Goal: Task Accomplishment & Management: Use online tool/utility

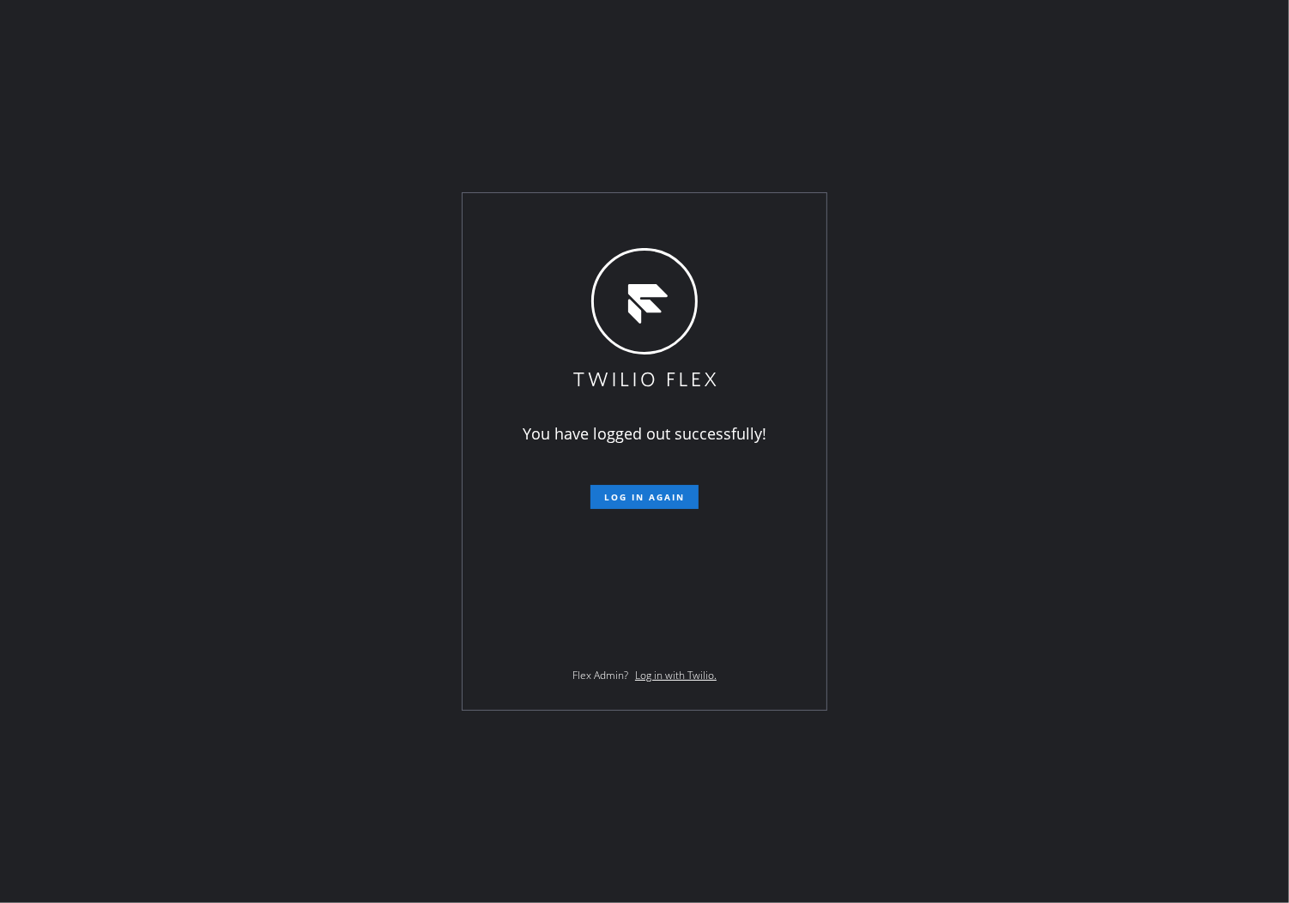
drag, startPoint x: 4, startPoint y: 253, endPoint x: 9, endPoint y: 235, distance: 18.7
click at [4, 249] on div "You have logged out successfully! Log in again Flex Admin? Log in with Twilio." at bounding box center [644, 451] width 1289 height 903
click at [647, 488] on button "Log in again" at bounding box center [645, 497] width 108 height 24
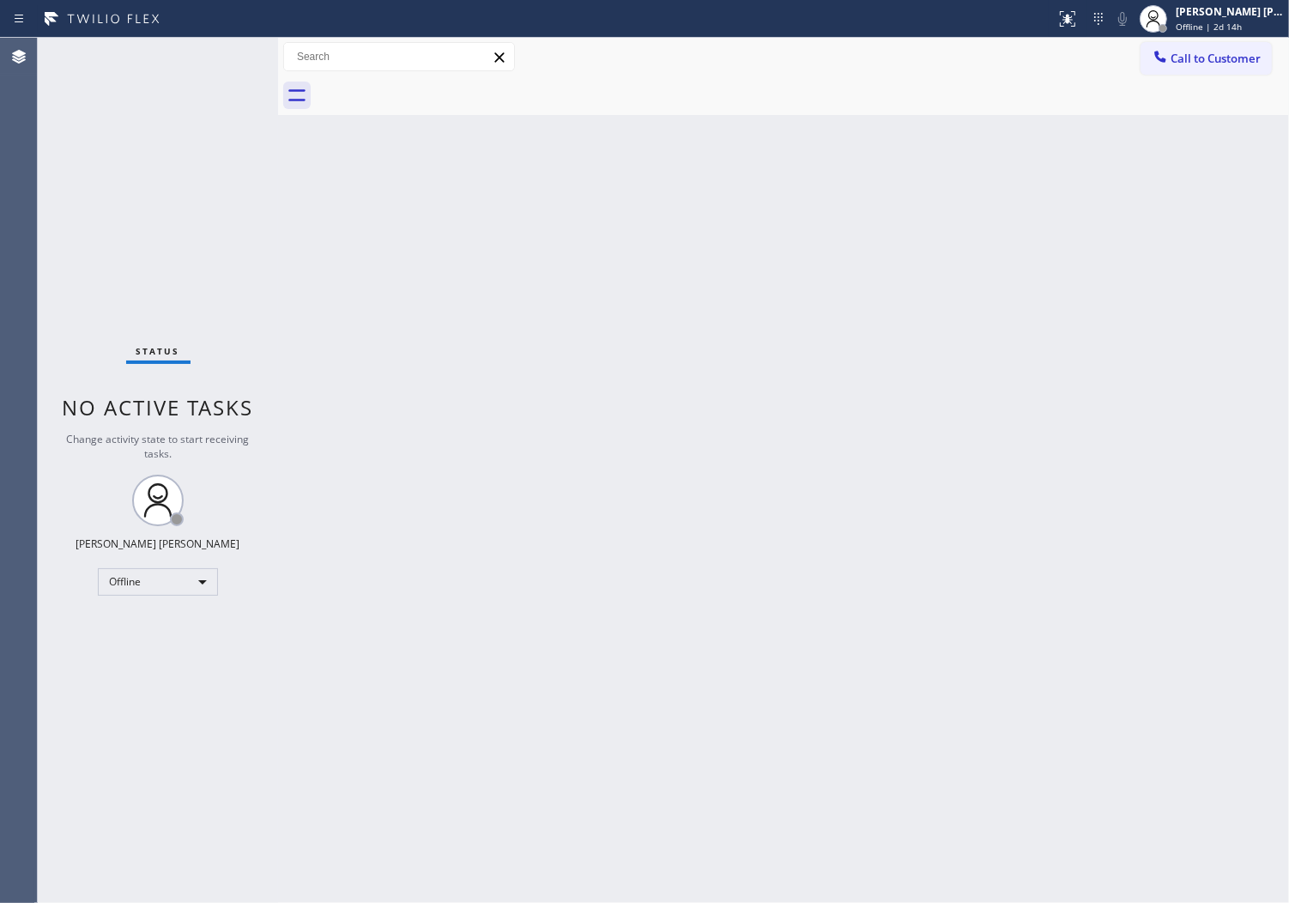
click at [987, 309] on div "Back to Dashboard Change Sender ID Customers Technicians Select a contact Outbo…" at bounding box center [783, 470] width 1011 height 865
click at [1237, 33] on div "[PERSON_NAME] [PERSON_NAME] Offline | 2d 14h" at bounding box center [1231, 18] width 117 height 30
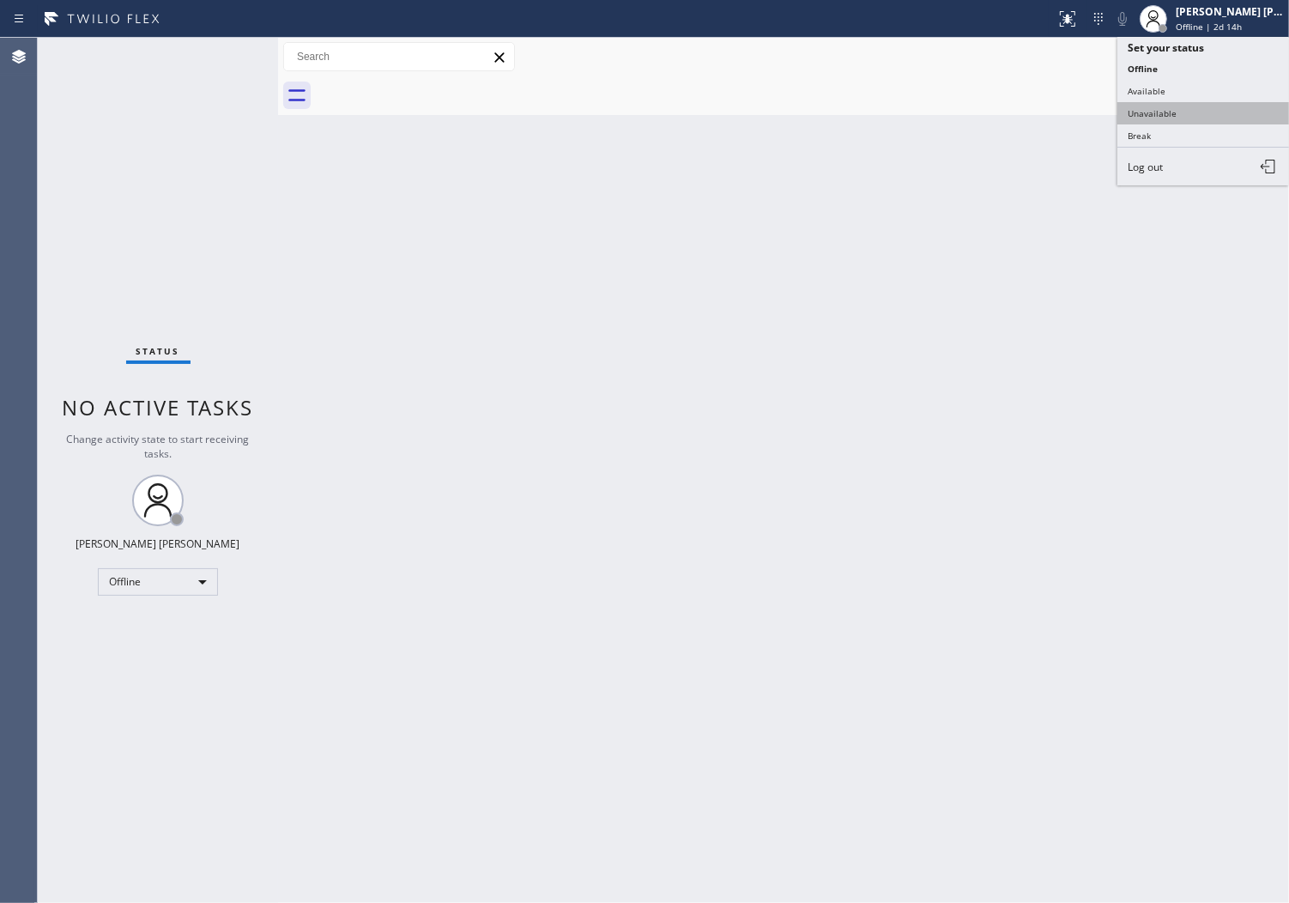
click at [1185, 116] on button "Unavailable" at bounding box center [1204, 113] width 172 height 22
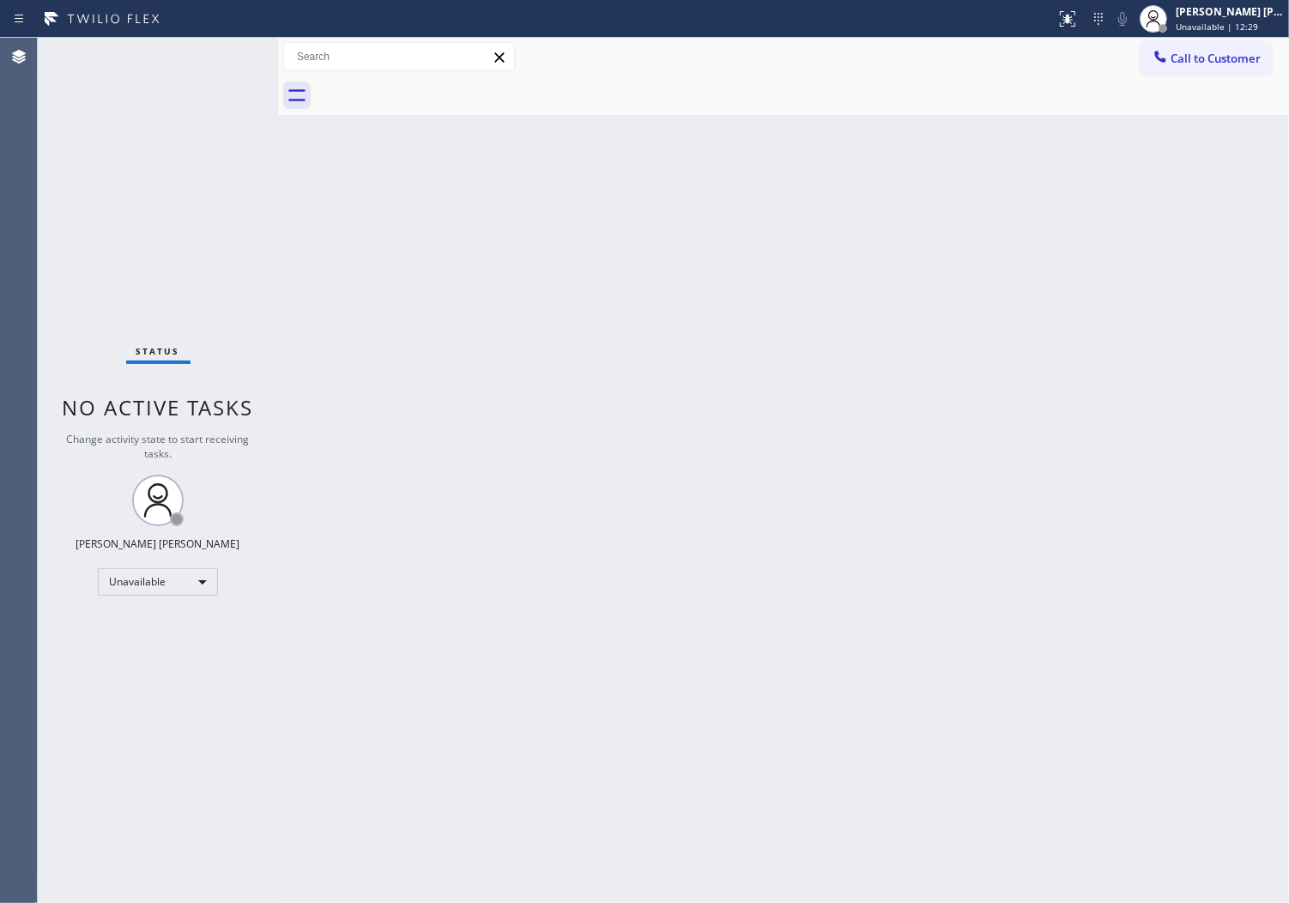
click at [1198, 57] on span "Call to Customer" at bounding box center [1216, 58] width 90 height 15
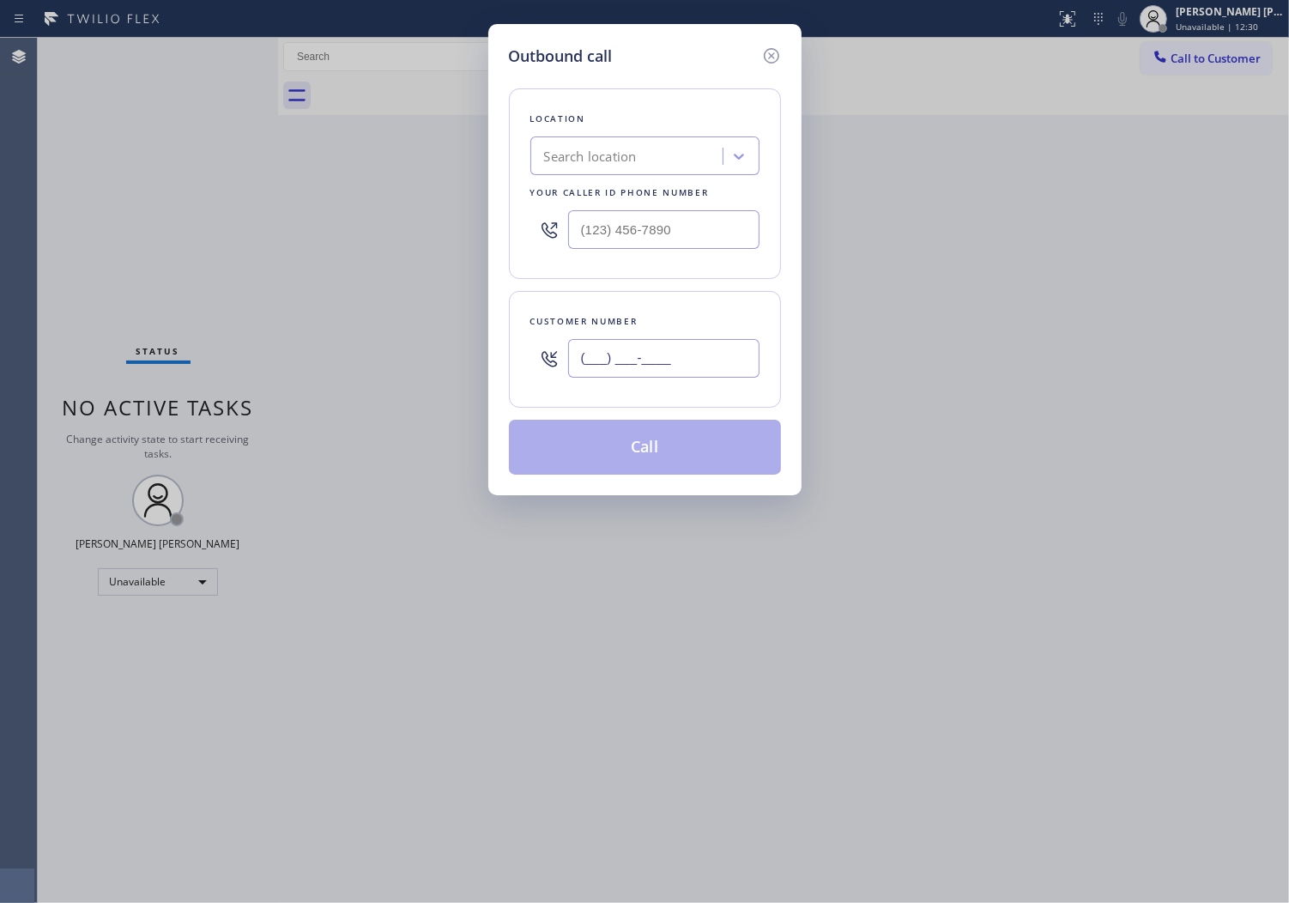
click at [632, 344] on input "(___) ___-____" at bounding box center [663, 358] width 191 height 39
paste input "810) 380-1538"
type input "[PHONE_NUMBER]"
click at [627, 247] on input "text" at bounding box center [663, 229] width 191 height 39
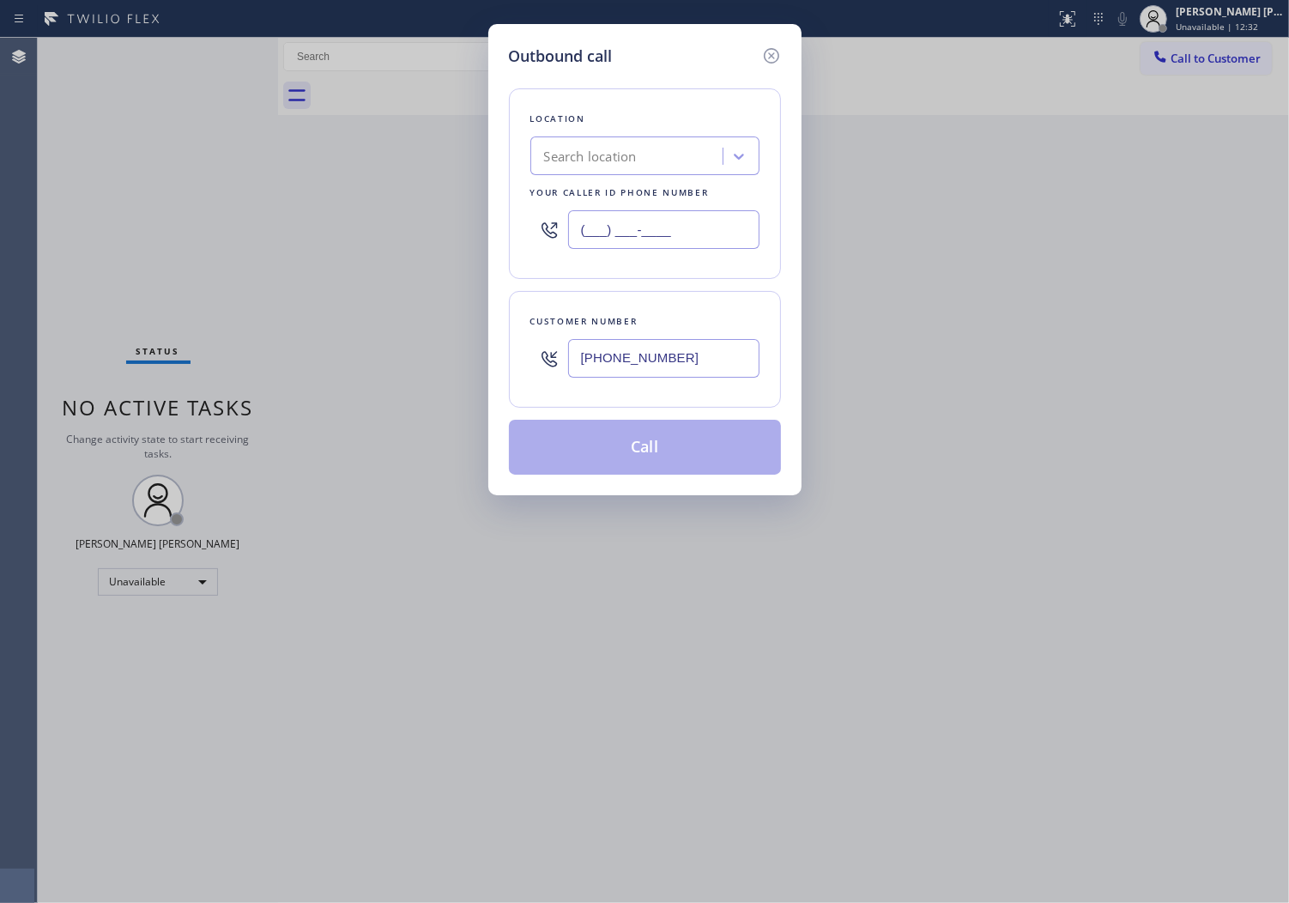
click at [627, 244] on input "(___) ___-____" at bounding box center [663, 229] width 191 height 39
paste input "617-9364"
click at [627, 244] on input "(___) 617-9364" at bounding box center [663, 229] width 191 height 39
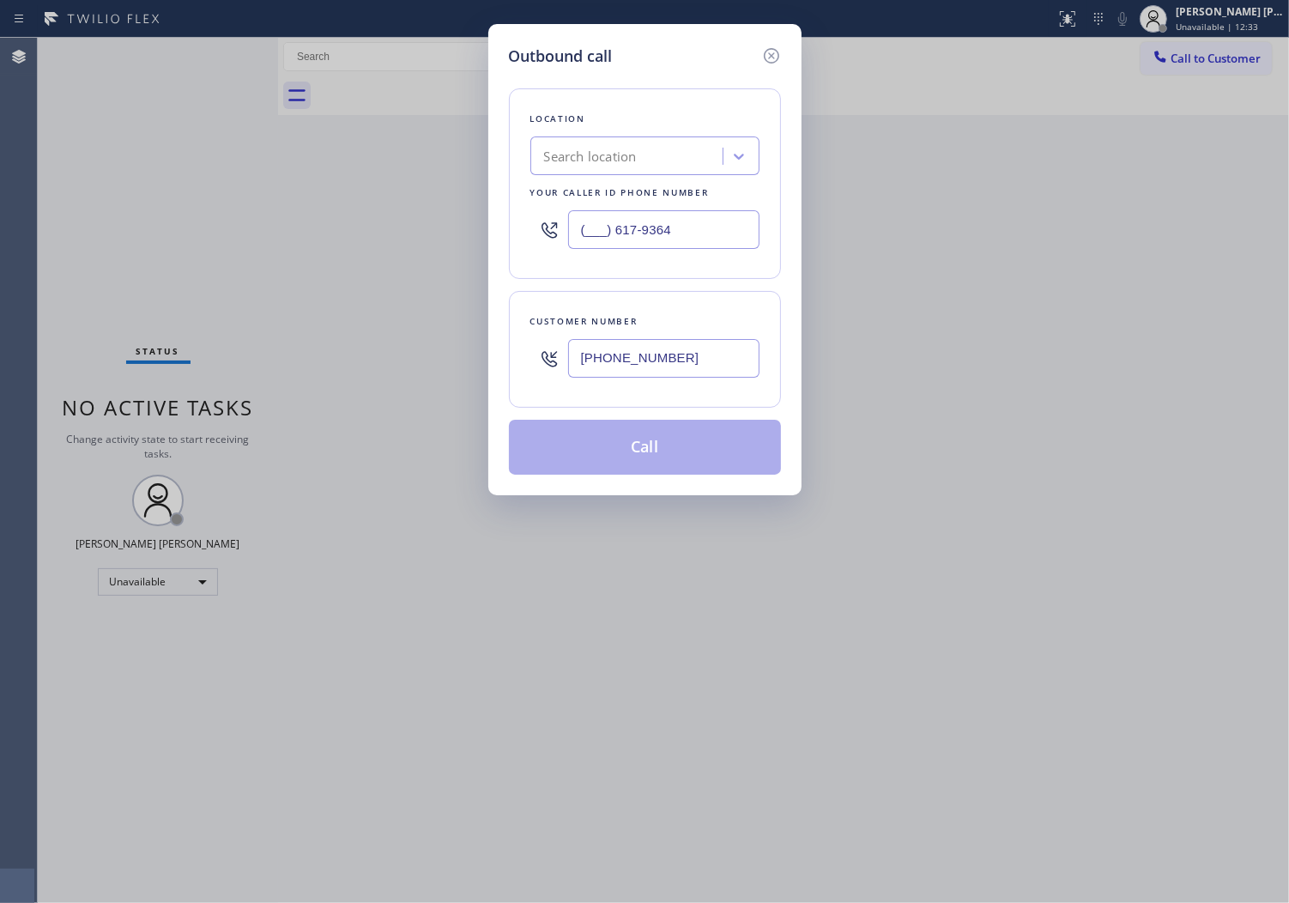
click at [627, 244] on input "(___) 617-9364" at bounding box center [663, 229] width 191 height 39
paste input "617) 936-4382"
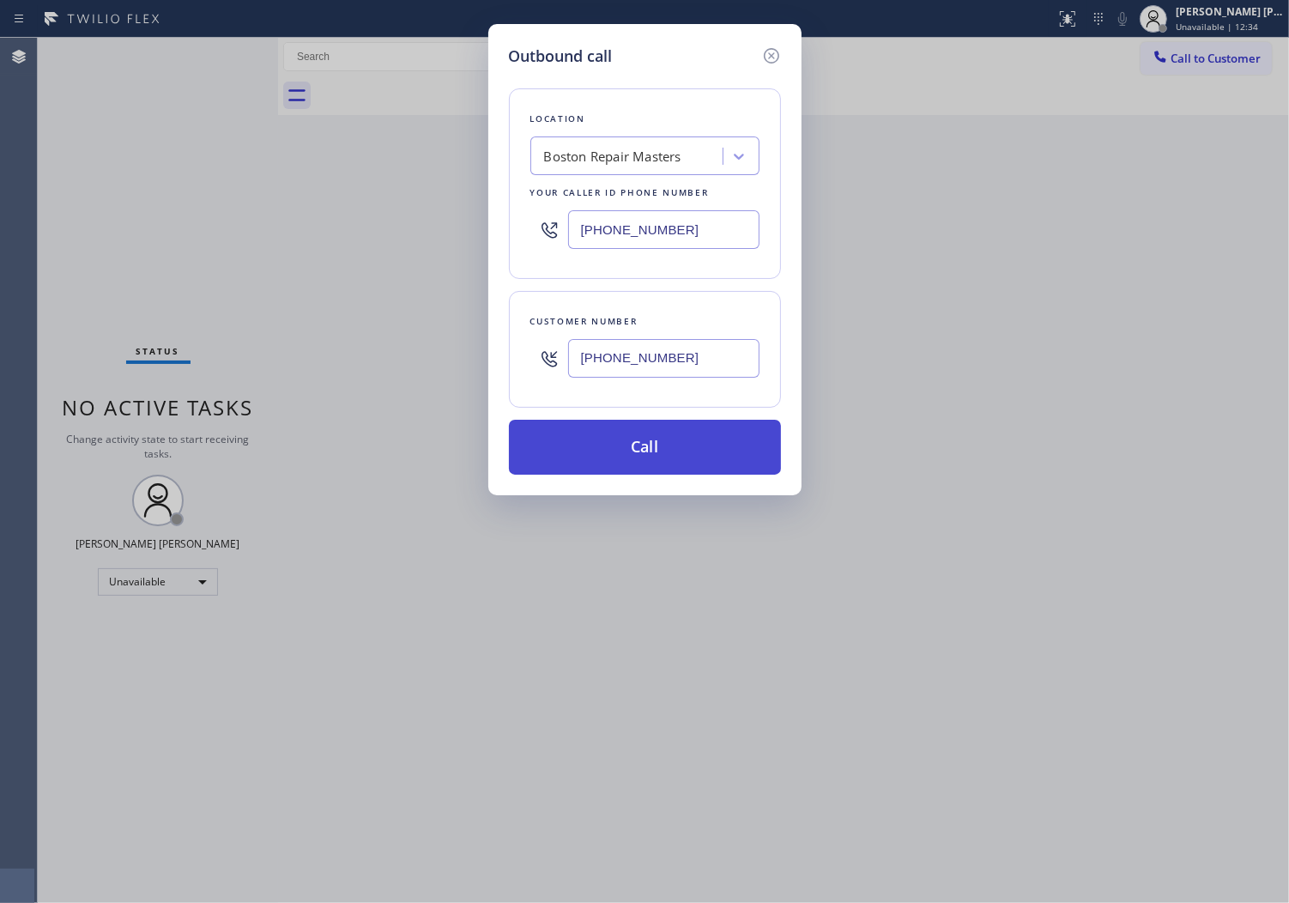
type input "[PHONE_NUMBER]"
click at [680, 456] on button "Call" at bounding box center [645, 447] width 272 height 55
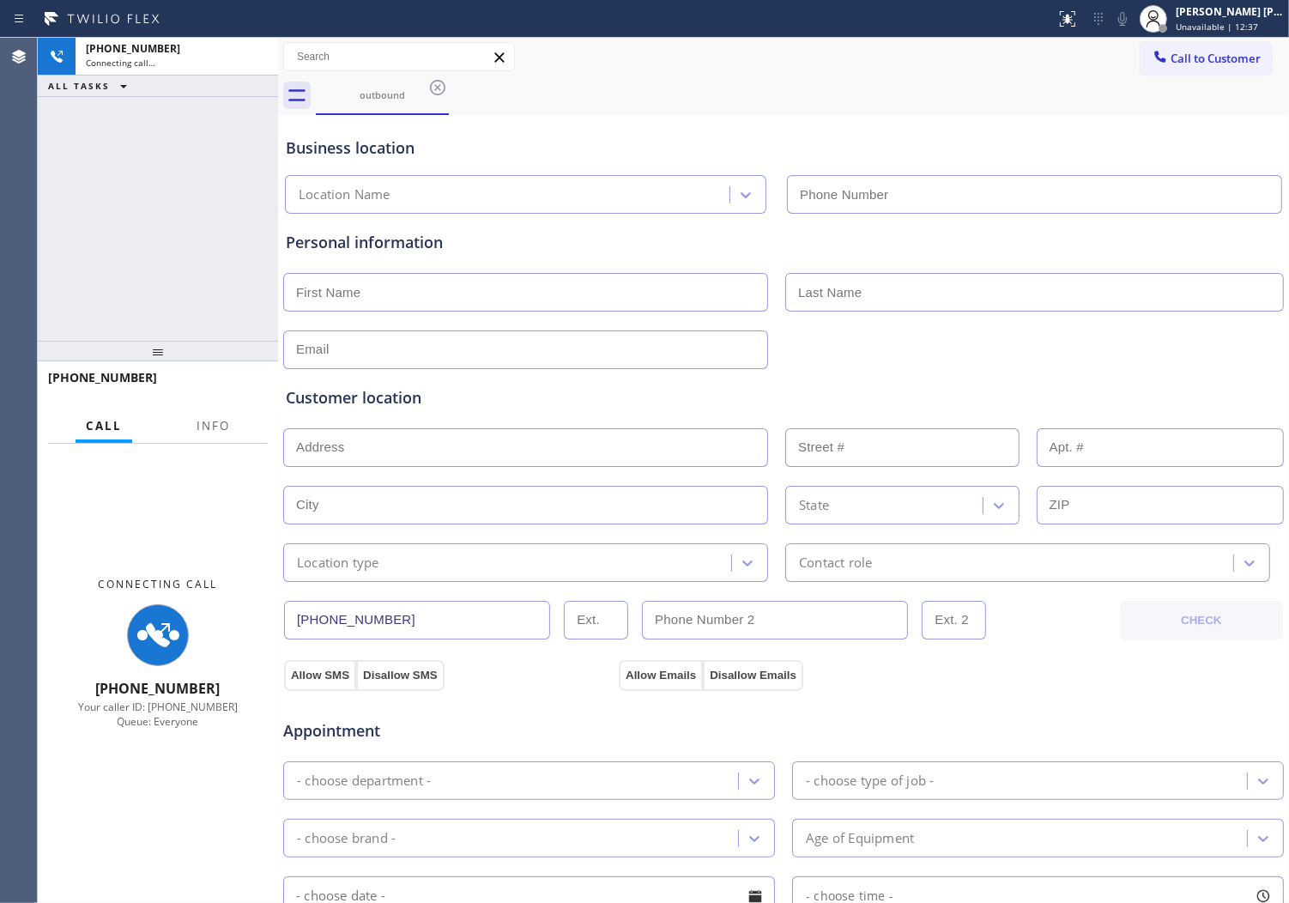
type input "[PHONE_NUMBER]"
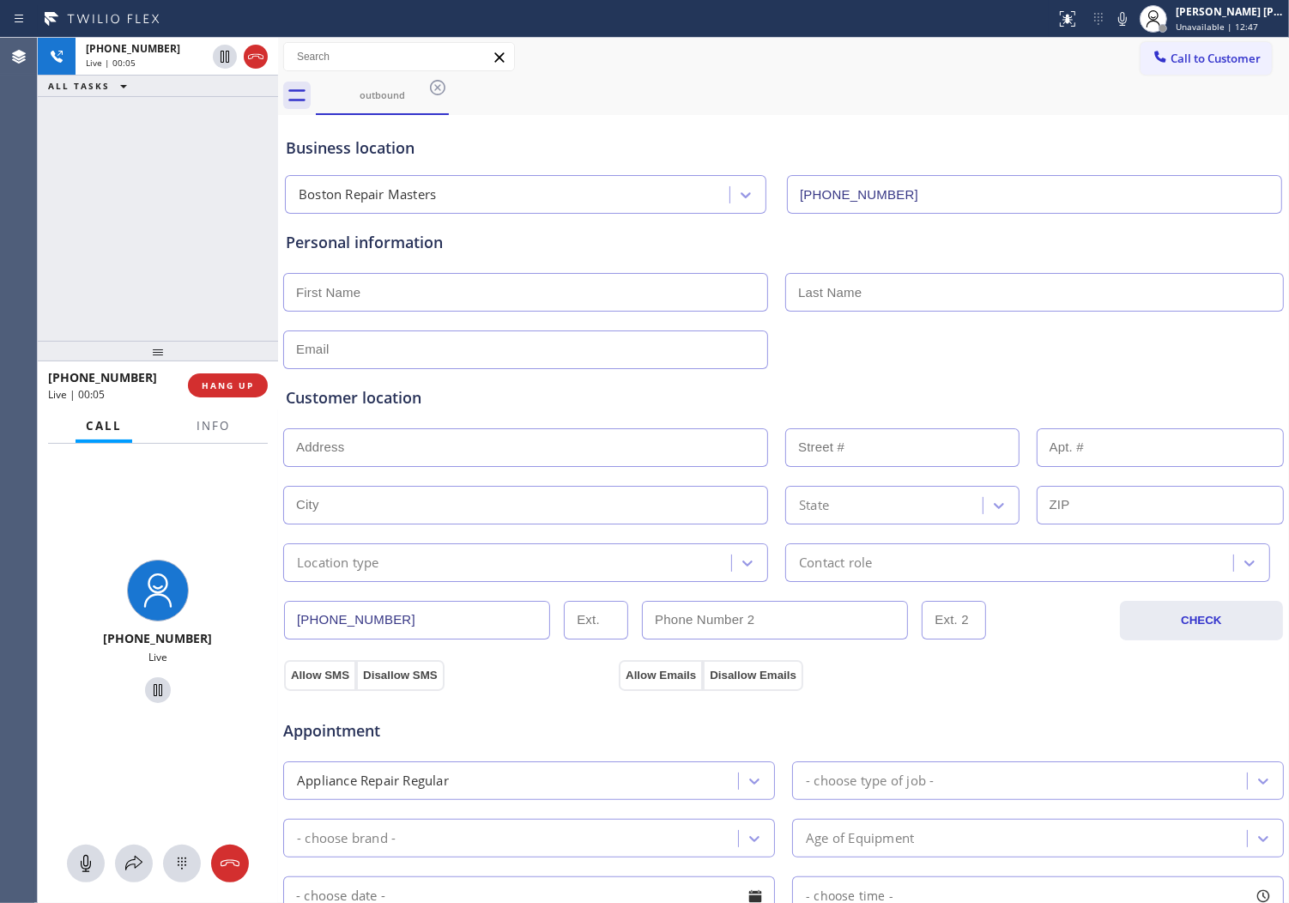
drag, startPoint x: 255, startPoint y: 63, endPoint x: 247, endPoint y: 82, distance: 21.2
click at [255, 63] on icon at bounding box center [256, 56] width 21 height 21
click at [225, 372] on div "[PHONE_NUMBER] Live | 00:06 HANG UP" at bounding box center [158, 385] width 220 height 45
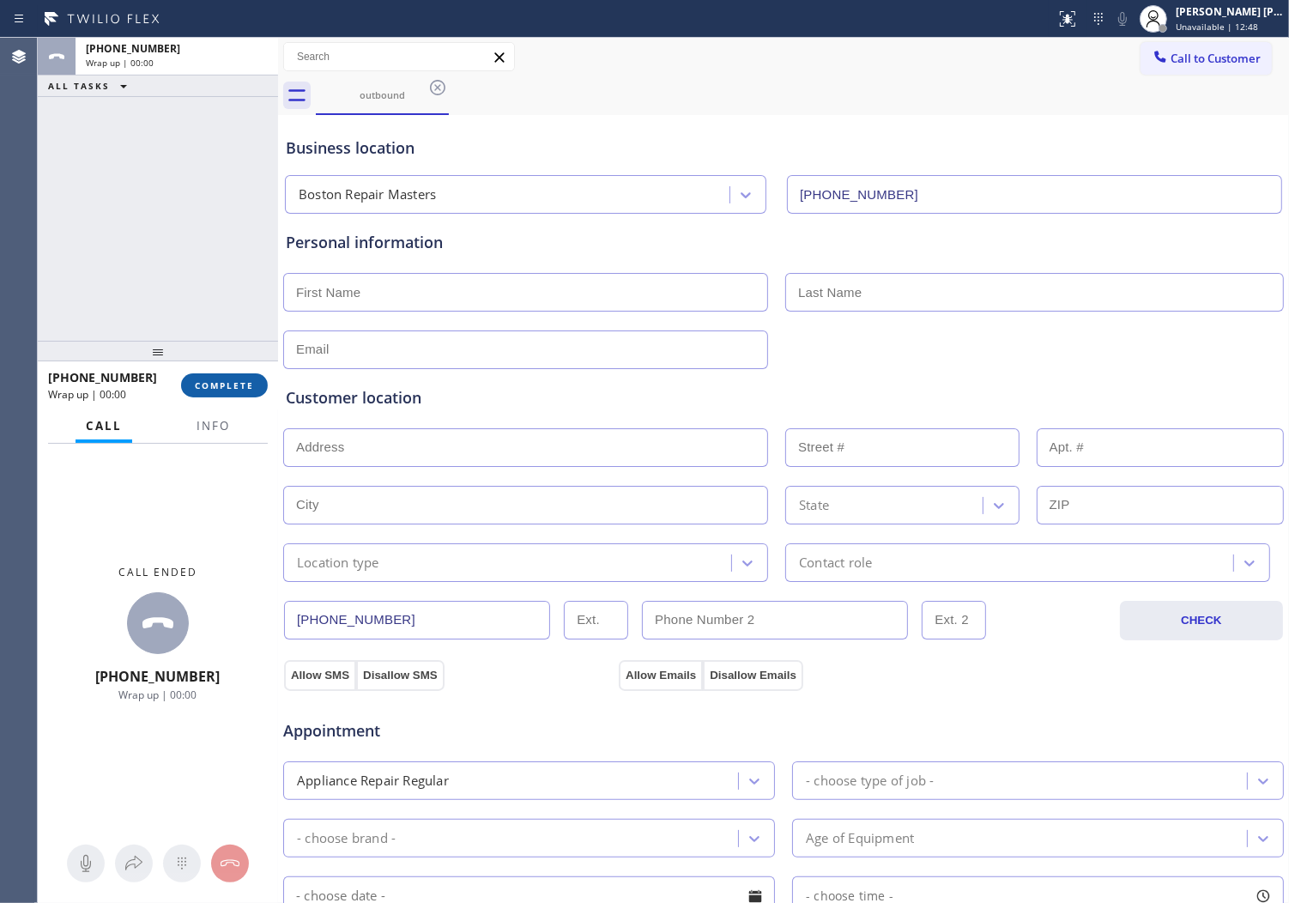
click at [220, 380] on span "COMPLETE" at bounding box center [224, 385] width 59 height 12
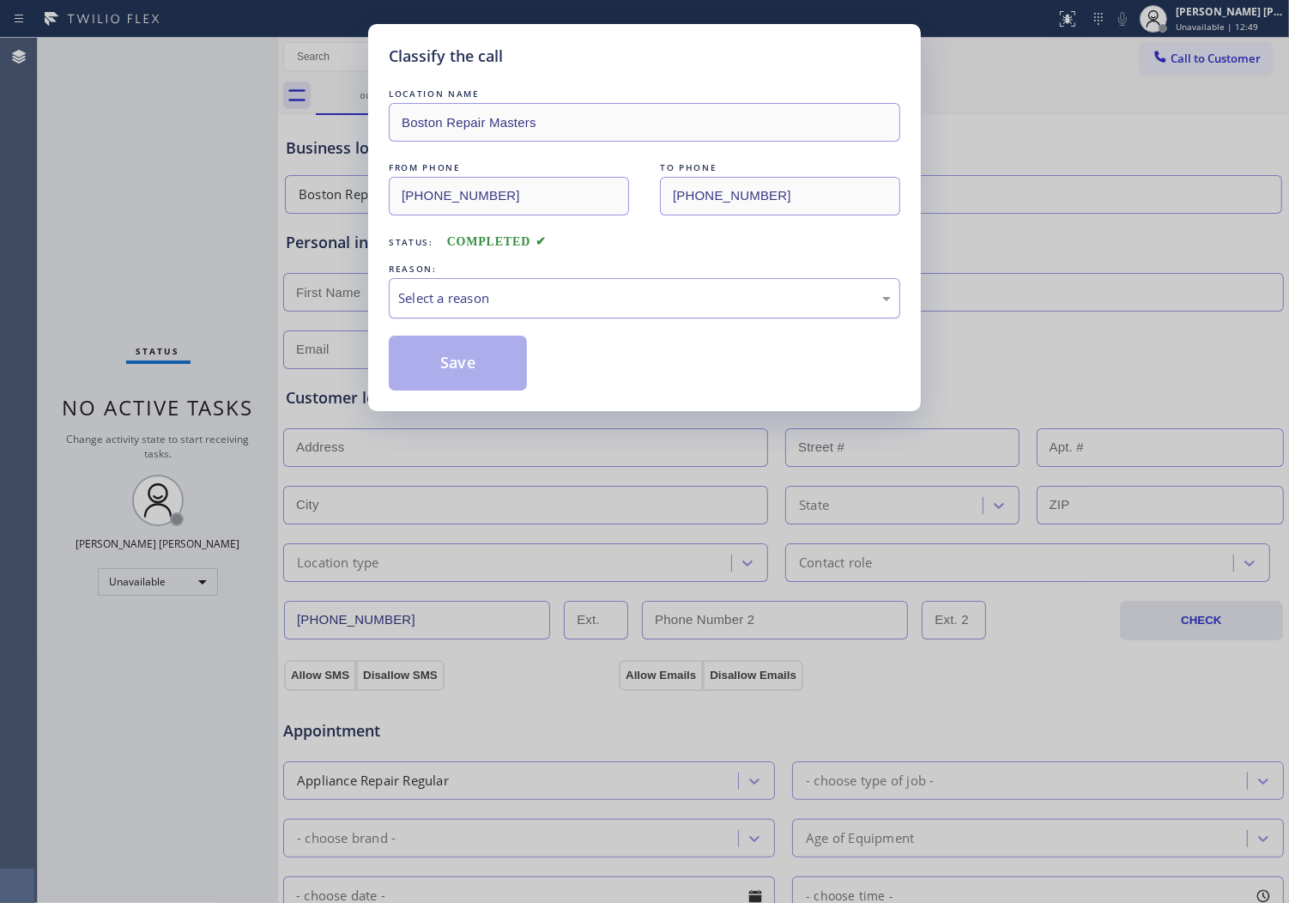
click at [468, 306] on div "Select a reason" at bounding box center [644, 298] width 493 height 20
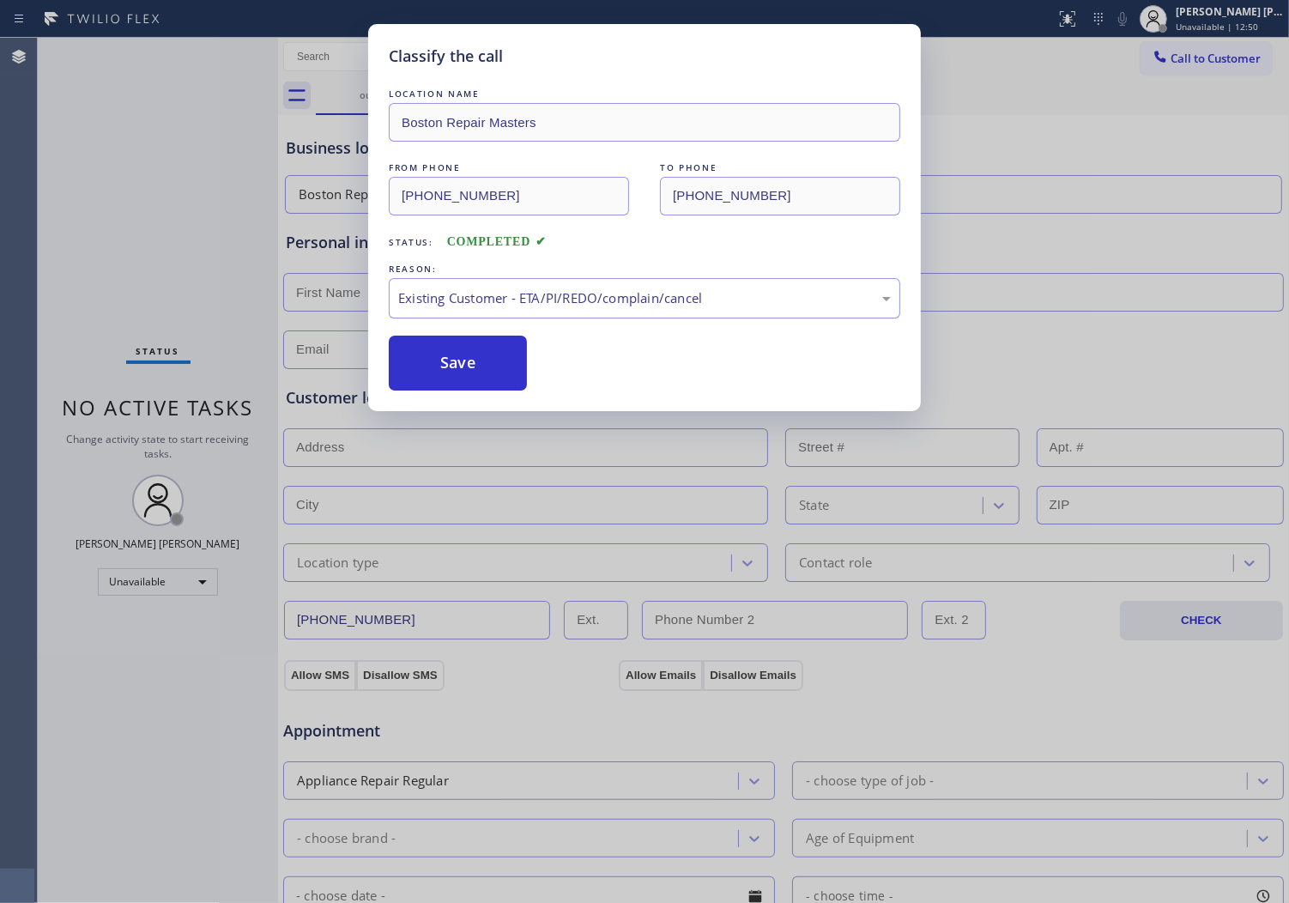
click at [475, 306] on div "Existing Customer - ETA/PI/REDO/complain/cancel" at bounding box center [644, 298] width 493 height 20
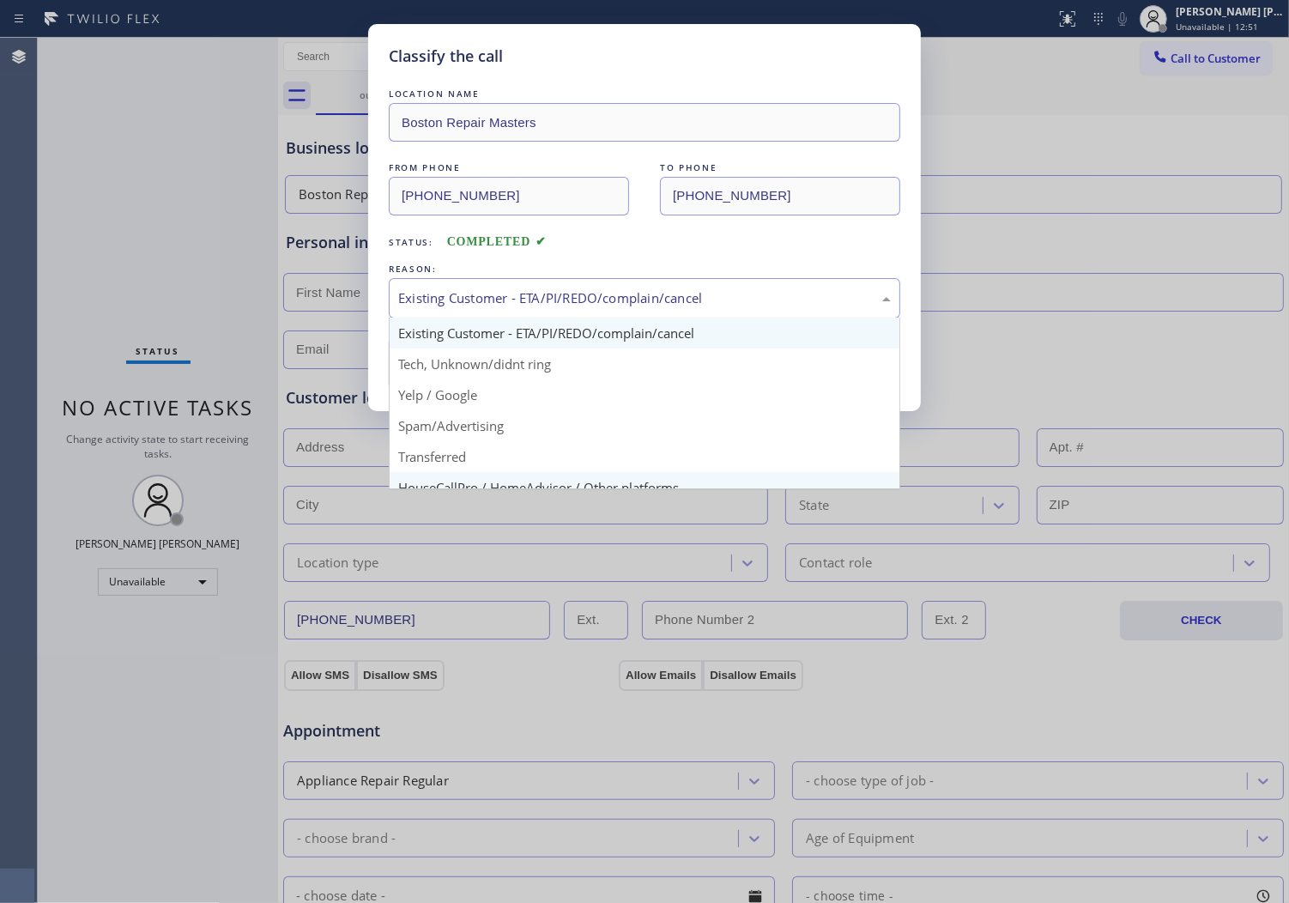
scroll to position [95, 0]
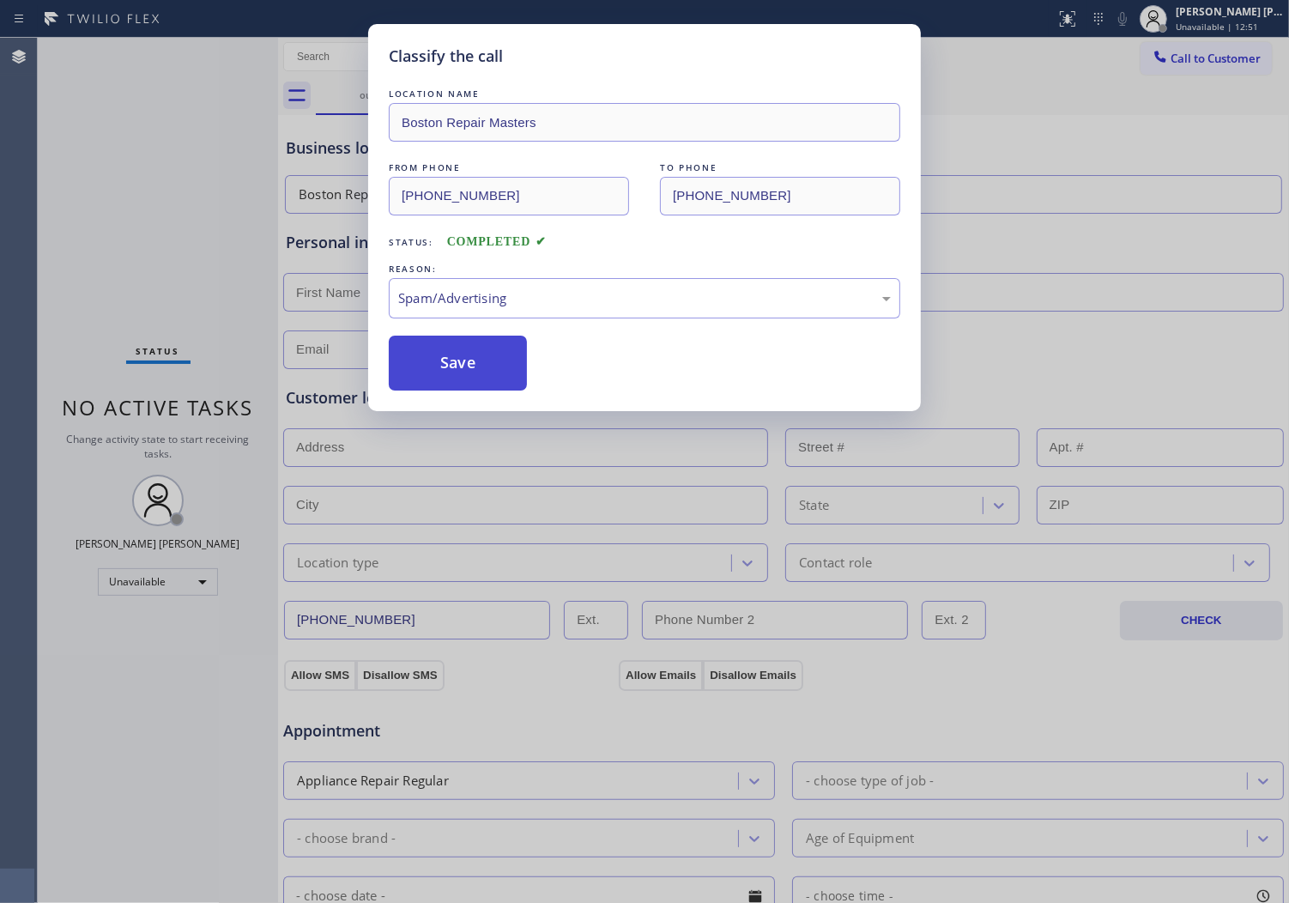
click at [459, 367] on button "Save" at bounding box center [458, 363] width 138 height 55
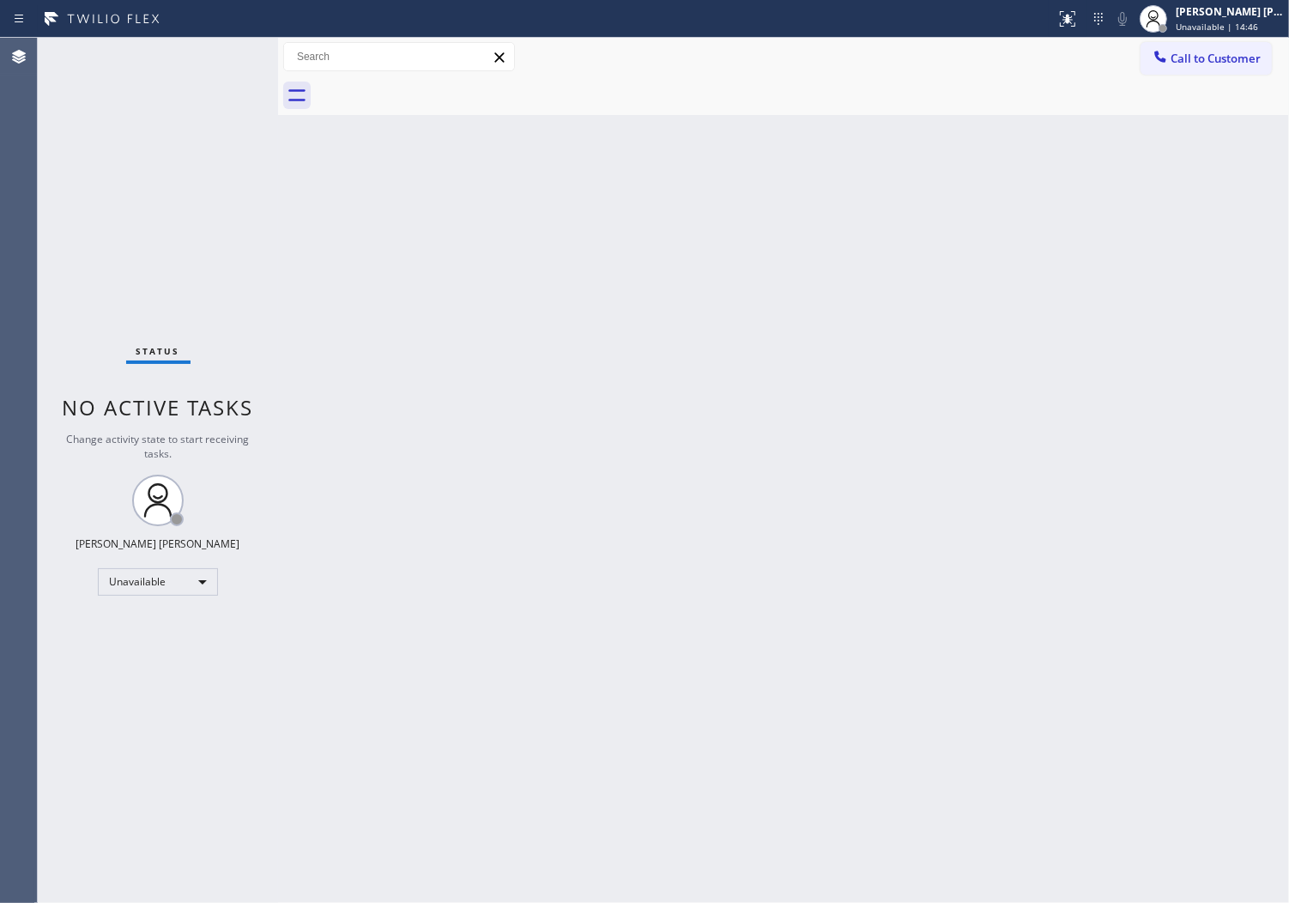
click at [1194, 55] on span "Call to Customer" at bounding box center [1216, 58] width 90 height 15
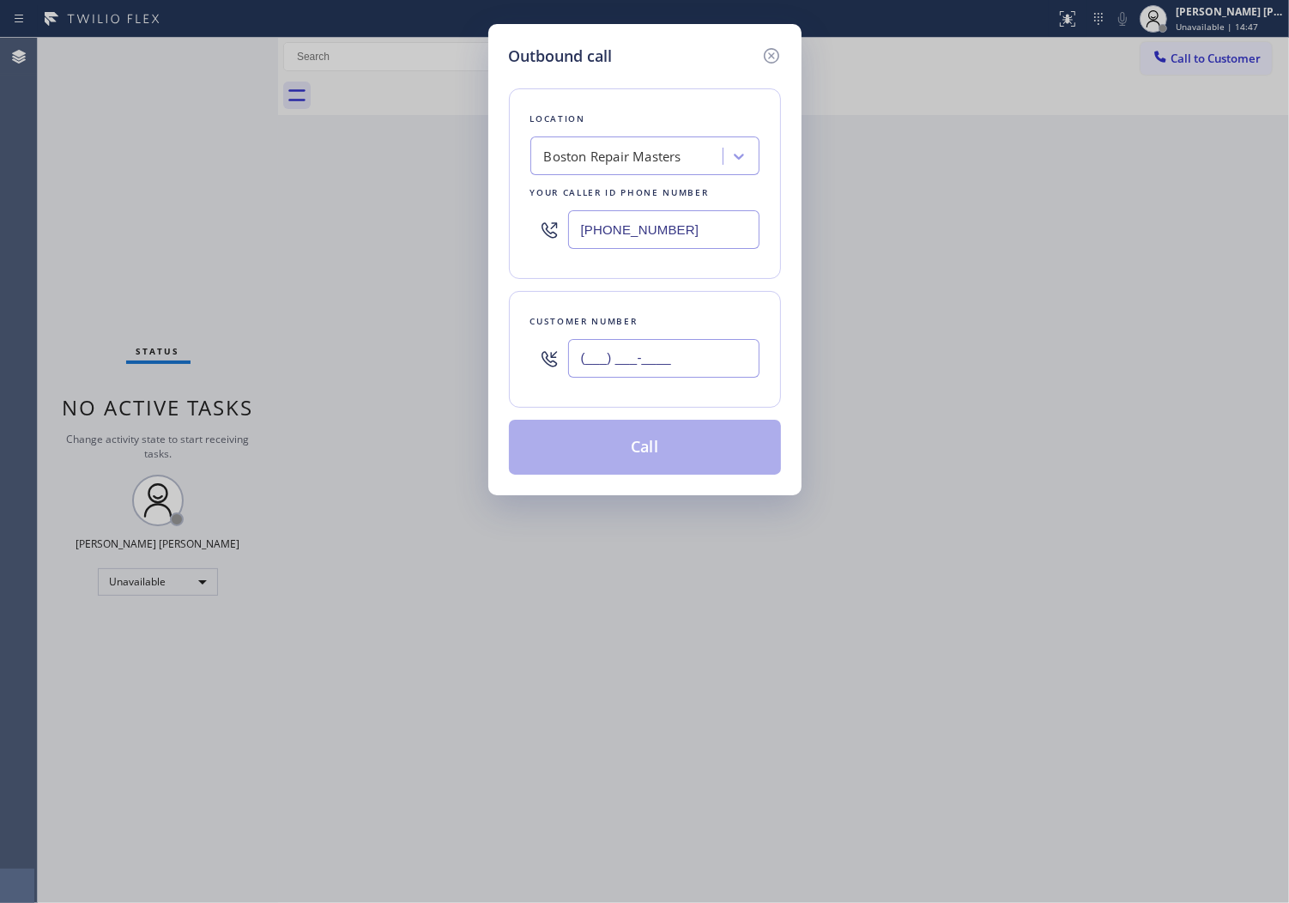
click at [619, 341] on input "(___) ___-____" at bounding box center [663, 358] width 191 height 39
paste input "805) 918-7198"
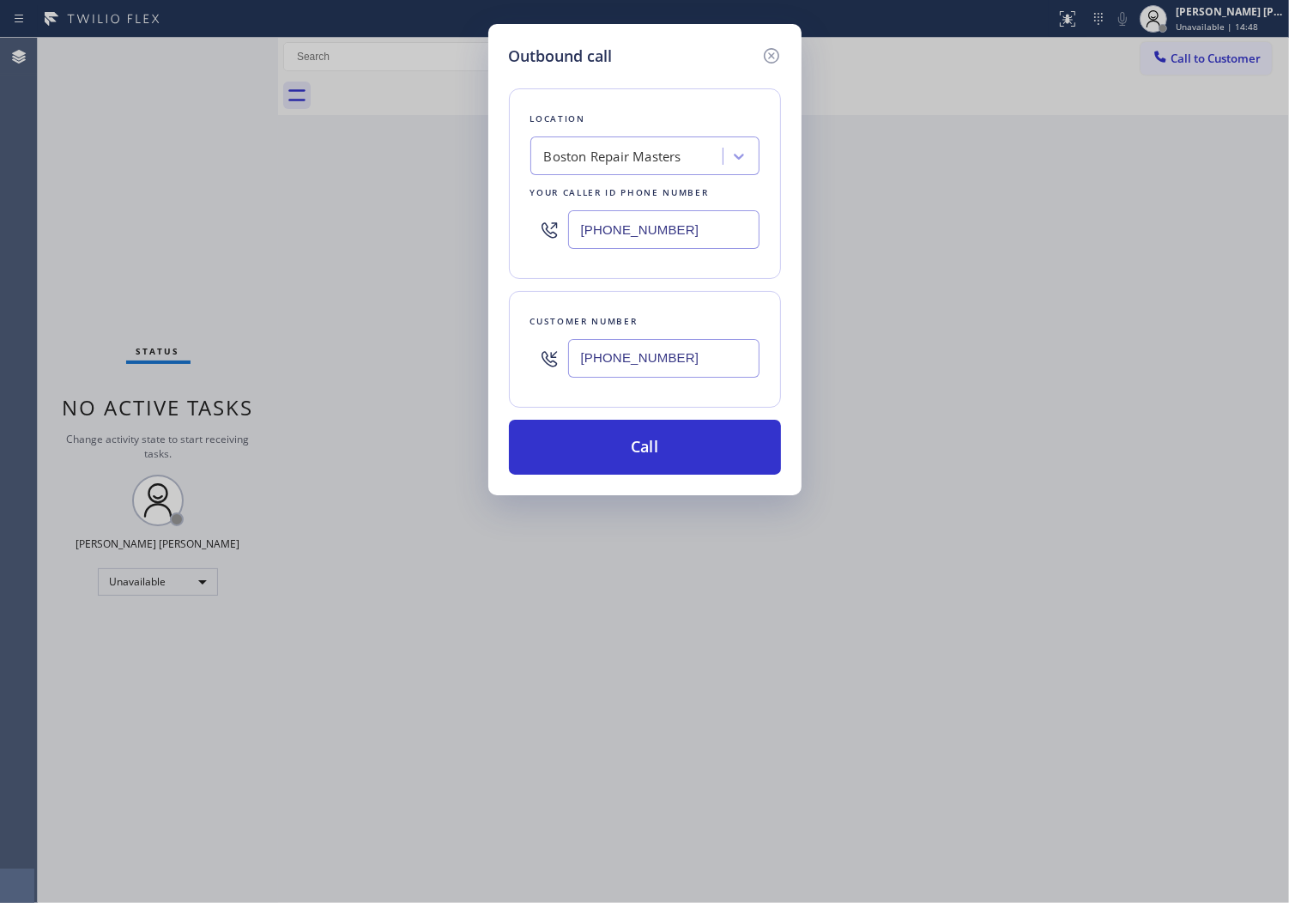
type input "[PHONE_NUMBER]"
click at [609, 211] on input "[PHONE_NUMBER]" at bounding box center [663, 229] width 191 height 39
click at [611, 213] on input "[PHONE_NUMBER]" at bounding box center [663, 229] width 191 height 39
paste input "805) 600-5844"
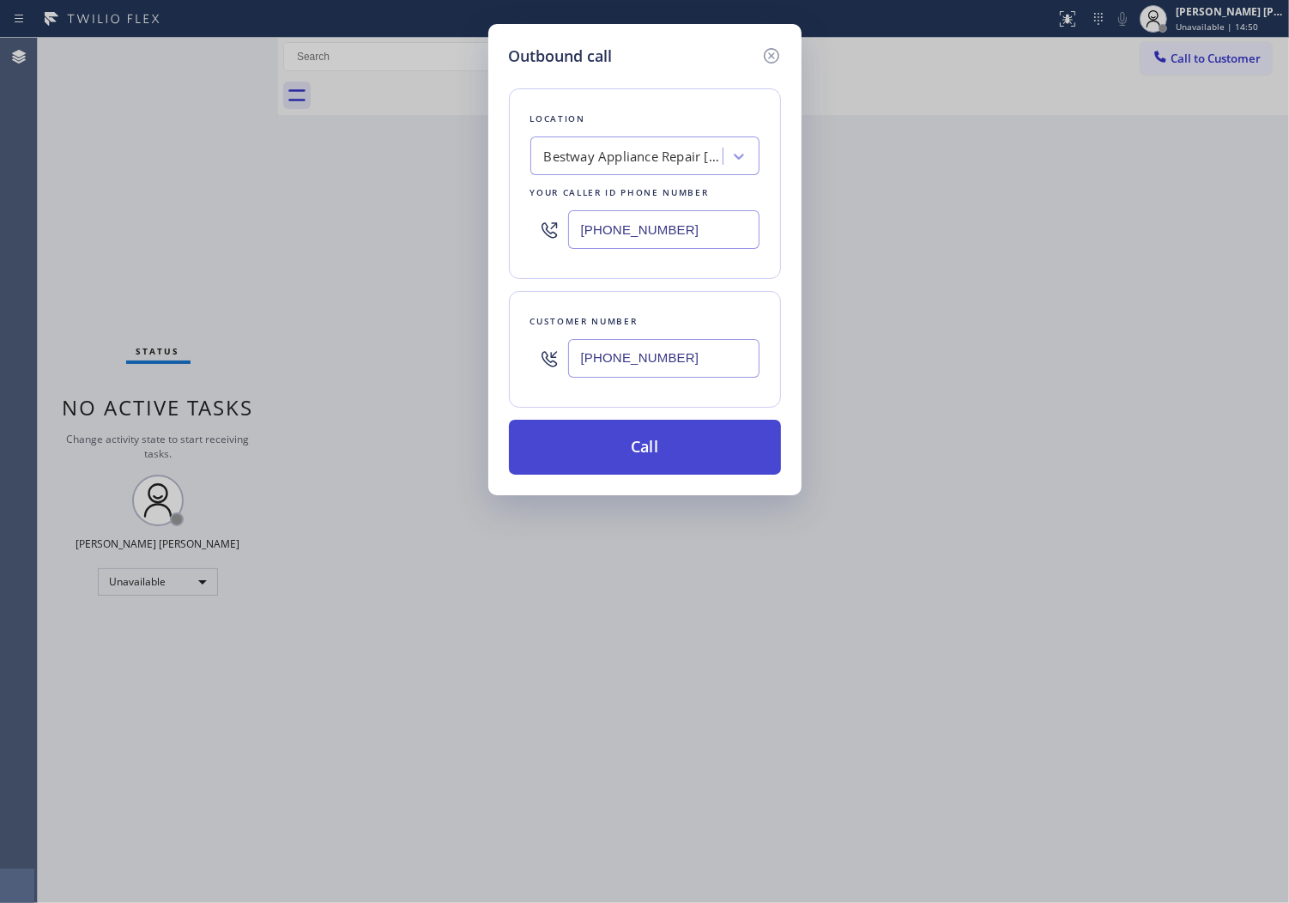
type input "[PHONE_NUMBER]"
click at [657, 440] on button "Call" at bounding box center [645, 447] width 272 height 55
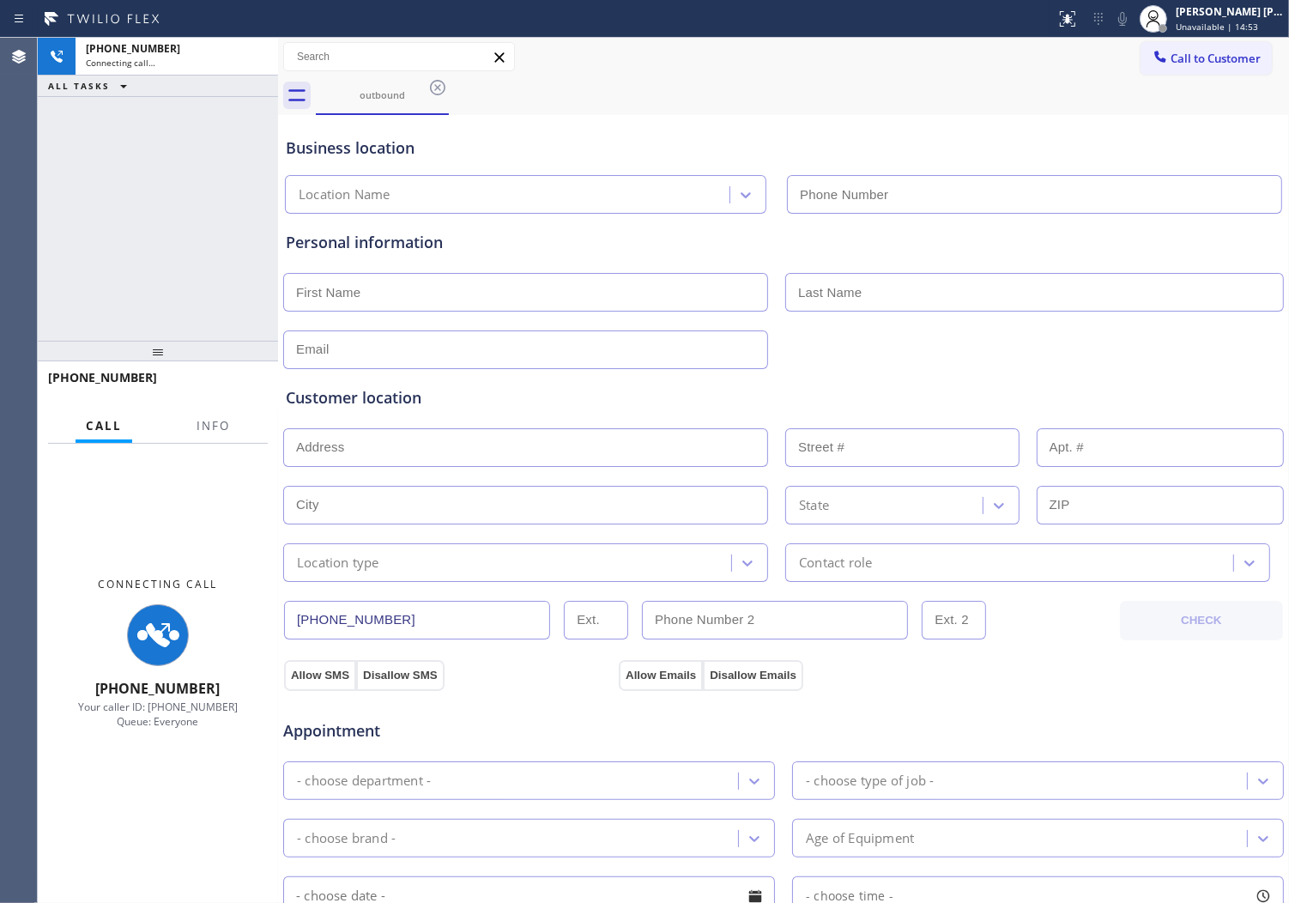
type input "[PHONE_NUMBER]"
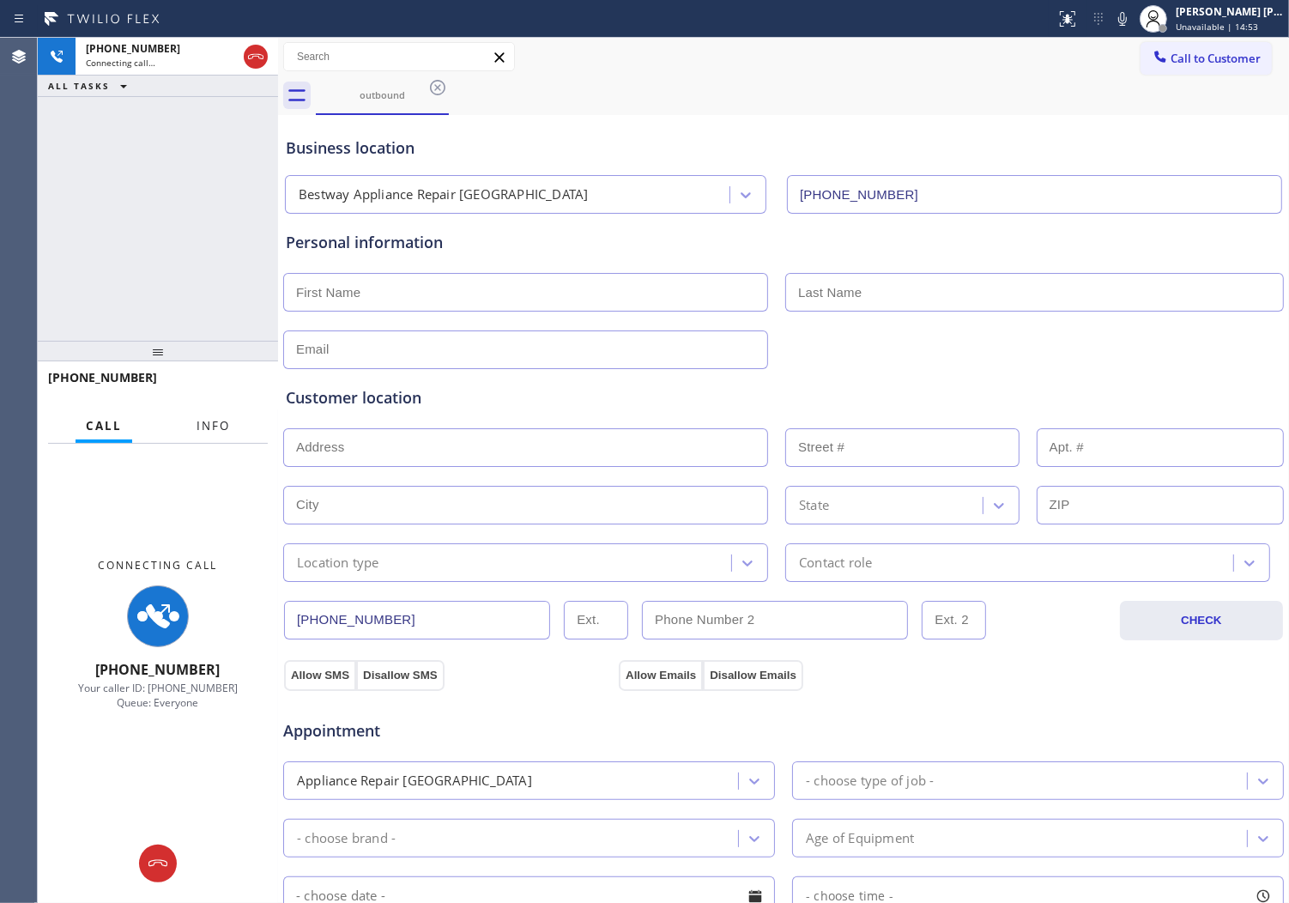
click at [216, 422] on span "Info" at bounding box center [213, 425] width 33 height 15
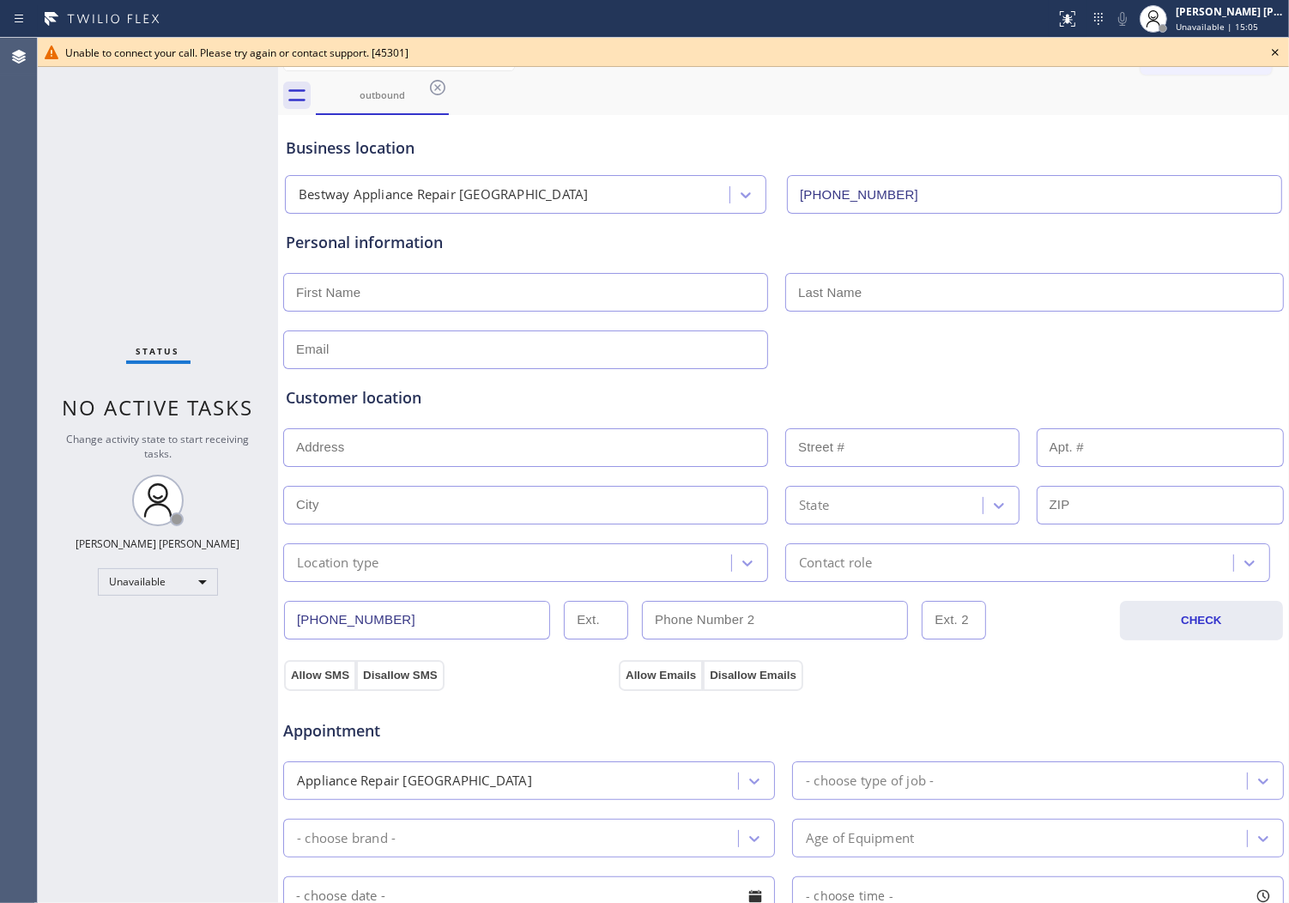
click at [1279, 53] on icon at bounding box center [1275, 52] width 21 height 21
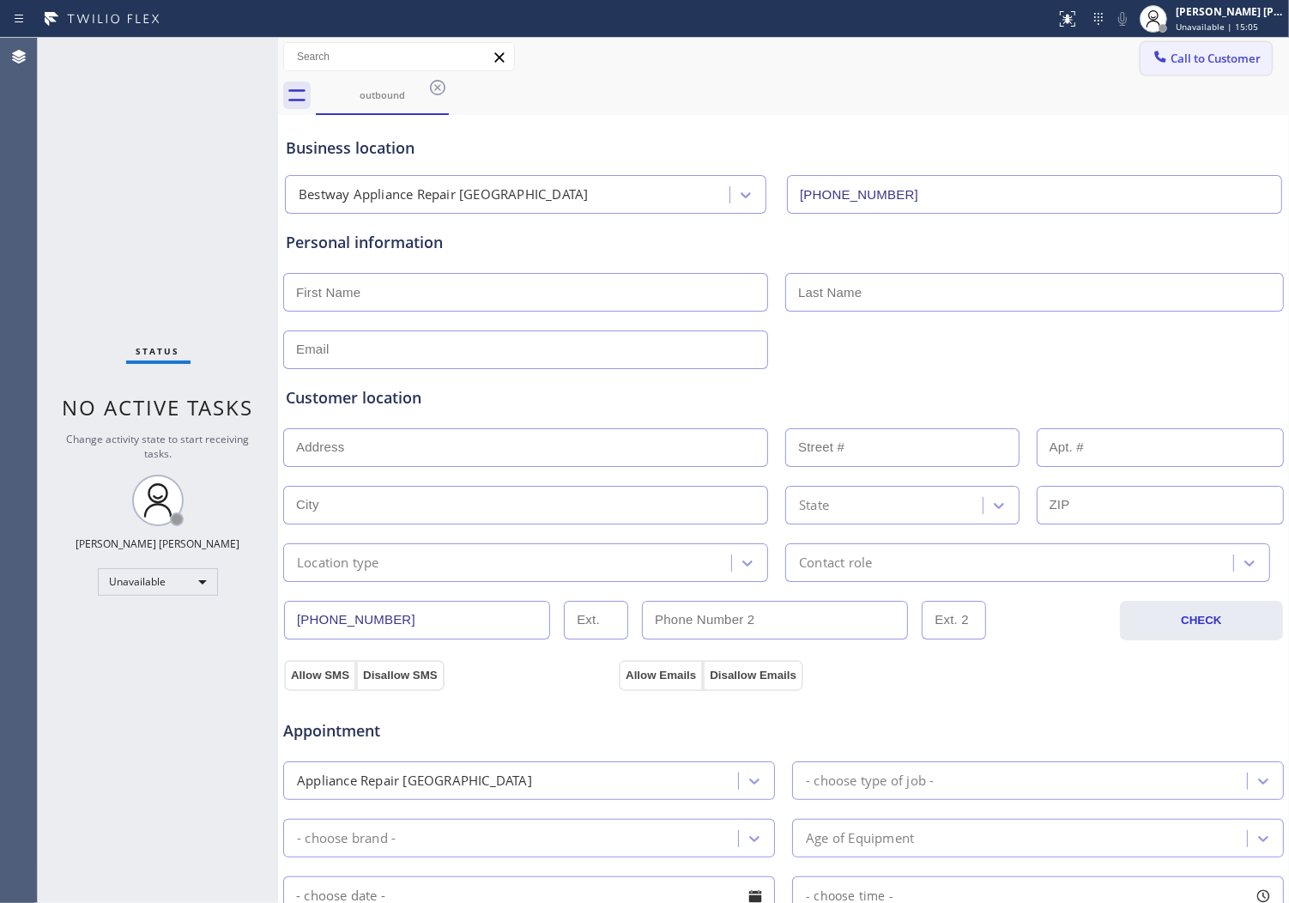
click at [1231, 69] on button "Call to Customer" at bounding box center [1206, 58] width 131 height 33
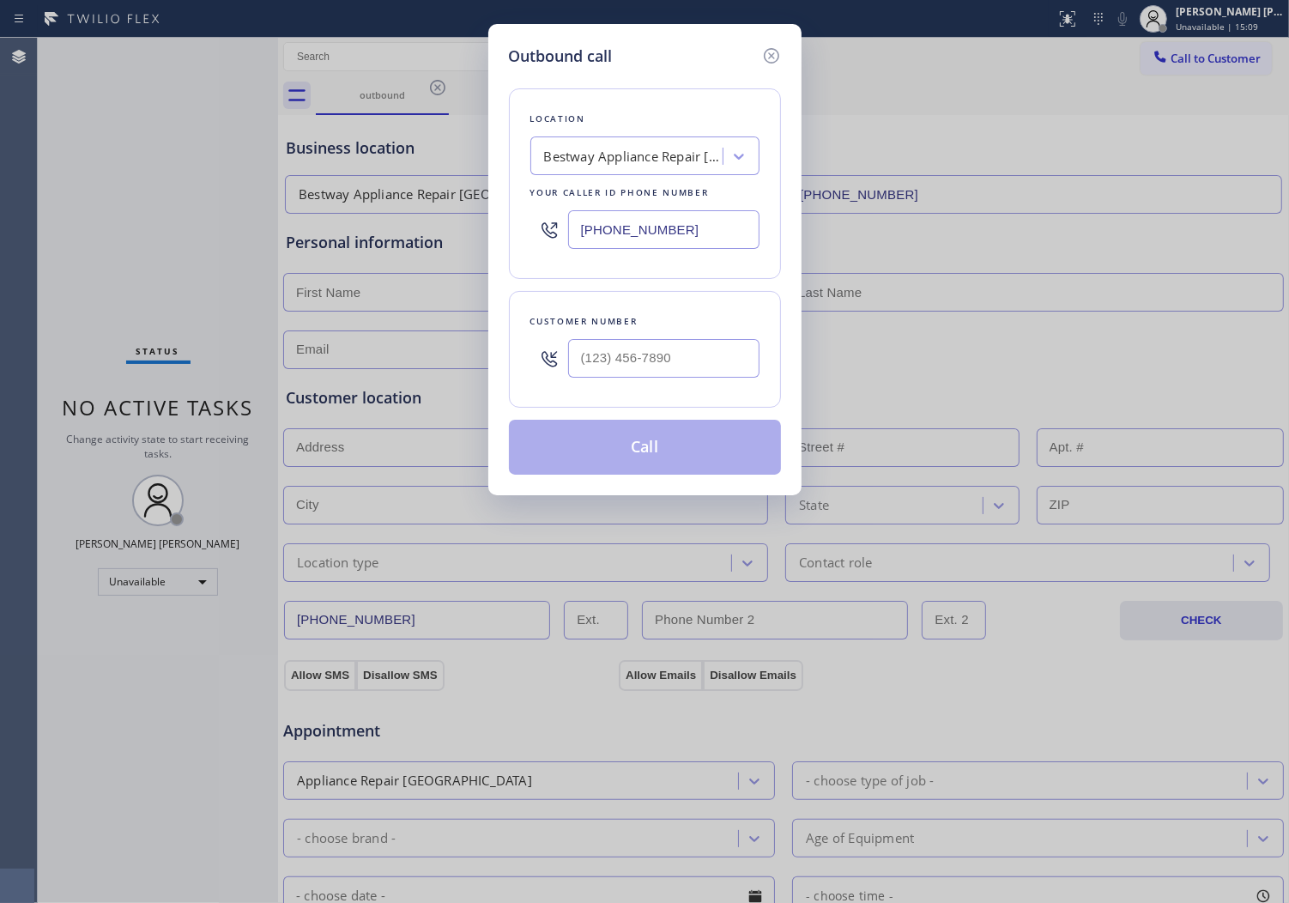
click at [631, 353] on input "text" at bounding box center [663, 358] width 191 height 39
paste input "805) 918-7198"
type input "[PHONE_NUMBER]"
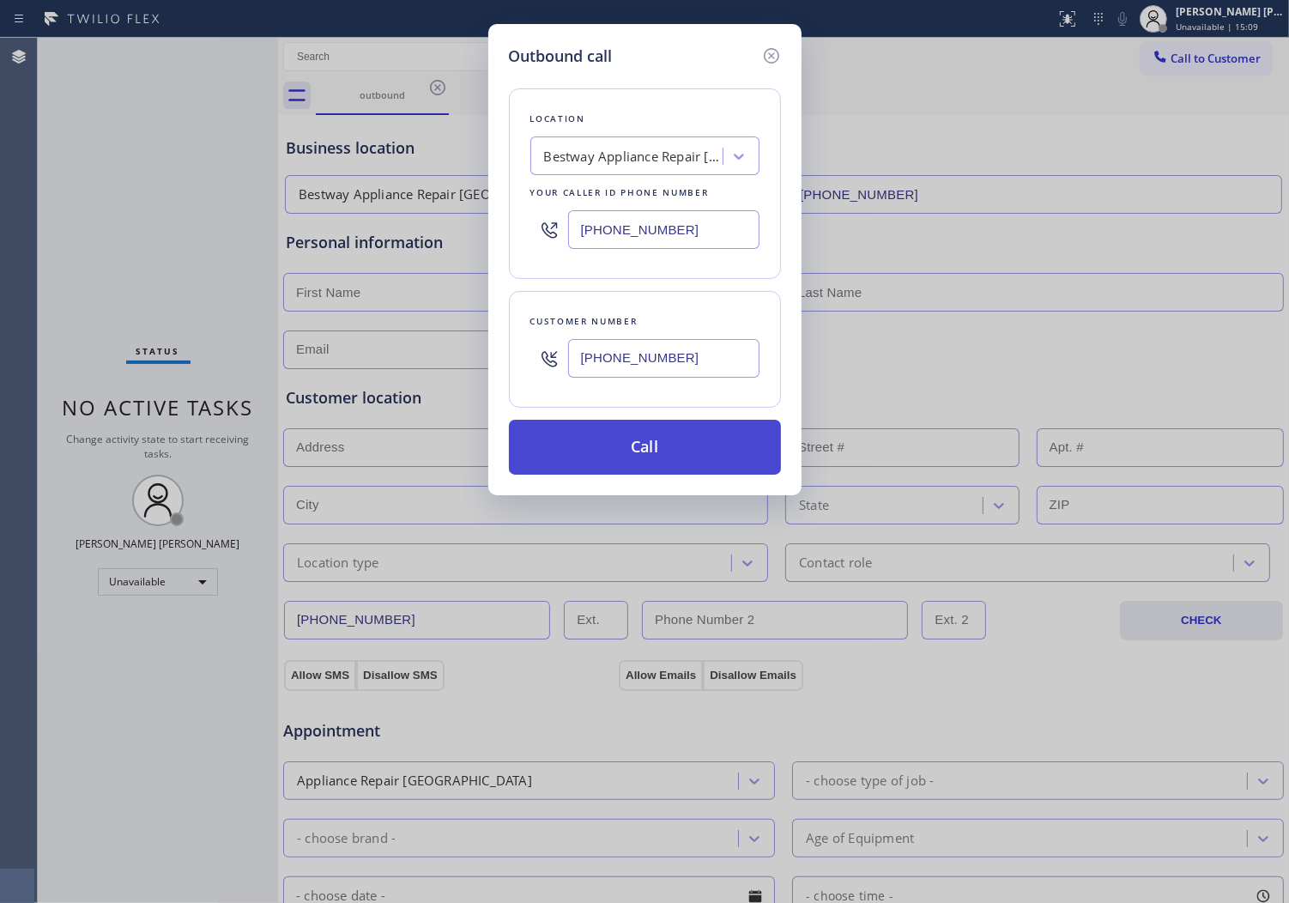
click at [651, 441] on button "Call" at bounding box center [645, 447] width 272 height 55
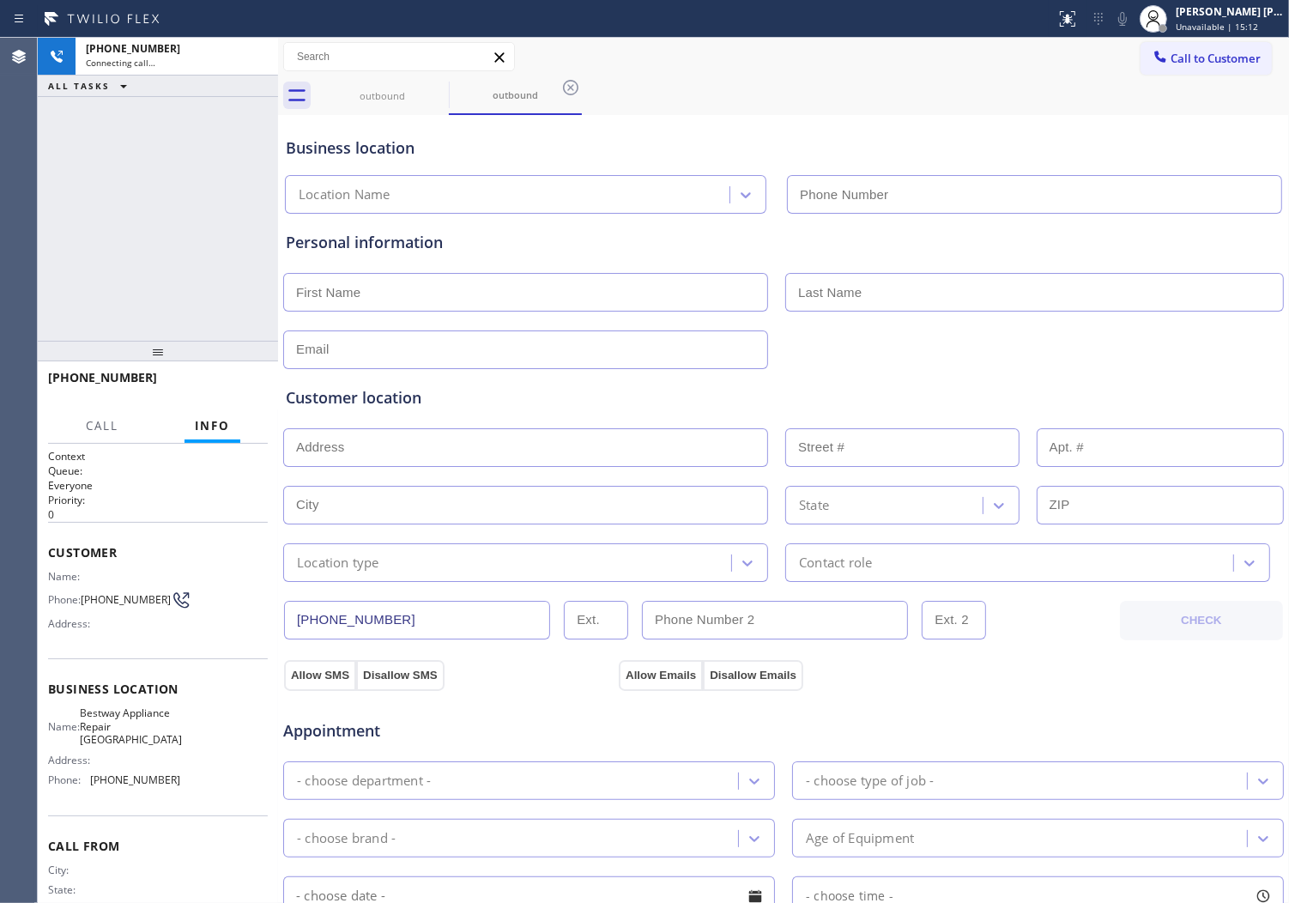
type input "[PHONE_NUMBER]"
click at [19, 232] on div "Agent Desktop" at bounding box center [18, 470] width 37 height 865
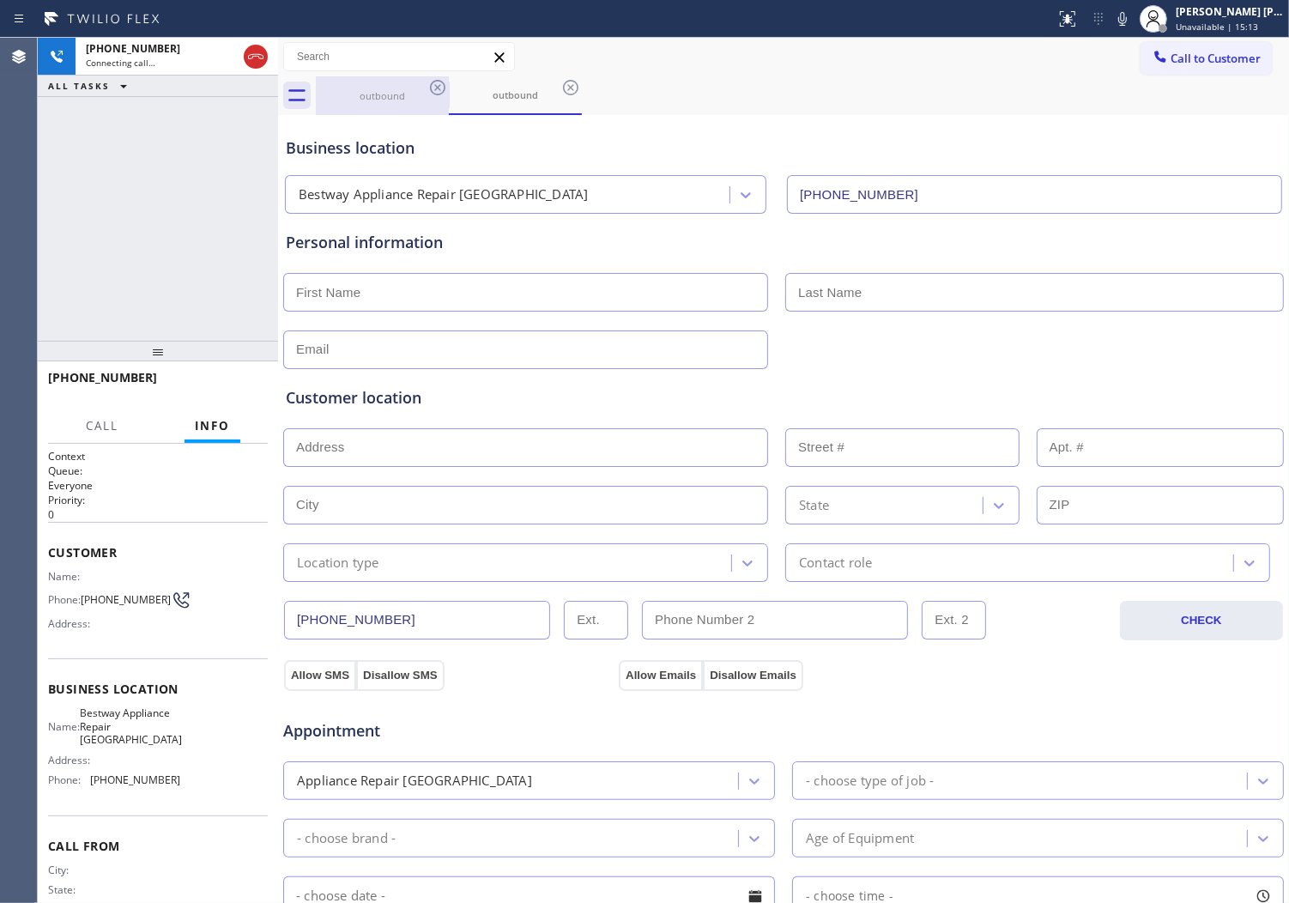
click at [415, 109] on div "outbound" at bounding box center [383, 95] width 130 height 39
click at [435, 91] on icon at bounding box center [437, 87] width 21 height 21
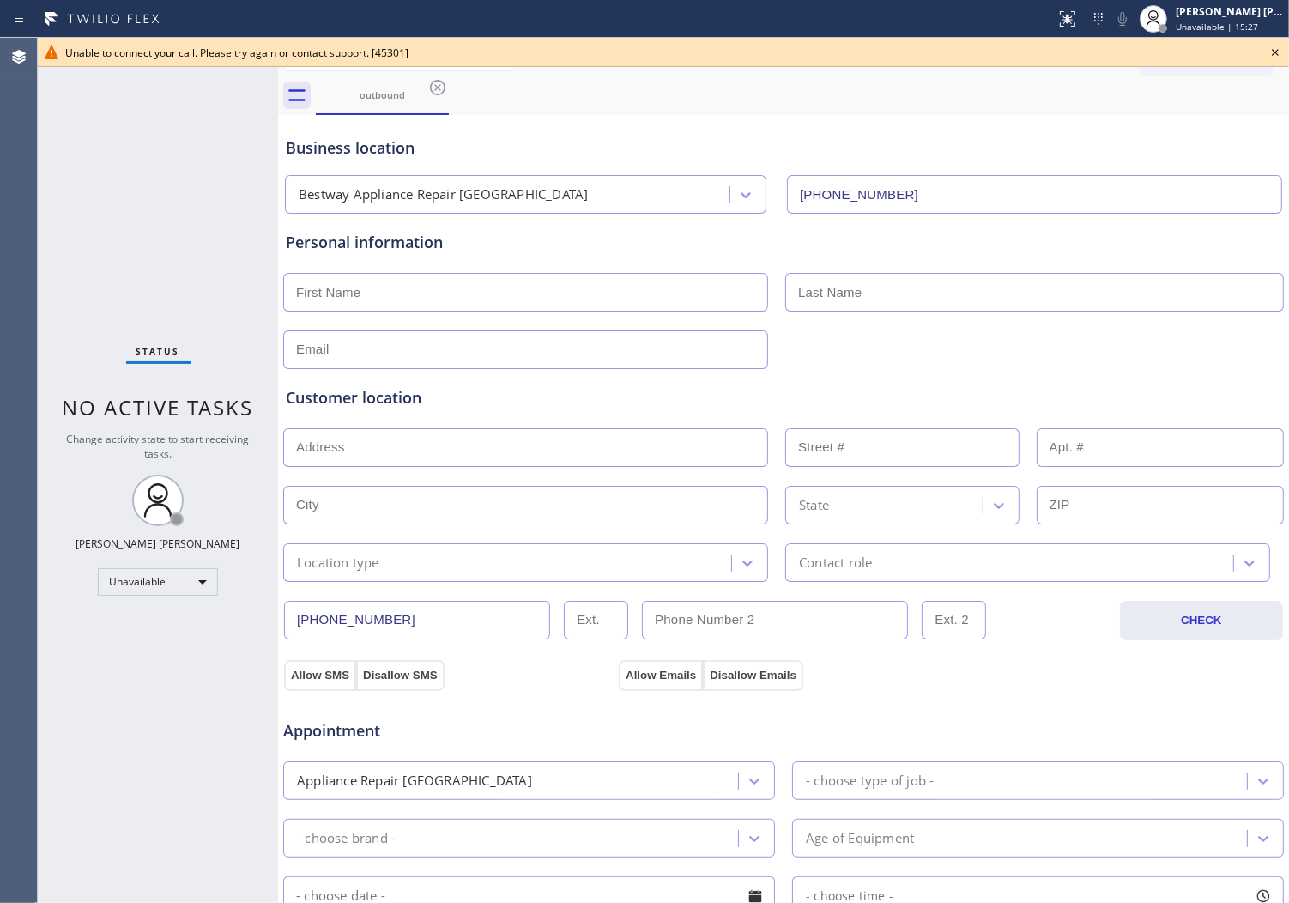
click at [1127, 825] on div "Age of Equipment" at bounding box center [1038, 838] width 492 height 39
drag, startPoint x: 1274, startPoint y: 54, endPoint x: 694, endPoint y: 131, distance: 585.4
click at [1274, 54] on icon at bounding box center [1275, 52] width 7 height 7
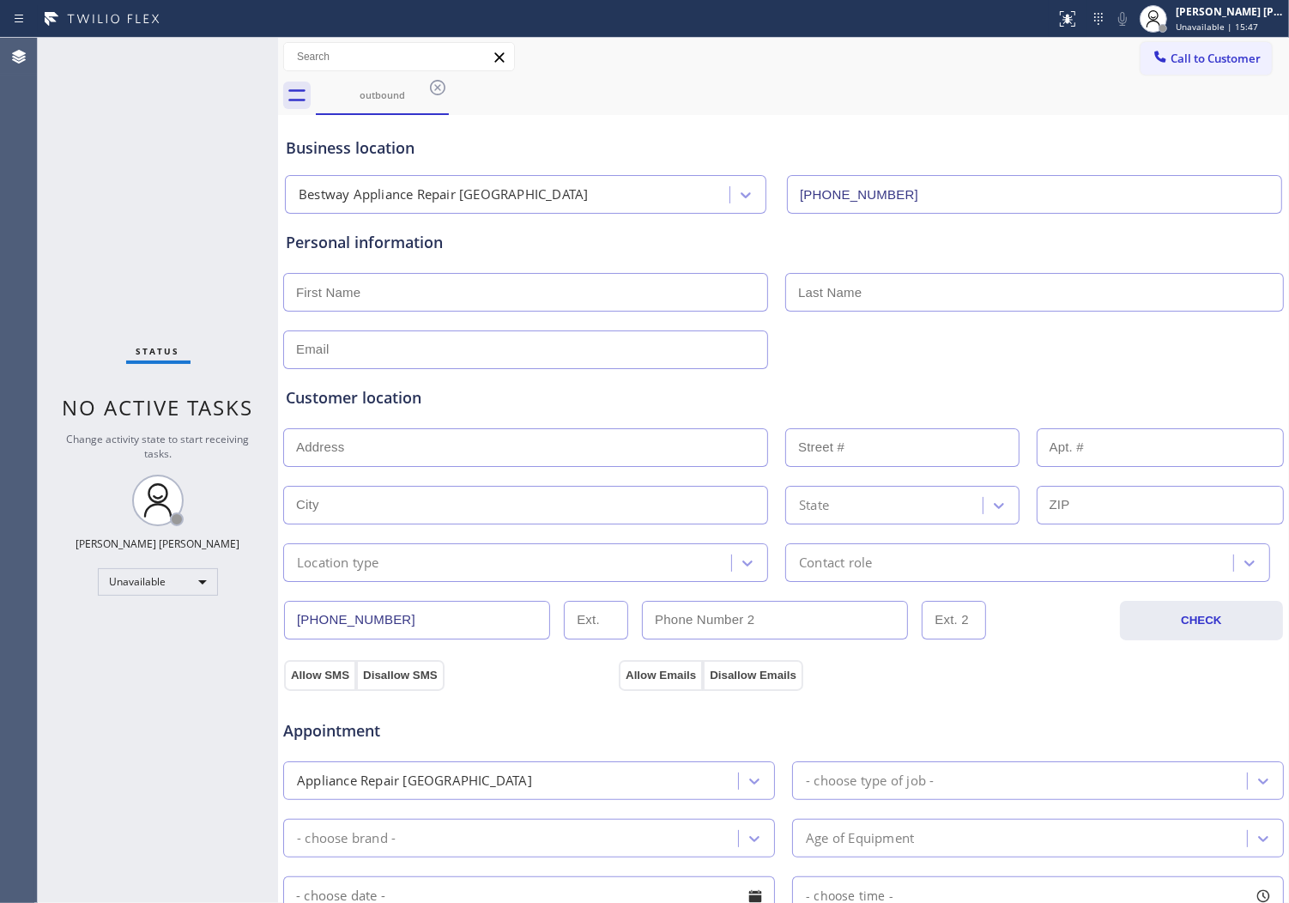
click at [436, 93] on icon at bounding box center [437, 87] width 21 height 21
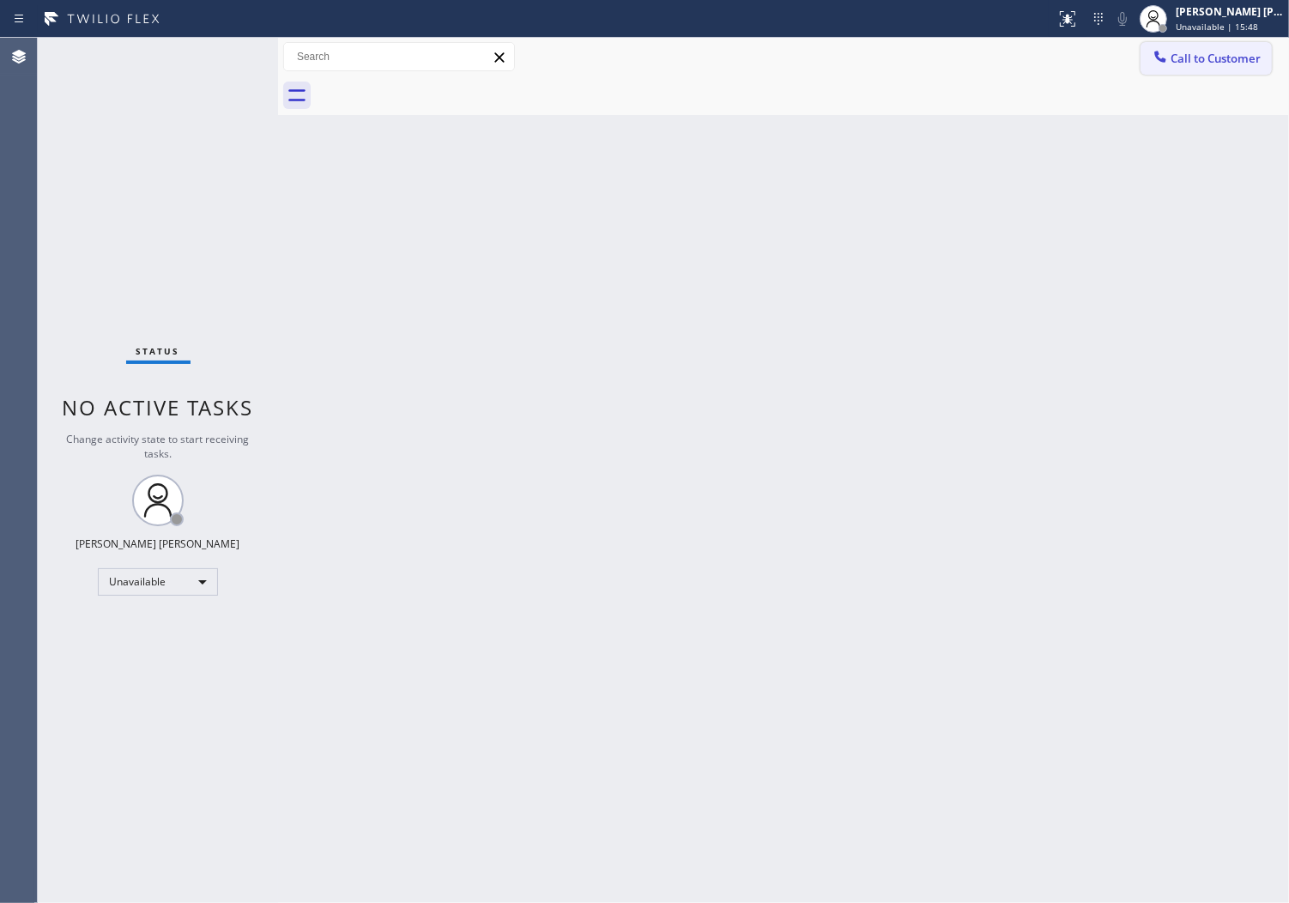
click at [1142, 58] on button "Call to Customer" at bounding box center [1206, 58] width 131 height 33
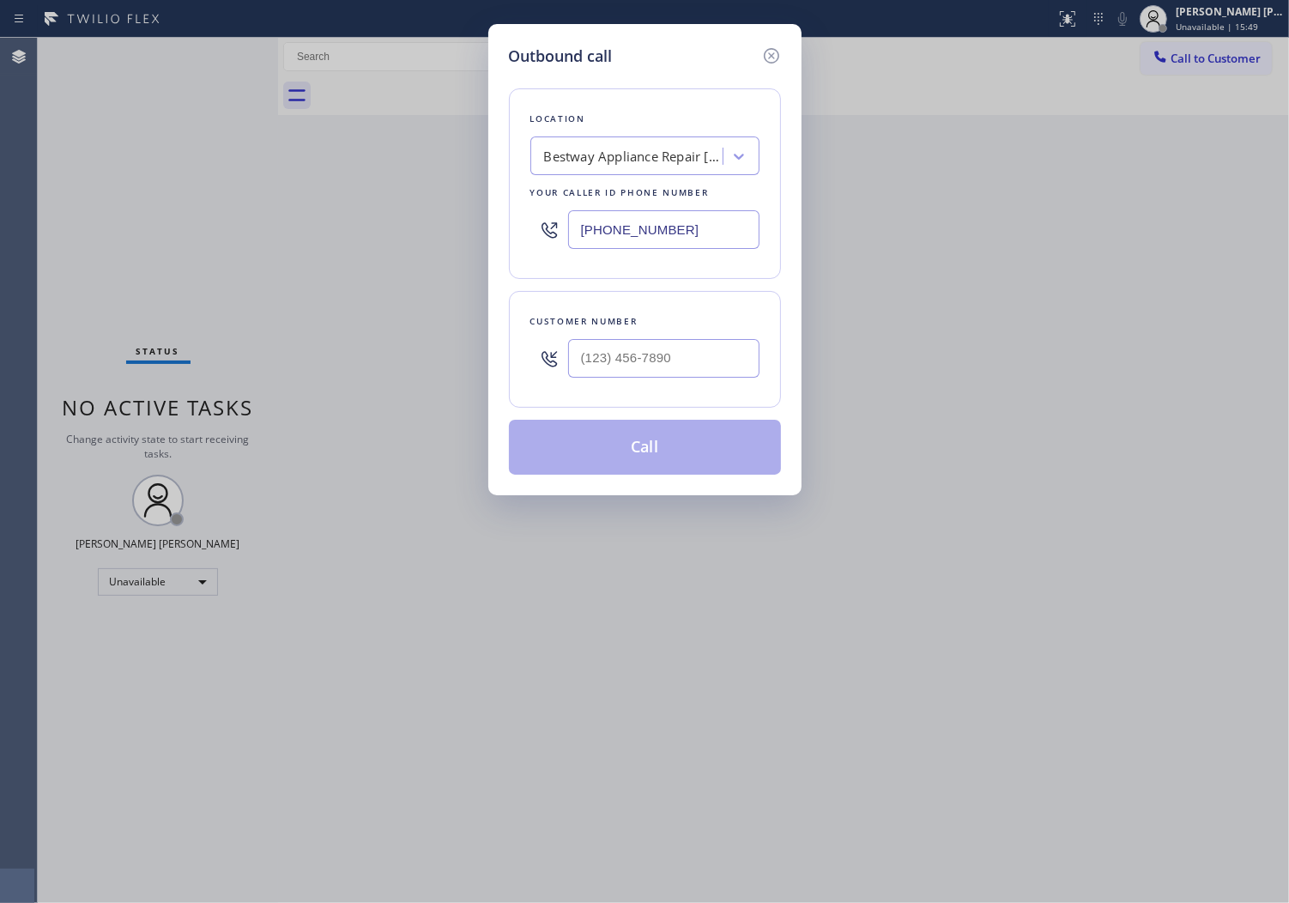
drag, startPoint x: 779, startPoint y: 50, endPoint x: 784, endPoint y: 197, distance: 147.7
click at [781, 49] on icon at bounding box center [771, 55] width 21 height 21
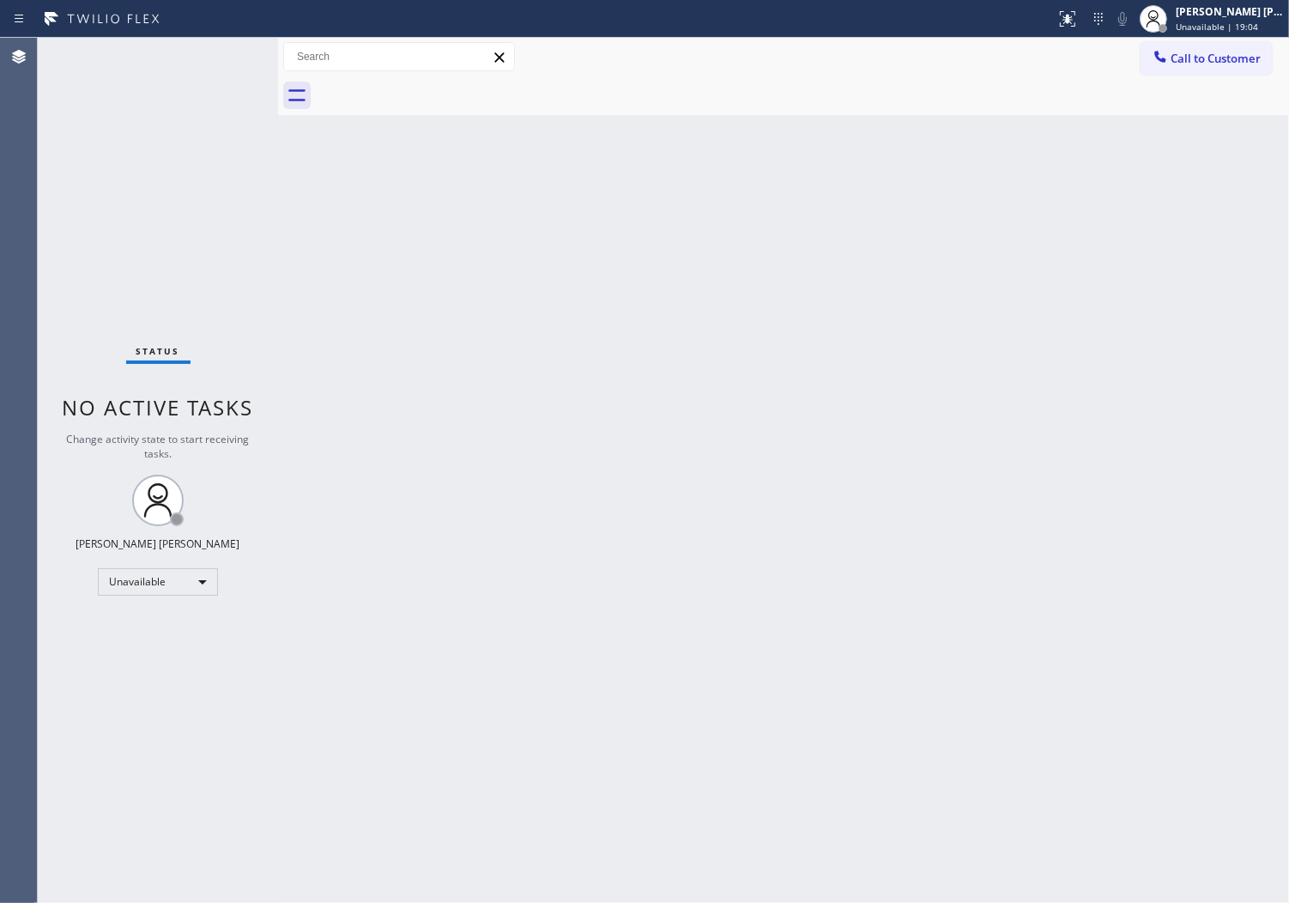
click at [1155, 70] on button "Call to Customer" at bounding box center [1206, 58] width 131 height 33
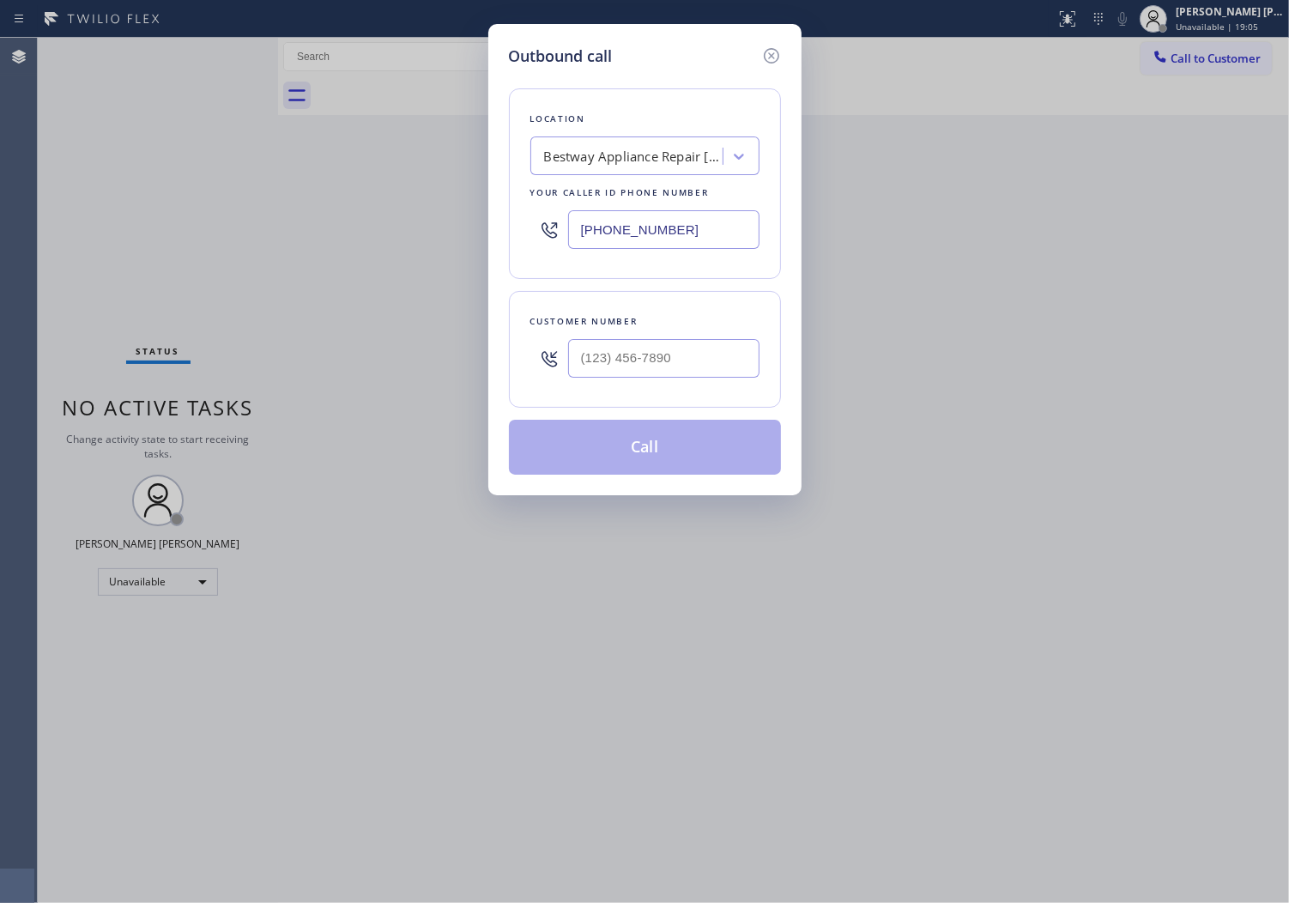
click at [631, 215] on input "[PHONE_NUMBER]" at bounding box center [663, 229] width 191 height 39
paste input "650) 933-4988"
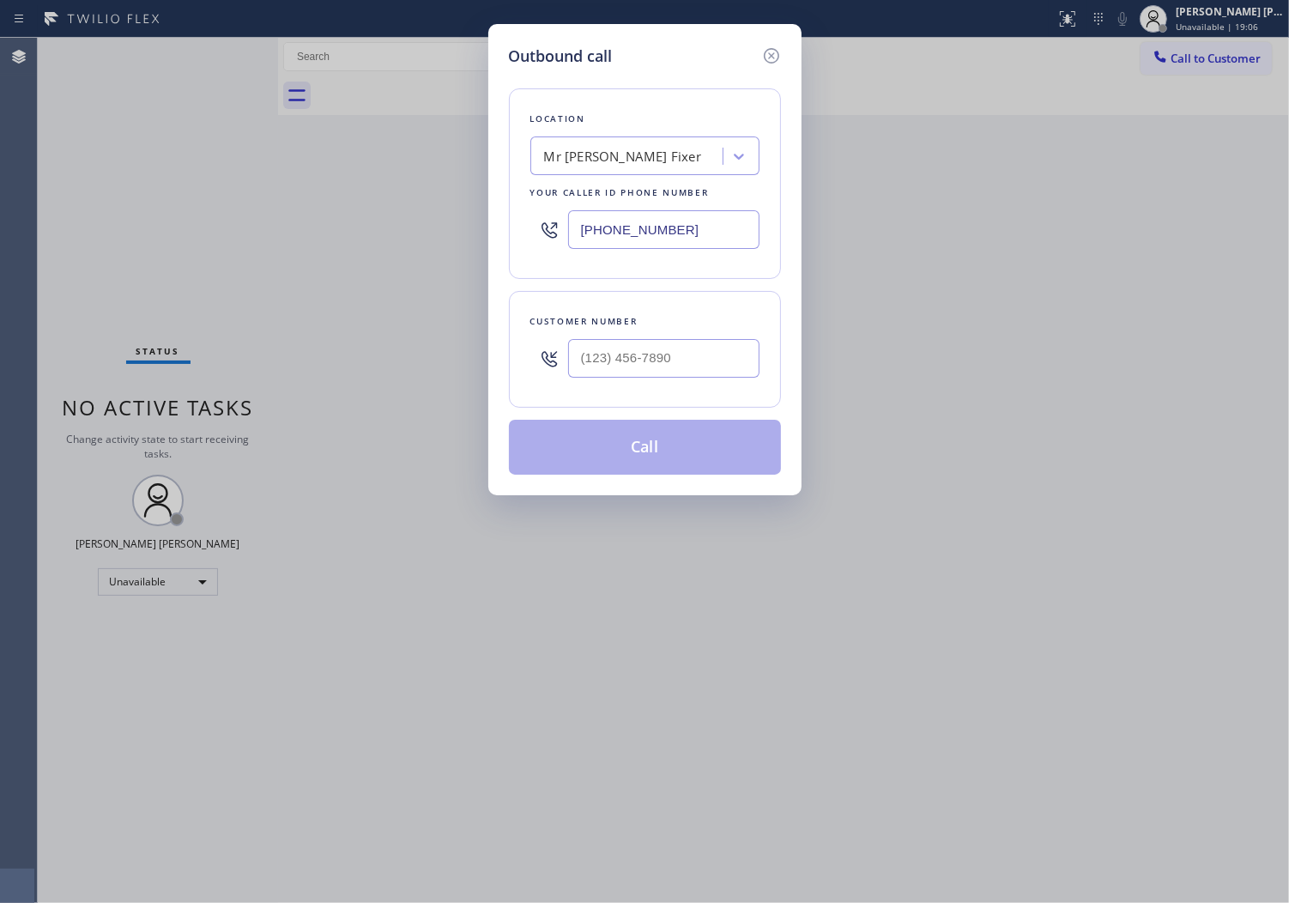
type input "[PHONE_NUMBER]"
click at [609, 347] on input "text" at bounding box center [663, 358] width 191 height 39
click at [609, 347] on input "(___) ___-____" at bounding box center [663, 358] width 191 height 39
paste input "510-3331"
click at [622, 361] on input "(___) 510-3331" at bounding box center [663, 358] width 191 height 39
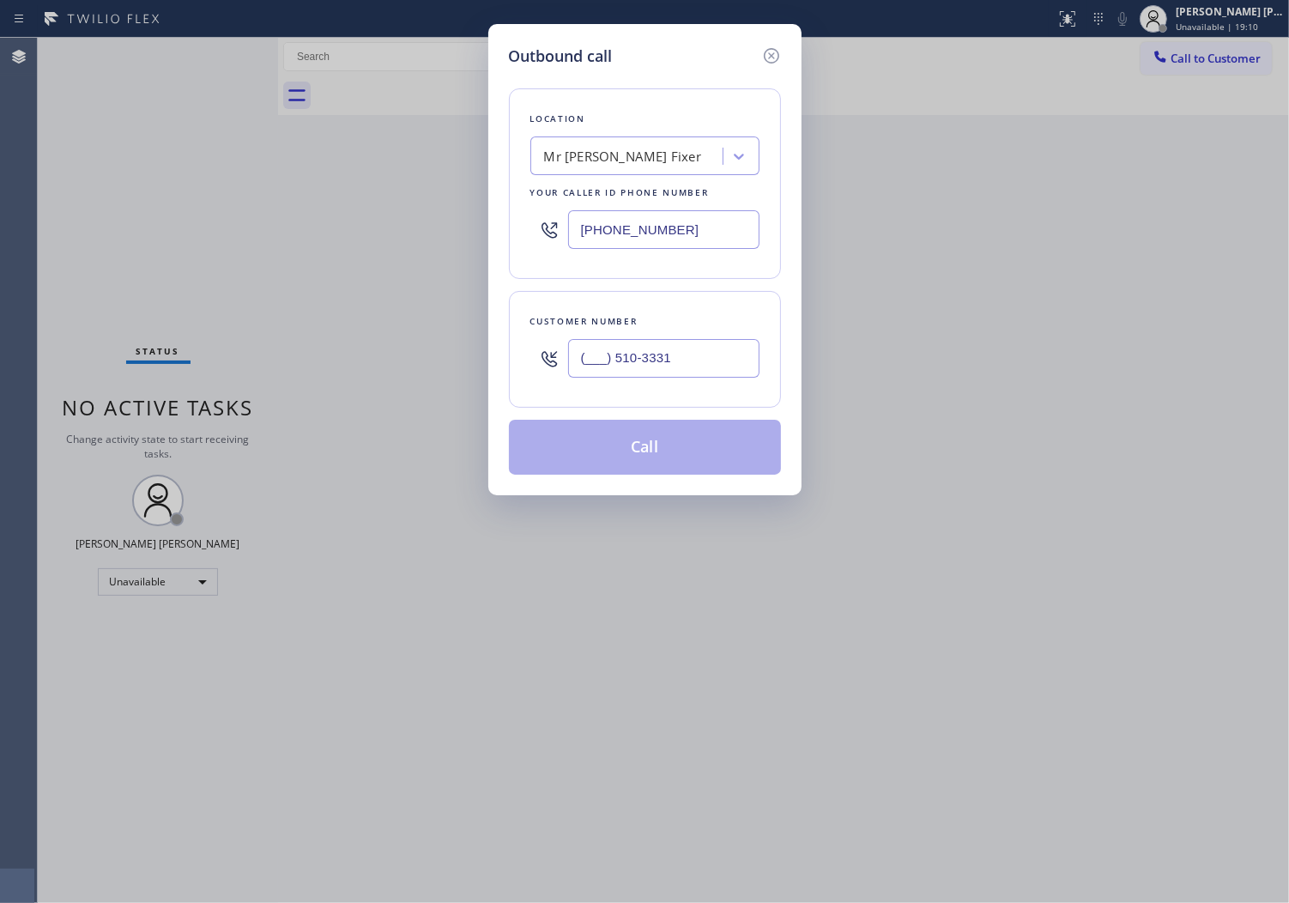
click at [622, 361] on input "(___) 510-3331" at bounding box center [663, 358] width 191 height 39
paste input "510) 333-1727"
type input "[PHONE_NUMBER]"
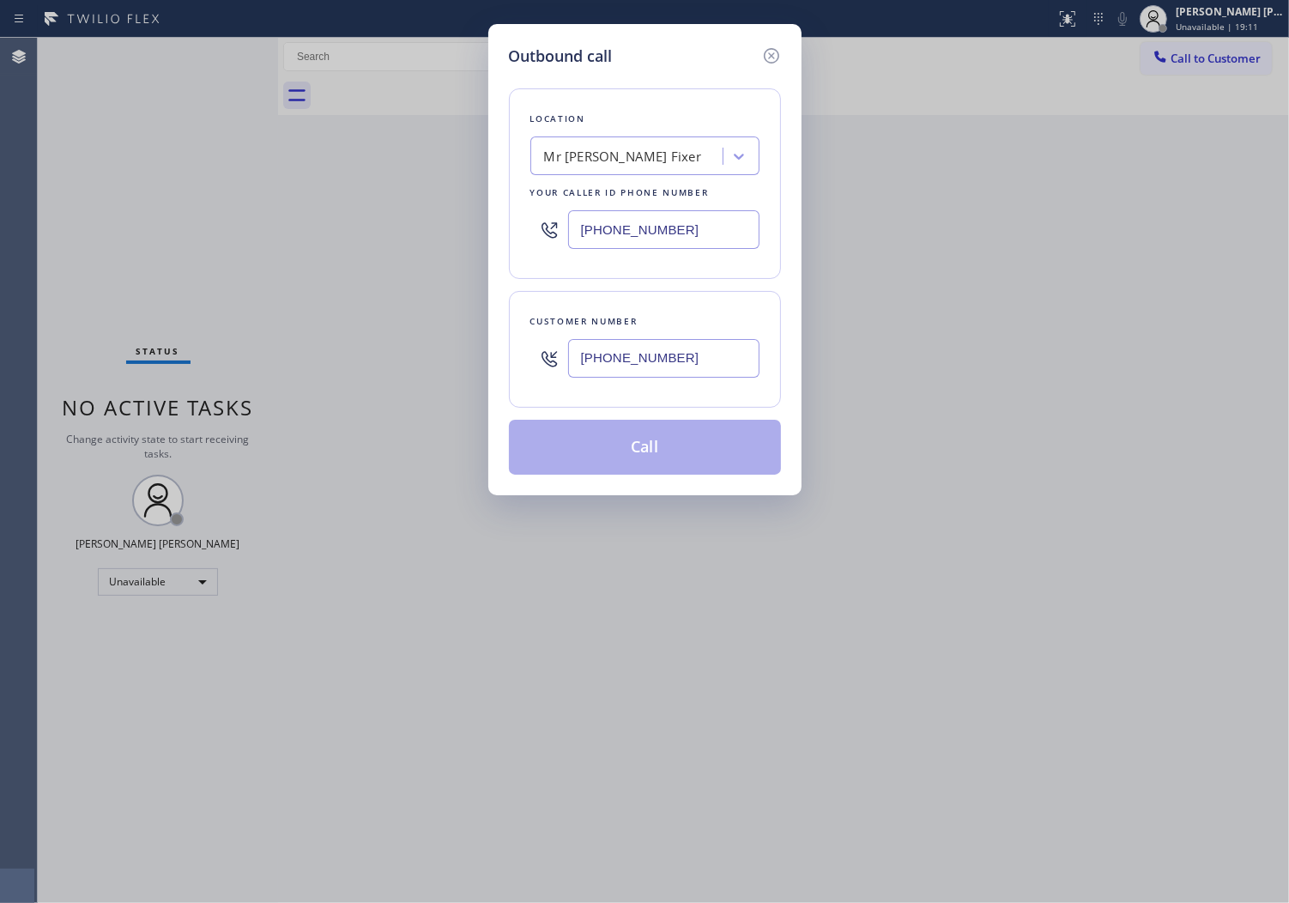
click at [638, 438] on button "Call" at bounding box center [645, 447] width 272 height 55
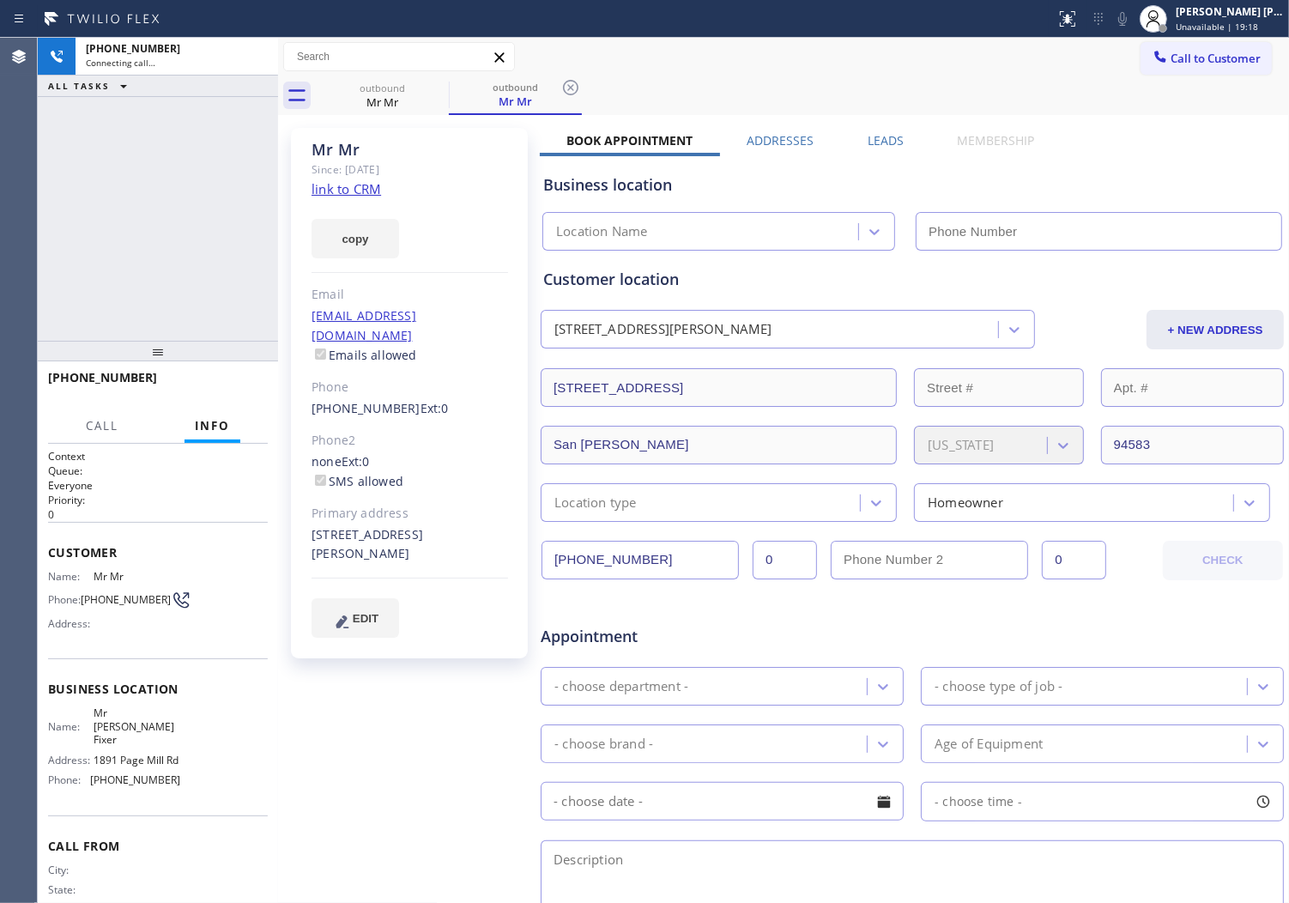
click at [339, 155] on div "Mr Mr" at bounding box center [410, 150] width 197 height 20
click at [340, 155] on div "Mr Mr" at bounding box center [410, 150] width 197 height 20
type input "[PHONE_NUMBER]"
click at [340, 155] on div "Mr Mr" at bounding box center [410, 150] width 197 height 20
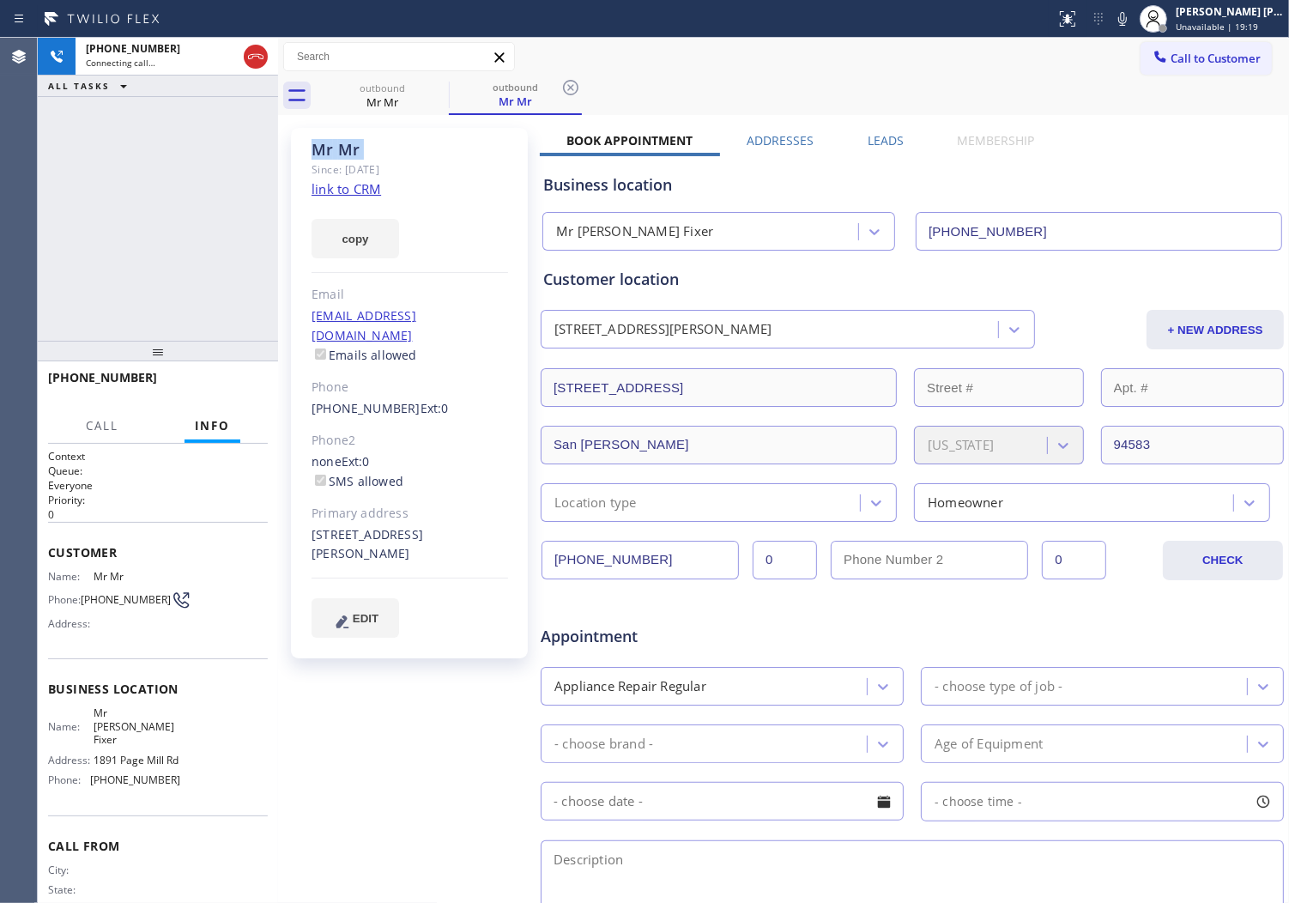
copy div "Mr Mr"
click at [339, 160] on div "Since: [DATE]" at bounding box center [410, 170] width 197 height 20
click at [337, 148] on div "Mr Mr" at bounding box center [410, 150] width 197 height 20
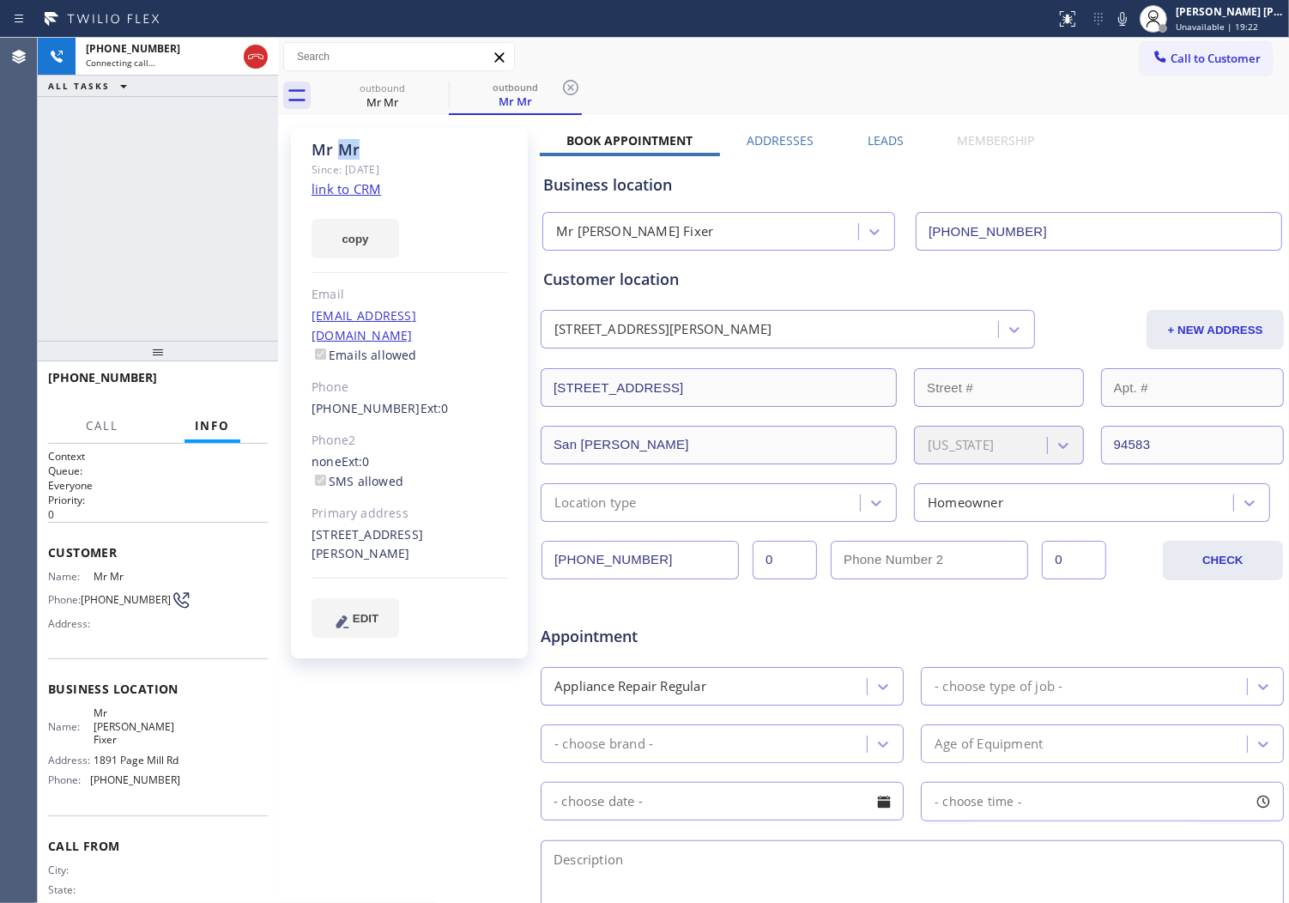
click at [337, 148] on div "Mr Mr" at bounding box center [410, 150] width 197 height 20
copy div "Mr Mr"
click at [457, 207] on div "copy" at bounding box center [410, 228] width 197 height 59
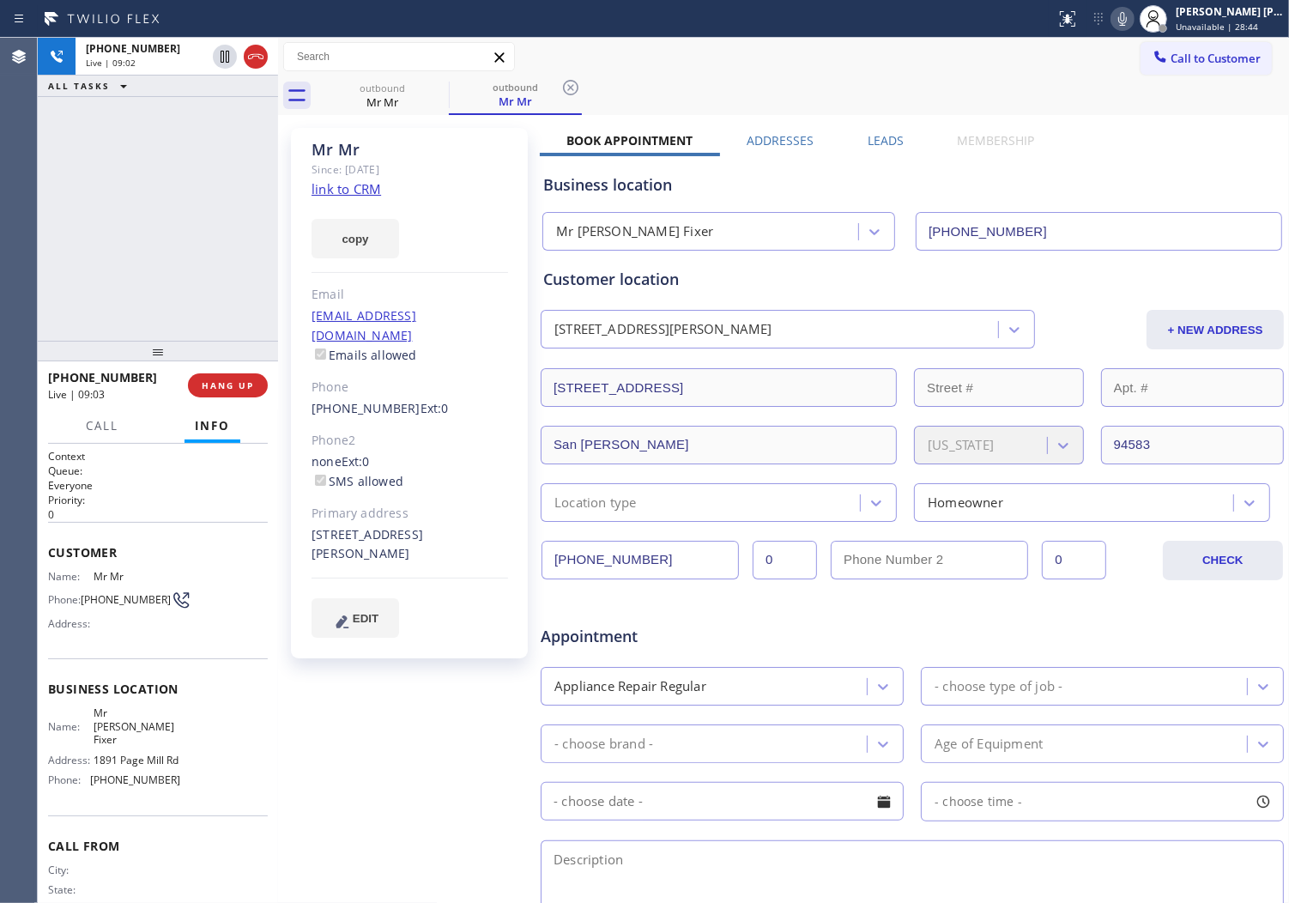
click at [1127, 24] on icon at bounding box center [1122, 19] width 9 height 14
click at [1133, 19] on icon at bounding box center [1122, 19] width 21 height 21
click at [1131, 27] on icon at bounding box center [1122, 19] width 21 height 21
click at [1135, 29] on button at bounding box center [1123, 19] width 24 height 24
click at [1133, 28] on icon at bounding box center [1122, 19] width 21 height 21
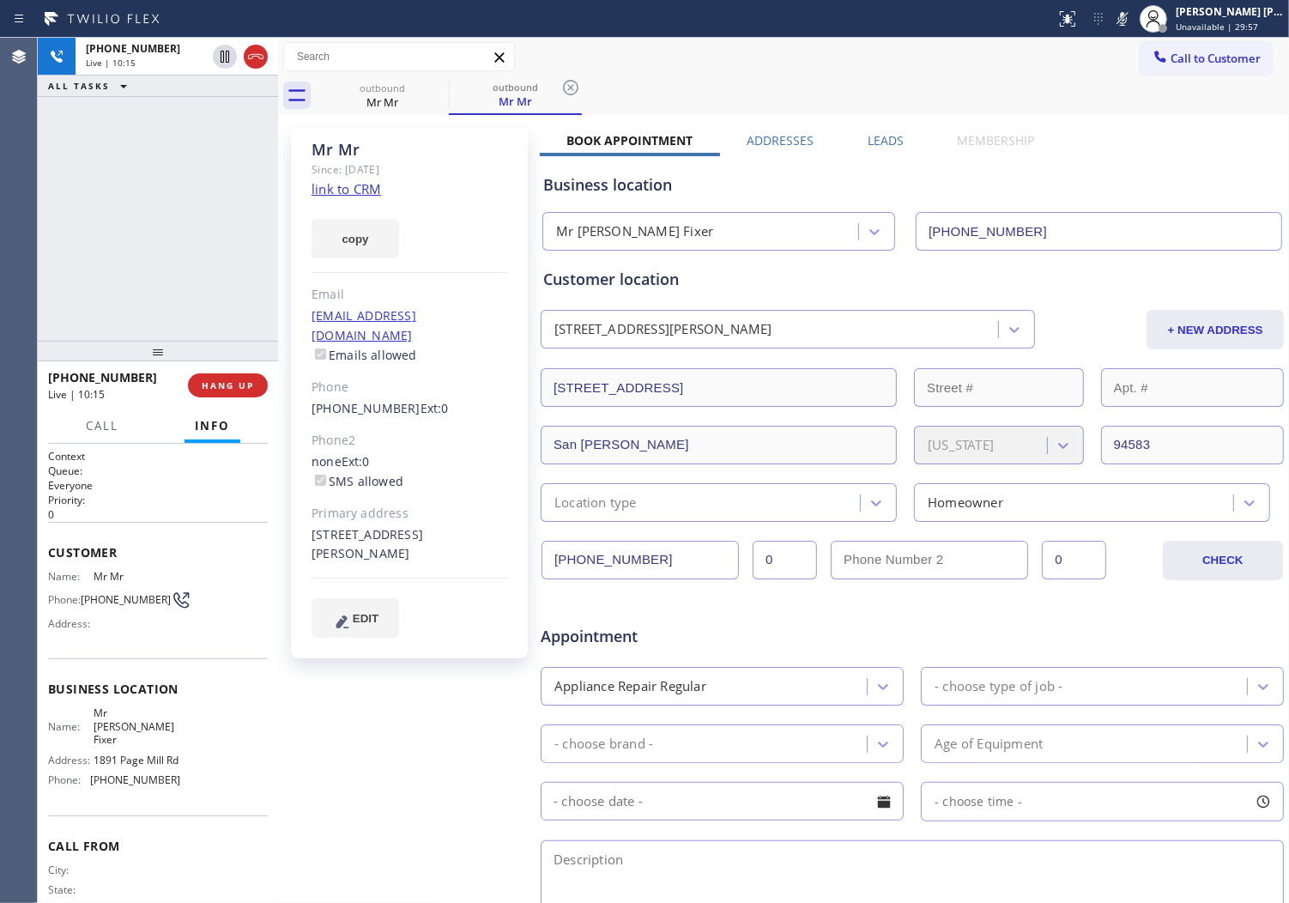
click at [1253, 596] on div "Appointment Appliance Repair Regular - choose type of job - - choose brand - Ag…" at bounding box center [912, 761] width 745 height 330
click at [1133, 18] on icon at bounding box center [1122, 19] width 21 height 21
click at [203, 290] on div "[PHONE_NUMBER] Live | 10:34 ALL TASKS ALL TASKS ACTIVE TASKS TASKS IN WRAP UP" at bounding box center [158, 189] width 240 height 303
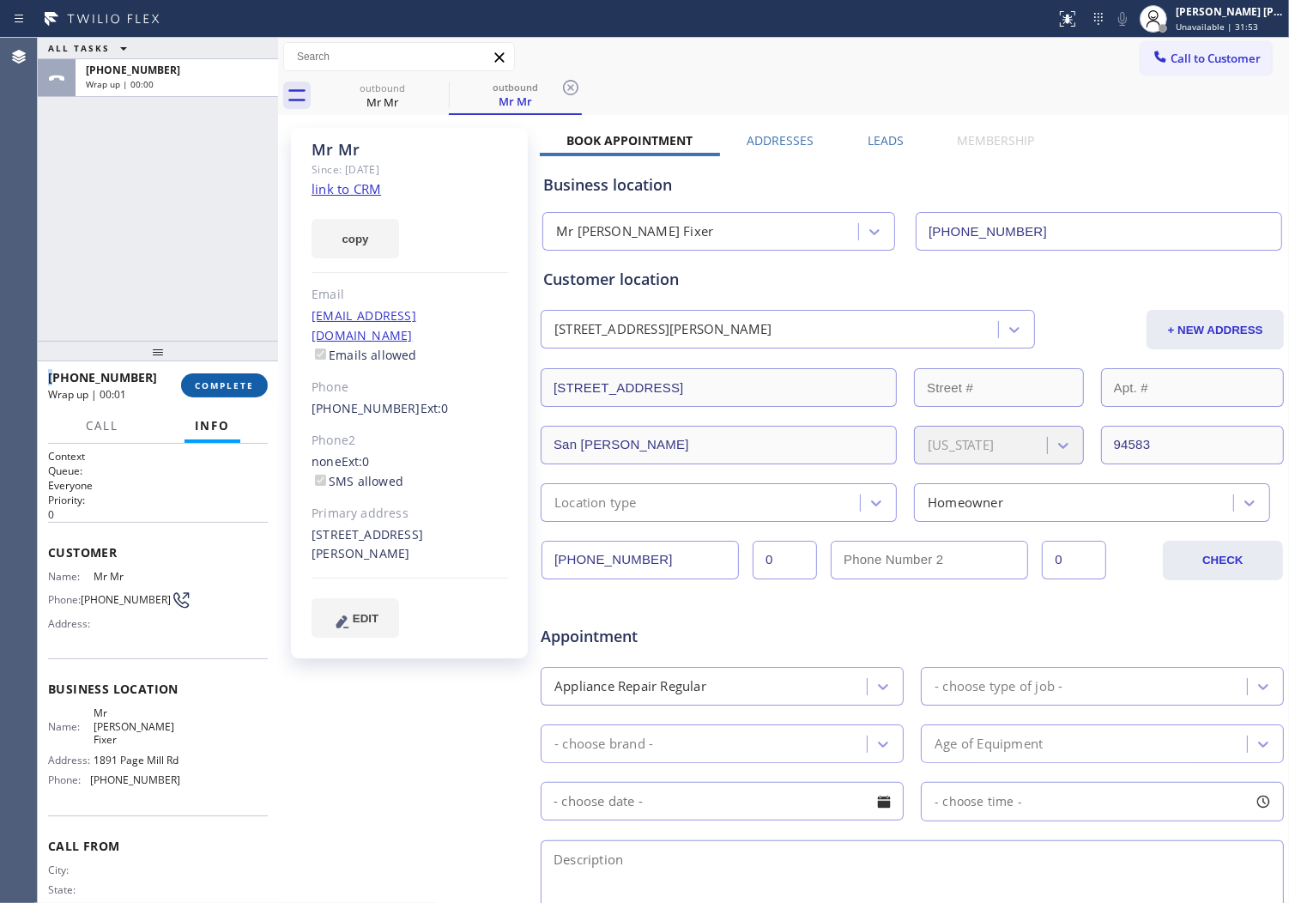
click at [240, 386] on span "COMPLETE" at bounding box center [224, 385] width 59 height 12
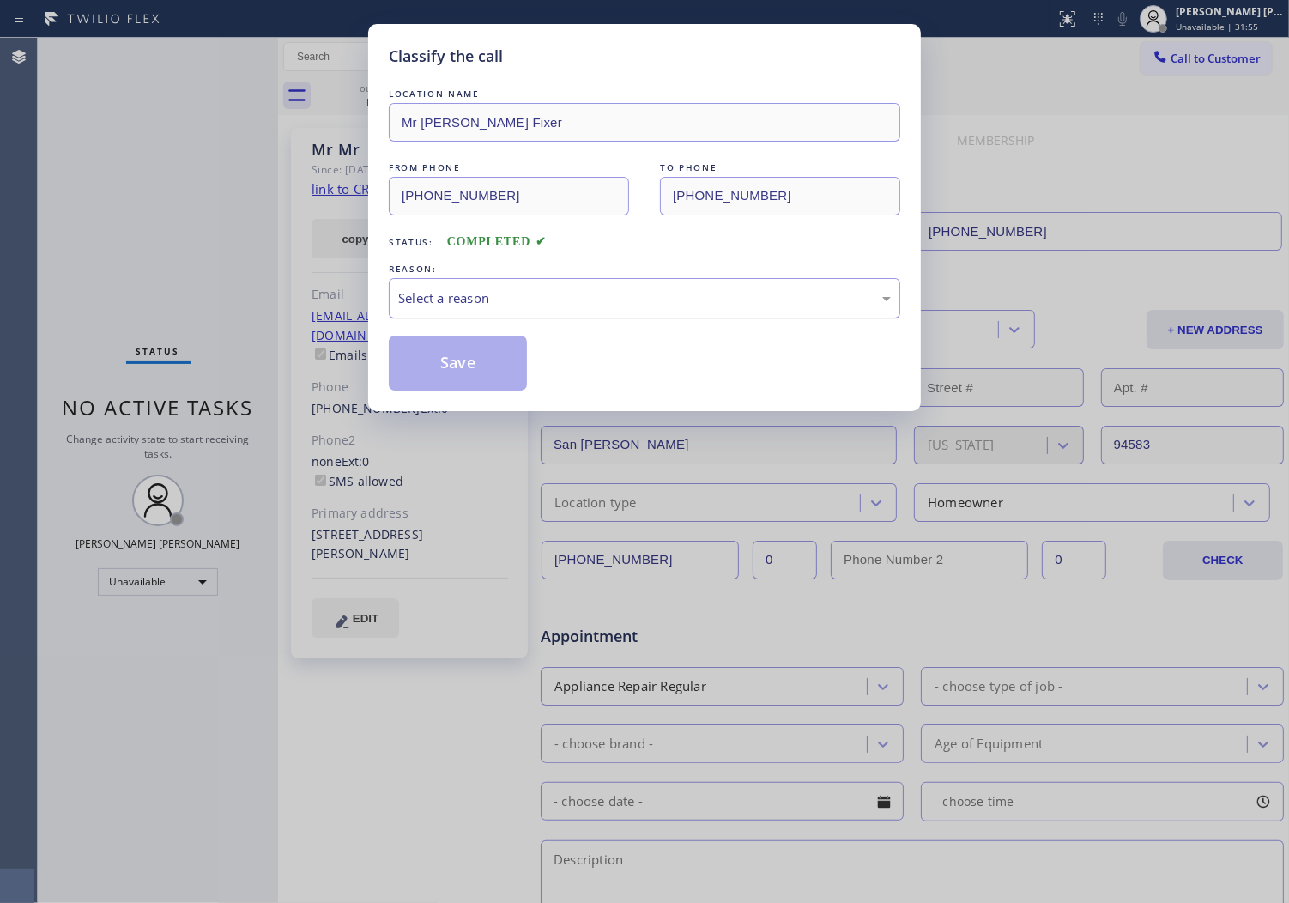
click at [550, 312] on div "Select a reason" at bounding box center [645, 298] width 512 height 40
click at [487, 329] on div "LOCATION NAME Mr [PERSON_NAME] Fixer FROM PHONE [PHONE_NUMBER] TO PHONE [PHONE_…" at bounding box center [645, 238] width 512 height 306
click at [476, 352] on button "Save" at bounding box center [458, 363] width 138 height 55
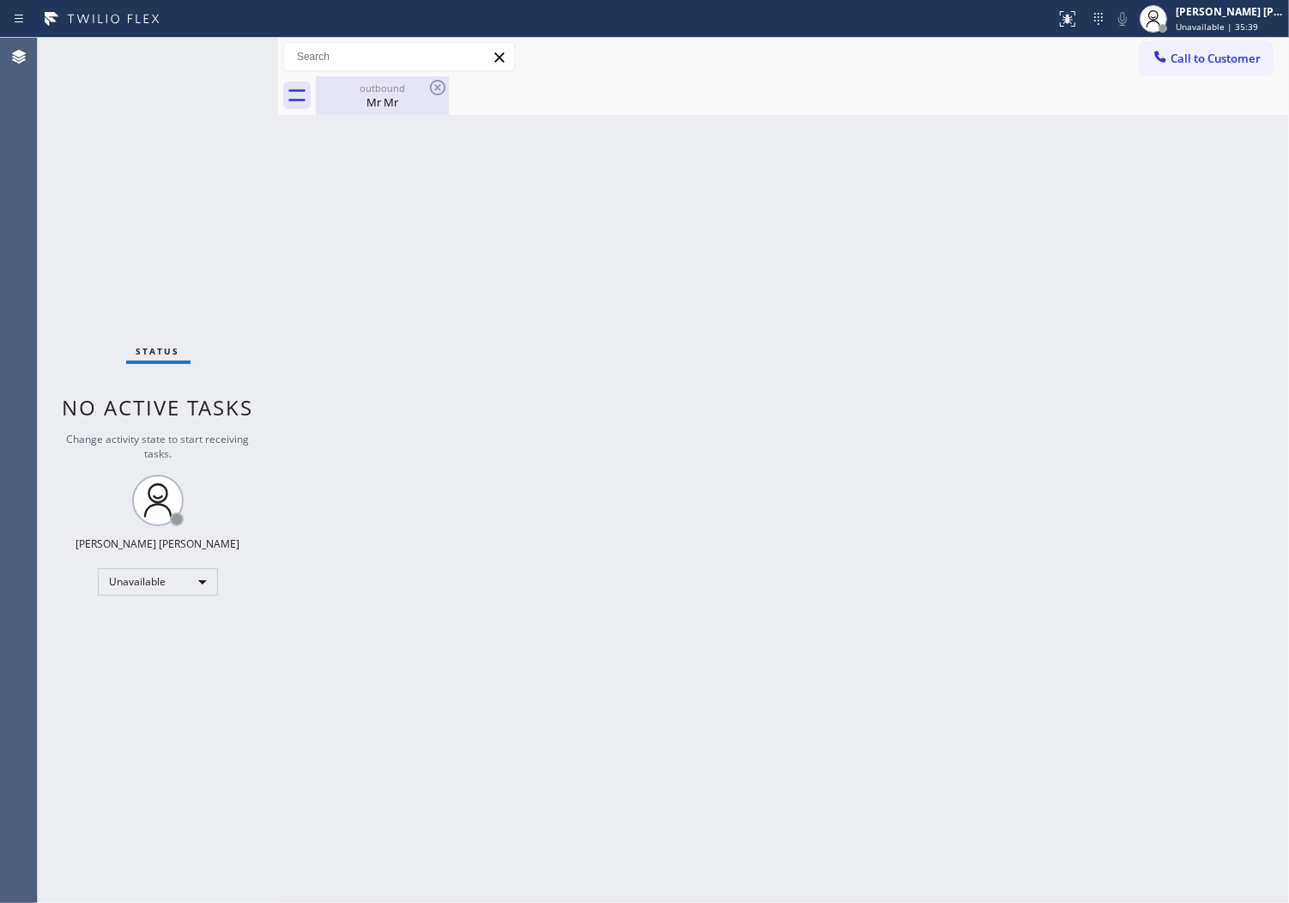
click at [419, 100] on div "Mr Mr" at bounding box center [383, 101] width 130 height 15
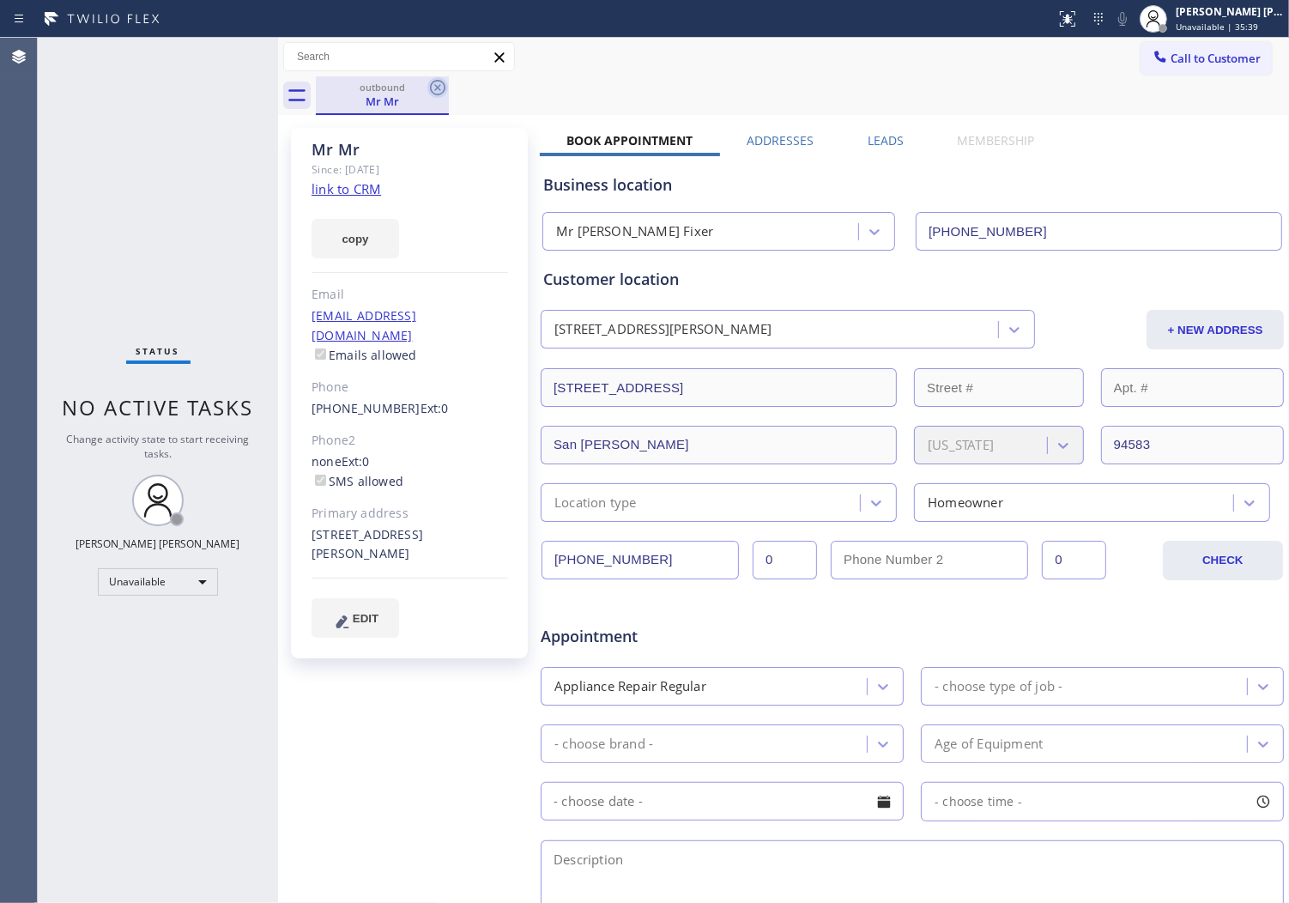
click at [432, 90] on icon at bounding box center [437, 87] width 15 height 15
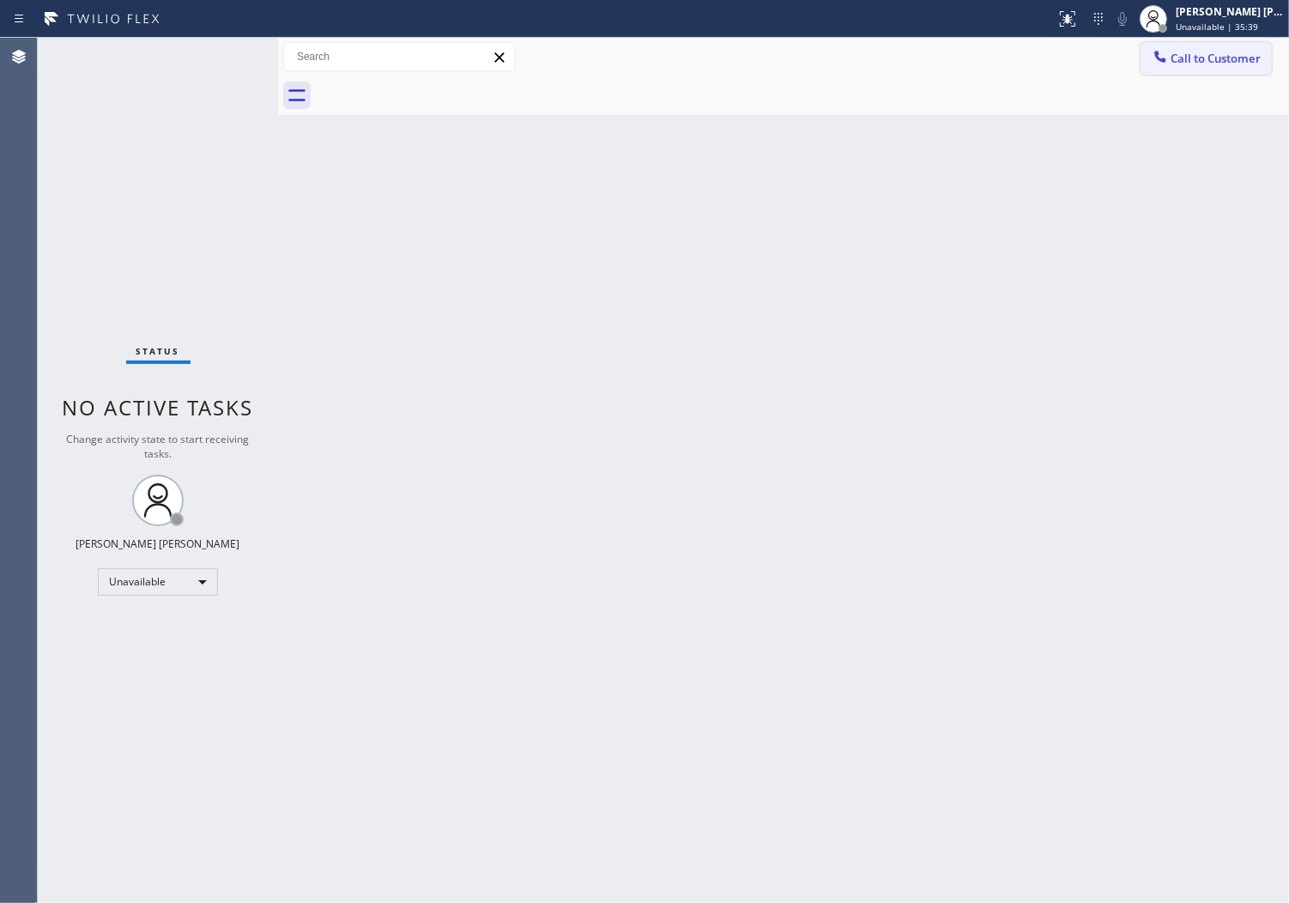
click at [1250, 58] on span "Call to Customer" at bounding box center [1216, 58] width 90 height 15
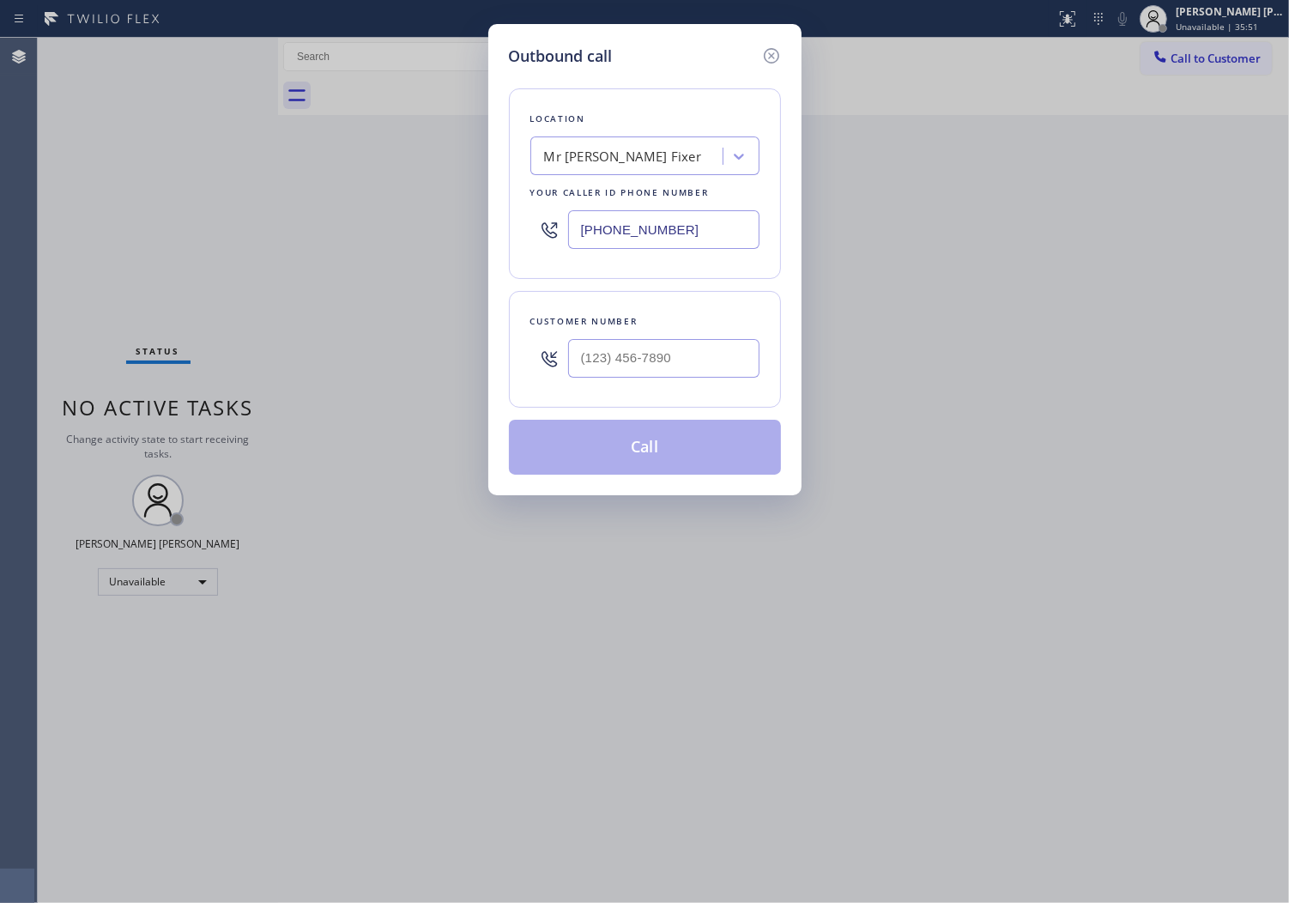
click at [631, 398] on div "Customer number" at bounding box center [645, 349] width 272 height 117
click at [632, 373] on input "(___) ___-____" at bounding box center [663, 358] width 191 height 39
paste input "925) 336-0172"
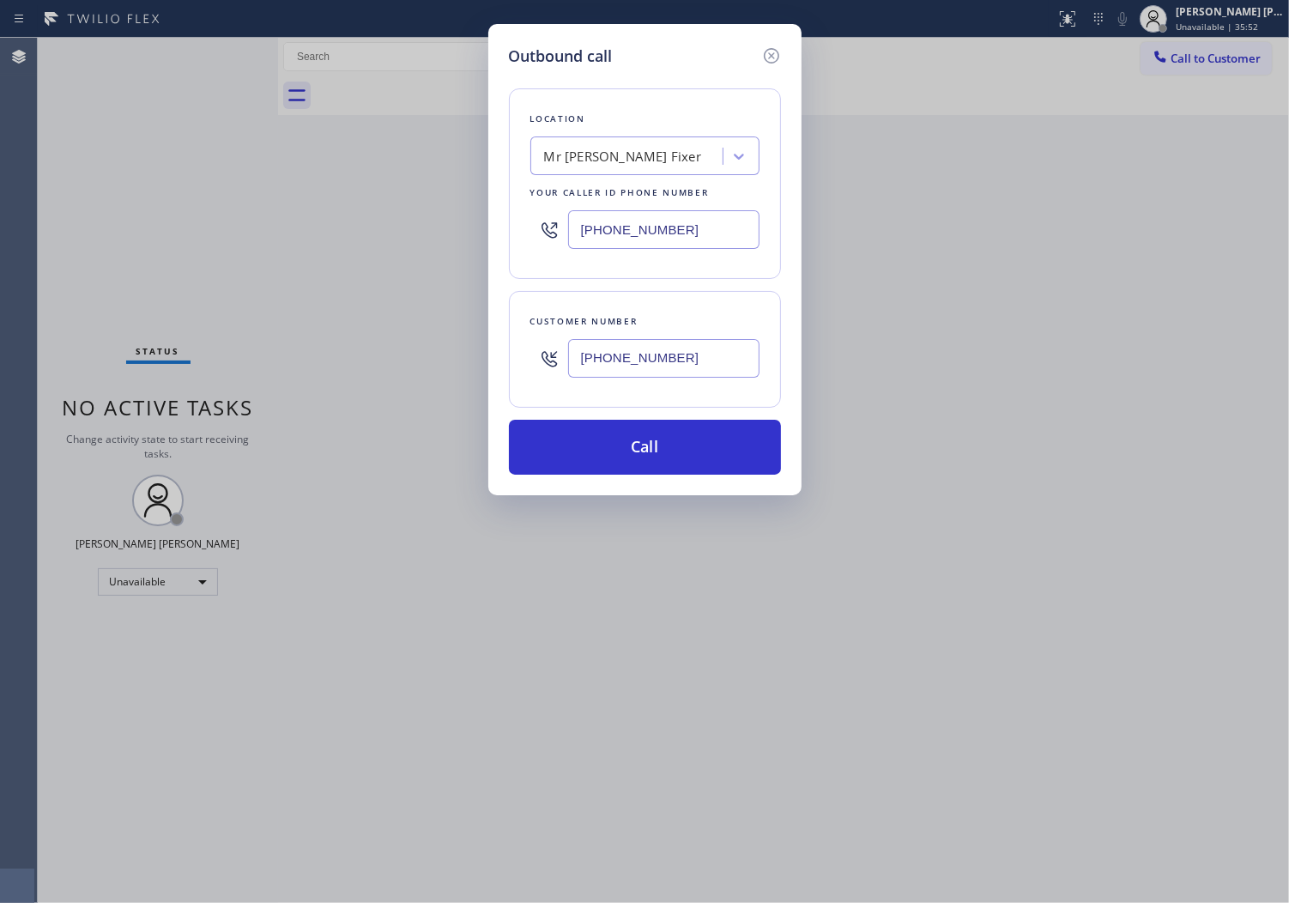
type input "[PHONE_NUMBER]"
click at [633, 452] on button "Call" at bounding box center [645, 447] width 272 height 55
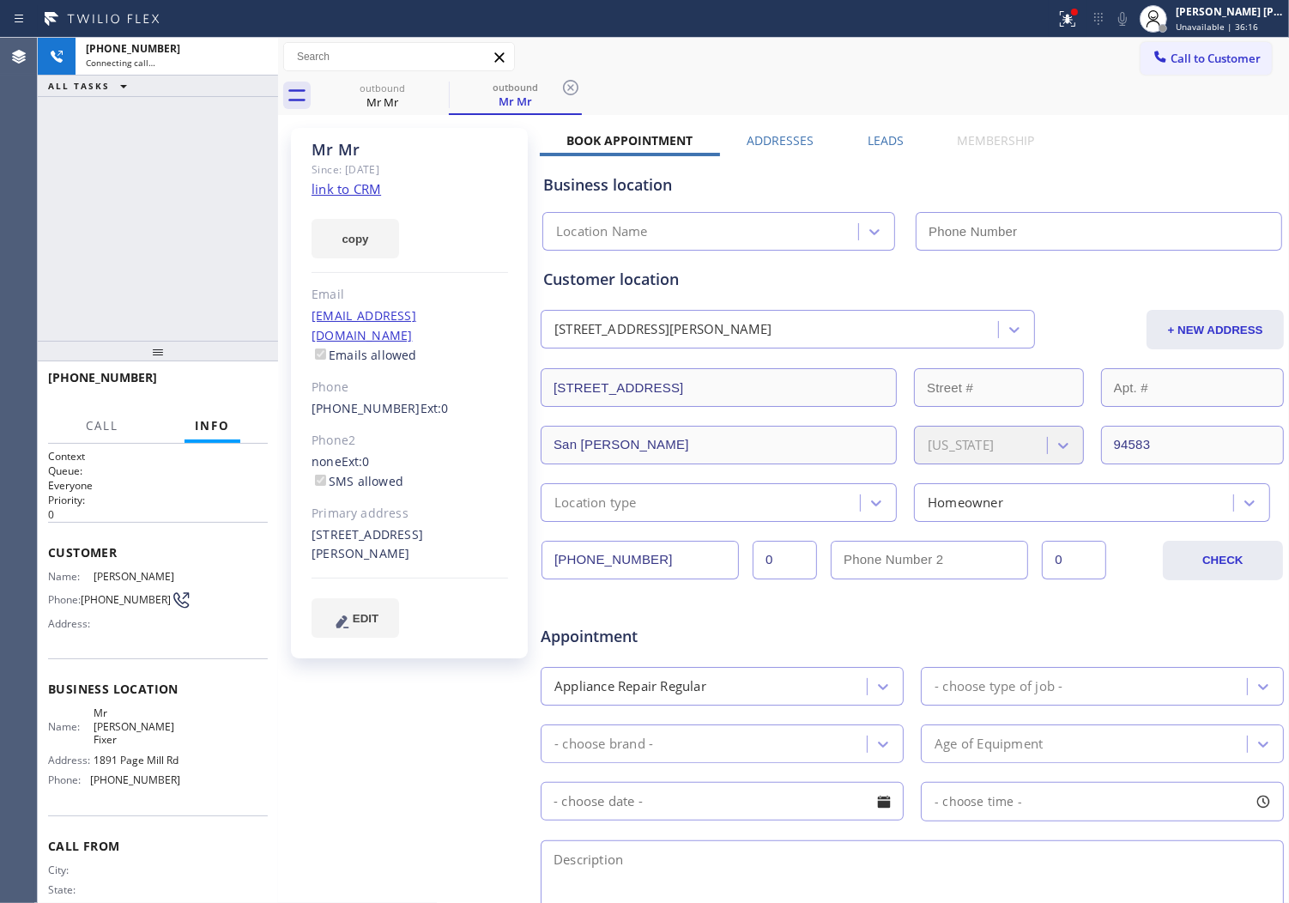
type input "[PHONE_NUMBER]"
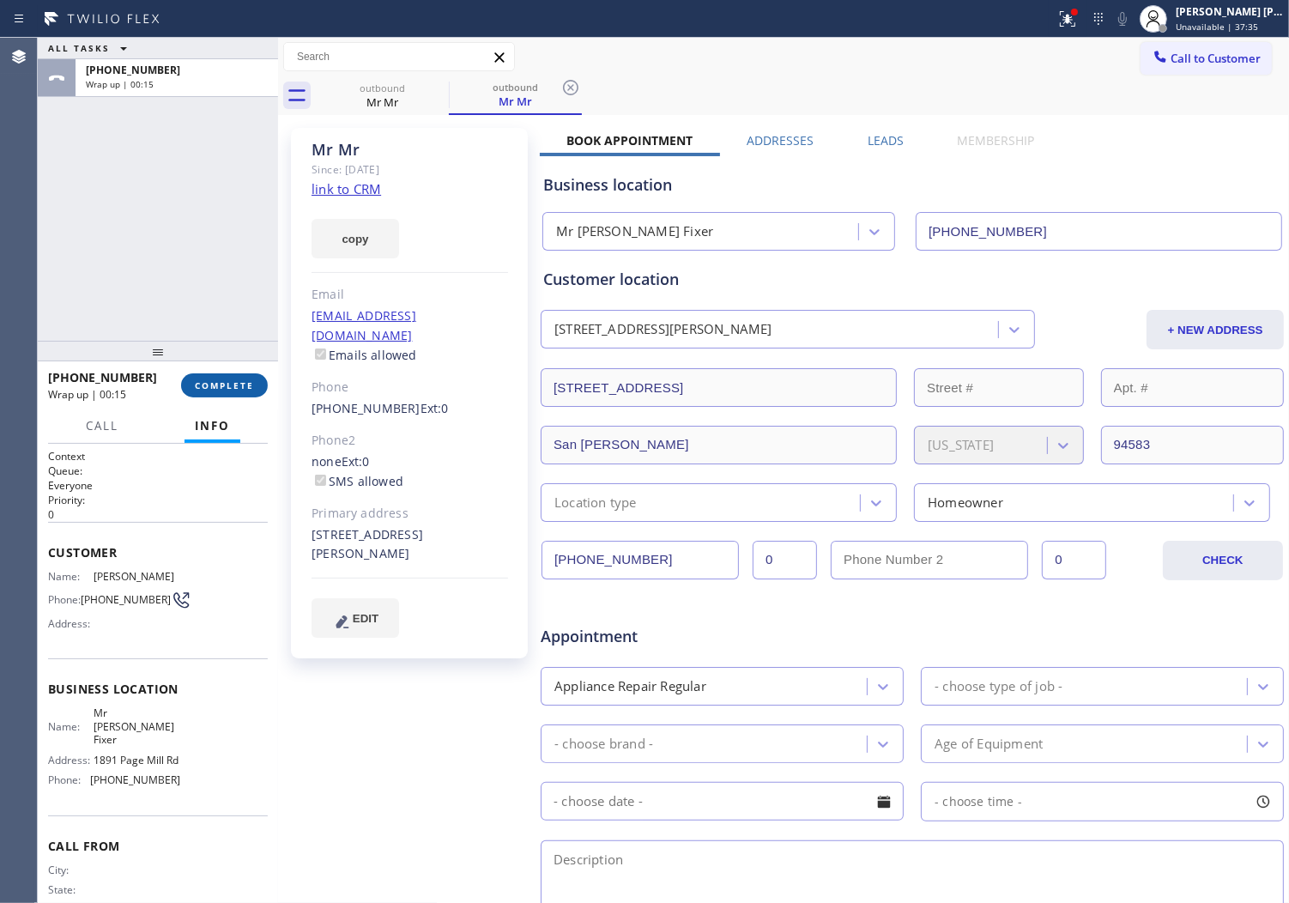
click at [237, 382] on span "COMPLETE" at bounding box center [224, 385] width 59 height 12
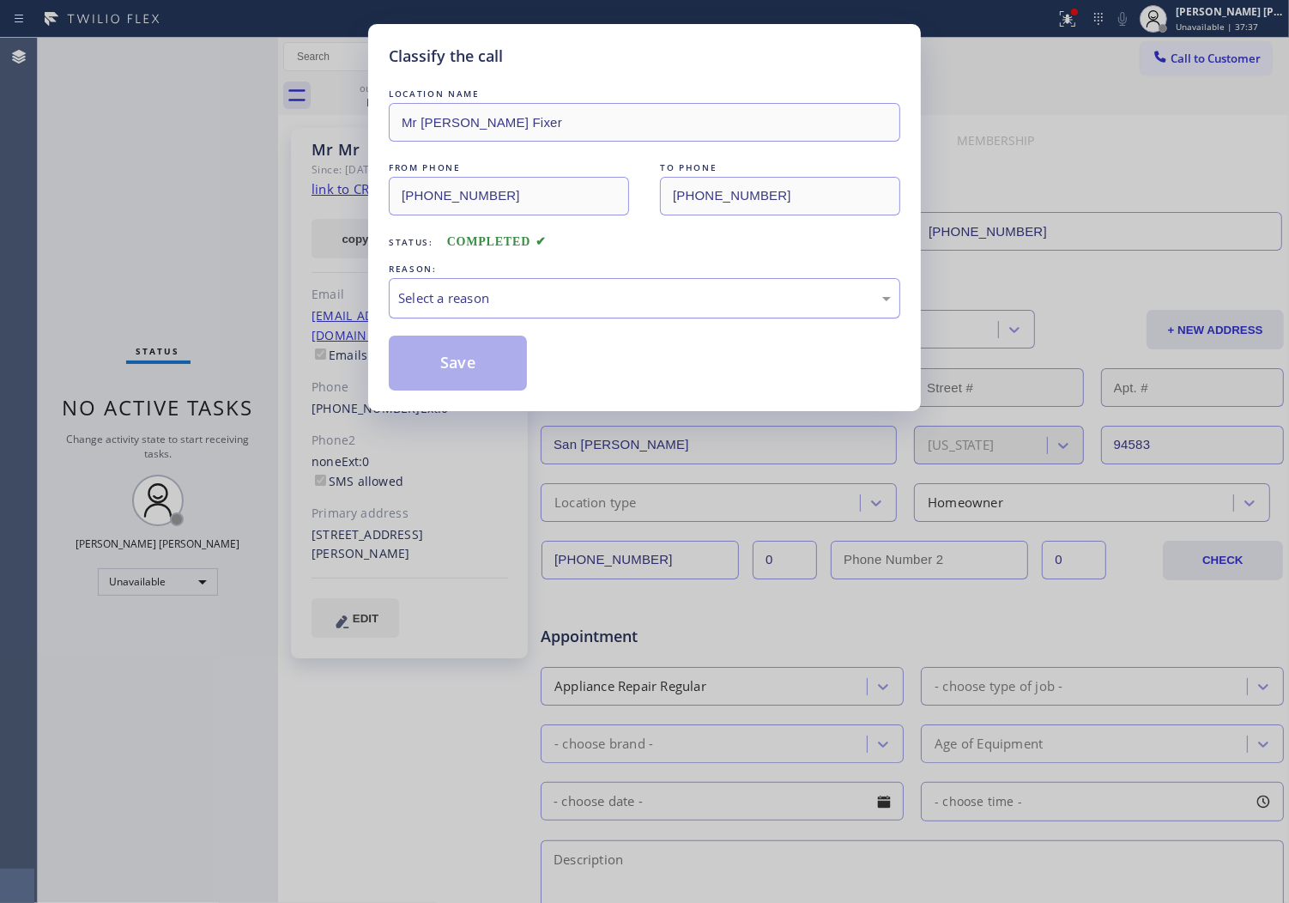
click at [467, 286] on div "Select a reason" at bounding box center [645, 298] width 512 height 40
click at [444, 356] on button "Save" at bounding box center [458, 363] width 138 height 55
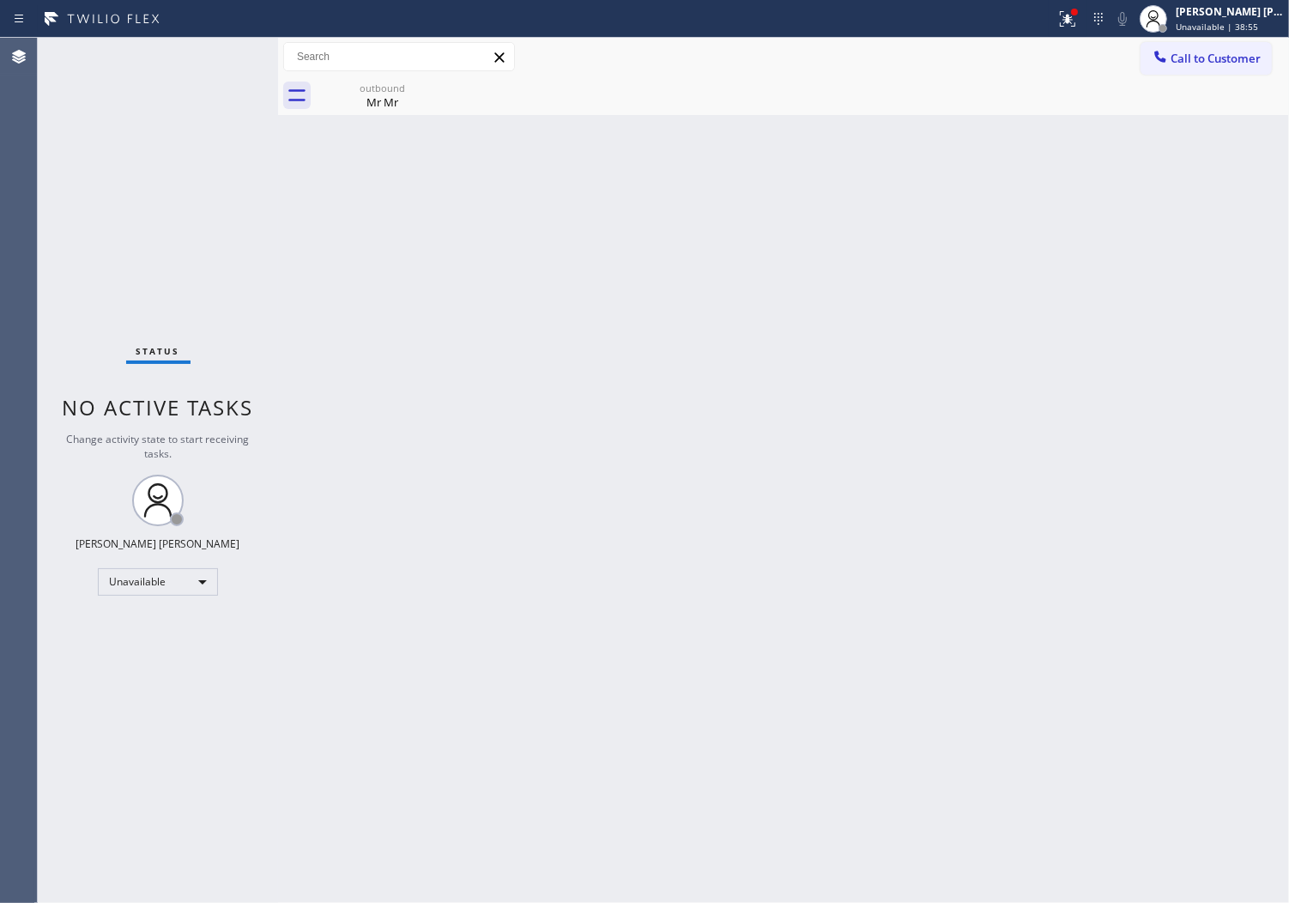
click at [1222, 80] on div "outbound Mr Mr" at bounding box center [802, 95] width 973 height 39
click at [1222, 72] on button "Call to Customer" at bounding box center [1206, 58] width 131 height 33
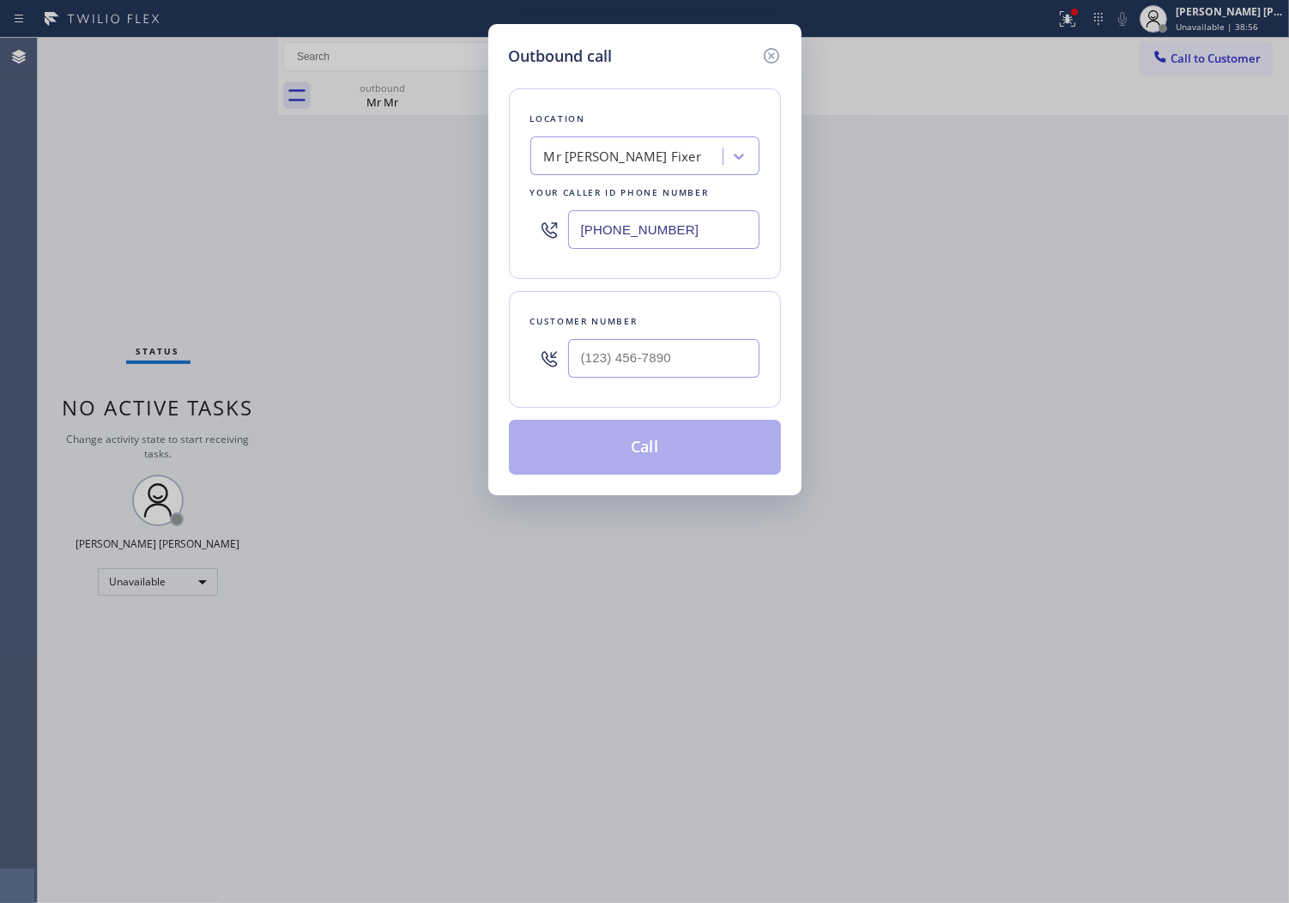
click at [706, 327] on div "Customer number" at bounding box center [644, 321] width 229 height 18
drag, startPoint x: 694, startPoint y: 361, endPoint x: 870, endPoint y: 494, distance: 220.8
click at [694, 362] on input "(___) ___-____" at bounding box center [663, 358] width 191 height 39
paste input "510) 313-2460"
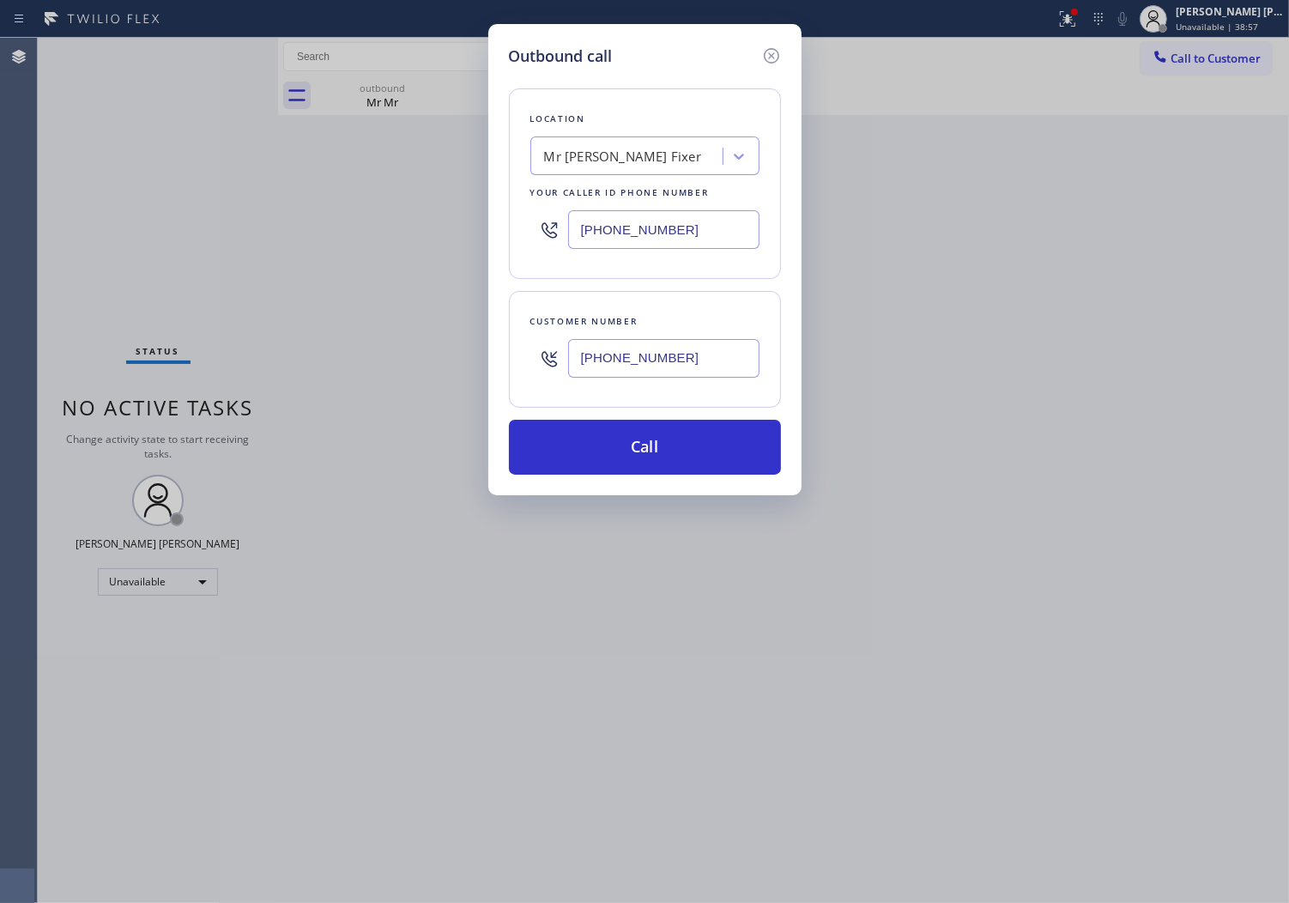
type input "[PHONE_NUMBER]"
click at [637, 230] on input "[PHONE_NUMBER]" at bounding box center [663, 229] width 191 height 39
paste input "888) 859-444"
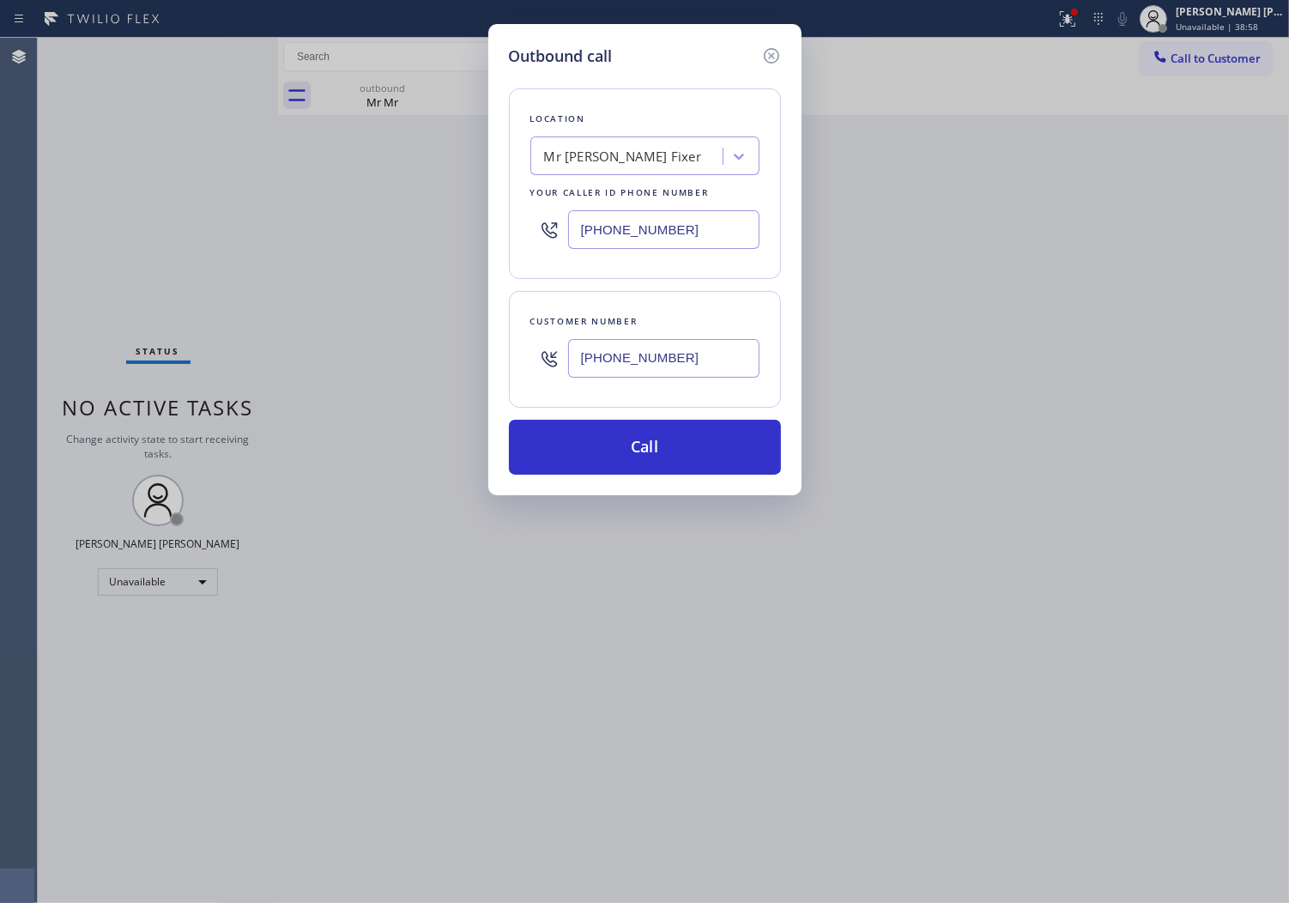
click at [637, 230] on input "[PHONE_NUMBER]" at bounding box center [663, 229] width 191 height 39
paste input "text"
type input "[PHONE_NUMBER]"
click at [680, 461] on button "Call" at bounding box center [645, 447] width 272 height 55
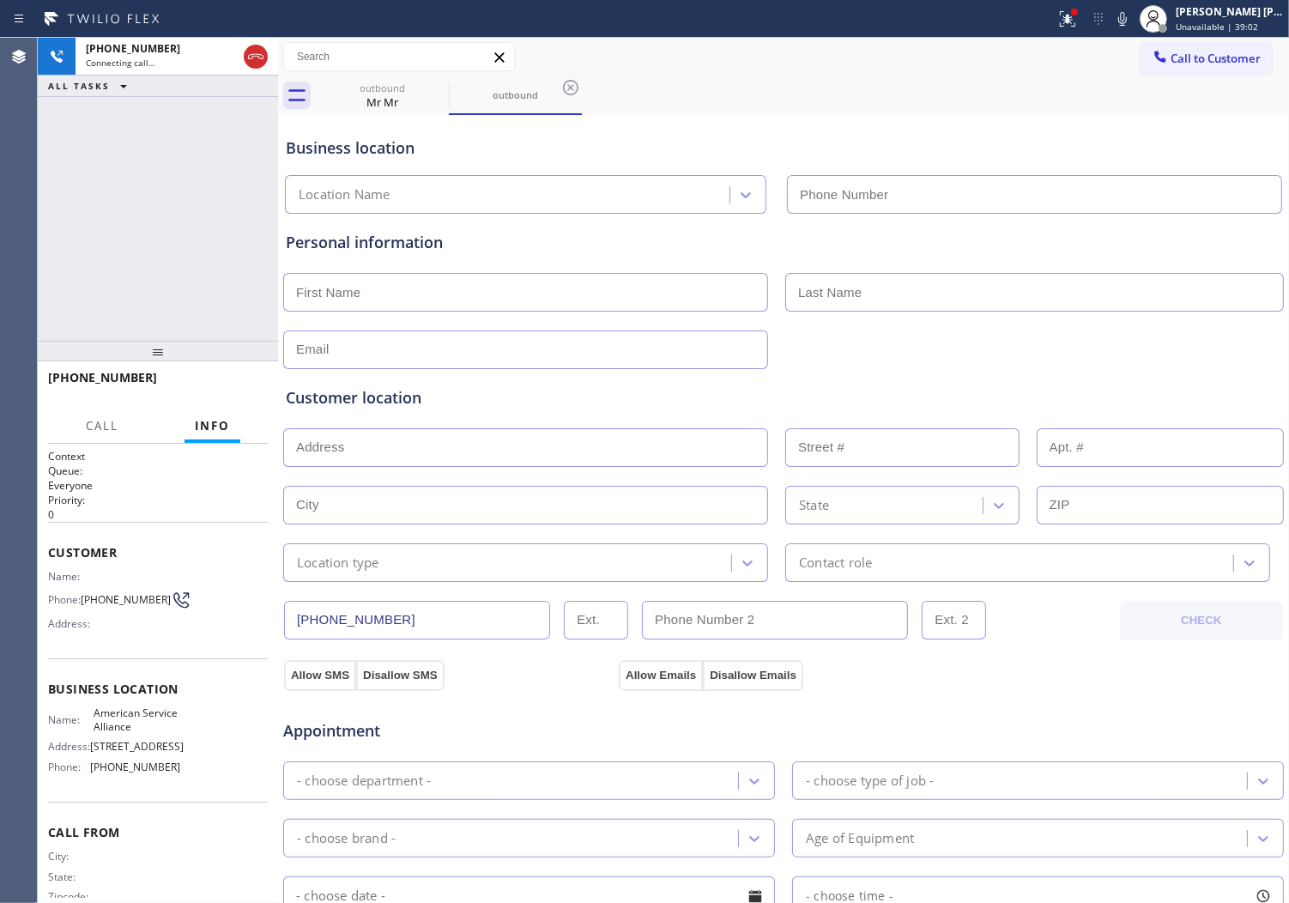
click at [0, 0] on icon at bounding box center [0, 0] width 0 height 0
type input "[PHONE_NUMBER]"
click at [1030, 176] on input "[PHONE_NUMBER]" at bounding box center [1034, 194] width 495 height 39
click at [1087, 35] on button at bounding box center [1068, 19] width 38 height 38
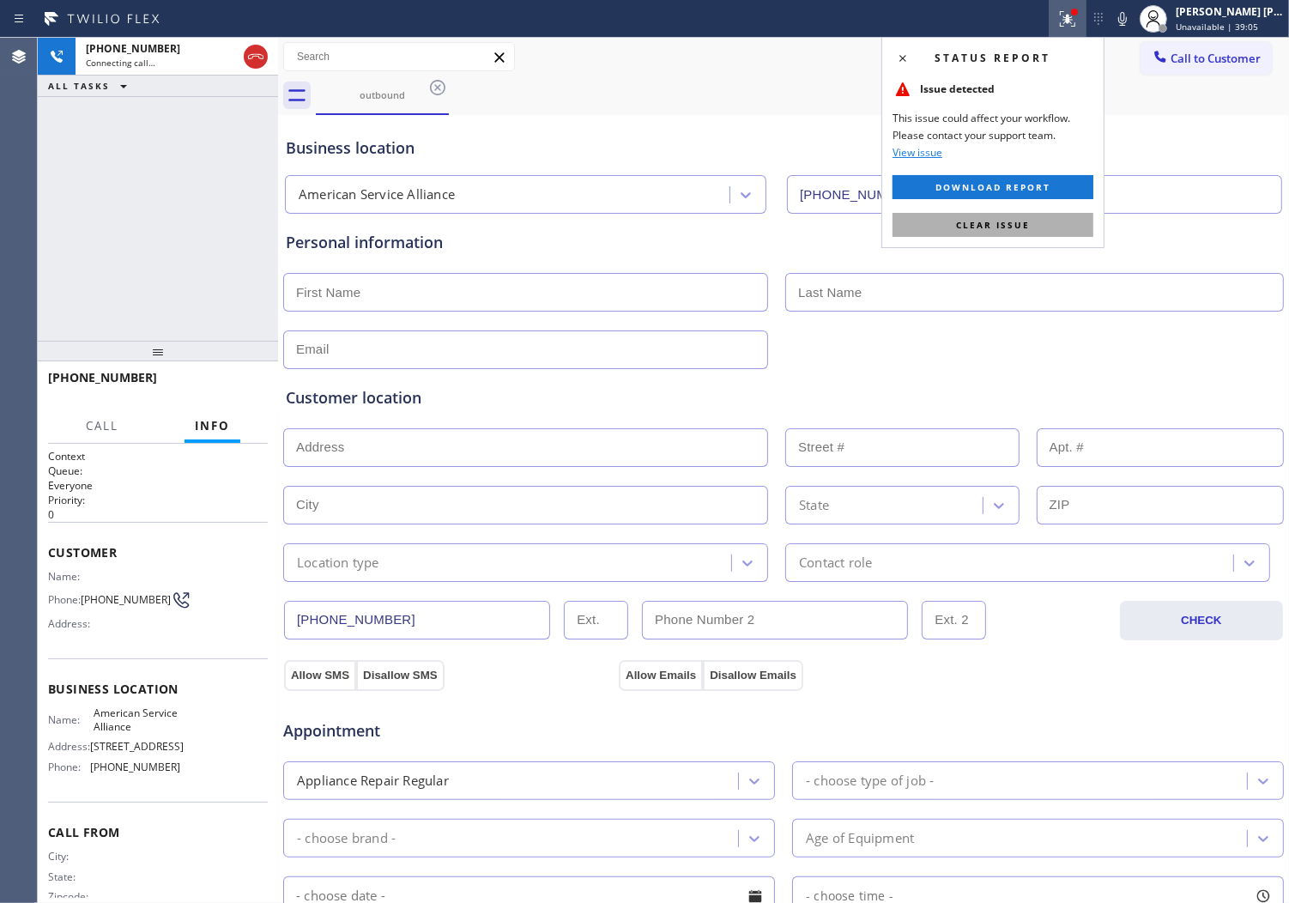
click at [984, 217] on button "Clear issue" at bounding box center [993, 225] width 201 height 24
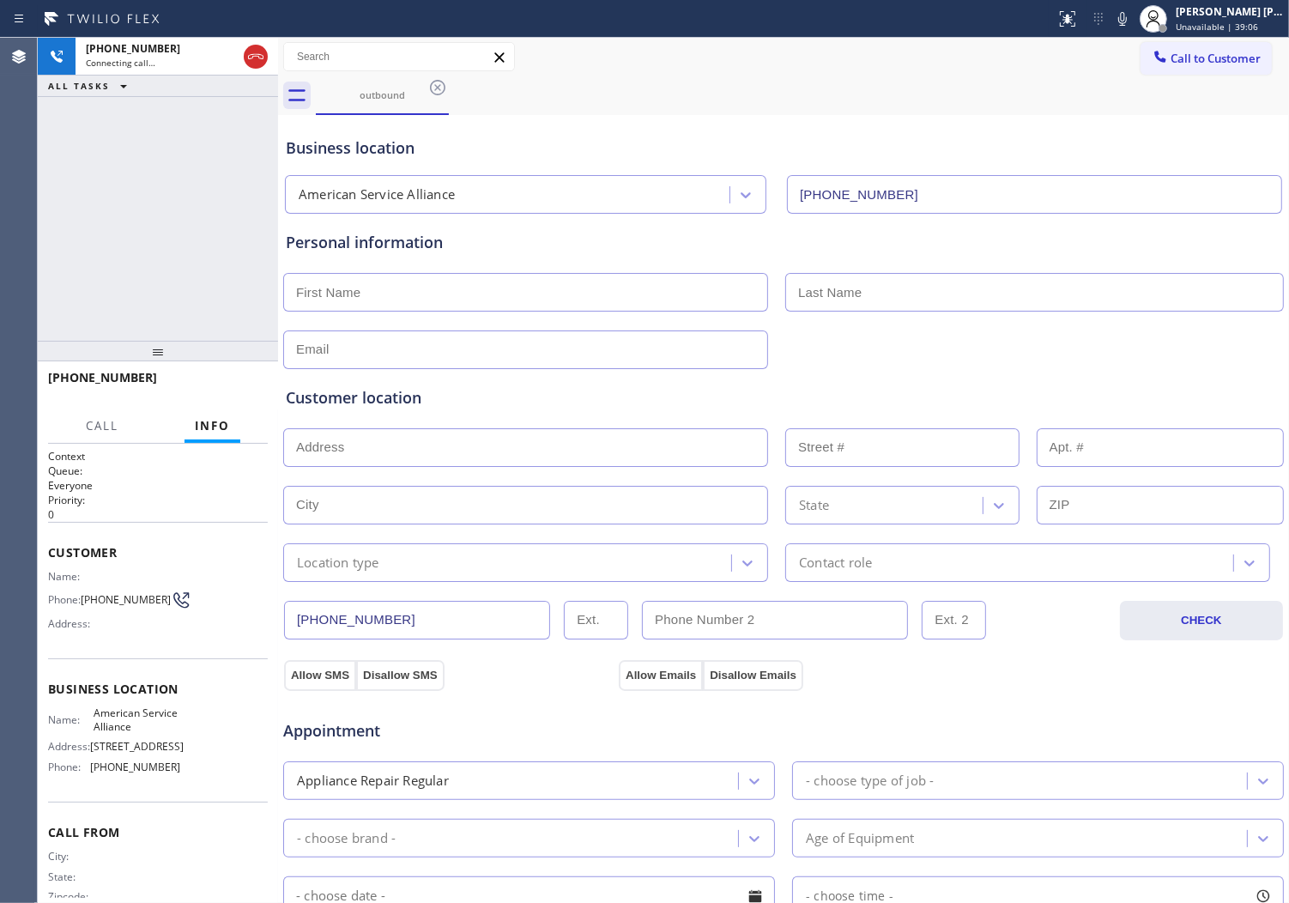
click at [710, 126] on div "Business location American Service Alliance [PHONE_NUMBER]" at bounding box center [783, 166] width 1003 height 94
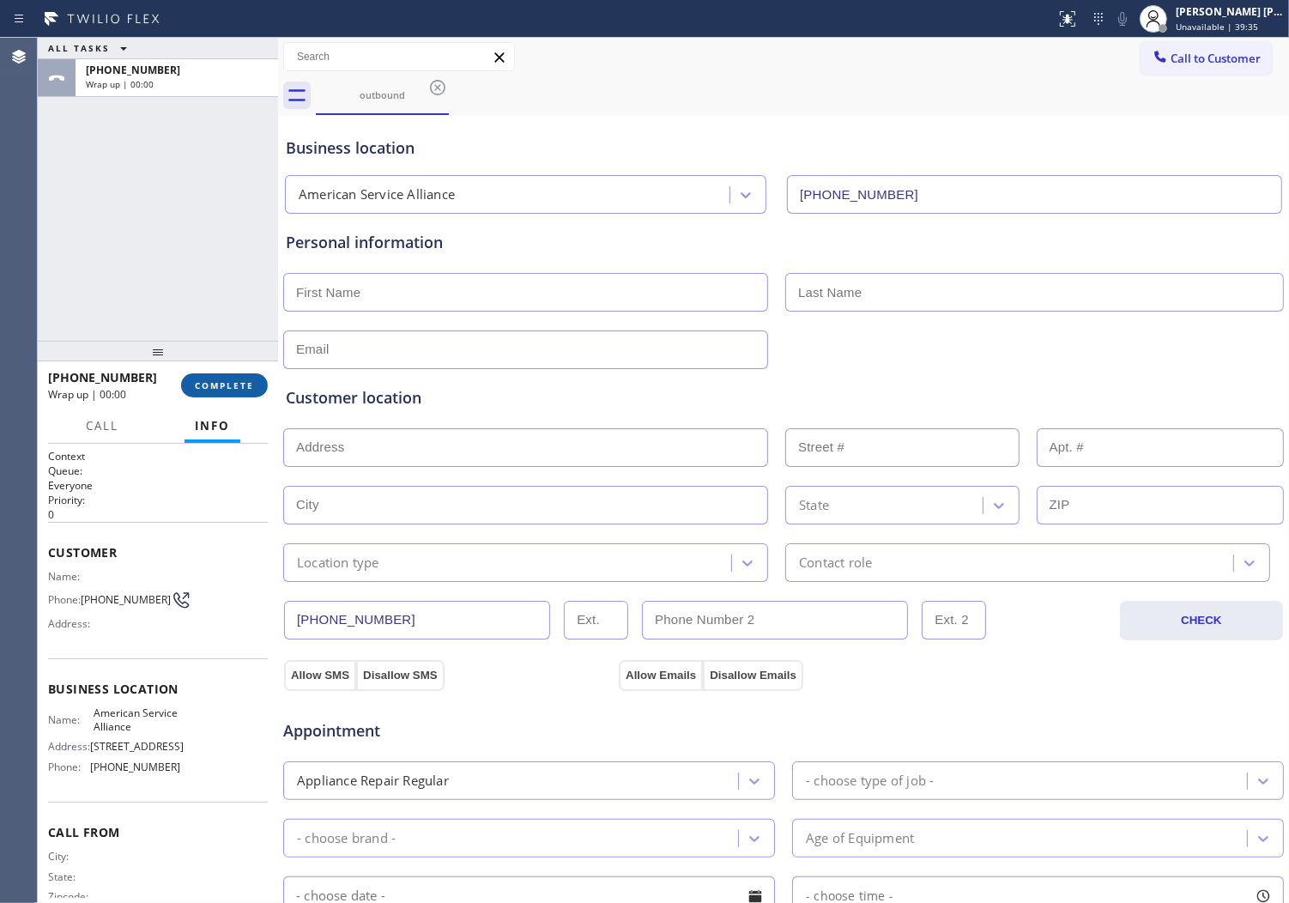
click at [252, 397] on button "COMPLETE" at bounding box center [224, 385] width 87 height 24
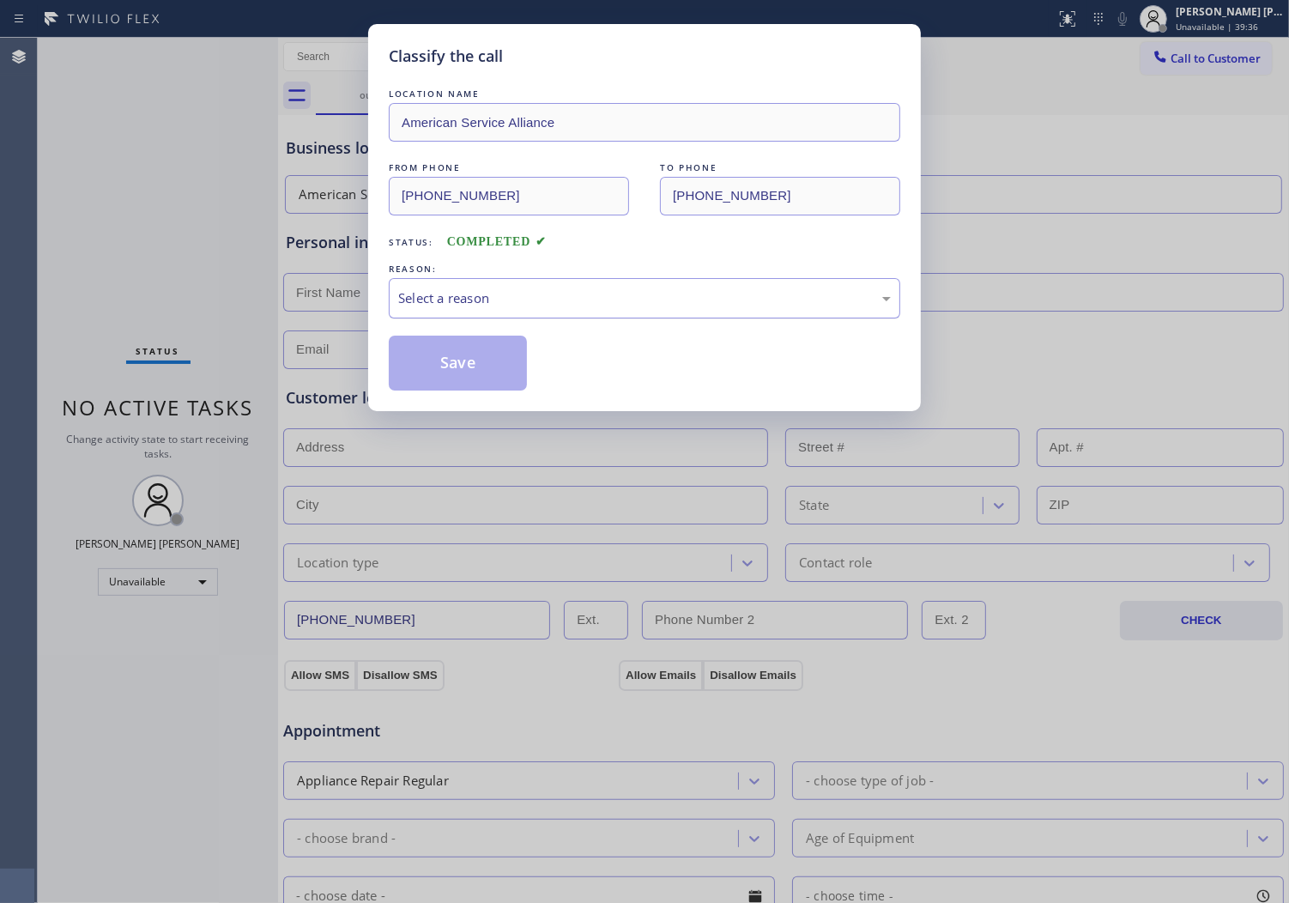
click at [472, 284] on div "Select a reason" at bounding box center [645, 298] width 512 height 40
click at [467, 318] on div "Select a reason" at bounding box center [645, 298] width 512 height 40
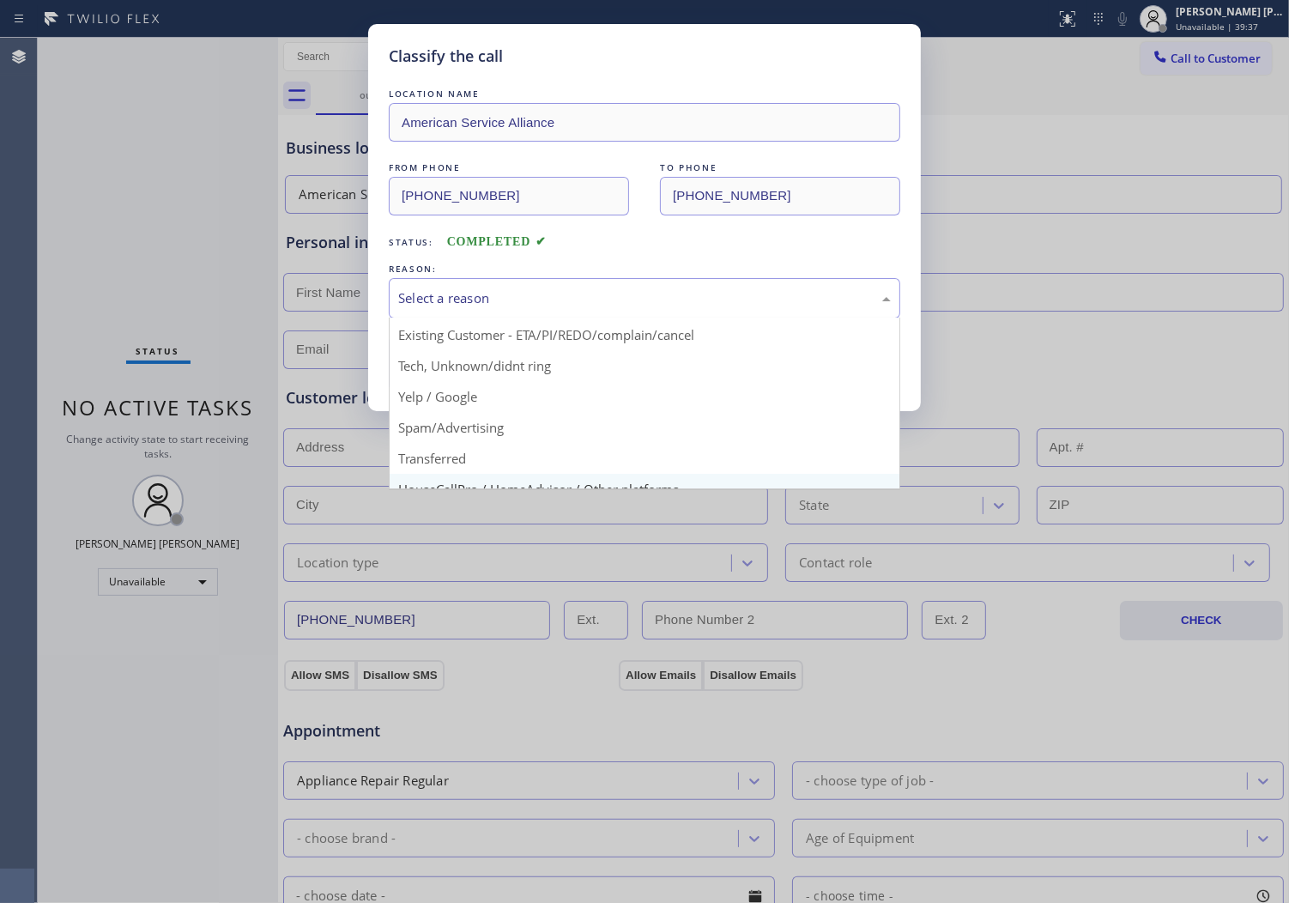
scroll to position [95, 0]
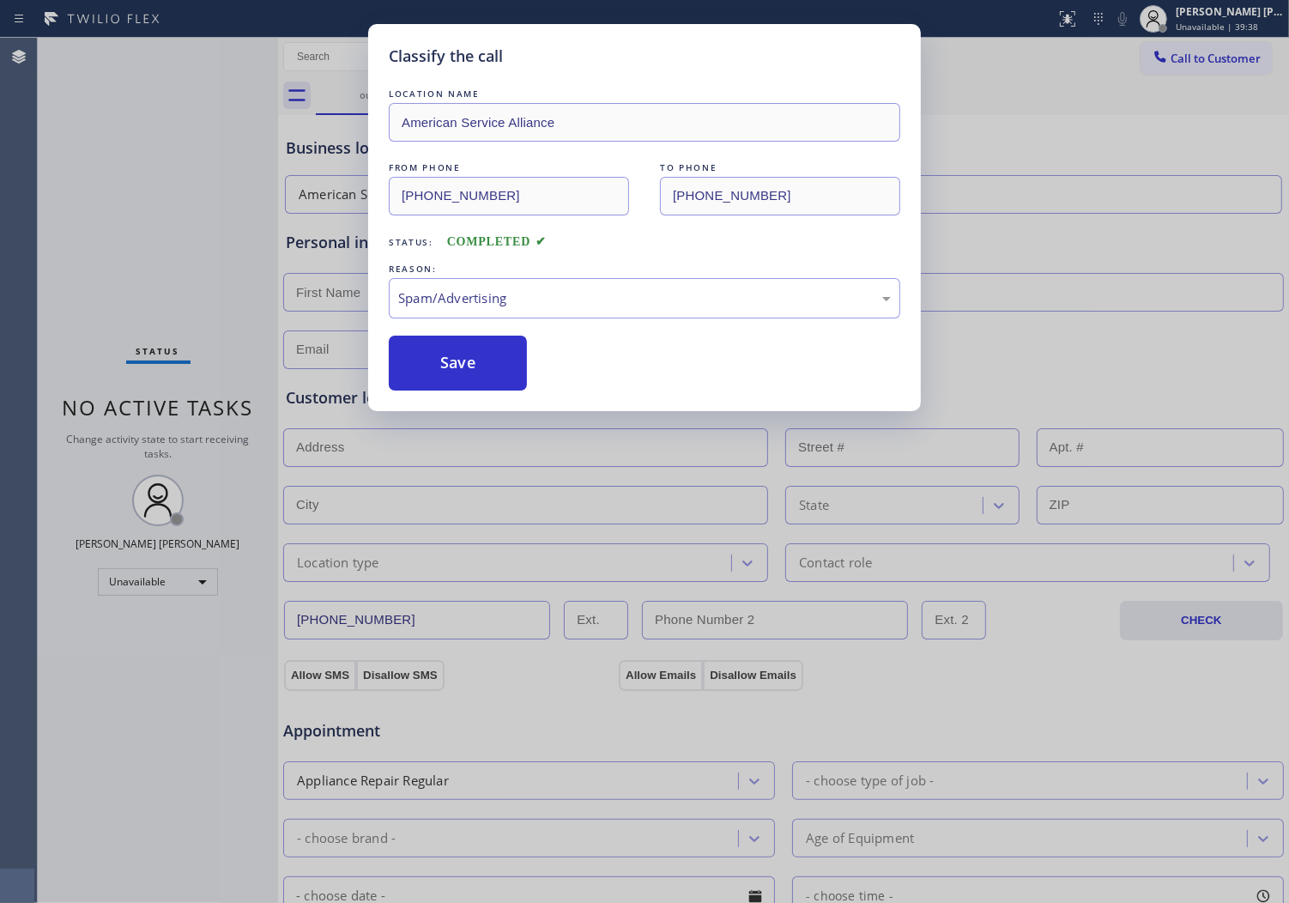
click at [451, 367] on button "Save" at bounding box center [458, 363] width 138 height 55
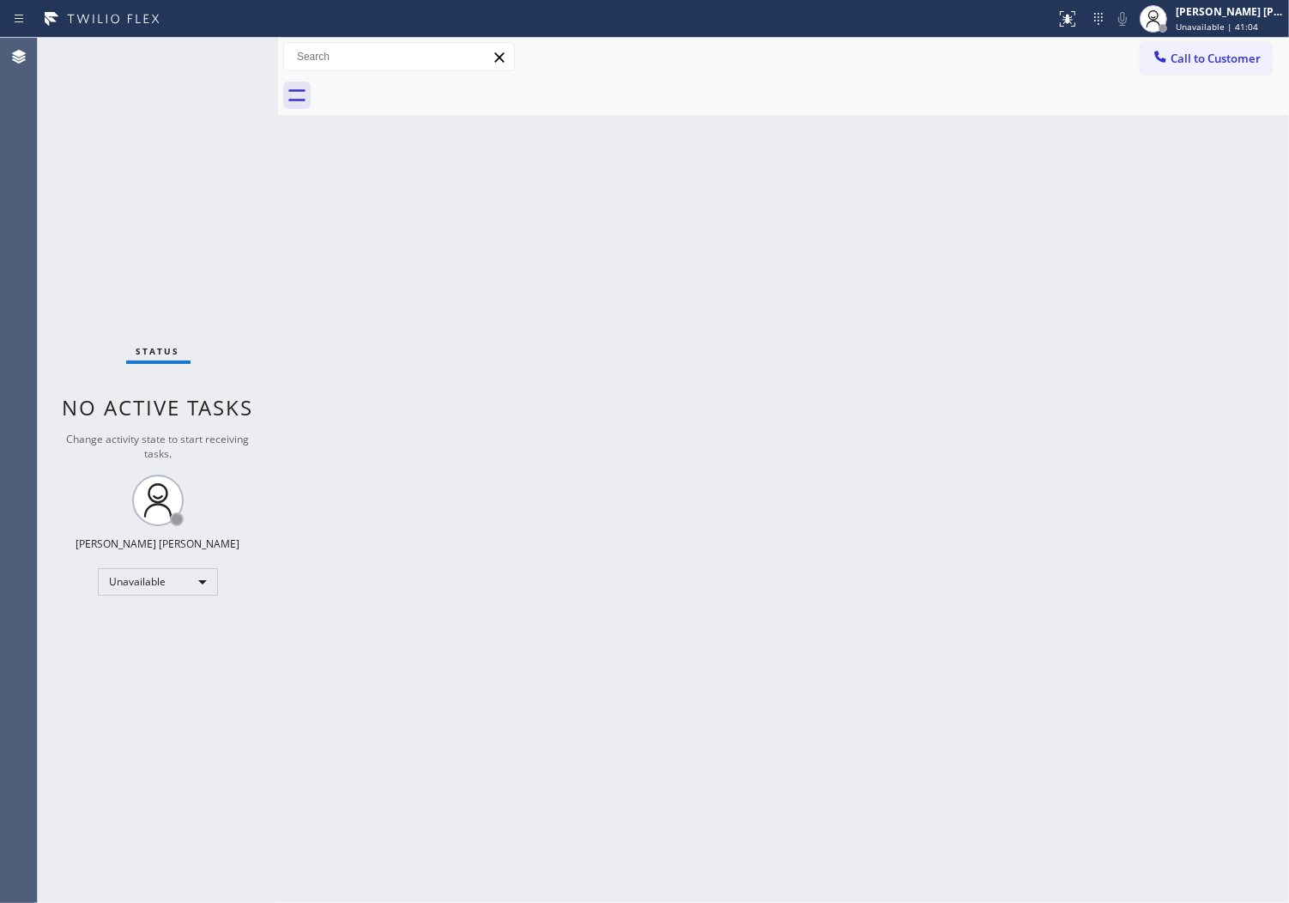
click at [4, 465] on div "Agent Desktop" at bounding box center [18, 470] width 37 height 865
drag, startPoint x: 64, startPoint y: 326, endPoint x: 67, endPoint y: 306, distance: 20.8
click at [64, 326] on div "Status No active tasks Change activity state to start receiving tasks. [PERSON_…" at bounding box center [158, 470] width 240 height 865
click at [1203, 58] on span "Call to Customer" at bounding box center [1216, 58] width 90 height 15
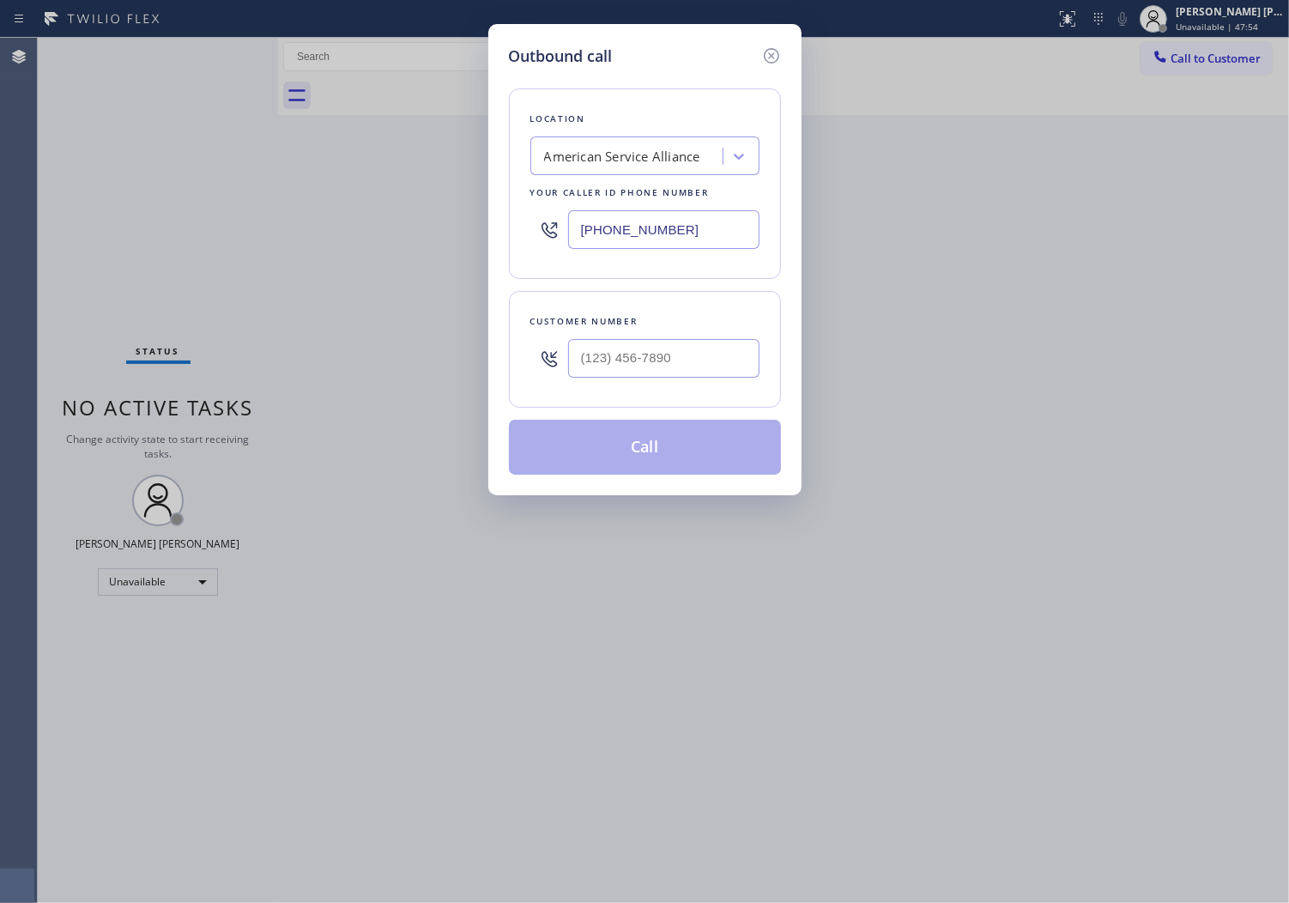
click at [633, 234] on input "[PHONE_NUMBER]" at bounding box center [663, 229] width 191 height 39
paste input "55) 731-4952"
type input "[PHONE_NUMBER]"
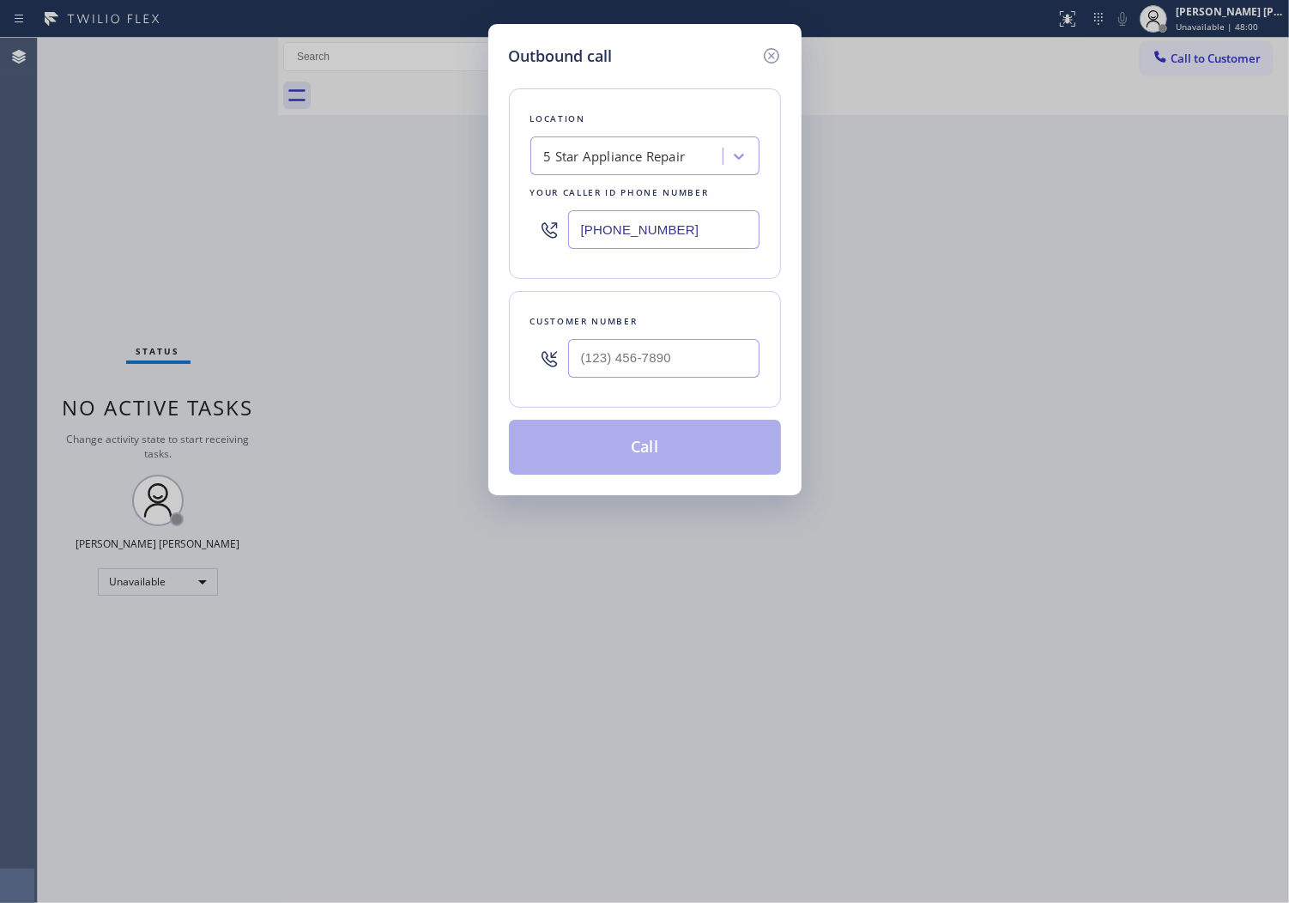
click at [640, 359] on input "text" at bounding box center [663, 358] width 191 height 39
click at [640, 359] on input "(___) ___-____" at bounding box center [663, 358] width 191 height 39
paste input "6268"
click at [653, 372] on input "(___) ___-6268" at bounding box center [663, 358] width 191 height 39
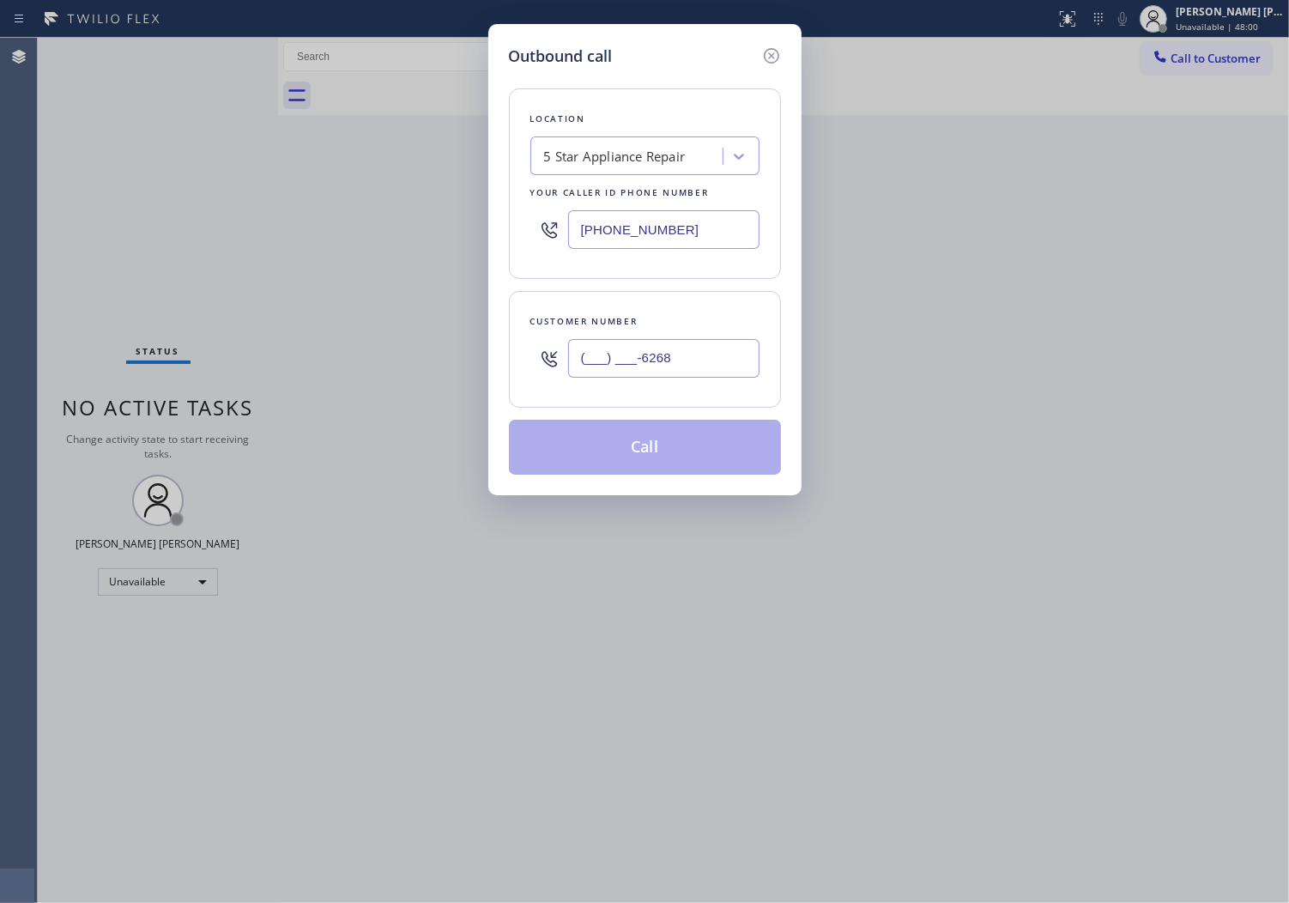
click at [653, 372] on input "(___) ___-6268" at bounding box center [663, 358] width 191 height 39
paste input "626) 864-8010"
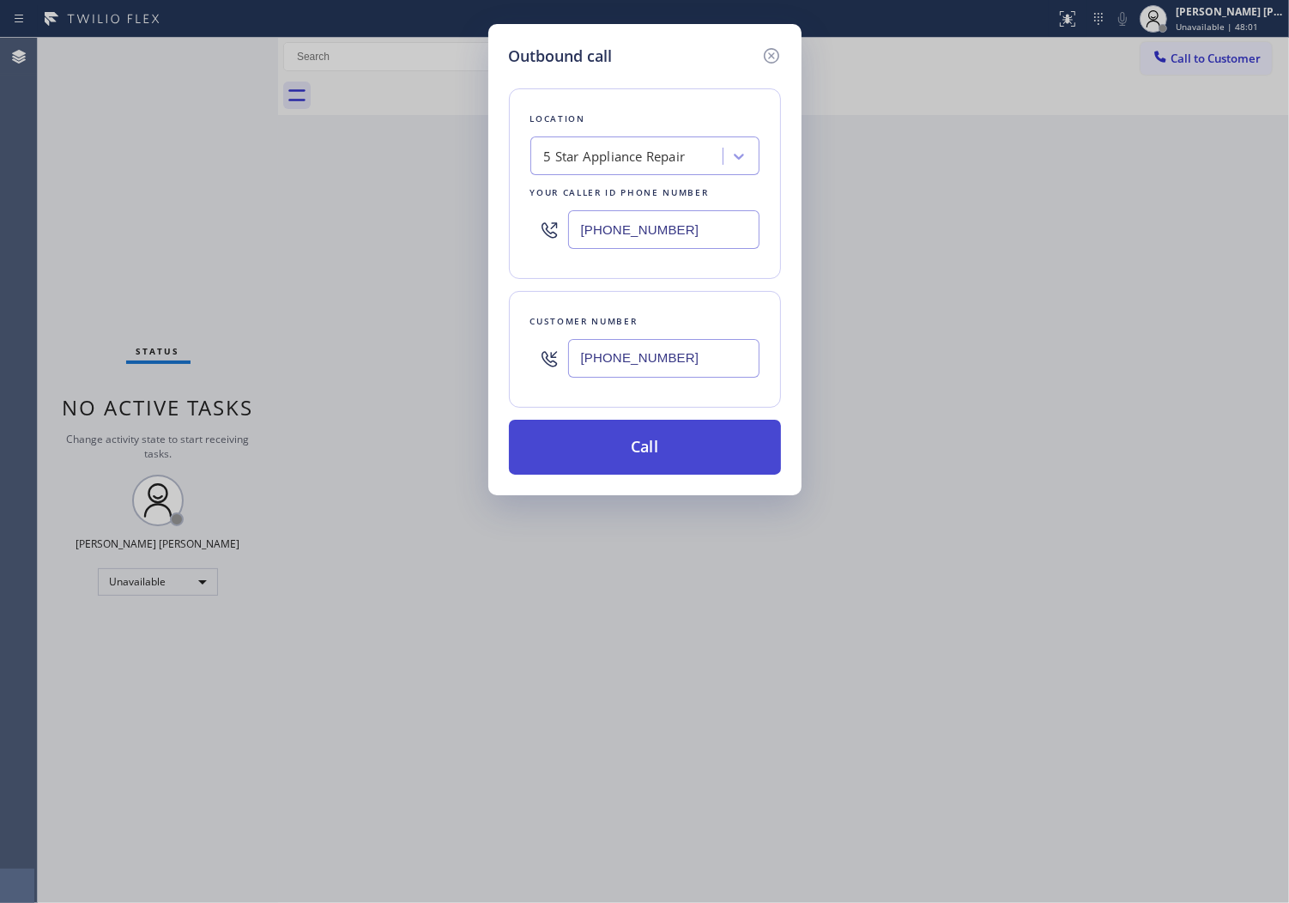
type input "[PHONE_NUMBER]"
click at [690, 451] on button "Call" at bounding box center [645, 447] width 272 height 55
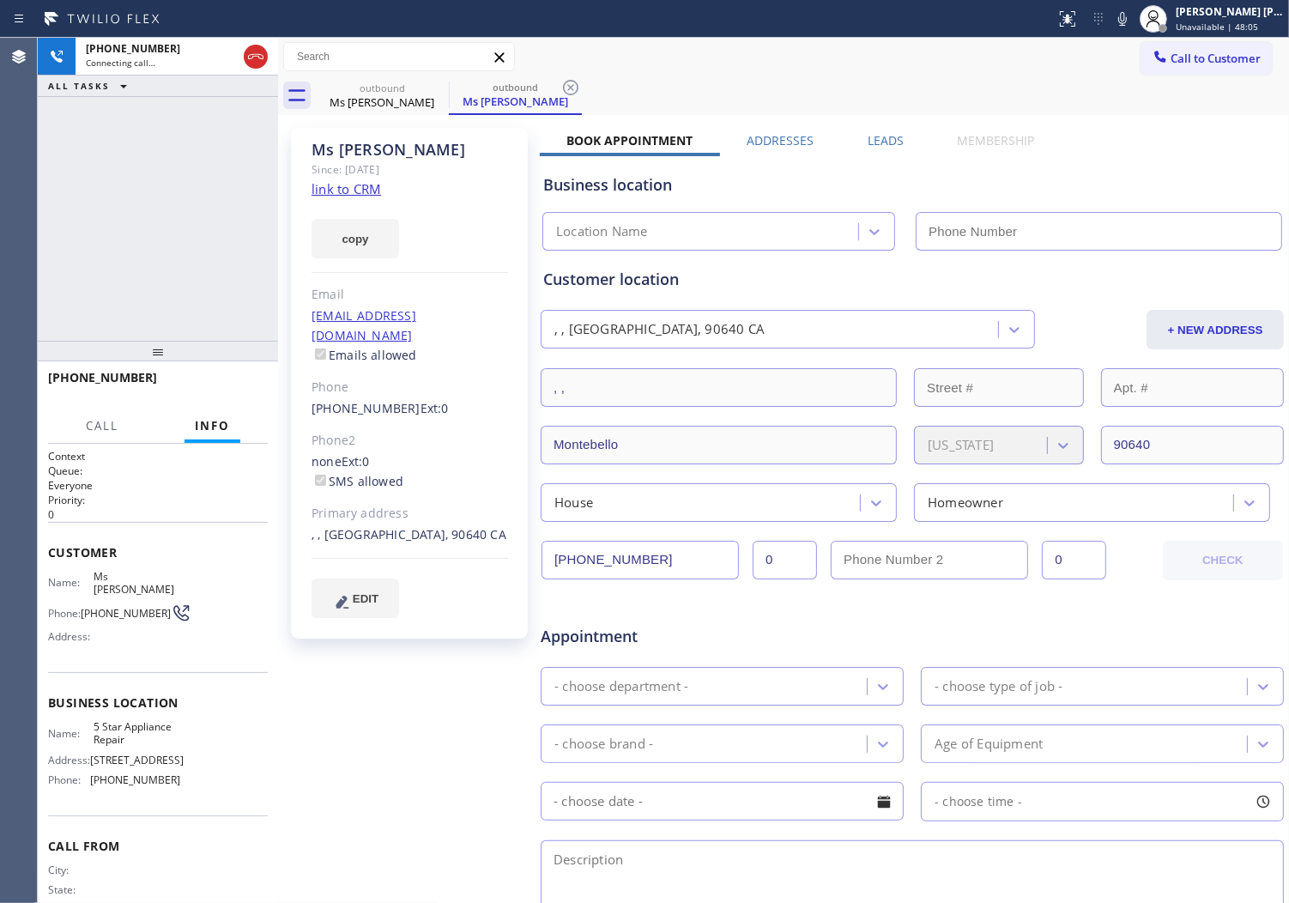
type input "[PHONE_NUMBER]"
click at [373, 141] on div "Ms [PERSON_NAME]" at bounding box center [410, 150] width 197 height 20
click at [373, 142] on div "Ms [PERSON_NAME]" at bounding box center [410, 150] width 197 height 20
copy div "Ms [PERSON_NAME]"
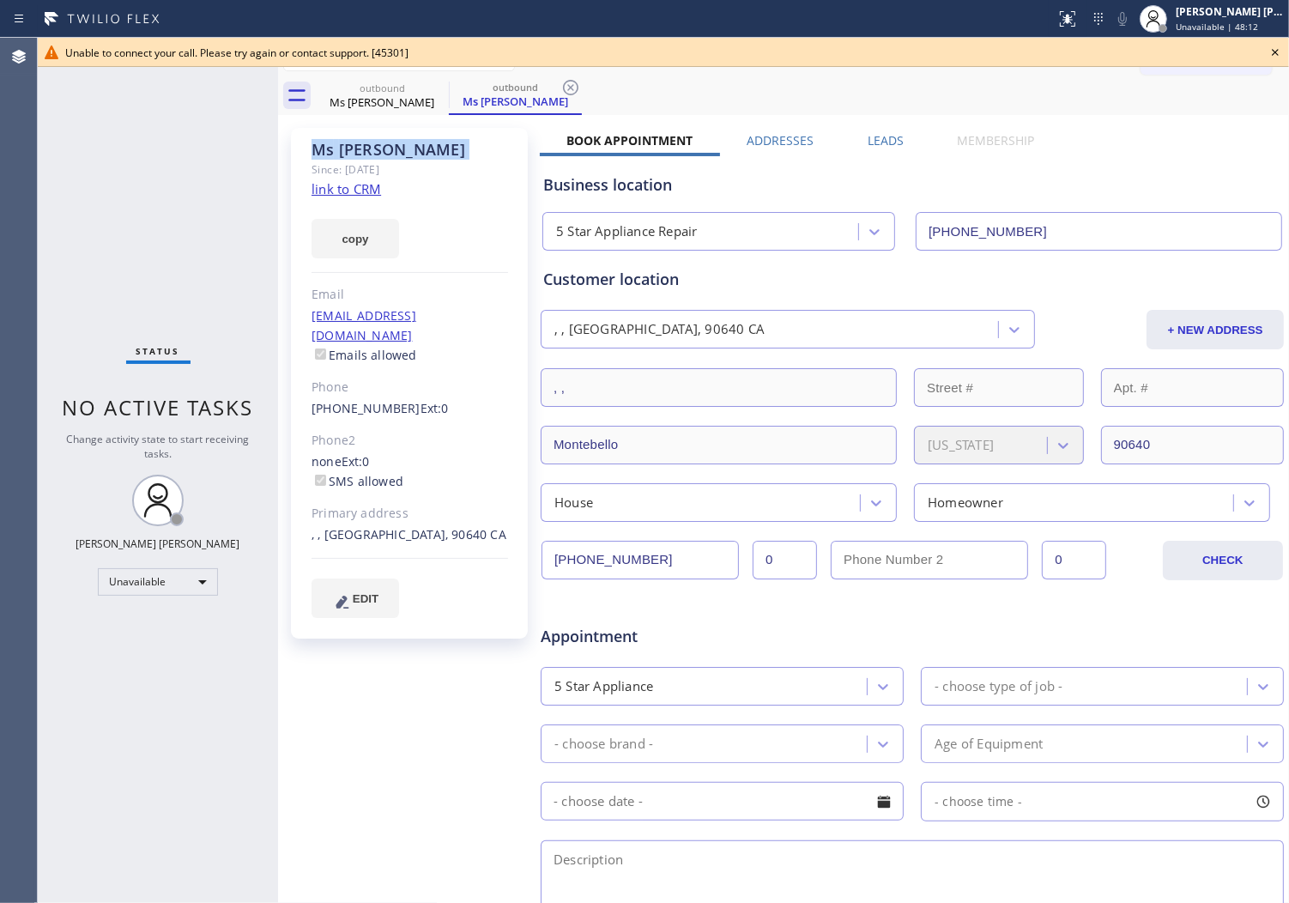
click at [9, 322] on div "Agent Desktop" at bounding box center [18, 470] width 37 height 865
click at [1279, 49] on icon at bounding box center [1275, 52] width 21 height 21
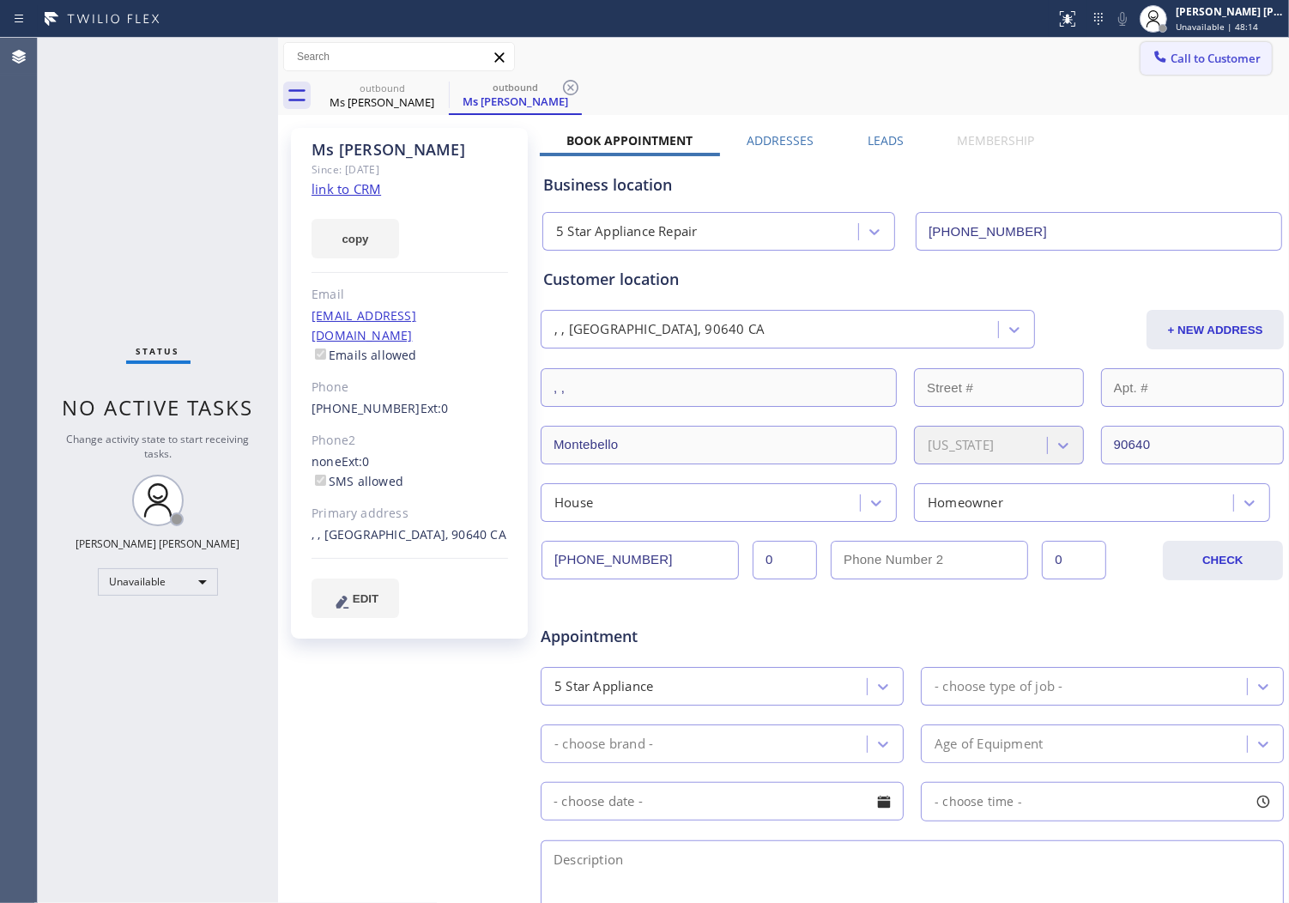
click at [1185, 74] on button "Call to Customer" at bounding box center [1206, 58] width 131 height 33
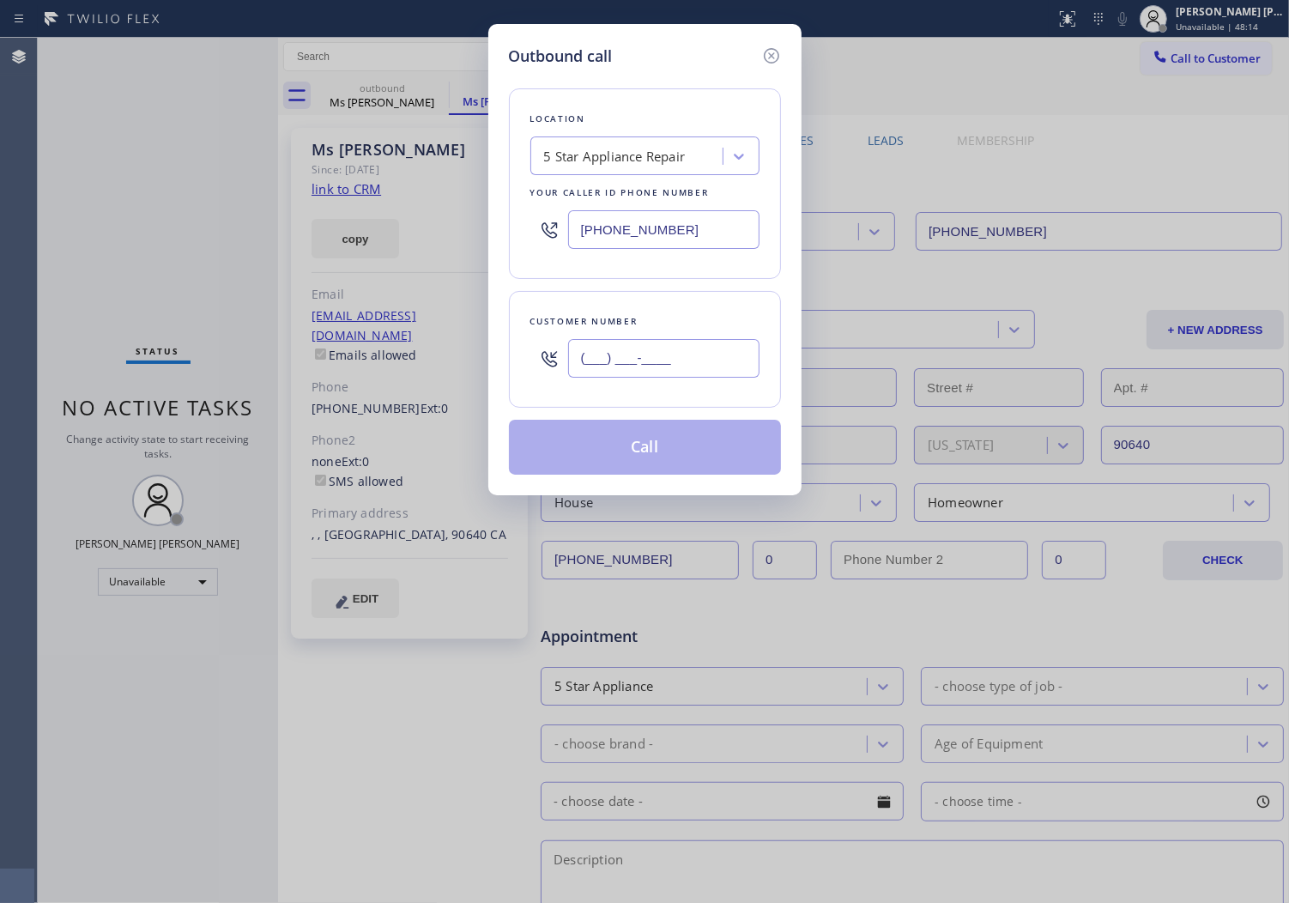
click at [662, 361] on input "(___) ___-____" at bounding box center [663, 358] width 191 height 39
paste input "text"
type input "(___) ___-____"
click at [761, 50] on icon at bounding box center [771, 55] width 21 height 21
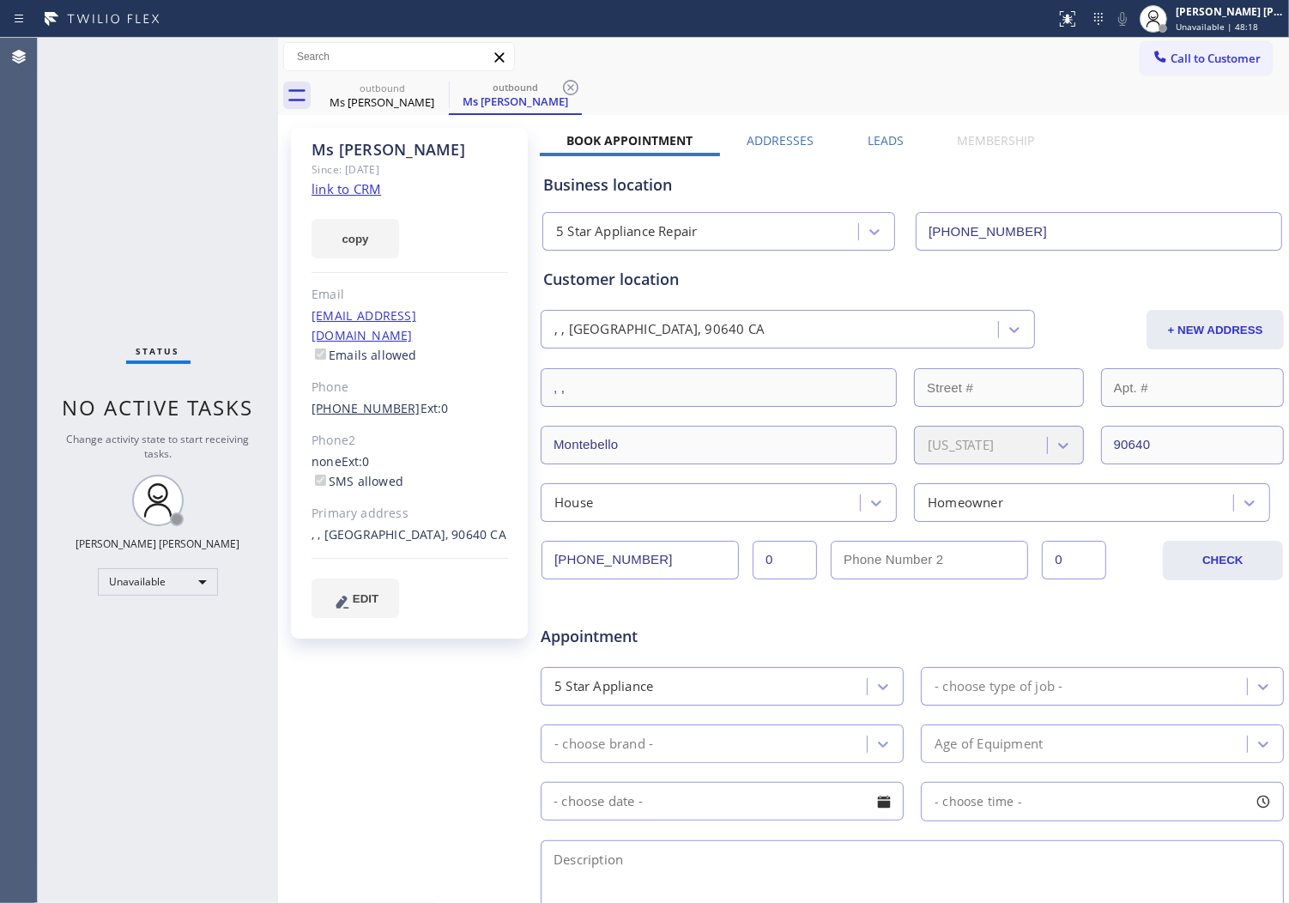
click at [369, 400] on link "[PHONE_NUMBER]" at bounding box center [366, 408] width 109 height 16
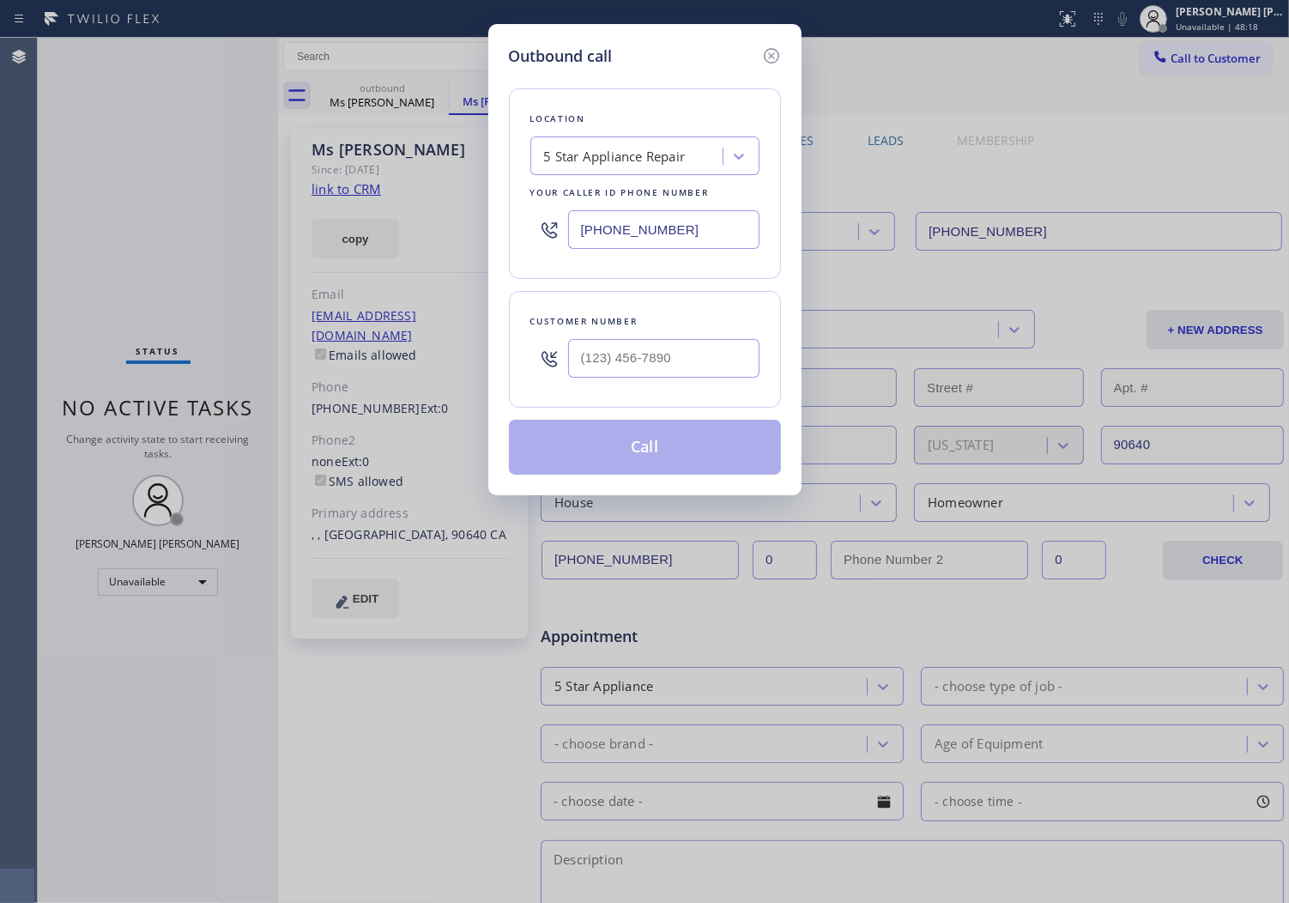
type input "[PHONE_NUMBER]"
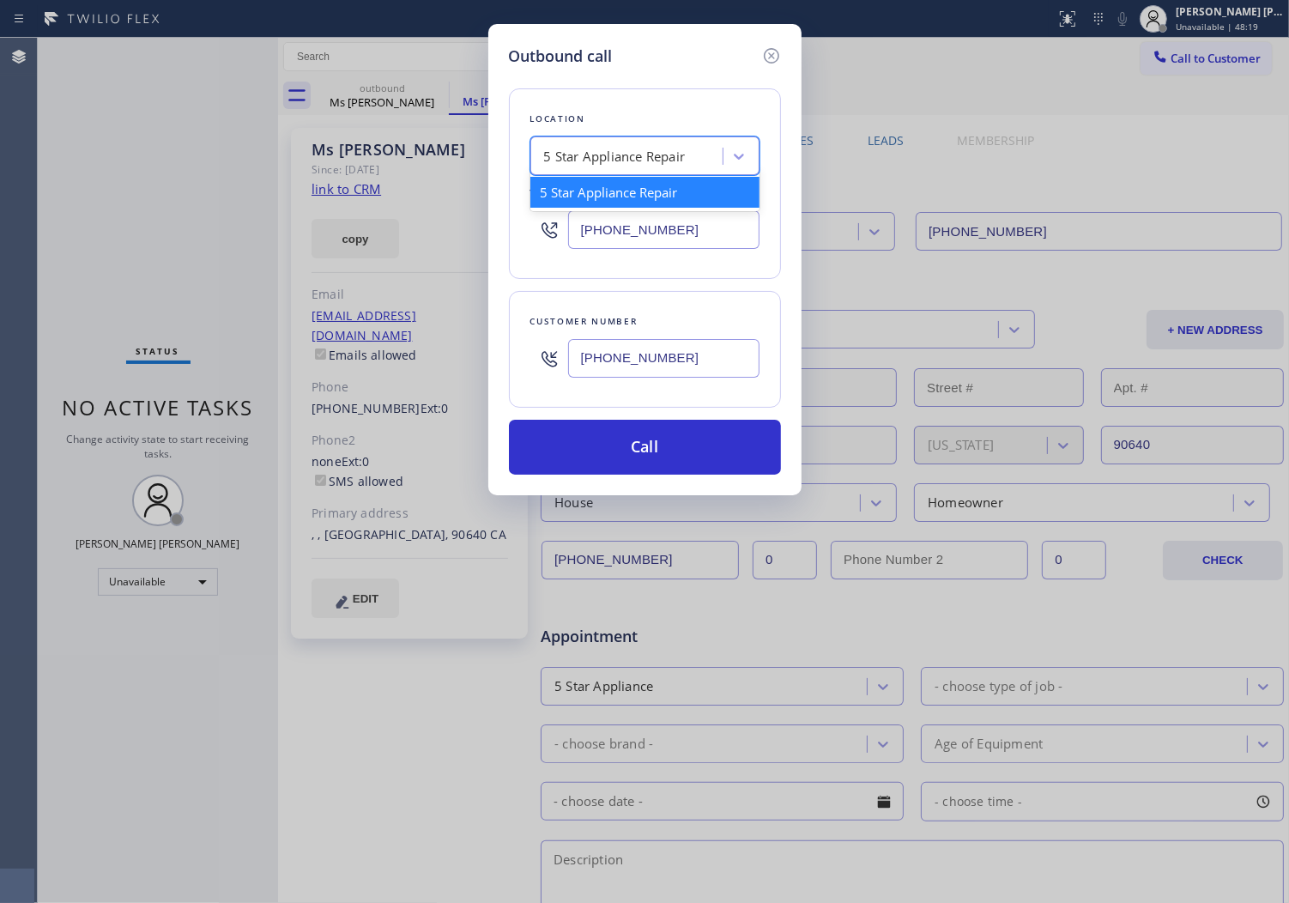
click at [657, 166] on div "5 Star Appliance Repair" at bounding box center [615, 157] width 142 height 20
type input "home [MEDICAL_DATA]"
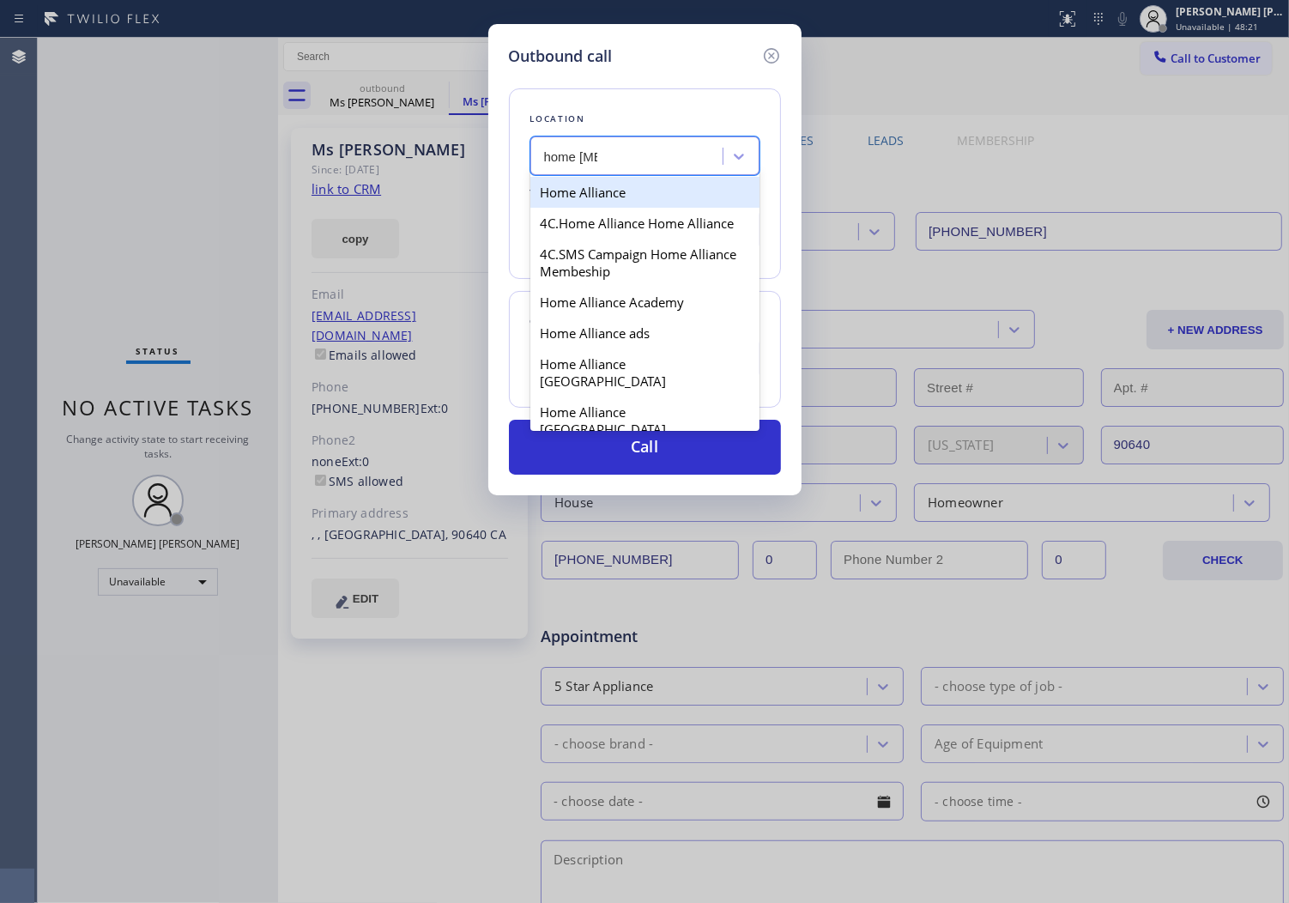
click at [622, 186] on div "Home Alliance" at bounding box center [644, 192] width 229 height 31
type input "[PHONE_NUMBER]"
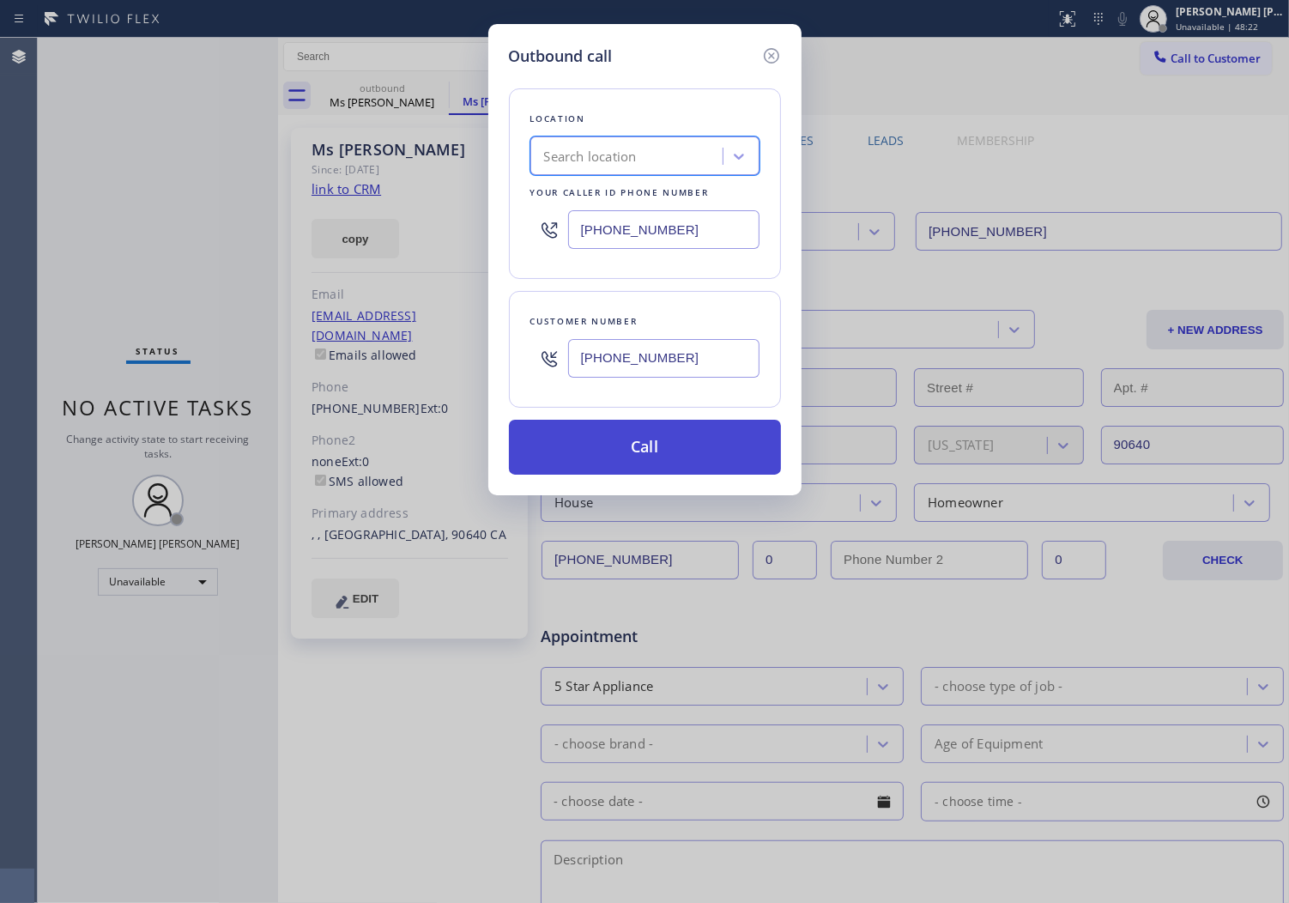
click at [667, 435] on button "Call" at bounding box center [645, 447] width 272 height 55
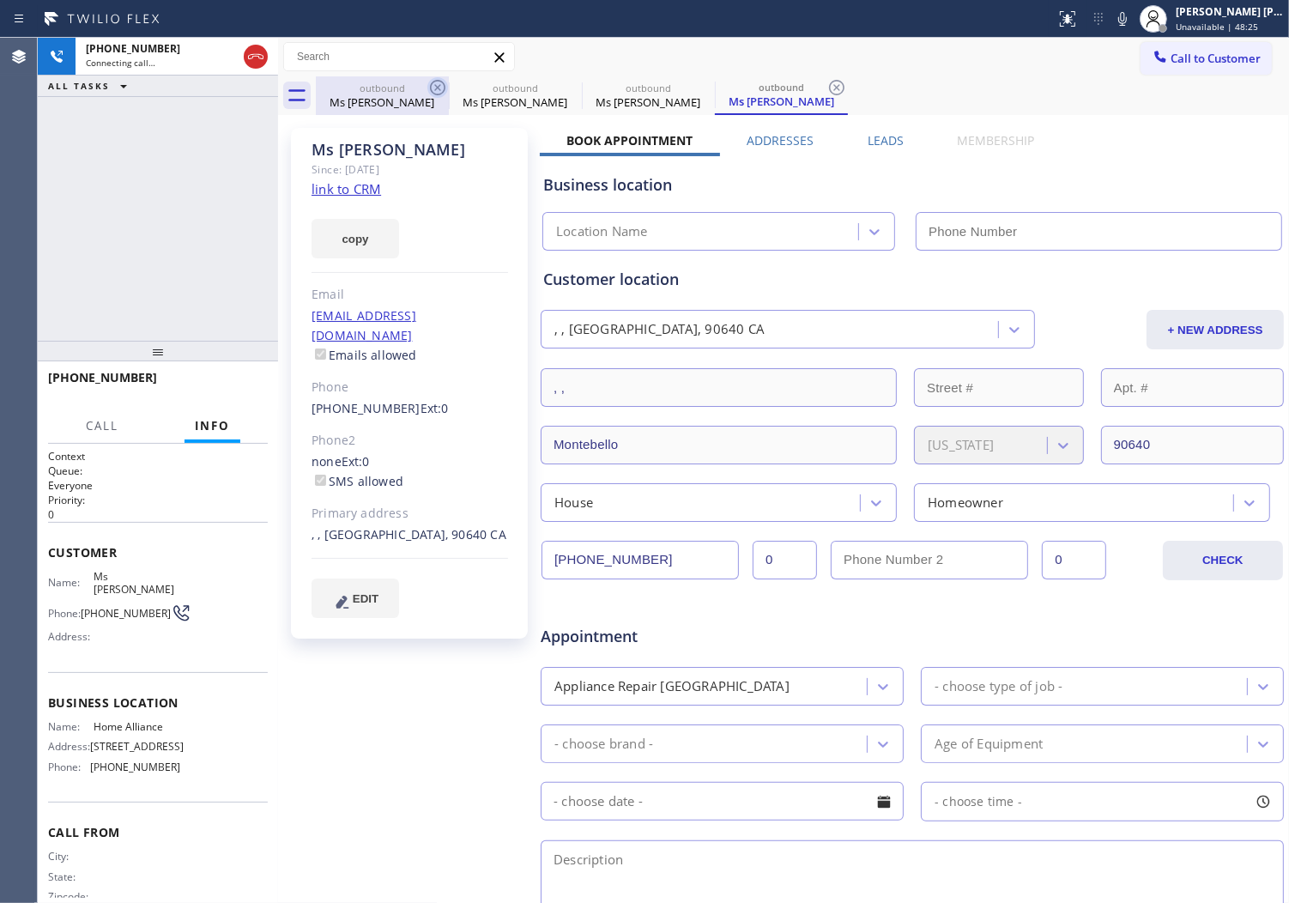
type input "[PHONE_NUMBER]"
click at [0, 0] on icon at bounding box center [0, 0] width 0 height 0
type input "[PHONE_NUMBER]"
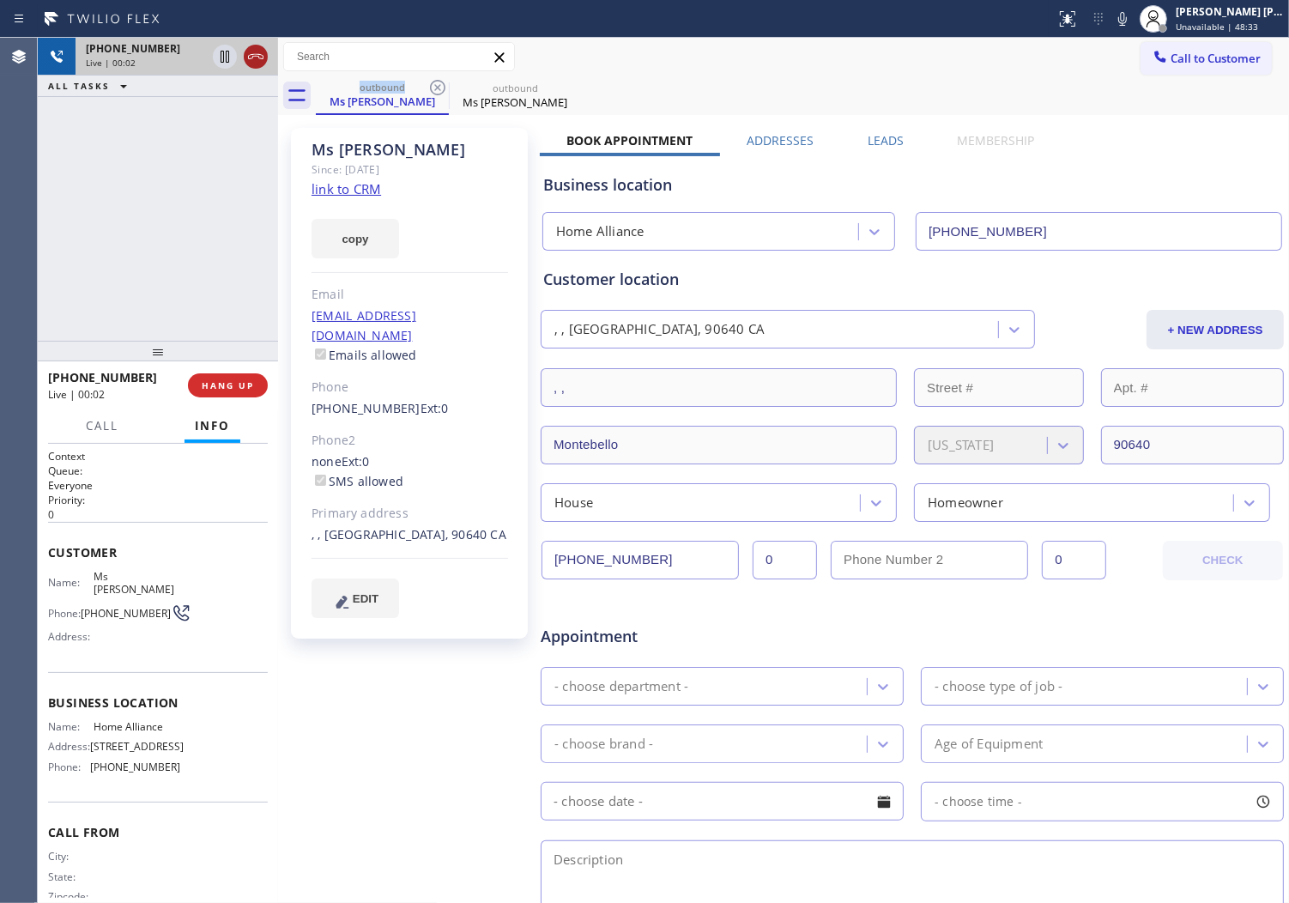
click at [259, 55] on icon at bounding box center [256, 56] width 21 height 21
click at [235, 379] on span "HANG UP" at bounding box center [228, 385] width 52 height 12
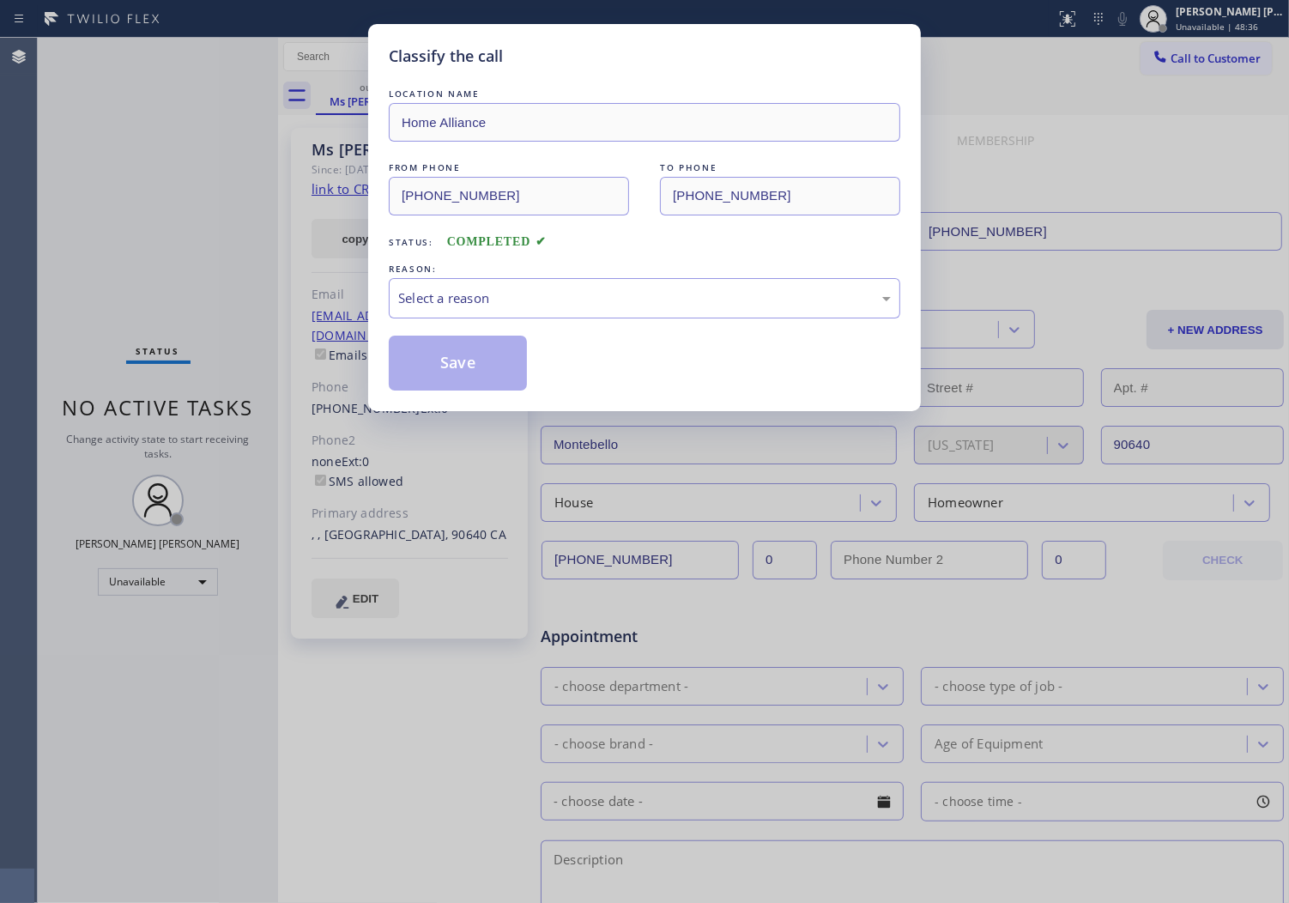
click at [474, 324] on div "LOCATION NAME Home Alliance FROM PHONE [PHONE_NUMBER] TO PHONE [PHONE_NUMBER] S…" at bounding box center [645, 238] width 512 height 306
click at [476, 312] on div "Select a reason" at bounding box center [645, 298] width 512 height 40
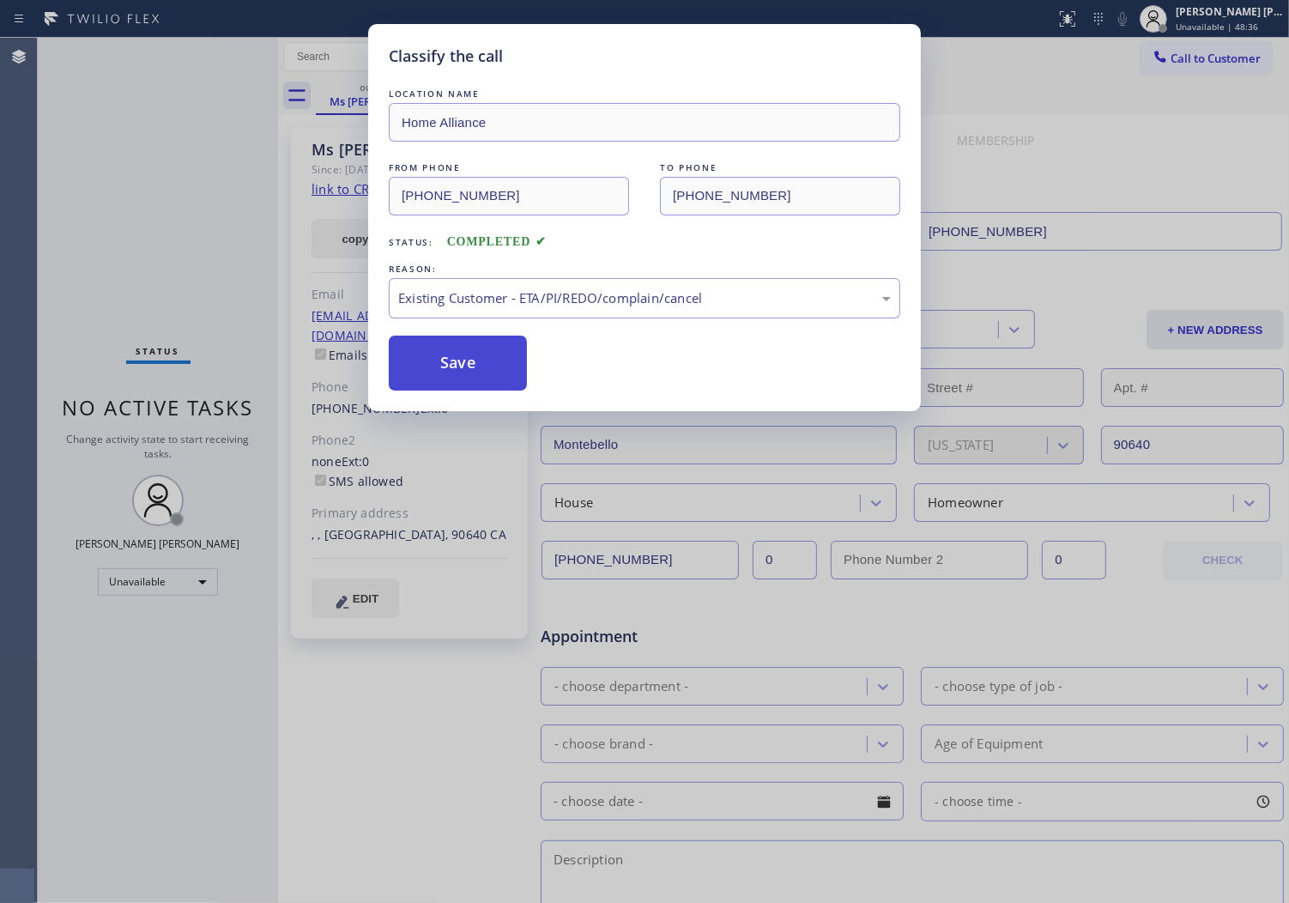
click at [473, 373] on button "Save" at bounding box center [458, 363] width 138 height 55
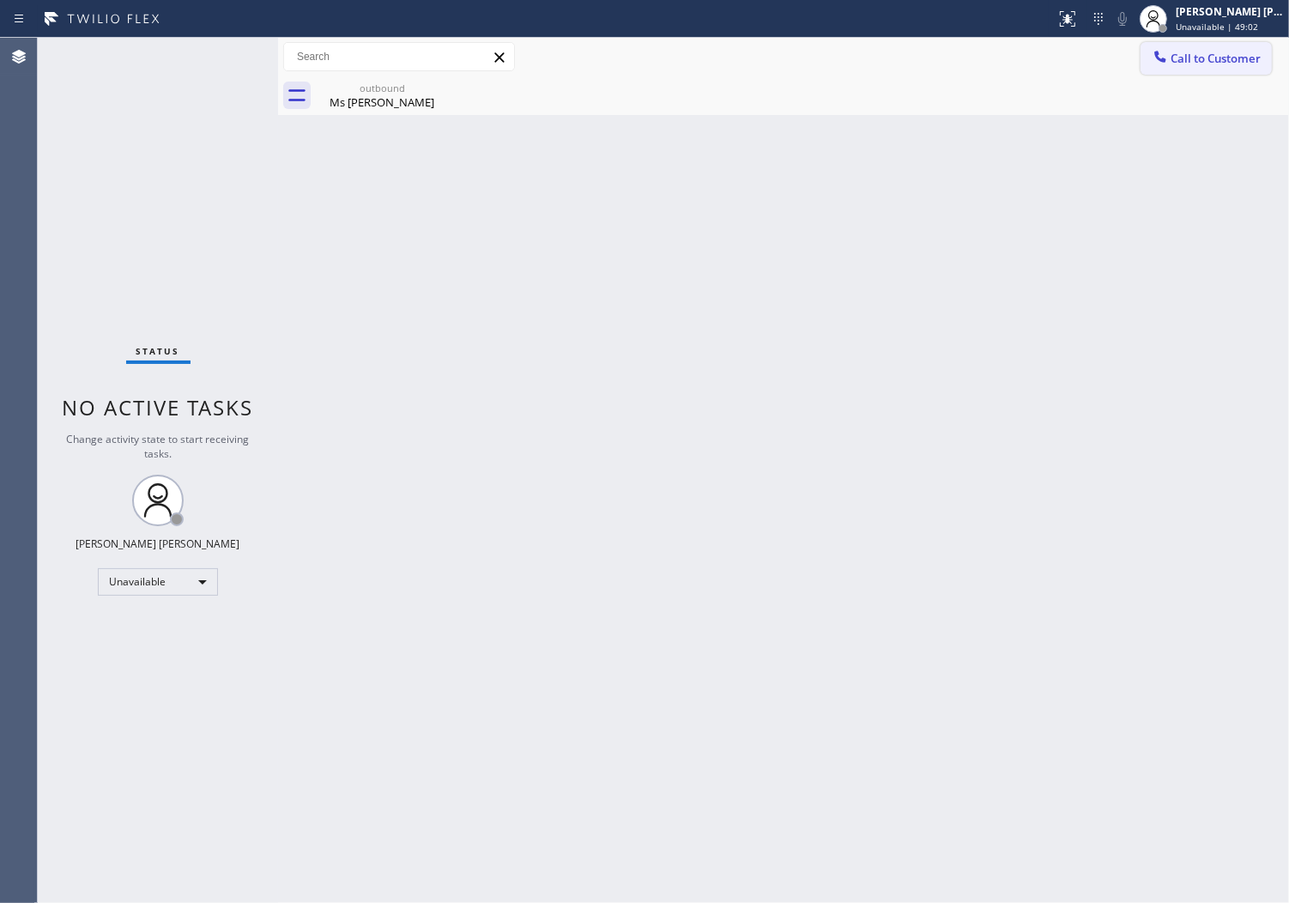
click at [1178, 63] on span "Call to Customer" at bounding box center [1216, 58] width 90 height 15
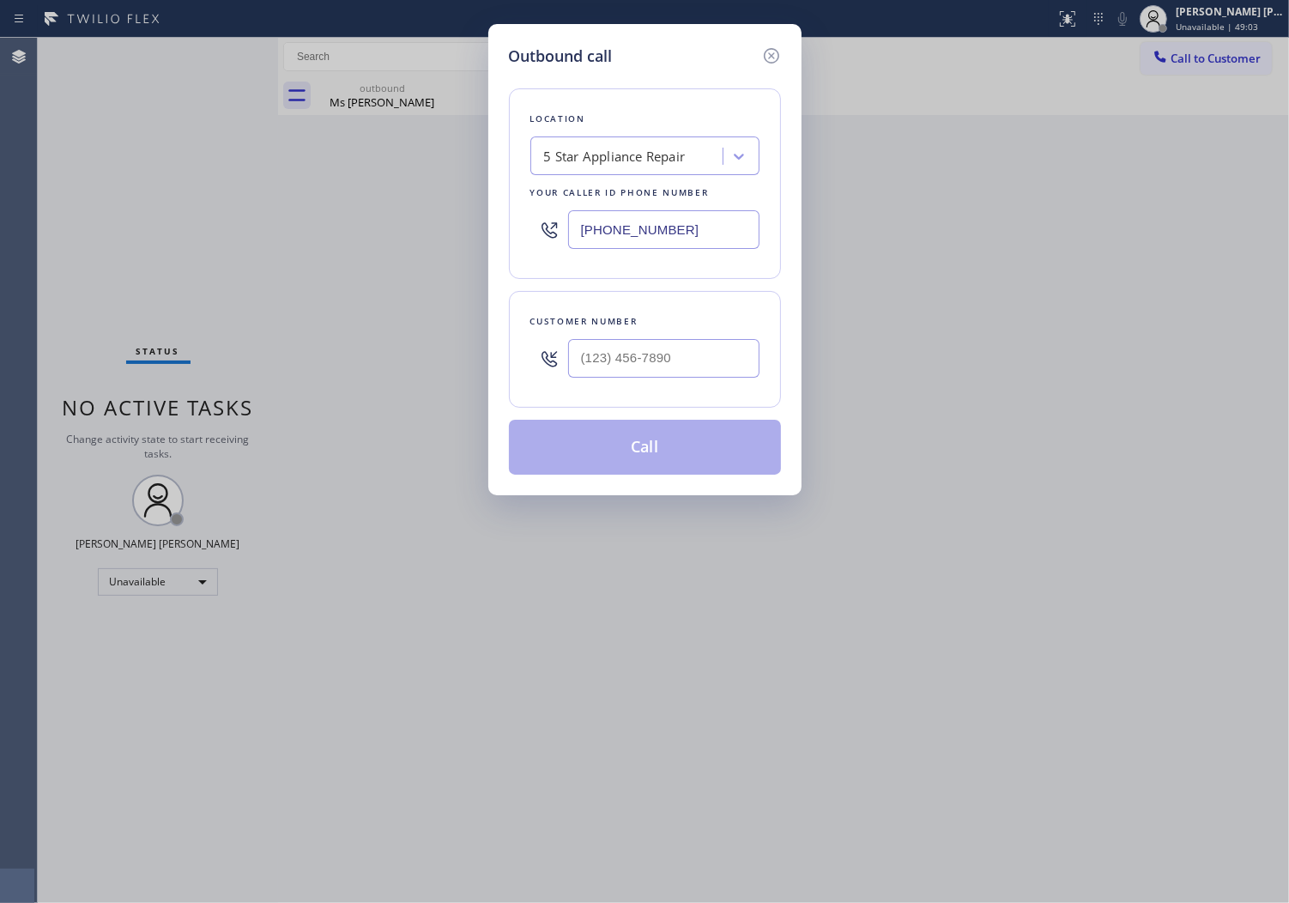
click at [627, 227] on input "[PHONE_NUMBER]" at bounding box center [663, 229] width 191 height 39
paste input "650) 550-2655"
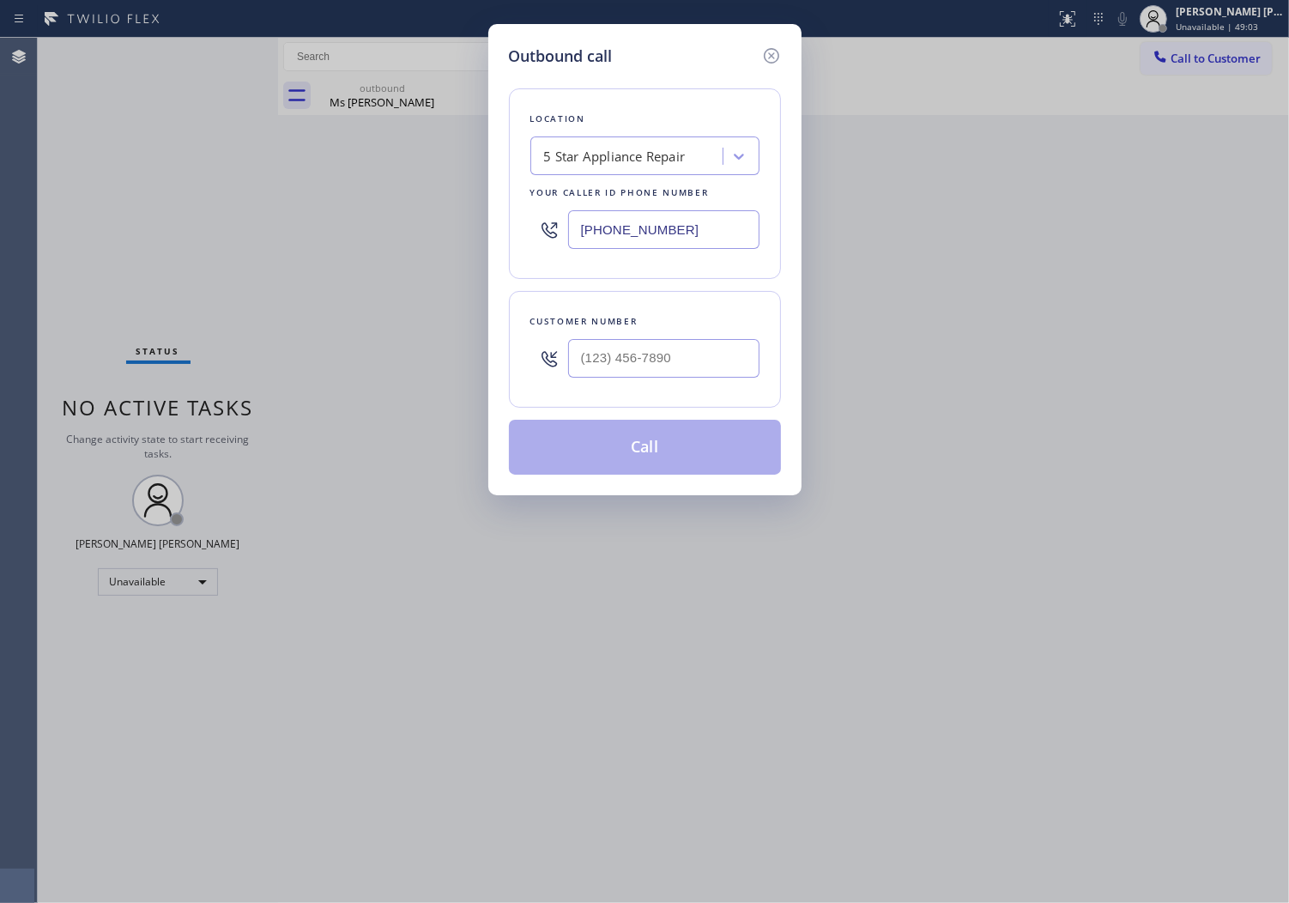
type input "[PHONE_NUMBER]"
click at [640, 348] on input "(___) ___-____" at bounding box center [663, 358] width 191 height 39
paste input "925) 209-9051"
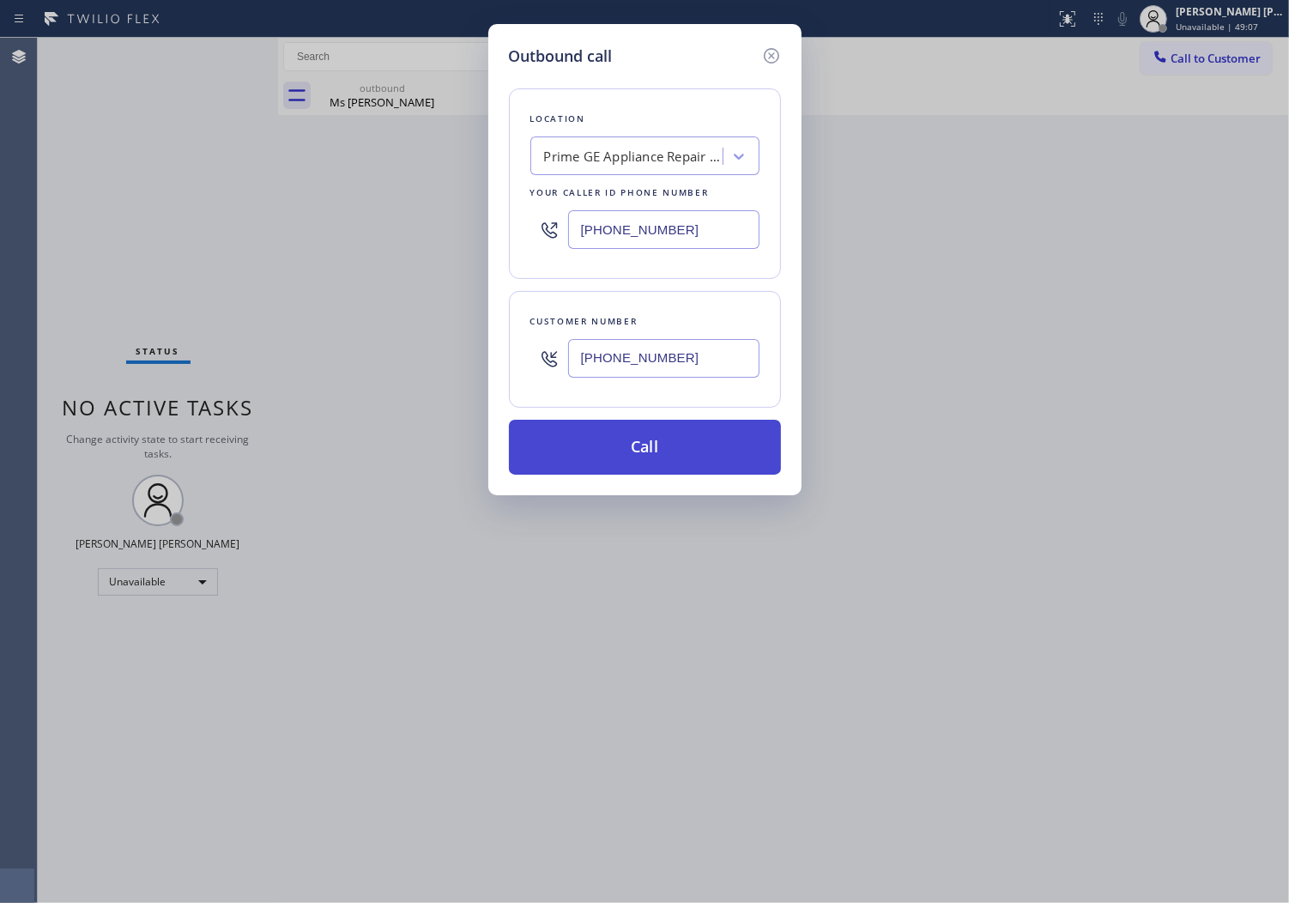
type input "[PHONE_NUMBER]"
click at [664, 452] on button "Call" at bounding box center [645, 447] width 272 height 55
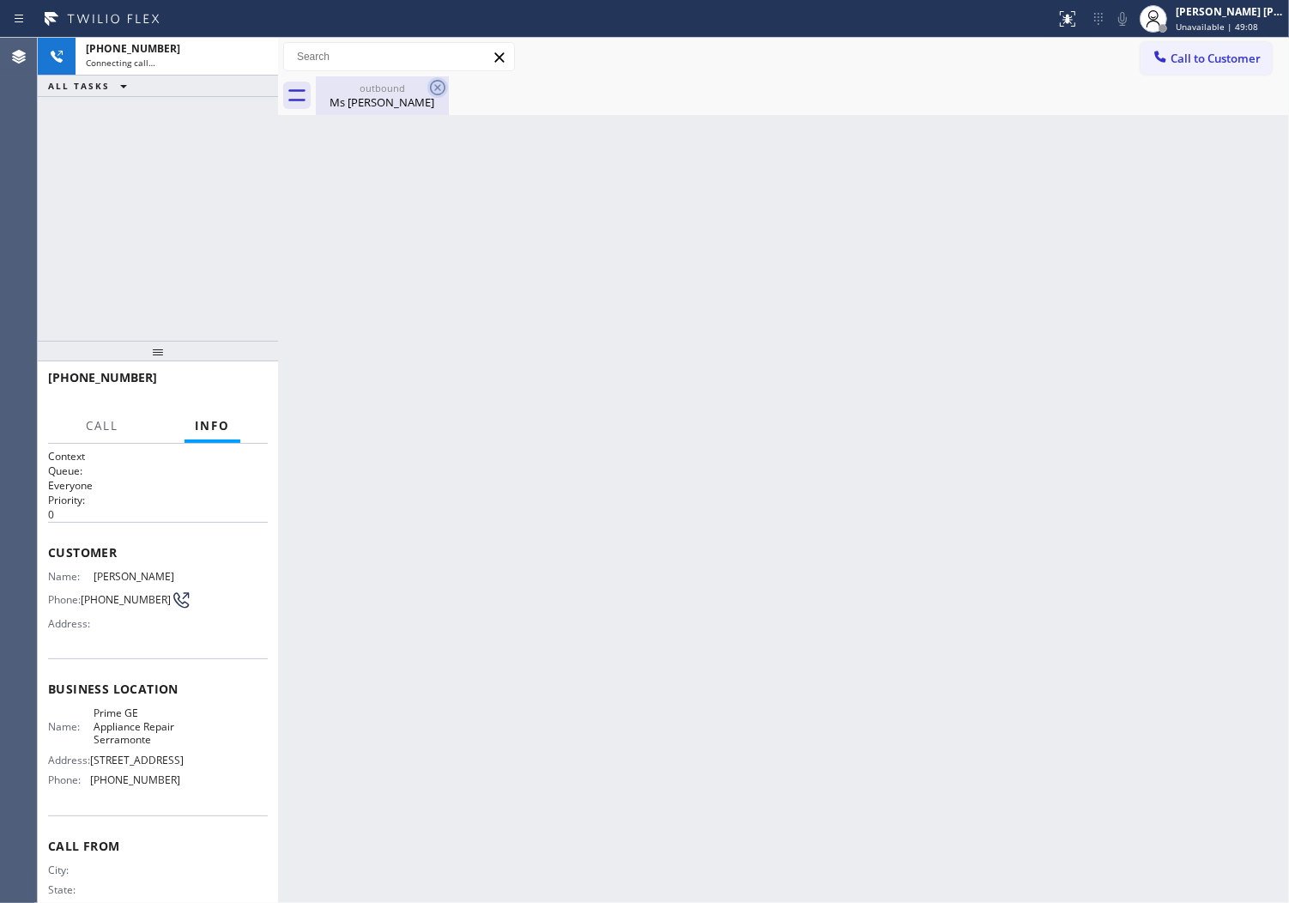
click at [393, 110] on div "outbound Ms [PERSON_NAME]" at bounding box center [383, 95] width 130 height 39
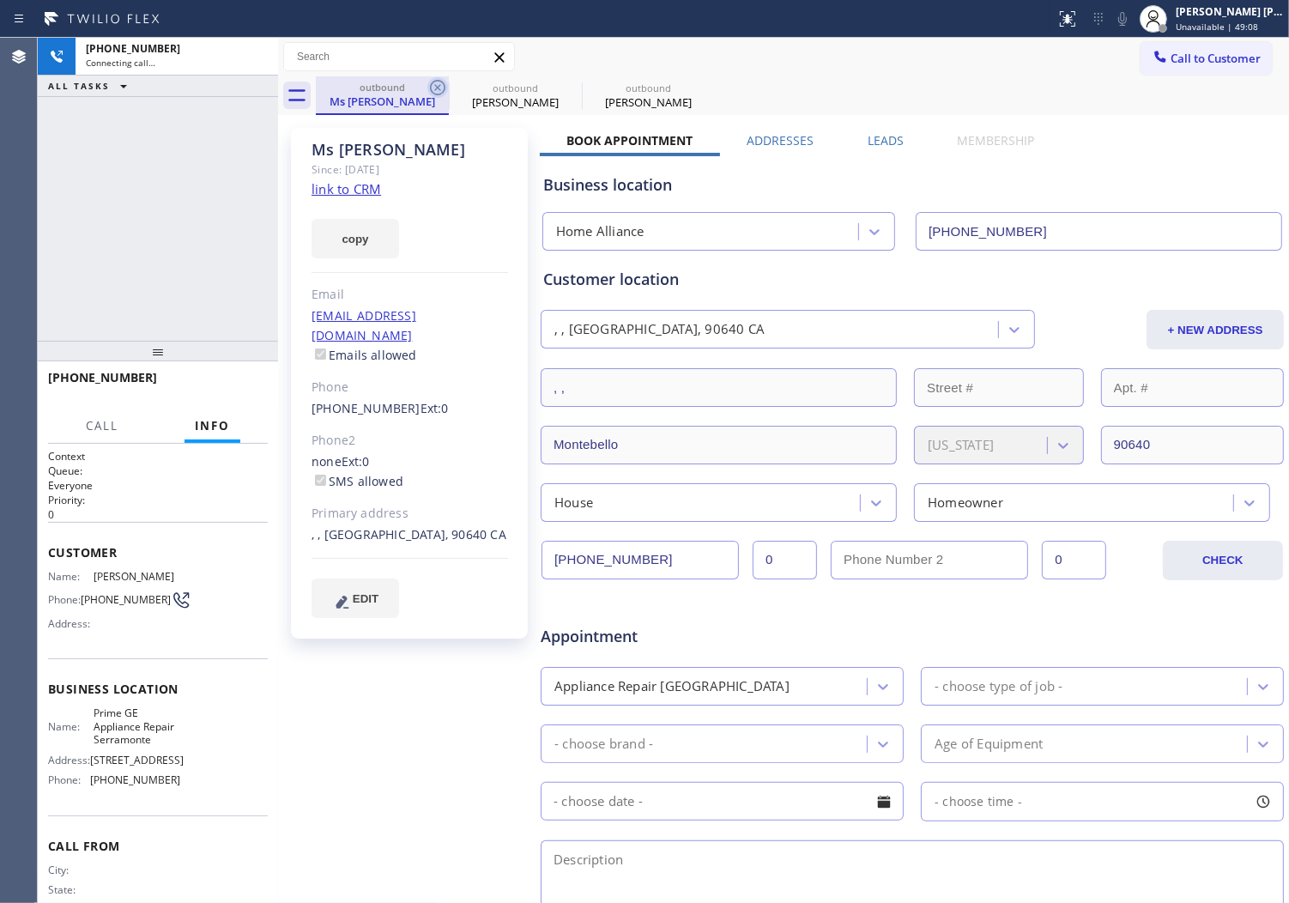
click at [438, 88] on icon at bounding box center [437, 87] width 15 height 15
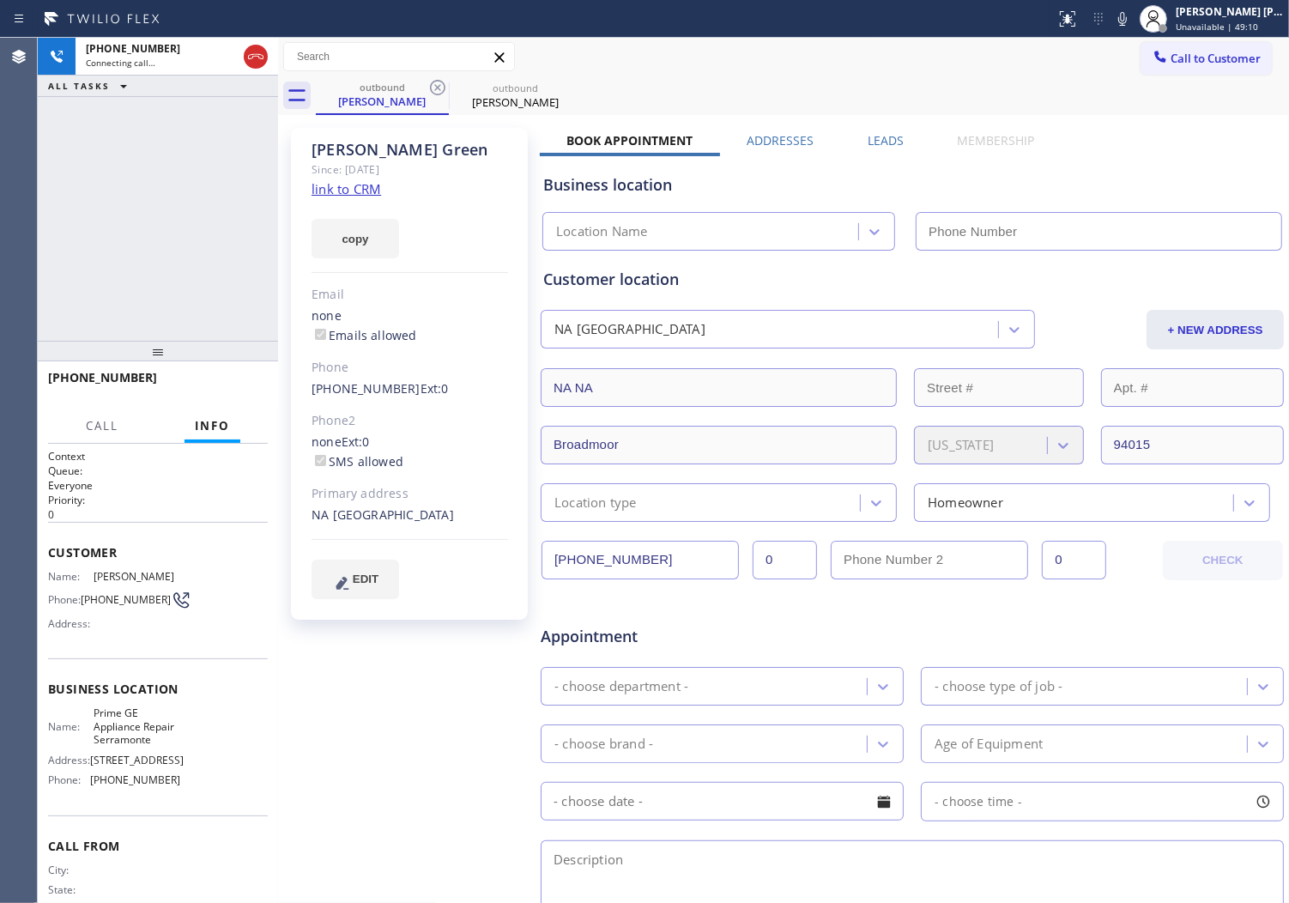
click at [361, 148] on div "[PERSON_NAME]" at bounding box center [410, 150] width 197 height 20
type input "[PHONE_NUMBER]"
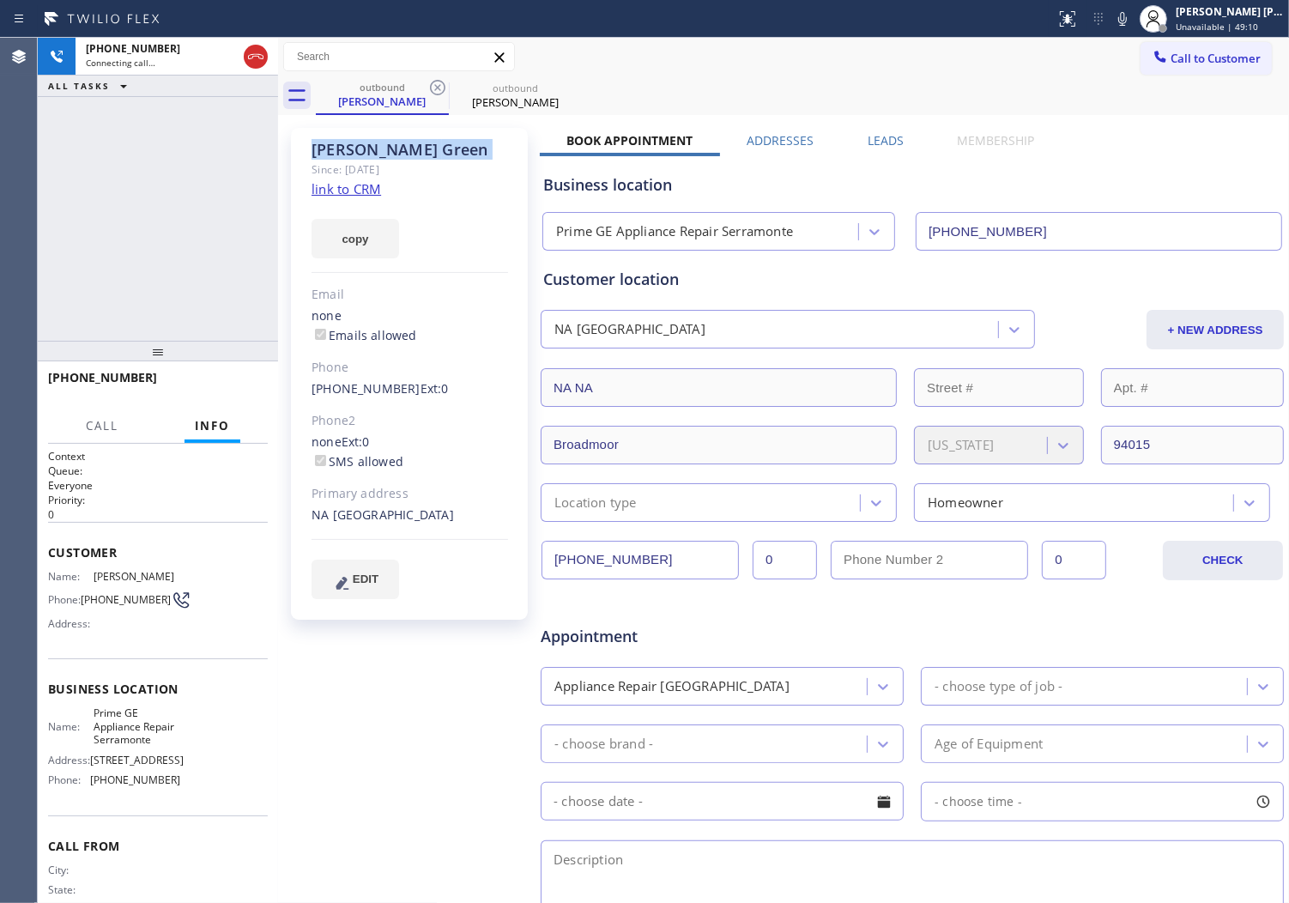
click at [361, 148] on div "[PERSON_NAME]" at bounding box center [410, 150] width 197 height 20
copy div "[PERSON_NAME]"
click at [431, 233] on div "copy" at bounding box center [410, 228] width 197 height 59
click at [375, 144] on div "[PERSON_NAME]" at bounding box center [410, 150] width 197 height 20
click at [375, 143] on div "[PERSON_NAME]" at bounding box center [410, 150] width 197 height 20
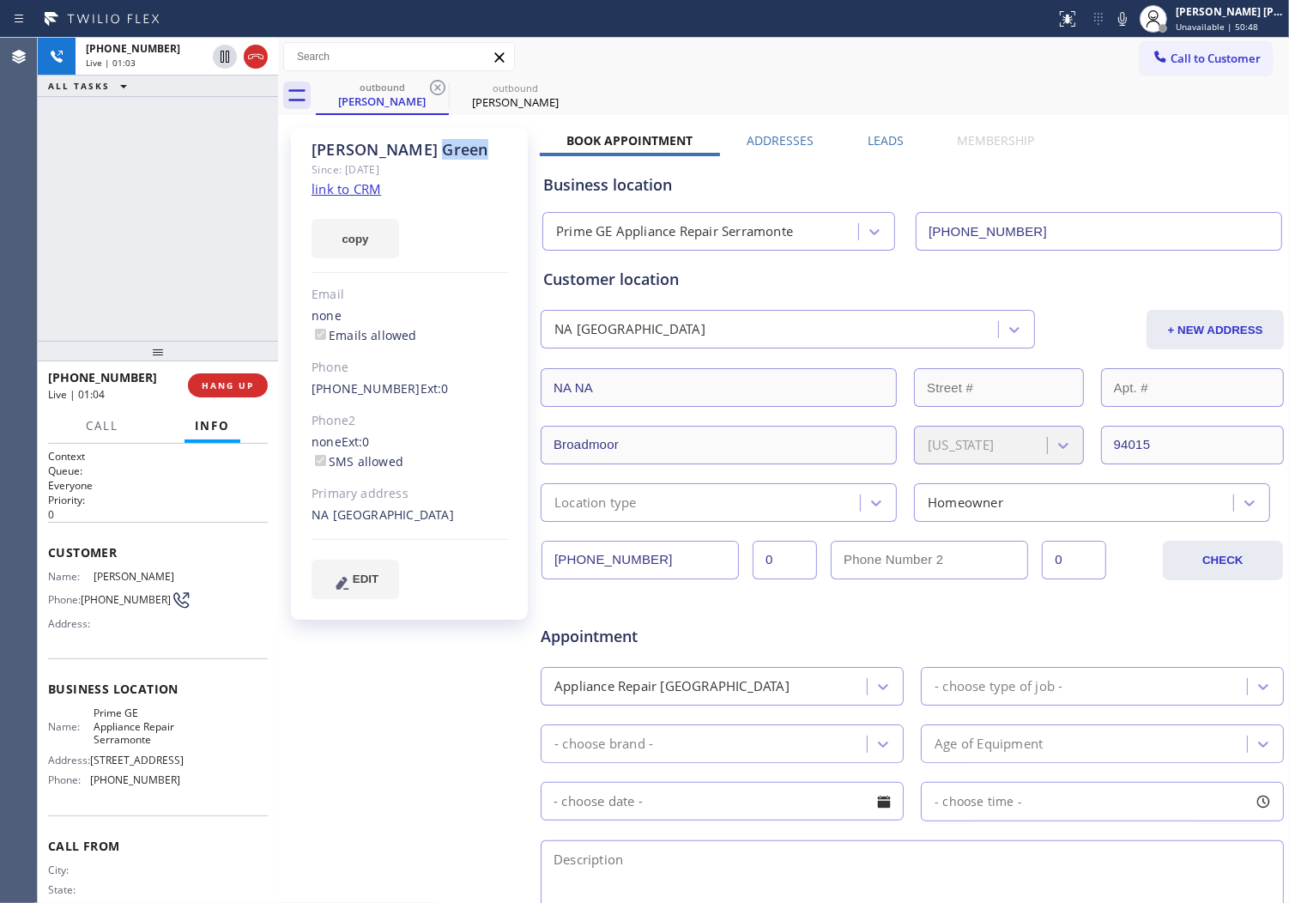
click at [375, 143] on div "[PERSON_NAME]" at bounding box center [410, 150] width 197 height 20
click at [435, 153] on div "[PERSON_NAME]" at bounding box center [410, 150] width 197 height 20
click at [389, 152] on div "[PERSON_NAME]" at bounding box center [410, 150] width 197 height 20
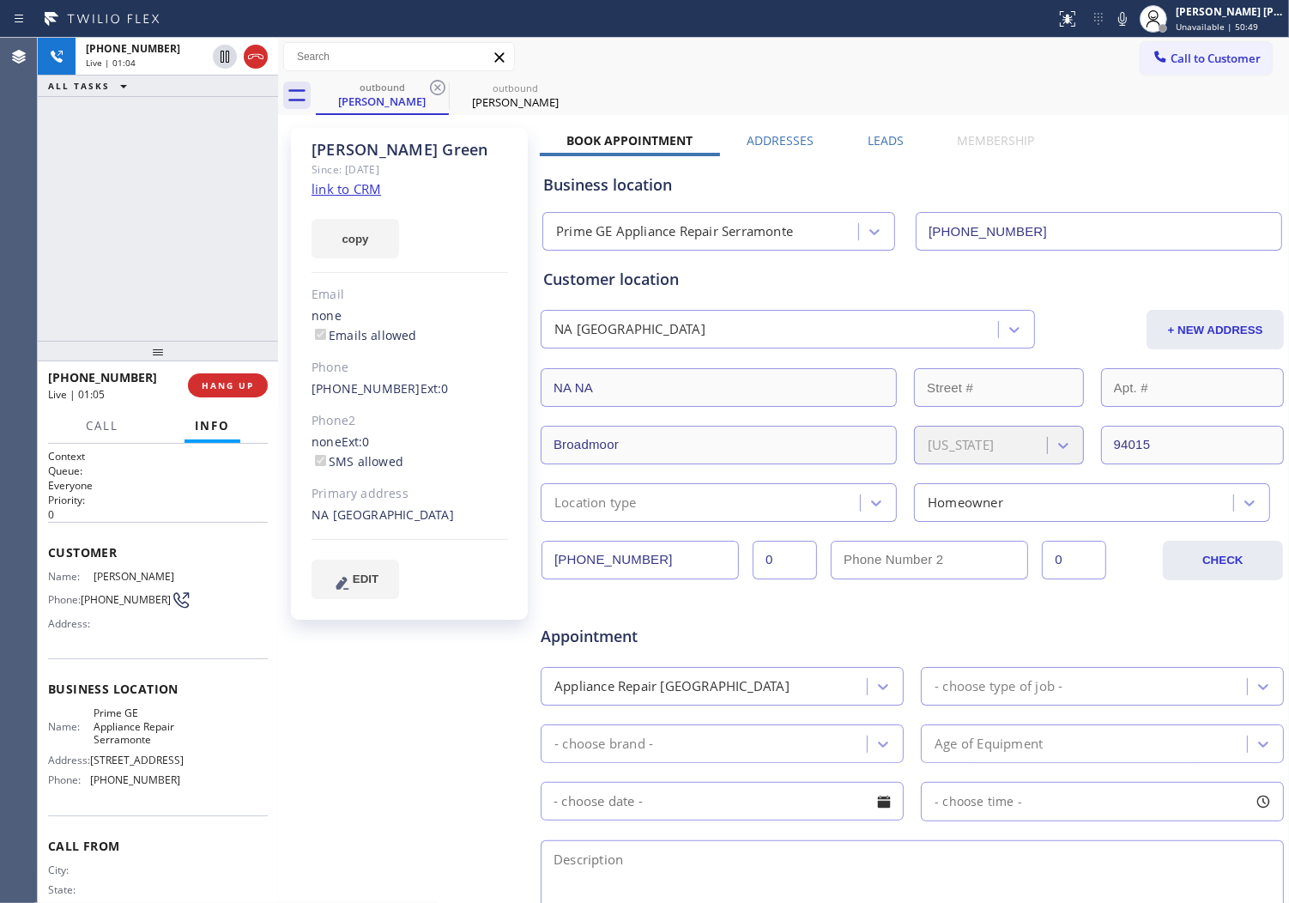
click at [389, 152] on div "[PERSON_NAME]" at bounding box center [410, 150] width 197 height 20
click at [424, 156] on div "[PERSON_NAME]" at bounding box center [410, 150] width 197 height 20
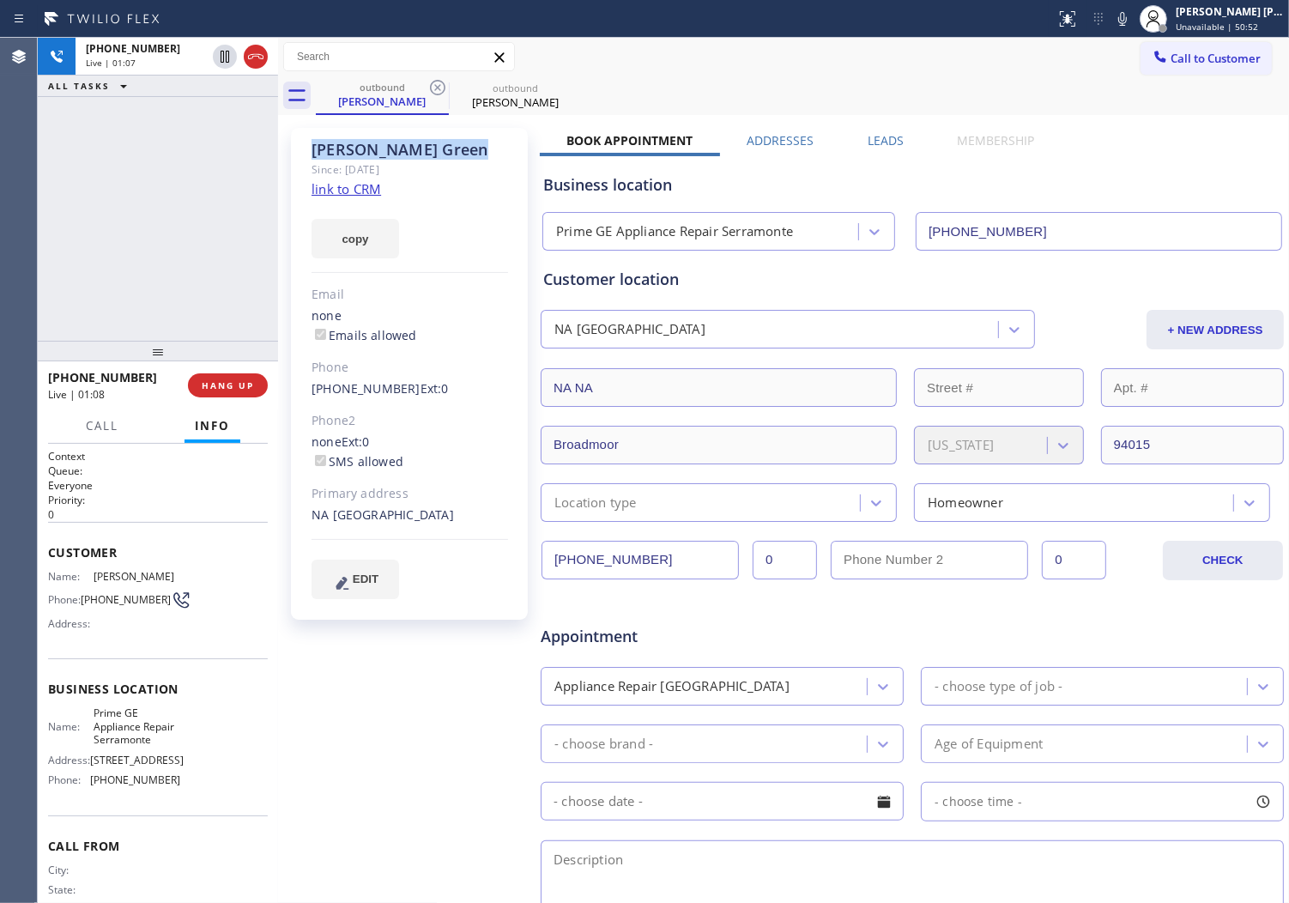
drag, startPoint x: 388, startPoint y: 156, endPoint x: 311, endPoint y: 150, distance: 77.5
click at [312, 150] on div "[PERSON_NAME]" at bounding box center [410, 150] width 197 height 20
click at [330, 150] on div "[PERSON_NAME]" at bounding box center [410, 150] width 197 height 20
click at [391, 151] on div "[PERSON_NAME]" at bounding box center [410, 150] width 197 height 20
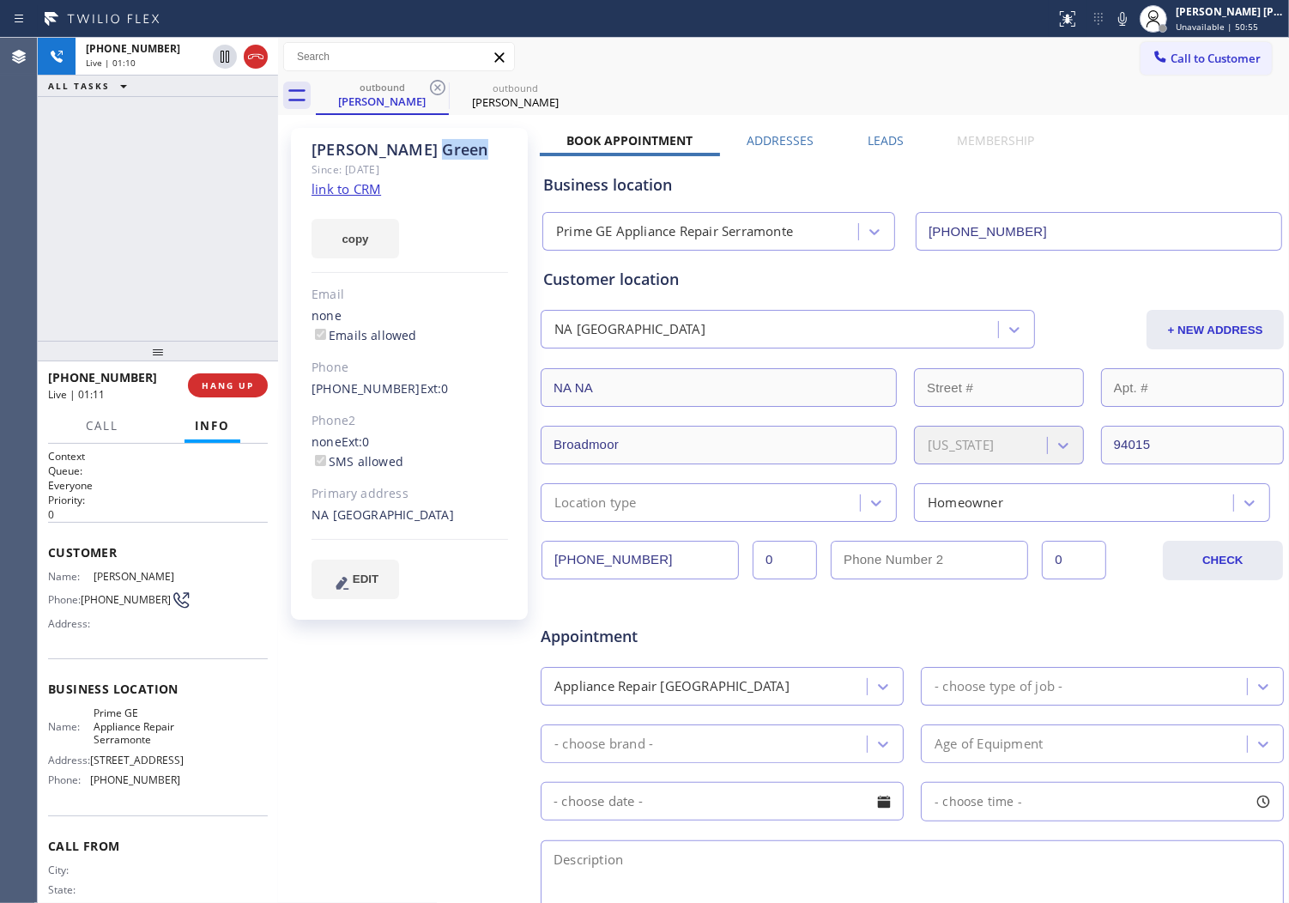
click at [391, 151] on div "[PERSON_NAME]" at bounding box center [410, 150] width 197 height 20
click at [343, 144] on div "[PERSON_NAME]" at bounding box center [410, 150] width 197 height 20
click at [373, 146] on div "[PERSON_NAME]" at bounding box center [410, 150] width 197 height 20
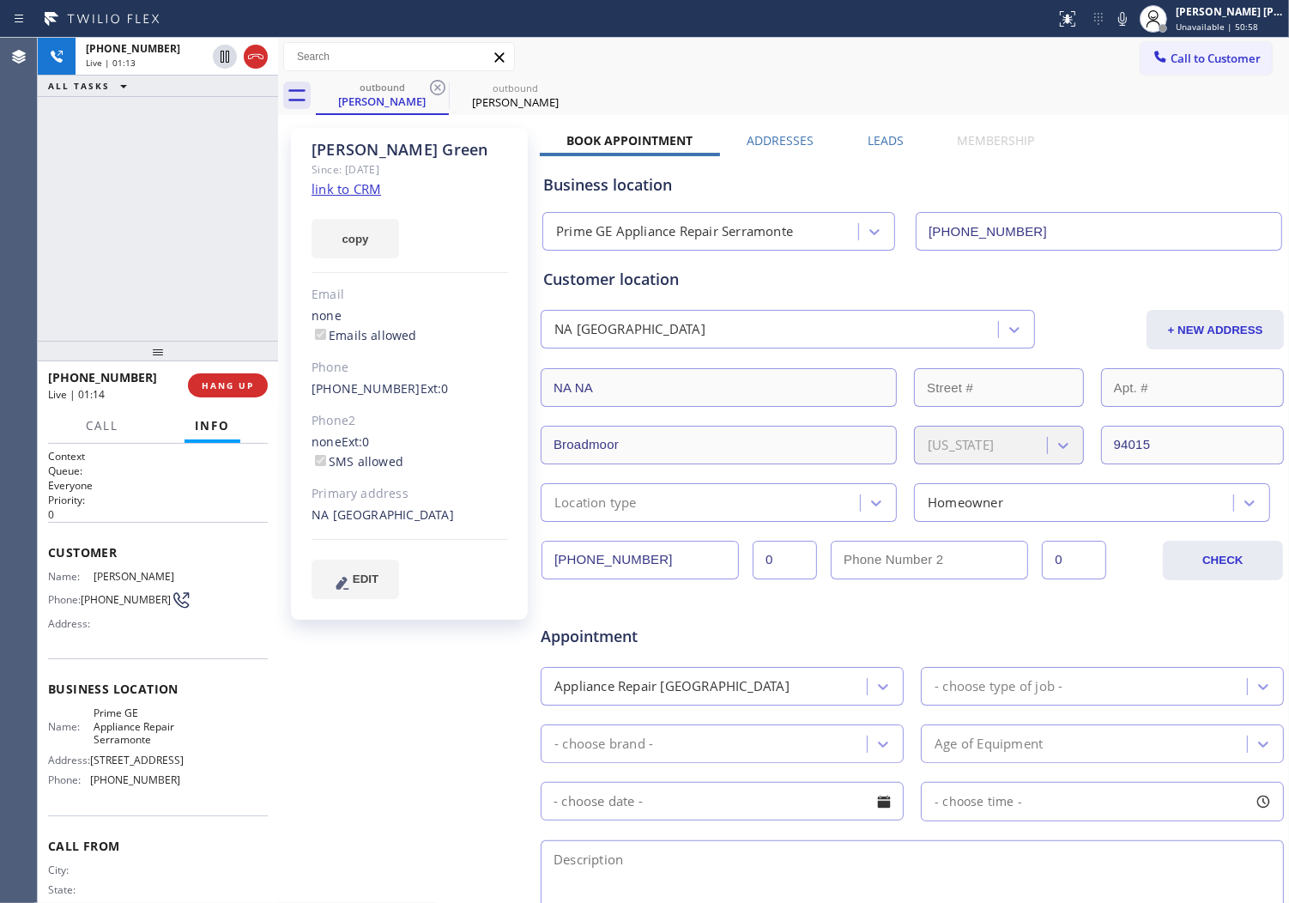
click at [376, 148] on div "[PERSON_NAME]" at bounding box center [410, 150] width 197 height 20
click at [219, 178] on div "[PHONE_NUMBER] Live | 01:14 ALL TASKS ALL TASKS ACTIVE TASKS TASKS IN WRAP UP" at bounding box center [158, 189] width 240 height 303
click at [262, 62] on icon at bounding box center [256, 56] width 21 height 21
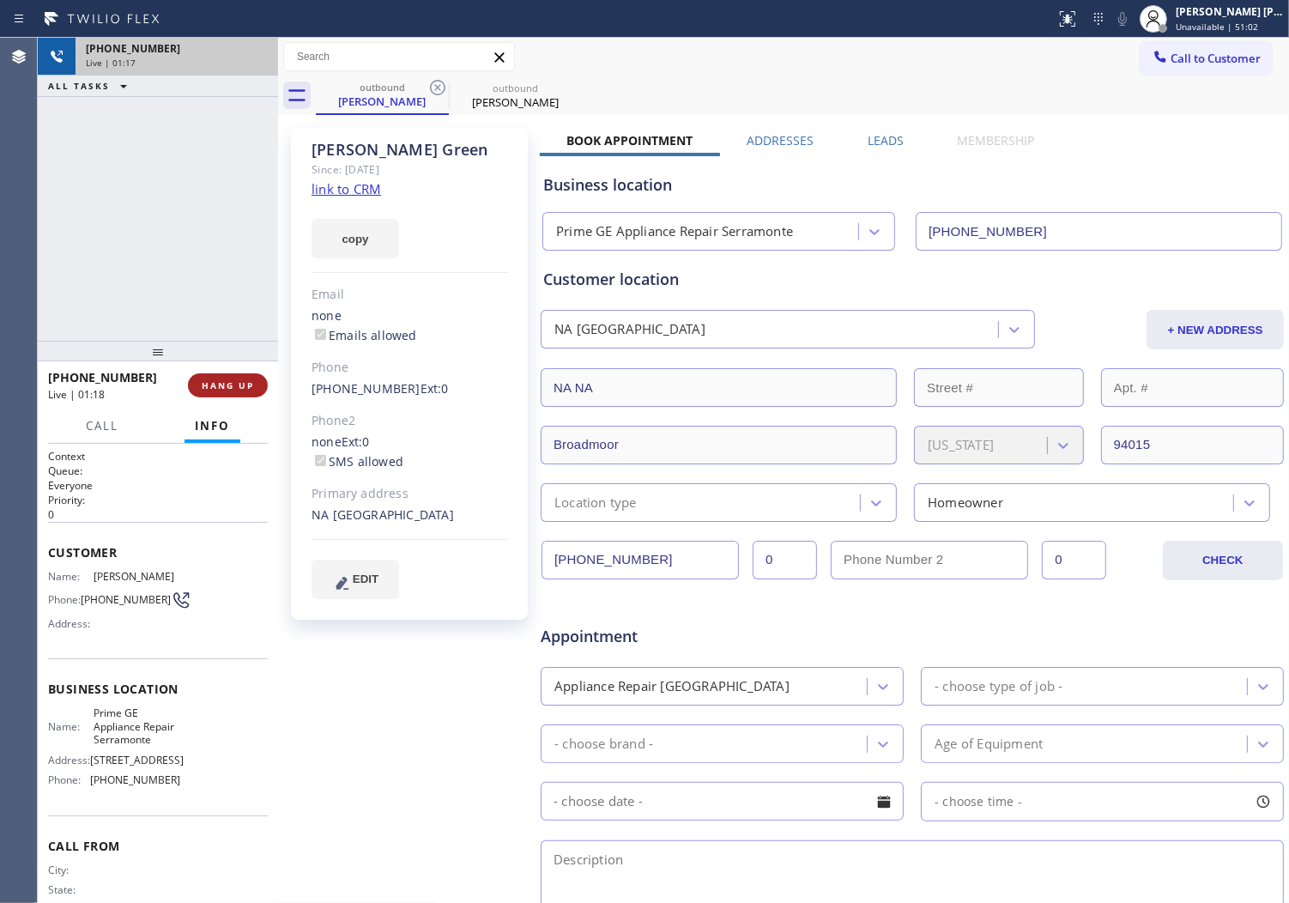
click at [216, 388] on span "HANG UP" at bounding box center [228, 385] width 52 height 12
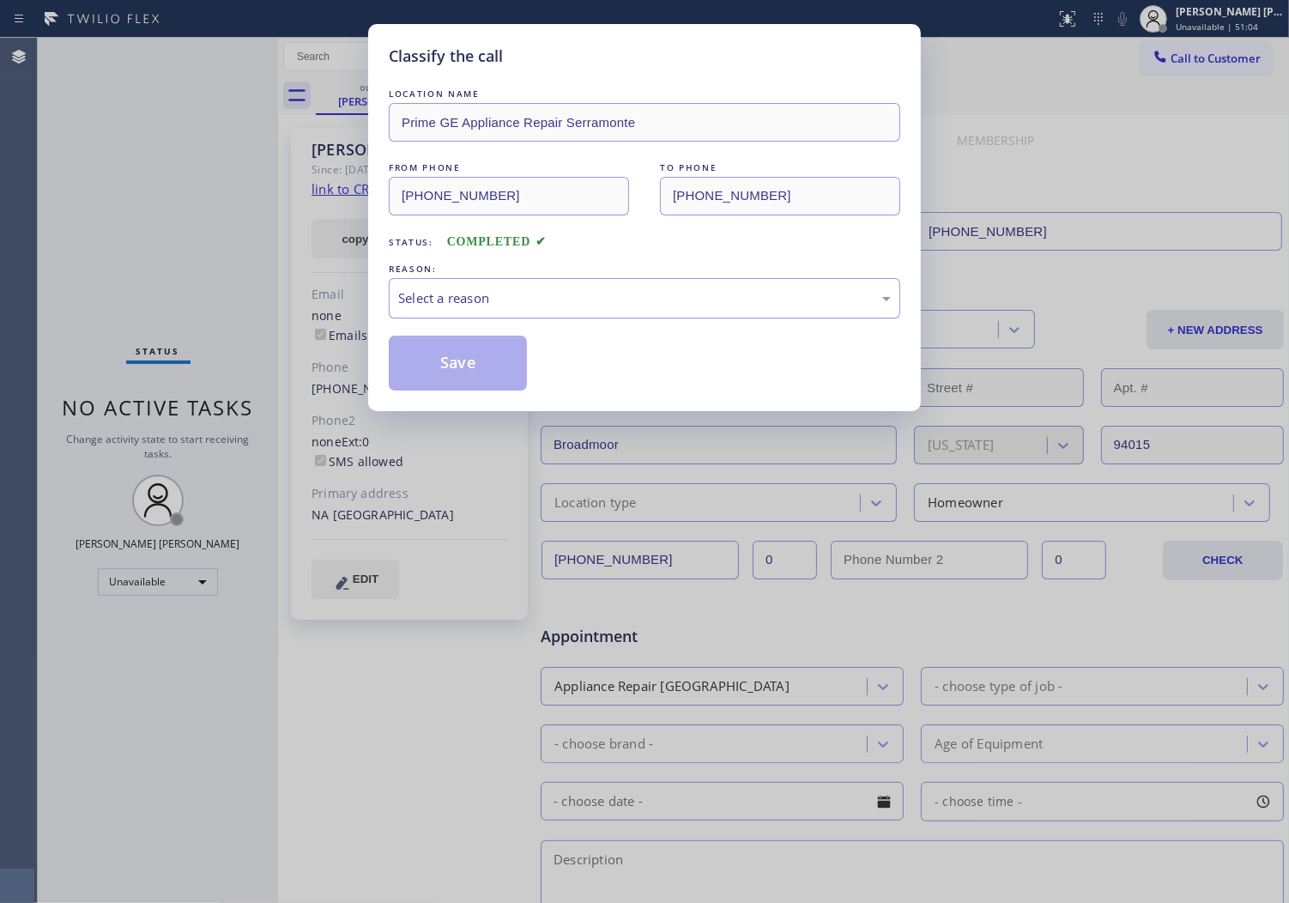
click at [434, 298] on div "Select a reason" at bounding box center [644, 298] width 493 height 20
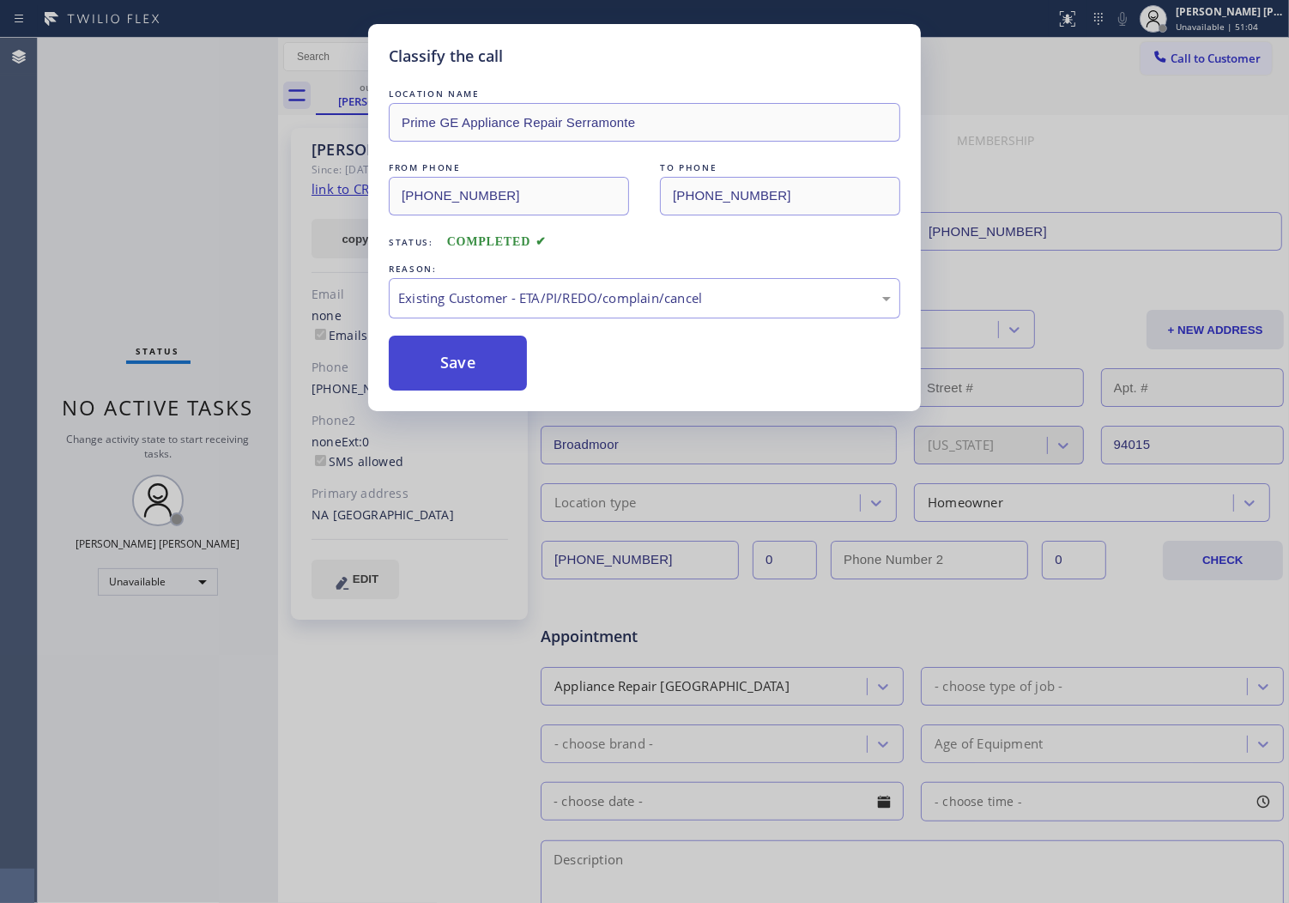
click at [447, 370] on button "Save" at bounding box center [458, 363] width 138 height 55
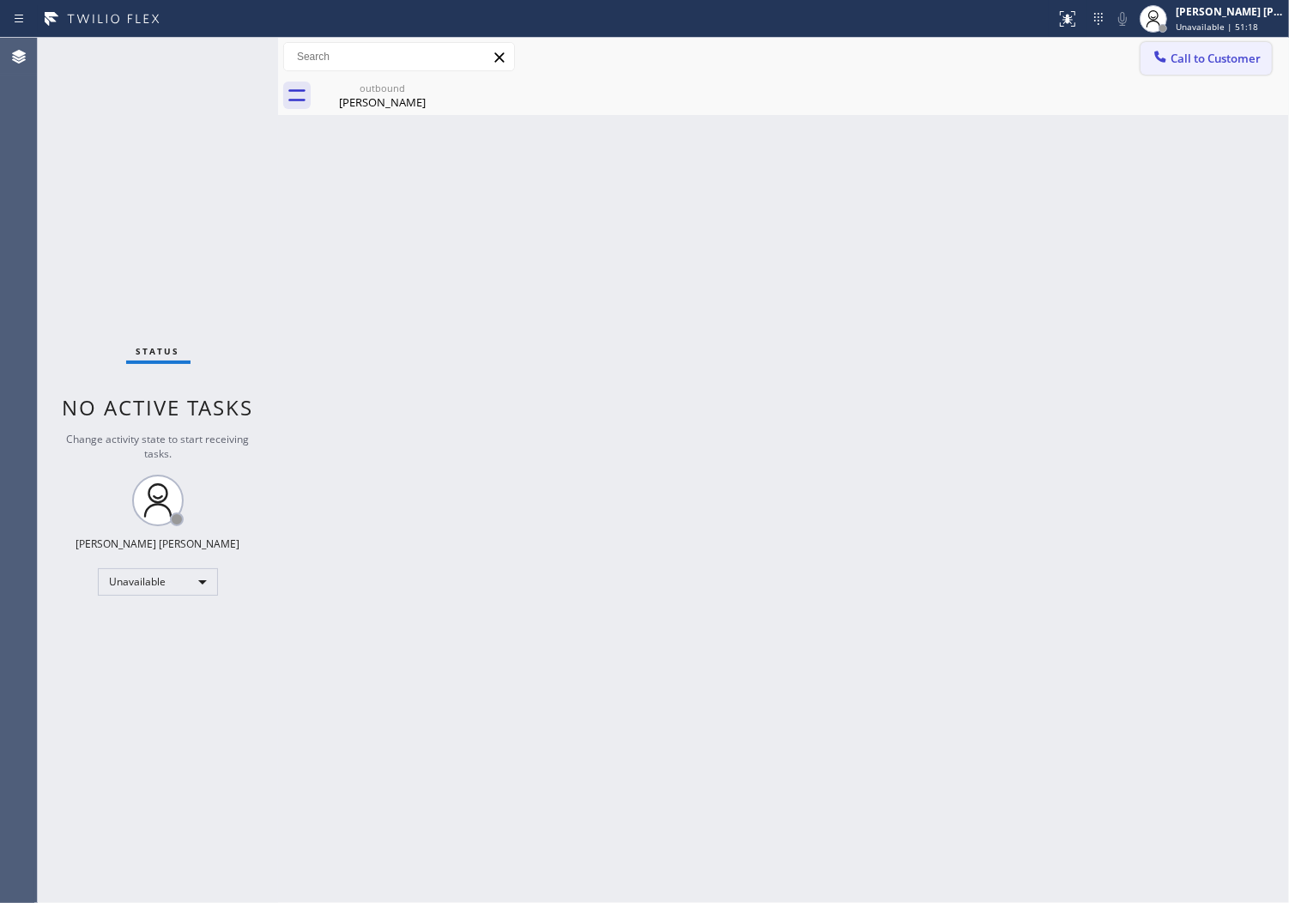
click at [1180, 67] on button "Call to Customer" at bounding box center [1206, 58] width 131 height 33
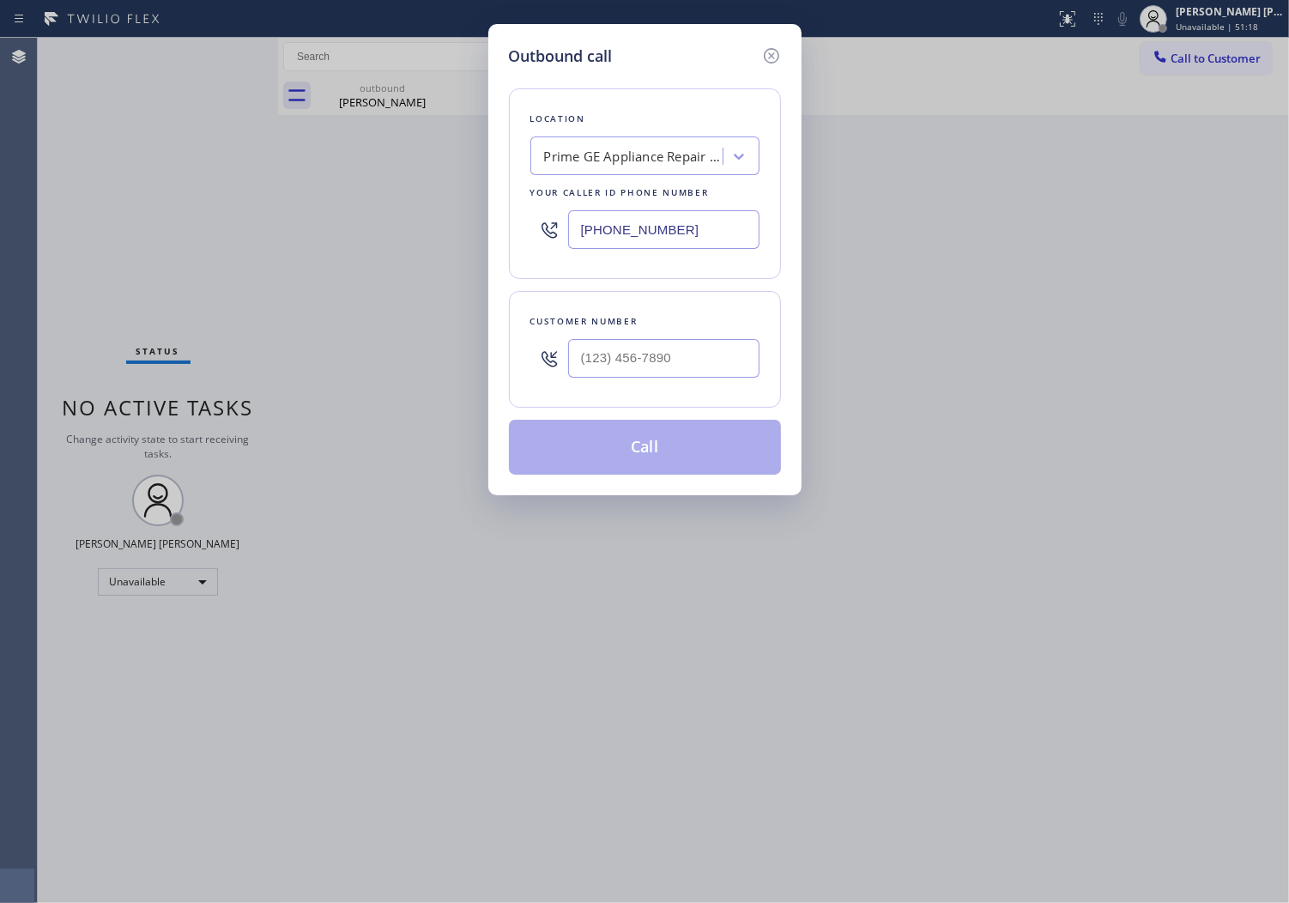
click at [602, 246] on input "[PHONE_NUMBER]" at bounding box center [663, 229] width 191 height 39
click at [602, 243] on input "[PHONE_NUMBER]" at bounding box center [663, 229] width 191 height 39
paste input "714) 942-4220"
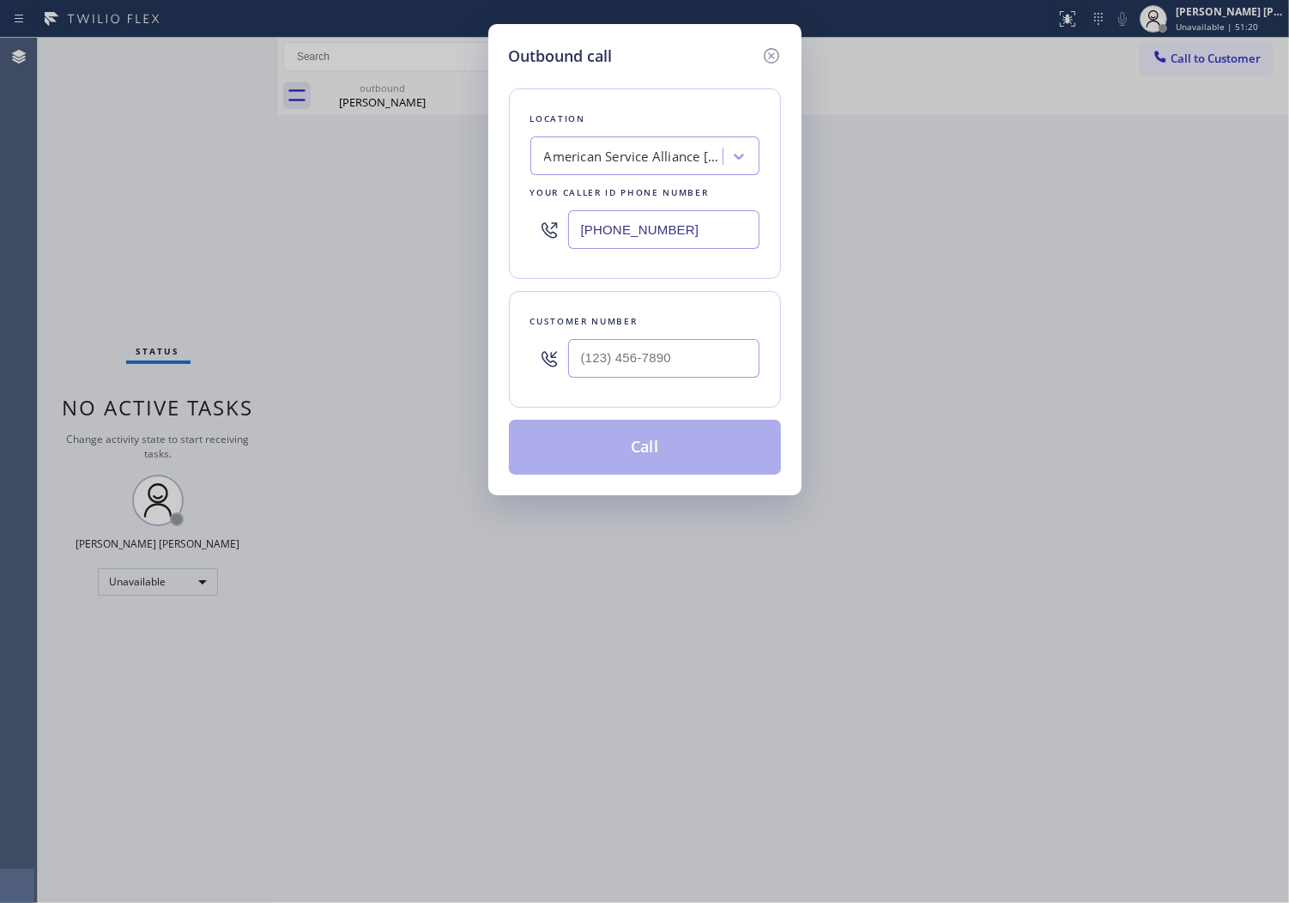
type input "[PHONE_NUMBER]"
click at [639, 356] on input "(___) ___-____" at bounding box center [663, 358] width 191 height 39
paste input "714) 917-7848"
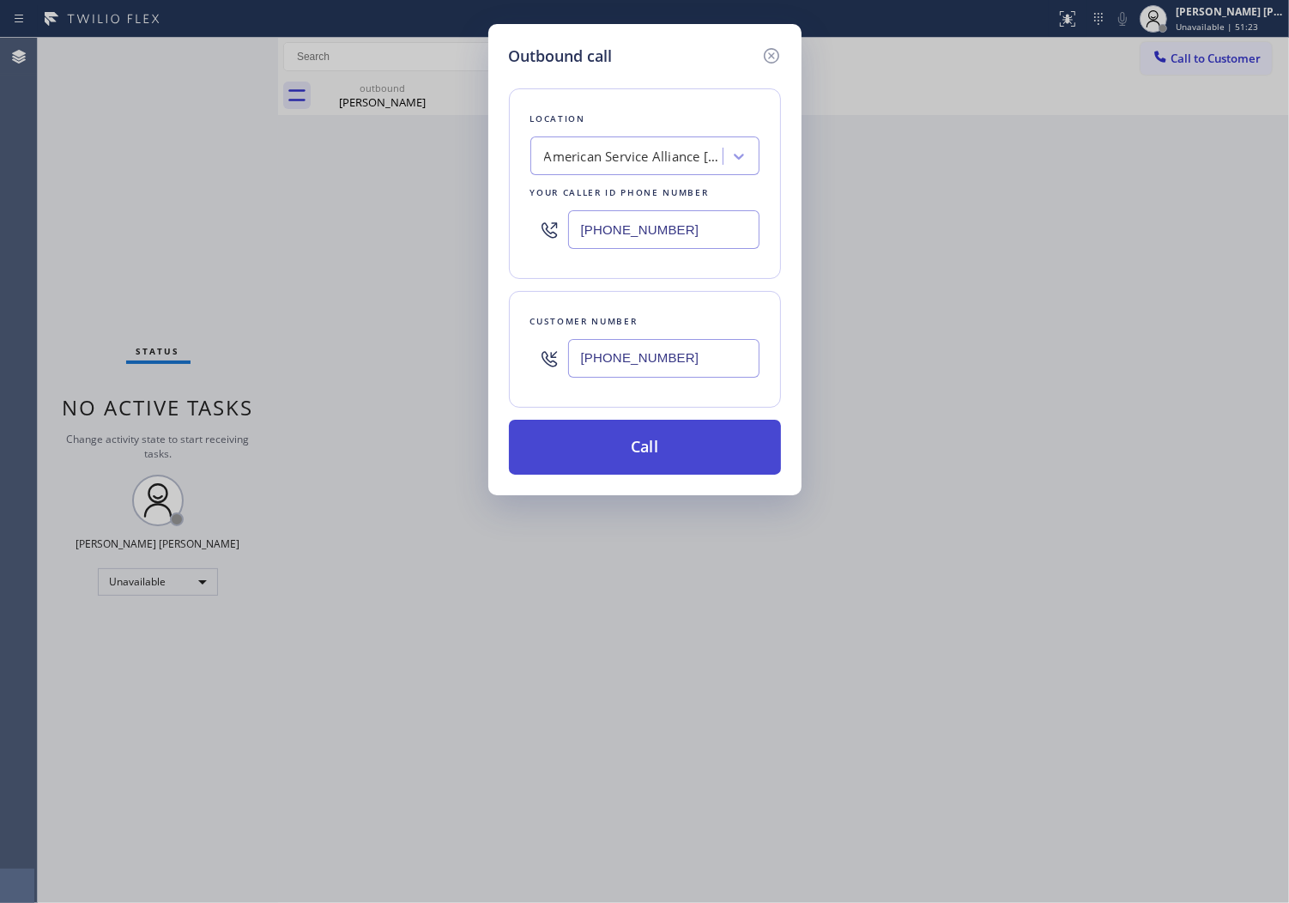
type input "[PHONE_NUMBER]"
click at [661, 468] on button "Call" at bounding box center [645, 447] width 272 height 55
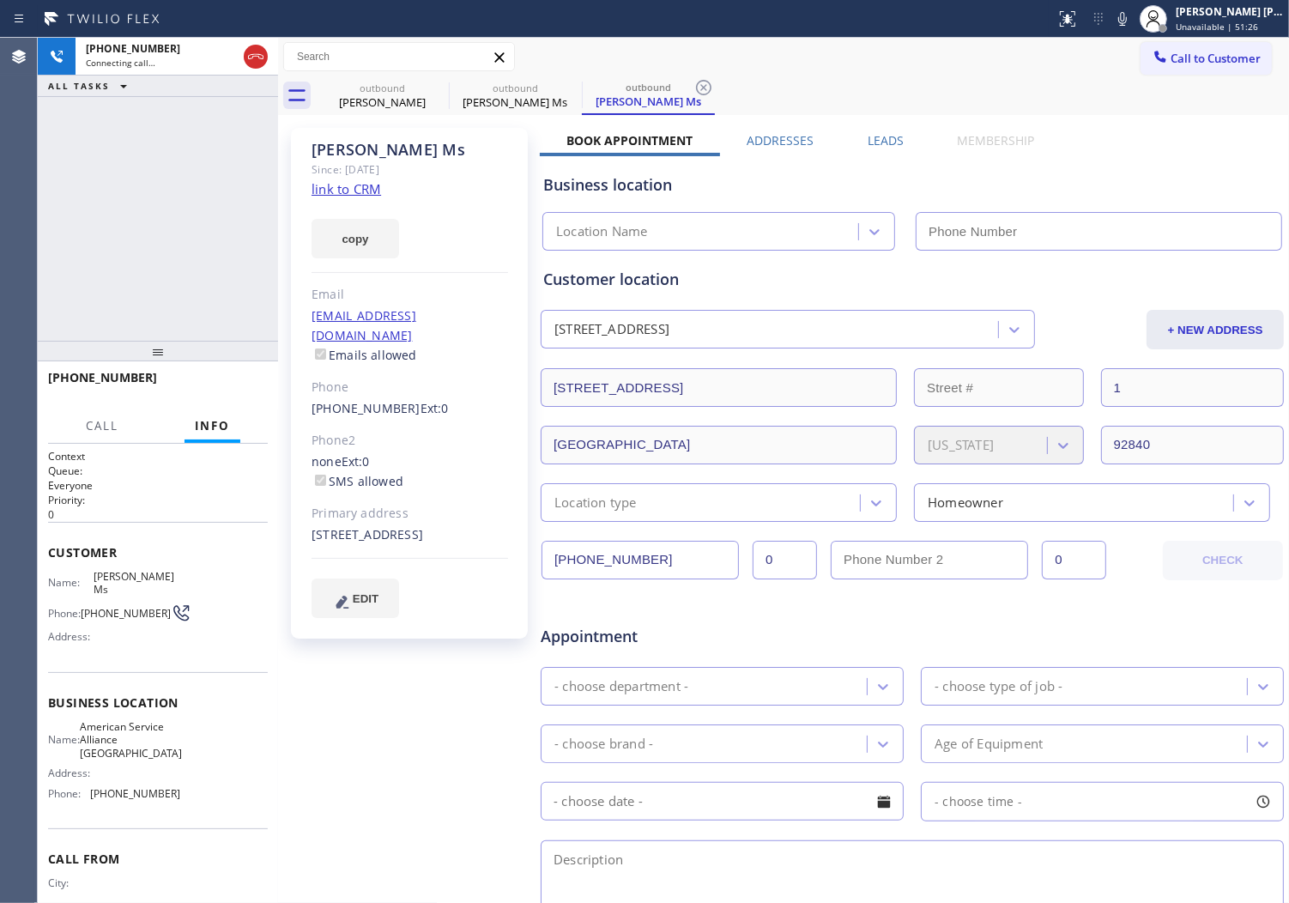
click at [451, 89] on div "outbound" at bounding box center [516, 88] width 130 height 13
click at [347, 155] on div "[PERSON_NAME] Ms" at bounding box center [410, 150] width 197 height 20
type input "[PHONE_NUMBER]"
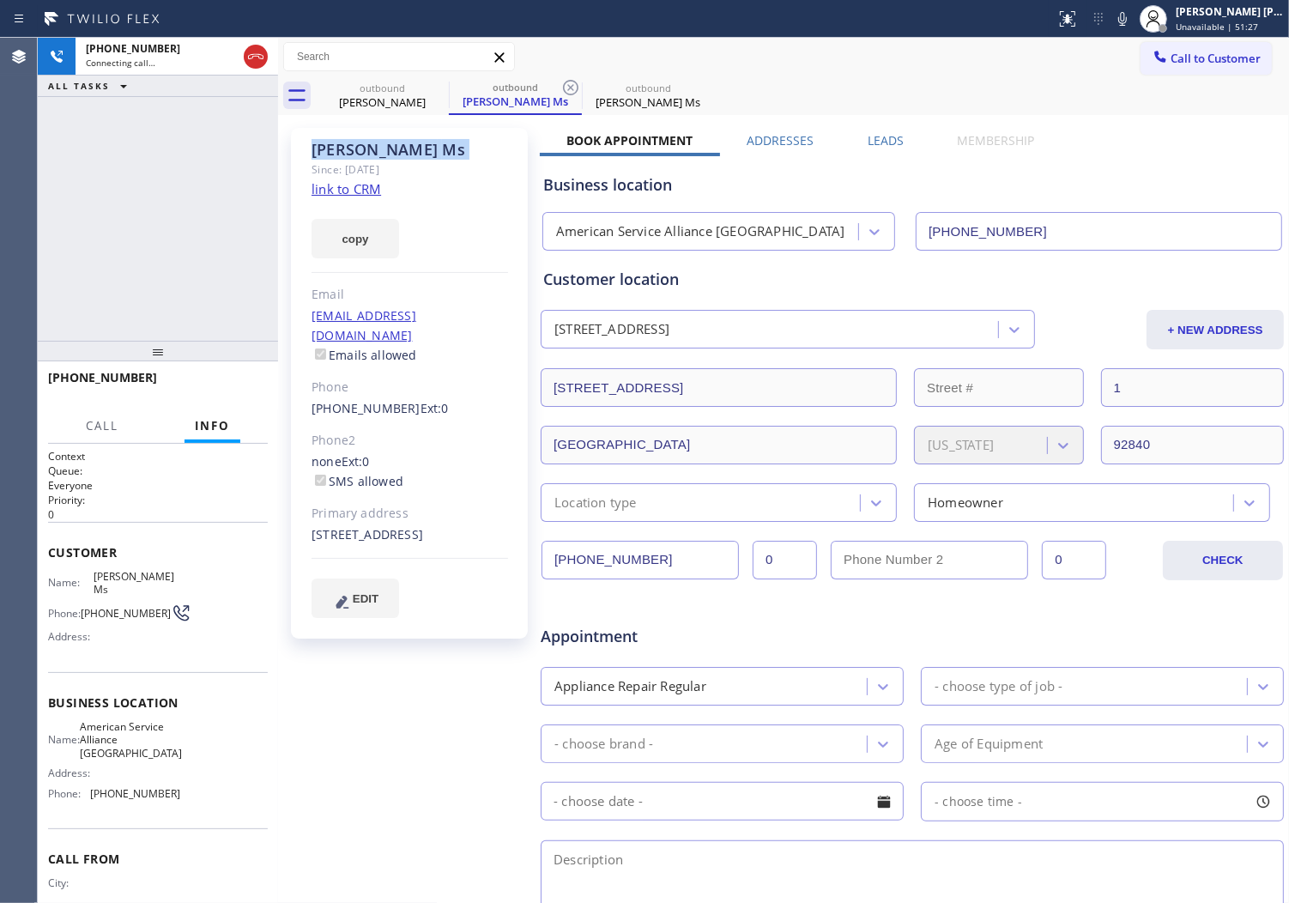
copy div "[PERSON_NAME] Ms"
click at [432, 92] on icon at bounding box center [437, 87] width 15 height 15
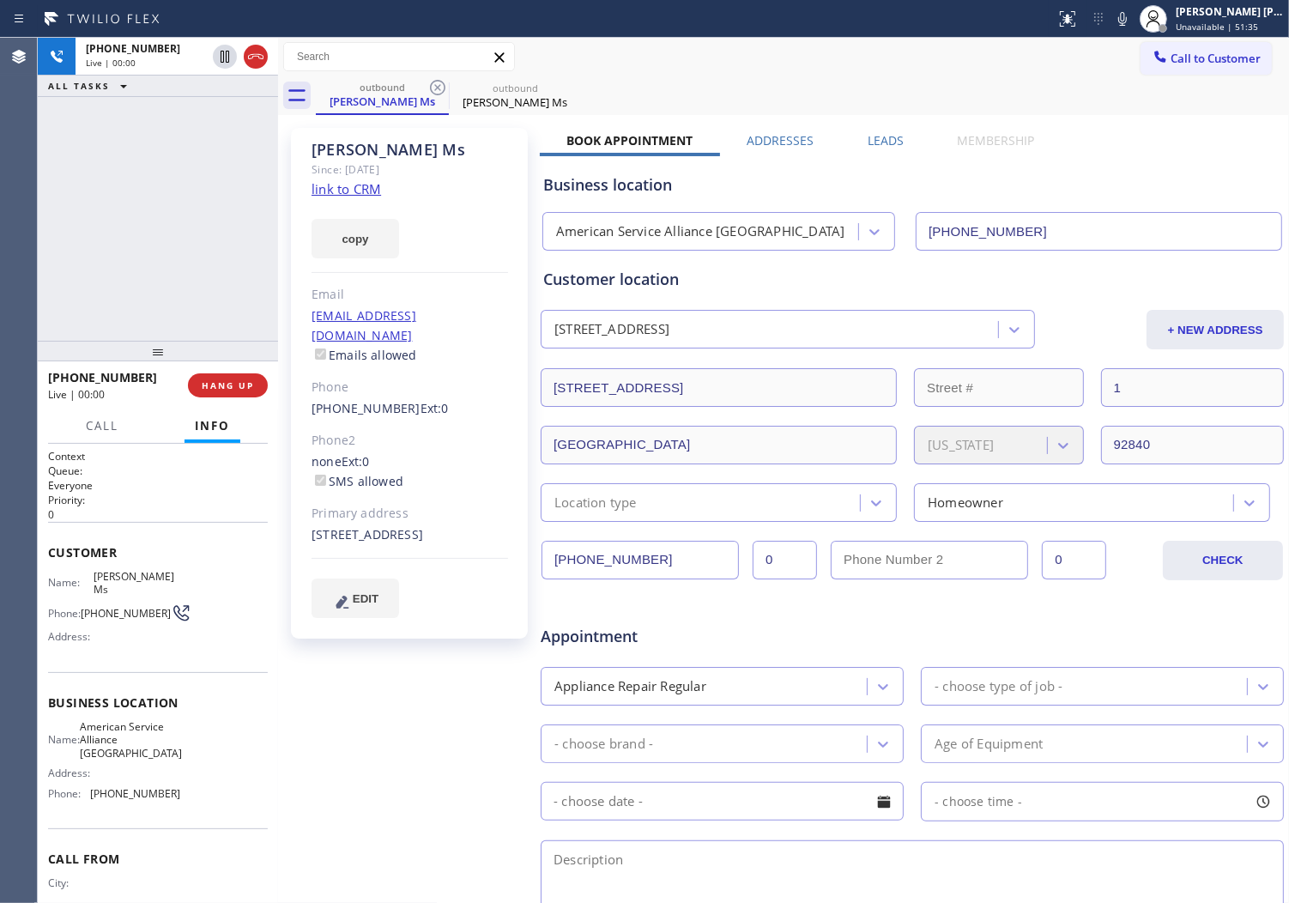
click at [4, 286] on div "Agent Desktop" at bounding box center [18, 470] width 37 height 865
click at [237, 383] on span "COMPLETE" at bounding box center [224, 385] width 59 height 12
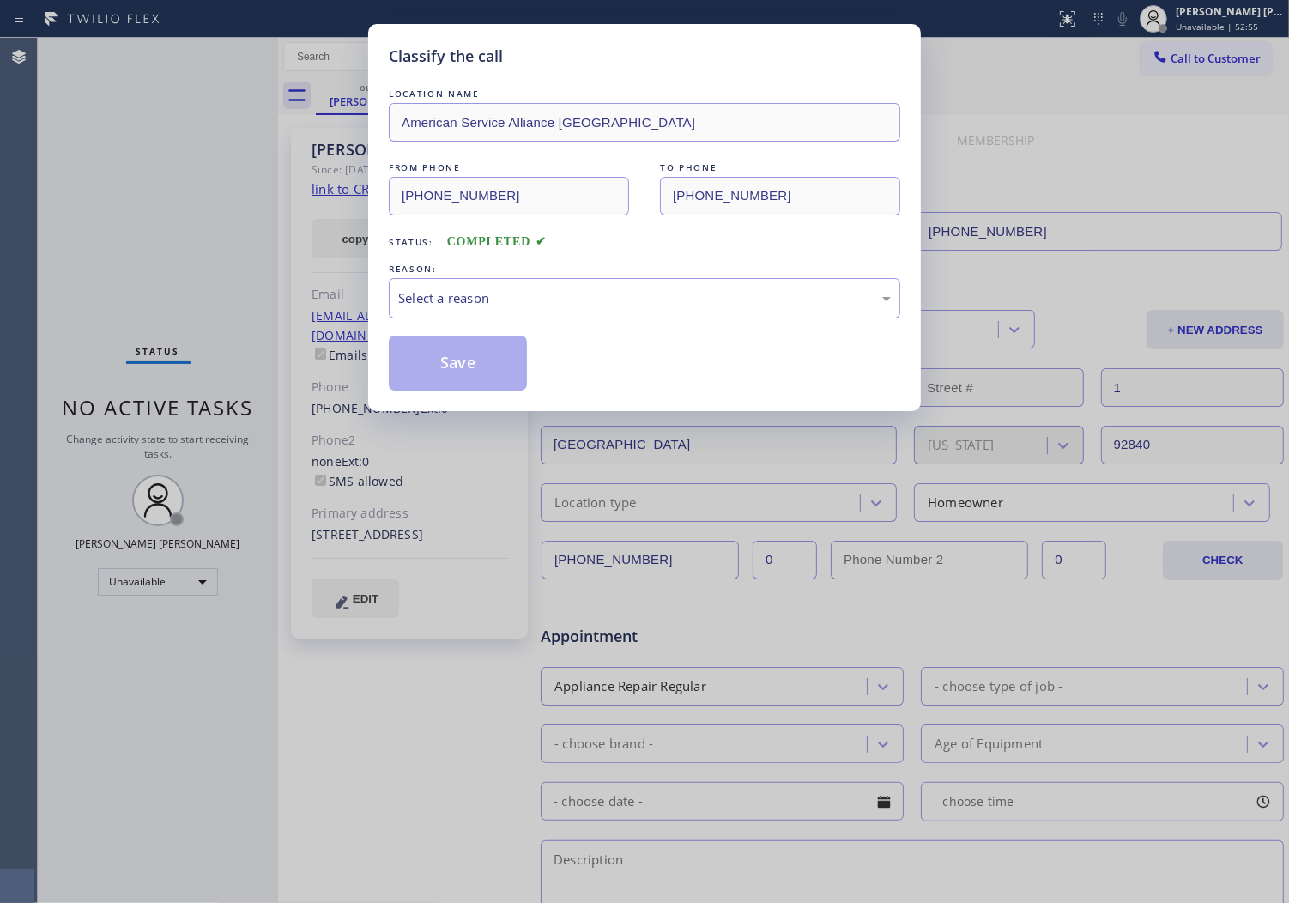
click at [495, 305] on div "Select a reason" at bounding box center [644, 298] width 493 height 20
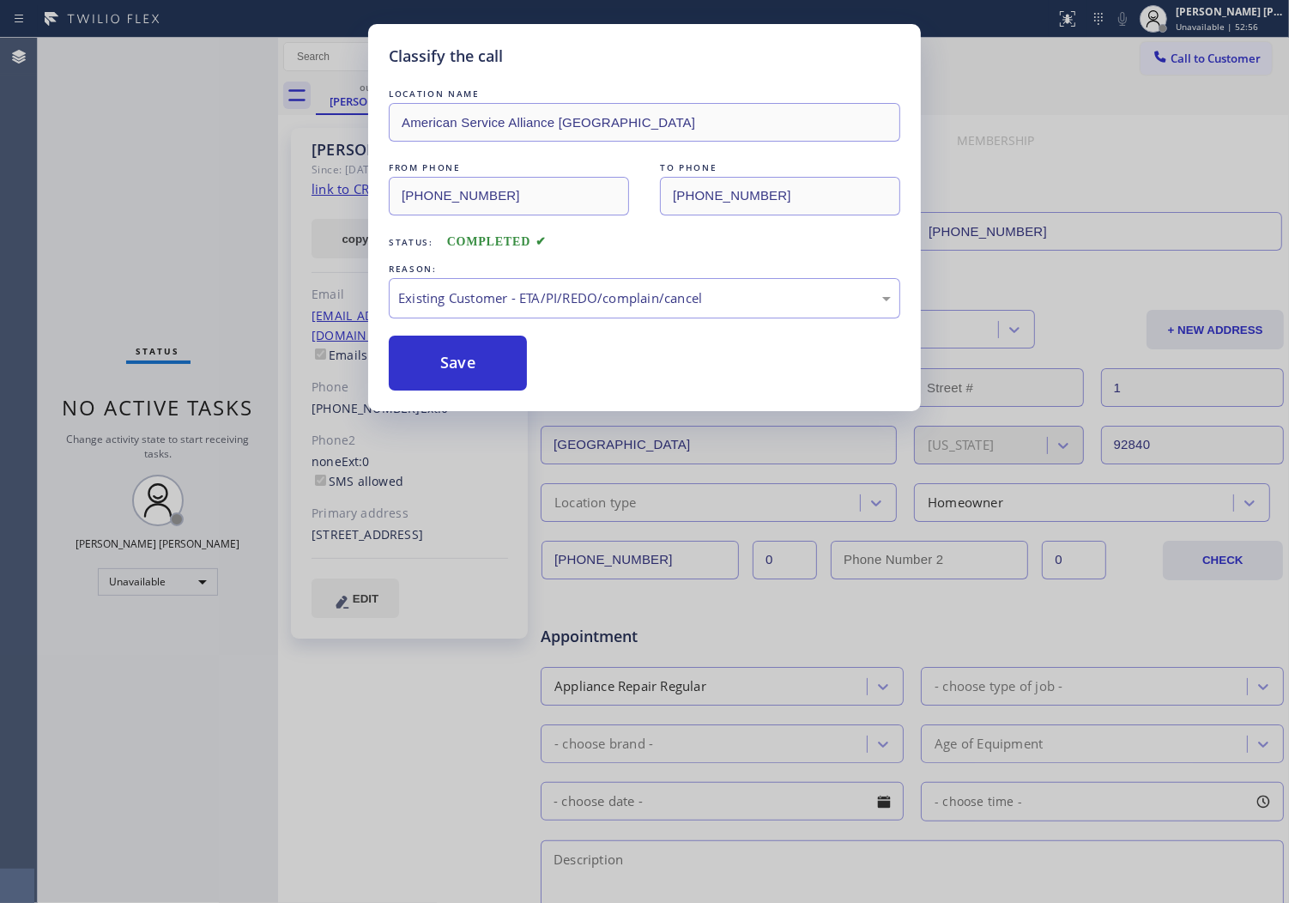
click at [439, 369] on button "Save" at bounding box center [458, 363] width 138 height 55
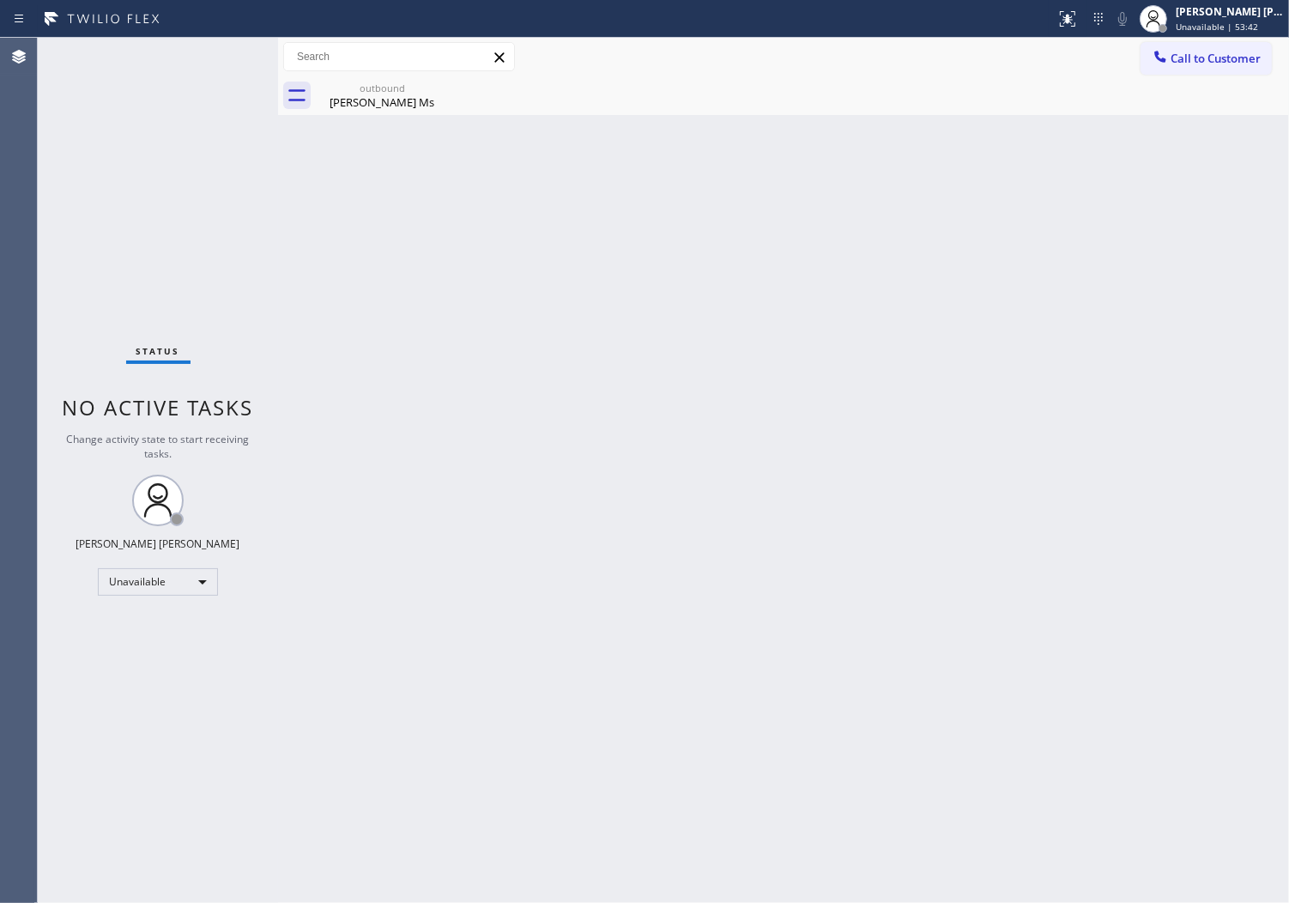
click at [15, 329] on div "Agent Desktop" at bounding box center [18, 470] width 37 height 865
click at [417, 106] on div "[PERSON_NAME] Ms" at bounding box center [383, 101] width 130 height 15
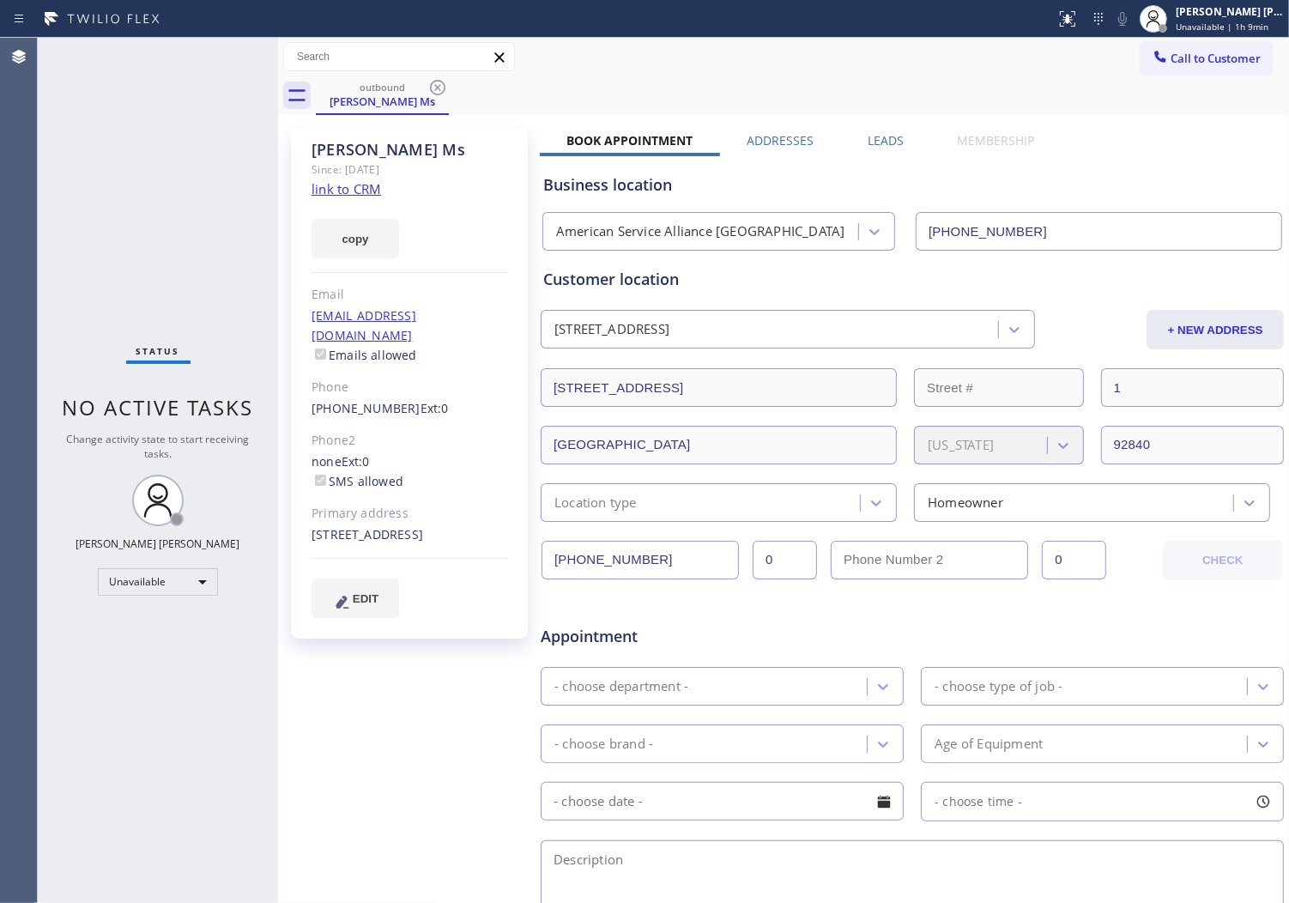
drag, startPoint x: 429, startPoint y: 93, endPoint x: 1103, endPoint y: 62, distance: 674.6
click at [431, 91] on icon at bounding box center [437, 87] width 21 height 21
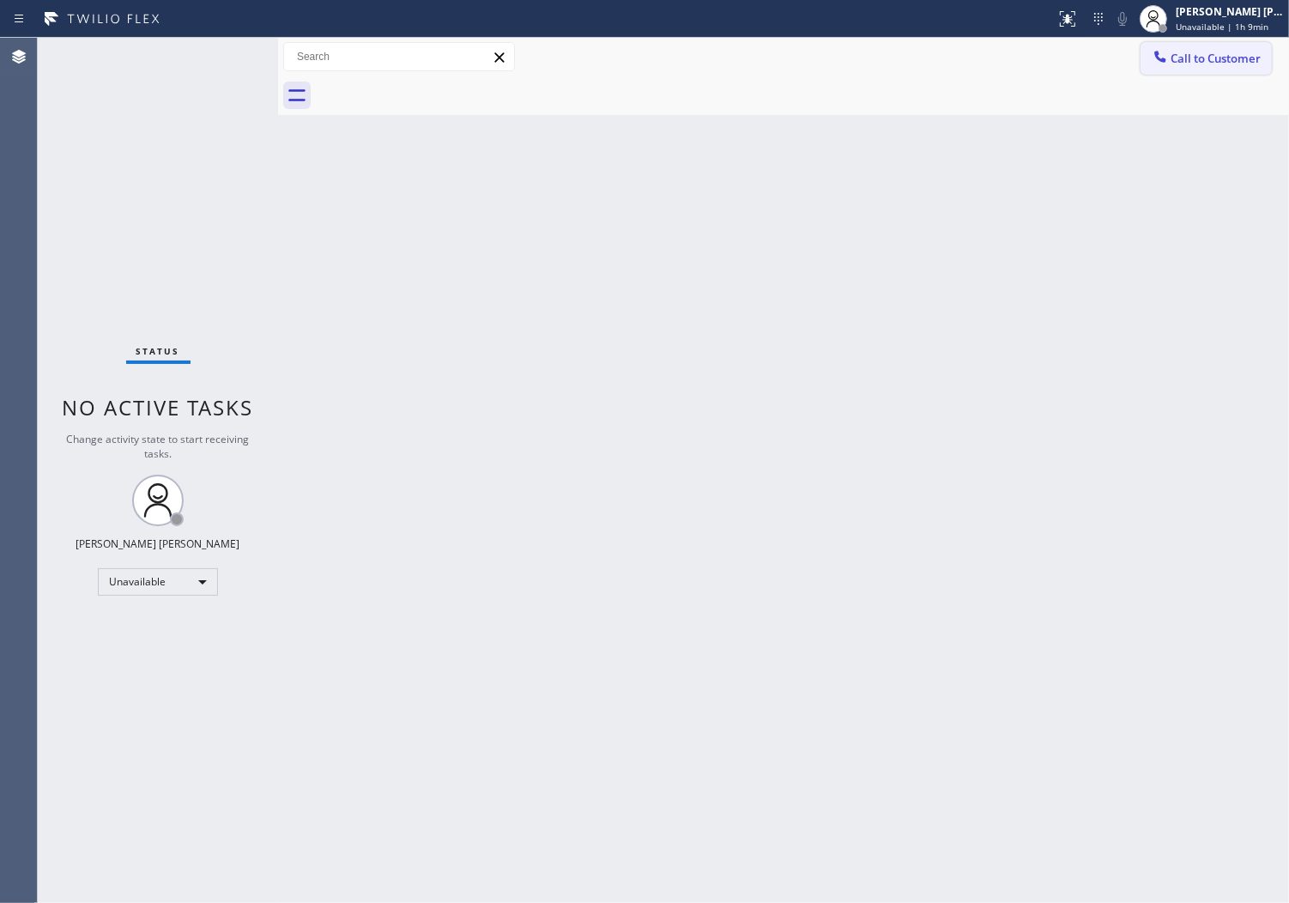
click at [1173, 70] on button "Call to Customer" at bounding box center [1206, 58] width 131 height 33
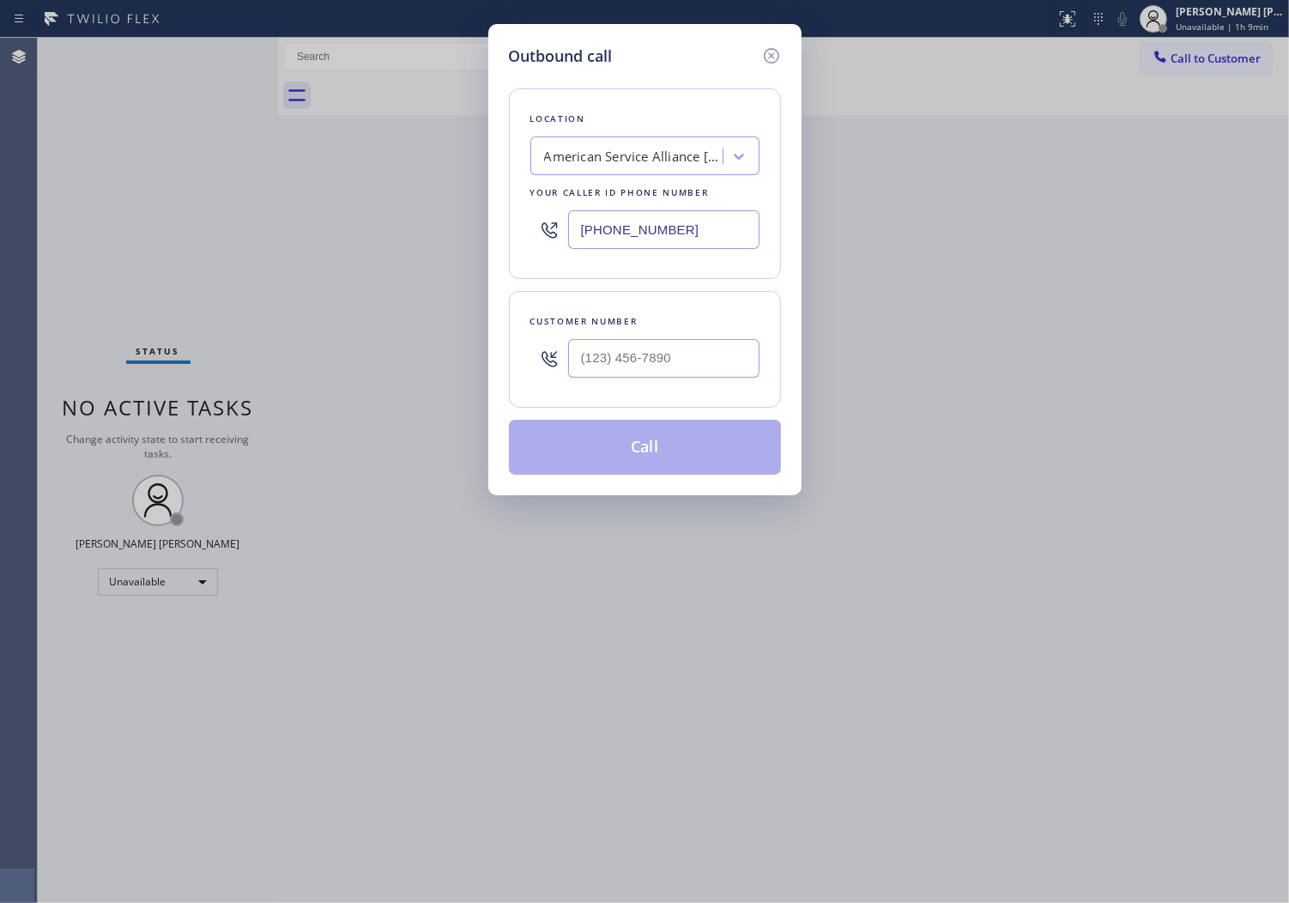
click at [622, 237] on input "[PHONE_NUMBER]" at bounding box center [663, 229] width 191 height 39
paste input "855) 731-4952"
type input "[PHONE_NUMBER]"
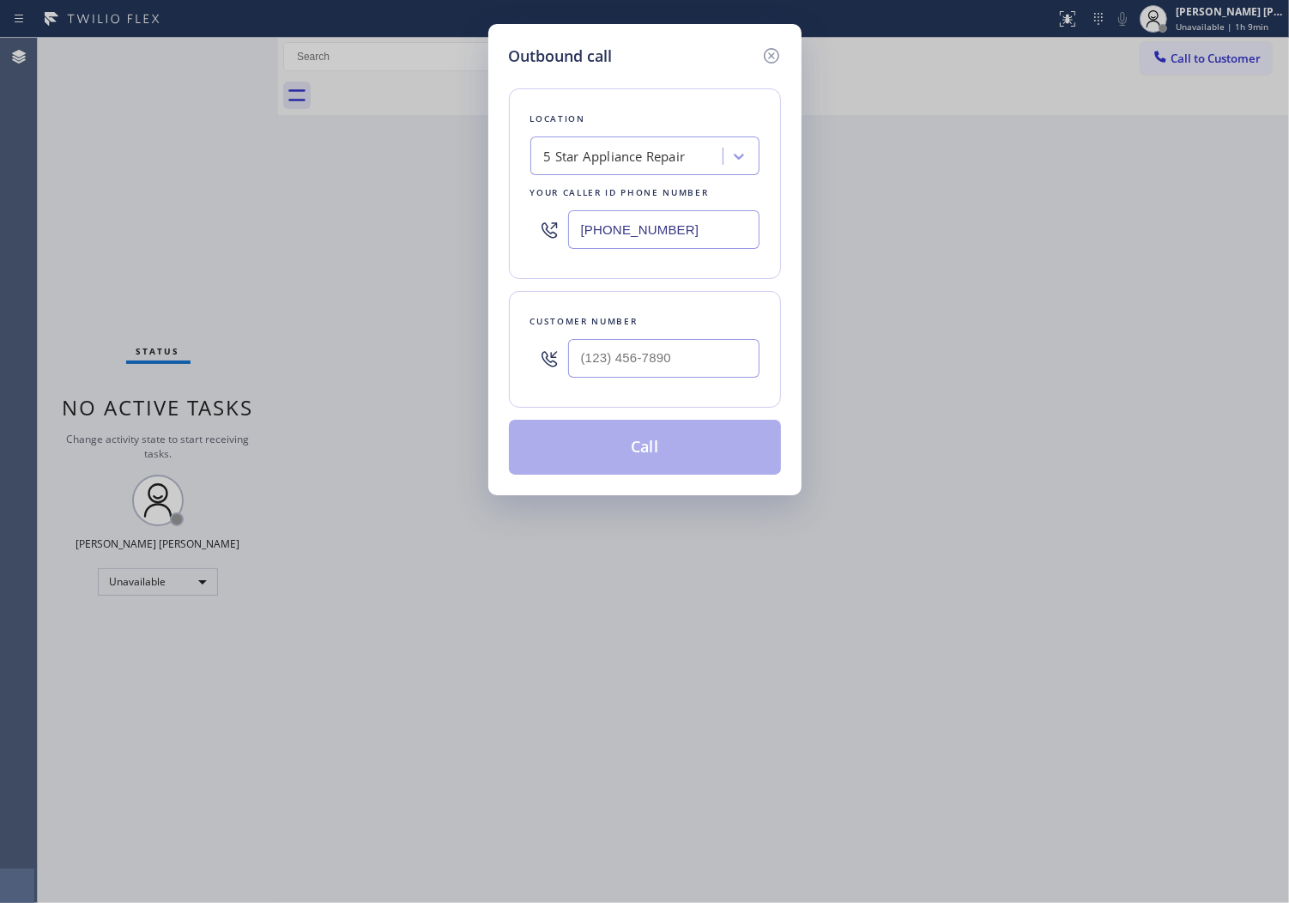
drag, startPoint x: 795, startPoint y: 400, endPoint x: 694, endPoint y: 364, distance: 107.5
click at [794, 400] on div "Outbound call Location 5 Star Appliance Repair Your caller id phone number [PHO…" at bounding box center [644, 259] width 313 height 471
click at [694, 364] on input "(___) ___-____" at bounding box center [663, 358] width 191 height 39
paste input "6504"
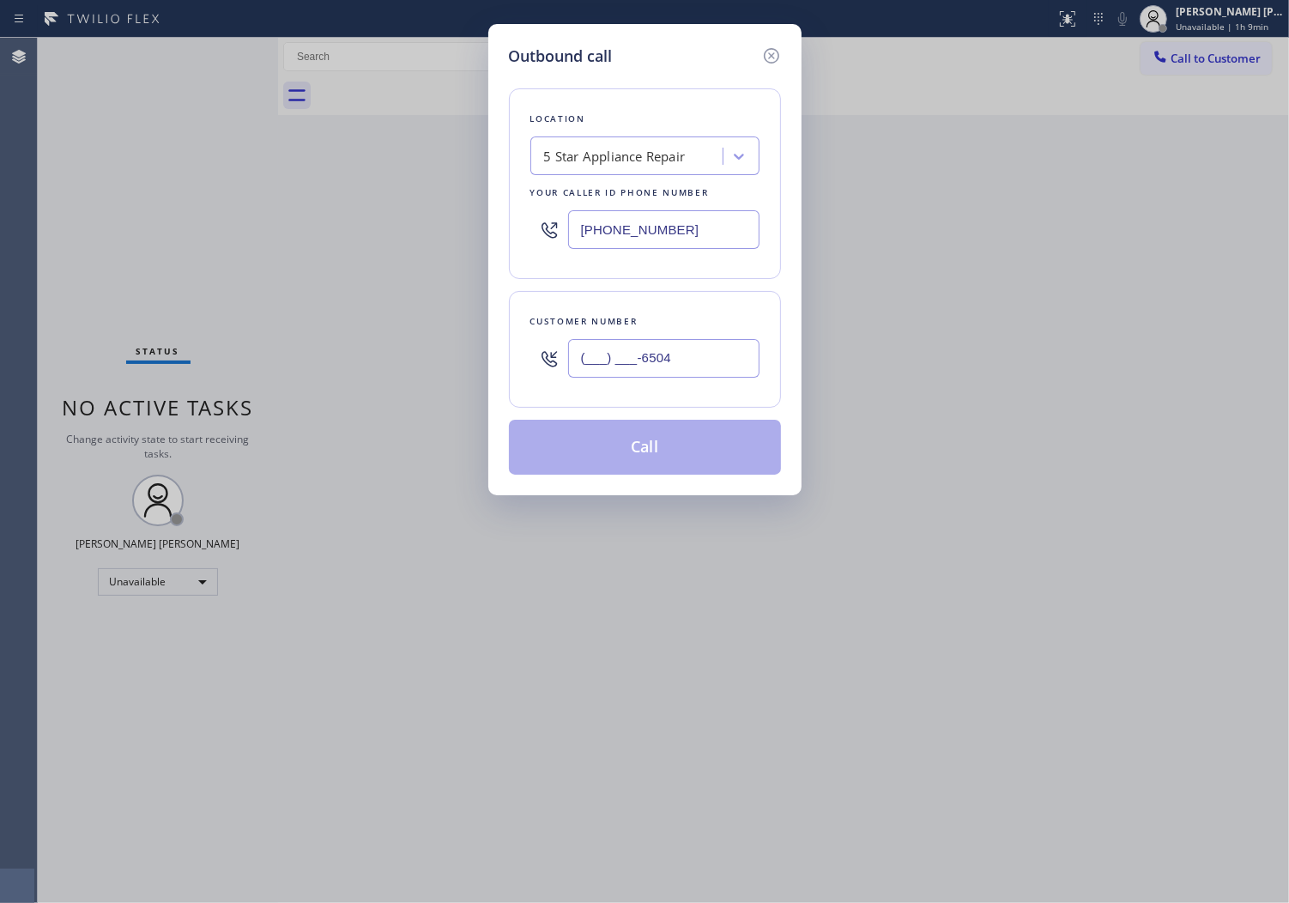
click at [647, 362] on input "(___) ___-6504" at bounding box center [663, 358] width 191 height 39
paste input "650) 400-9547"
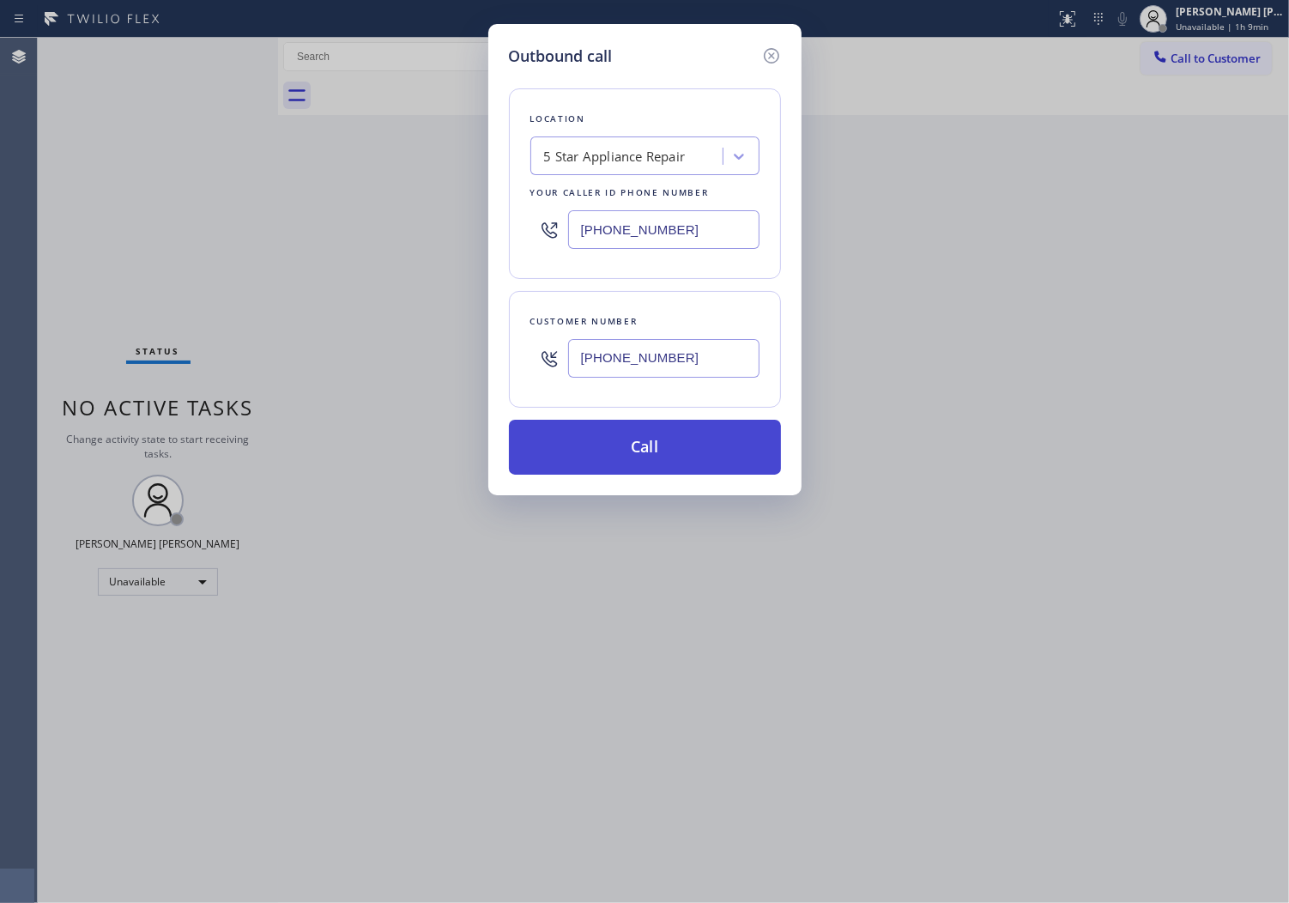
type input "[PHONE_NUMBER]"
click at [661, 430] on button "Call" at bounding box center [645, 447] width 272 height 55
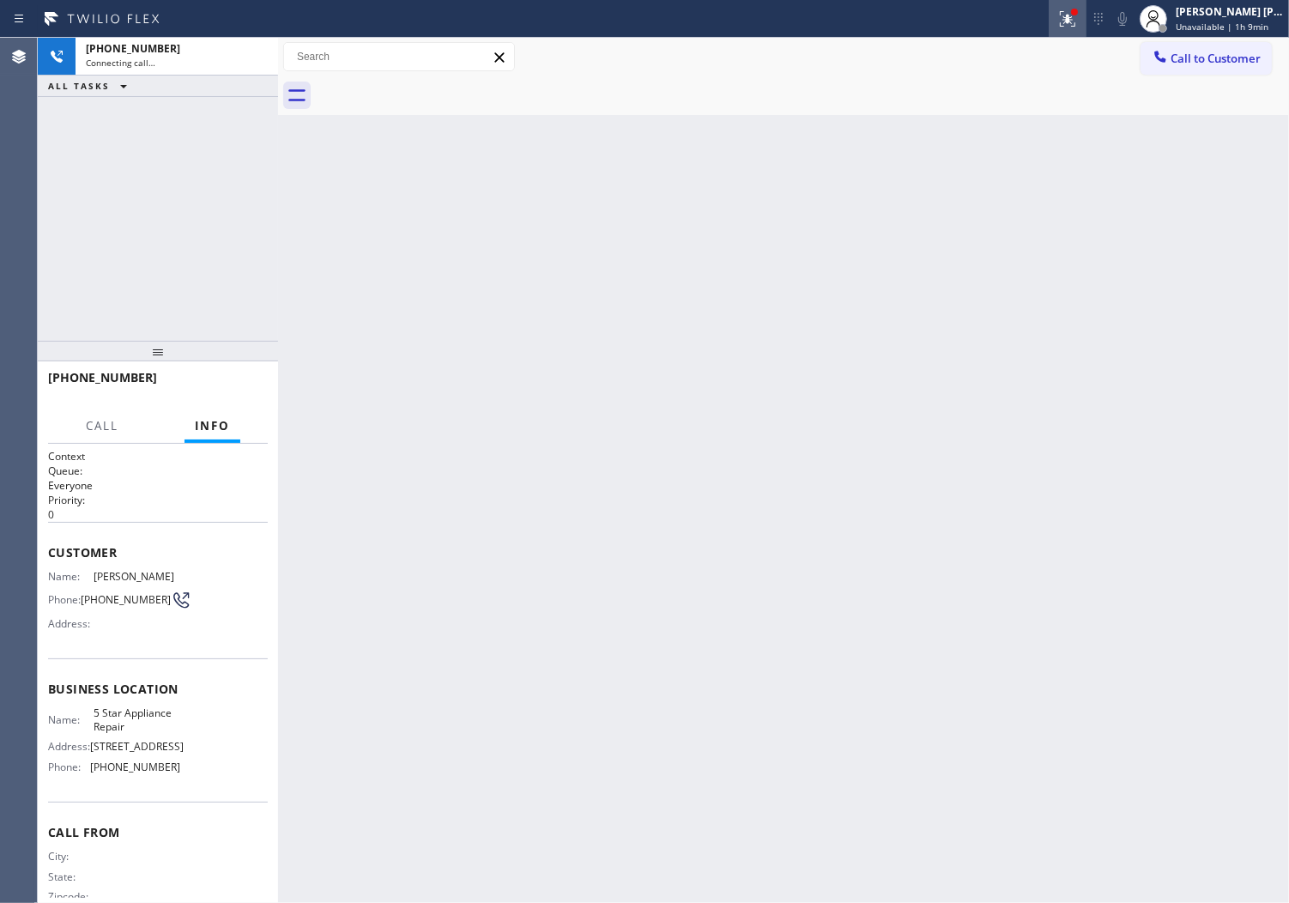
click at [1075, 28] on icon at bounding box center [1068, 19] width 21 height 21
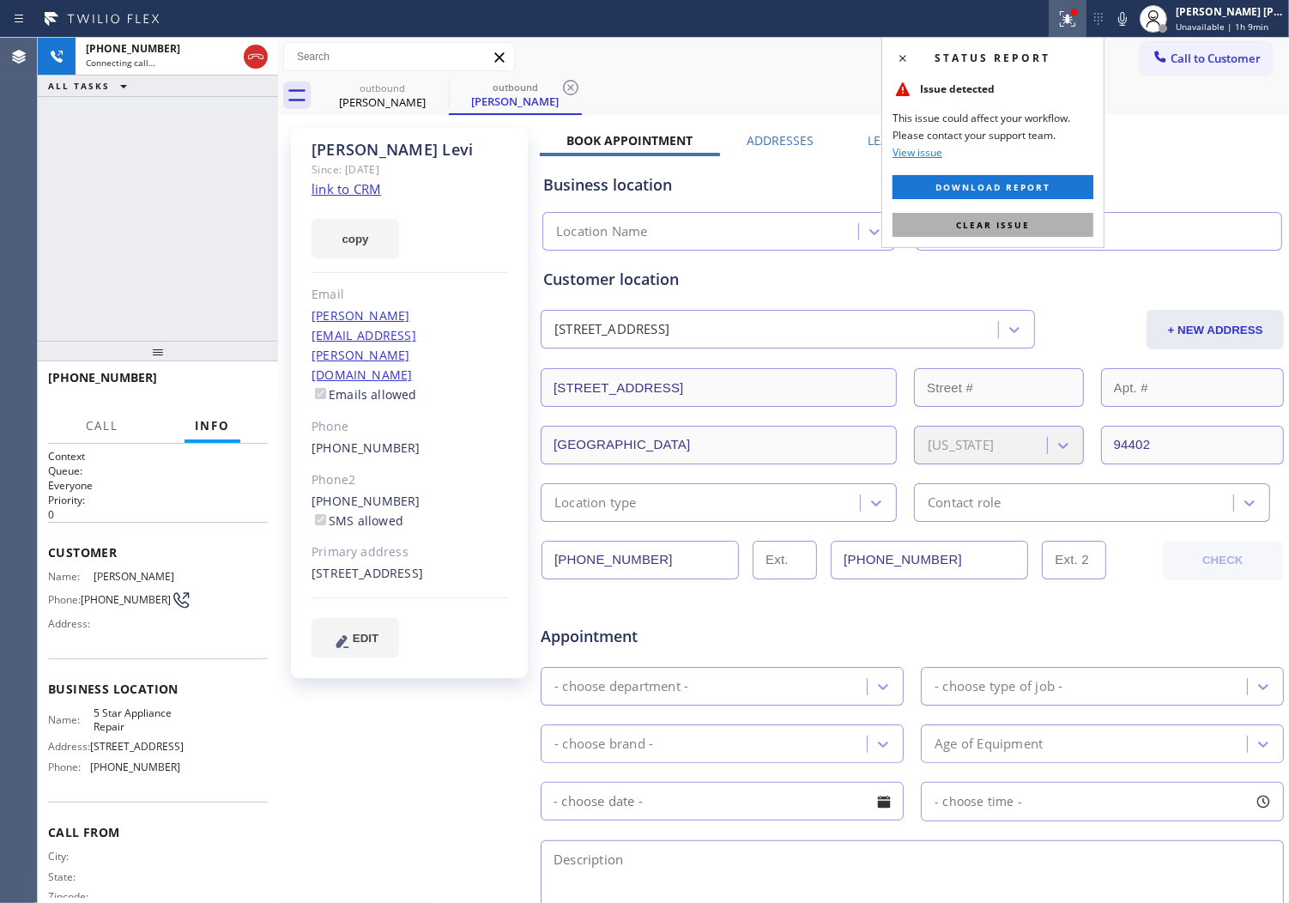
click at [1011, 233] on button "Clear issue" at bounding box center [993, 225] width 201 height 24
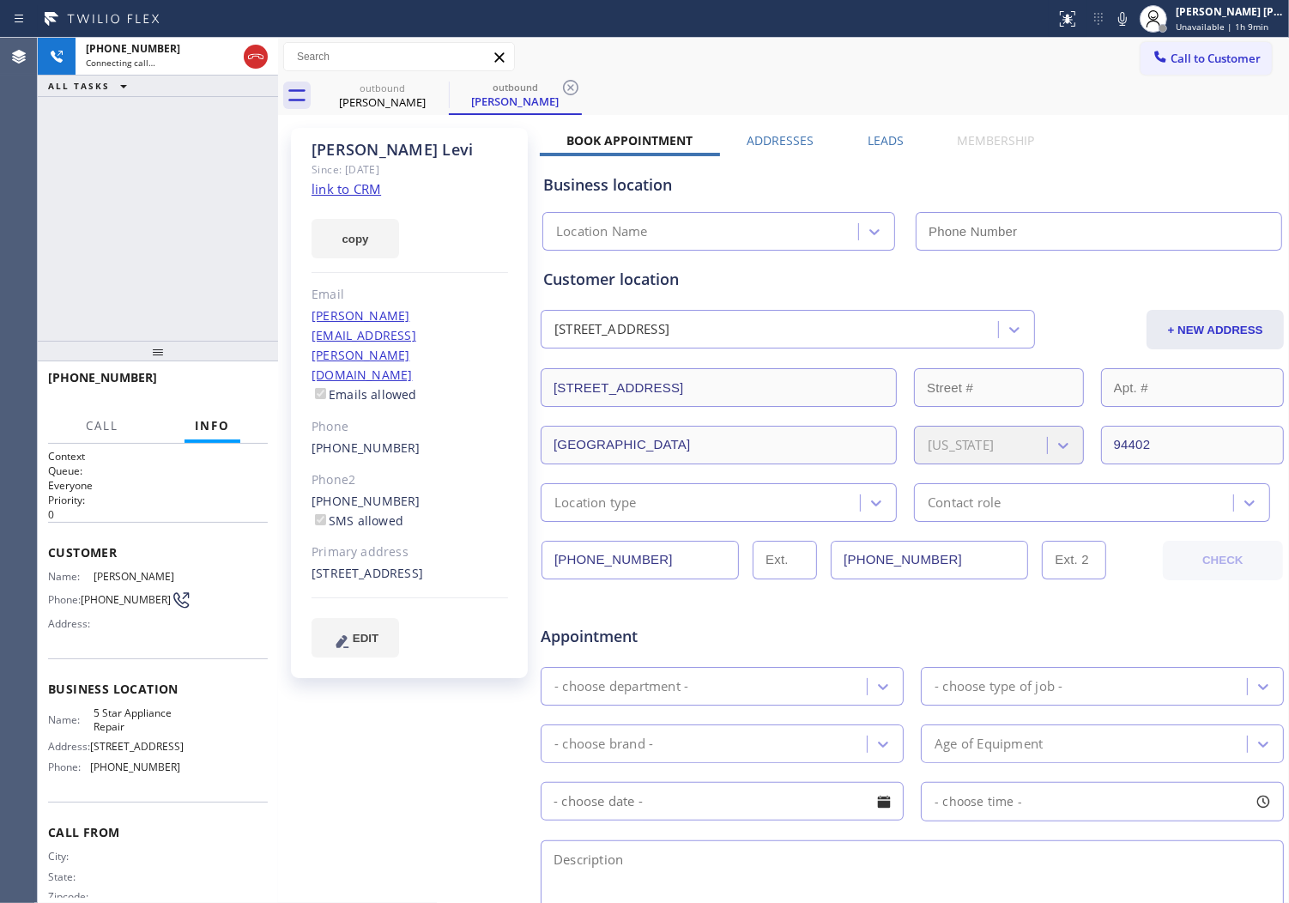
click at [343, 135] on div "[PERSON_NAME] Since: [DATE] link to CRM copy Email [PERSON_NAME][EMAIL_ADDRESS]…" at bounding box center [409, 403] width 237 height 550
click at [343, 138] on div "[PERSON_NAME] Since: [DATE] link to CRM copy Email [PERSON_NAME][EMAIL_ADDRESS]…" at bounding box center [409, 403] width 237 height 550
type input "[PHONE_NUMBER]"
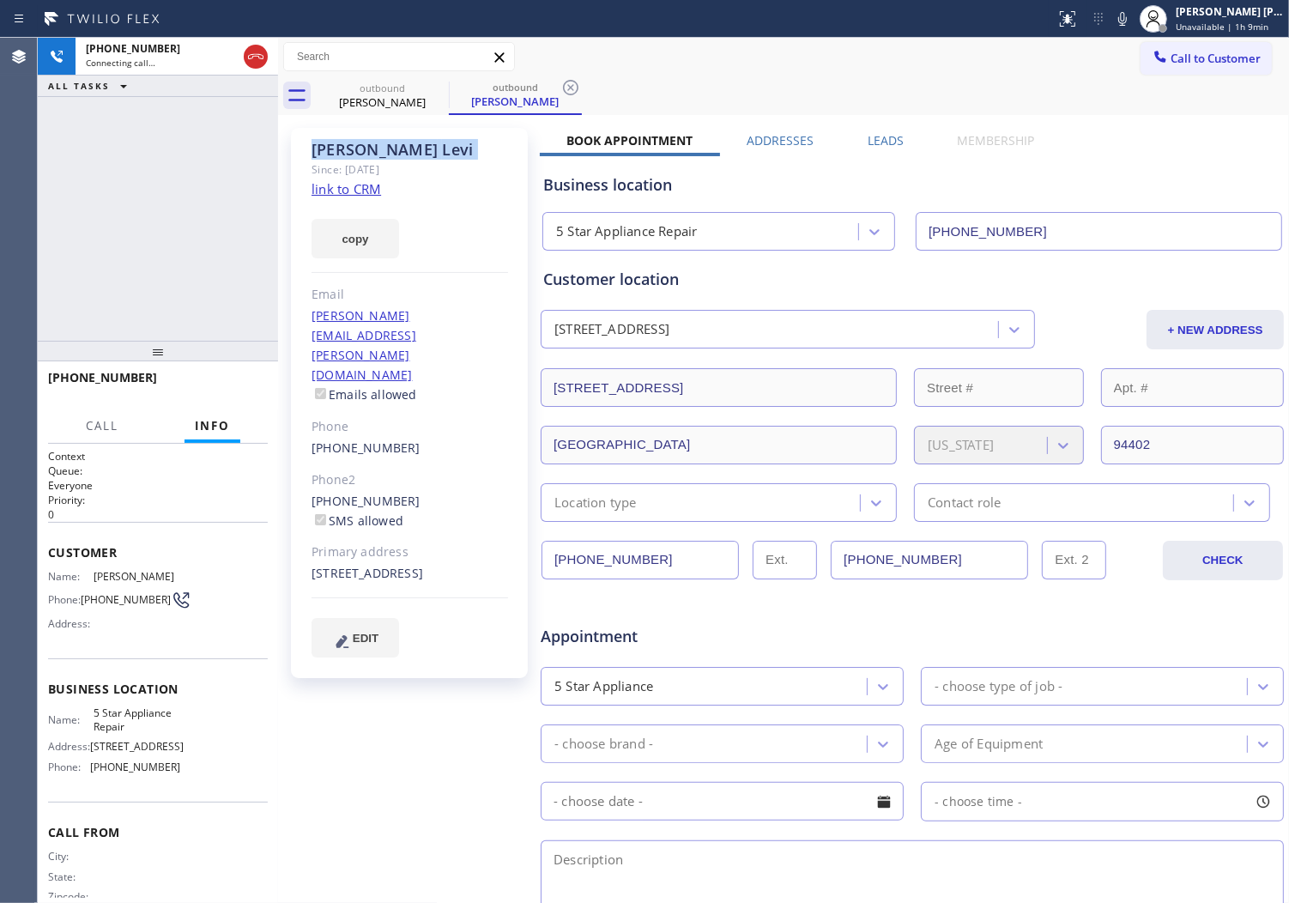
copy div "[PERSON_NAME]"
click at [58, 197] on div "[PHONE_NUMBER] Connecting call… ALL TASKS ALL TASKS ACTIVE TASKS TASKS IN WRAP …" at bounding box center [158, 189] width 240 height 303
click at [4, 220] on div "Agent Desktop" at bounding box center [18, 470] width 37 height 865
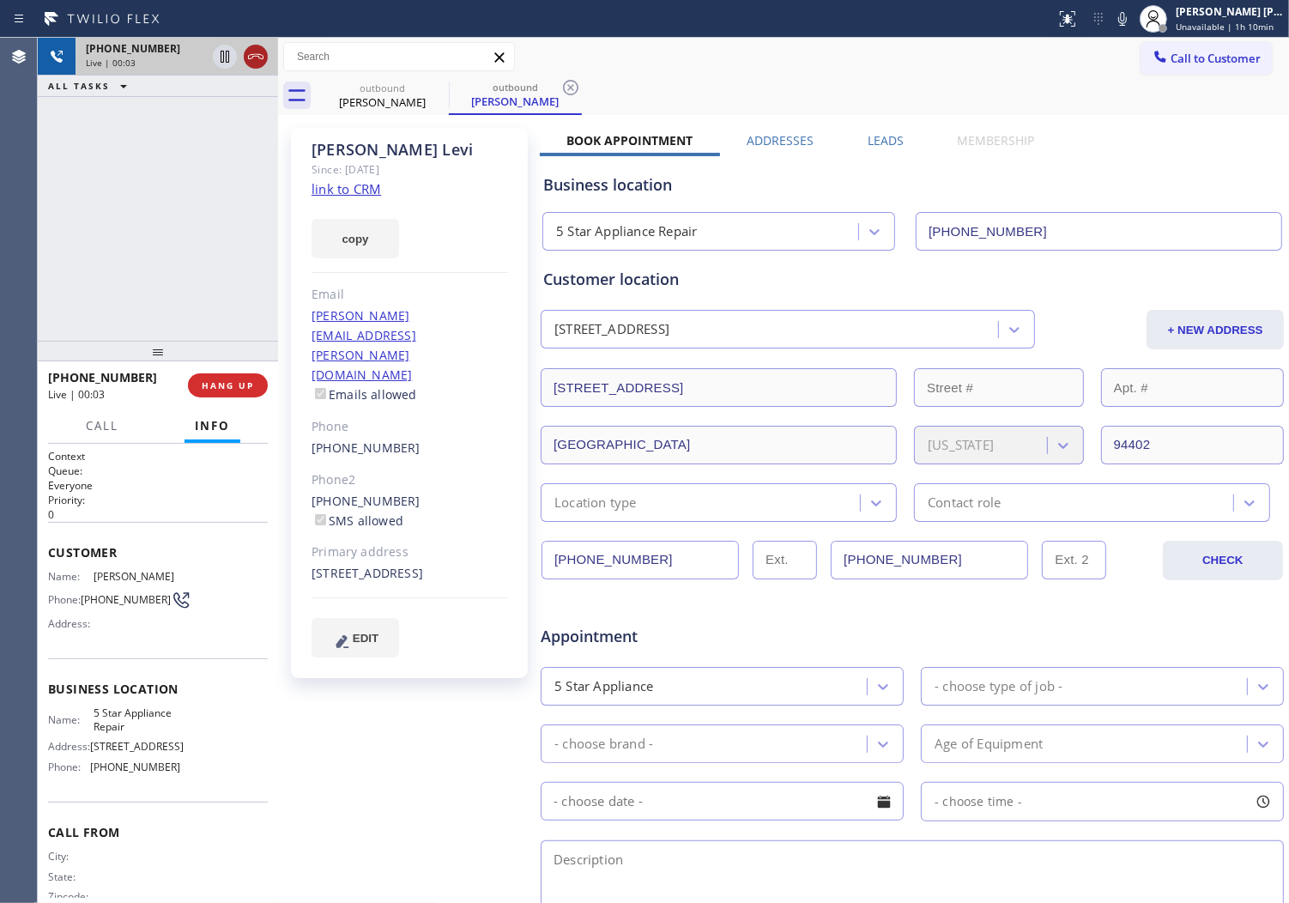
click at [264, 60] on icon at bounding box center [256, 56] width 21 height 21
click at [349, 440] on link "[PHONE_NUMBER]" at bounding box center [366, 448] width 109 height 16
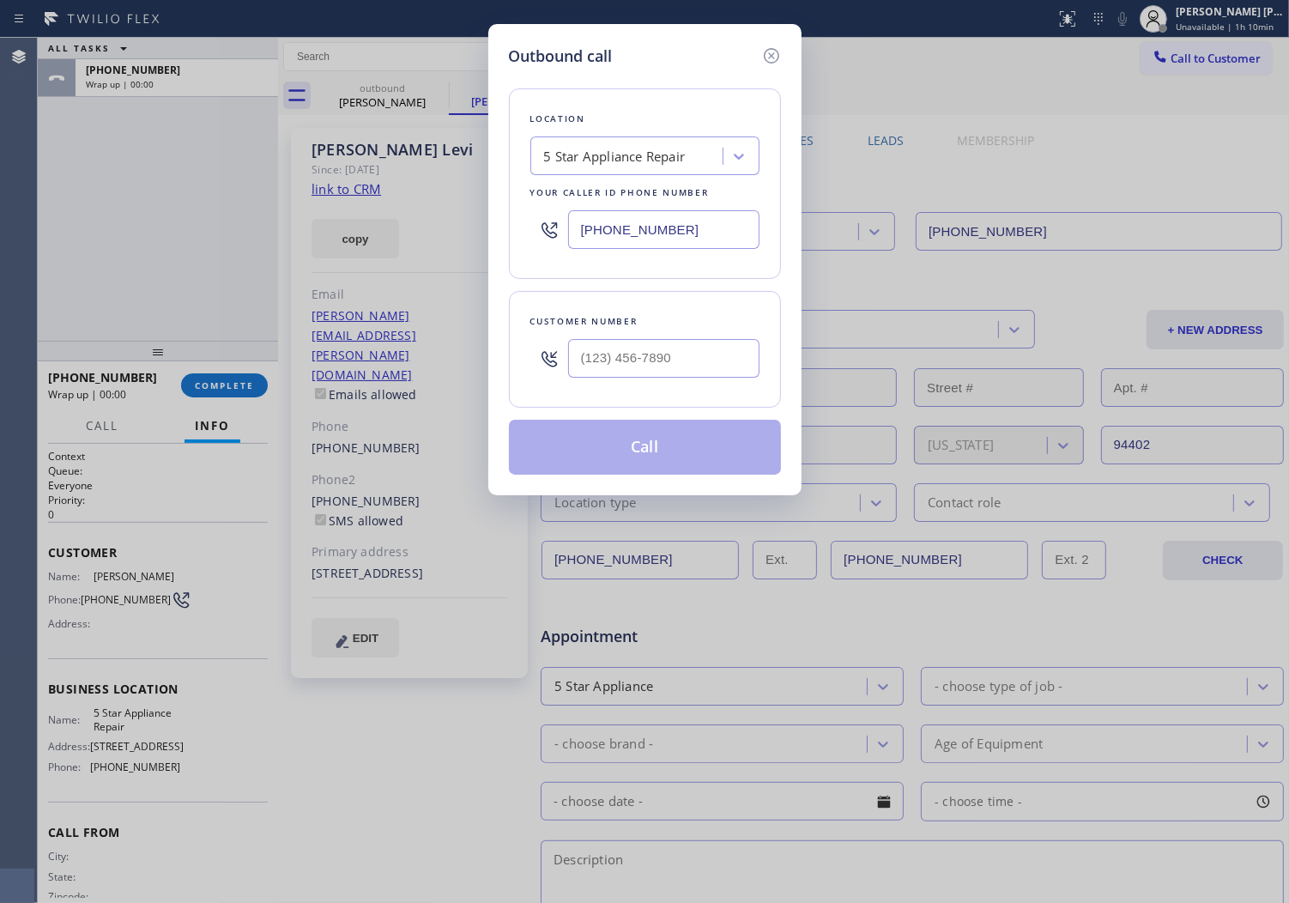
type input "[PHONE_NUMBER]"
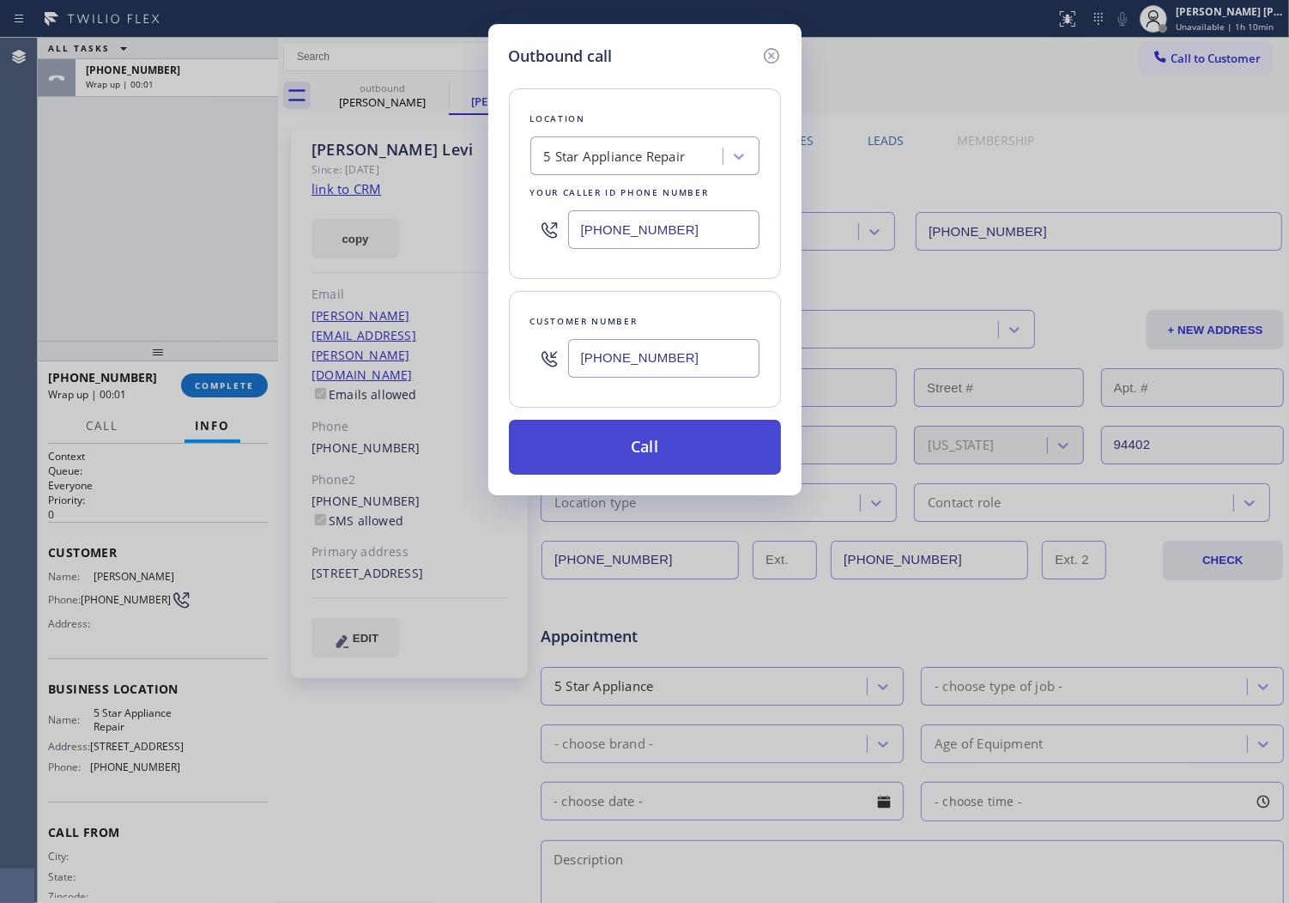
click at [599, 456] on button "Call" at bounding box center [645, 447] width 272 height 55
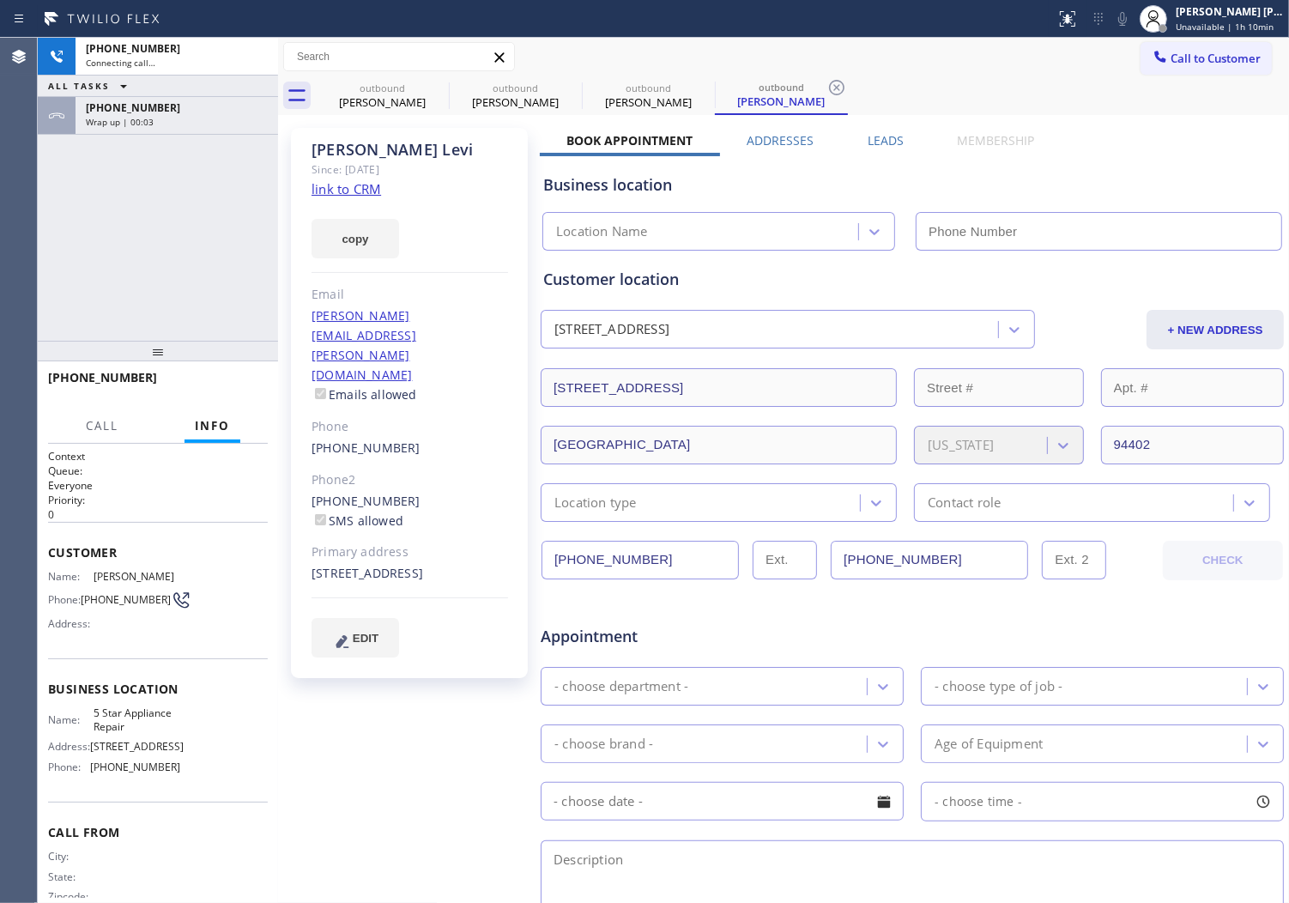
click at [175, 96] on div "ALL TASKS ALL TASKS ACTIVE TASKS TASKS IN WRAP UP" at bounding box center [158, 86] width 240 height 21
click at [176, 98] on div "[PHONE_NUMBER] Wrap up | 00:03" at bounding box center [174, 116] width 196 height 38
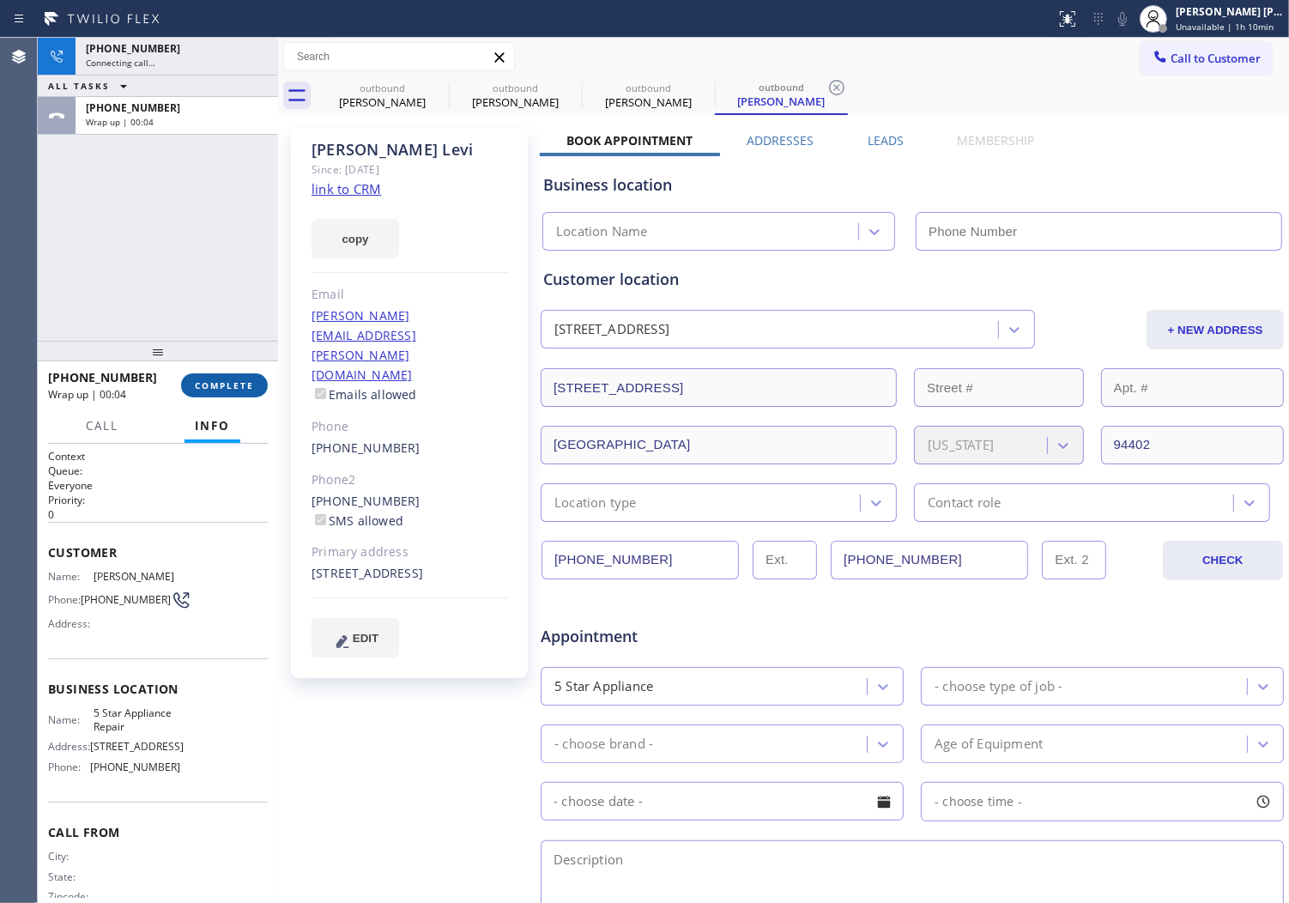
type input "[PHONE_NUMBER]"
click at [241, 390] on span "COMPLETE" at bounding box center [224, 385] width 59 height 12
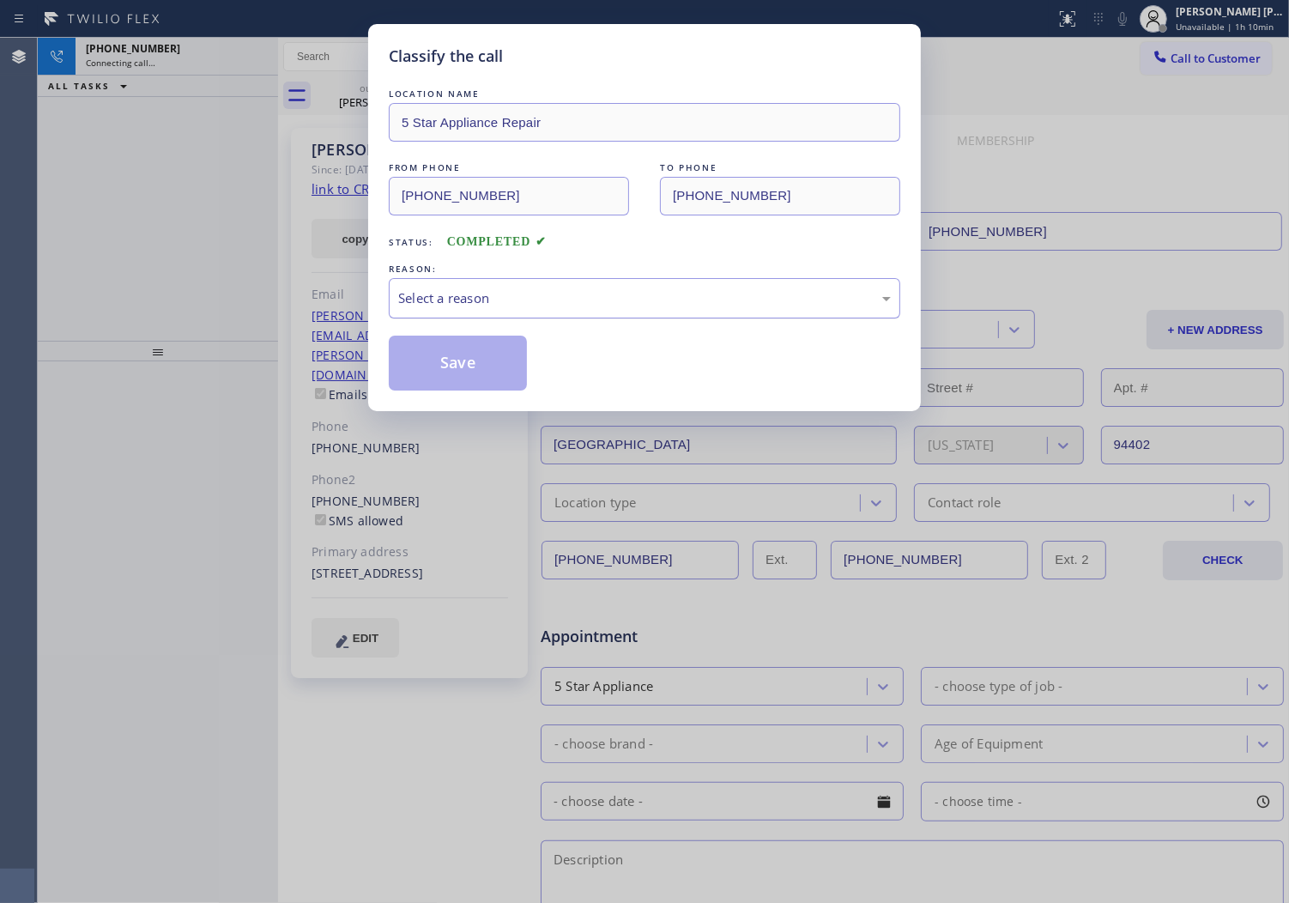
click at [449, 305] on div "Select a reason" at bounding box center [644, 298] width 493 height 20
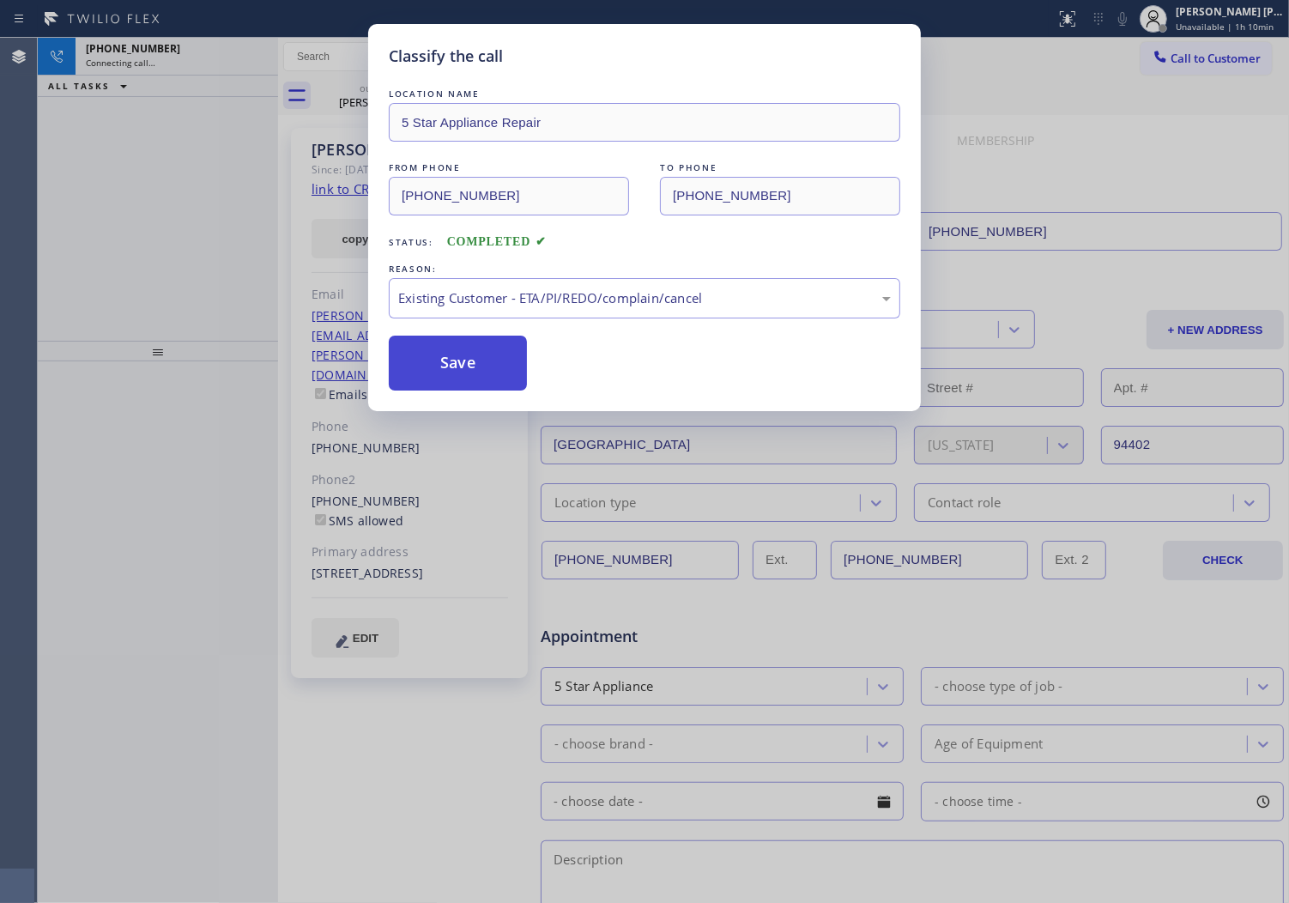
click at [431, 367] on button "Save" at bounding box center [458, 363] width 138 height 55
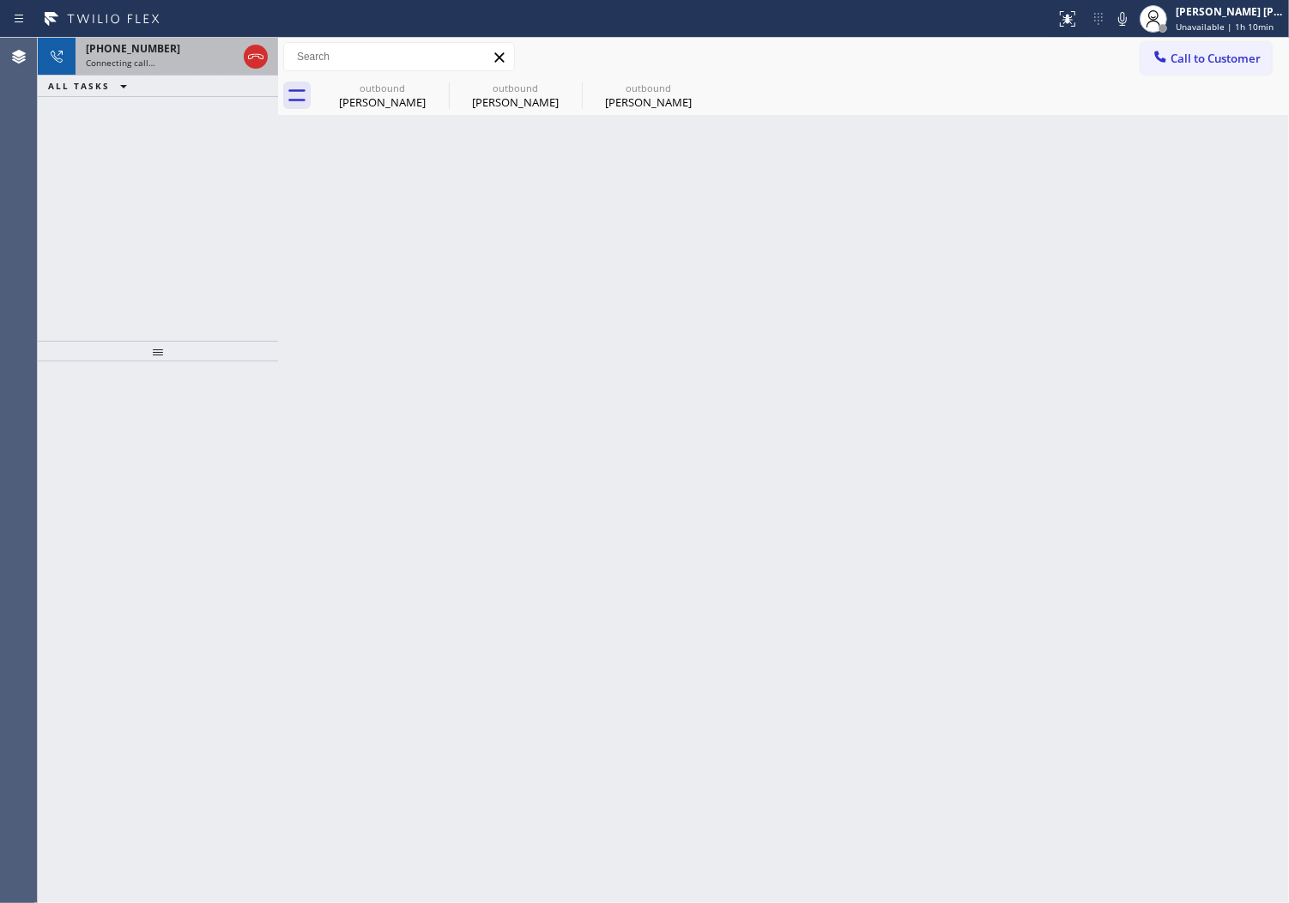
click at [182, 57] on div "Connecting call…" at bounding box center [161, 63] width 151 height 12
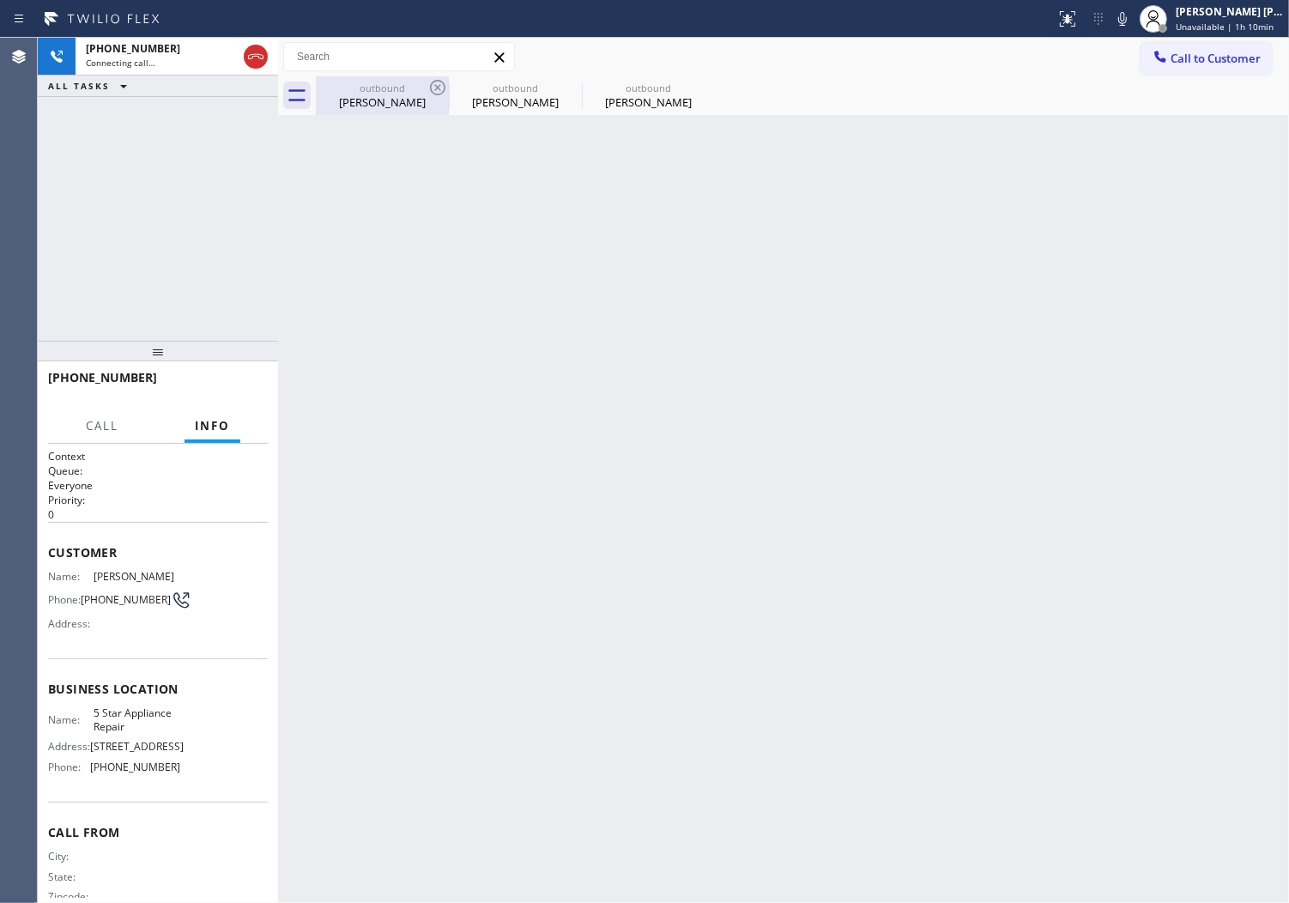
click at [392, 112] on div "outbound [PERSON_NAME]" at bounding box center [383, 95] width 130 height 39
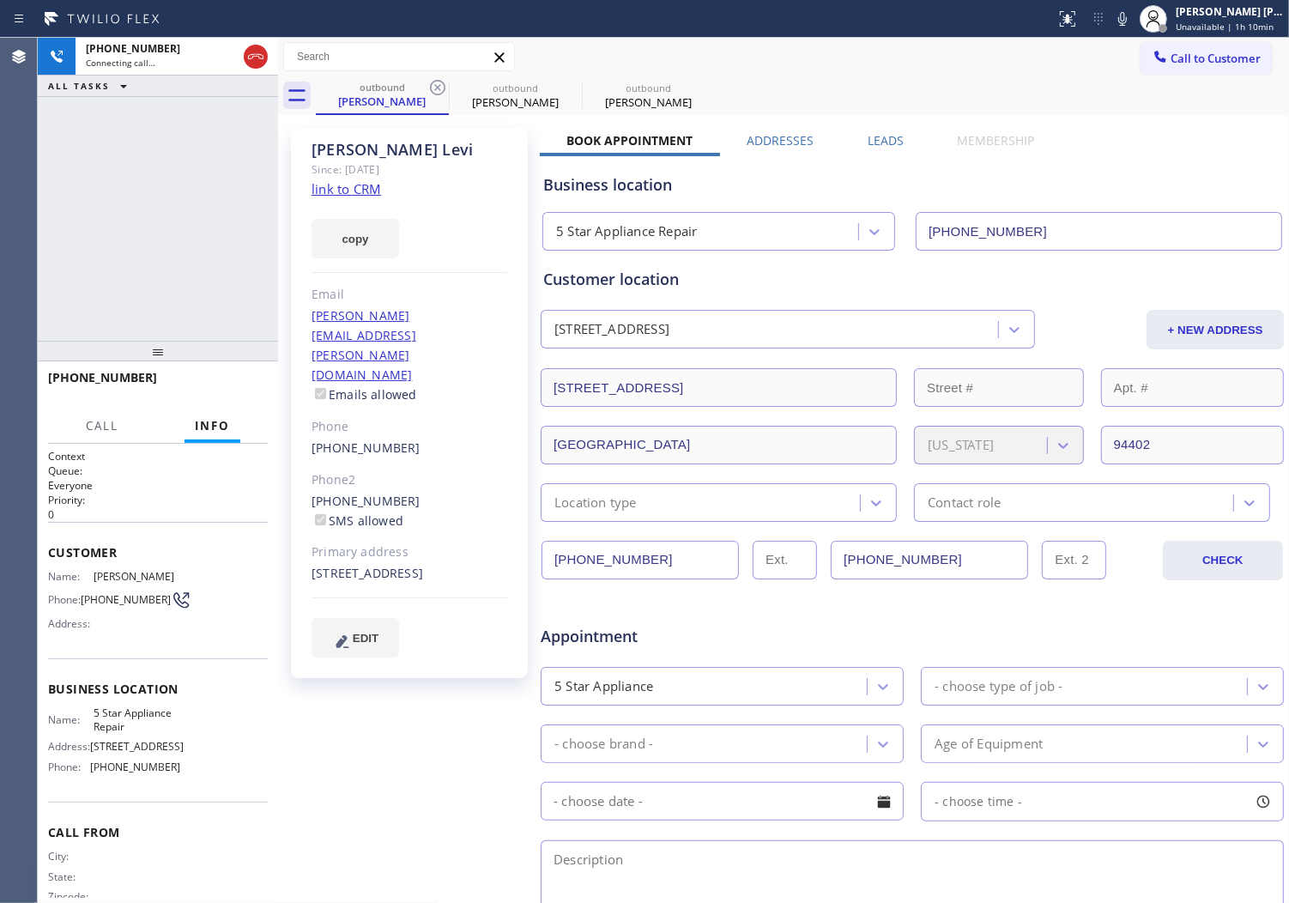
click at [886, 140] on label "Leads" at bounding box center [886, 140] width 36 height 16
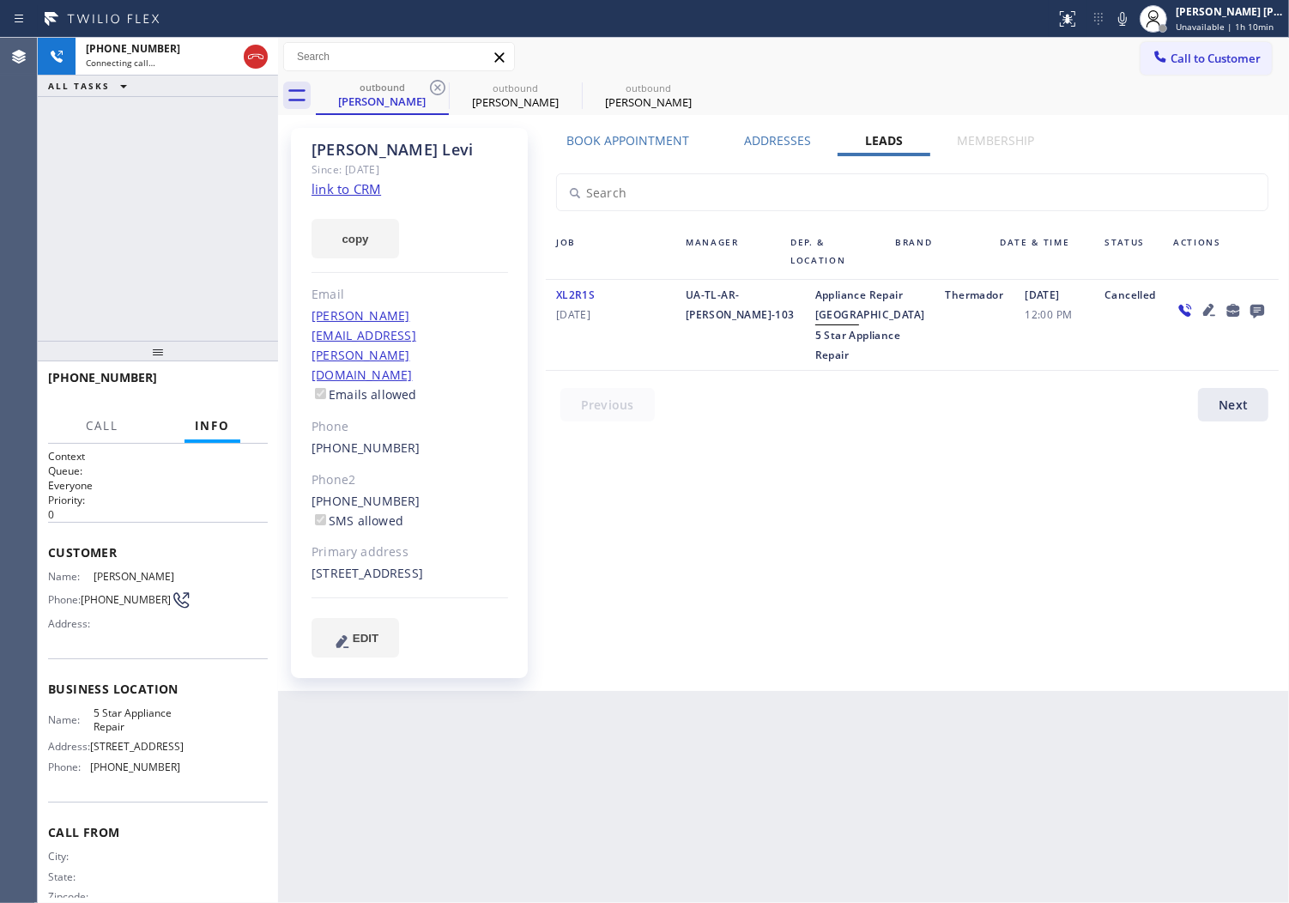
click at [1259, 306] on icon at bounding box center [1258, 312] width 14 height 14
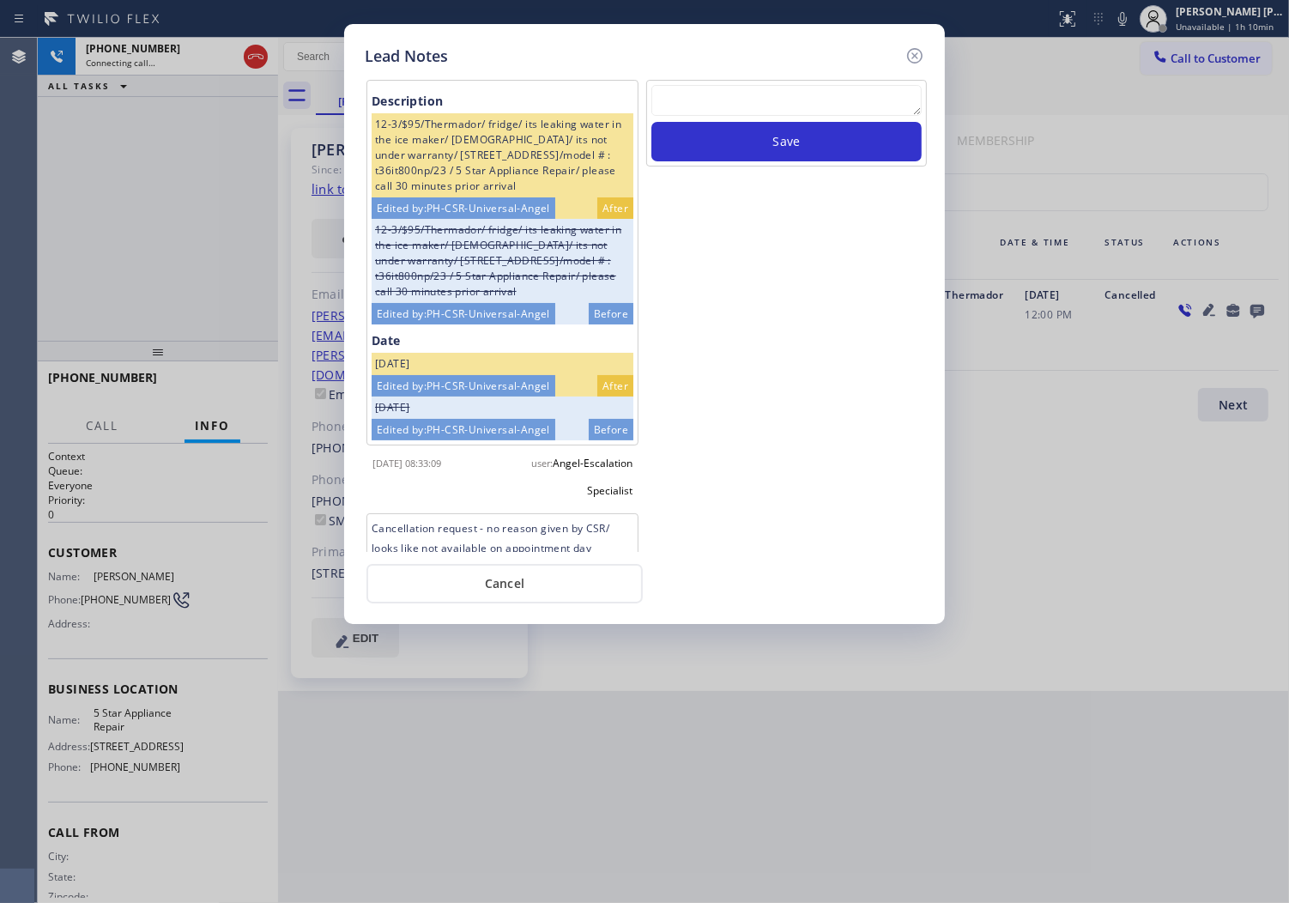
paste textarea "N/A- Please transfer"
click at [800, 105] on textarea at bounding box center [787, 100] width 270 height 31
type textarea "N/A- Please transfer"
click at [782, 139] on button "Save" at bounding box center [787, 141] width 270 height 39
click at [915, 53] on icon at bounding box center [915, 55] width 21 height 21
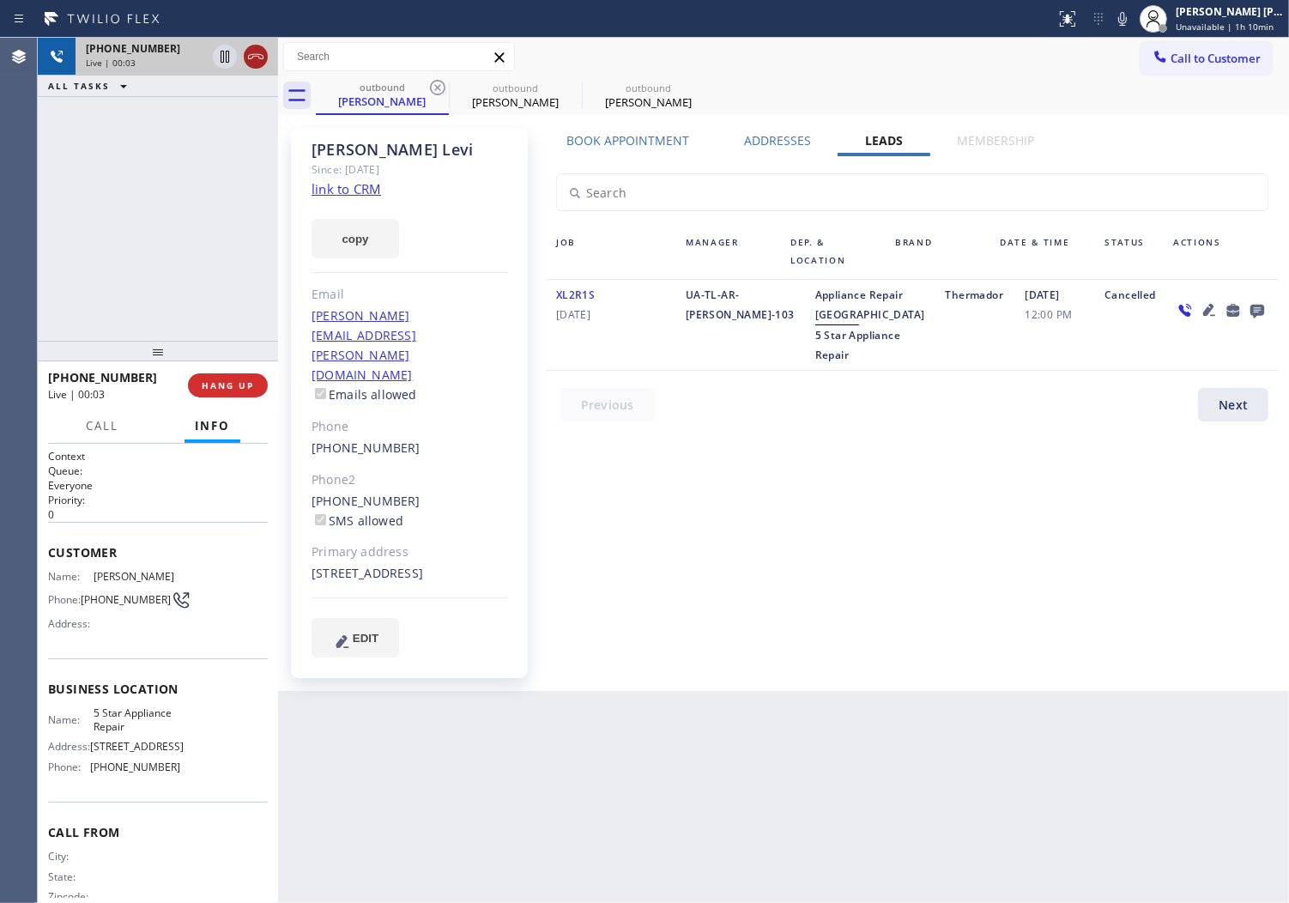
click at [266, 52] on icon at bounding box center [256, 56] width 21 height 21
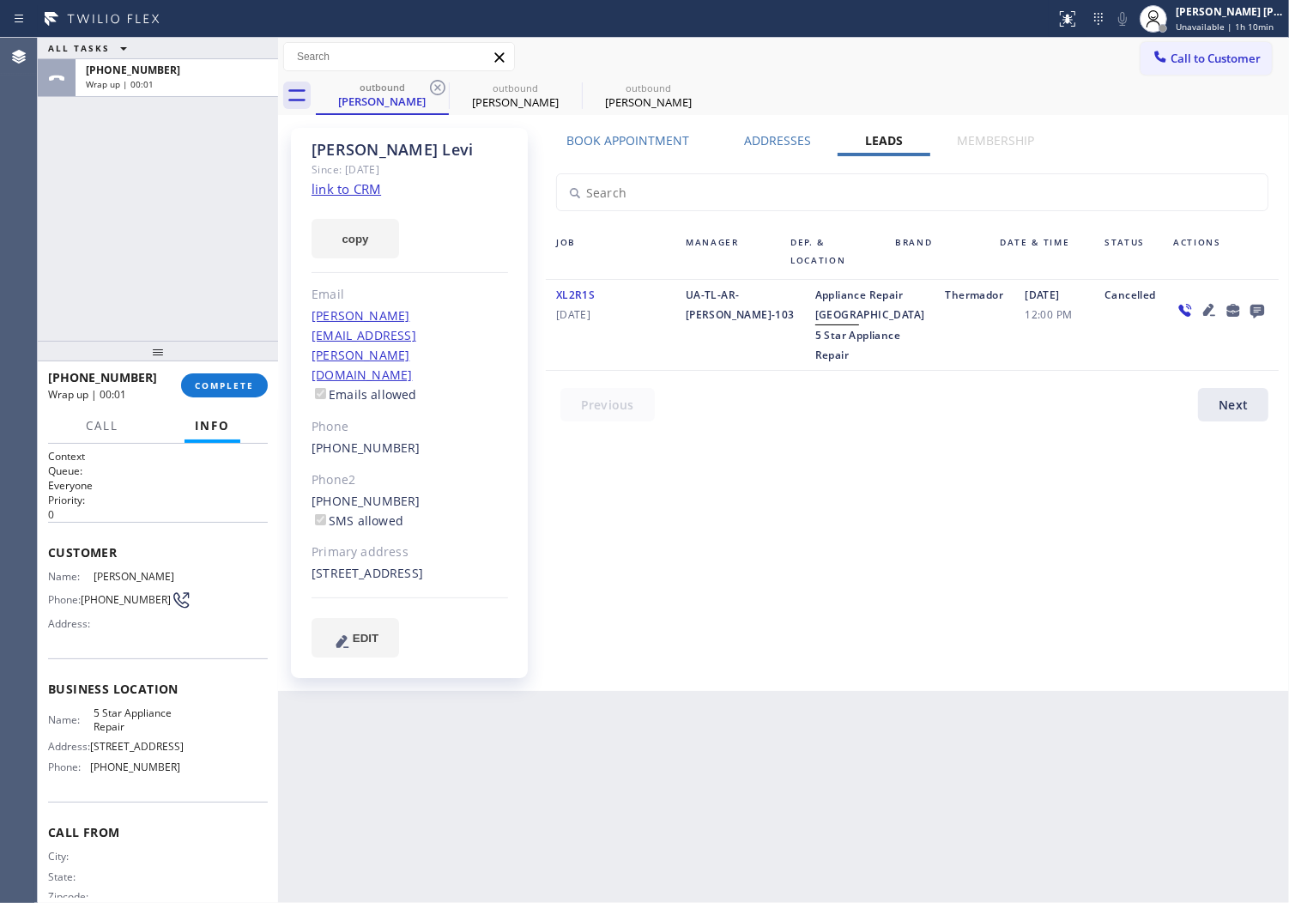
click at [1263, 319] on icon at bounding box center [1257, 310] width 21 height 21
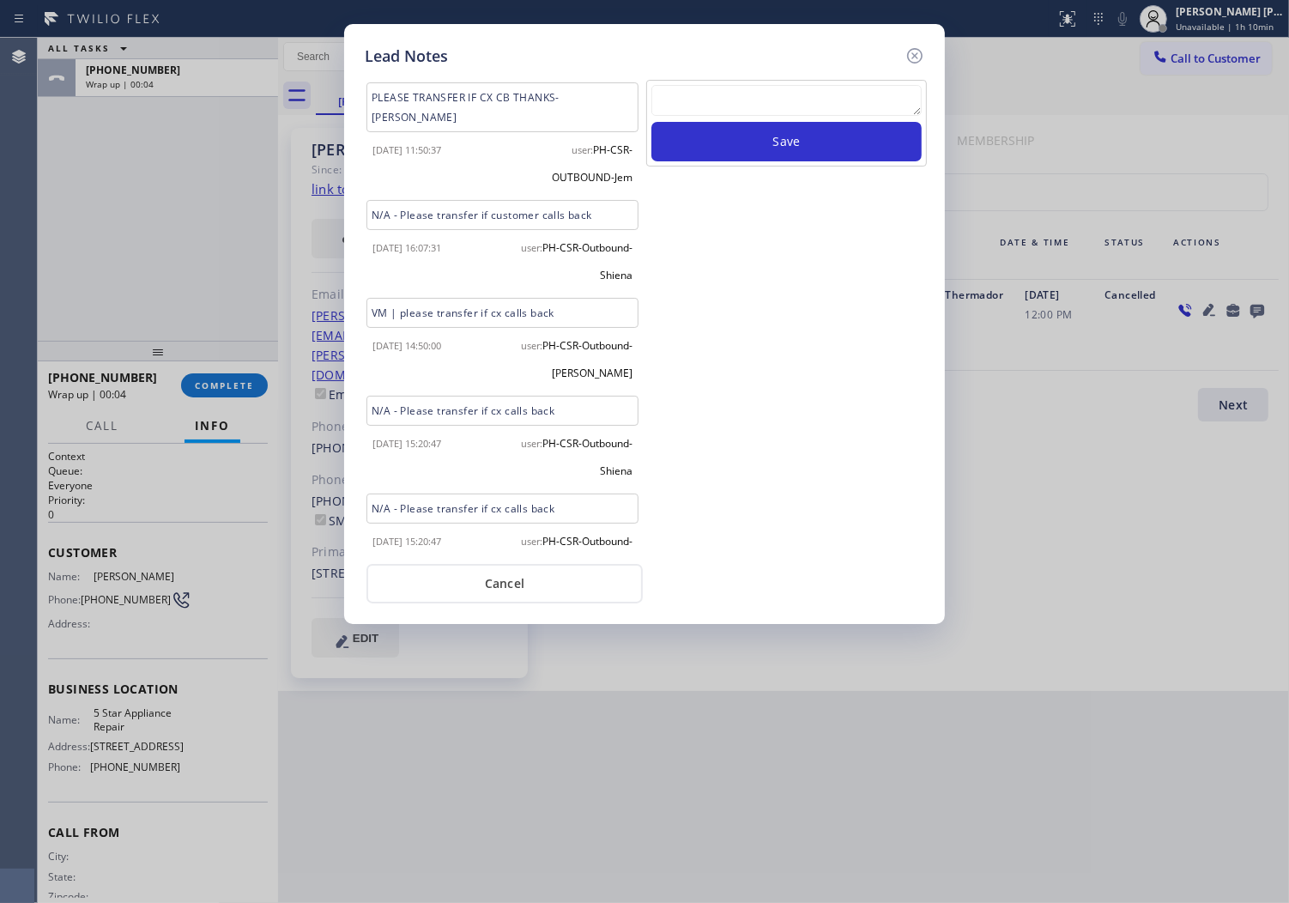
scroll to position [1267, 0]
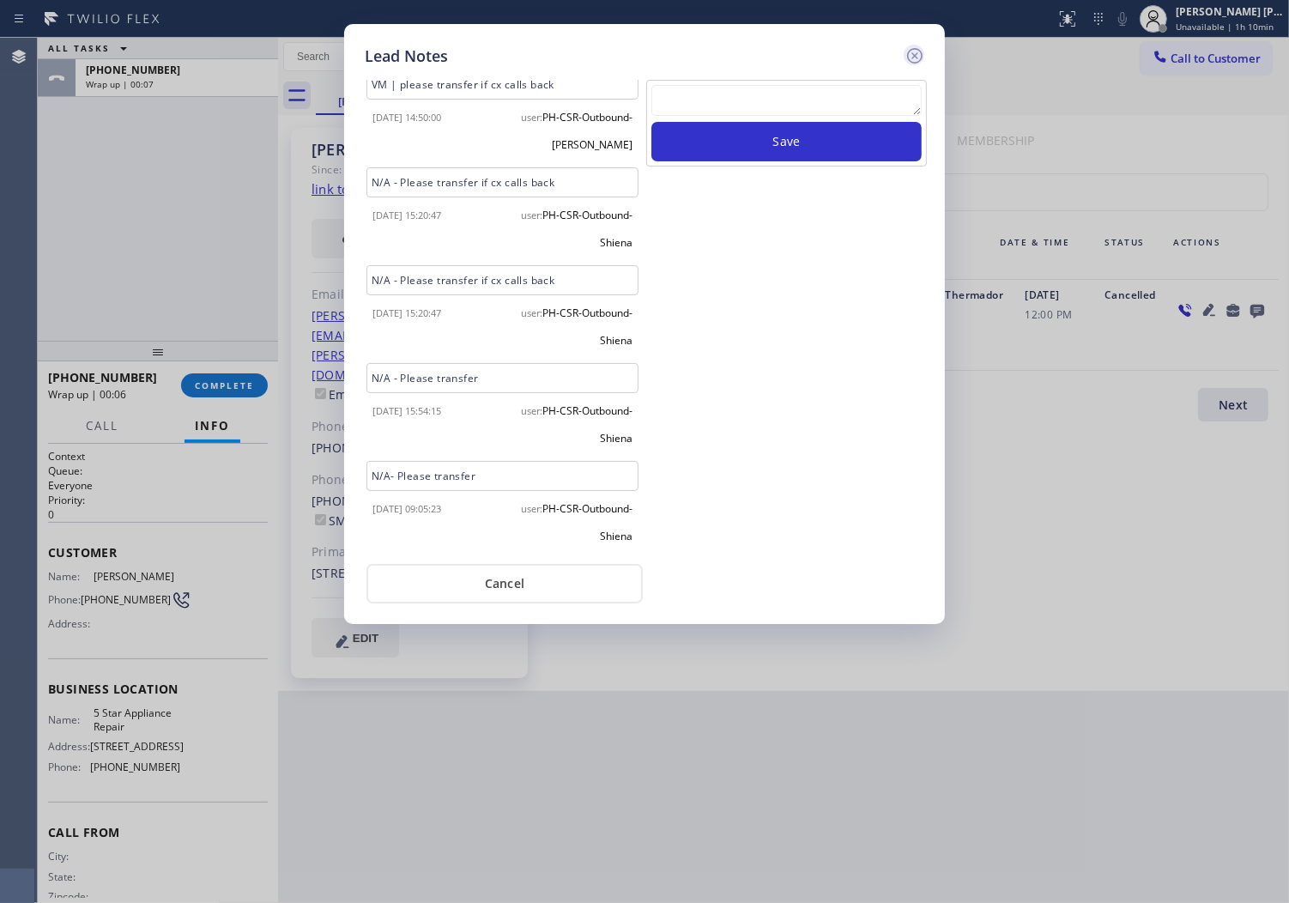
click at [920, 52] on icon at bounding box center [914, 55] width 15 height 15
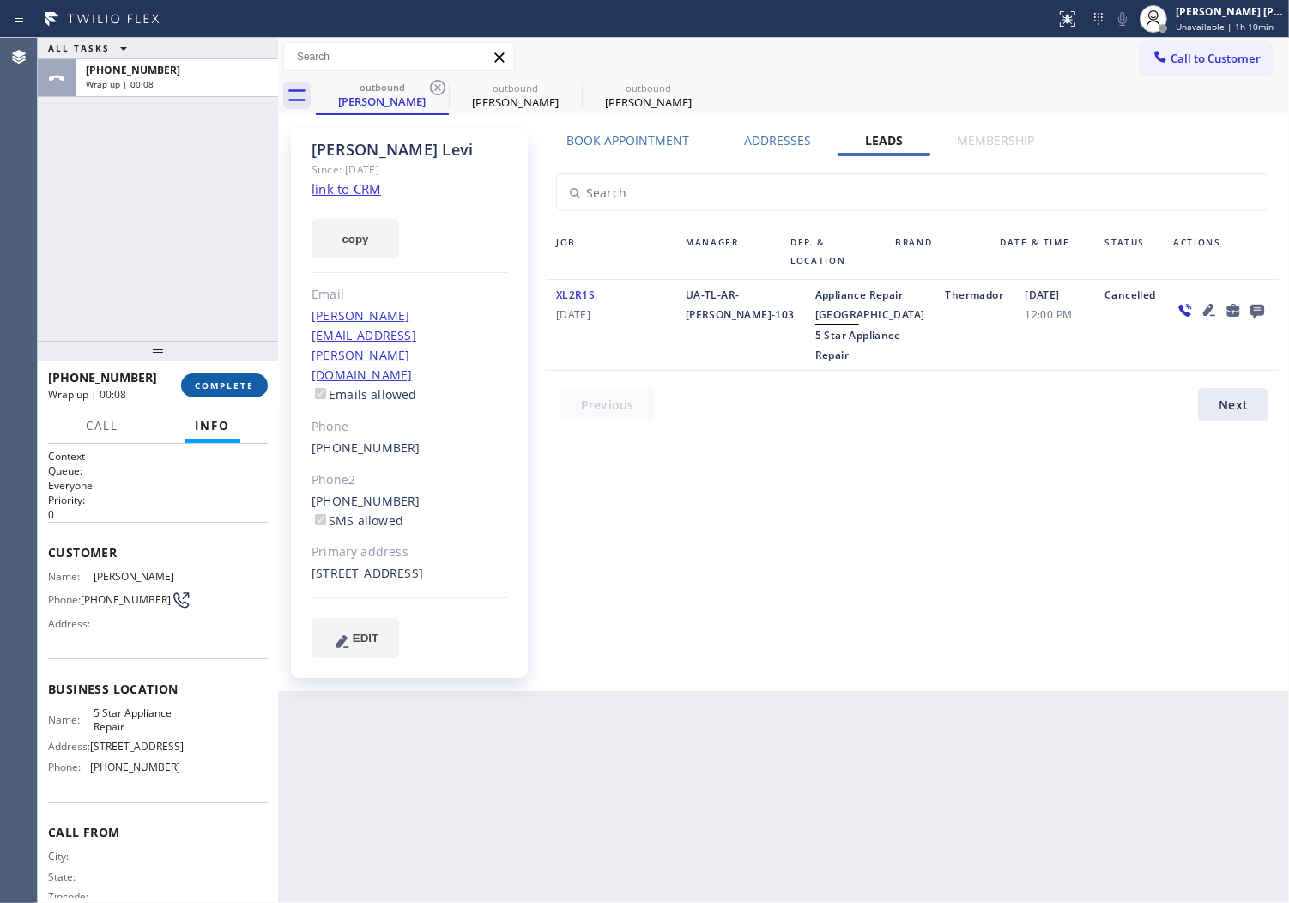
click at [221, 375] on button "COMPLETE" at bounding box center [224, 385] width 87 height 24
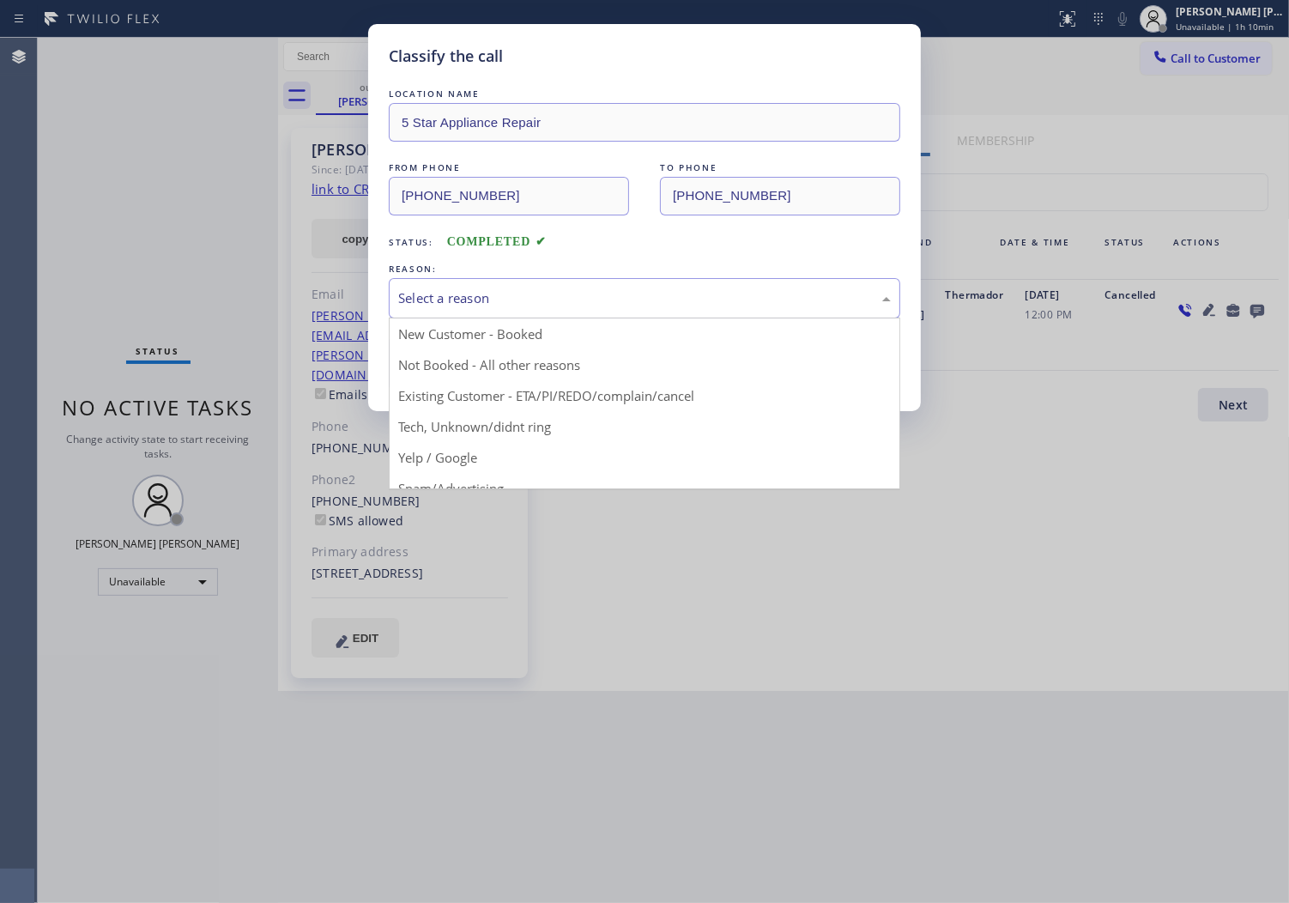
click at [433, 294] on div "Select a reason" at bounding box center [644, 298] width 493 height 20
click at [500, 390] on button "Save" at bounding box center [458, 363] width 138 height 55
click at [430, 370] on button "Save" at bounding box center [458, 363] width 138 height 55
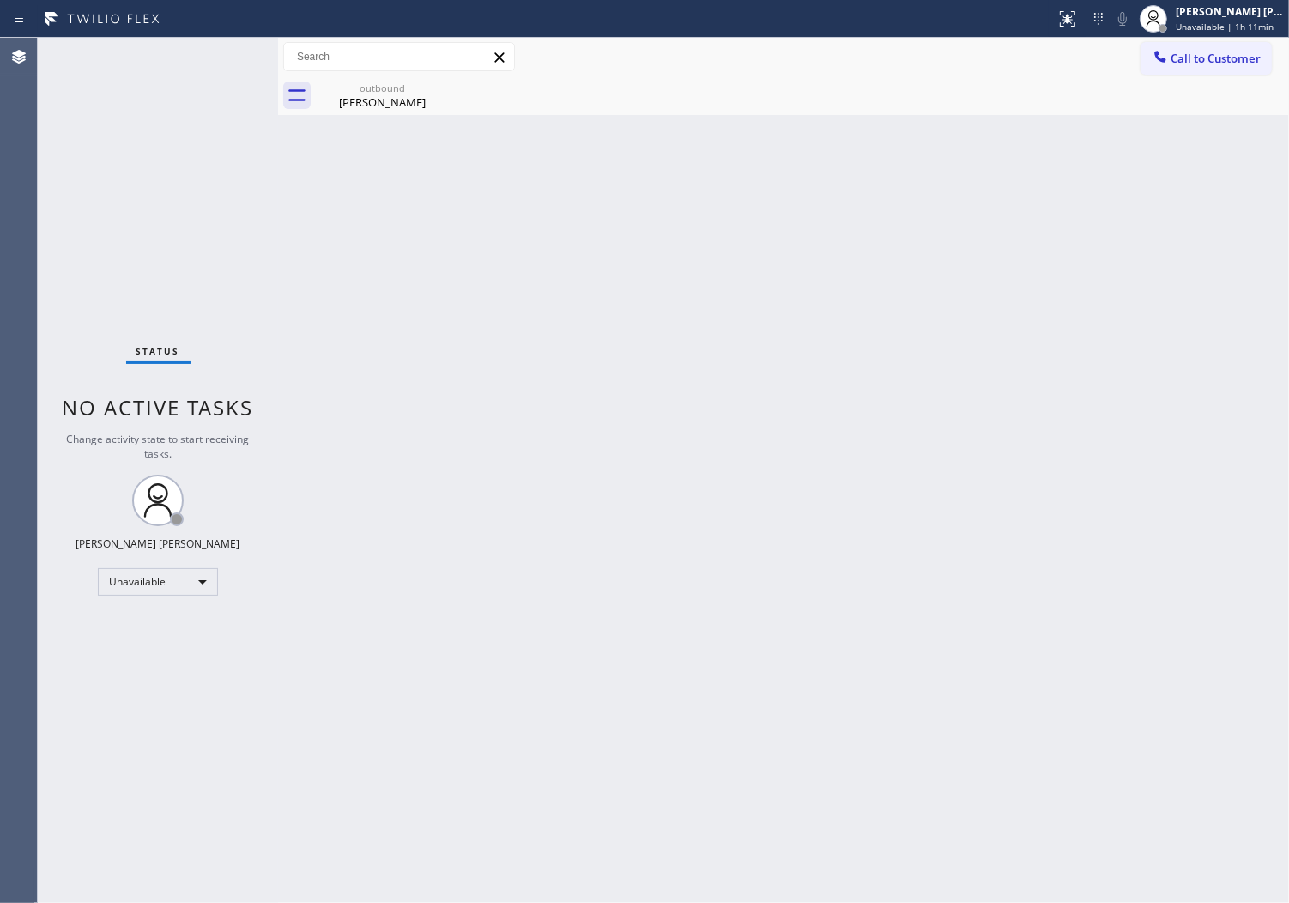
drag, startPoint x: 5, startPoint y: 240, endPoint x: 90, endPoint y: 213, distance: 89.3
click at [9, 234] on div "Agent Desktop" at bounding box center [18, 470] width 37 height 865
click at [1256, 30] on span "Unavailable | 1h 11min" at bounding box center [1225, 27] width 98 height 12
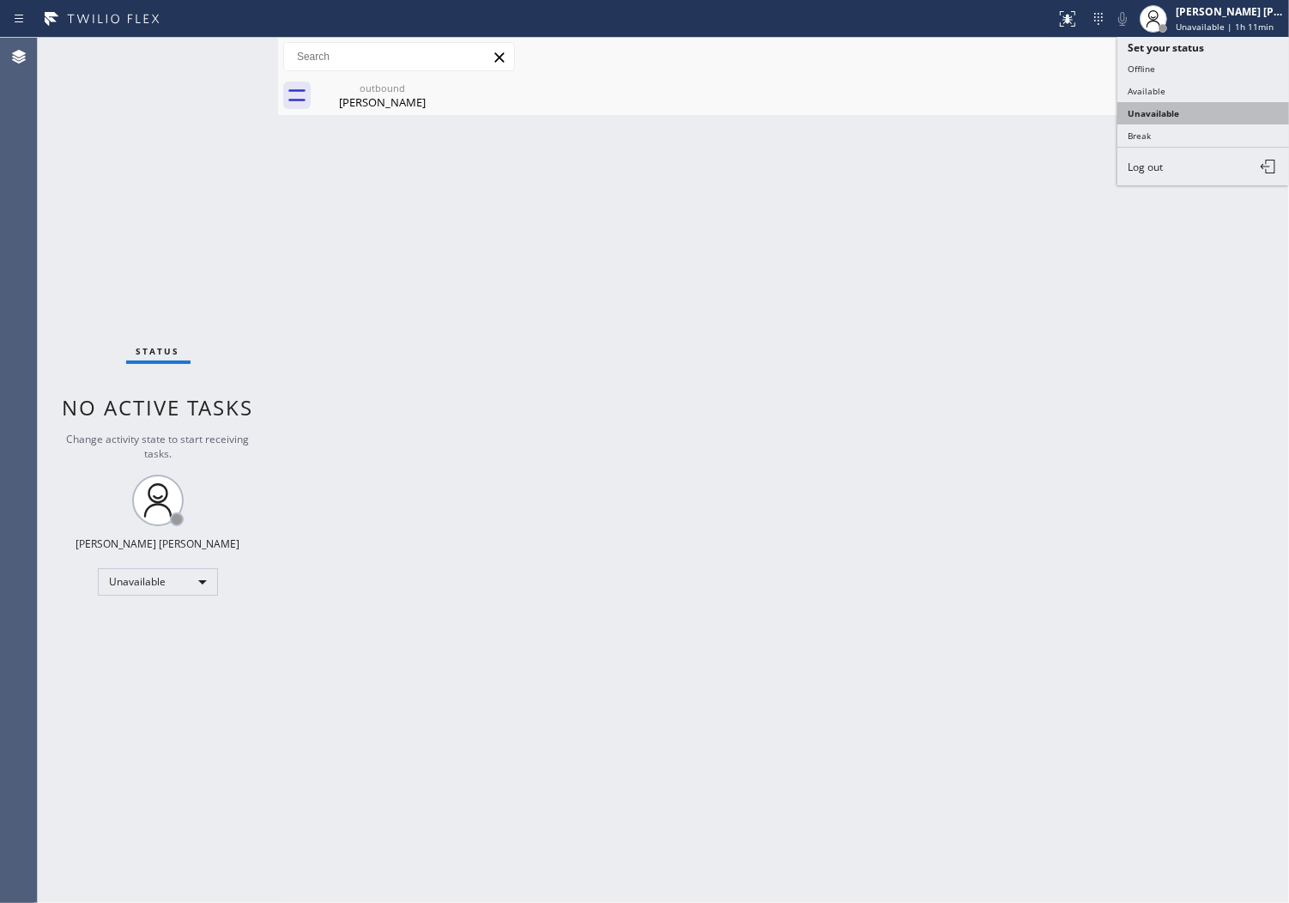
click at [1196, 109] on button "Unavailable" at bounding box center [1204, 113] width 172 height 22
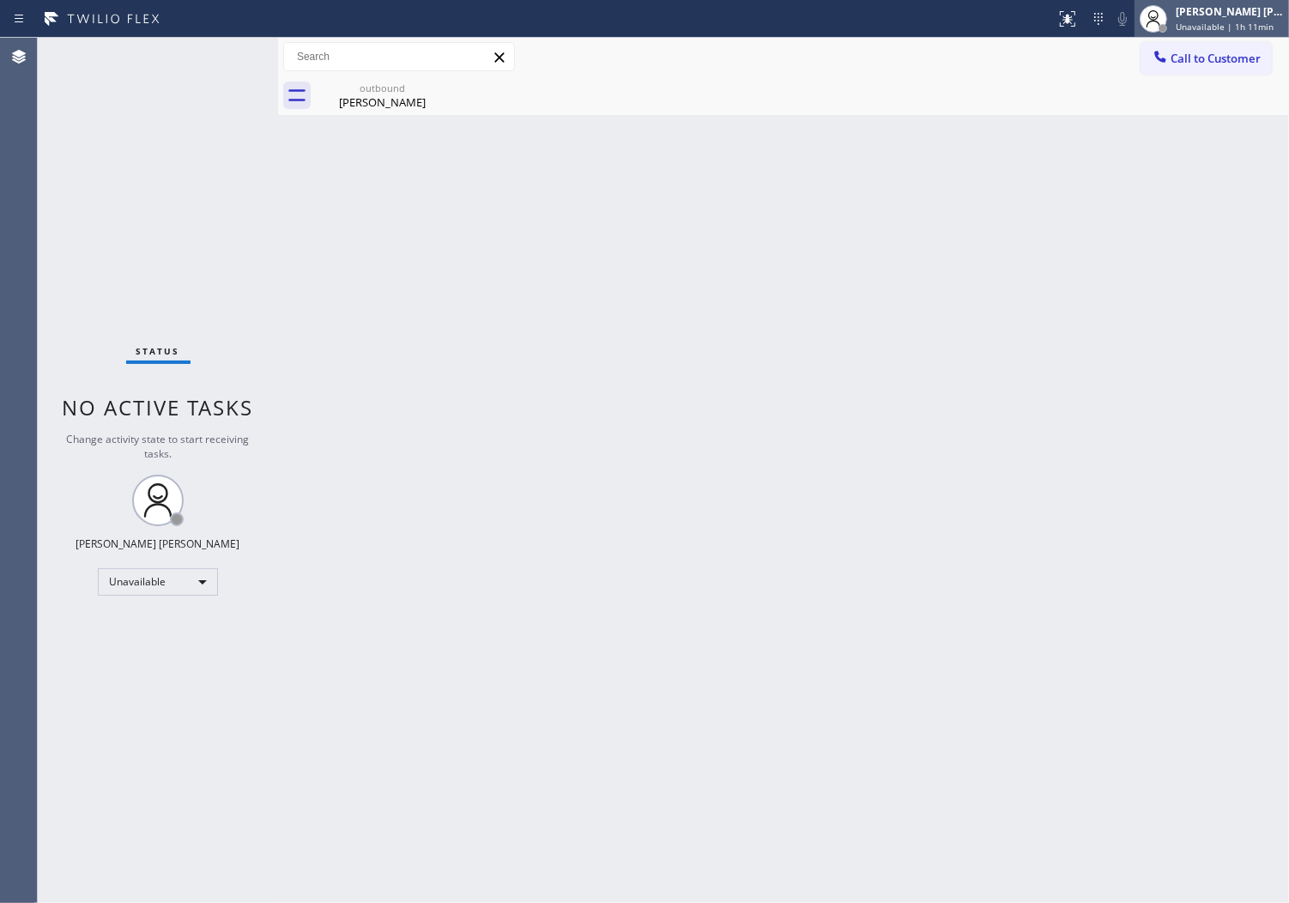
click at [1232, 26] on span "Unavailable | 1h 11min" at bounding box center [1225, 27] width 98 height 12
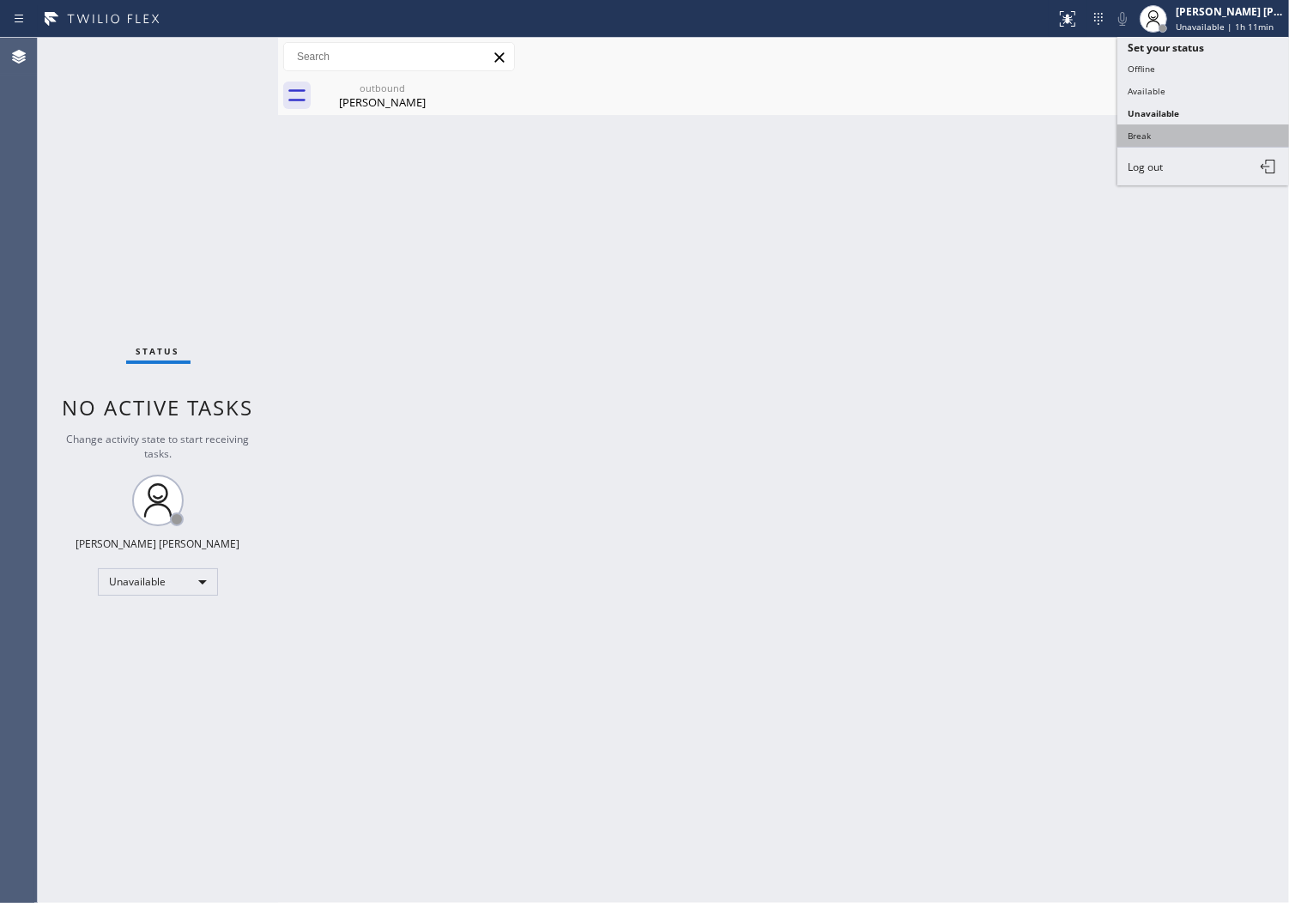
click at [1198, 132] on button "Break" at bounding box center [1204, 135] width 172 height 22
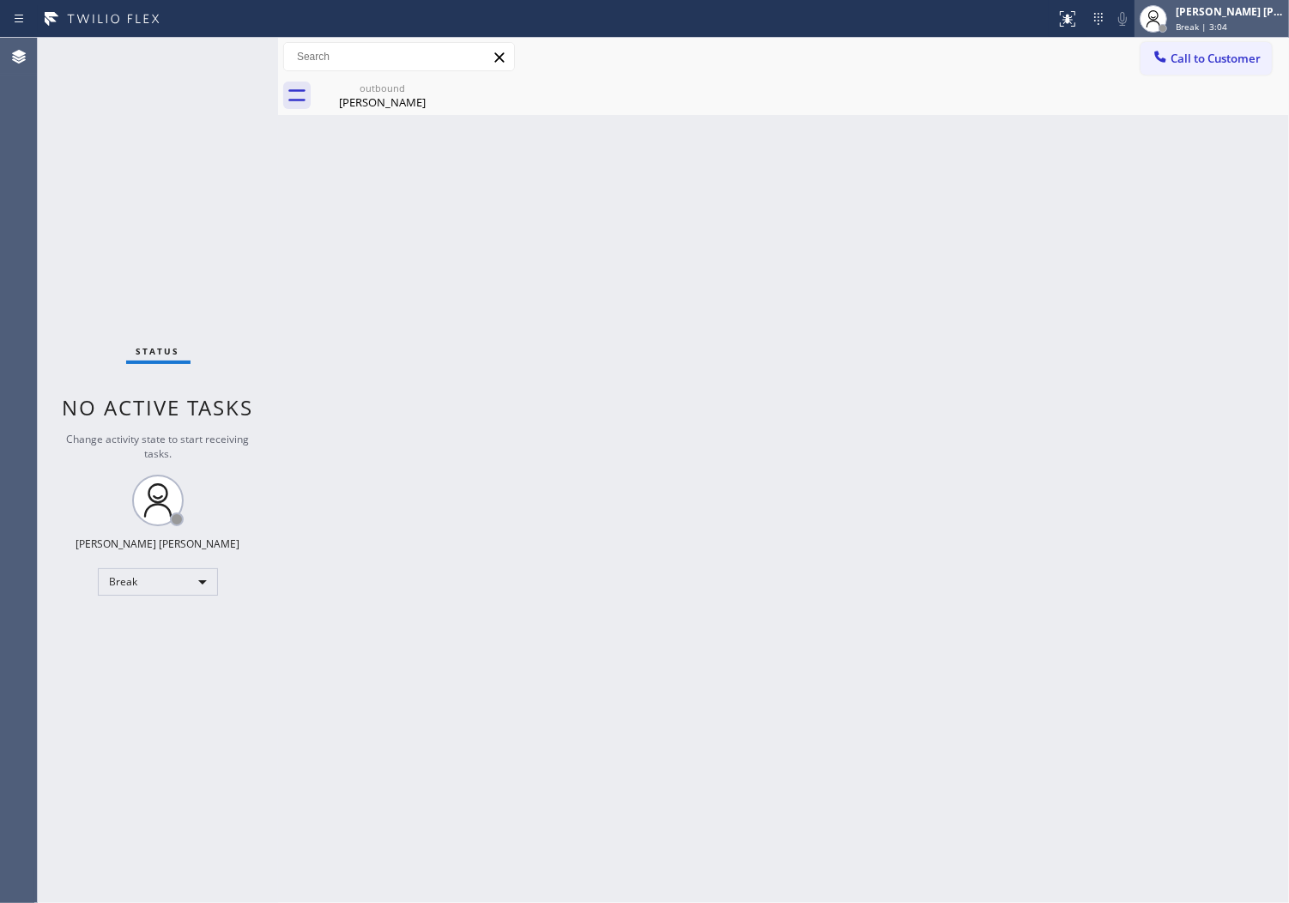
click at [1279, 21] on div "Break | 3:04" at bounding box center [1230, 27] width 108 height 12
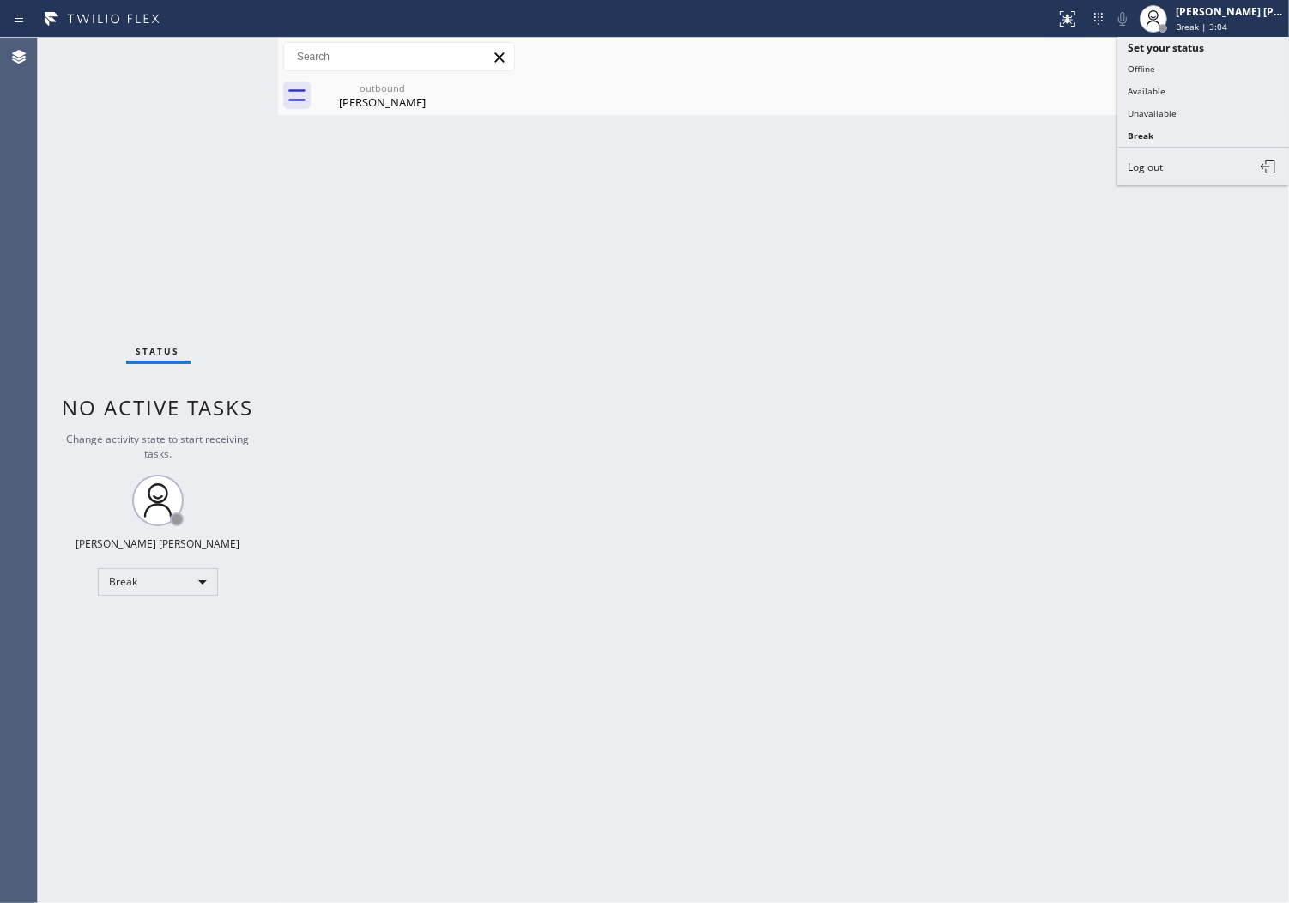
click at [1199, 112] on button "Unavailable" at bounding box center [1204, 113] width 172 height 22
click at [44, 175] on div "Status No active tasks Change activity state to start receiving tasks. [PERSON_…" at bounding box center [158, 470] width 240 height 865
drag, startPoint x: 1232, startPoint y: 72, endPoint x: 1118, endPoint y: 134, distance: 129.1
click at [1232, 70] on button "Call to Customer" at bounding box center [1206, 58] width 131 height 33
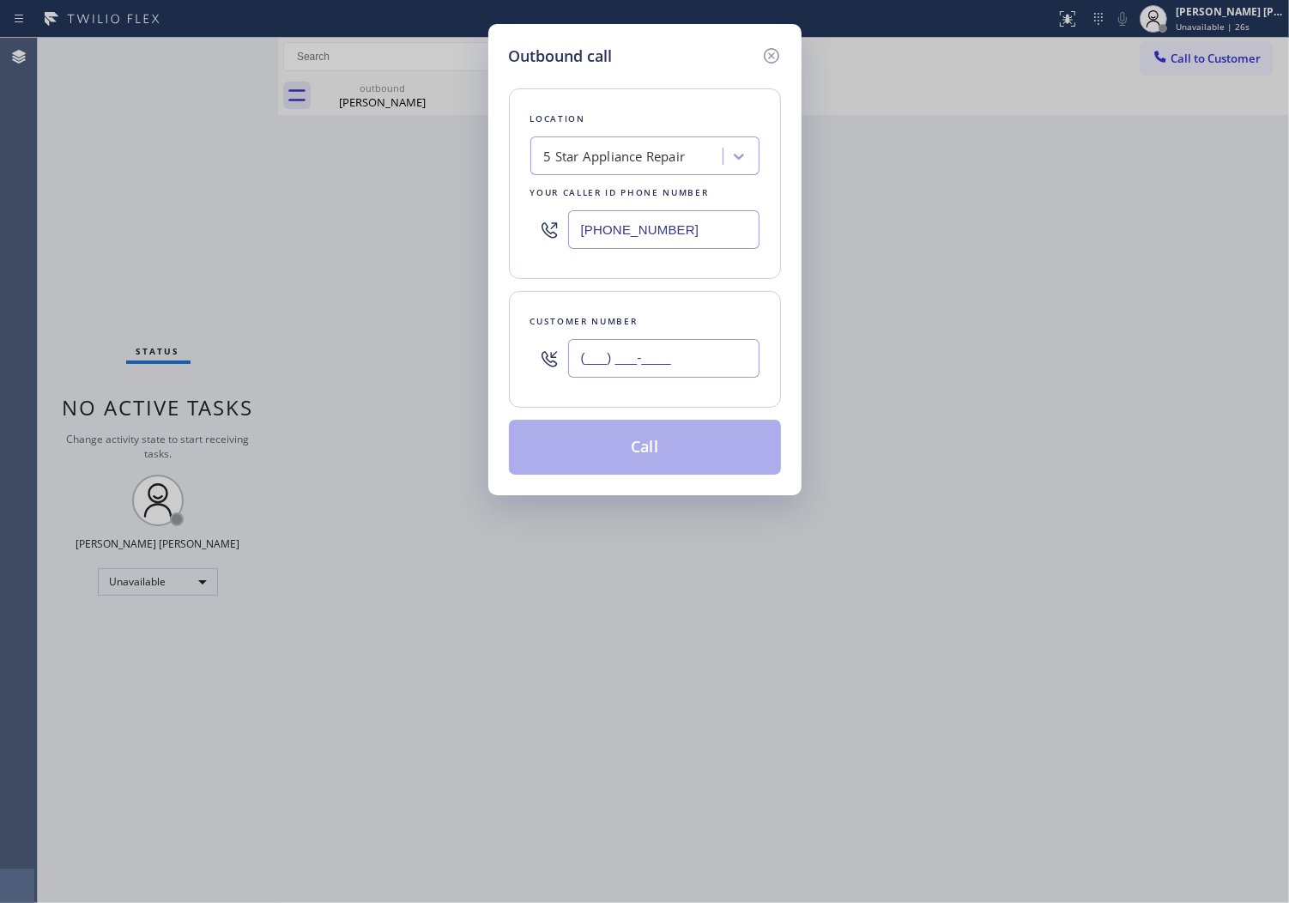
click at [666, 343] on input "(___) ___-____" at bounding box center [663, 358] width 191 height 39
paste input "626) 674-8127"
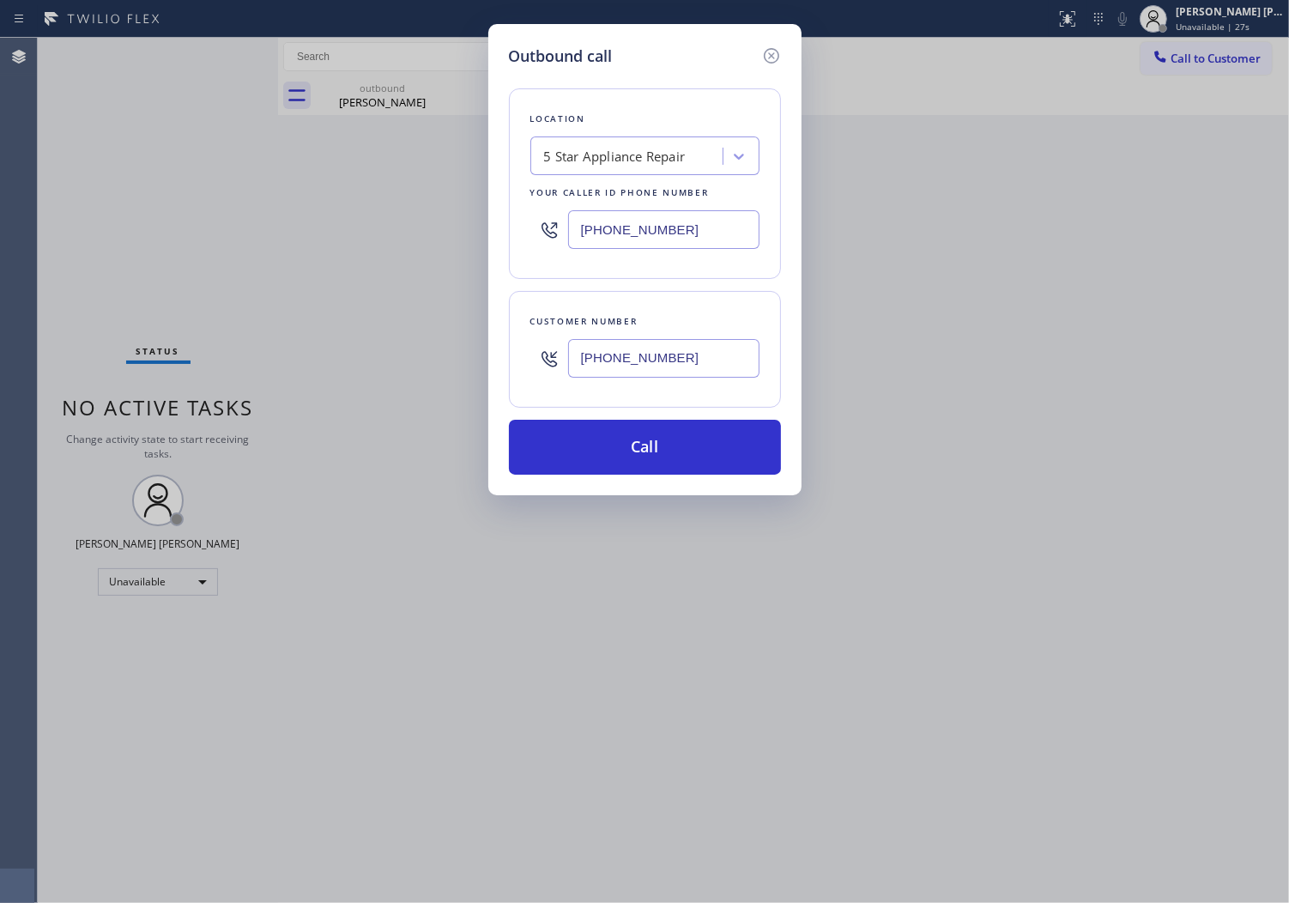
type input "[PHONE_NUMBER]"
click at [4, 335] on div "Outbound call Location 5 Star Appliance Repair Your caller id phone number [PHO…" at bounding box center [644, 451] width 1289 height 903
click at [636, 230] on input "[PHONE_NUMBER]" at bounding box center [663, 229] width 191 height 39
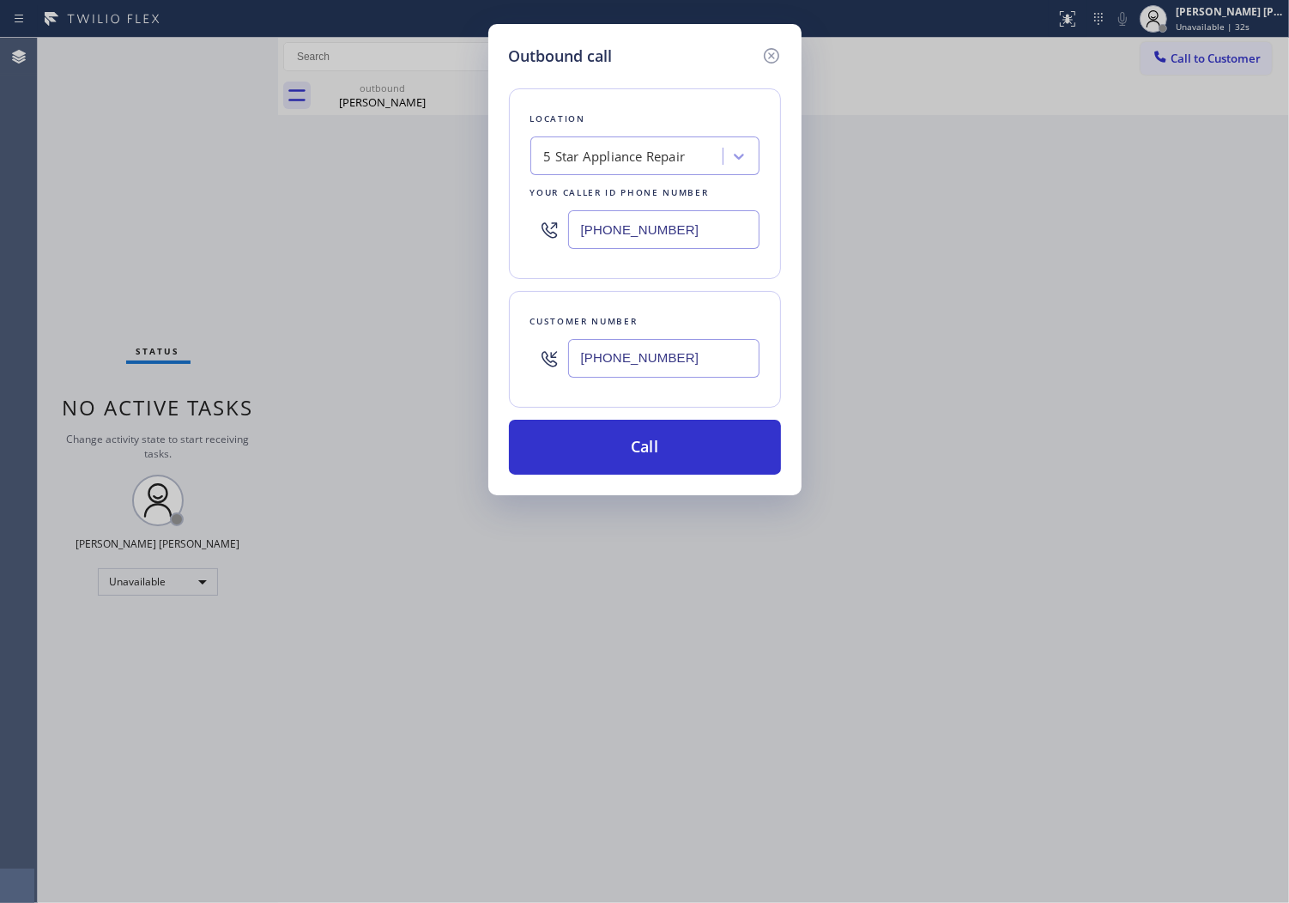
click at [636, 230] on input "[PHONE_NUMBER]" at bounding box center [663, 229] width 191 height 39
paste input "626) 376-4990"
type input "[PHONE_NUMBER]"
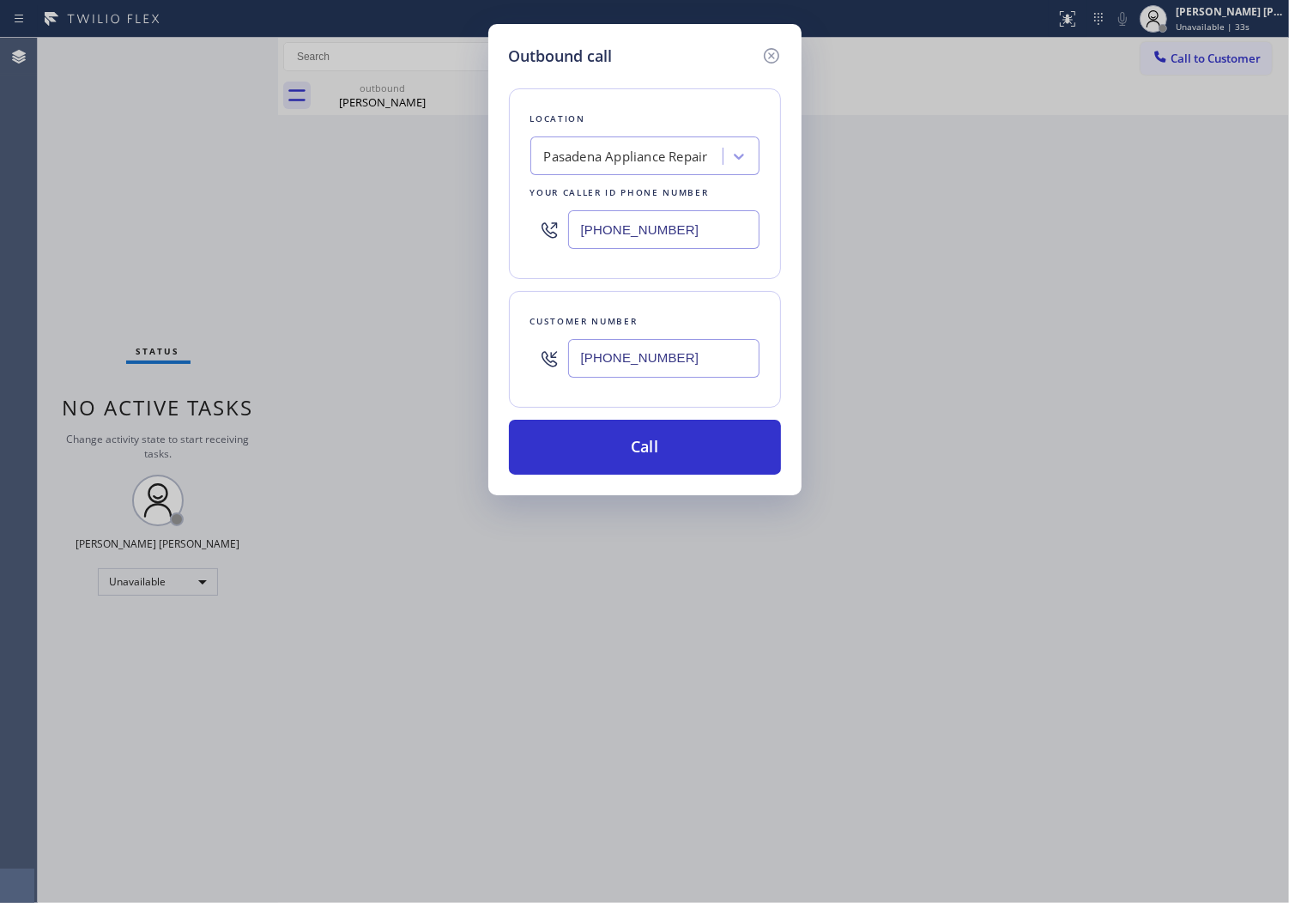
click at [723, 491] on div "Outbound call Location [GEOGRAPHIC_DATA] Appliance Repair Your caller id phone …" at bounding box center [644, 259] width 313 height 471
click at [717, 457] on button "Call" at bounding box center [645, 447] width 272 height 55
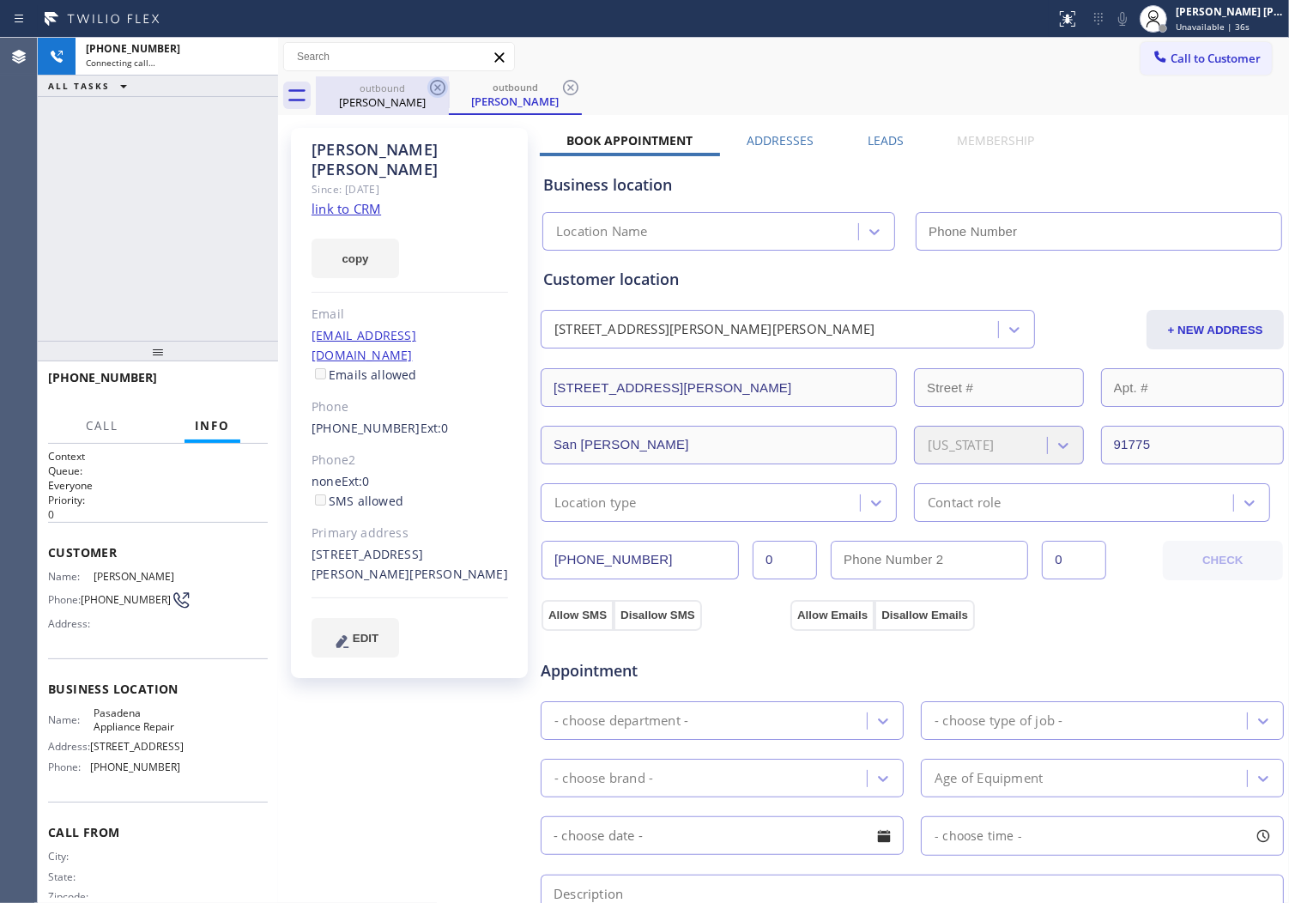
click at [439, 89] on icon at bounding box center [437, 87] width 21 height 21
click at [355, 200] on link "link to CRM" at bounding box center [347, 208] width 70 height 17
type input "[PHONE_NUMBER]"
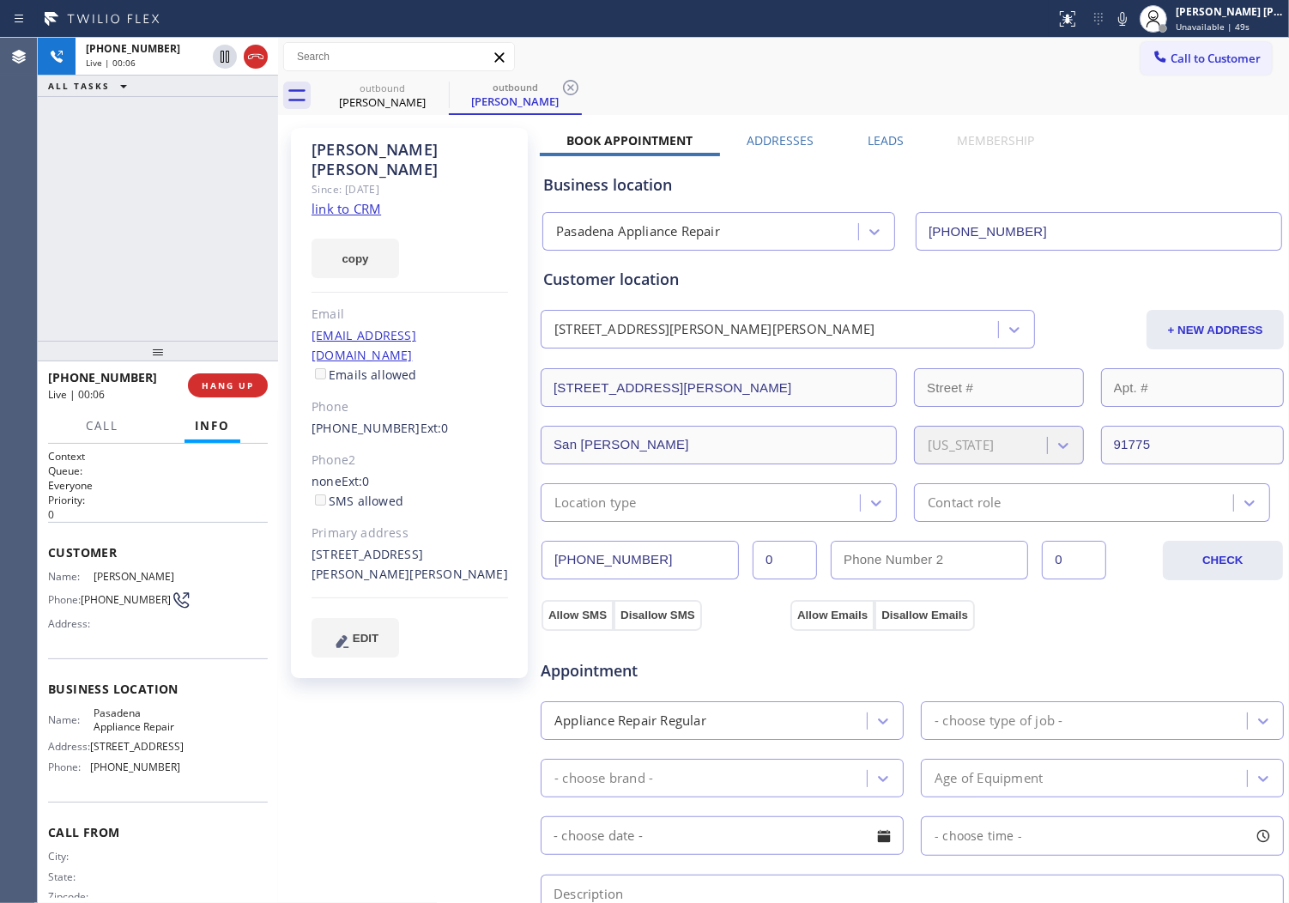
click at [229, 184] on div "[PHONE_NUMBER] Live | 00:06 ALL TASKS ALL TASKS ACTIVE TASKS TASKS IN WRAP UP" at bounding box center [158, 189] width 240 height 303
click at [229, 184] on div "[PHONE_NUMBER] Live | 00:07 ALL TASKS ALL TASKS ACTIVE TASKS TASKS IN WRAP UP" at bounding box center [158, 189] width 240 height 303
click at [379, 155] on div "[PERSON_NAME]" at bounding box center [410, 159] width 197 height 39
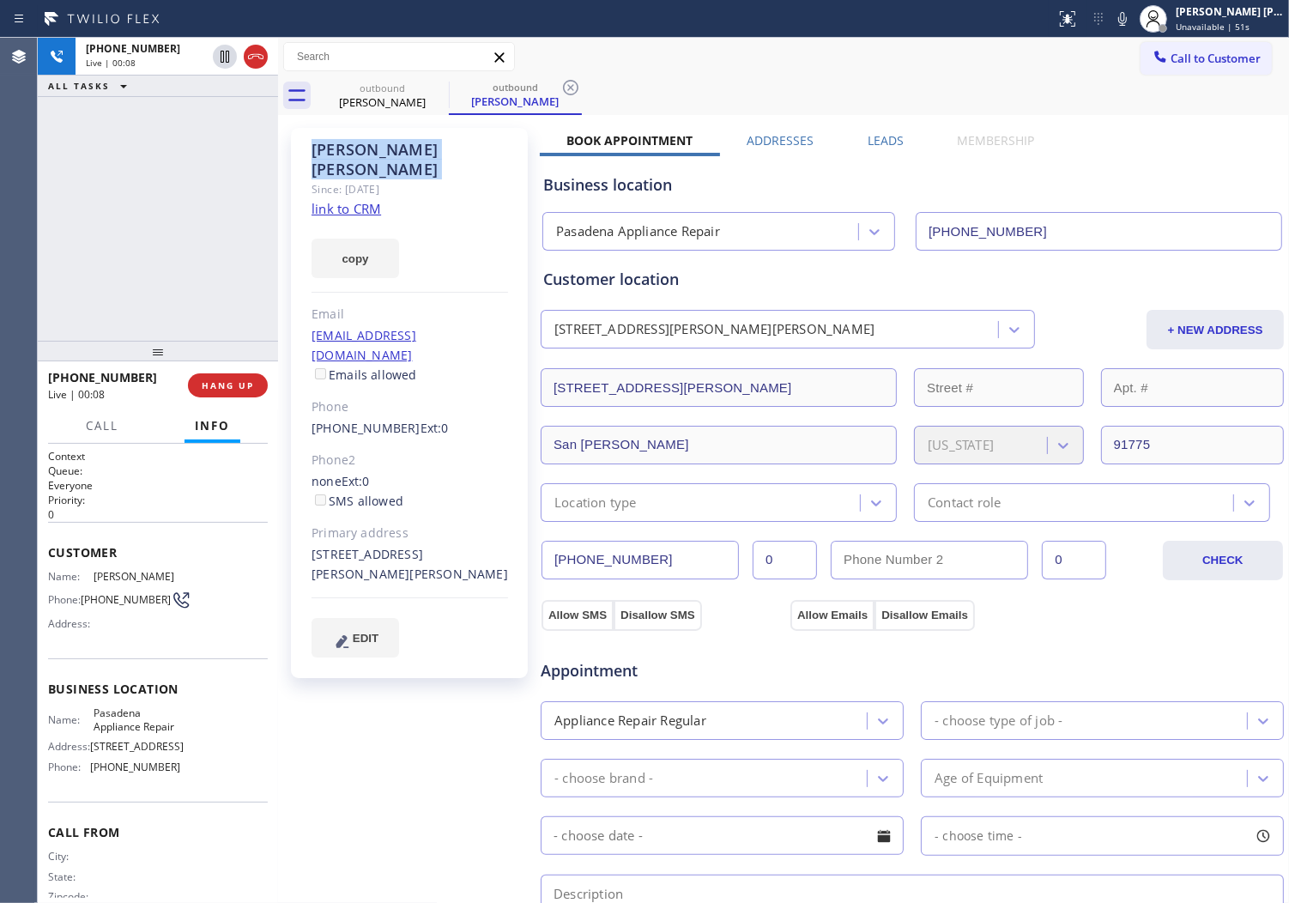
copy div "[PERSON_NAME]"
click at [379, 155] on div "[PERSON_NAME]" at bounding box center [410, 159] width 197 height 39
click at [38, 259] on div "[PHONE_NUMBER] Live | 00:14 ALL TASKS ALL TASKS ACTIVE TASKS TASKS IN WRAP UP" at bounding box center [158, 189] width 240 height 303
click at [414, 144] on div "[PERSON_NAME]" at bounding box center [410, 159] width 197 height 39
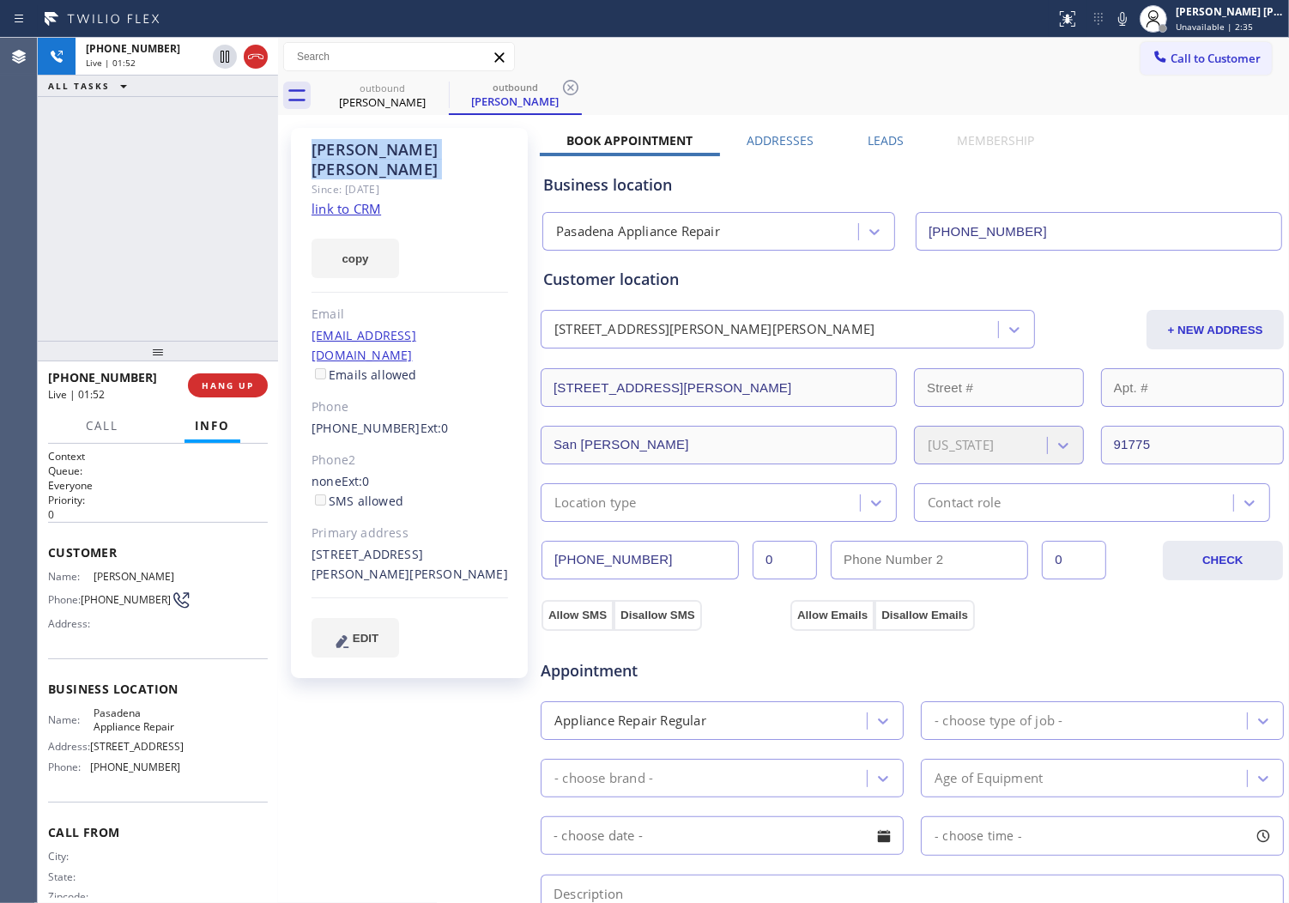
click at [414, 144] on div "[PERSON_NAME]" at bounding box center [410, 159] width 197 height 39
click at [494, 179] on div "Since: [DATE]" at bounding box center [410, 189] width 197 height 20
click at [38, 238] on div "[PHONE_NUMBER] Live | 02:04 ALL TASKS ALL TASKS ACTIVE TASKS TASKS IN WRAP UP" at bounding box center [158, 189] width 240 height 303
click at [404, 155] on div "[PERSON_NAME]" at bounding box center [410, 159] width 197 height 39
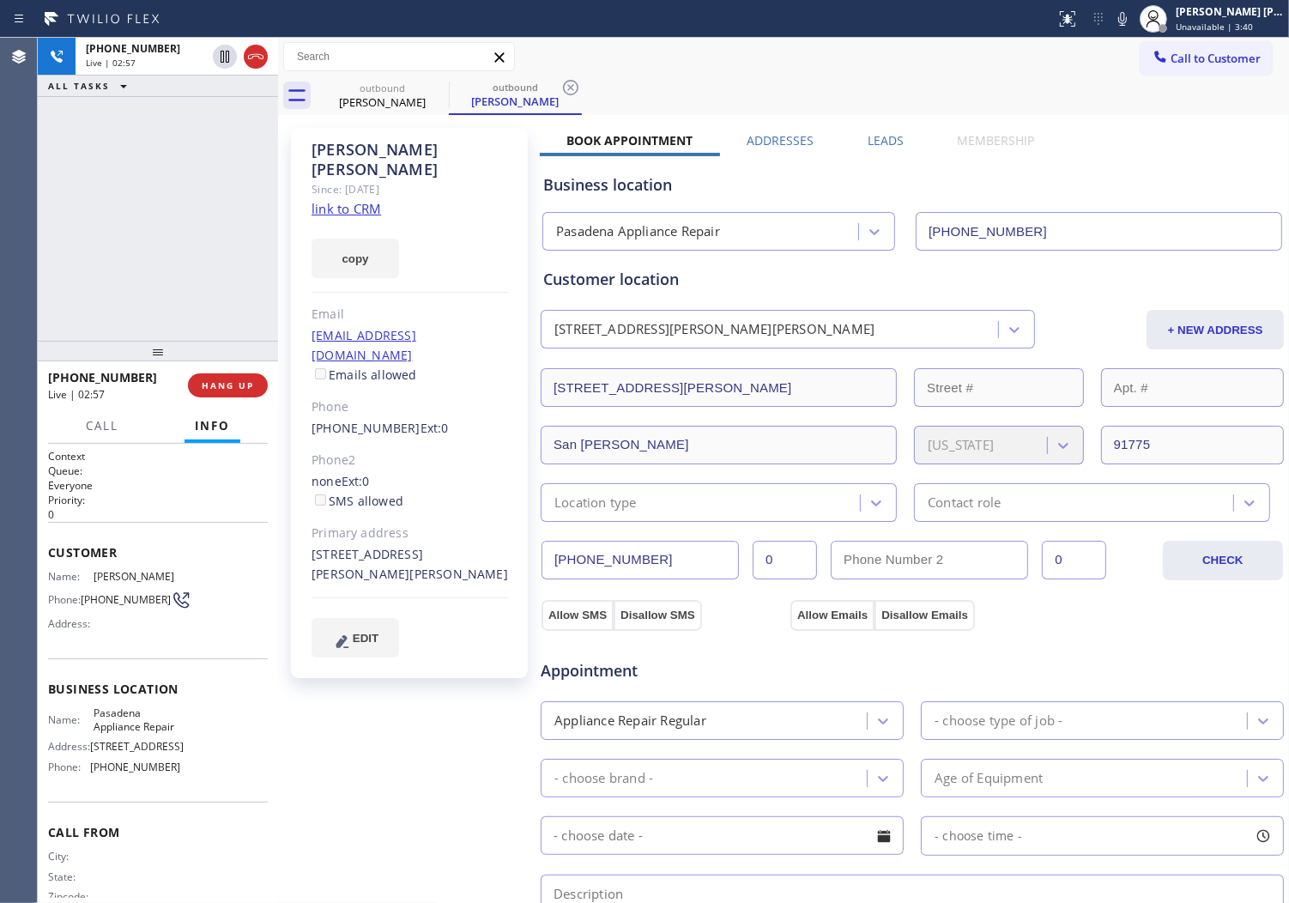
click at [404, 155] on div "[PERSON_NAME]" at bounding box center [410, 159] width 197 height 39
click at [469, 191] on div "[PERSON_NAME] Since: [DATE] link to CRM copy Email [EMAIL_ADDRESS][DOMAIN_NAME]…" at bounding box center [409, 403] width 237 height 550
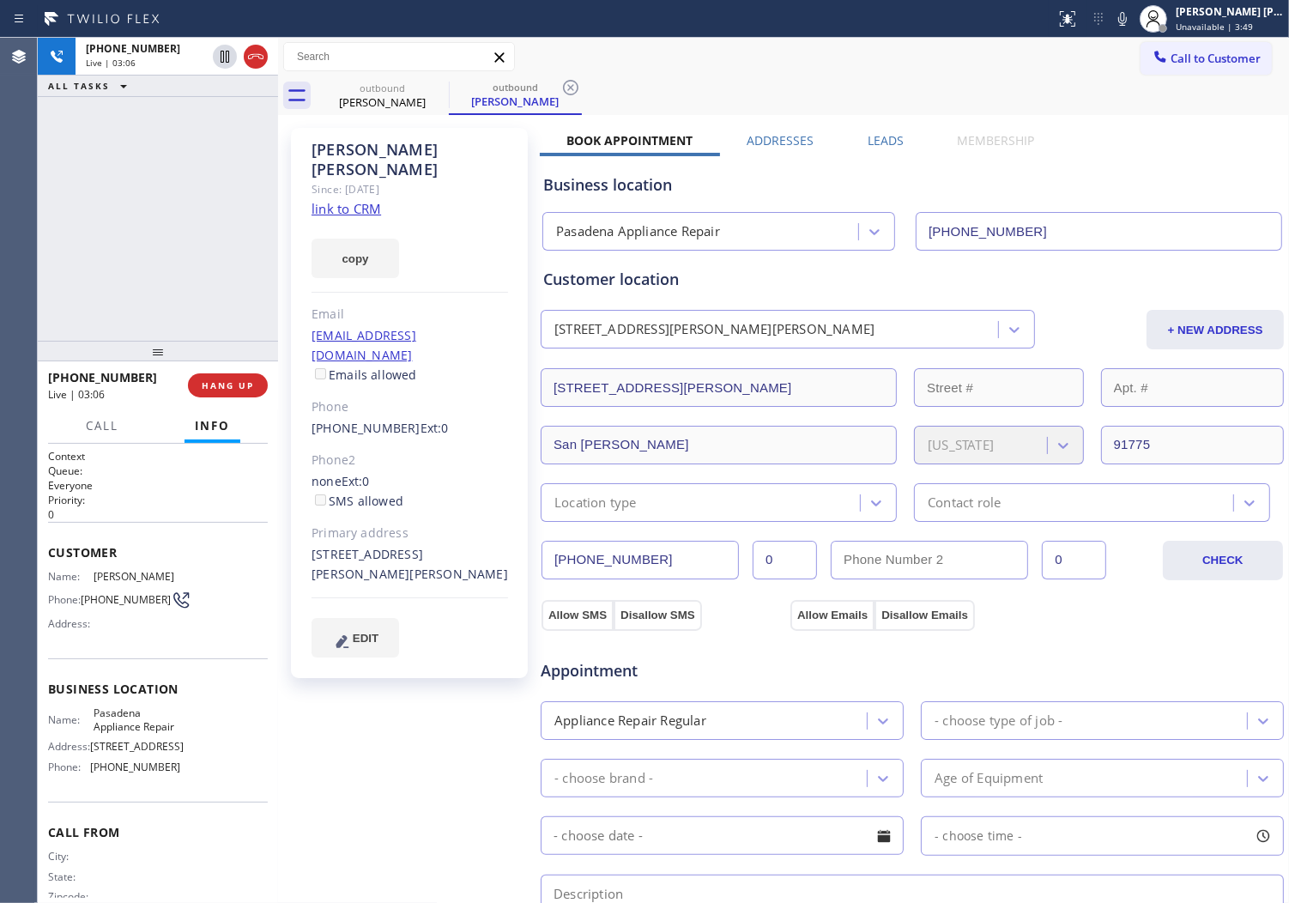
click at [467, 247] on div "copy" at bounding box center [410, 248] width 197 height 59
click at [399, 150] on div "[PERSON_NAME]" at bounding box center [410, 159] width 197 height 39
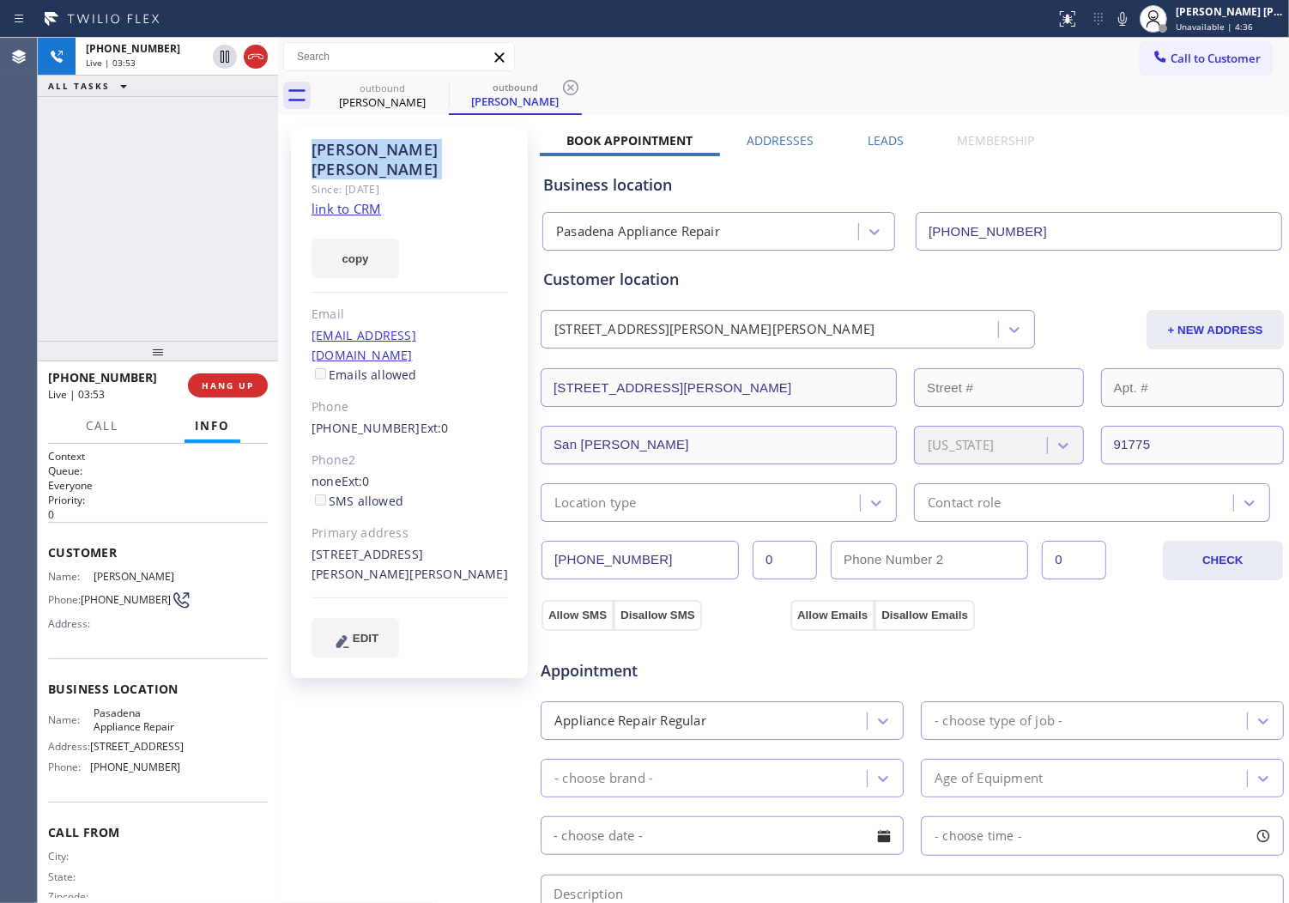
drag, startPoint x: 936, startPoint y: 114, endPoint x: 934, endPoint y: 103, distance: 11.3
click at [936, 115] on div "[PERSON_NAME] Since: [DATE] link to CRM copy Email [EMAIL_ADDRESS][DOMAIN_NAME]…" at bounding box center [783, 692] width 1011 height 1155
click at [1024, 185] on div "Business location" at bounding box center [912, 184] width 738 height 23
click at [1021, 69] on div "Call to Customer Outbound call Location [GEOGRAPHIC_DATA] Appliance Repair Your…" at bounding box center [783, 57] width 1011 height 30
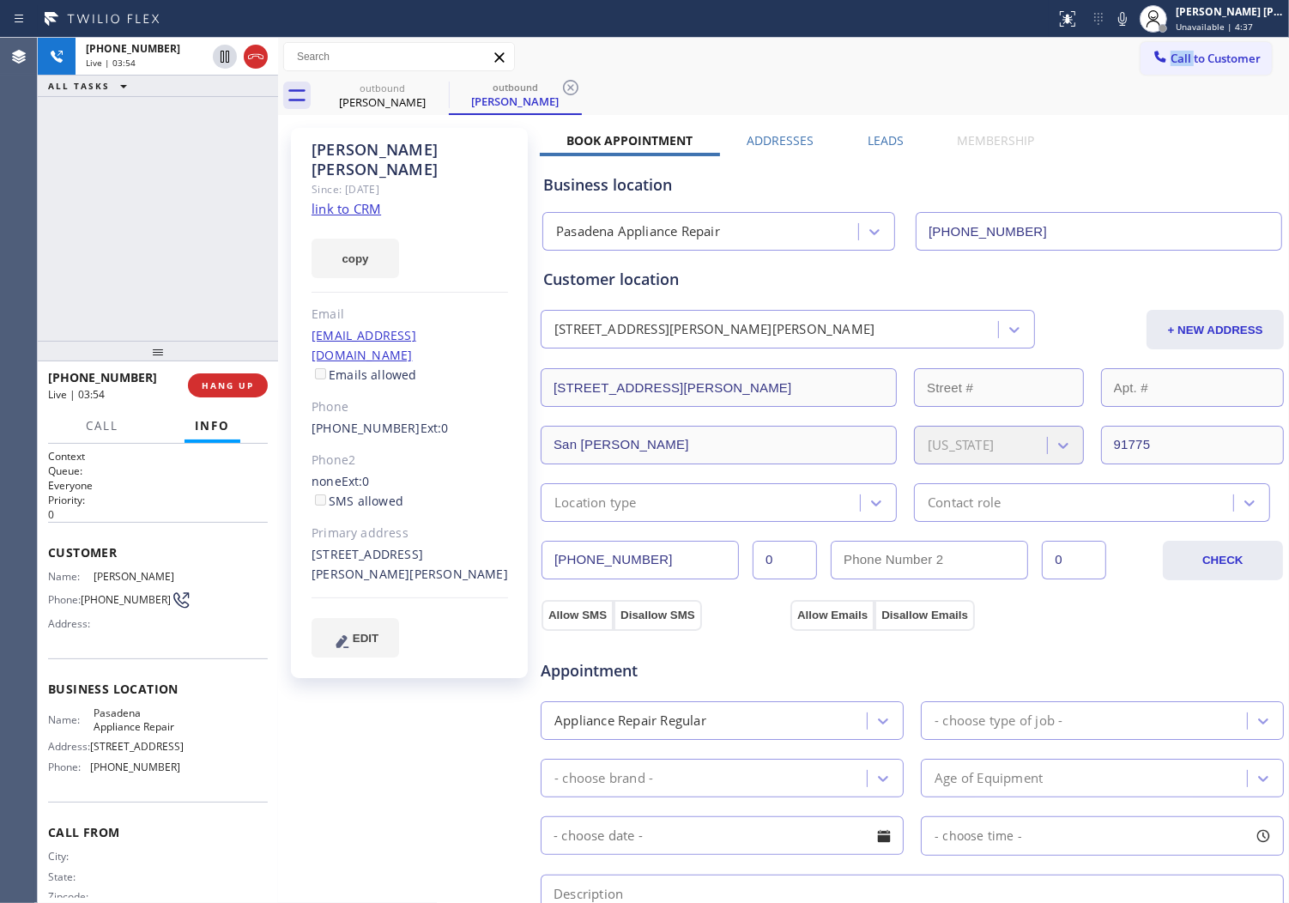
drag, startPoint x: 1021, startPoint y: 69, endPoint x: 1276, endPoint y: 201, distance: 287.2
click at [1020, 69] on div "Call to Customer Outbound call Location [GEOGRAPHIC_DATA] Appliance Repair Your…" at bounding box center [783, 57] width 1011 height 30
click at [47, 193] on div "[PHONE_NUMBER] Live | 04:08 ALL TASKS ALL TASKS ACTIVE TASKS TASKS IN WRAP UP" at bounding box center [158, 189] width 240 height 303
click at [1126, 159] on div "Business location [GEOGRAPHIC_DATA] Appliance Repair [PHONE_NUMBER]" at bounding box center [912, 203] width 745 height 94
click at [233, 204] on div "[PHONE_NUMBER] Live | 04:15 ALL TASKS ALL TASKS ACTIVE TASKS TASKS IN WRAP UP" at bounding box center [158, 189] width 240 height 303
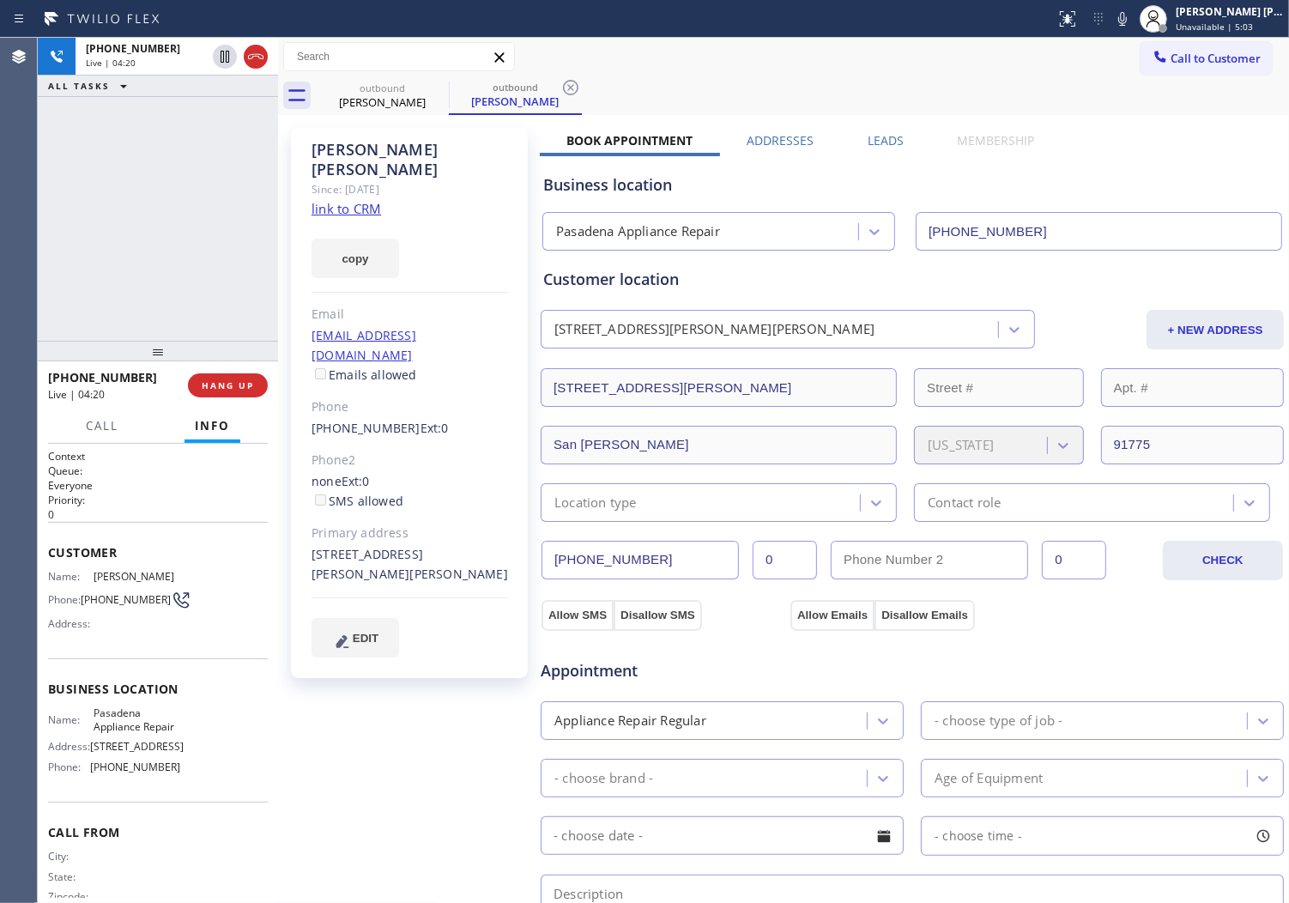
click at [1127, 20] on icon at bounding box center [1122, 19] width 9 height 14
click at [221, 61] on icon at bounding box center [225, 57] width 9 height 12
click at [1129, 15] on rect at bounding box center [1123, 17] width 12 height 12
drag, startPoint x: 221, startPoint y: 56, endPoint x: 409, endPoint y: 137, distance: 205.7
click at [221, 56] on icon at bounding box center [225, 57] width 12 height 12
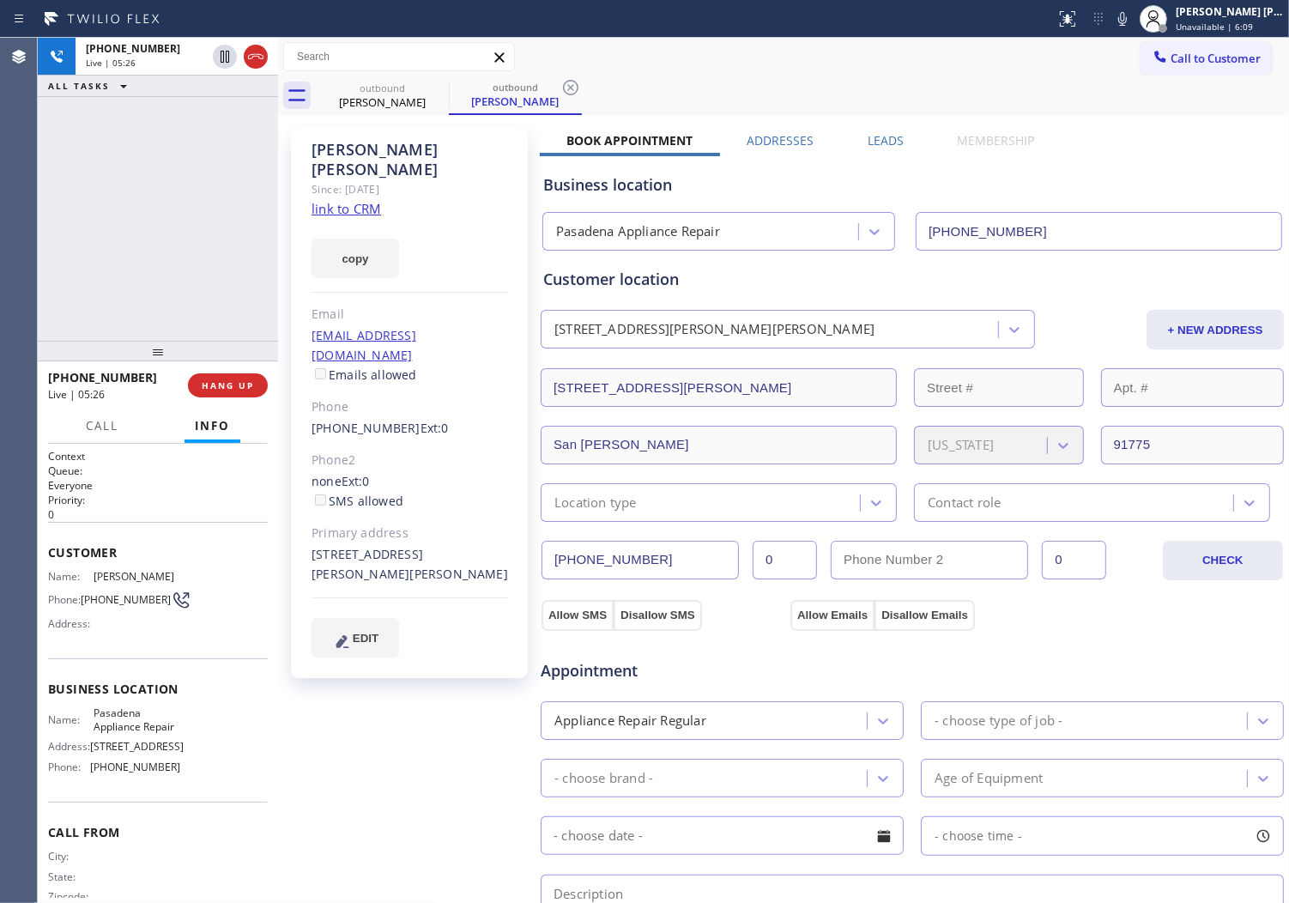
click at [36, 298] on div "Agent Desktop" at bounding box center [18, 470] width 37 height 865
click at [459, 256] on div "copy" at bounding box center [410, 248] width 197 height 59
click at [410, 147] on div "[PERSON_NAME]" at bounding box center [410, 159] width 197 height 39
click at [410, 148] on div "[PERSON_NAME]" at bounding box center [410, 159] width 197 height 39
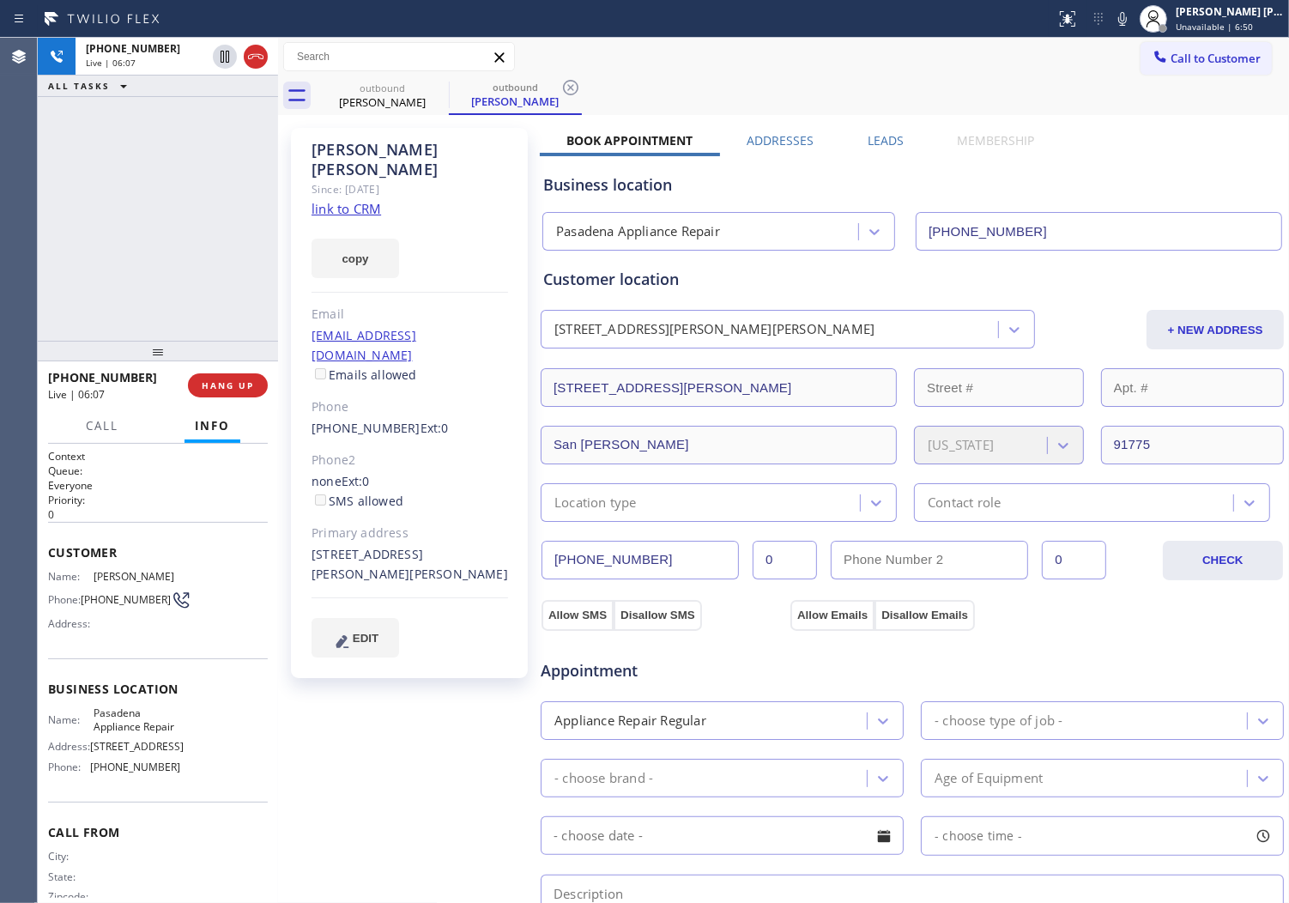
drag, startPoint x: 449, startPoint y: 159, endPoint x: 552, endPoint y: 177, distance: 104.6
click at [449, 179] on div "Since: [DATE]" at bounding box center [410, 189] width 197 height 20
click at [167, 244] on div "[PHONE_NUMBER] Live | 06:37 ALL TASKS ALL TASKS ACTIVE TASKS TASKS IN WRAP UP" at bounding box center [158, 189] width 240 height 303
click at [221, 401] on div "[PHONE_NUMBER] Wrap up | 00:00 COMPLETE" at bounding box center [158, 385] width 220 height 45
click at [230, 382] on span "COMPLETE" at bounding box center [224, 385] width 59 height 12
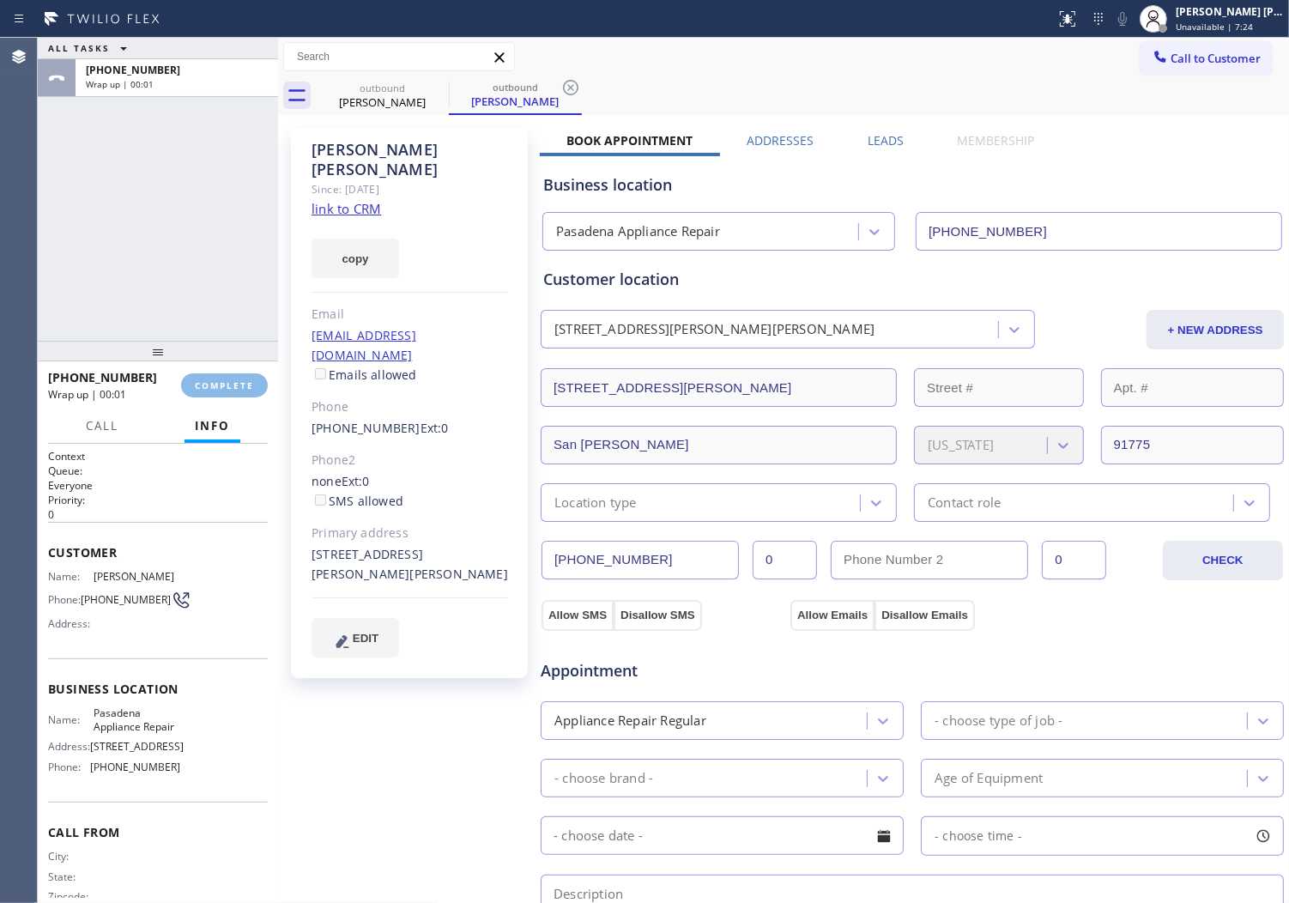
click at [521, 326] on div "[PERSON_NAME] Since: [DATE] link to CRM copy Email [EMAIL_ADDRESS][DOMAIN_NAME]…" at bounding box center [409, 403] width 237 height 550
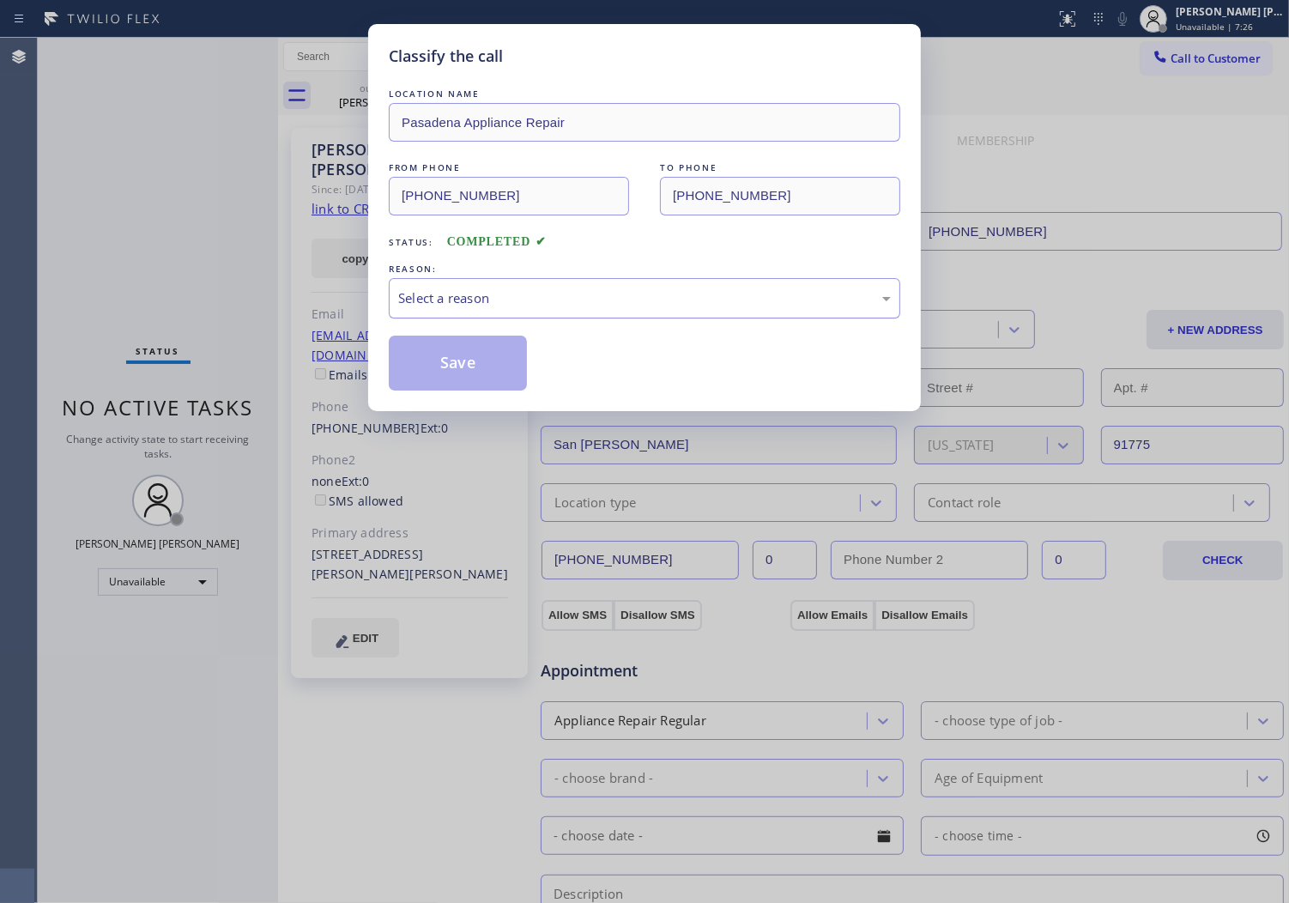
click at [521, 309] on div "Select a reason" at bounding box center [645, 298] width 512 height 40
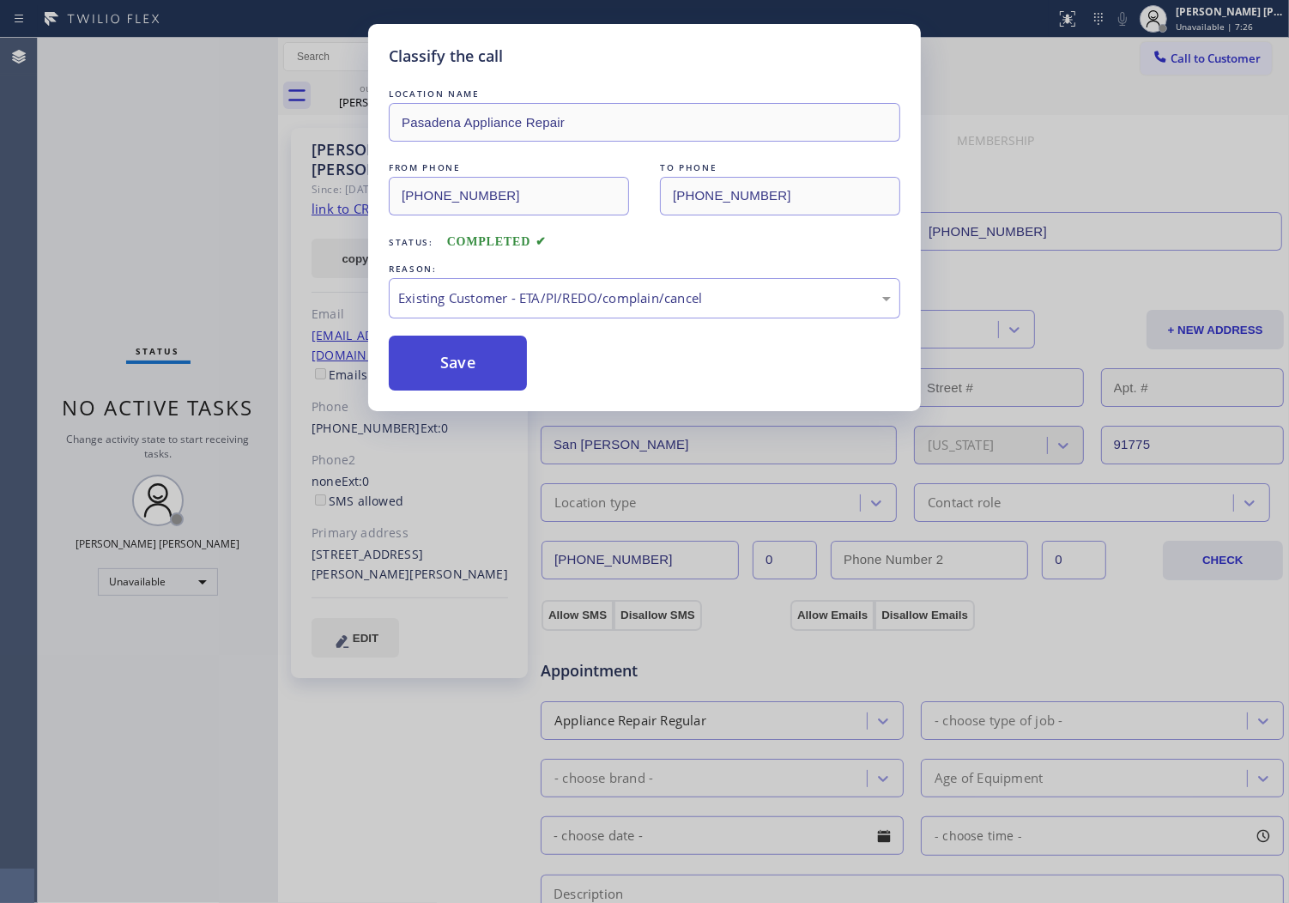
click at [441, 367] on button "Save" at bounding box center [458, 363] width 138 height 55
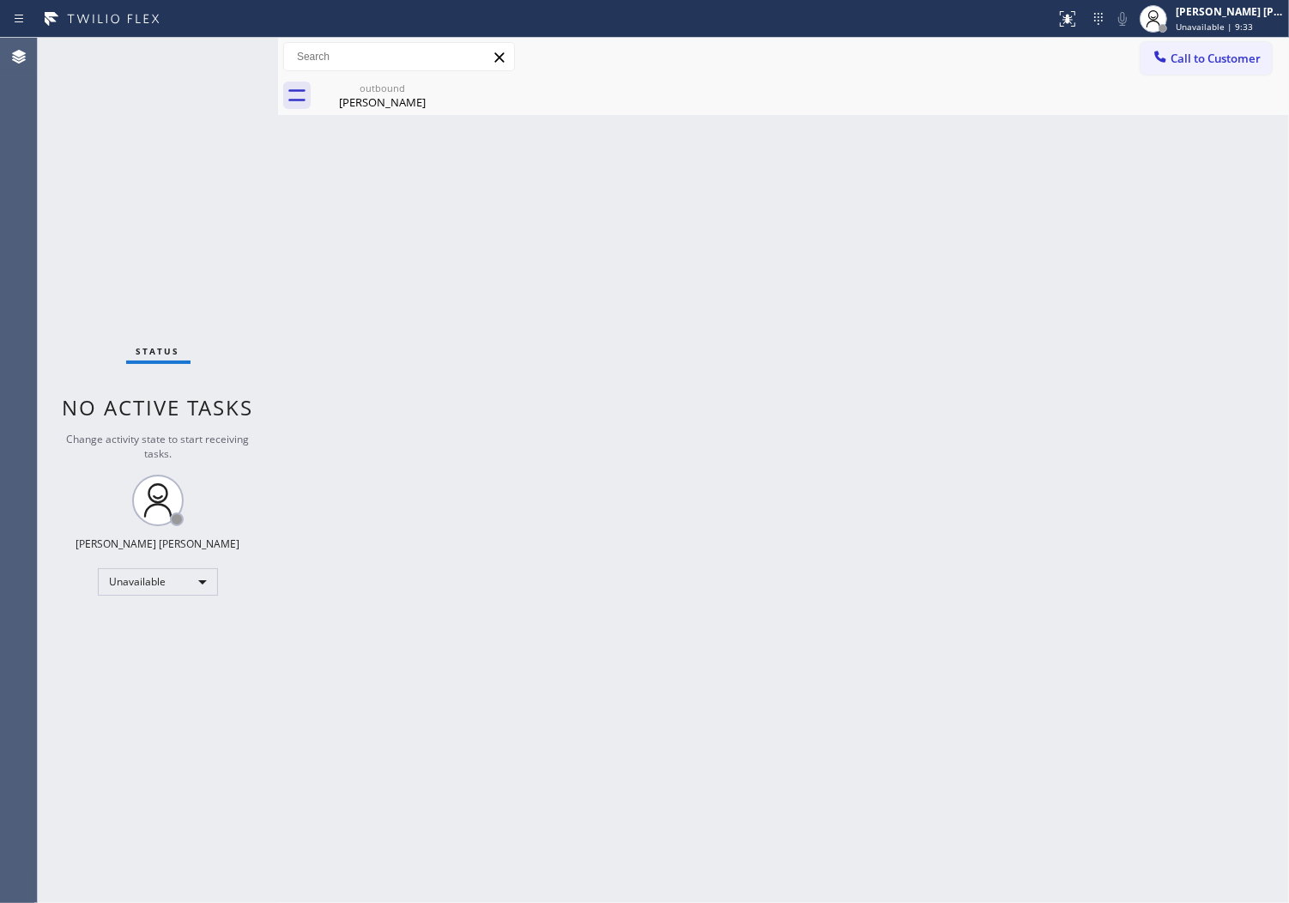
drag, startPoint x: 18, startPoint y: 450, endPoint x: 169, endPoint y: 298, distance: 214.3
click at [18, 450] on div "Agent Desktop" at bounding box center [18, 470] width 37 height 865
click at [1211, 66] on button "Call to Customer" at bounding box center [1206, 58] width 131 height 33
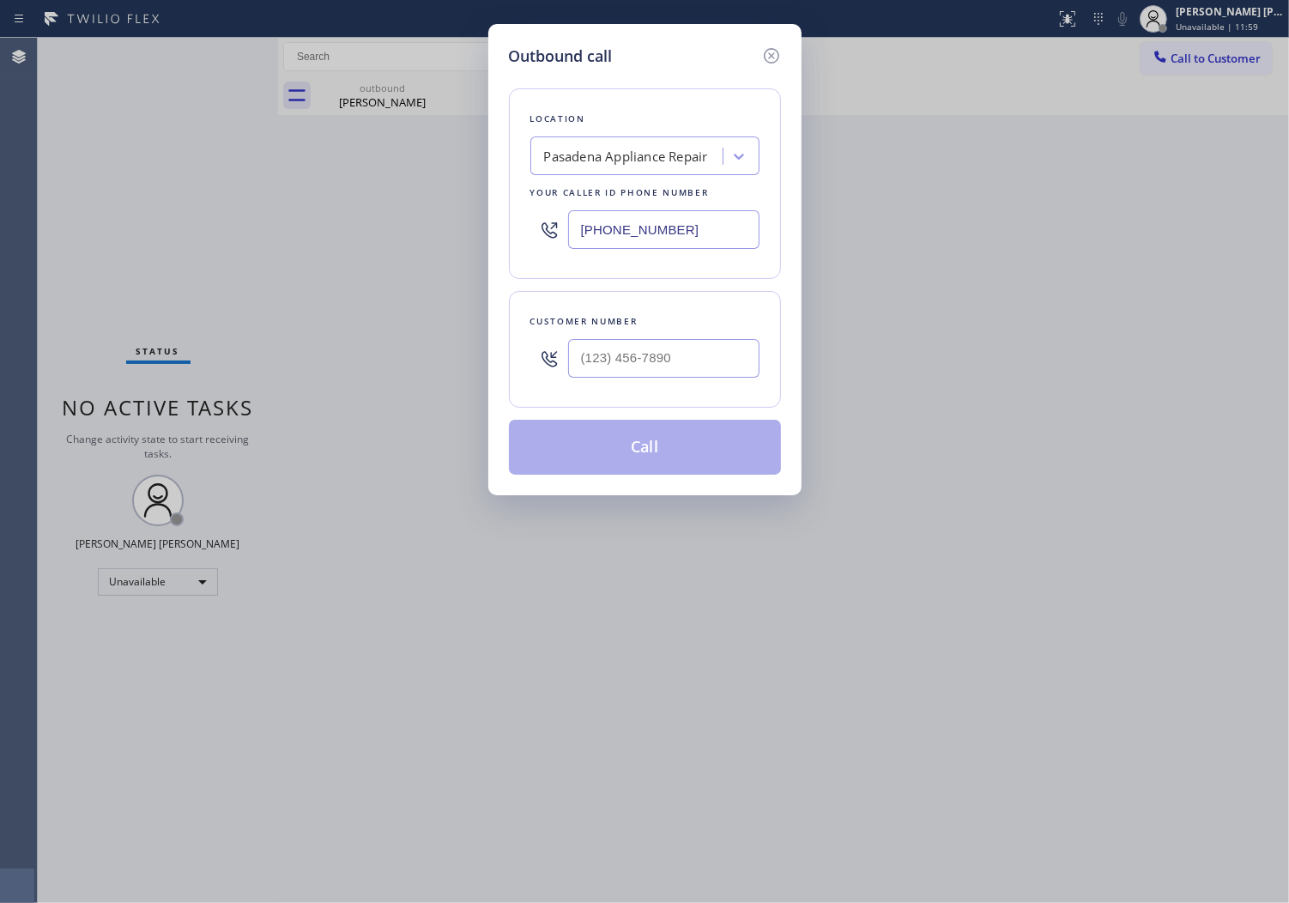
click at [640, 234] on input "[PHONE_NUMBER]" at bounding box center [663, 229] width 191 height 39
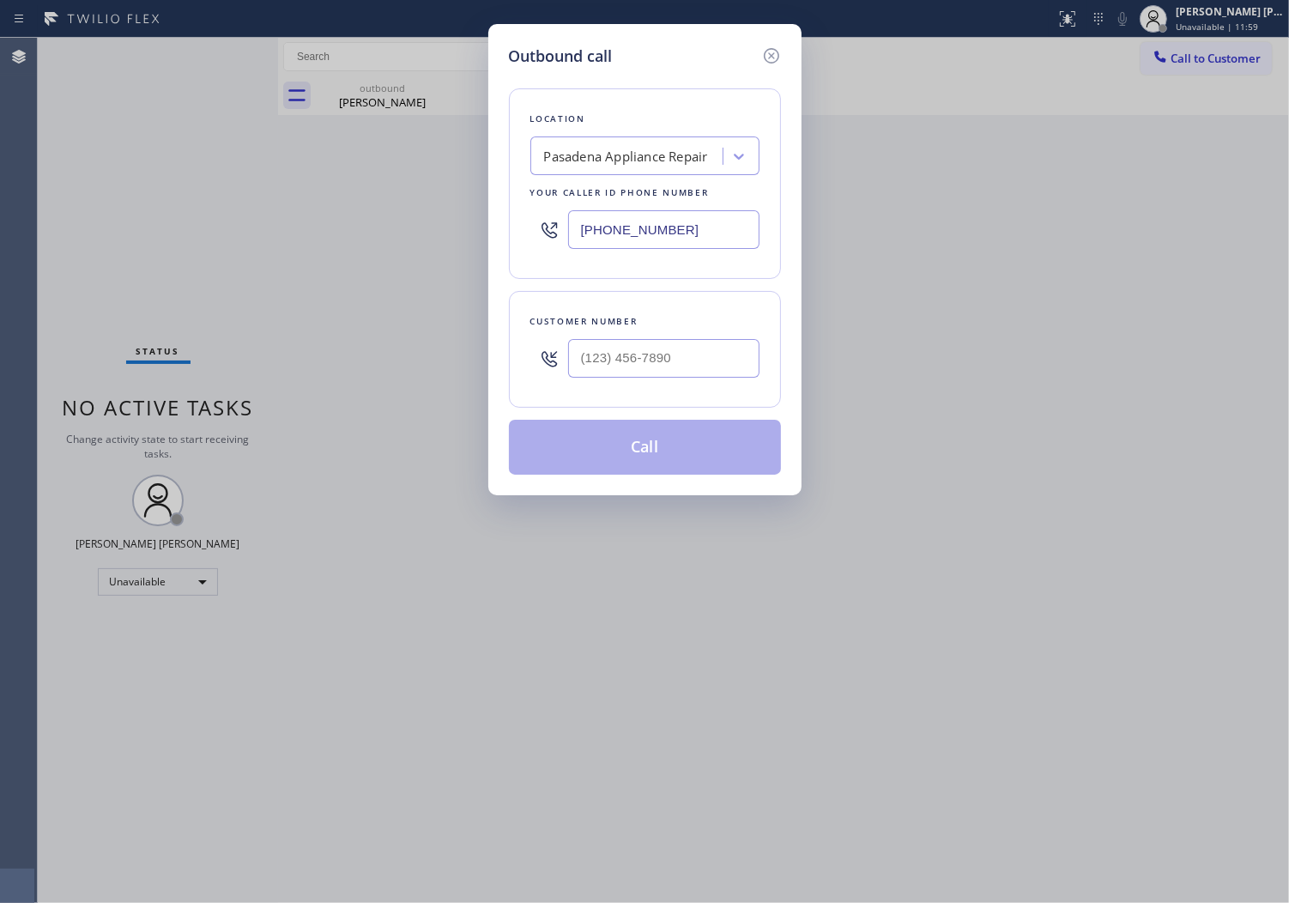
paste input "310) 499-0224"
type input "[PHONE_NUMBER]"
click at [637, 338] on div at bounding box center [663, 358] width 191 height 56
click at [636, 359] on input "(___) ___-____" at bounding box center [663, 358] width 191 height 39
paste input "818) 517-9343"
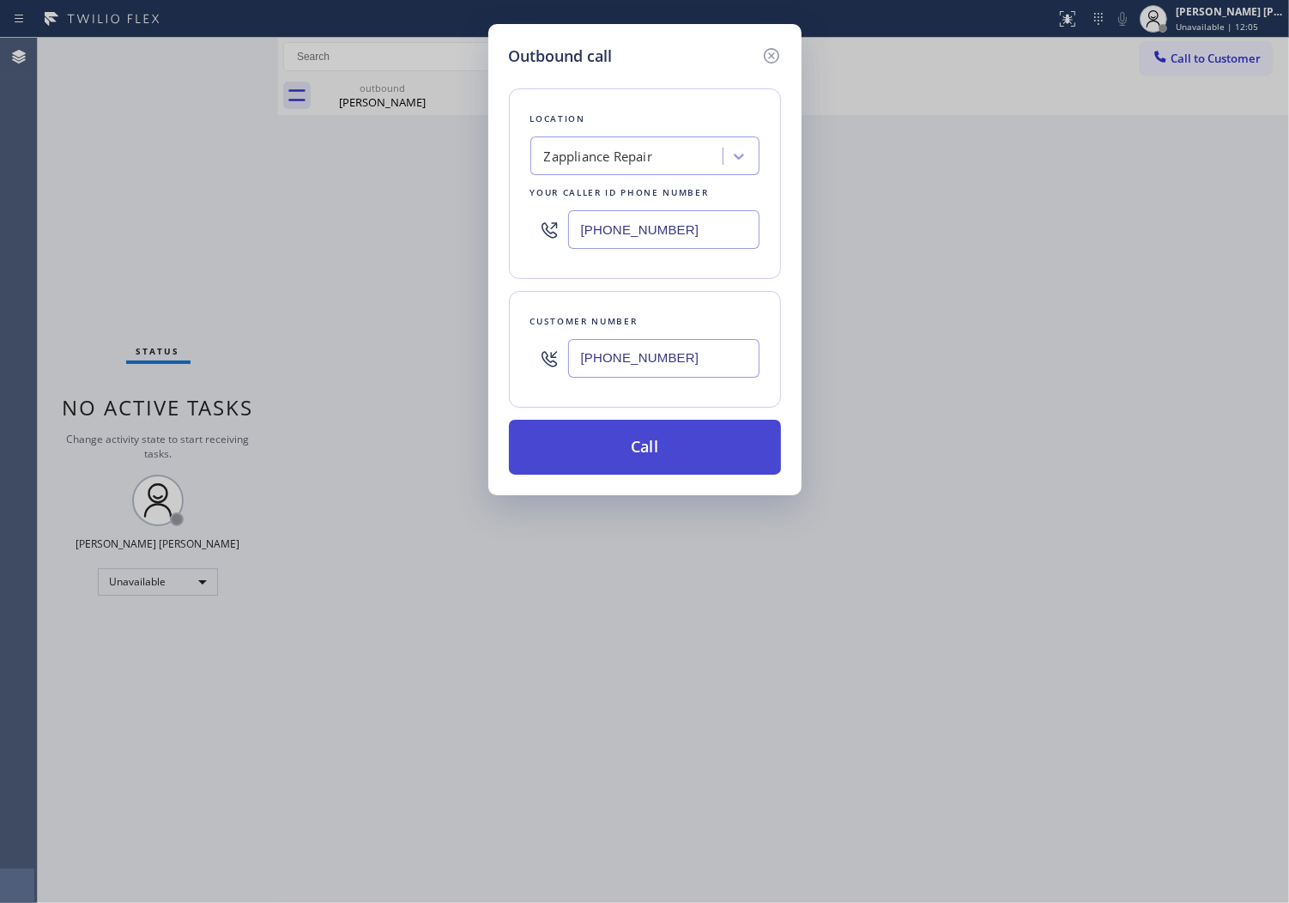
type input "[PHONE_NUMBER]"
click at [647, 450] on button "Call" at bounding box center [645, 447] width 272 height 55
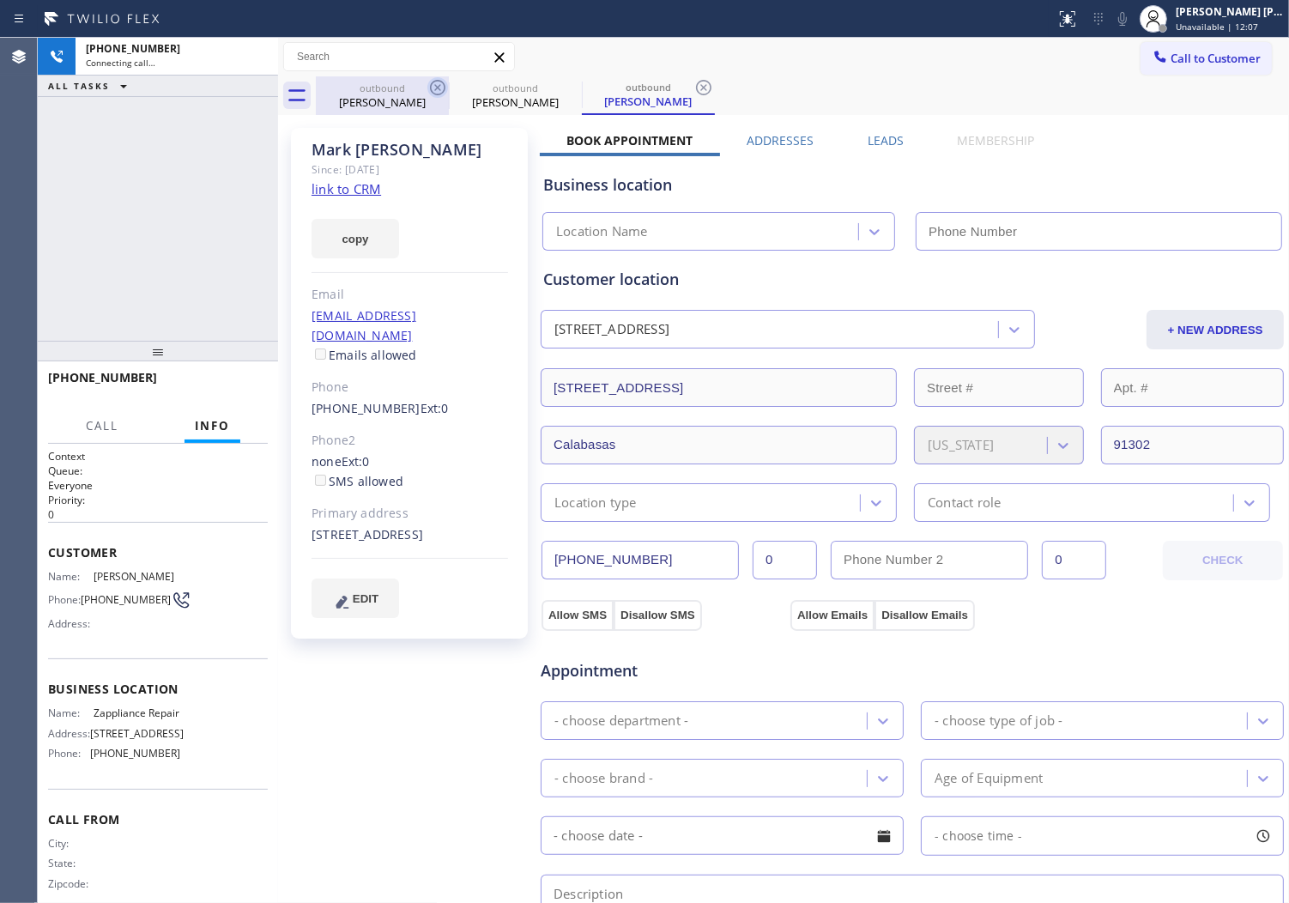
click at [438, 84] on icon at bounding box center [437, 87] width 21 height 21
click at [0, 0] on div "[PERSON_NAME]" at bounding box center [0, 0] width 0 height 0
click at [373, 144] on div "[PERSON_NAME]" at bounding box center [410, 150] width 197 height 20
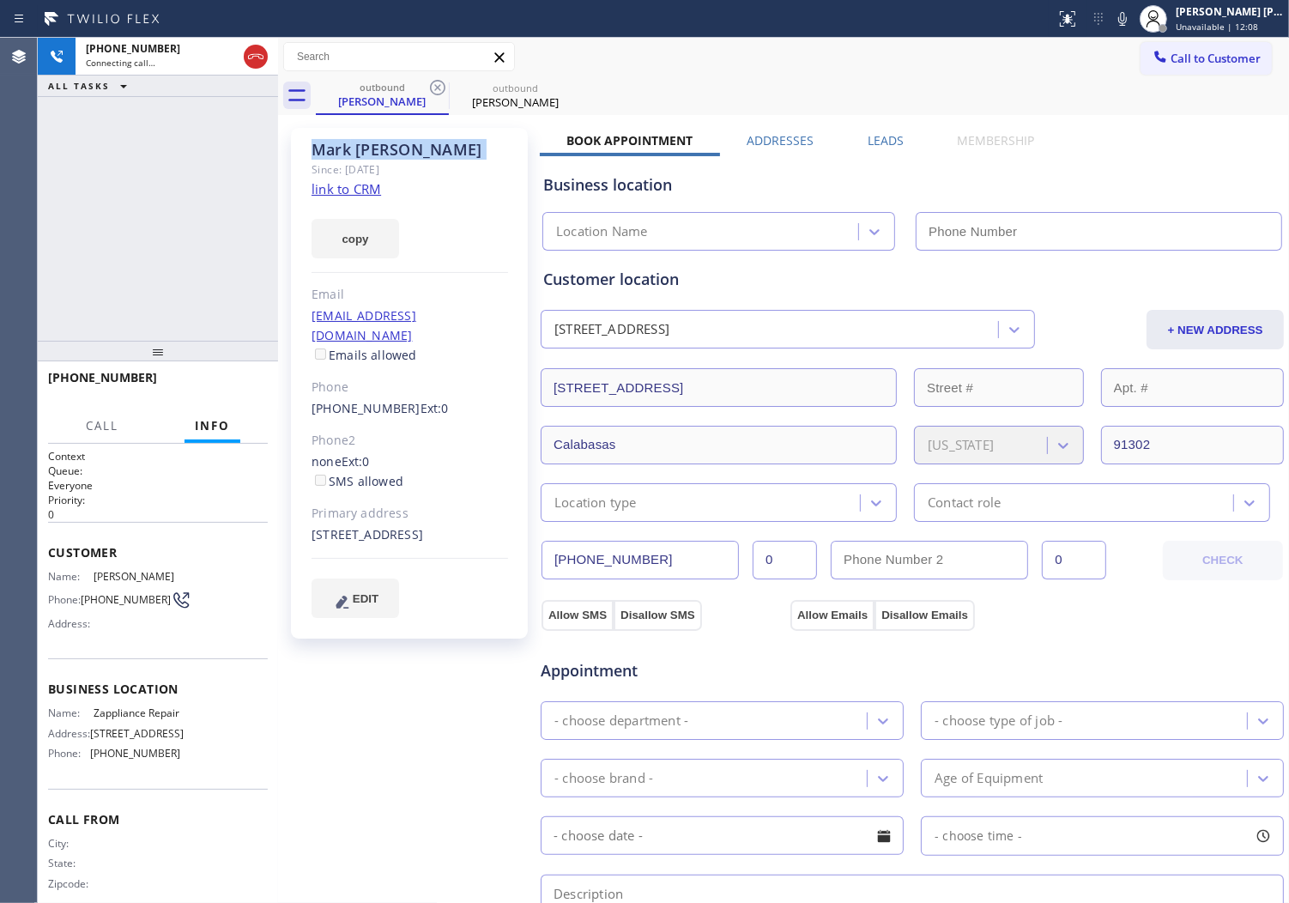
click at [373, 144] on div "[PERSON_NAME]" at bounding box center [410, 150] width 197 height 20
type input "[PHONE_NUMBER]"
click at [109, 384] on span "[PHONE_NUMBER]" at bounding box center [102, 377] width 109 height 16
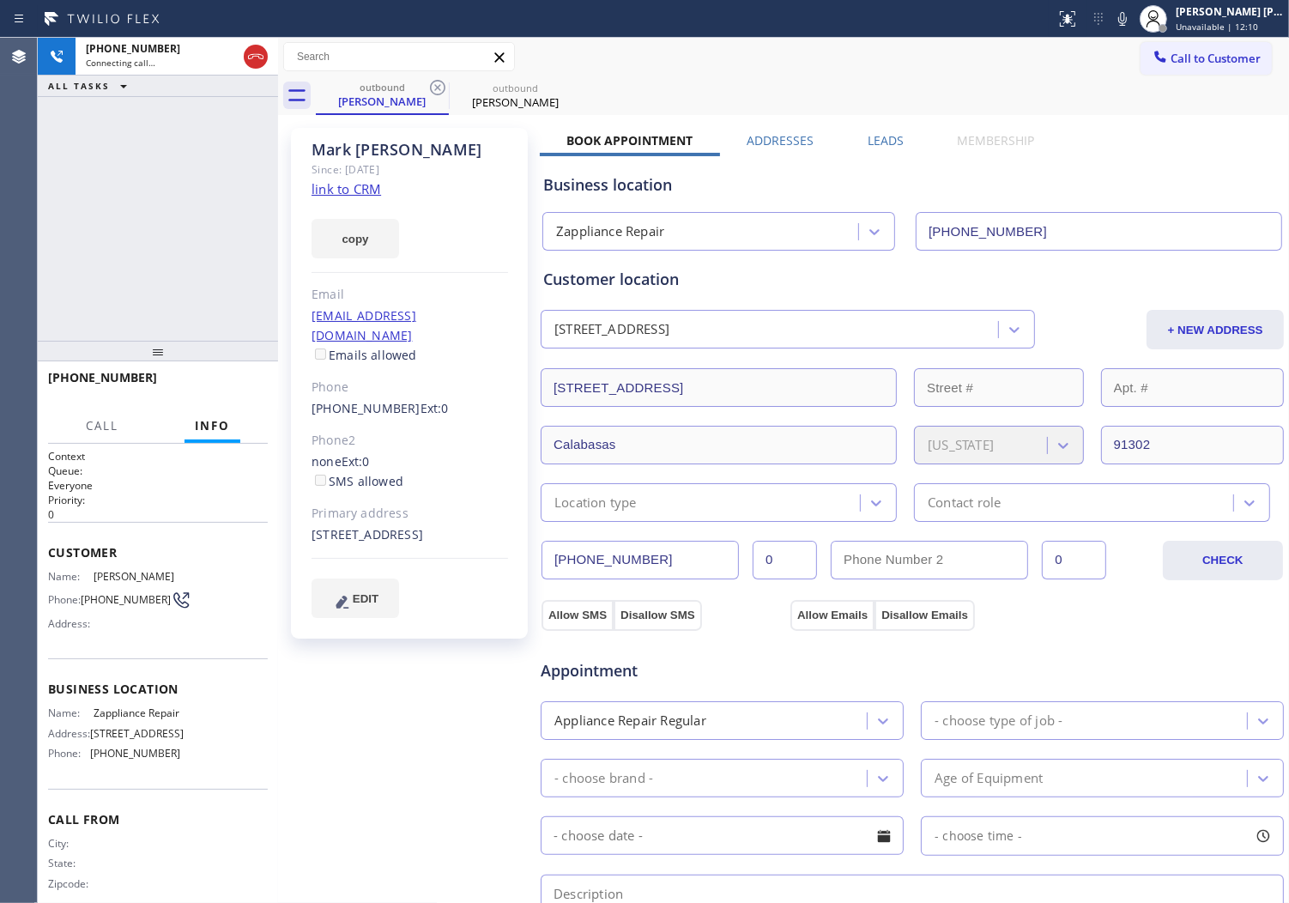
click at [109, 384] on span "[PHONE_NUMBER]" at bounding box center [102, 377] width 109 height 16
copy span "[PHONE_NUMBER]"
click at [206, 267] on div "[PHONE_NUMBER] Live | 00:03 ALL TASKS ALL TASKS ACTIVE TASKS TASKS IN WRAP UP" at bounding box center [158, 189] width 240 height 303
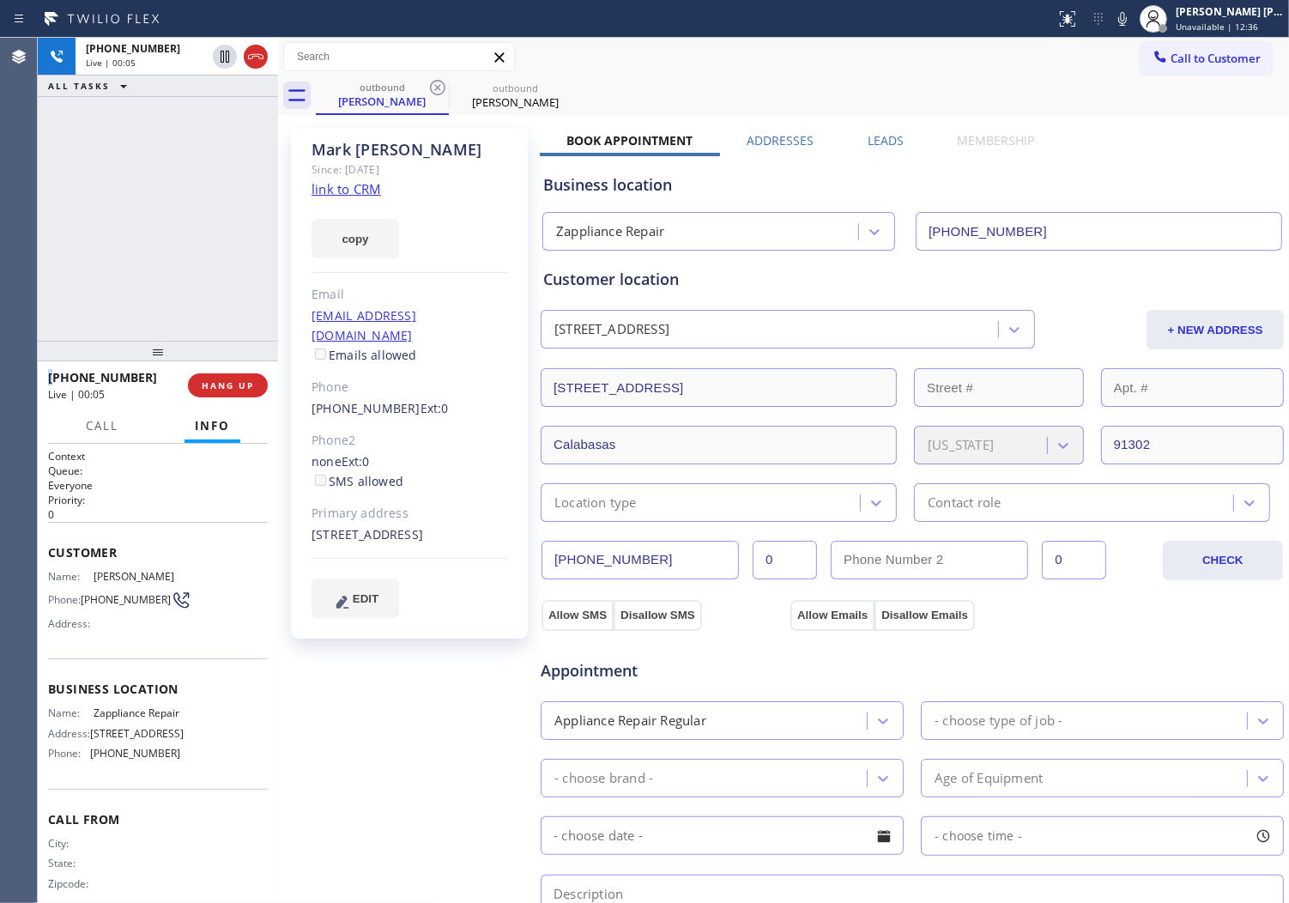
click at [373, 148] on div "[PERSON_NAME]" at bounding box center [410, 150] width 197 height 20
click at [354, 155] on div "[PERSON_NAME]" at bounding box center [410, 150] width 197 height 20
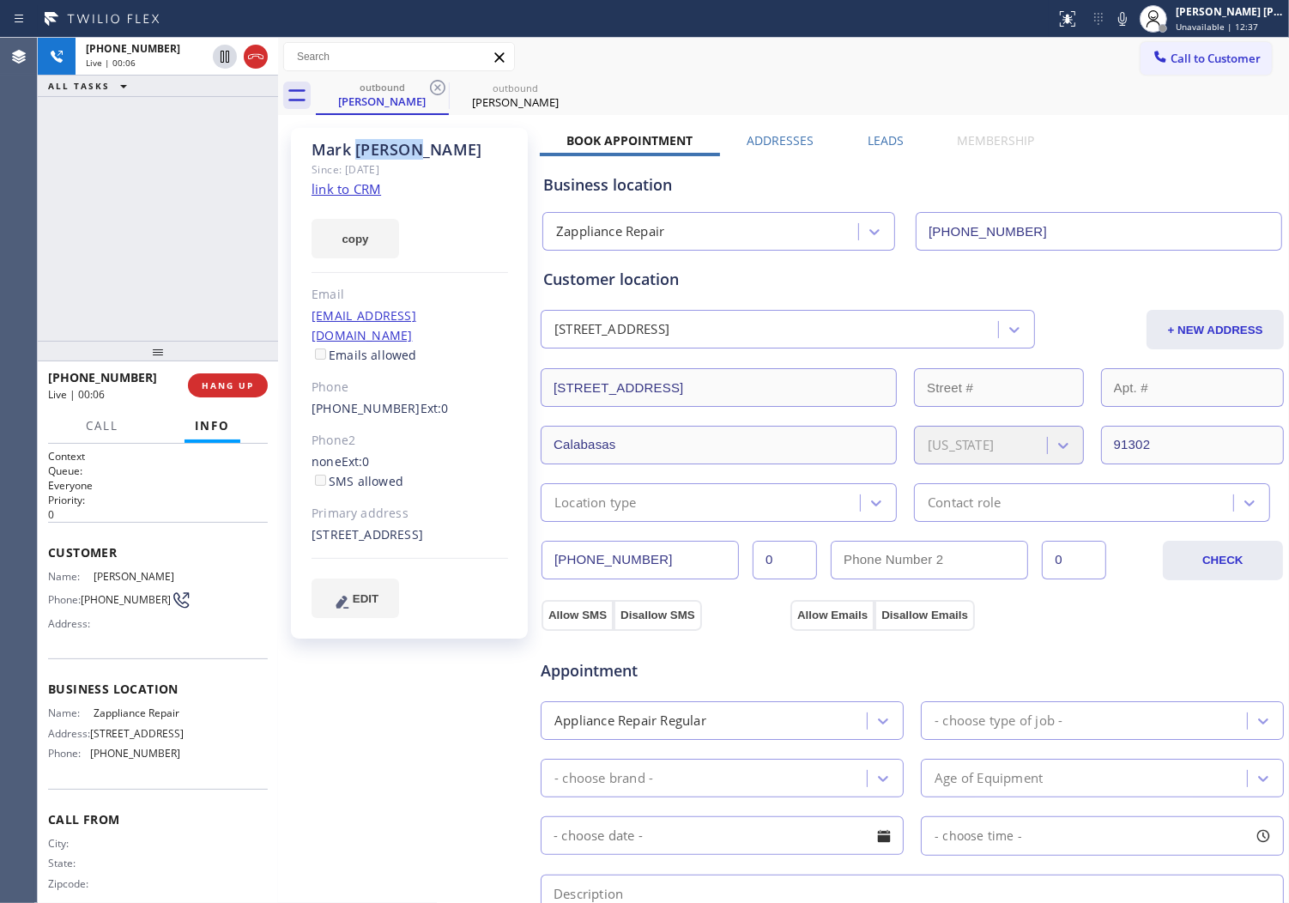
click at [354, 155] on div "[PERSON_NAME]" at bounding box center [410, 150] width 197 height 20
click at [419, 153] on div "[PERSON_NAME]" at bounding box center [410, 150] width 197 height 20
click at [441, 163] on div "Since: [DATE]" at bounding box center [410, 170] width 197 height 20
click at [416, 155] on div "[PERSON_NAME]" at bounding box center [410, 150] width 197 height 20
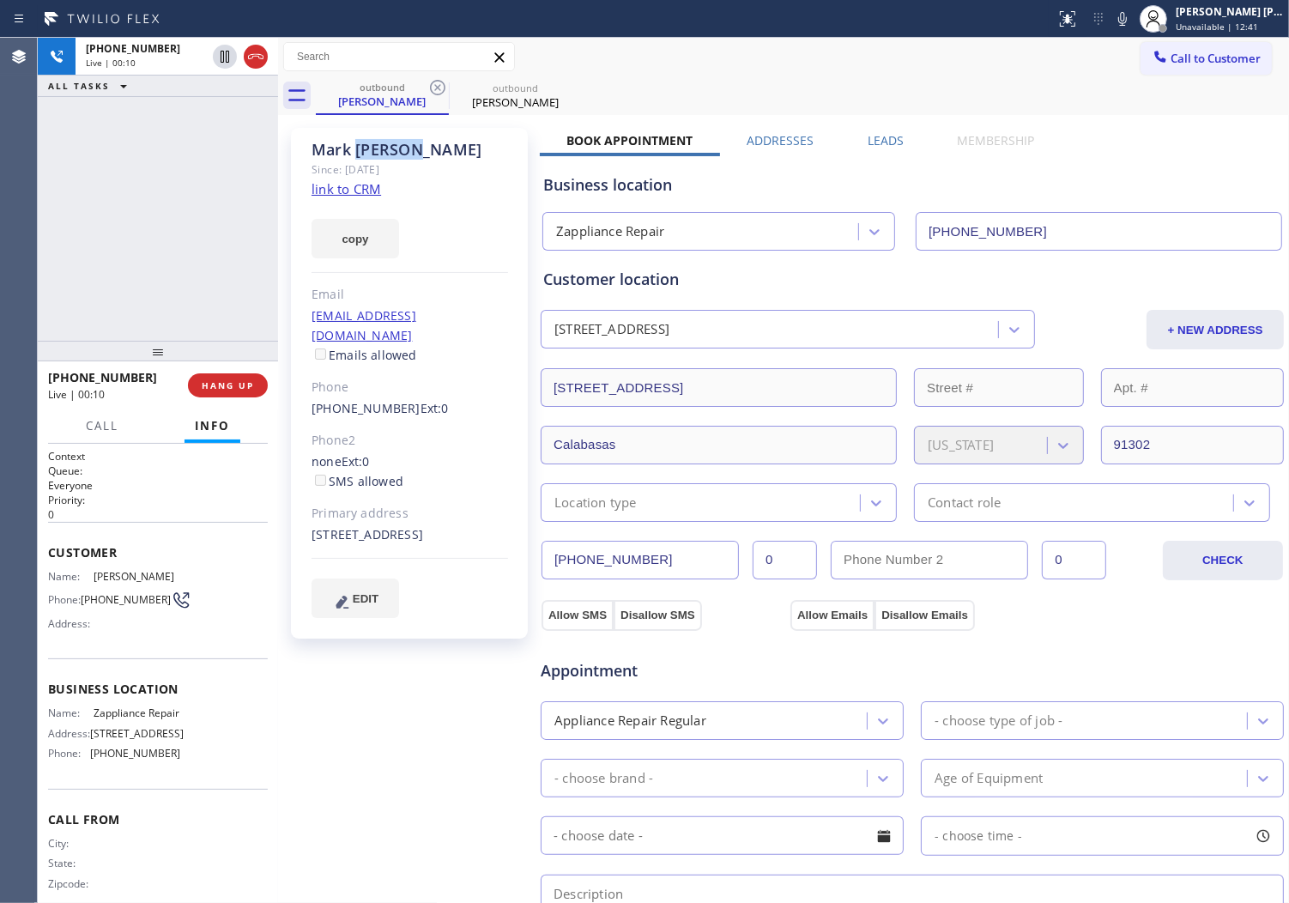
click at [416, 155] on div "[PERSON_NAME]" at bounding box center [410, 150] width 197 height 20
click at [416, 156] on div "[PERSON_NAME]" at bounding box center [410, 150] width 197 height 20
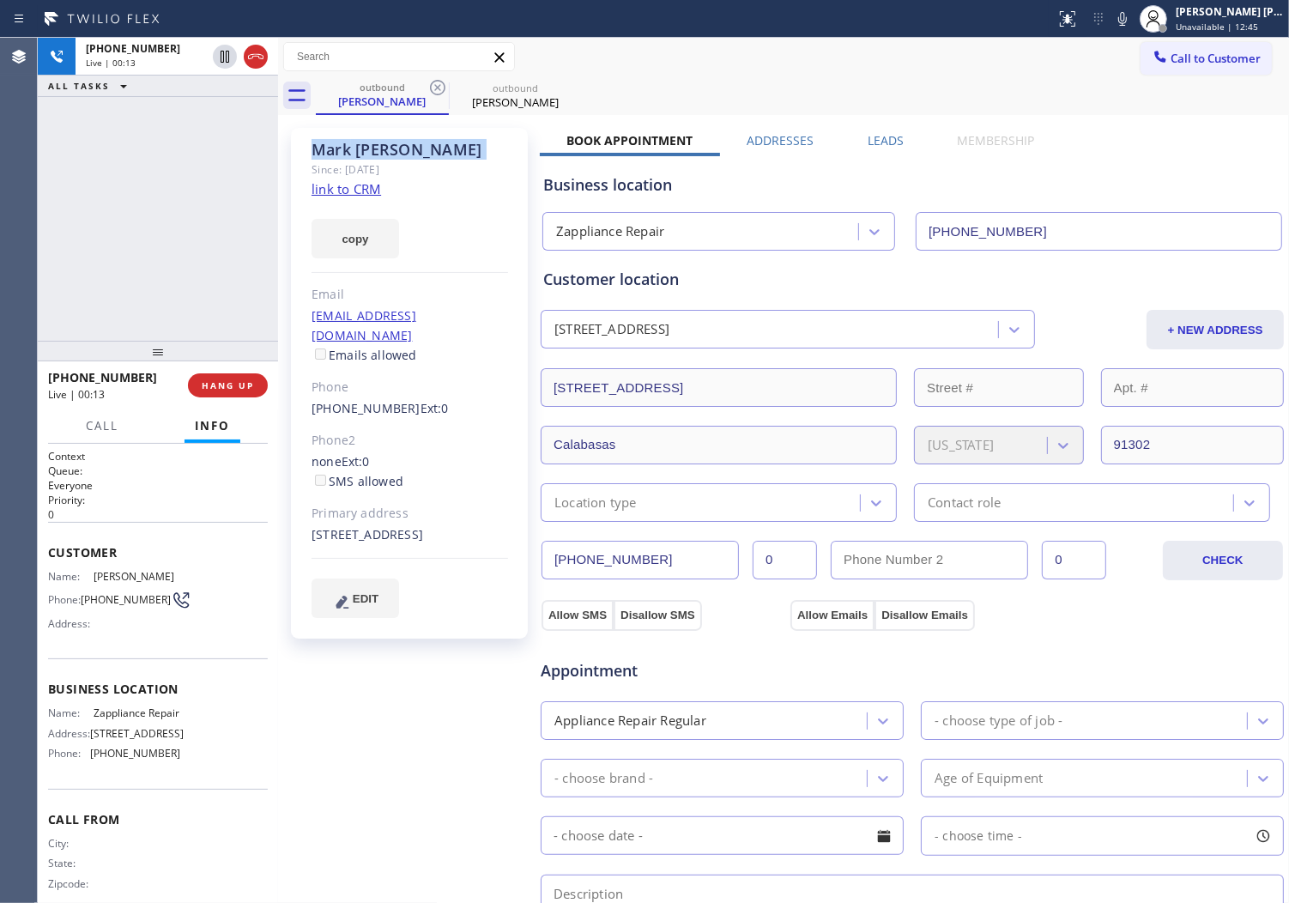
click at [416, 156] on div "[PERSON_NAME]" at bounding box center [410, 150] width 197 height 20
click at [391, 535] on div "[STREET_ADDRESS]" at bounding box center [410, 535] width 197 height 20
copy div "91302"
click at [392, 149] on div "[PERSON_NAME]" at bounding box center [410, 150] width 197 height 20
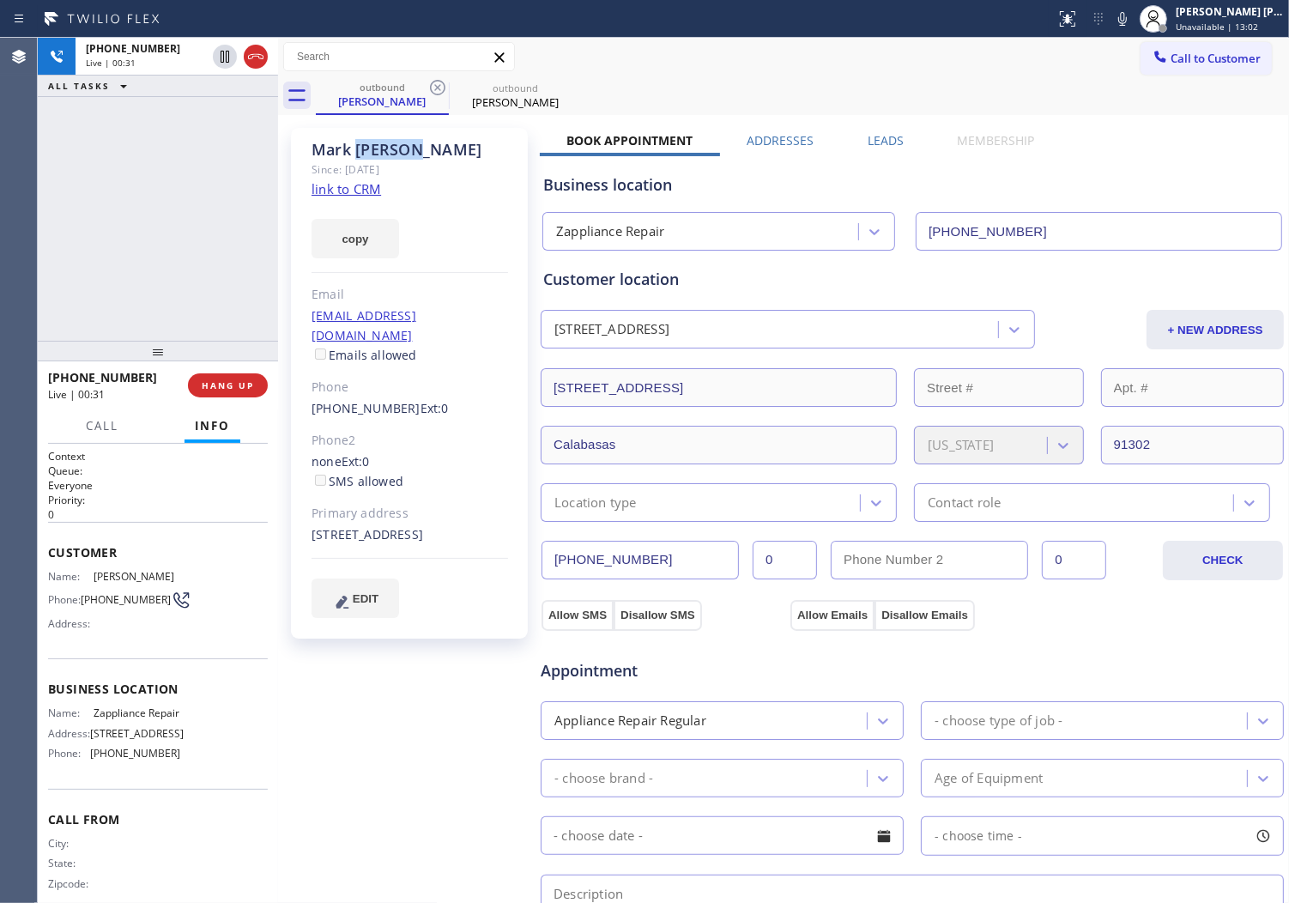
click at [392, 149] on div "[PERSON_NAME]" at bounding box center [410, 150] width 197 height 20
click at [440, 187] on div "[PERSON_NAME] Since: [DATE] link to CRM copy Email [EMAIL_ADDRESS][DOMAIN_NAME]…" at bounding box center [409, 383] width 237 height 511
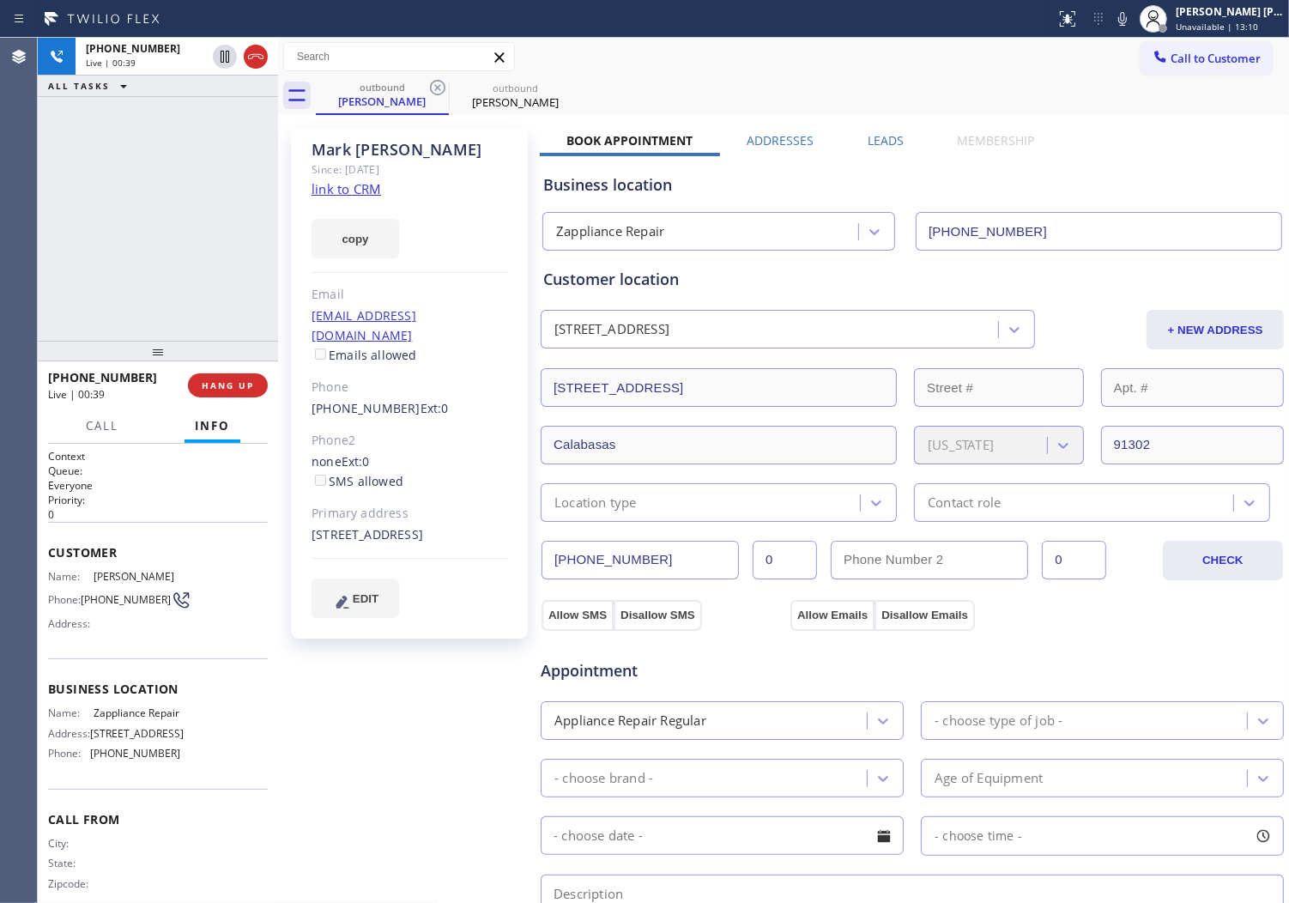
click at [397, 155] on div "[PERSON_NAME]" at bounding box center [410, 150] width 197 height 20
click at [396, 155] on div "[PERSON_NAME]" at bounding box center [410, 150] width 197 height 20
click at [458, 158] on div "[PERSON_NAME]" at bounding box center [410, 150] width 197 height 20
click at [410, 151] on div "[PERSON_NAME]" at bounding box center [410, 150] width 197 height 20
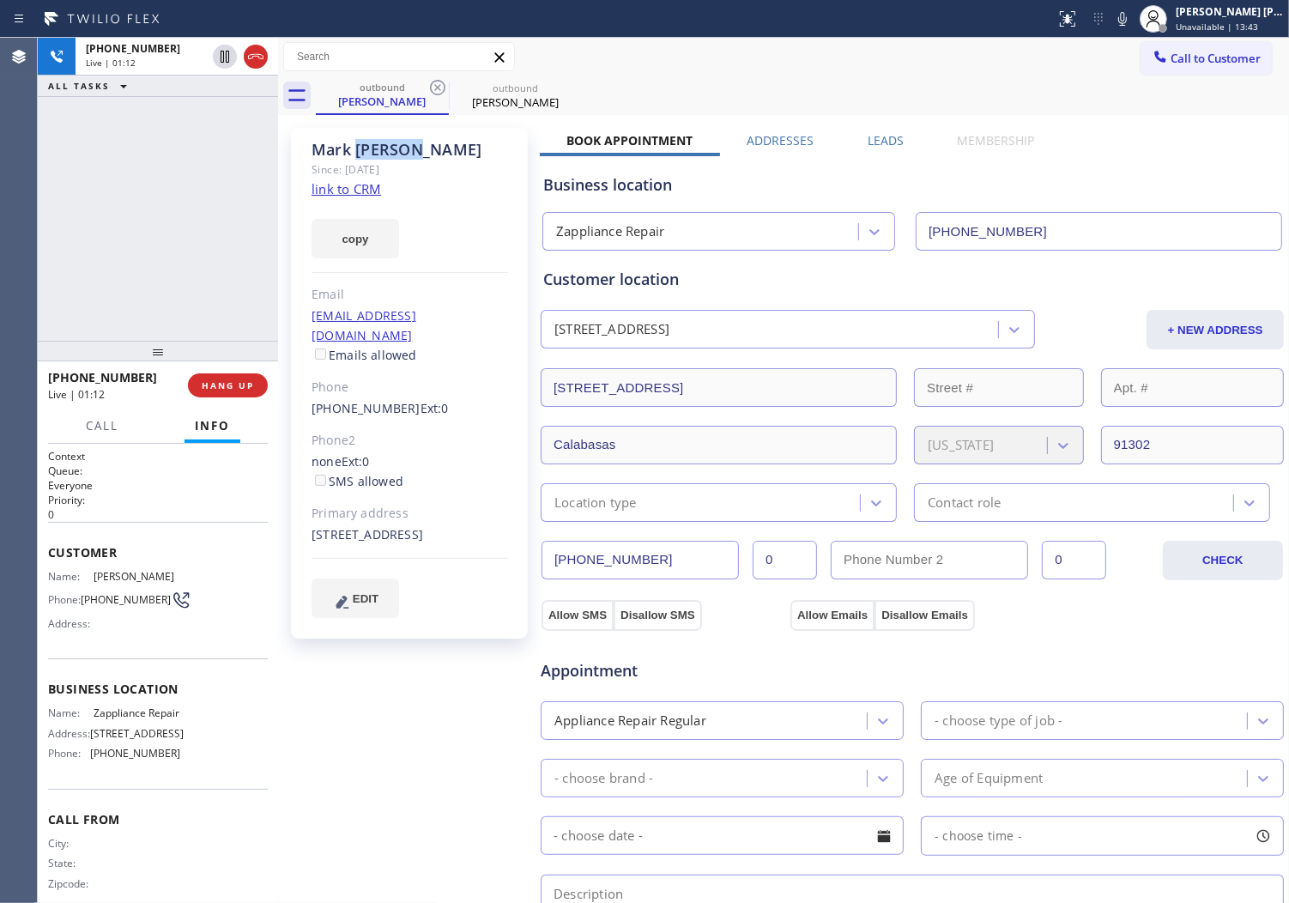
click at [410, 151] on div "[PERSON_NAME]" at bounding box center [410, 150] width 197 height 20
click at [409, 149] on div "[PERSON_NAME]" at bounding box center [410, 150] width 197 height 20
click at [491, 163] on div "Since: [DATE]" at bounding box center [410, 170] width 197 height 20
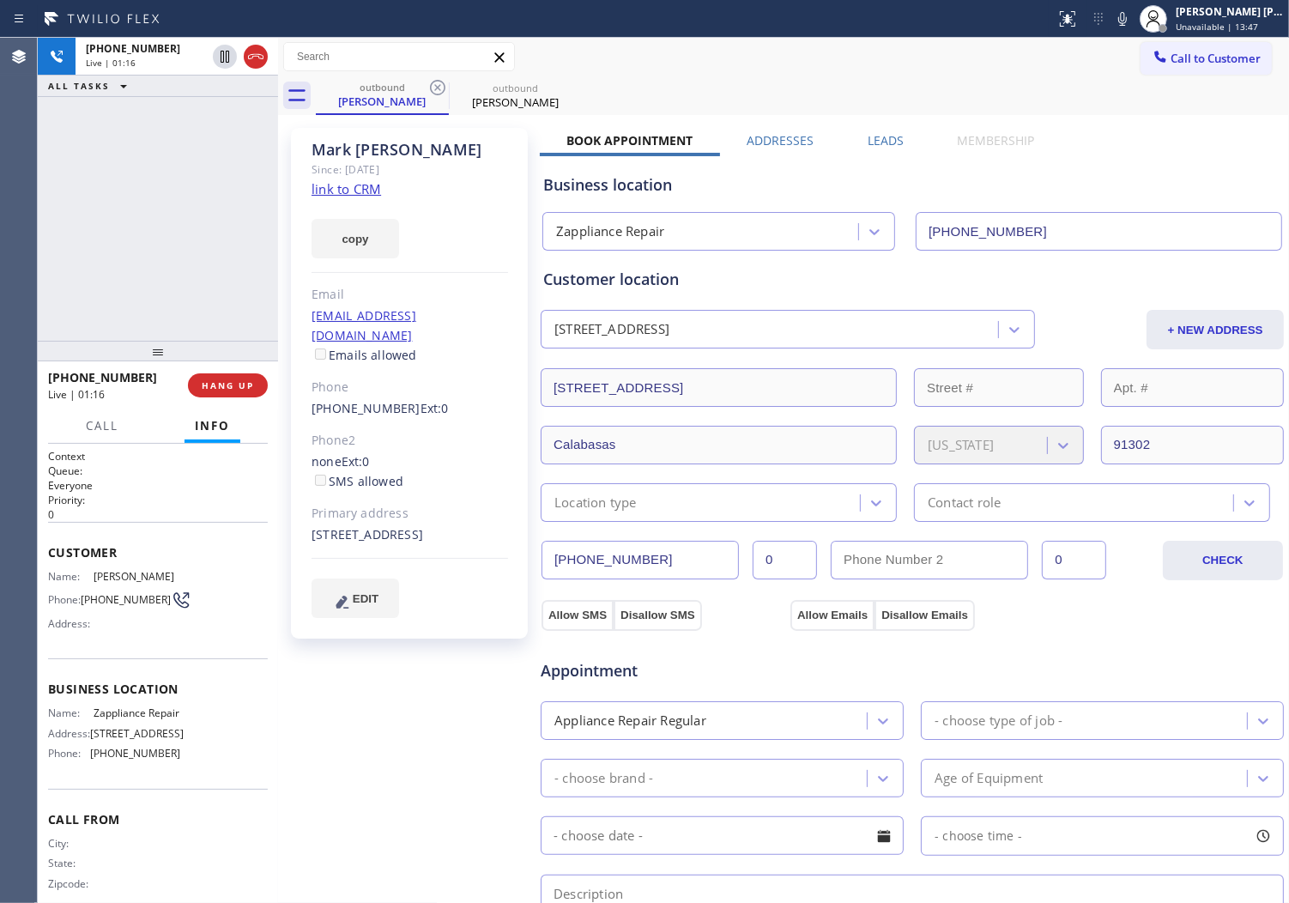
click at [393, 153] on div "[PERSON_NAME]" at bounding box center [410, 150] width 197 height 20
click at [395, 153] on div "[PERSON_NAME]" at bounding box center [410, 150] width 197 height 20
click at [397, 155] on div "[PERSON_NAME]" at bounding box center [410, 150] width 197 height 20
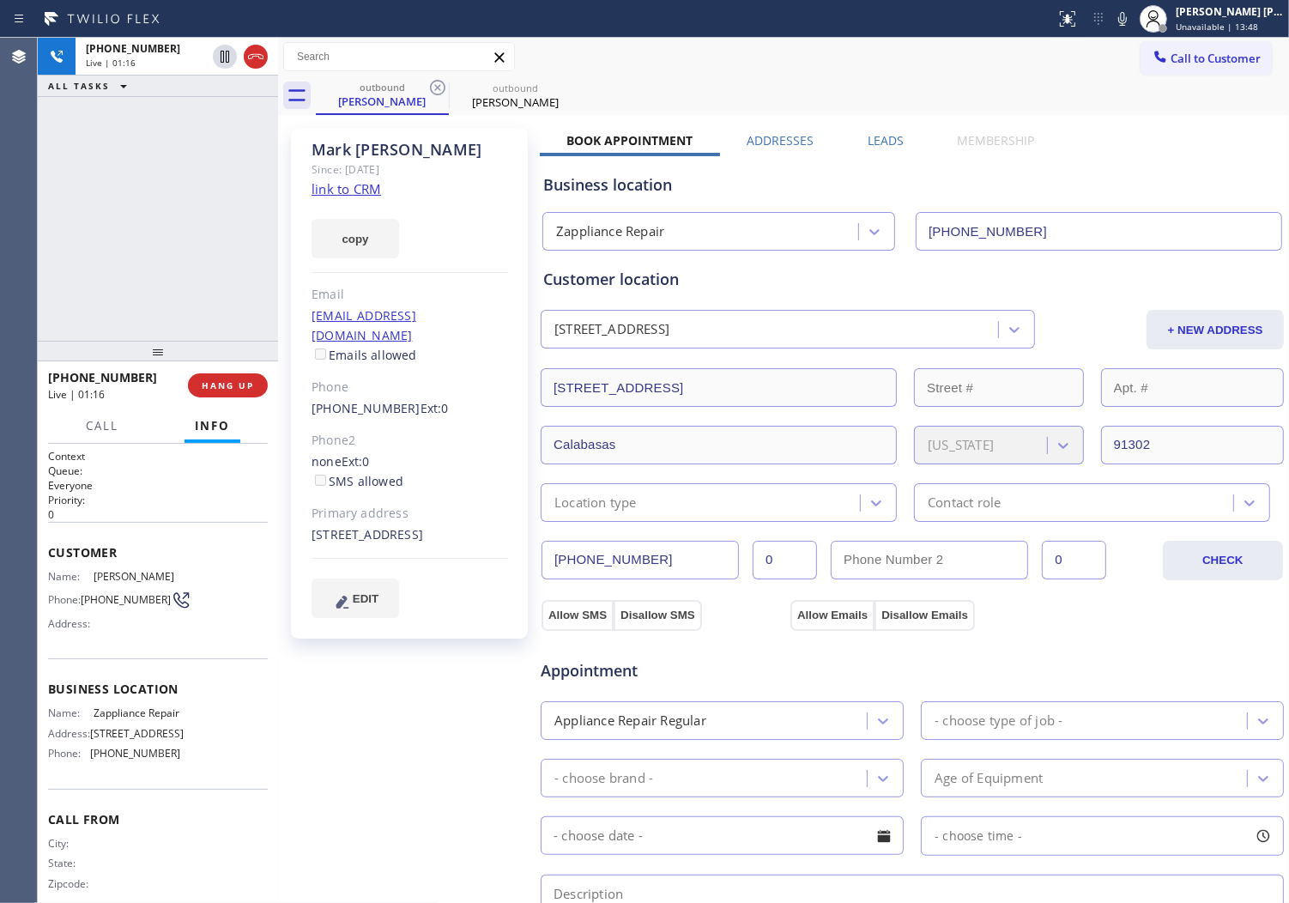
click at [337, 155] on div "[PERSON_NAME]" at bounding box center [410, 150] width 197 height 20
click at [388, 155] on div "[PERSON_NAME]" at bounding box center [410, 150] width 197 height 20
click at [447, 221] on div "copy" at bounding box center [410, 228] width 197 height 59
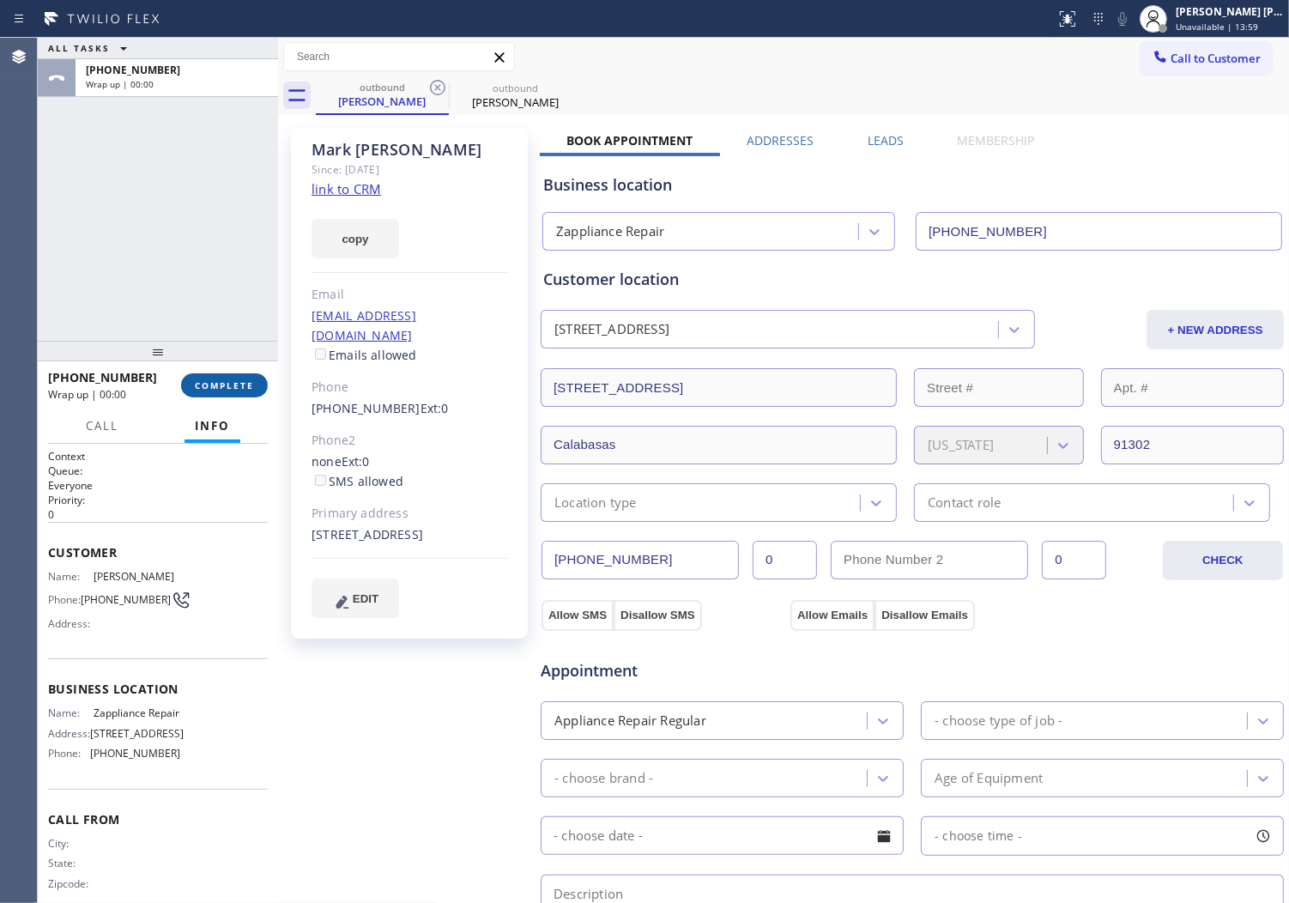
click at [253, 375] on button "COMPLETE" at bounding box center [224, 385] width 87 height 24
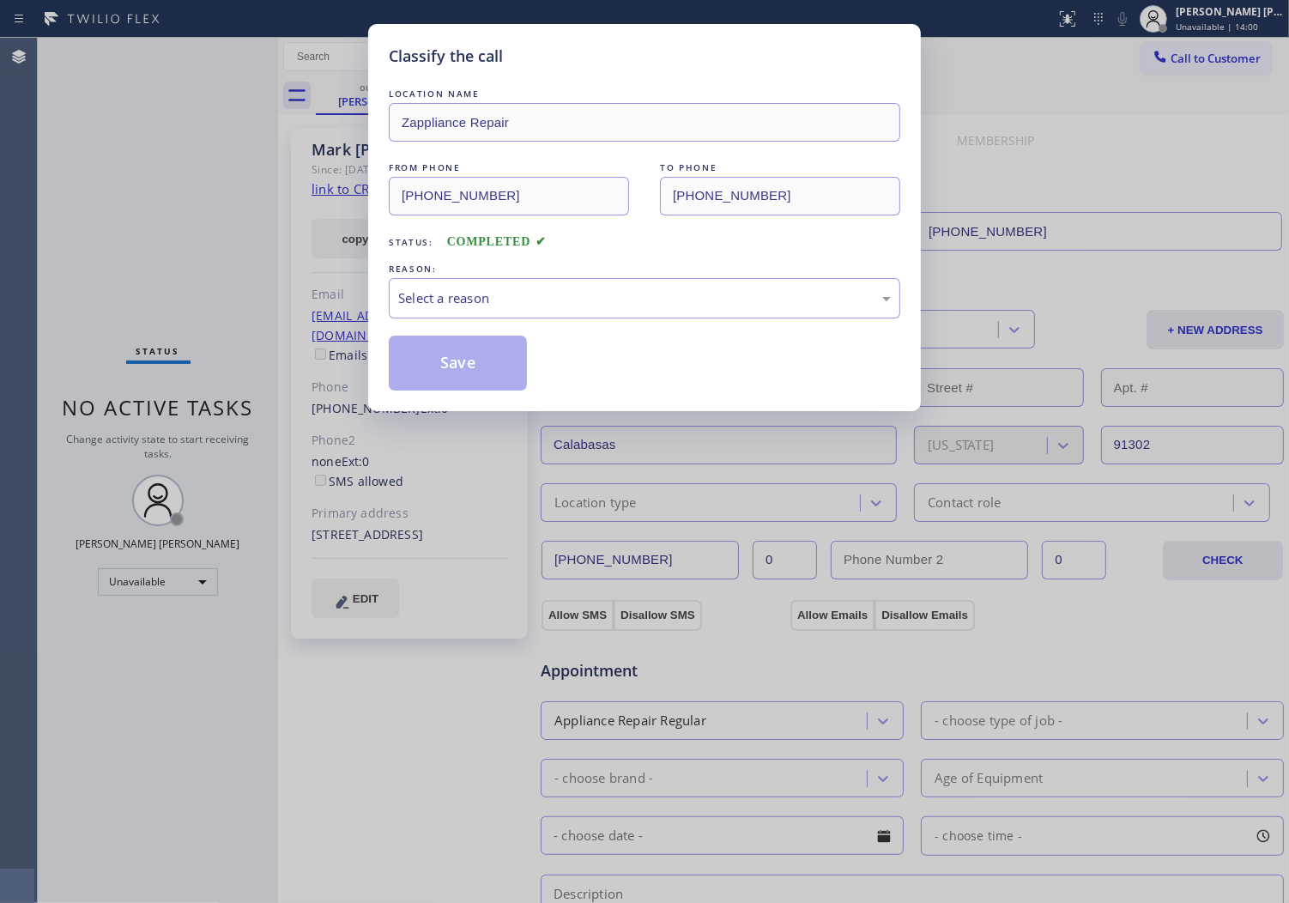
click at [456, 294] on div "Select a reason" at bounding box center [644, 298] width 493 height 20
click at [470, 294] on div "Select a reason" at bounding box center [644, 298] width 493 height 20
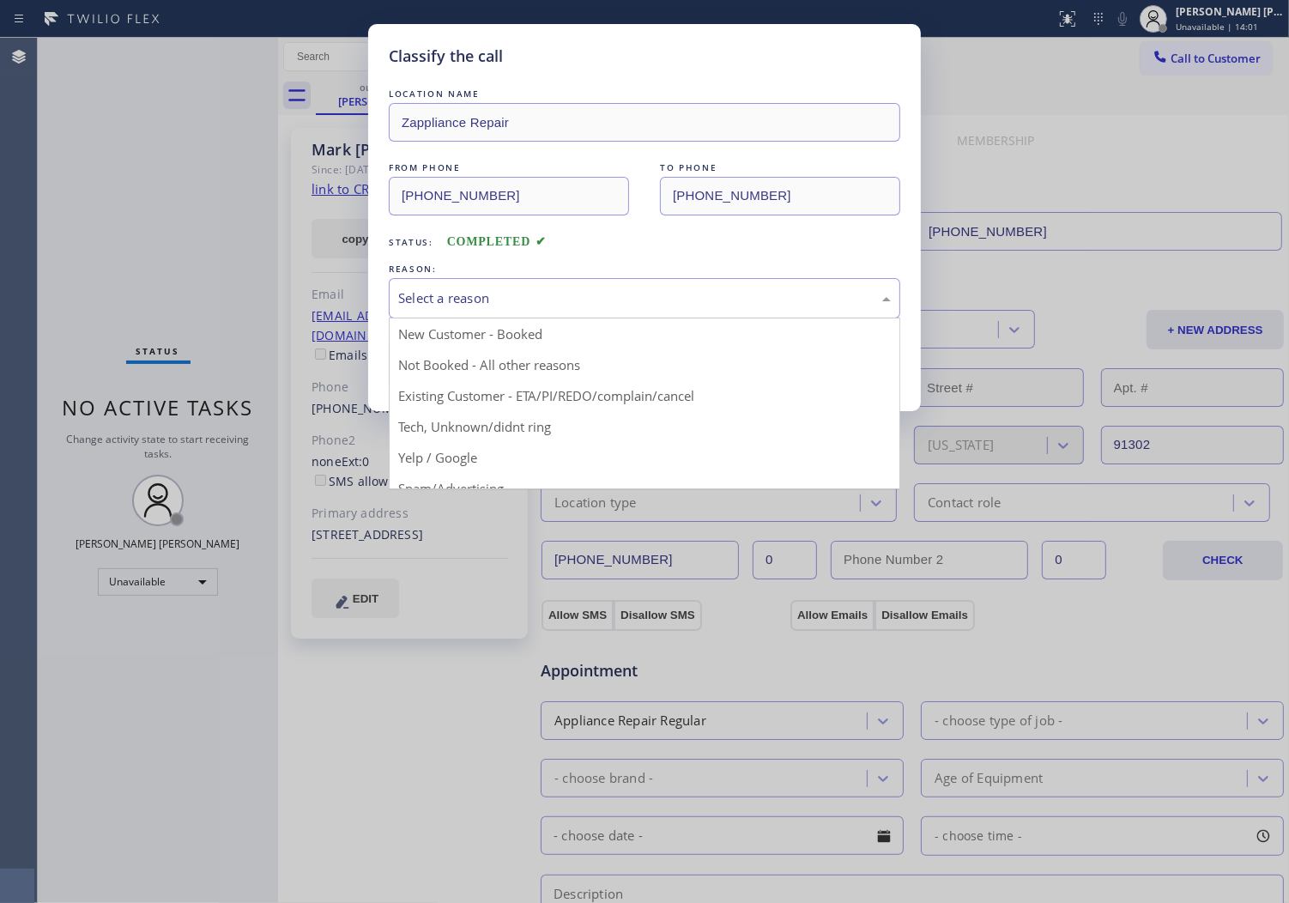
click at [478, 383] on button "Save" at bounding box center [458, 363] width 138 height 55
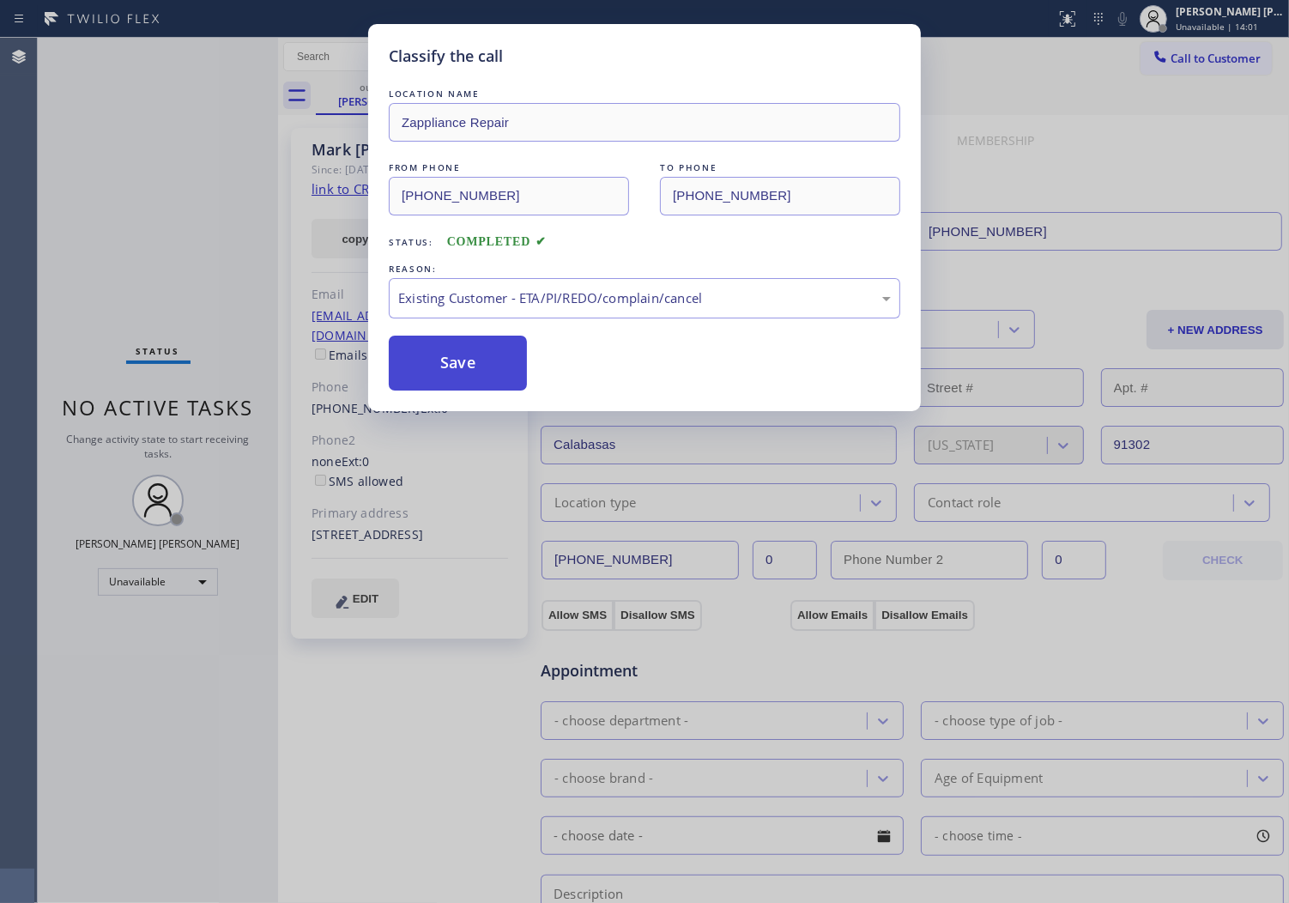
click at [447, 361] on button "Save" at bounding box center [458, 363] width 138 height 55
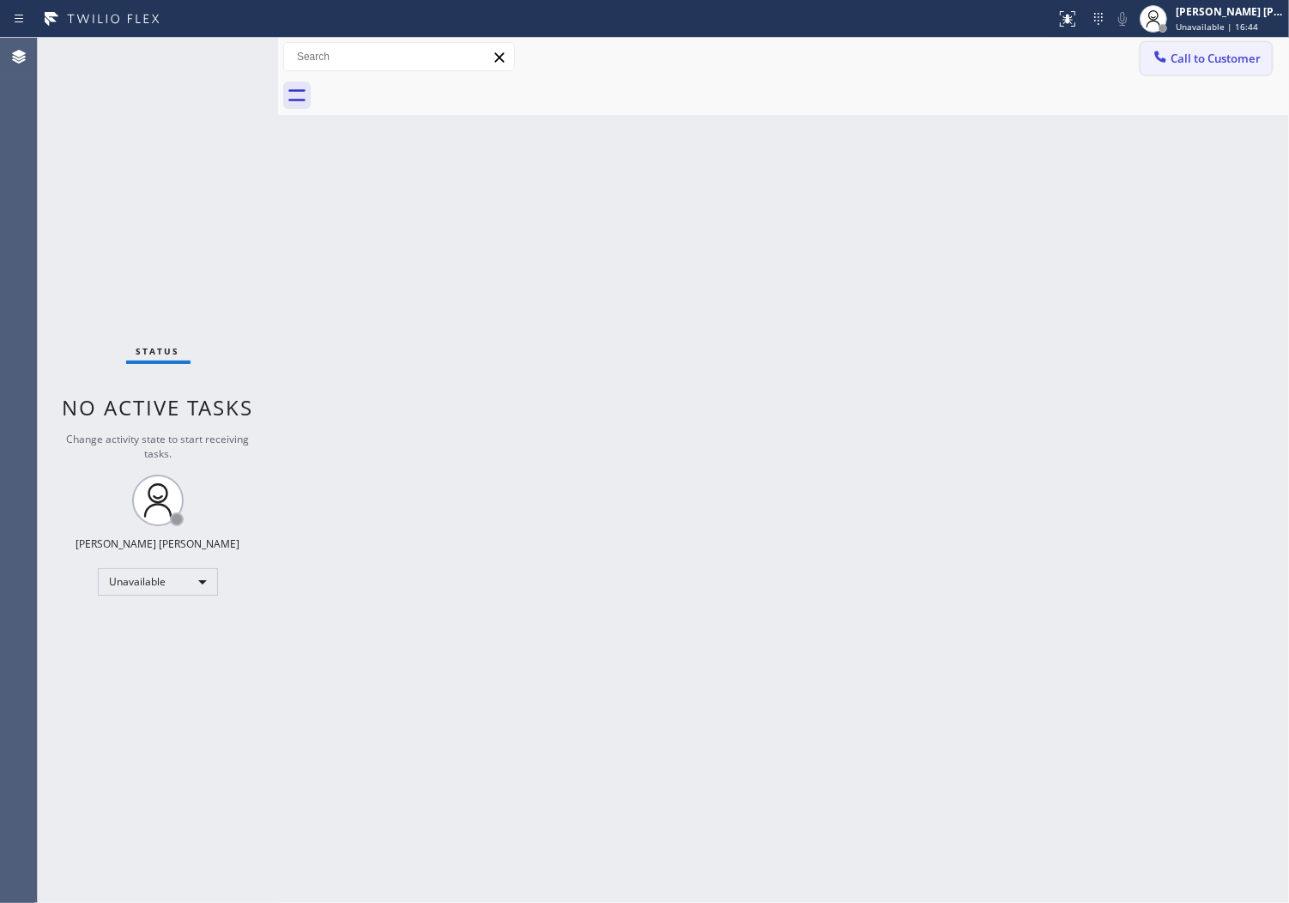
click at [1187, 64] on span "Call to Customer" at bounding box center [1216, 58] width 90 height 15
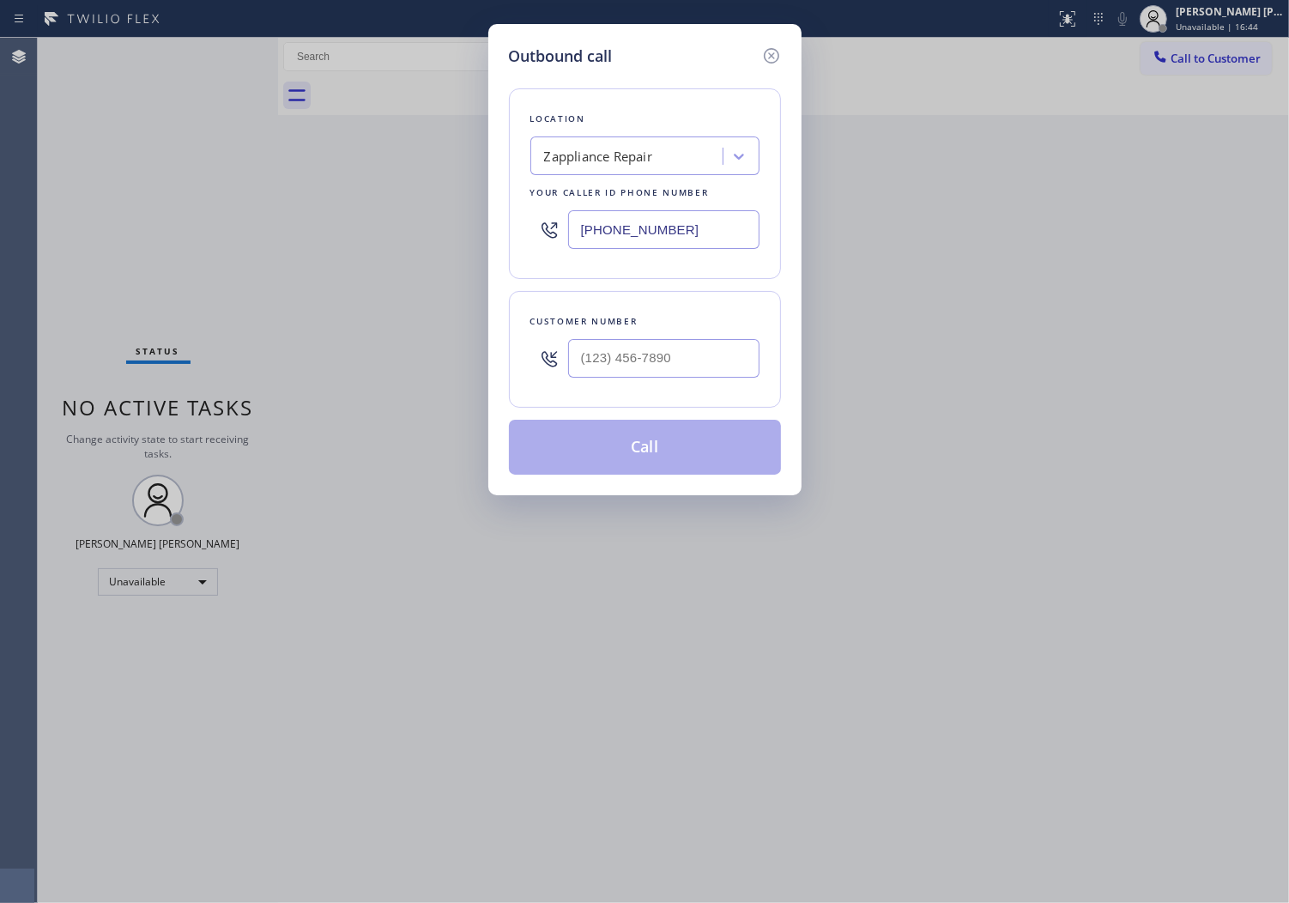
click at [606, 239] on input "[PHONE_NUMBER]" at bounding box center [663, 229] width 191 height 39
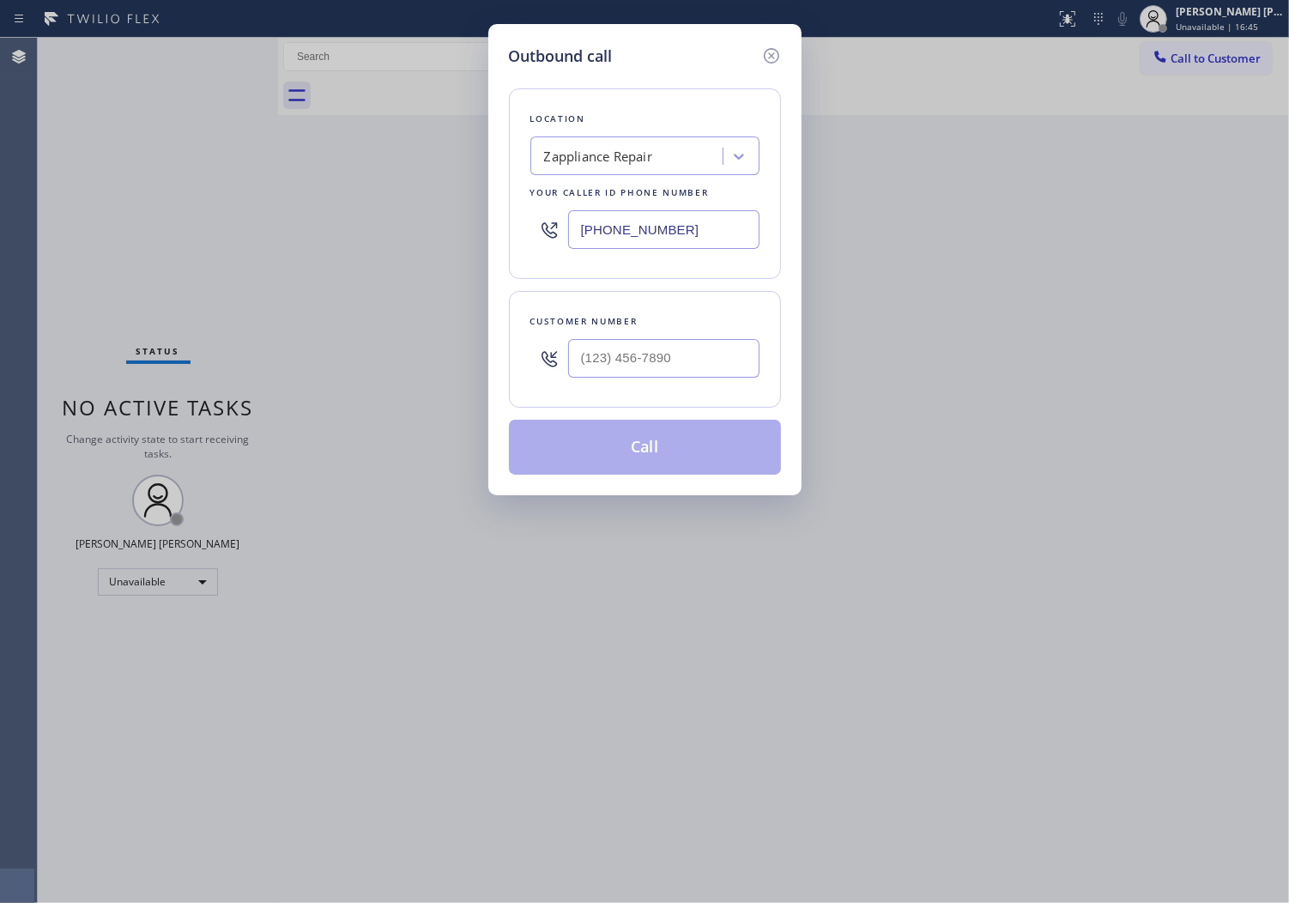
paste input "623) 244-4163"
type input "[PHONE_NUMBER]"
click at [641, 349] on input "text" at bounding box center [663, 358] width 191 height 39
click at [641, 349] on input "(___) ___-____" at bounding box center [663, 358] width 191 height 39
paste input "602) 743-0002"
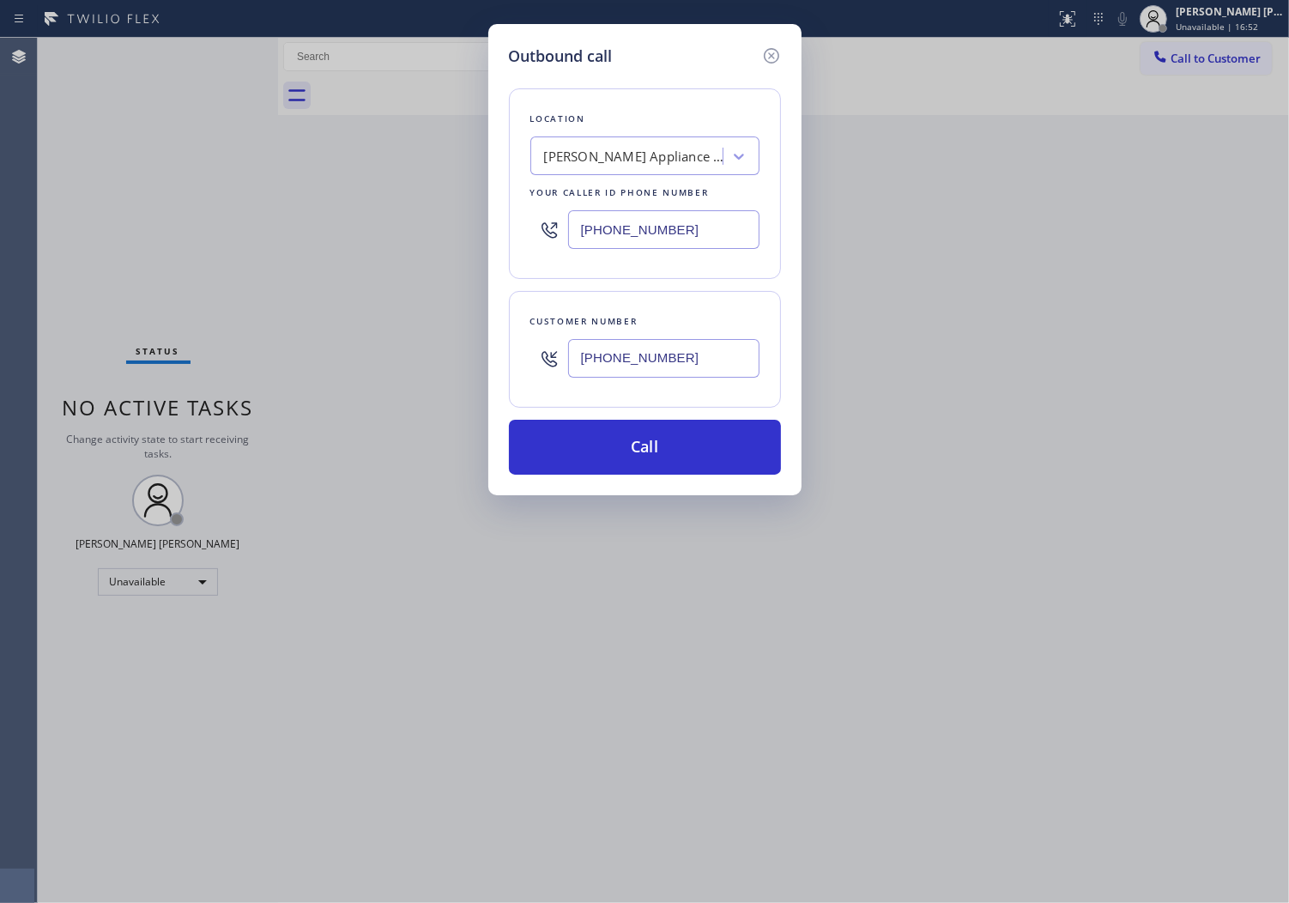
type input "[PHONE_NUMBER]"
click at [662, 422] on button "Call" at bounding box center [645, 447] width 272 height 55
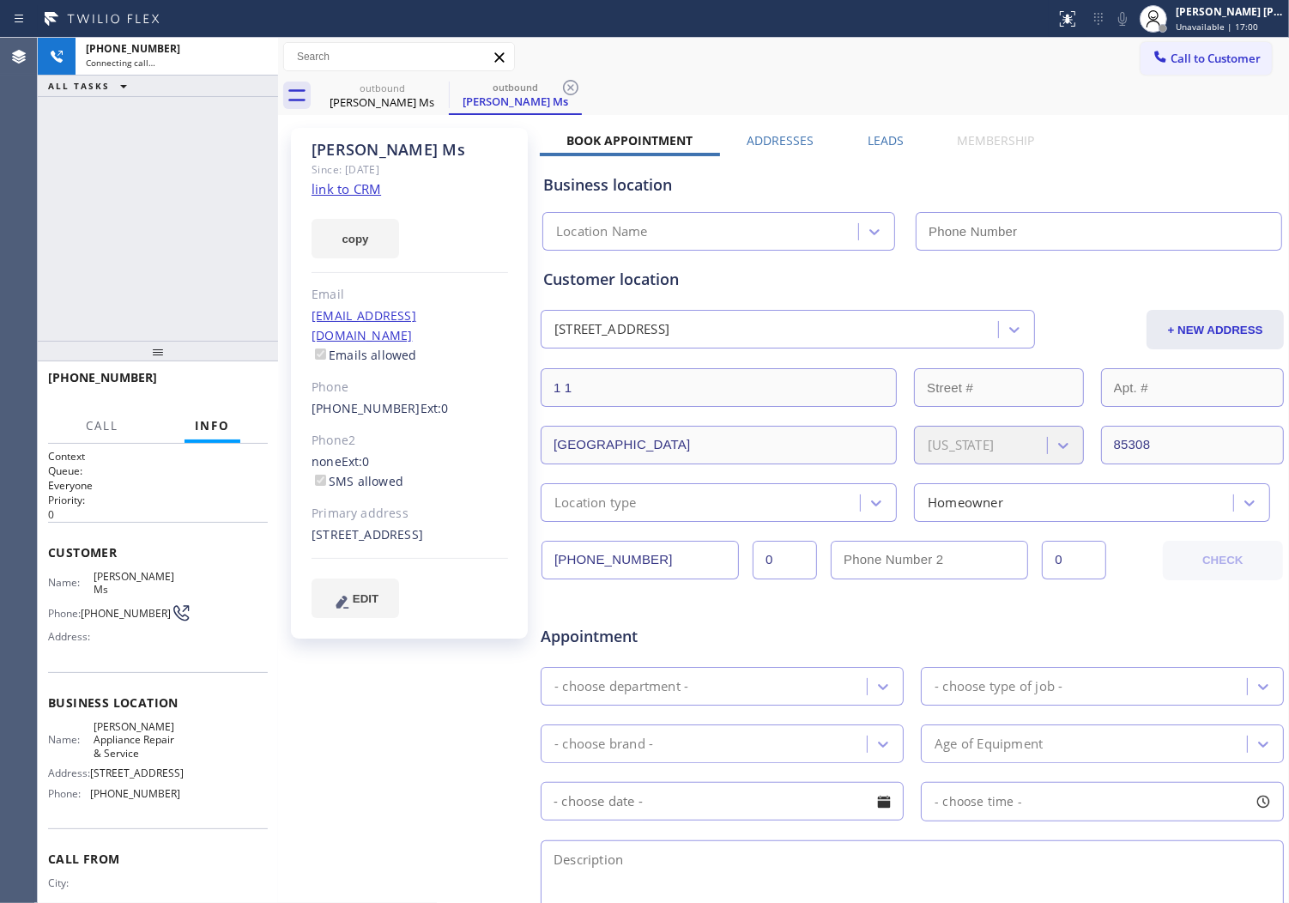
click at [356, 149] on div "[PERSON_NAME] Ms" at bounding box center [410, 150] width 197 height 20
click at [4, 181] on div "Agent Desktop" at bounding box center [18, 470] width 37 height 865
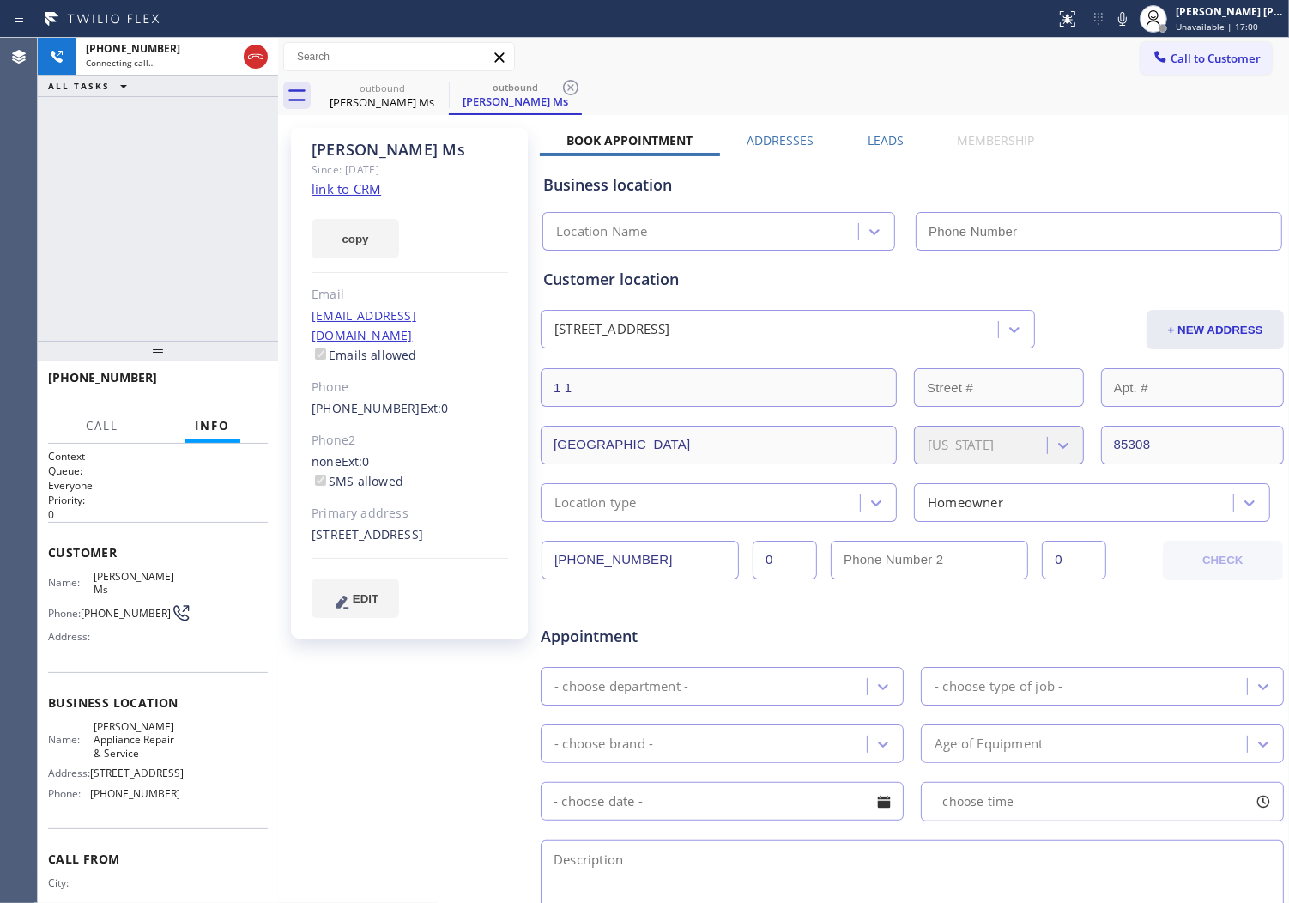
type input "[PHONE_NUMBER]"
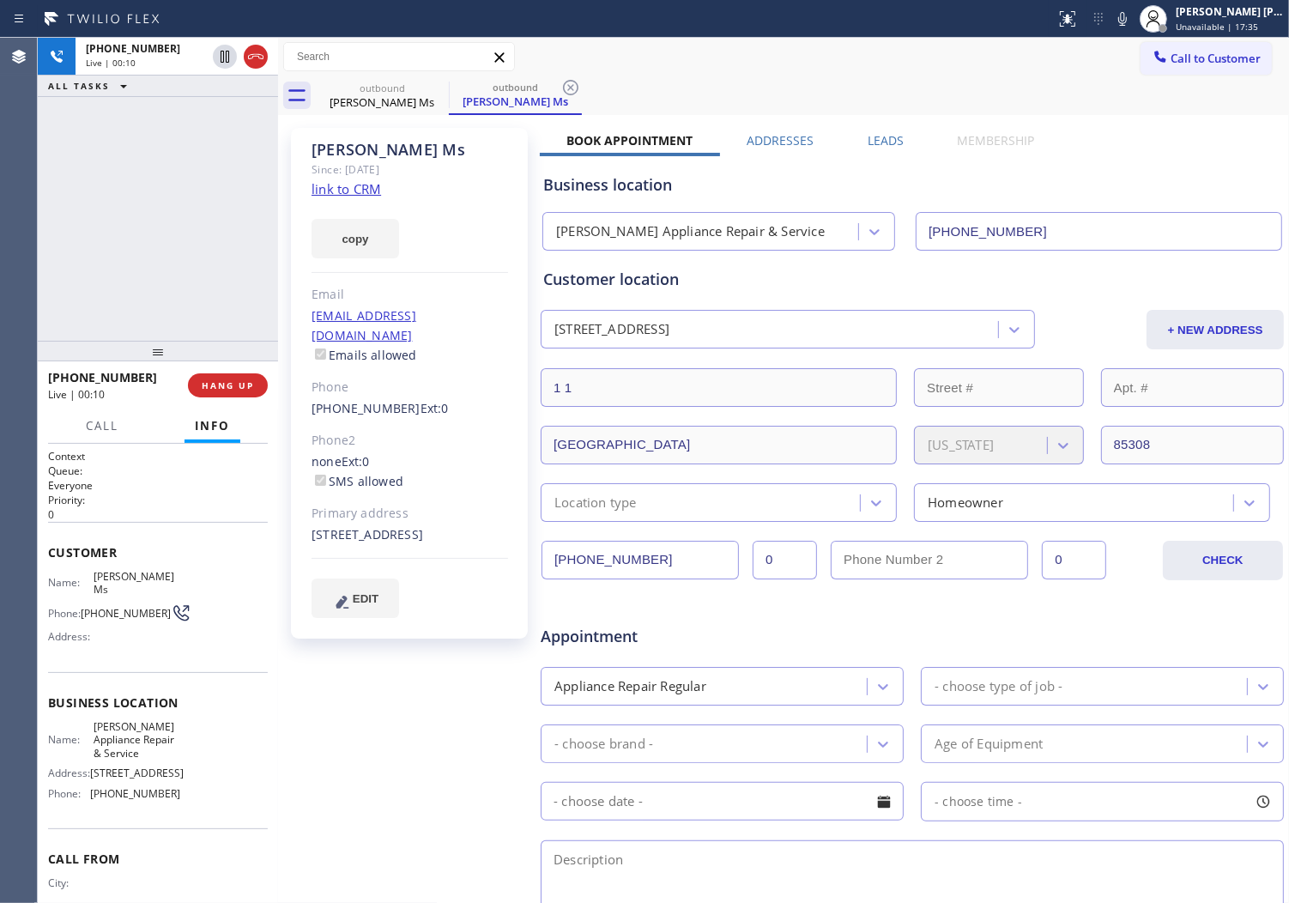
click at [52, 241] on div "[PHONE_NUMBER] Live | 00:10 ALL TASKS ALL TASKS ACTIVE TASKS TASKS IN WRAP UP" at bounding box center [158, 189] width 240 height 303
click at [263, 47] on icon at bounding box center [256, 56] width 21 height 21
click at [263, 46] on icon at bounding box center [256, 56] width 21 height 21
click at [209, 370] on div "[PHONE_NUMBER] Wrap up | 00:00 COMPLETE" at bounding box center [158, 385] width 220 height 45
click at [338, 144] on div "[PERSON_NAME] Ms" at bounding box center [410, 150] width 197 height 20
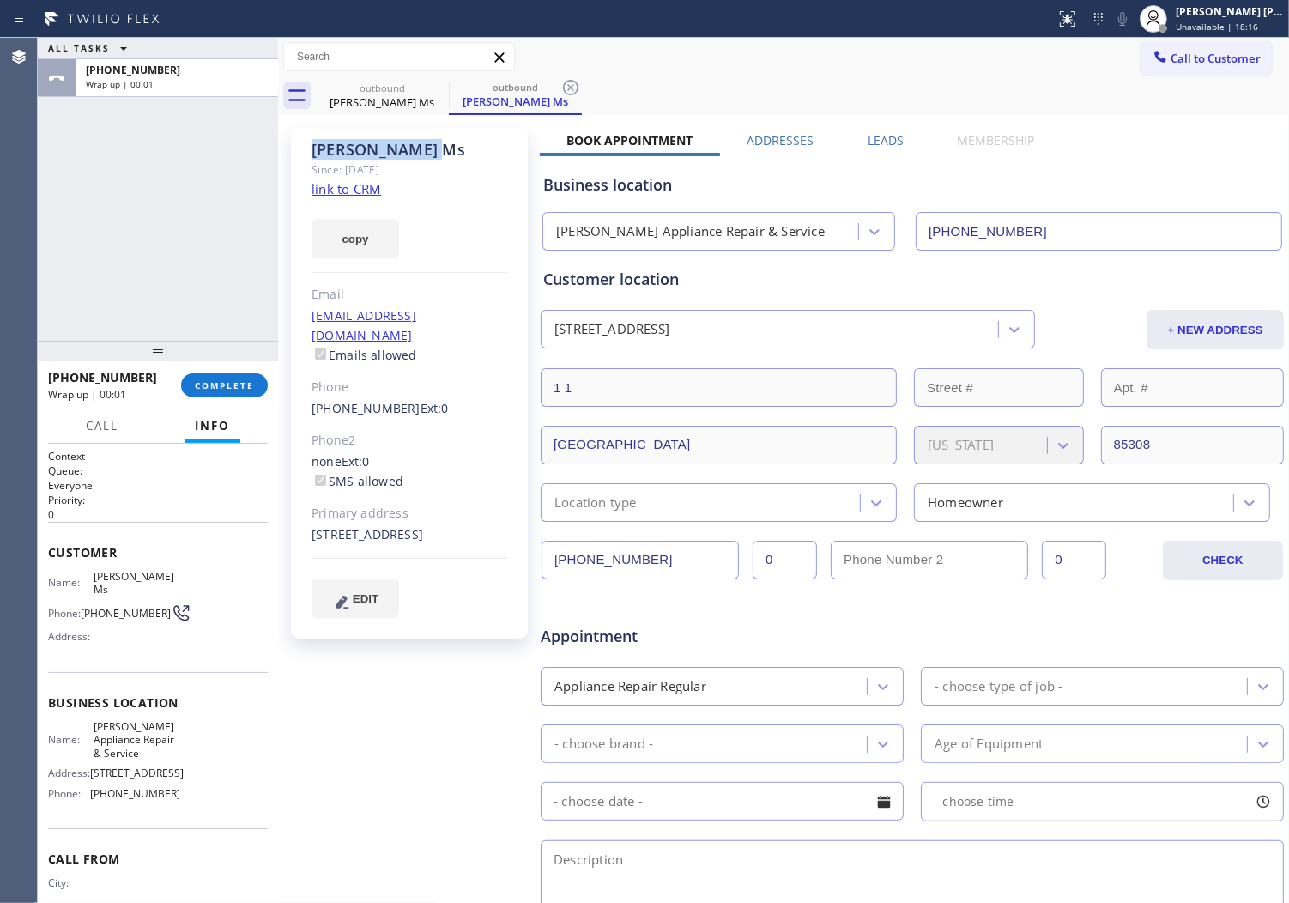
click at [338, 144] on div "[PERSON_NAME] Ms" at bounding box center [410, 150] width 197 height 20
click at [235, 389] on span "COMPLETE" at bounding box center [224, 385] width 59 height 12
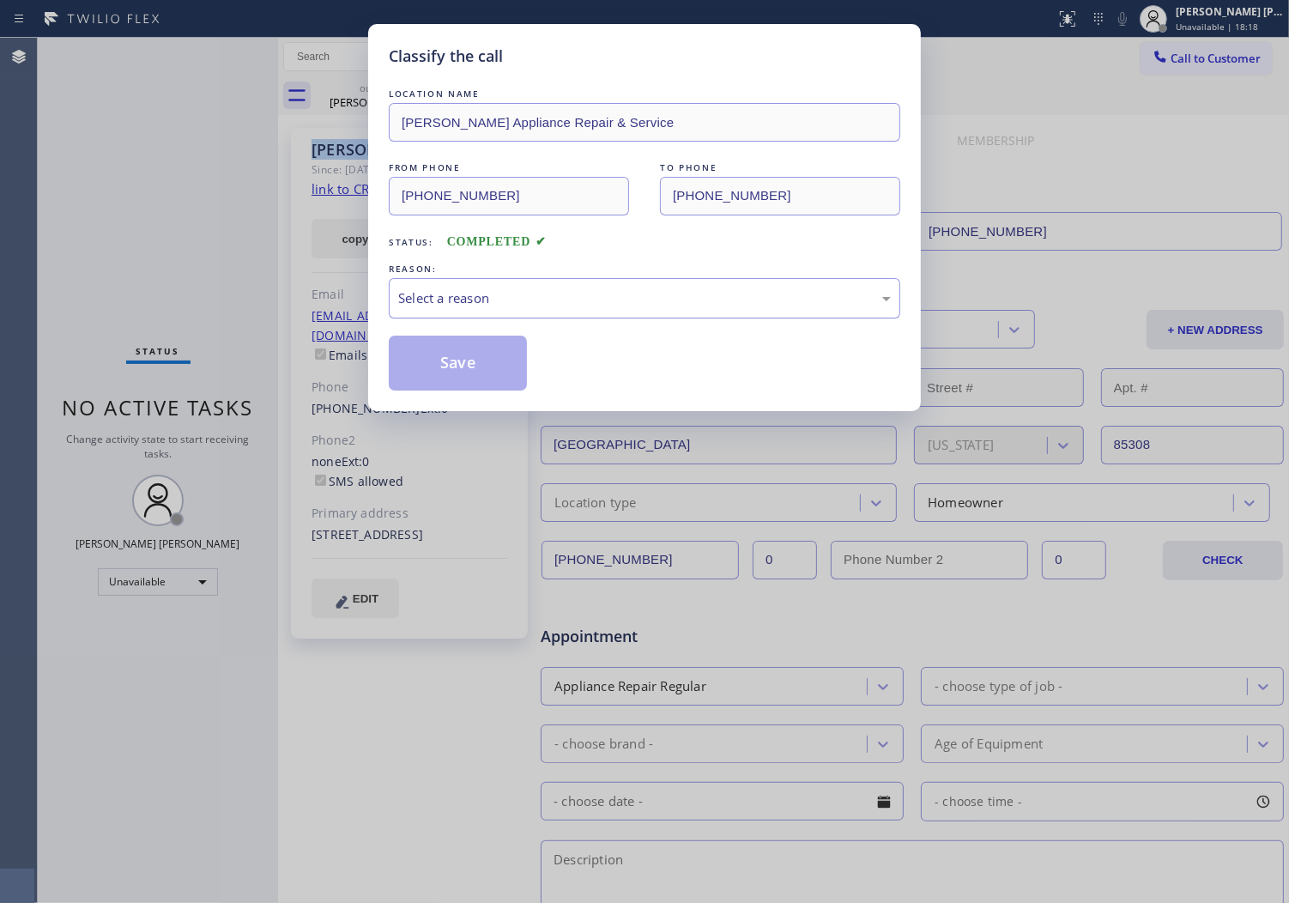
click at [526, 309] on div "Select a reason" at bounding box center [645, 298] width 512 height 40
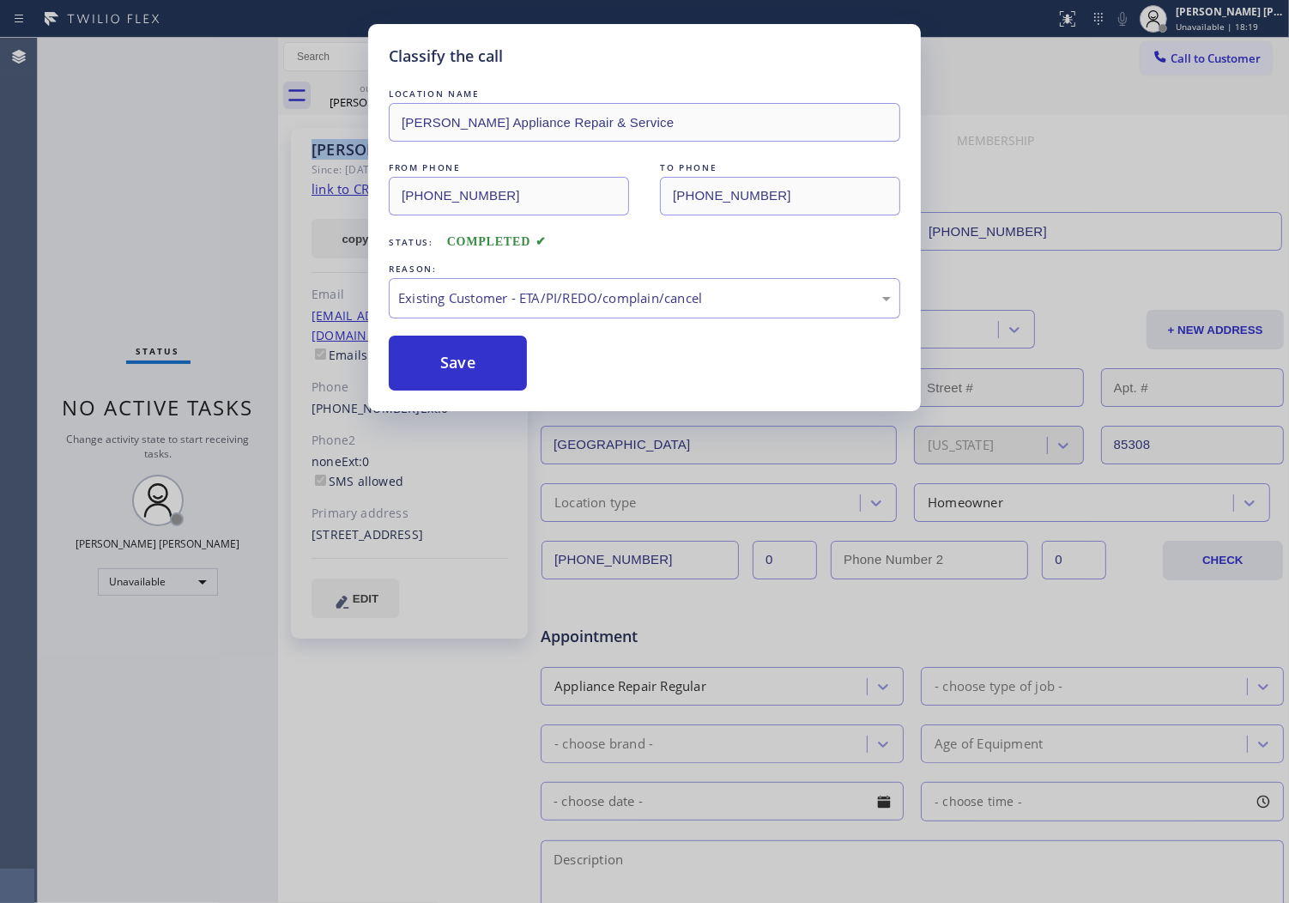
click at [511, 397] on div "Classify the call LOCATION NAME [PERSON_NAME] Appliance Repair & Service FROM P…" at bounding box center [644, 217] width 553 height 387
click at [462, 391] on div "Classify the call LOCATION NAME [PERSON_NAME] Appliance Repair & Service FROM P…" at bounding box center [644, 217] width 553 height 387
click at [458, 383] on button "Save" at bounding box center [458, 363] width 138 height 55
click at [474, 355] on div "Classify the call LOCATION NAME Boston Repair Masters FROM PHONE [PHONE_NUMBER]…" at bounding box center [664, 470] width 1252 height 865
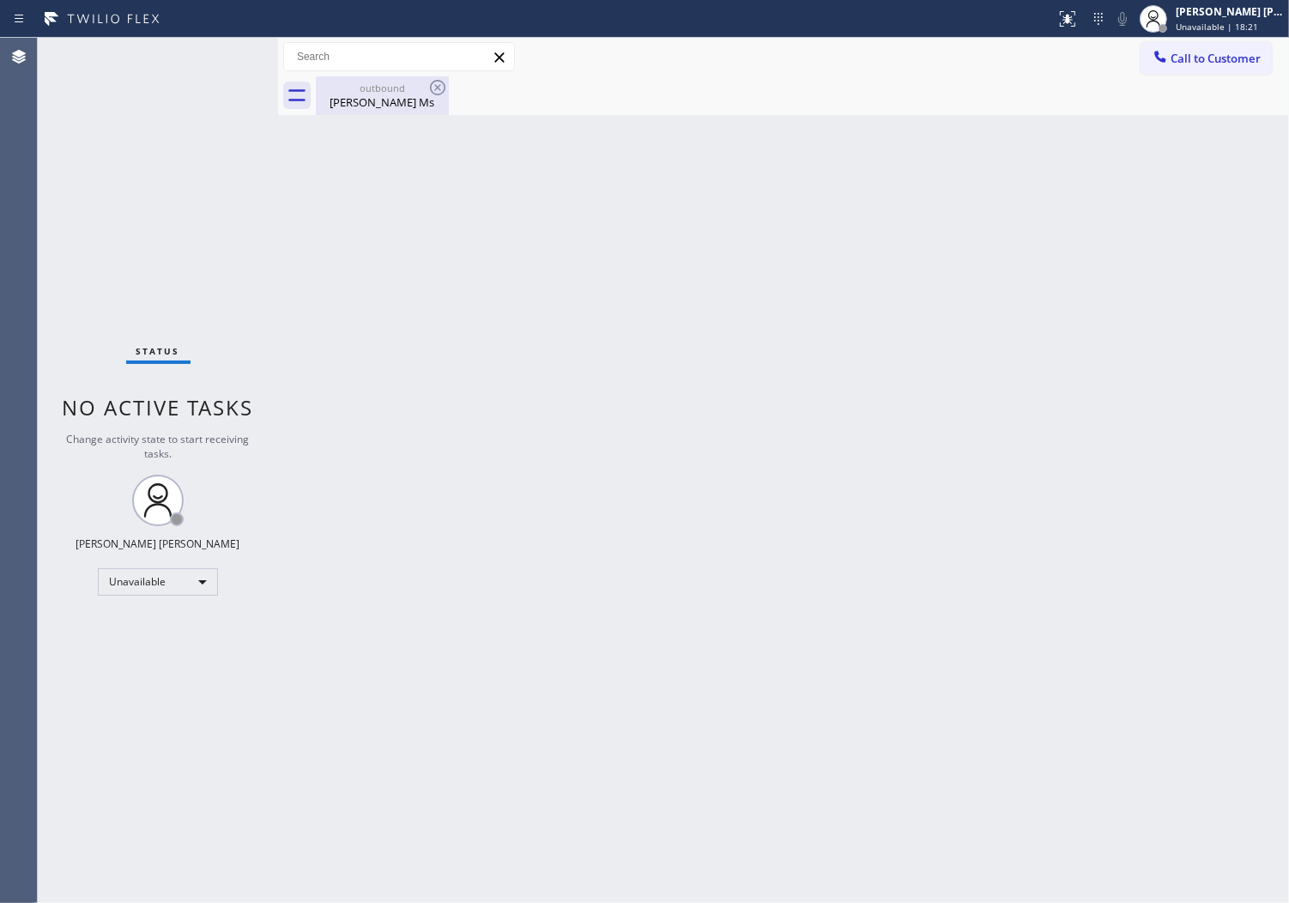
click at [407, 106] on div "[PERSON_NAME] Ms" at bounding box center [383, 101] width 130 height 15
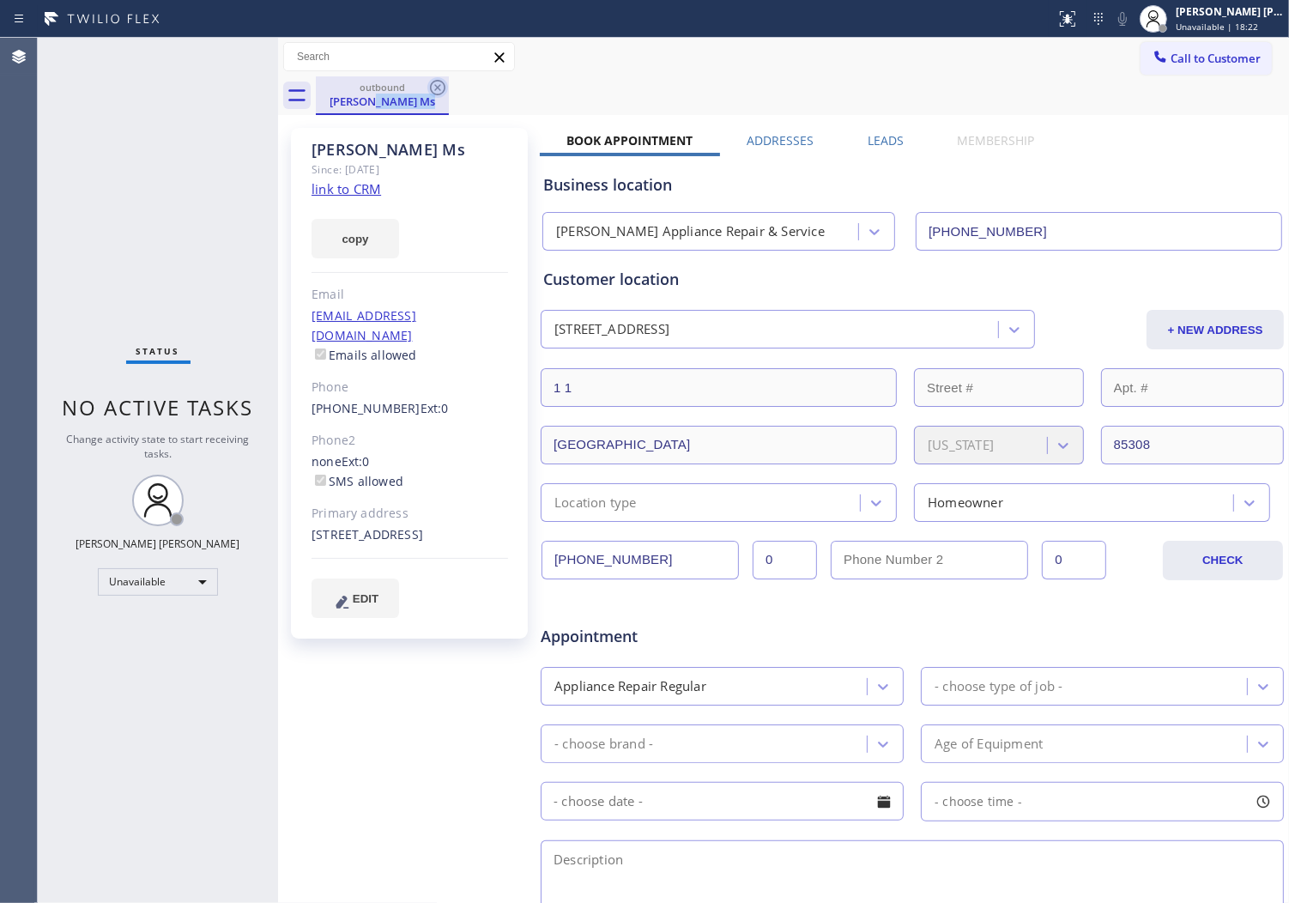
click at [436, 86] on icon at bounding box center [437, 87] width 15 height 15
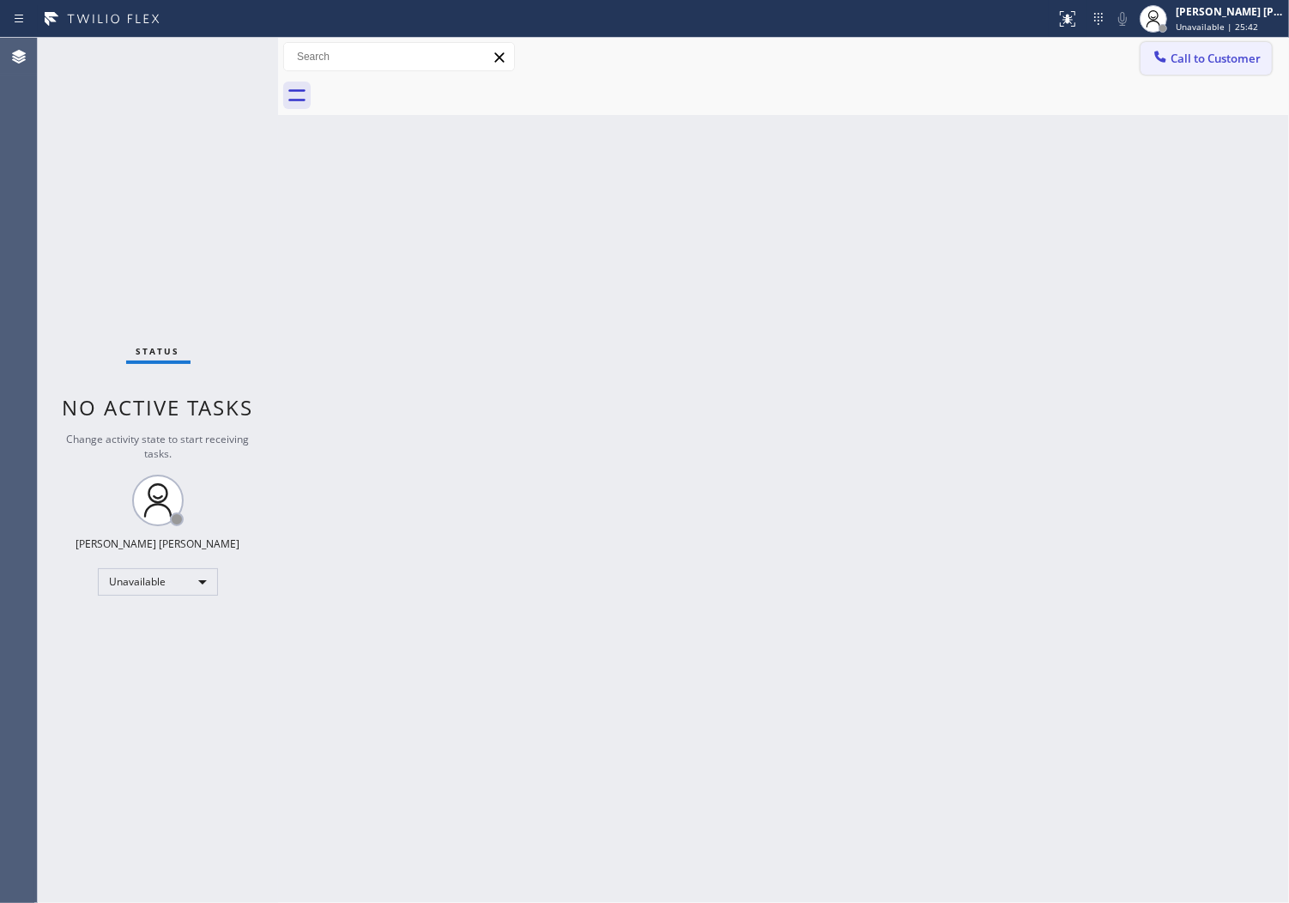
click at [1209, 62] on span "Call to Customer" at bounding box center [1216, 58] width 90 height 15
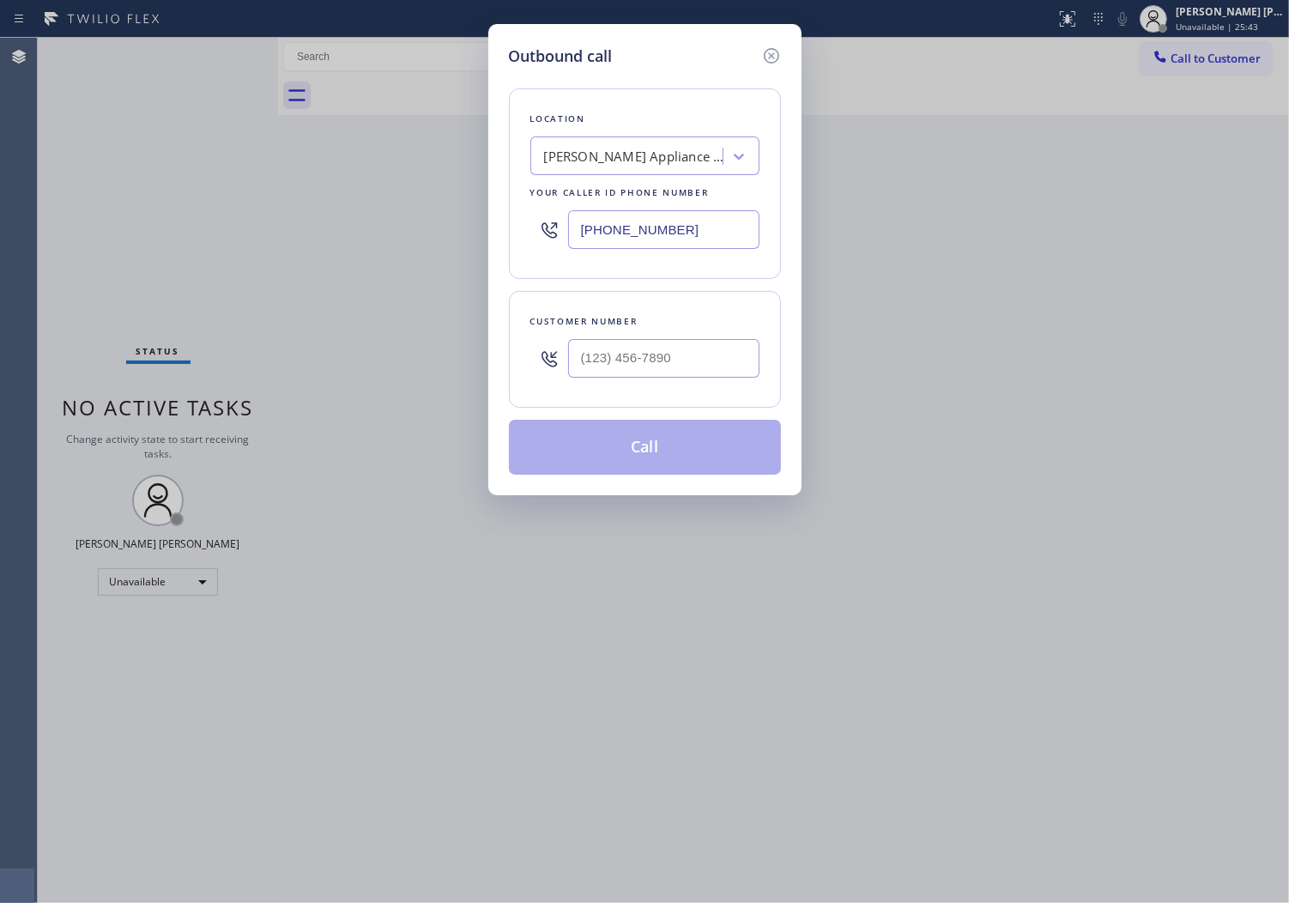
click at [615, 217] on input "[PHONE_NUMBER]" at bounding box center [663, 229] width 191 height 39
paste input "855) 731-4952"
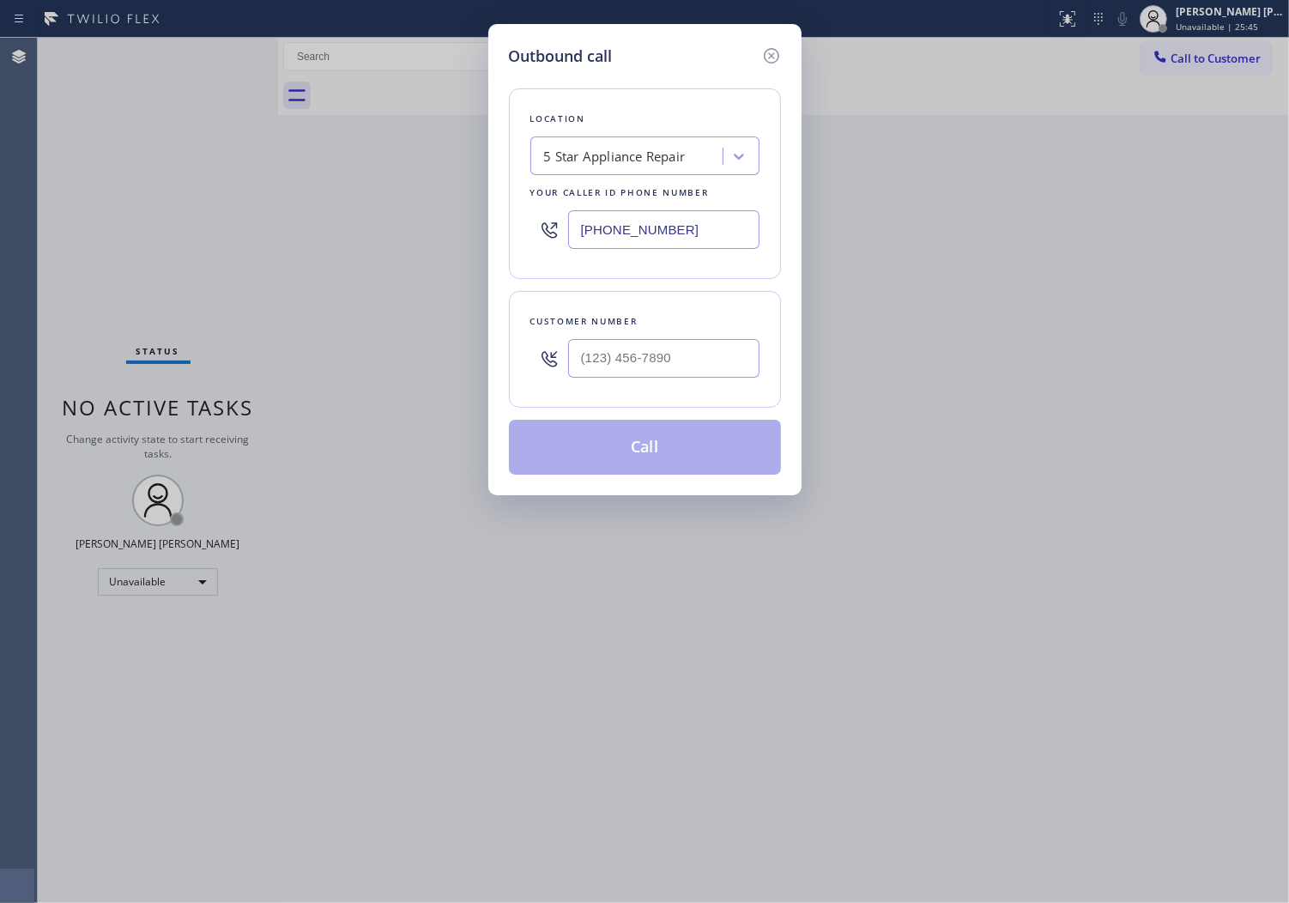
type input "[PHONE_NUMBER]"
click at [662, 338] on div at bounding box center [663, 358] width 191 height 56
click at [670, 347] on input "text" at bounding box center [663, 358] width 191 height 39
click at [670, 347] on input "(___) ___-____" at bounding box center [663, 358] width 191 height 39
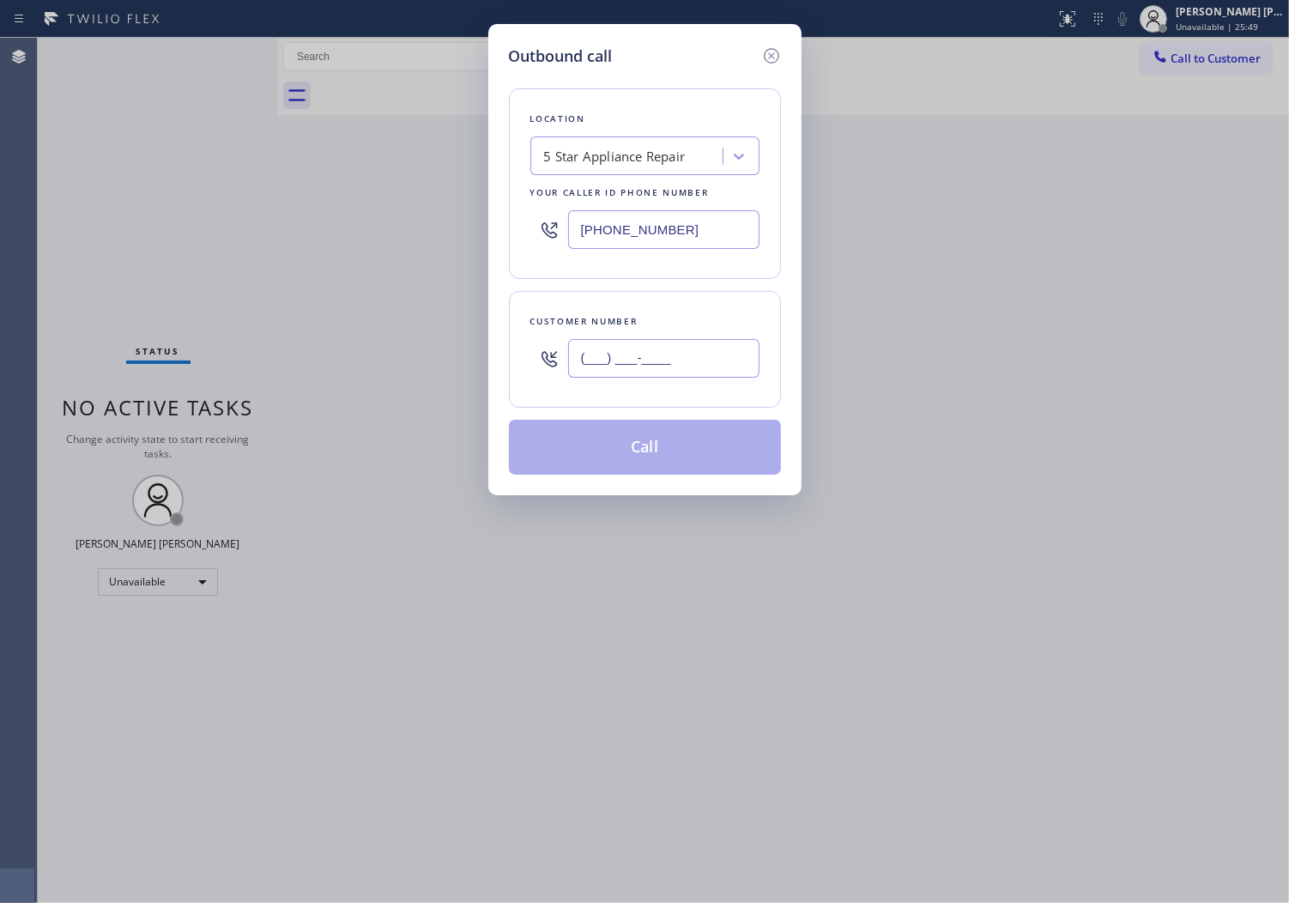
paste input "650) 400-9547"
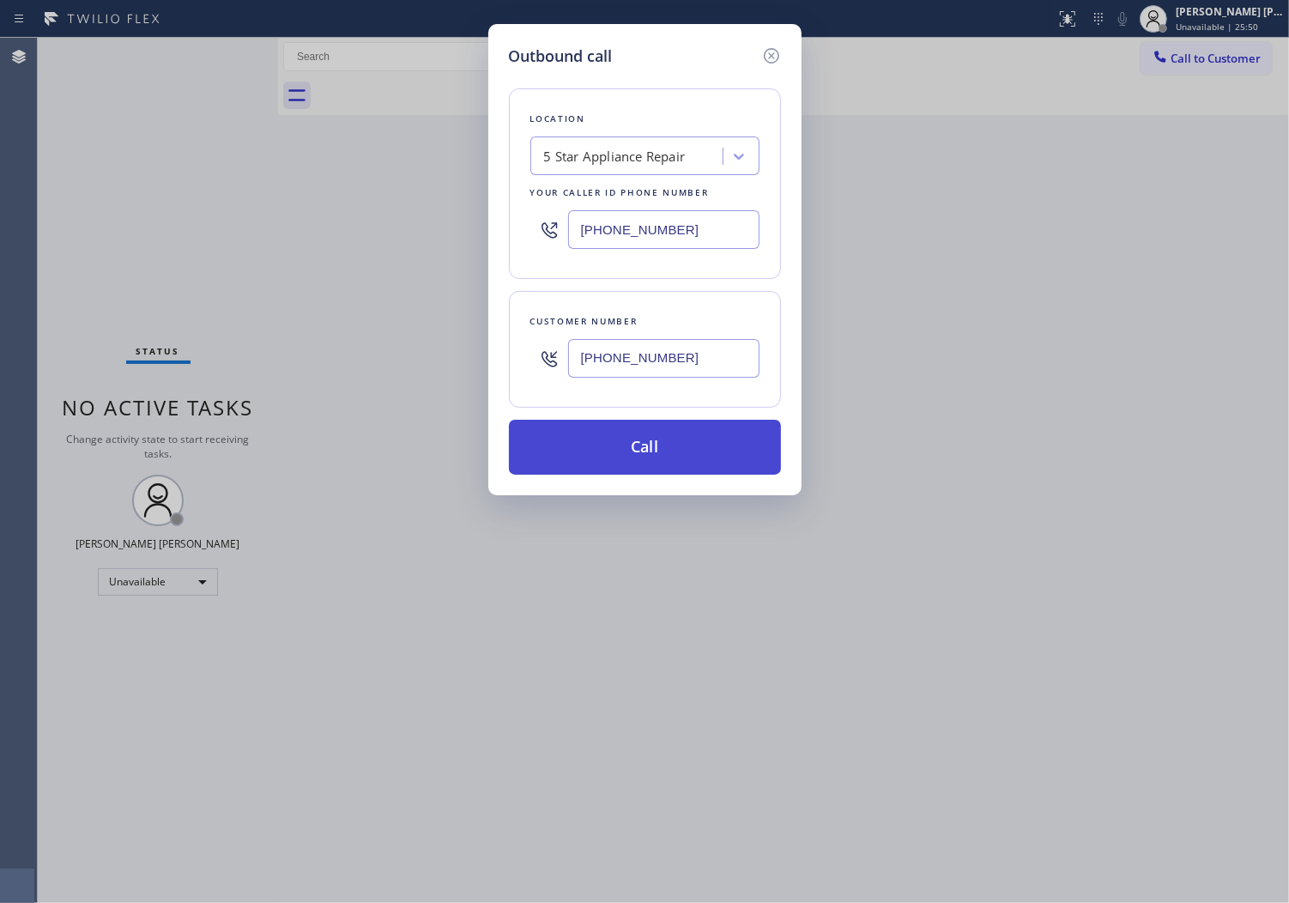
type input "[PHONE_NUMBER]"
click at [664, 425] on button "Call" at bounding box center [645, 447] width 272 height 55
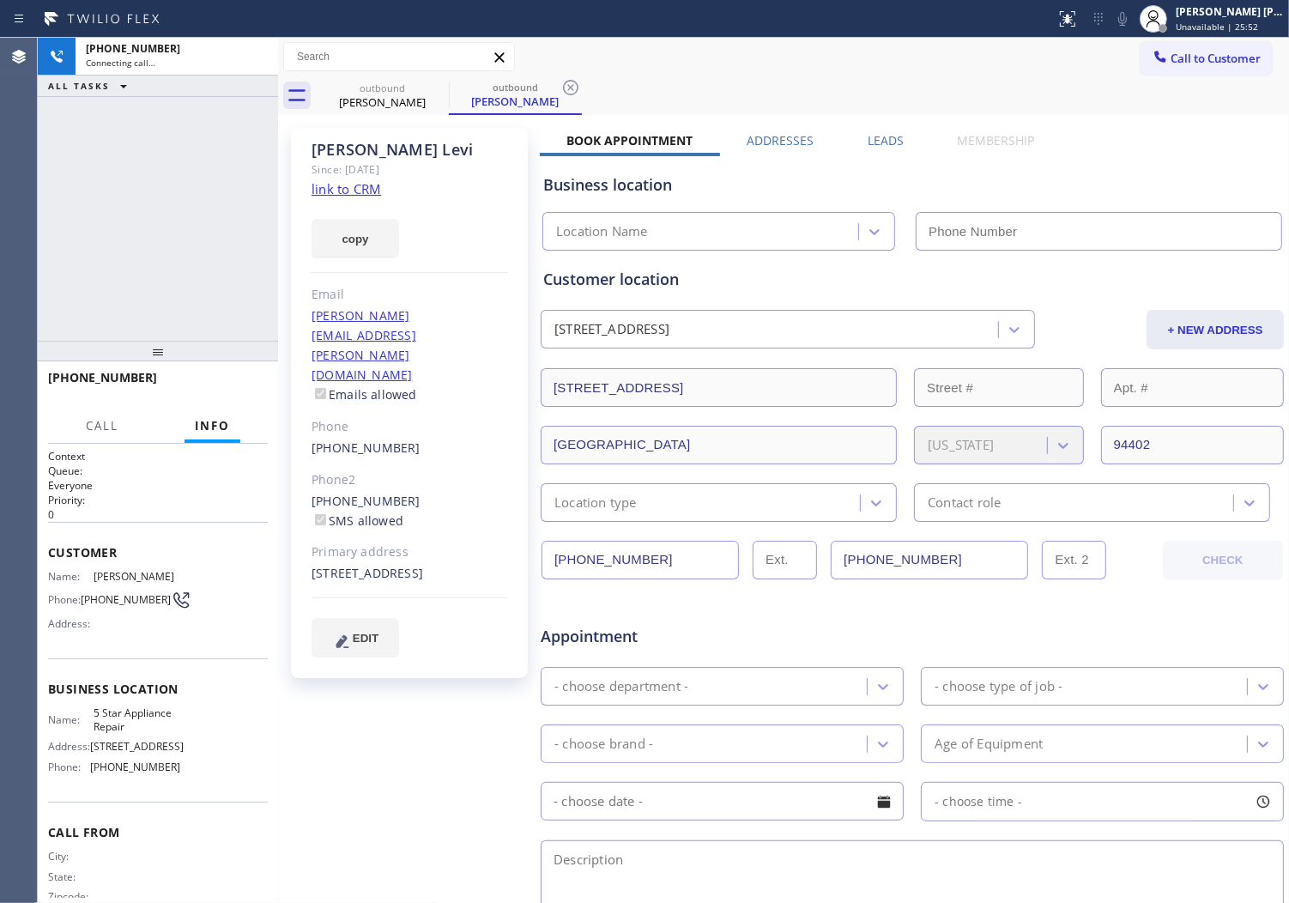
click at [354, 142] on div "[PERSON_NAME]" at bounding box center [410, 150] width 197 height 20
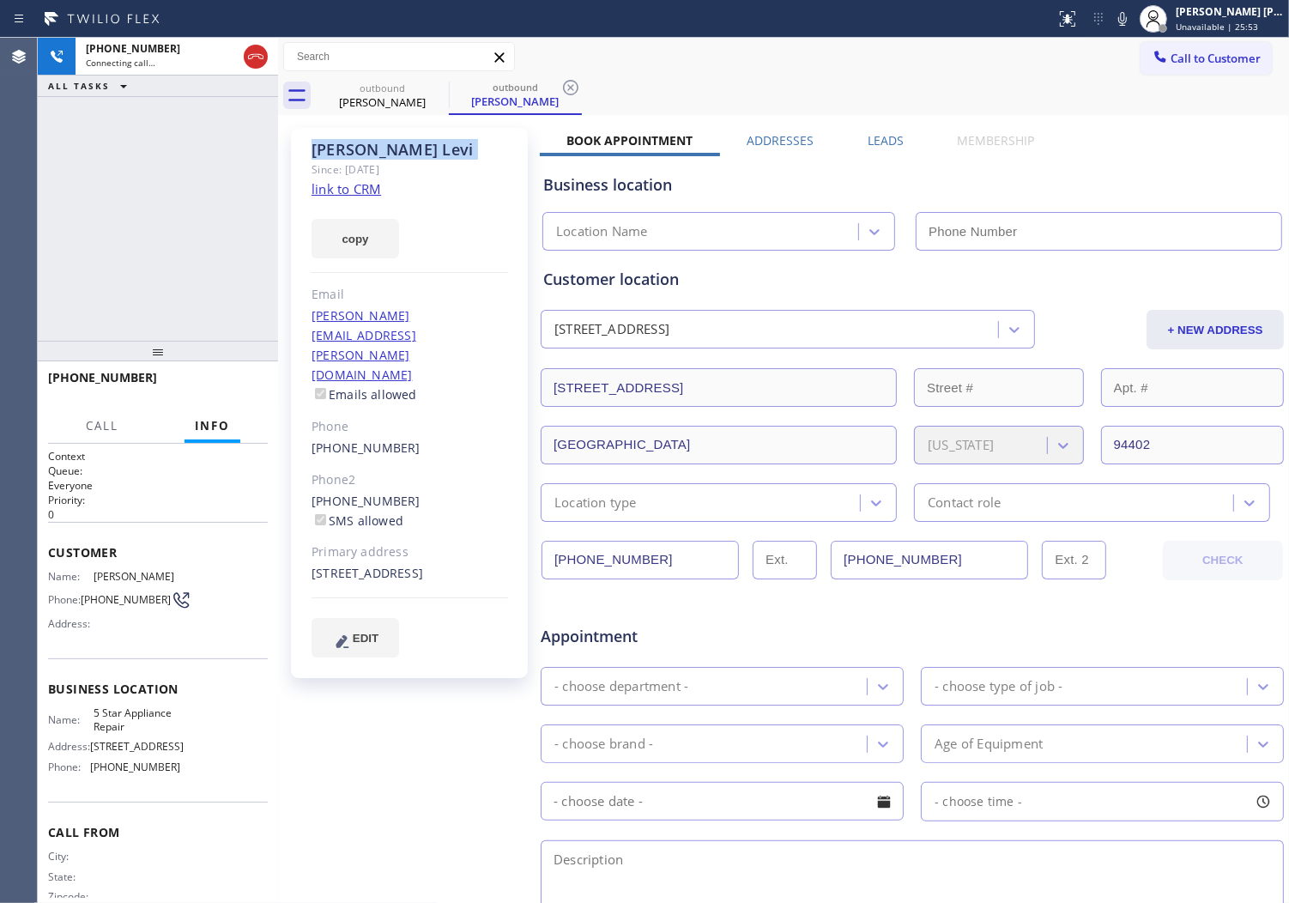
click at [354, 142] on div "[PERSON_NAME]" at bounding box center [410, 150] width 197 height 20
copy div "[PERSON_NAME]"
type input "[PHONE_NUMBER]"
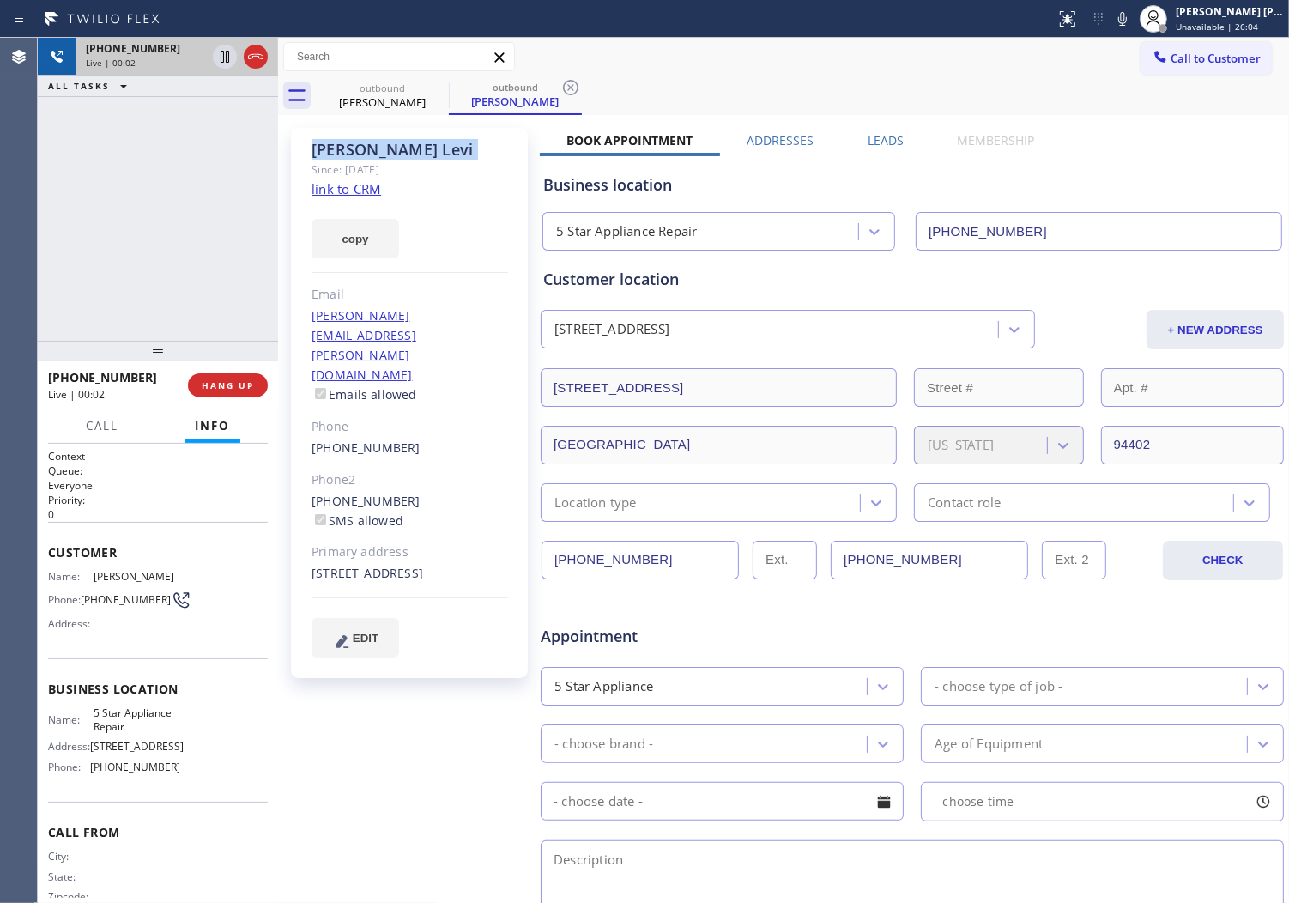
click at [254, 56] on icon at bounding box center [255, 56] width 15 height 5
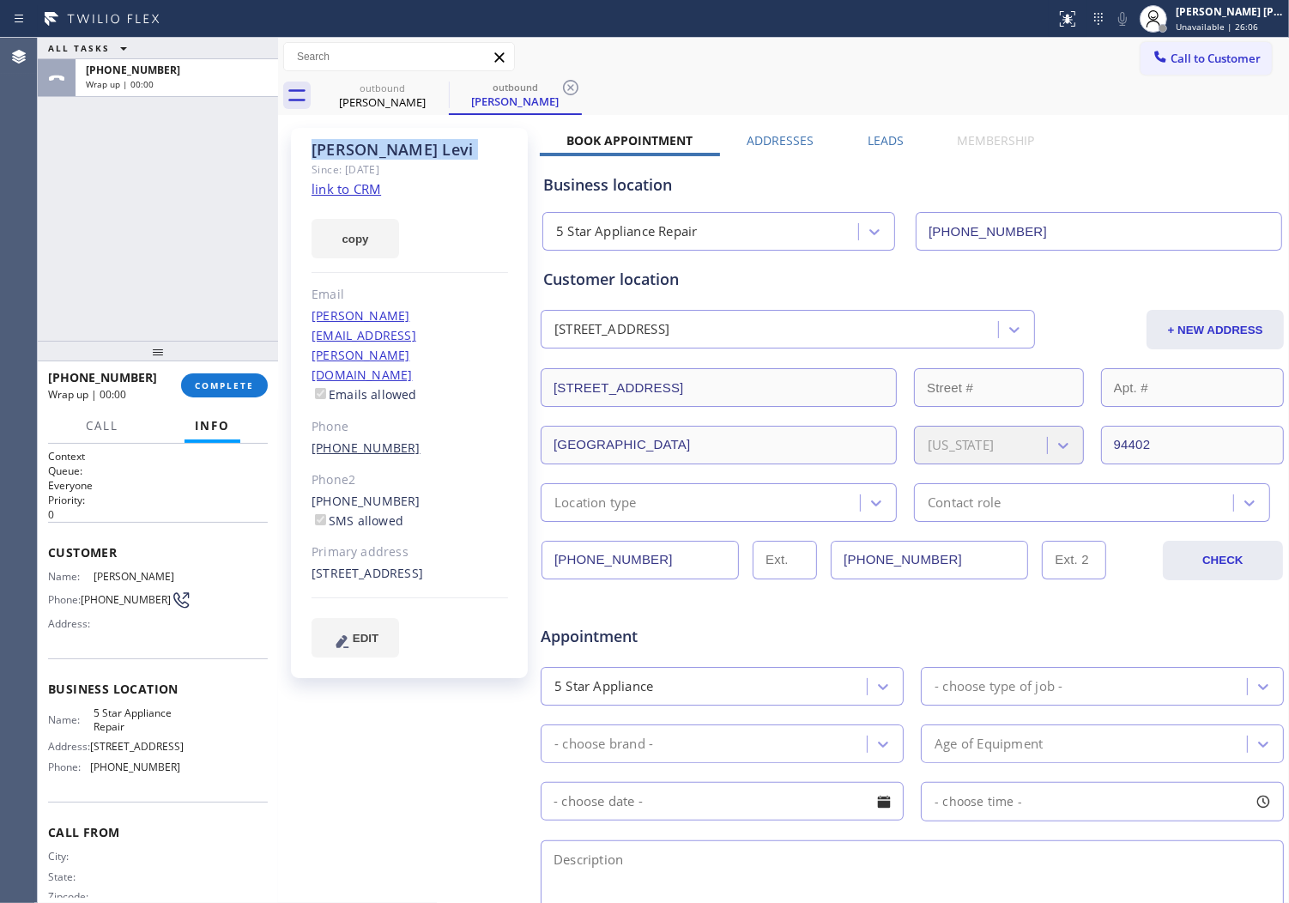
click at [373, 440] on link "[PHONE_NUMBER]" at bounding box center [366, 448] width 109 height 16
click at [0, 0] on div "Outbound call Location 5 Star Appliance Repair Your caller id phone number [PHO…" at bounding box center [0, 0] width 0 height 0
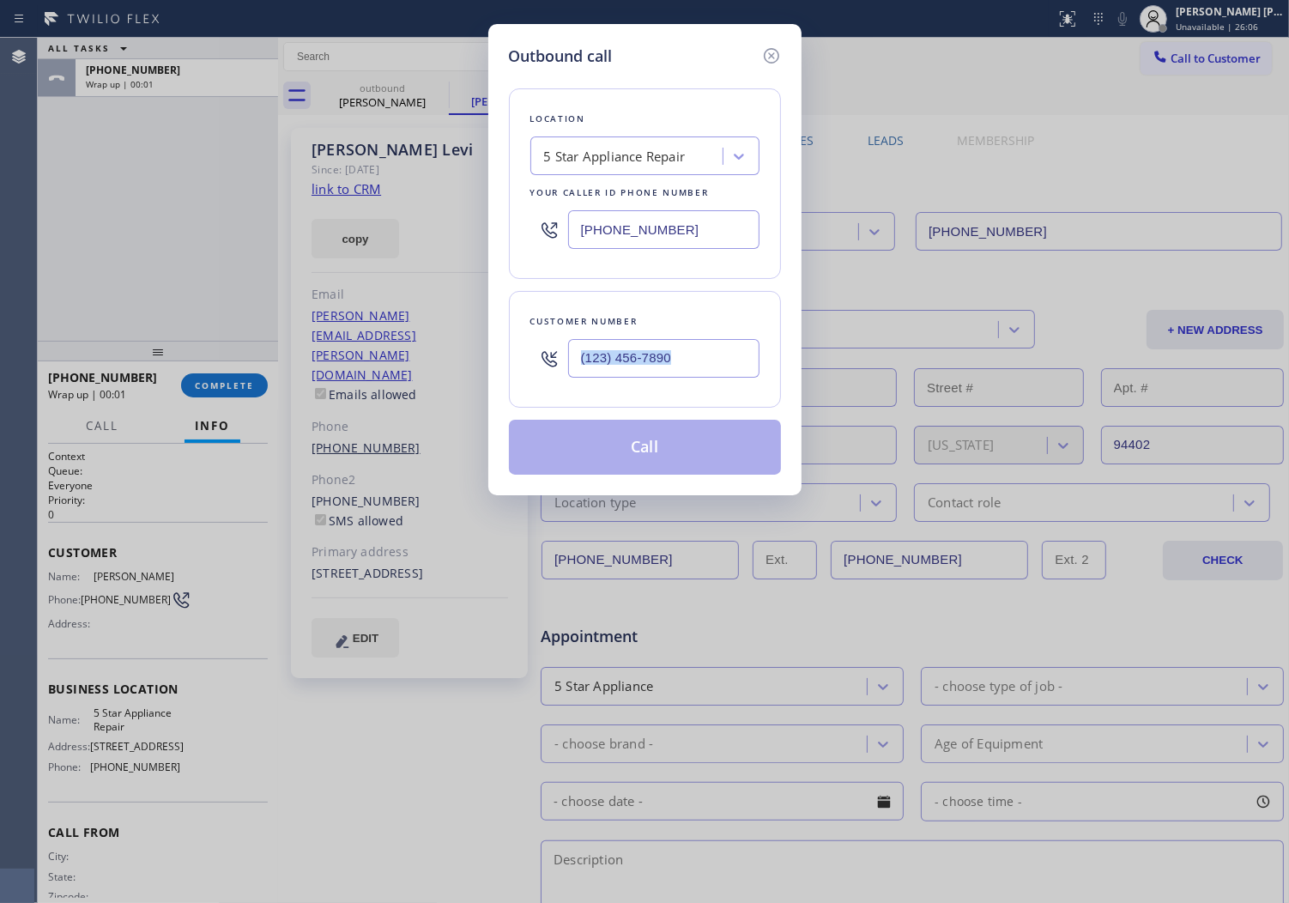
click at [373, 390] on div "Outbound call Location 5 Star Appliance Repair Your caller id phone number [PHO…" at bounding box center [644, 451] width 1289 height 903
type input "[PHONE_NUMBER]"
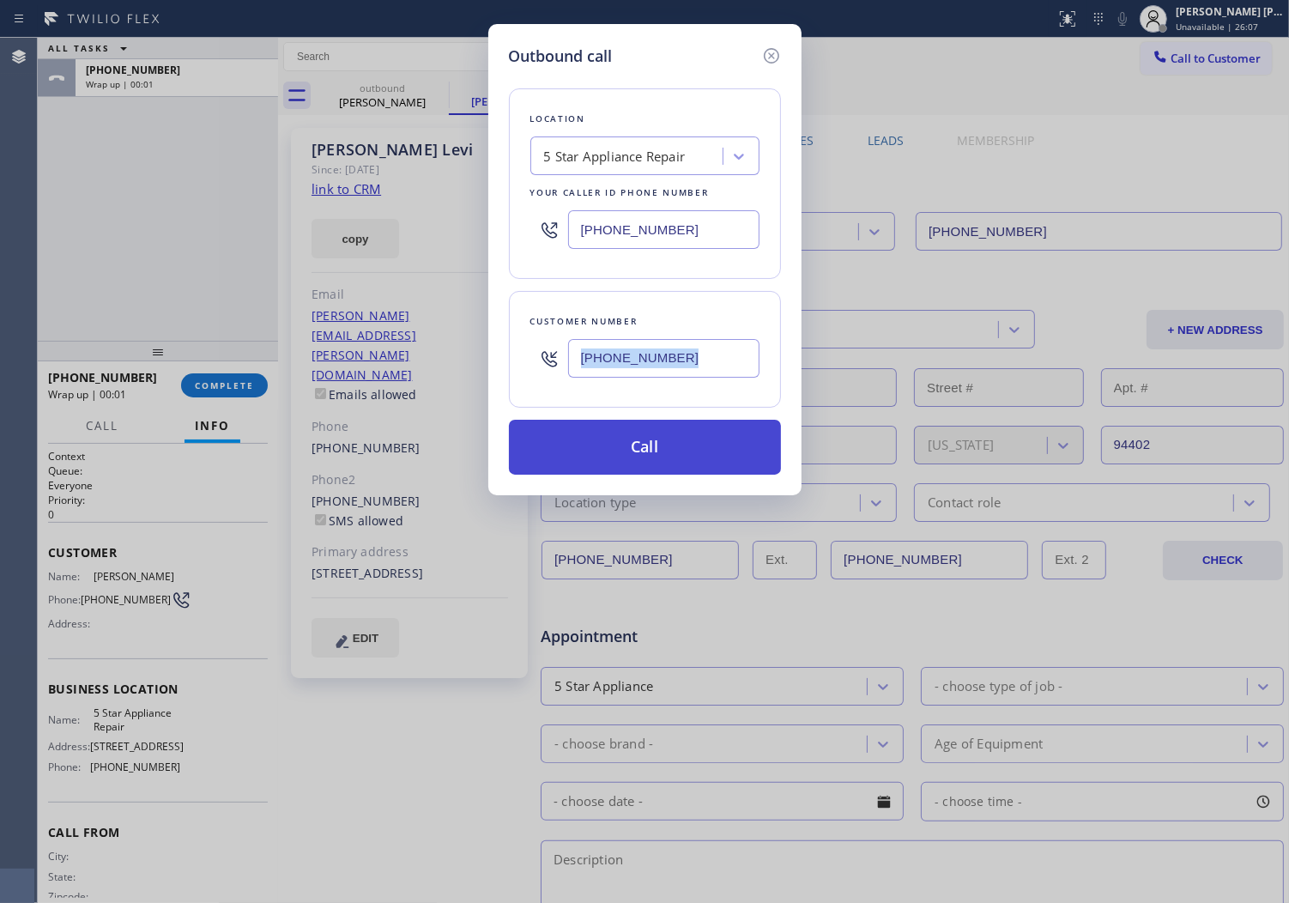
click at [642, 436] on button "Call" at bounding box center [645, 447] width 272 height 55
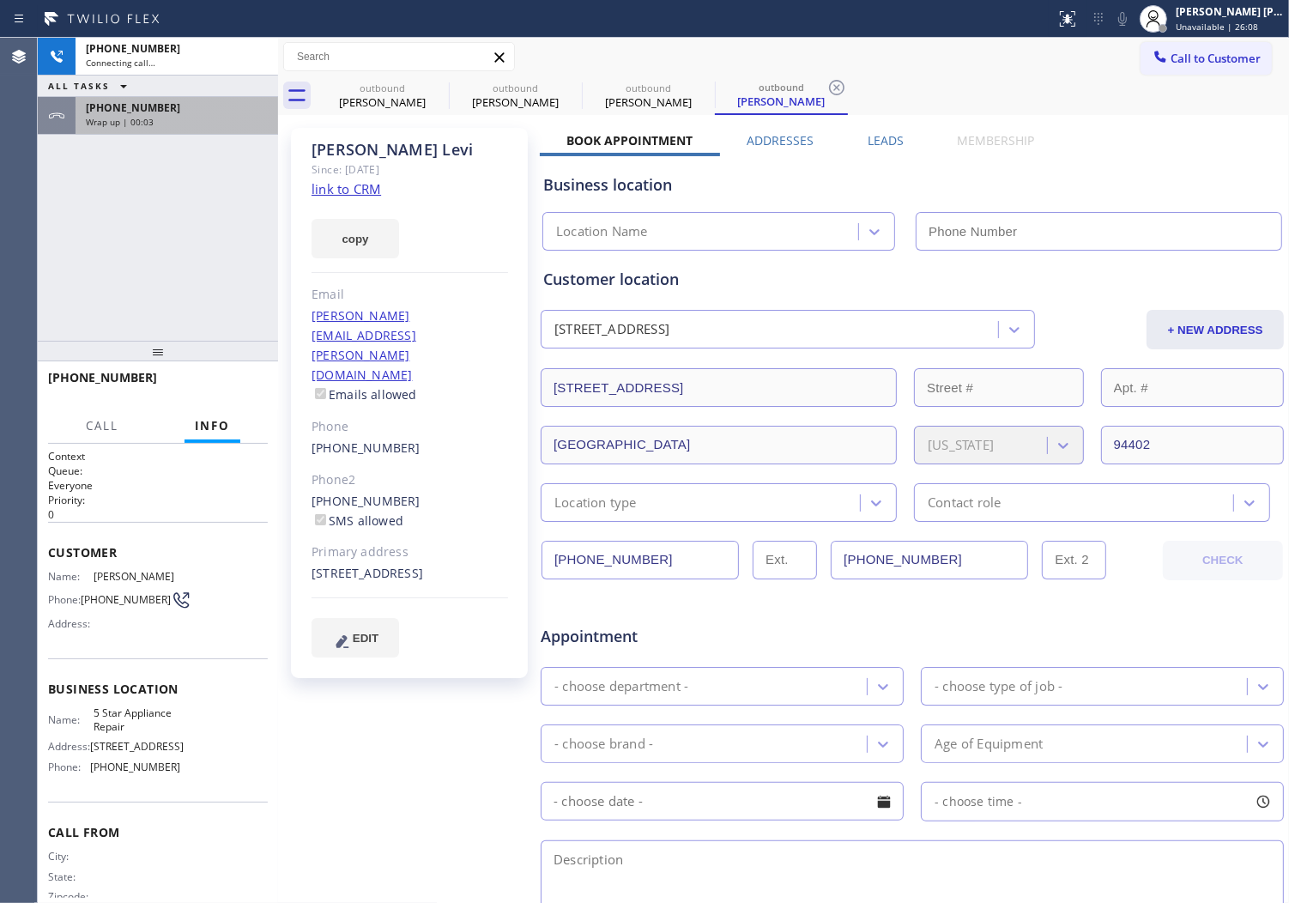
click at [207, 121] on div "Wrap up | 00:03" at bounding box center [177, 122] width 182 height 12
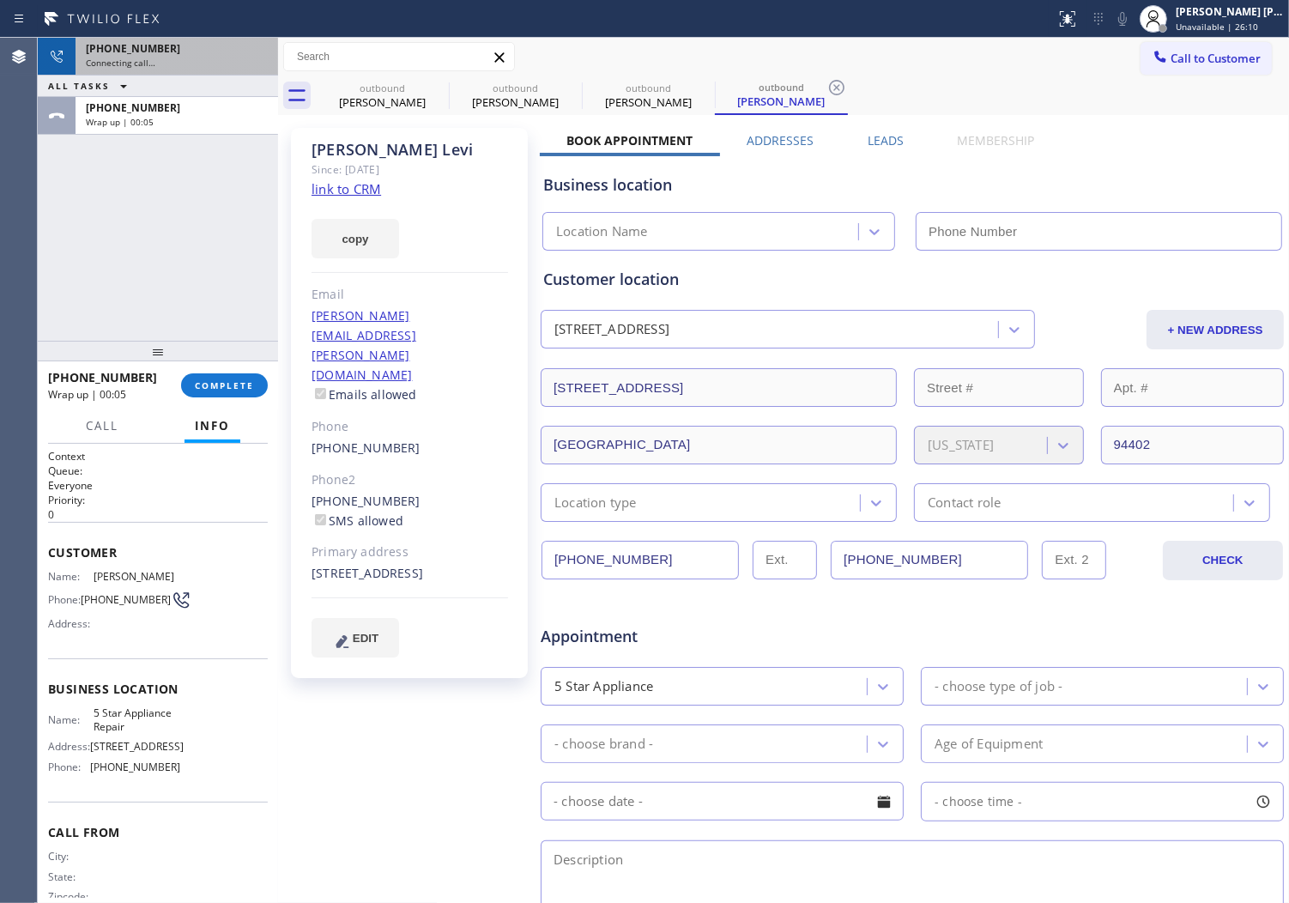
type input "[PHONE_NUMBER]"
click at [240, 142] on div "[PHONE_NUMBER] Connecting call… ALL TASKS ALL TASKS ACTIVE TASKS TASKS IN WRAP …" at bounding box center [158, 189] width 240 height 303
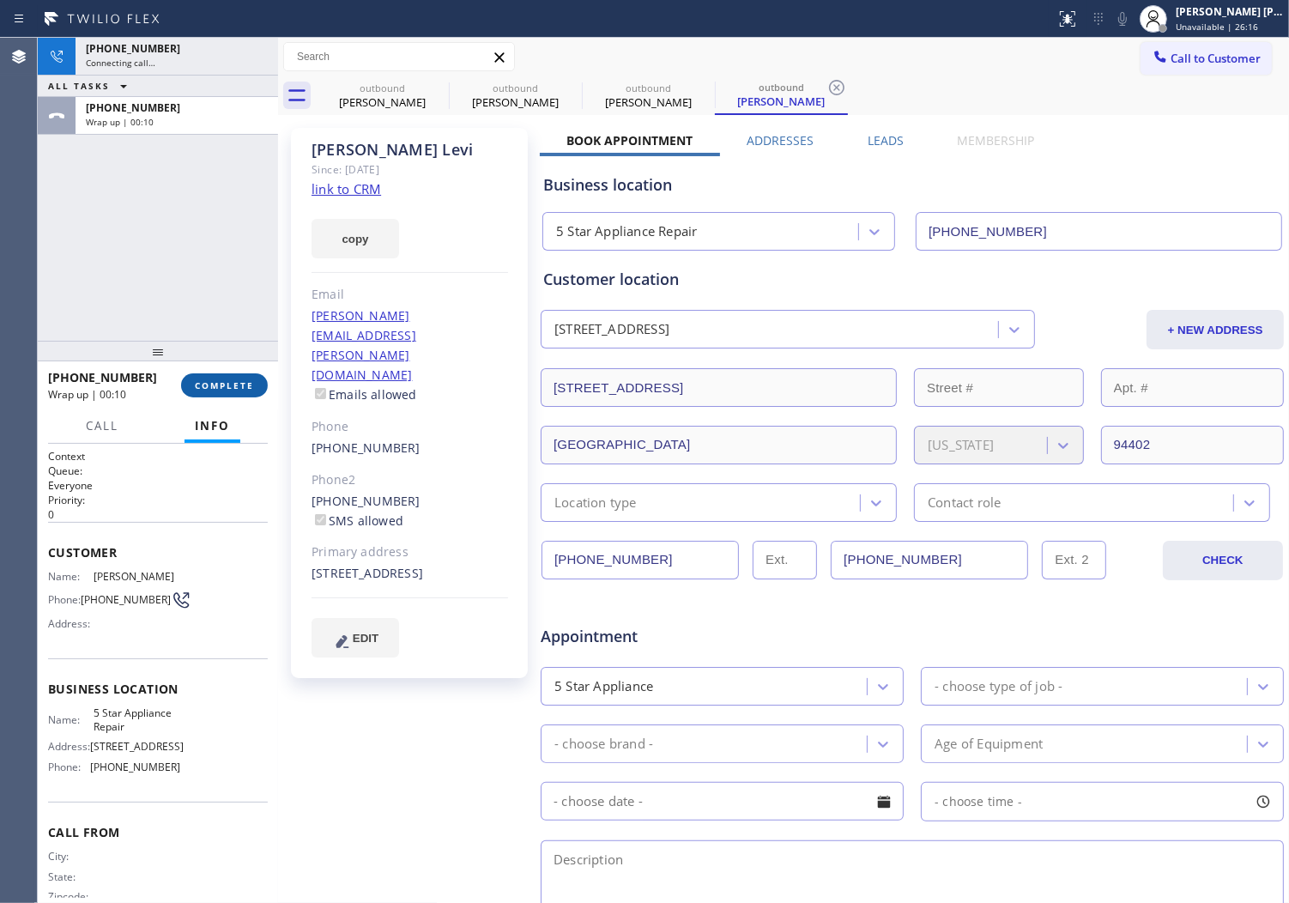
click at [216, 381] on span "COMPLETE" at bounding box center [224, 385] width 59 height 12
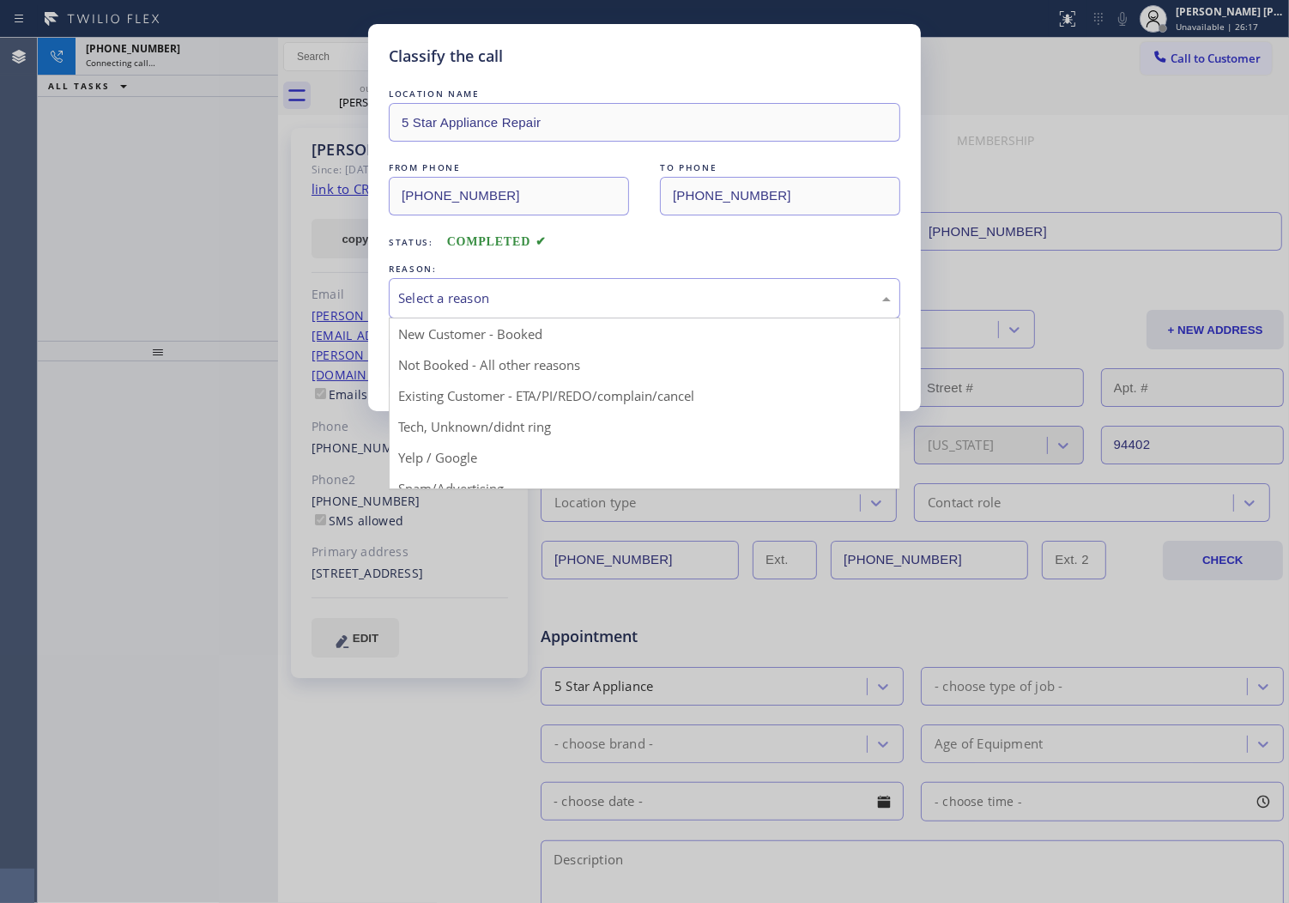
click at [458, 312] on div "Select a reason" at bounding box center [645, 298] width 512 height 40
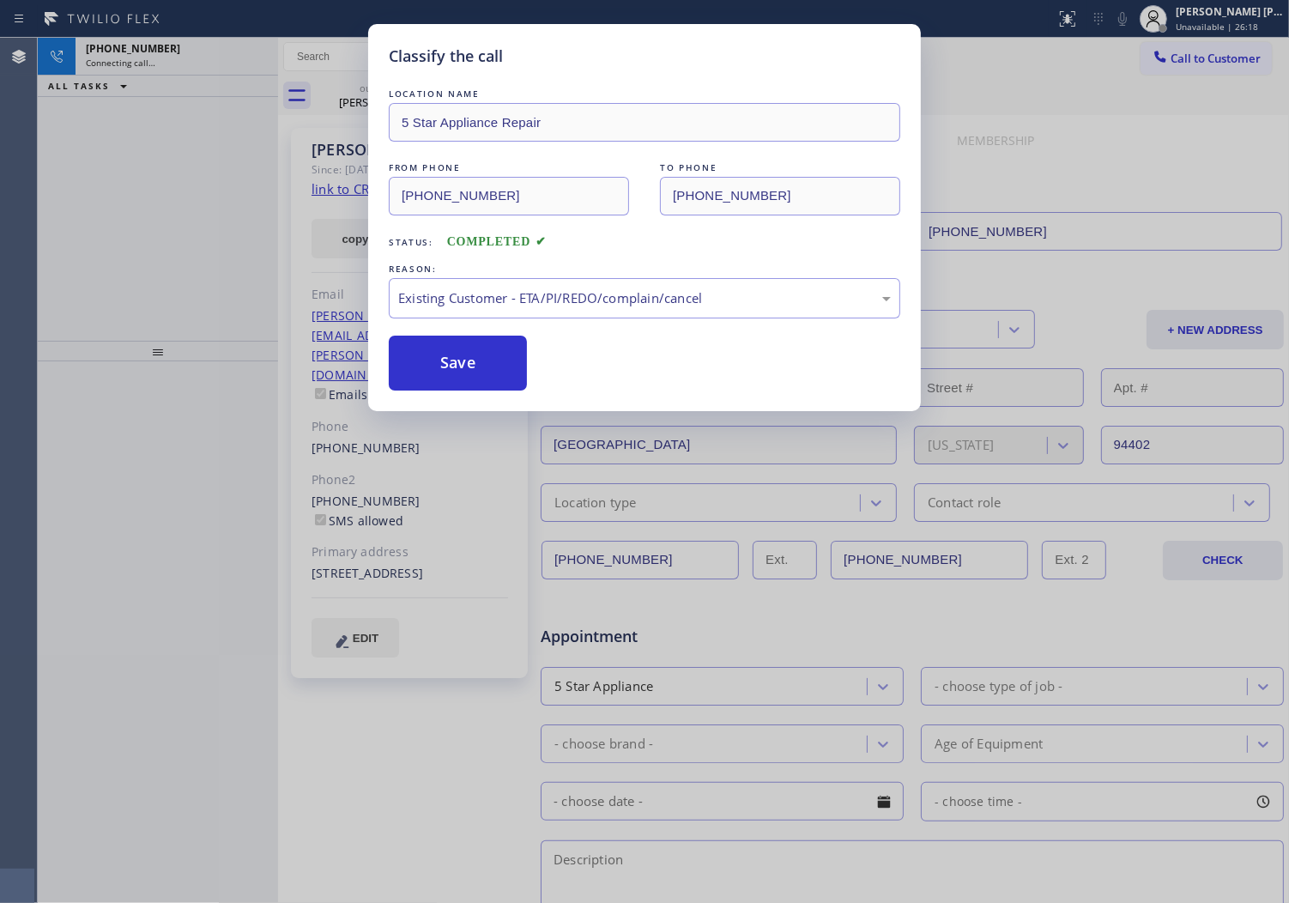
click at [443, 365] on button "Save" at bounding box center [458, 363] width 138 height 55
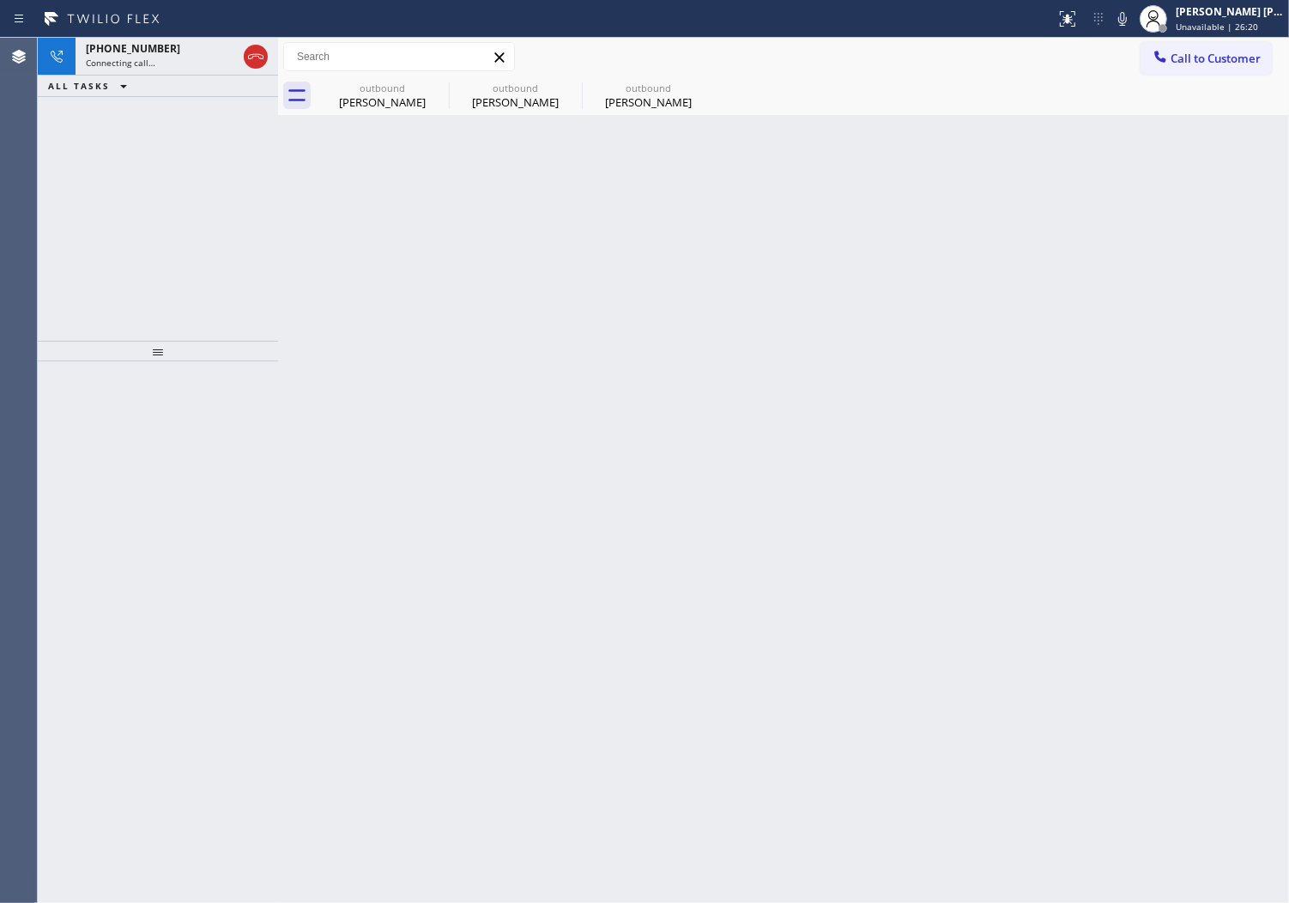
click at [254, 56] on icon at bounding box center [255, 56] width 15 height 5
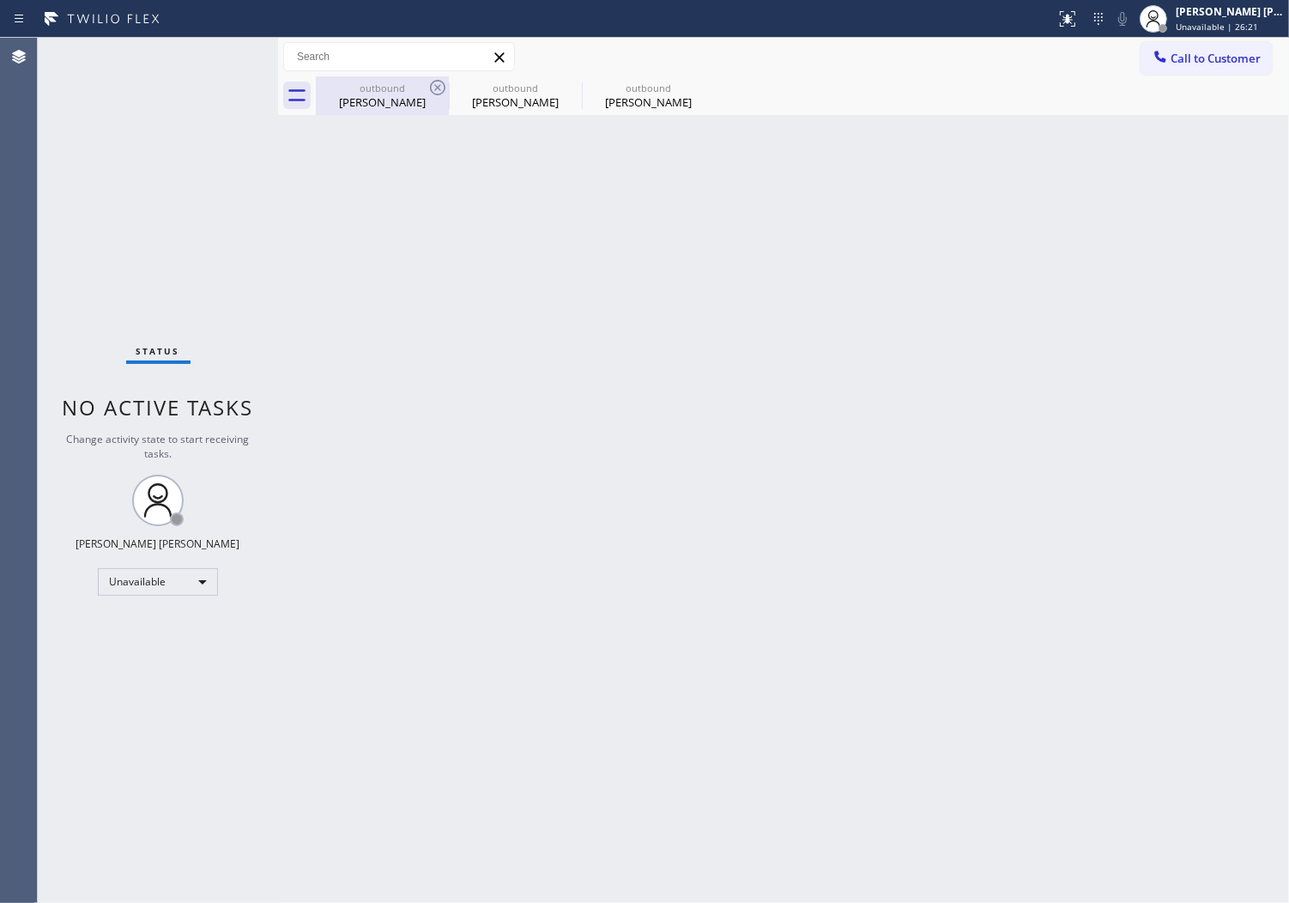
click at [419, 90] on div "outbound" at bounding box center [383, 88] width 130 height 13
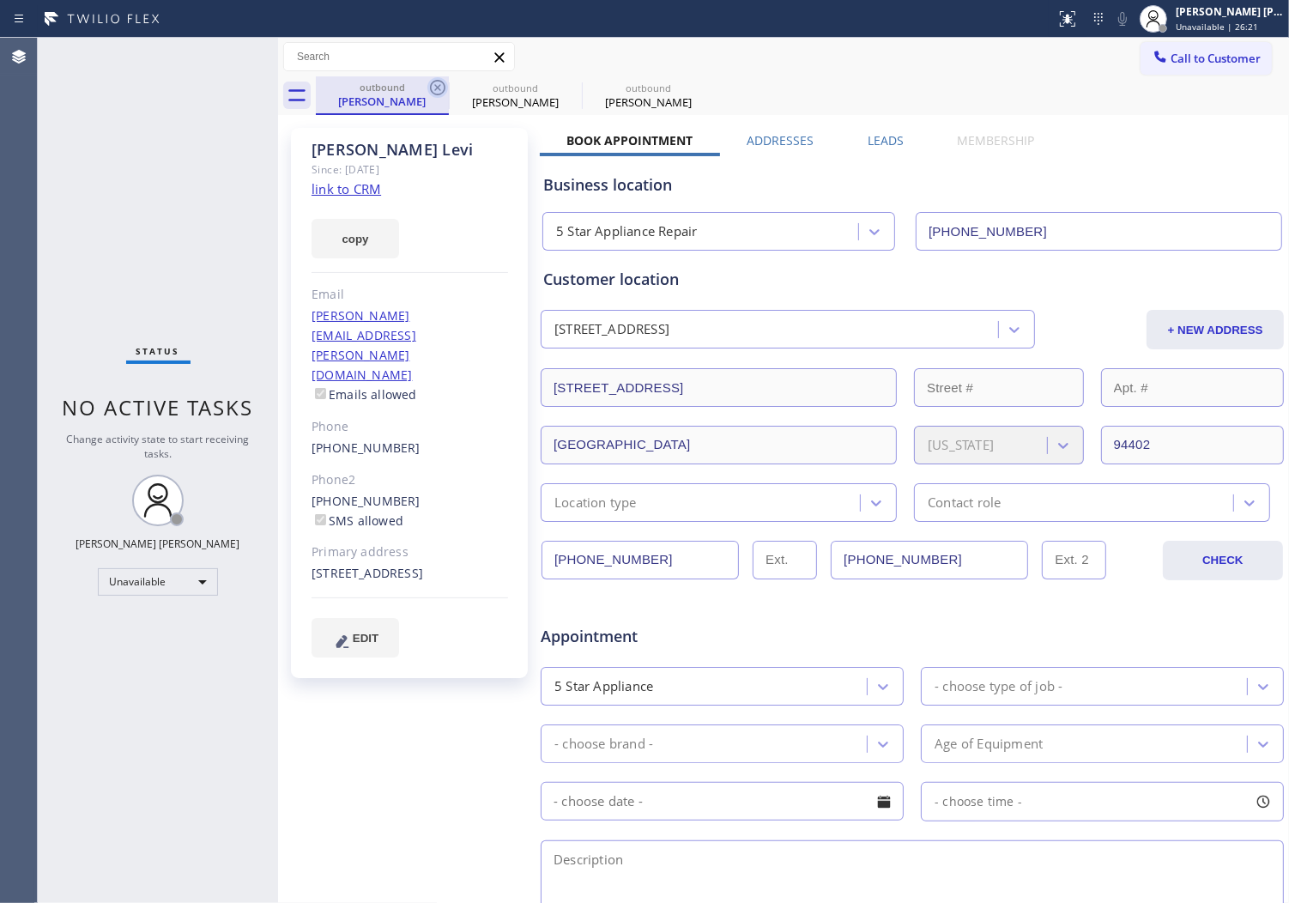
click at [429, 88] on icon at bounding box center [437, 87] width 21 height 21
click at [0, 0] on icon at bounding box center [0, 0] width 0 height 0
click at [429, 88] on div "outbound [PERSON_NAME] outbound [PERSON_NAME] outbound [PERSON_NAME]" at bounding box center [802, 95] width 973 height 39
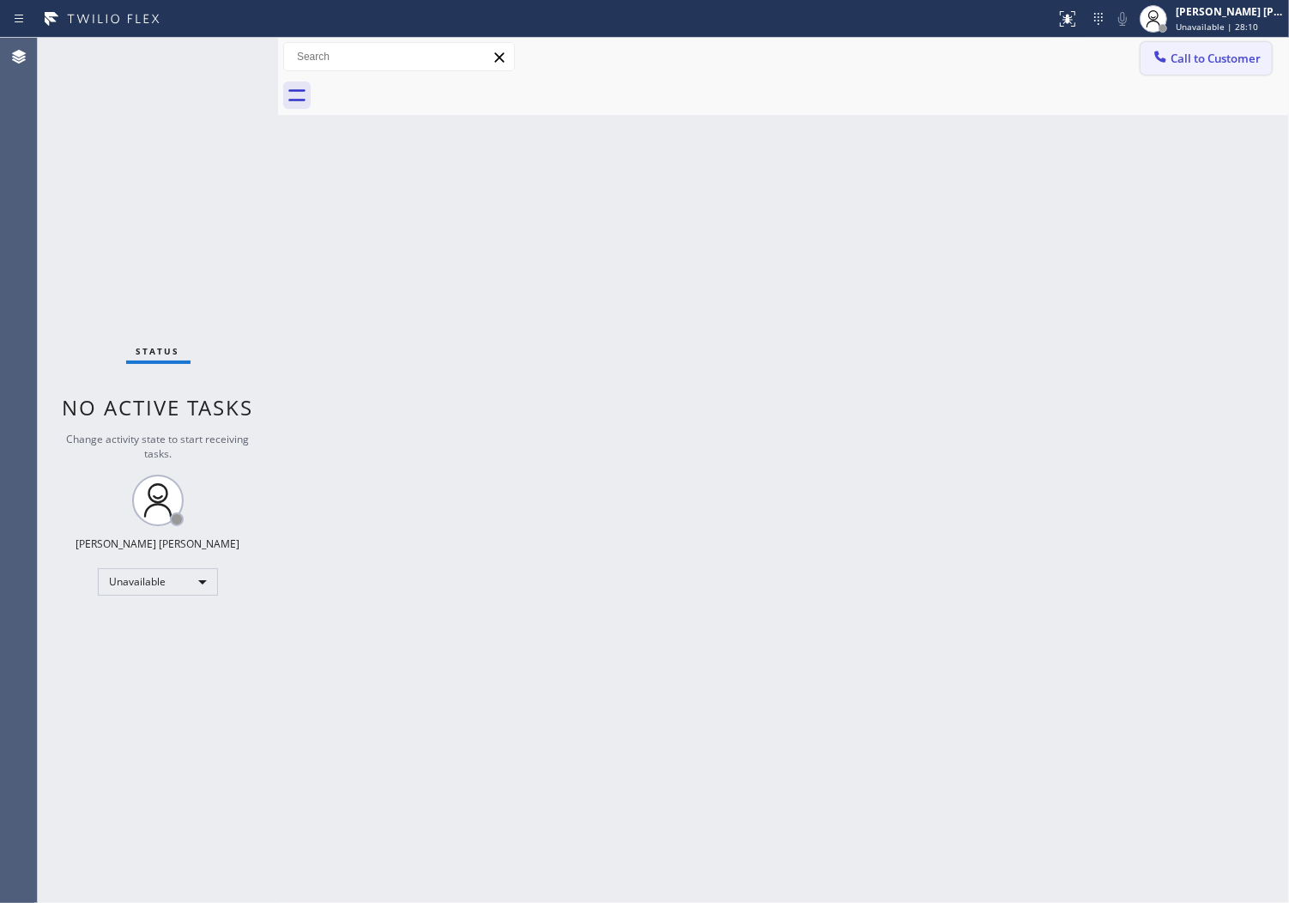
click at [1226, 69] on button "Call to Customer" at bounding box center [1206, 58] width 131 height 33
click at [0, 0] on div "Outbound call Location 5 Star Appliance Repair Your caller id phone number [PHO…" at bounding box center [0, 0] width 0 height 0
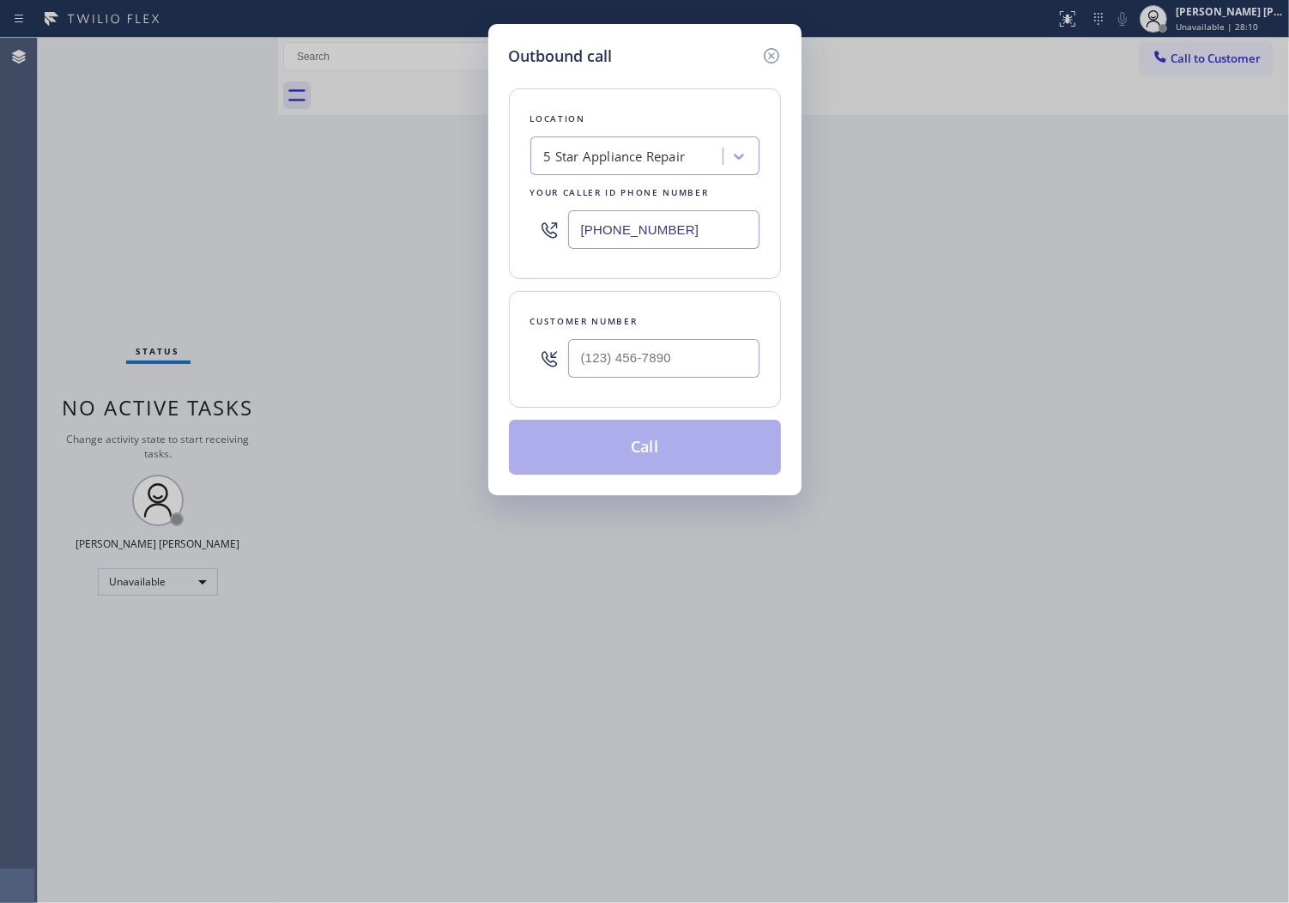
click at [632, 227] on input "[PHONE_NUMBER]" at bounding box center [663, 229] width 191 height 39
click at [631, 227] on input "[PHONE_NUMBER]" at bounding box center [663, 229] width 191 height 39
paste input "323) 416-234"
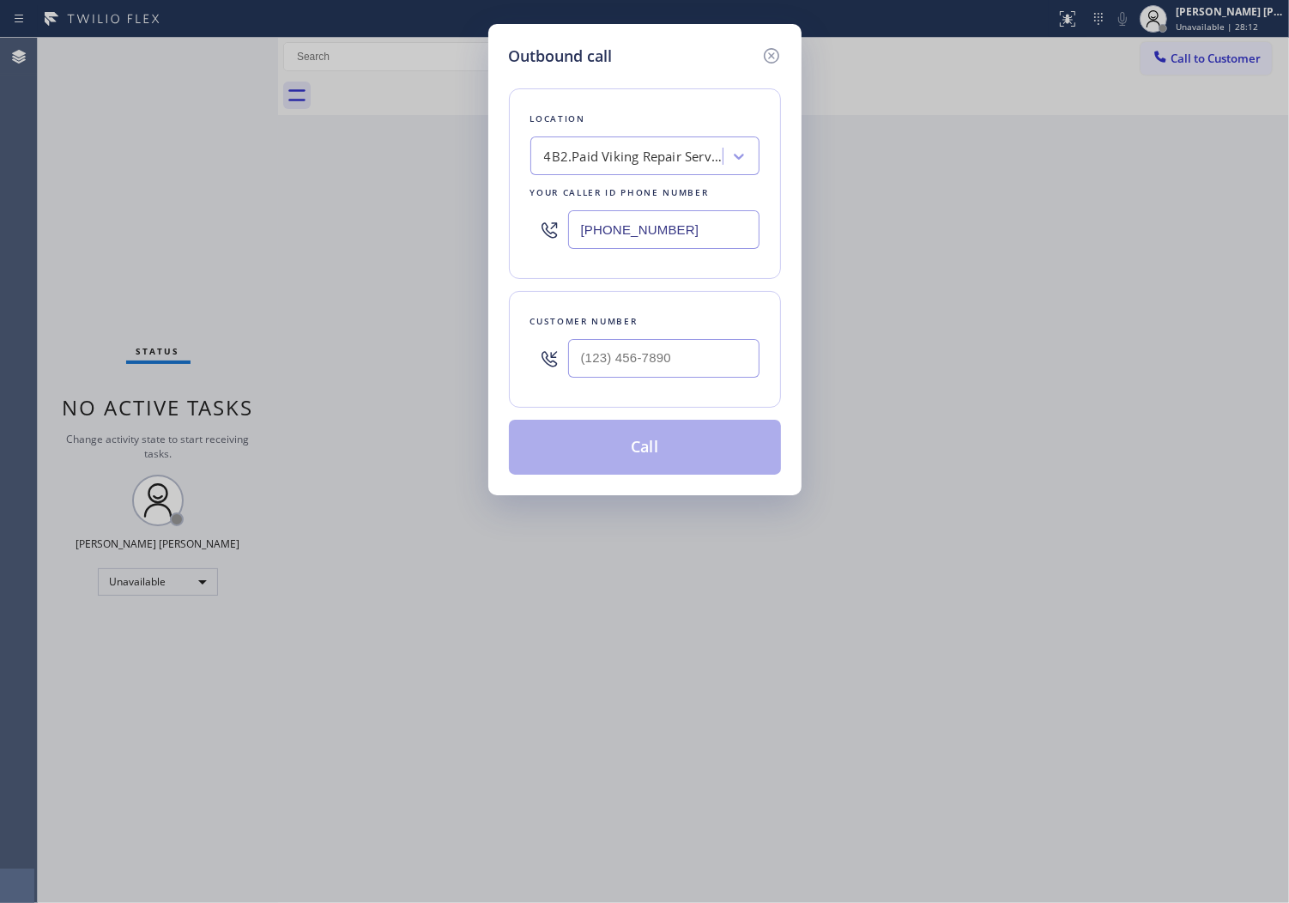
type input "[PHONE_NUMBER]"
click at [580, 353] on input "(___) ___-____" at bounding box center [663, 358] width 191 height 39
paste input "310) 600-4980"
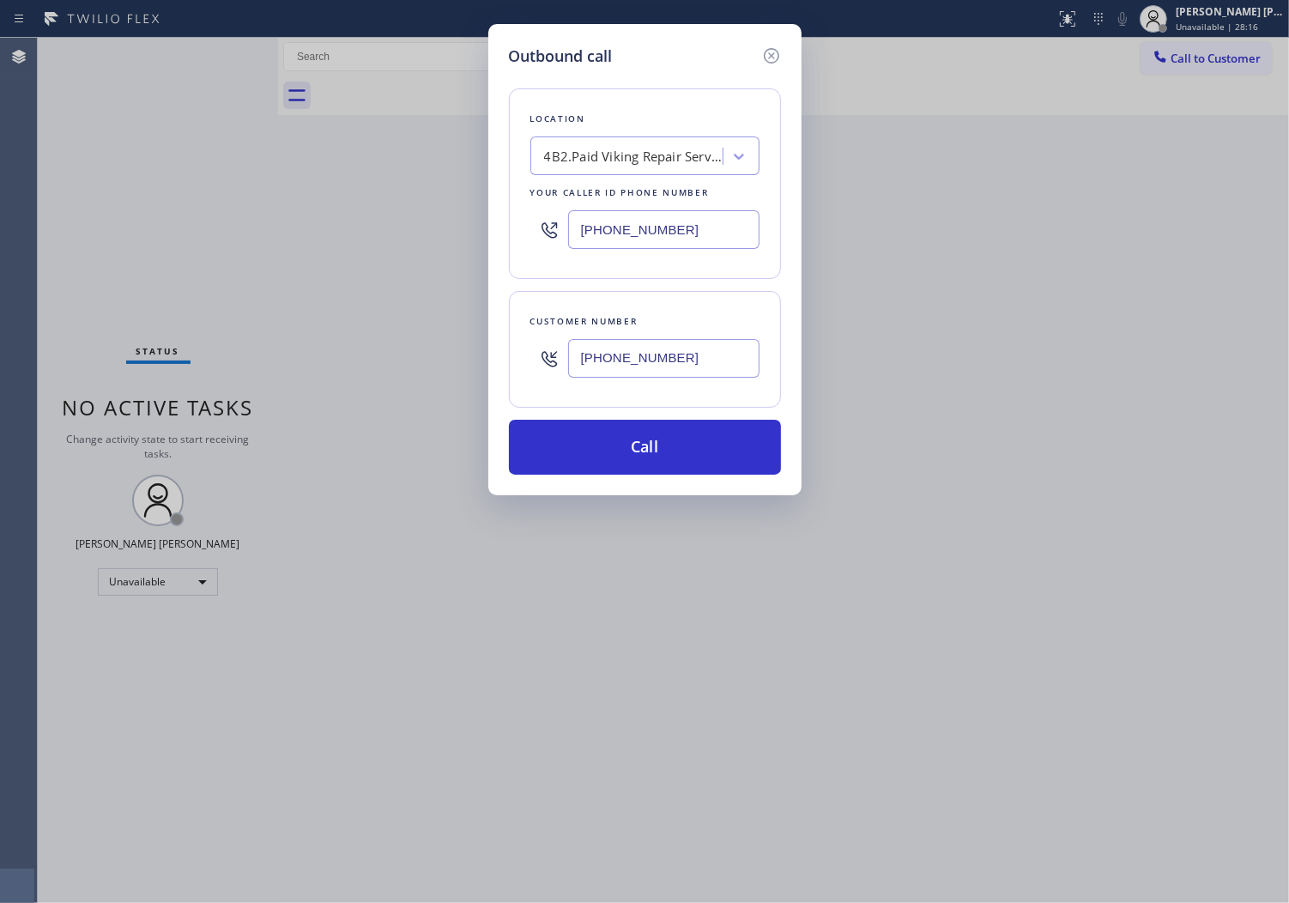
type input "[PHONE_NUMBER]"
click at [640, 241] on input "[PHONE_NUMBER]" at bounding box center [663, 229] width 191 height 39
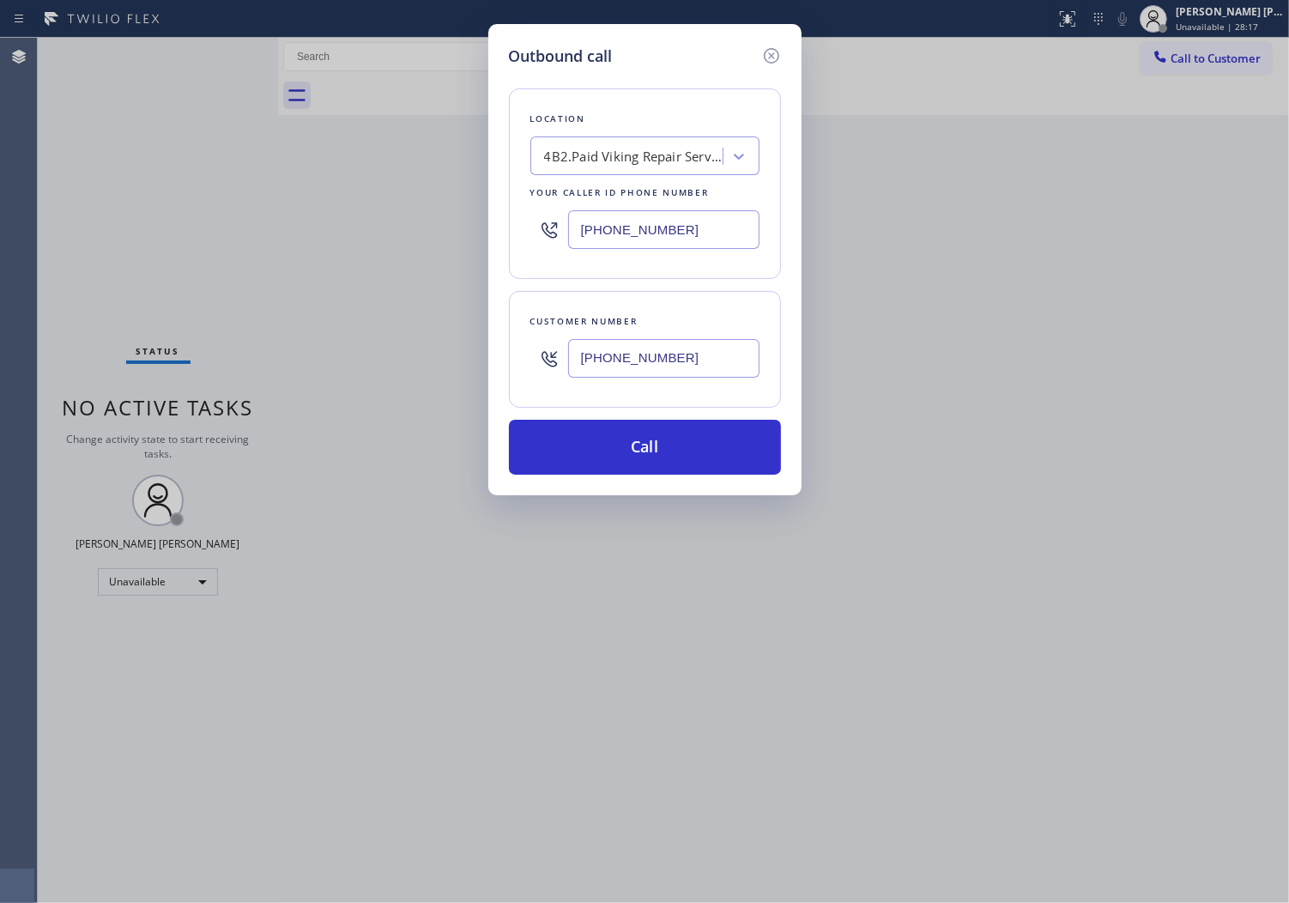
click at [640, 241] on input "[PHONE_NUMBER]" at bounding box center [663, 229] width 191 height 39
paste input "855) 731-495"
type input "[PHONE_NUMBER]"
click at [689, 464] on button "Call" at bounding box center [645, 447] width 272 height 55
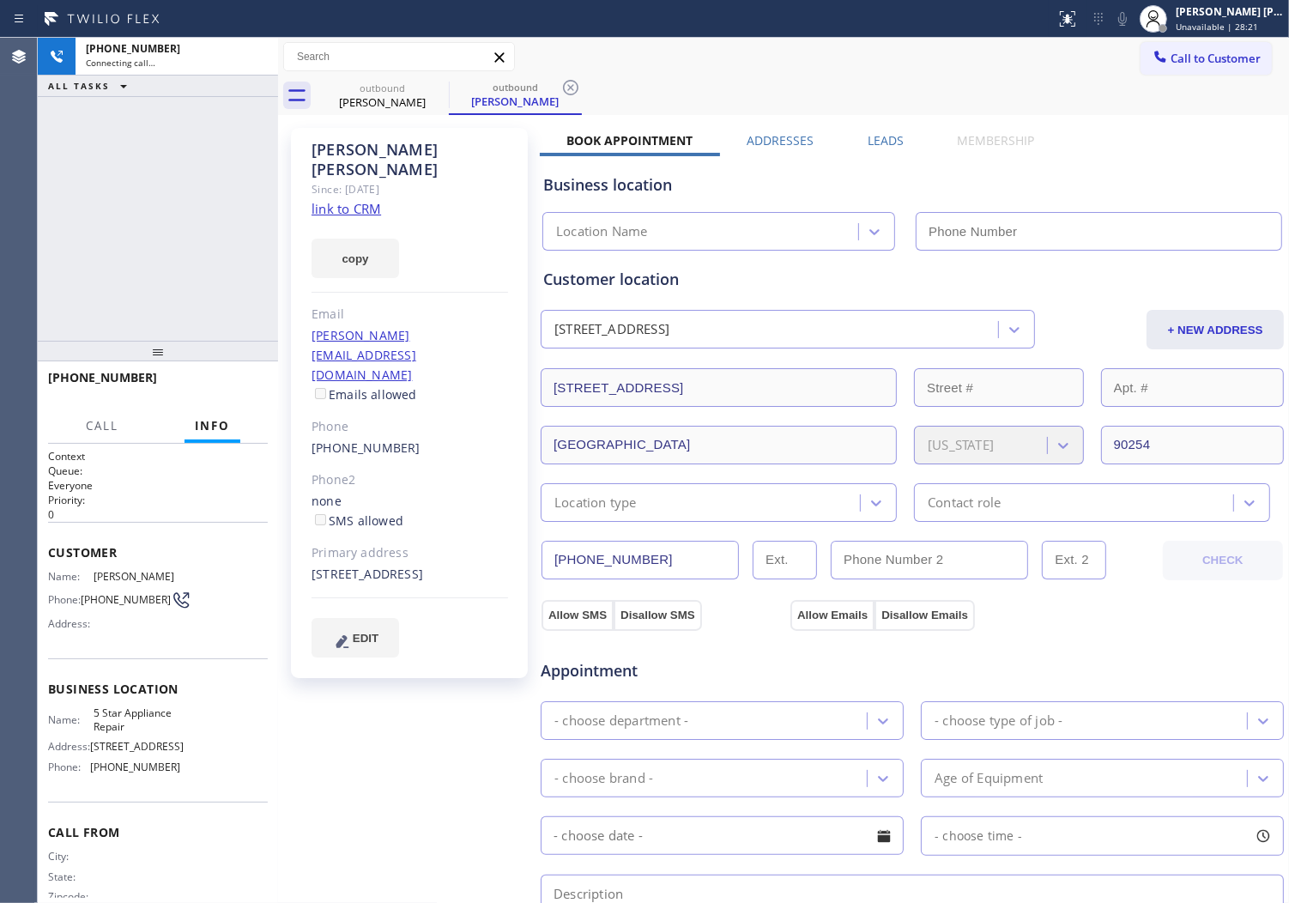
click at [357, 155] on div "[PERSON_NAME]" at bounding box center [410, 159] width 197 height 39
type input "[PHONE_NUMBER]"
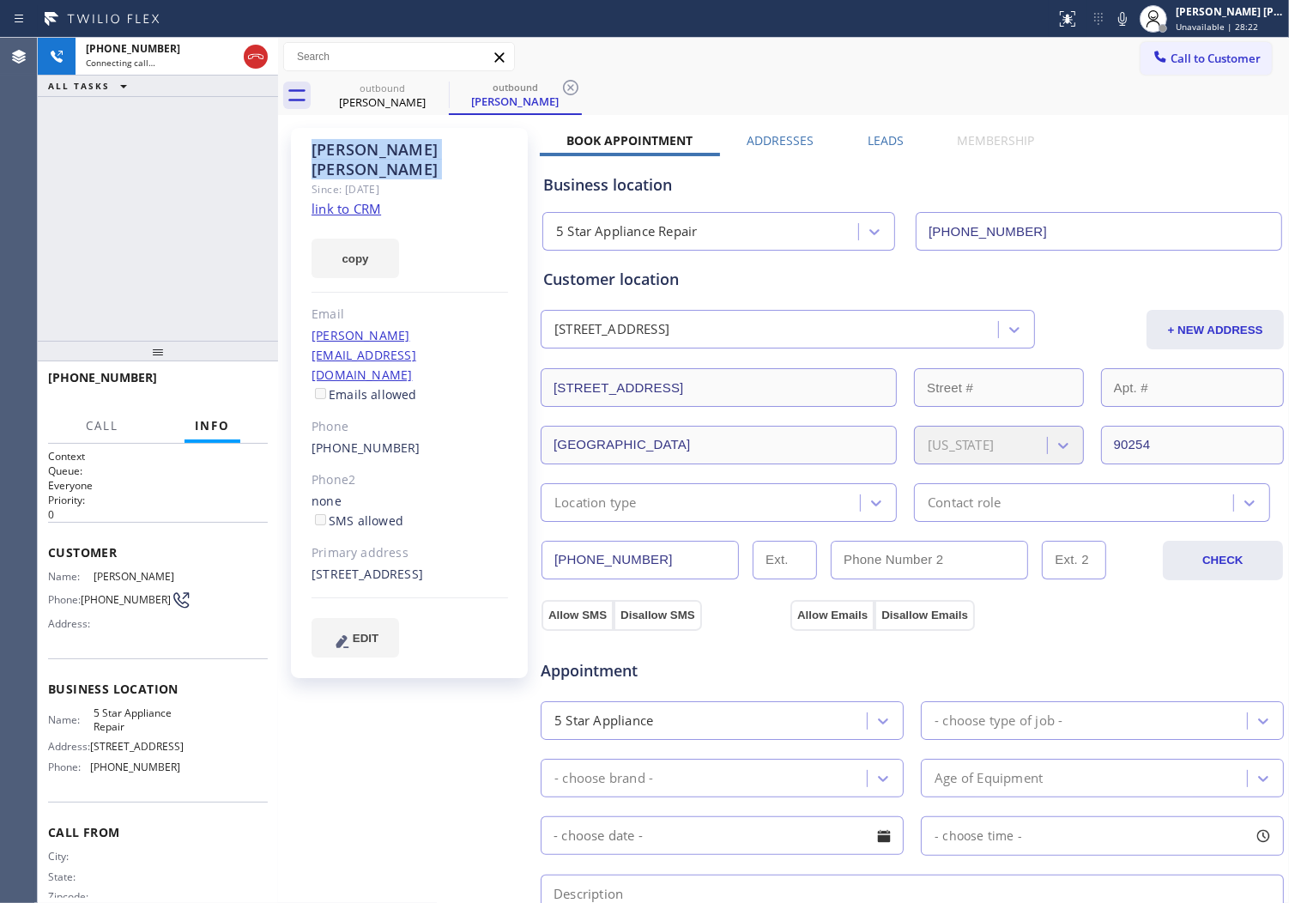
click at [1133, 14] on icon at bounding box center [1122, 19] width 21 height 21
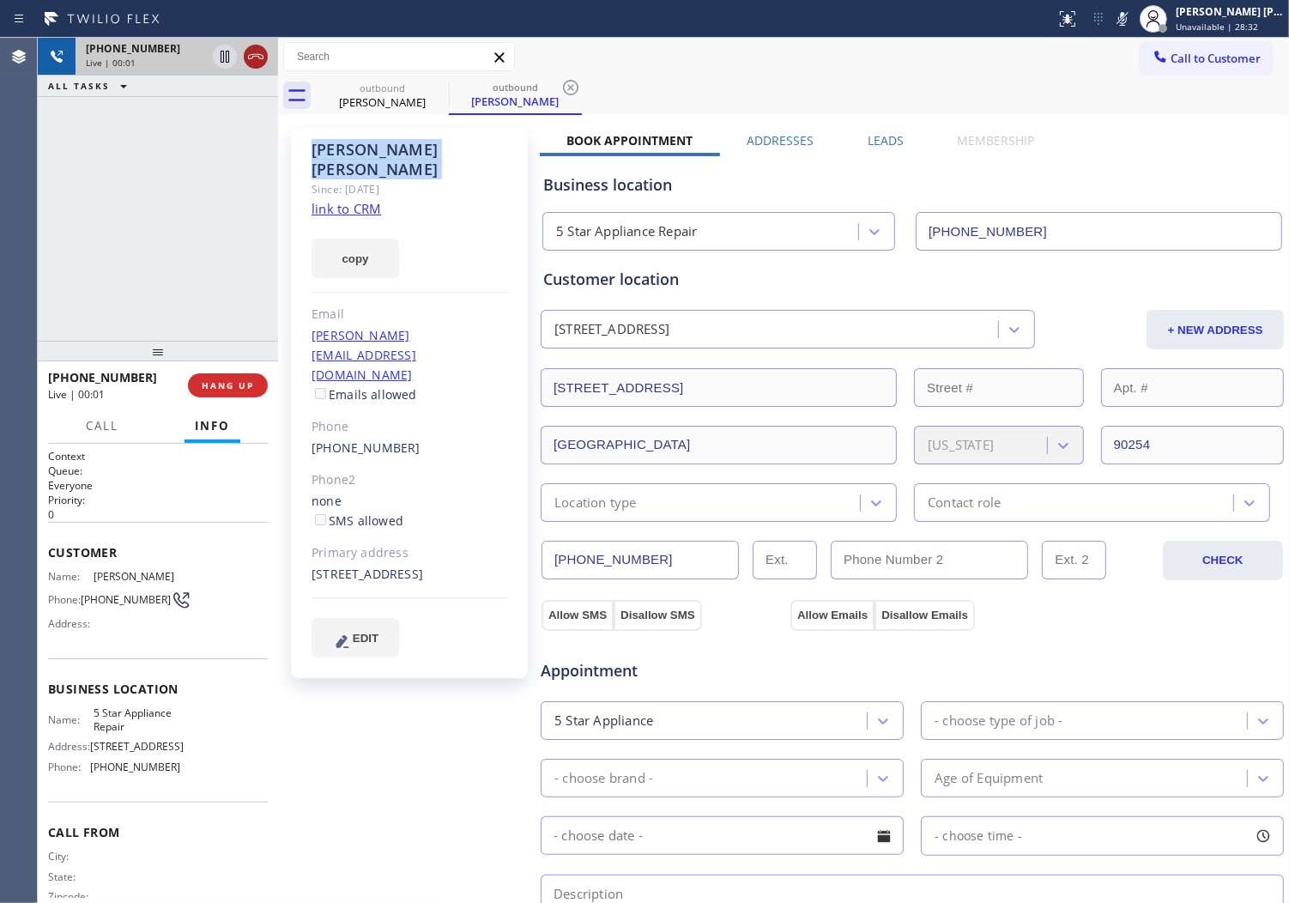
click at [267, 61] on div at bounding box center [256, 56] width 24 height 21
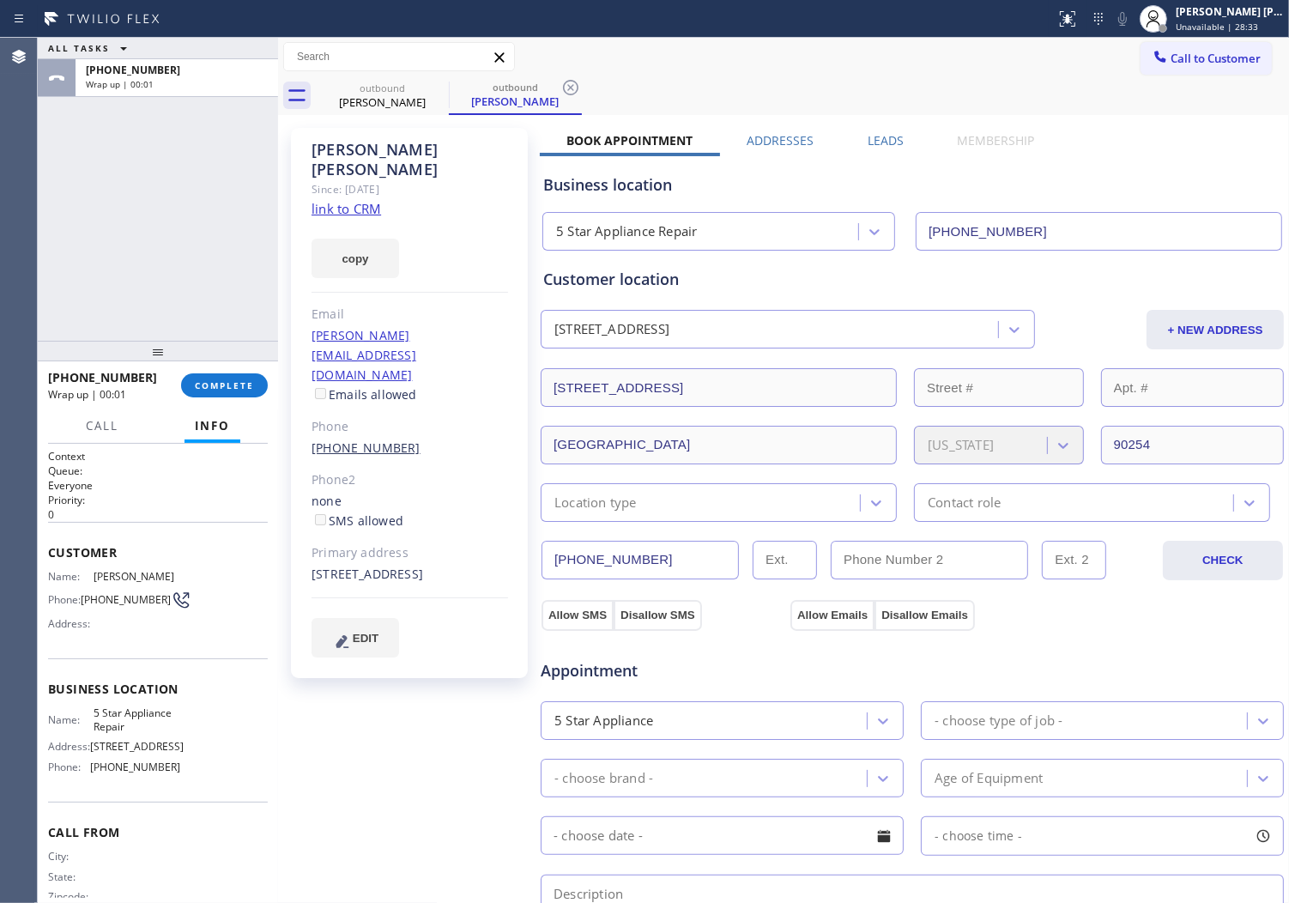
click at [383, 440] on link "[PHONE_NUMBER]" at bounding box center [366, 448] width 109 height 16
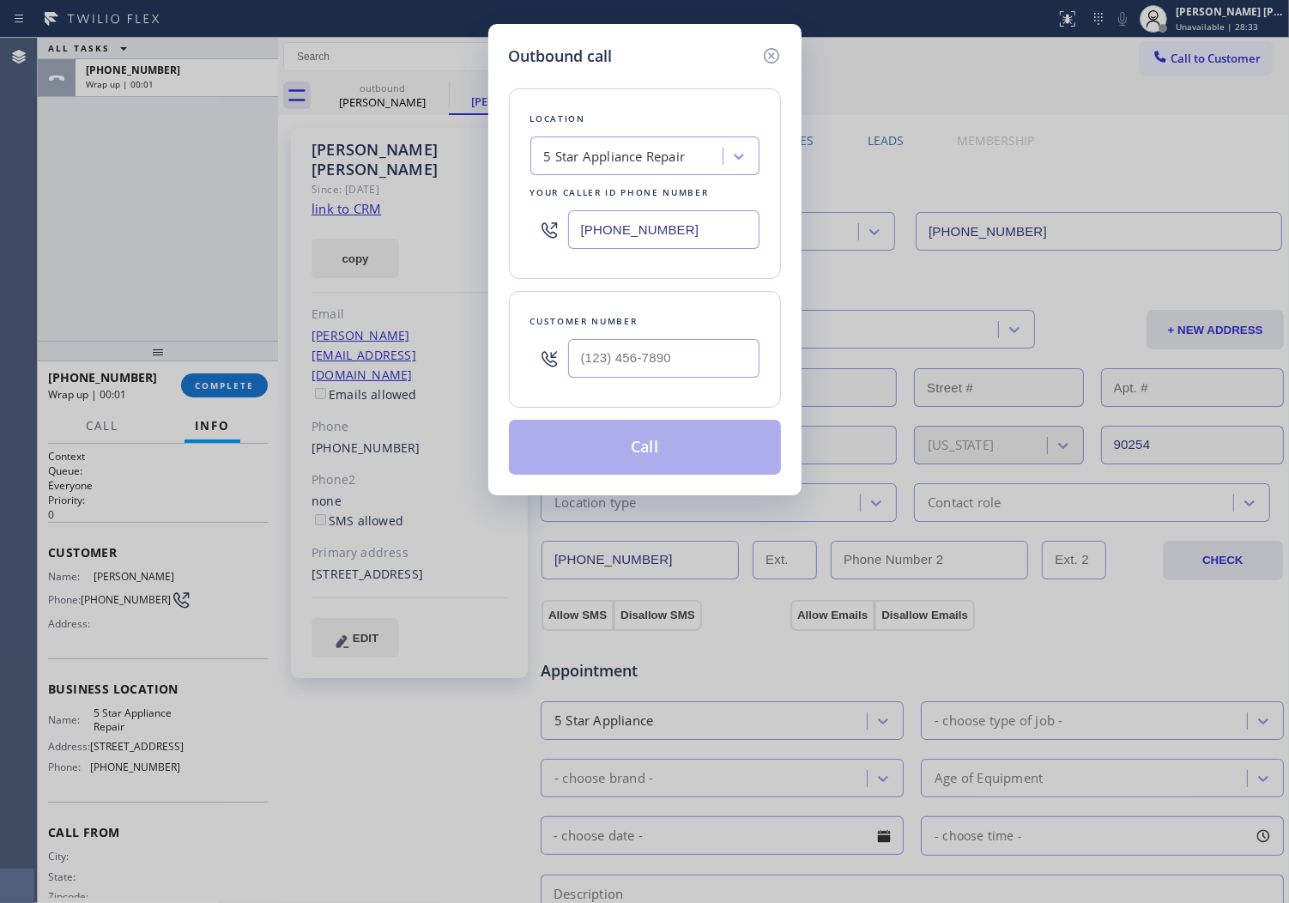
type input "[PHONE_NUMBER]"
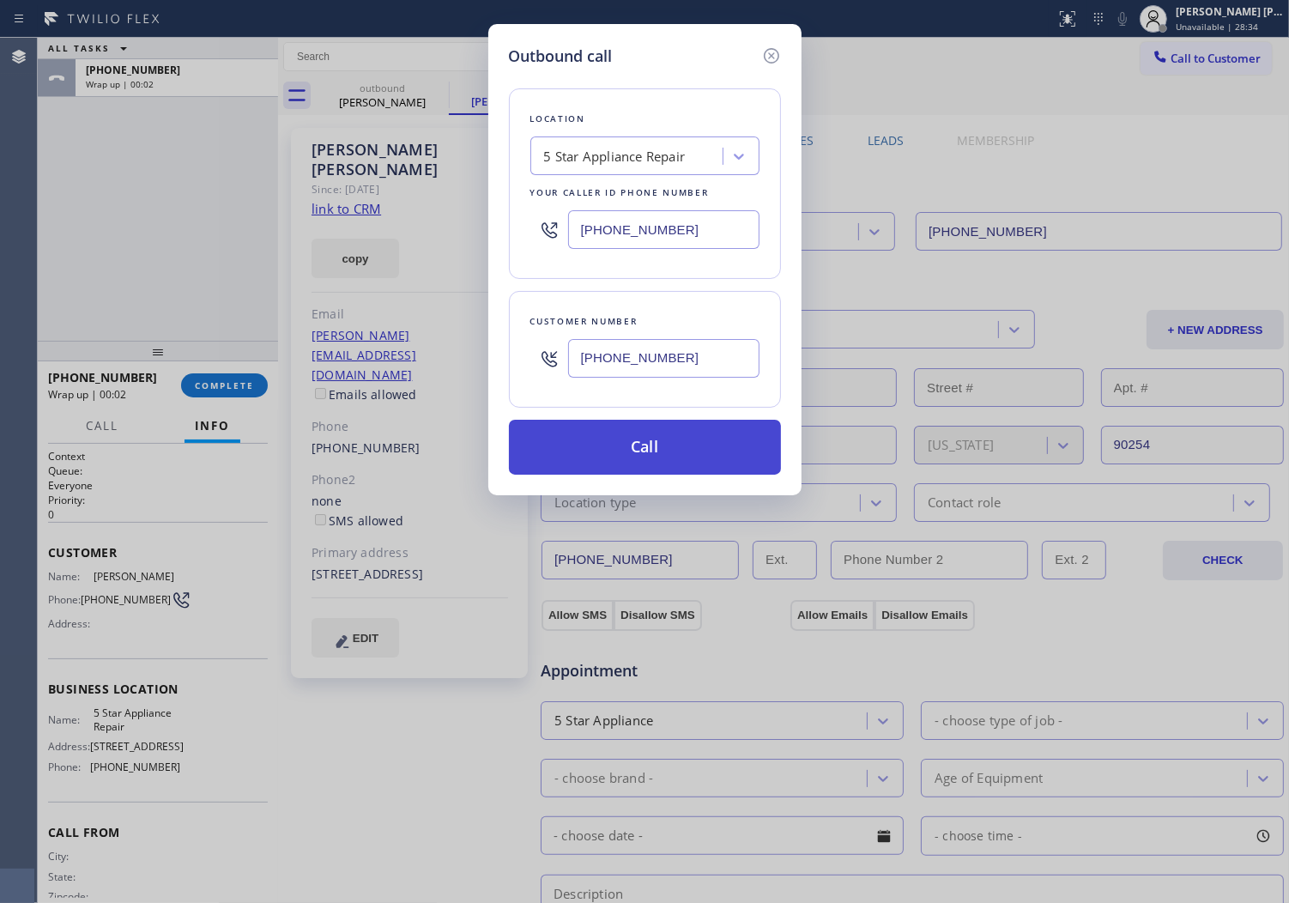
click at [662, 455] on button "Call" at bounding box center [645, 447] width 272 height 55
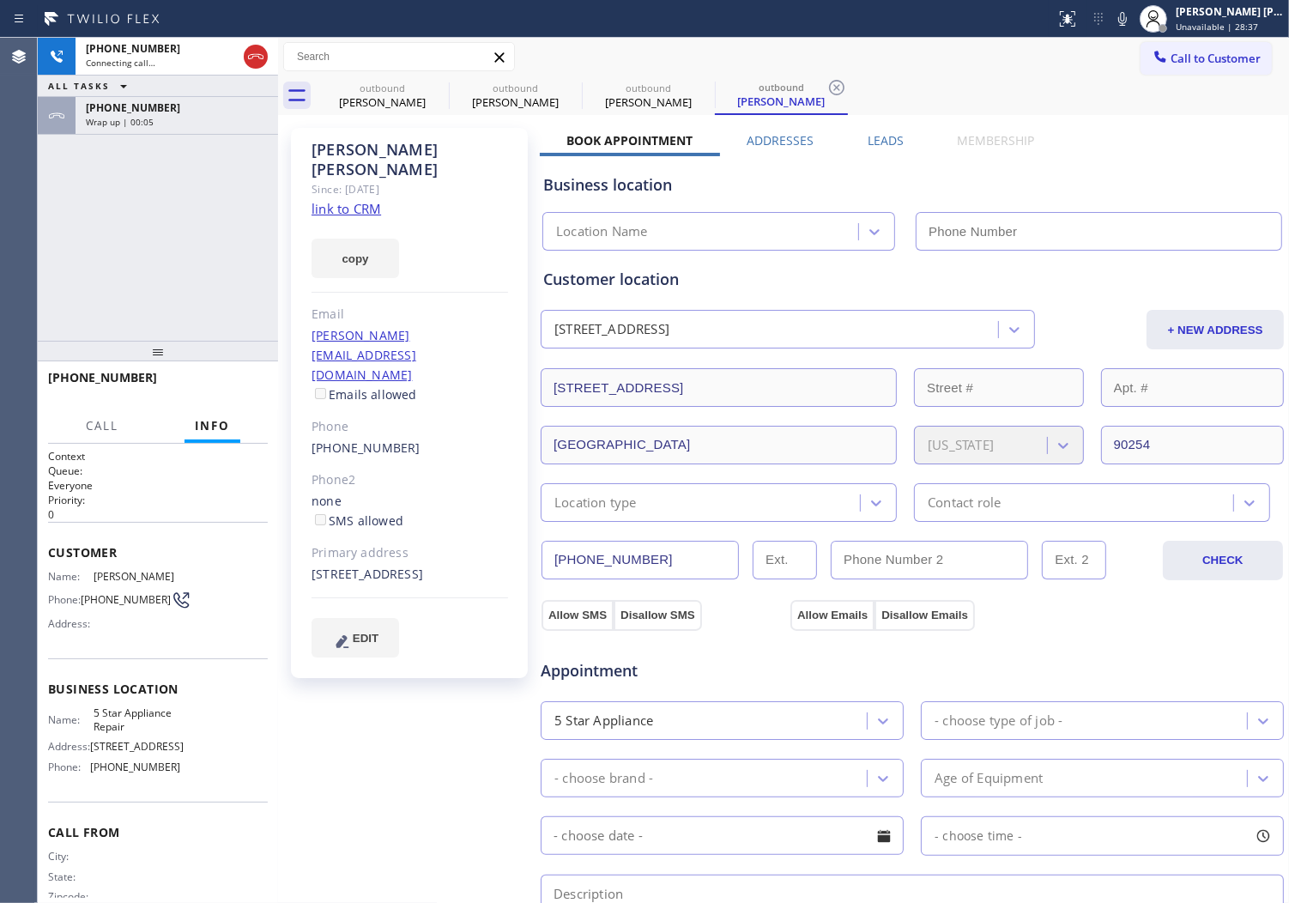
type input "[PHONE_NUMBER]"
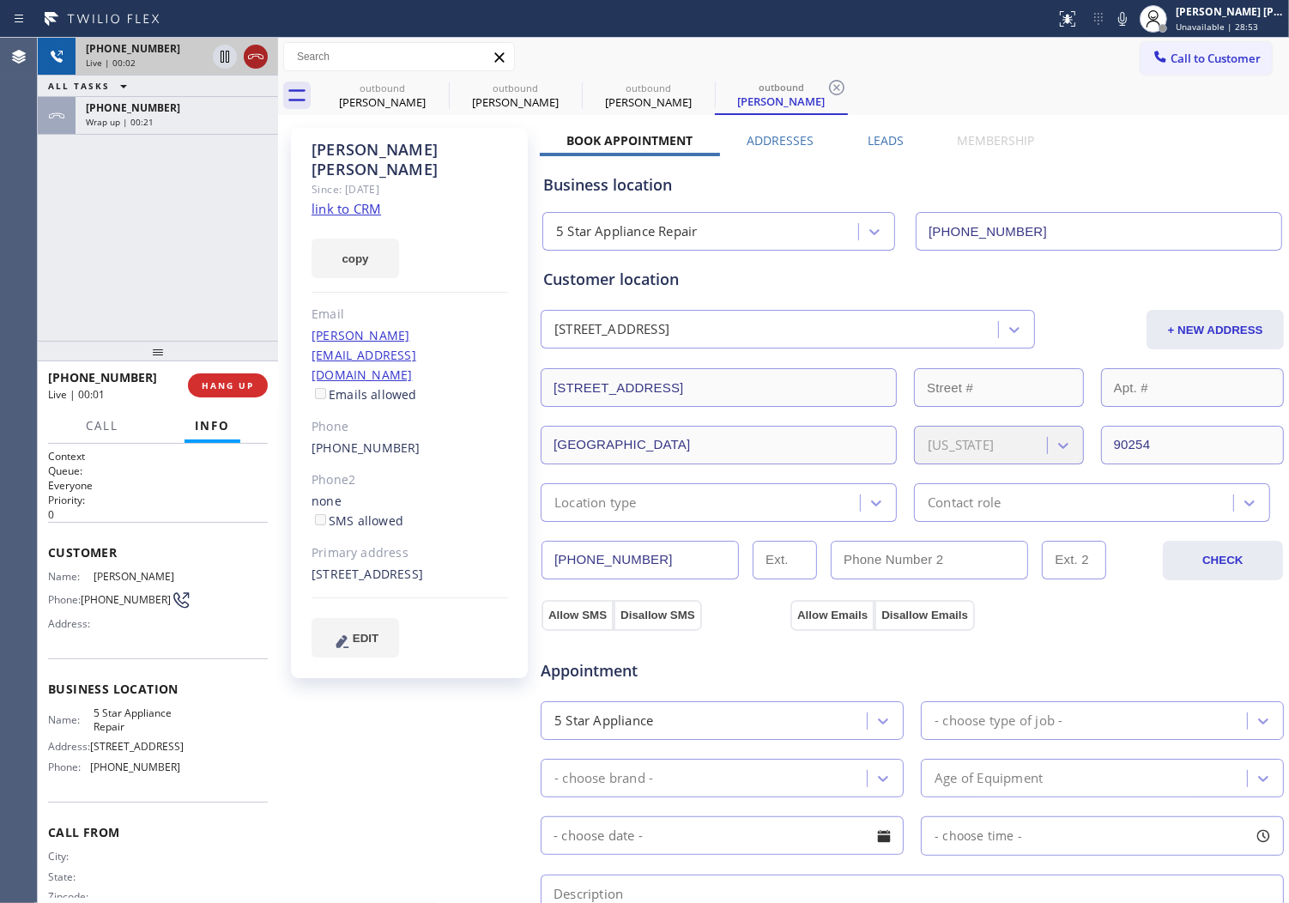
click at [256, 58] on icon at bounding box center [256, 56] width 21 height 21
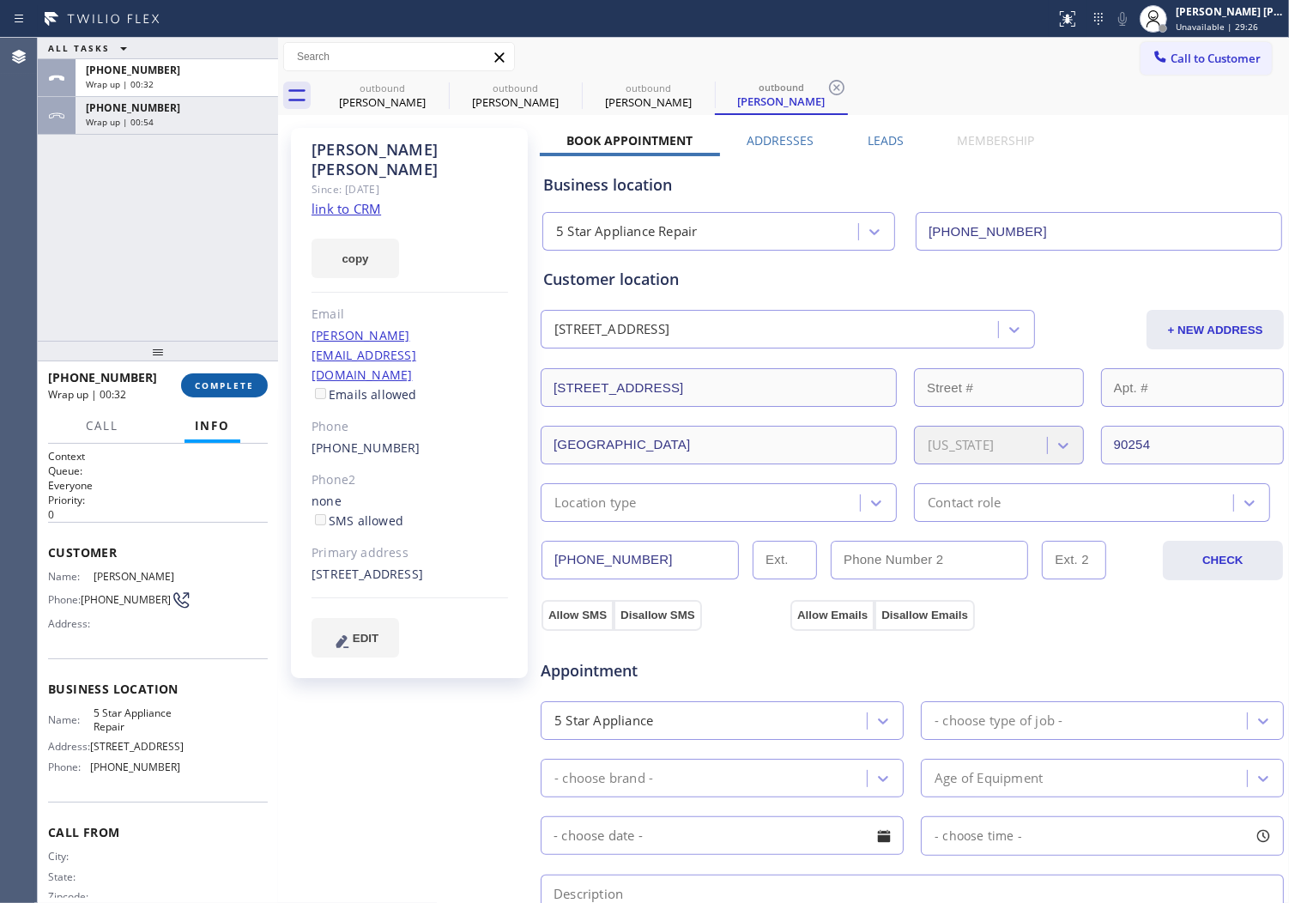
click at [232, 384] on span "COMPLETE" at bounding box center [224, 385] width 59 height 12
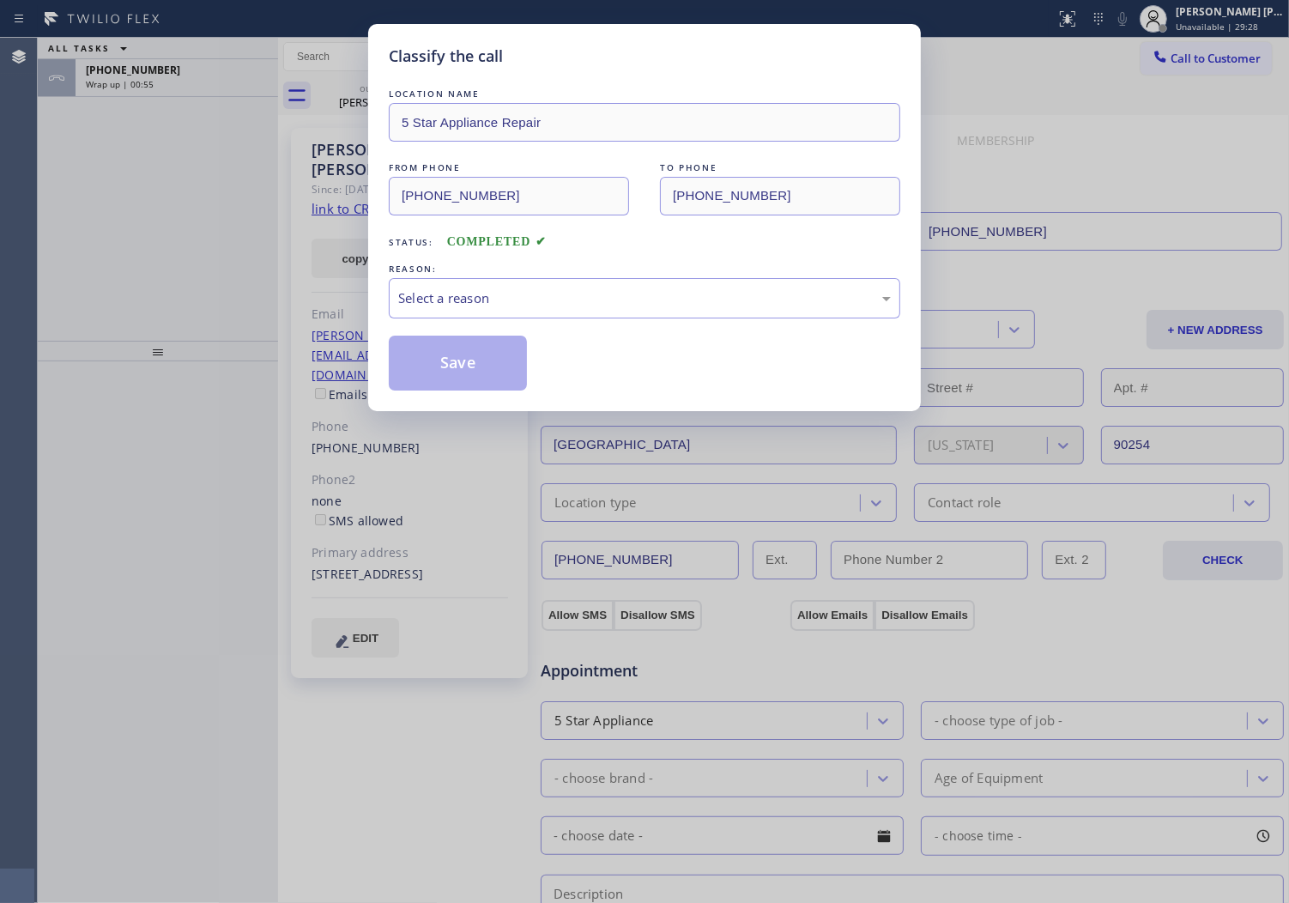
drag, startPoint x: 573, startPoint y: 259, endPoint x: 559, endPoint y: 294, distance: 37.0
click at [573, 261] on div "LOCATION NAME 5 Star Appliance Repair FROM PHONE [PHONE_NUMBER] TO PHONE [PHONE…" at bounding box center [645, 238] width 512 height 306
drag, startPoint x: 551, startPoint y: 301, endPoint x: 561, endPoint y: 302, distance: 9.5
click at [561, 302] on div "Select a reason" at bounding box center [644, 298] width 493 height 20
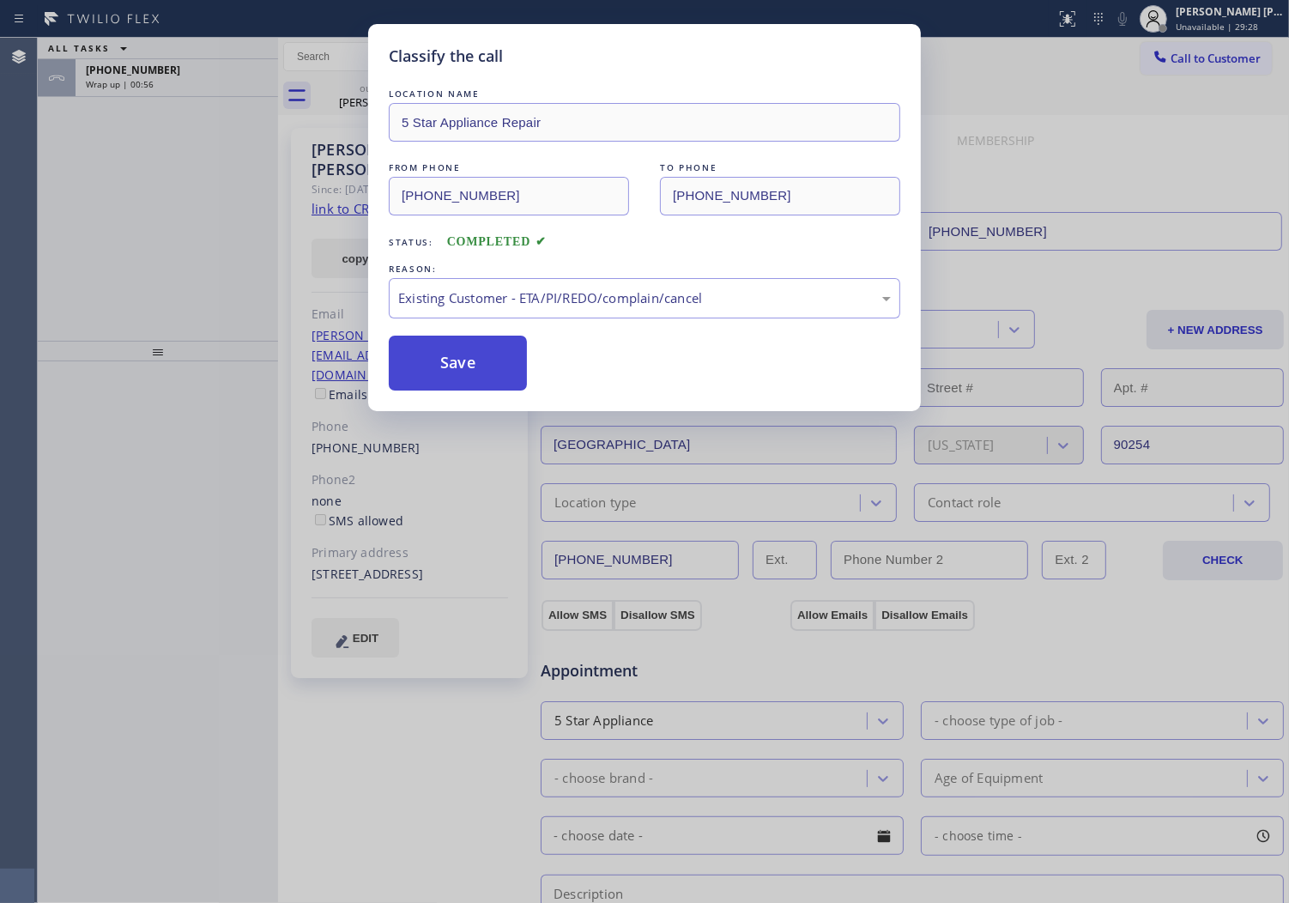
click at [450, 370] on button "Save" at bounding box center [458, 363] width 138 height 55
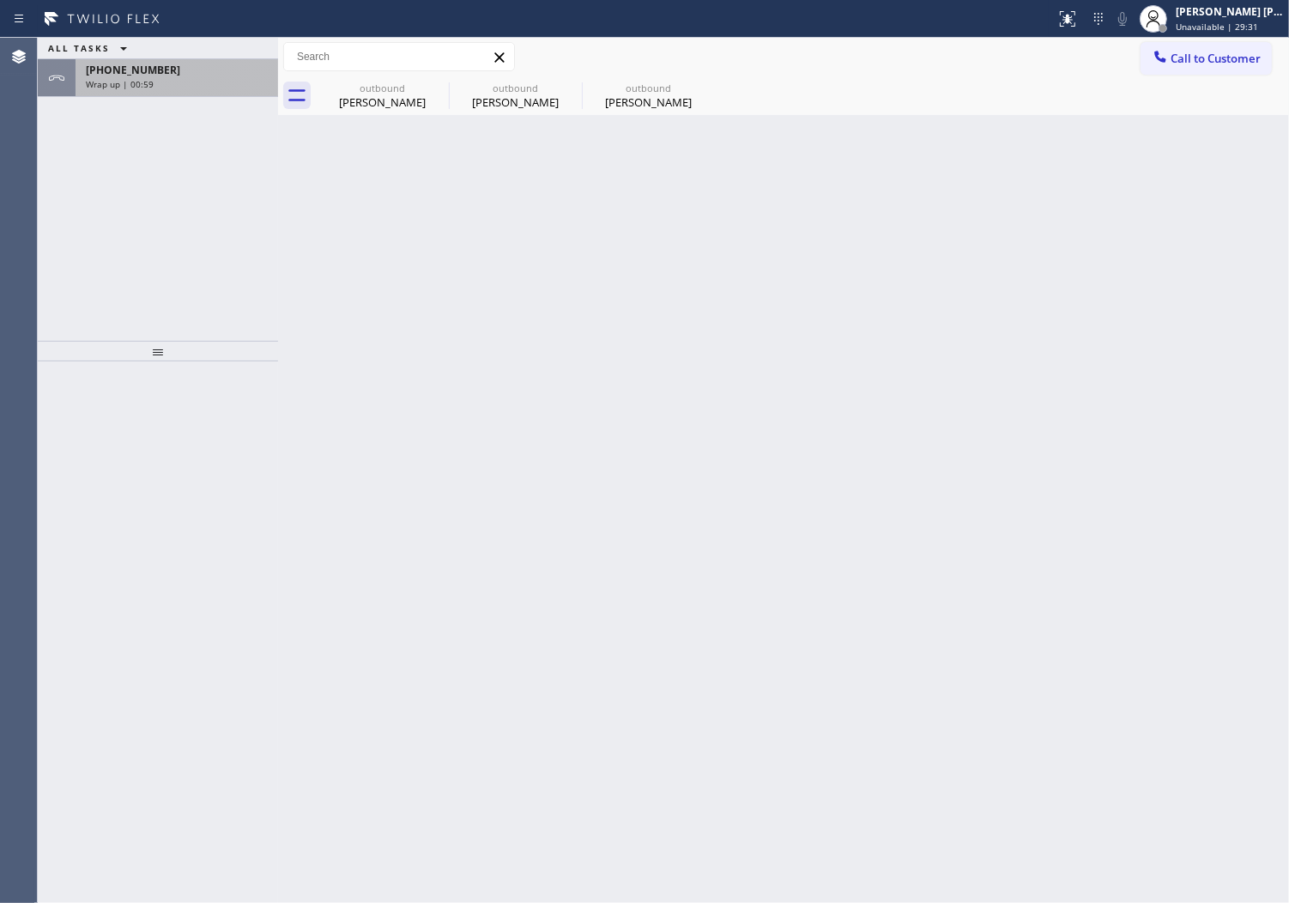
click at [218, 93] on div "[PHONE_NUMBER] Wrap up | 00:59" at bounding box center [174, 78] width 196 height 38
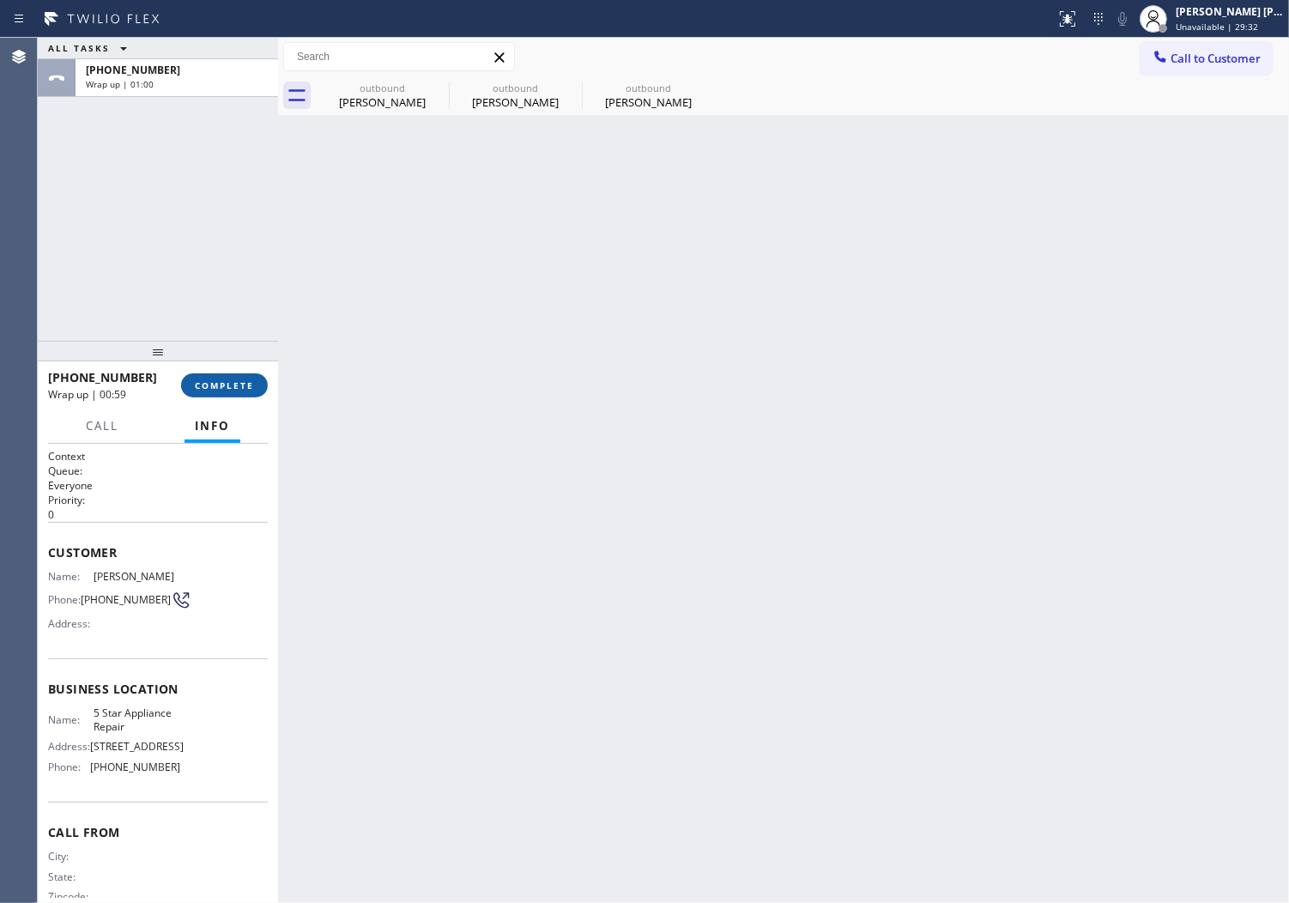
click at [261, 391] on button "COMPLETE" at bounding box center [224, 385] width 87 height 24
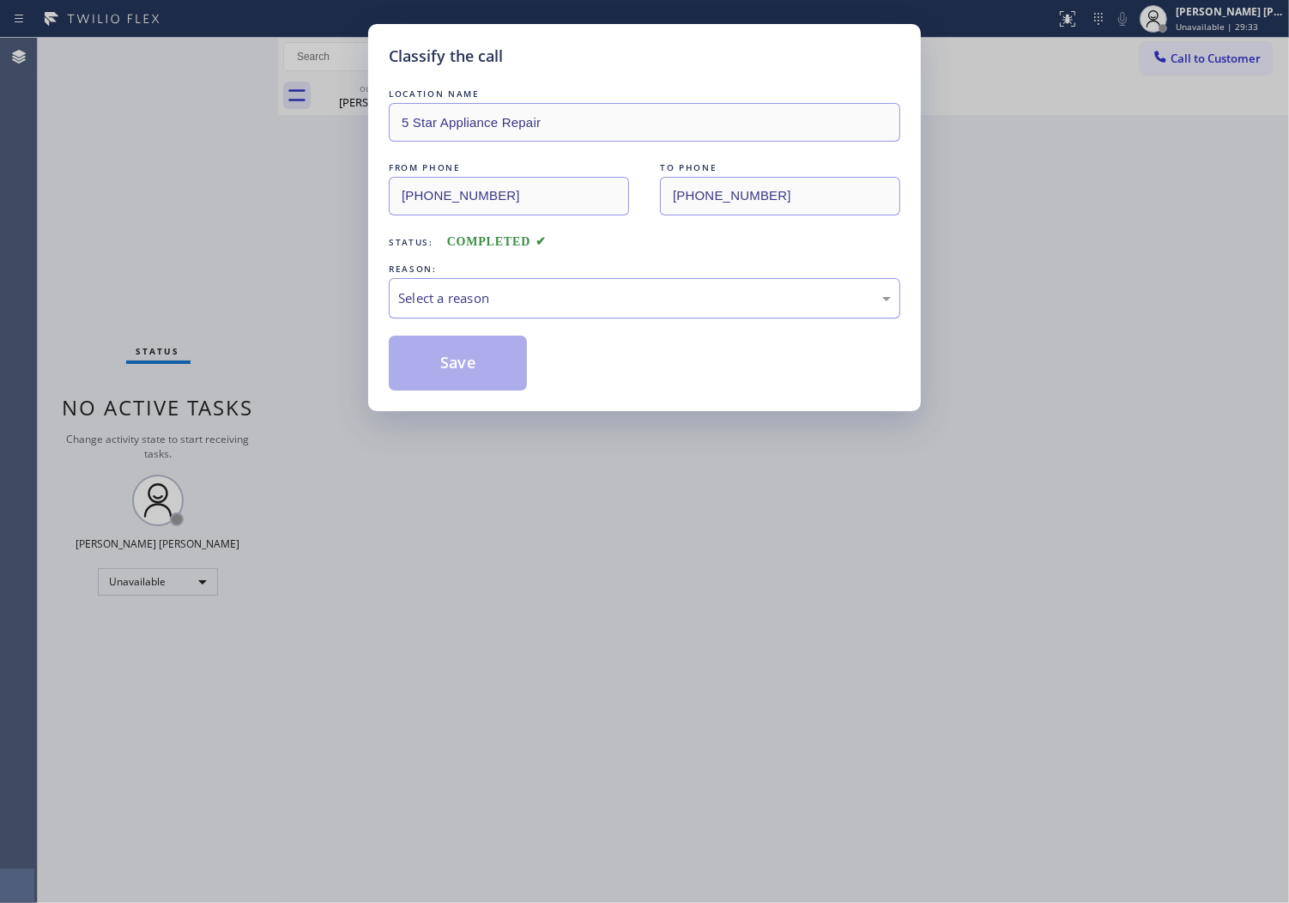
click at [552, 316] on div "Select a reason" at bounding box center [645, 298] width 512 height 40
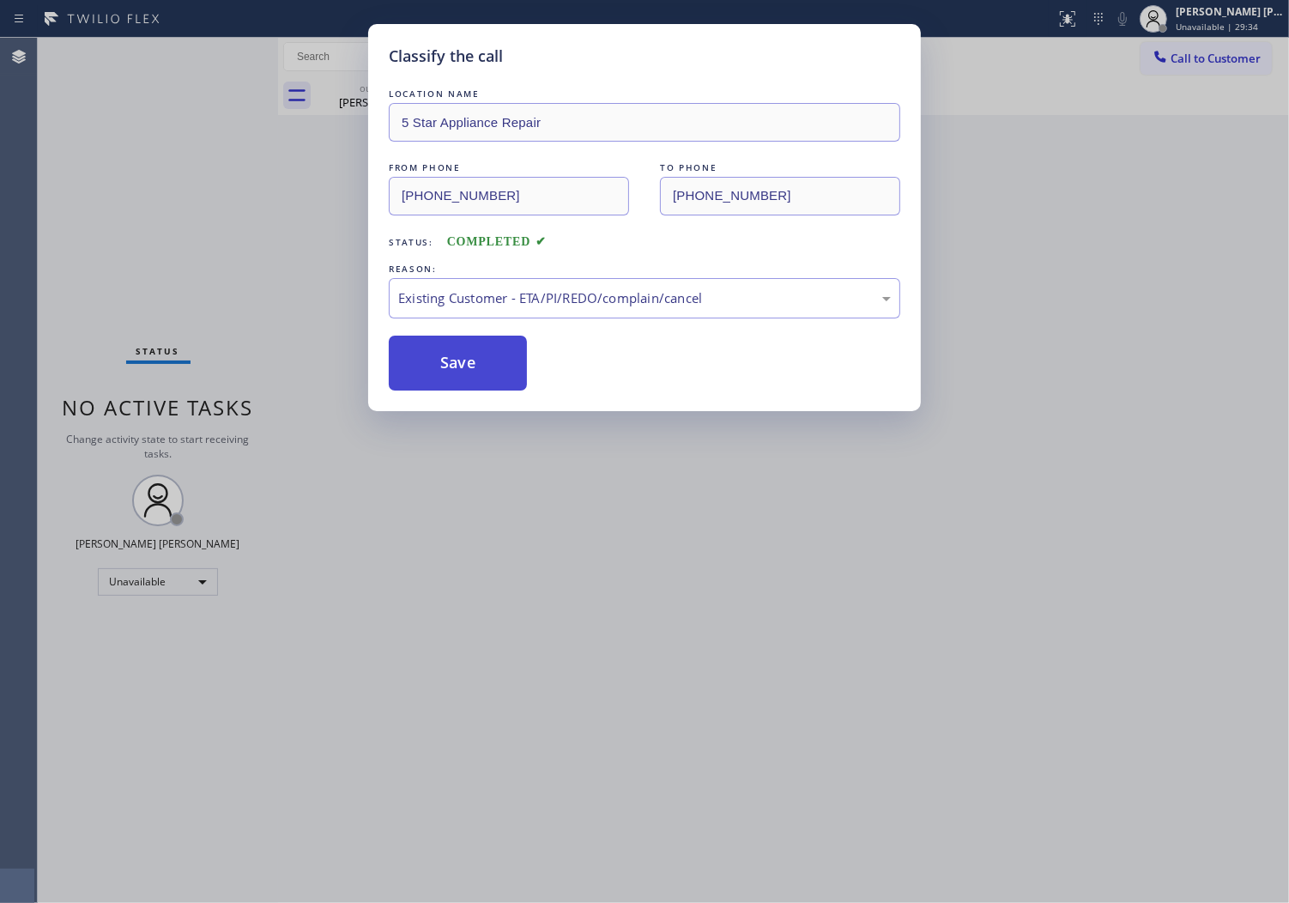
click at [440, 371] on button "Save" at bounding box center [458, 363] width 138 height 55
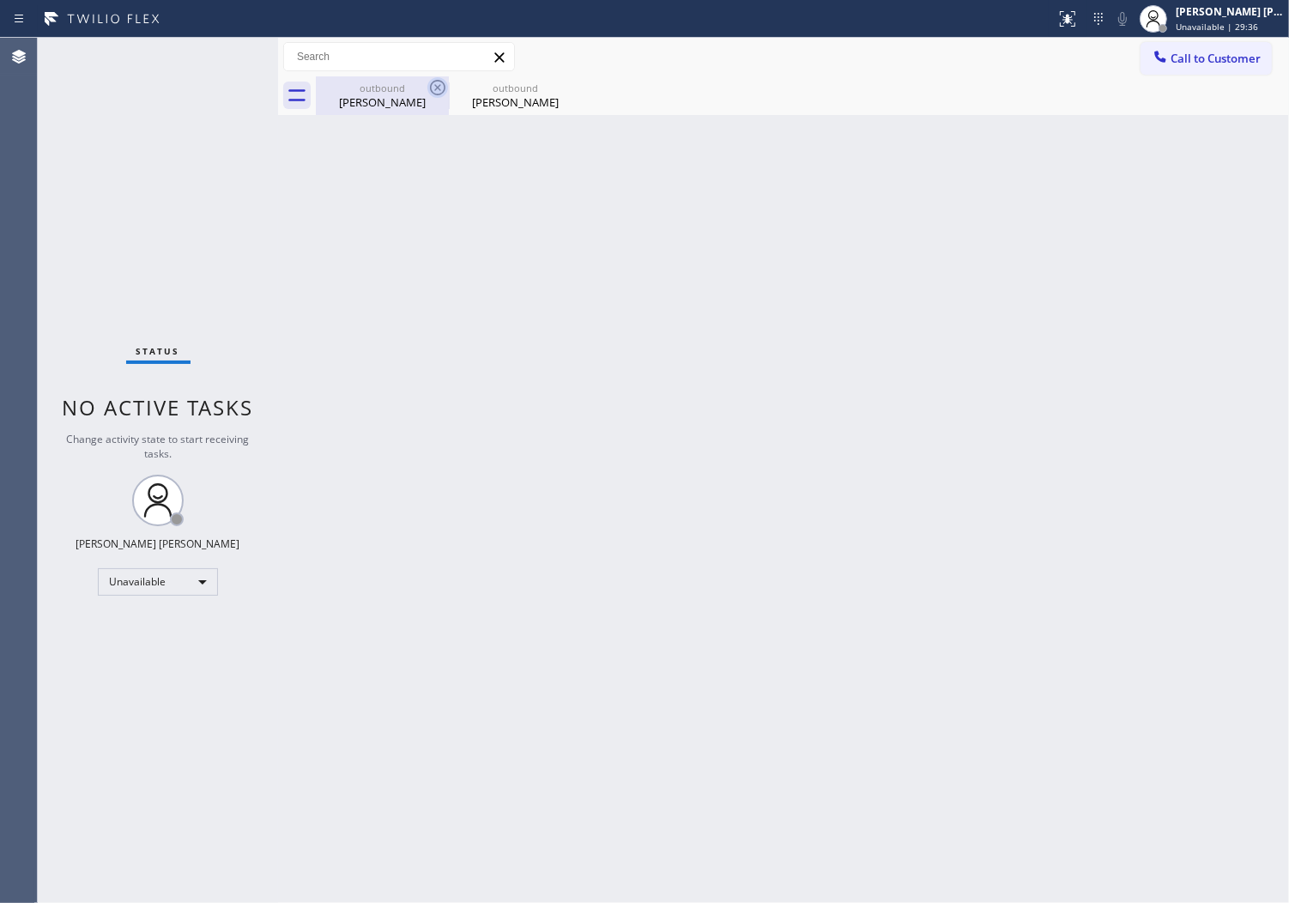
click at [432, 105] on div "[PERSON_NAME]" at bounding box center [383, 101] width 130 height 15
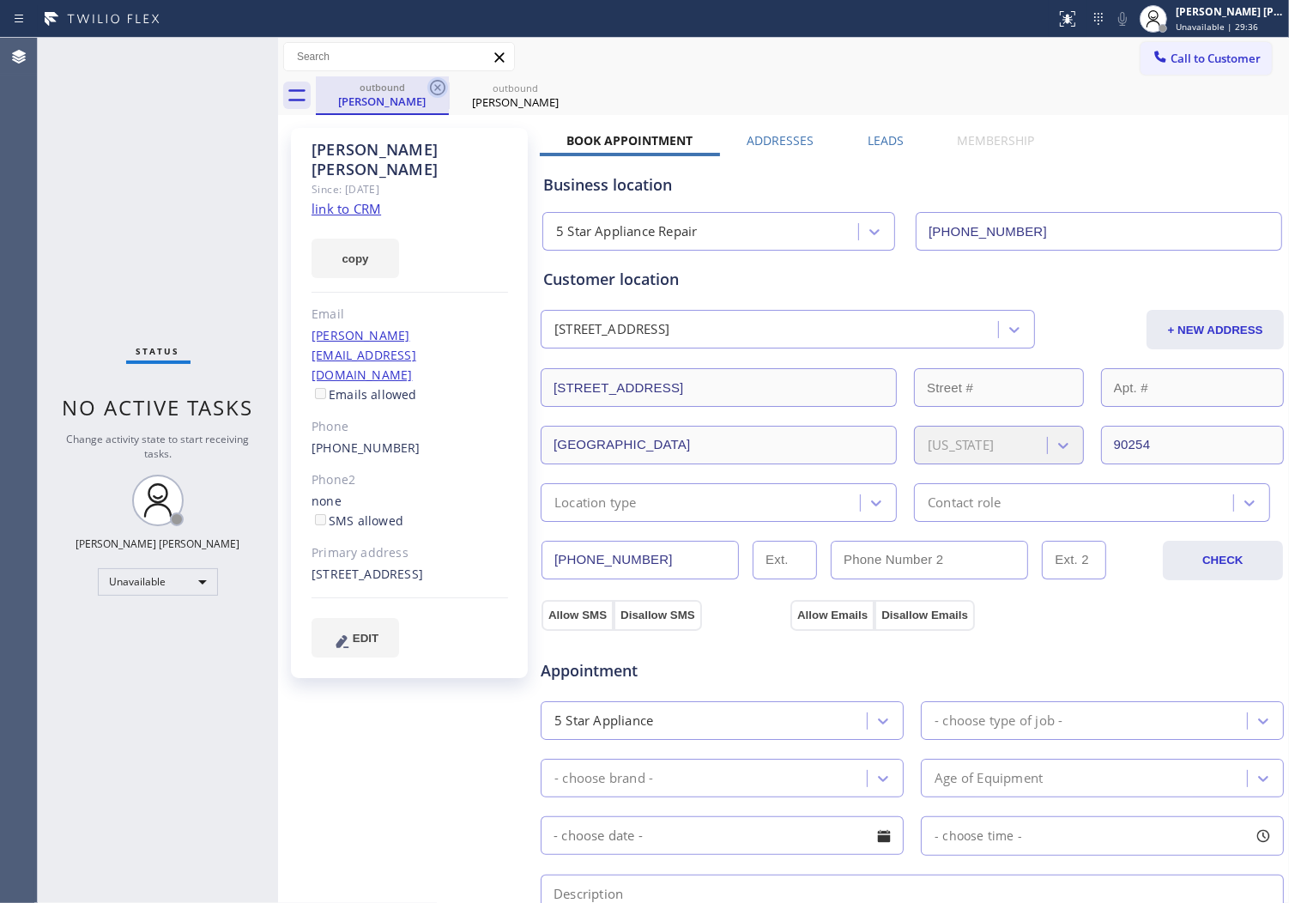
click at [427, 89] on icon at bounding box center [437, 87] width 21 height 21
click at [0, 0] on icon at bounding box center [0, 0] width 0 height 0
click at [429, 89] on div "outbound [PERSON_NAME] outbound [PERSON_NAME]" at bounding box center [802, 95] width 973 height 39
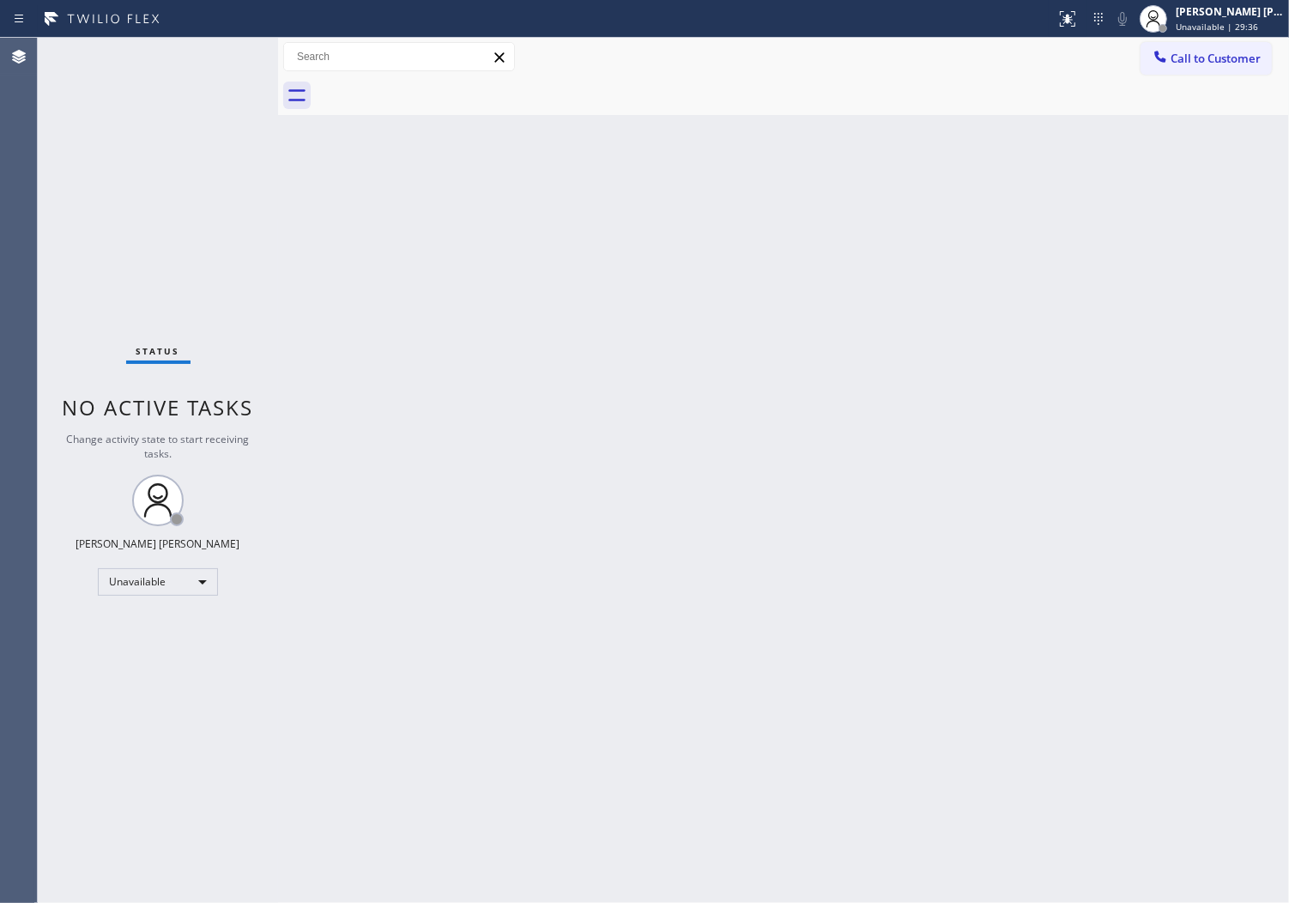
click at [429, 92] on div at bounding box center [802, 95] width 973 height 39
click at [1203, 46] on button "Call to Customer" at bounding box center [1206, 58] width 131 height 33
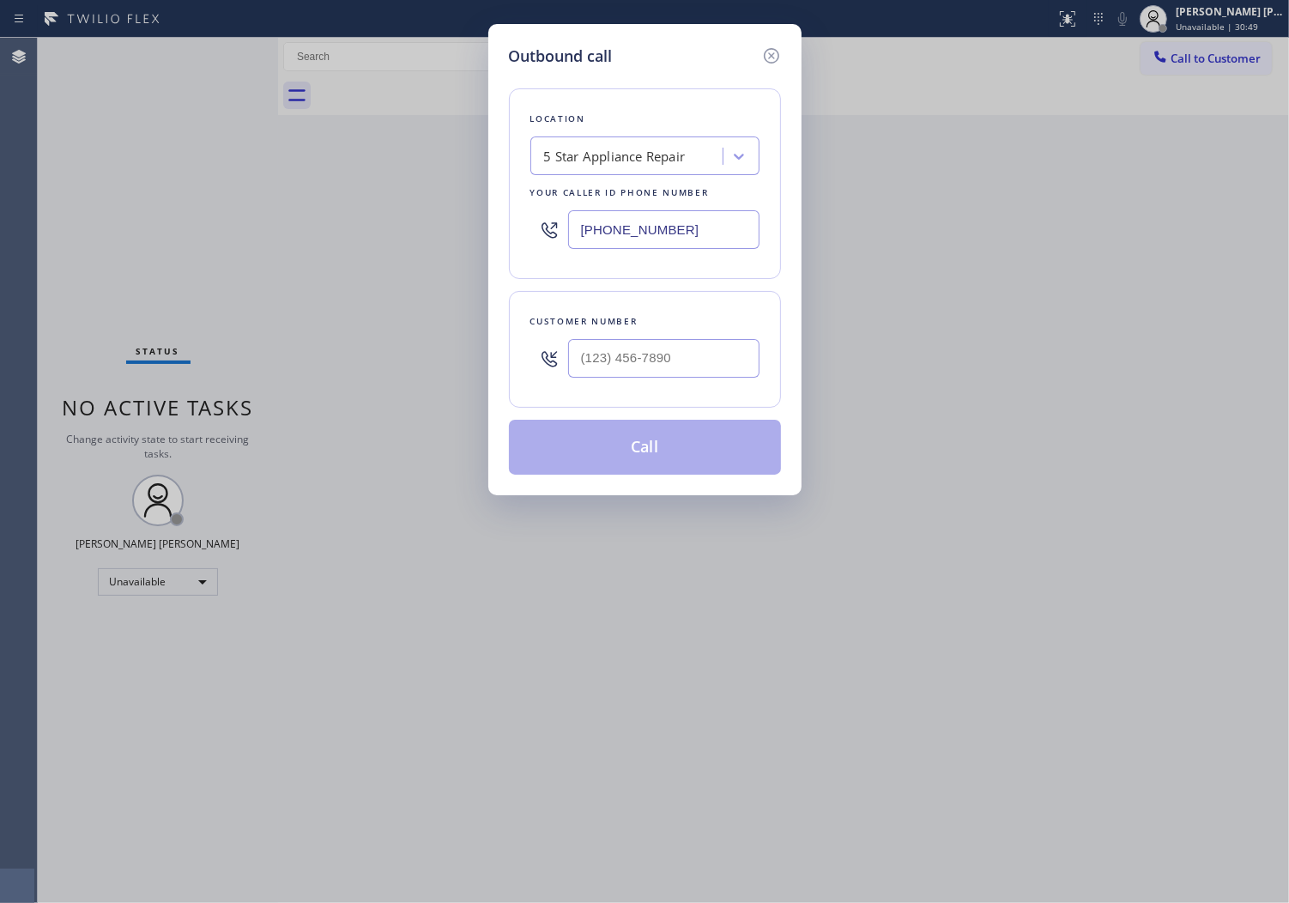
click at [672, 221] on input "[PHONE_NUMBER]" at bounding box center [663, 229] width 191 height 39
paste input "602) 932-3033"
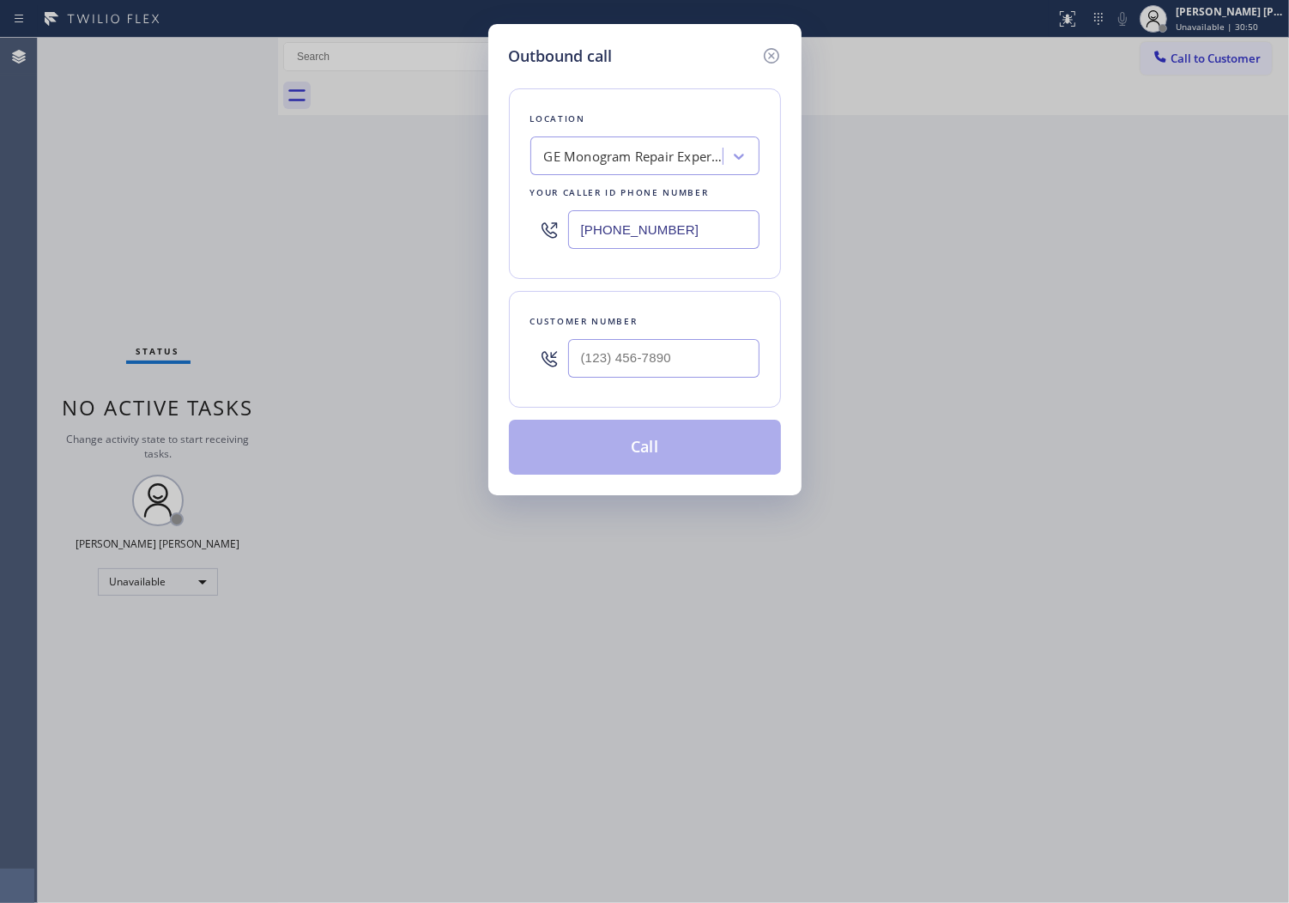
type input "[PHONE_NUMBER]"
click at [659, 391] on div "Customer number" at bounding box center [645, 349] width 272 height 117
click at [657, 361] on input "(___) ___-____" at bounding box center [663, 358] width 191 height 39
paste input "4802"
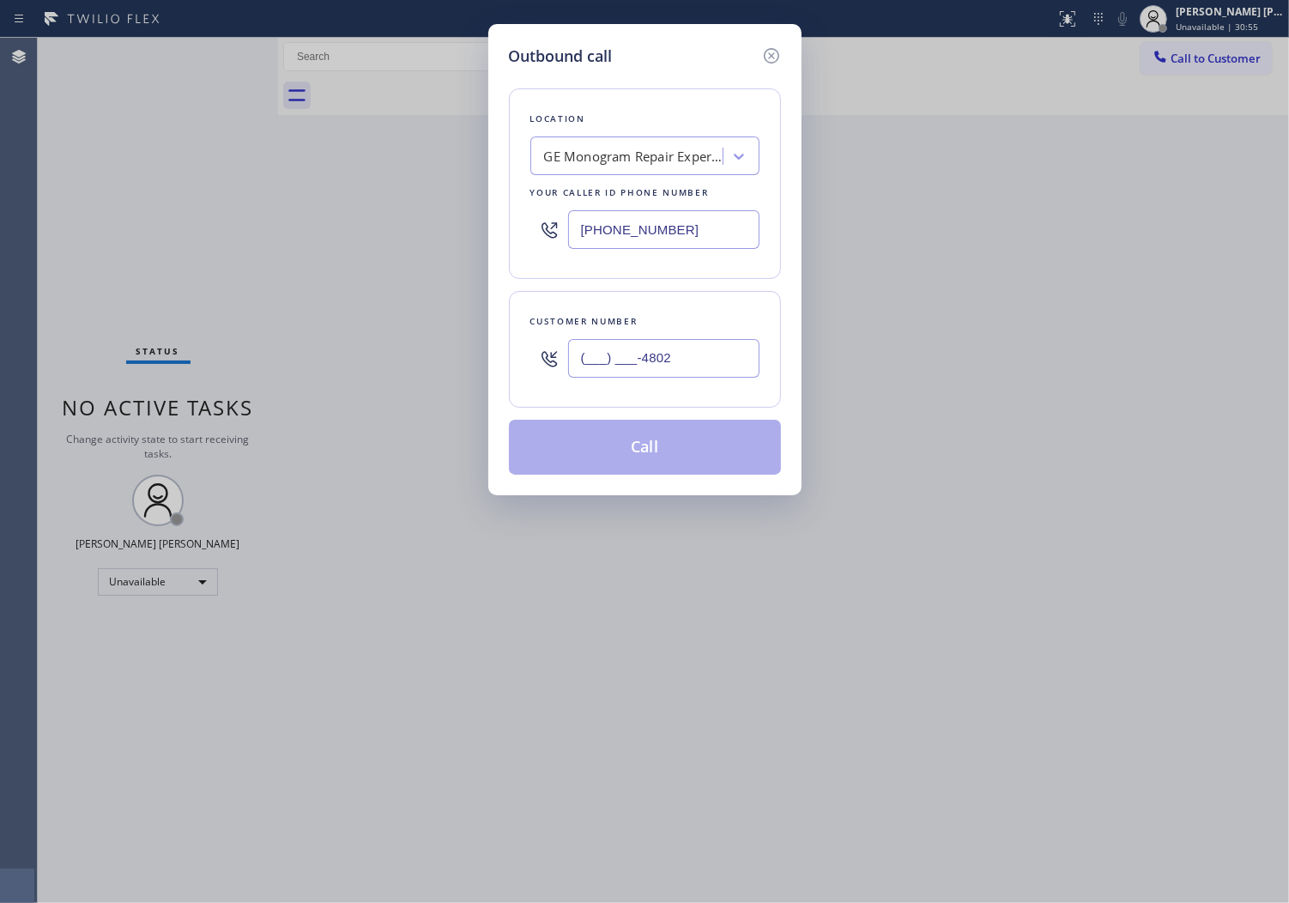
click at [651, 366] on input "(___) ___-4802" at bounding box center [663, 358] width 191 height 39
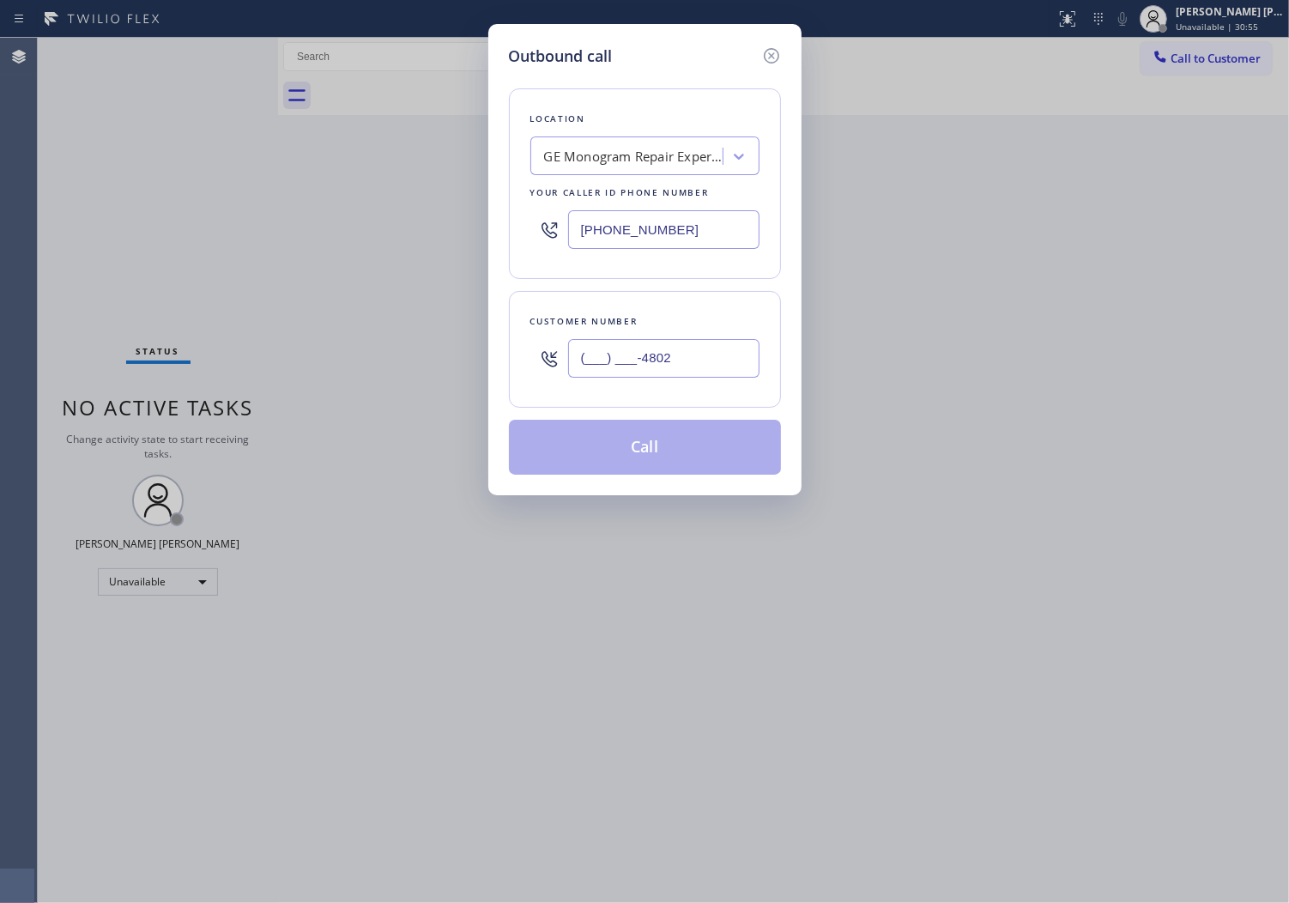
paste input "480) 226-2835"
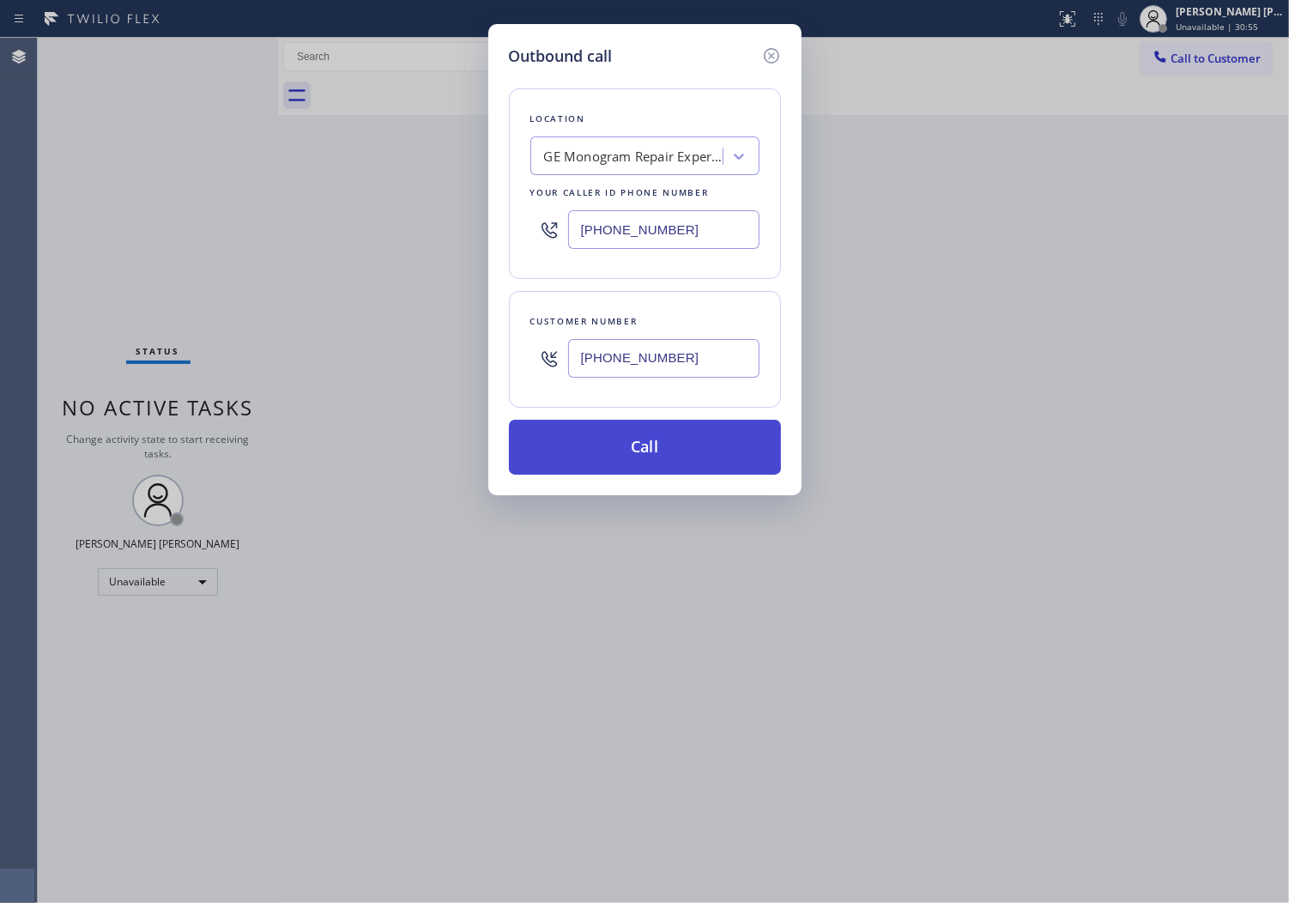
type input "[PHONE_NUMBER]"
click at [681, 438] on button "Call" at bounding box center [645, 447] width 272 height 55
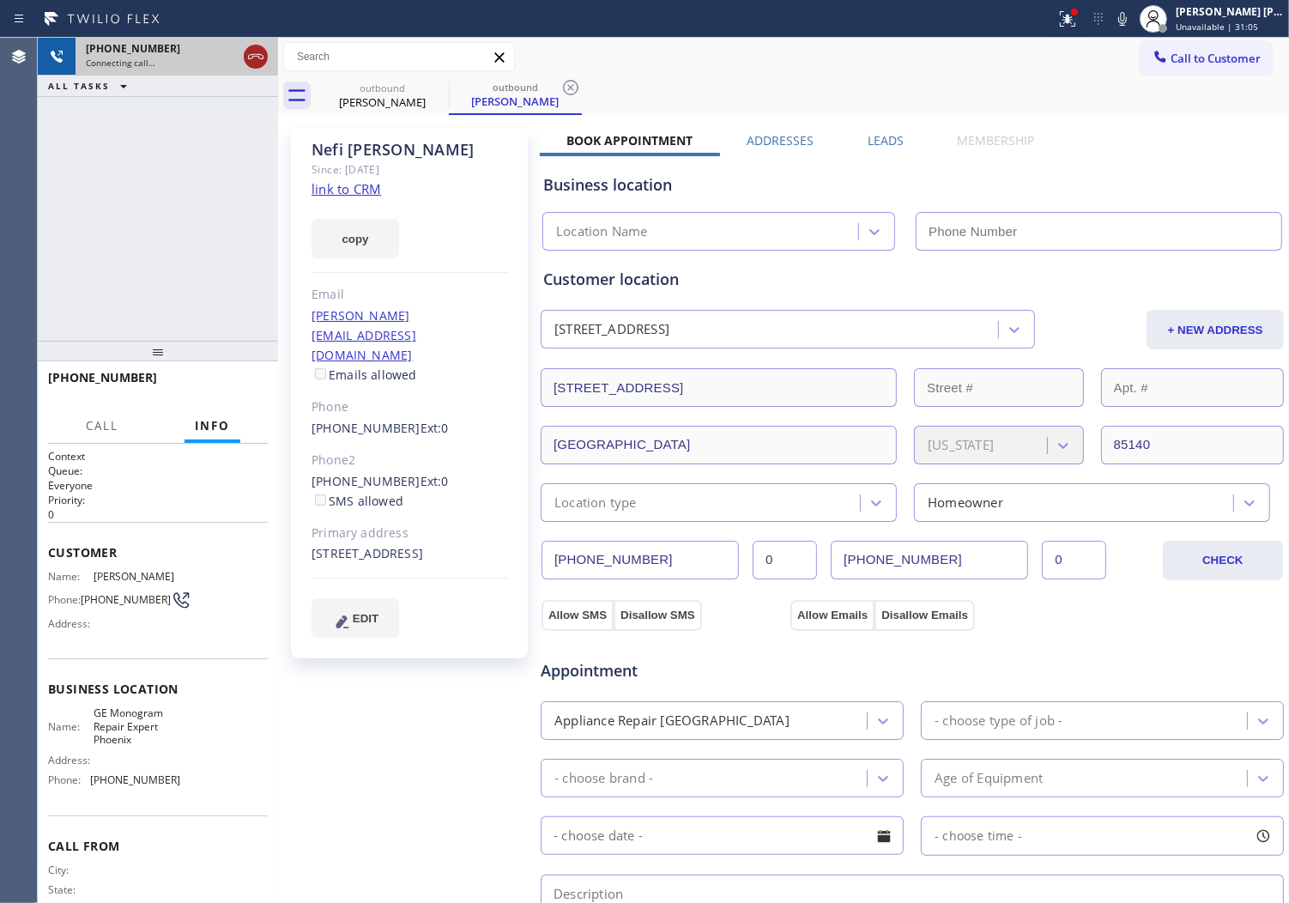
click at [258, 58] on icon at bounding box center [256, 56] width 21 height 21
type input "[PHONE_NUMBER]"
click at [1187, 63] on span "Call to Customer" at bounding box center [1216, 58] width 90 height 15
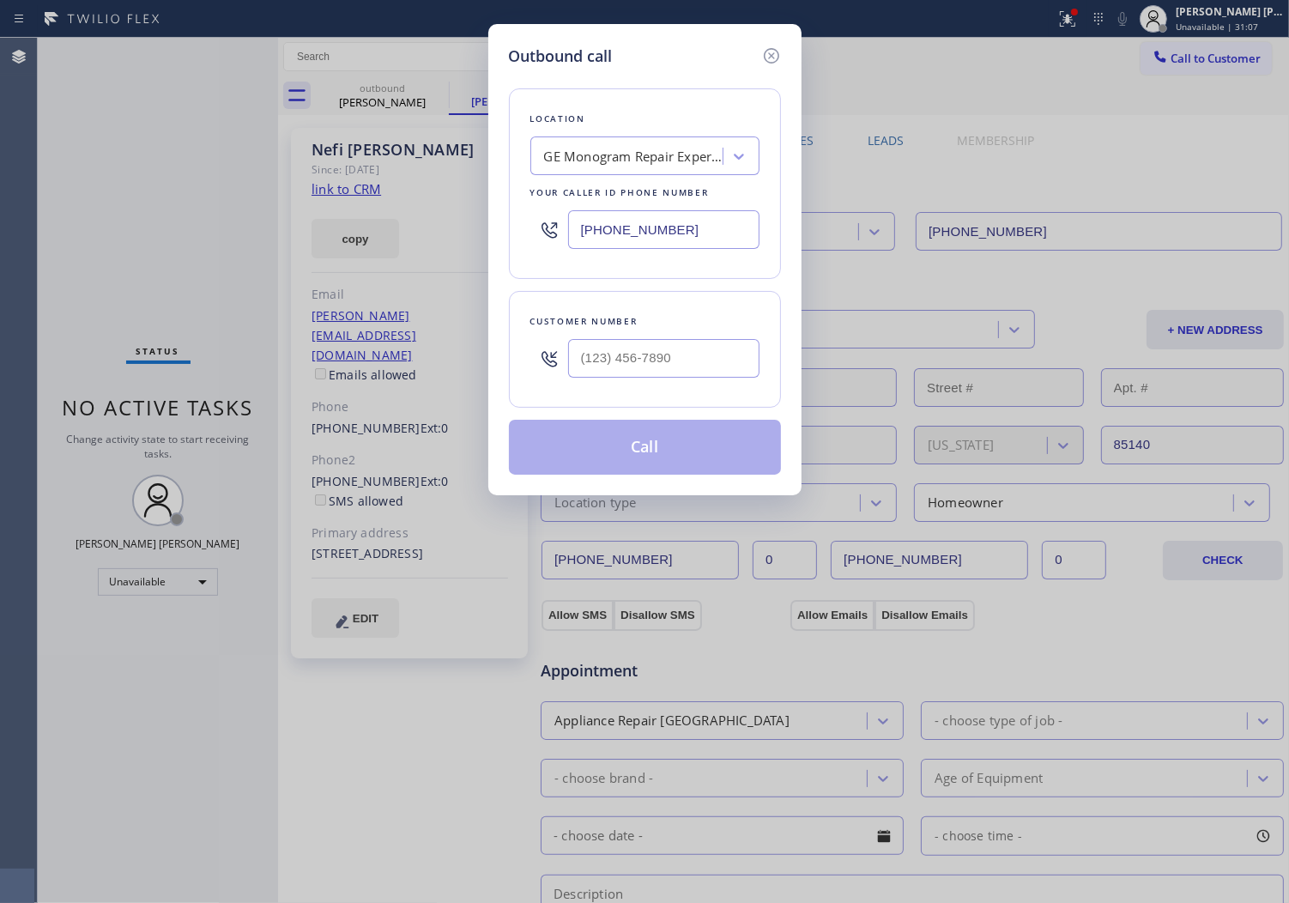
click at [670, 384] on div at bounding box center [663, 358] width 191 height 56
click at [673, 366] on input "(___) ___-____" at bounding box center [663, 358] width 191 height 39
paste input "334) 329-4229"
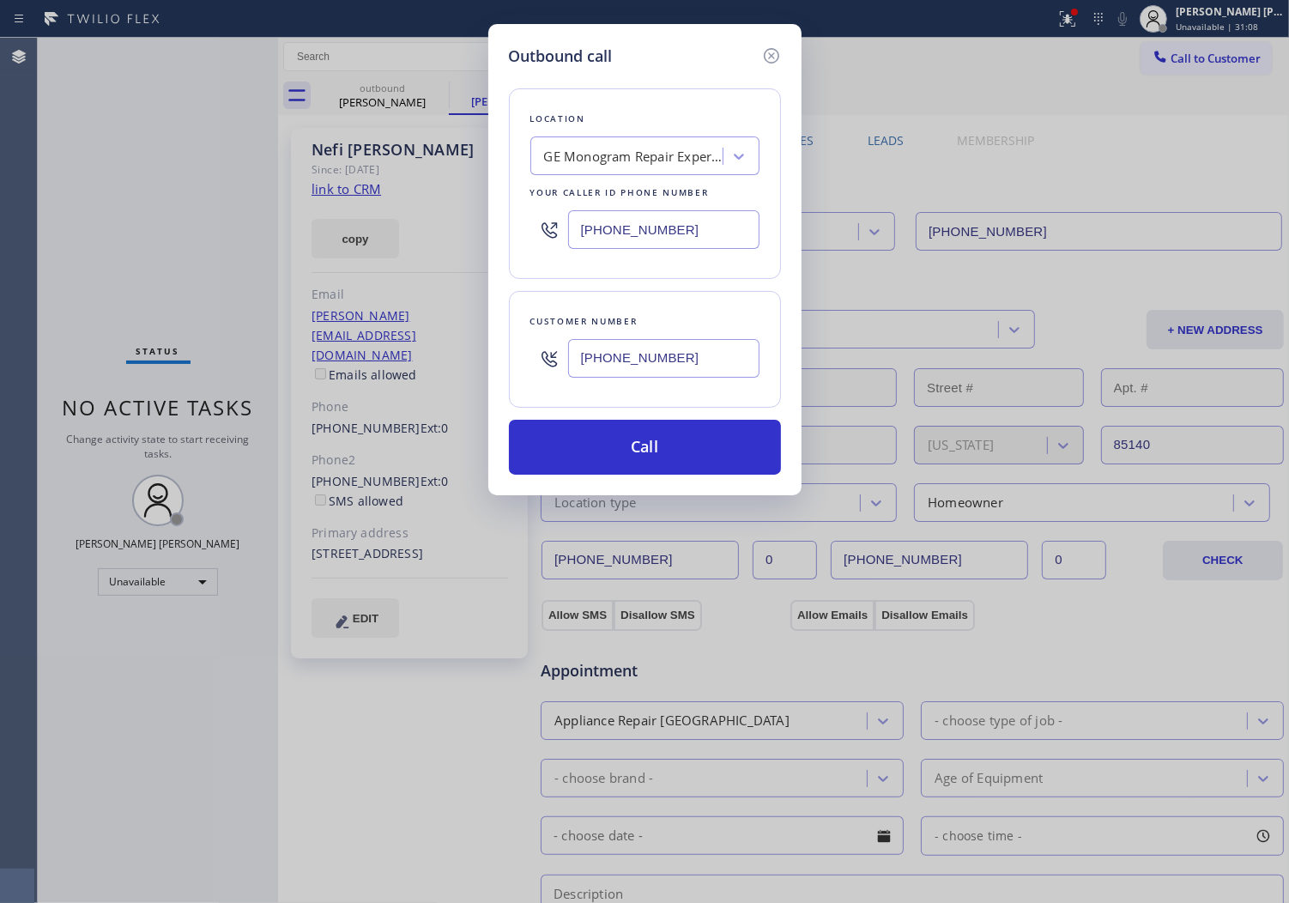
type input "[PHONE_NUMBER]"
click at [688, 233] on input "[PHONE_NUMBER]" at bounding box center [663, 229] width 191 height 39
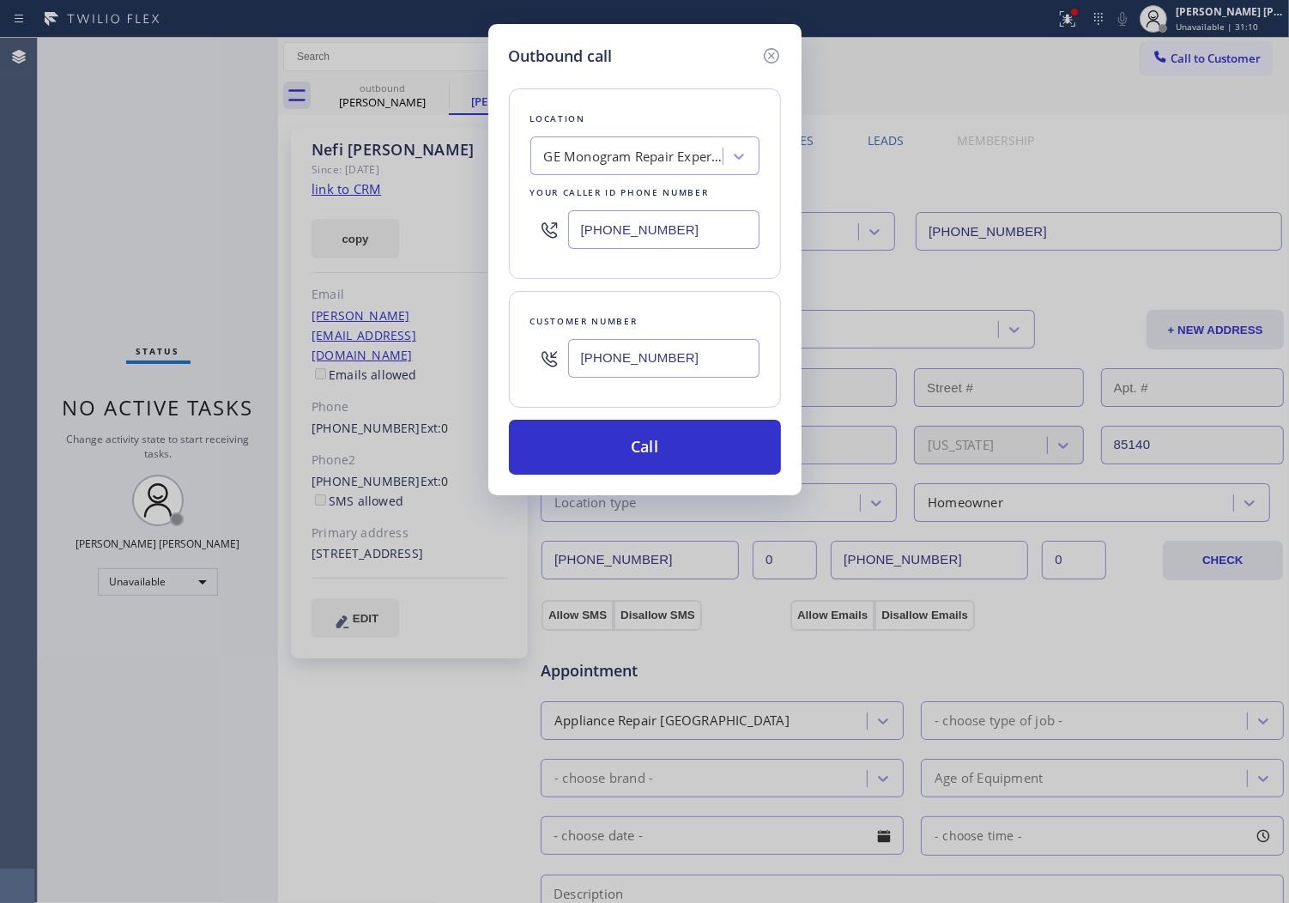
click at [688, 233] on input "[PHONE_NUMBER]" at bounding box center [663, 229] width 191 height 39
paste input "855) 201-8065"
type input "[PHONE_NUMBER]"
click at [673, 457] on button "Call" at bounding box center [645, 447] width 272 height 55
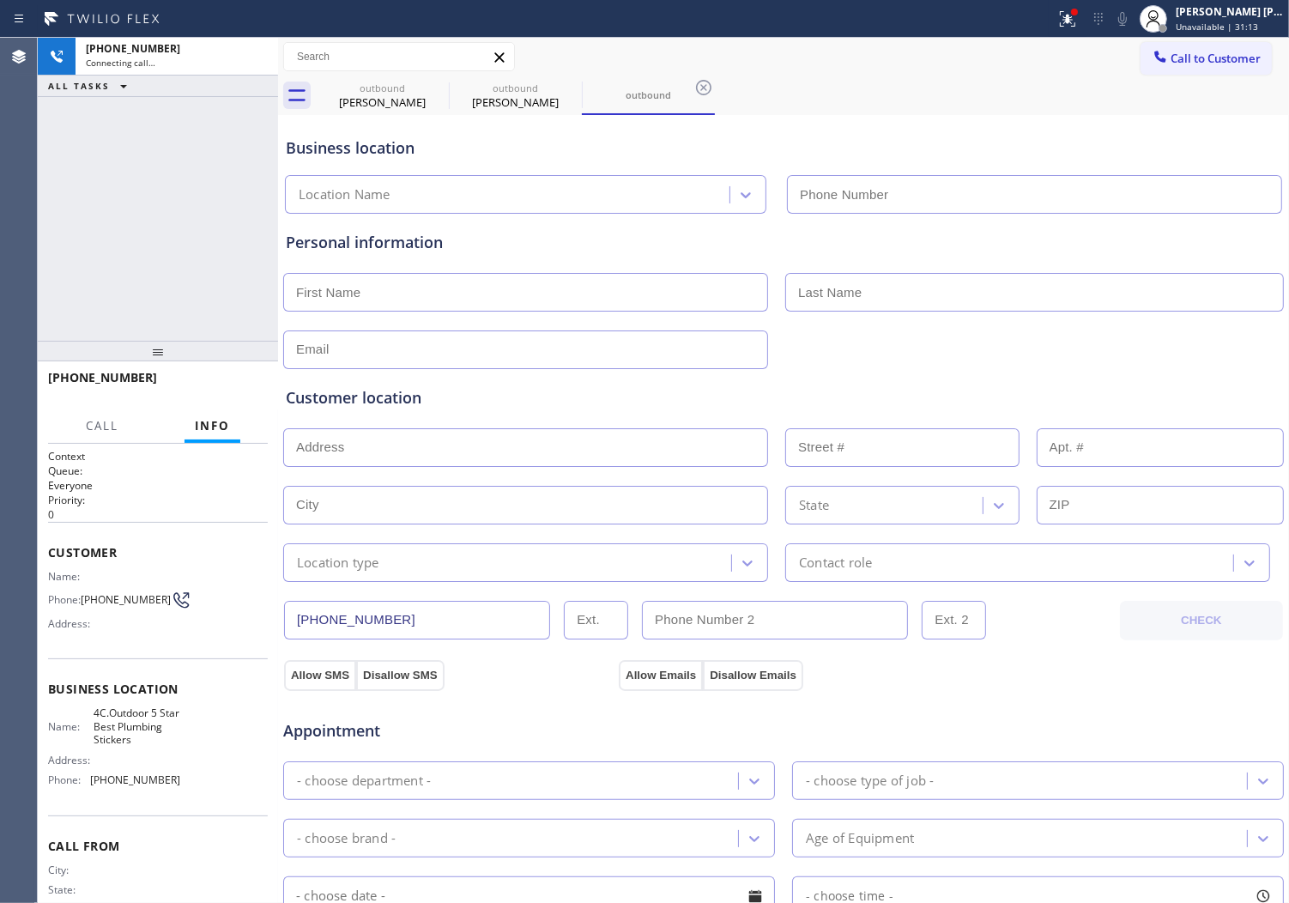
type input "[PHONE_NUMBER]"
click at [88, 373] on span "[PHONE_NUMBER]" at bounding box center [102, 377] width 109 height 16
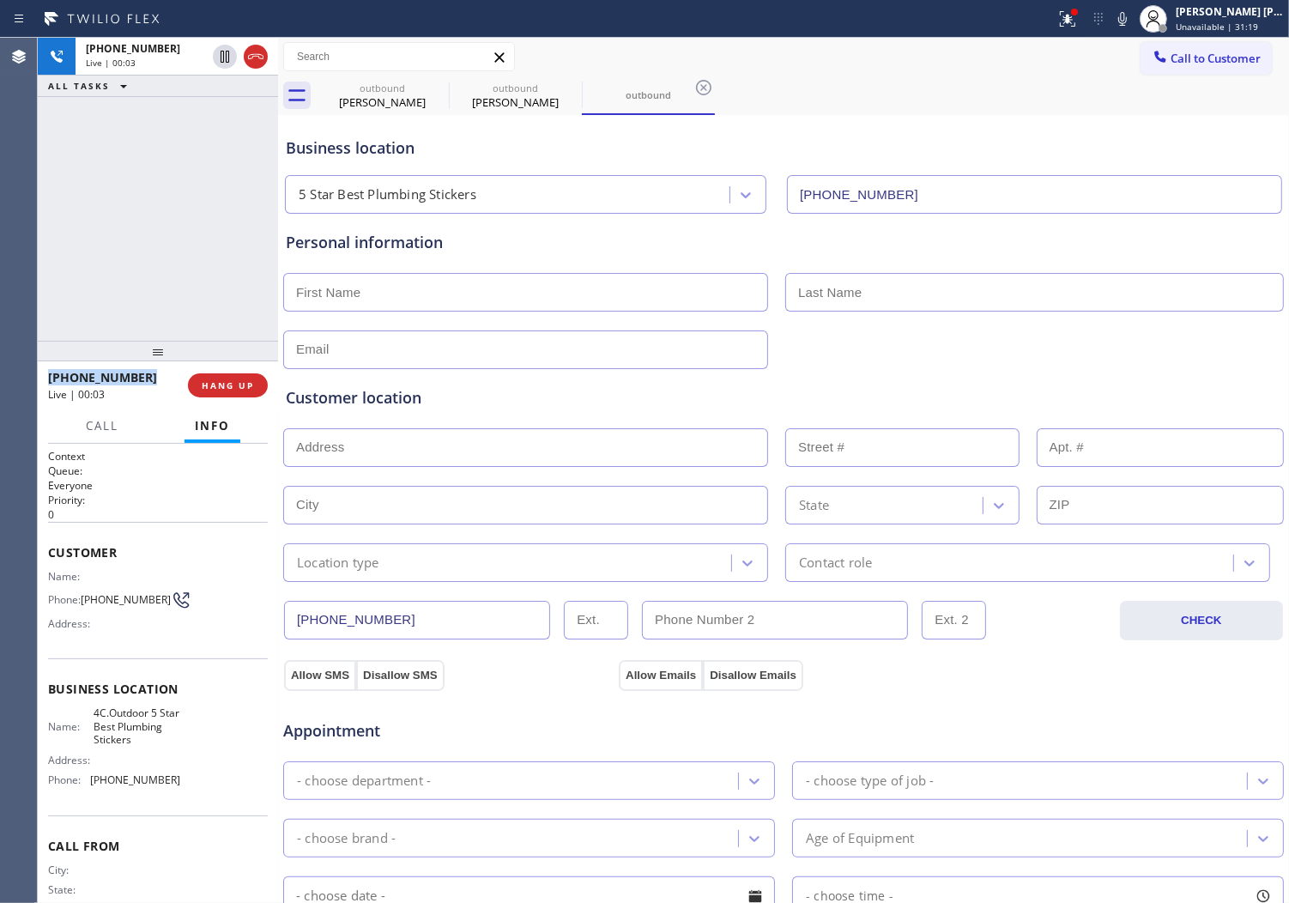
click at [88, 373] on span "[PHONE_NUMBER]" at bounding box center [102, 377] width 109 height 16
click at [255, 389] on button "HANG UP" at bounding box center [228, 385] width 80 height 24
click at [242, 380] on span "COMPLETE" at bounding box center [224, 385] width 59 height 12
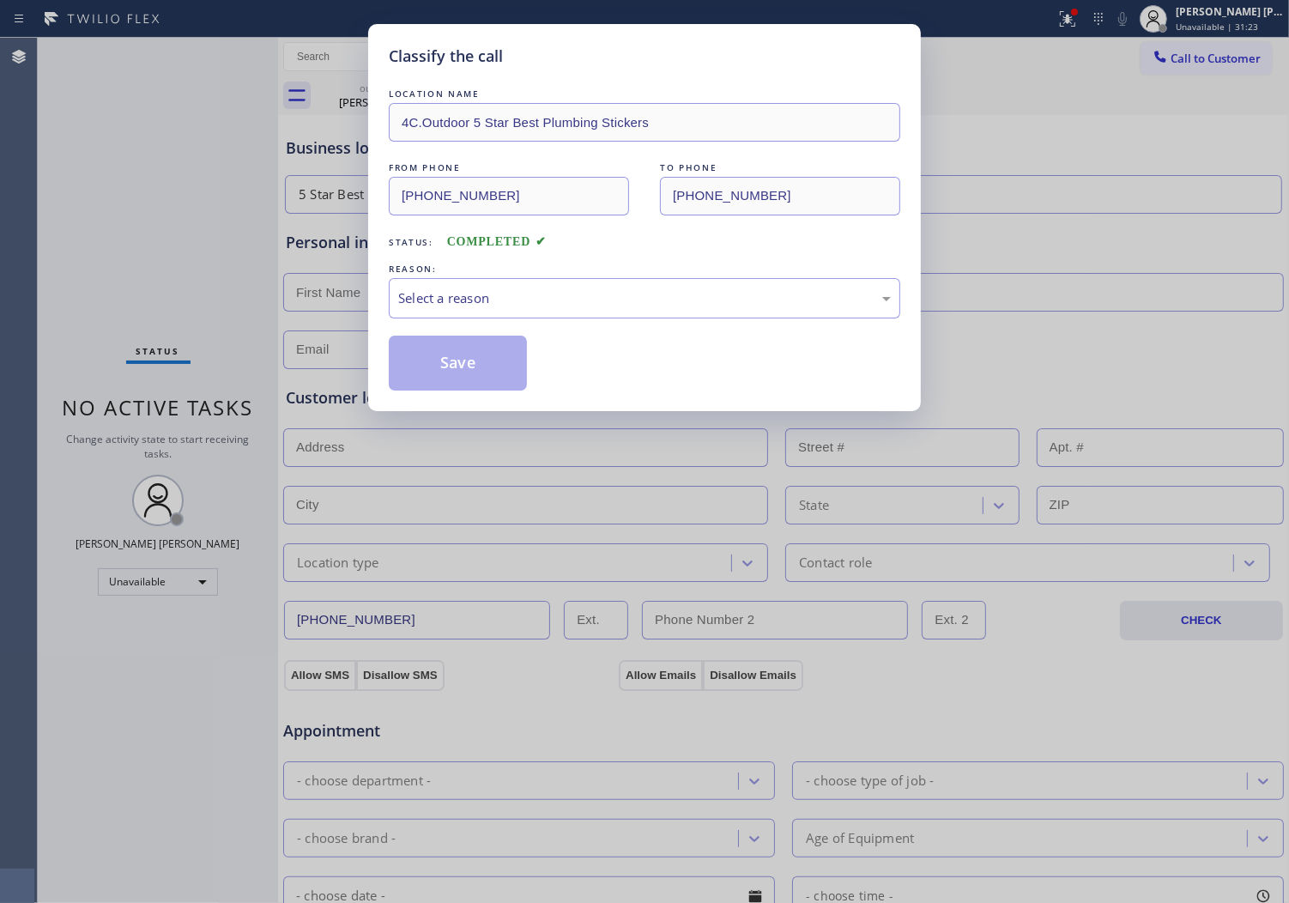
click at [556, 298] on div "Select a reason" at bounding box center [644, 298] width 493 height 20
click at [561, 314] on div "Select a reason" at bounding box center [645, 298] width 512 height 40
click at [564, 306] on div "Select a reason" at bounding box center [644, 298] width 493 height 20
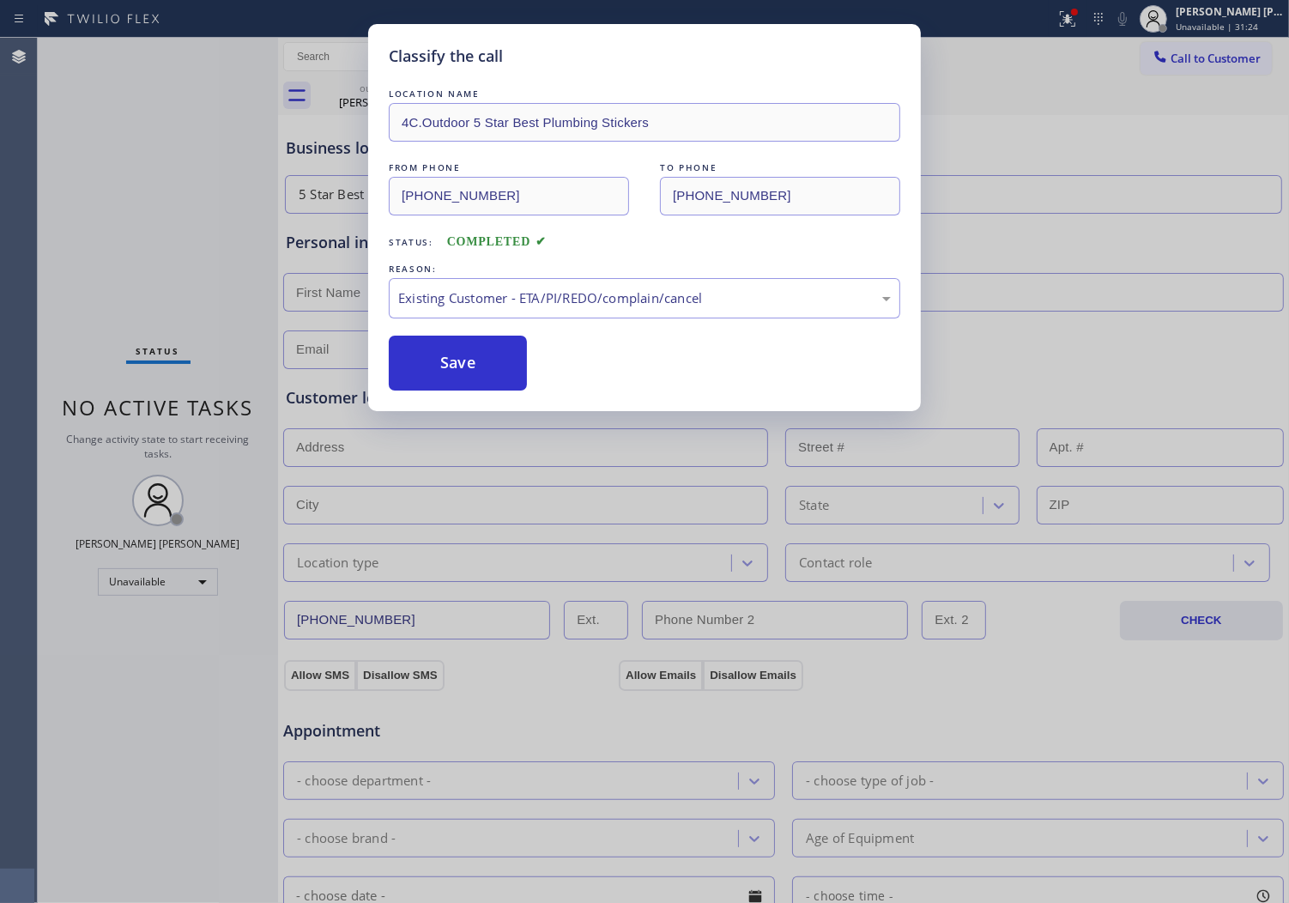
drag, startPoint x: 458, startPoint y: 367, endPoint x: 599, endPoint y: 6, distance: 387.4
click at [458, 366] on button "Save" at bounding box center [458, 363] width 138 height 55
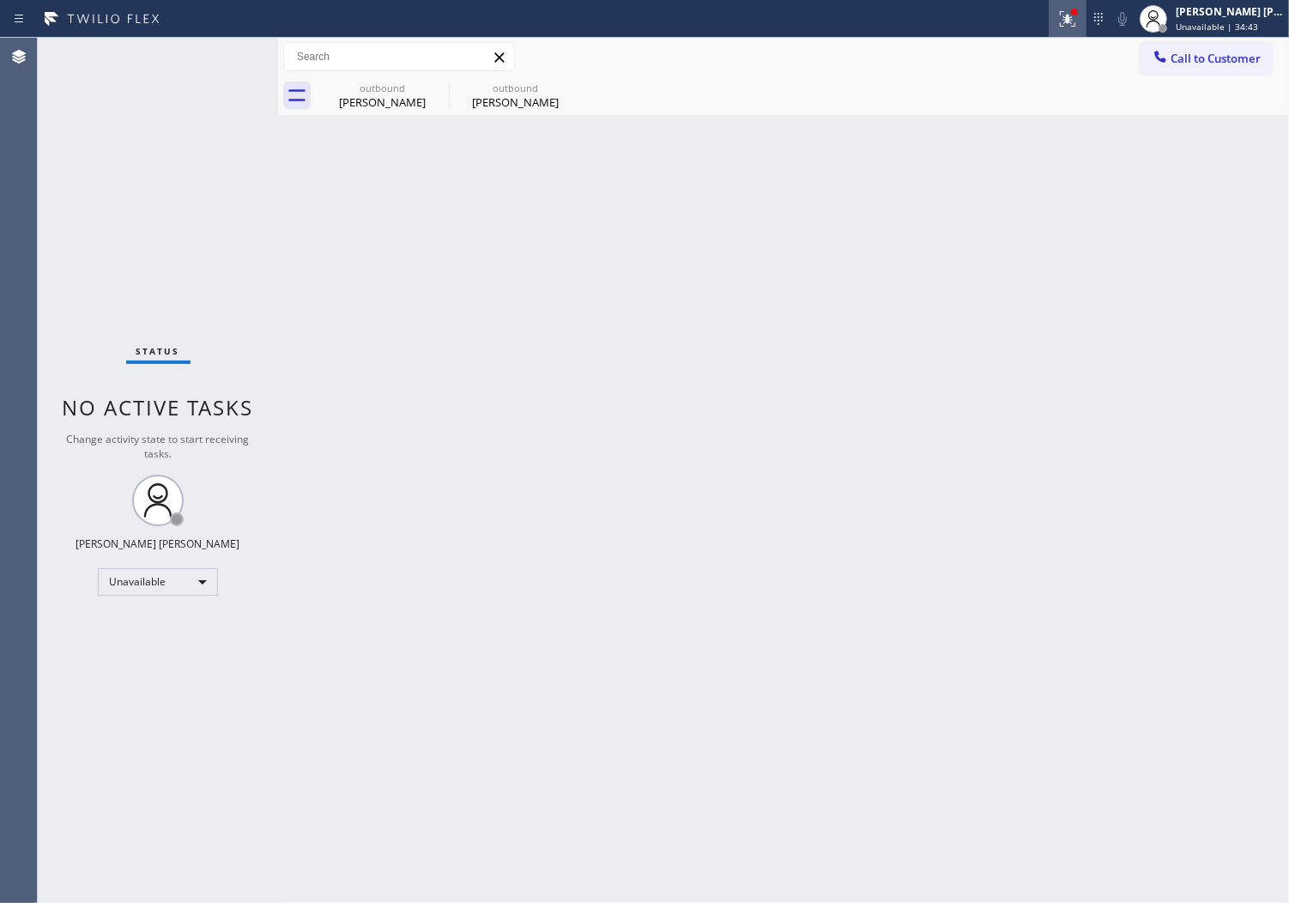
click at [1079, 6] on button at bounding box center [1068, 19] width 38 height 38
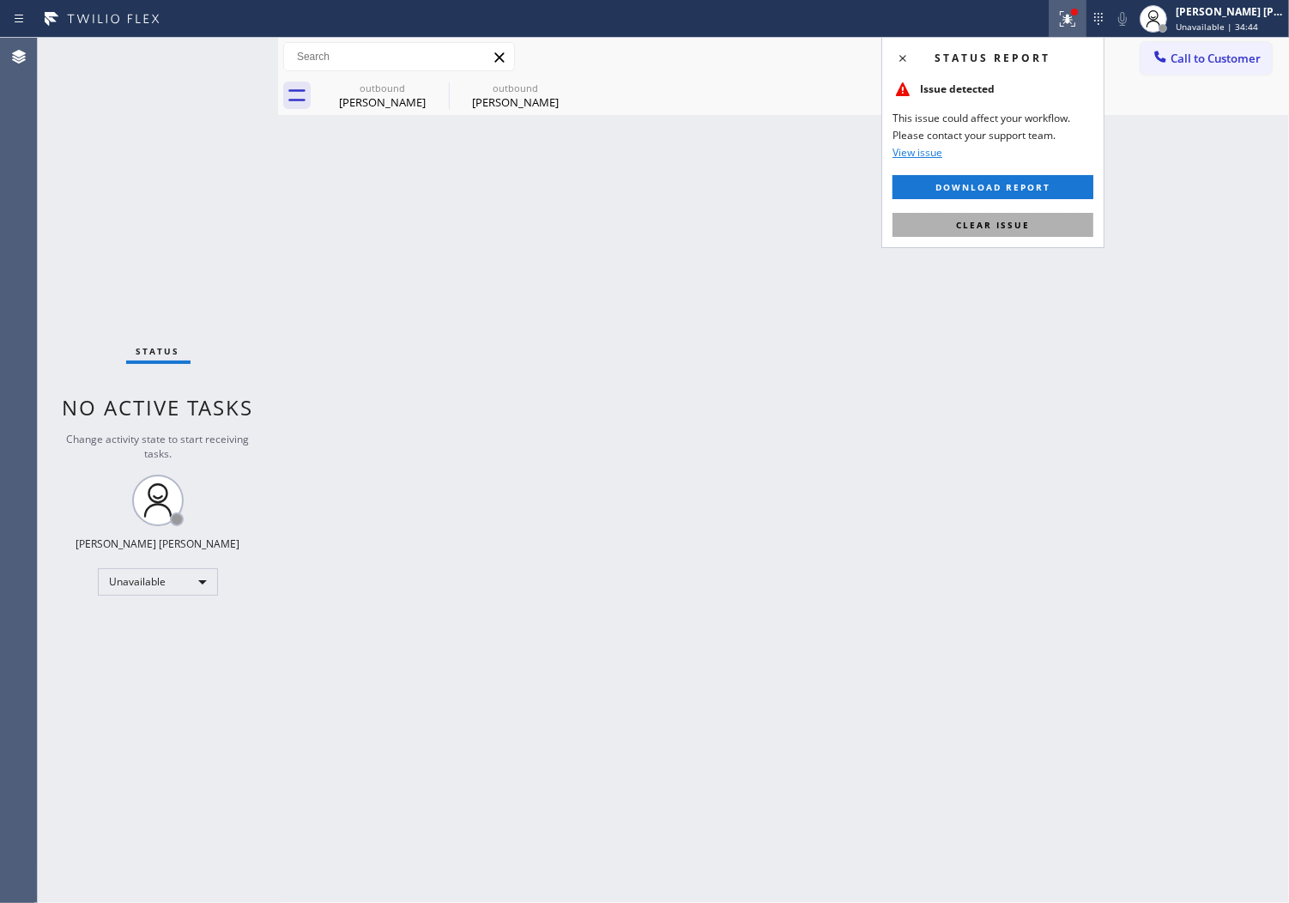
click at [1028, 221] on button "Clear issue" at bounding box center [993, 225] width 201 height 24
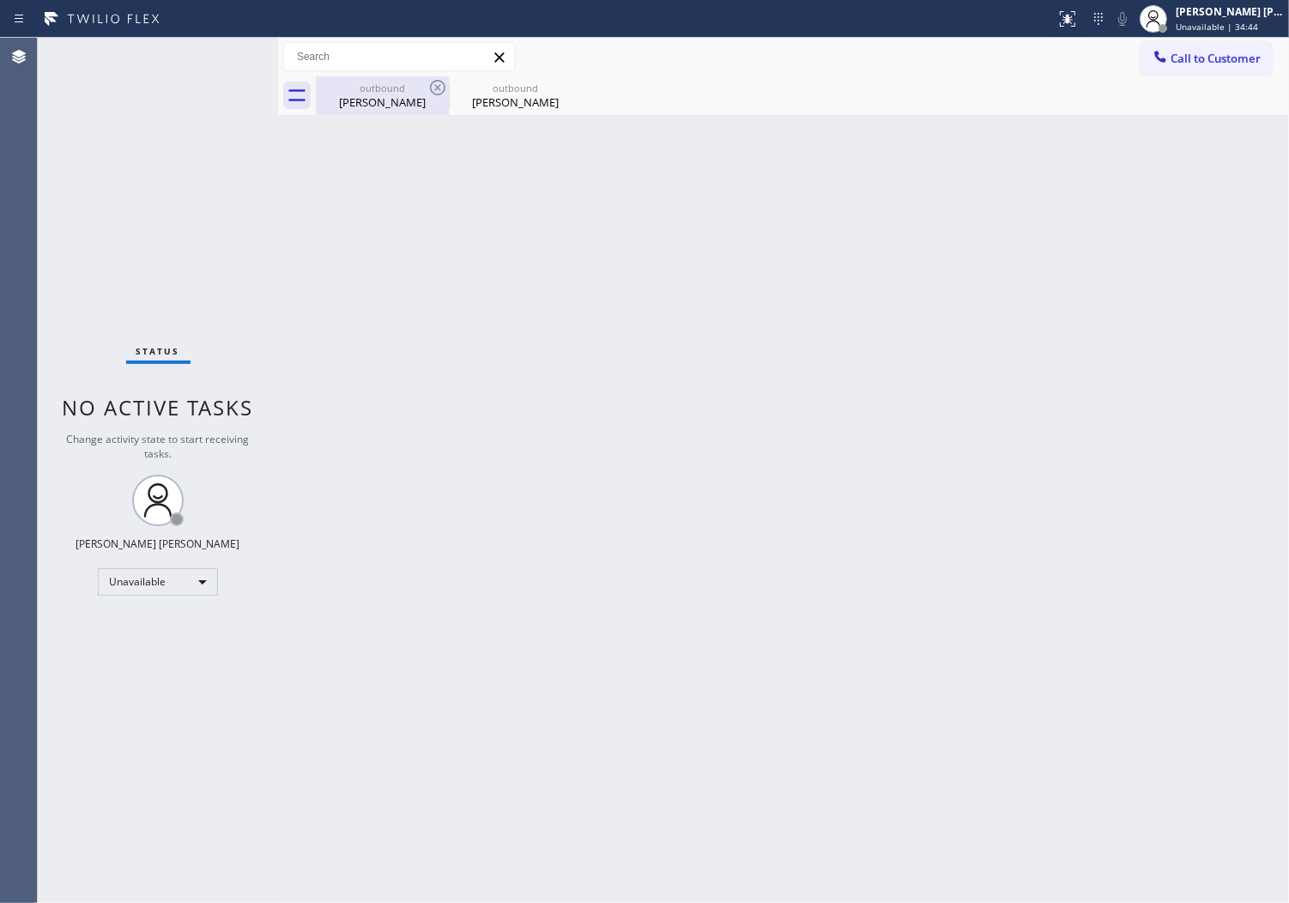
click at [445, 99] on div "[PERSON_NAME]" at bounding box center [383, 101] width 130 height 15
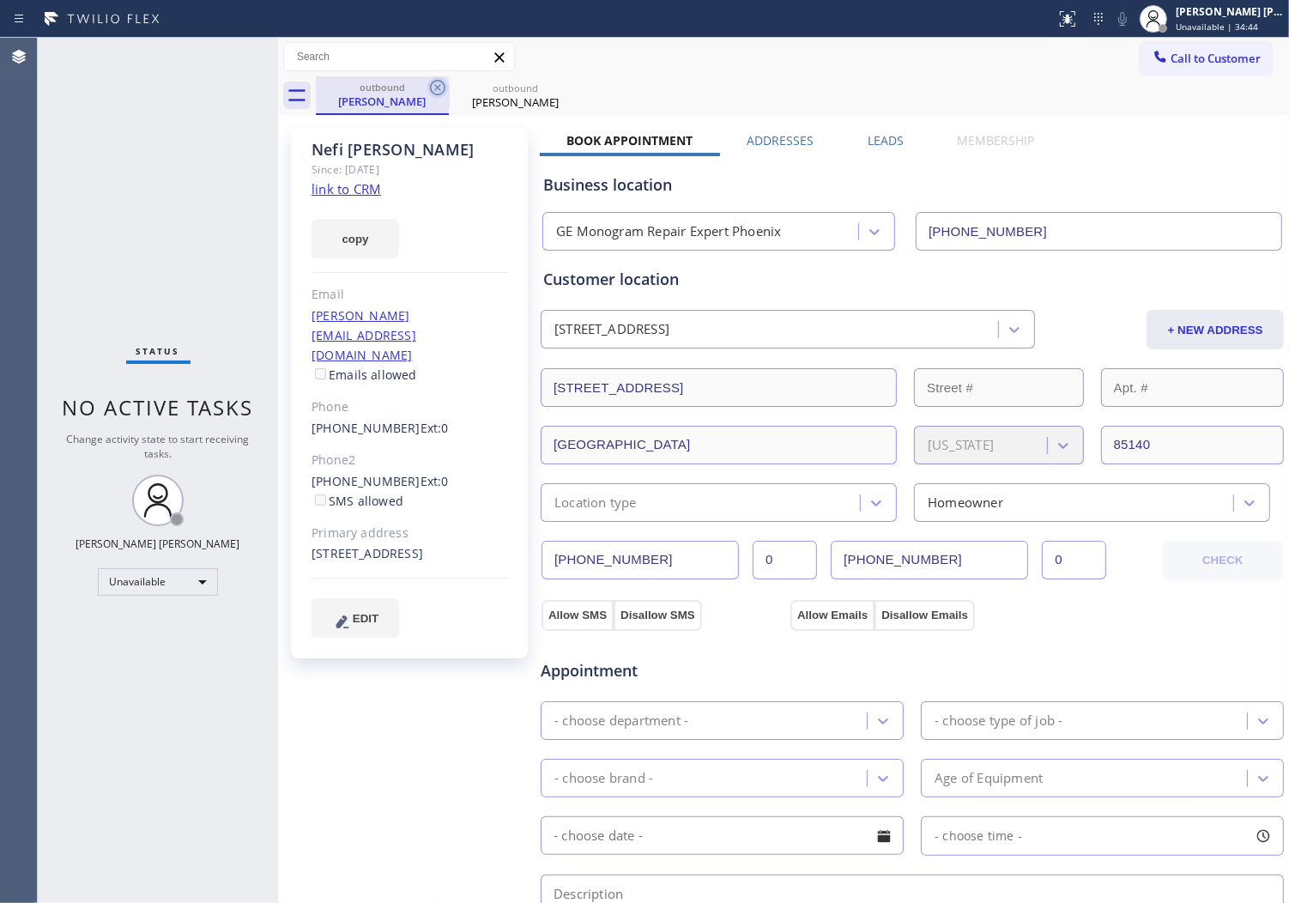
click at [444, 89] on icon at bounding box center [437, 87] width 15 height 15
click at [0, 0] on icon at bounding box center [0, 0] width 0 height 0
click at [442, 88] on div "outbound [PERSON_NAME] outbound [PERSON_NAME]" at bounding box center [802, 95] width 973 height 39
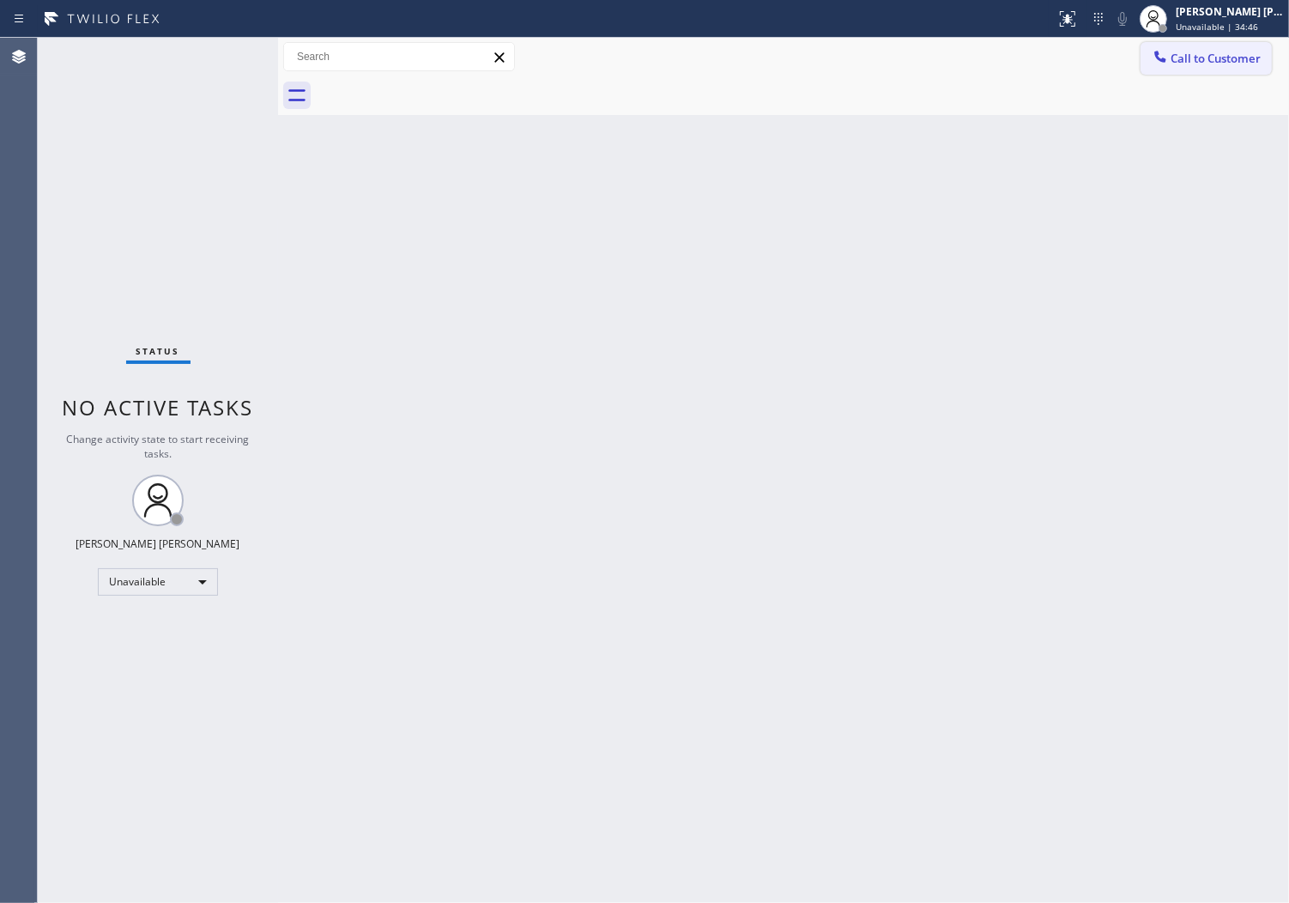
click at [1234, 56] on span "Call to Customer" at bounding box center [1216, 58] width 90 height 15
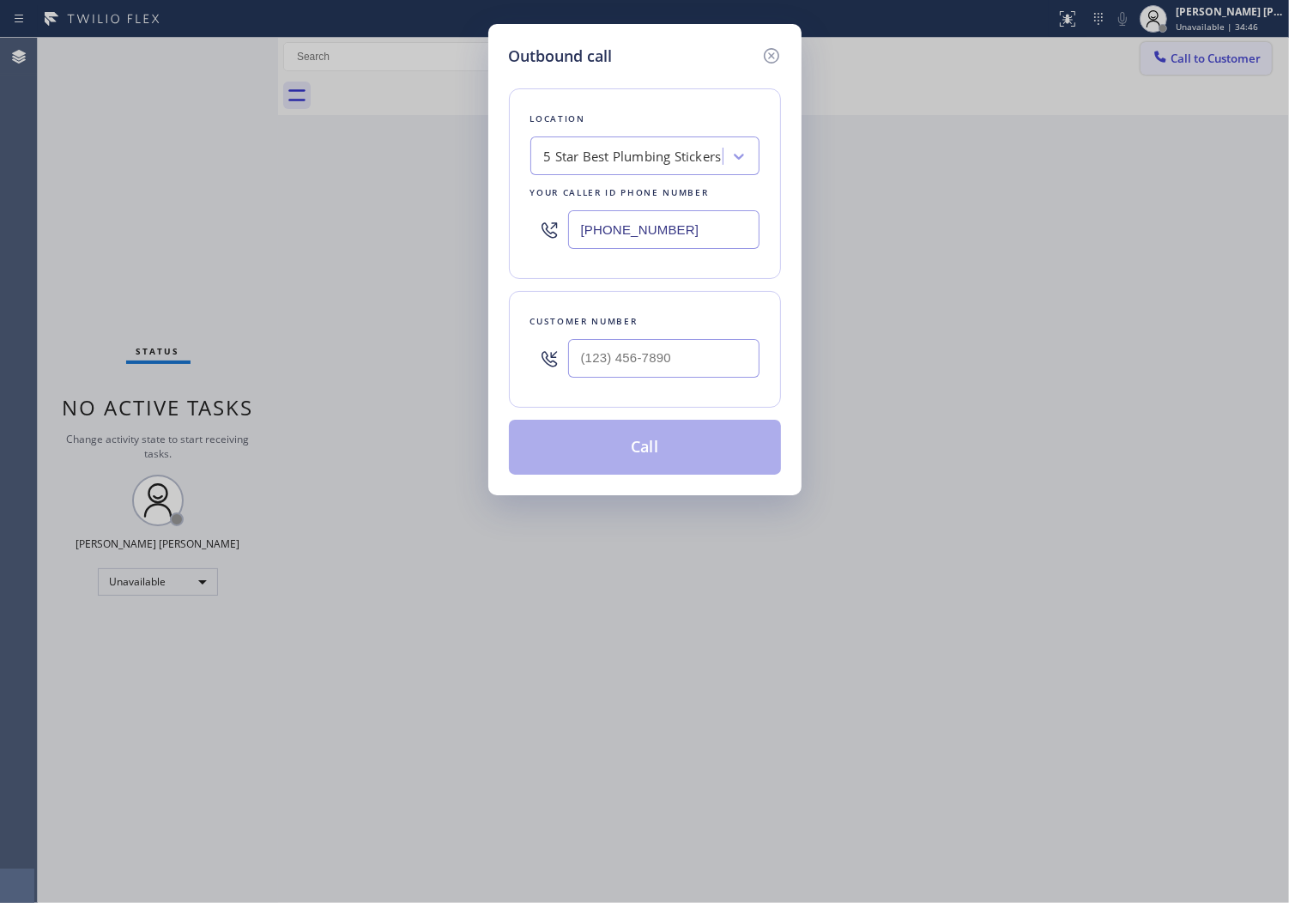
click at [1234, 56] on div "Outbound call Location 5 Star Best Plumbing Stickers Your caller id phone numbe…" at bounding box center [644, 451] width 1289 height 903
type input "(___) ___-____"
click at [664, 365] on input "(___) ___-____" at bounding box center [663, 358] width 191 height 39
click at [1268, 237] on div "Outbound call Location 5 Star Best Plumbing Stickers Your caller id phone numbe…" at bounding box center [644, 451] width 1289 height 903
click at [653, 337] on div at bounding box center [663, 358] width 191 height 56
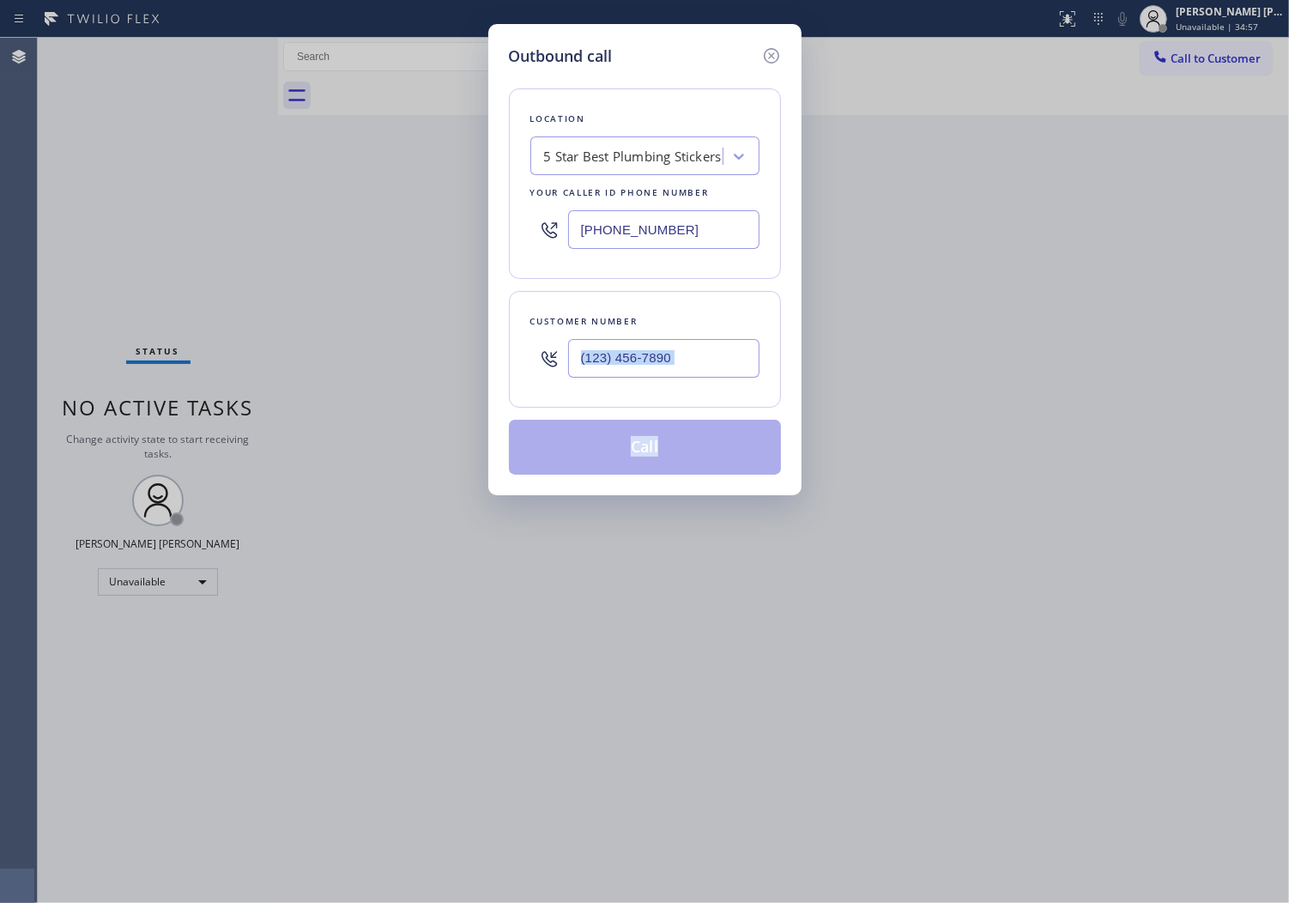
click at [653, 337] on div at bounding box center [663, 358] width 191 height 56
click at [653, 348] on input "(___) ___-____" at bounding box center [663, 358] width 191 height 39
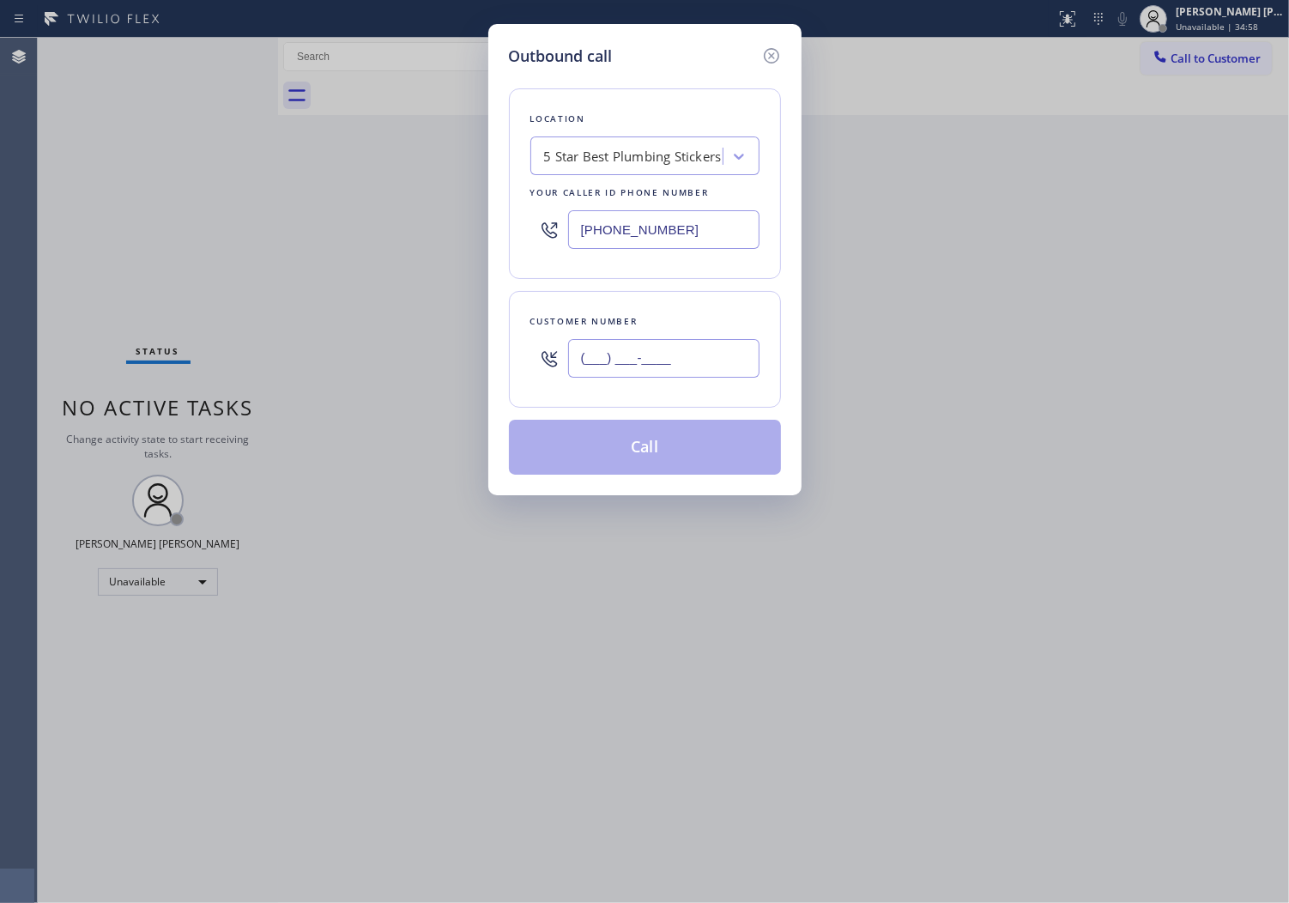
click at [653, 348] on input "(___) ___-____" at bounding box center [663, 358] width 191 height 39
paste input "334) 329-4229"
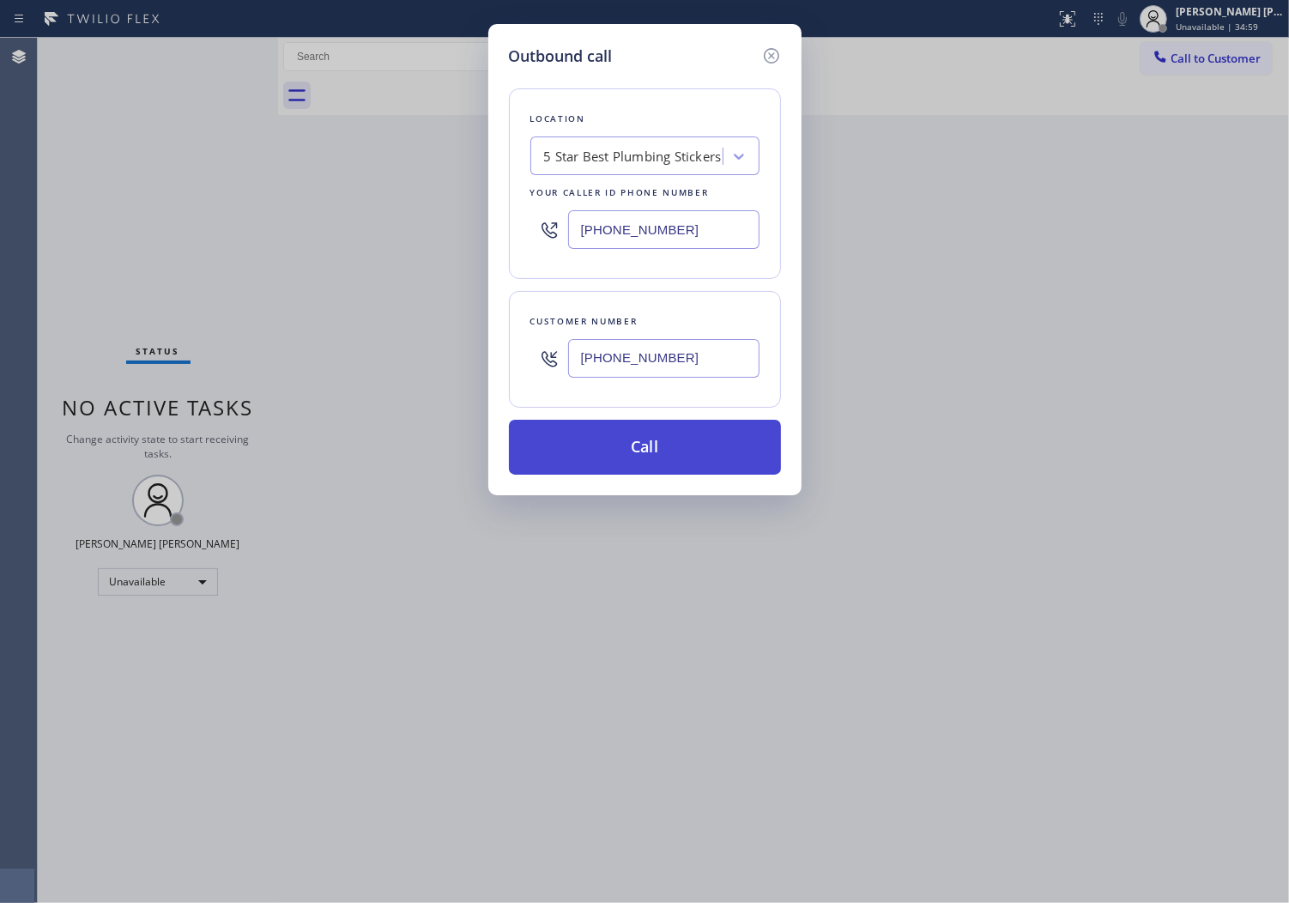
type input "[PHONE_NUMBER]"
click at [685, 447] on button "Call" at bounding box center [645, 447] width 272 height 55
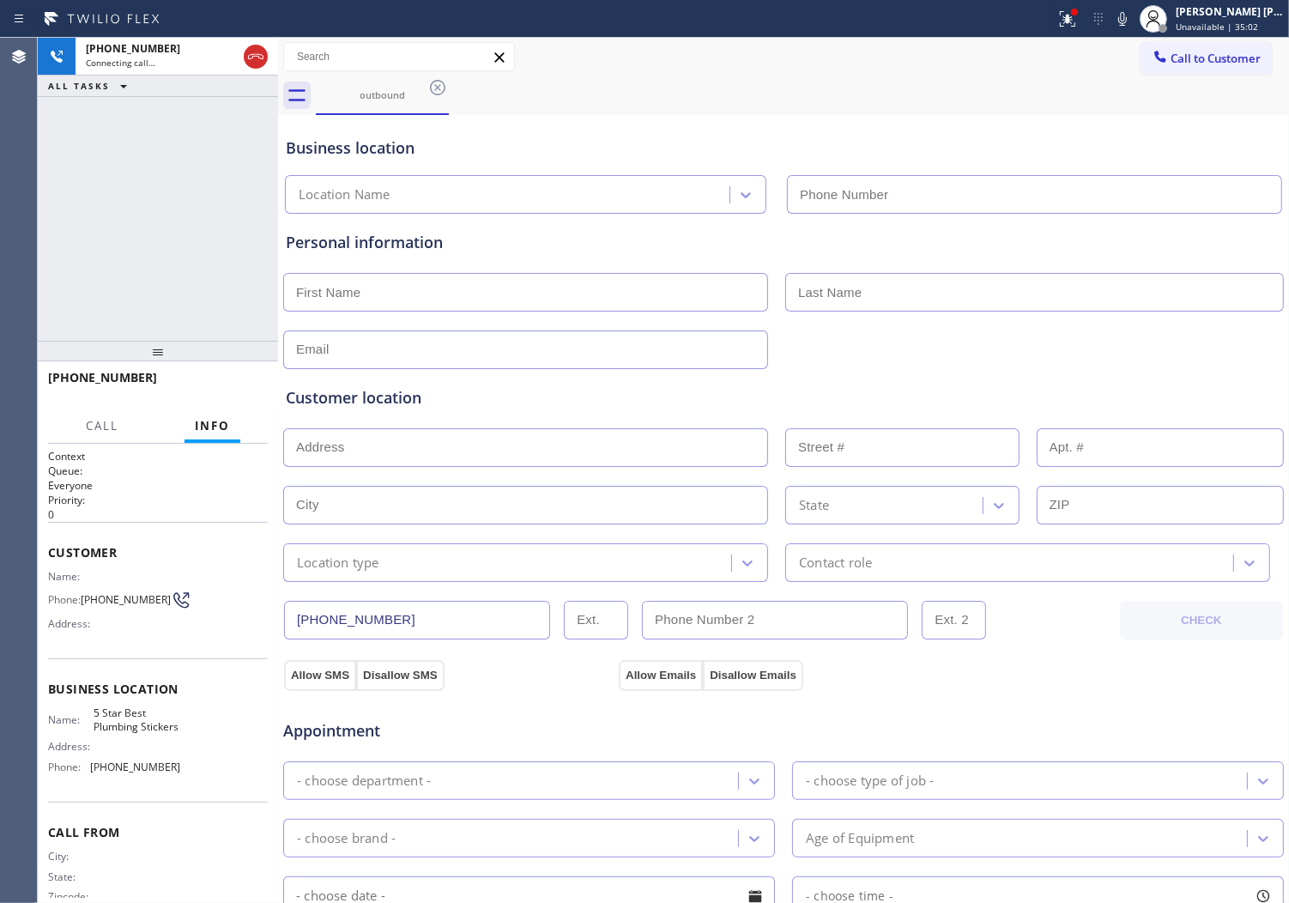
type input "[PHONE_NUMBER]"
click at [1076, 26] on icon at bounding box center [1067, 18] width 15 height 15
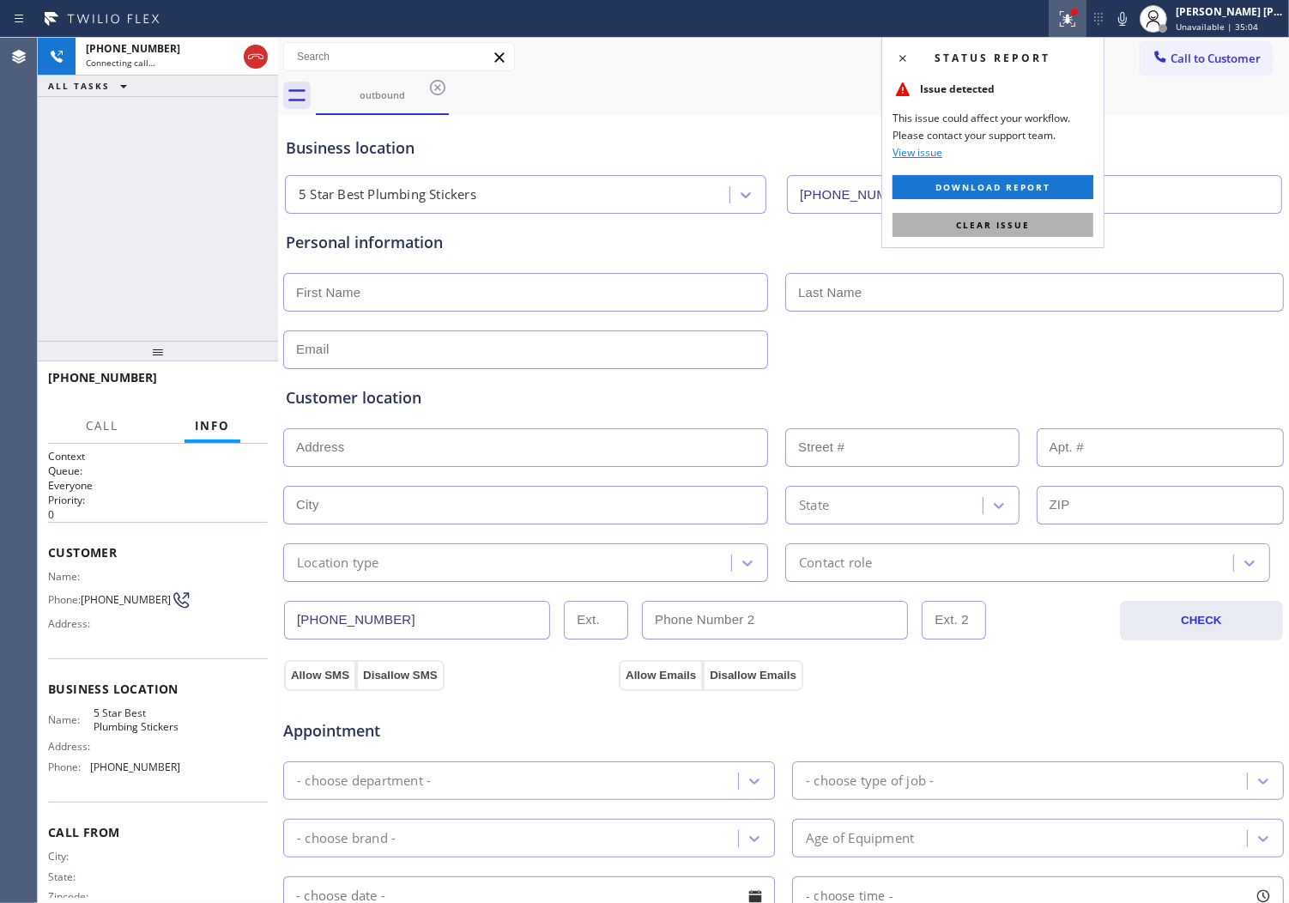
click at [991, 216] on button "Clear issue" at bounding box center [993, 225] width 201 height 24
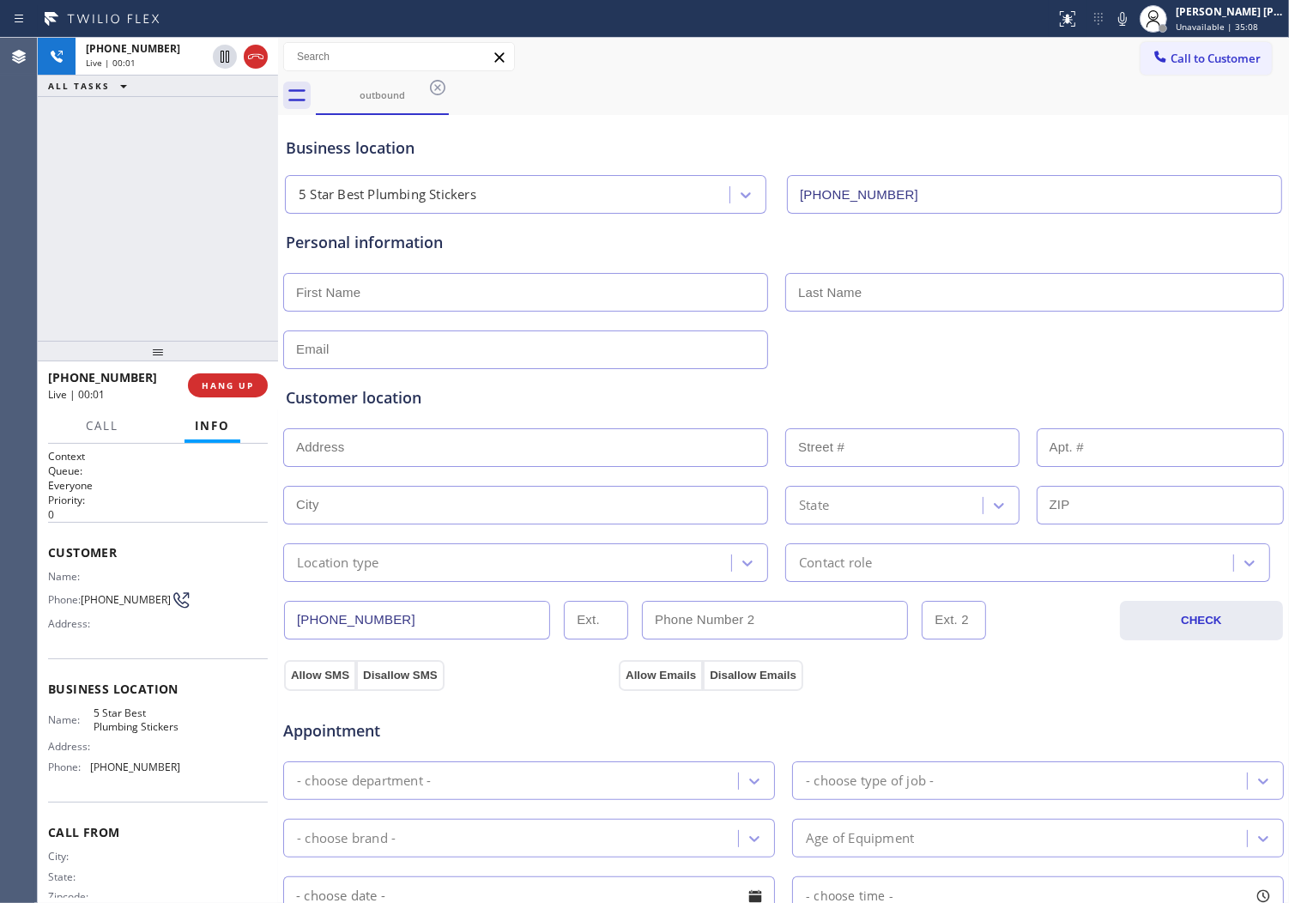
click at [9, 243] on div "Agent Desktop" at bounding box center [18, 470] width 37 height 865
click at [254, 62] on icon at bounding box center [256, 56] width 21 height 21
click at [237, 372] on div "[PHONE_NUMBER] Wrap up | 00:00 COMPLETE" at bounding box center [158, 385] width 220 height 45
drag, startPoint x: 212, startPoint y: 378, endPoint x: 220, endPoint y: 382, distance: 8.8
click at [219, 382] on button "COMPLETE" at bounding box center [224, 385] width 87 height 24
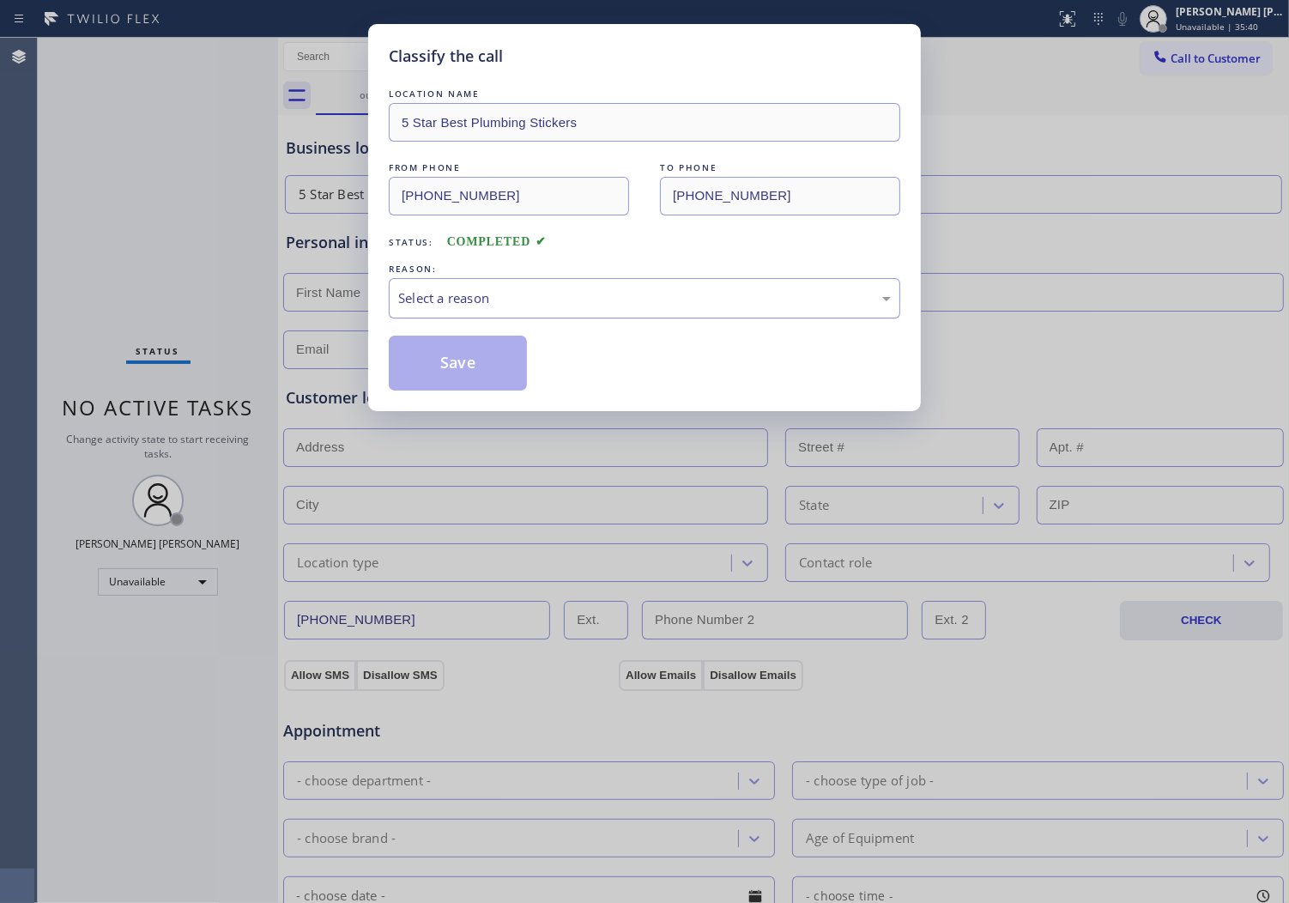
click at [499, 297] on div "Select a reason" at bounding box center [644, 298] width 493 height 20
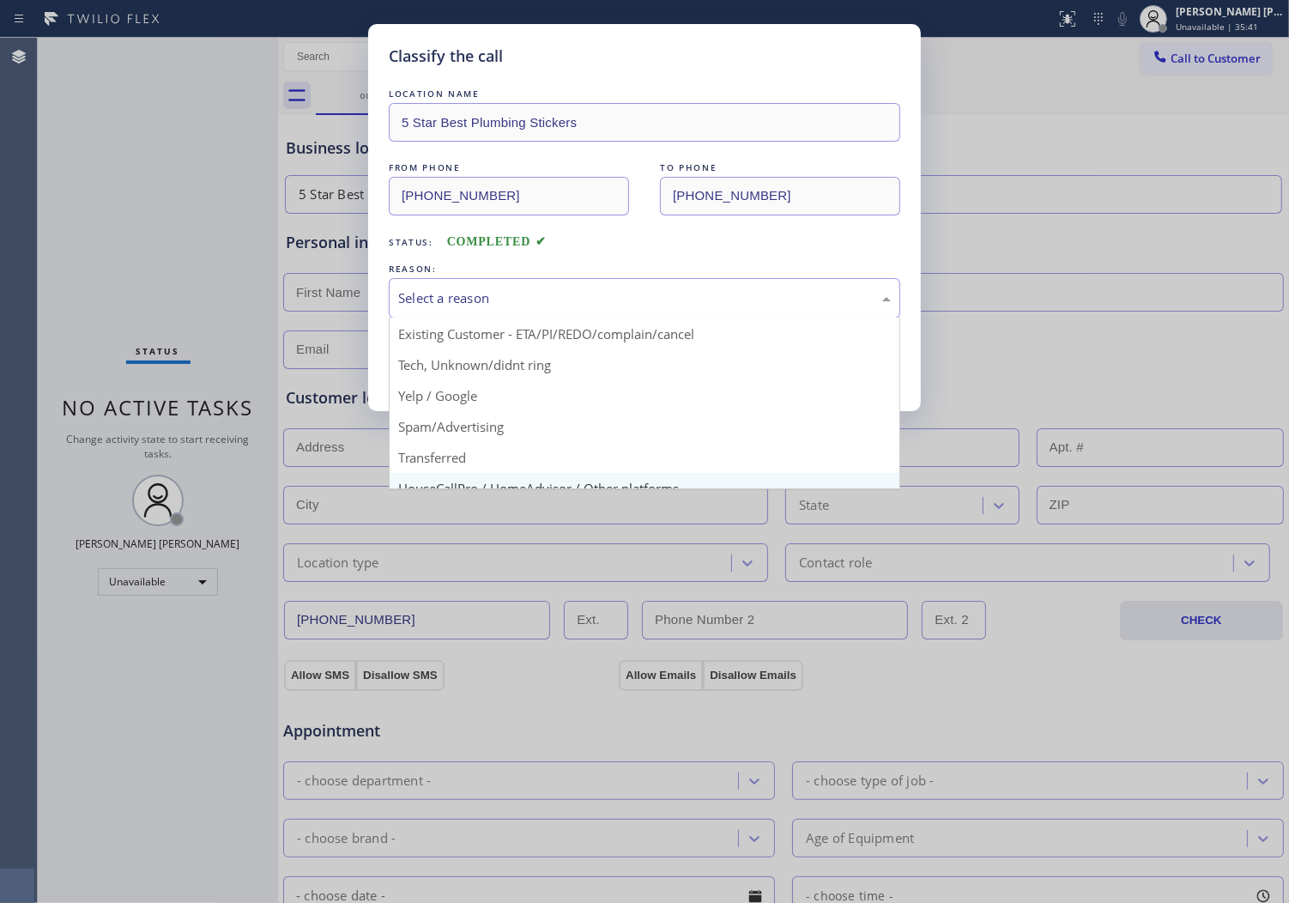
scroll to position [95, 0]
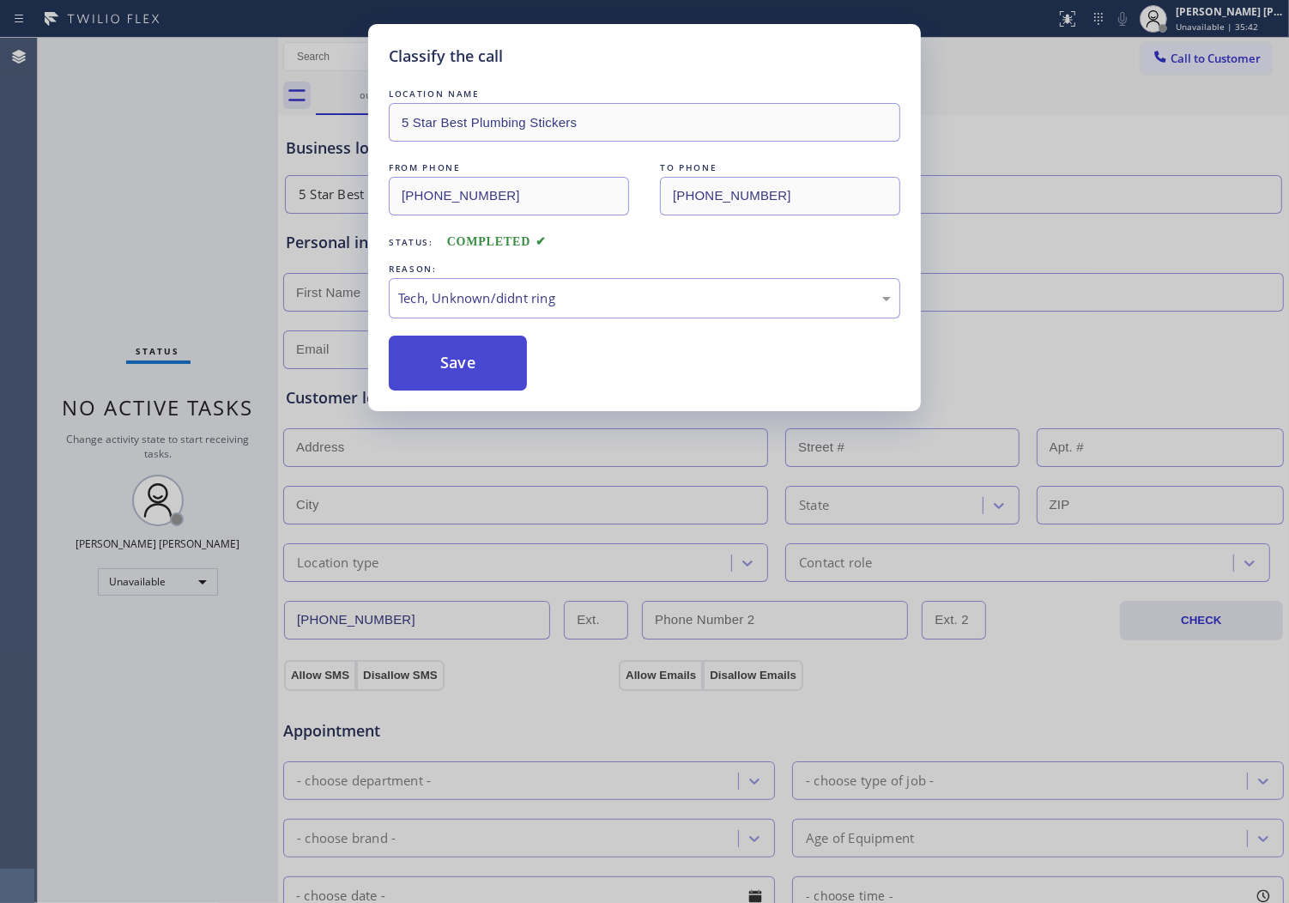
click at [439, 337] on button "Save" at bounding box center [458, 363] width 138 height 55
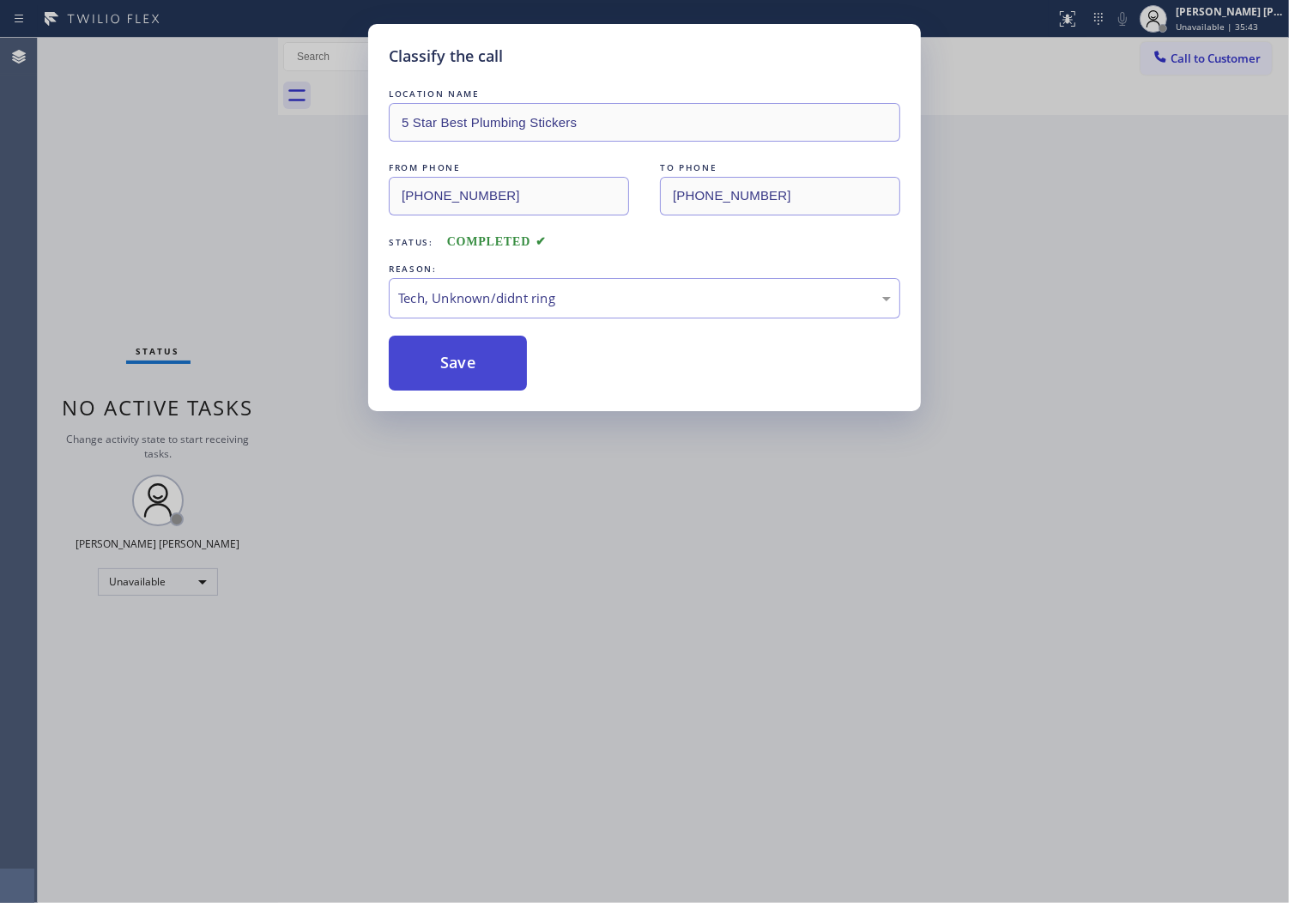
click at [450, 359] on button "Save" at bounding box center [458, 363] width 138 height 55
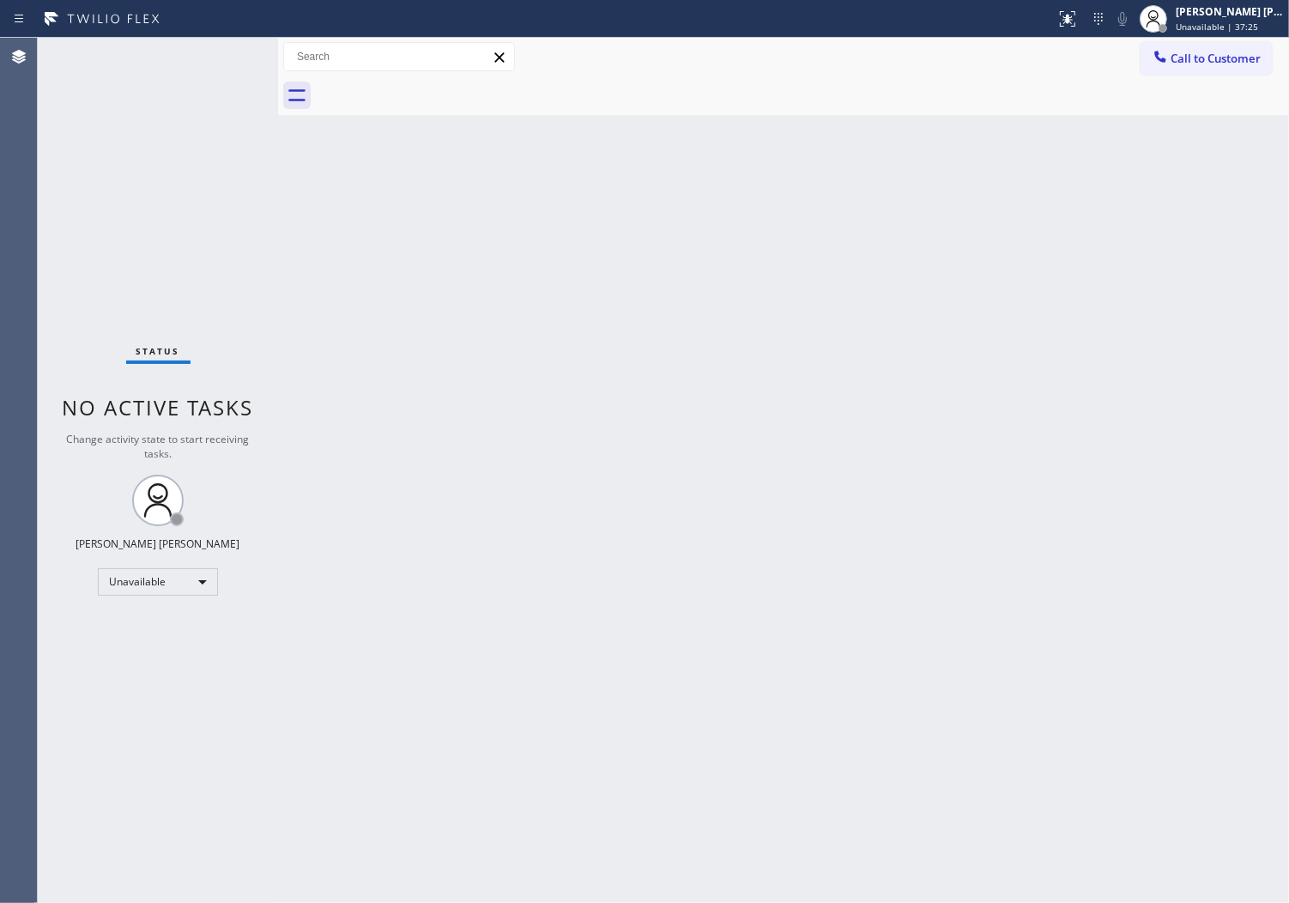
click at [40, 593] on div "Status No active tasks Change activity state to start receiving tasks. [PERSON_…" at bounding box center [158, 470] width 240 height 865
click at [1238, 64] on button "Call to Customer" at bounding box center [1206, 58] width 131 height 33
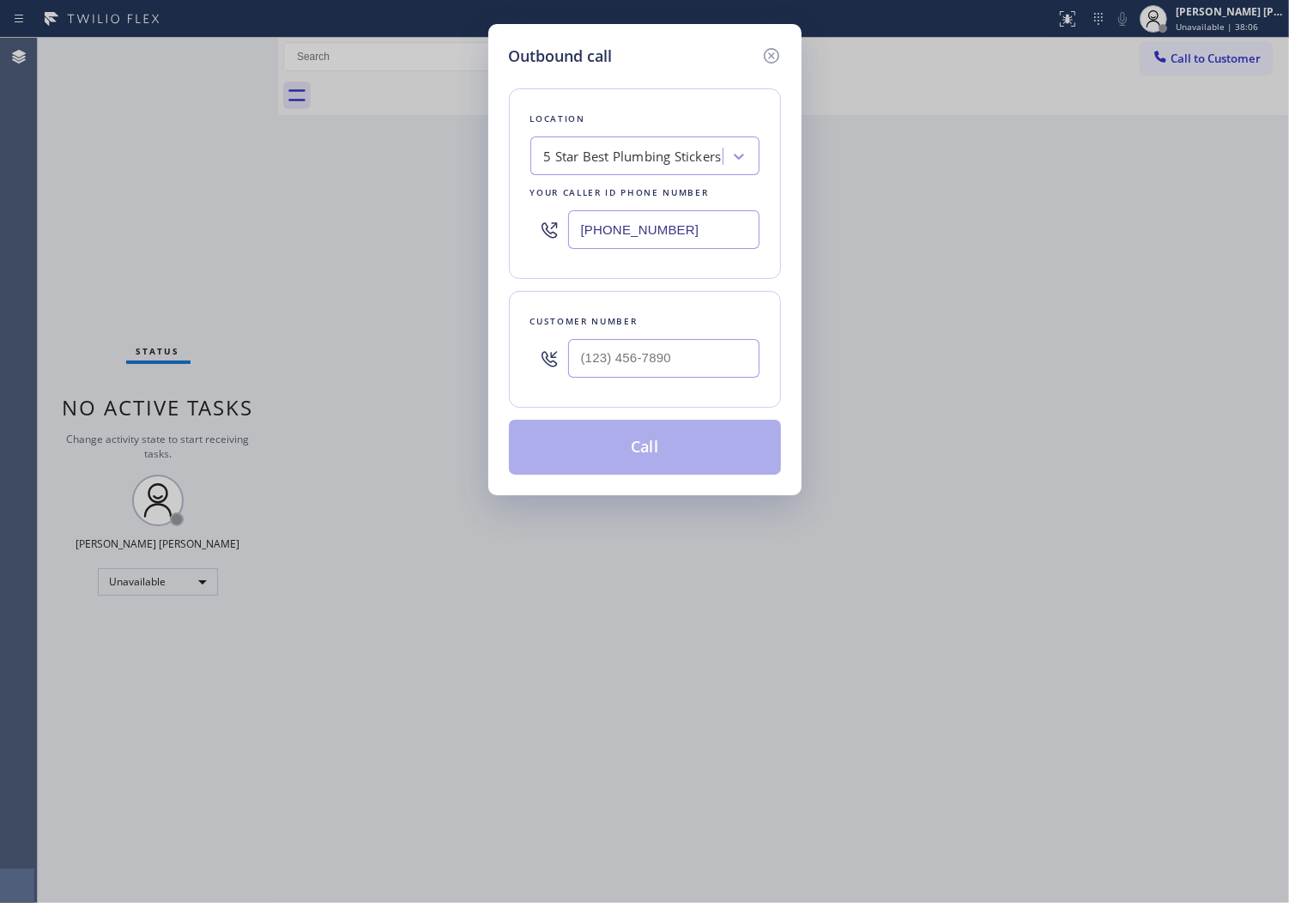
click at [702, 235] on input "[PHONE_NUMBER]" at bounding box center [663, 229] width 191 height 39
click at [700, 235] on input "[PHONE_NUMBER]" at bounding box center [663, 229] width 191 height 39
paste input "6029"
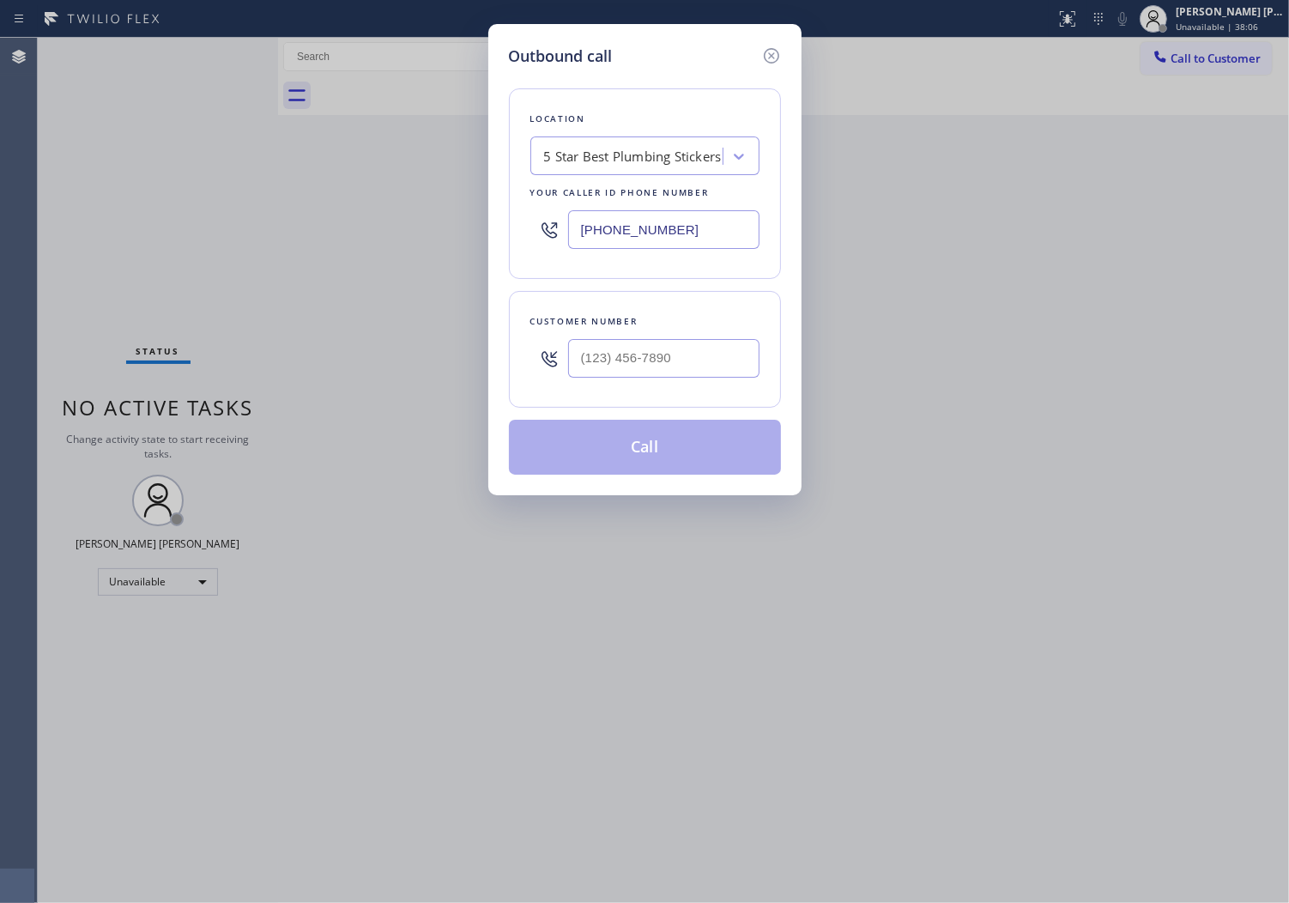
click at [719, 251] on div "[PHONE_NUMBER]" at bounding box center [644, 230] width 229 height 56
click at [714, 246] on input "[PHONE_NUMBER]" at bounding box center [663, 229] width 191 height 39
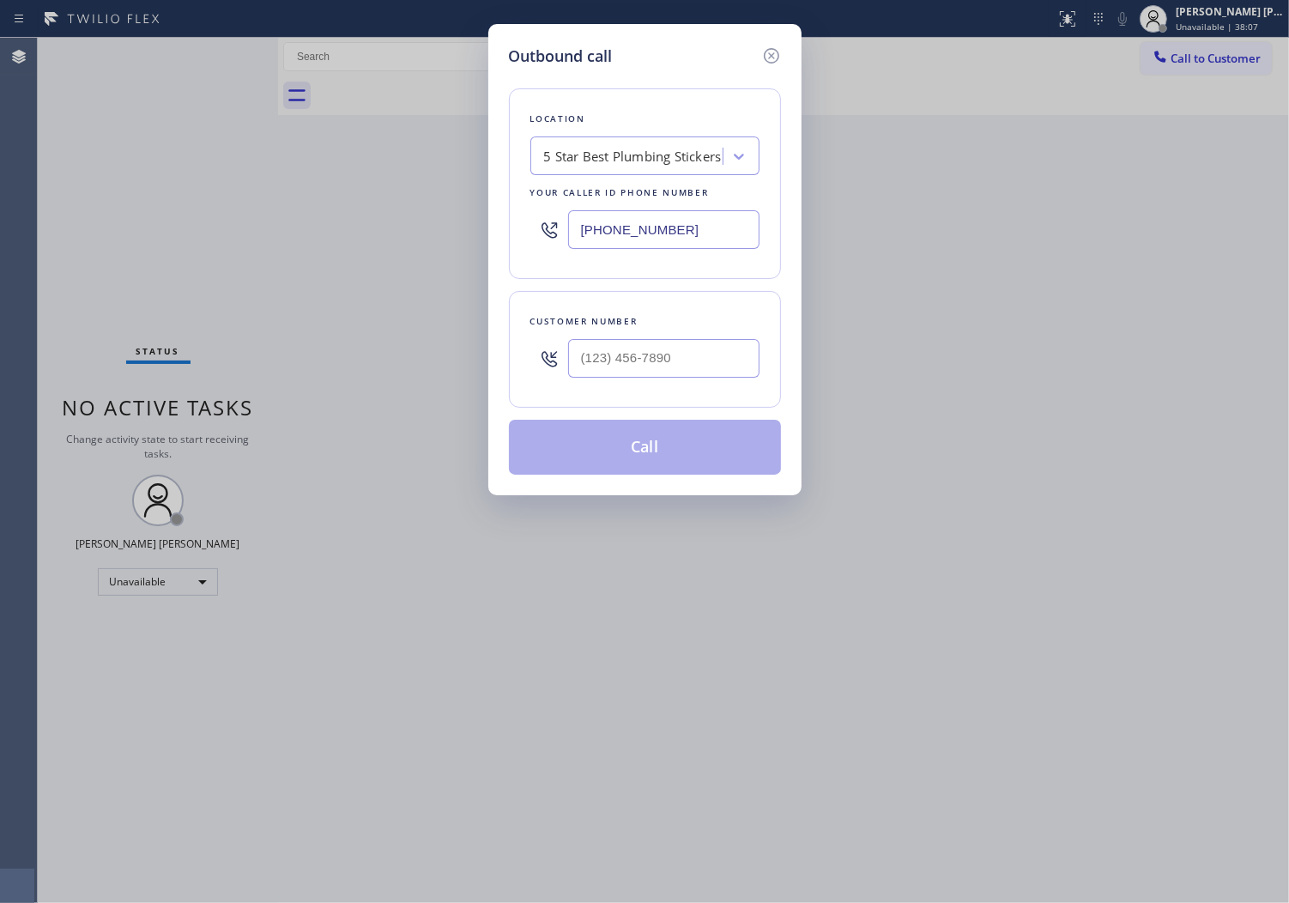
click at [714, 246] on input "[PHONE_NUMBER]" at bounding box center [663, 229] width 191 height 39
paste input "602) 932-3033"
type input "[PHONE_NUMBER]"
click at [620, 362] on input "(___) ___-____" at bounding box center [663, 358] width 191 height 39
paste input "480) 226-2835"
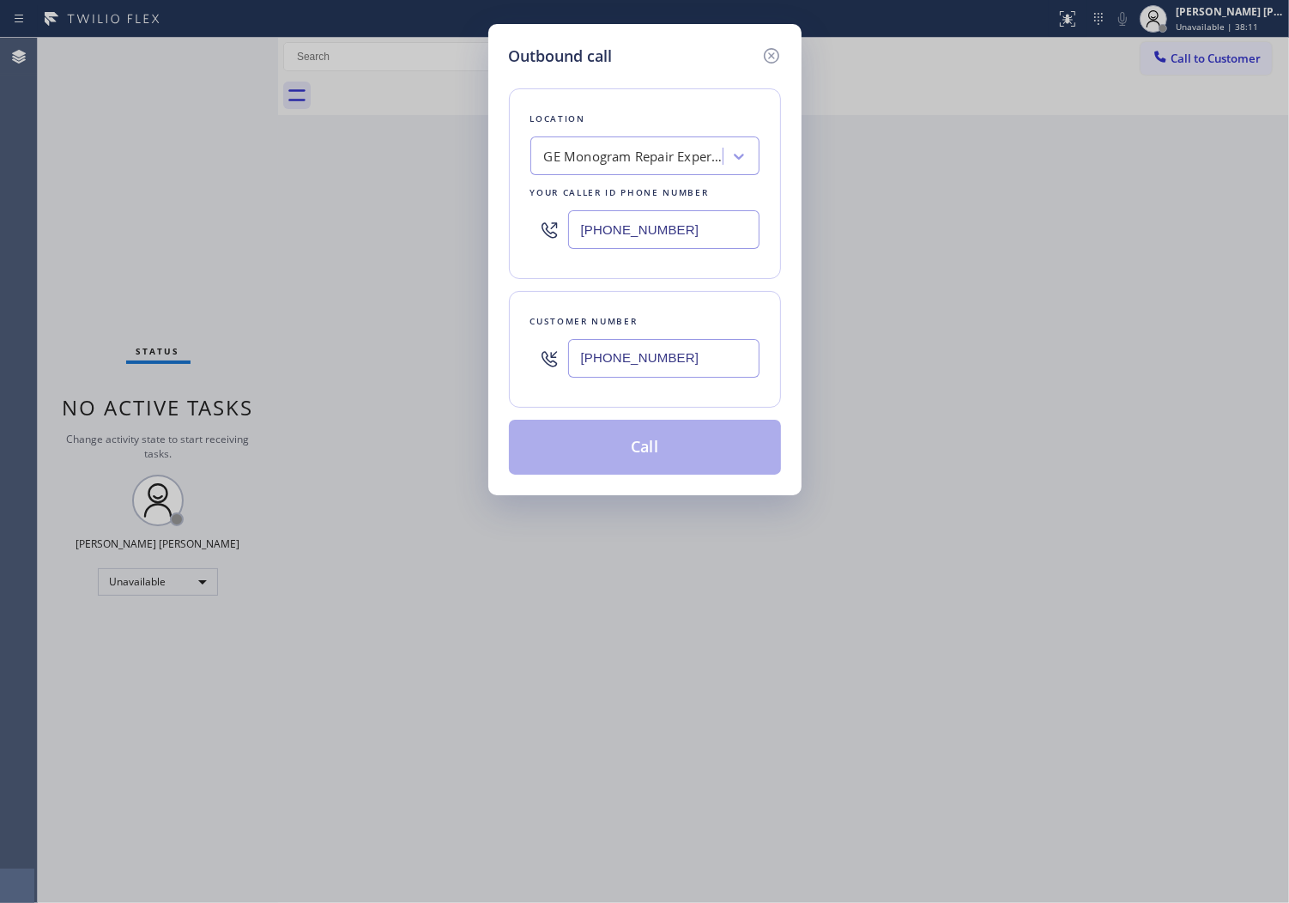
type input "[PHONE_NUMBER]"
click at [662, 442] on button "Call" at bounding box center [645, 447] width 272 height 55
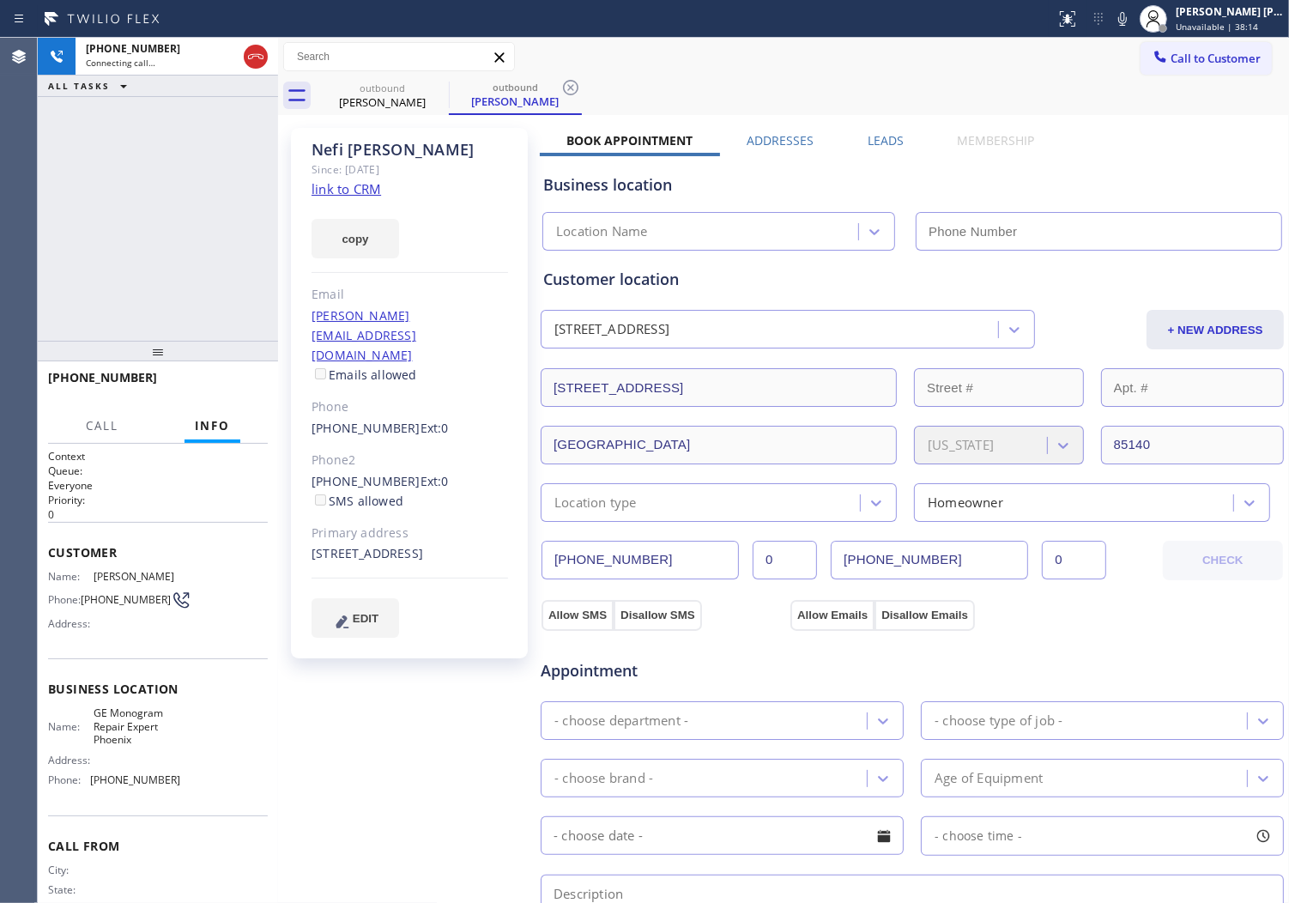
click at [372, 151] on div "[PERSON_NAME]" at bounding box center [410, 150] width 197 height 20
click at [371, 151] on div "[PERSON_NAME]" at bounding box center [410, 150] width 197 height 20
type input "[PHONE_NUMBER]"
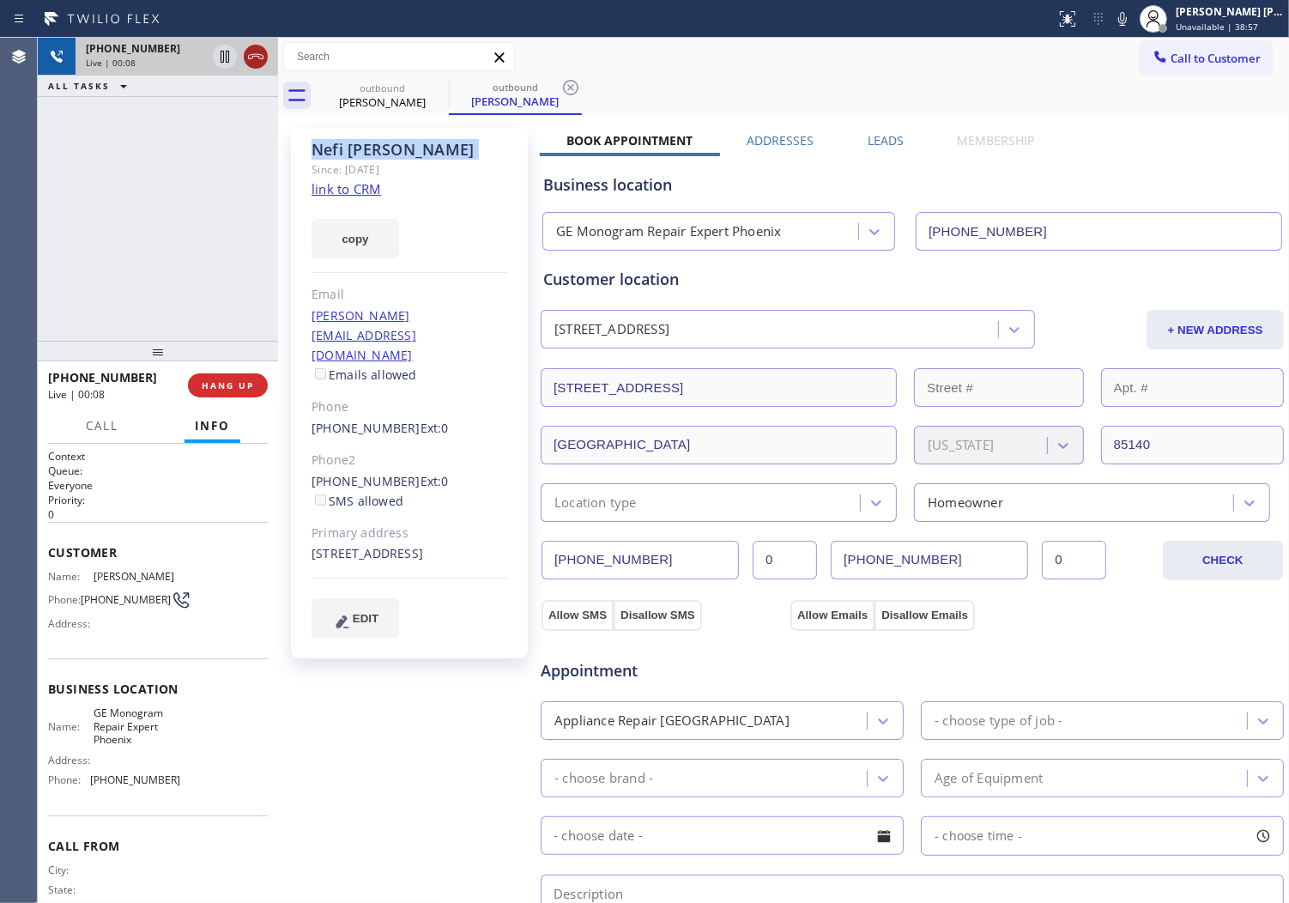
click at [260, 58] on icon at bounding box center [256, 56] width 21 height 21
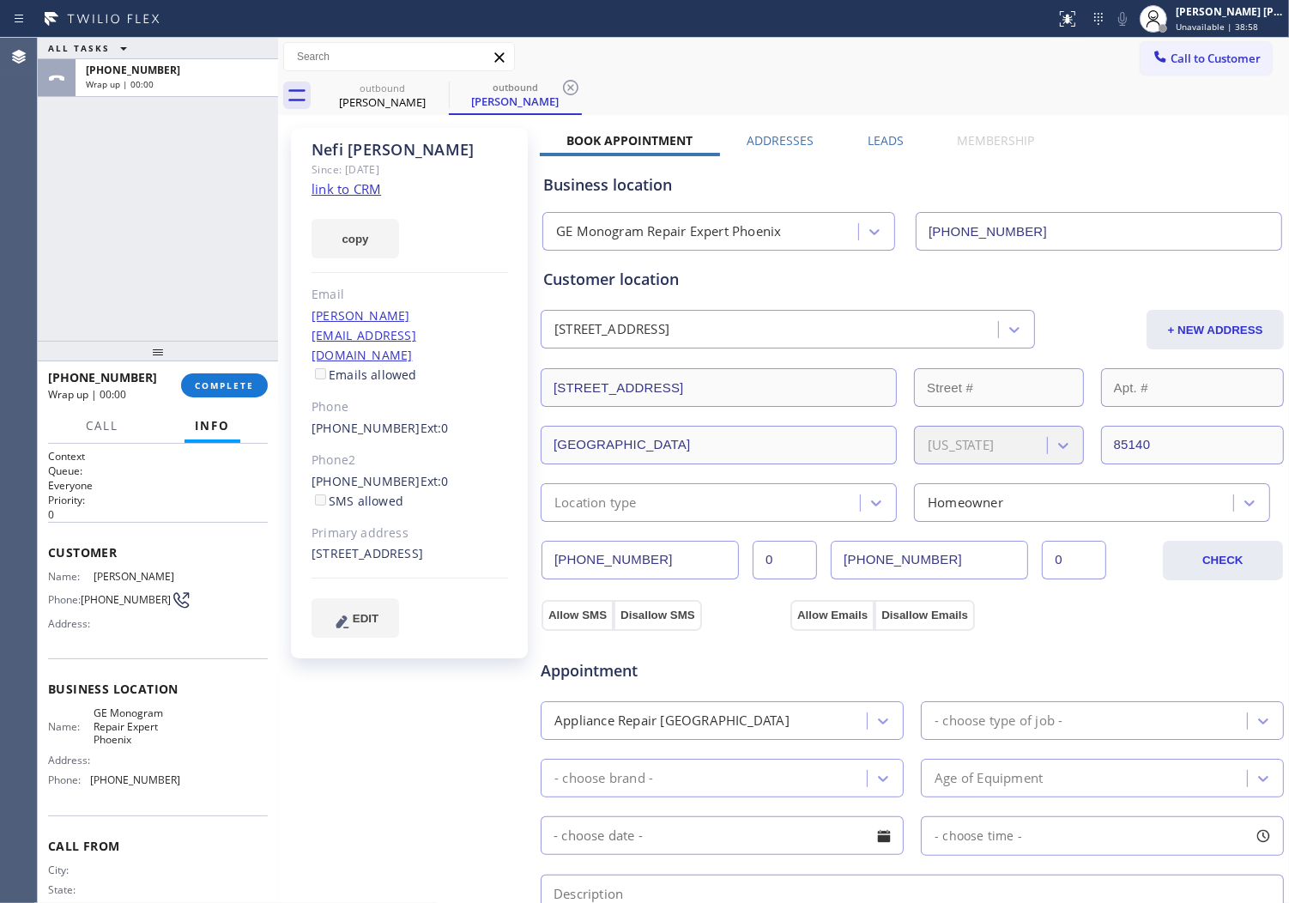
click at [902, 142] on div "Leads" at bounding box center [885, 144] width 90 height 24
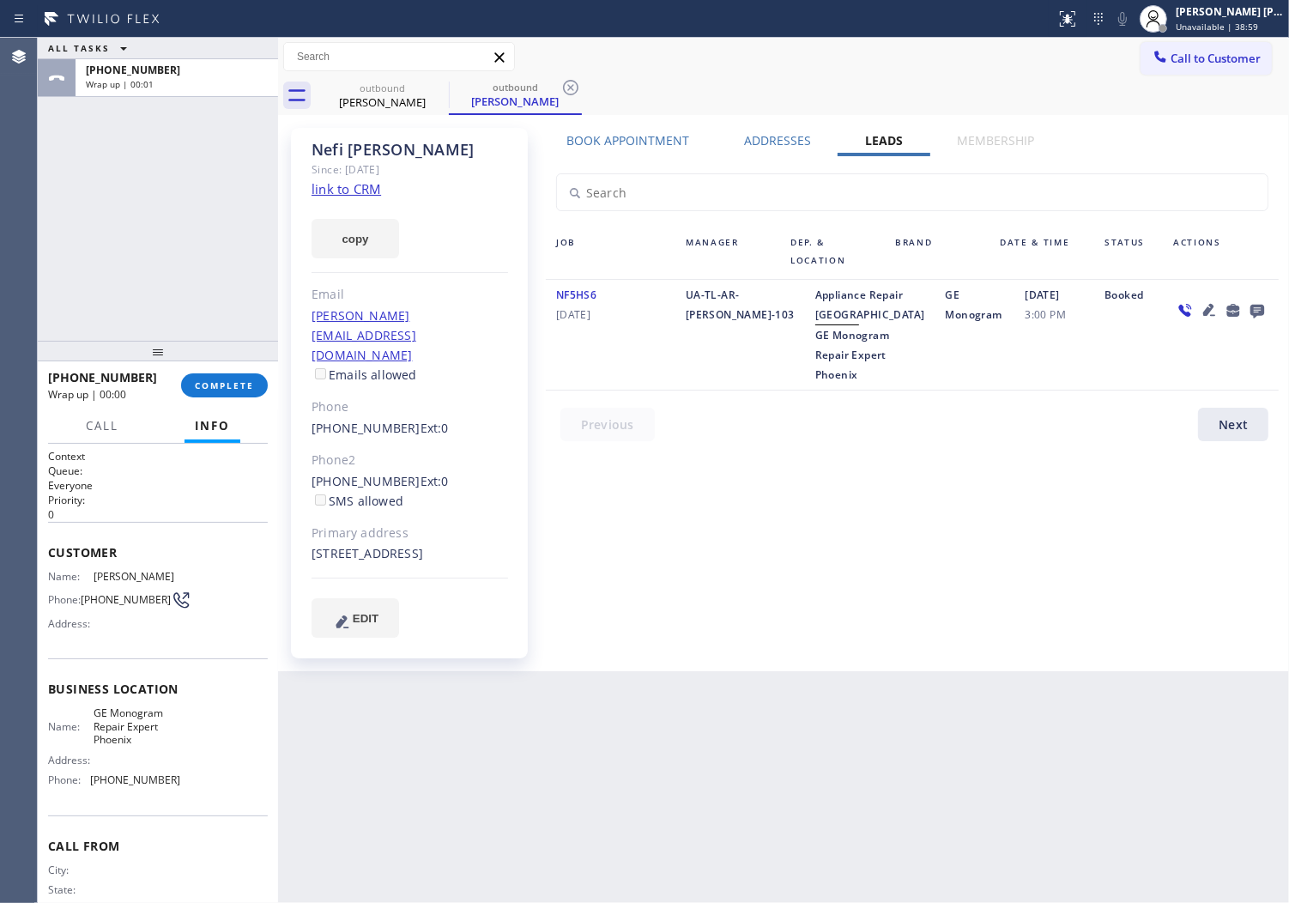
click at [1256, 302] on icon at bounding box center [1257, 310] width 21 height 21
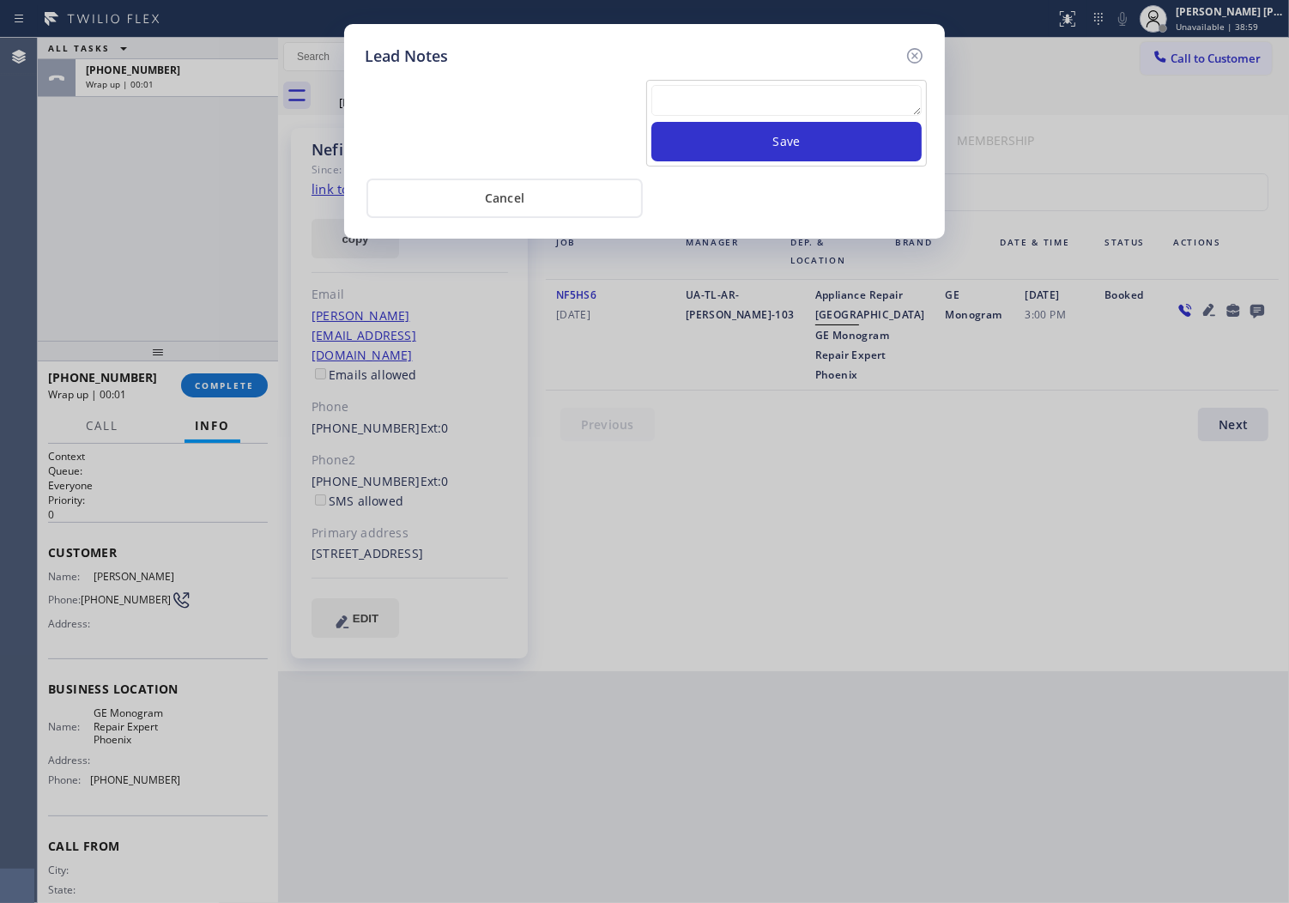
click at [817, 106] on textarea at bounding box center [787, 100] width 270 height 31
type textarea "voicemail"
click at [864, 131] on button "Save" at bounding box center [787, 141] width 270 height 39
click at [915, 58] on icon at bounding box center [915, 55] width 21 height 21
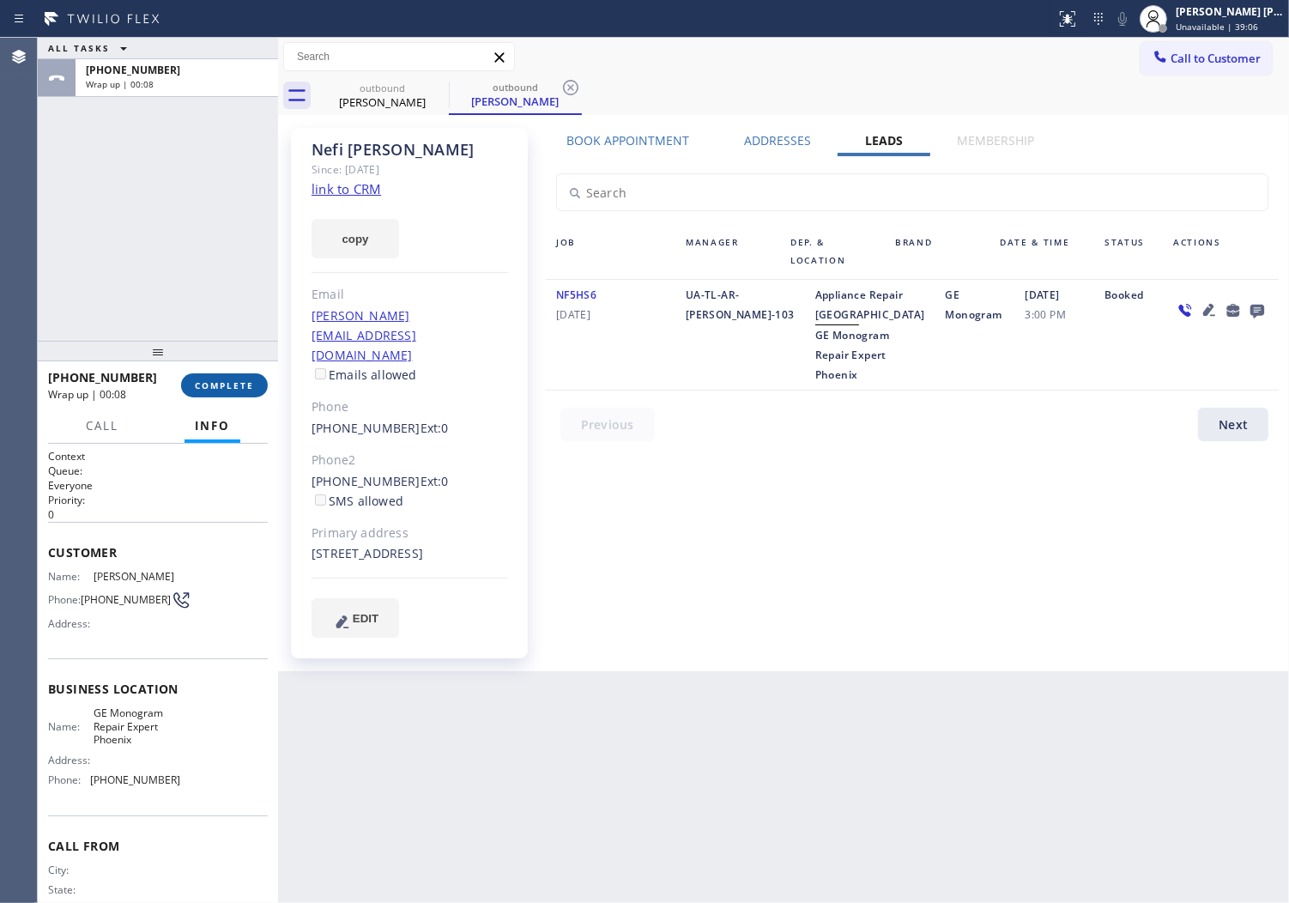
click at [242, 387] on span "COMPLETE" at bounding box center [224, 385] width 59 height 12
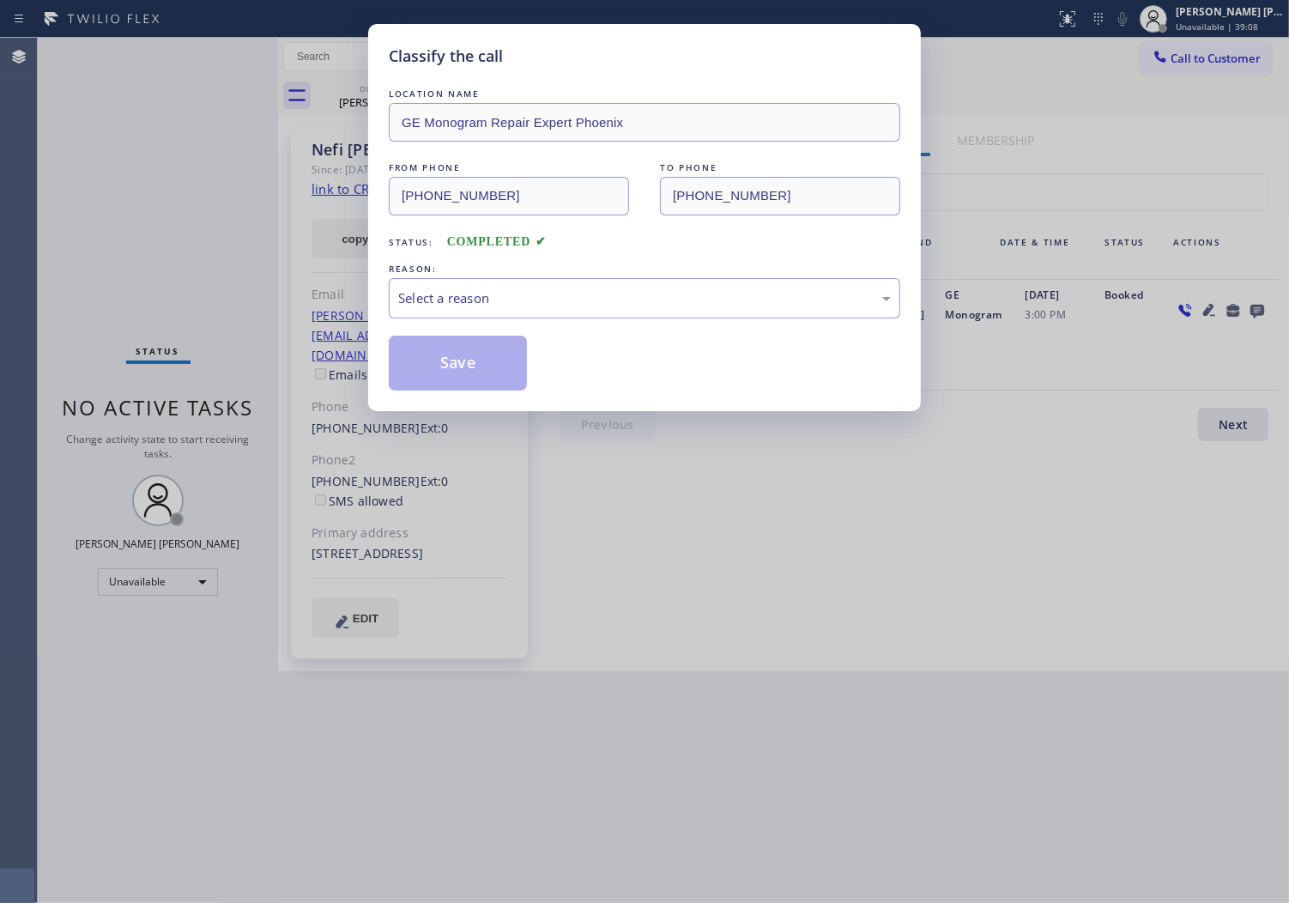
click at [485, 330] on div "LOCATION NAME GE Monogram Repair Expert Phoenix FROM PHONE [PHONE_NUMBER] TO PH…" at bounding box center [645, 238] width 512 height 306
click at [490, 301] on div "Select a reason" at bounding box center [644, 298] width 493 height 20
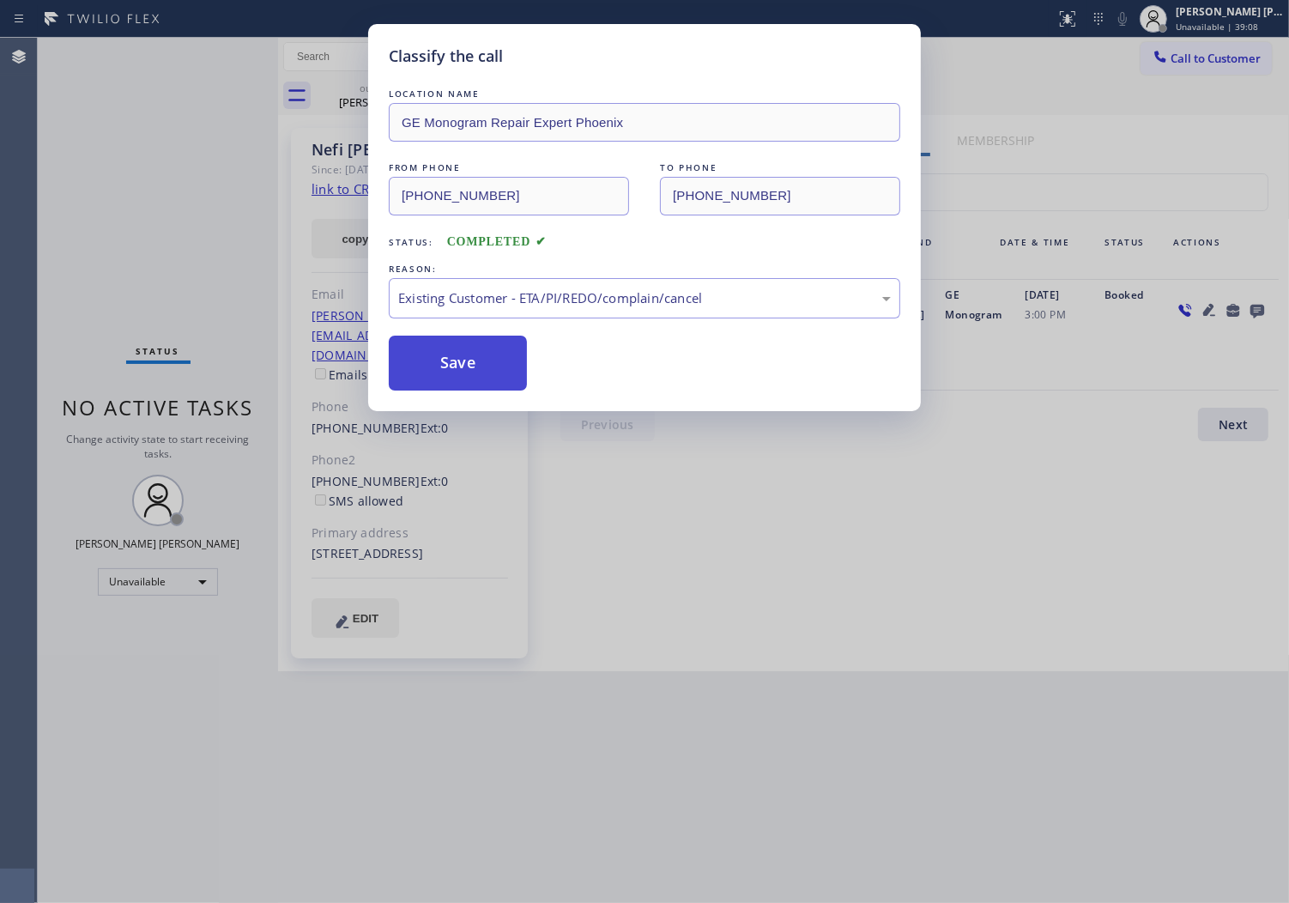
click at [430, 364] on button "Save" at bounding box center [458, 363] width 138 height 55
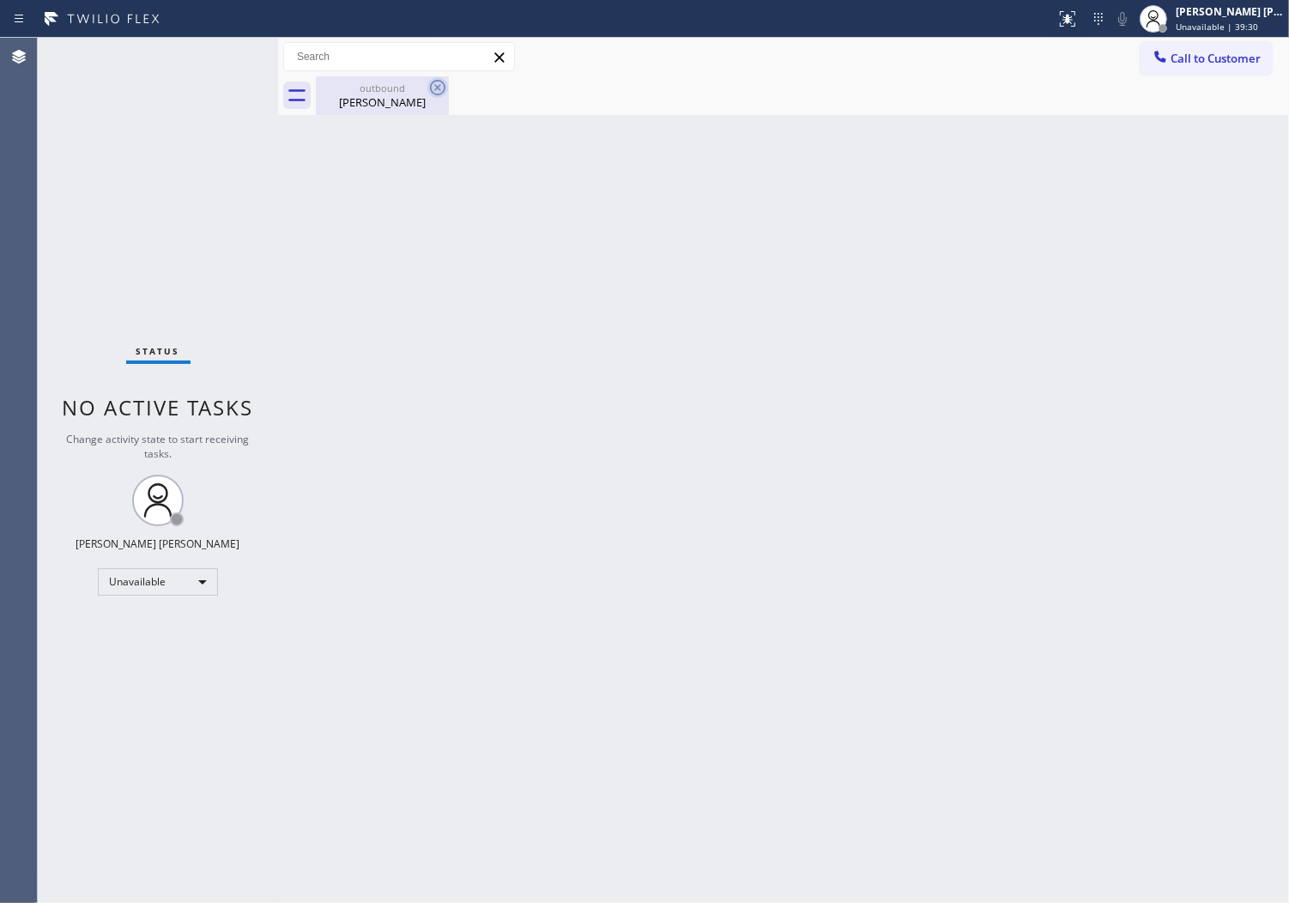
drag, startPoint x: 413, startPoint y: 116, endPoint x: 436, endPoint y: 83, distance: 40.0
click at [421, 109] on div "Back to Dashboard Change Sender ID Customers Technicians Select a contact Outbo…" at bounding box center [783, 470] width 1011 height 865
click at [436, 82] on icon at bounding box center [437, 87] width 21 height 21
click at [1179, 64] on span "Call to Customer" at bounding box center [1216, 58] width 90 height 15
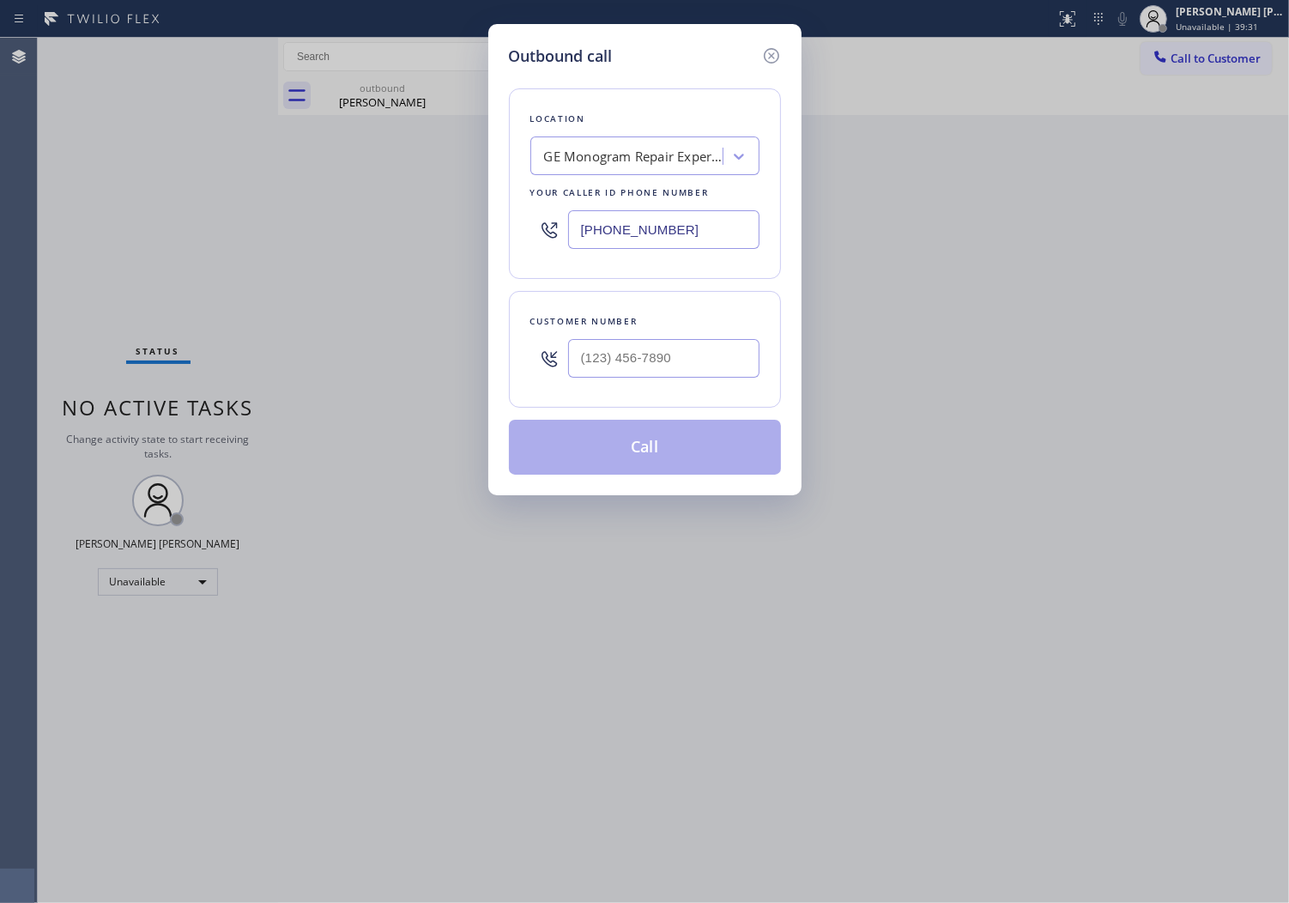
click at [615, 233] on input "[PHONE_NUMBER]" at bounding box center [663, 229] width 191 height 39
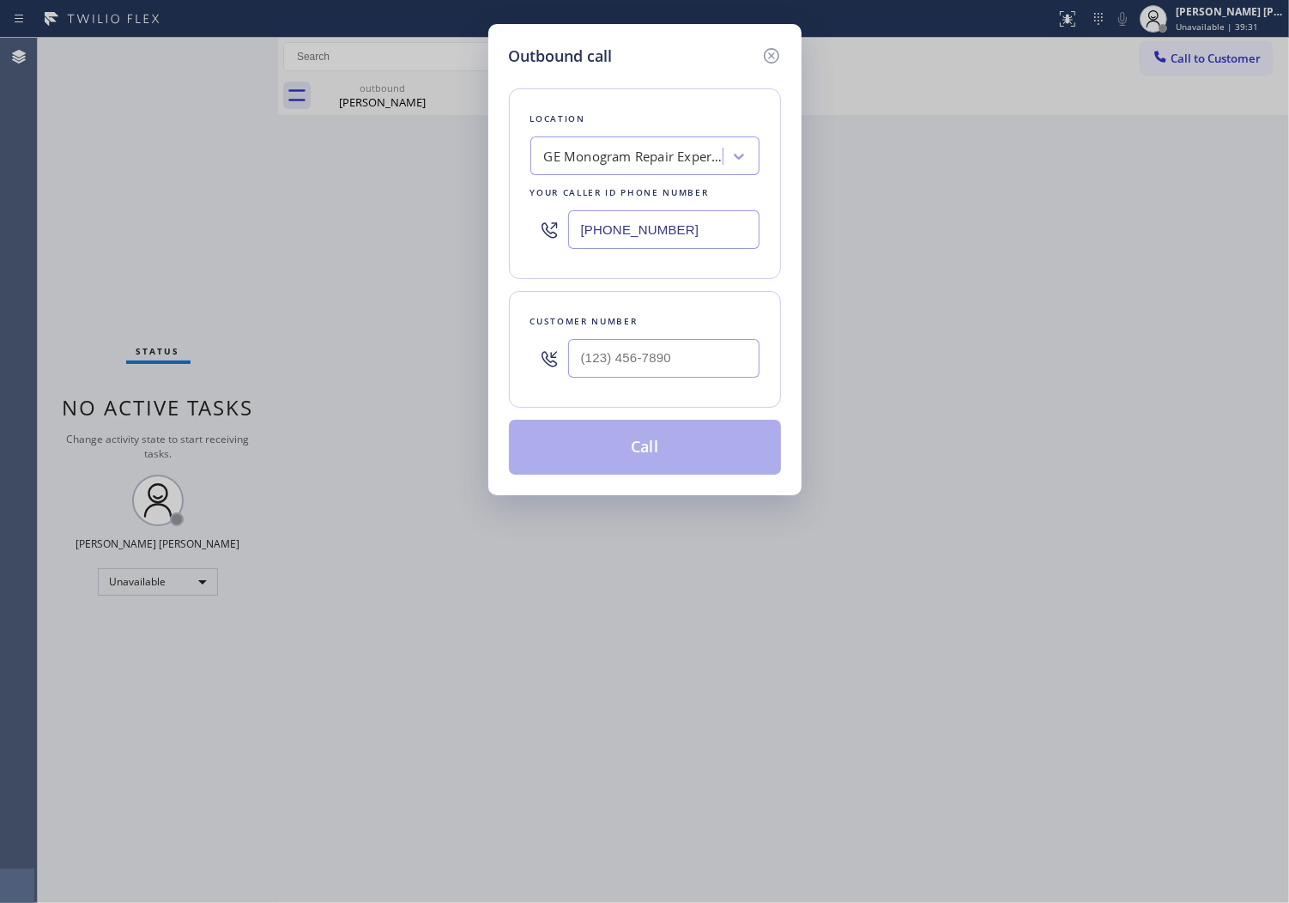
click at [615, 233] on input "[PHONE_NUMBER]" at bounding box center [663, 229] width 191 height 39
paste input "312) 345-549"
type input "[PHONE_NUMBER]"
click at [633, 374] on input "text" at bounding box center [663, 358] width 191 height 39
click at [633, 374] on input "(___) ___-____" at bounding box center [663, 358] width 191 height 39
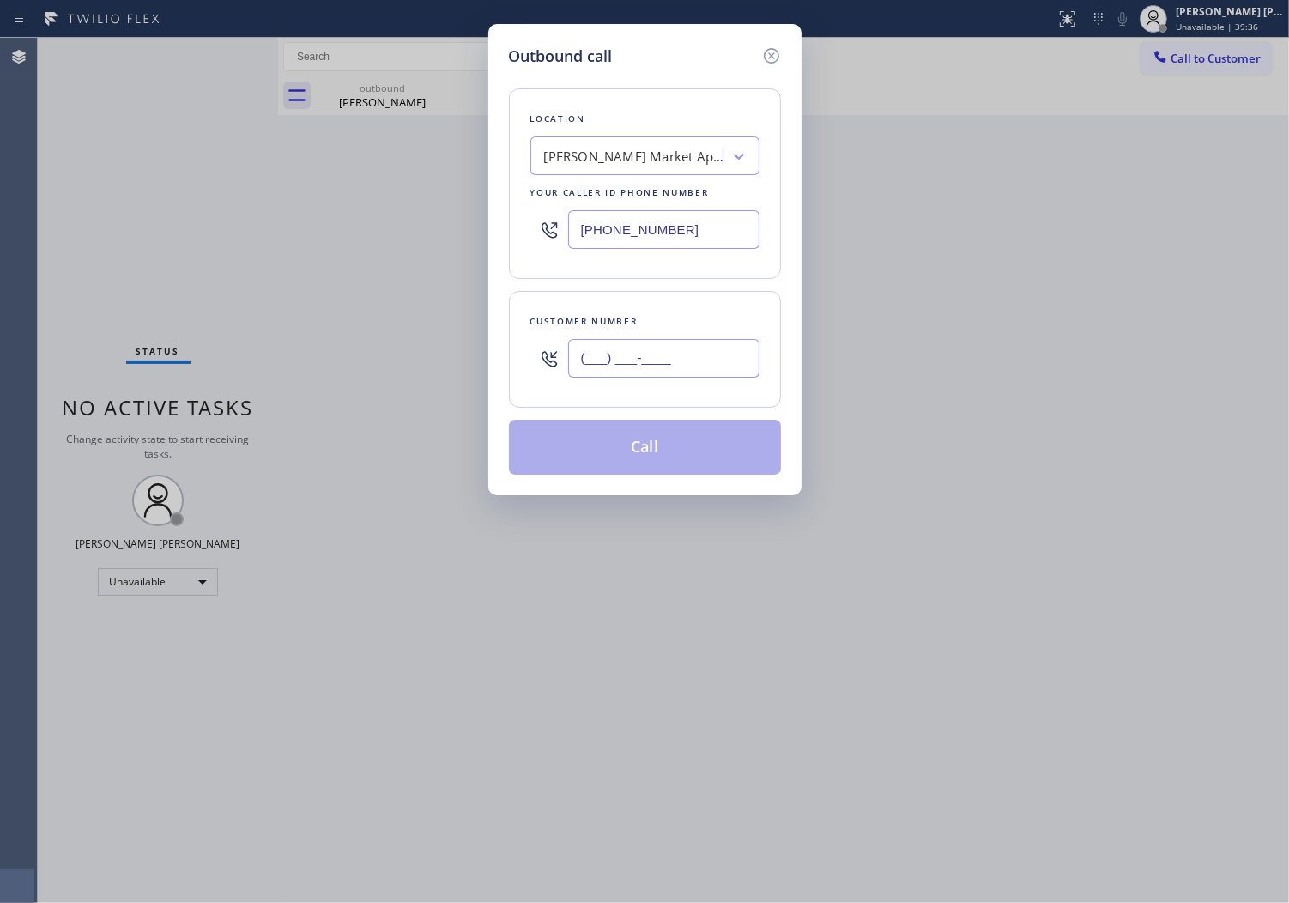
paste input "3109"
click at [625, 372] on input "(___) ___-3109" at bounding box center [663, 358] width 191 height 39
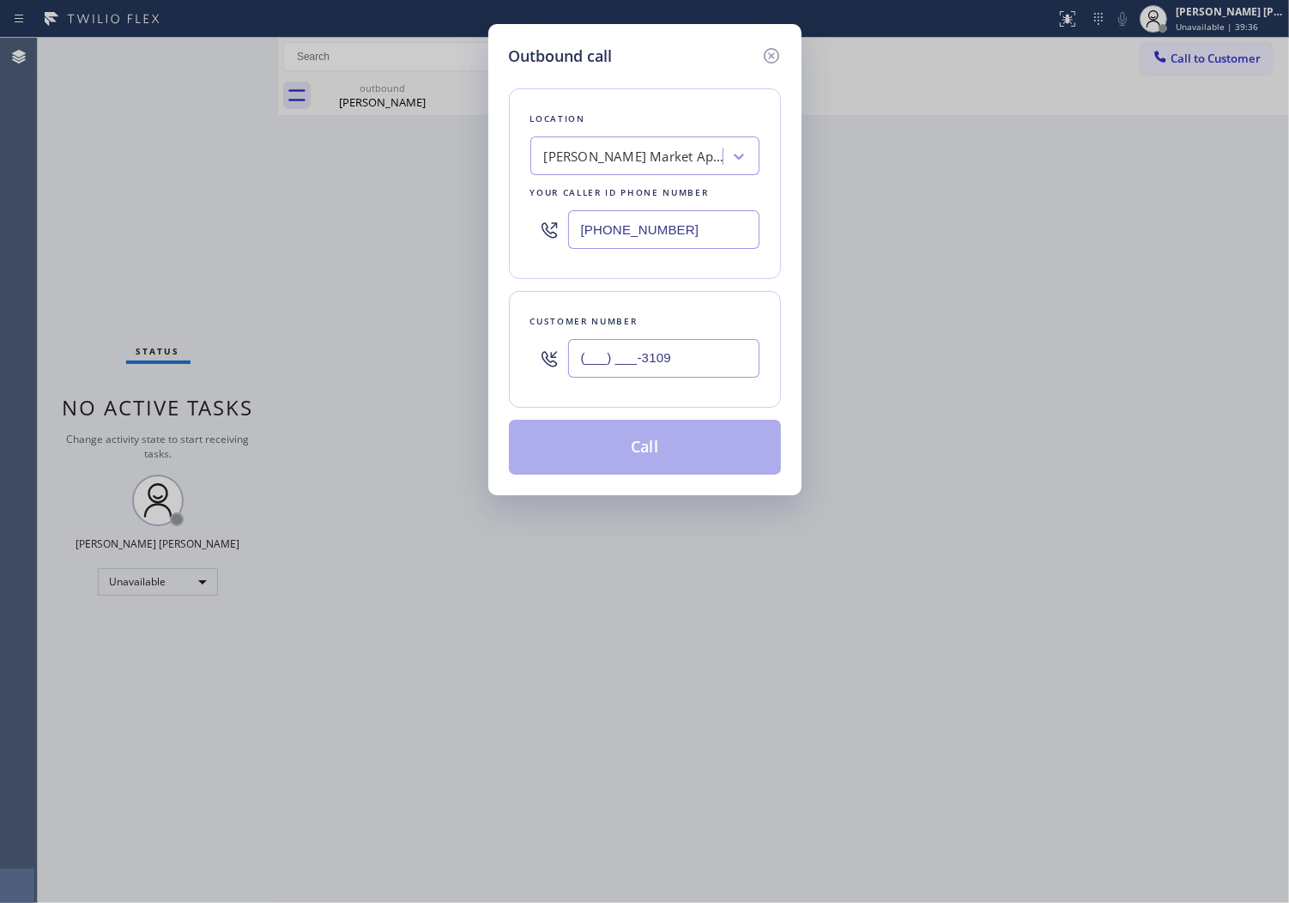
paste input "310) 990-889"
type input "[PHONE_NUMBER]"
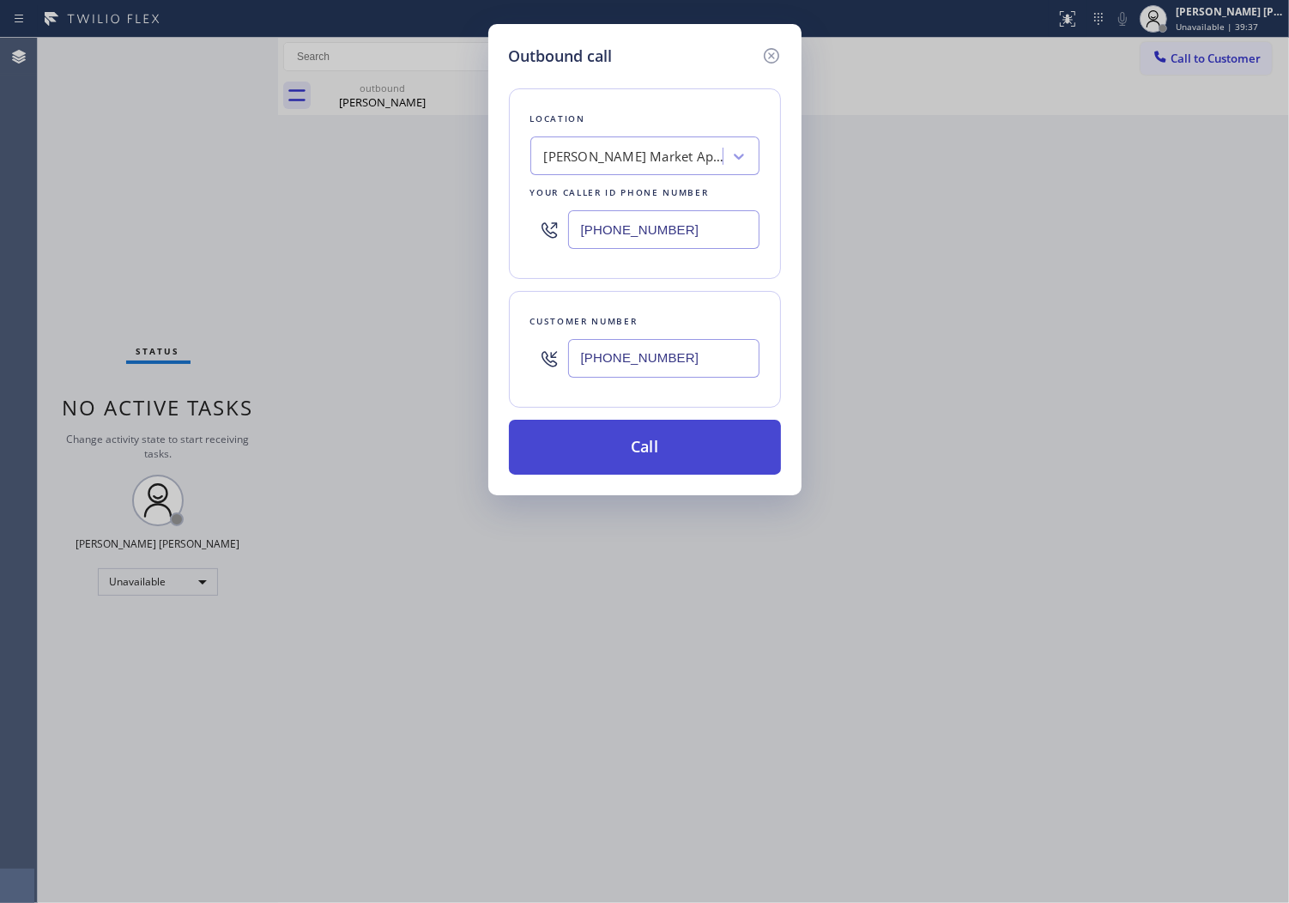
click at [676, 447] on button "Call" at bounding box center [645, 447] width 272 height 55
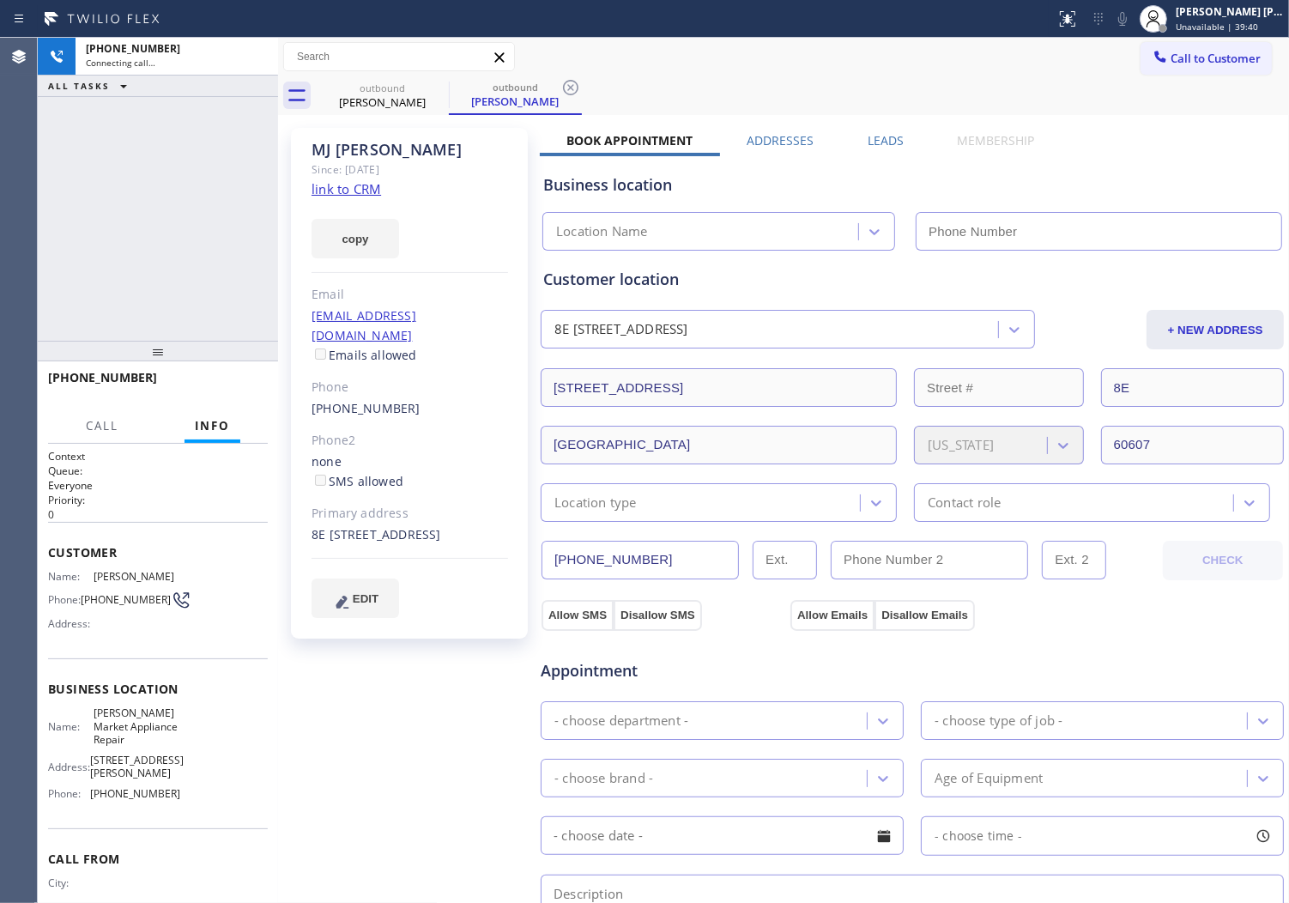
click at [349, 150] on div "[PERSON_NAME]" at bounding box center [410, 150] width 197 height 20
drag, startPoint x: 357, startPoint y: 144, endPoint x: 745, endPoint y: 202, distance: 392.2
click at [349, 150] on div "[PERSON_NAME]" at bounding box center [410, 150] width 197 height 20
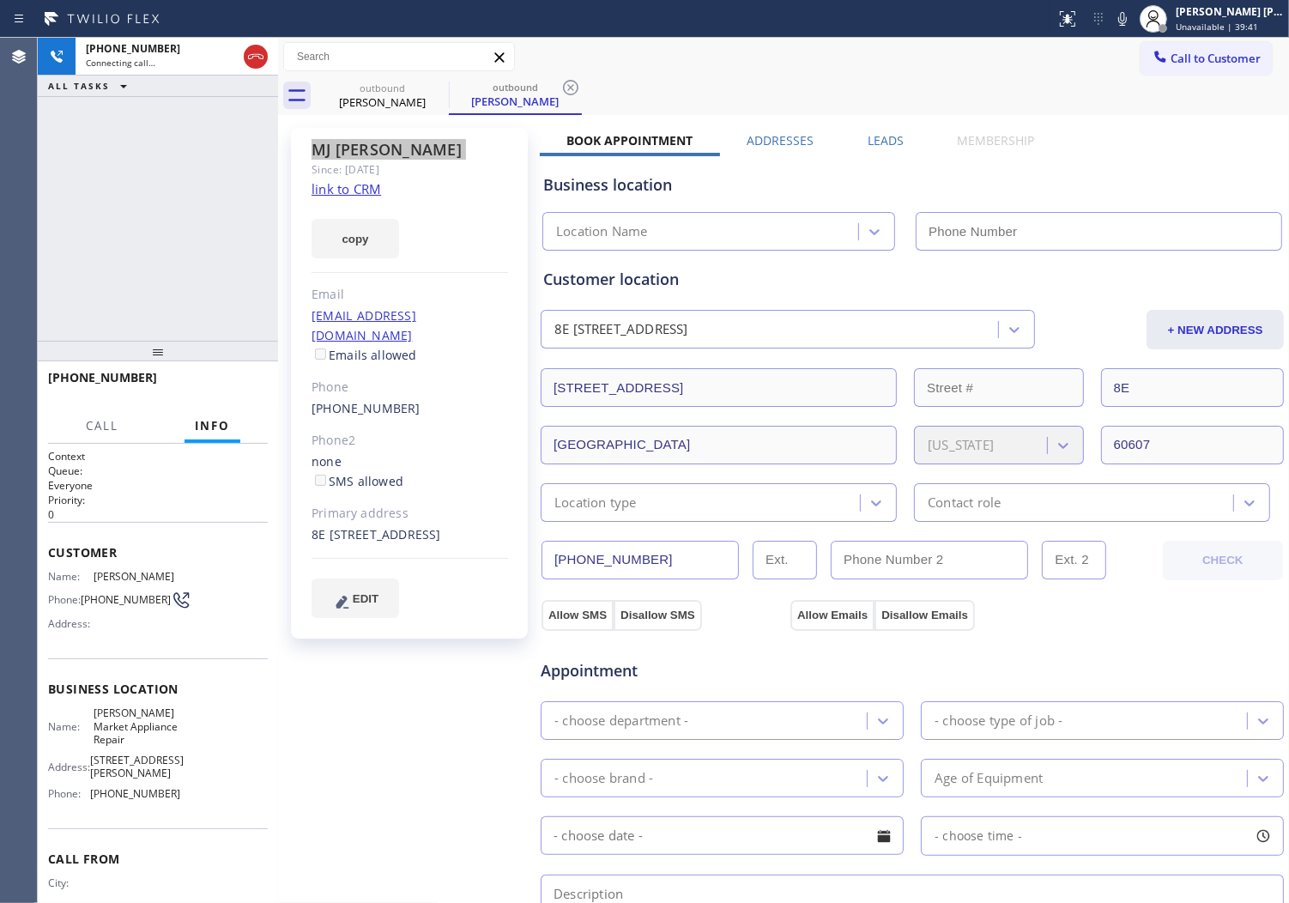
type input "[PHONE_NUMBER]"
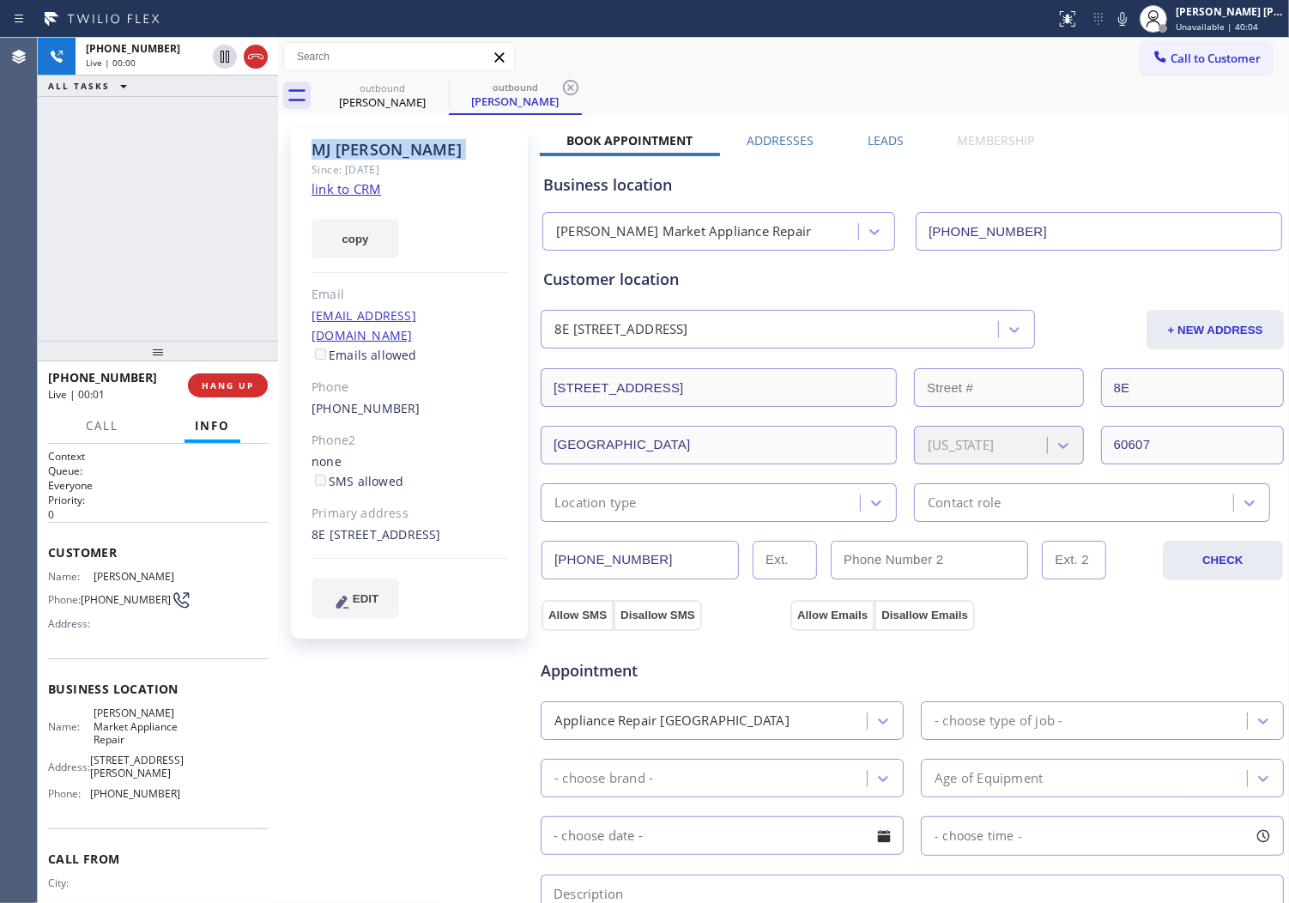
click at [17, 230] on div "Agent Desktop" at bounding box center [18, 470] width 37 height 865
drag, startPoint x: 251, startPoint y: 61, endPoint x: 496, endPoint y: 97, distance: 248.1
click at [252, 60] on icon at bounding box center [256, 56] width 21 height 21
click at [904, 142] on div "Leads" at bounding box center [885, 144] width 90 height 24
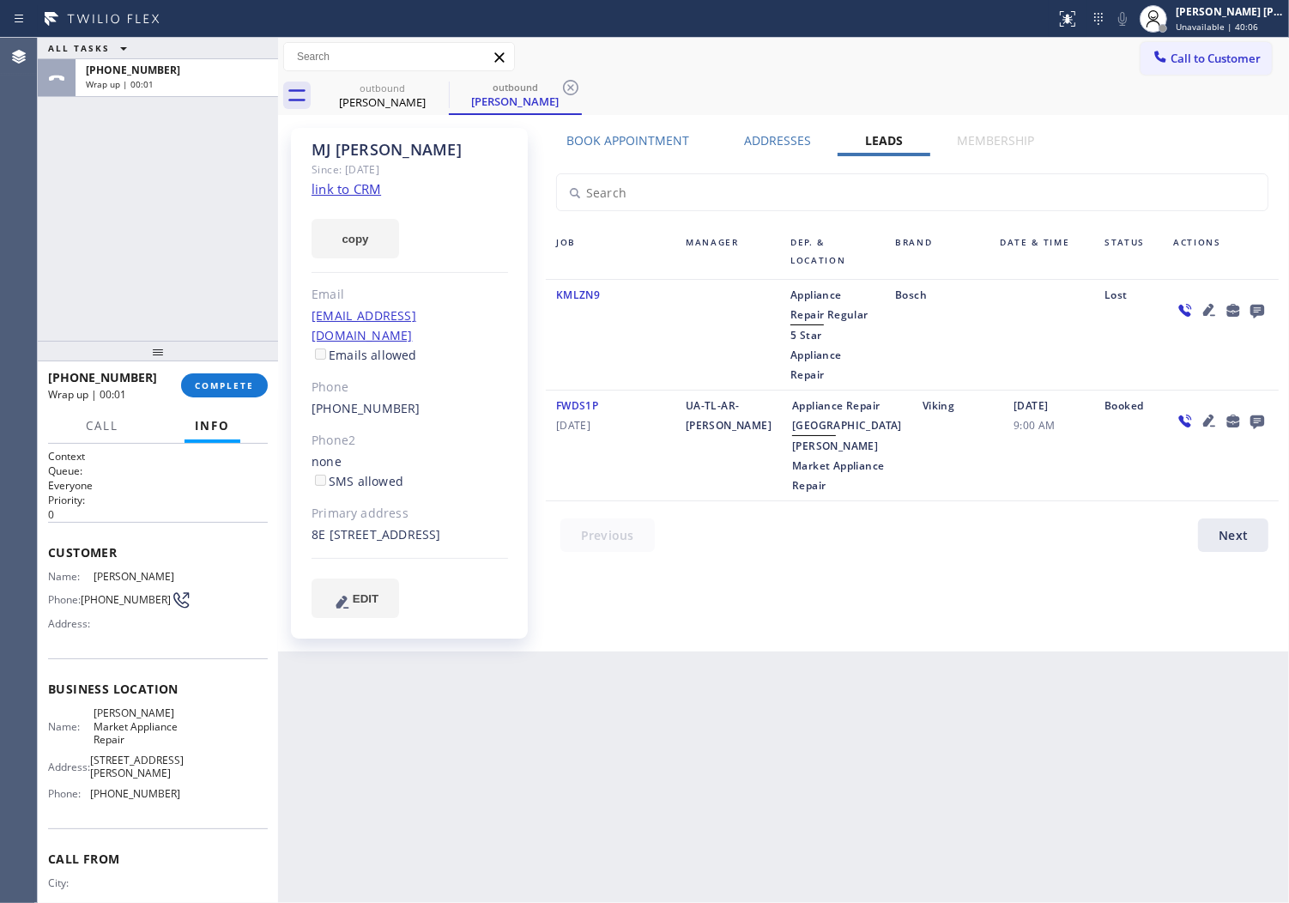
click at [1268, 303] on div at bounding box center [1258, 310] width 24 height 21
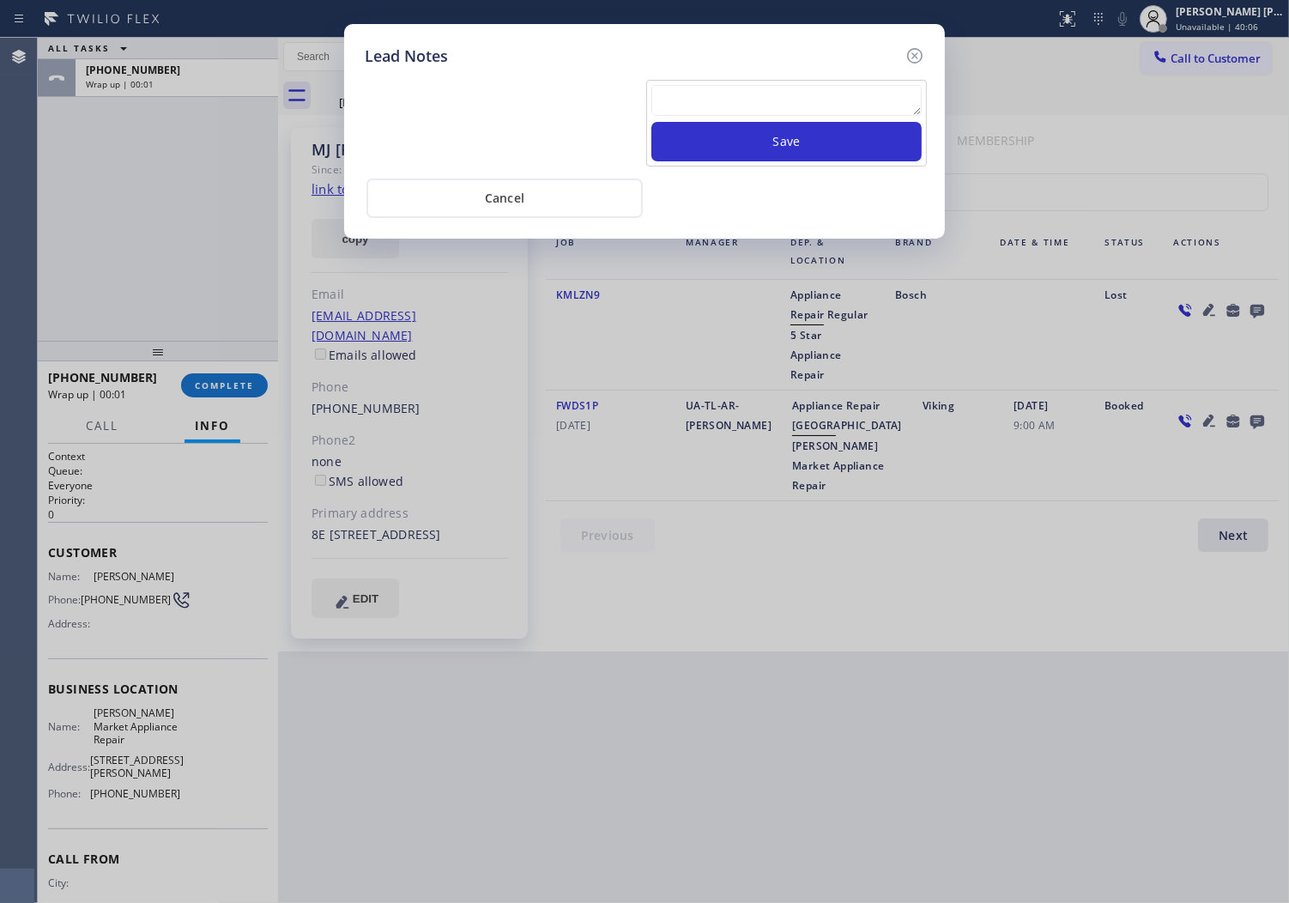
click at [784, 112] on textarea at bounding box center [787, 100] width 270 height 31
type textarea "voicemail"
click at [807, 141] on button "Save" at bounding box center [787, 141] width 270 height 39
click at [908, 56] on icon at bounding box center [915, 55] width 21 height 21
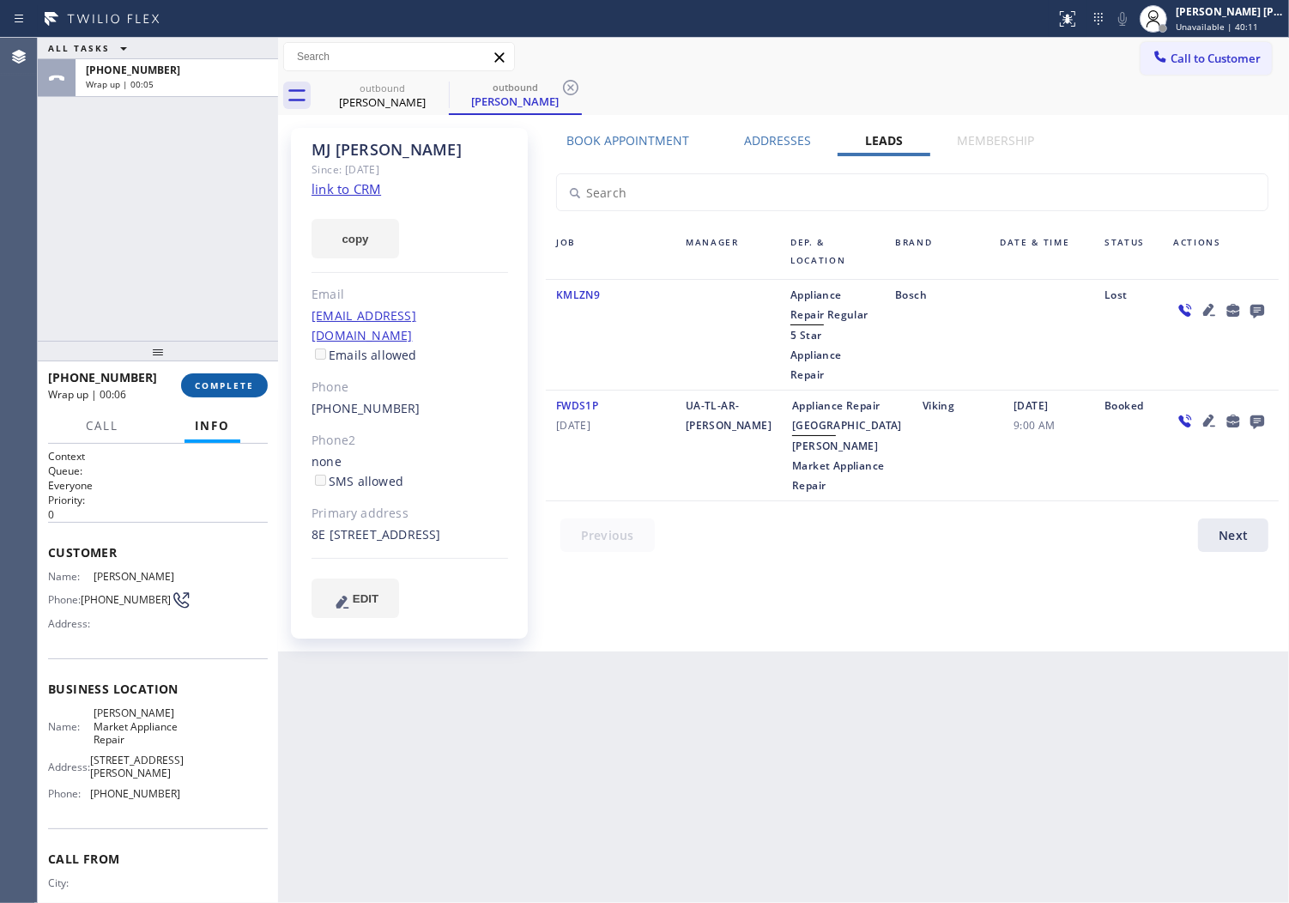
click at [224, 397] on button "COMPLETE" at bounding box center [224, 385] width 87 height 24
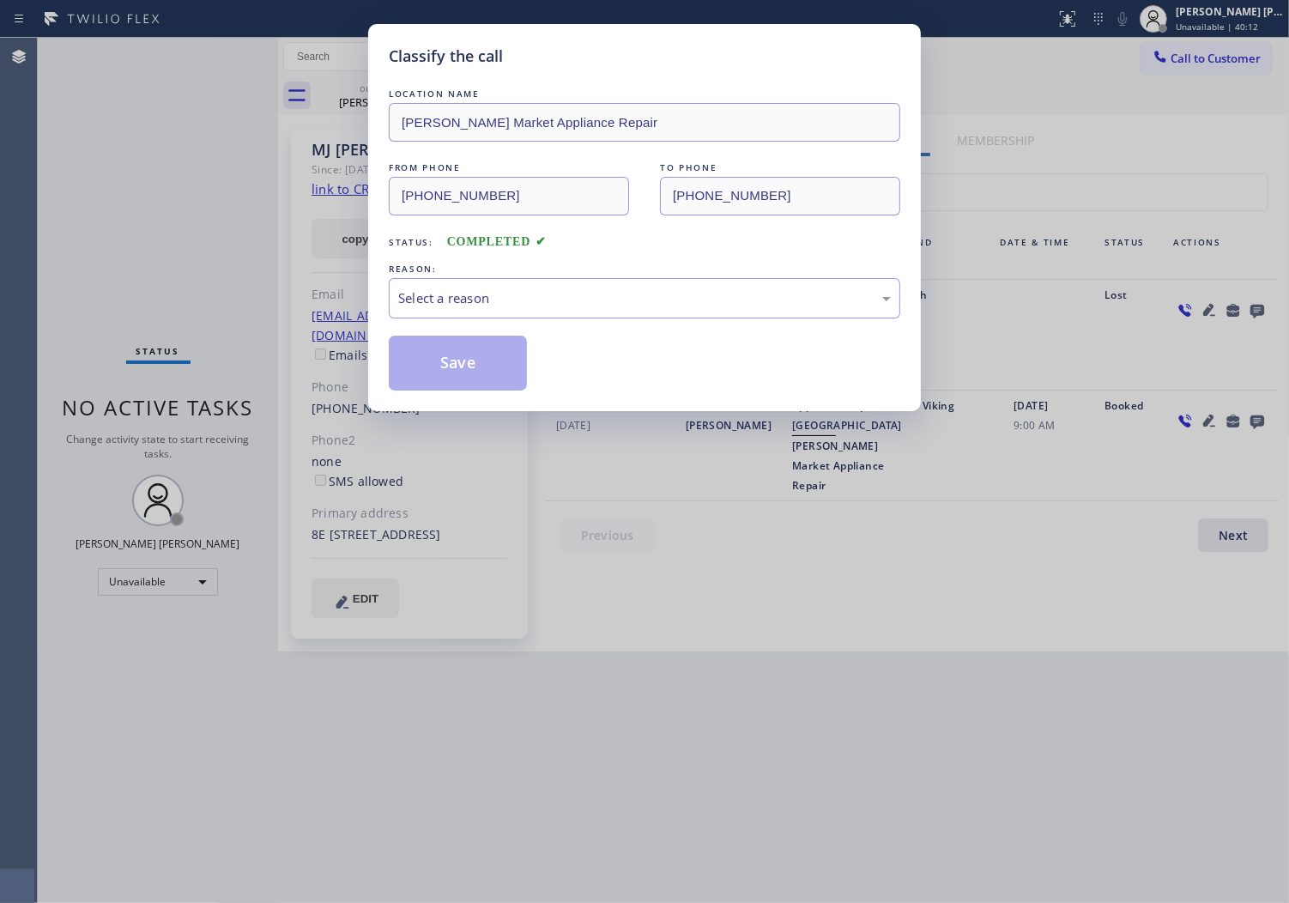
click at [479, 321] on div "LOCATION NAME [PERSON_NAME] Market Appliance Repair FROM PHONE [PHONE_NUMBER] T…" at bounding box center [645, 238] width 512 height 306
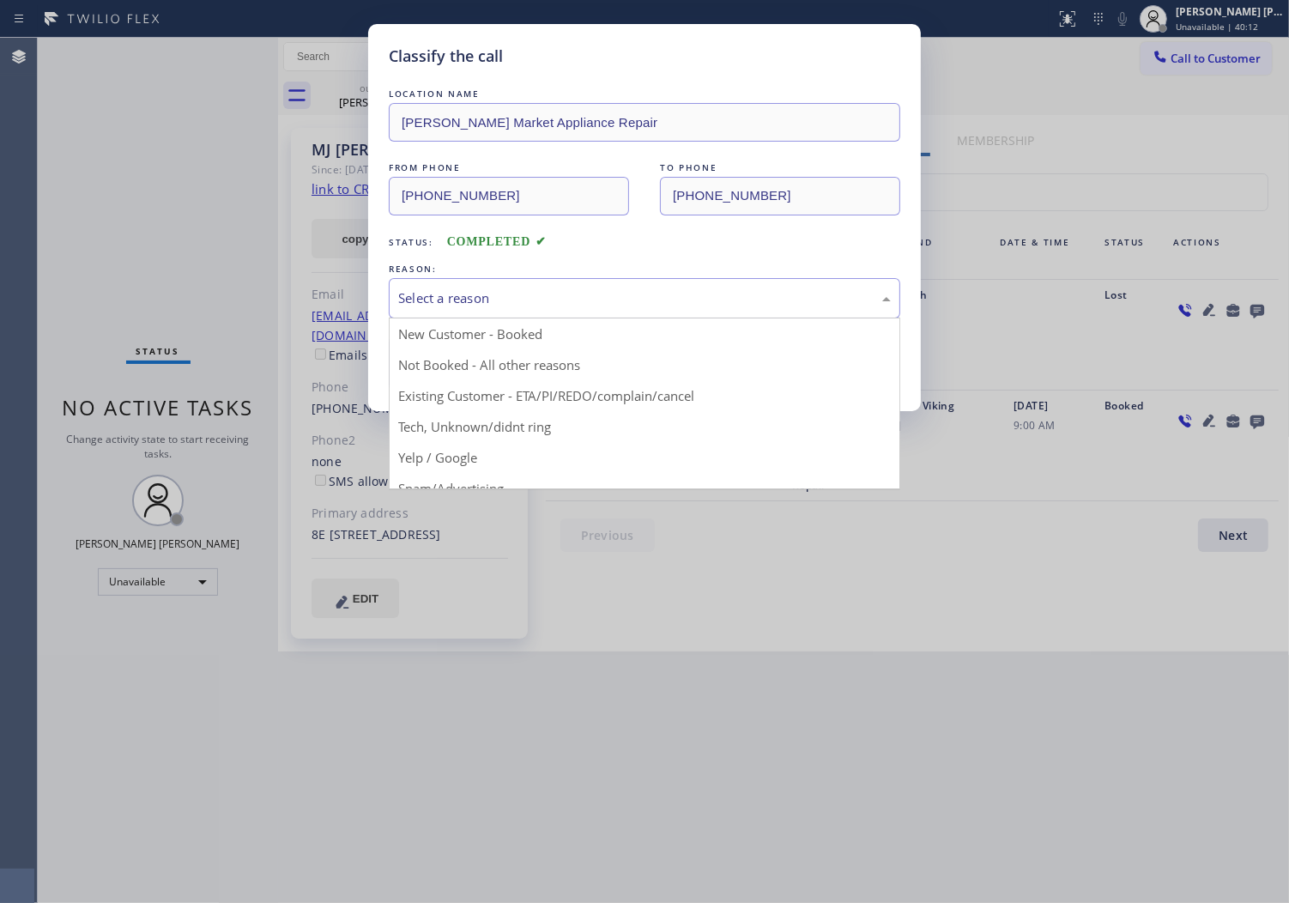
click at [482, 309] on div "Select a reason" at bounding box center [645, 298] width 512 height 40
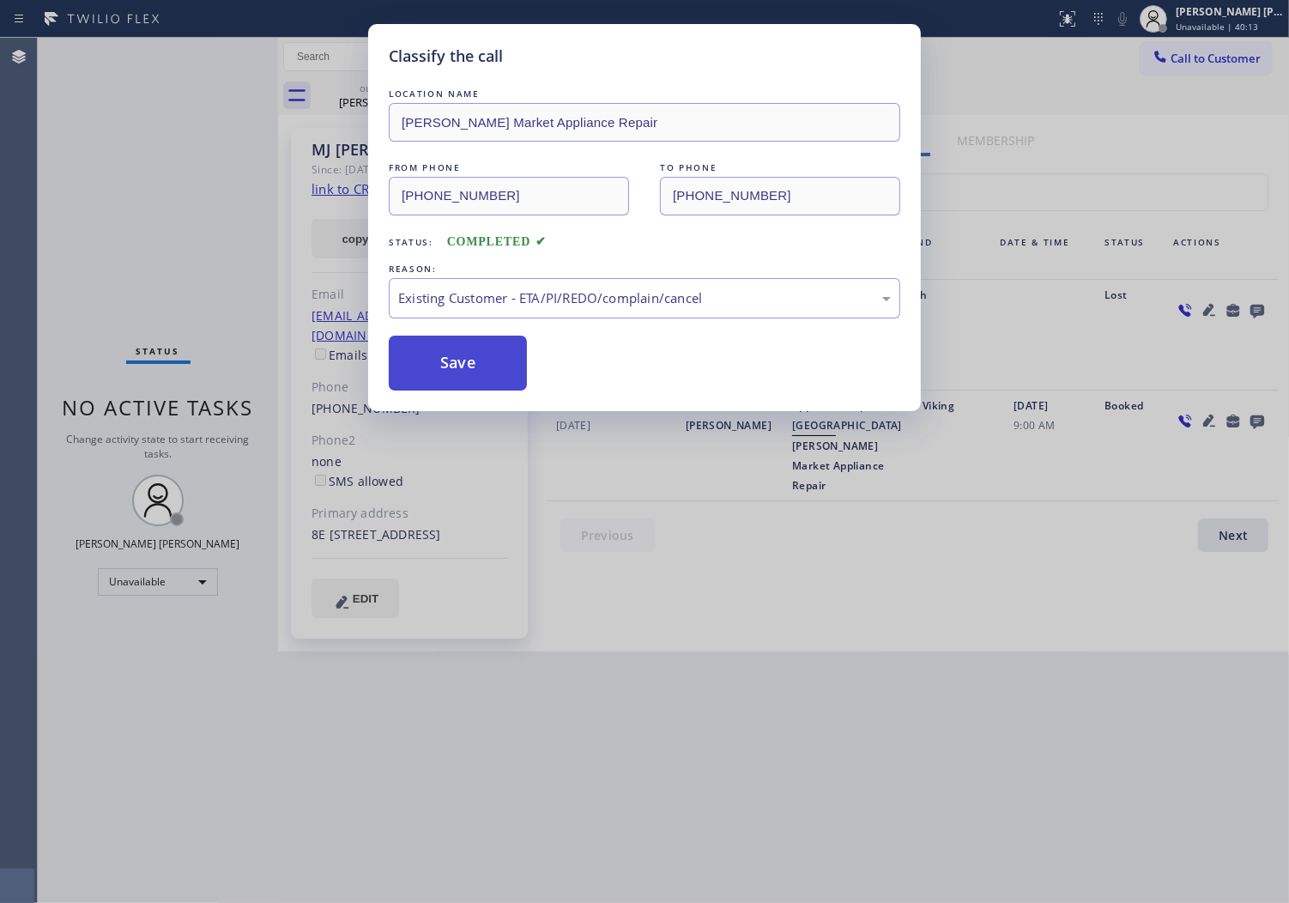
click at [439, 379] on button "Save" at bounding box center [458, 363] width 138 height 55
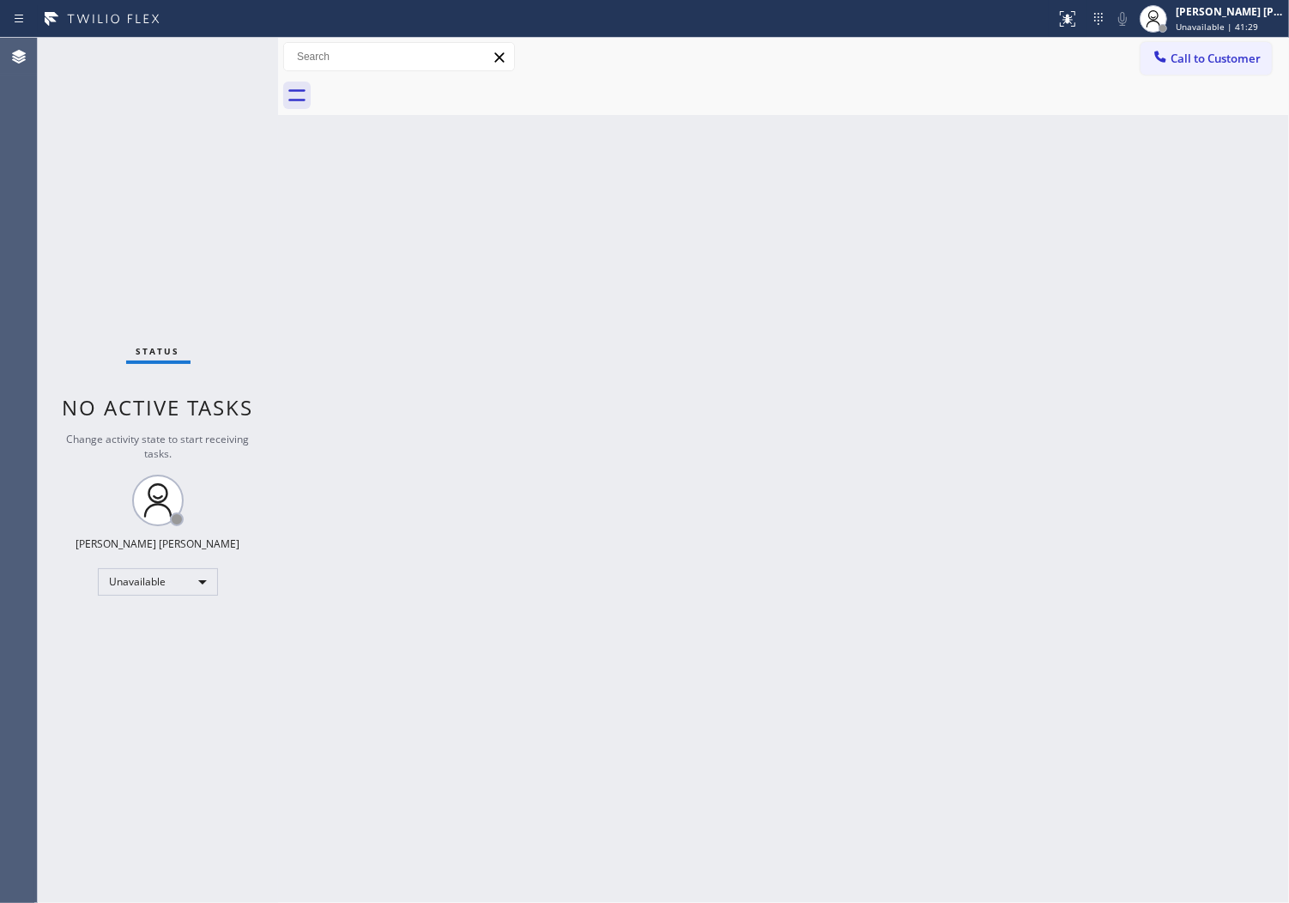
click at [1180, 64] on span "Call to Customer" at bounding box center [1216, 58] width 90 height 15
click at [0, 0] on div "Outbound call Location [PERSON_NAME][GEOGRAPHIC_DATA] Appliance Repair Your cal…" at bounding box center [0, 0] width 0 height 0
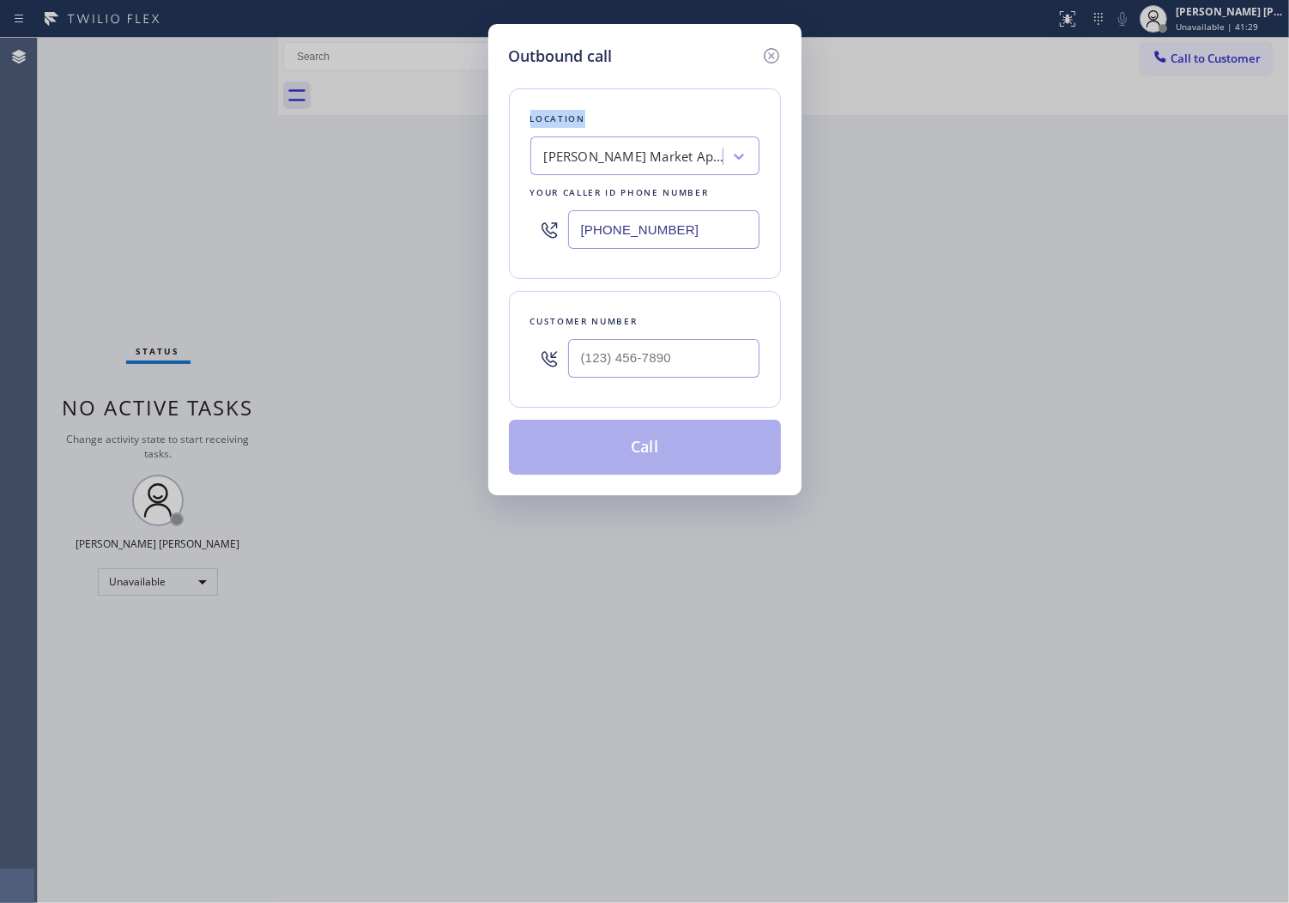
click at [607, 234] on input "[PHONE_NUMBER]" at bounding box center [663, 229] width 191 height 39
paste input "855) 340-131"
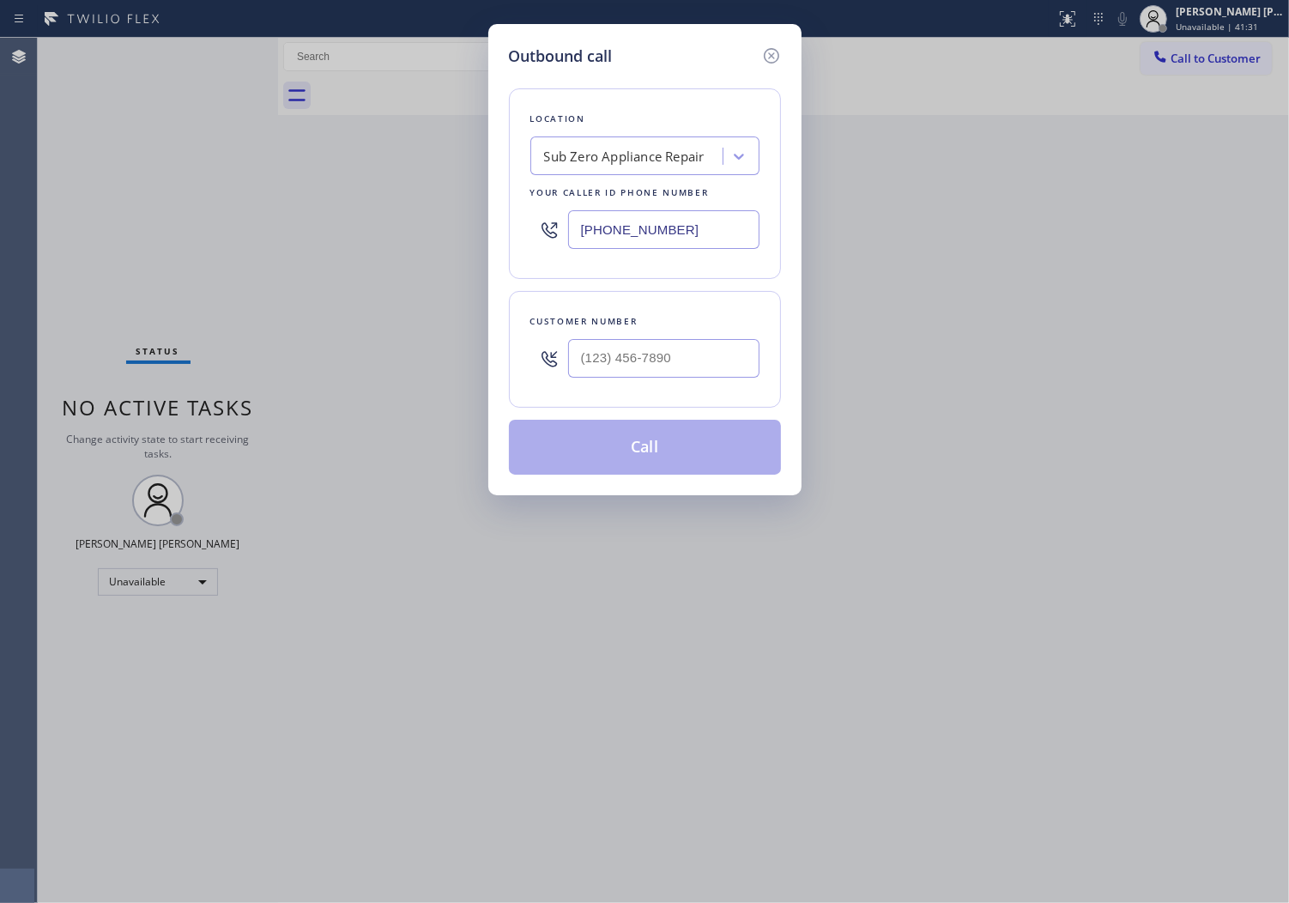
type input "[PHONE_NUMBER]"
click at [716, 376] on input "(___) ___-____" at bounding box center [663, 358] width 191 height 39
paste input "708) 870-7460"
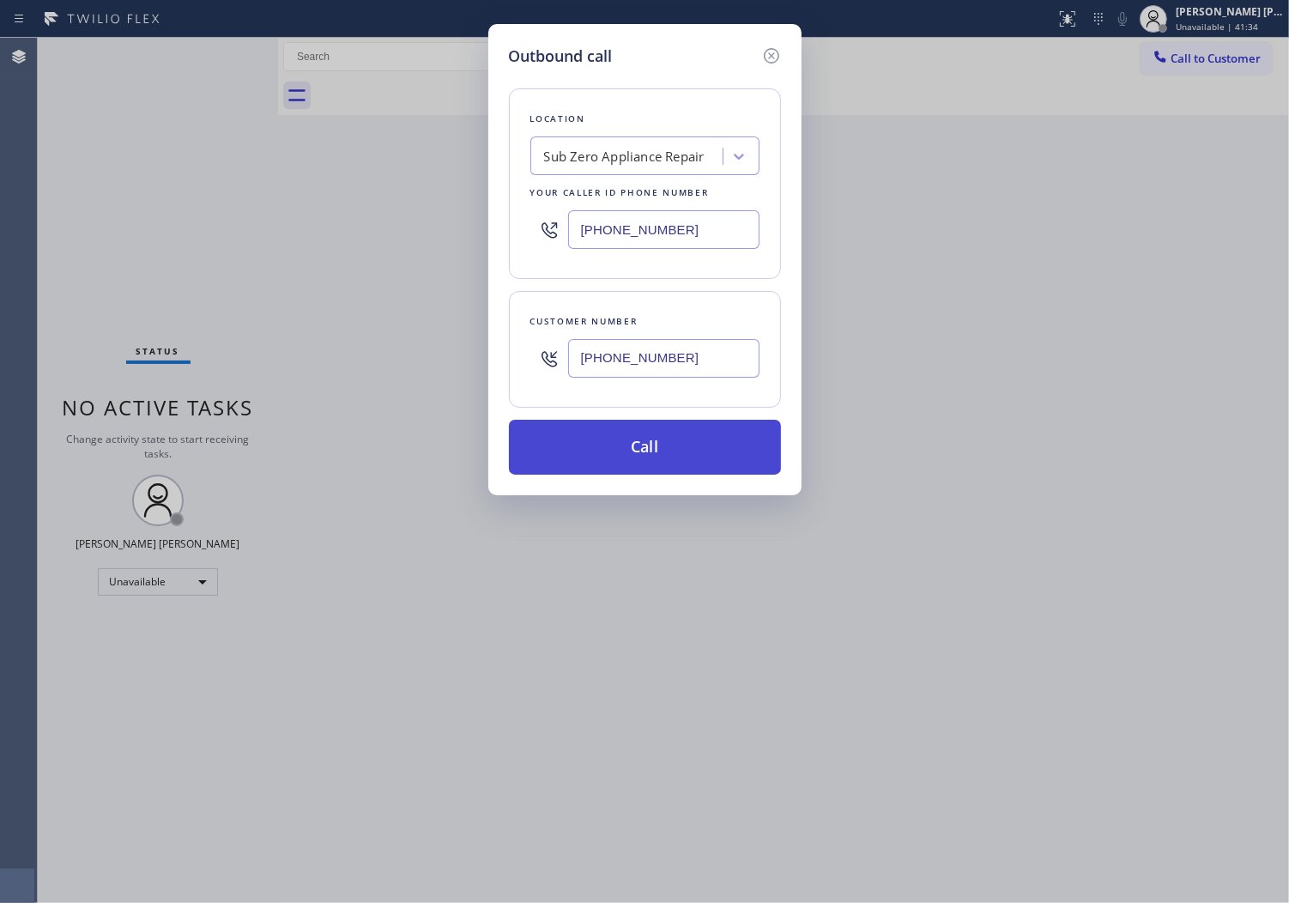
type input "[PHONE_NUMBER]"
click at [672, 445] on button "Call" at bounding box center [645, 447] width 272 height 55
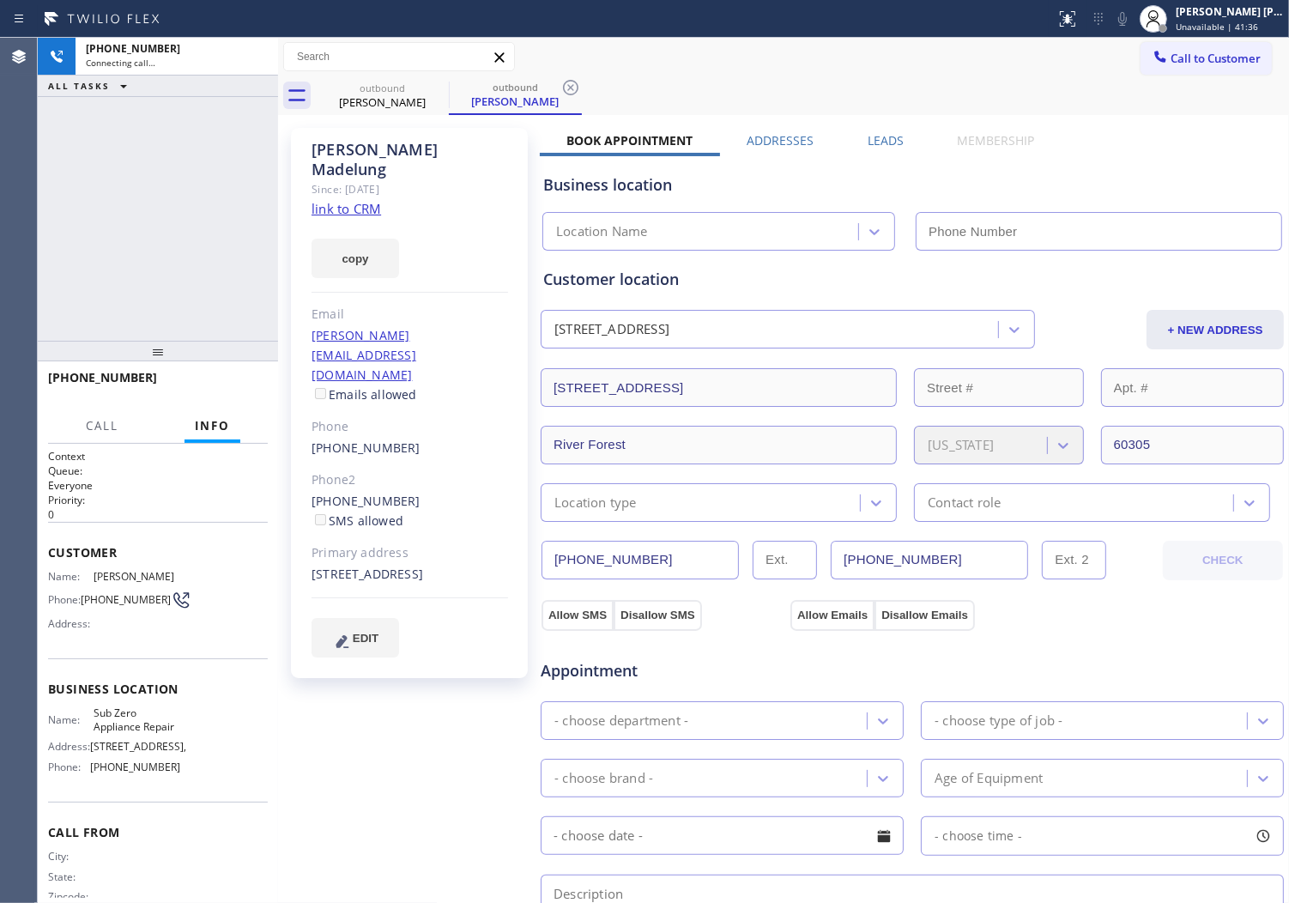
click at [342, 149] on div "[PERSON_NAME]" at bounding box center [410, 159] width 197 height 39
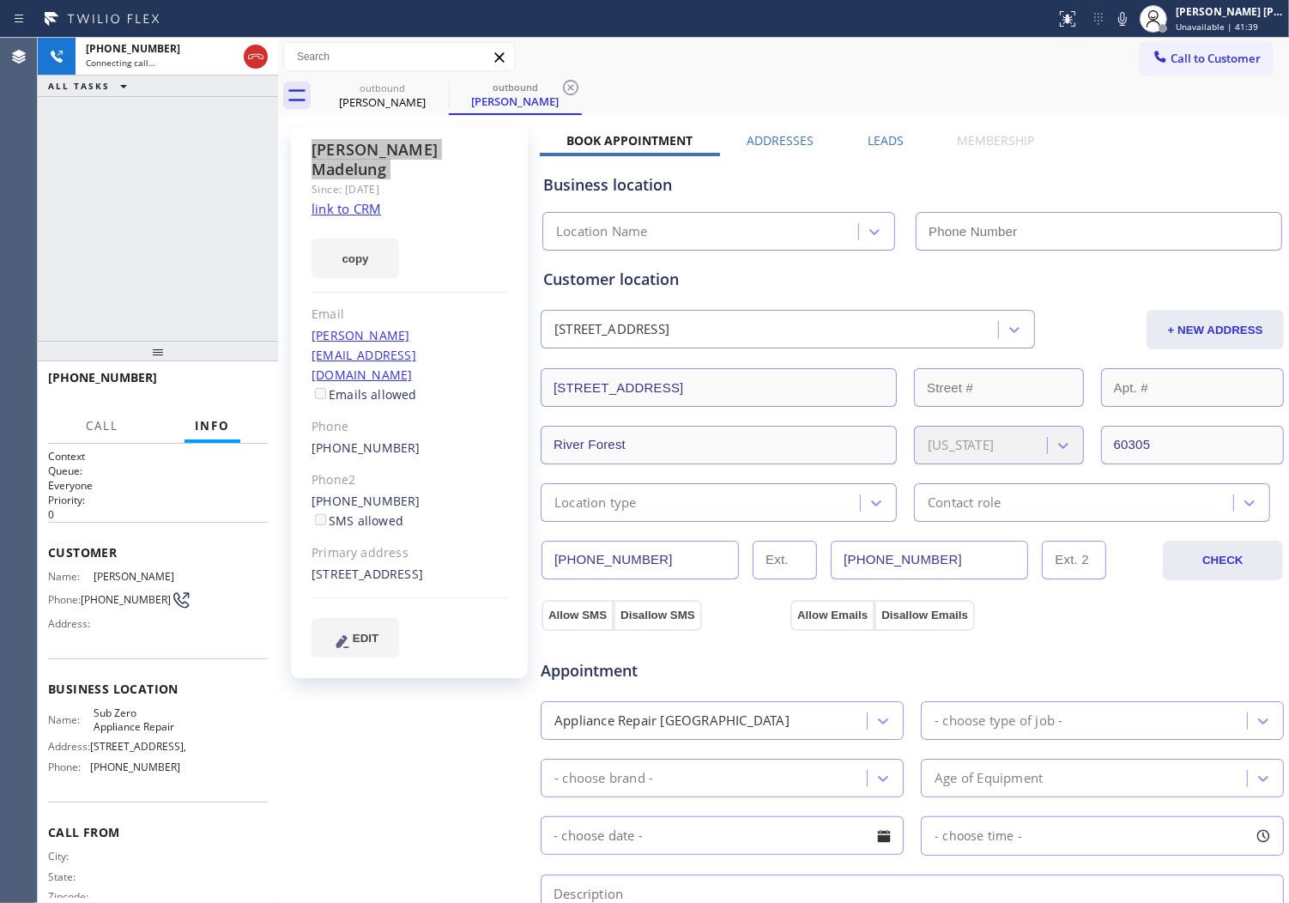
type input "[PHONE_NUMBER]"
click at [9, 226] on div "Agent Desktop" at bounding box center [18, 470] width 37 height 865
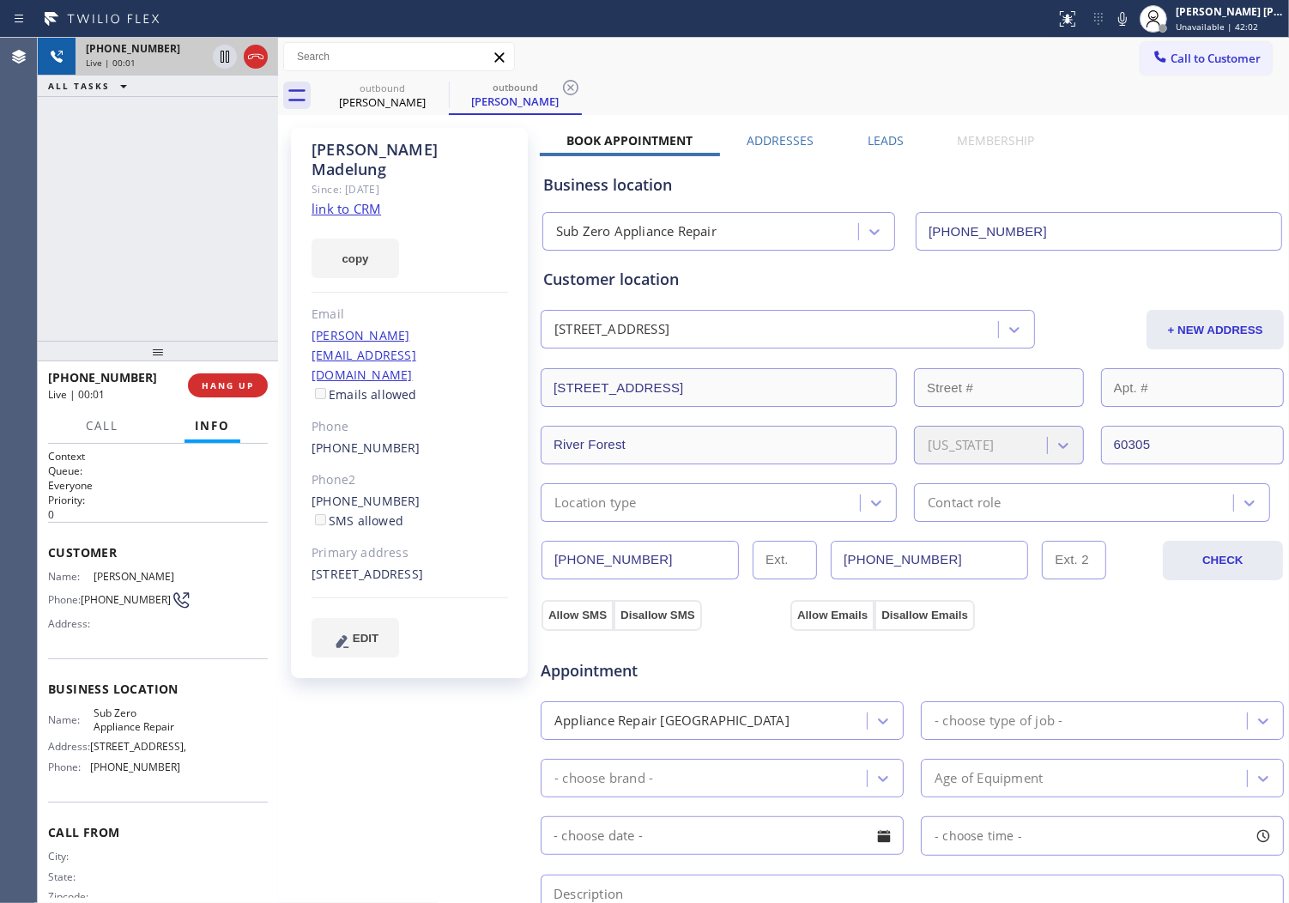
click at [255, 55] on icon at bounding box center [256, 56] width 21 height 21
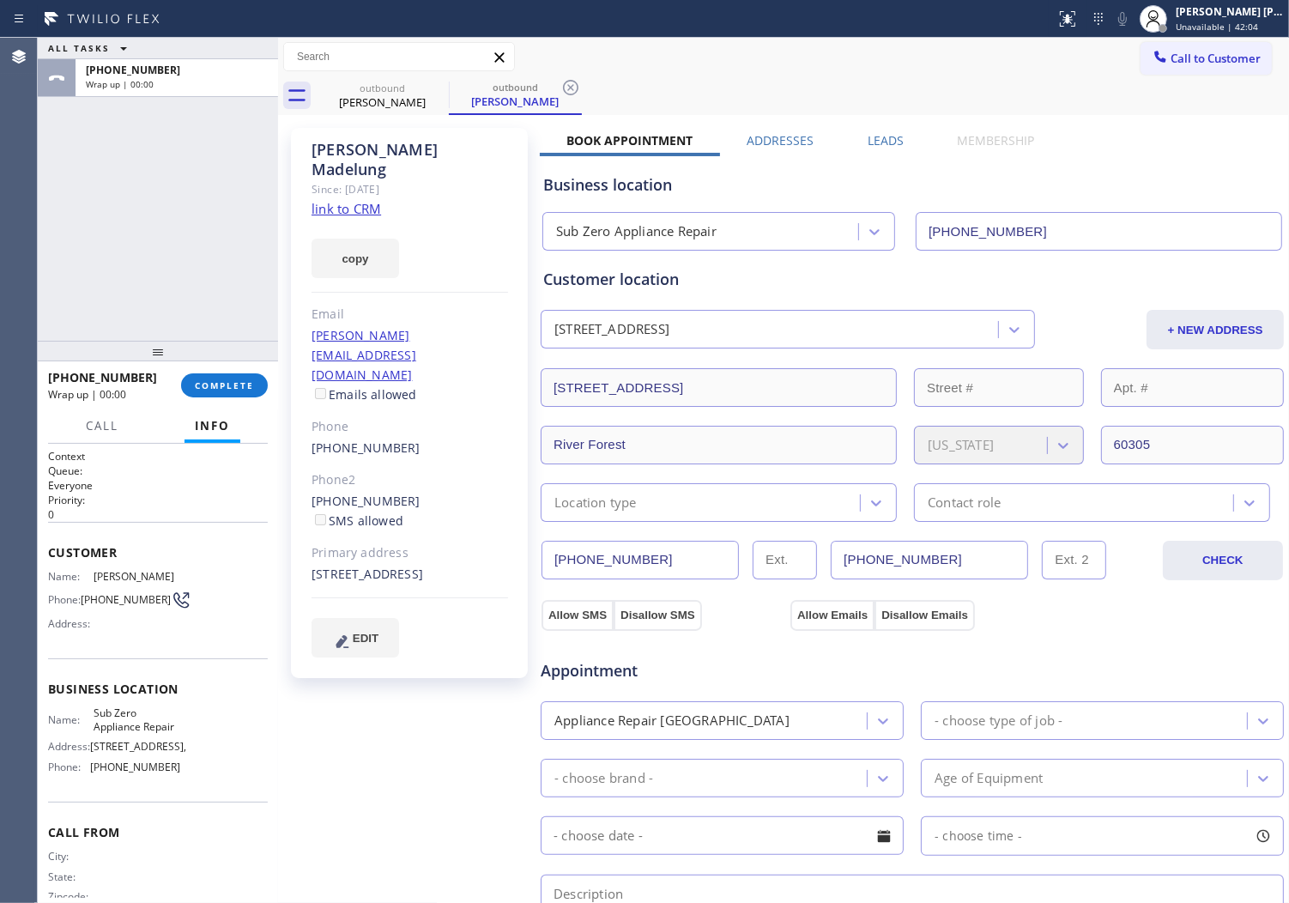
click at [888, 126] on div "[PERSON_NAME] Since: [DATE] link to CRM copy Email [EMAIL_ADDRESS][DOMAIN_NAME]…" at bounding box center [783, 692] width 1003 height 1147
click at [871, 127] on div "[PERSON_NAME] Since: [DATE] link to CRM copy Email [EMAIL_ADDRESS][DOMAIN_NAME]…" at bounding box center [783, 692] width 1003 height 1147
click at [881, 133] on label "Leads" at bounding box center [886, 140] width 36 height 16
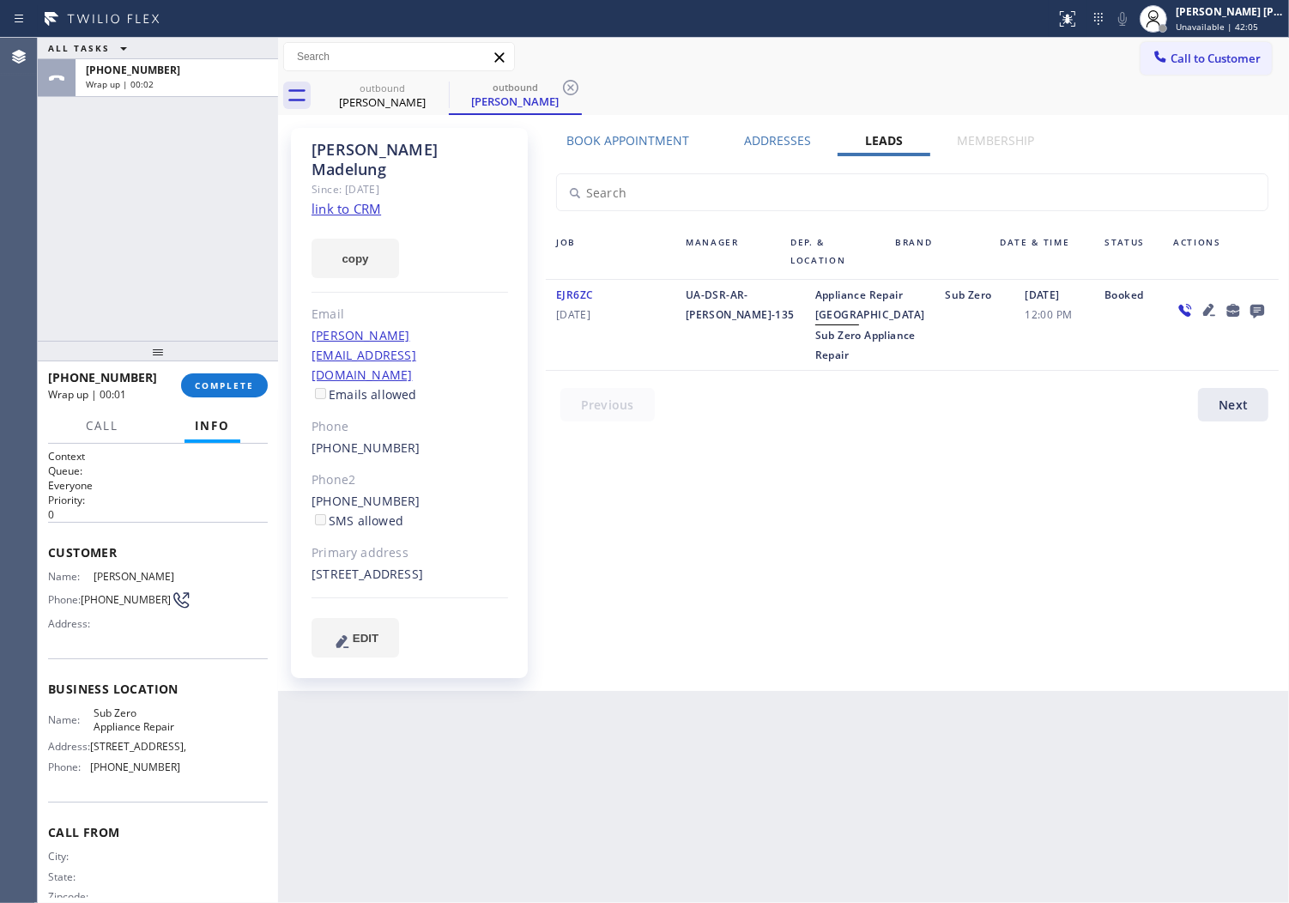
click at [1264, 311] on icon at bounding box center [1258, 312] width 14 height 14
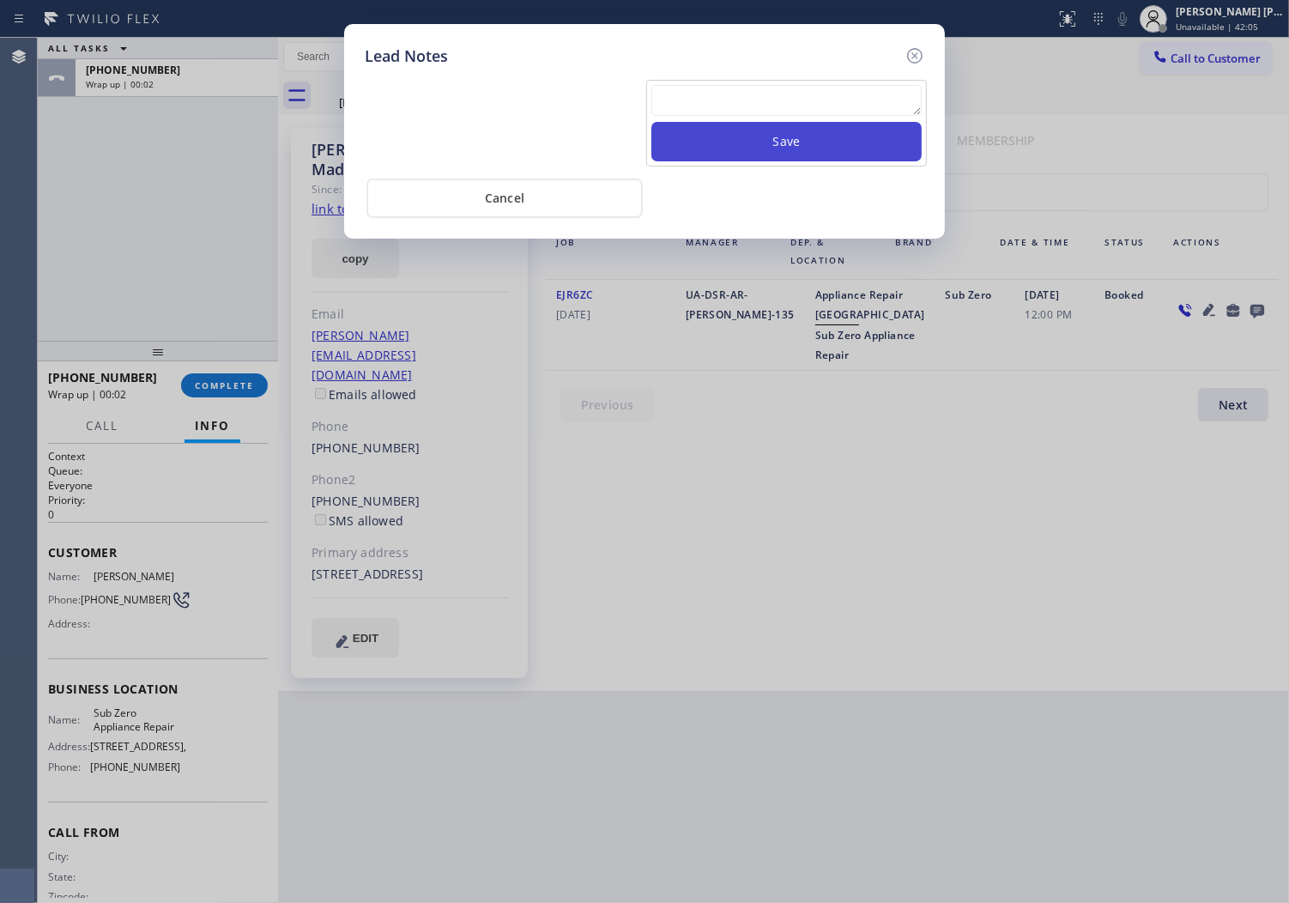
click at [901, 127] on button "Save" at bounding box center [787, 141] width 270 height 39
click at [880, 107] on textarea at bounding box center [787, 100] width 270 height 31
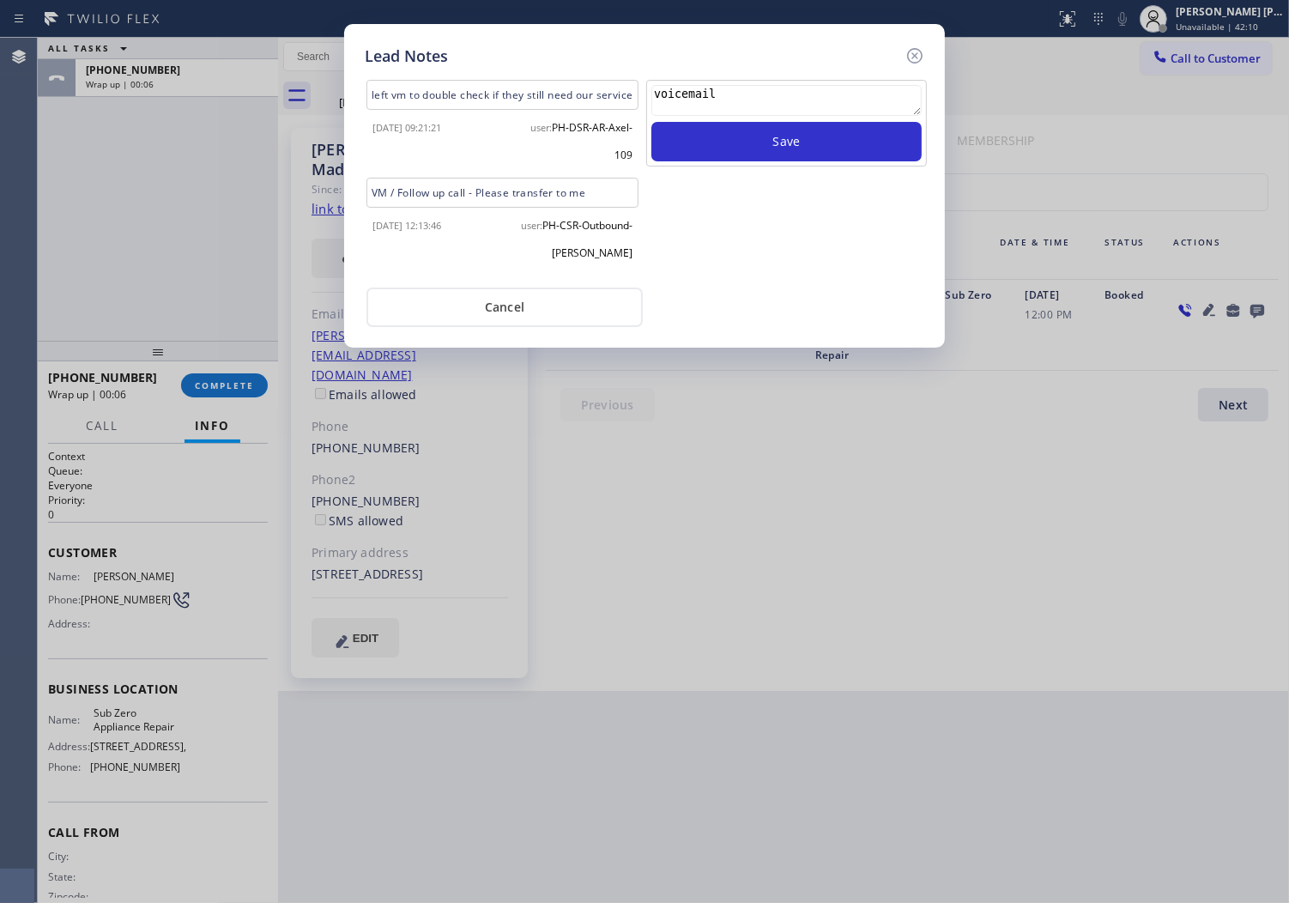
type textarea "voicemail"
click at [854, 169] on div "voicemail Save" at bounding box center [787, 178] width 284 height 196
click at [856, 155] on button "Save" at bounding box center [787, 141] width 270 height 39
click at [923, 50] on icon at bounding box center [915, 55] width 21 height 21
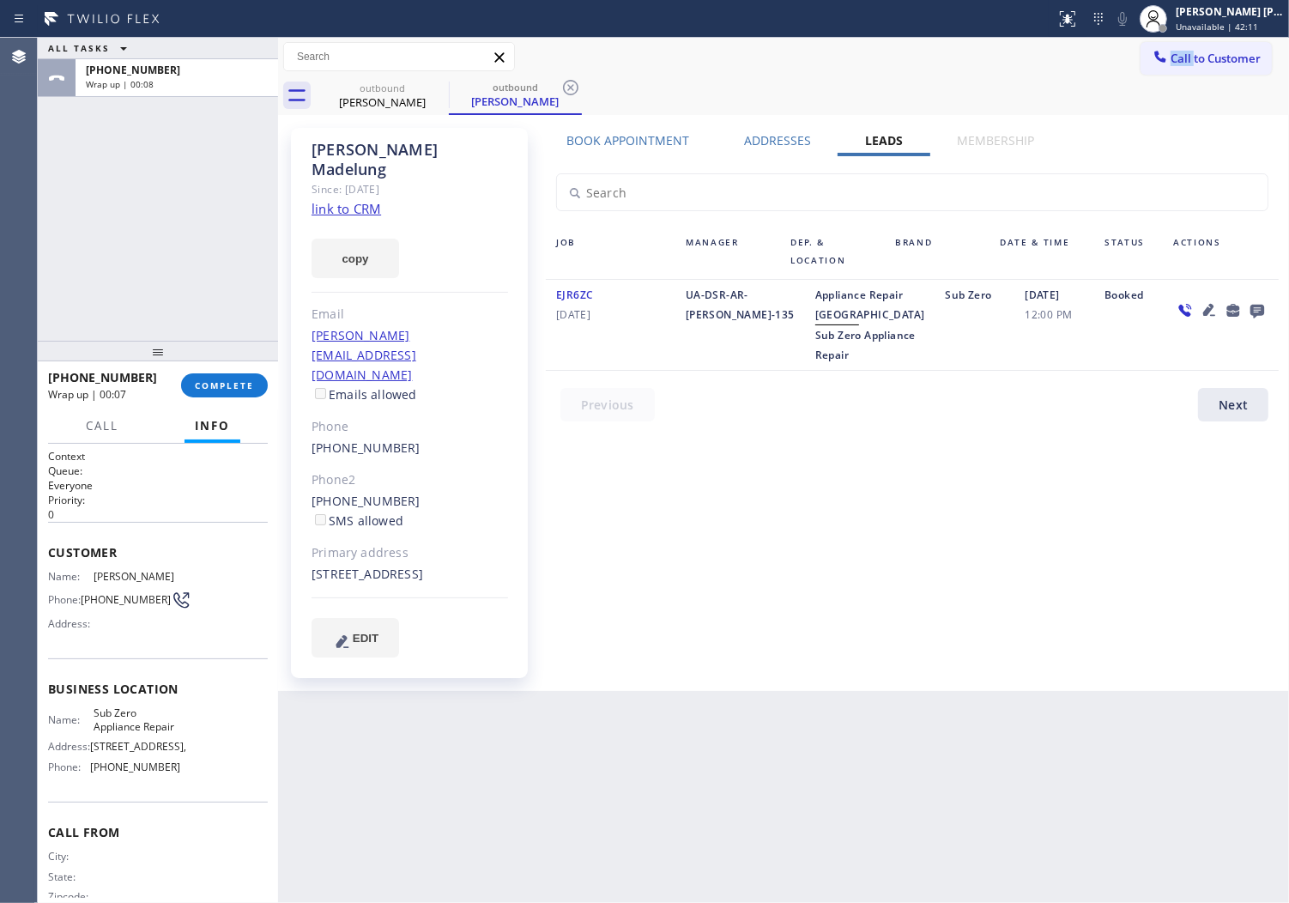
click at [923, 50] on div "Call to Customer Outbound call Location Sub Zero Appliance Repair Your caller i…" at bounding box center [783, 57] width 1011 height 30
click at [249, 386] on span "COMPLETE" at bounding box center [224, 385] width 59 height 12
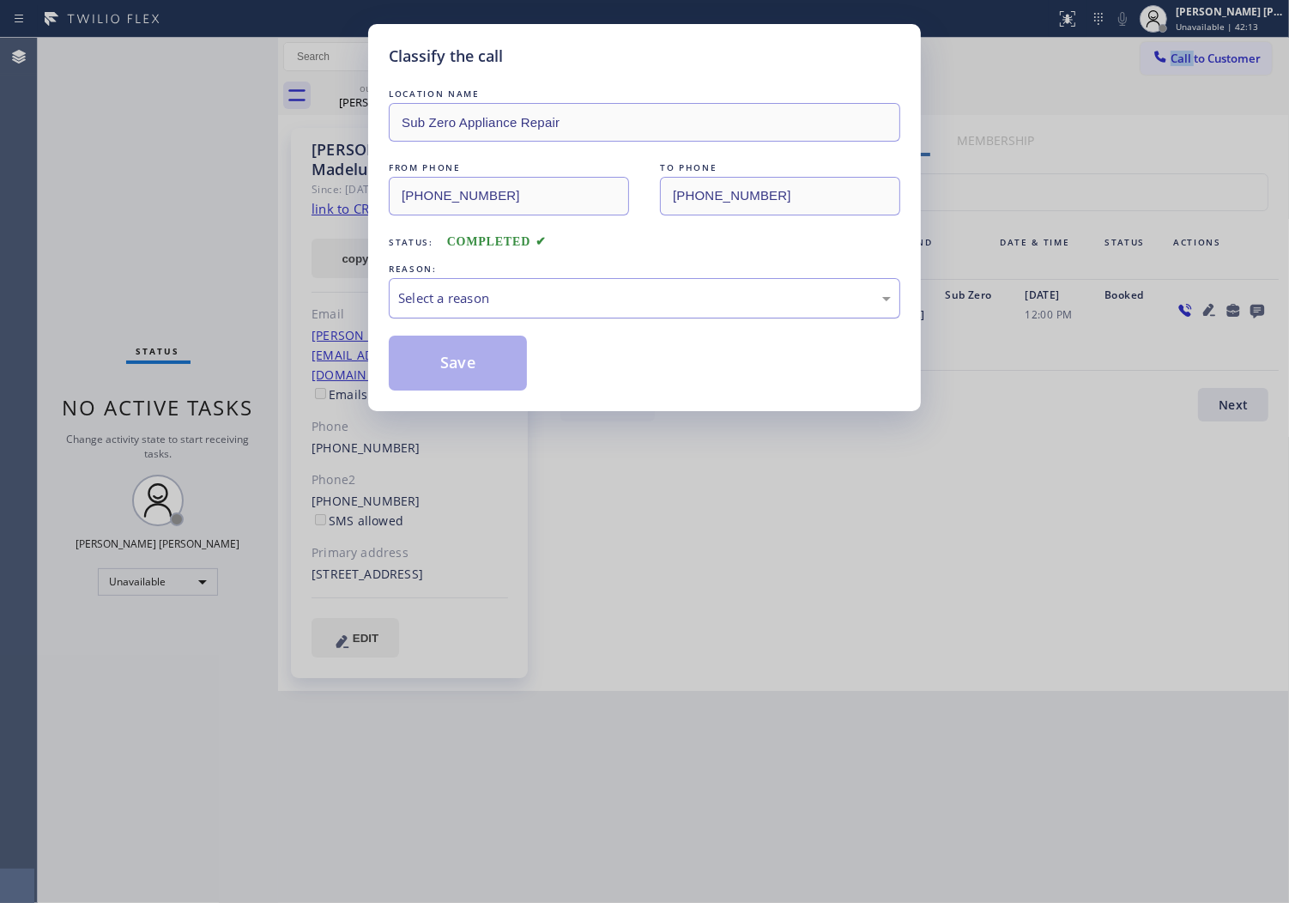
click at [597, 315] on div "Select a reason" at bounding box center [645, 298] width 512 height 40
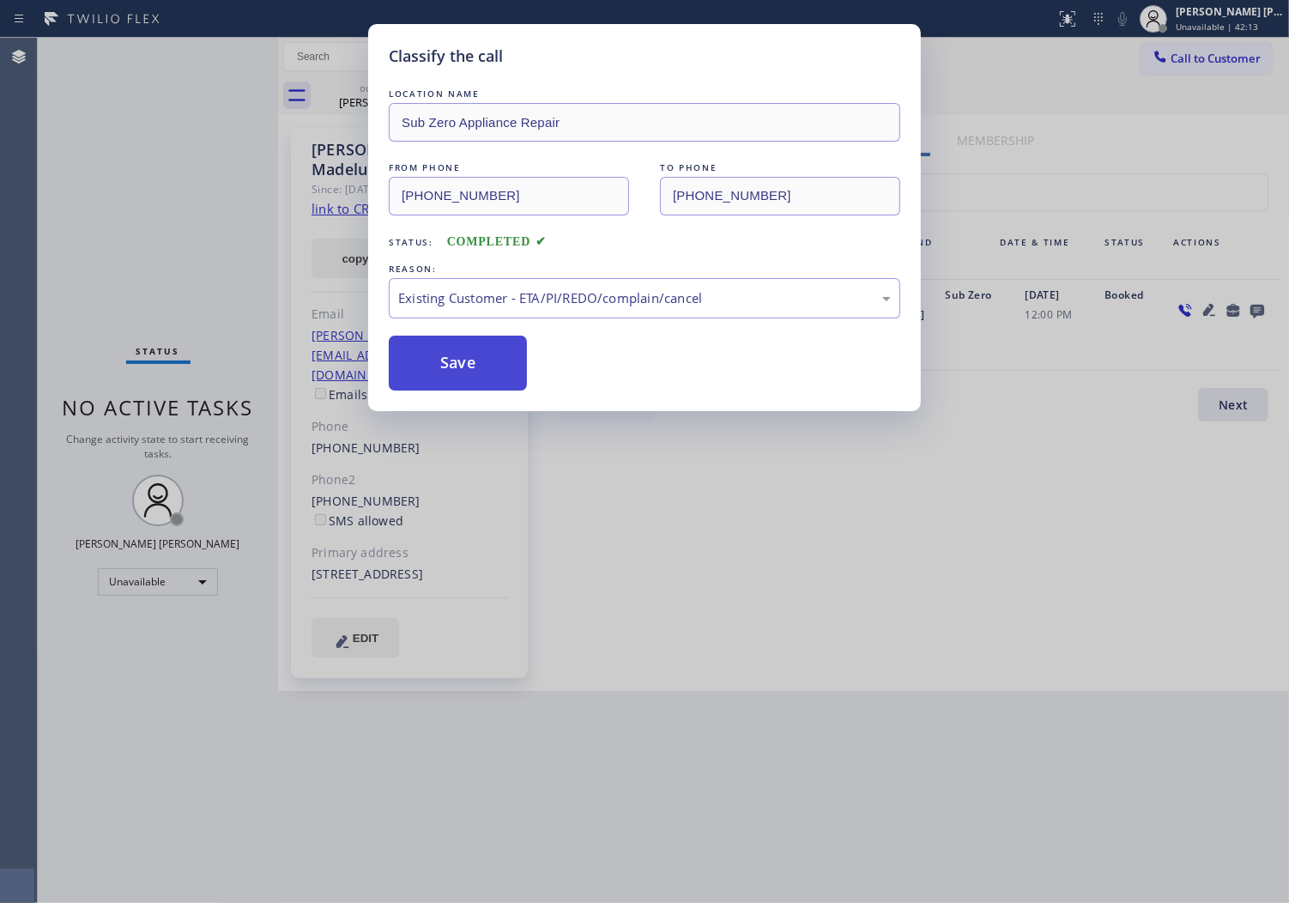
click at [450, 383] on button "Save" at bounding box center [458, 363] width 138 height 55
click at [427, 372] on button "Save" at bounding box center [458, 363] width 138 height 55
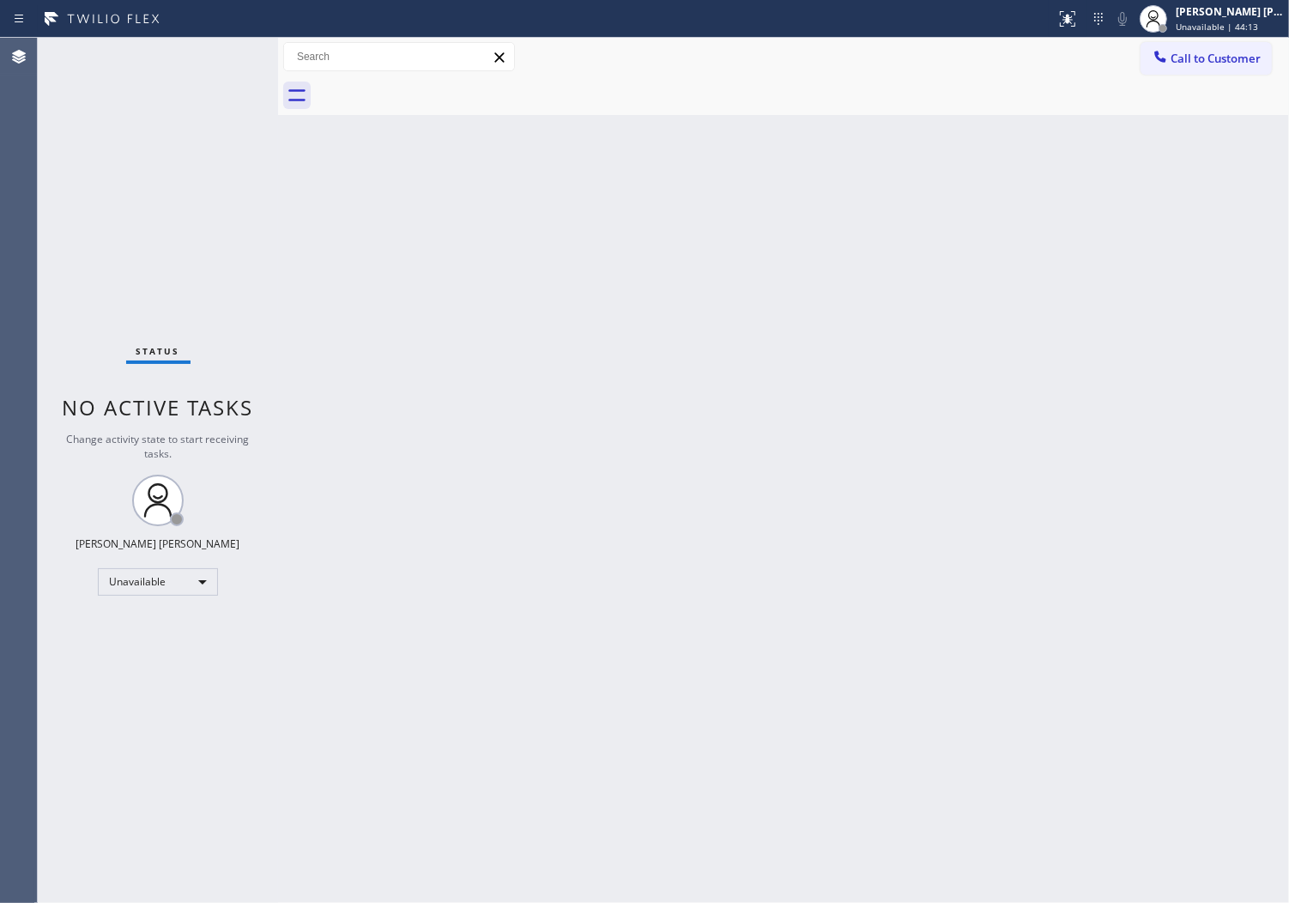
click at [1166, 57] on icon at bounding box center [1160, 56] width 17 height 17
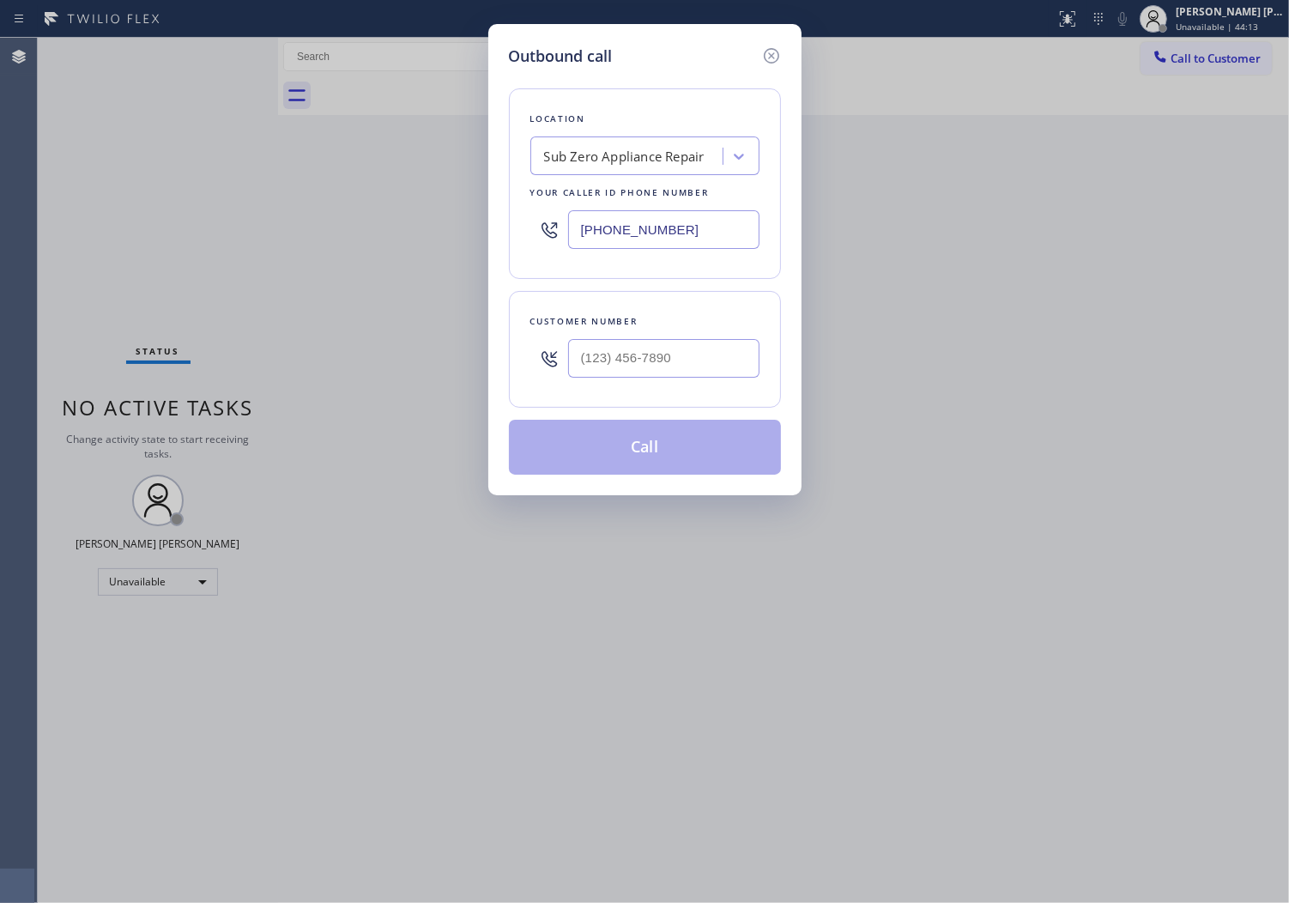
click at [615, 236] on input "[PHONE_NUMBER]" at bounding box center [663, 229] width 191 height 39
paste input "786) 627-554"
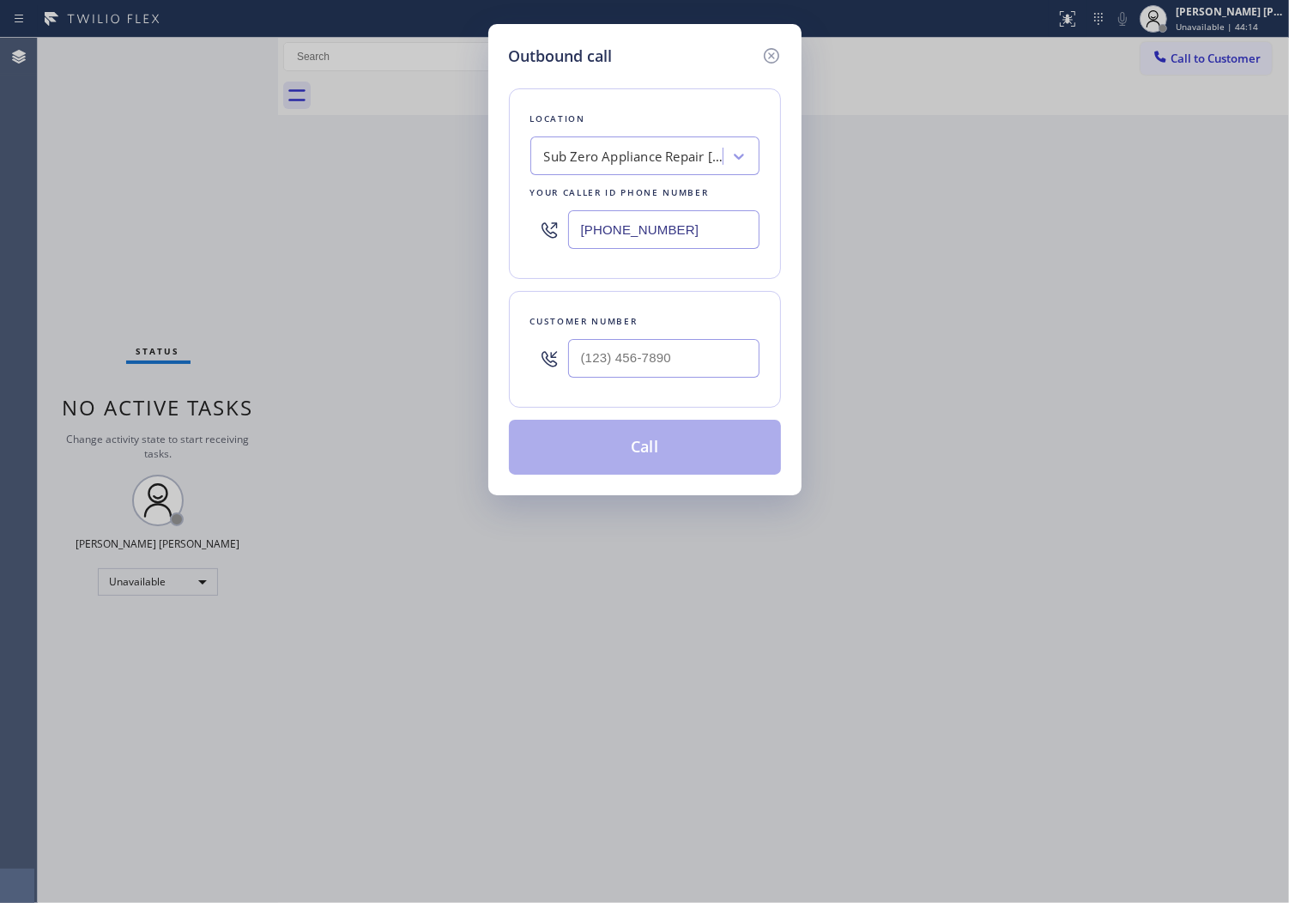
type input "[PHONE_NUMBER]"
click at [611, 346] on input "(___) ___-____" at bounding box center [663, 358] width 191 height 39
paste input "407) 456-3953"
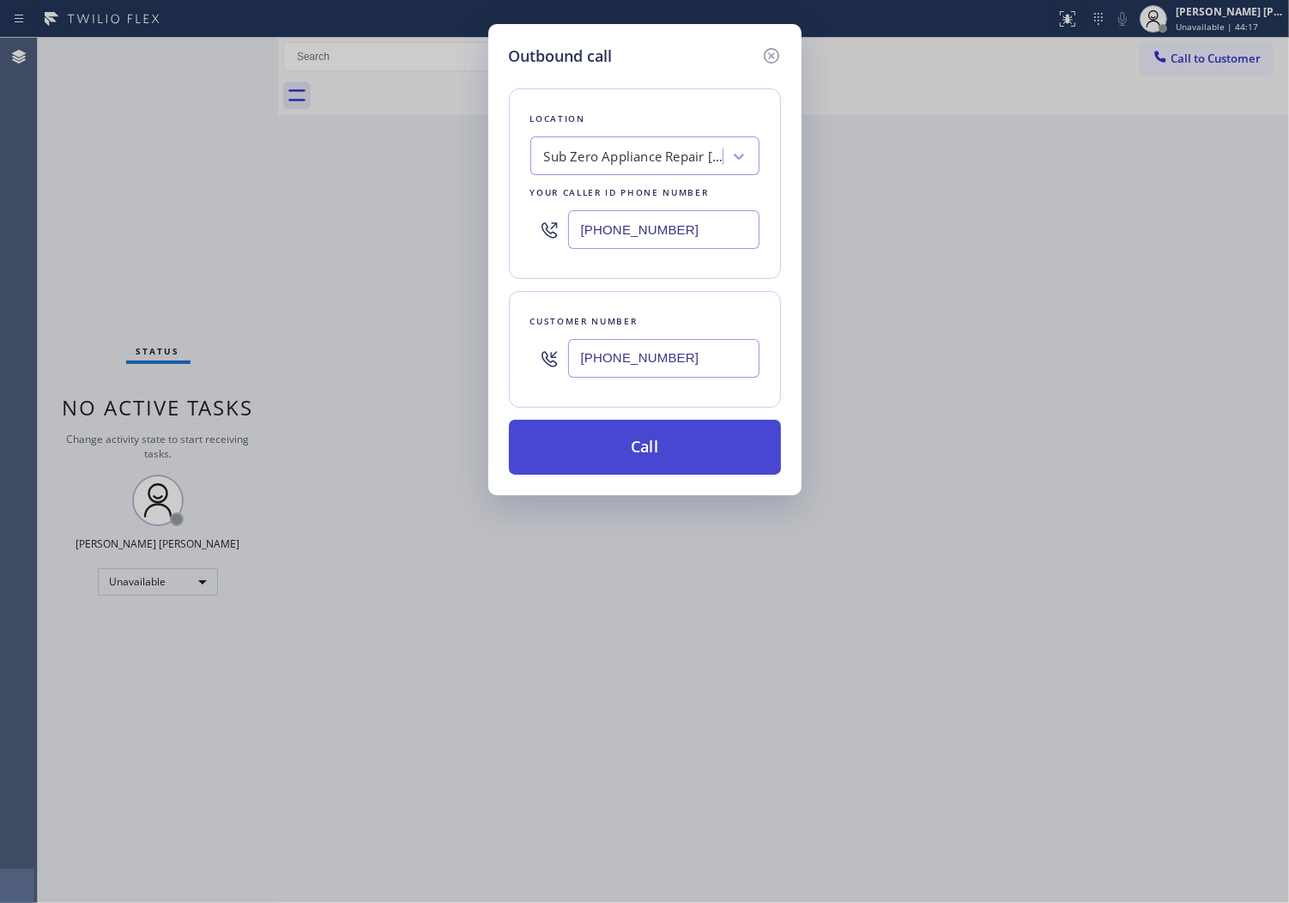
type input "[PHONE_NUMBER]"
click at [652, 442] on button "Call" at bounding box center [645, 447] width 272 height 55
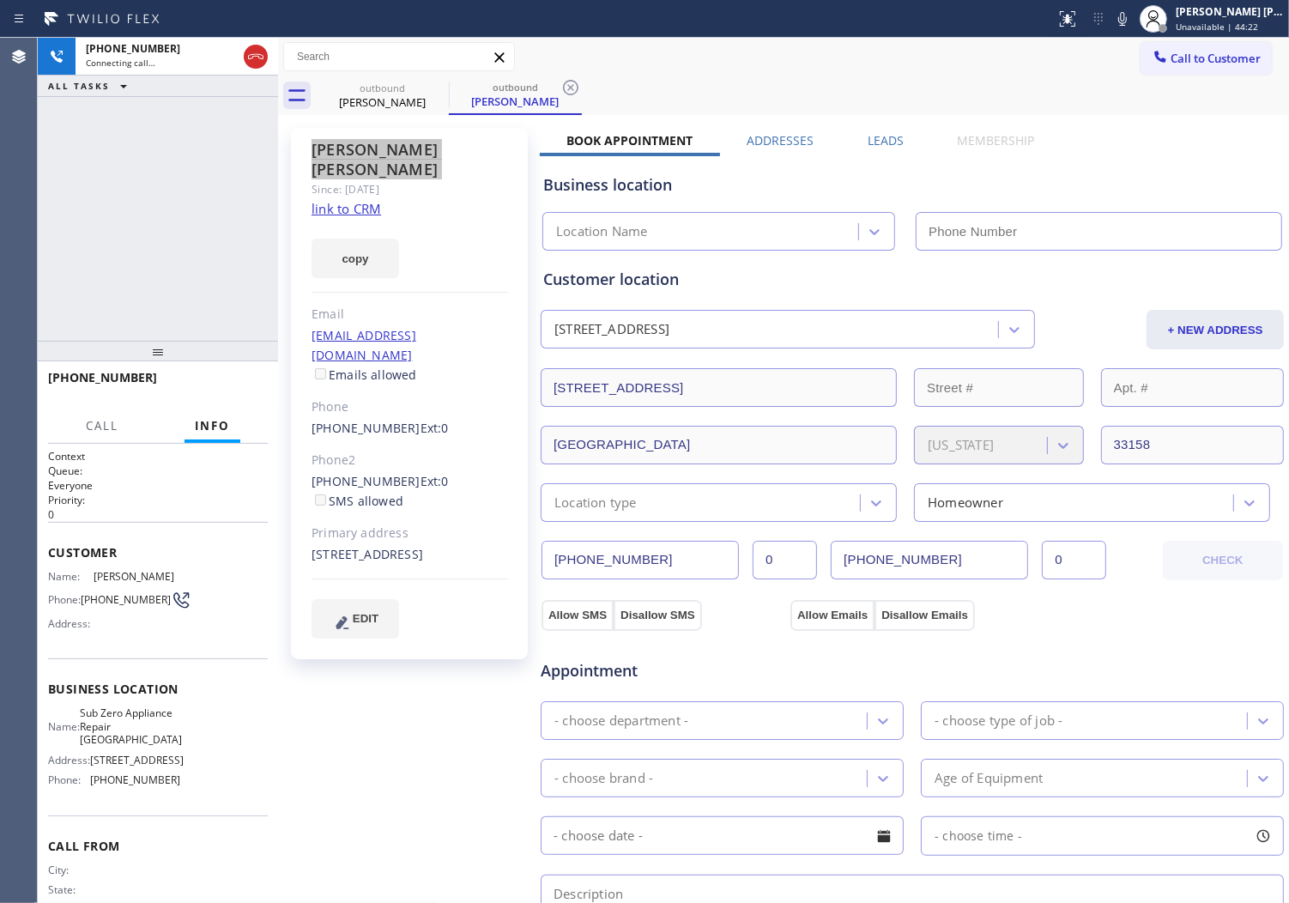
type input "[PHONE_NUMBER]"
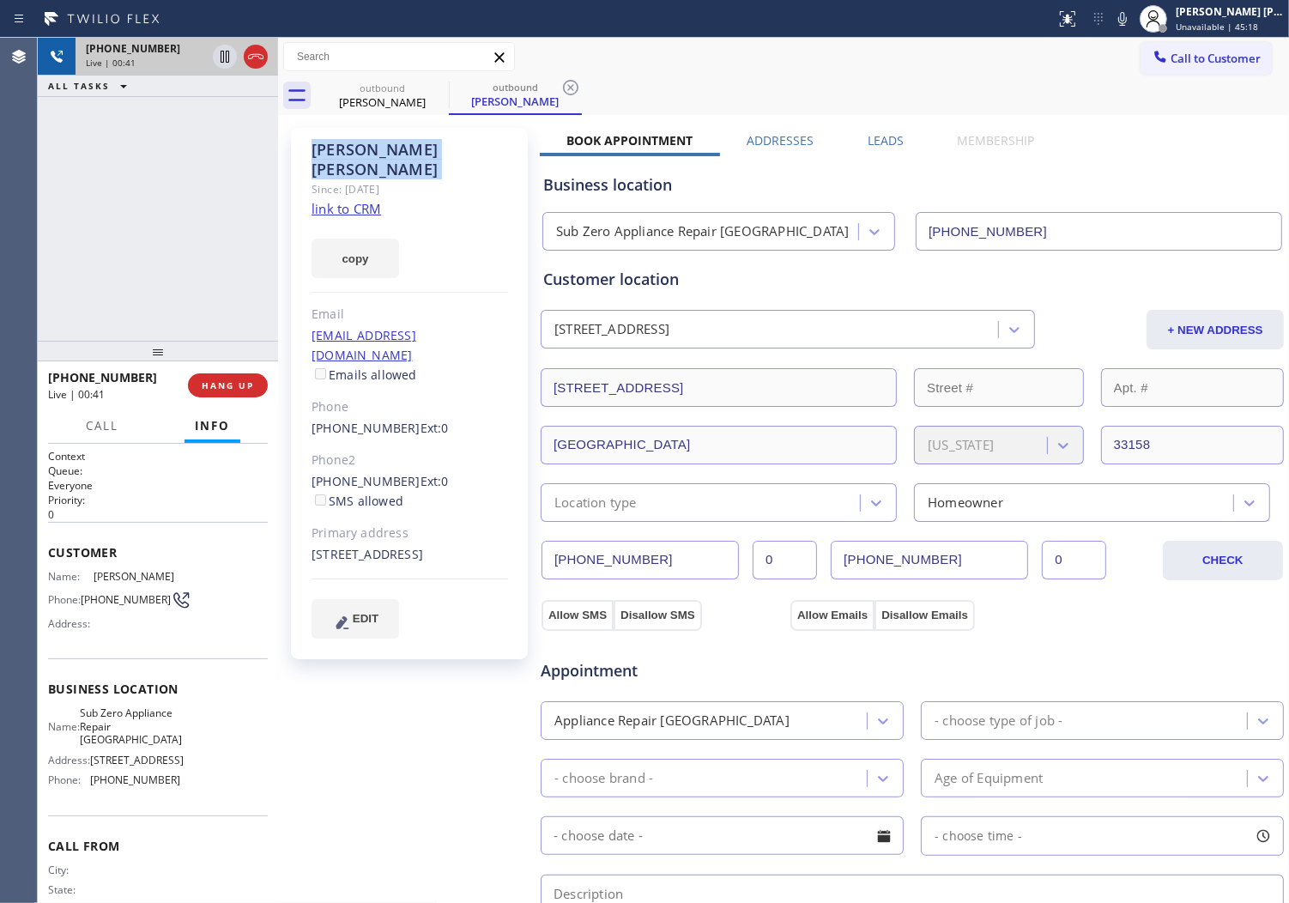
click at [250, 60] on icon at bounding box center [256, 56] width 21 height 21
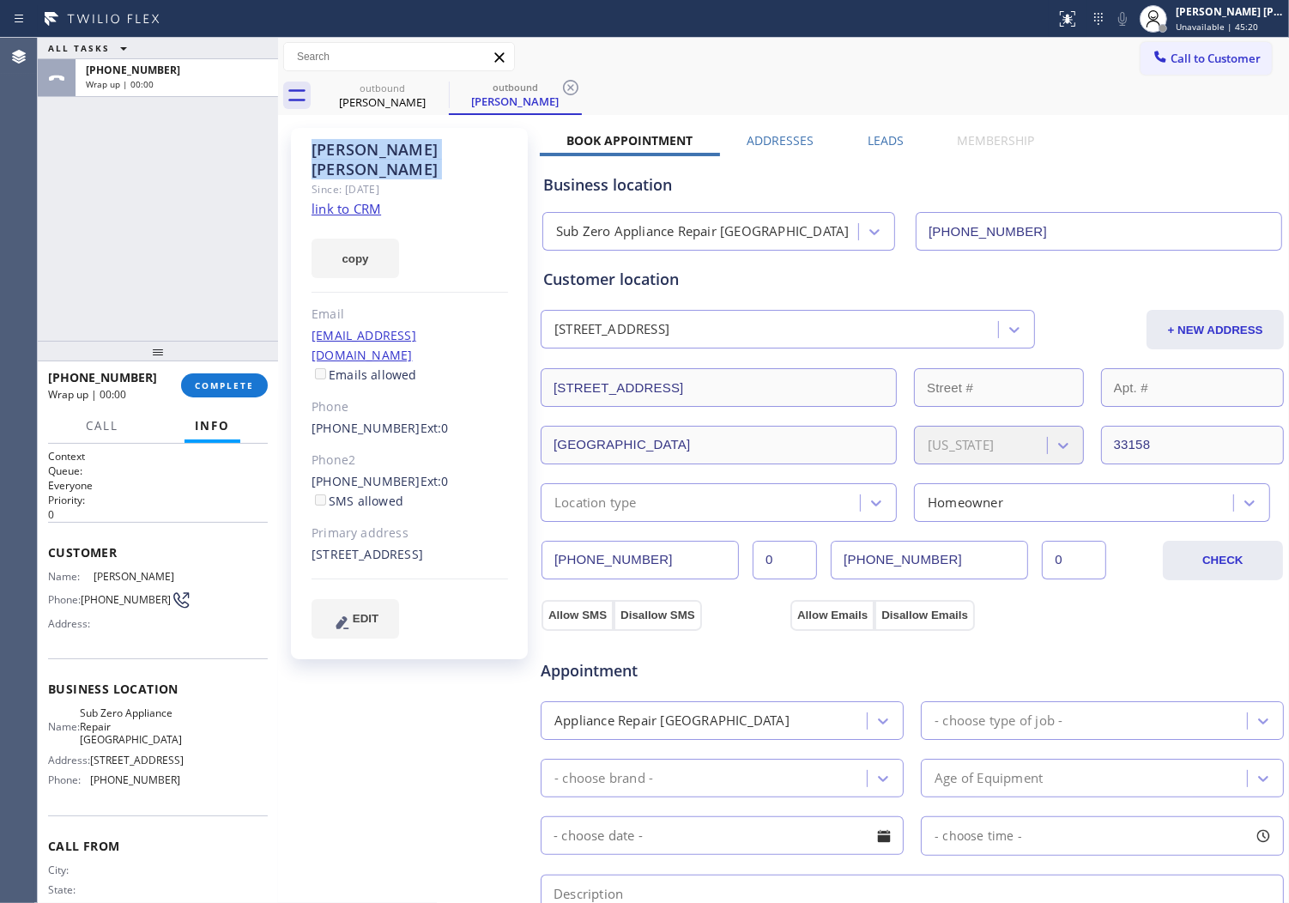
click at [886, 141] on label "Leads" at bounding box center [886, 140] width 36 height 16
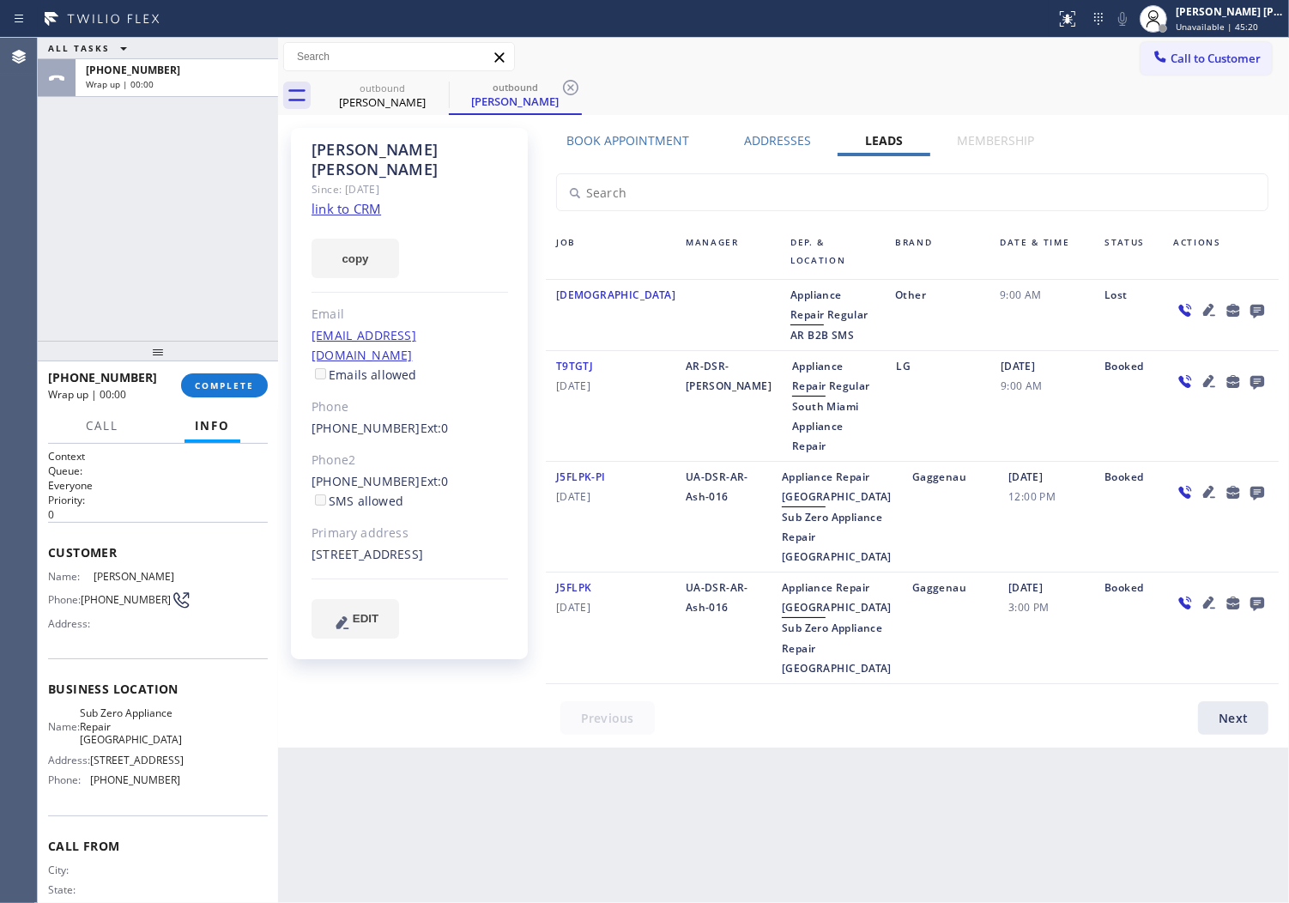
click at [1254, 312] on icon at bounding box center [1258, 312] width 14 height 14
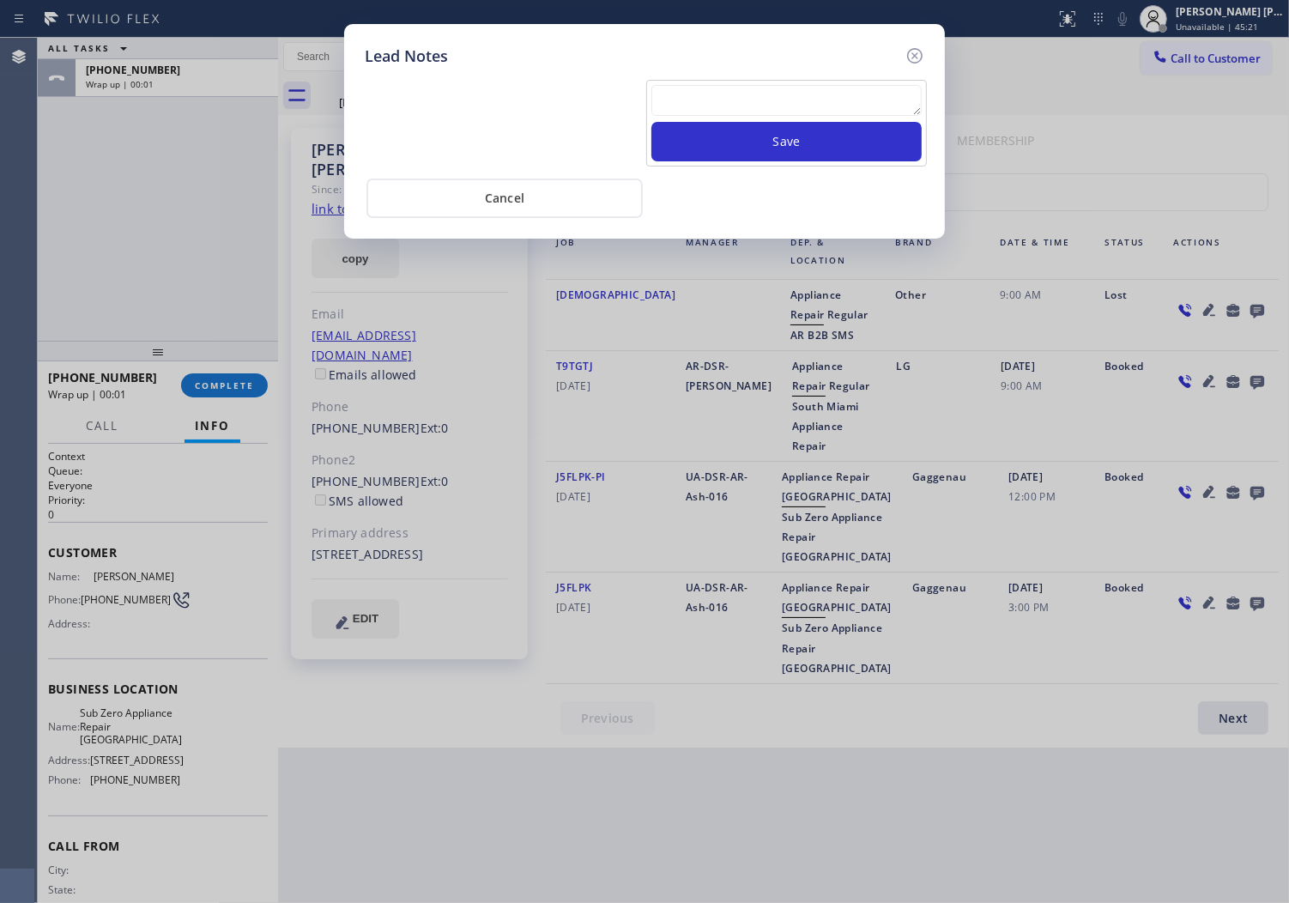
click at [692, 106] on textarea at bounding box center [787, 100] width 270 height 31
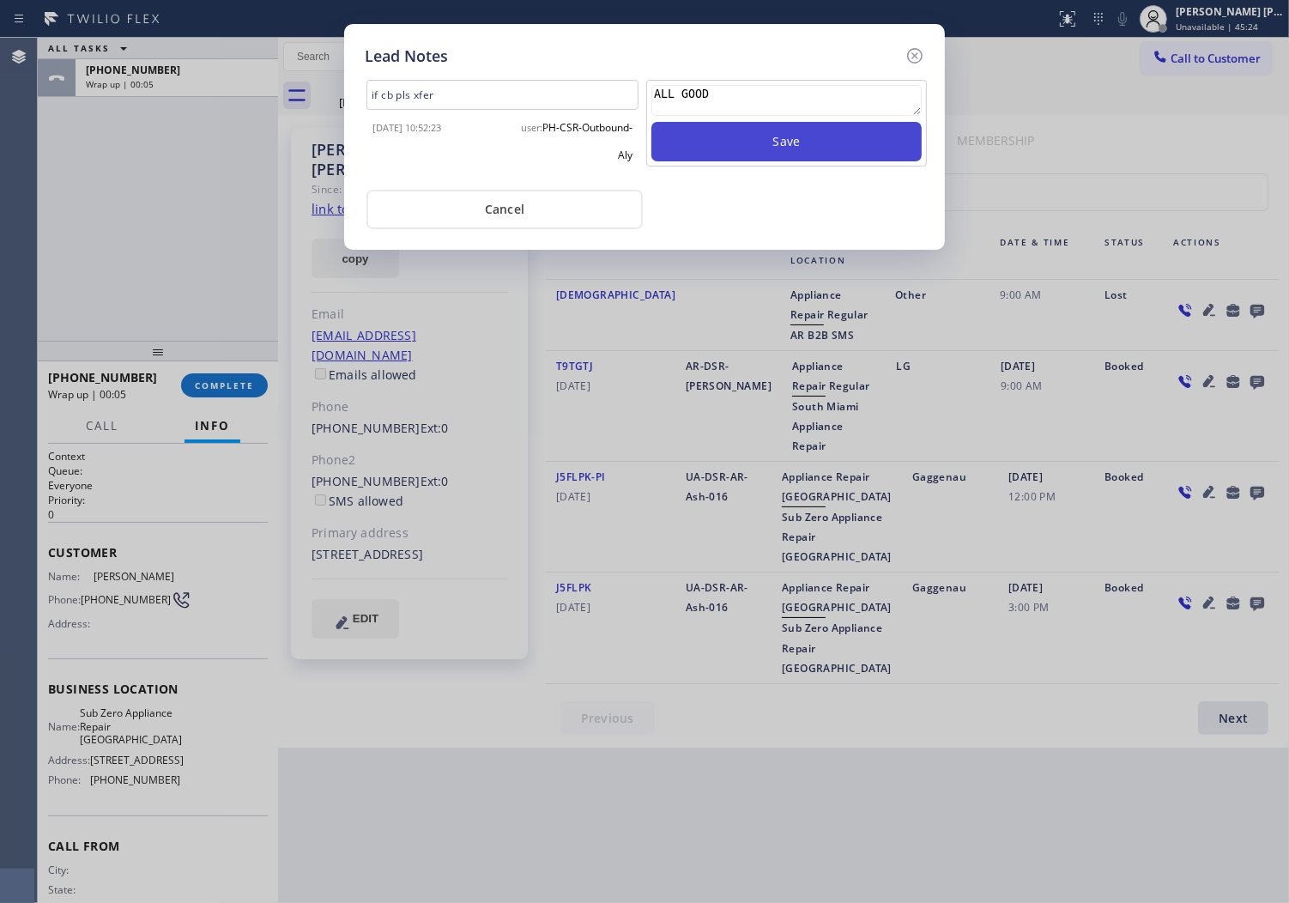
type textarea "ALL GOOD"
click at [730, 144] on button "Save" at bounding box center [787, 141] width 270 height 39
click at [912, 56] on icon at bounding box center [915, 55] width 21 height 21
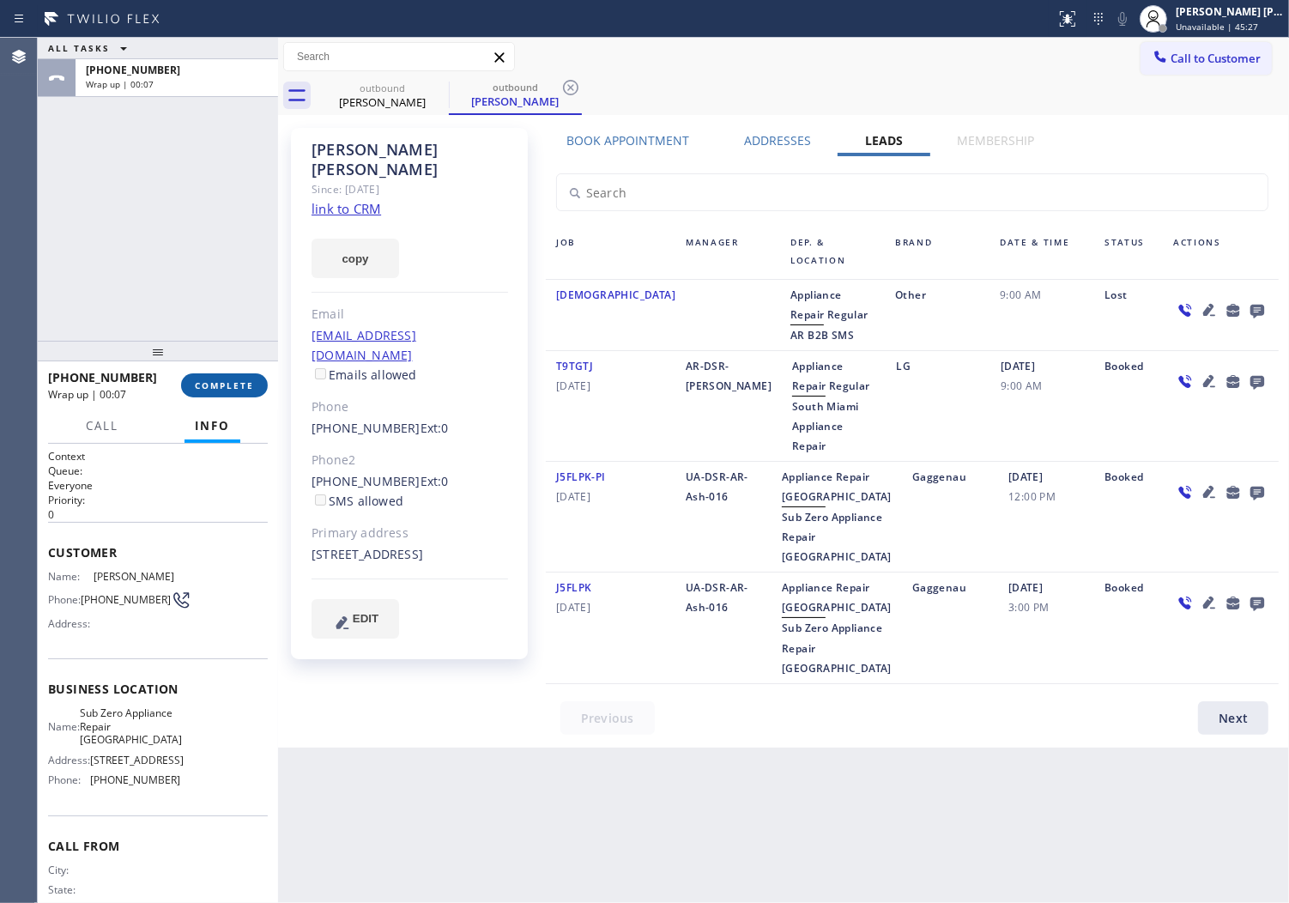
click at [191, 385] on button "COMPLETE" at bounding box center [224, 385] width 87 height 24
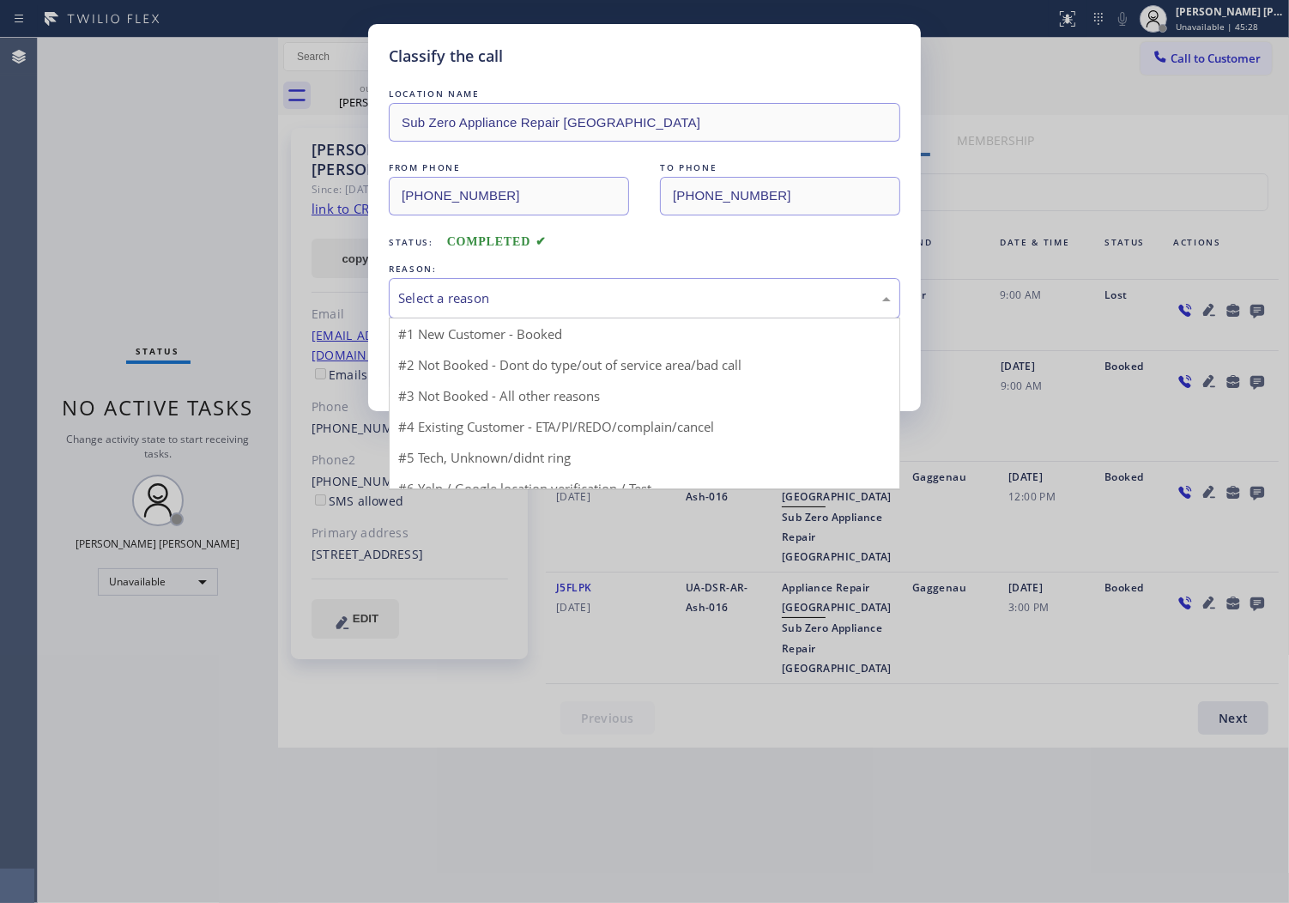
click at [452, 302] on div "Select a reason" at bounding box center [644, 298] width 493 height 20
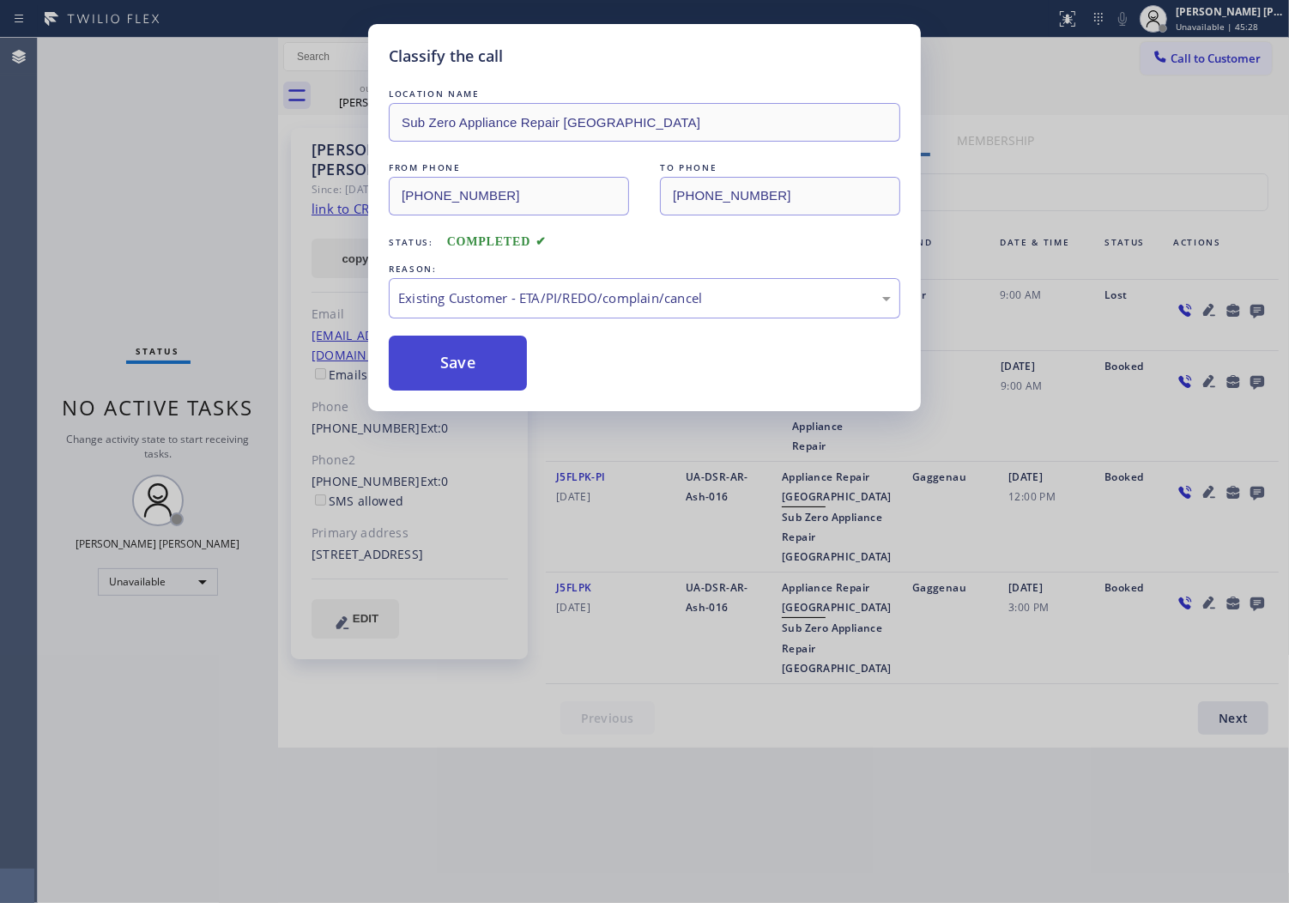
click at [421, 388] on button "Save" at bounding box center [458, 363] width 138 height 55
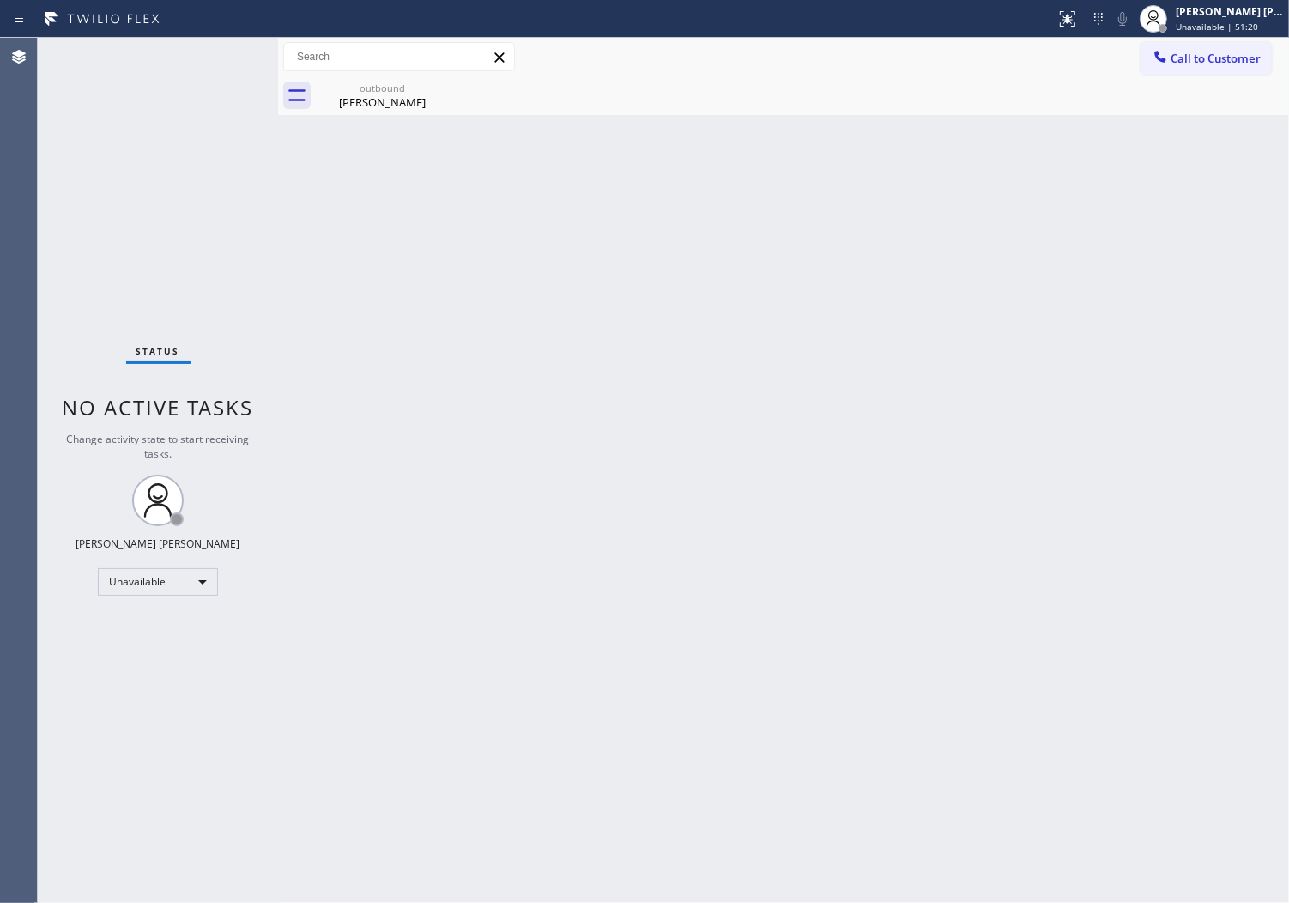
click at [11, 126] on div "Agent Desktop" at bounding box center [18, 470] width 37 height 865
click at [1220, 23] on span "Unavailable | 51:21" at bounding box center [1217, 27] width 82 height 12
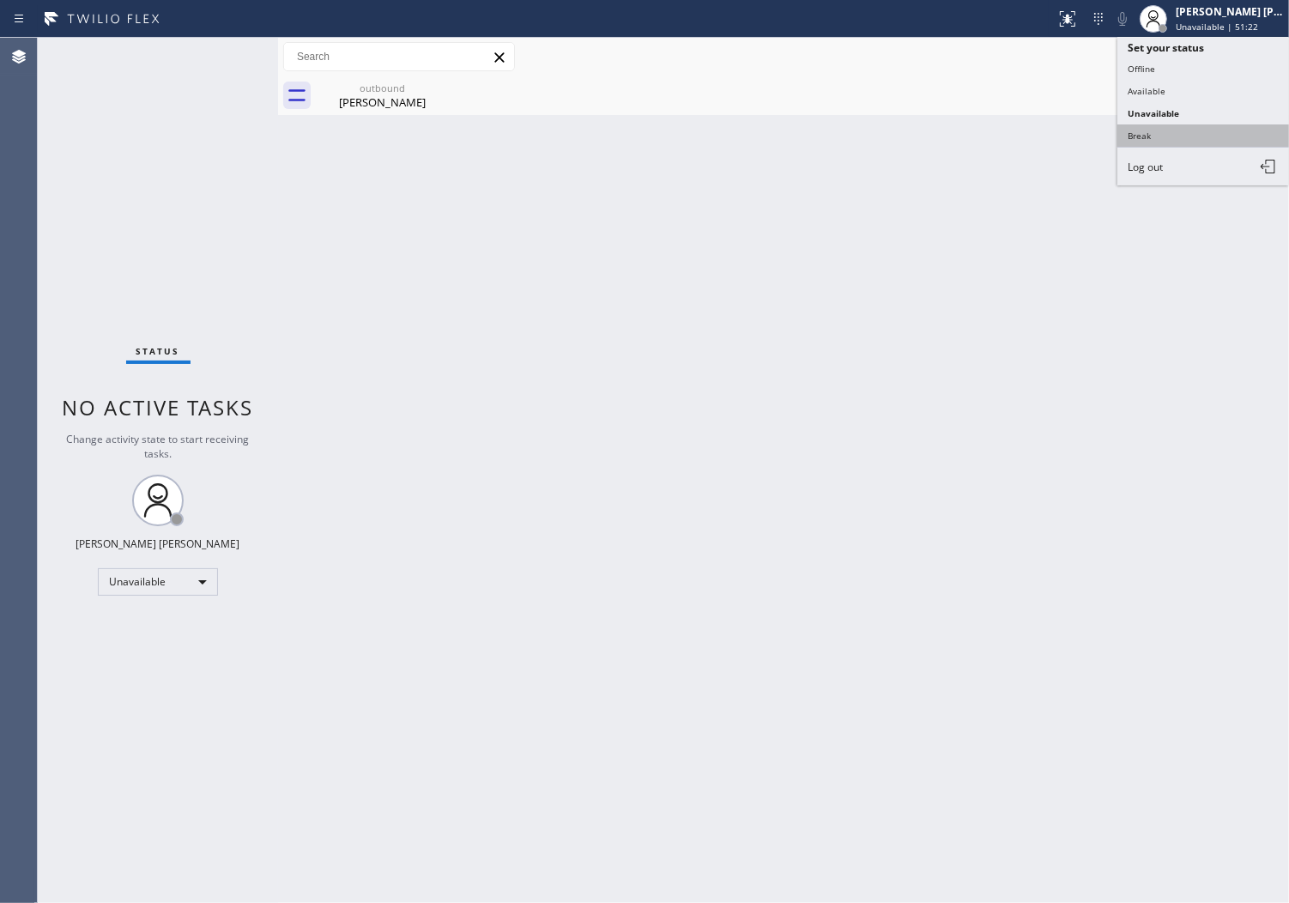
click at [1196, 130] on button "Break" at bounding box center [1204, 135] width 172 height 22
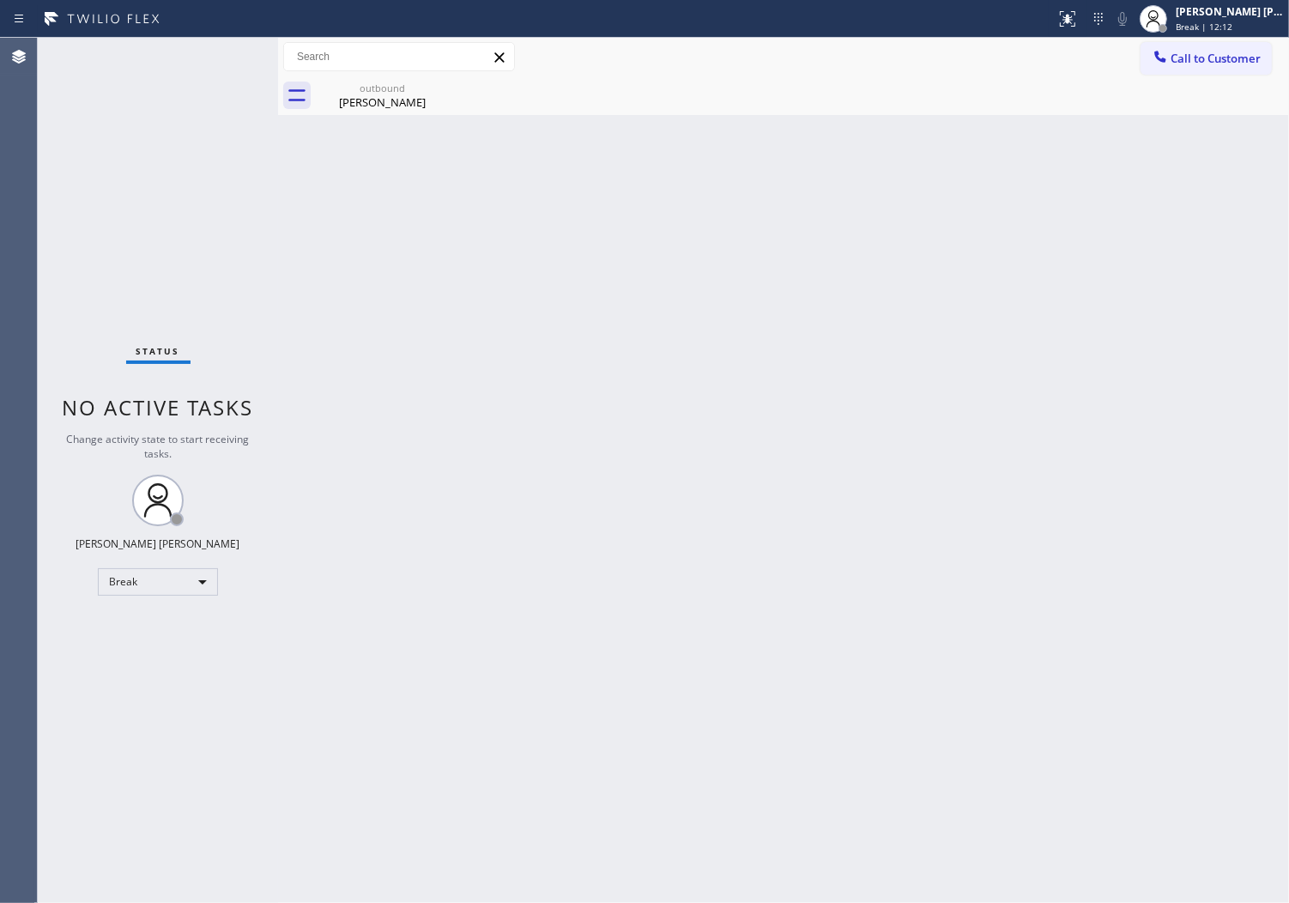
click at [55, 97] on div "Status No active tasks Change activity state to start receiving tasks. [PERSON_…" at bounding box center [158, 470] width 240 height 865
click at [4, 421] on div "Agent Desktop" at bounding box center [18, 470] width 37 height 865
drag, startPoint x: 4, startPoint y: 421, endPoint x: 251, endPoint y: 322, distance: 265.7
click at [6, 421] on div "Agent Desktop" at bounding box center [18, 470] width 37 height 865
click at [1249, 21] on div "Break | 13:17" at bounding box center [1230, 27] width 108 height 12
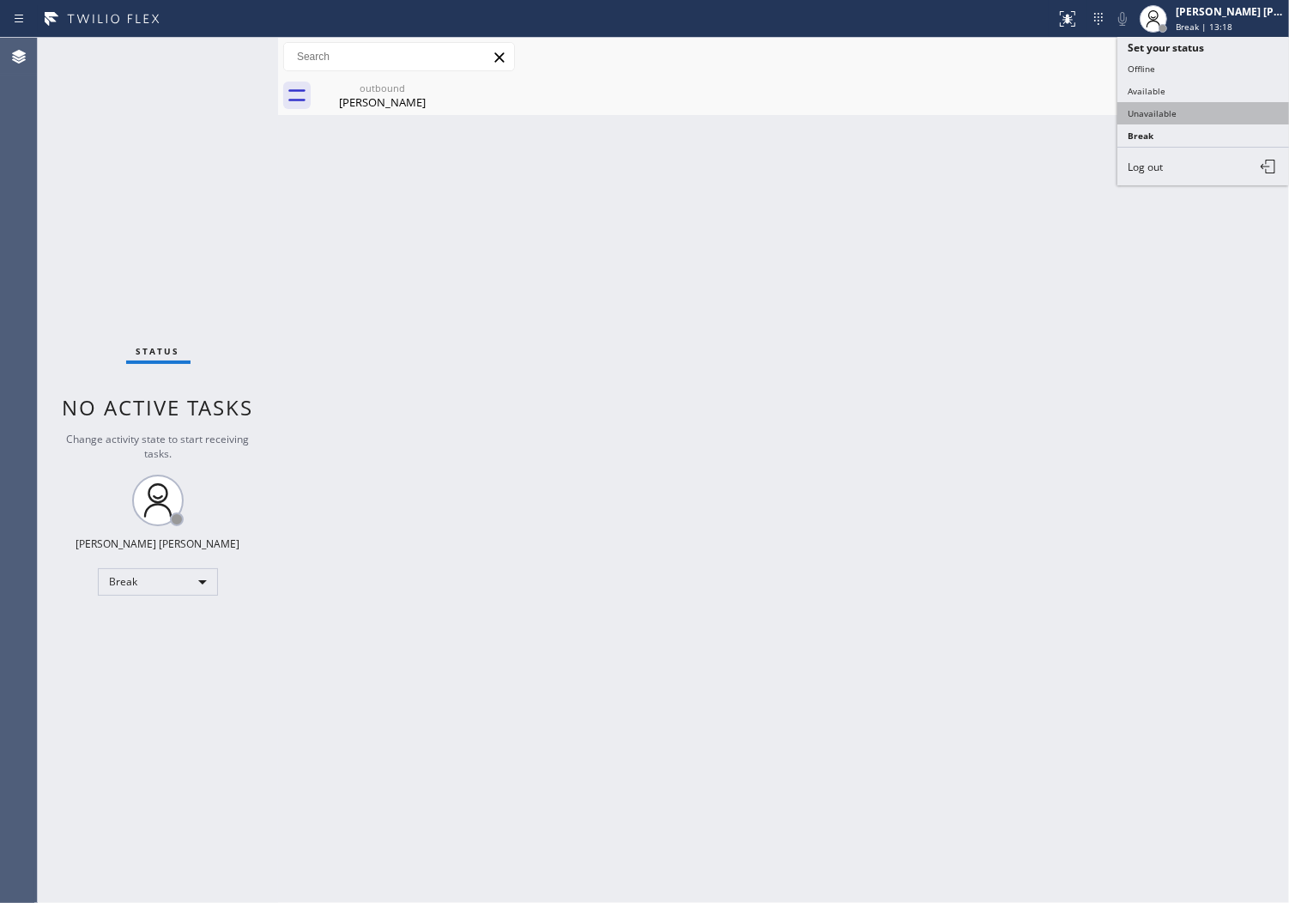
click at [1162, 116] on button "Unavailable" at bounding box center [1204, 113] width 172 height 22
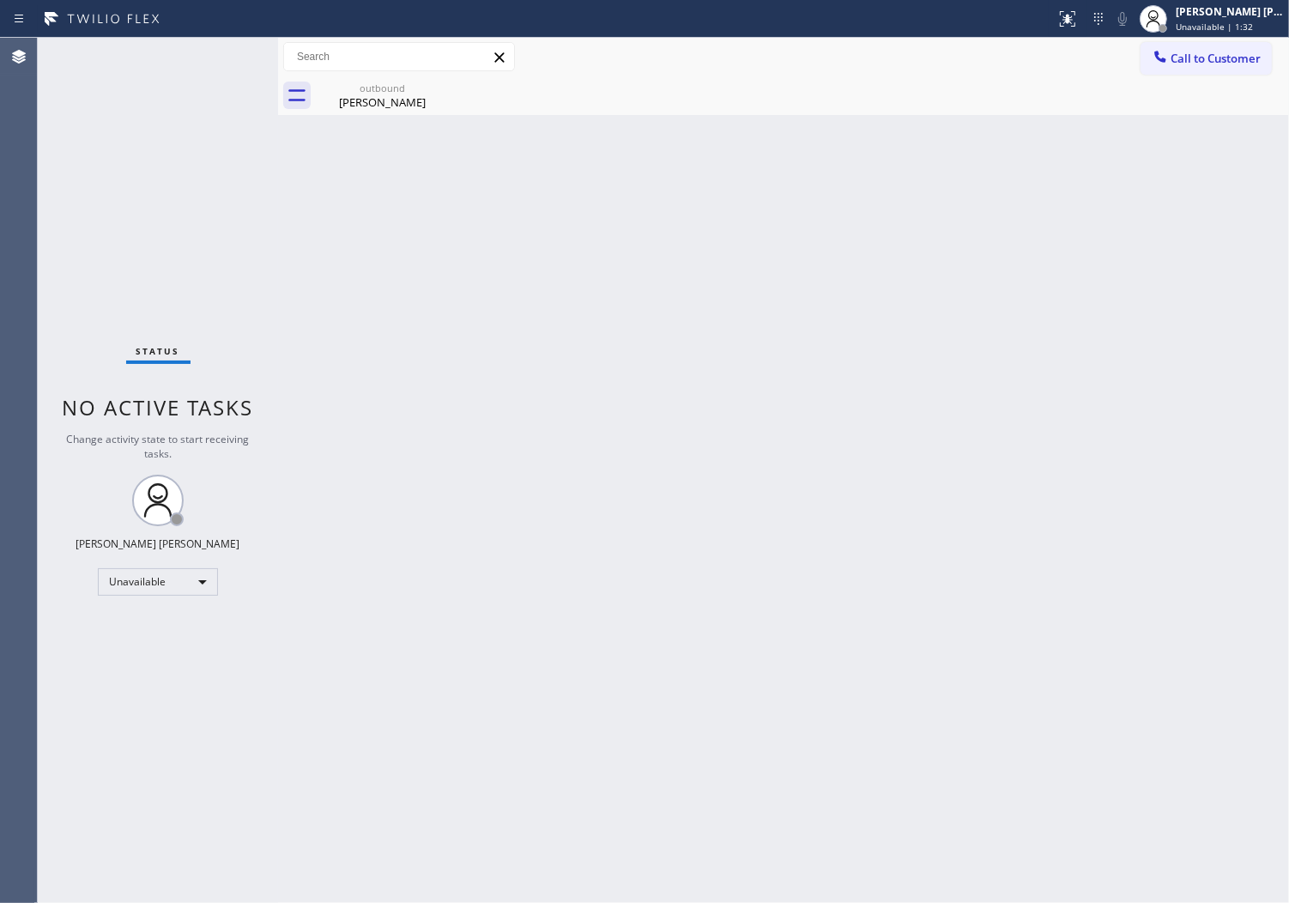
drag, startPoint x: 28, startPoint y: 412, endPoint x: 37, endPoint y: 401, distance: 14.1
click at [28, 412] on div "Agent Desktop" at bounding box center [18, 470] width 37 height 865
click at [422, 100] on div "[PERSON_NAME]" at bounding box center [383, 101] width 130 height 15
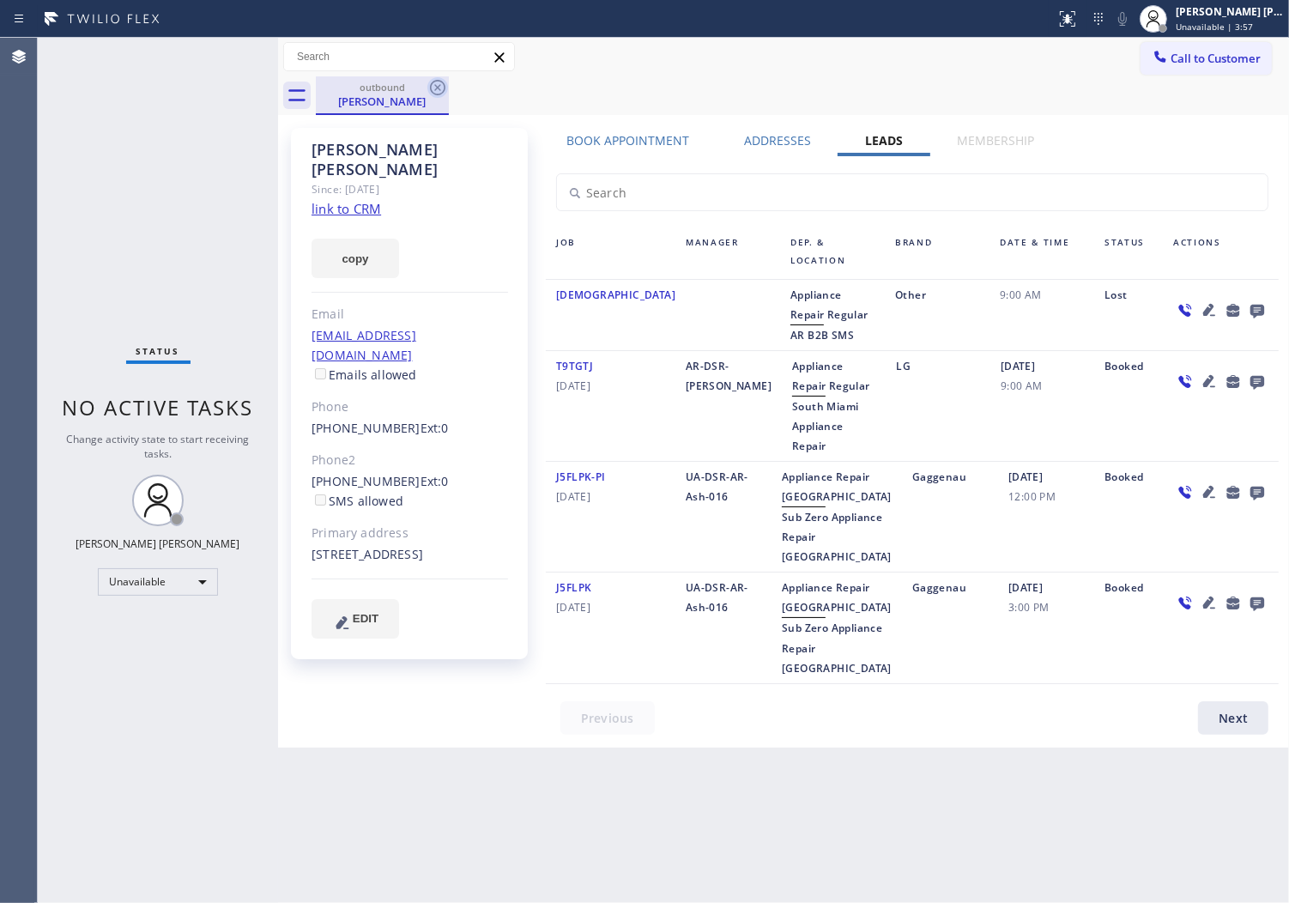
click at [440, 88] on icon at bounding box center [437, 87] width 21 height 21
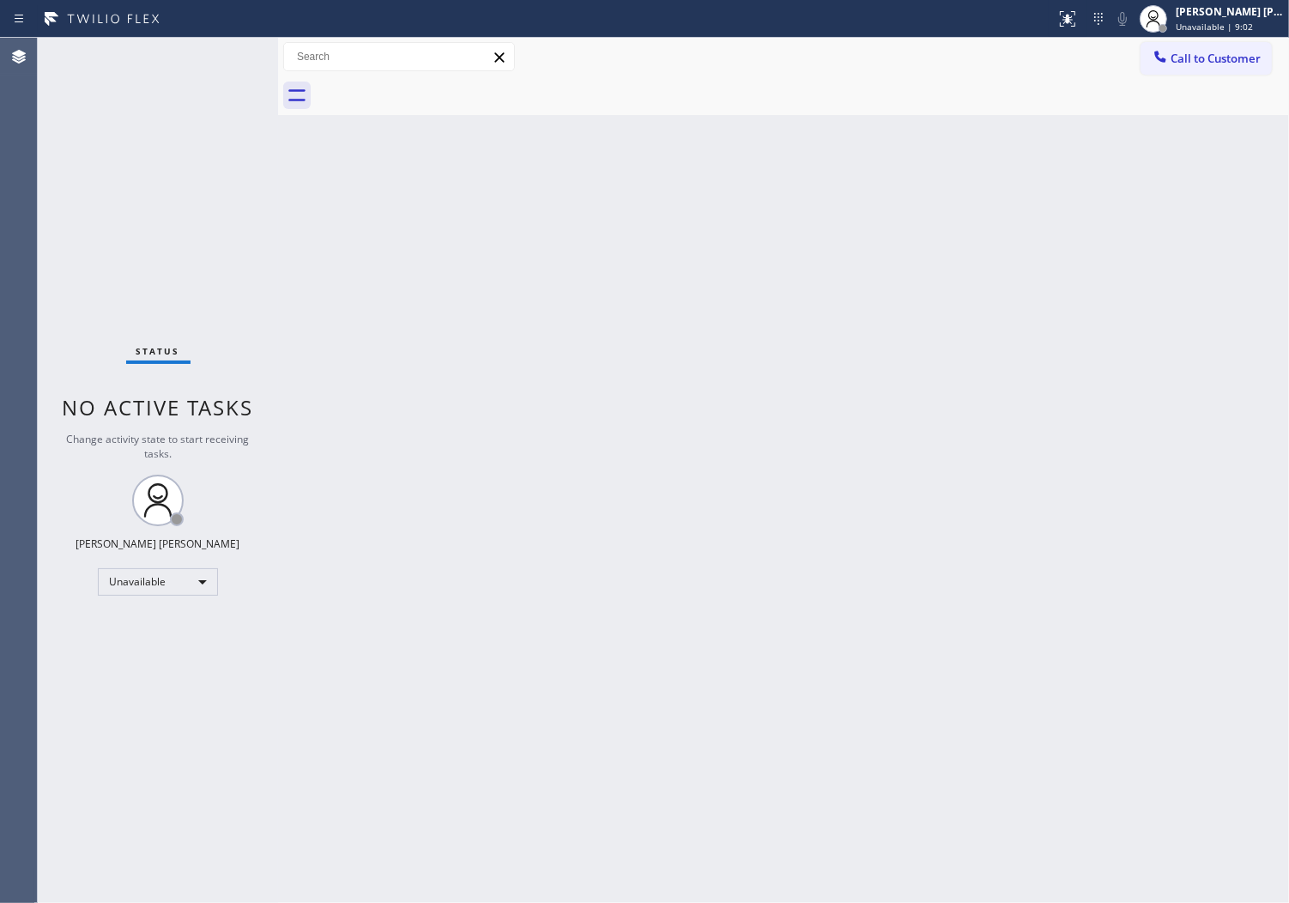
click at [79, 246] on div "Status No active tasks Change activity state to start receiving tasks. [PERSON_…" at bounding box center [158, 470] width 240 height 865
click at [1238, 72] on button "Call to Customer" at bounding box center [1206, 58] width 131 height 33
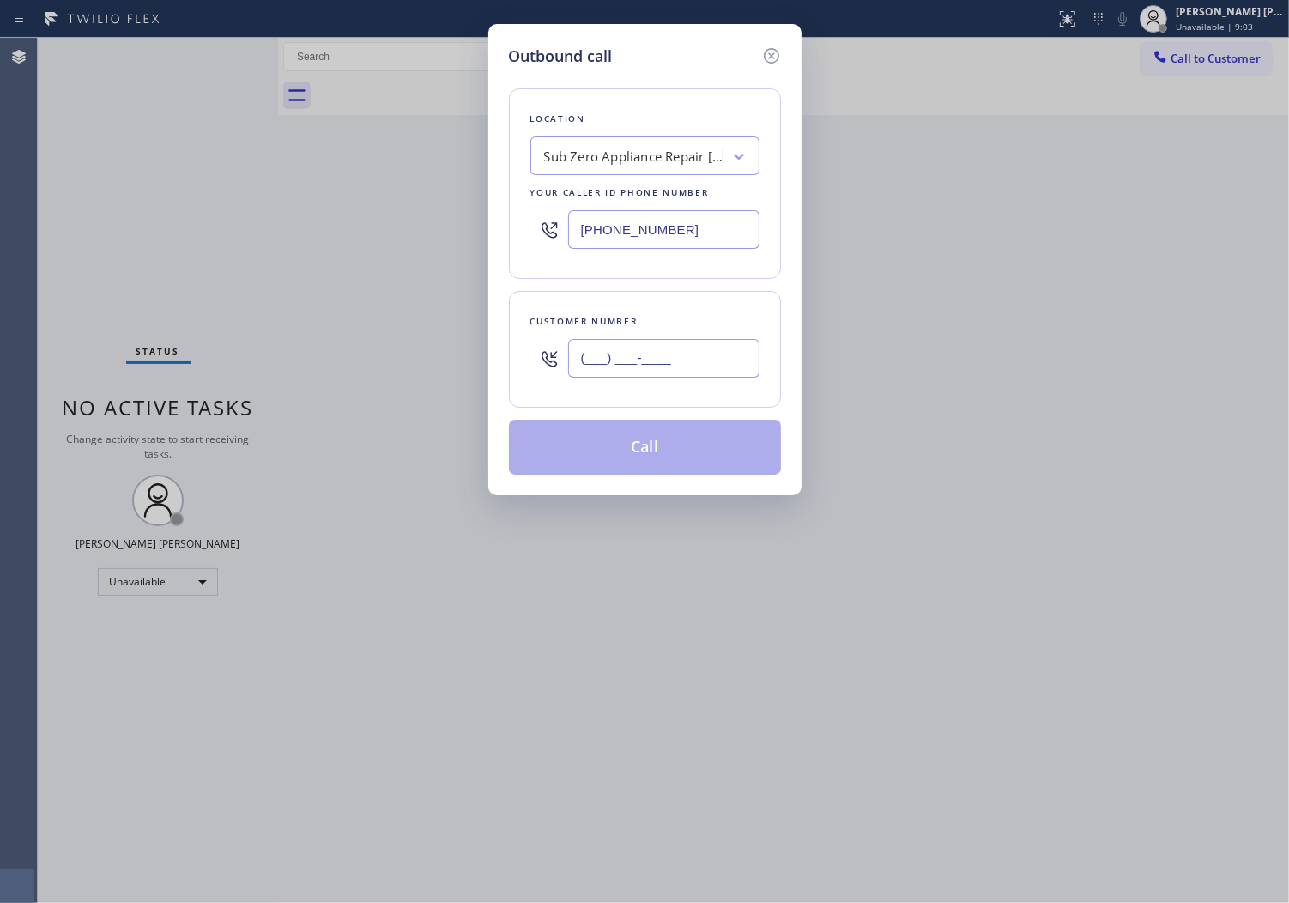
click at [647, 369] on input "(___) ___-____" at bounding box center [663, 358] width 191 height 39
paste input "602) 882-8249"
type input "[PHONE_NUMBER]"
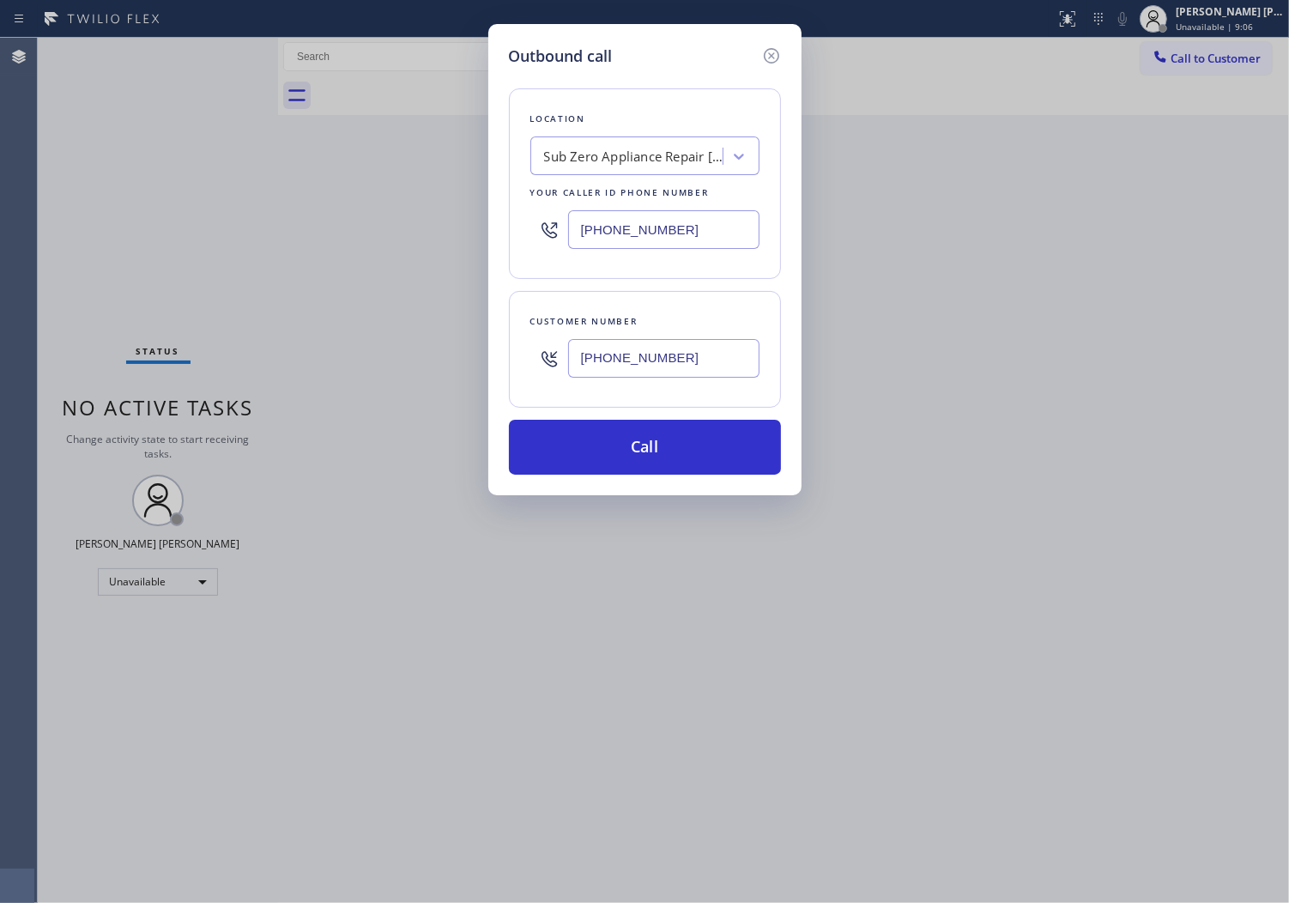
click at [651, 238] on input "[PHONE_NUMBER]" at bounding box center [663, 229] width 191 height 39
paste input "623) 283-2416"
type input "[PHONE_NUMBER]"
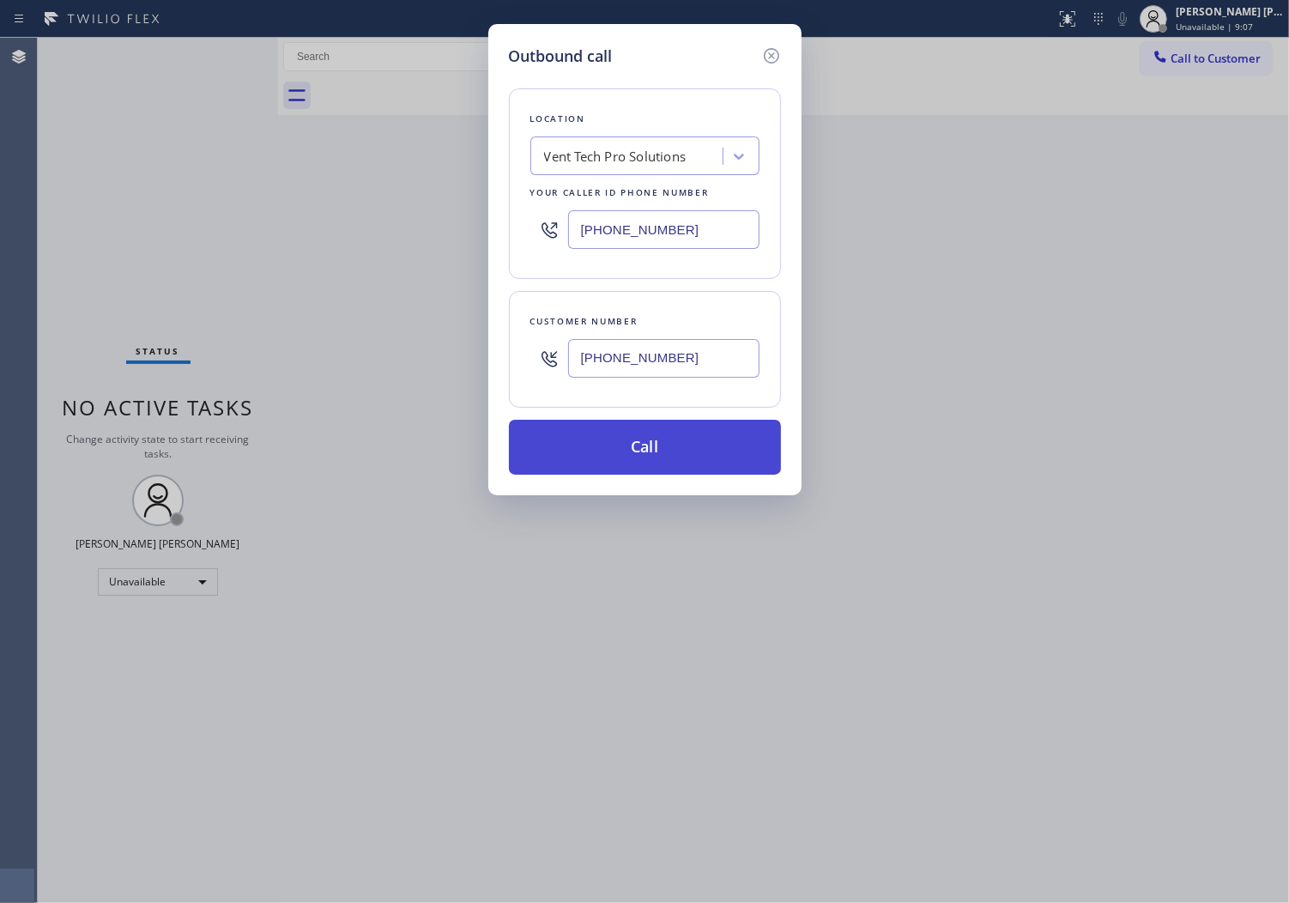
click at [651, 459] on button "Call" at bounding box center [645, 447] width 272 height 55
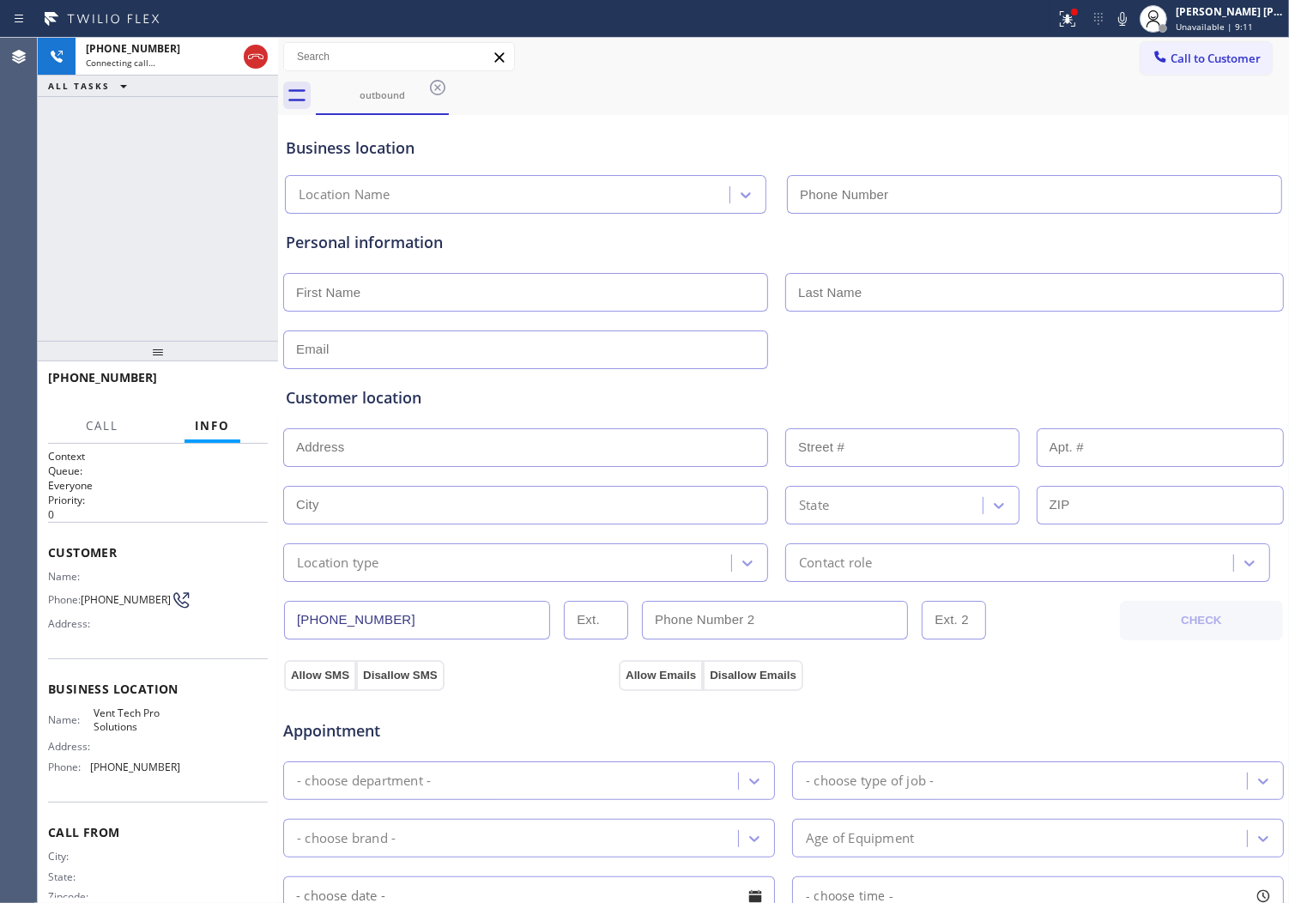
type input "[PHONE_NUMBER]"
click at [1076, 21] on icon at bounding box center [1067, 18] width 15 height 15
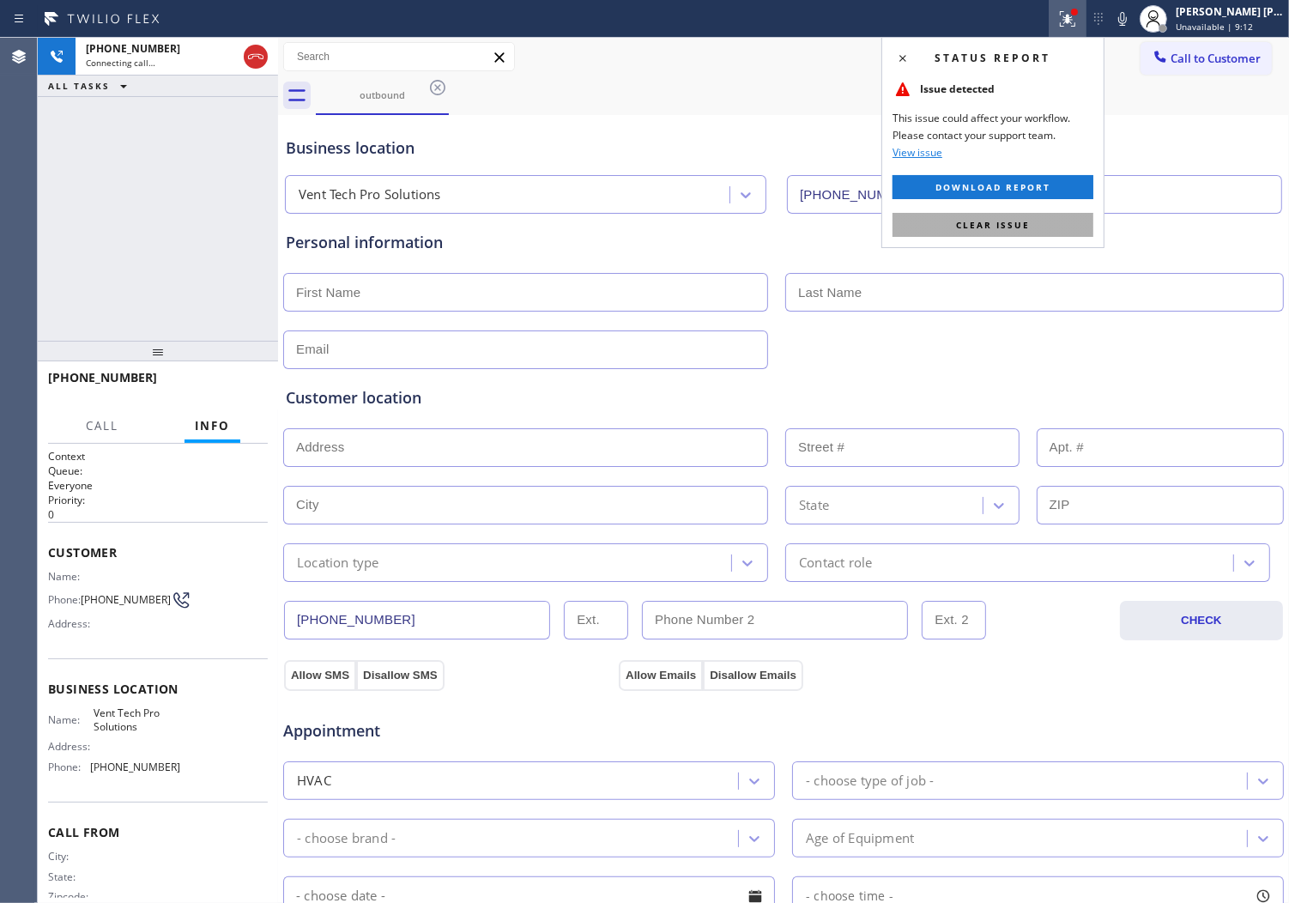
click at [976, 236] on button "Clear issue" at bounding box center [993, 225] width 201 height 24
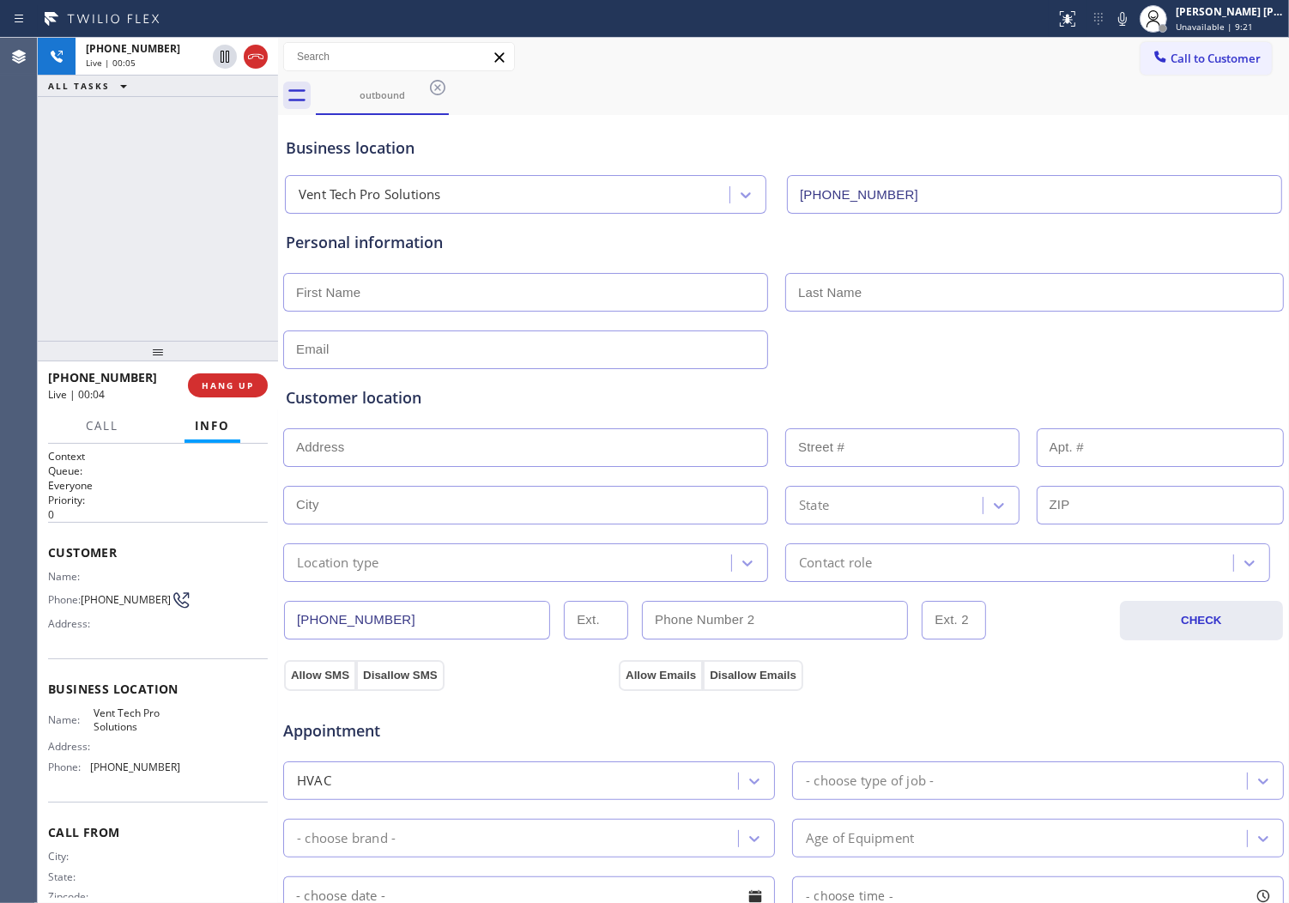
click at [87, 374] on span "[PHONE_NUMBER]" at bounding box center [102, 377] width 109 height 16
drag, startPoint x: 87, startPoint y: 374, endPoint x: 129, endPoint y: 395, distance: 46.8
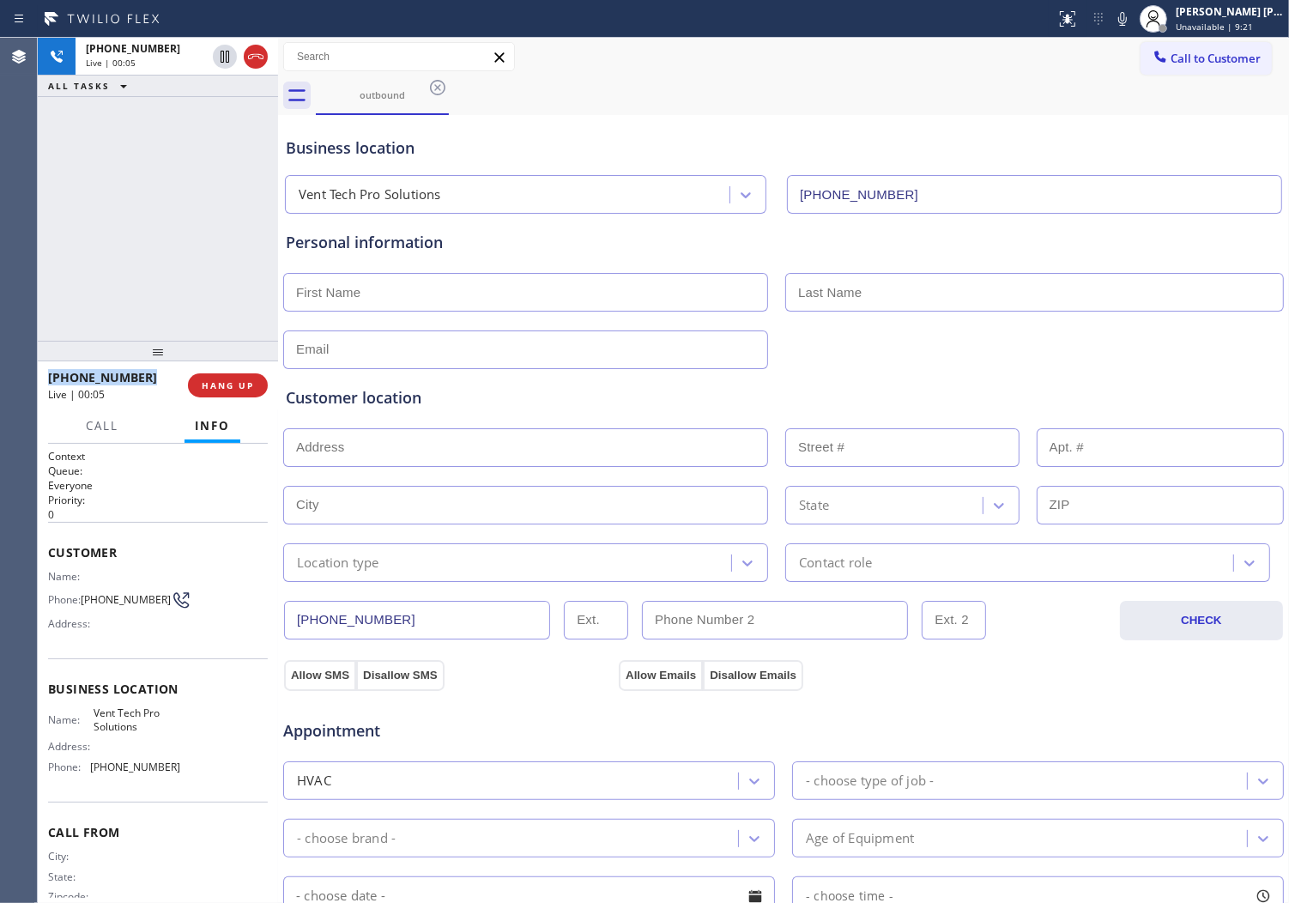
click at [87, 374] on span "[PHONE_NUMBER]" at bounding box center [102, 377] width 109 height 16
click at [219, 396] on button "HANG UP" at bounding box center [228, 385] width 80 height 24
click at [239, 380] on span "COMPLETE" at bounding box center [224, 385] width 59 height 12
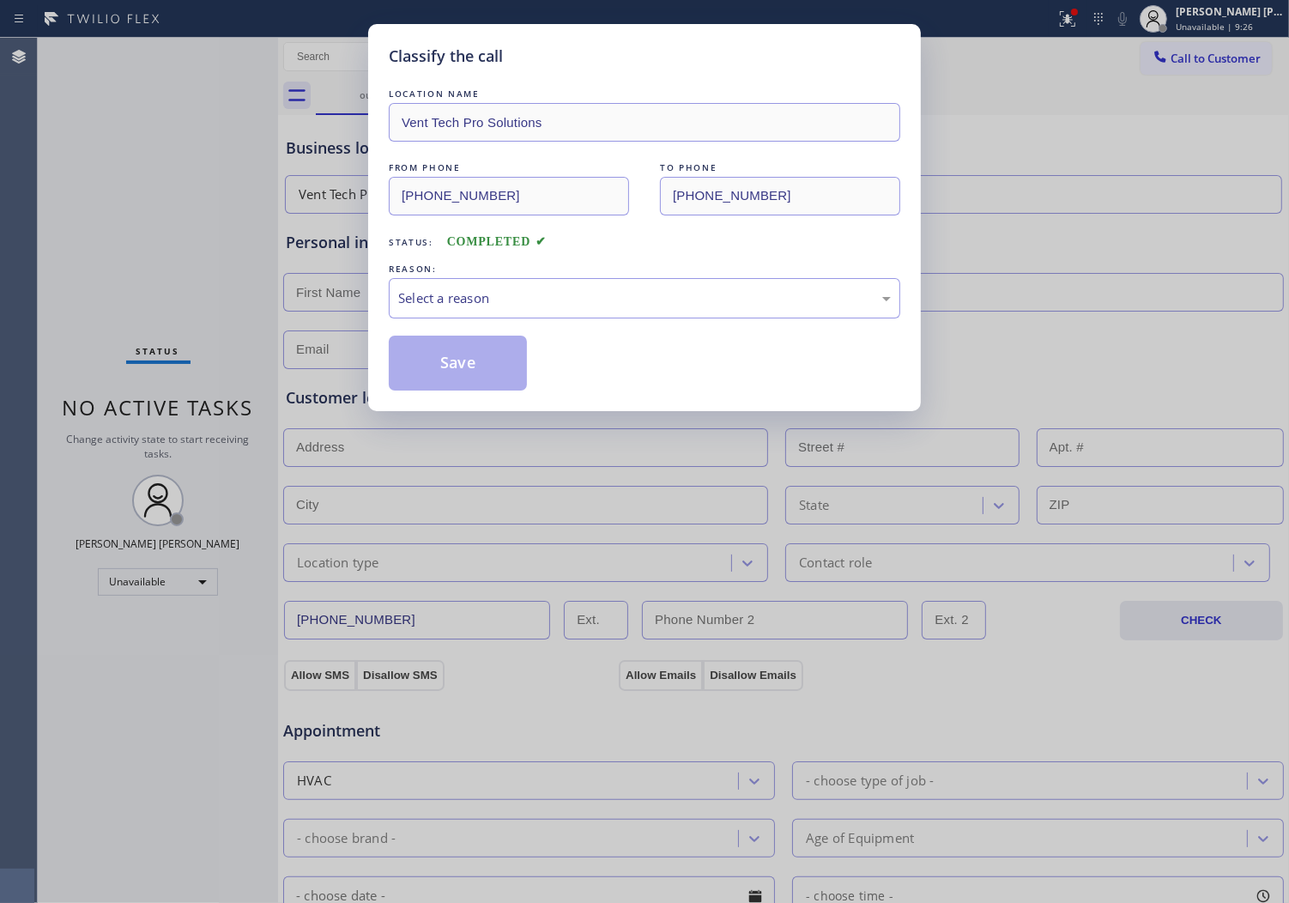
click at [402, 293] on div "Select a reason" at bounding box center [644, 298] width 493 height 20
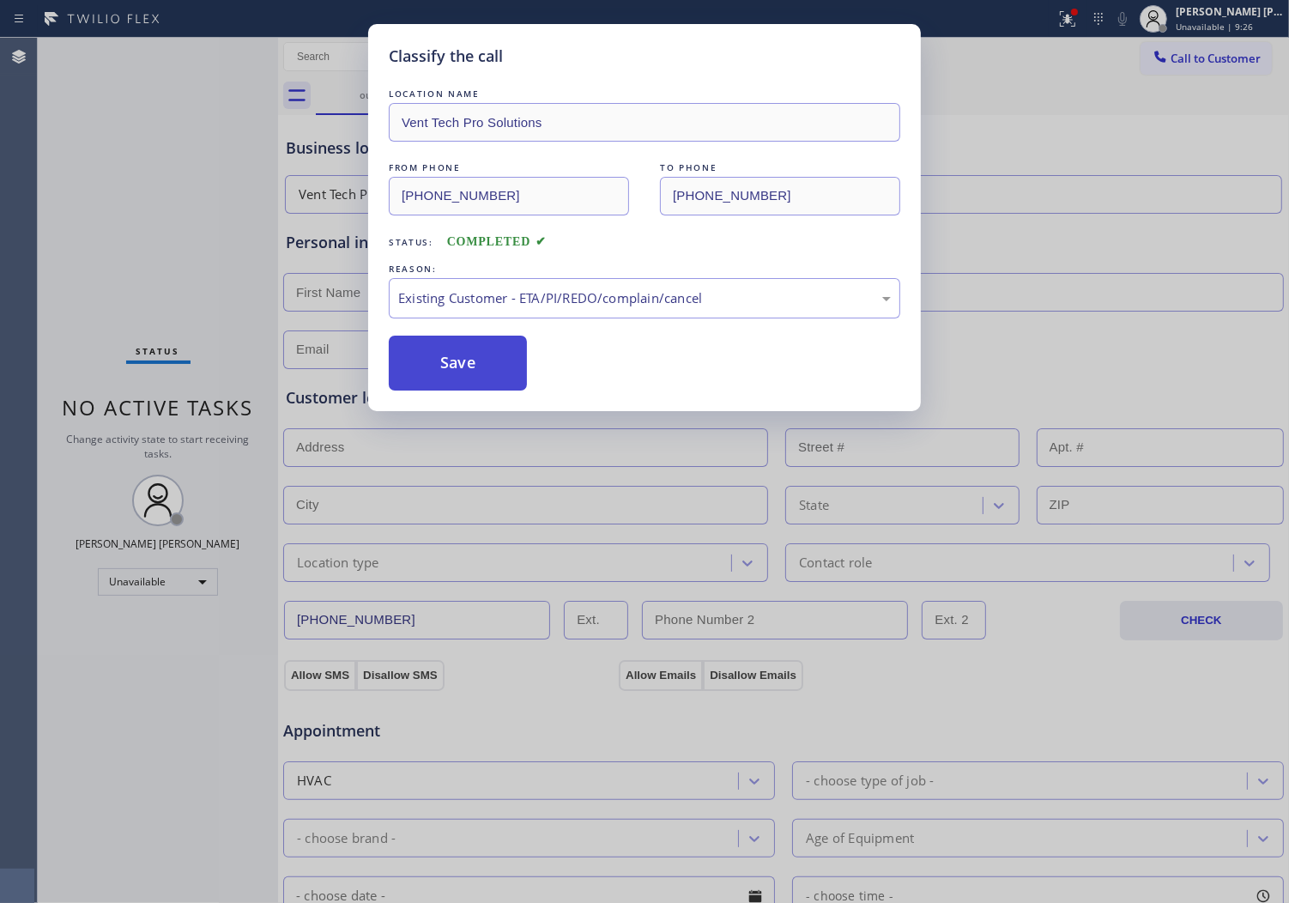
click at [440, 363] on button "Save" at bounding box center [458, 363] width 138 height 55
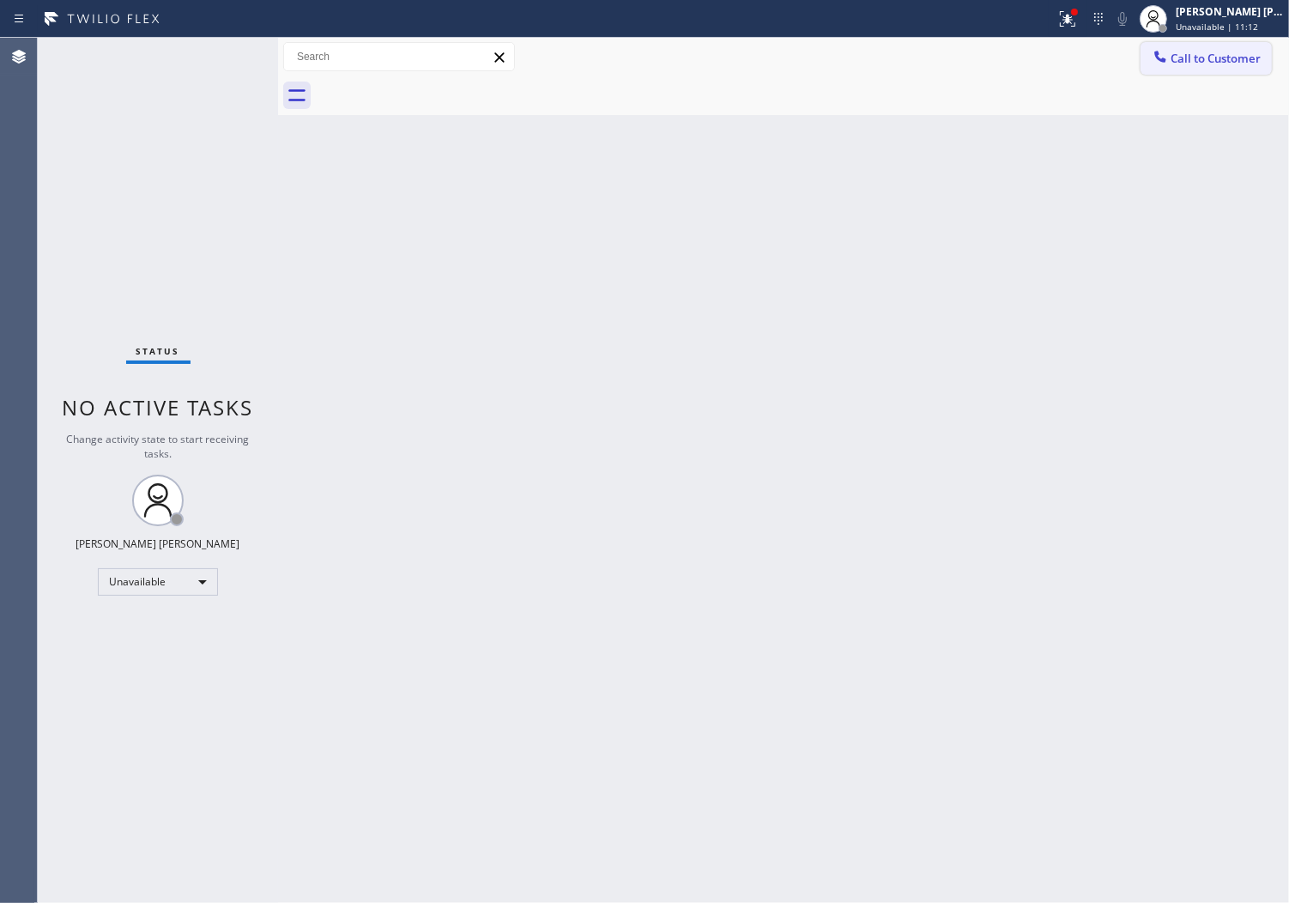
click at [1206, 60] on span "Call to Customer" at bounding box center [1216, 58] width 90 height 15
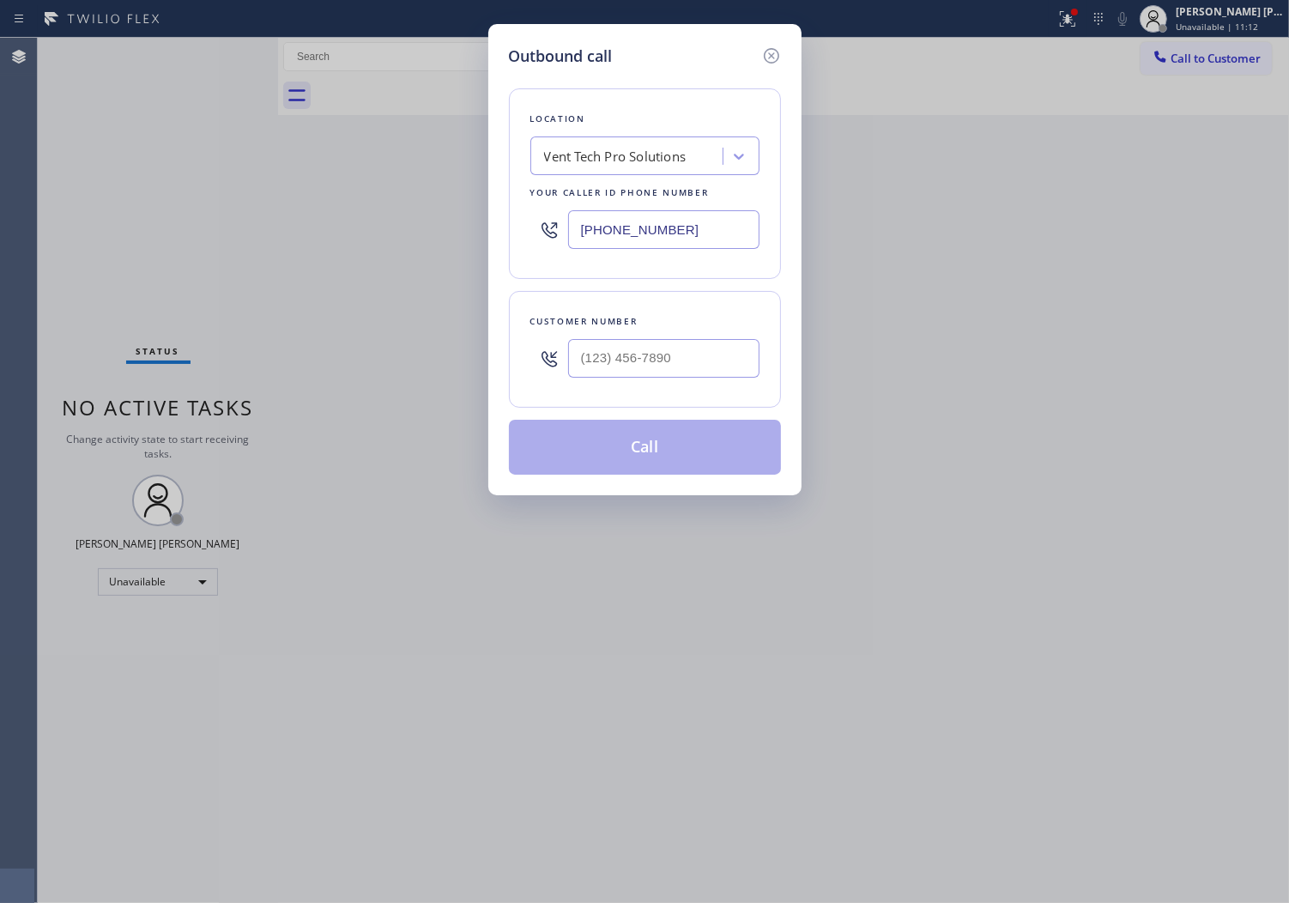
click at [629, 229] on input "[PHONE_NUMBER]" at bounding box center [663, 229] width 191 height 39
paste input "___) ___-____"
type input "(___) ___-____"
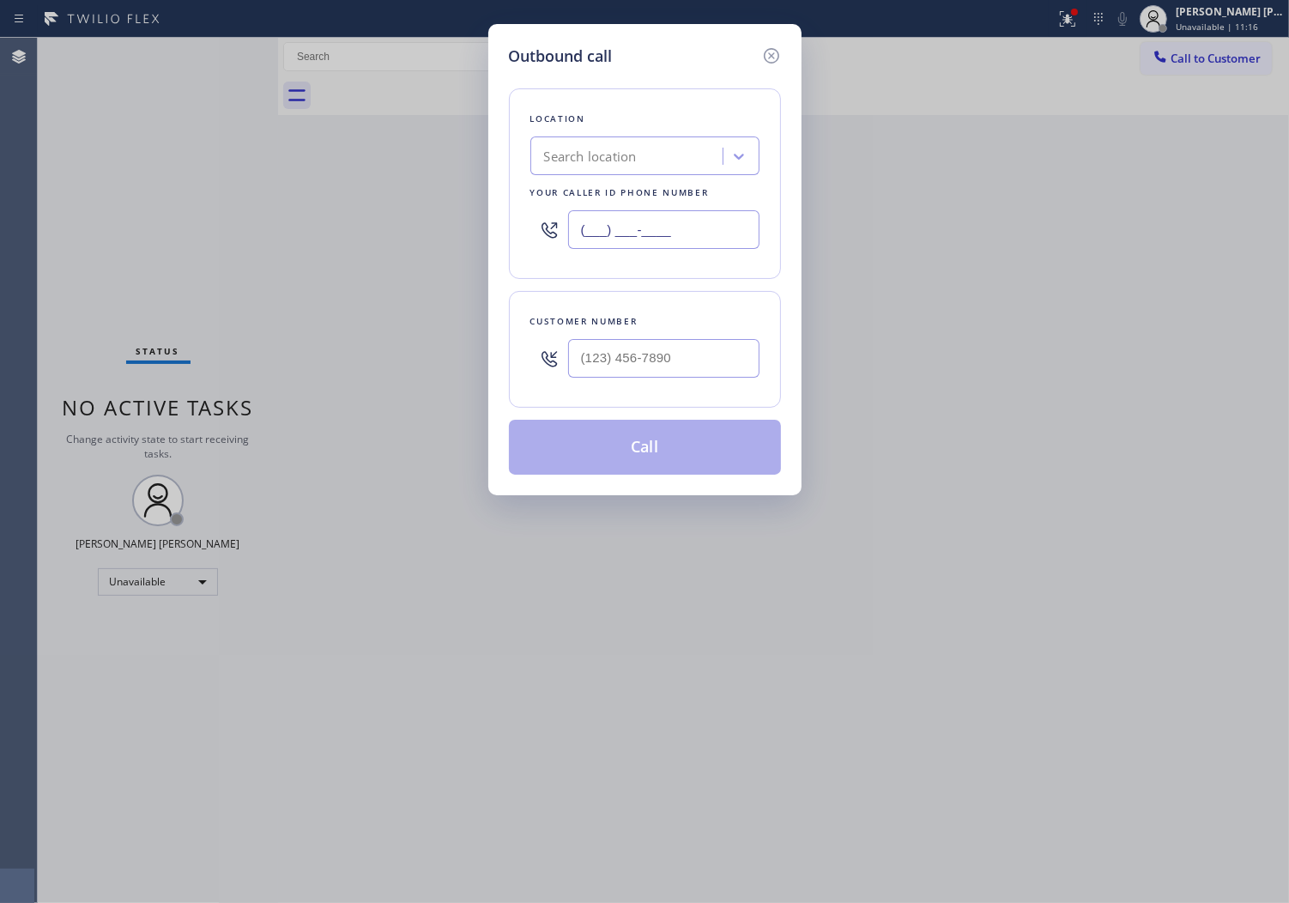
paste input "760) 284-8440"
type input "[PHONE_NUMBER]"
click at [638, 370] on input "(___) ___-____" at bounding box center [663, 358] width 191 height 39
paste input "206) 660-1746"
type input "[PHONE_NUMBER]"
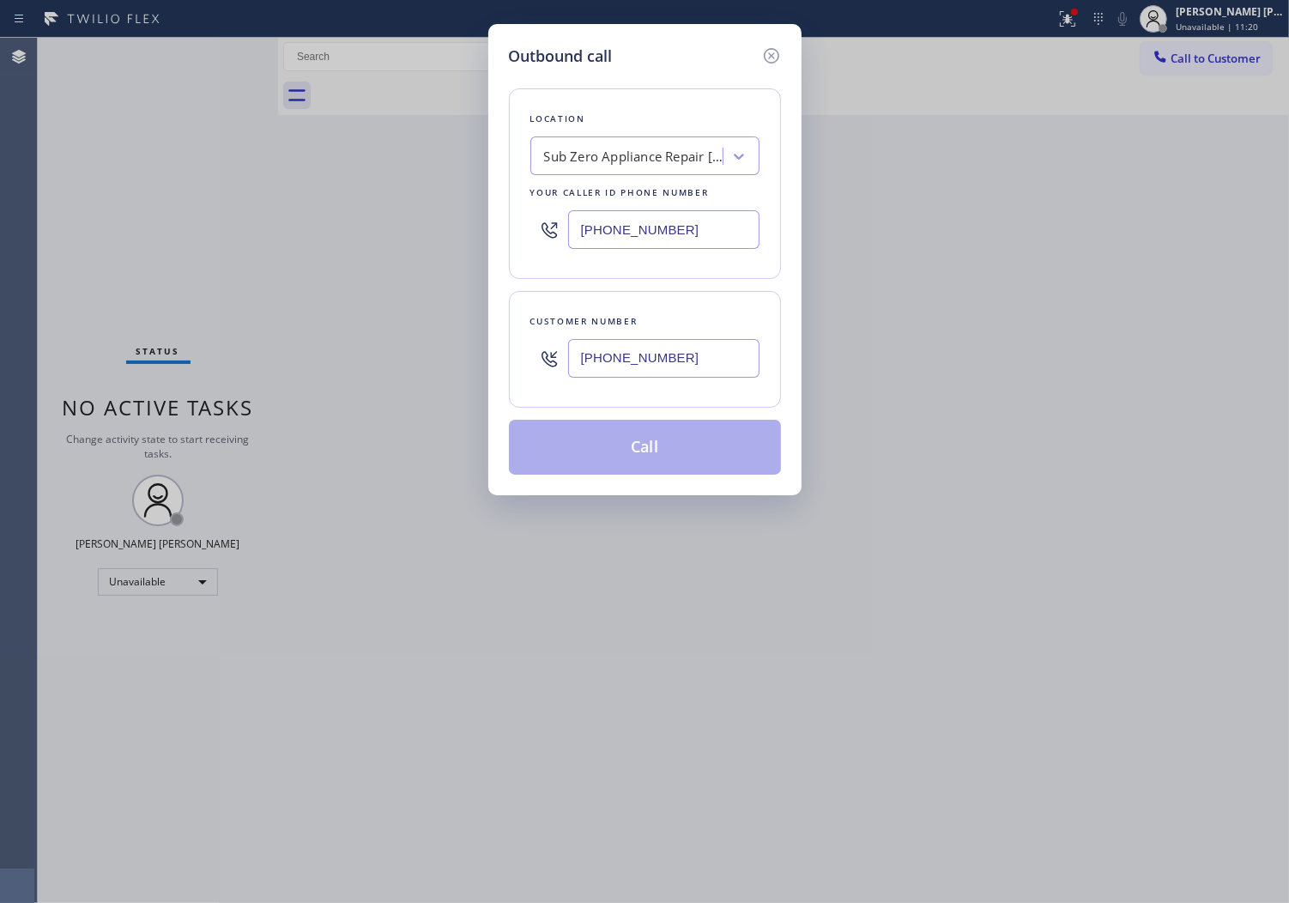
click at [670, 464] on button "Call" at bounding box center [645, 447] width 272 height 55
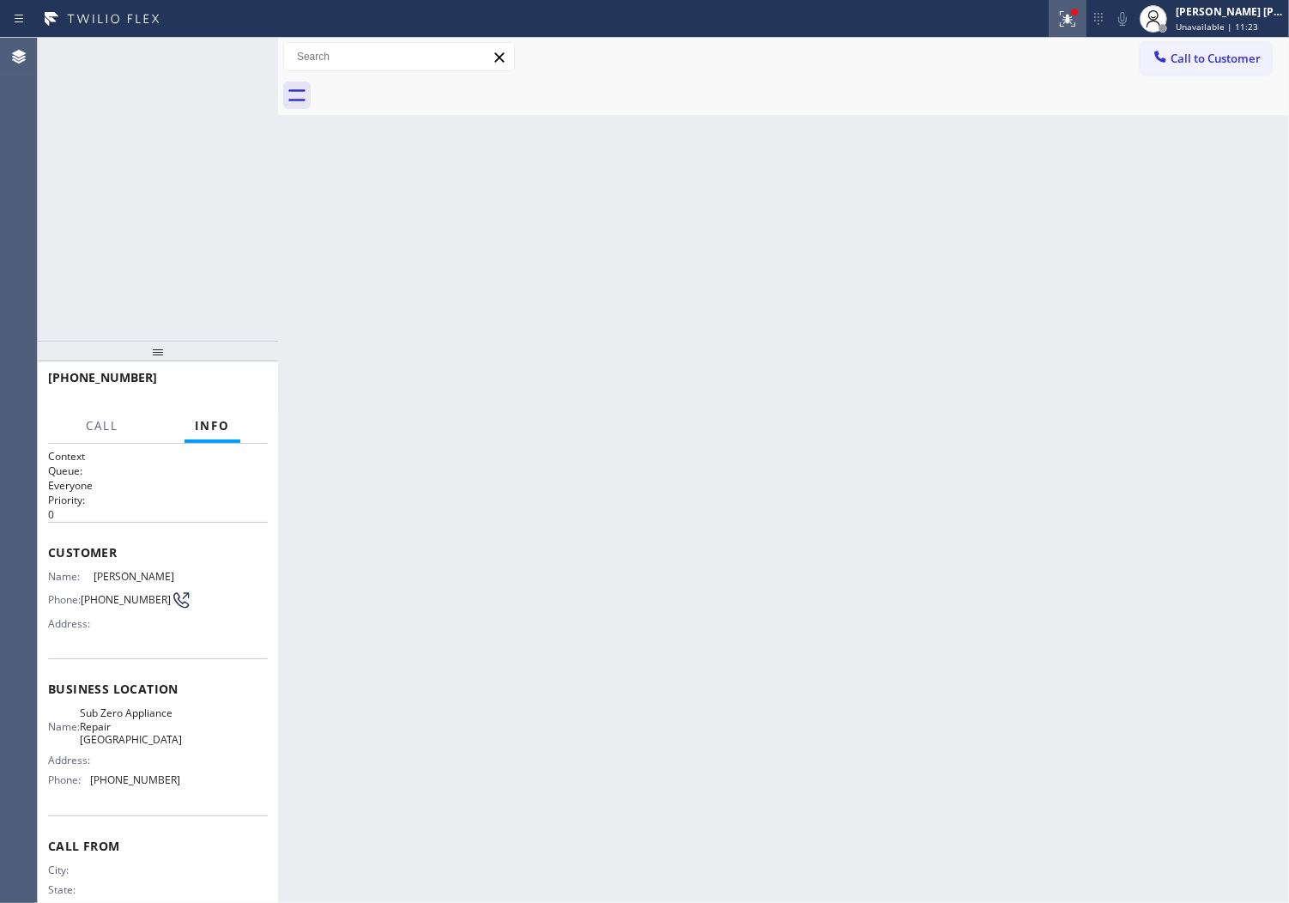
click at [1074, 21] on div at bounding box center [1068, 19] width 38 height 21
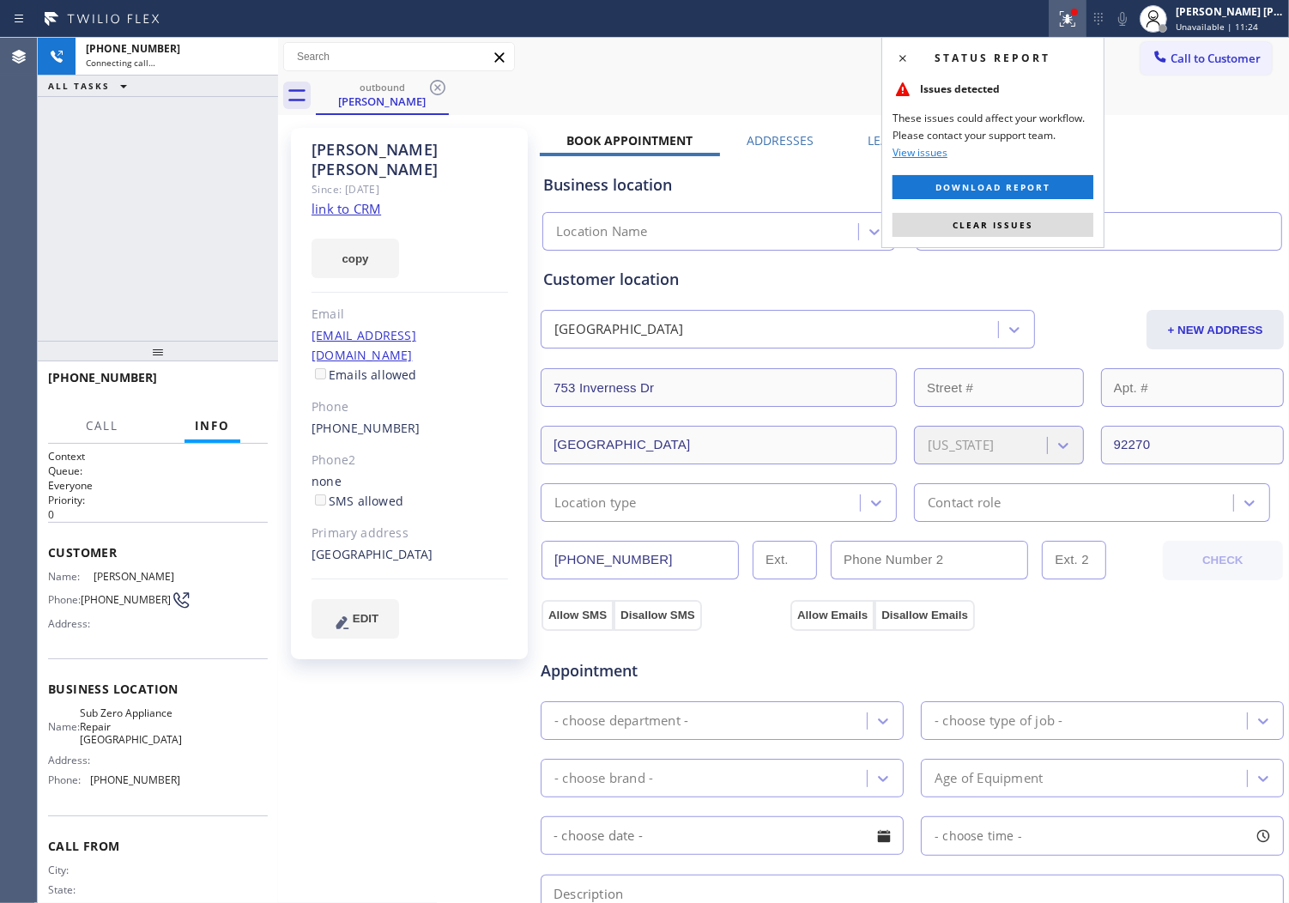
click at [1073, 19] on icon at bounding box center [1068, 17] width 10 height 6
click at [984, 232] on button "Clear issues" at bounding box center [993, 225] width 201 height 24
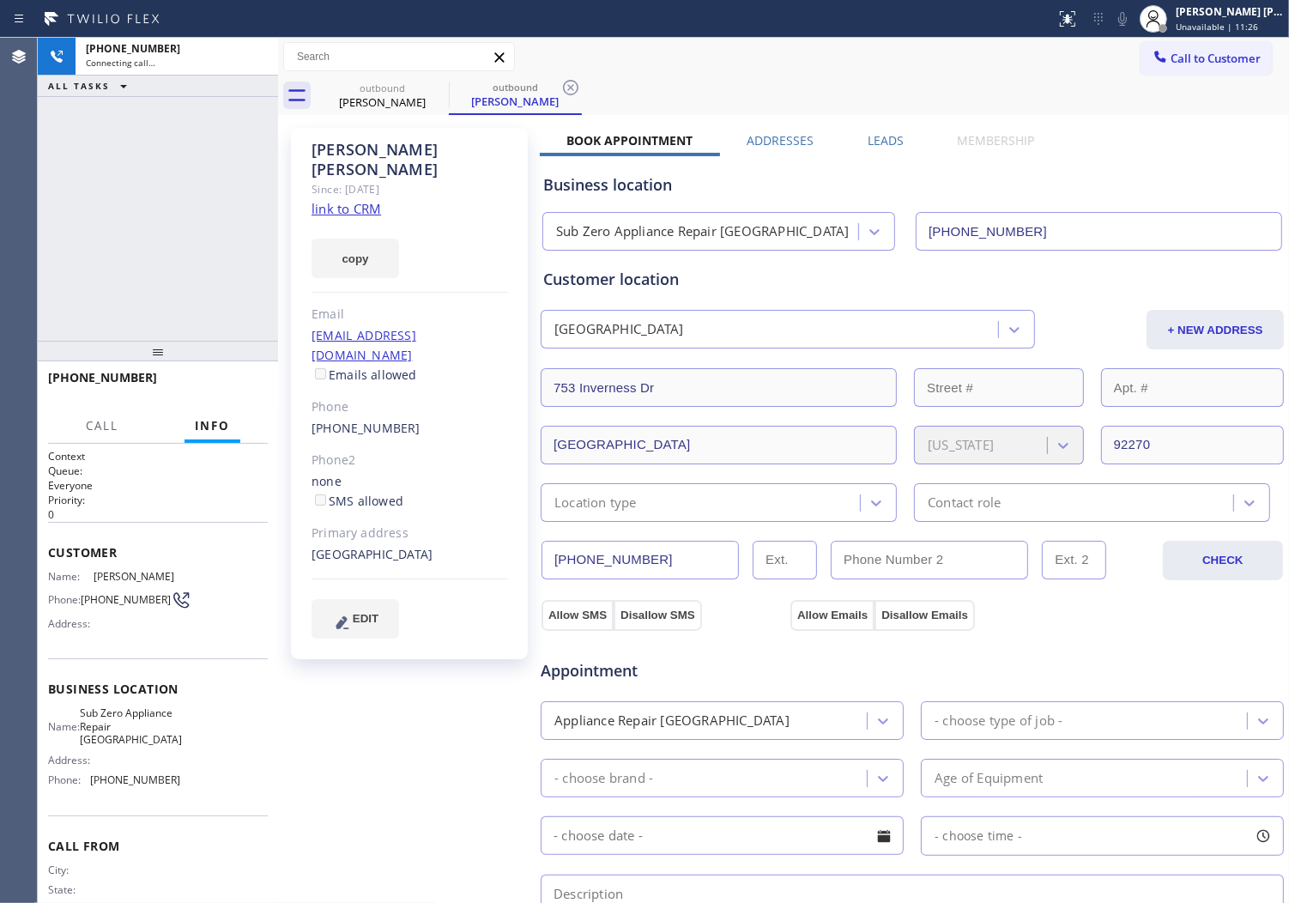
type input "[PHONE_NUMBER]"
click at [349, 151] on div "[PERSON_NAME]" at bounding box center [410, 159] width 197 height 39
click at [19, 175] on div "Agent Desktop" at bounding box center [18, 470] width 37 height 865
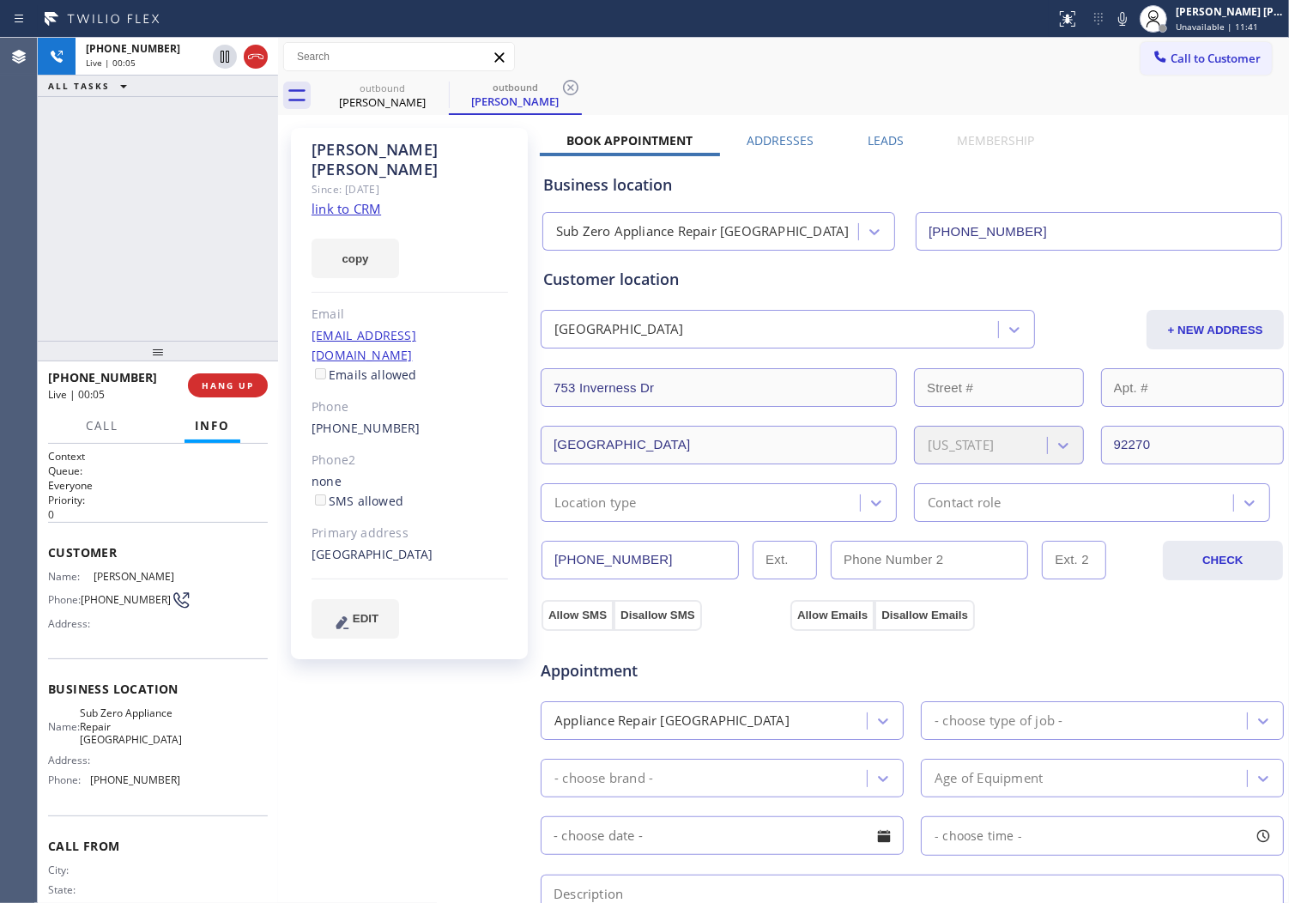
click at [4, 176] on div "Agent Desktop" at bounding box center [18, 470] width 37 height 865
click at [260, 57] on icon at bounding box center [256, 56] width 21 height 21
click at [893, 140] on label "Leads" at bounding box center [886, 140] width 36 height 16
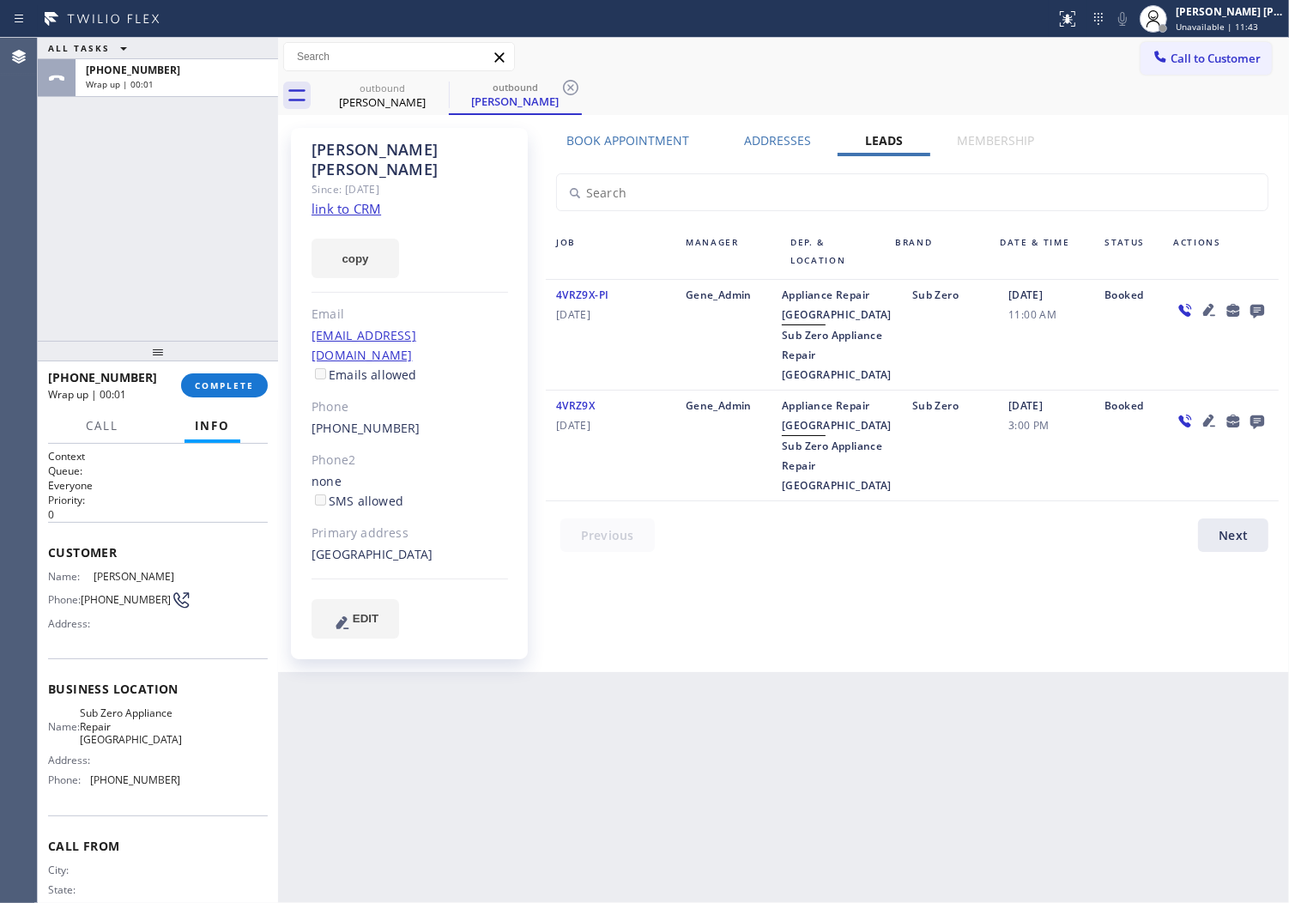
click at [1260, 312] on icon at bounding box center [1258, 312] width 14 height 14
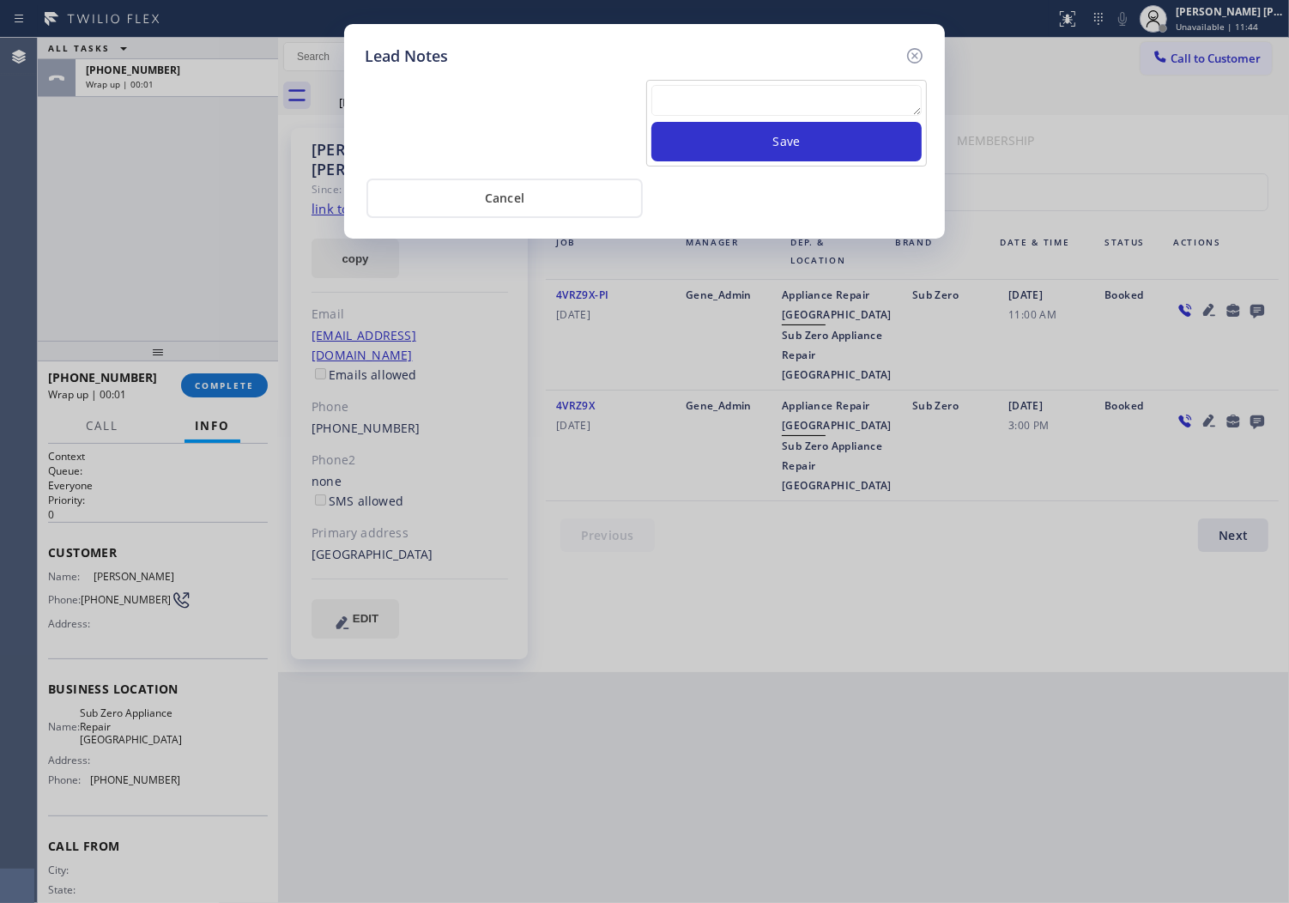
click at [785, 82] on div "Save" at bounding box center [786, 123] width 281 height 87
click at [773, 100] on textarea at bounding box center [787, 100] width 270 height 31
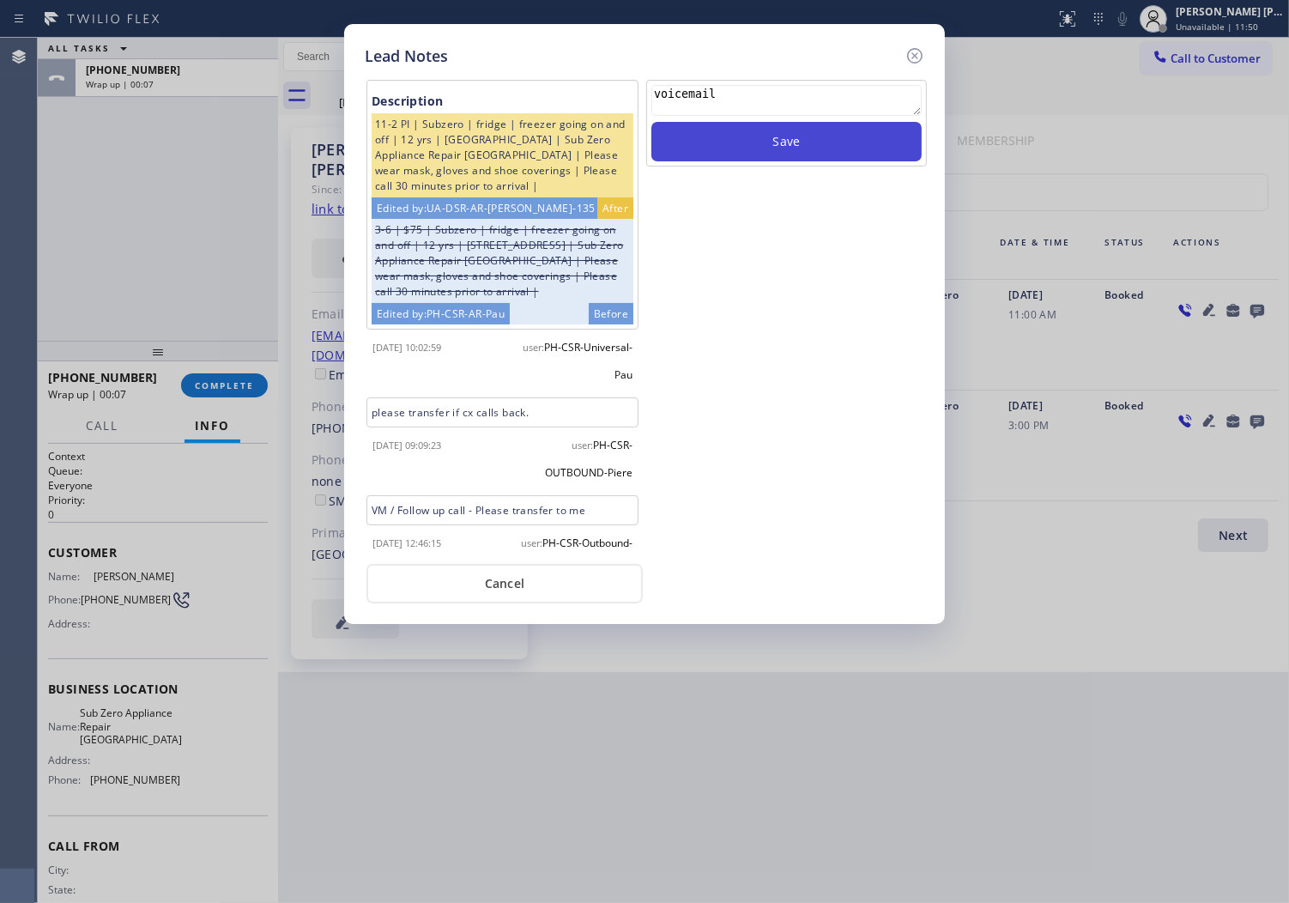
type textarea "voicemail"
click at [770, 142] on button "Save" at bounding box center [787, 141] width 270 height 39
click at [903, 60] on div "Lead Notes" at bounding box center [645, 56] width 560 height 23
click at [924, 58] on icon at bounding box center [915, 55] width 21 height 21
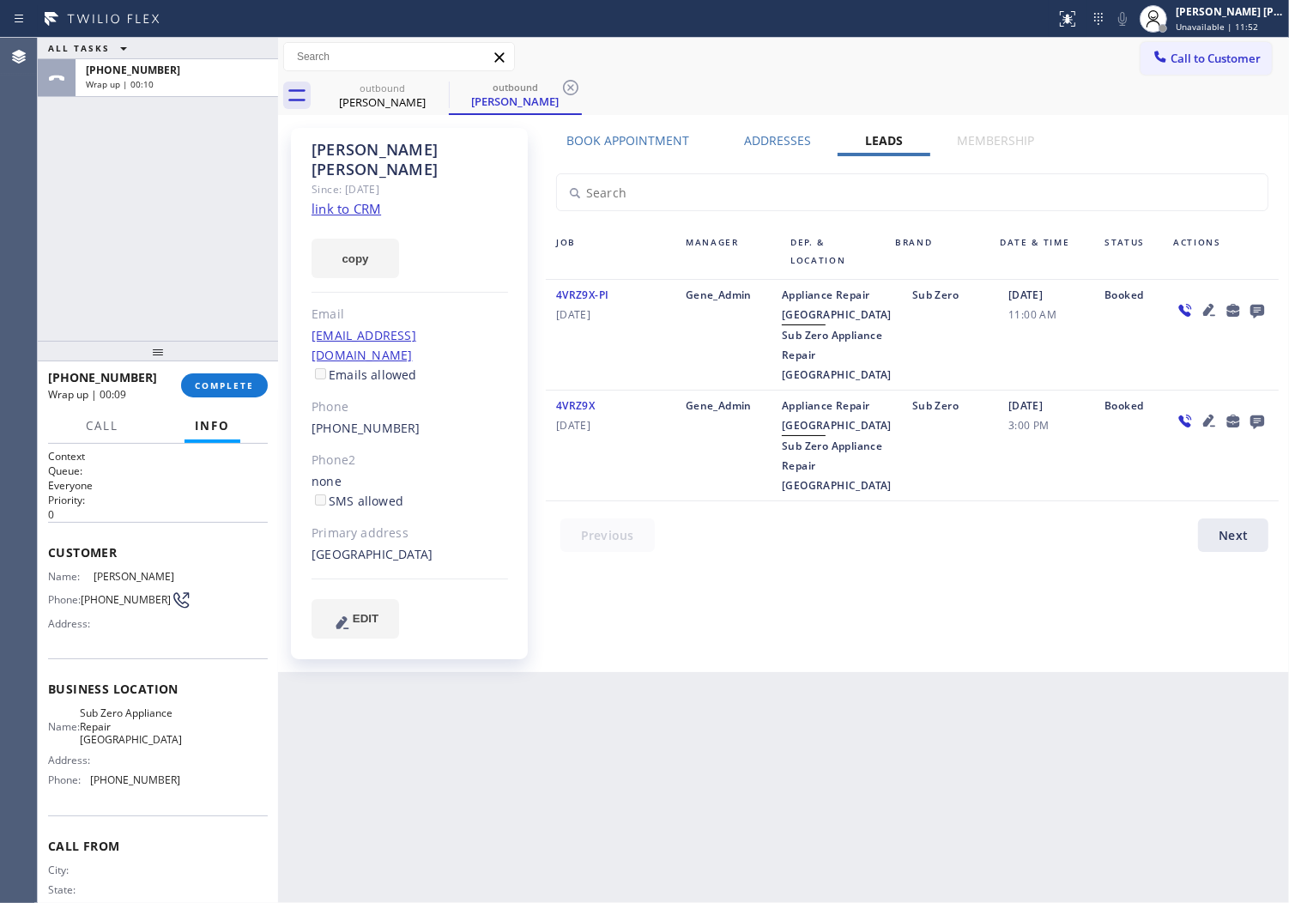
click at [1242, 66] on button "Call to Customer" at bounding box center [1206, 58] width 131 height 33
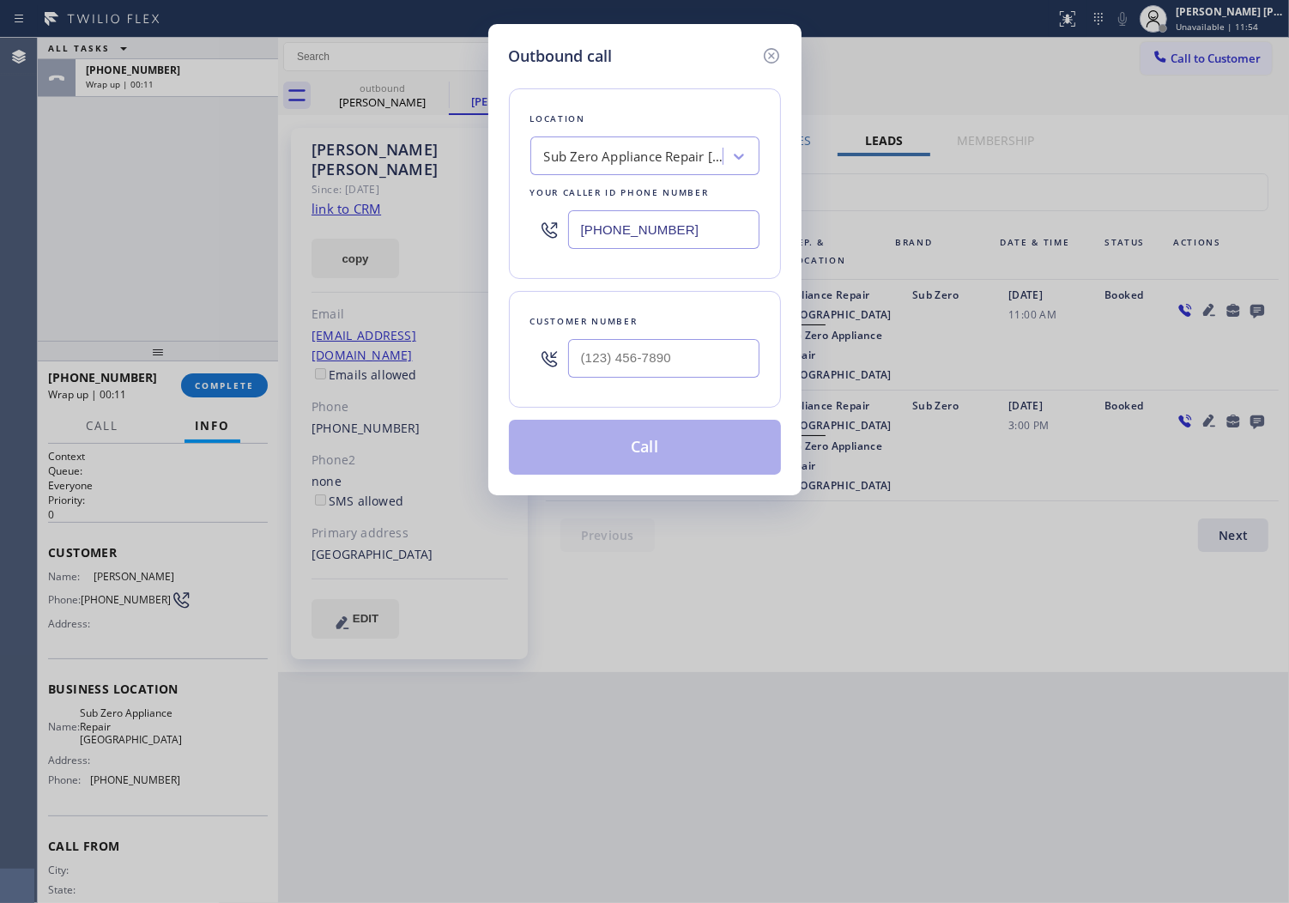
click at [688, 379] on div at bounding box center [663, 358] width 191 height 56
click at [691, 353] on input "(___) ___-____" at bounding box center [663, 358] width 191 height 39
paste input "909) 251-2737"
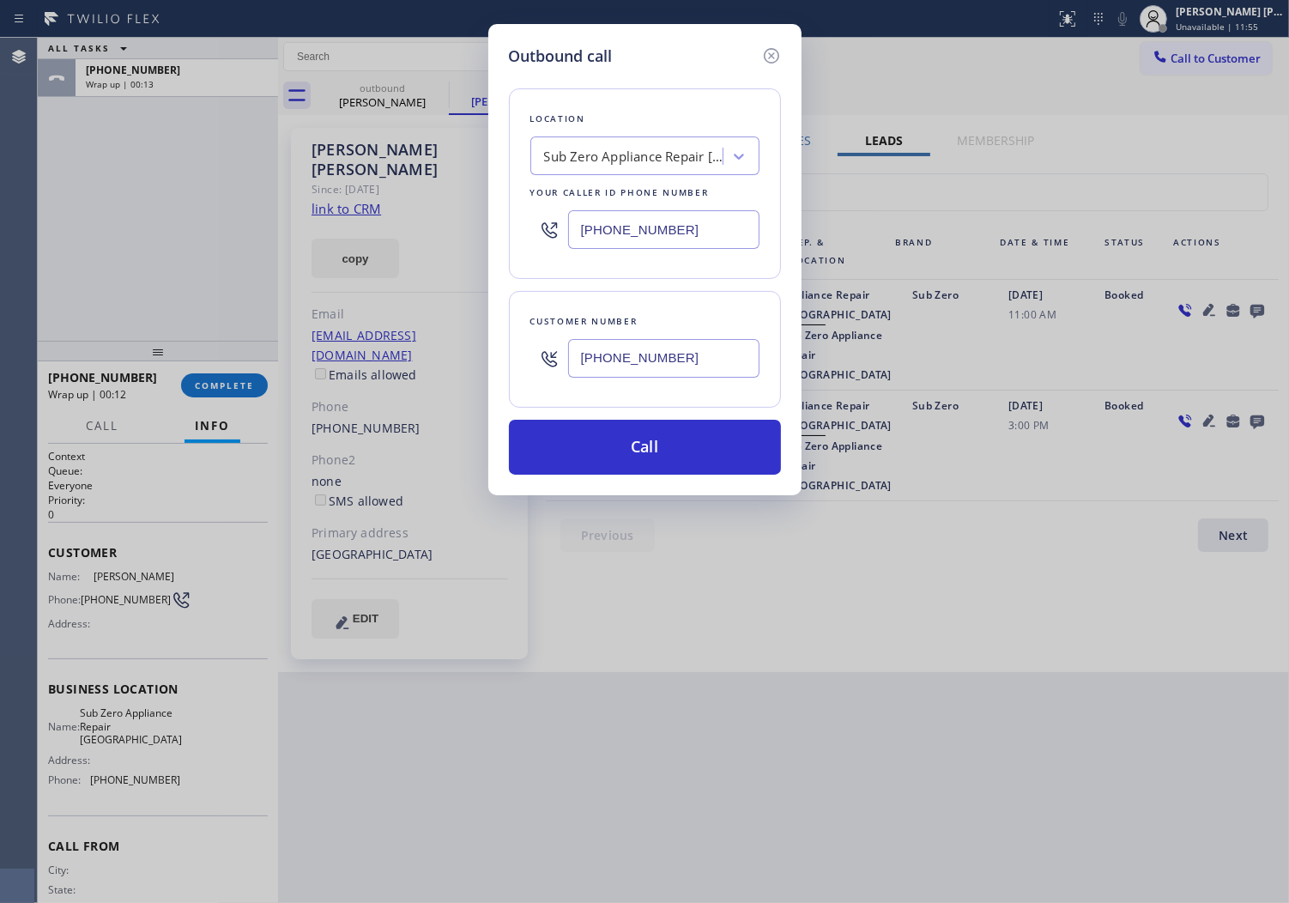
type input "[PHONE_NUMBER]"
click at [658, 233] on input "[PHONE_NUMBER]" at bounding box center [663, 229] width 191 height 39
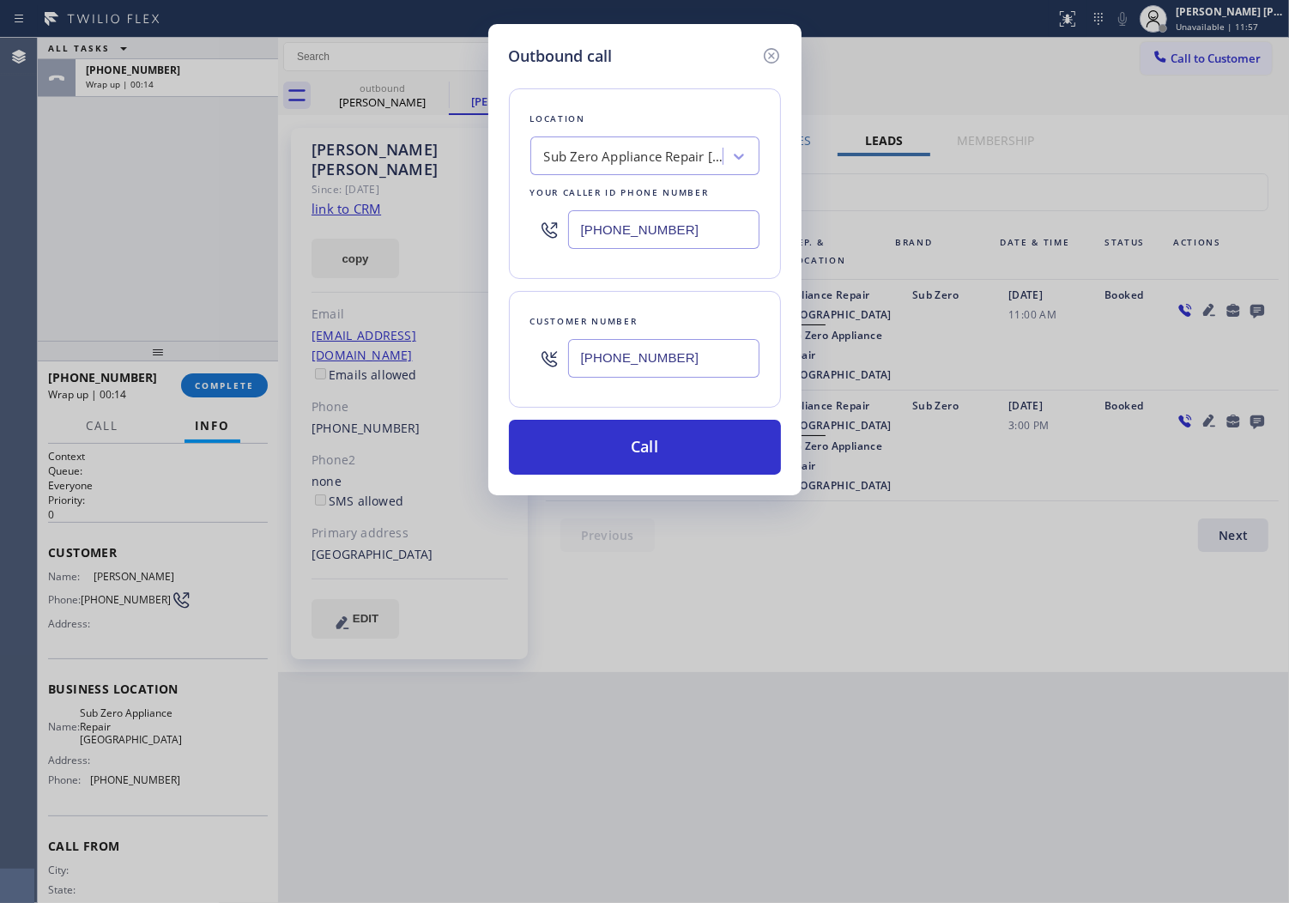
click at [658, 233] on input "[PHONE_NUMBER]" at bounding box center [663, 229] width 191 height 39
paste input "415) 510-276"
type input "[PHONE_NUMBER]"
click at [638, 470] on button "Call" at bounding box center [645, 447] width 272 height 55
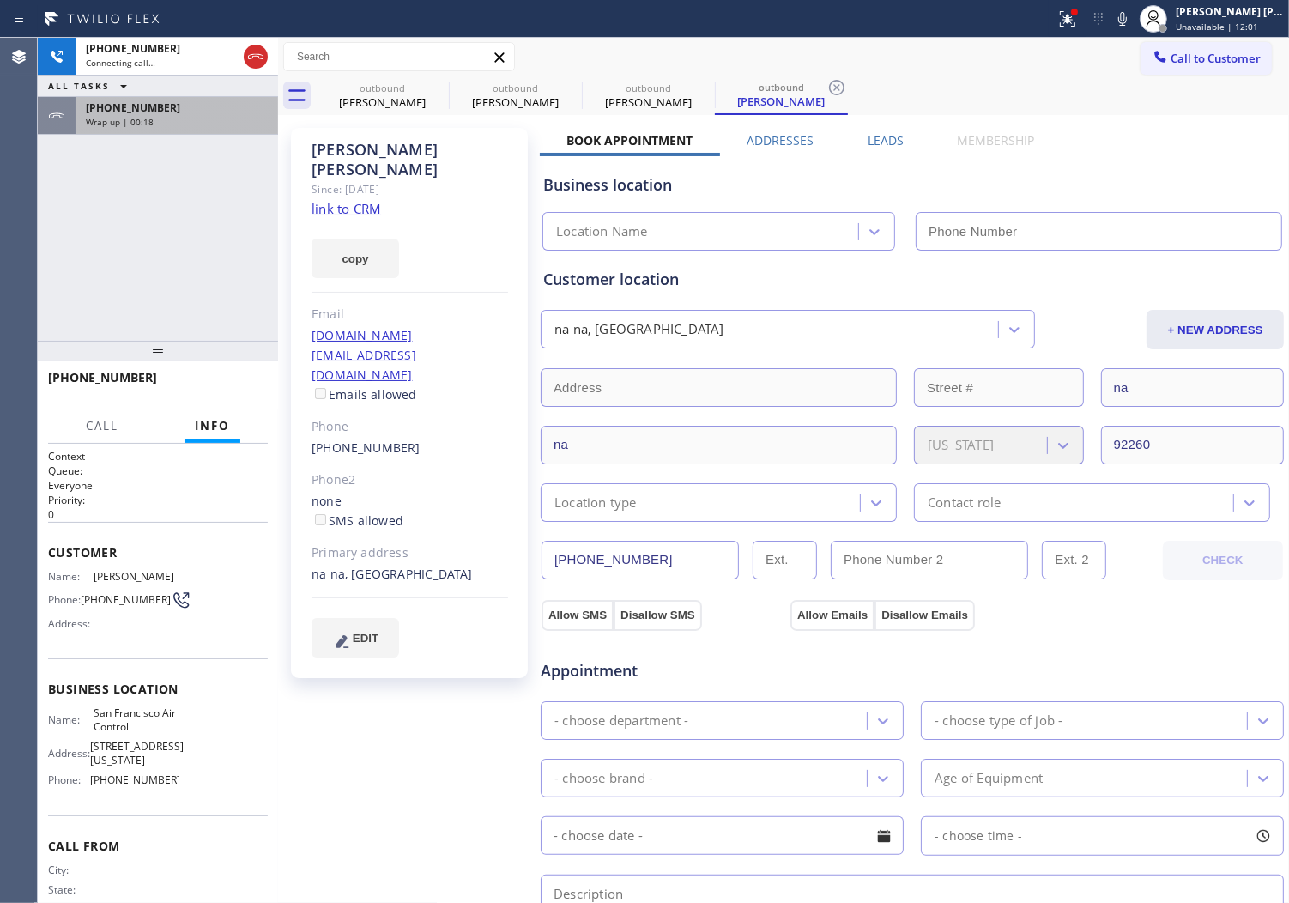
click at [215, 122] on div "Wrap up | 00:18" at bounding box center [177, 122] width 182 height 12
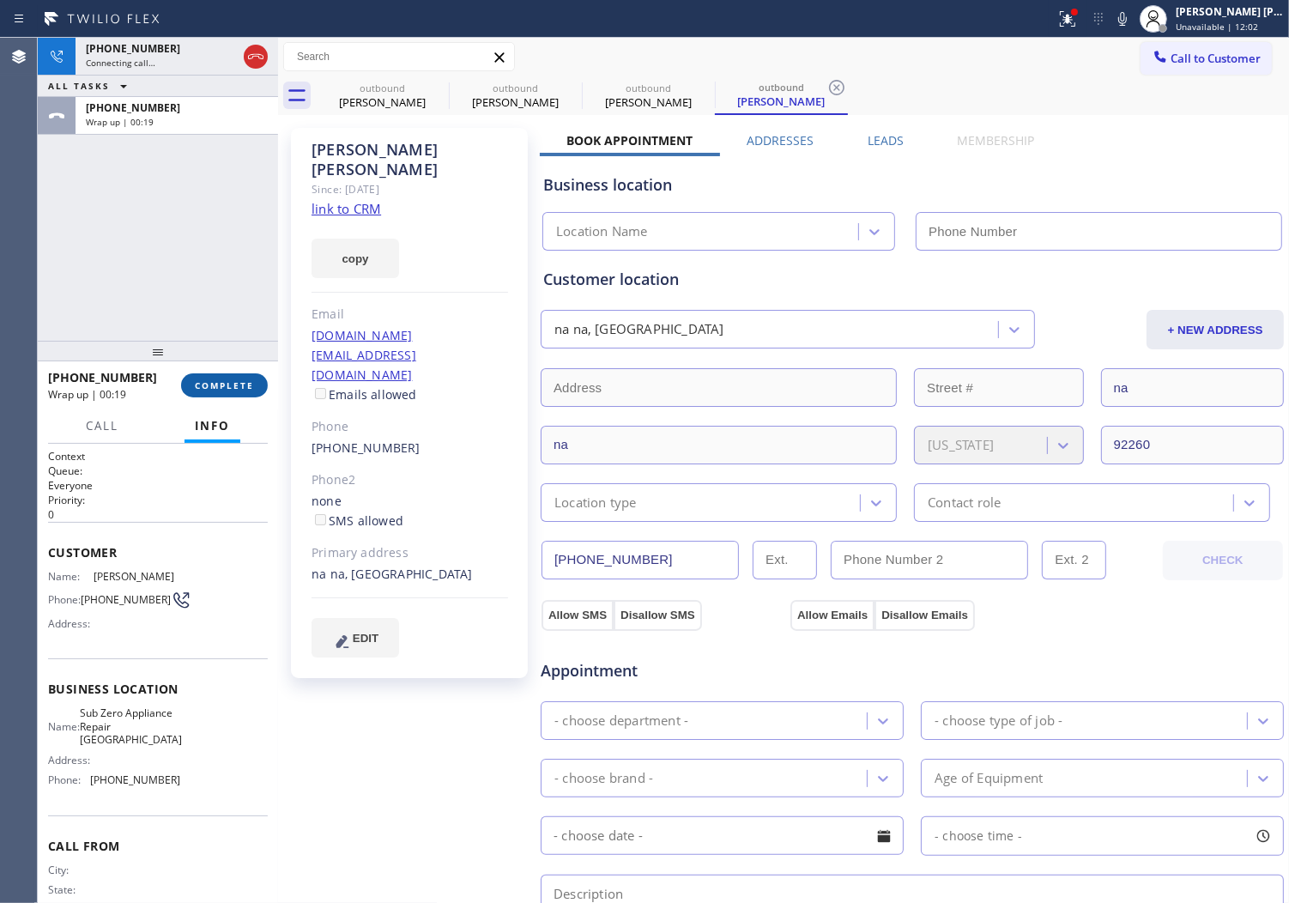
click at [242, 381] on span "COMPLETE" at bounding box center [224, 385] width 59 height 12
type input "[PHONE_NUMBER]"
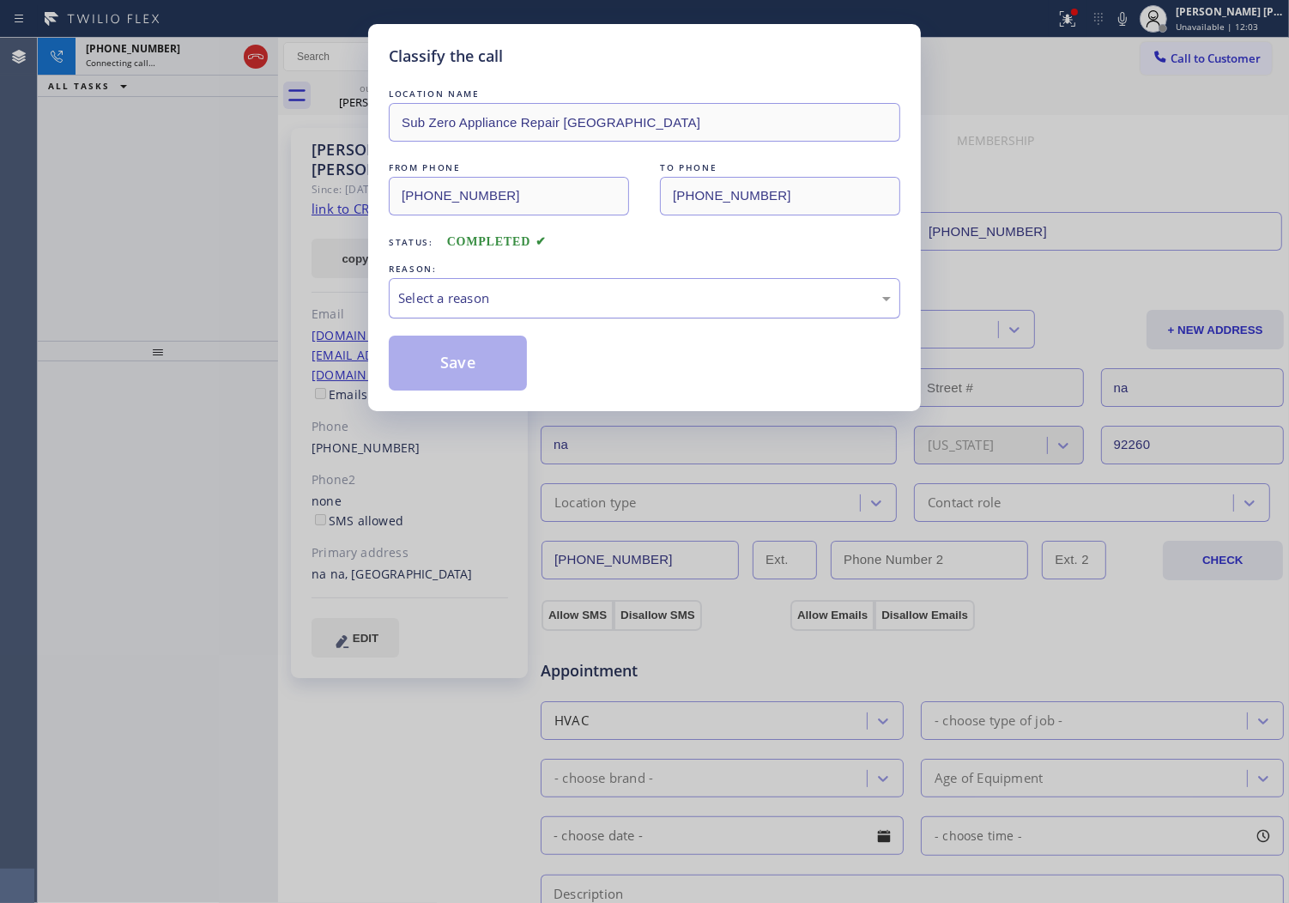
click at [458, 298] on div "Select a reason" at bounding box center [644, 298] width 493 height 20
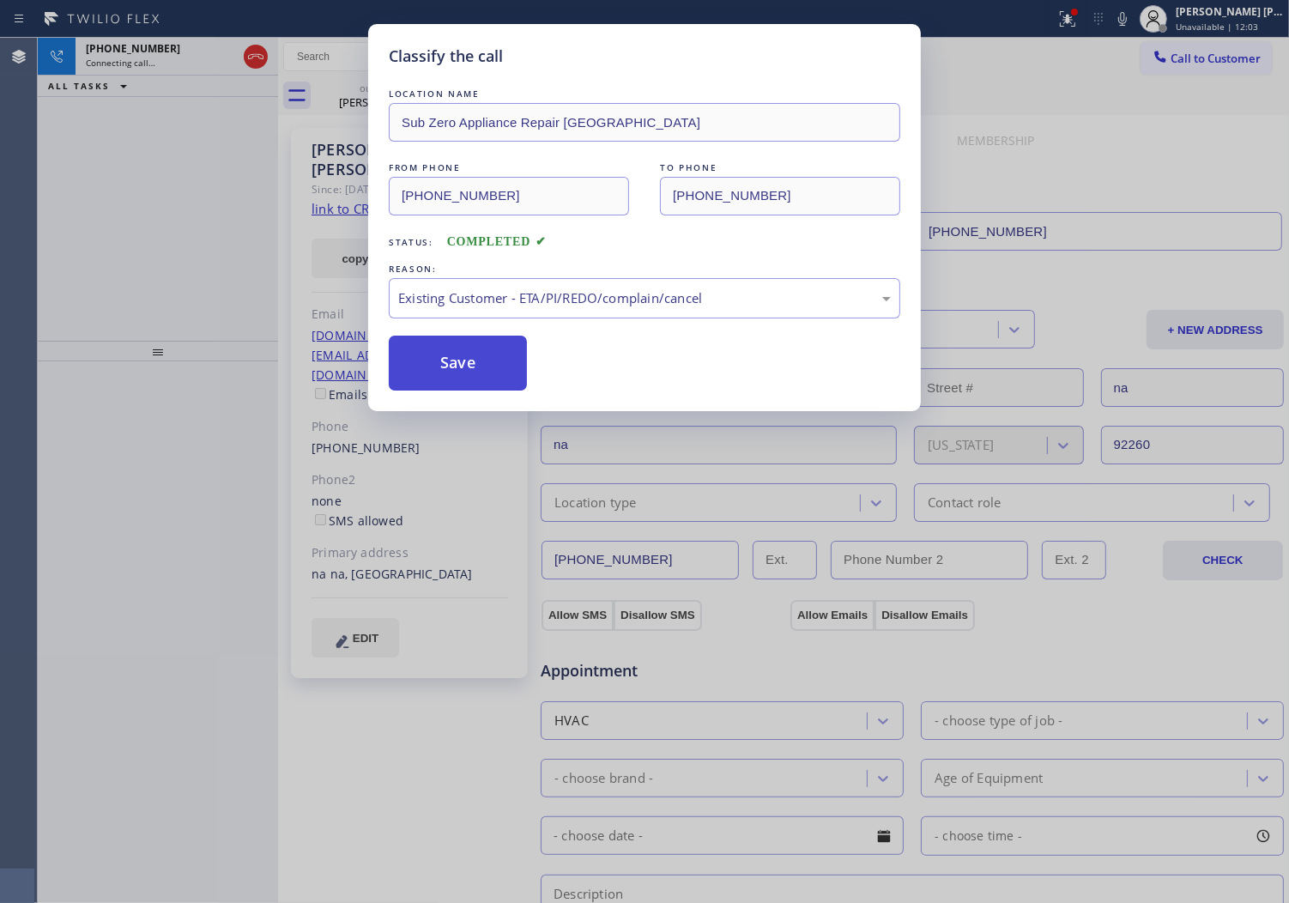
click at [440, 363] on button "Save" at bounding box center [458, 363] width 138 height 55
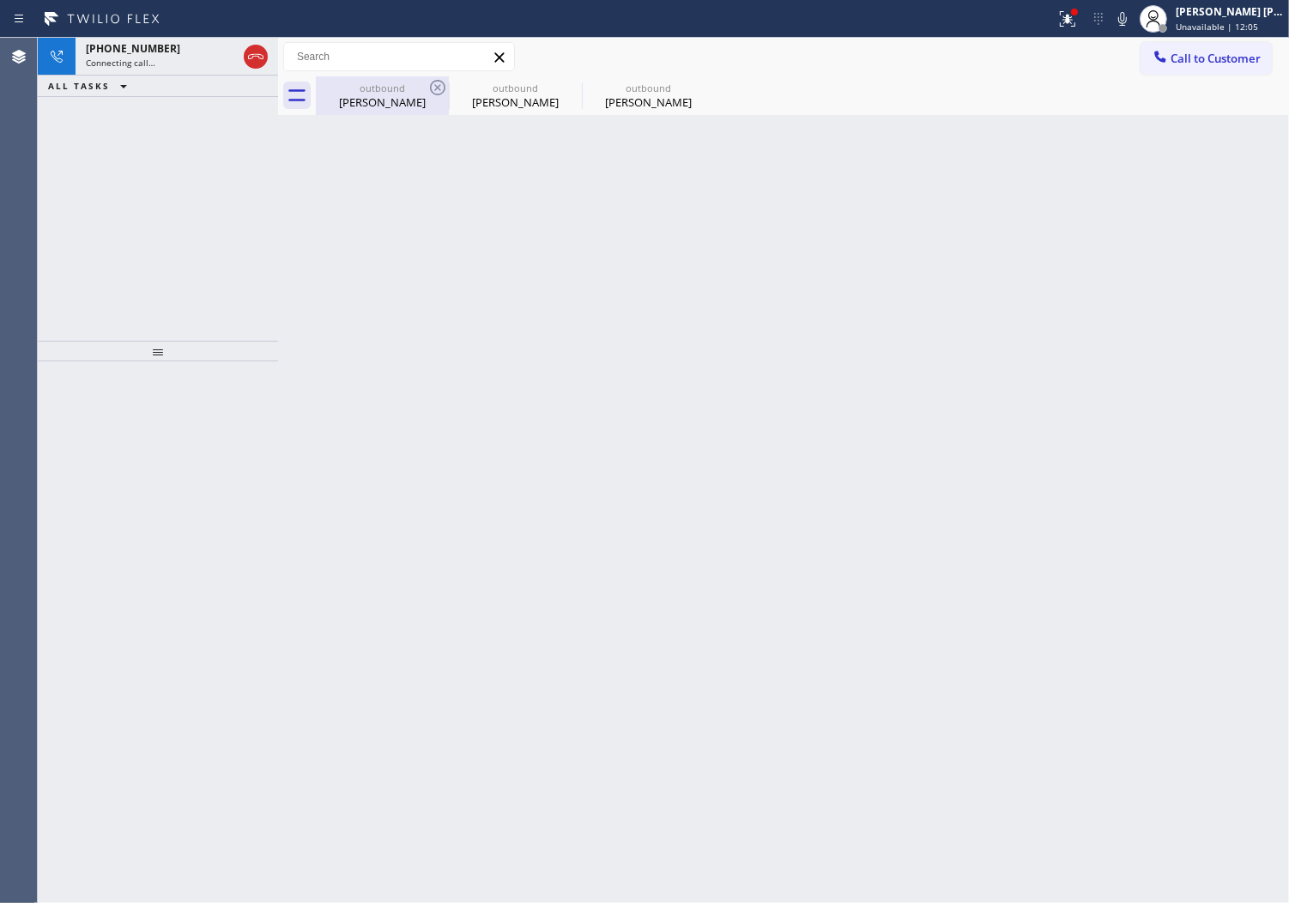
click at [373, 106] on div "[PERSON_NAME]" at bounding box center [383, 101] width 130 height 15
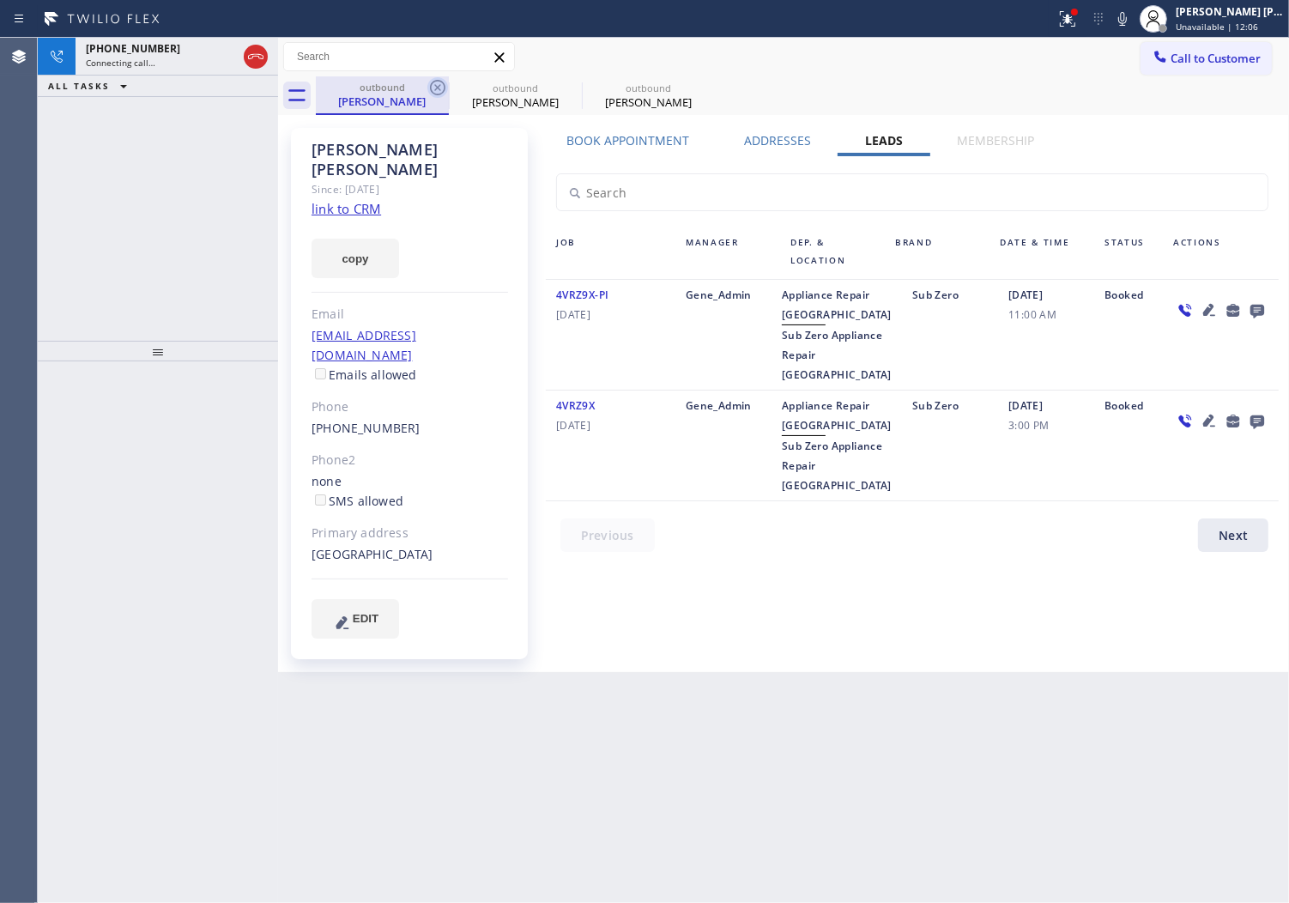
click at [431, 84] on icon at bounding box center [437, 87] width 15 height 15
type input "[PHONE_NUMBER]"
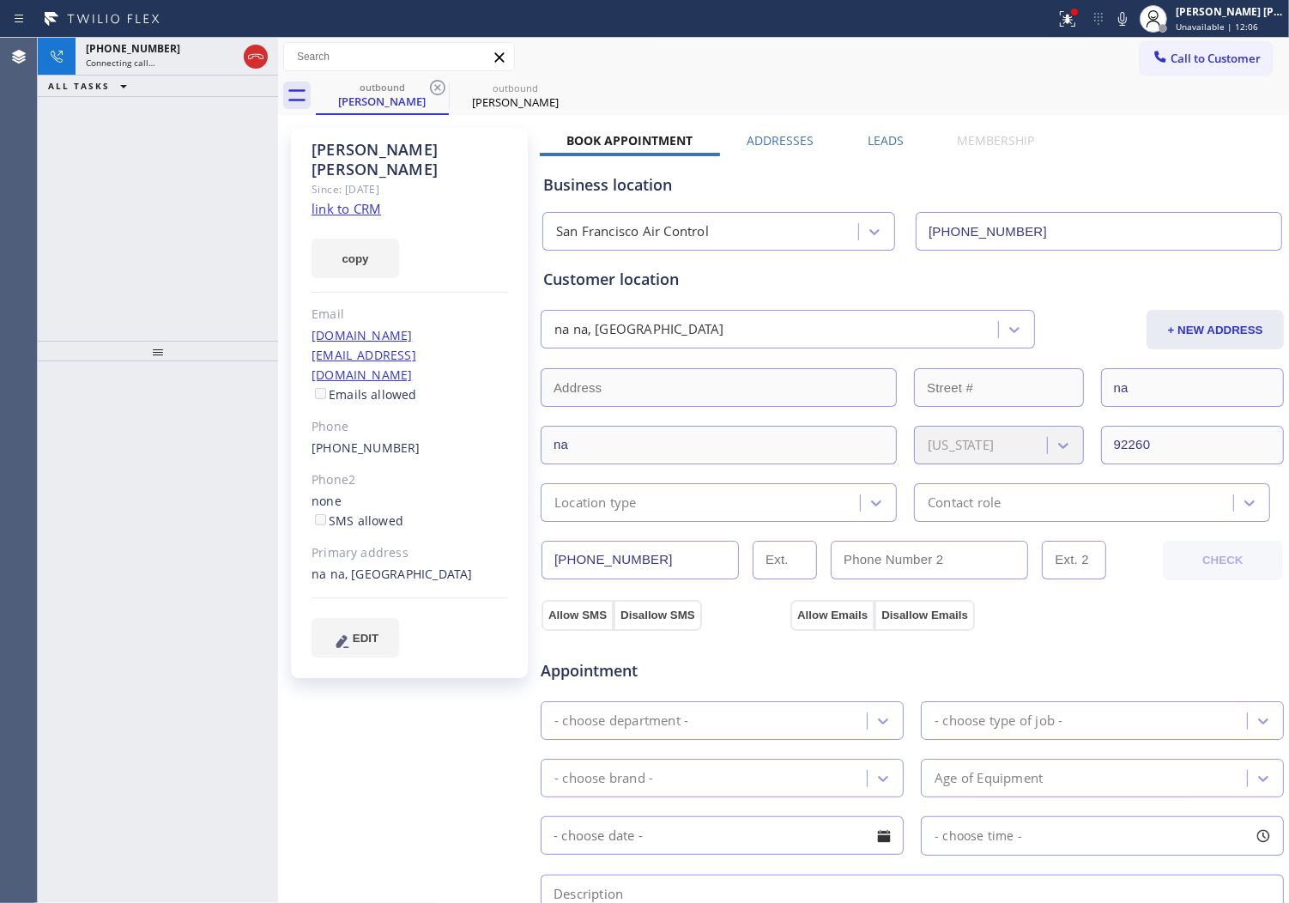
click at [354, 200] on link "link to CRM" at bounding box center [347, 208] width 70 height 17
drag, startPoint x: 151, startPoint y: 56, endPoint x: 221, endPoint y: 90, distance: 78.3
click at [151, 55] on div "[PHONE_NUMBER] Live | 00:22" at bounding box center [143, 57] width 134 height 38
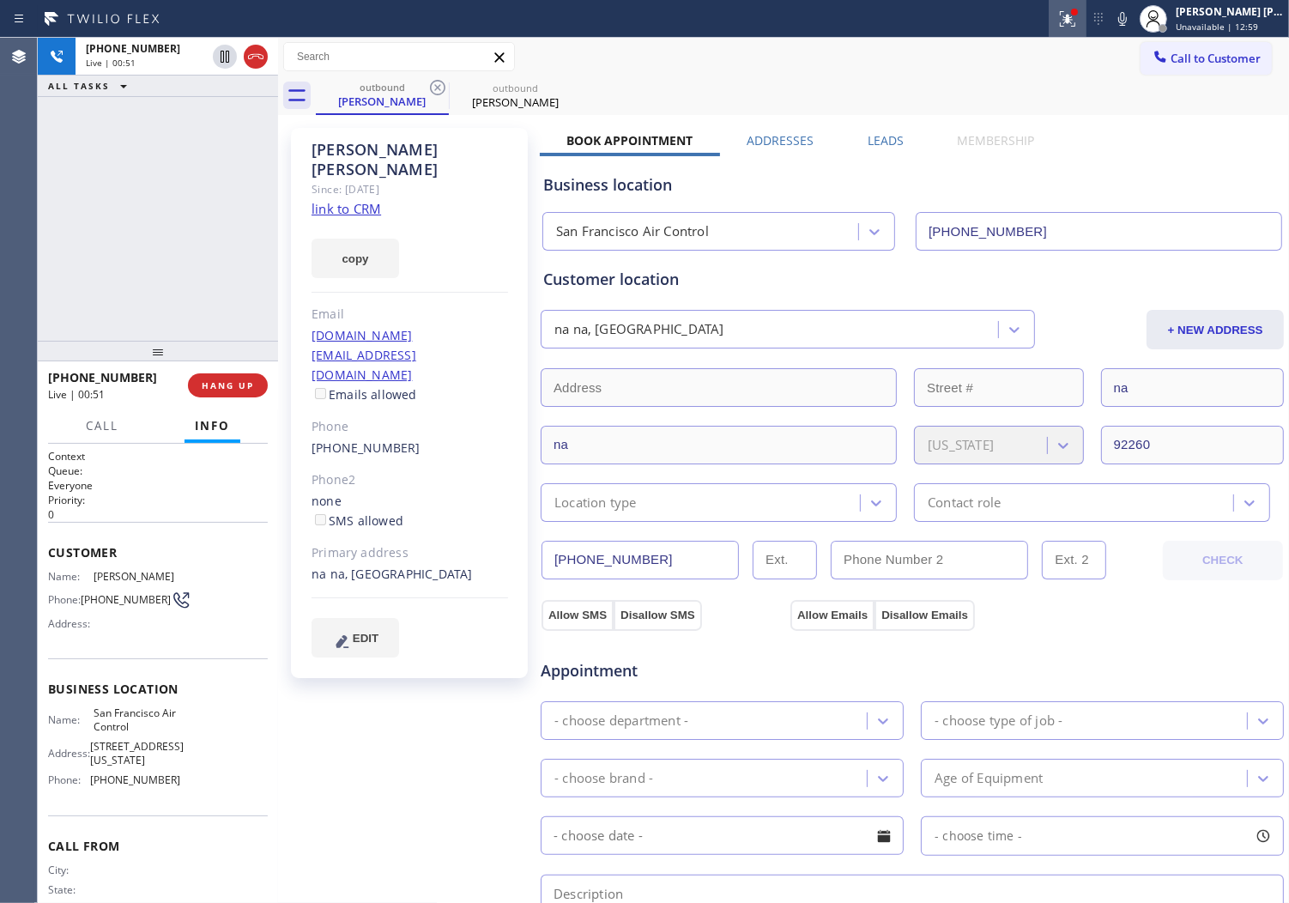
click at [1087, 29] on button at bounding box center [1068, 19] width 38 height 38
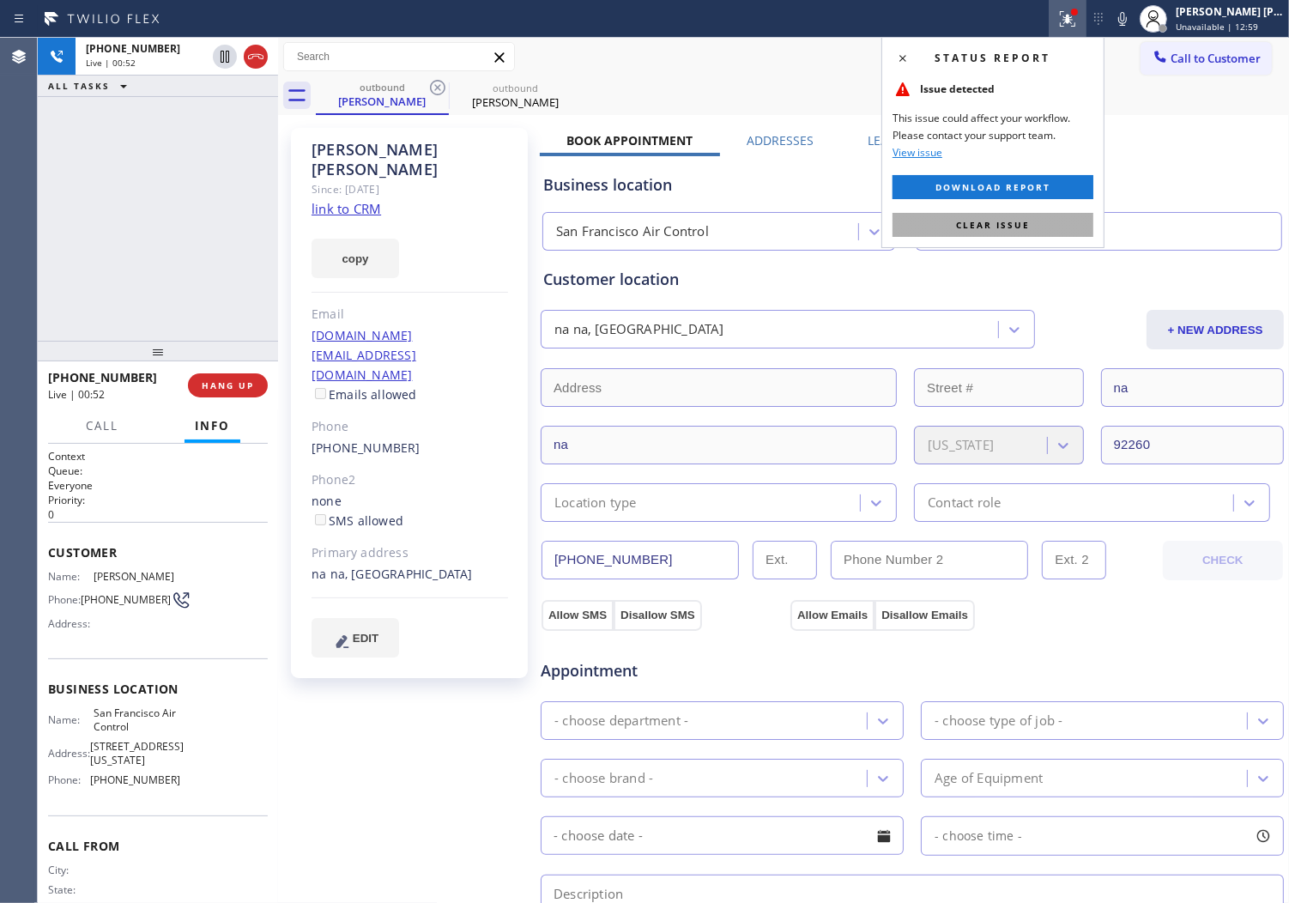
click at [1041, 225] on button "Clear issue" at bounding box center [993, 225] width 201 height 24
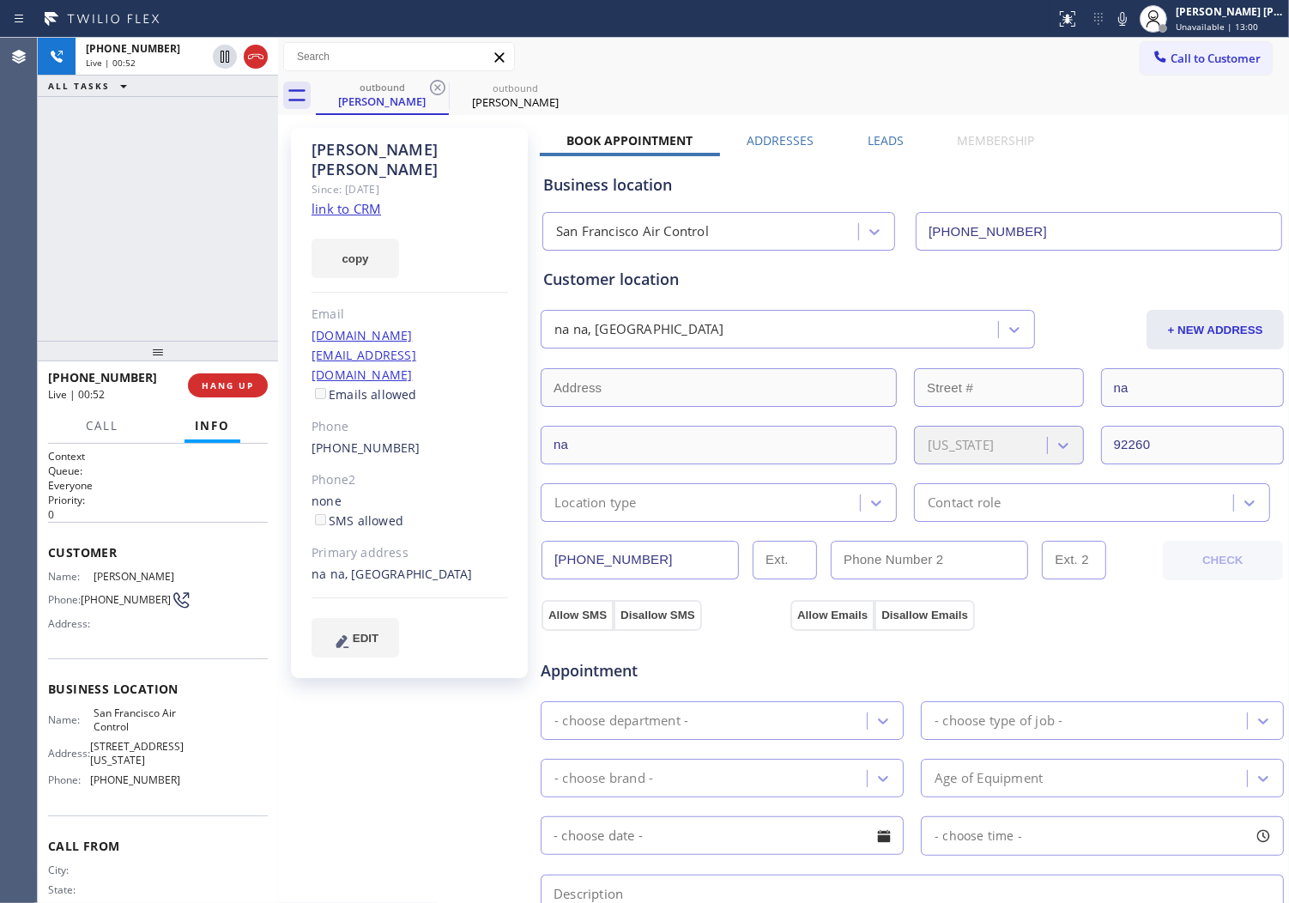
click at [668, 79] on div "outbound [PERSON_NAME] outbound [PERSON_NAME]" at bounding box center [802, 95] width 973 height 39
click at [179, 139] on div "[PHONE_NUMBER] Live | 00:53 ALL TASKS ALL TASKS ACTIVE TASKS TASKS IN WRAP UP" at bounding box center [158, 189] width 240 height 303
click at [398, 143] on div "[PERSON_NAME]" at bounding box center [410, 159] width 197 height 39
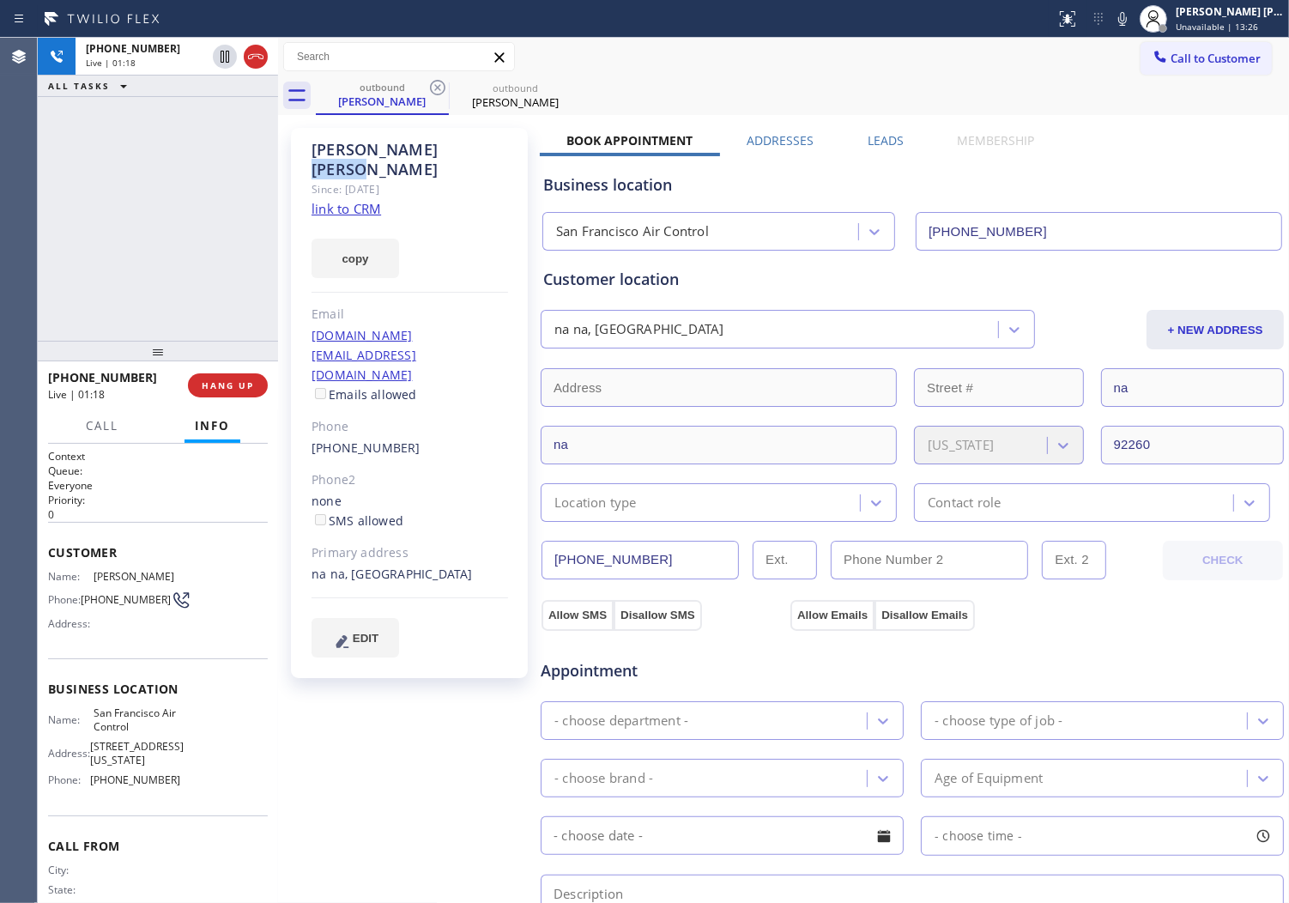
click at [401, 148] on div "[PERSON_NAME]" at bounding box center [410, 159] width 197 height 39
click at [397, 148] on div "[PERSON_NAME]" at bounding box center [410, 159] width 197 height 39
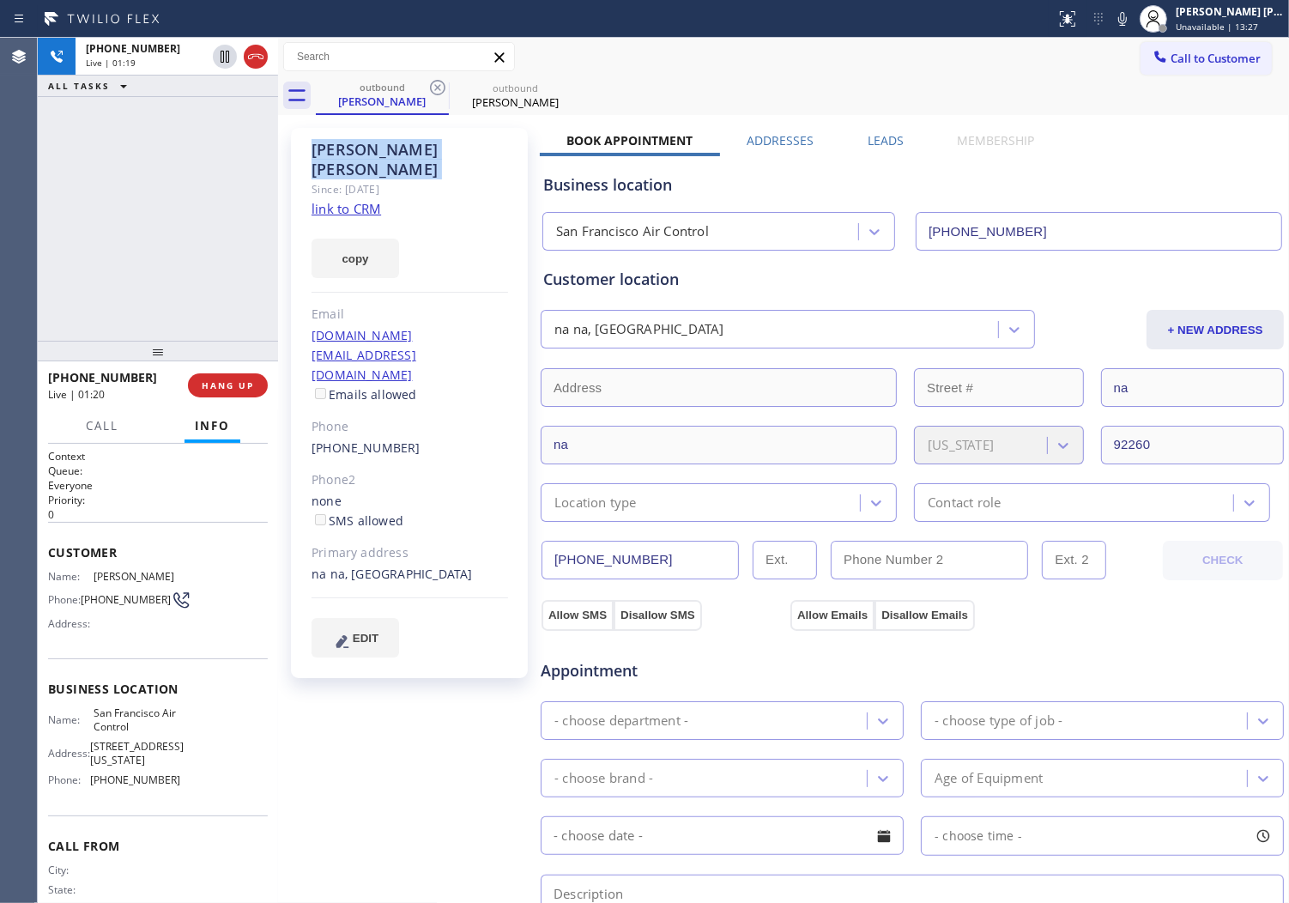
click at [397, 151] on div "[PERSON_NAME]" at bounding box center [410, 159] width 197 height 39
click at [438, 149] on div "[PERSON_NAME]" at bounding box center [410, 159] width 197 height 39
click at [417, 153] on div "[PERSON_NAME]" at bounding box center [410, 159] width 197 height 39
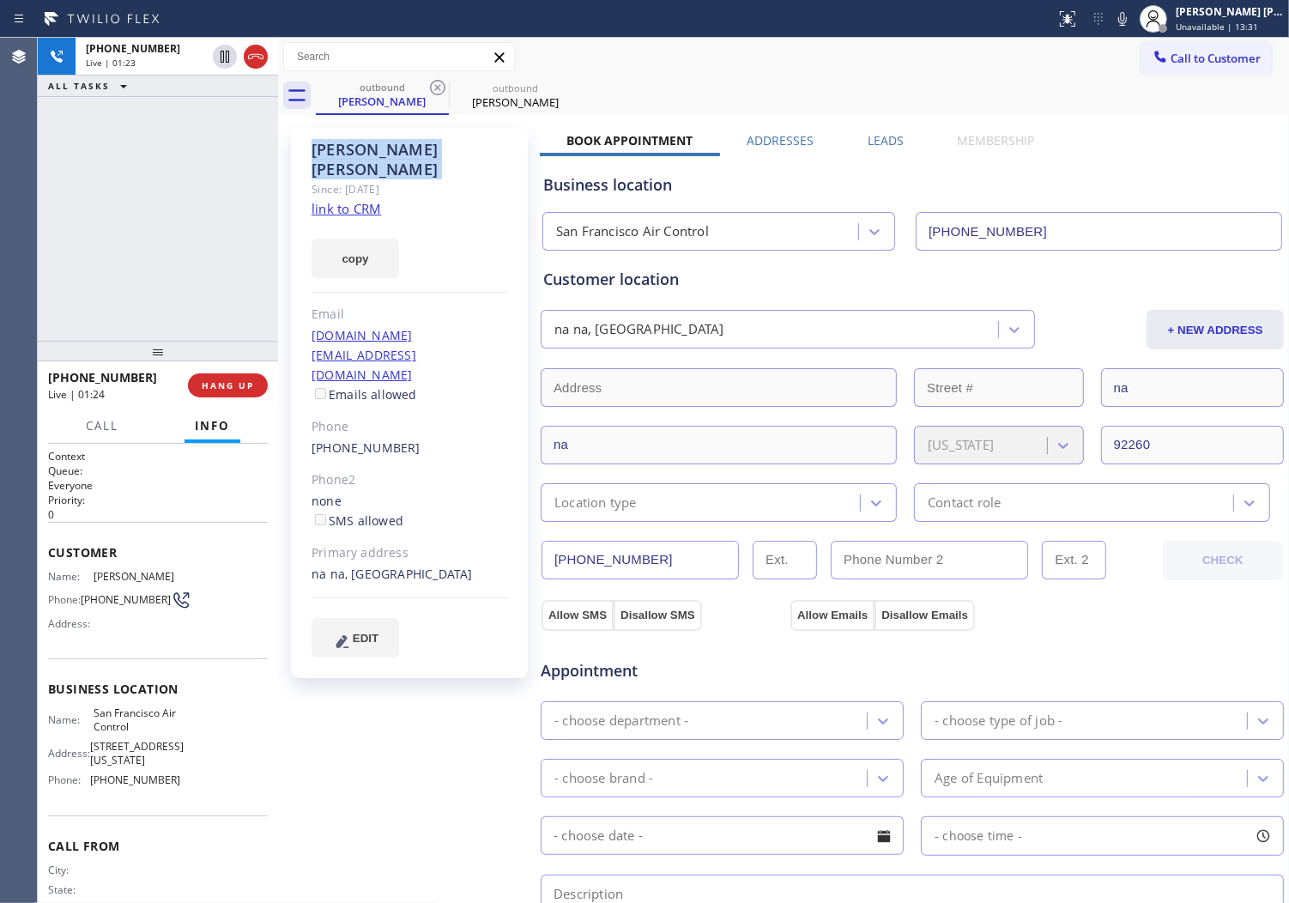
click at [417, 153] on div "[PERSON_NAME]" at bounding box center [410, 159] width 197 height 39
click at [431, 179] on div "Since: [DATE]" at bounding box center [410, 189] width 197 height 20
click at [116, 250] on div "[PHONE_NUMBER] Live | 01:26 ALL TASKS ALL TASKS ACTIVE TASKS TASKS IN WRAP UP" at bounding box center [158, 189] width 240 height 303
click at [120, 251] on div "[PHONE_NUMBER] Live | 01:26 ALL TASKS ALL TASKS ACTIVE TASKS TASKS IN WRAP UP" at bounding box center [158, 189] width 240 height 303
drag, startPoint x: 520, startPoint y: 100, endPoint x: 483, endPoint y: 167, distance: 76.5
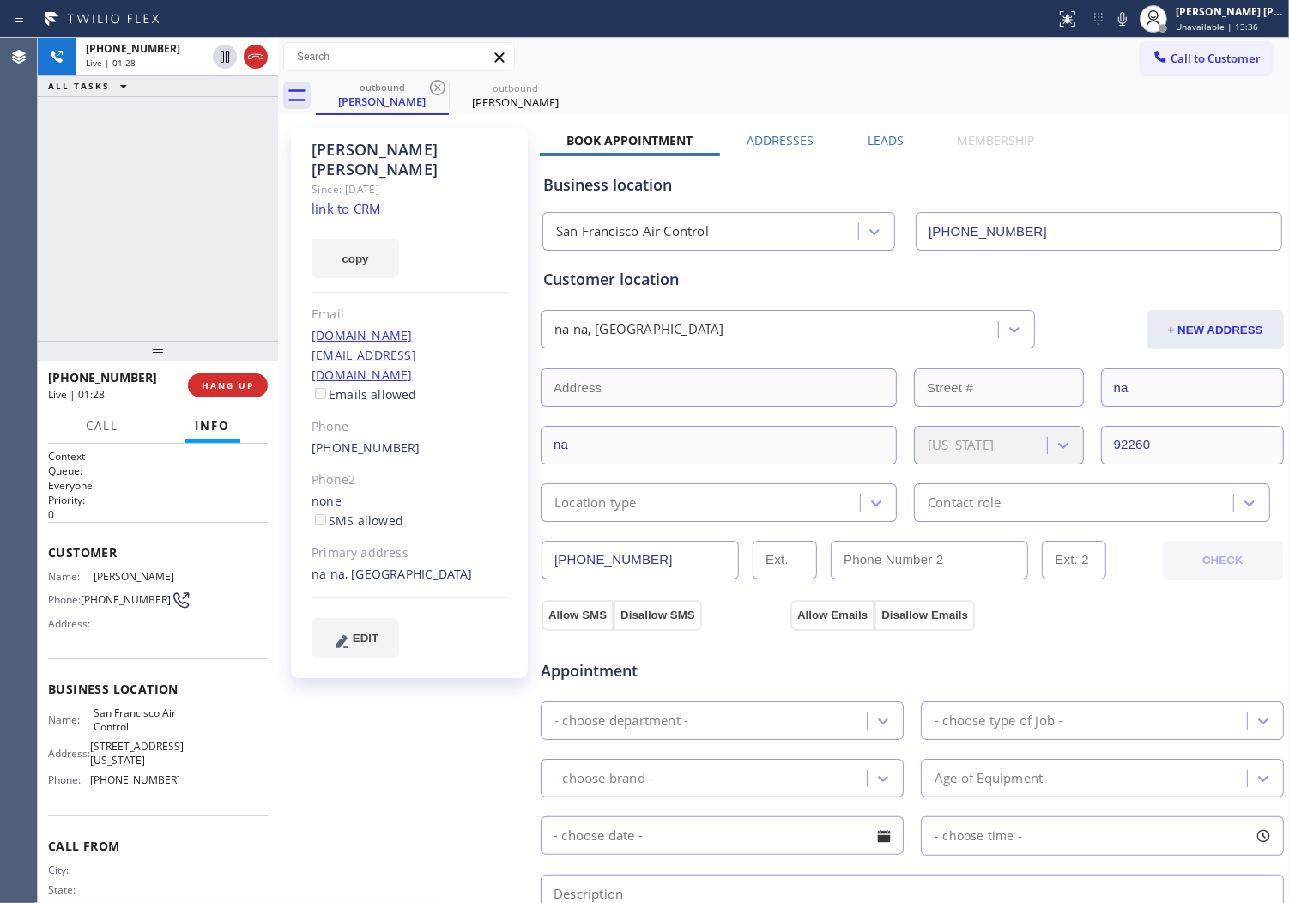
click at [520, 100] on div "[PERSON_NAME]" at bounding box center [516, 101] width 130 height 15
click at [391, 100] on div "[PERSON_NAME]" at bounding box center [383, 101] width 130 height 15
click at [397, 149] on div "[PERSON_NAME]" at bounding box center [410, 159] width 197 height 39
click at [401, 149] on div "[PERSON_NAME]" at bounding box center [410, 159] width 197 height 39
click at [452, 179] on div "Since: [DATE]" at bounding box center [410, 189] width 197 height 20
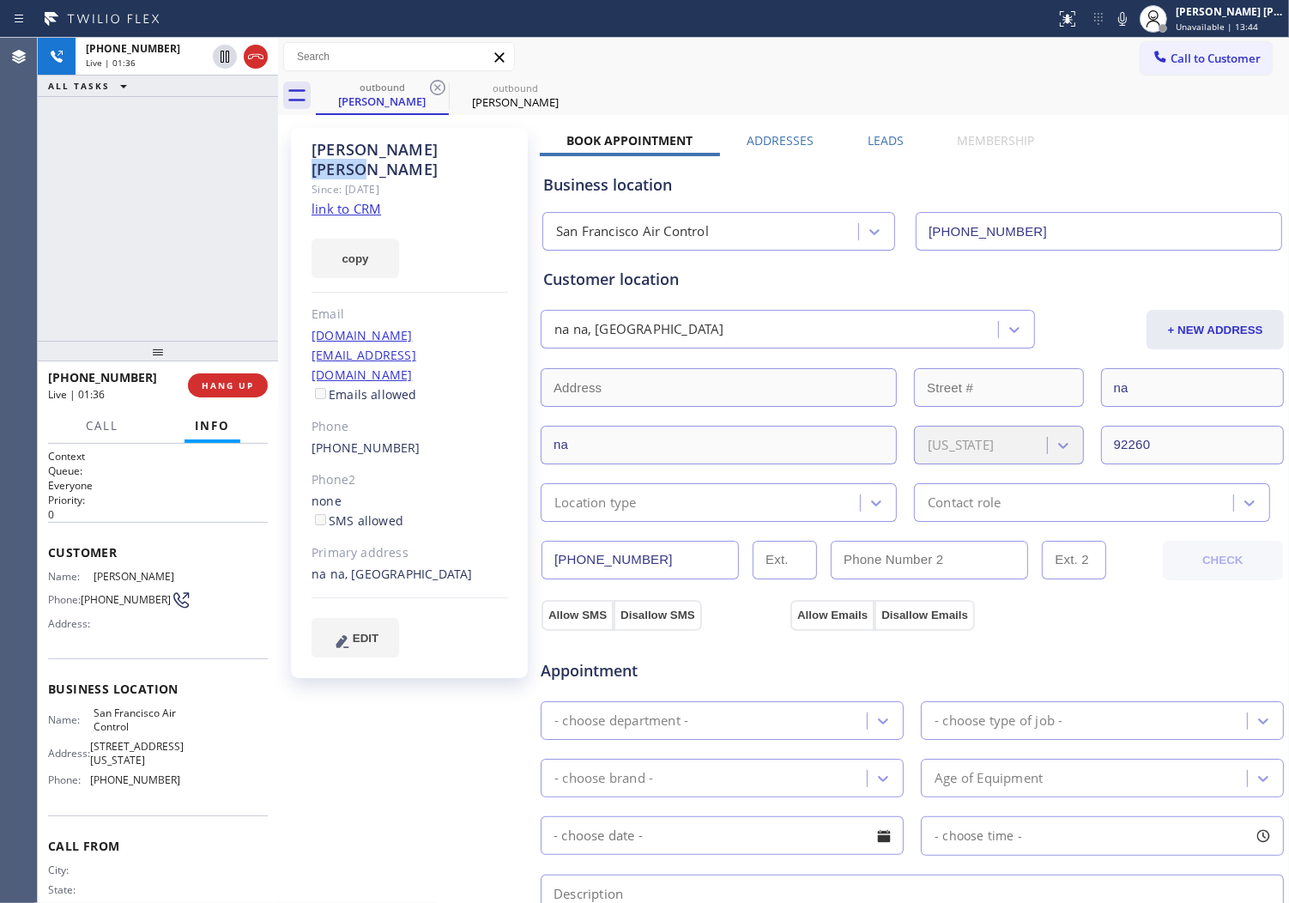
click at [452, 179] on div "Since: [DATE]" at bounding box center [410, 189] width 197 height 20
click at [405, 150] on div "[PERSON_NAME]" at bounding box center [410, 159] width 197 height 39
click at [458, 189] on div "[PERSON_NAME] Since: [DATE] link to CRM copy Email [DOMAIN_NAME][EMAIL_ADDRESS]…" at bounding box center [409, 403] width 237 height 550
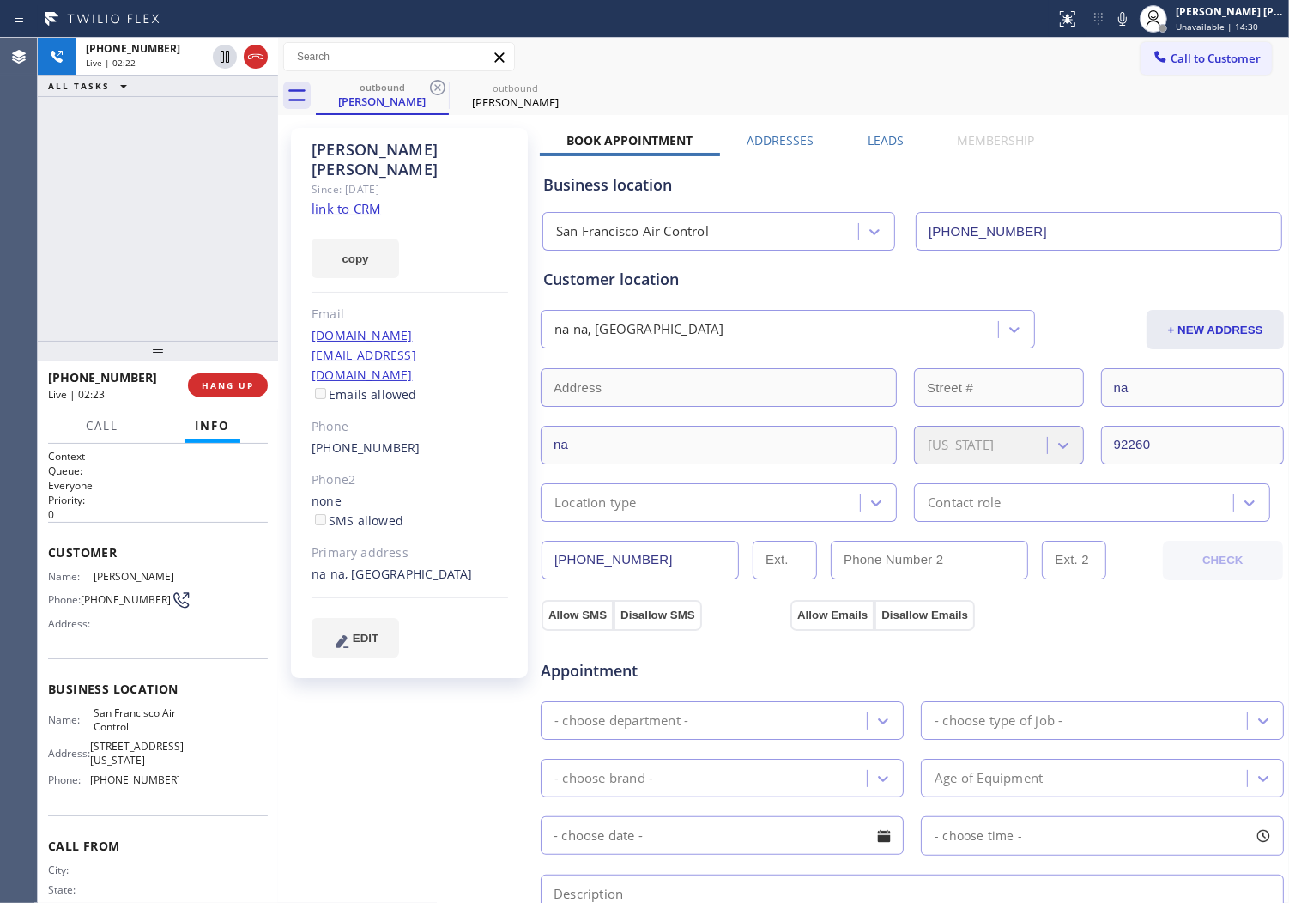
click at [427, 186] on div "[PERSON_NAME] Since: [DATE] link to CRM copy Email [DOMAIN_NAME][EMAIL_ADDRESS]…" at bounding box center [409, 403] width 237 height 550
click at [94, 153] on div "[PHONE_NUMBER] Live | 02:27 ALL TASKS ALL TASKS ACTIVE TASKS TASKS IN WRAP UP" at bounding box center [158, 189] width 240 height 303
click at [1133, 24] on icon at bounding box center [1122, 19] width 21 height 21
click at [223, 61] on icon at bounding box center [225, 56] width 21 height 21
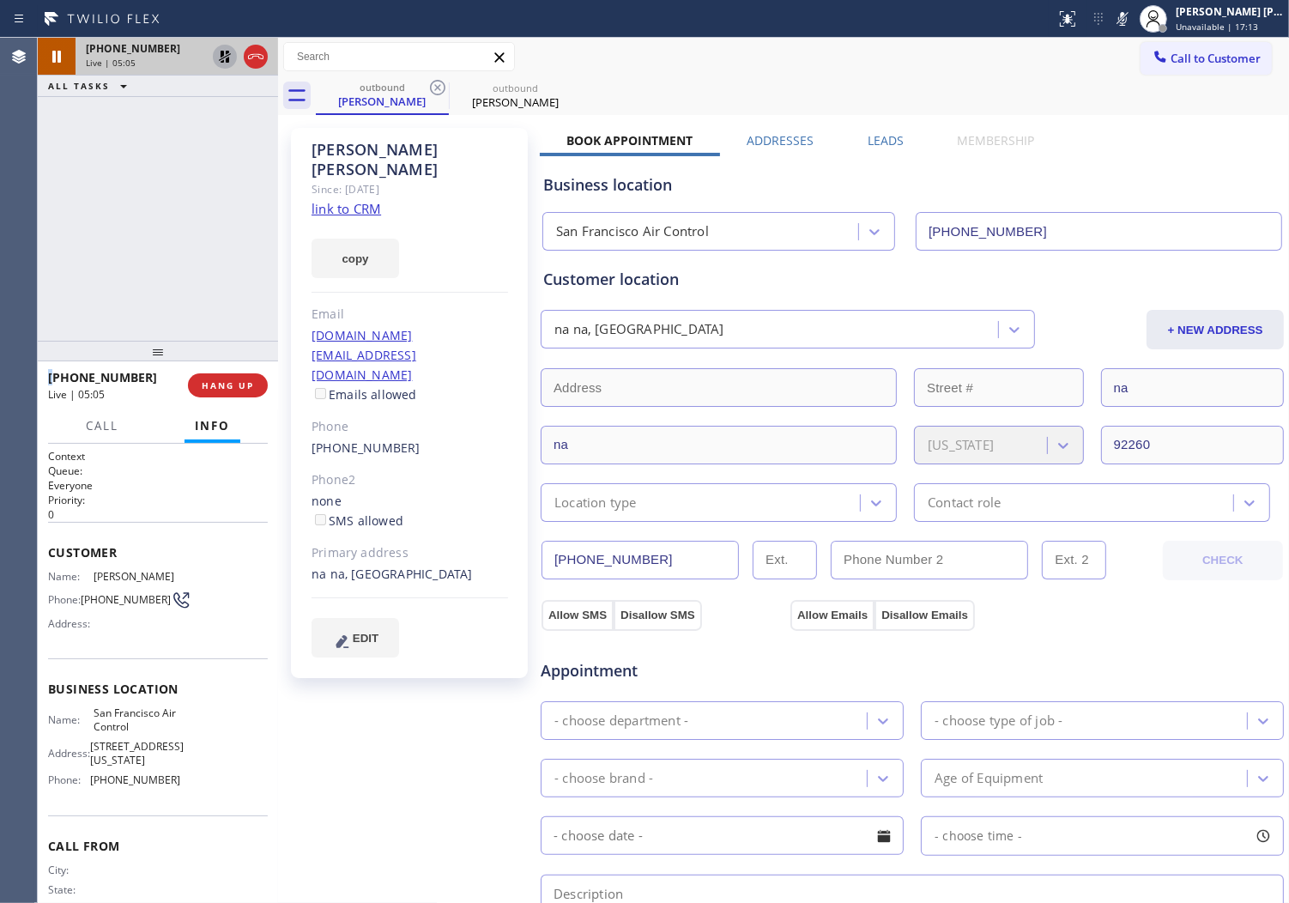
click at [28, 227] on div "Agent Desktop" at bounding box center [18, 470] width 37 height 865
click at [1133, 20] on icon at bounding box center [1122, 19] width 21 height 21
click at [225, 52] on icon at bounding box center [225, 56] width 21 height 21
click at [204, 185] on div "[PHONE_NUMBER] Live | 05:09 ALL TASKS ALL TASKS ACTIVE TASKS TASKS IN WRAP UP" at bounding box center [158, 189] width 240 height 303
click at [227, 284] on div "[PHONE_NUMBER] Live | 05:16 ALL TASKS ALL TASKS ACTIVE TASKS TASKS IN WRAP UP" at bounding box center [158, 189] width 240 height 303
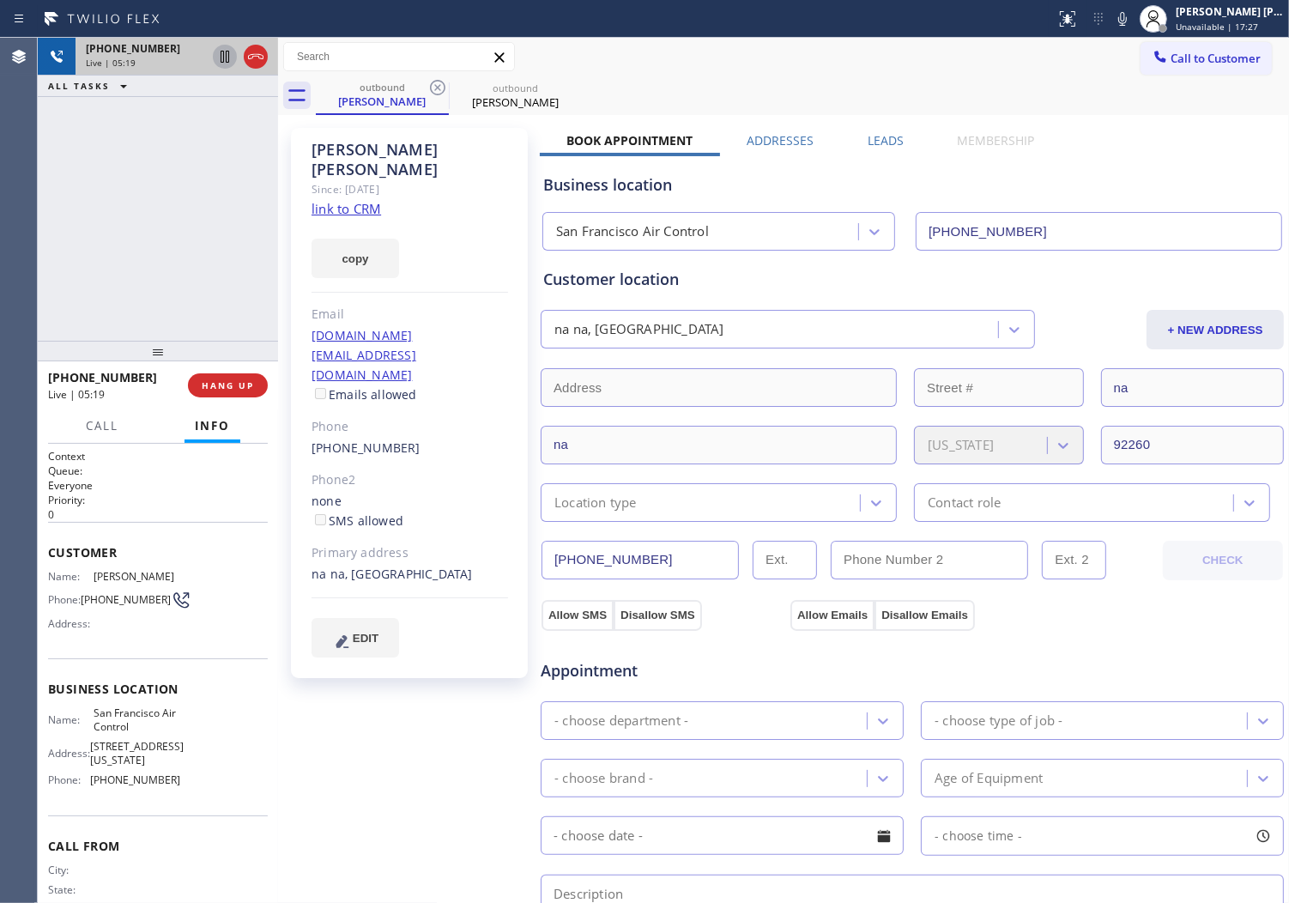
click at [353, 150] on div "[PERSON_NAME]" at bounding box center [410, 159] width 197 height 39
click at [4, 295] on div "Agent Desktop" at bounding box center [18, 470] width 37 height 865
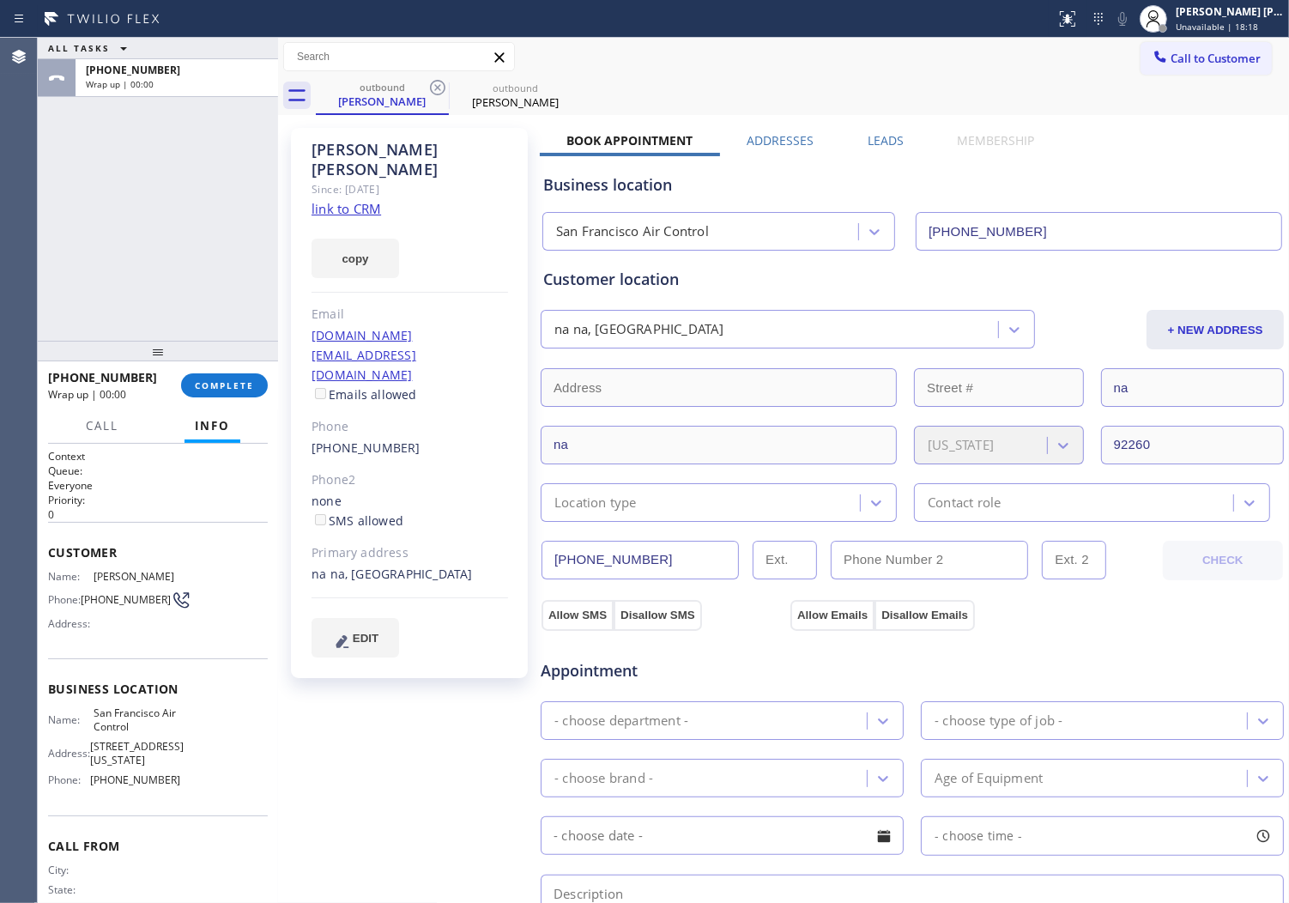
click at [4, 203] on div "Agent Desktop" at bounding box center [18, 470] width 37 height 865
click at [226, 380] on span "COMPLETE" at bounding box center [224, 385] width 59 height 12
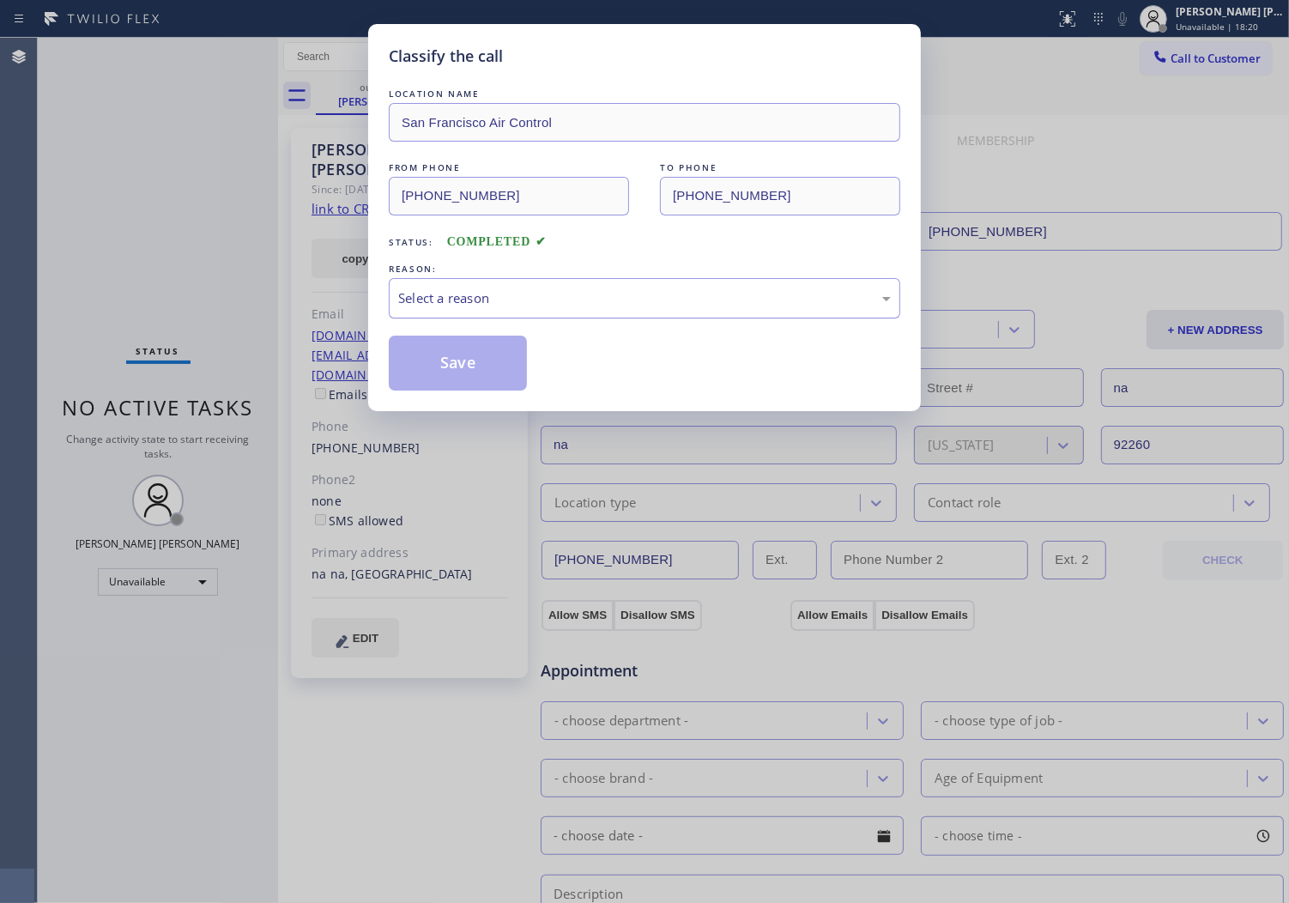
click at [508, 314] on div "Select a reason" at bounding box center [645, 298] width 512 height 40
click at [482, 299] on div "Not Booked - All other reasons" at bounding box center [644, 298] width 493 height 20
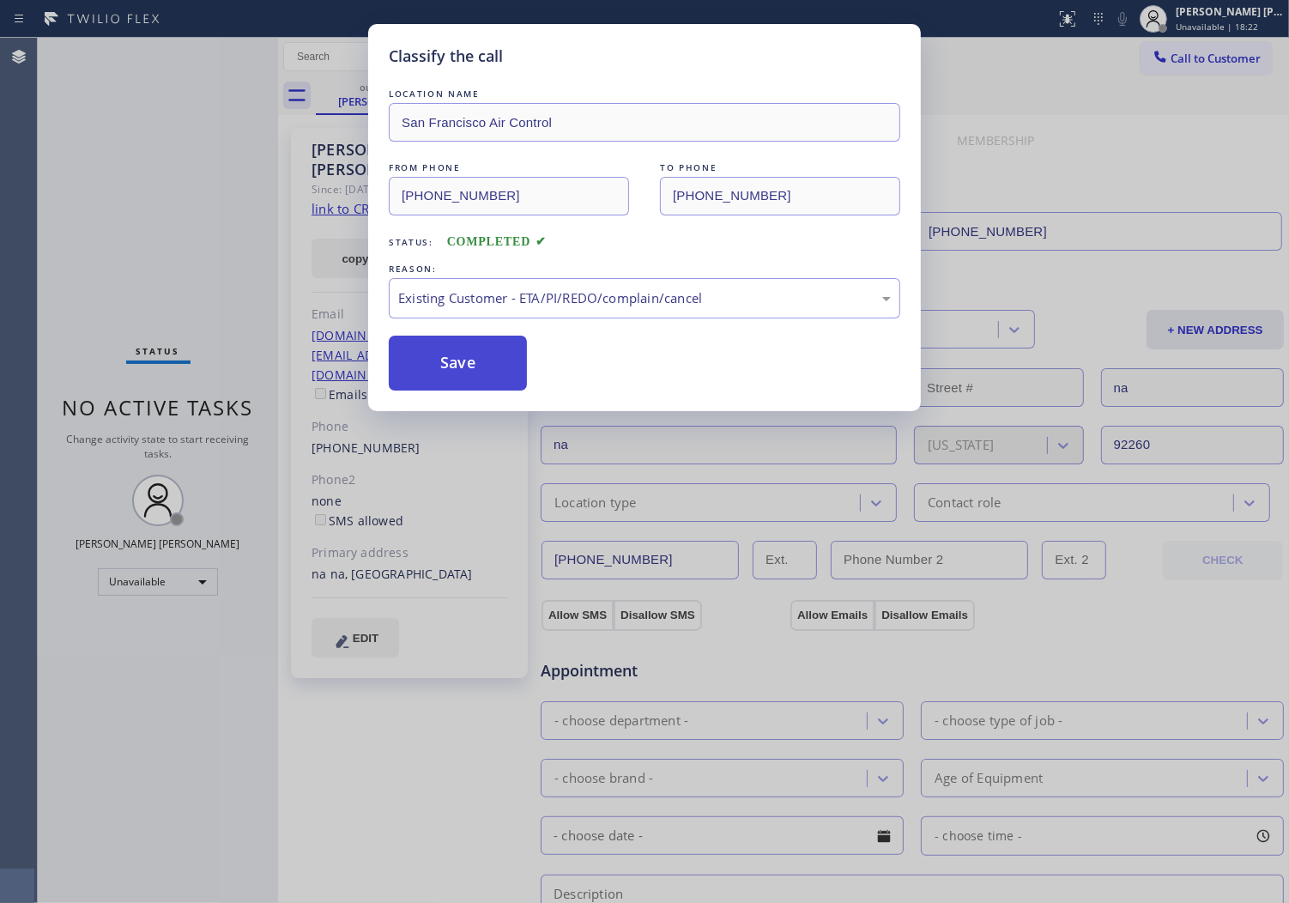
drag, startPoint x: 464, startPoint y: 382, endPoint x: 908, endPoint y: 898, distance: 680.5
click at [464, 381] on button "Save" at bounding box center [458, 363] width 138 height 55
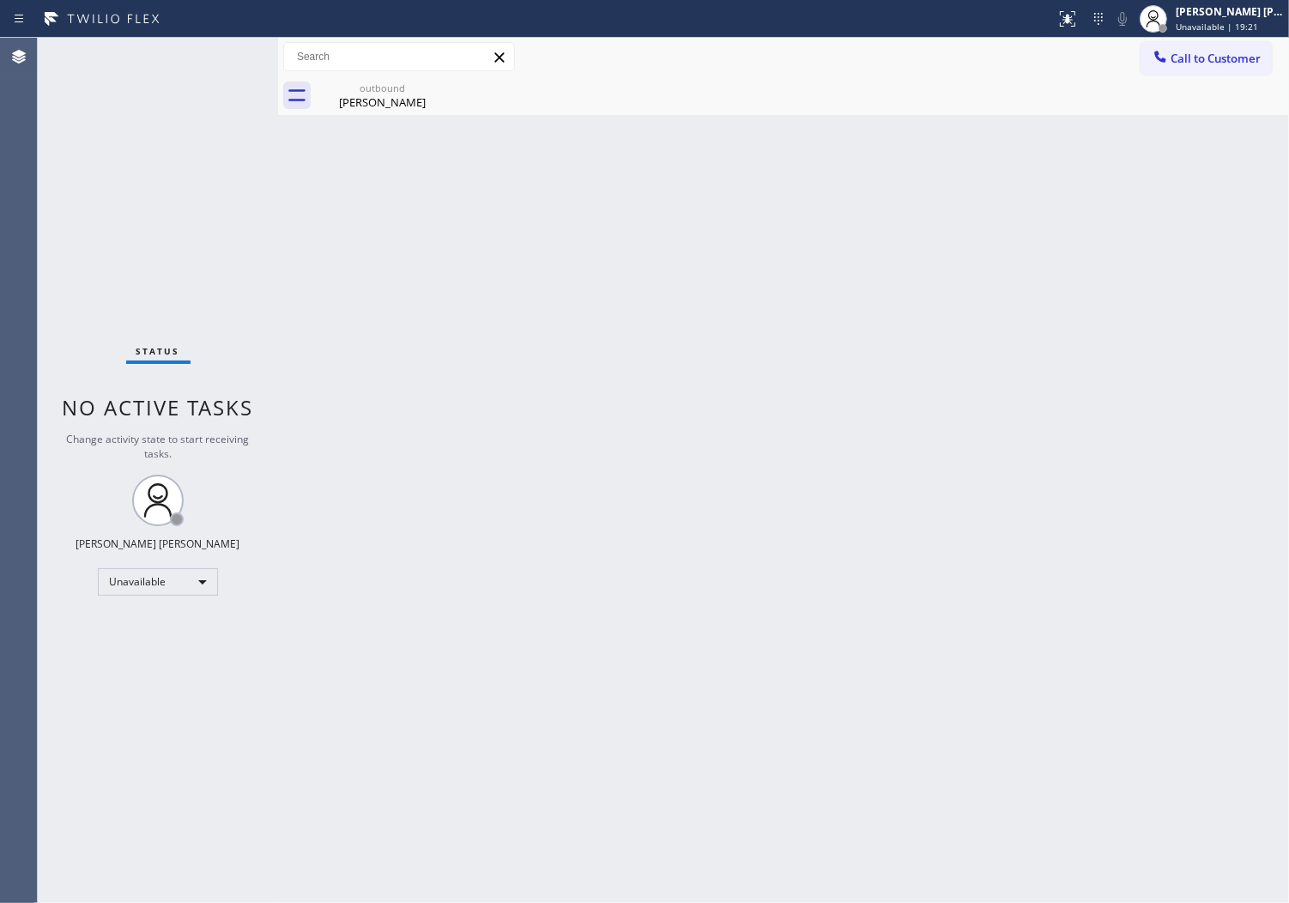
drag, startPoint x: 4, startPoint y: 318, endPoint x: 4, endPoint y: 361, distance: 42.9
click at [4, 318] on div "Agent Desktop" at bounding box center [18, 470] width 37 height 865
click at [419, 103] on div "[PERSON_NAME]" at bounding box center [383, 101] width 130 height 15
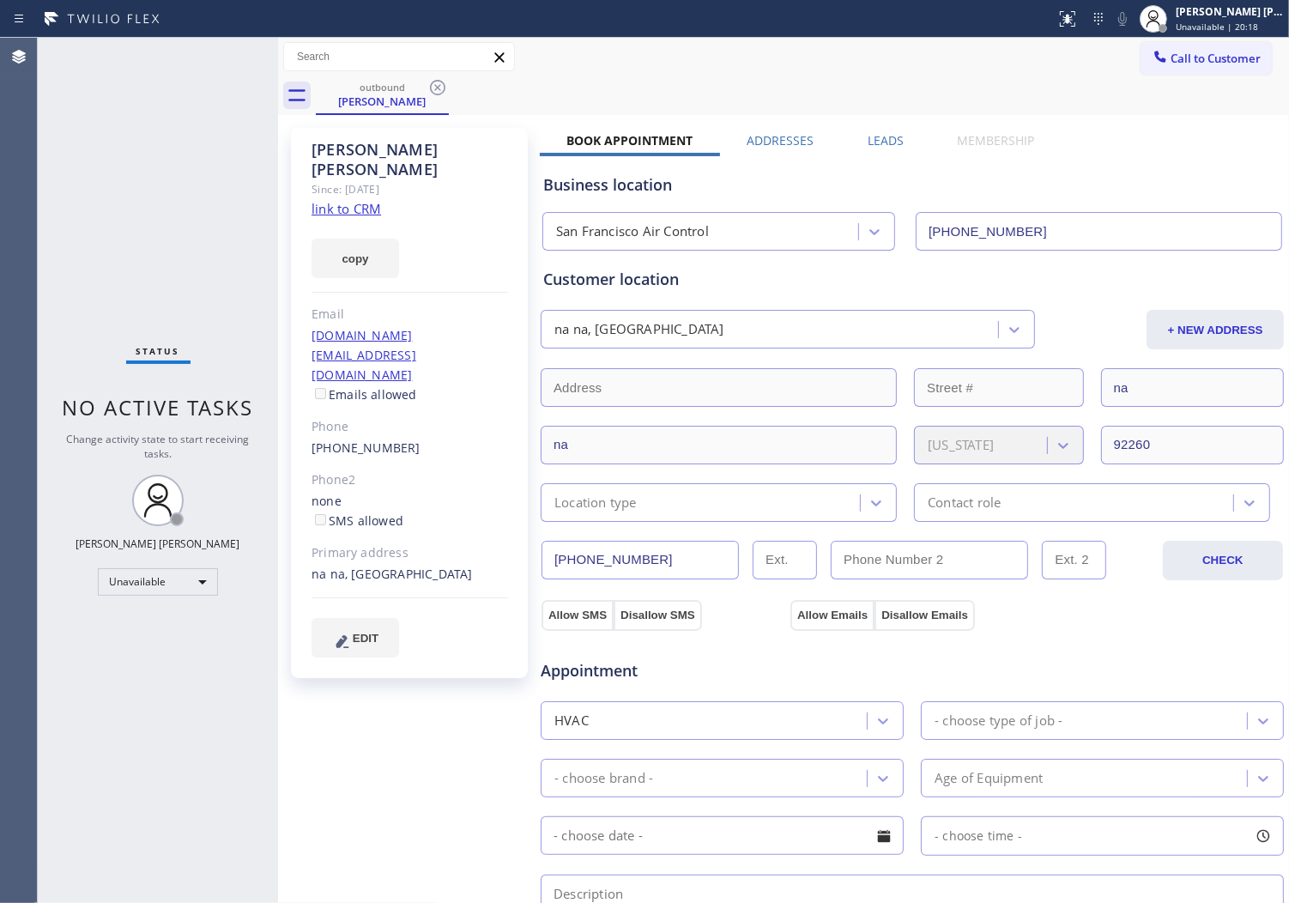
click at [343, 150] on div "[PERSON_NAME]" at bounding box center [410, 159] width 197 height 39
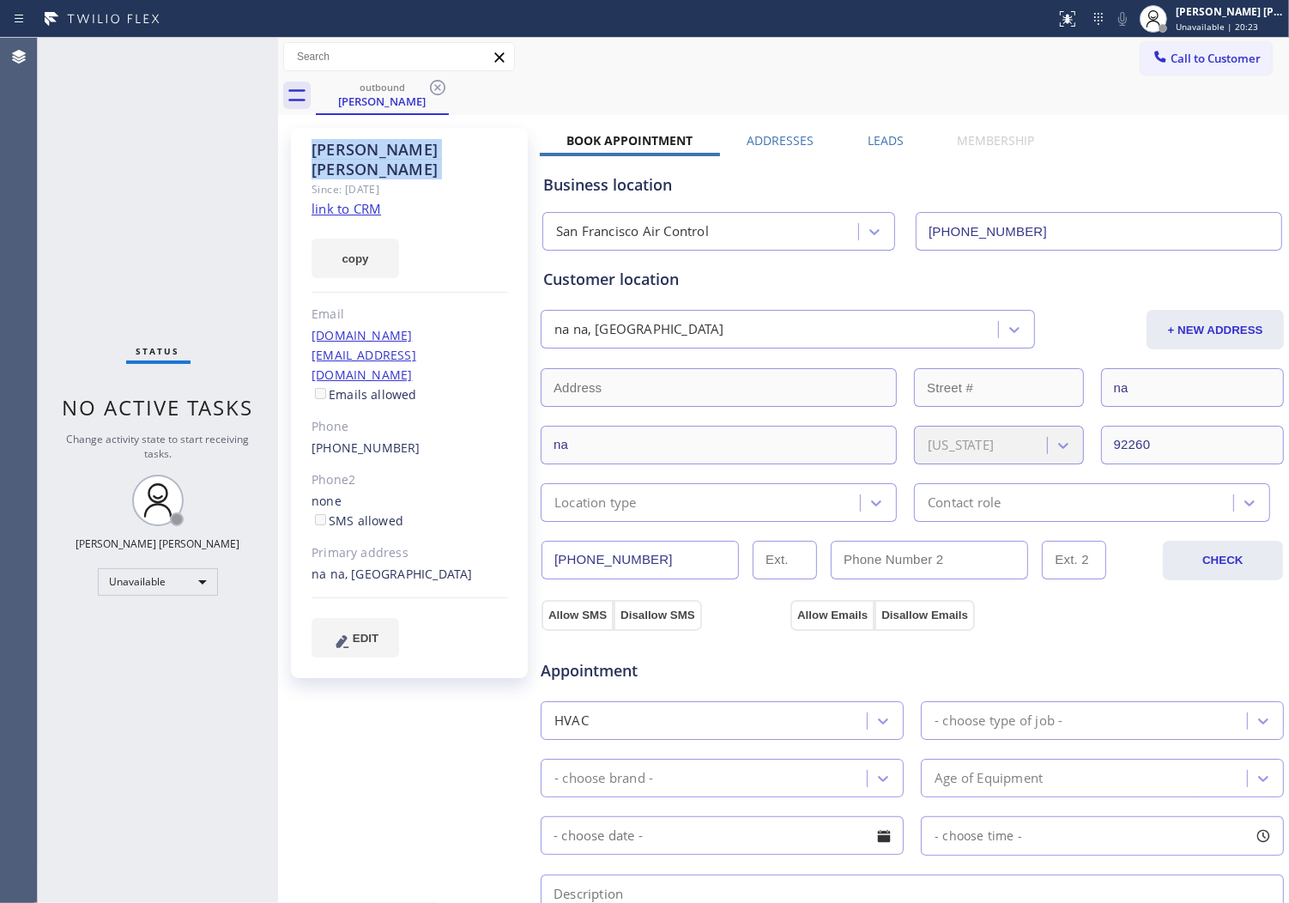
click at [433, 87] on icon at bounding box center [437, 87] width 21 height 21
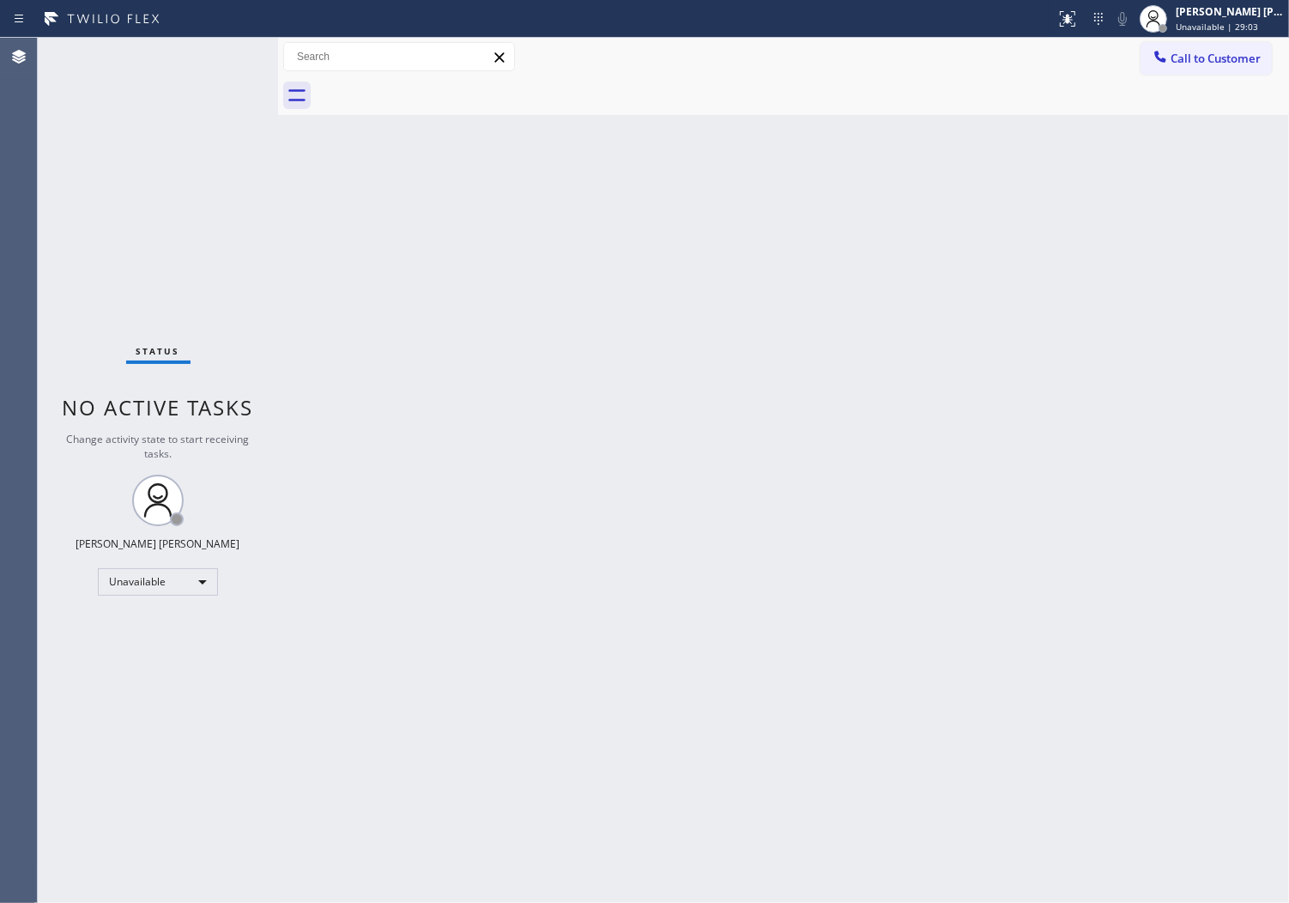
click at [1183, 62] on span "Call to Customer" at bounding box center [1216, 58] width 90 height 15
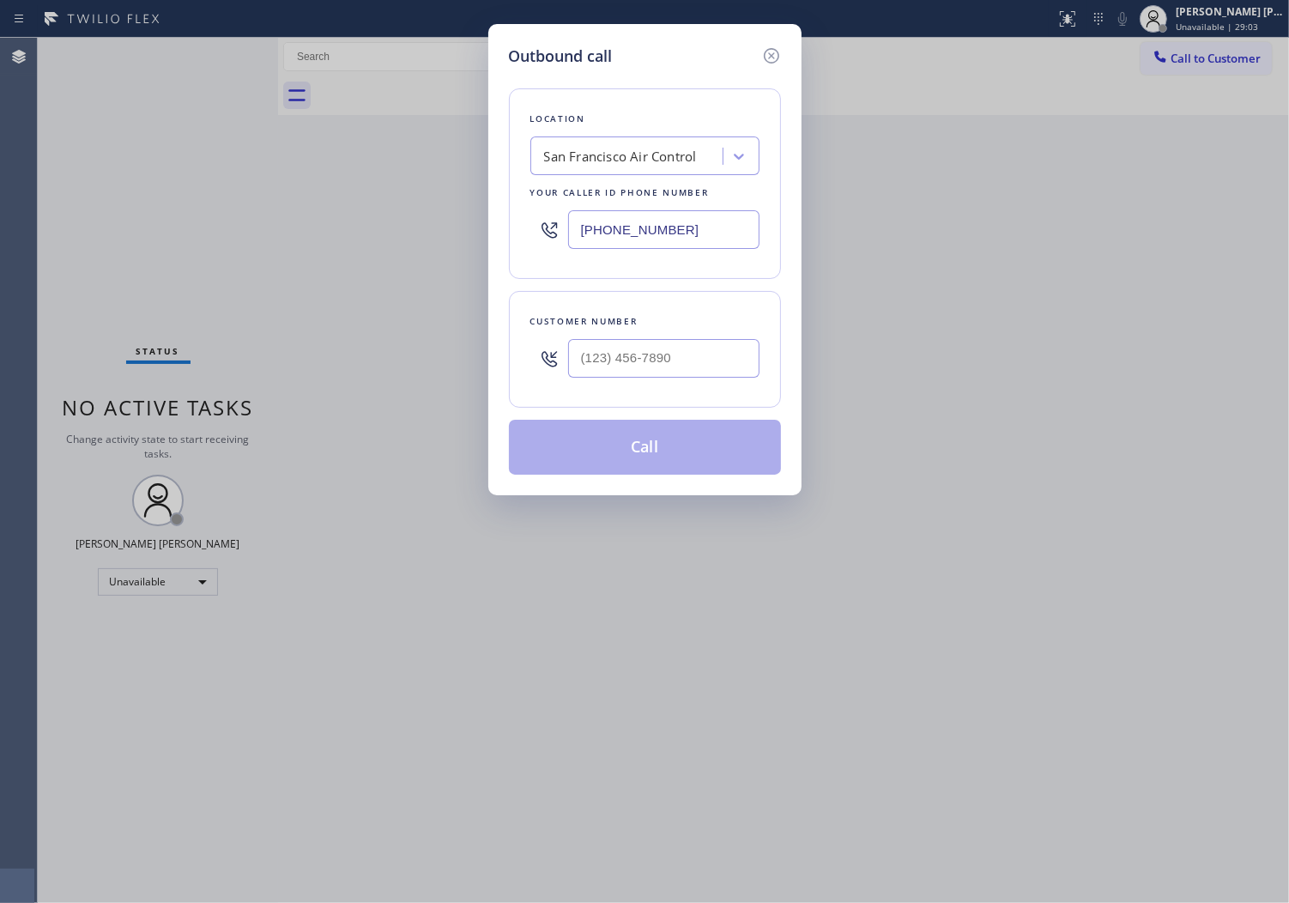
click at [631, 236] on input "[PHONE_NUMBER]" at bounding box center [663, 229] width 191 height 39
paste input "510) 640-8987"
type input "[PHONE_NUMBER]"
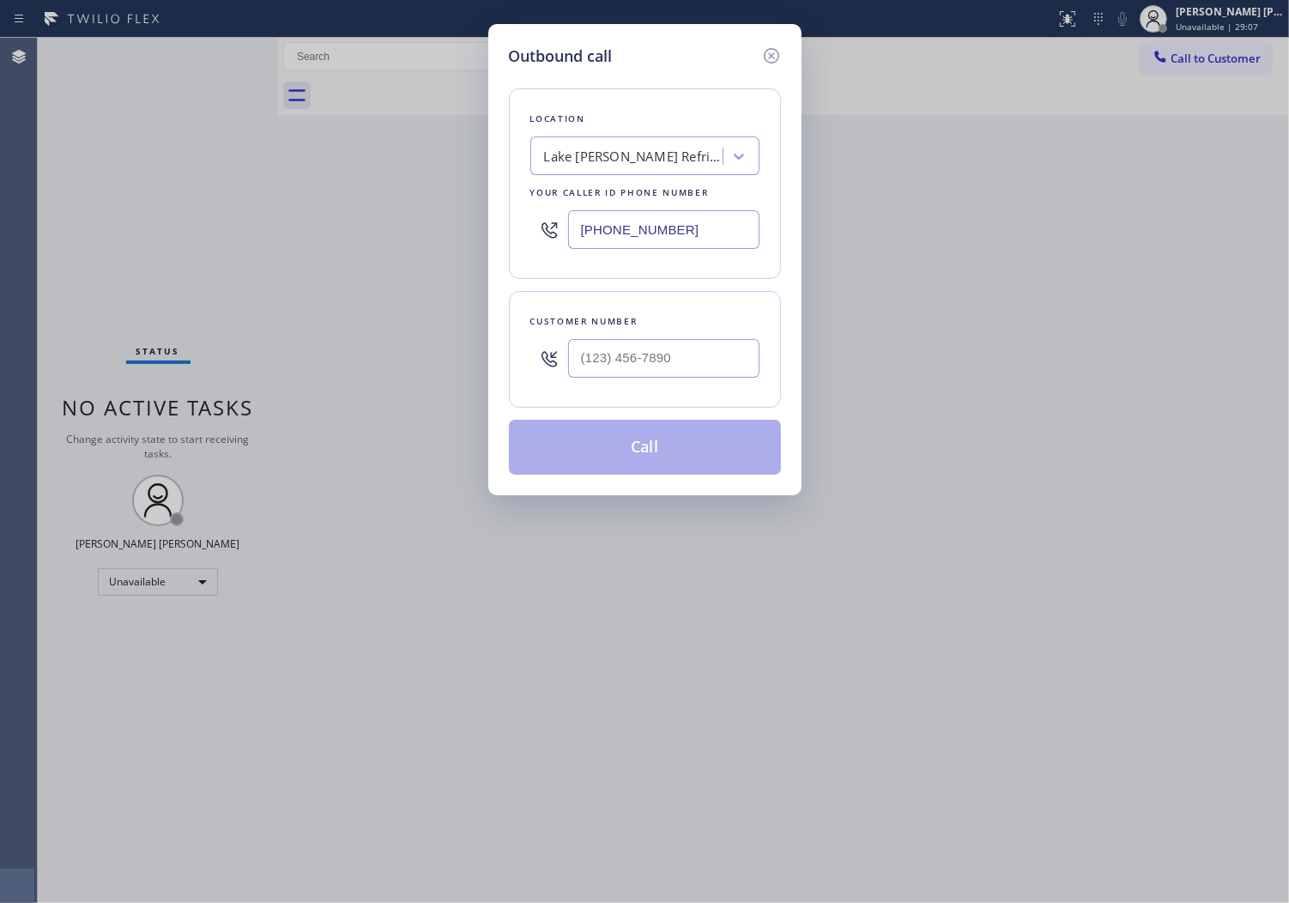
click at [684, 356] on input "text" at bounding box center [663, 358] width 191 height 39
paste input "510) 913-0103"
type input "[PHONE_NUMBER]"
click at [647, 456] on button "Call" at bounding box center [645, 447] width 272 height 55
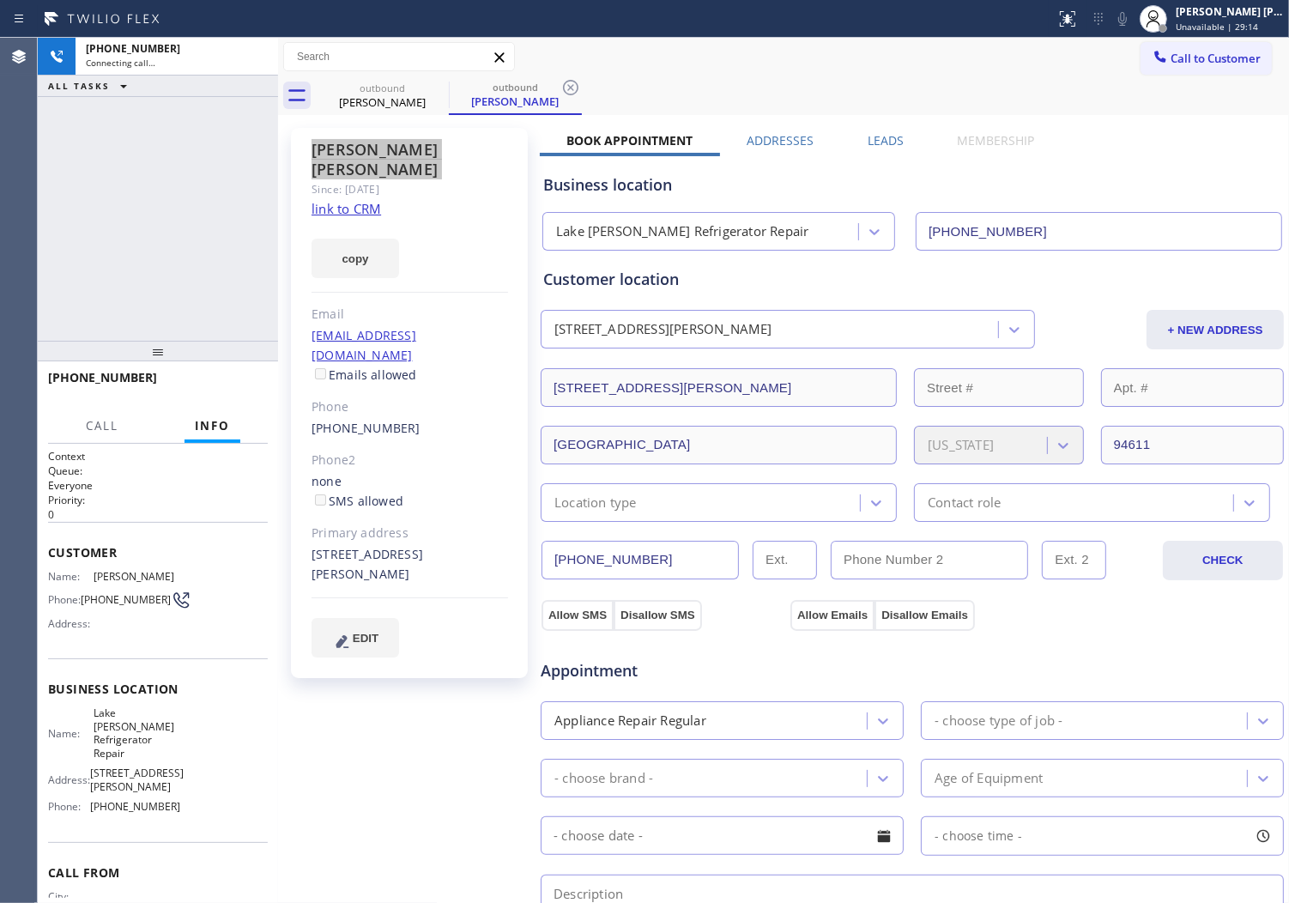
type input "[PHONE_NUMBER]"
click at [18, 242] on div "Agent Desktop" at bounding box center [18, 470] width 37 height 865
click at [1133, 21] on icon at bounding box center [1122, 19] width 21 height 21
click at [1133, 19] on icon at bounding box center [1122, 19] width 21 height 21
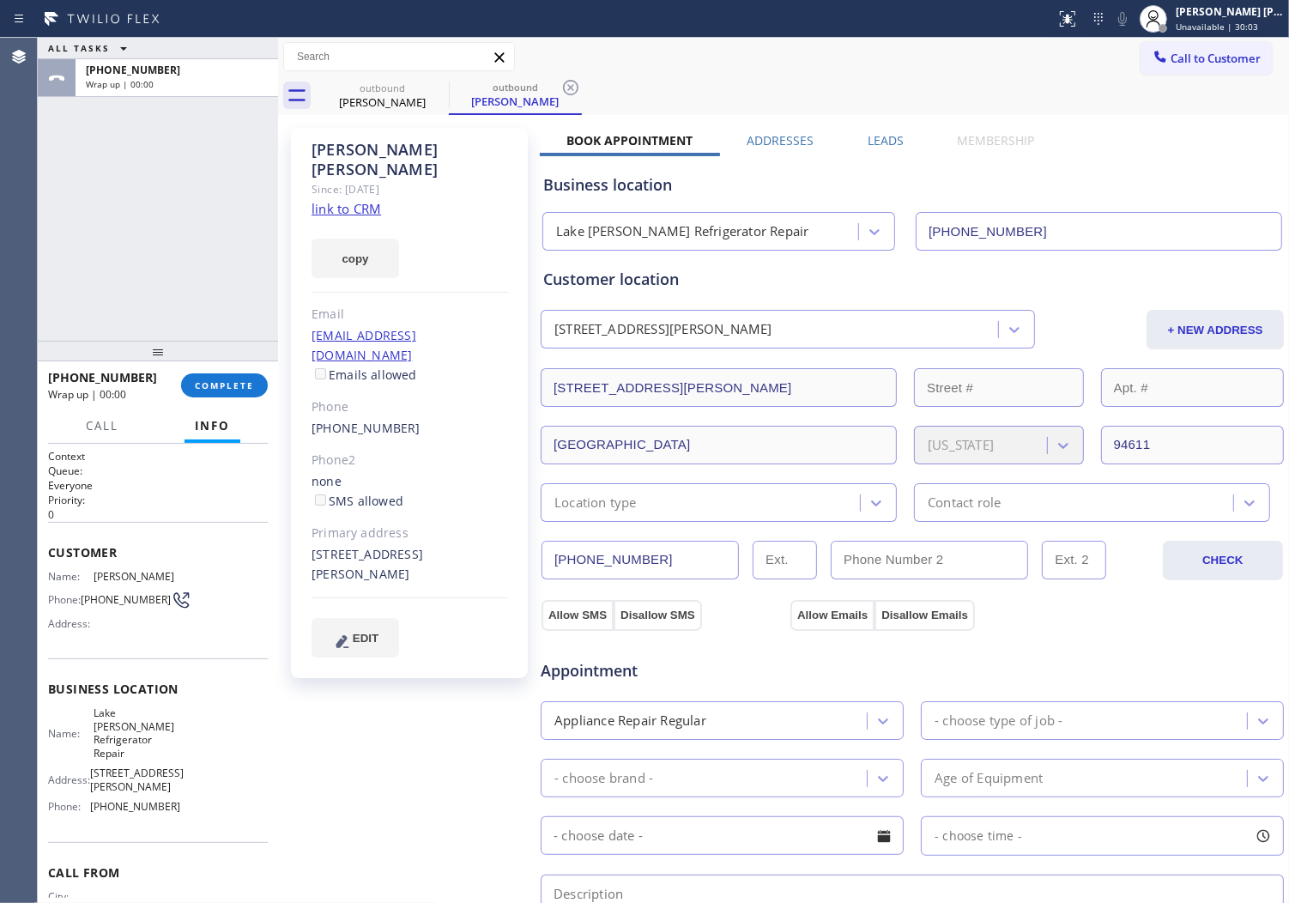
click at [881, 140] on label "Leads" at bounding box center [886, 140] width 36 height 16
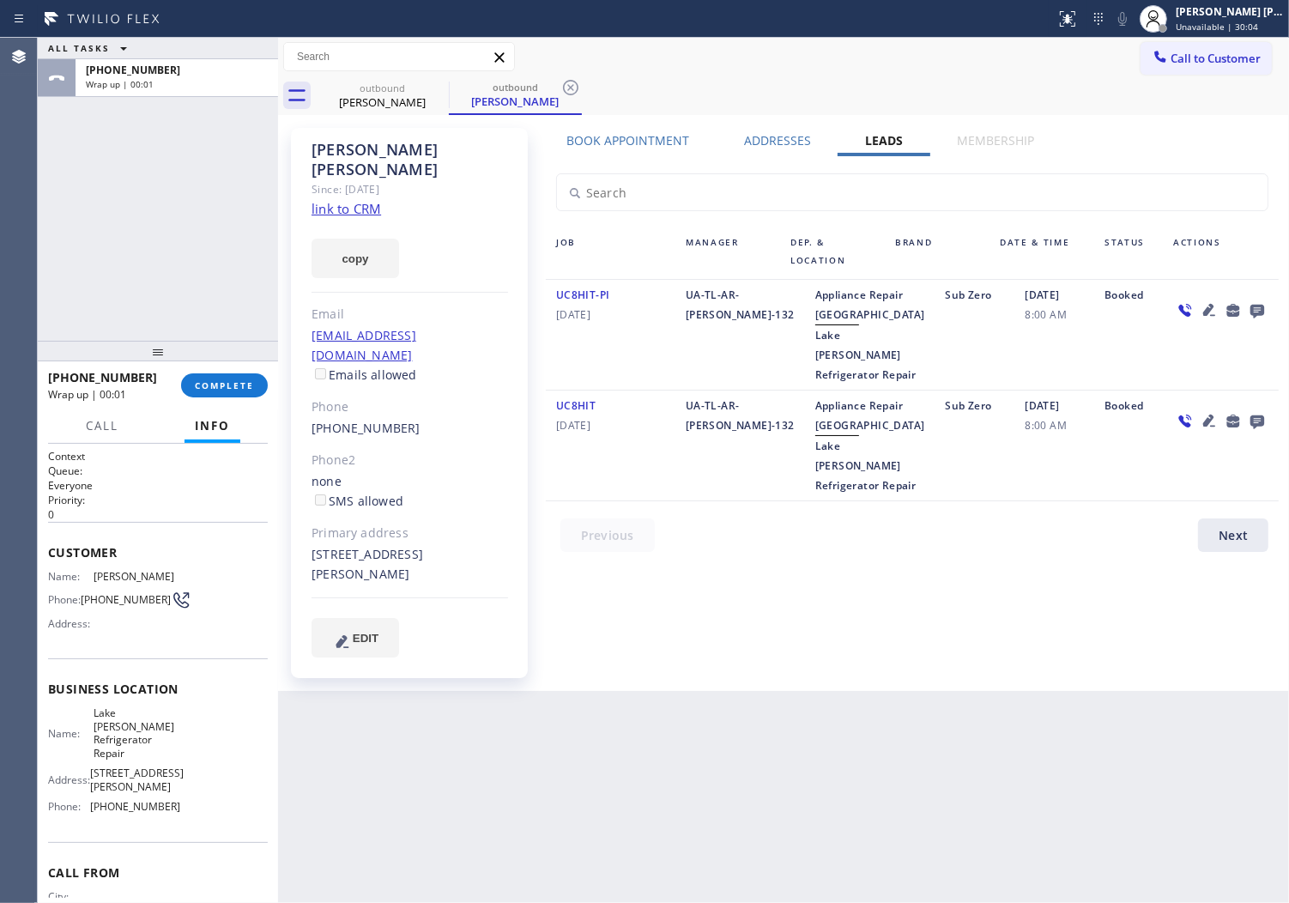
click at [1258, 307] on icon at bounding box center [1258, 312] width 14 height 14
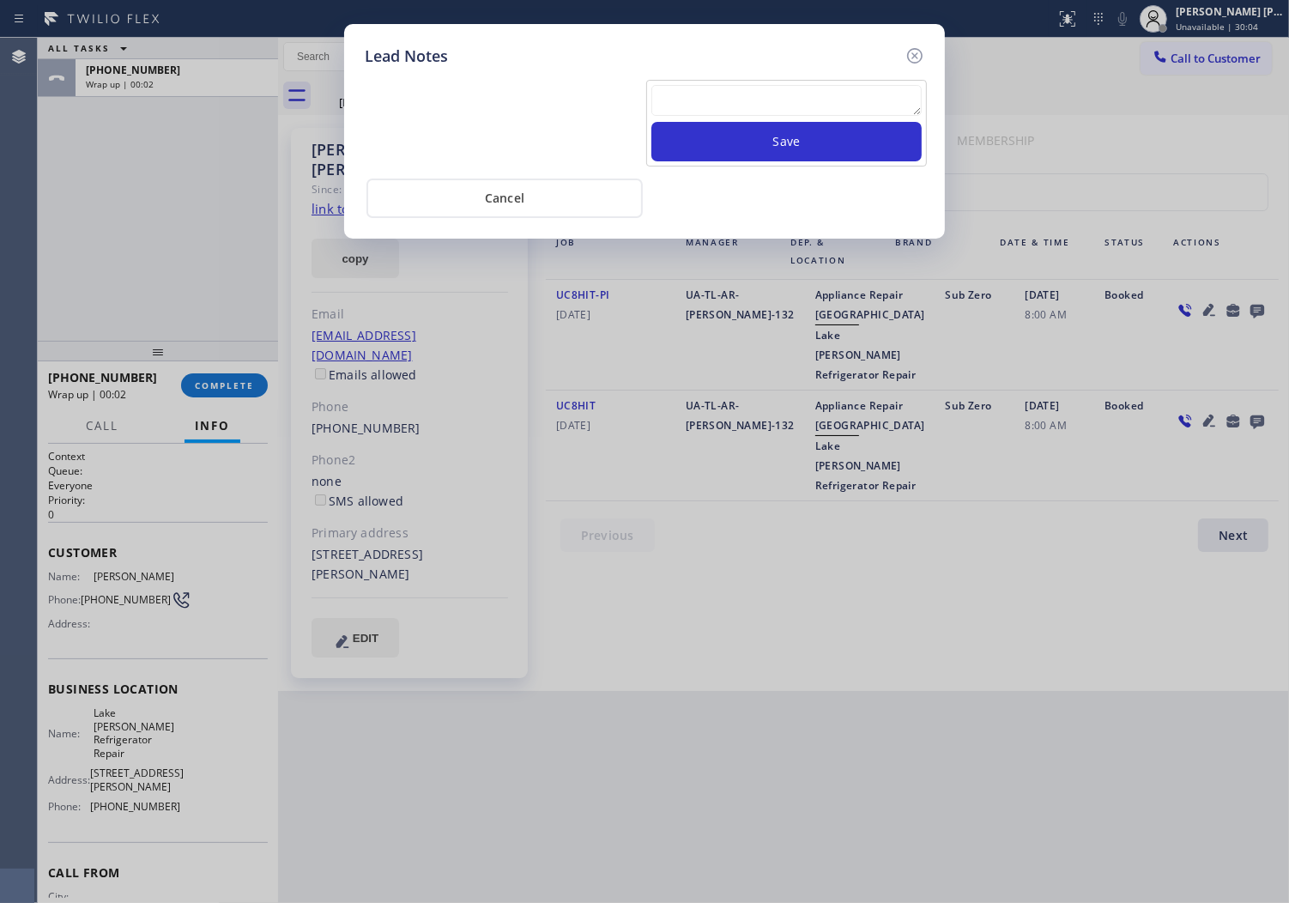
click at [822, 106] on textarea at bounding box center [787, 100] width 270 height 31
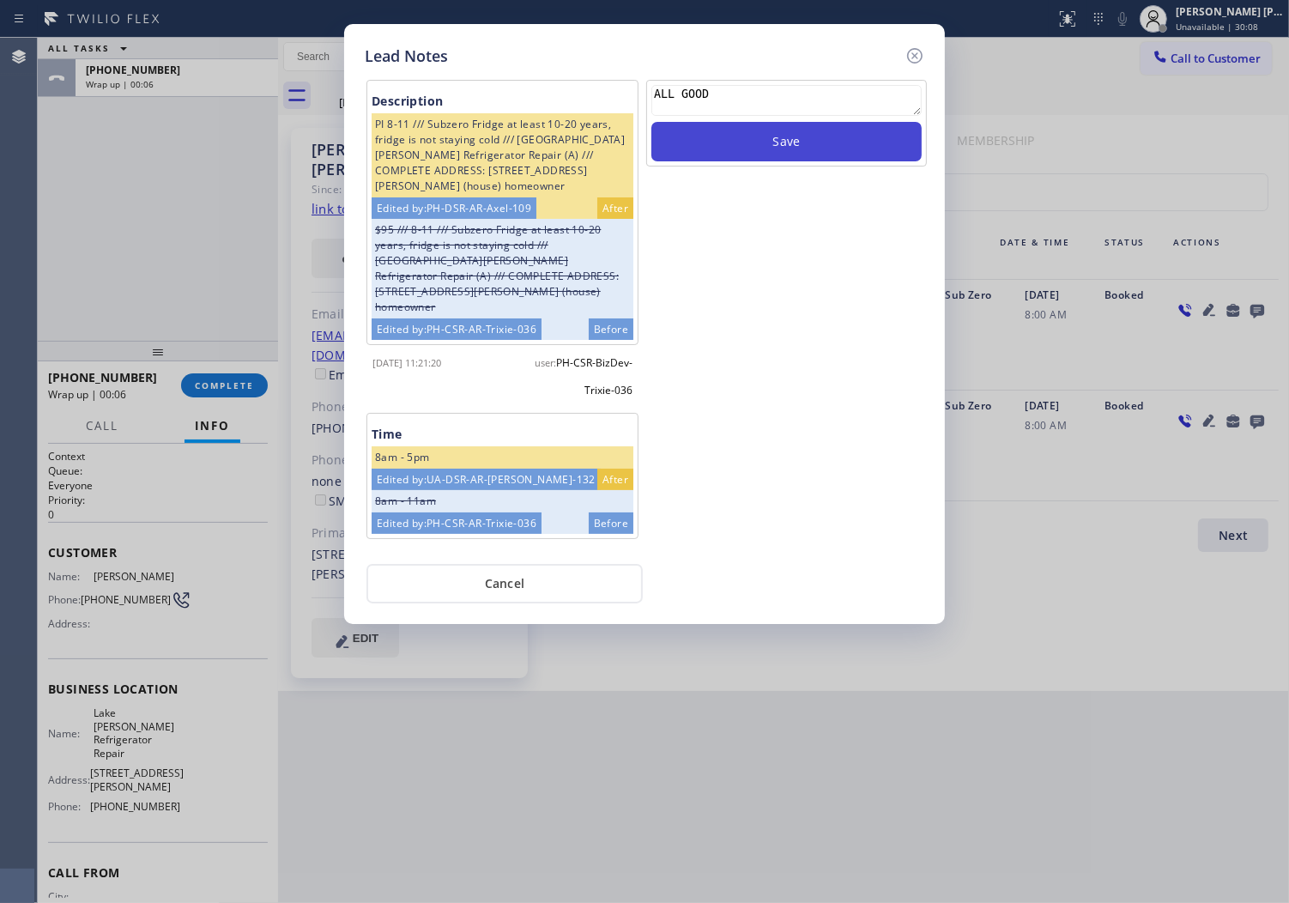
type textarea "ALL GOOD"
click at [768, 139] on button "Save" at bounding box center [787, 141] width 270 height 39
click at [906, 56] on icon at bounding box center [915, 55] width 21 height 21
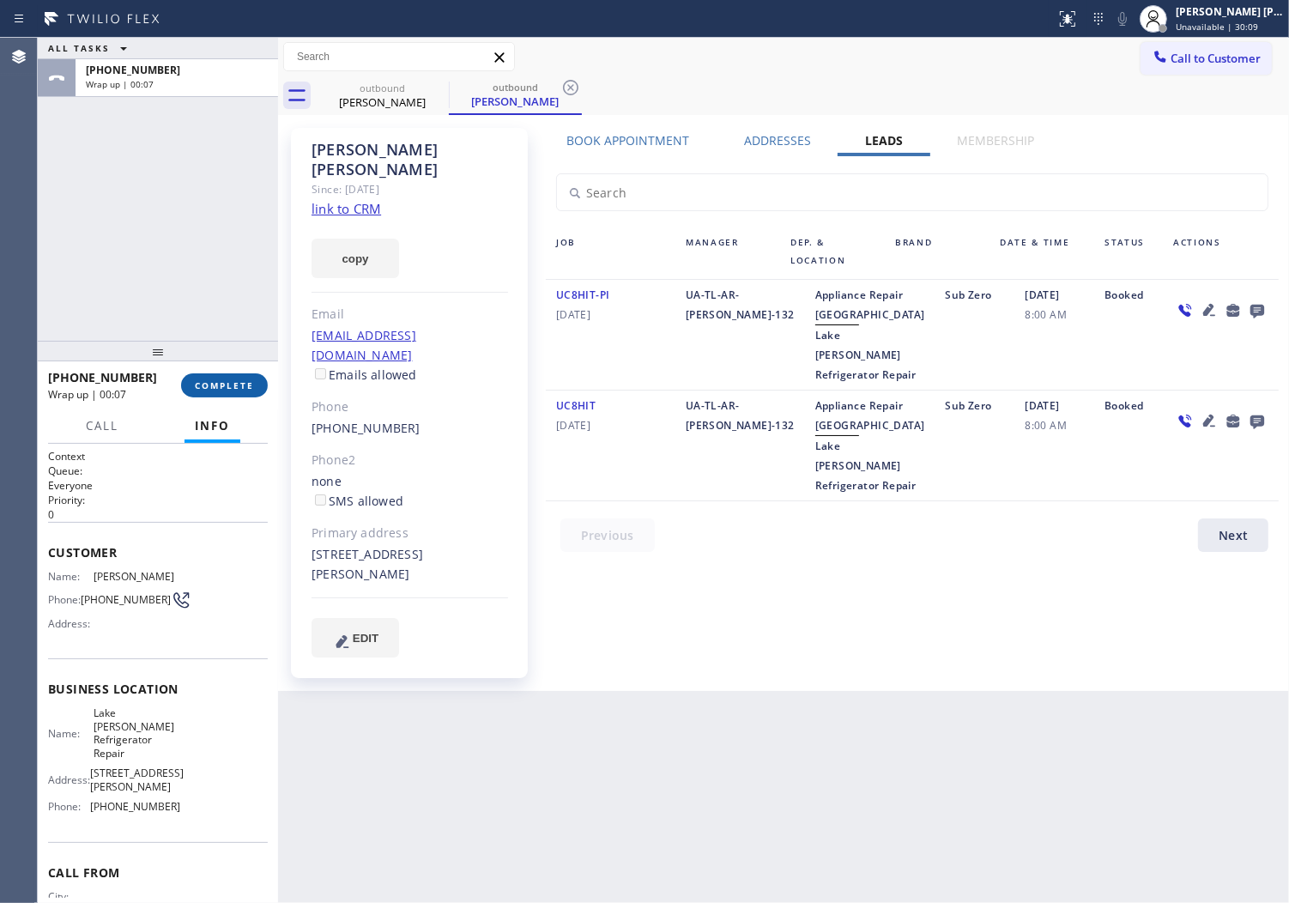
click at [226, 391] on span "COMPLETE" at bounding box center [224, 385] width 59 height 12
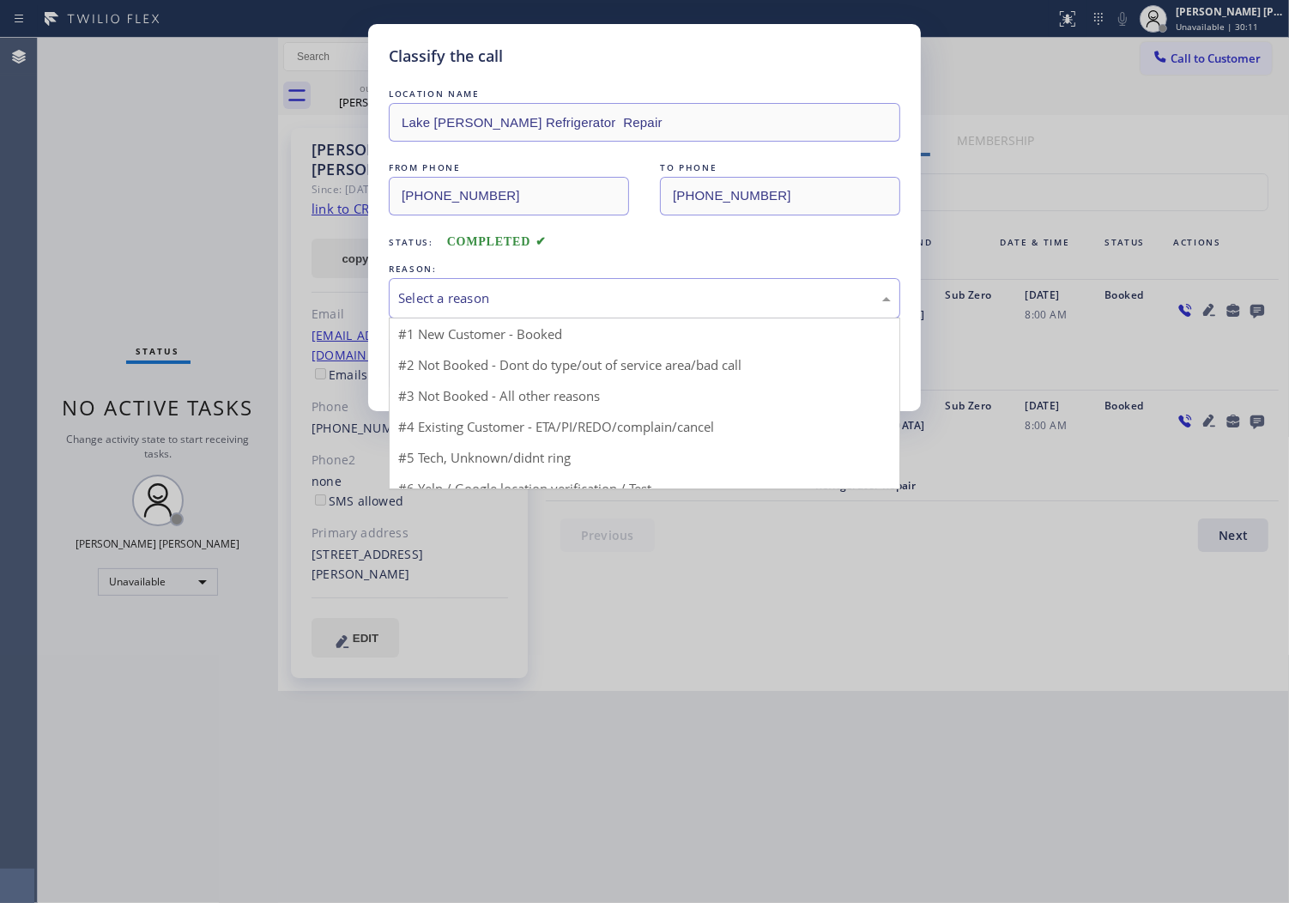
click at [505, 289] on div "Select a reason" at bounding box center [644, 298] width 493 height 20
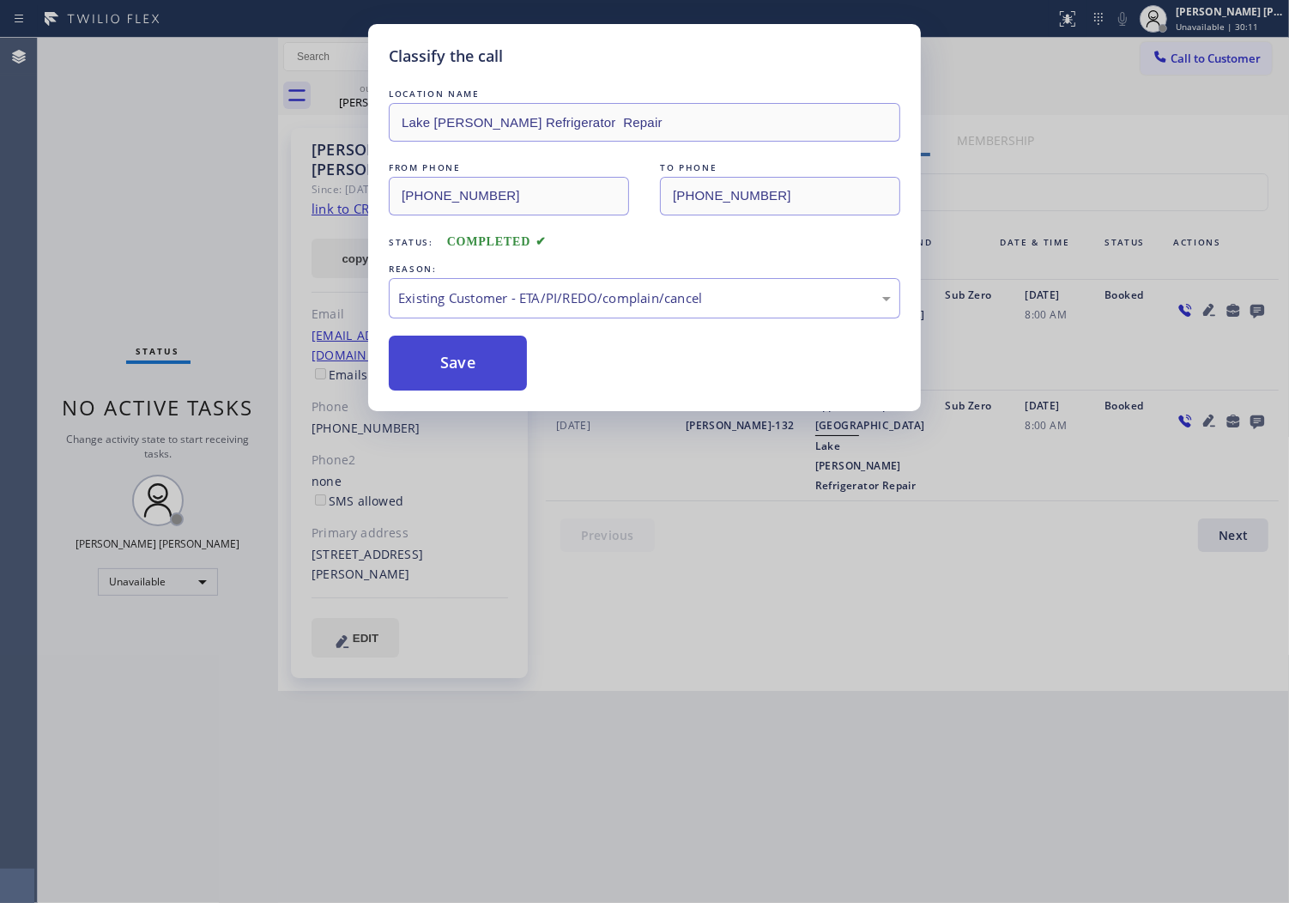
click at [455, 376] on button "Save" at bounding box center [458, 363] width 138 height 55
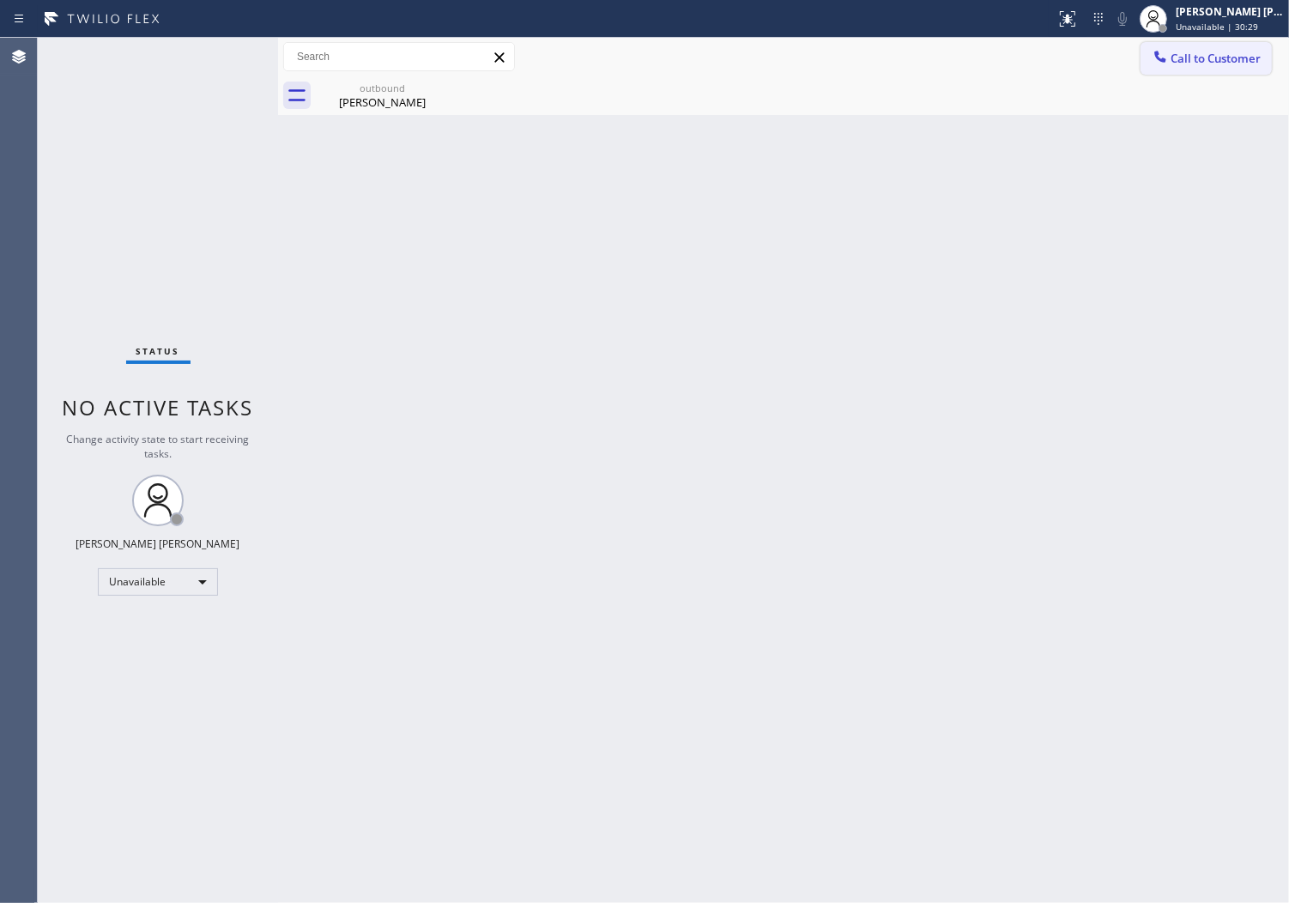
click at [1212, 62] on span "Call to Customer" at bounding box center [1216, 58] width 90 height 15
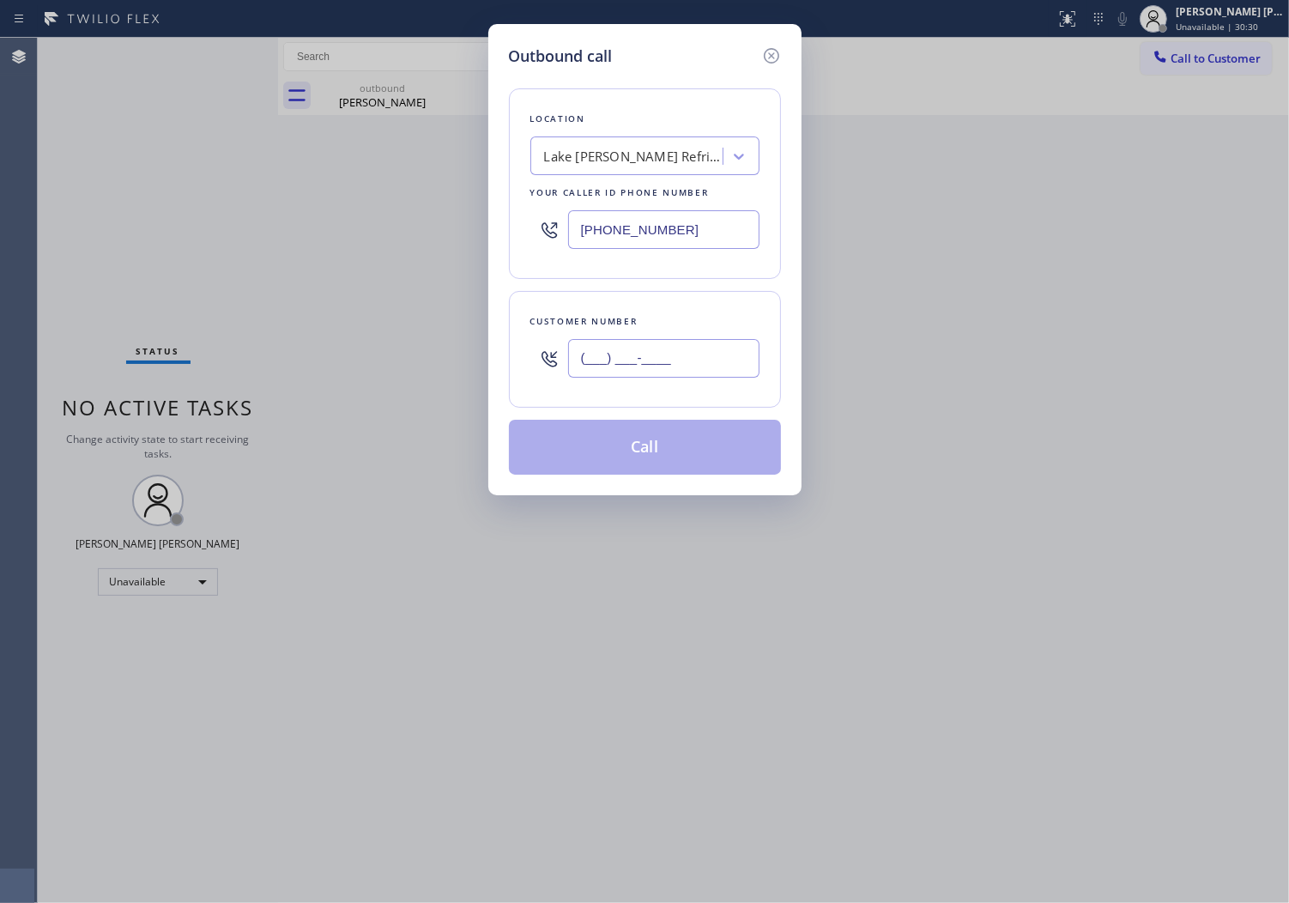
click at [702, 374] on input "(___) ___-____" at bounding box center [663, 358] width 191 height 39
paste input "714) 916-9895"
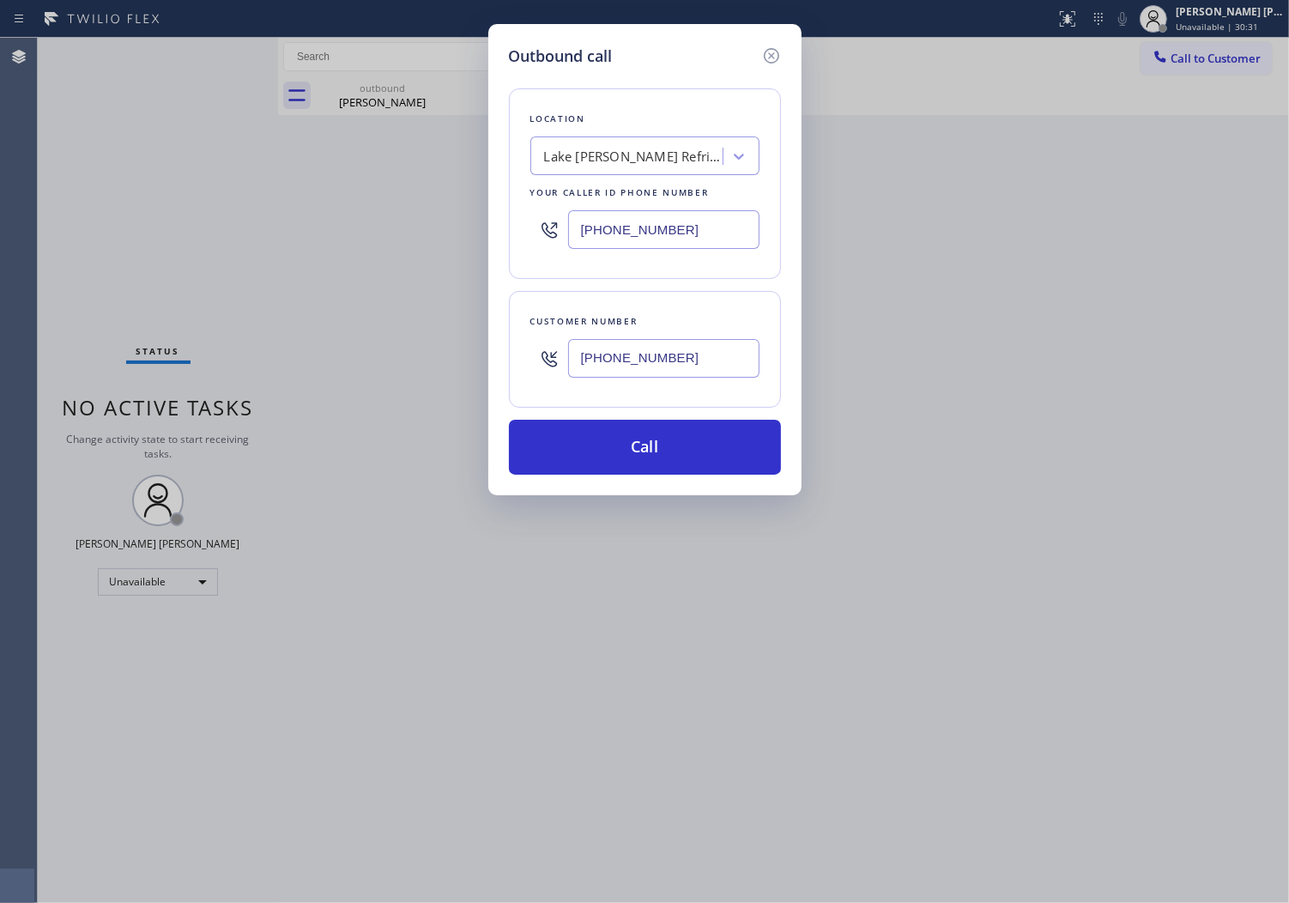
type input "[PHONE_NUMBER]"
click at [591, 216] on input "[PHONE_NUMBER]" at bounding box center [663, 229] width 191 height 39
paste input "714) 452-1388"
click at [621, 233] on input "[PHONE_NUMBER]" at bounding box center [663, 229] width 191 height 39
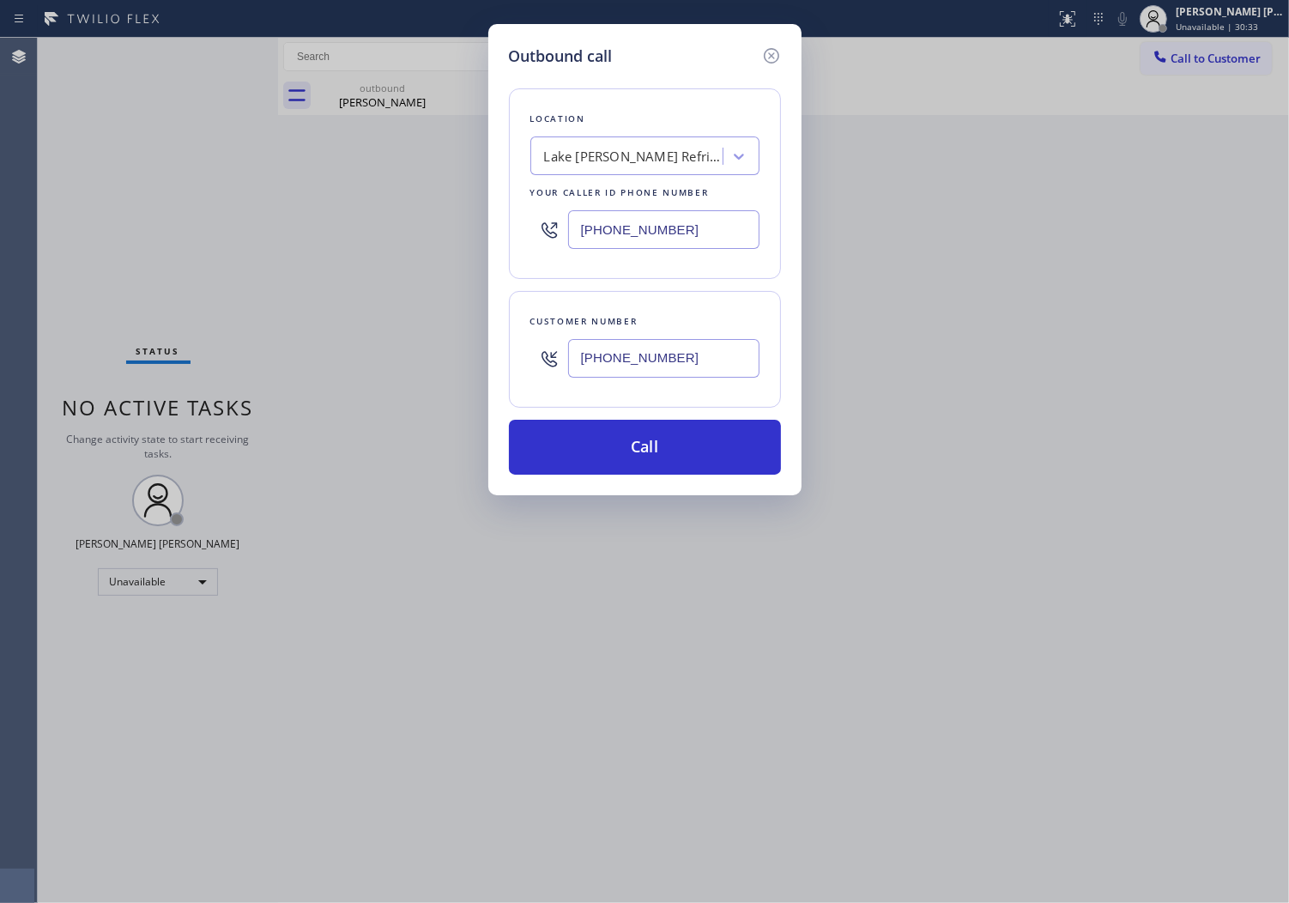
click at [621, 233] on input "[PHONE_NUMBER]" at bounding box center [663, 229] width 191 height 39
paste input "text"
type input "[PHONE_NUMBER]"
click at [662, 445] on button "Call" at bounding box center [645, 447] width 272 height 55
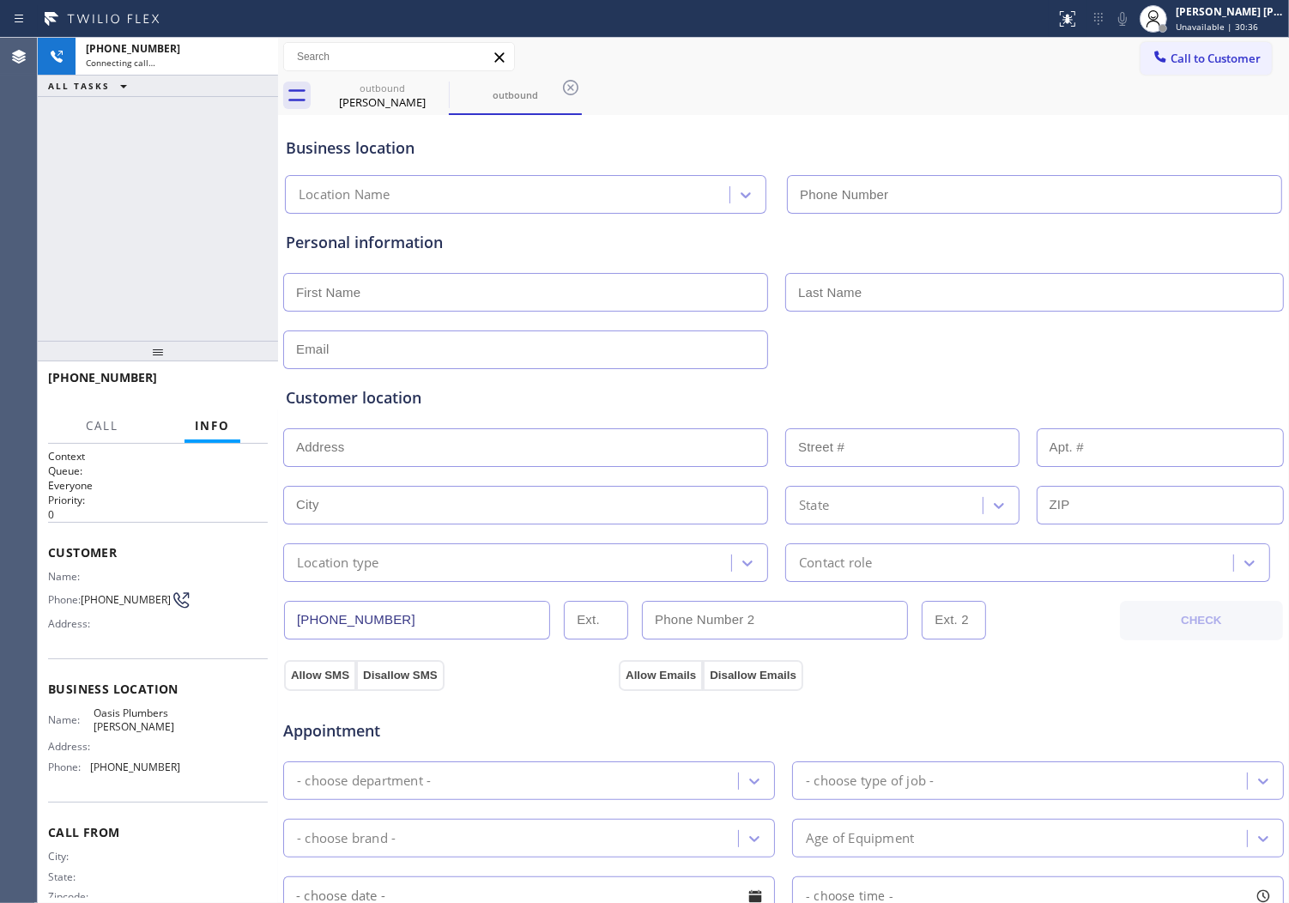
type input "[PHONE_NUMBER]"
click at [427, 90] on icon at bounding box center [437, 87] width 21 height 21
click at [201, 220] on div "[PHONE_NUMBER] Connecting call… ALL TASKS ALL TASKS ACTIVE TASKS TASKS IN WRAP …" at bounding box center [158, 189] width 240 height 303
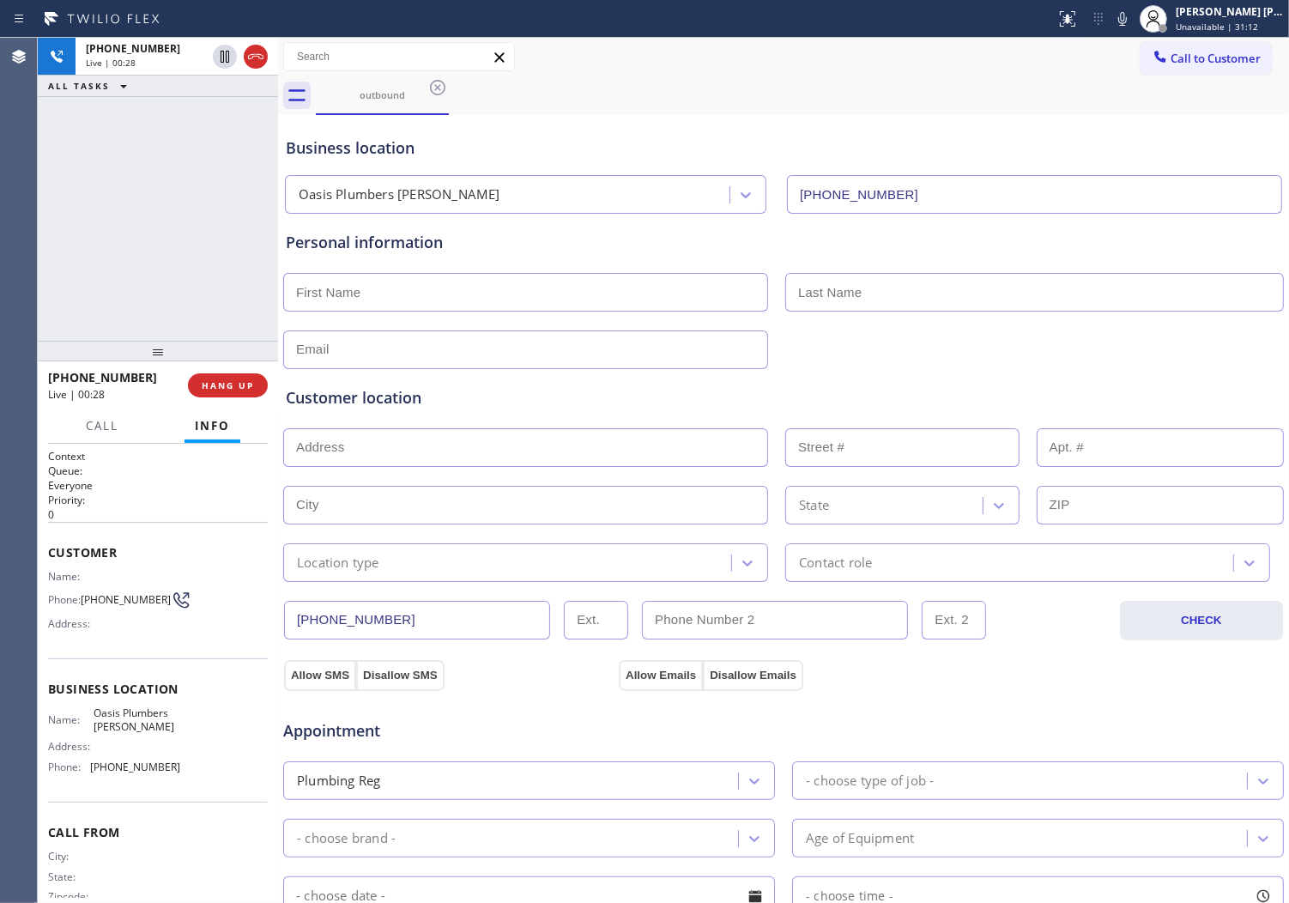
click at [4, 235] on div "Agent Desktop" at bounding box center [18, 470] width 37 height 865
click at [236, 391] on span "HANG UP" at bounding box center [228, 385] width 52 height 12
click at [240, 378] on button "COMPLETE" at bounding box center [224, 385] width 87 height 24
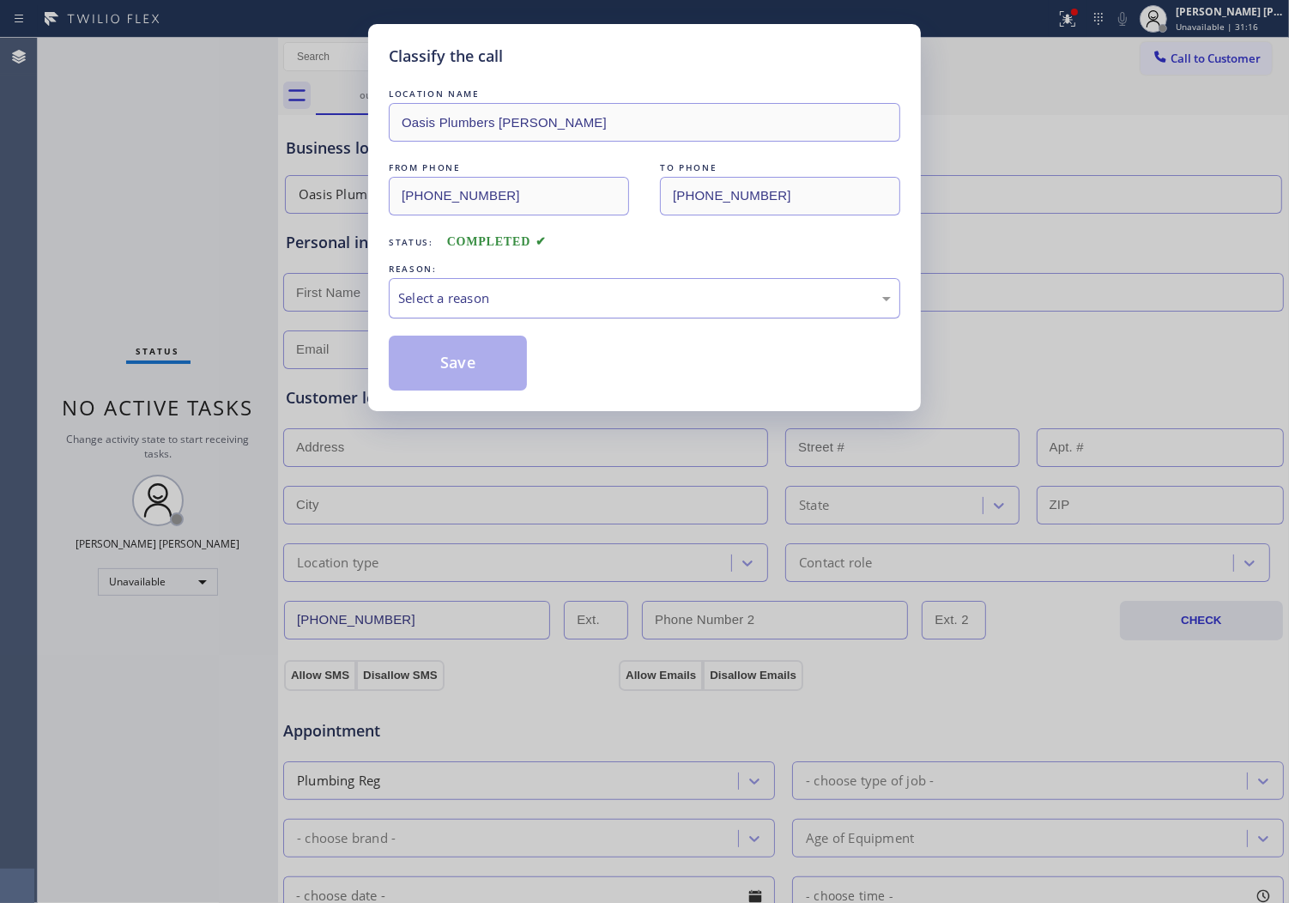
click at [508, 299] on div "Select a reason" at bounding box center [644, 298] width 493 height 20
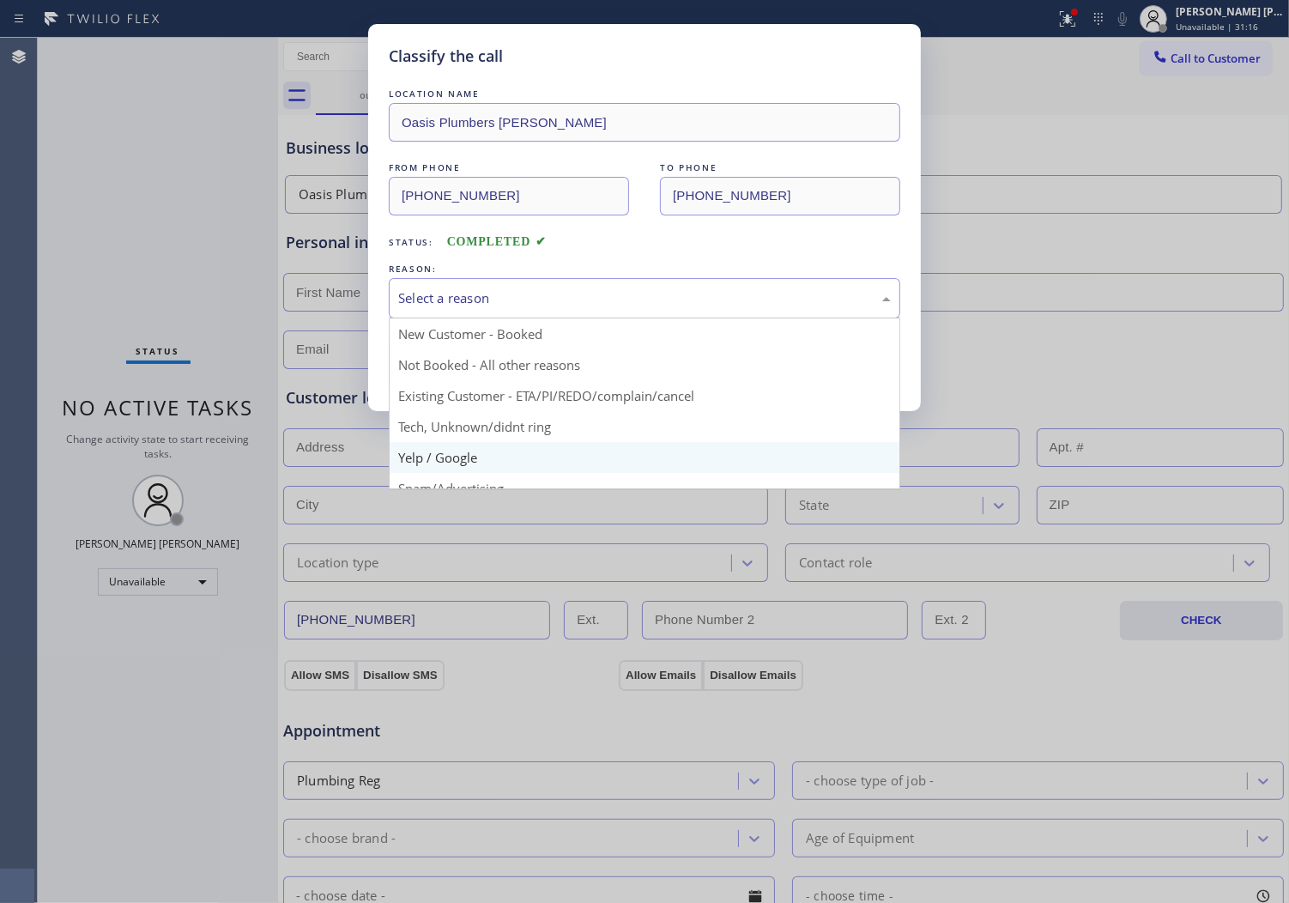
scroll to position [95, 0]
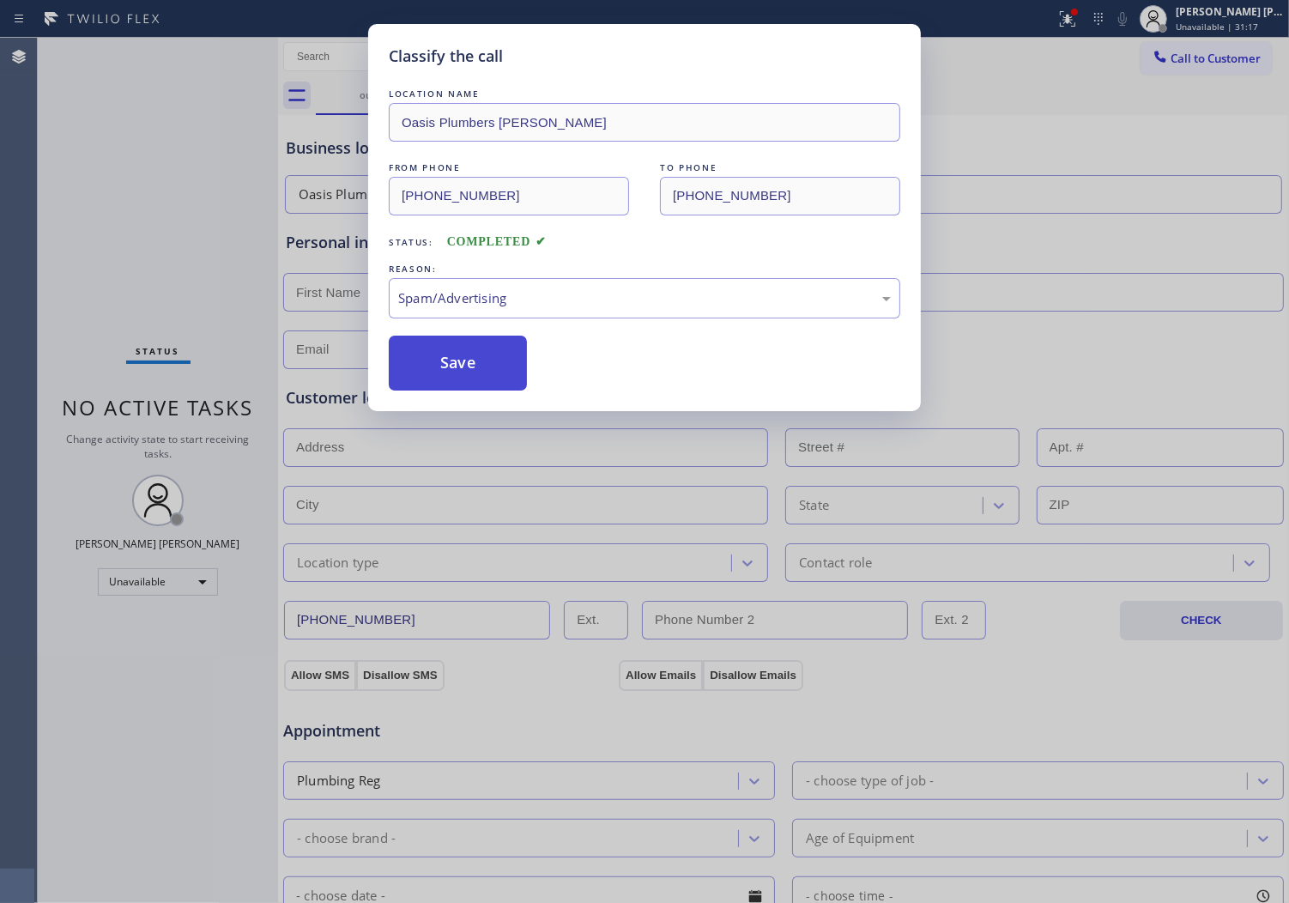
click at [449, 361] on button "Save" at bounding box center [458, 363] width 138 height 55
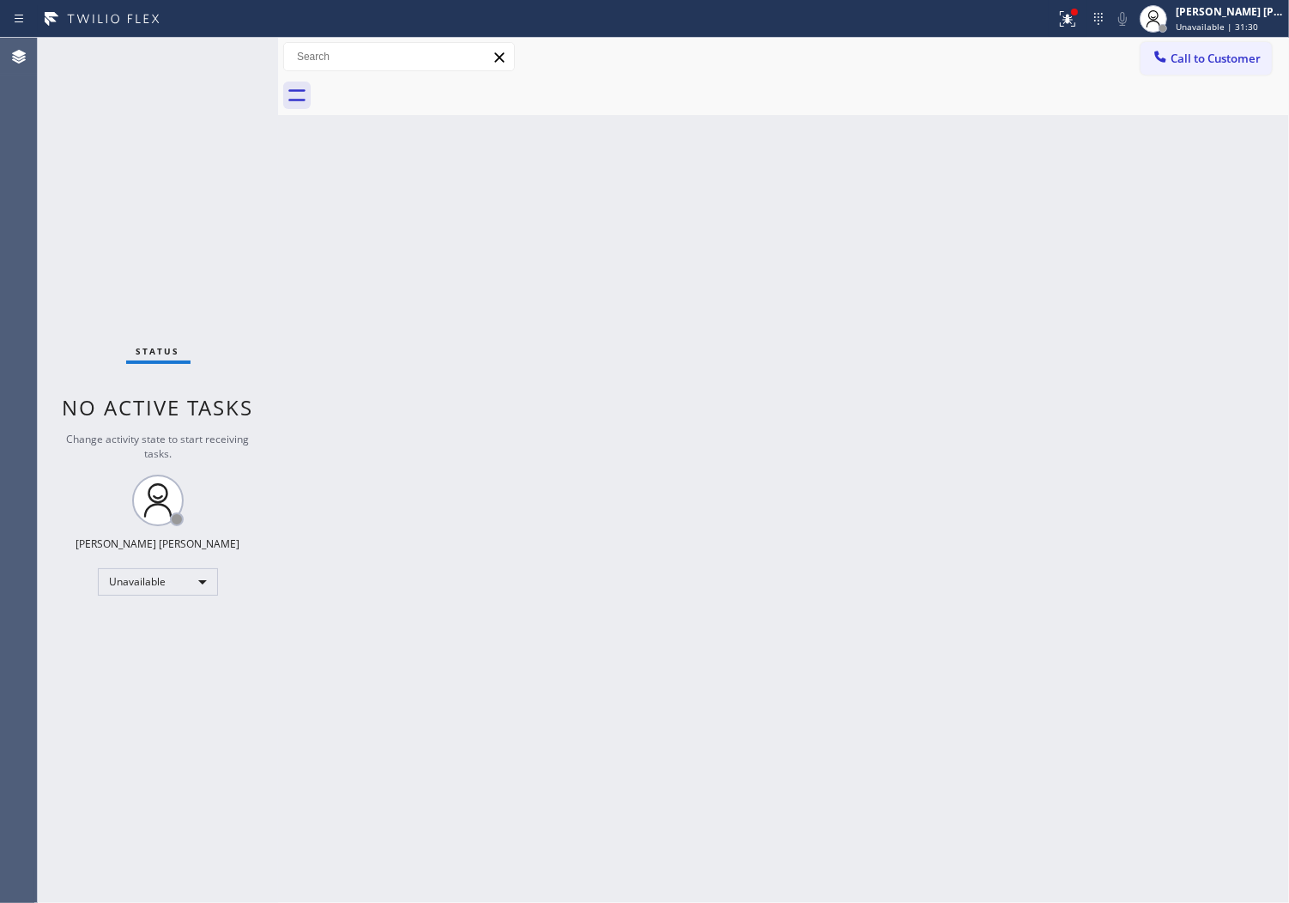
click at [4, 390] on div "Agent Desktop" at bounding box center [18, 470] width 37 height 865
click at [1219, 64] on span "Call to Customer" at bounding box center [1216, 58] width 90 height 15
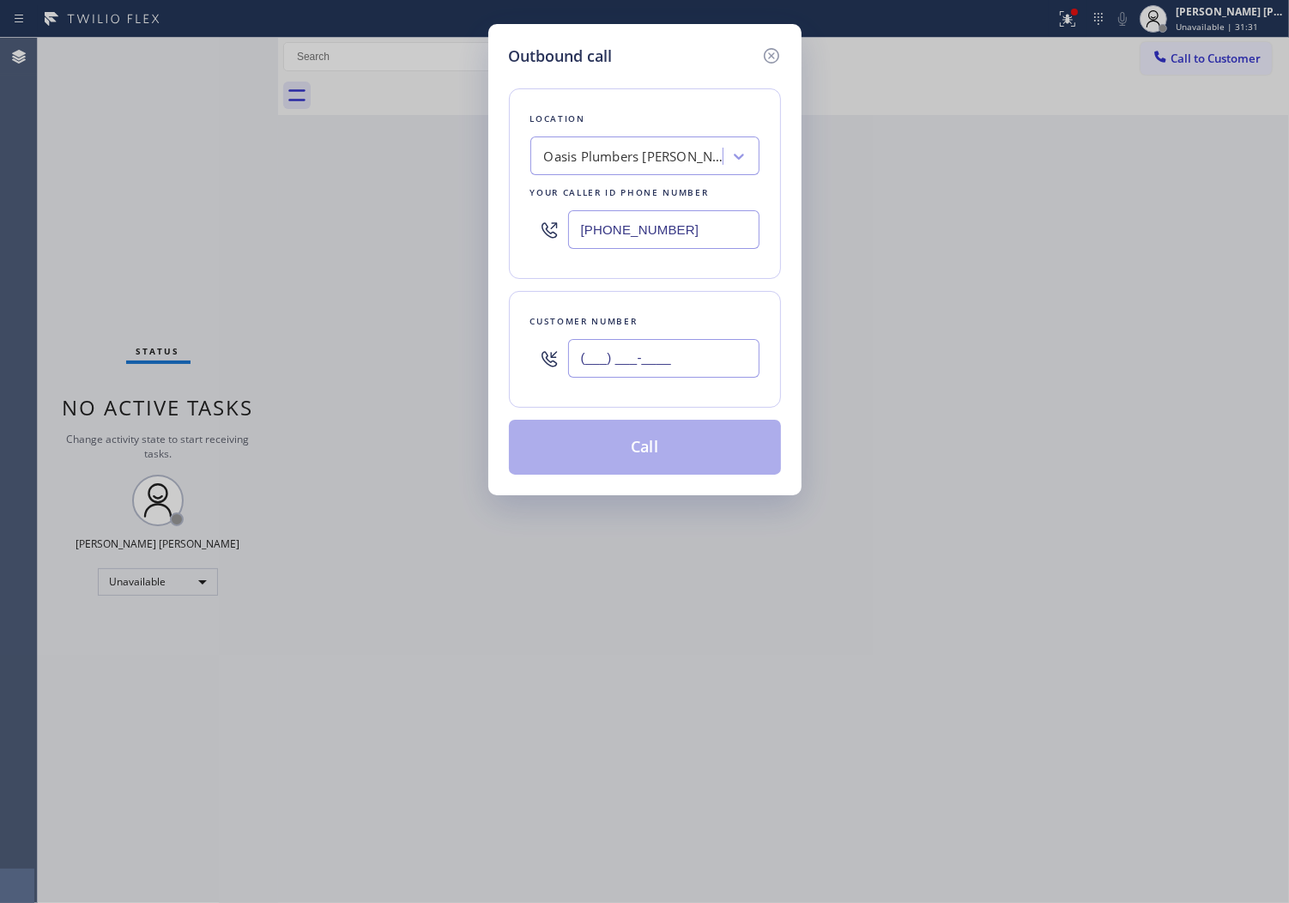
click at [730, 374] on input "(___) ___-____" at bounding box center [663, 358] width 191 height 39
paste input "520) 541-6316"
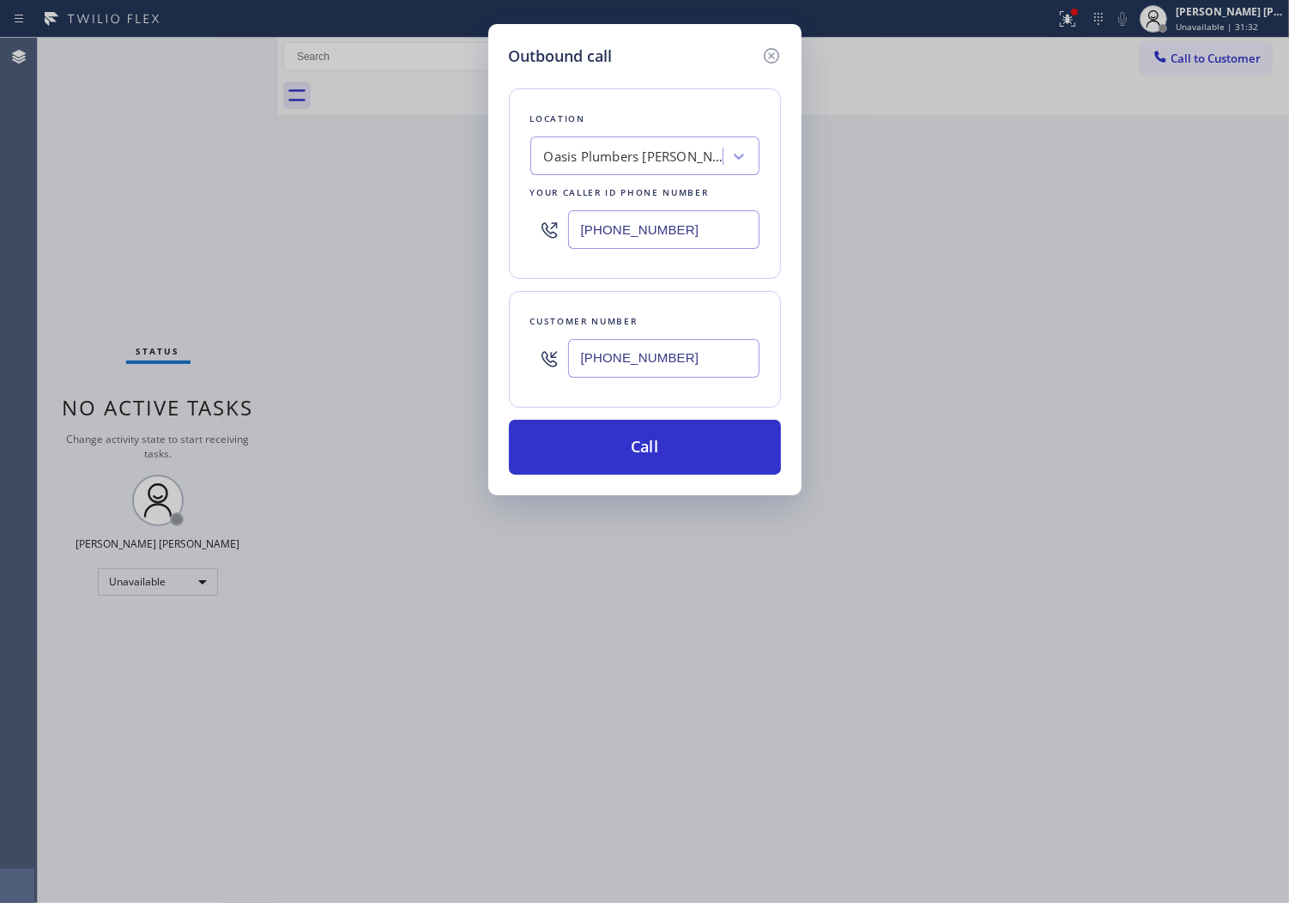
type input "[PHONE_NUMBER]"
click at [670, 234] on input "[PHONE_NUMBER]" at bounding box center [663, 229] width 191 height 39
paste input "623) 401-0506"
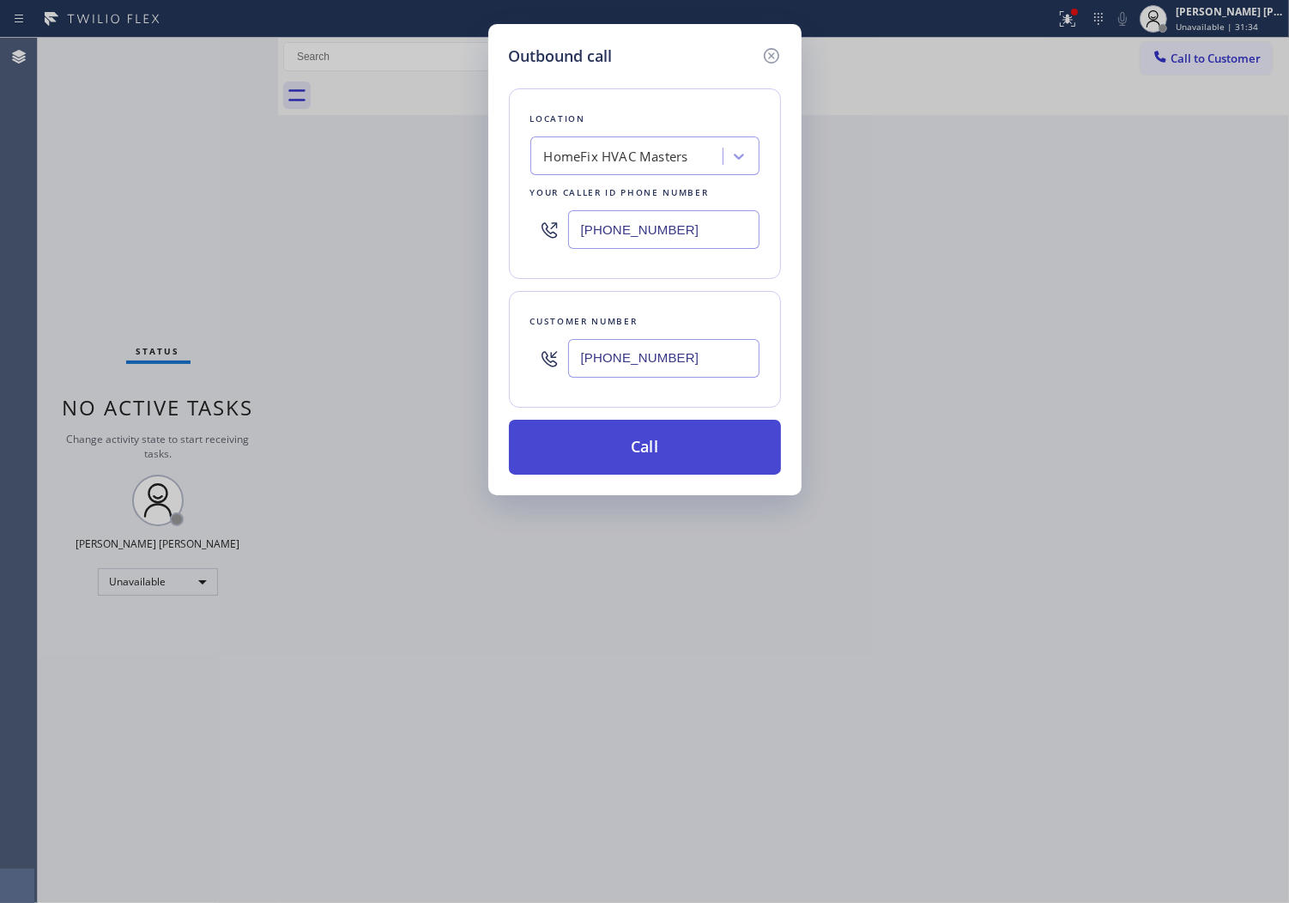
type input "[PHONE_NUMBER]"
click at [689, 447] on button "Call" at bounding box center [645, 447] width 272 height 55
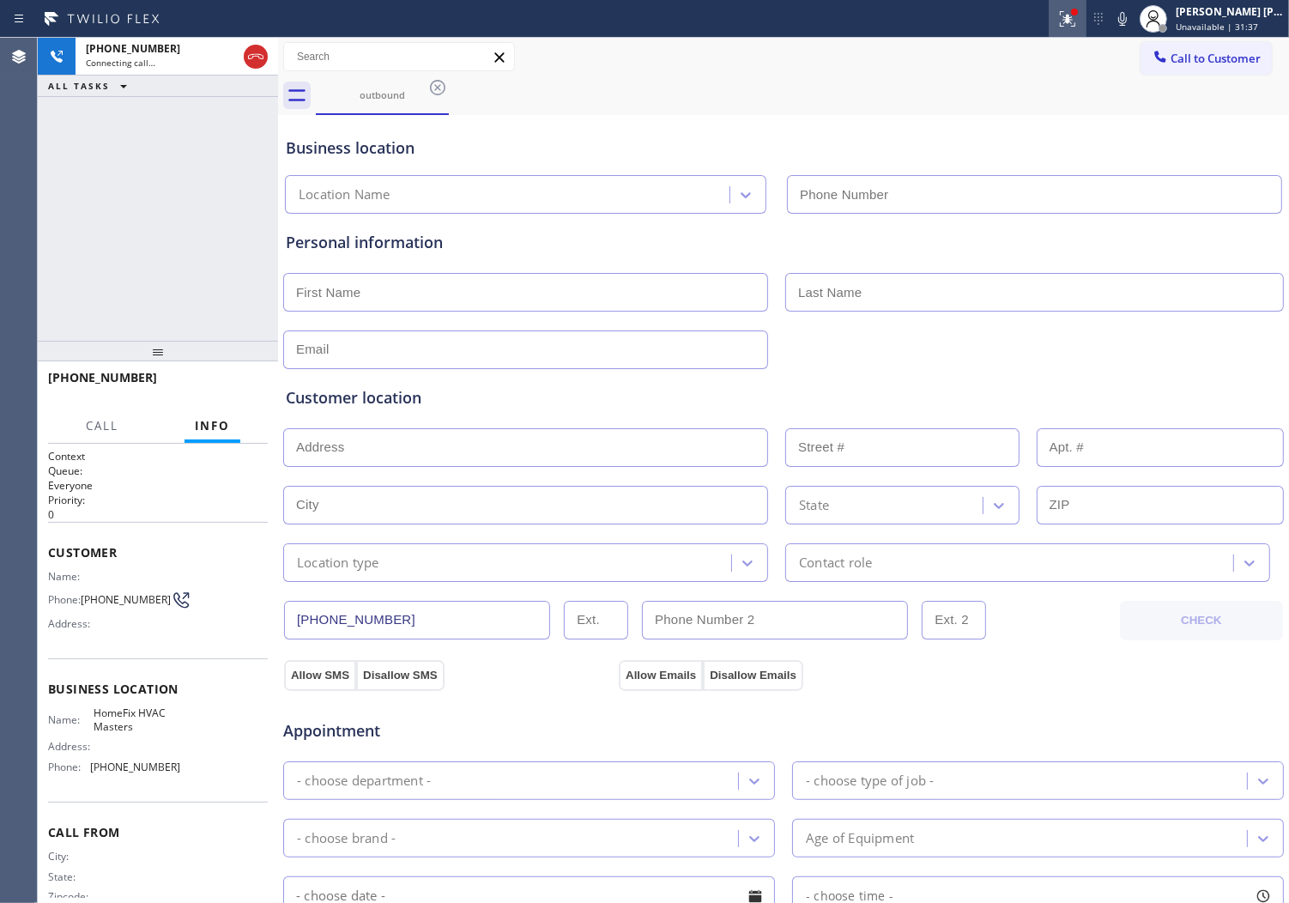
type input "[PHONE_NUMBER]"
click at [1078, 24] on icon at bounding box center [1068, 19] width 21 height 21
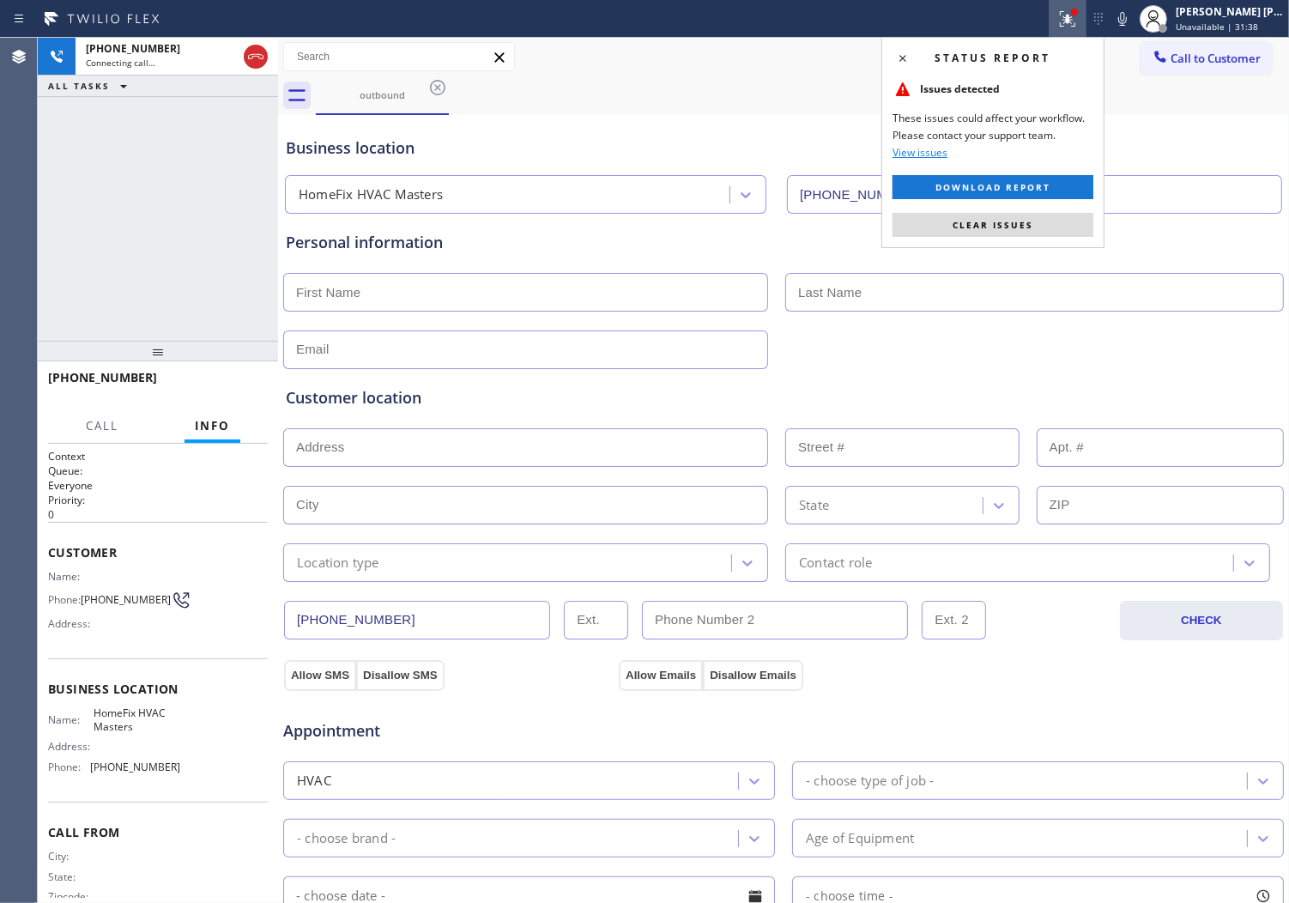
drag, startPoint x: 1079, startPoint y: 24, endPoint x: 1058, endPoint y: 143, distance: 121.2
click at [1078, 24] on icon at bounding box center [1068, 19] width 21 height 21
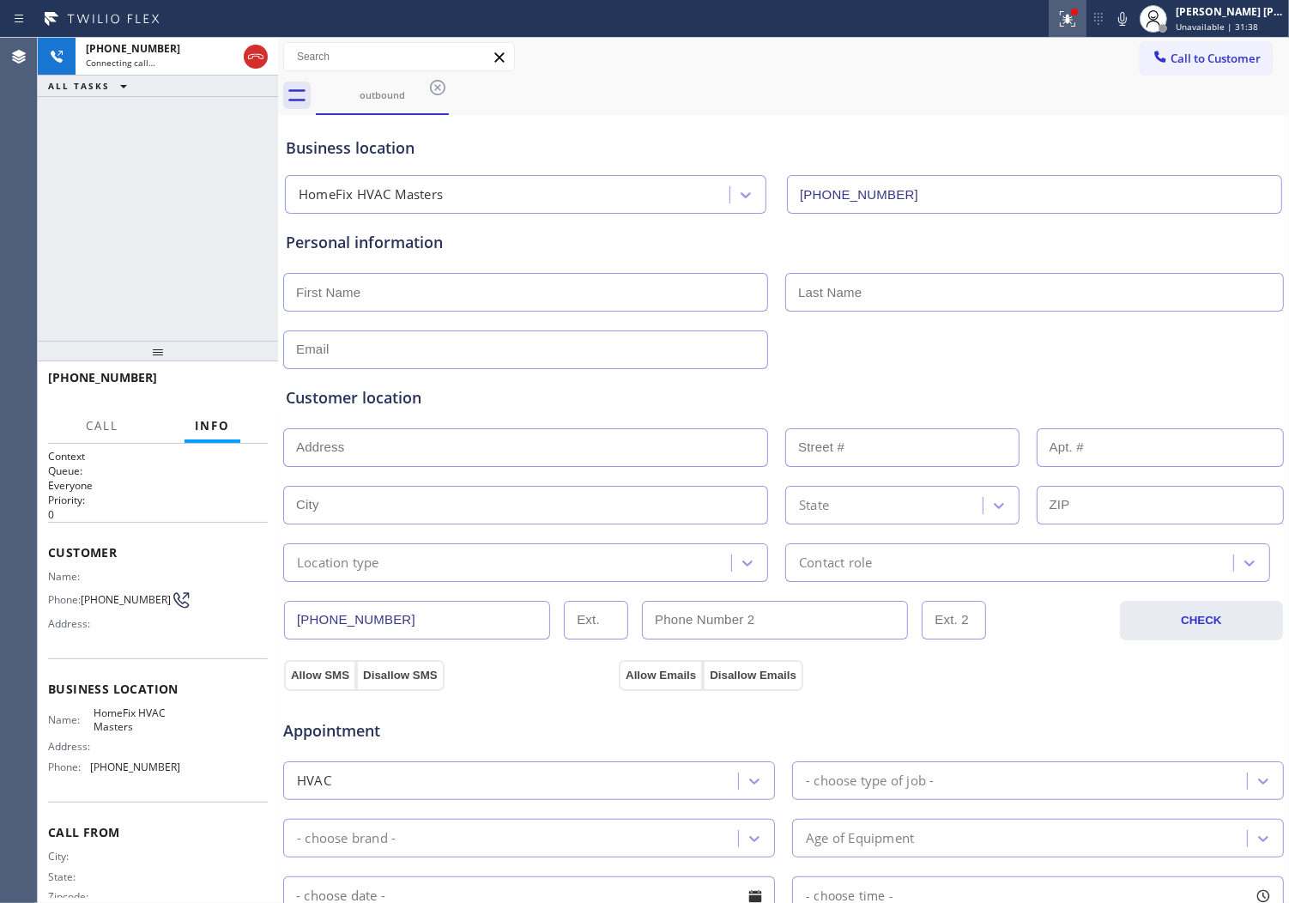
click at [1078, 32] on button at bounding box center [1068, 19] width 38 height 38
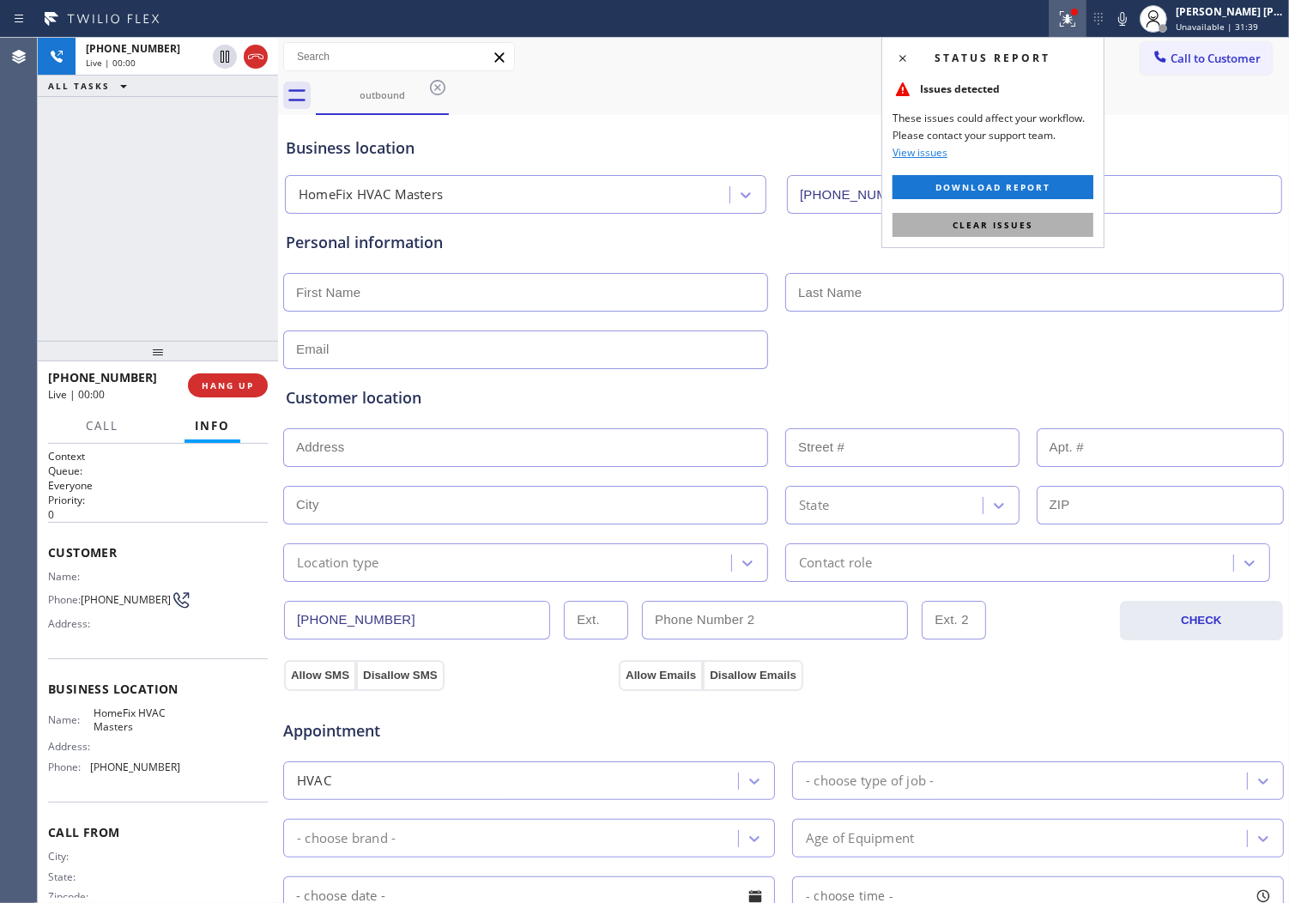
click at [1031, 224] on span "Clear issues" at bounding box center [993, 225] width 81 height 12
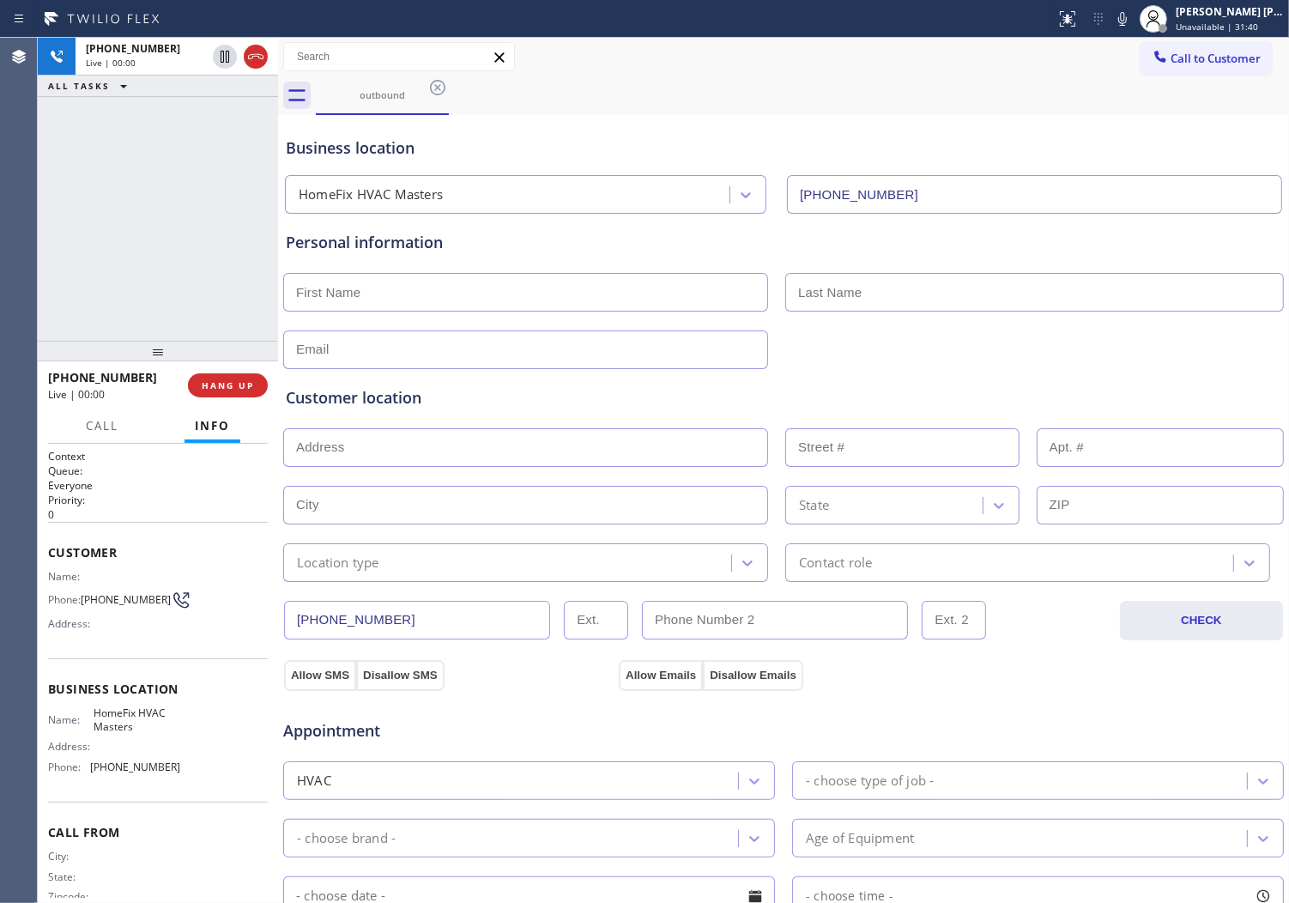
click at [229, 268] on div "[PHONE_NUMBER] Live | 00:00 ALL TASKS ALL TASKS ACTIVE TASKS TASKS IN WRAP UP" at bounding box center [158, 189] width 240 height 303
click at [252, 69] on div at bounding box center [240, 57] width 62 height 38
click at [251, 58] on icon at bounding box center [256, 56] width 21 height 21
click at [233, 391] on span "HANG UP" at bounding box center [228, 385] width 52 height 12
click at [633, 281] on input "text" at bounding box center [525, 292] width 485 height 39
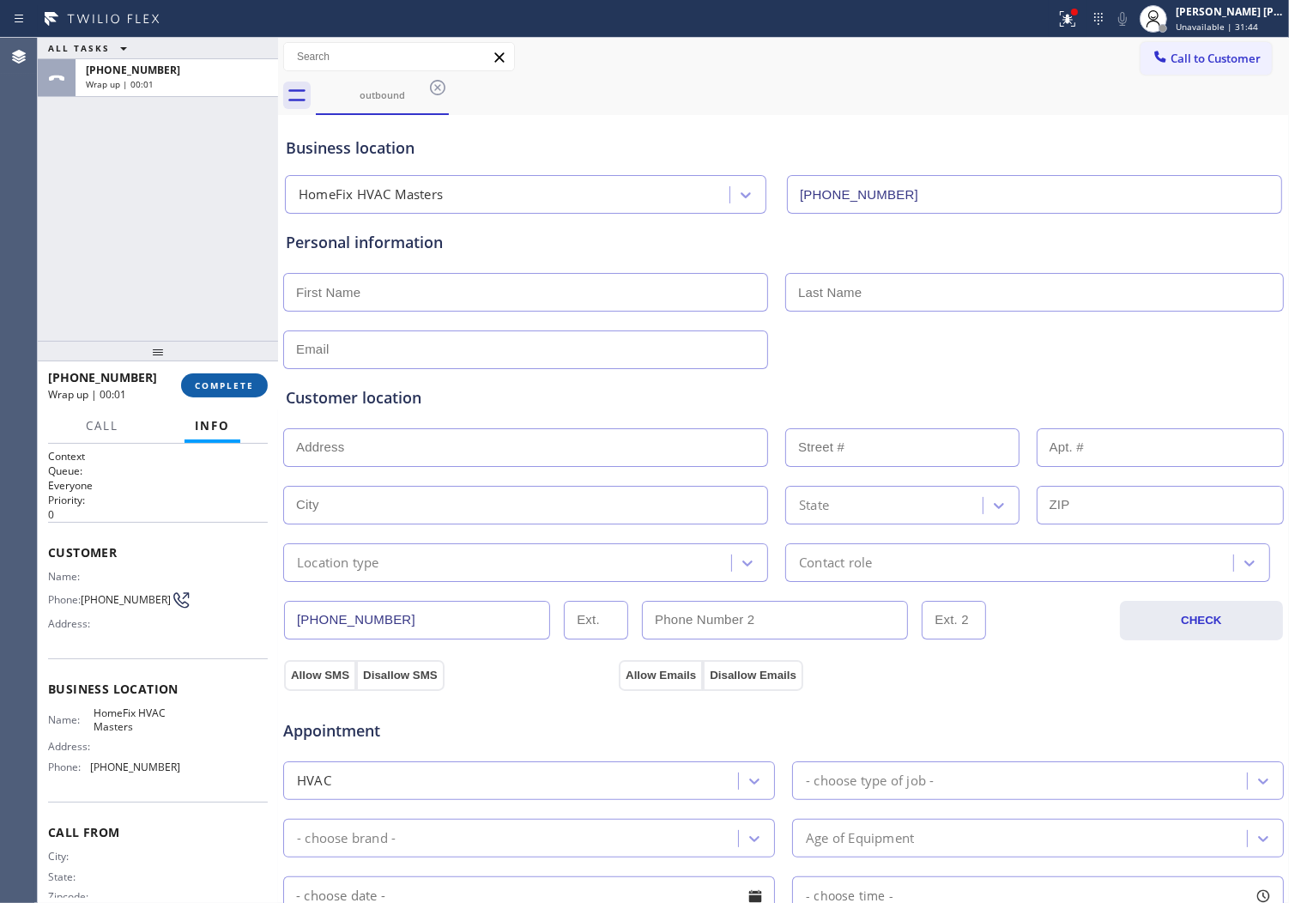
click at [232, 382] on span "COMPLETE" at bounding box center [224, 385] width 59 height 12
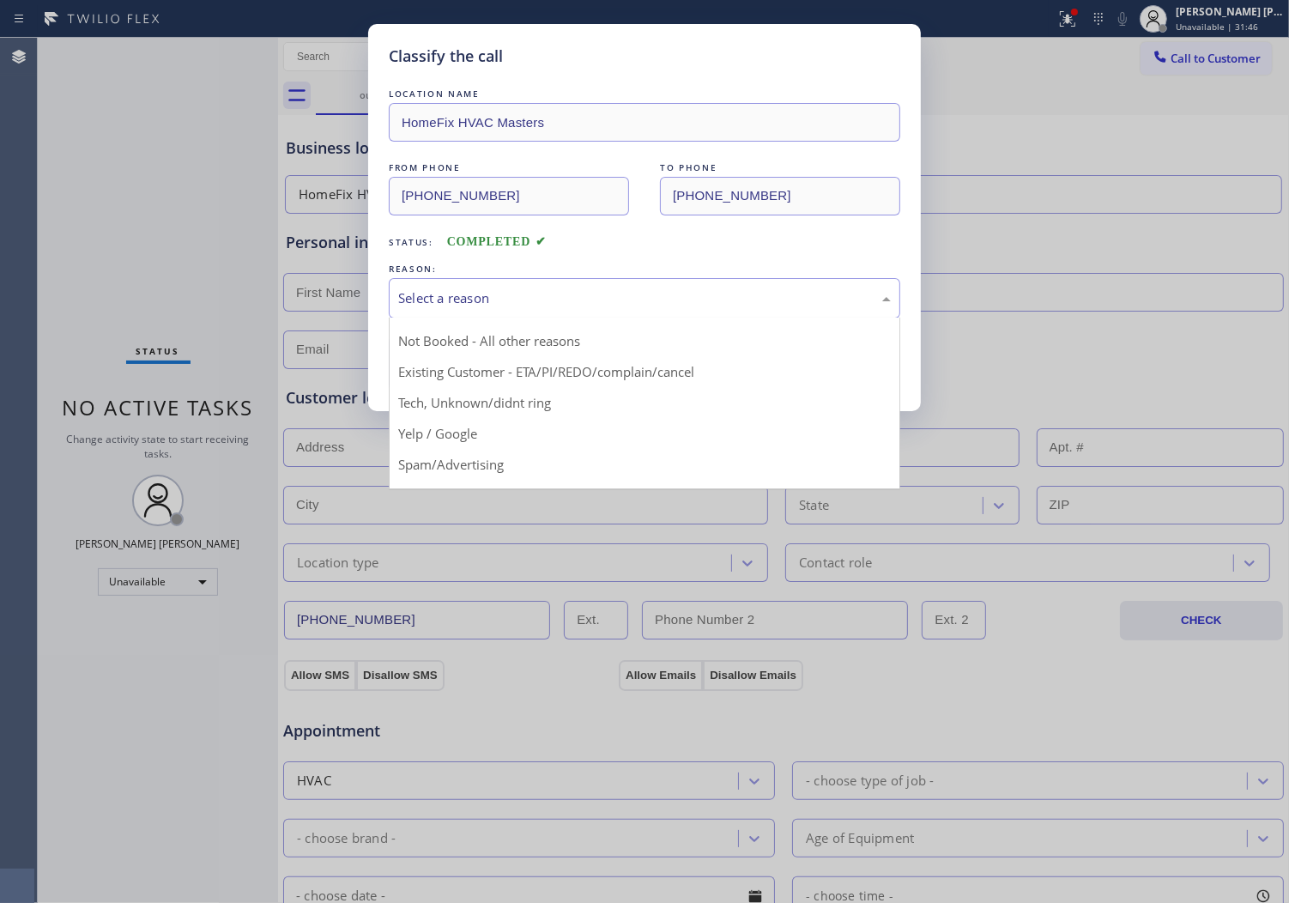
scroll to position [95, 0]
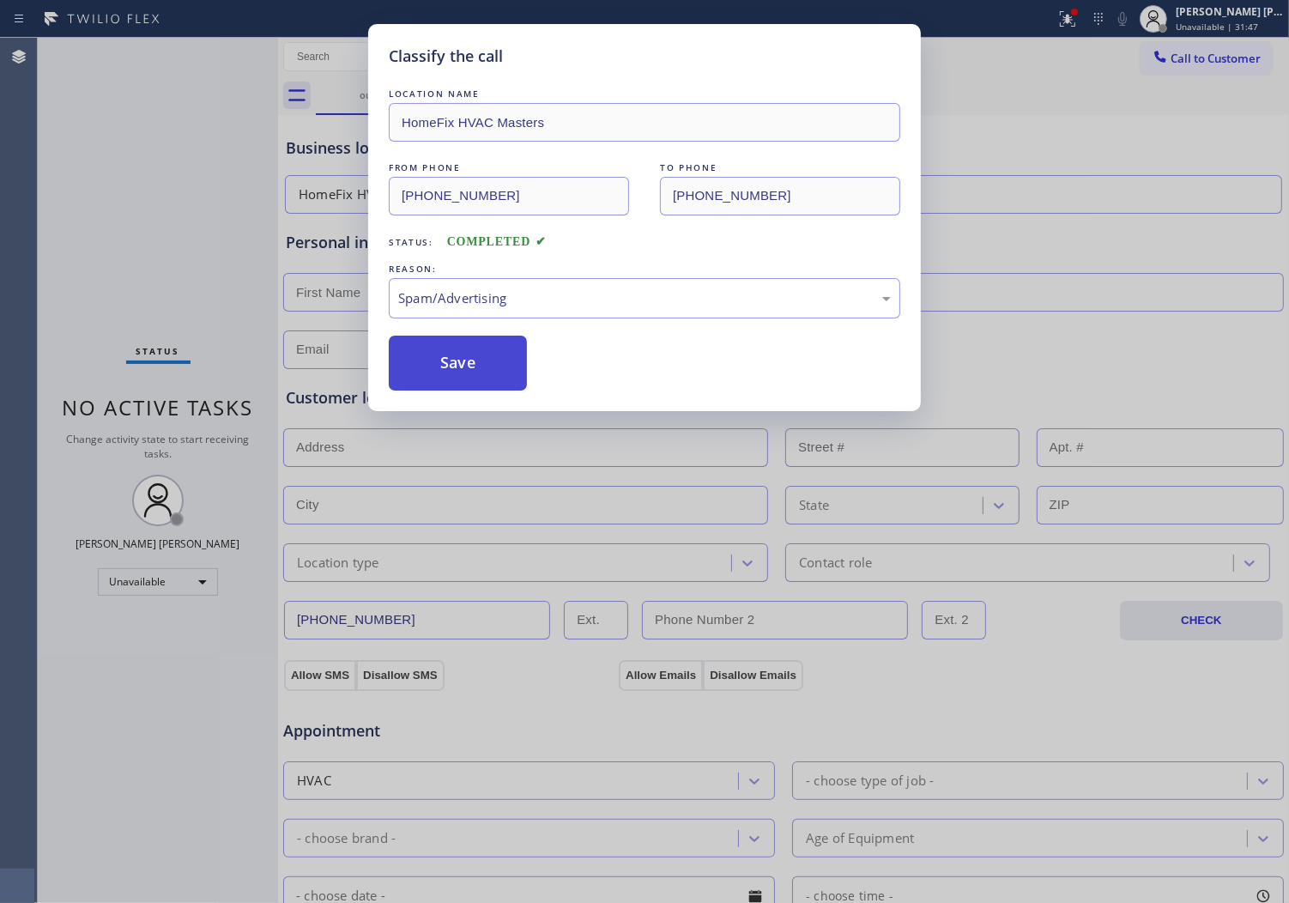
click at [458, 367] on button "Save" at bounding box center [458, 363] width 138 height 55
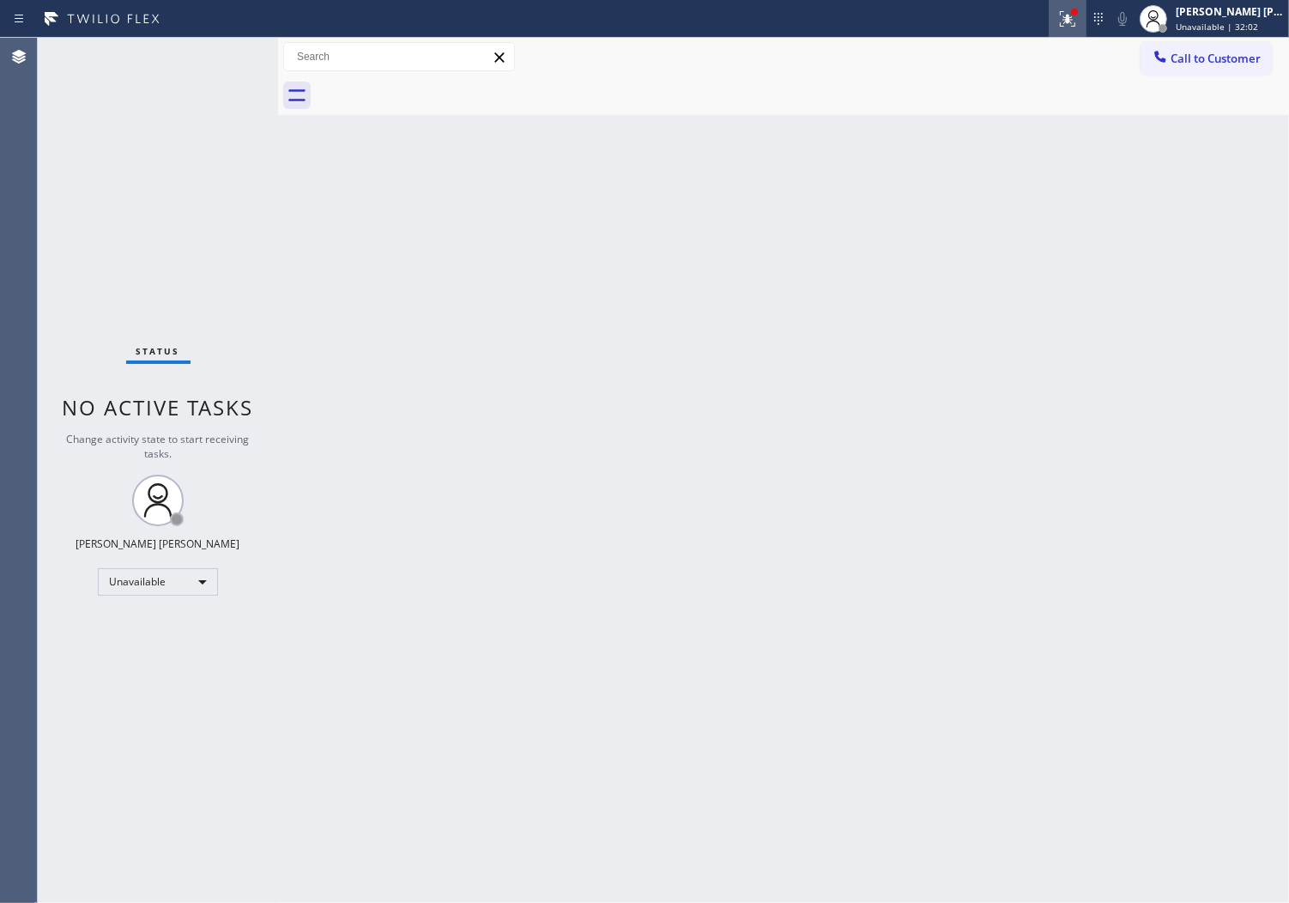
click at [1077, 33] on button at bounding box center [1068, 19] width 38 height 38
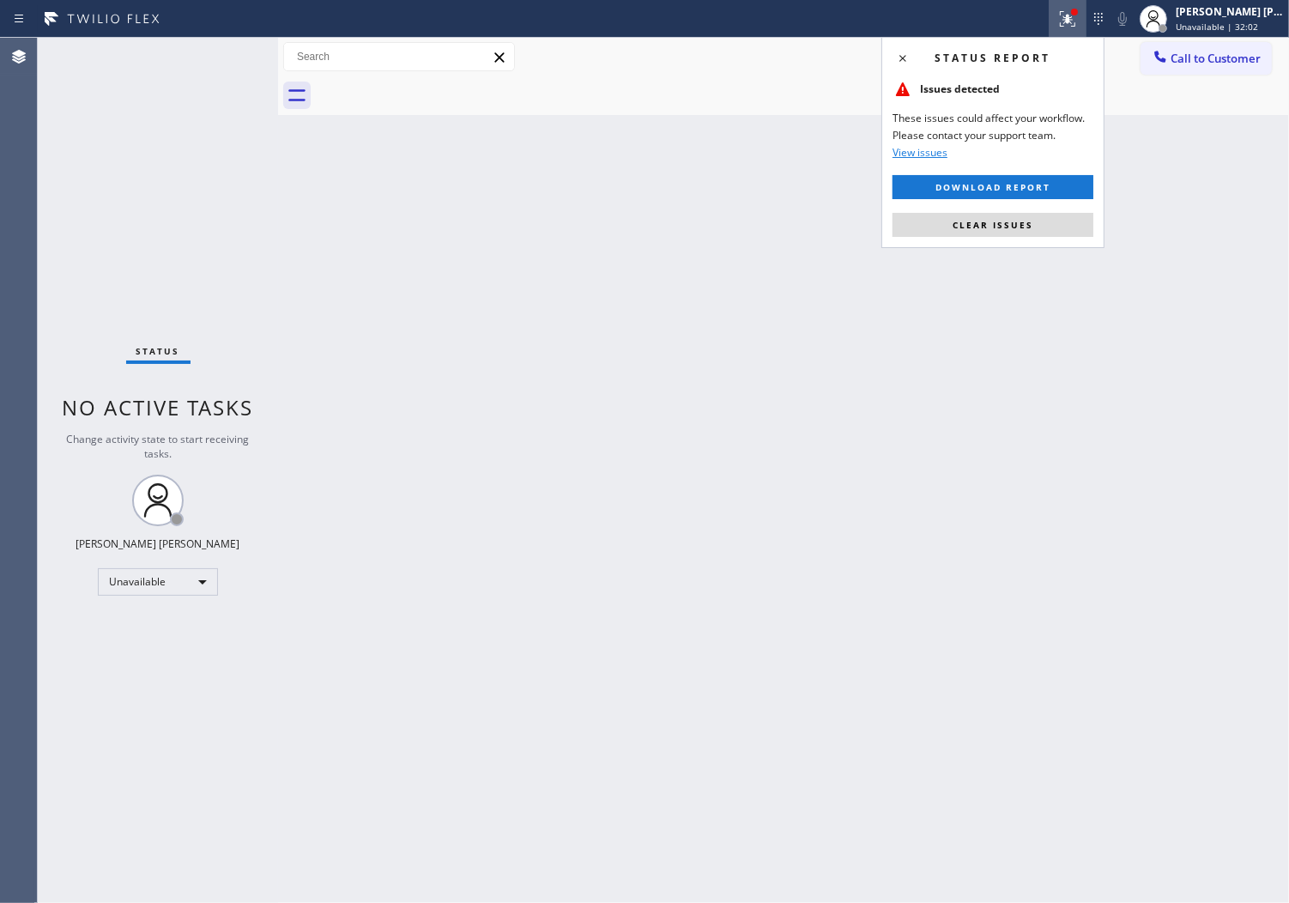
click at [1077, 32] on button at bounding box center [1068, 19] width 38 height 38
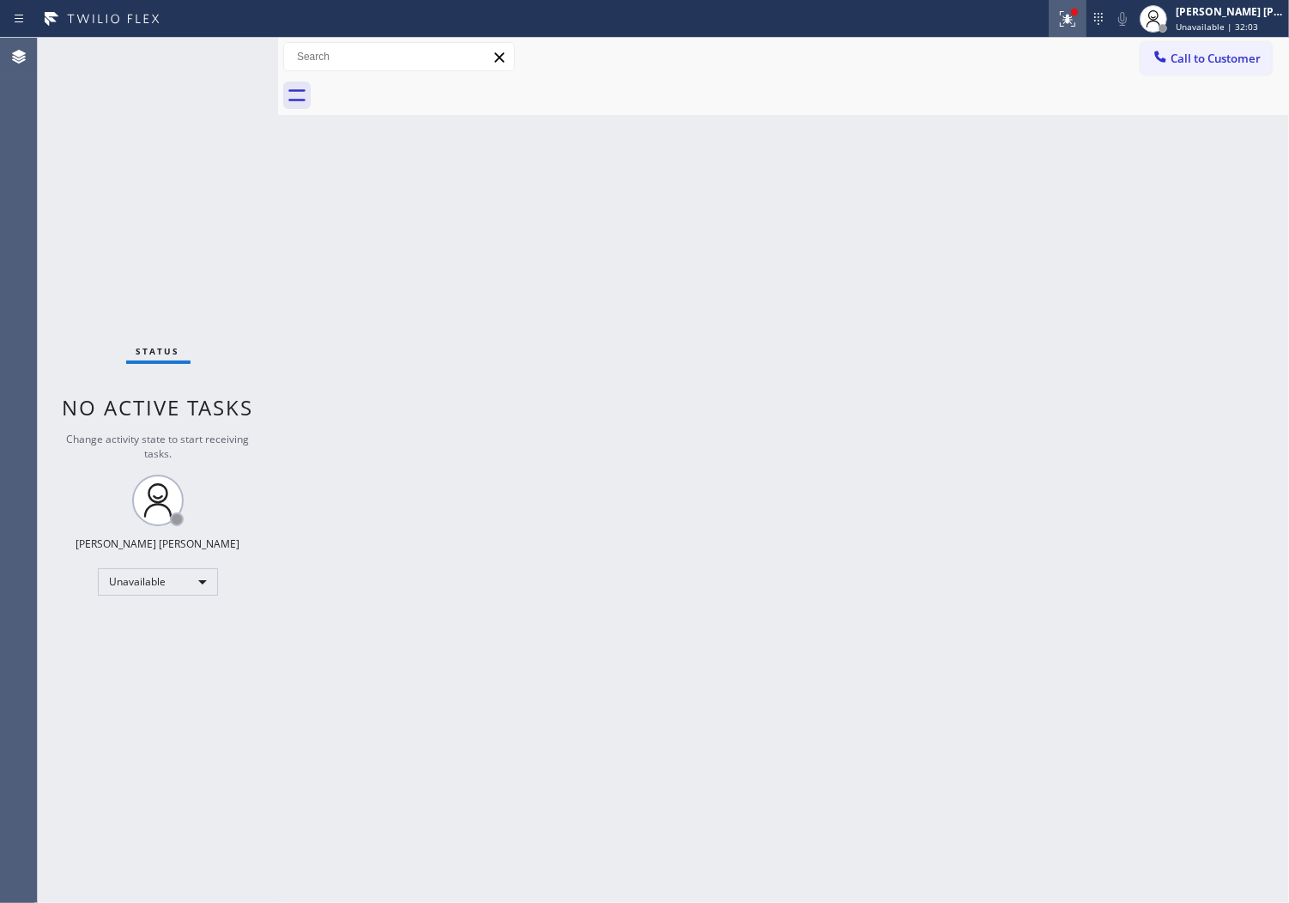
click at [1087, 32] on button at bounding box center [1068, 19] width 38 height 38
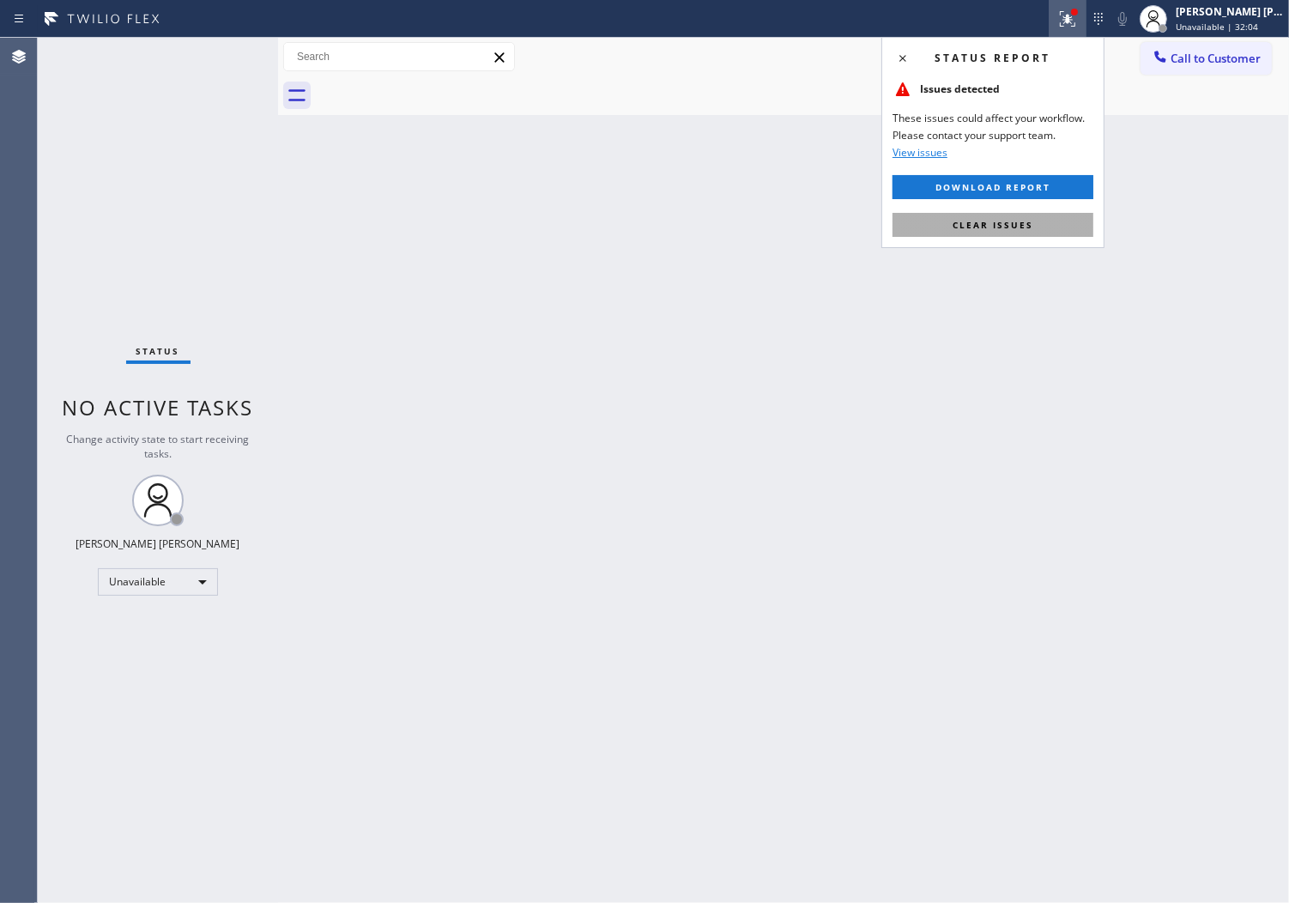
click at [1058, 220] on button "Clear issues" at bounding box center [993, 225] width 201 height 24
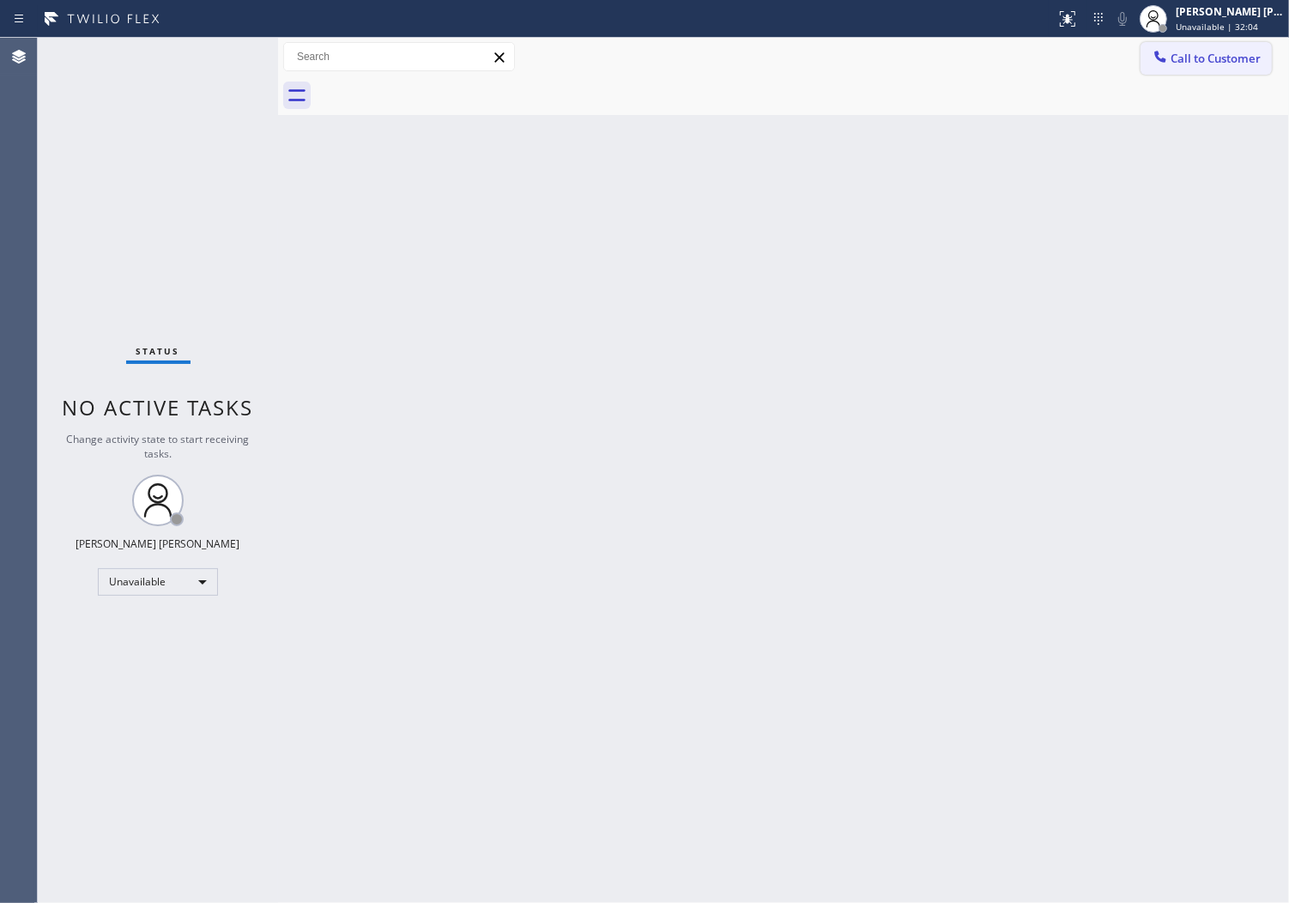
click at [1183, 67] on button "Call to Customer" at bounding box center [1206, 58] width 131 height 33
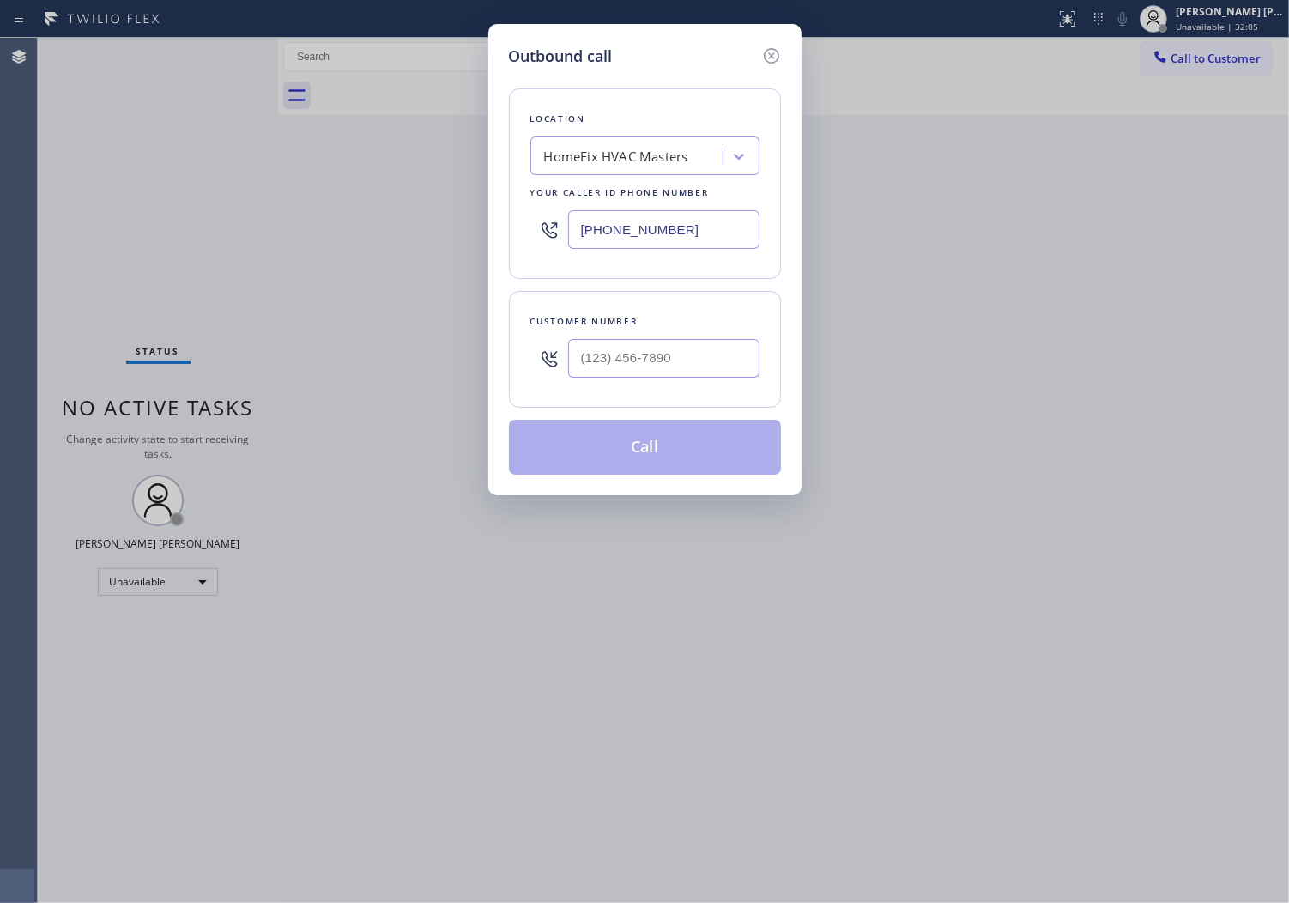
click at [672, 213] on input "[PHONE_NUMBER]" at bounding box center [663, 229] width 191 height 39
paste input "720) 262-2360"
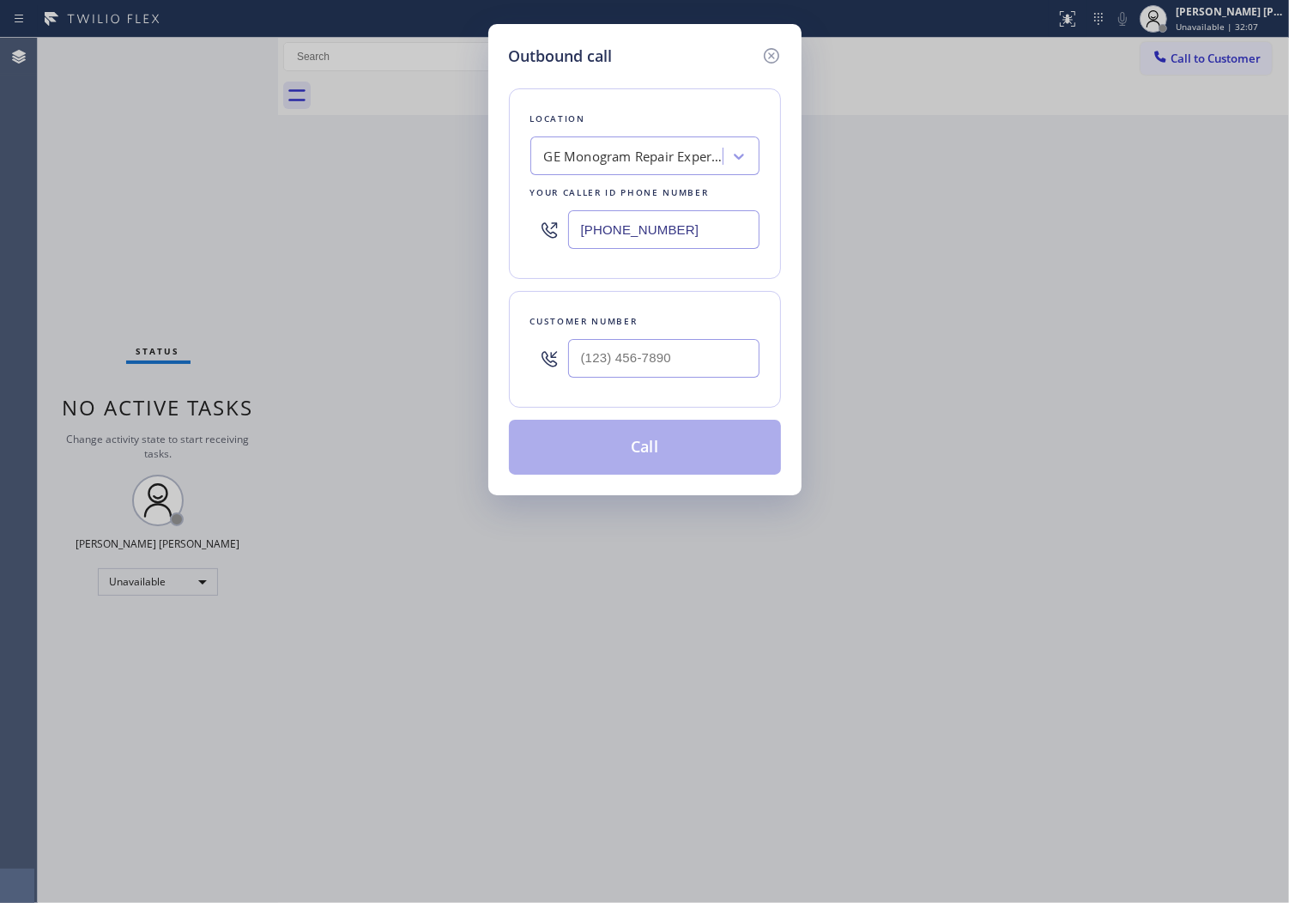
type input "[PHONE_NUMBER]"
click at [739, 361] on input "(___) ___-____" at bounding box center [663, 358] width 191 height 39
paste input "720) 625-2466"
type input "[PHONE_NUMBER]"
click at [716, 467] on button "Call" at bounding box center [645, 447] width 272 height 55
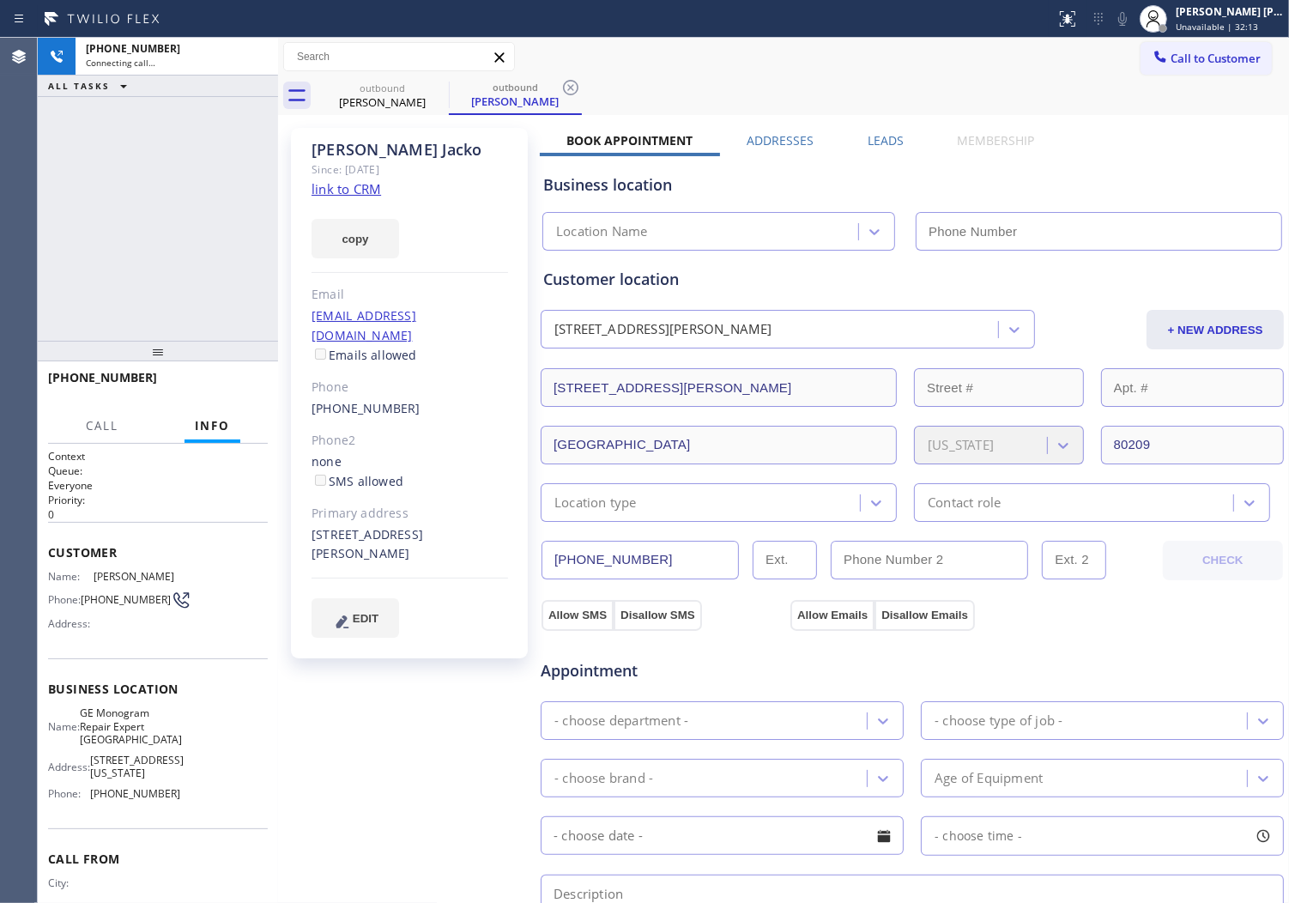
click at [375, 148] on div "[PERSON_NAME]" at bounding box center [410, 150] width 197 height 20
click at [43, 252] on div "[PHONE_NUMBER] Connecting call… ALL TASKS ALL TASKS ACTIVE TASKS TASKS IN WRAP …" at bounding box center [158, 189] width 240 height 303
type input "[PHONE_NUMBER]"
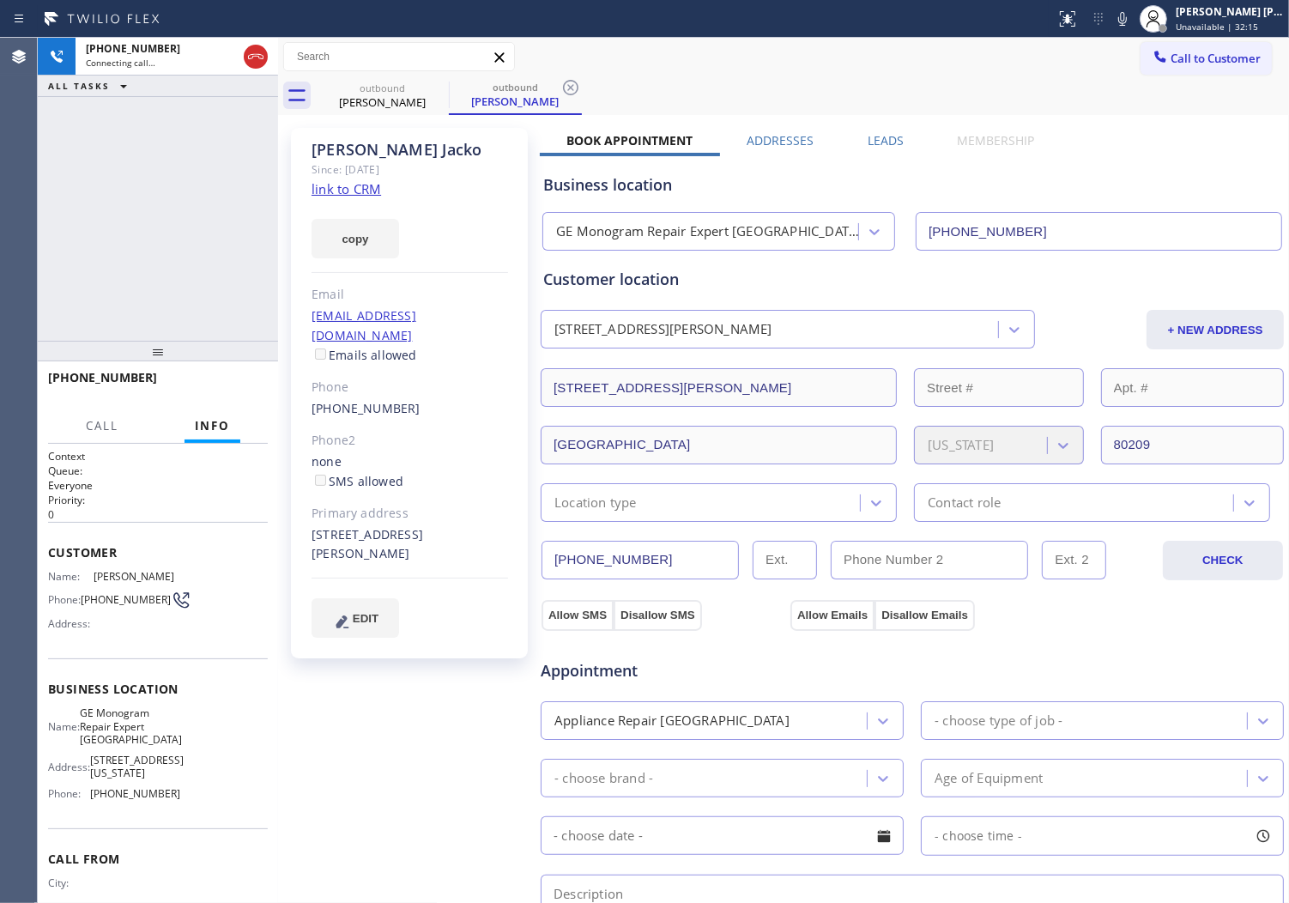
click at [391, 146] on div "[PERSON_NAME]" at bounding box center [410, 150] width 197 height 20
click at [202, 203] on div "[PHONE_NUMBER] Connecting call… ALL TASKS ALL TASKS ACTIVE TASKS TASKS IN WRAP …" at bounding box center [158, 189] width 240 height 303
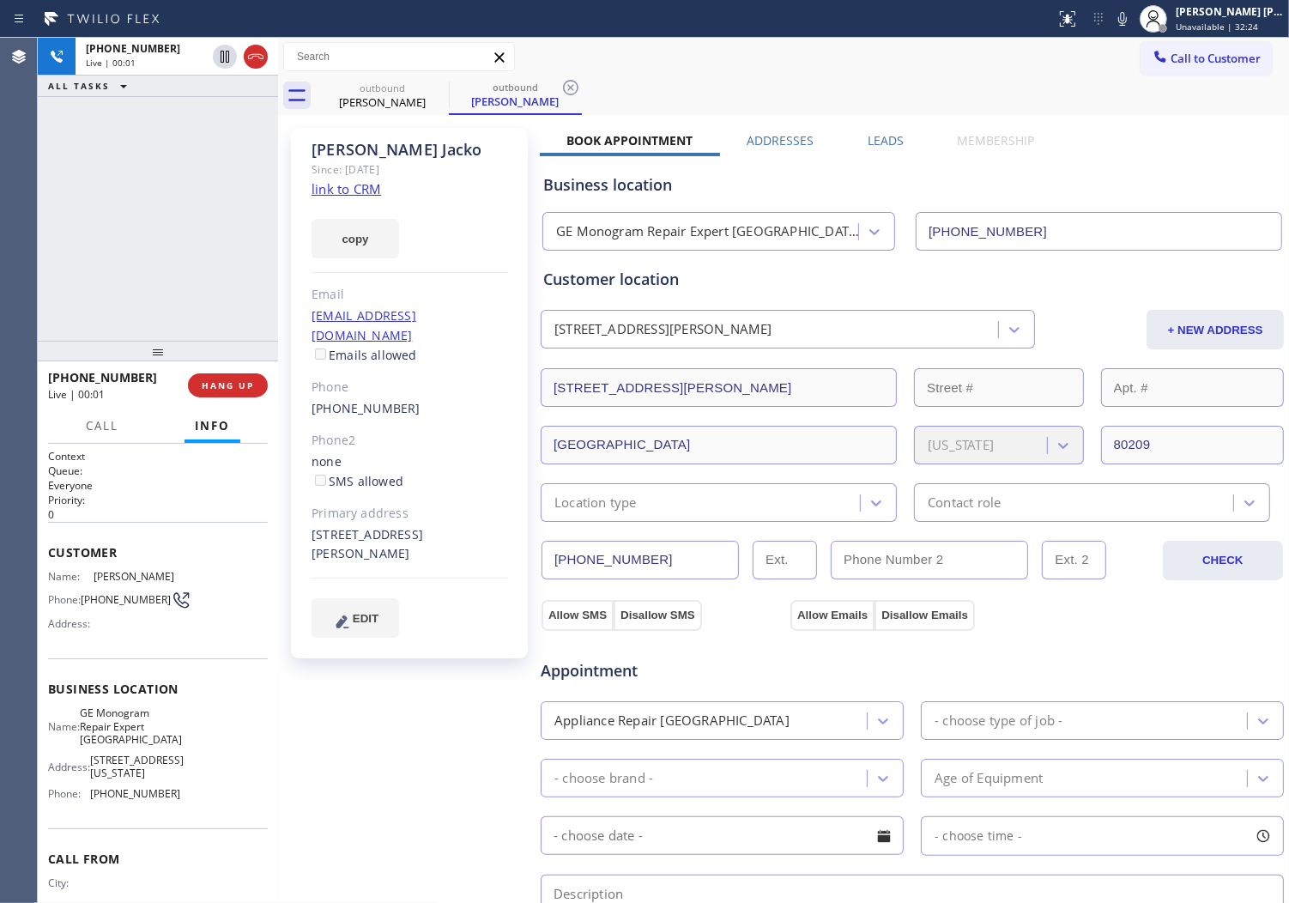
click at [38, 298] on div "[PHONE_NUMBER] Live | 00:01 ALL TASKS ALL TASKS ACTIVE TASKS TASKS IN WRAP UP" at bounding box center [158, 189] width 240 height 303
click at [890, 146] on label "Leads" at bounding box center [886, 140] width 36 height 16
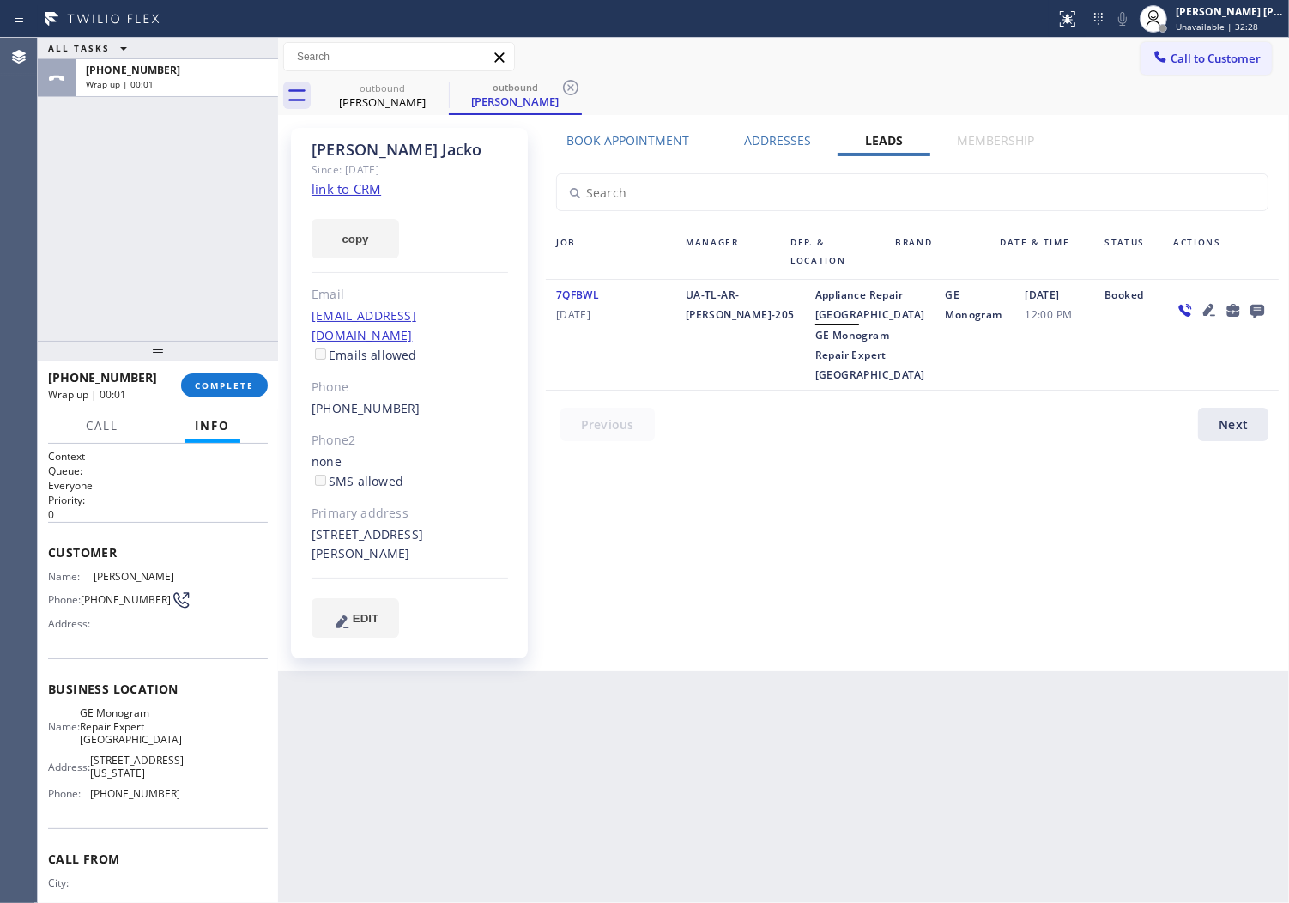
click at [1262, 309] on icon at bounding box center [1258, 312] width 14 height 14
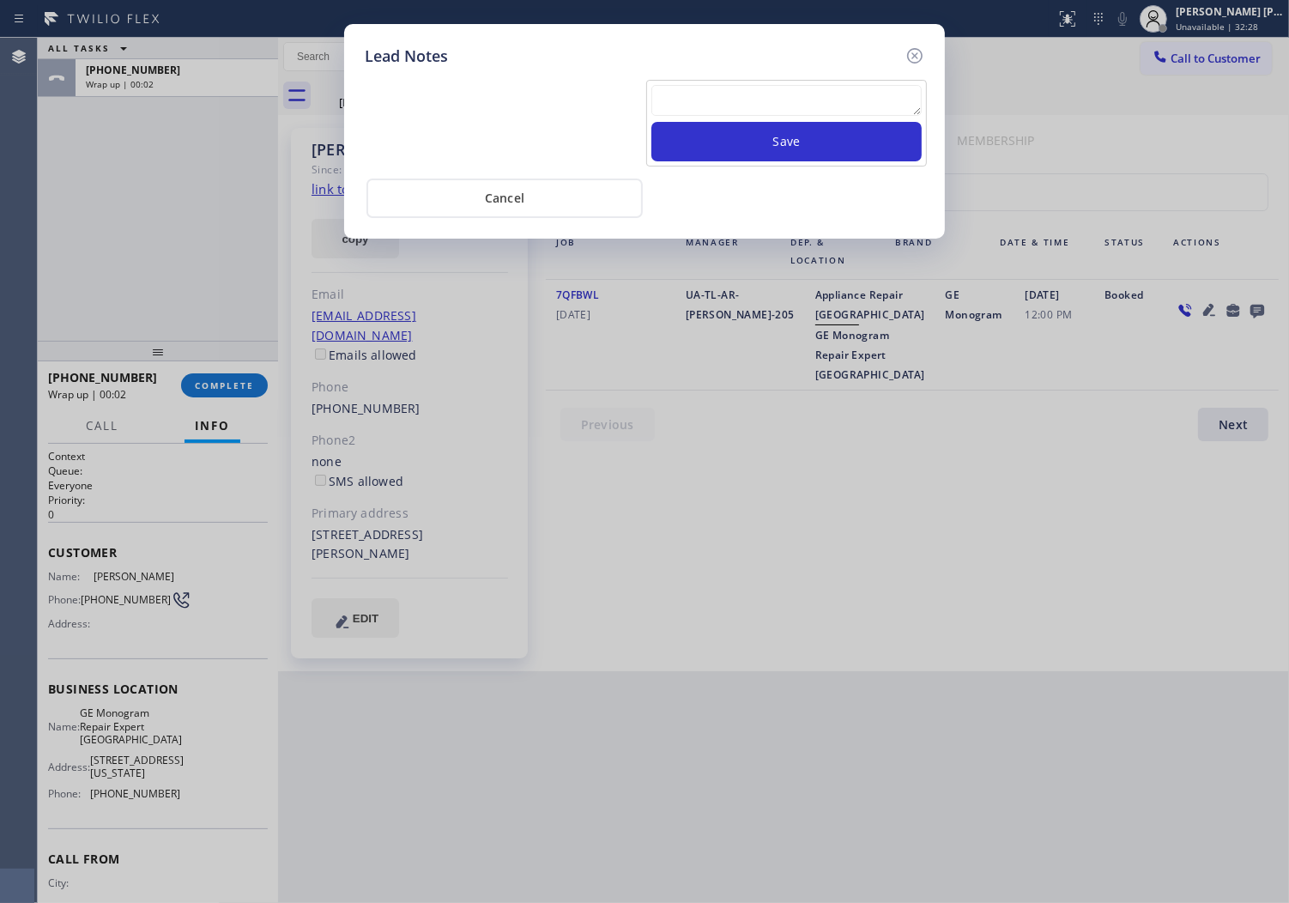
click at [861, 97] on textarea at bounding box center [787, 100] width 270 height 31
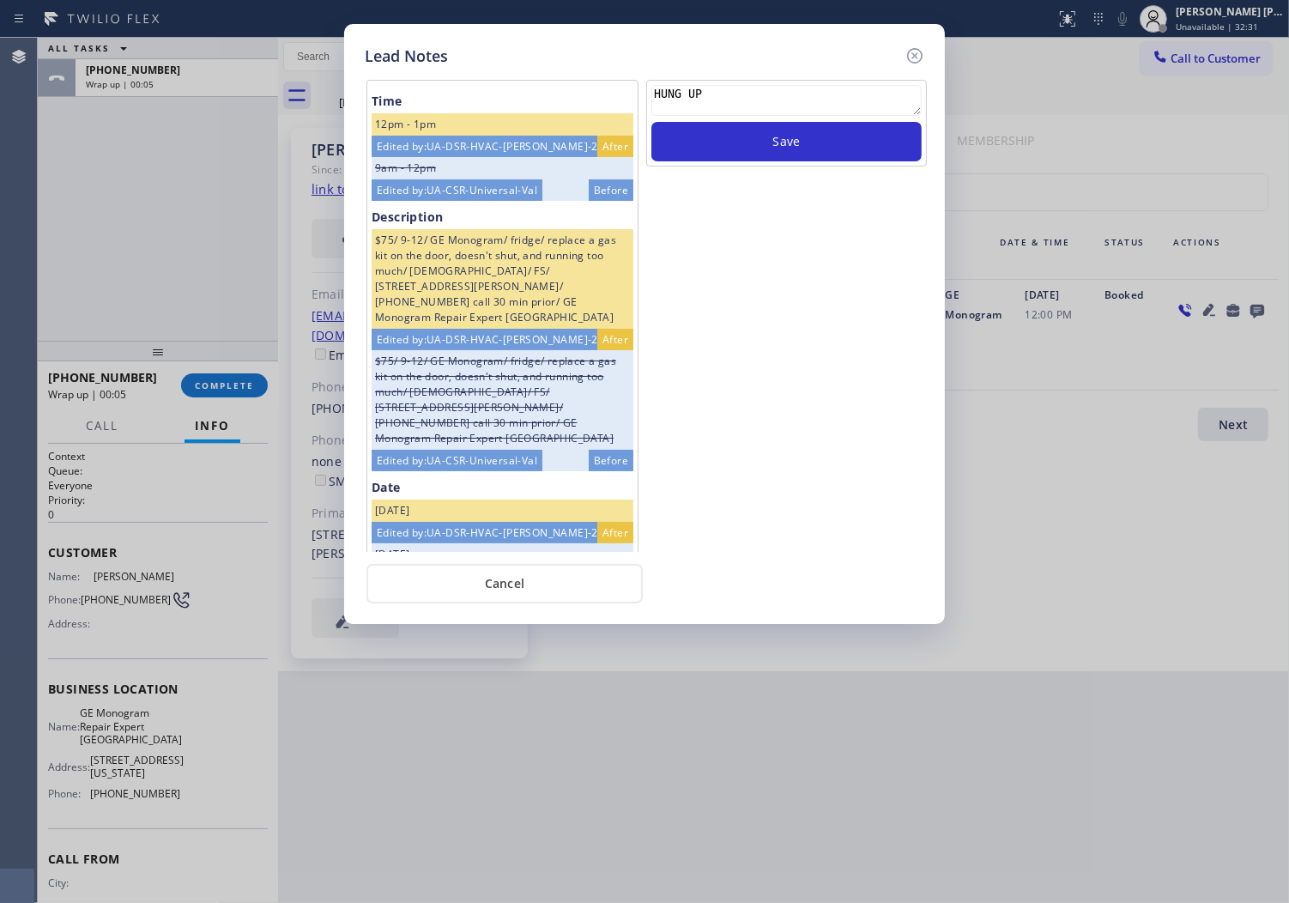
type textarea "HUNG UP"
click at [815, 150] on button "Save" at bounding box center [787, 141] width 270 height 39
click at [918, 52] on icon at bounding box center [915, 55] width 21 height 21
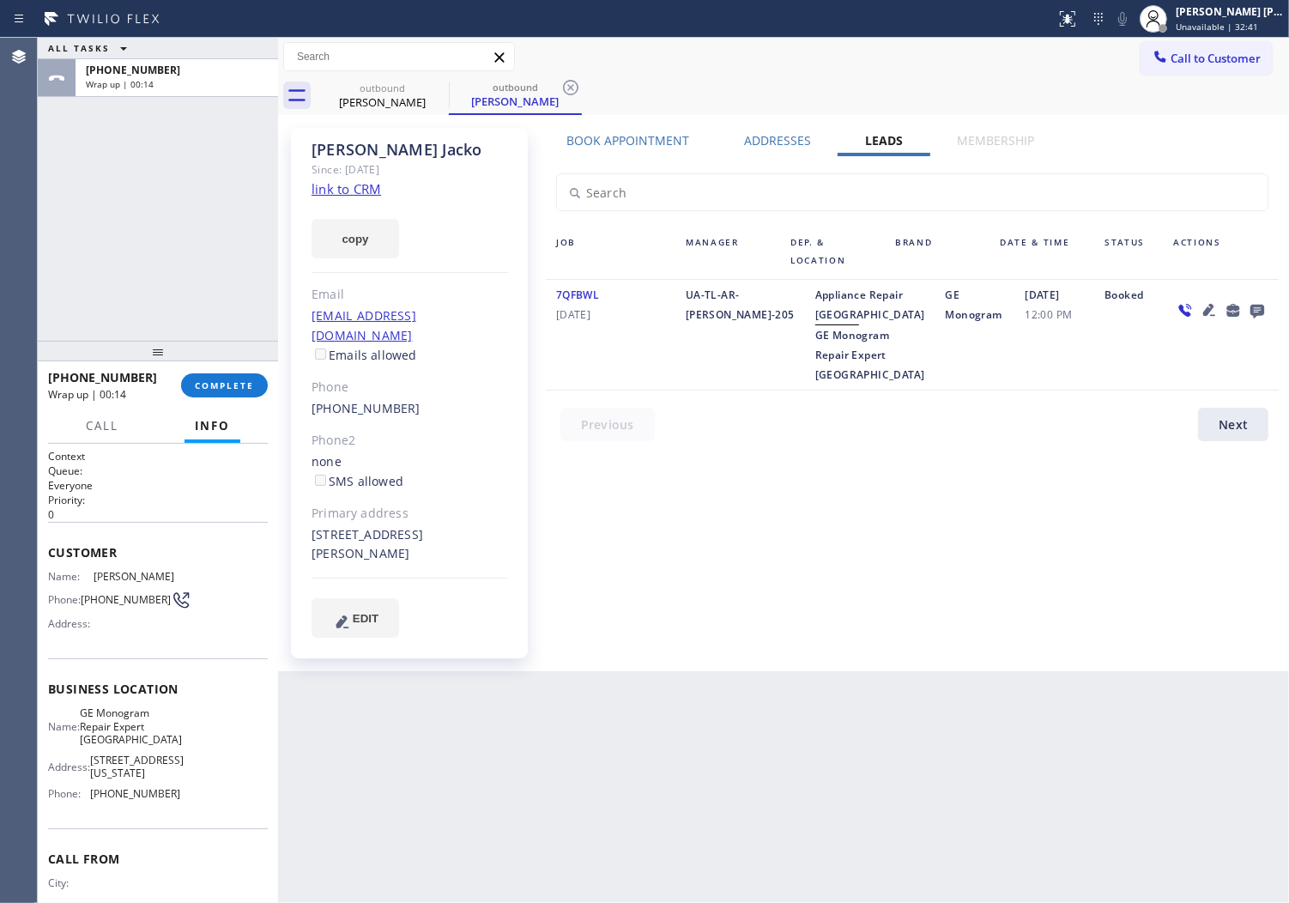
click at [1225, 55] on span "Call to Customer" at bounding box center [1216, 58] width 90 height 15
click at [0, 0] on div "Outbound call Location GE Monogram Repair Expert [GEOGRAPHIC_DATA] Your caller …" at bounding box center [0, 0] width 0 height 0
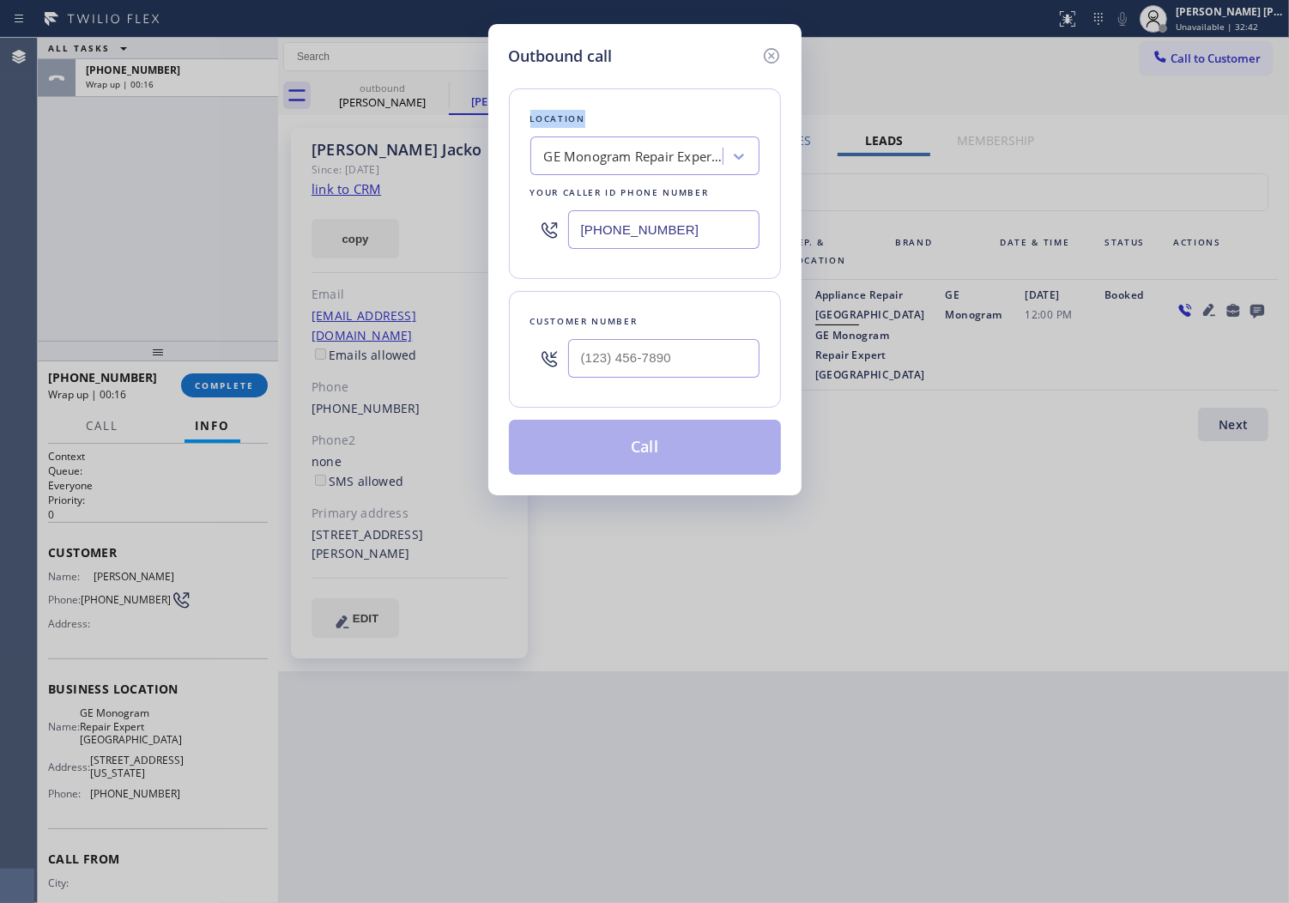
click at [620, 364] on input "text" at bounding box center [663, 358] width 191 height 39
paste input "805) 236-3791"
type input "[PHONE_NUMBER]"
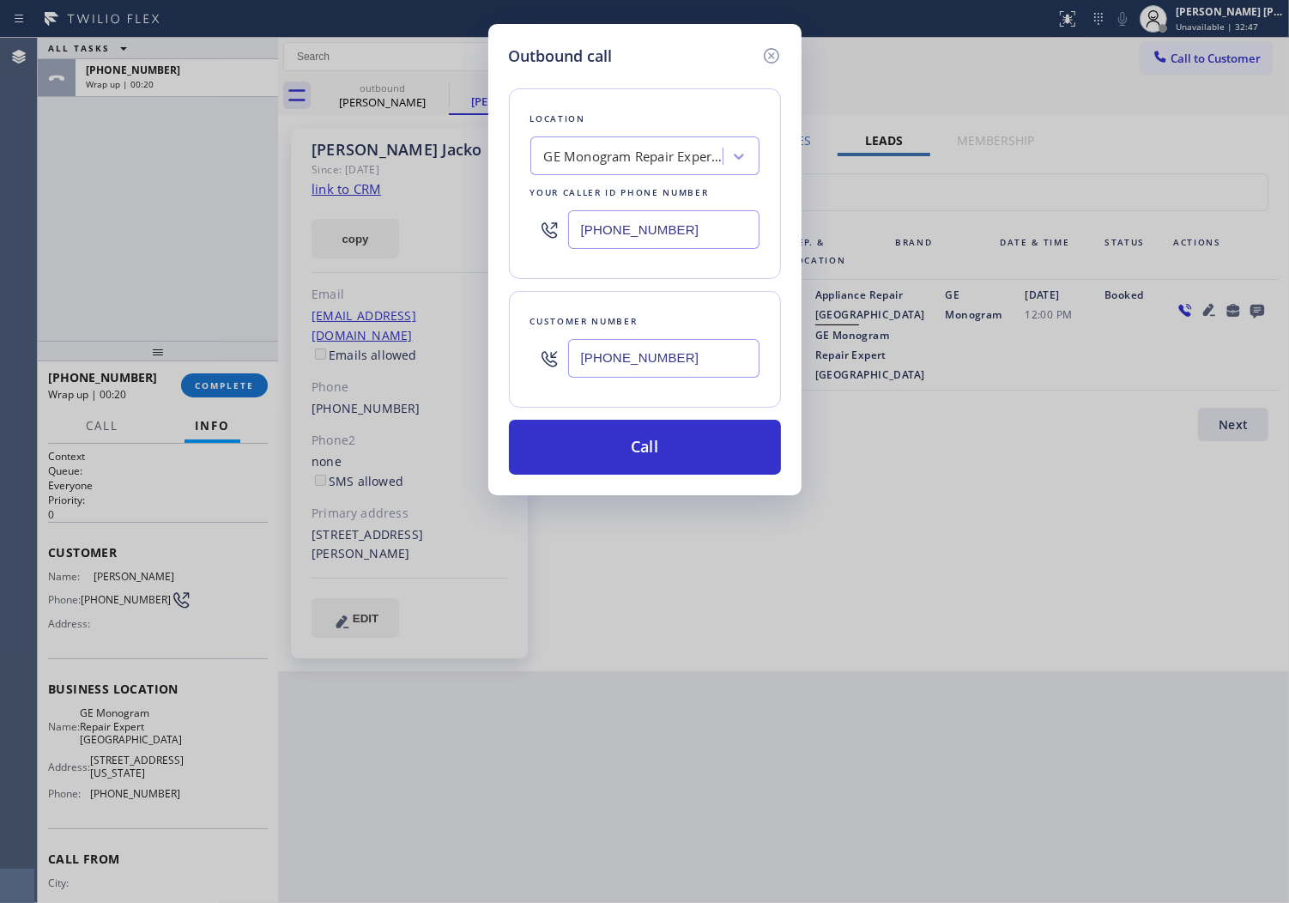
click at [679, 226] on input "[PHONE_NUMBER]" at bounding box center [663, 229] width 191 height 39
paste input "805) 303-5959"
type input "[PHONE_NUMBER]"
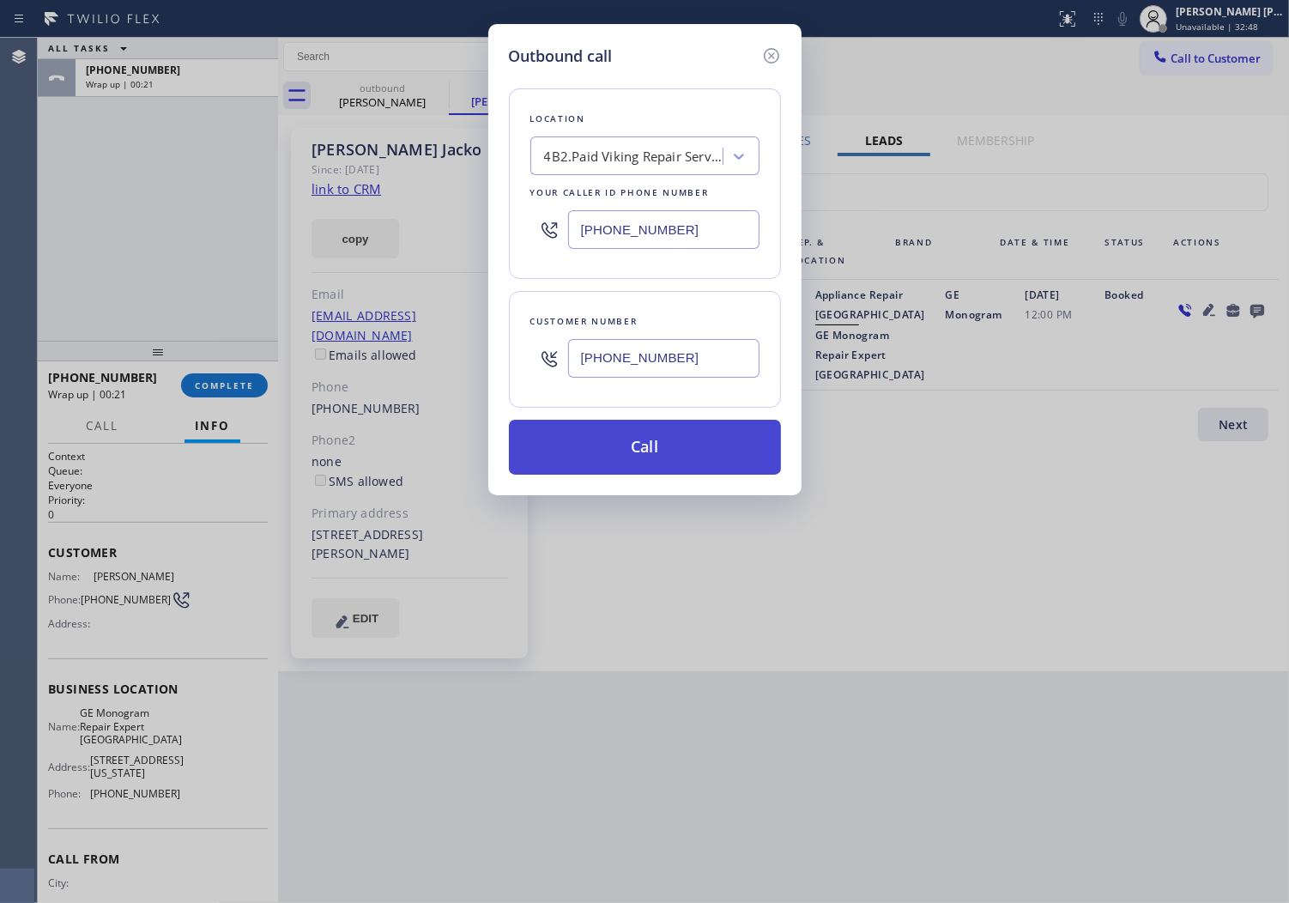
click at [667, 452] on button "Call" at bounding box center [645, 447] width 272 height 55
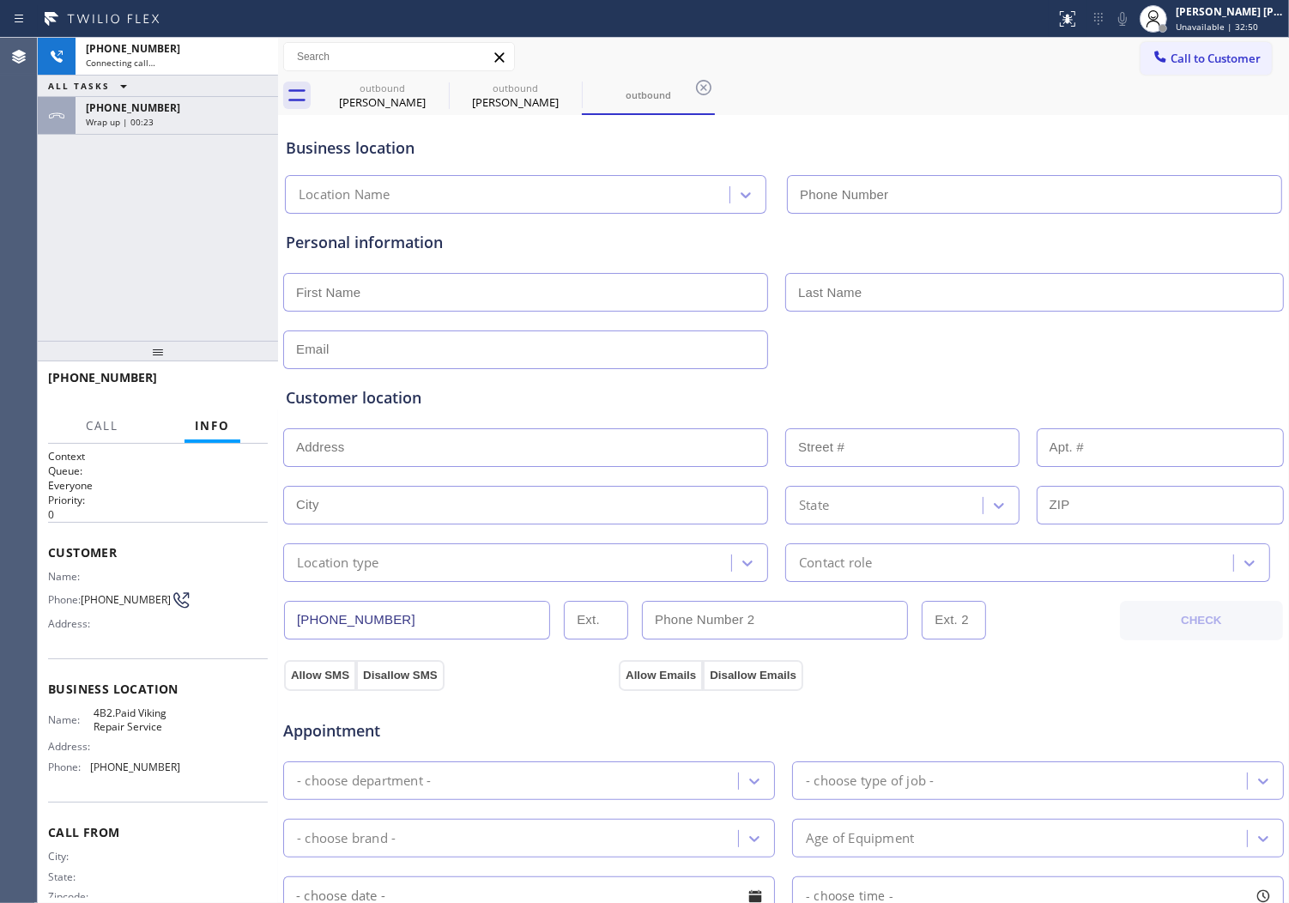
type input "[PHONE_NUMBER]"
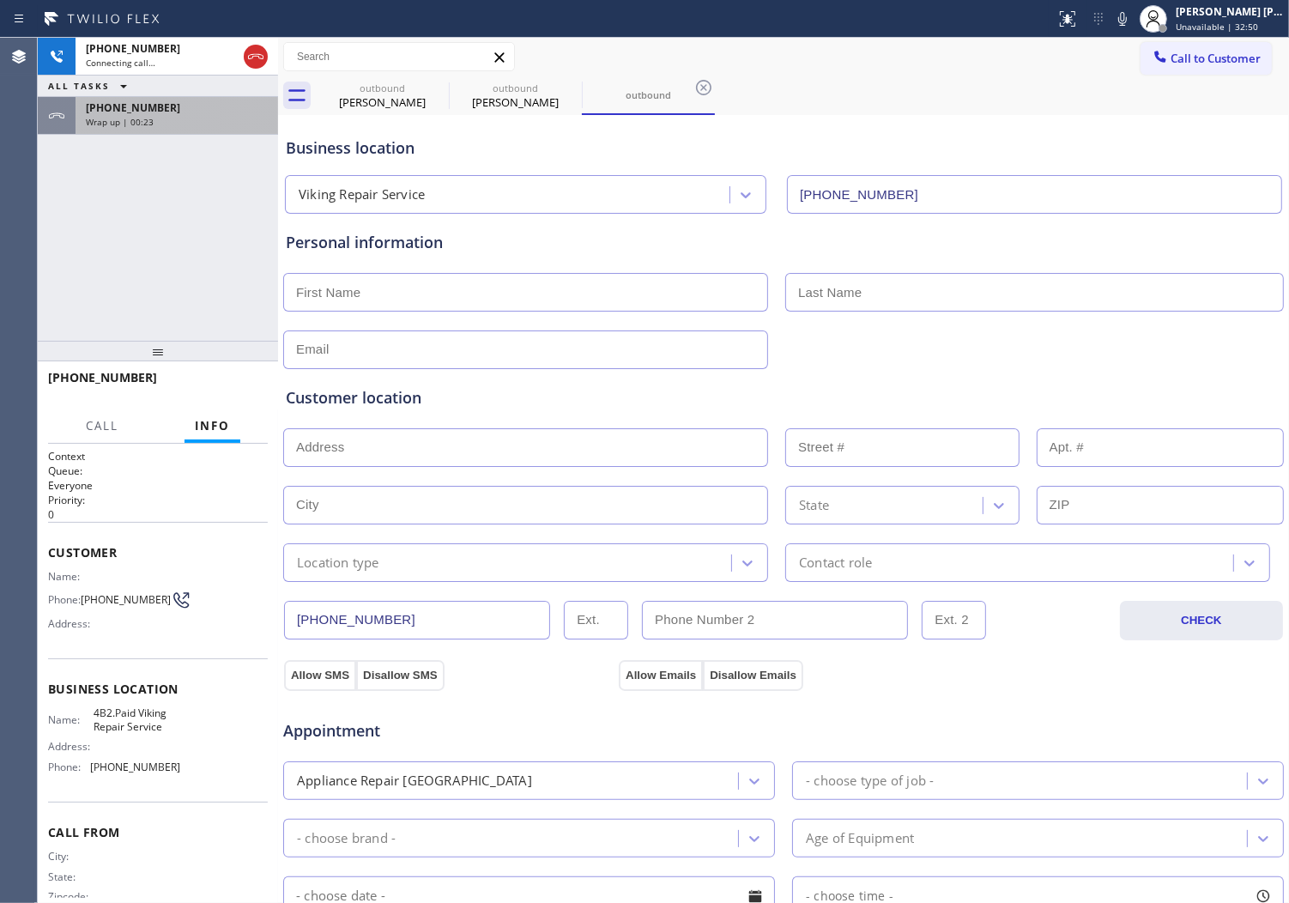
click at [142, 121] on span "Wrap up | 00:23" at bounding box center [120, 122] width 68 height 12
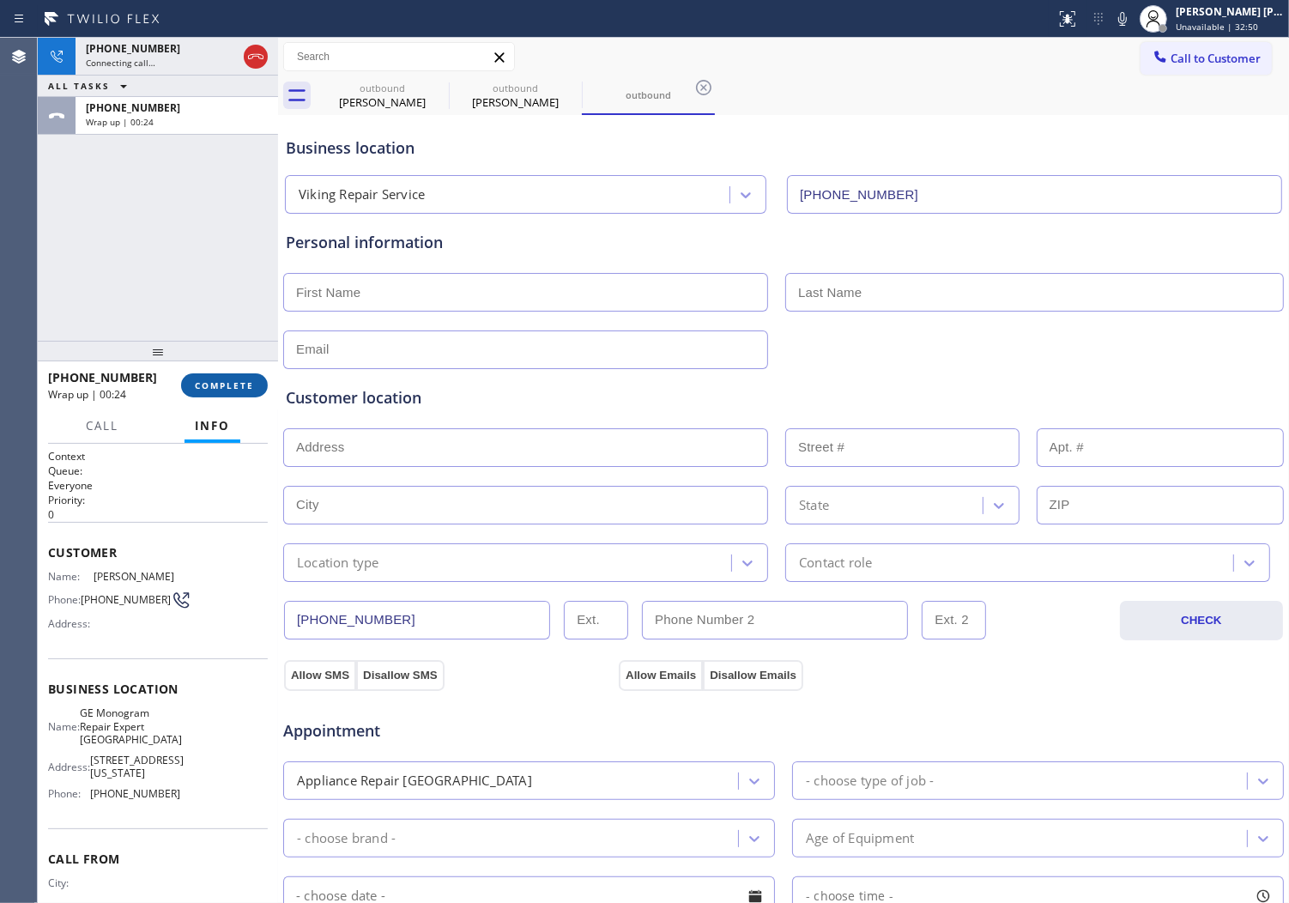
click at [243, 403] on div "[PHONE_NUMBER] Wrap up | 00:24 COMPLETE" at bounding box center [158, 385] width 220 height 45
click at [238, 380] on span "COMPLETE" at bounding box center [224, 385] width 59 height 12
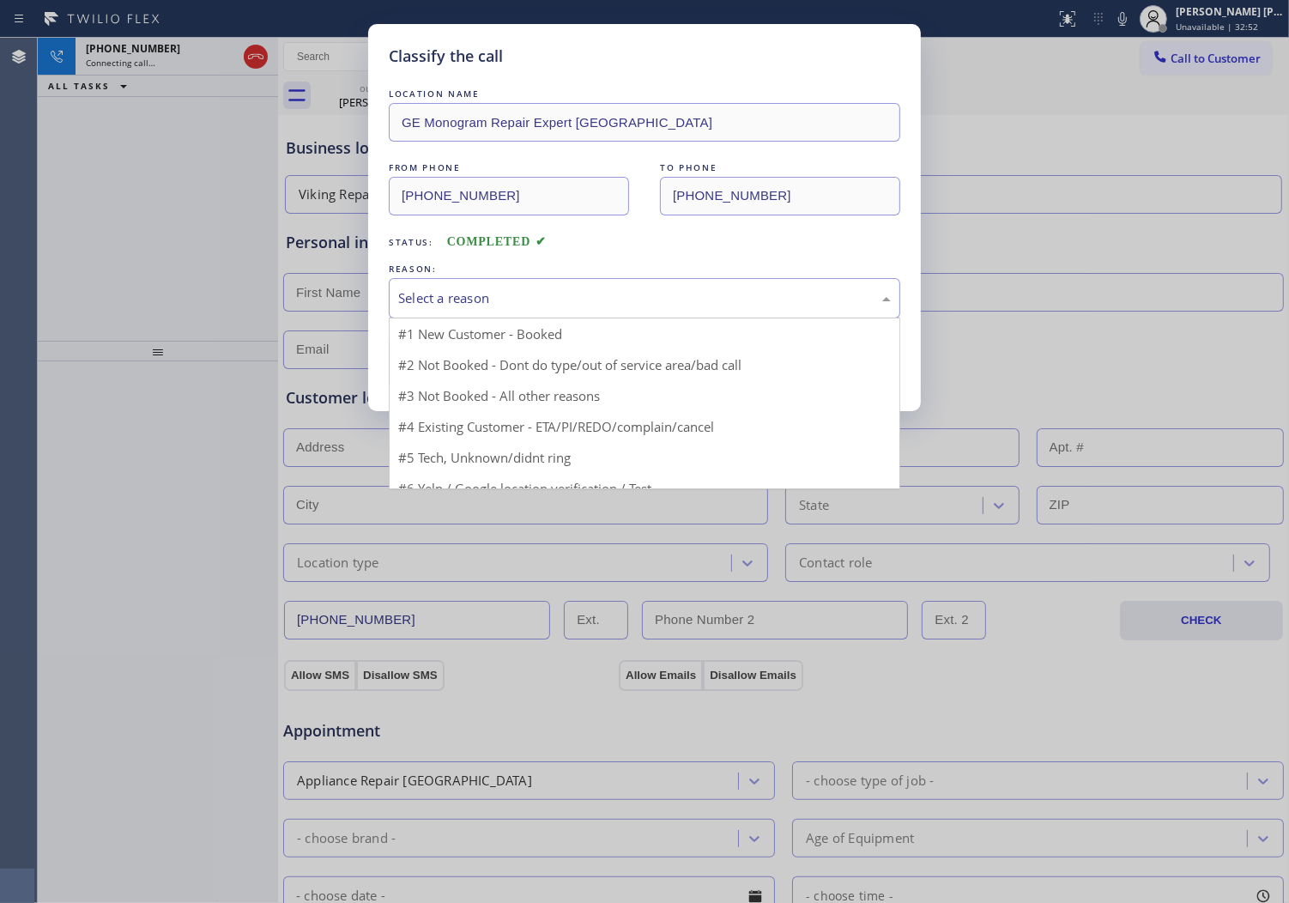
click at [472, 287] on div "Select a reason" at bounding box center [645, 298] width 512 height 40
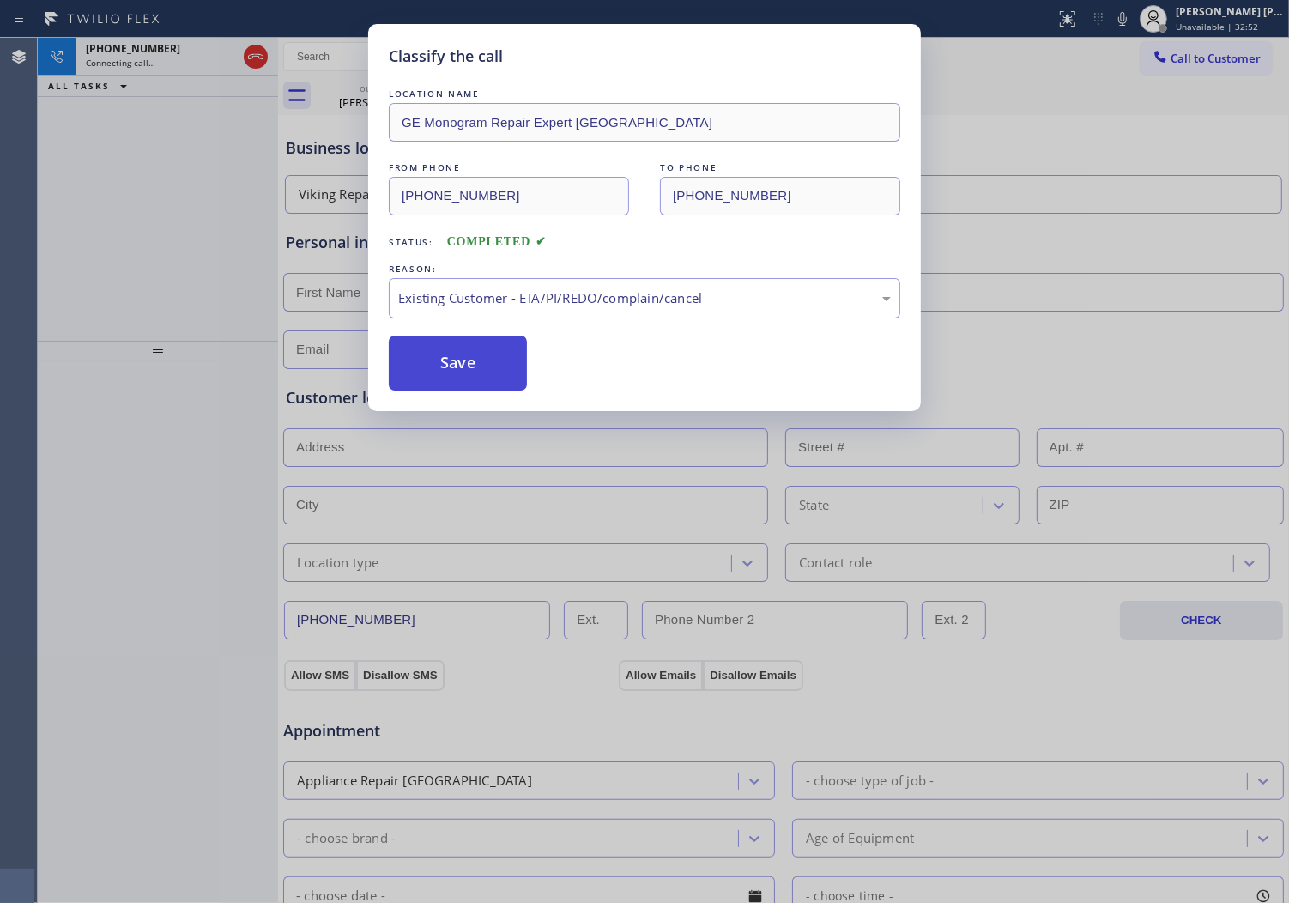
click at [433, 361] on button "Save" at bounding box center [458, 363] width 138 height 55
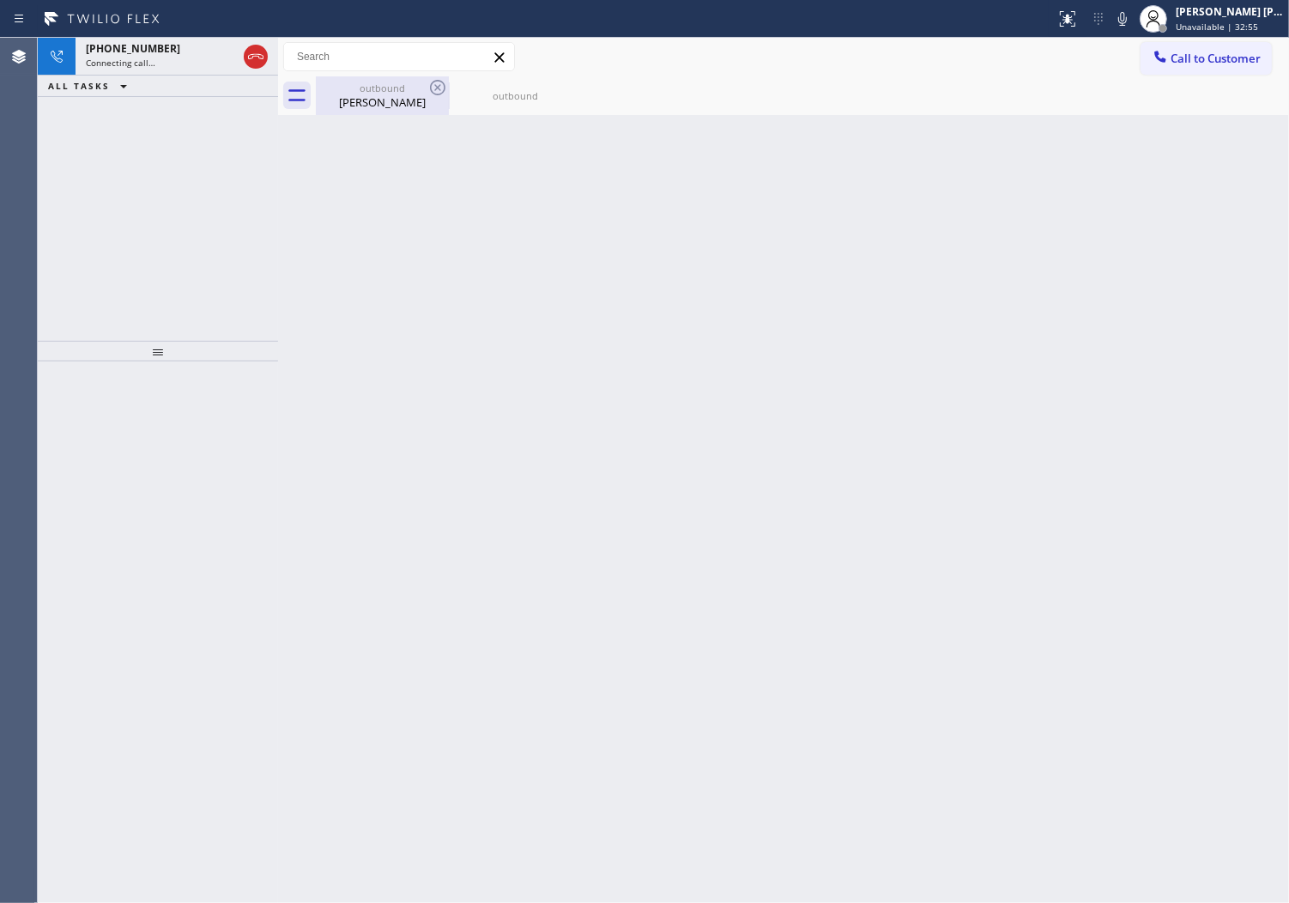
drag, startPoint x: 388, startPoint y: 110, endPoint x: 439, endPoint y: 100, distance: 51.5
click at [389, 110] on div "outbound [PERSON_NAME]" at bounding box center [383, 95] width 130 height 39
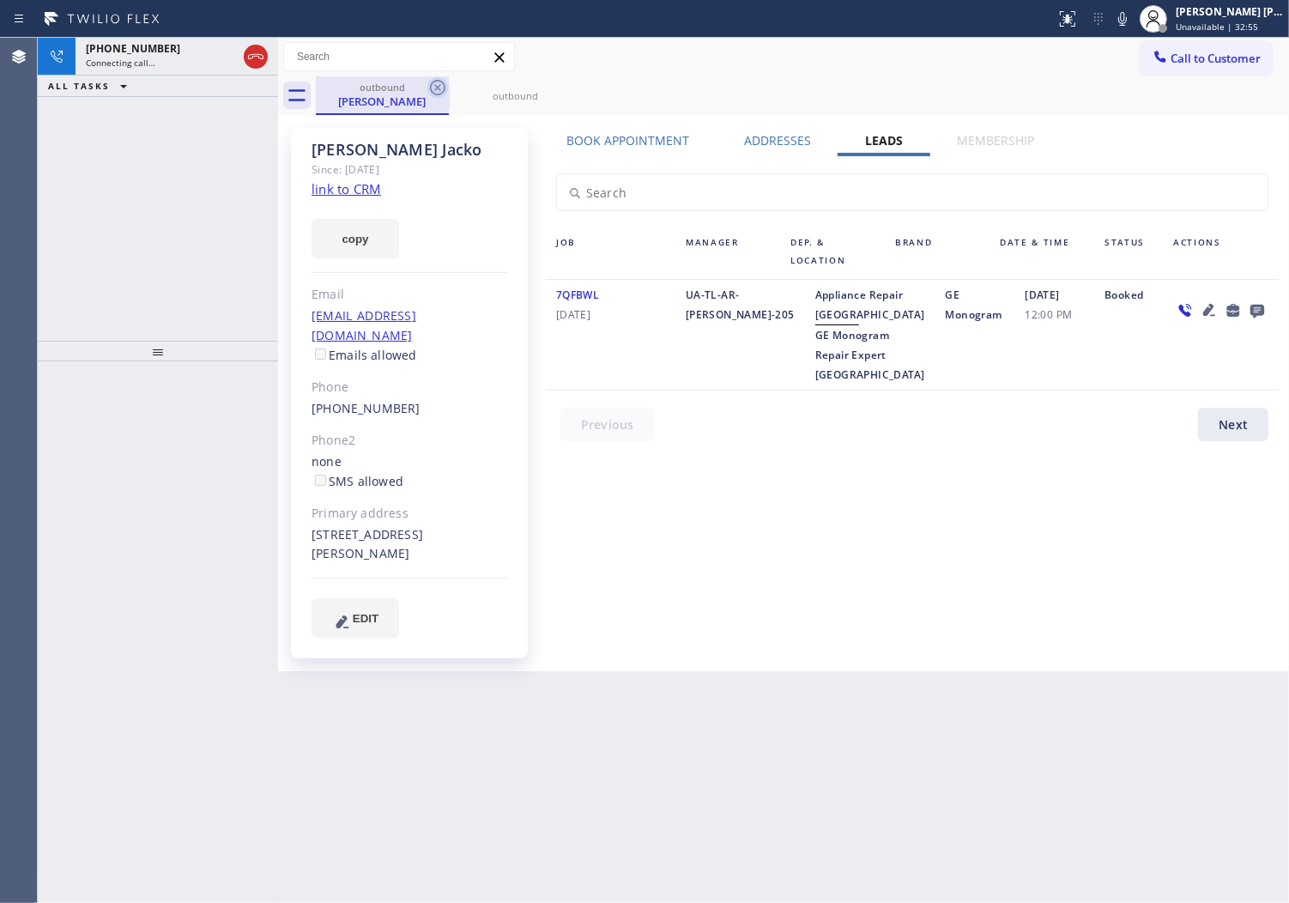
click at [442, 91] on icon at bounding box center [437, 87] width 21 height 21
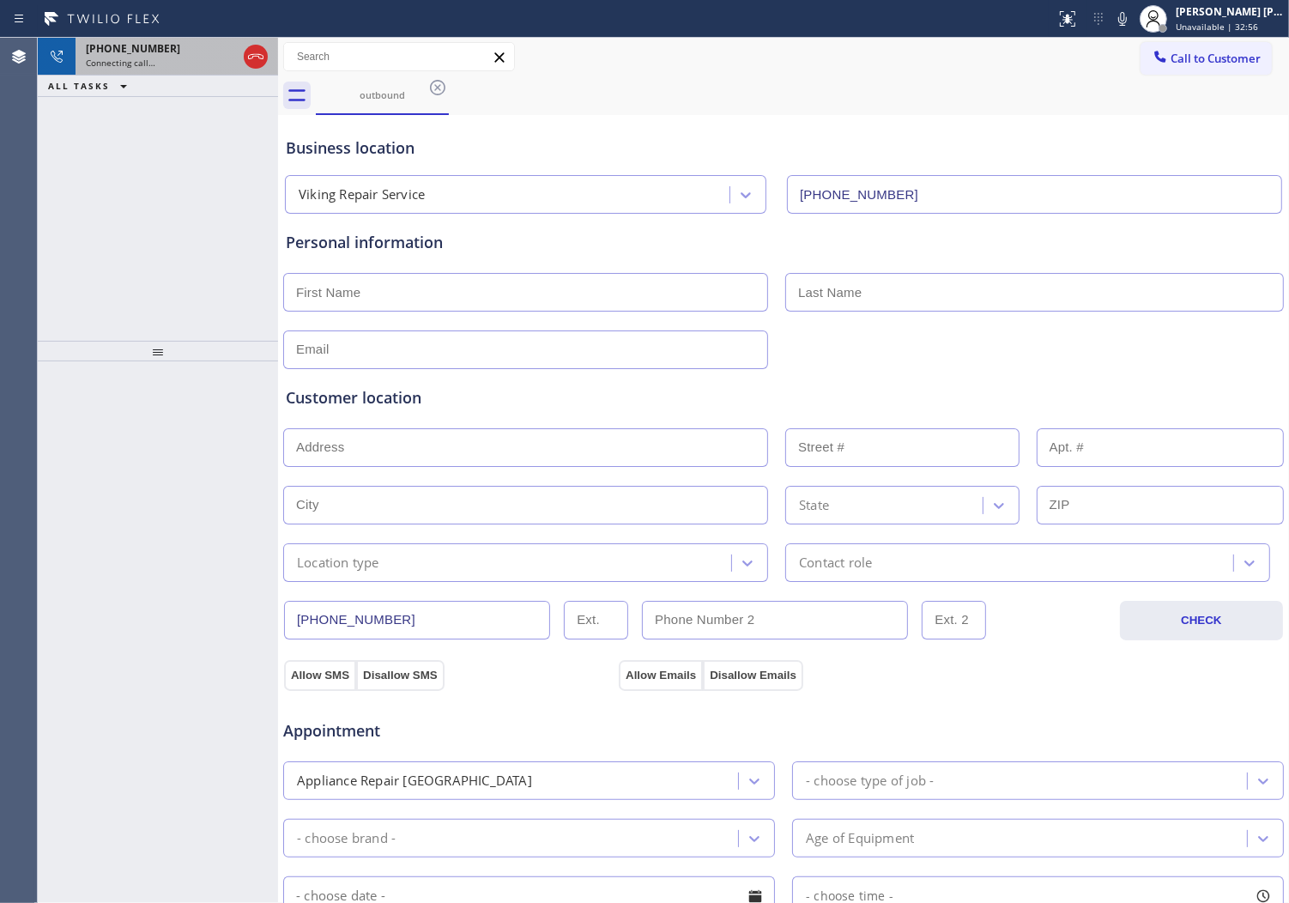
click at [197, 63] on div "Connecting call…" at bounding box center [161, 63] width 151 height 12
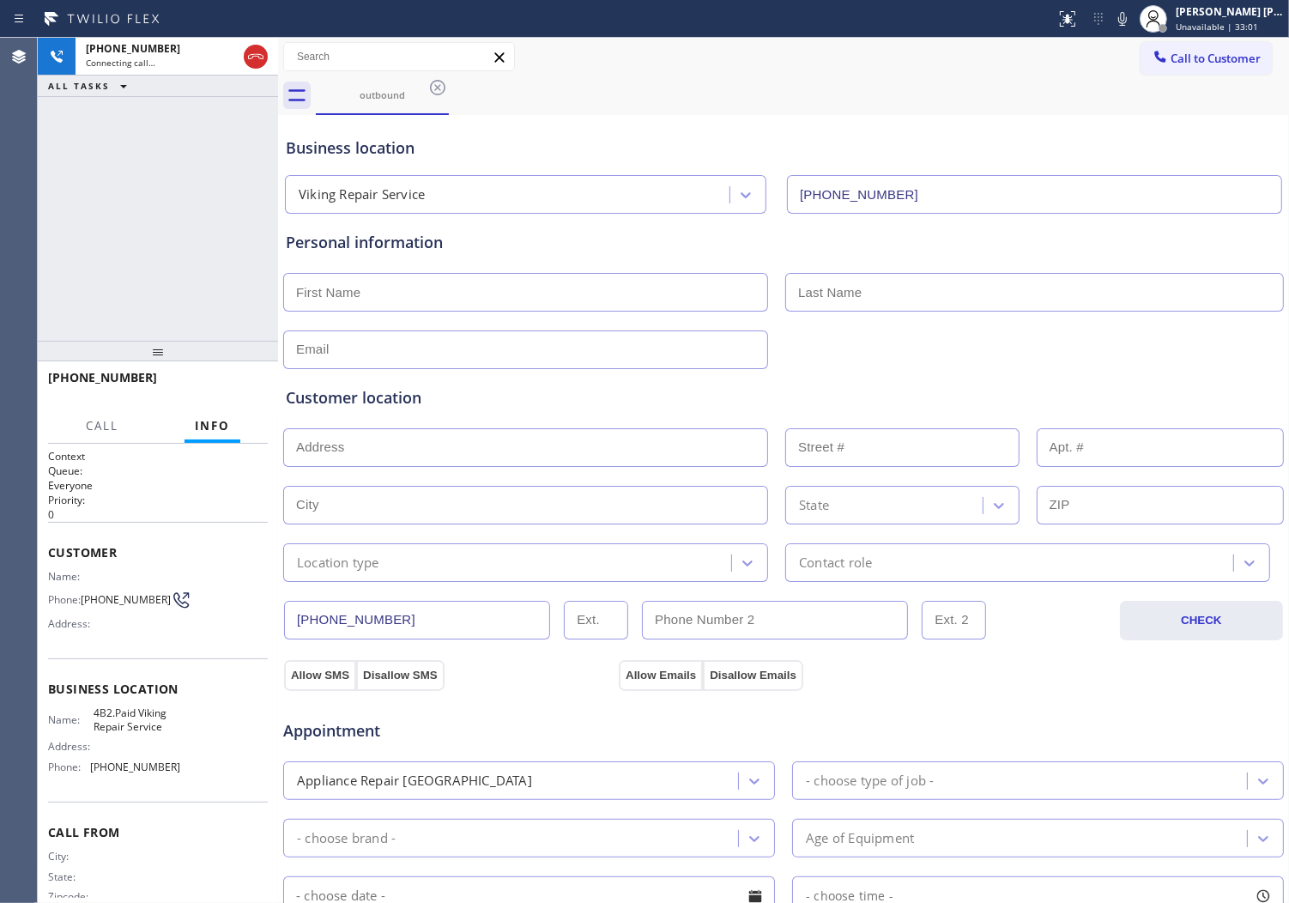
click at [104, 381] on span "[PHONE_NUMBER]" at bounding box center [102, 377] width 109 height 16
click at [387, 235] on div "Personal information" at bounding box center [784, 242] width 996 height 23
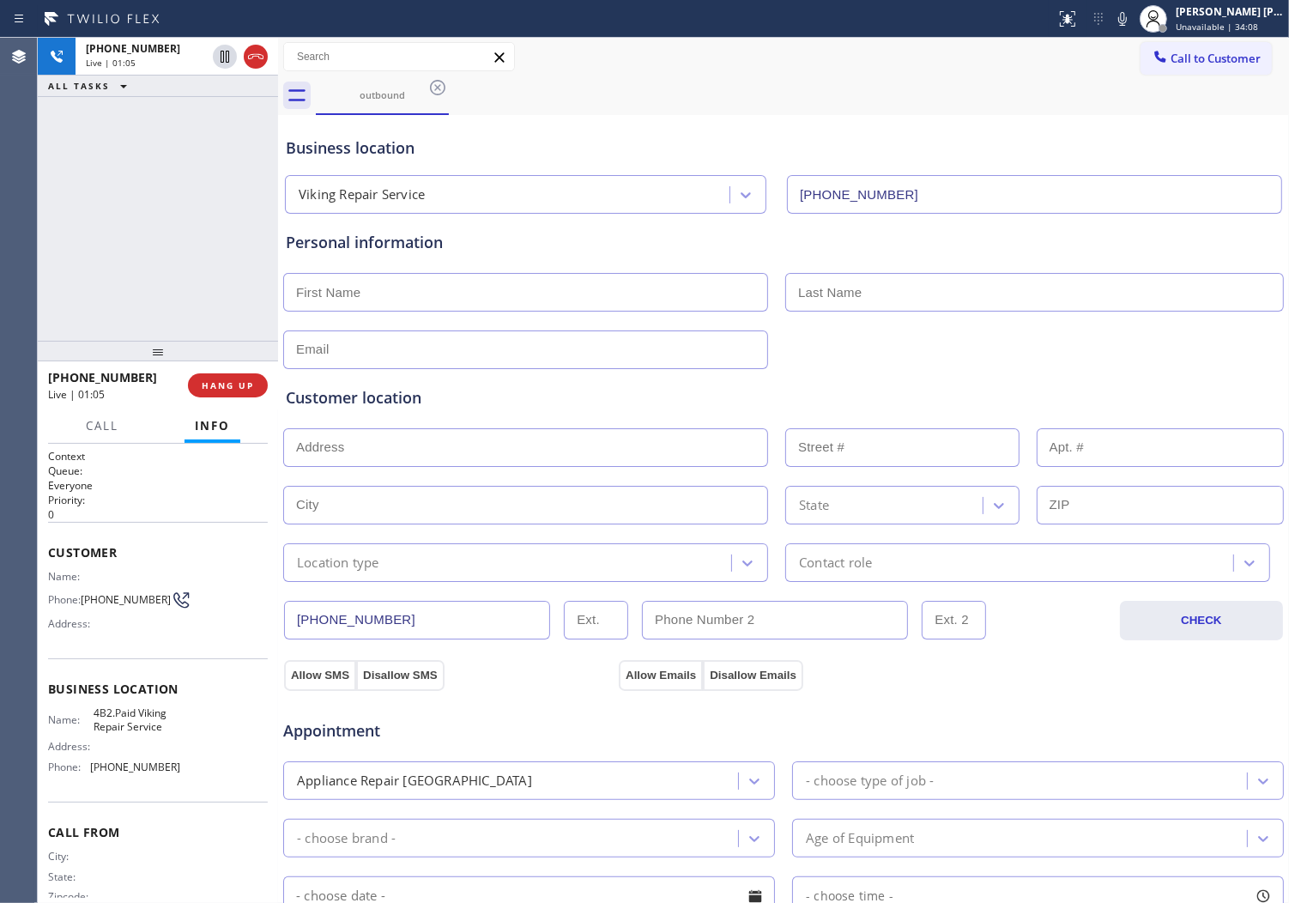
click at [386, 146] on div "Business location" at bounding box center [784, 147] width 996 height 23
click at [506, 135] on div "Business location Viking Repair Service [PHONE_NUMBER]" at bounding box center [783, 166] width 1003 height 94
click at [416, 270] on div at bounding box center [784, 291] width 1004 height 42
click at [416, 283] on input "text" at bounding box center [525, 292] width 485 height 39
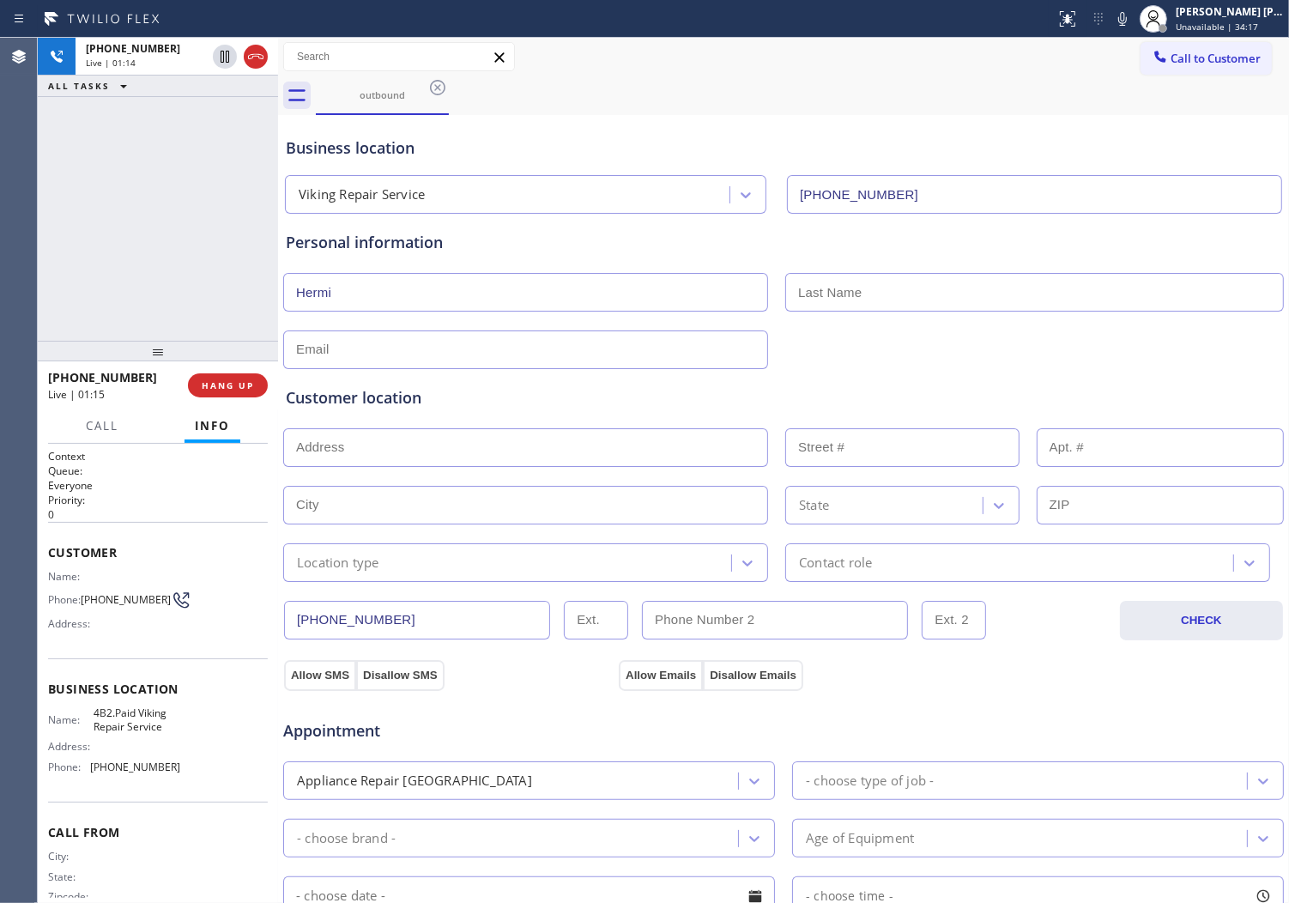
type input "Hermi"
click at [834, 298] on input "text" at bounding box center [1034, 292] width 499 height 39
type input "[PERSON_NAME]"
click at [396, 453] on input "text" at bounding box center [525, 447] width 485 height 39
paste input "[STREET_ADDRESS]"
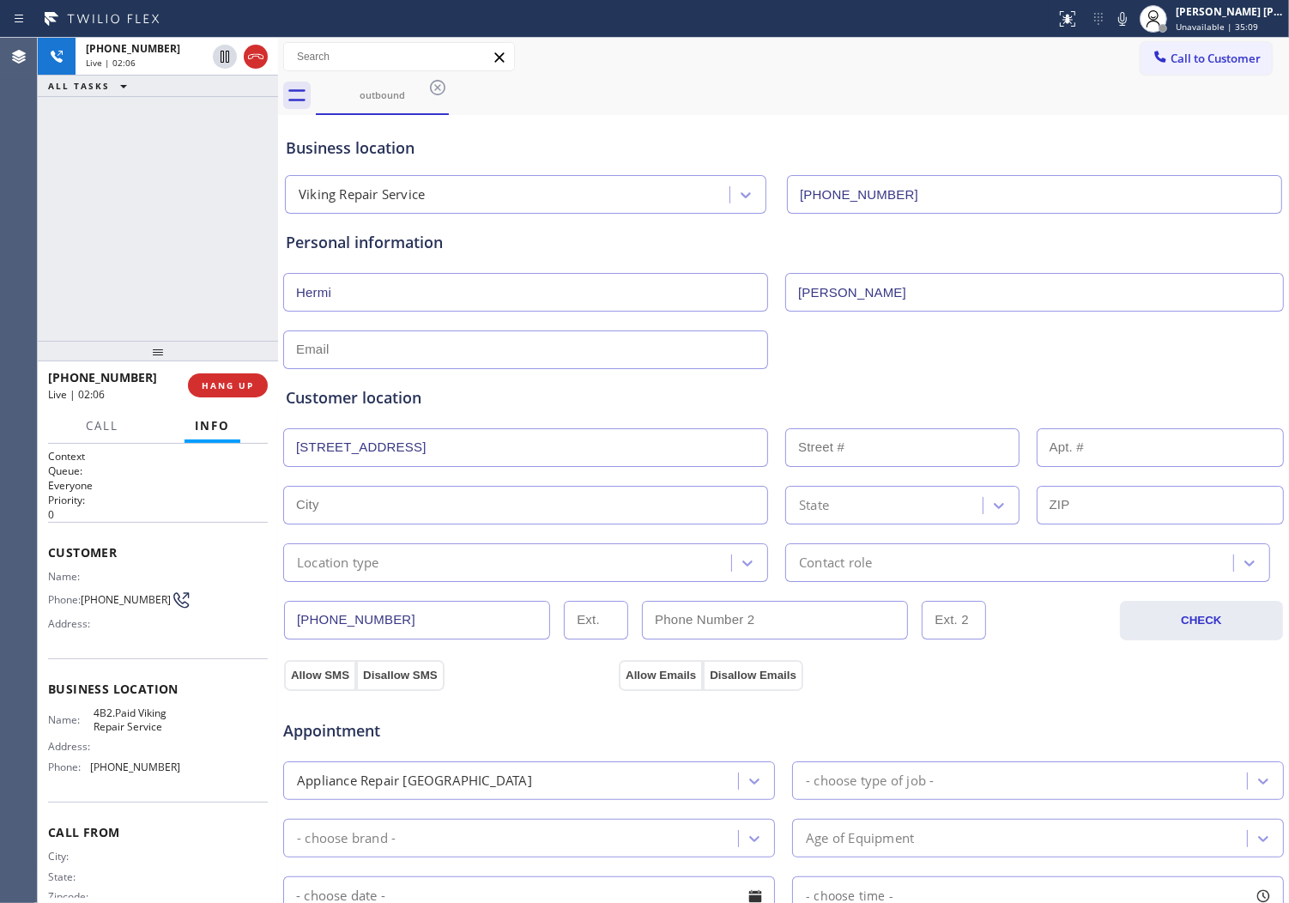
click at [561, 455] on input "[STREET_ADDRESS]" at bounding box center [525, 447] width 485 height 39
type input "[STREET_ADDRESS]"
click at [565, 406] on div "Customer location" at bounding box center [784, 397] width 996 height 23
click at [452, 367] on div "Customer location >> ADD NEW ADDRESS << + NEW ADDRESS [STREET_ADDRESS] Location…" at bounding box center [783, 472] width 1003 height 220
click at [456, 355] on input "text" at bounding box center [525, 349] width 485 height 39
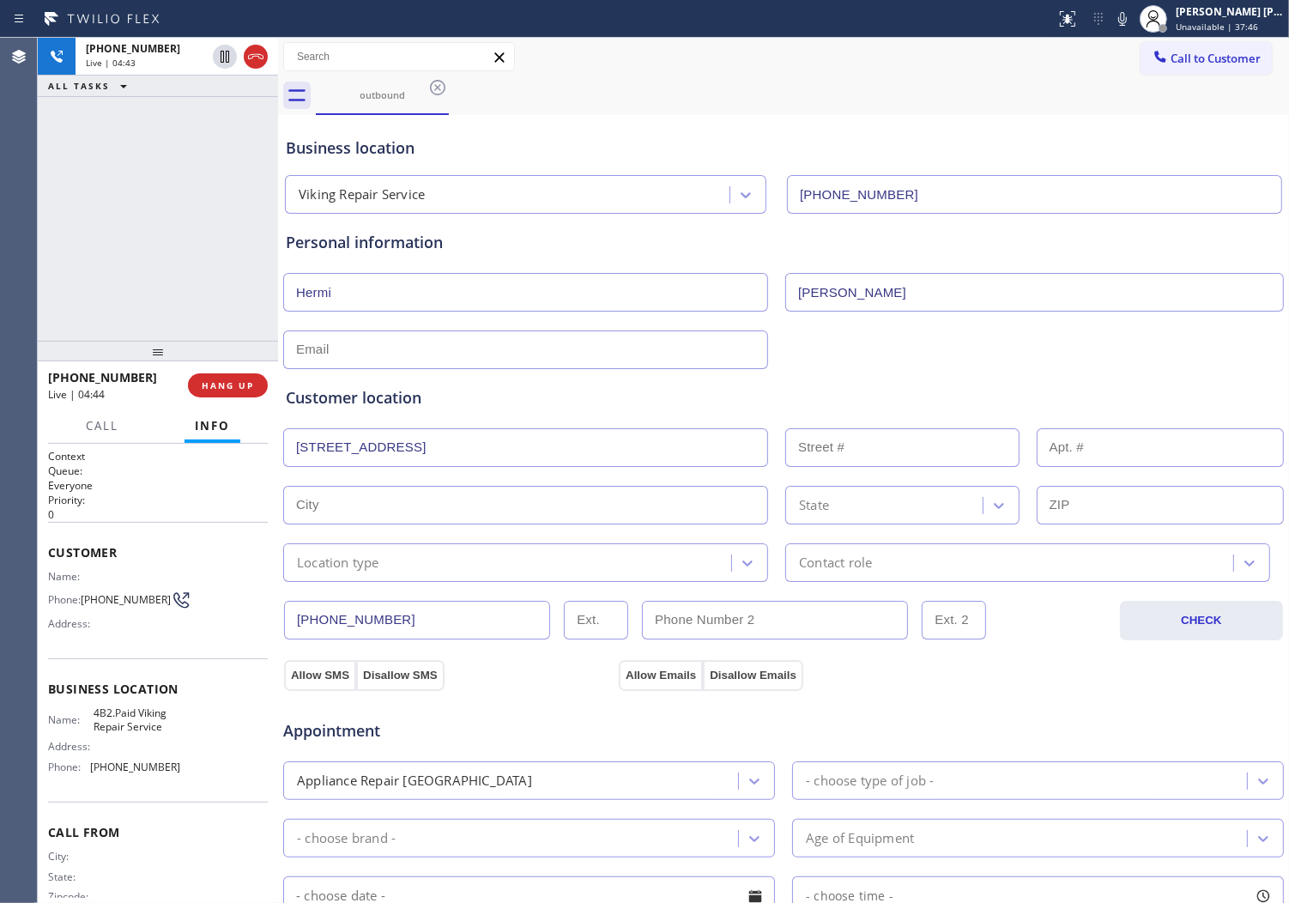
drag, startPoint x: 365, startPoint y: 350, endPoint x: 375, endPoint y: 359, distance: 13.4
click at [365, 350] on input "text" at bounding box center [525, 349] width 485 height 39
click at [391, 355] on input "text" at bounding box center [525, 349] width 485 height 39
type input "[EMAIL_ADDRESS]"
click at [1135, 11] on div at bounding box center [1123, 19] width 24 height 21
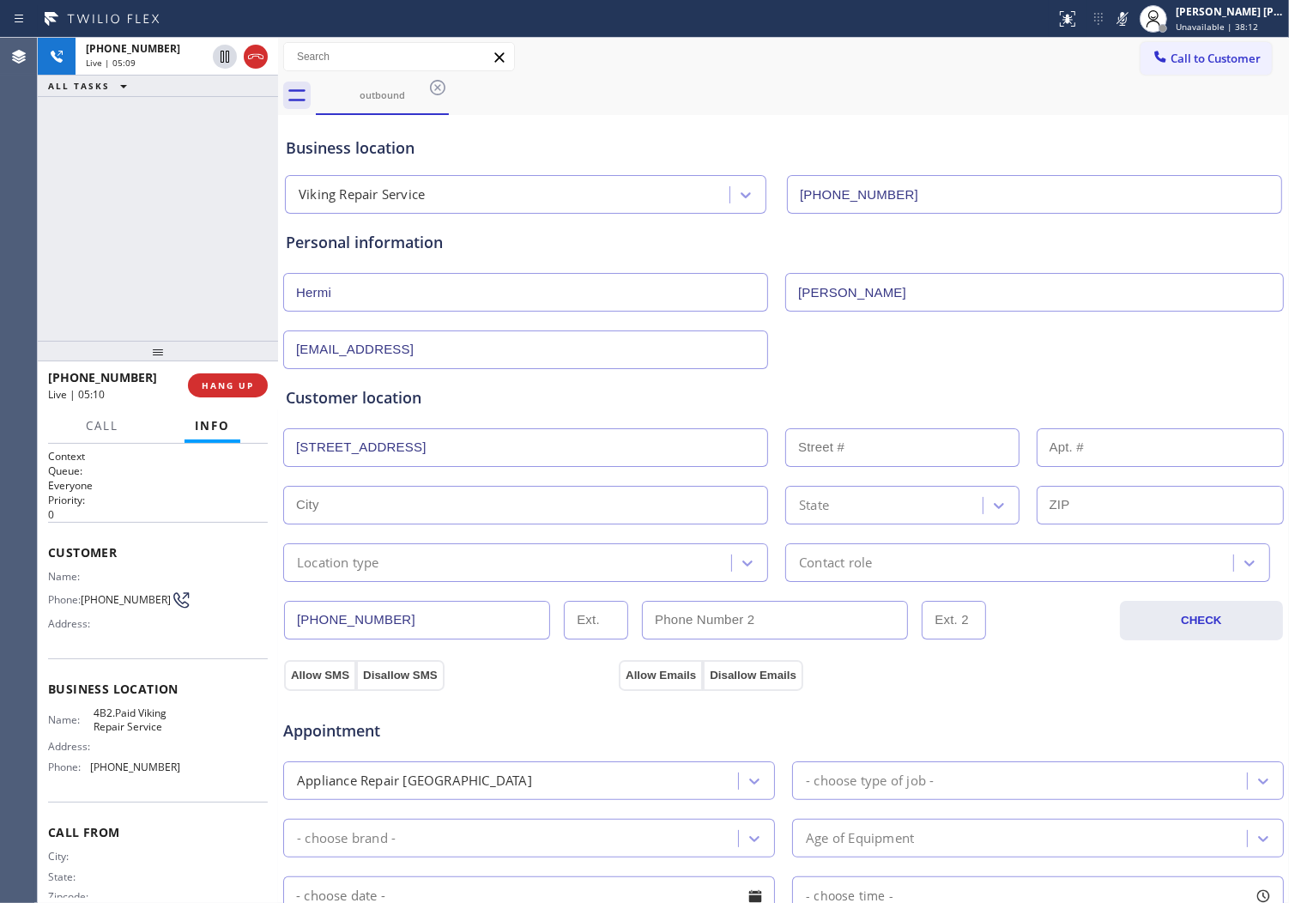
click at [1133, 20] on icon at bounding box center [1122, 19] width 21 height 21
drag, startPoint x: 469, startPoint y: 349, endPoint x: 223, endPoint y: 349, distance: 245.5
click at [223, 349] on div "[PHONE_NUMBER] Live | 05:10 ALL TASKS ALL TASKS ACTIVE TASKS TASKS IN WRAP UP […" at bounding box center [664, 470] width 1252 height 865
click at [43, 542] on div "Context Queue: Everyone Priority: 0 Customer Name: Phone: [PHONE_NUMBER] Addres…" at bounding box center [158, 674] width 240 height 460
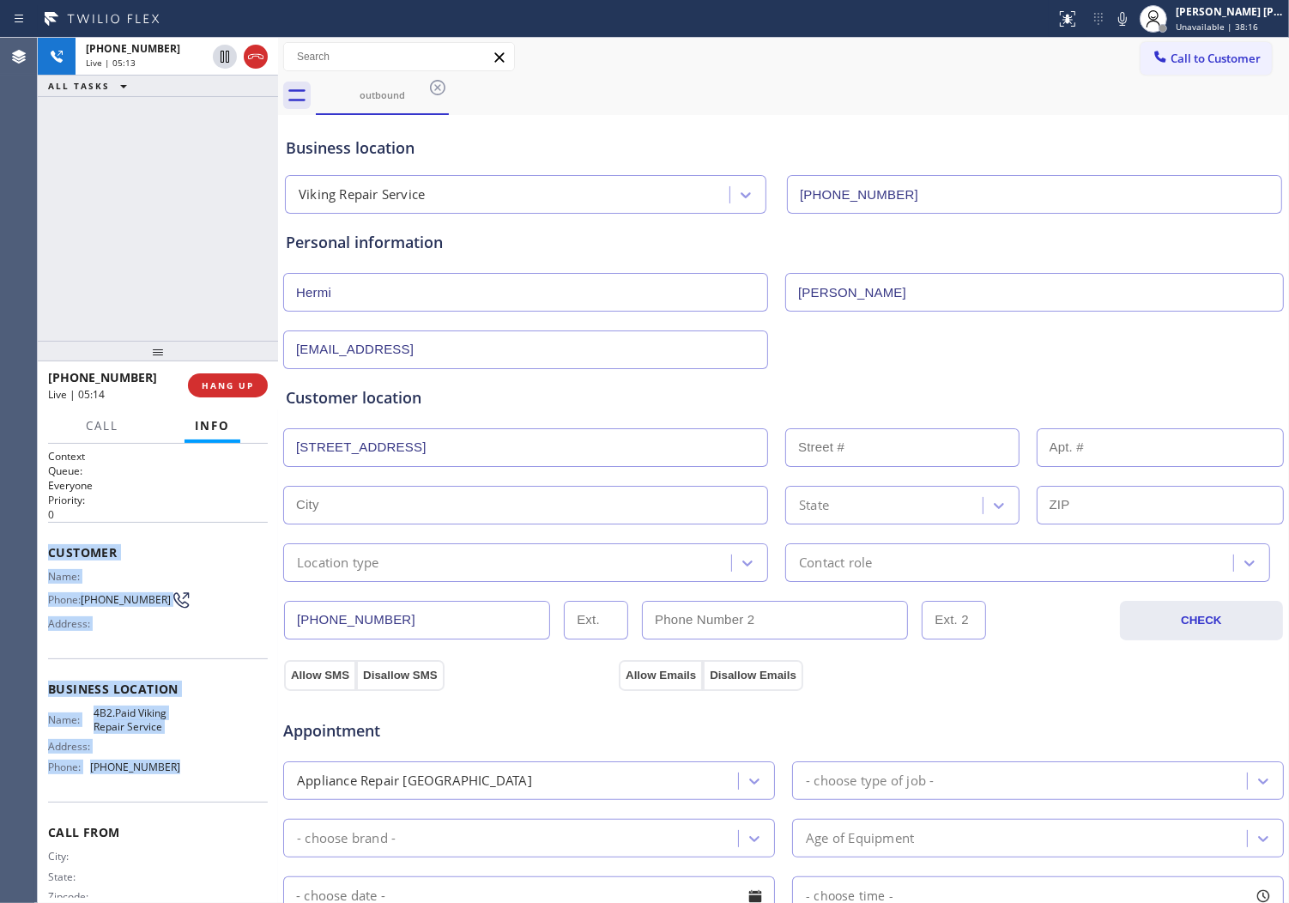
drag, startPoint x: 78, startPoint y: 584, endPoint x: 177, endPoint y: 771, distance: 211.6
click at [170, 774] on div "Context Queue: Everyone Priority: 0 Customer Name: Phone: [PHONE_NUMBER] Addres…" at bounding box center [158, 674] width 240 height 460
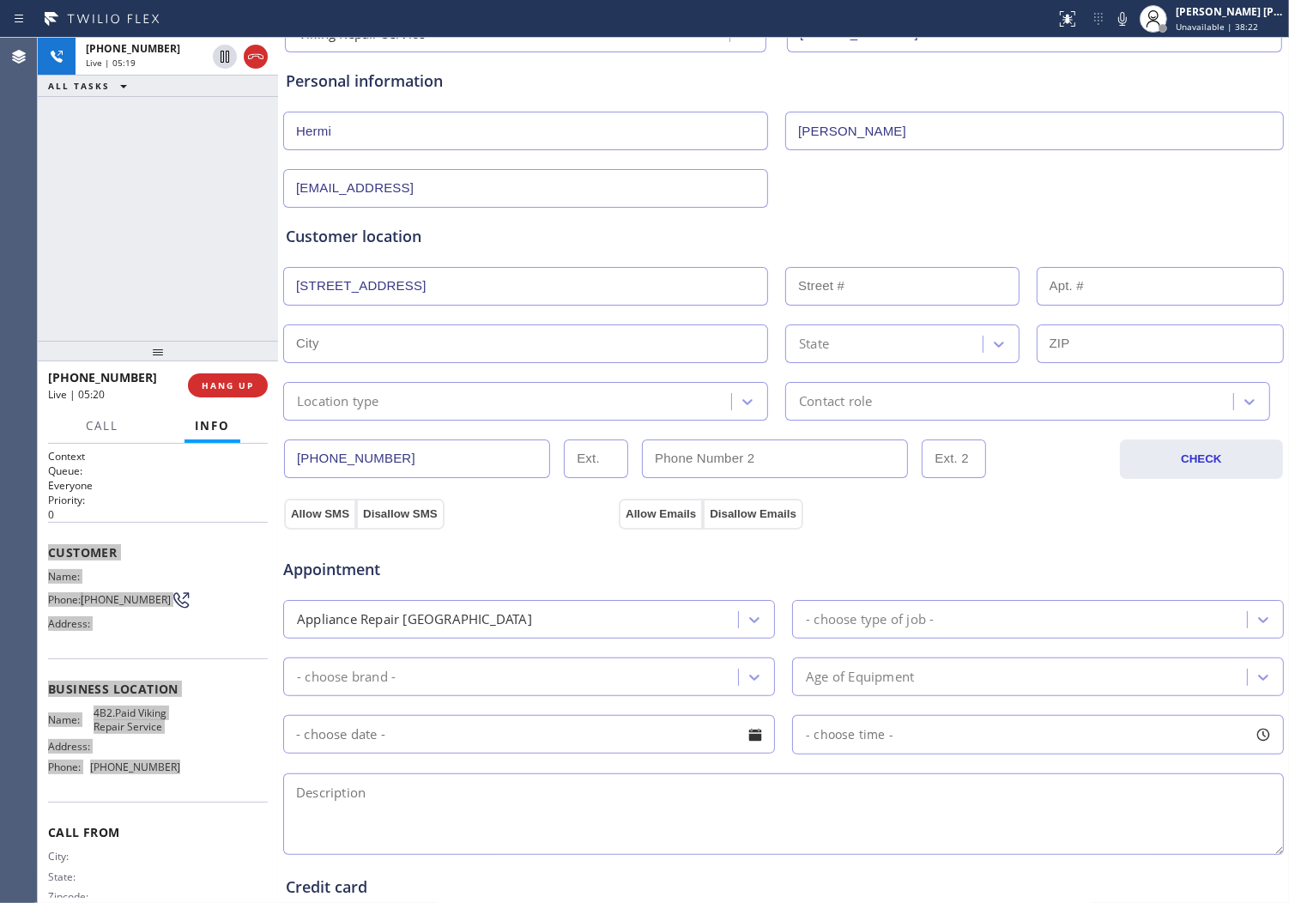
scroll to position [95, 0]
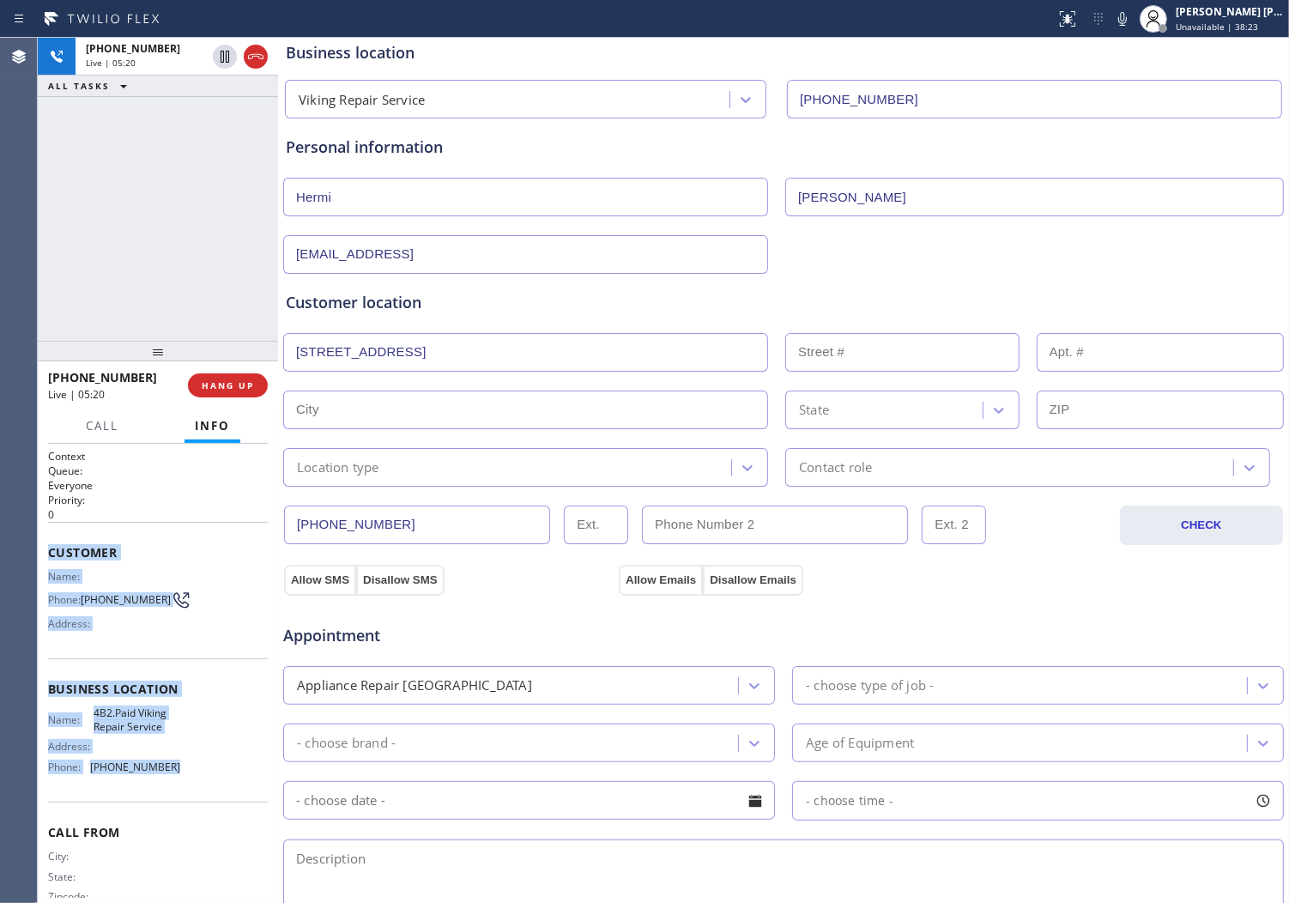
drag, startPoint x: 202, startPoint y: 273, endPoint x: 242, endPoint y: 273, distance: 40.3
click at [202, 273] on div "[PHONE_NUMBER] Live | 05:20 ALL TASKS ALL TASKS ACTIVE TASKS TASKS IN WRAP UP" at bounding box center [158, 189] width 240 height 303
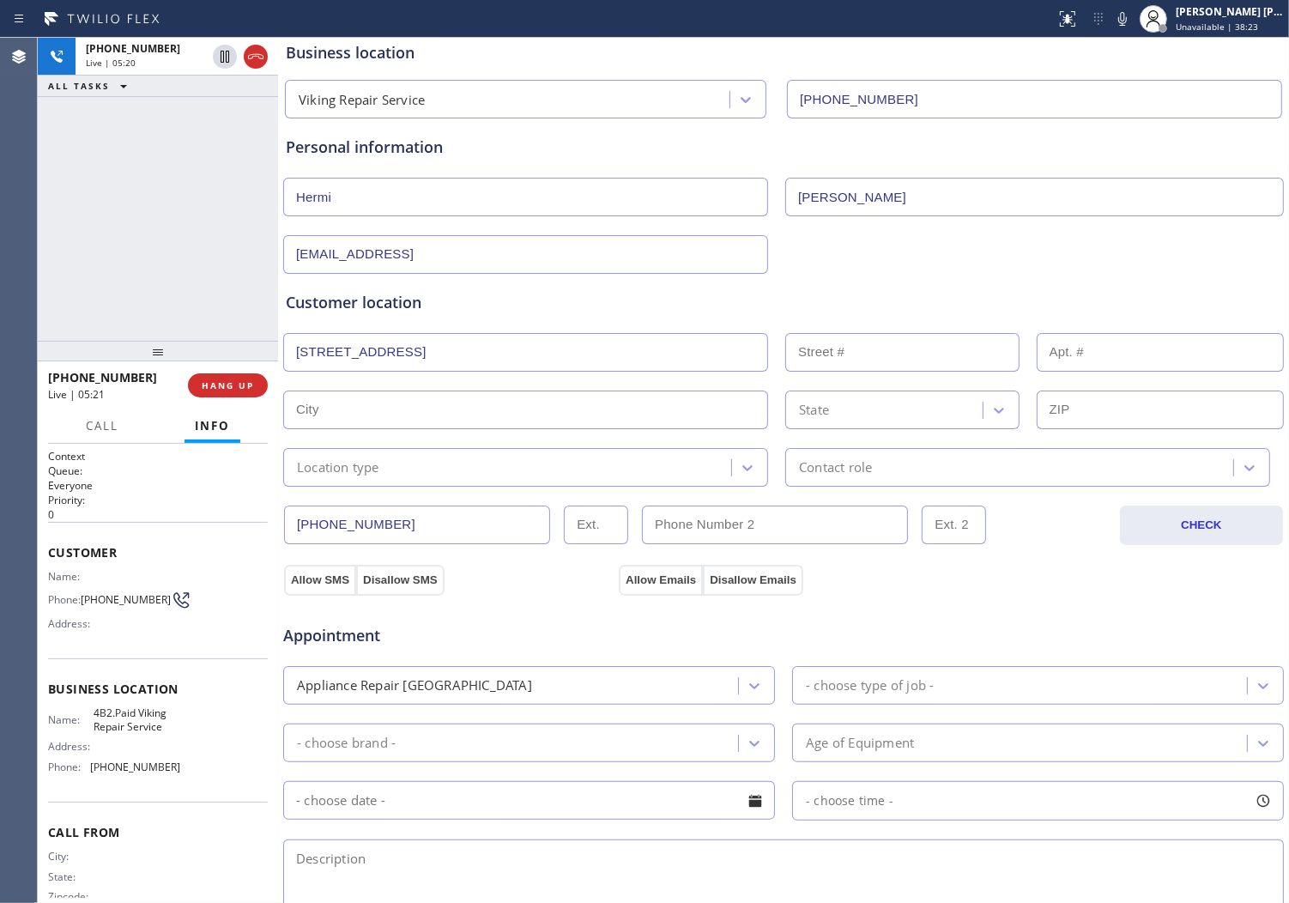
click at [551, 345] on input "[STREET_ADDRESS]" at bounding box center [525, 352] width 485 height 39
type input "[STREET_ADDRESS]"
type input "3611"
type input "Oxnard"
type input "93035"
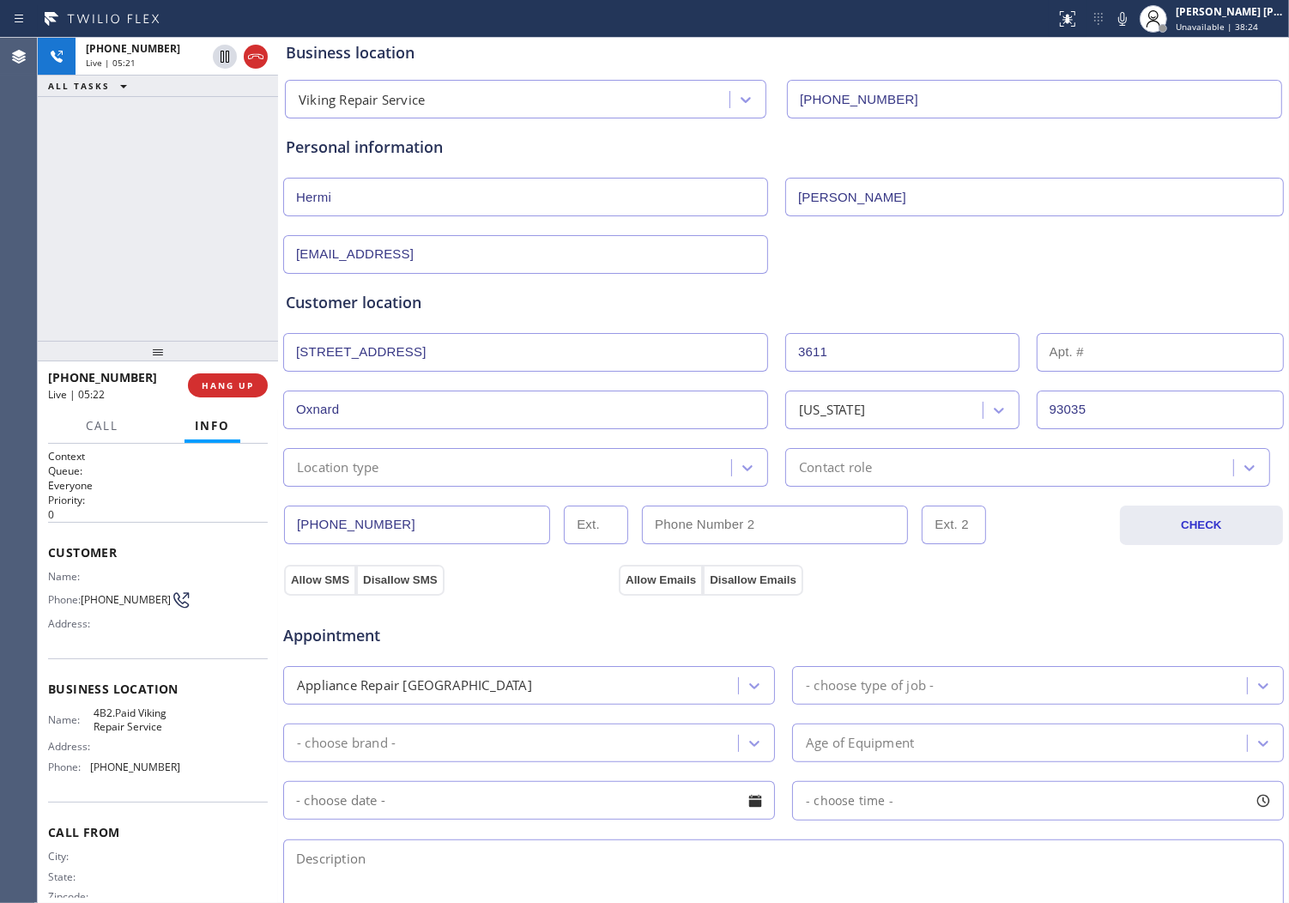
click at [494, 295] on div "Customer location" at bounding box center [784, 302] width 996 height 23
click at [425, 470] on div "Location type" at bounding box center [509, 467] width 443 height 30
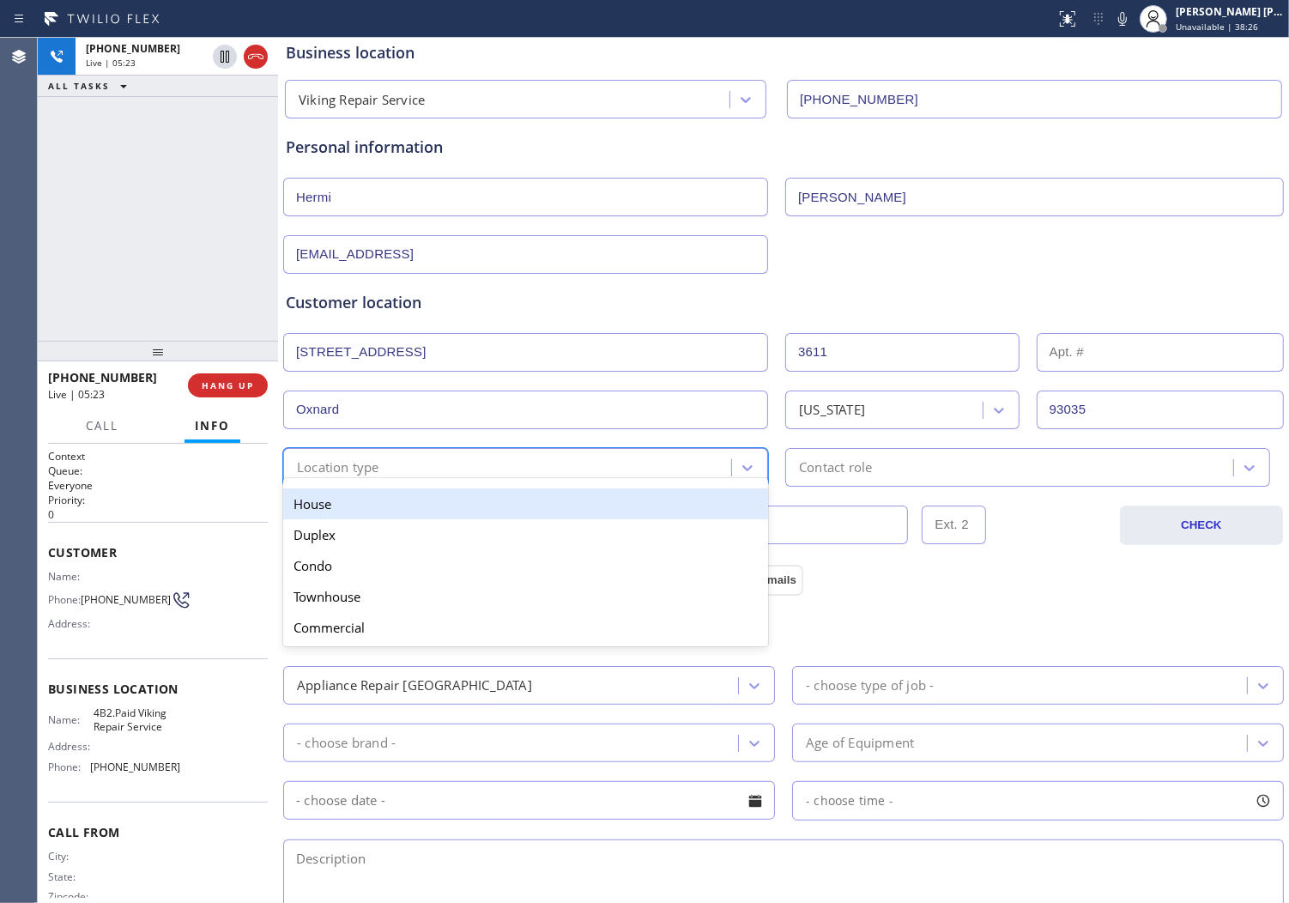
click at [409, 506] on div "House" at bounding box center [525, 503] width 485 height 31
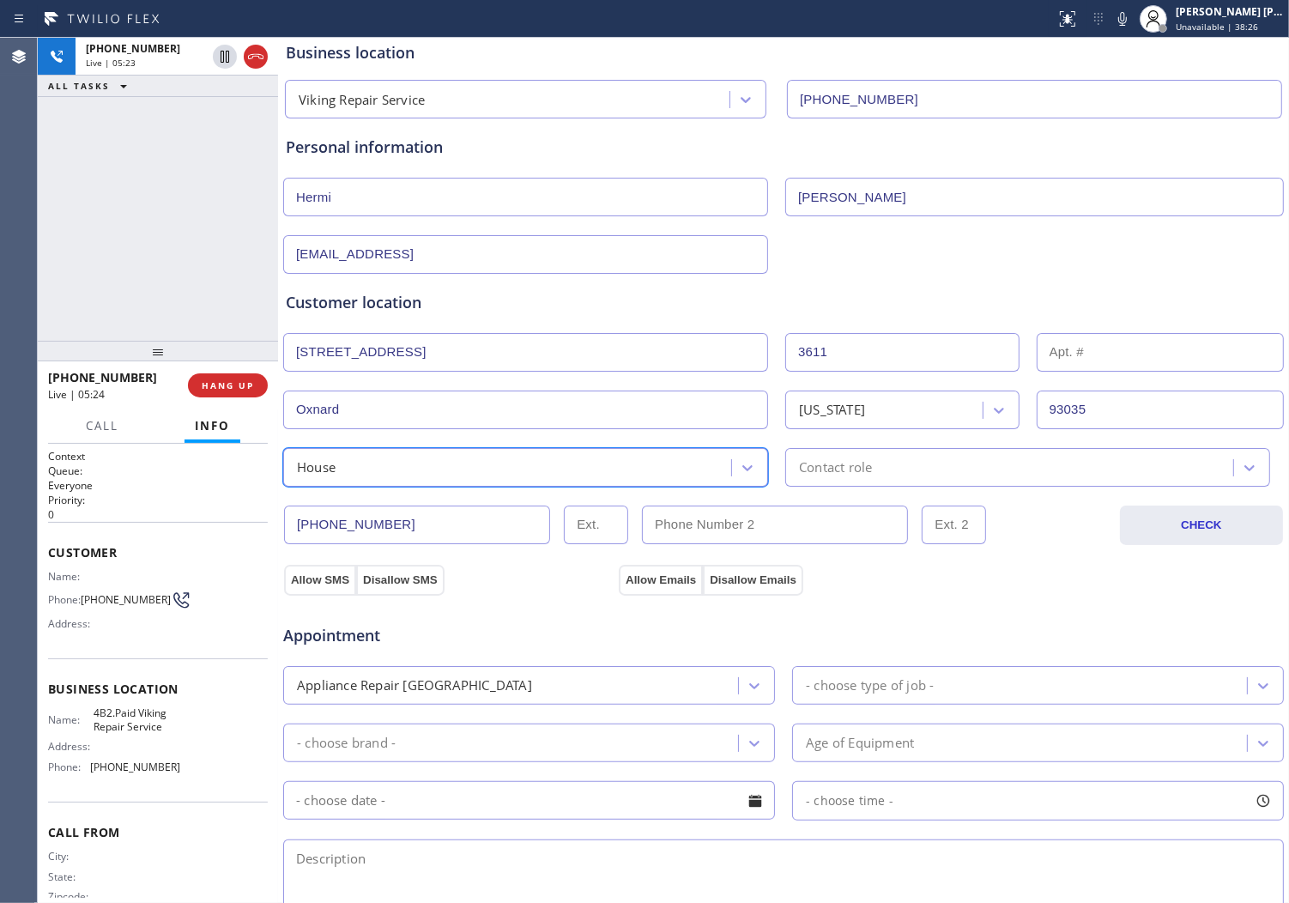
click at [885, 453] on div "Contact role" at bounding box center [1012, 467] width 443 height 30
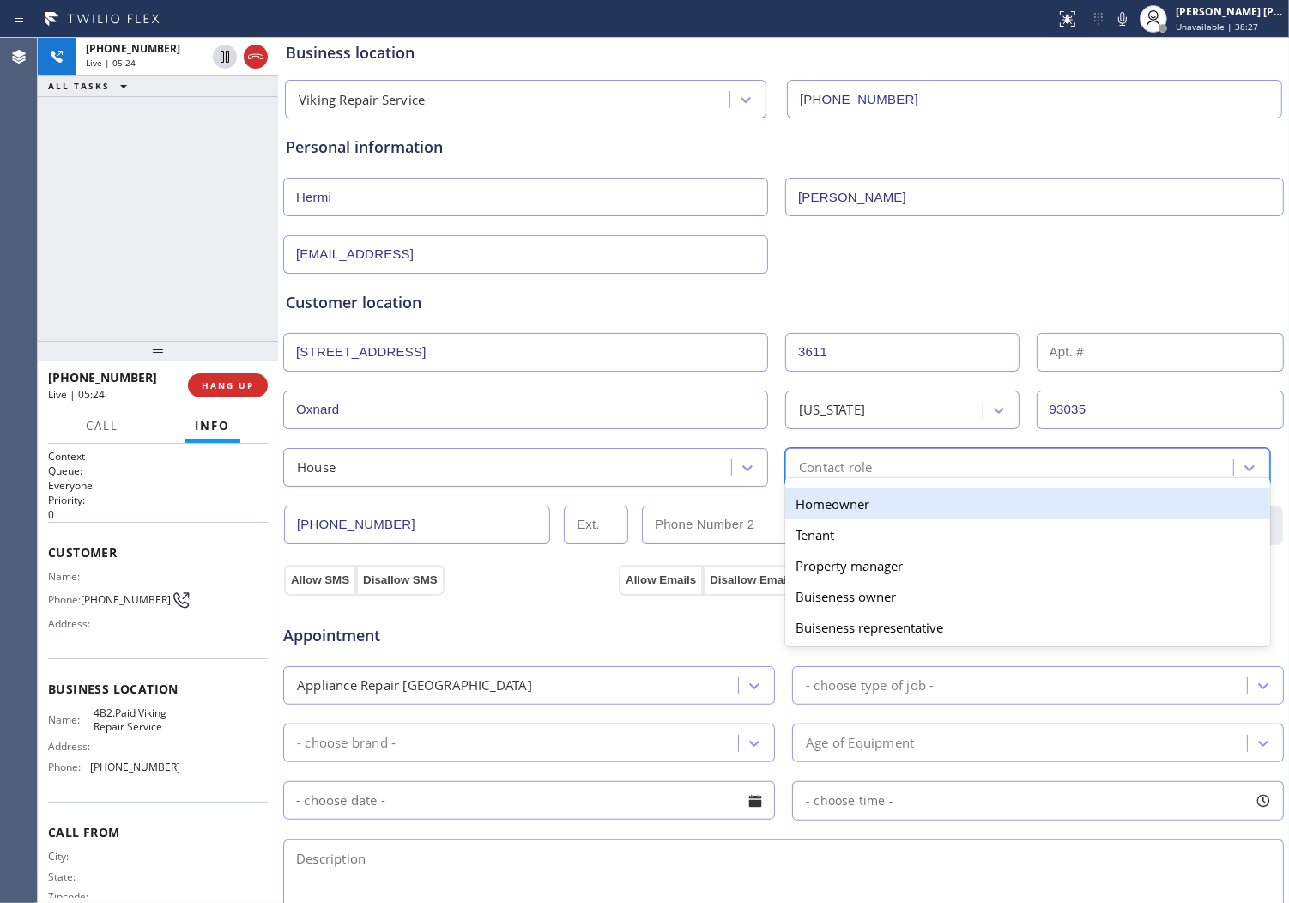
click at [827, 508] on div "Homeowner" at bounding box center [1027, 503] width 485 height 31
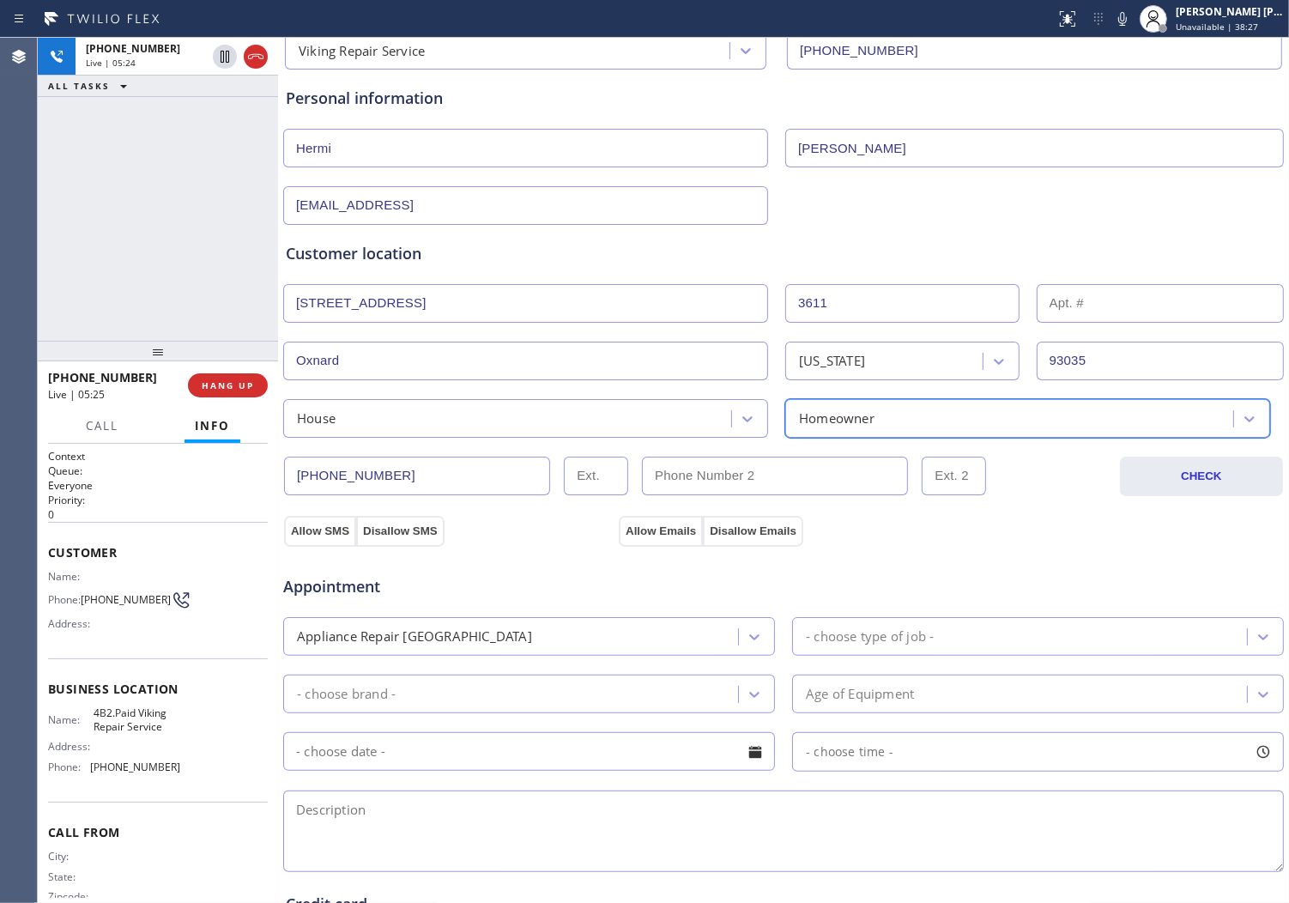
scroll to position [191, 0]
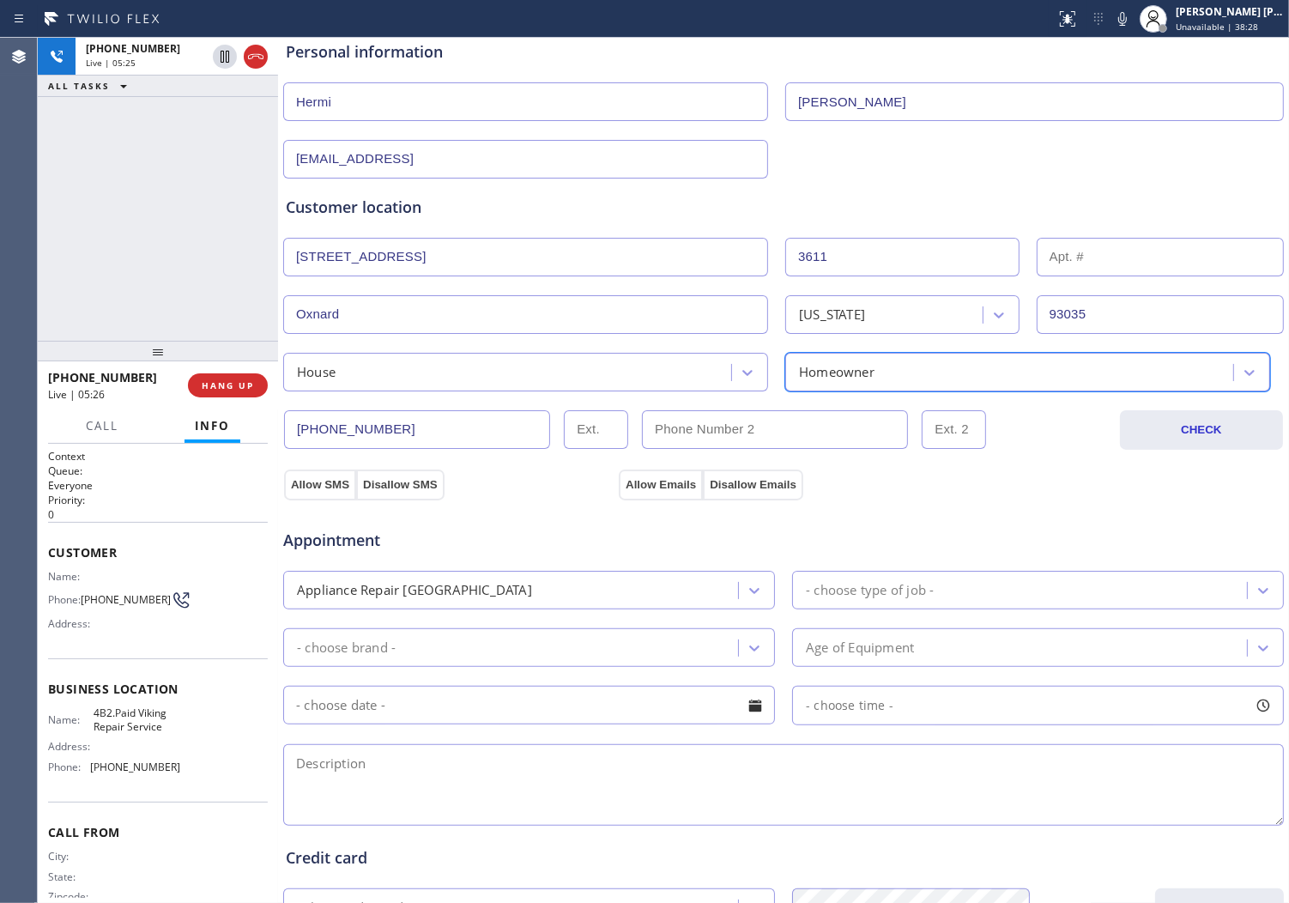
click at [305, 493] on div "Appointment Appliance Repair High End - choose type of job - - choose brand - A…" at bounding box center [783, 661] width 1003 height 336
click at [330, 479] on button "Allow SMS" at bounding box center [320, 485] width 72 height 31
click at [674, 486] on button "Allow Emails" at bounding box center [661, 485] width 84 height 31
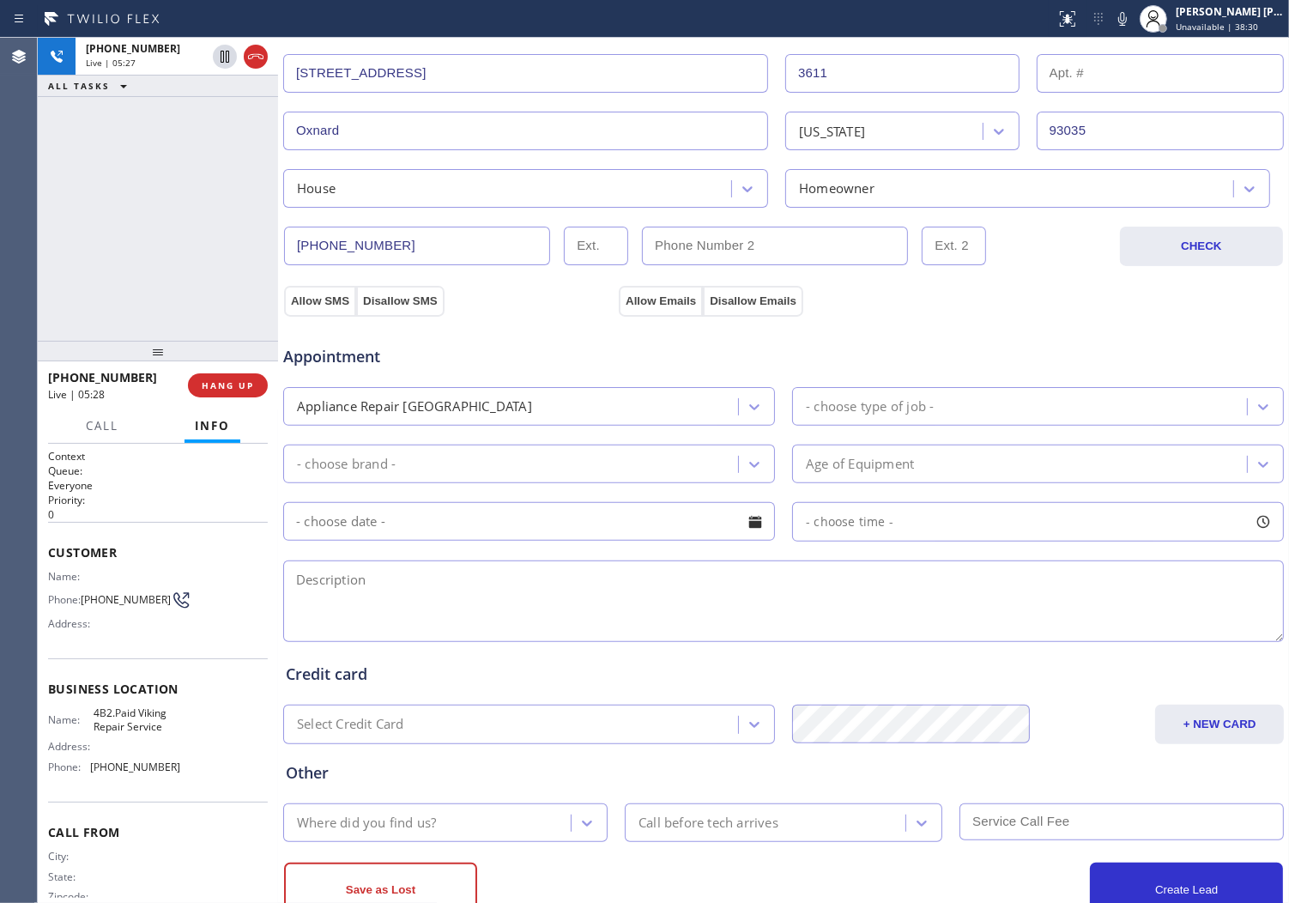
scroll to position [381, 0]
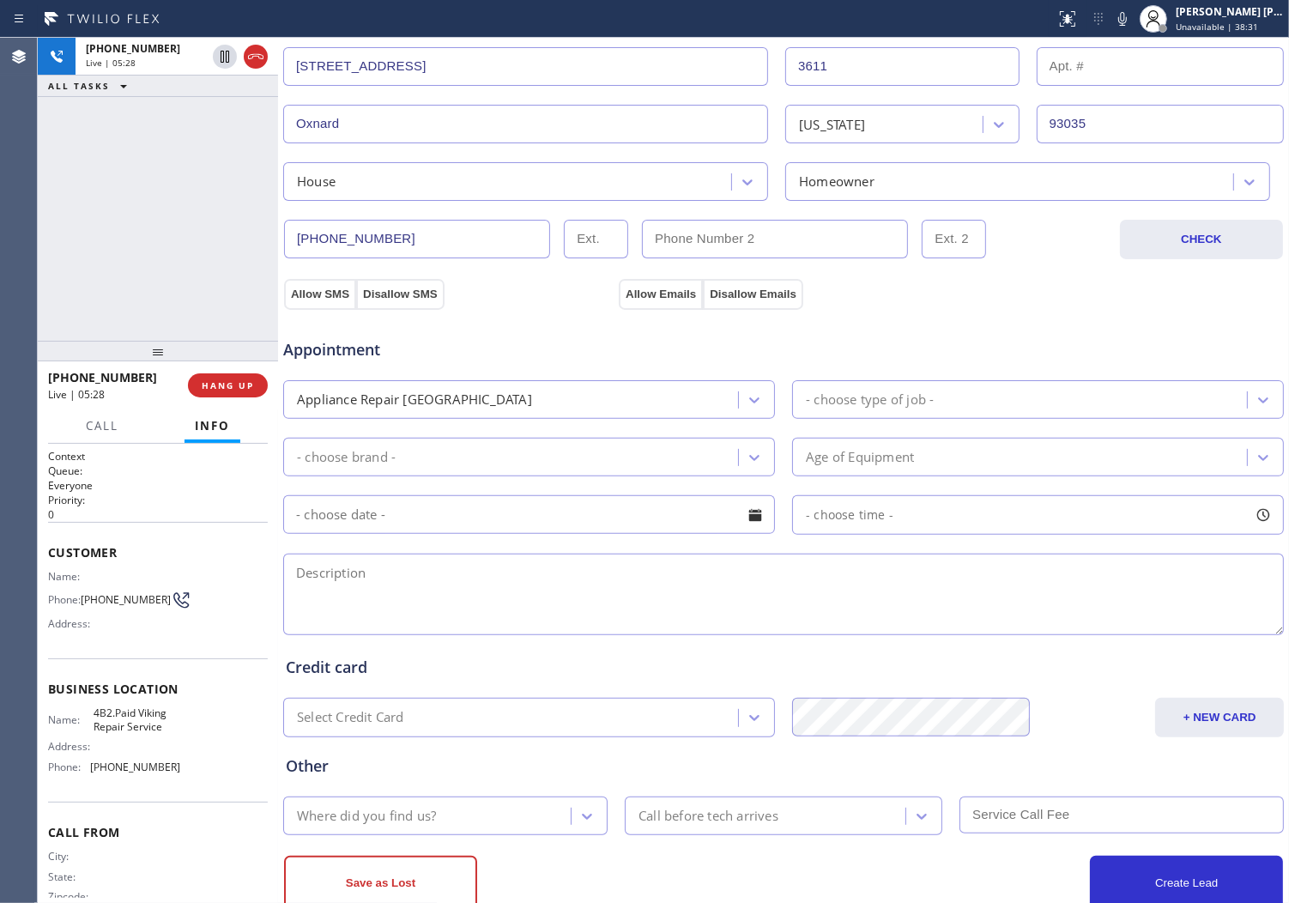
click at [822, 410] on div "- choose type of job -" at bounding box center [1022, 400] width 450 height 30
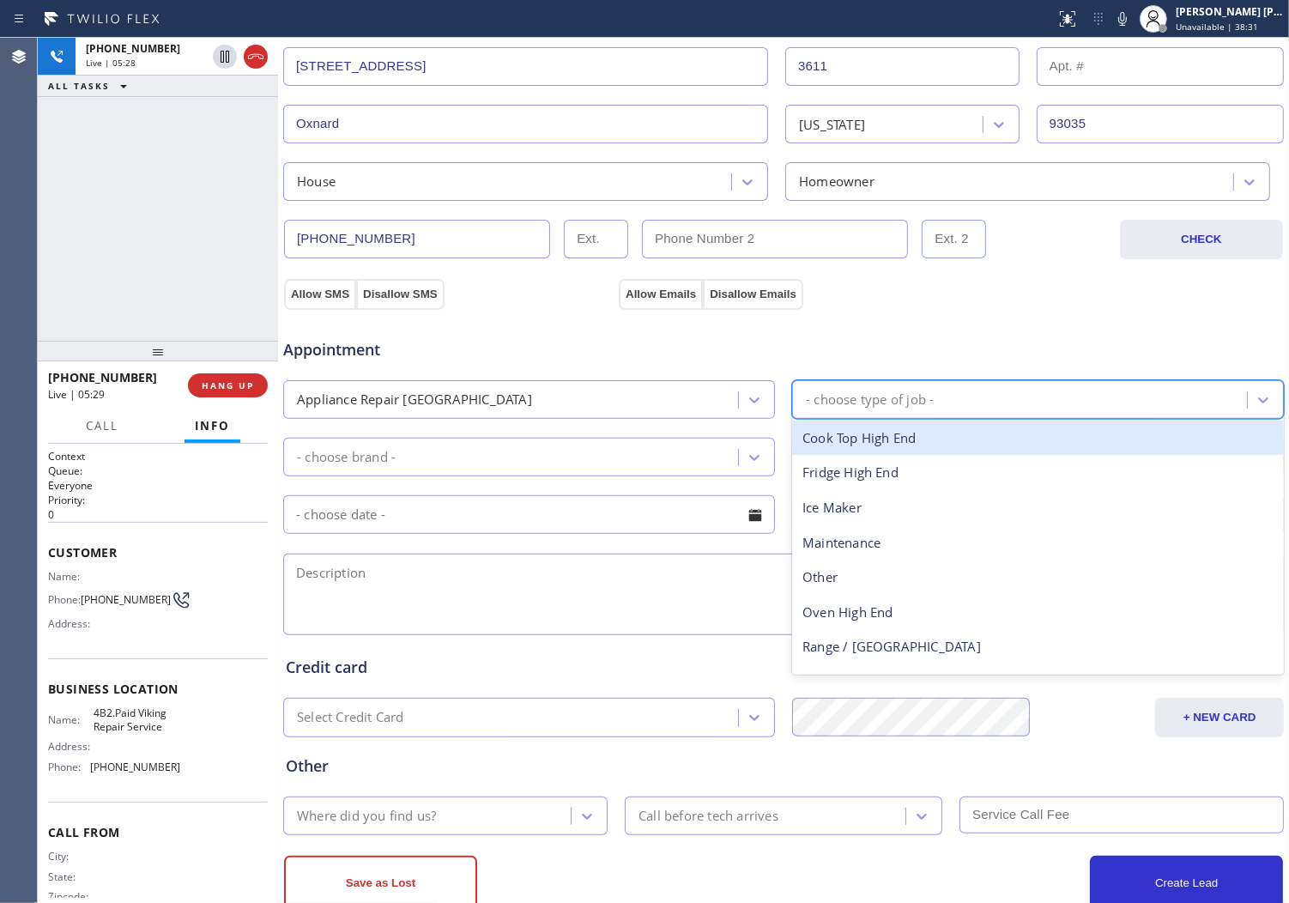
click at [822, 410] on div "- choose type of job -" at bounding box center [1022, 400] width 450 height 30
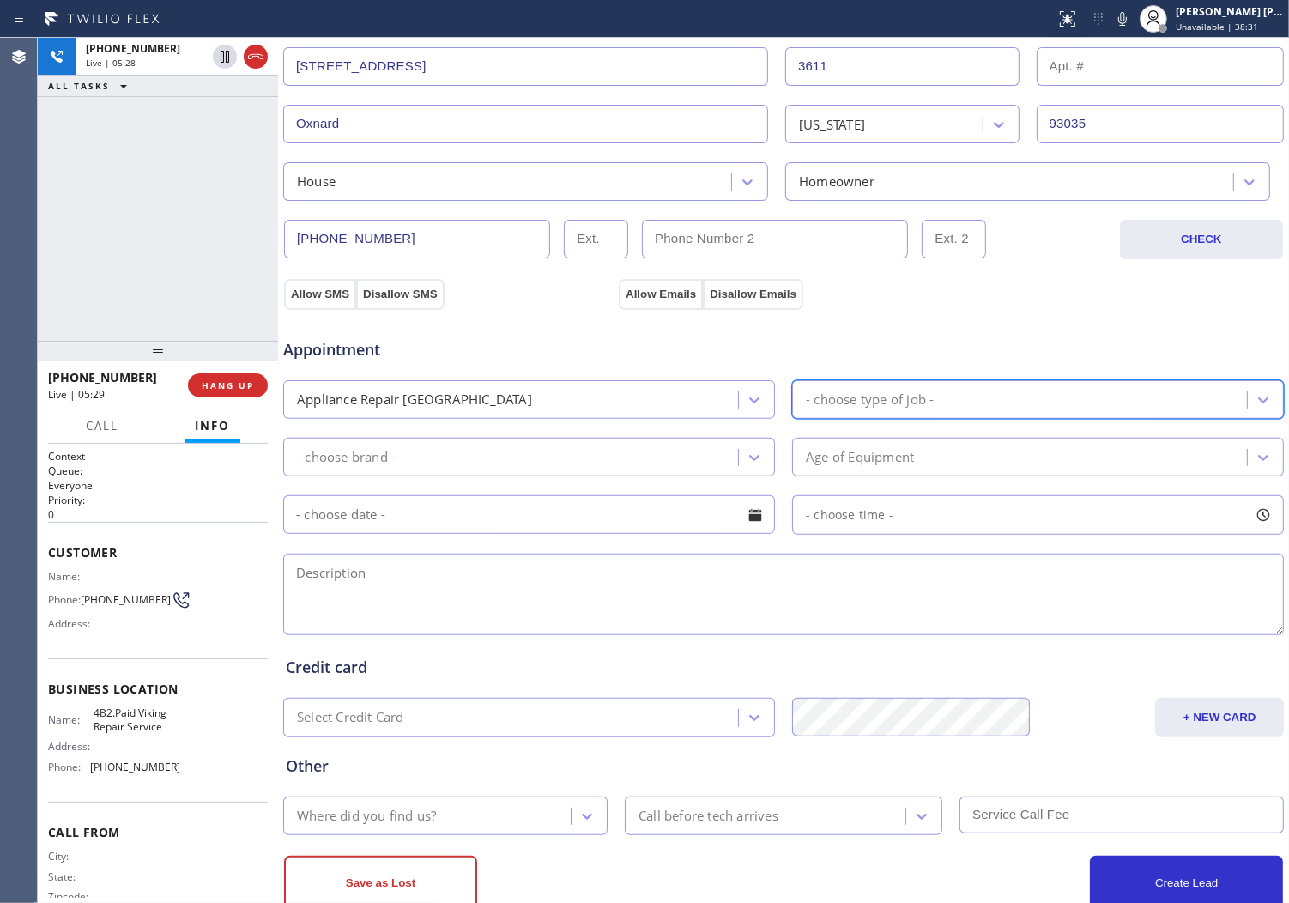
click at [826, 410] on div "- choose type of job -" at bounding box center [1022, 400] width 450 height 30
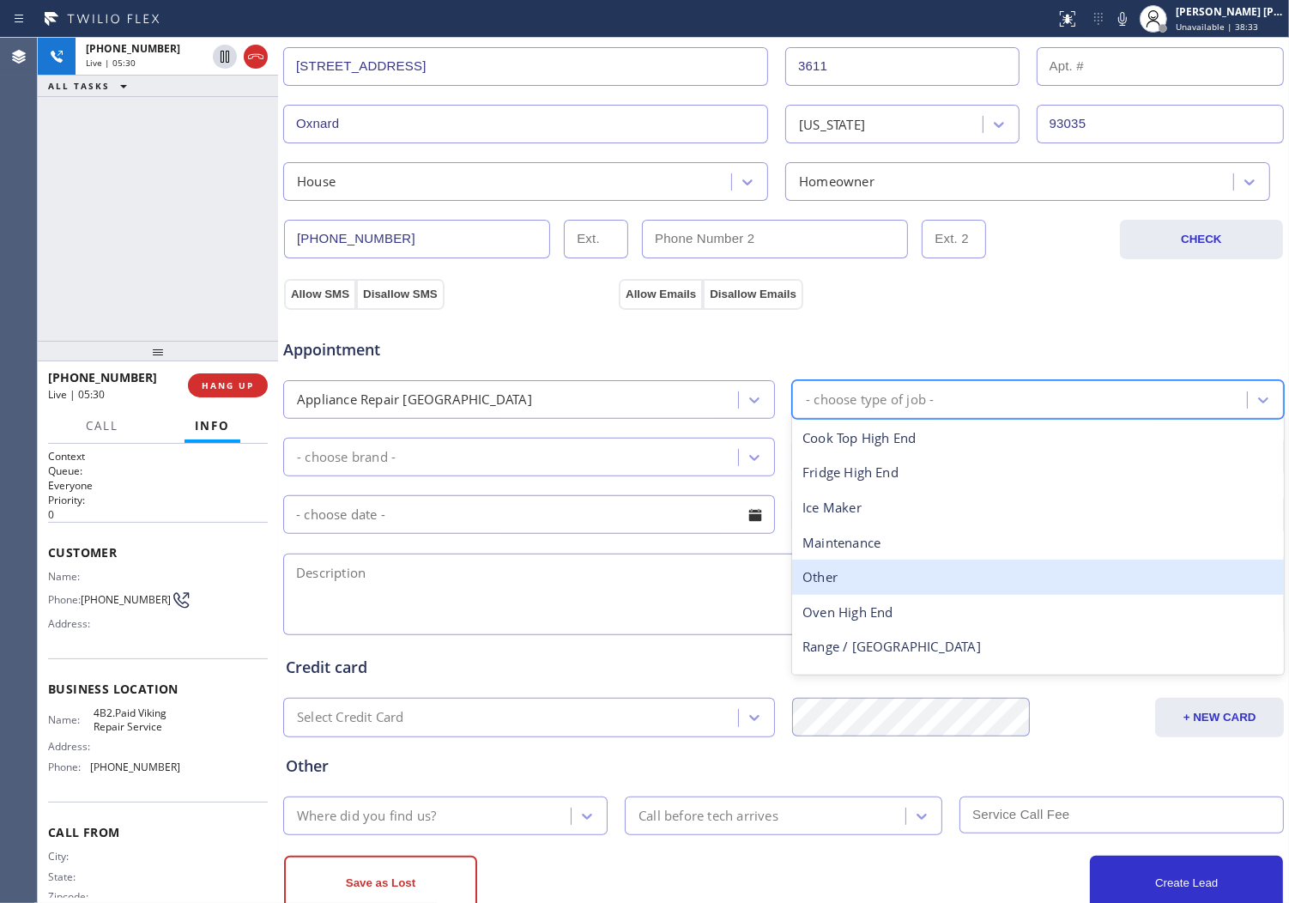
scroll to position [63, 0]
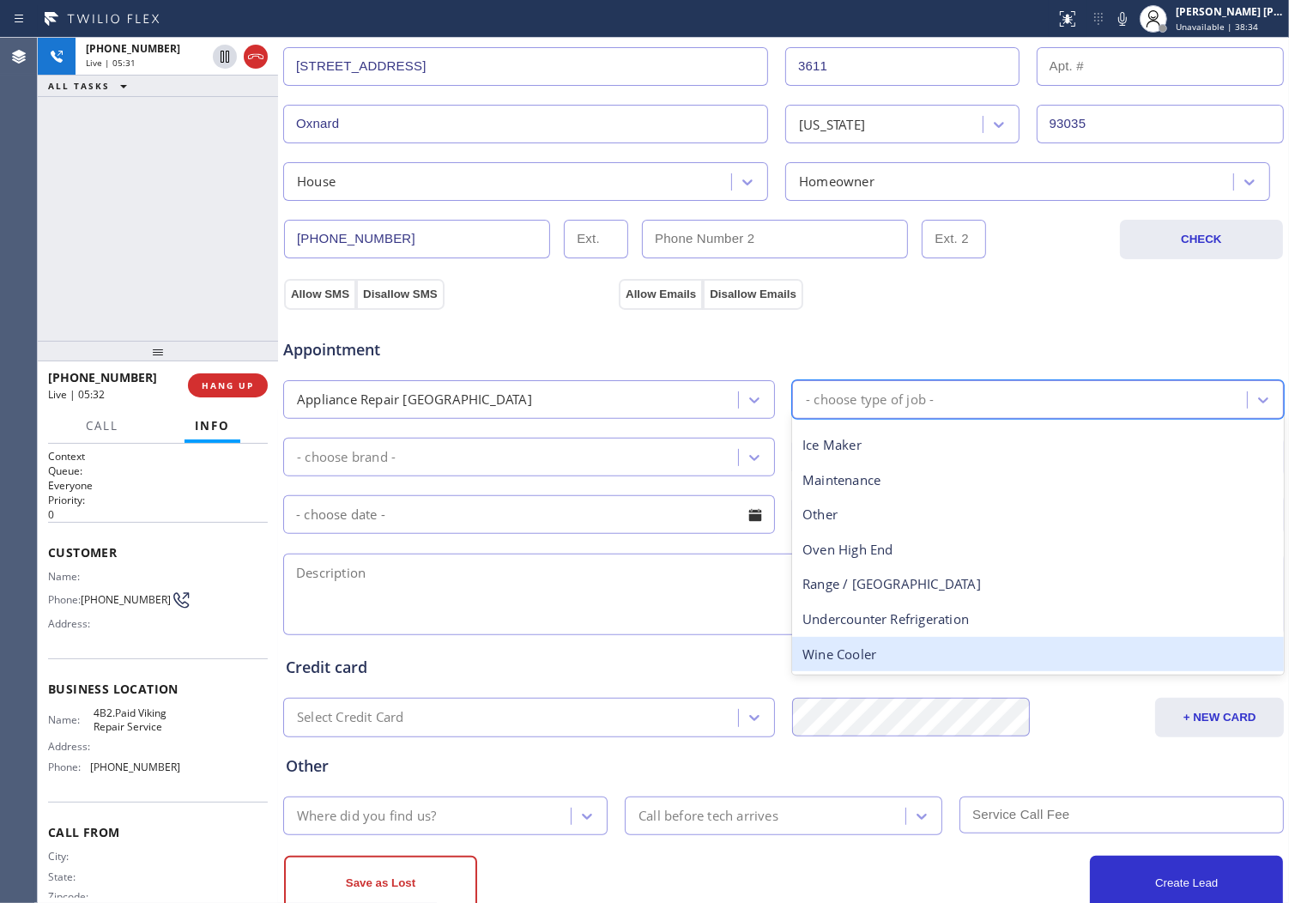
click at [877, 646] on div "Wine Cooler" at bounding box center [1038, 654] width 492 height 35
click at [878, 646] on div "Credit card Select Credit Card + NEW CARD CANCEL SAVE" at bounding box center [783, 688] width 1003 height 99
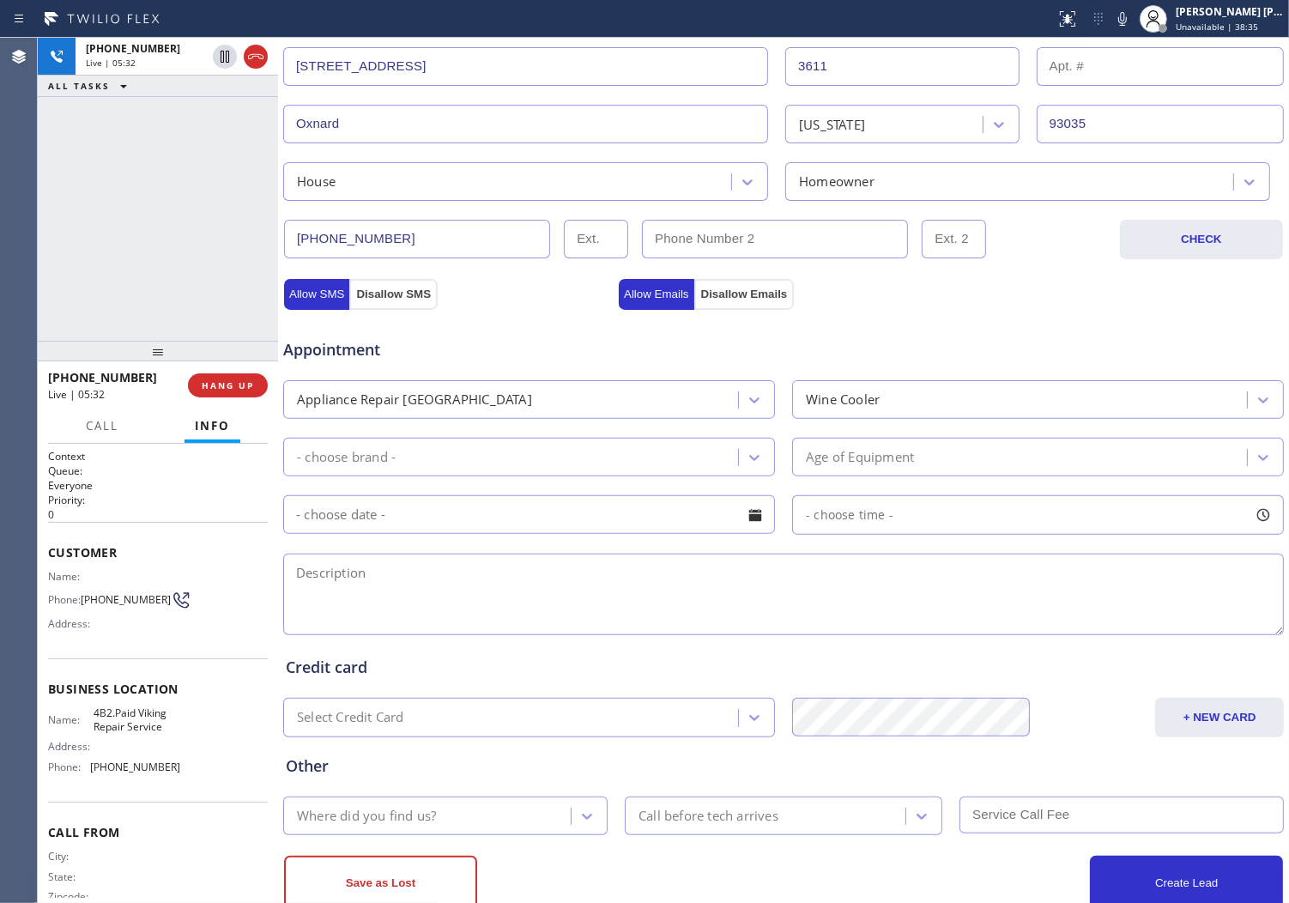
click at [675, 456] on div "- choose brand -" at bounding box center [513, 457] width 450 height 30
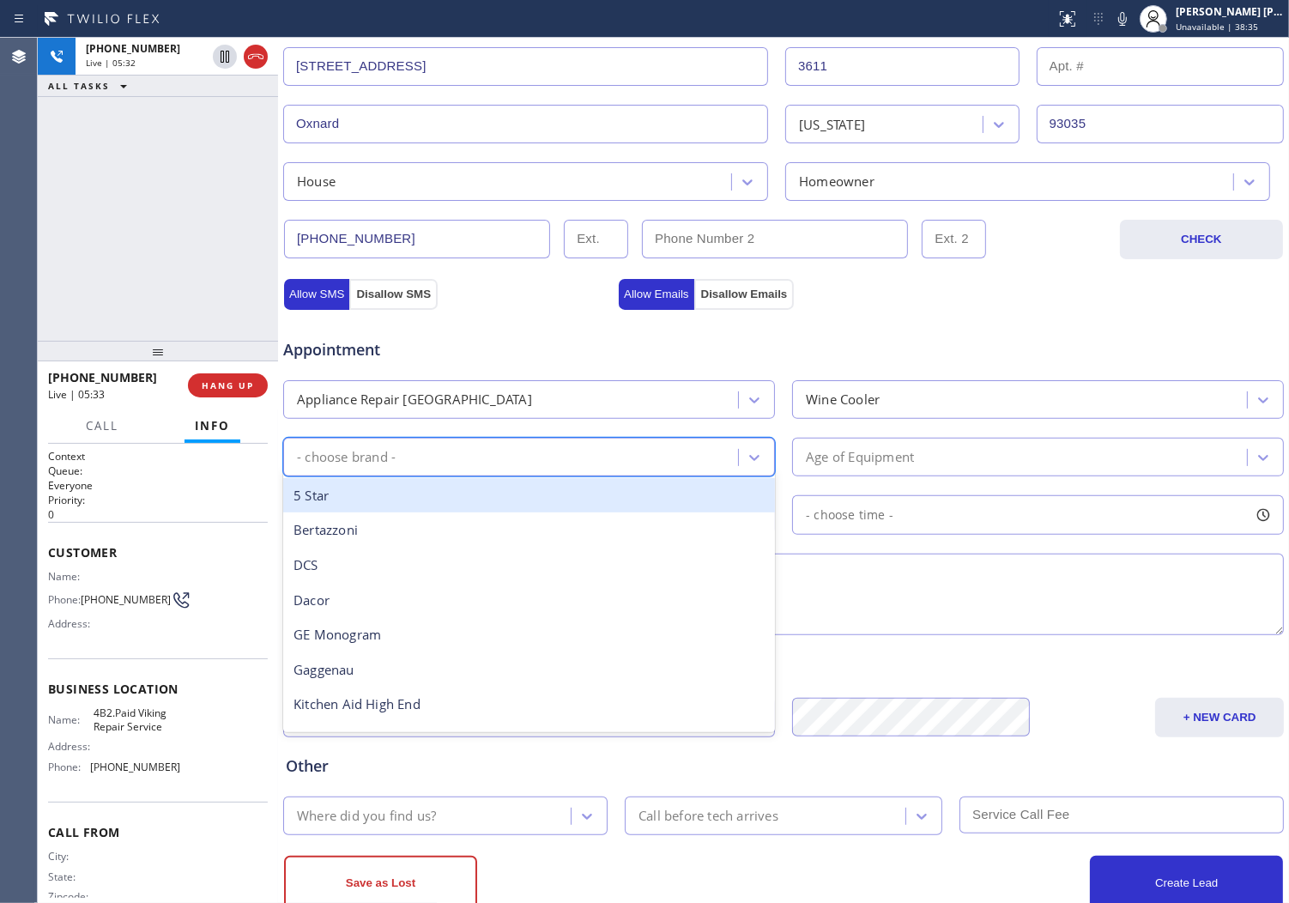
click at [501, 348] on span "Appointment" at bounding box center [448, 349] width 331 height 23
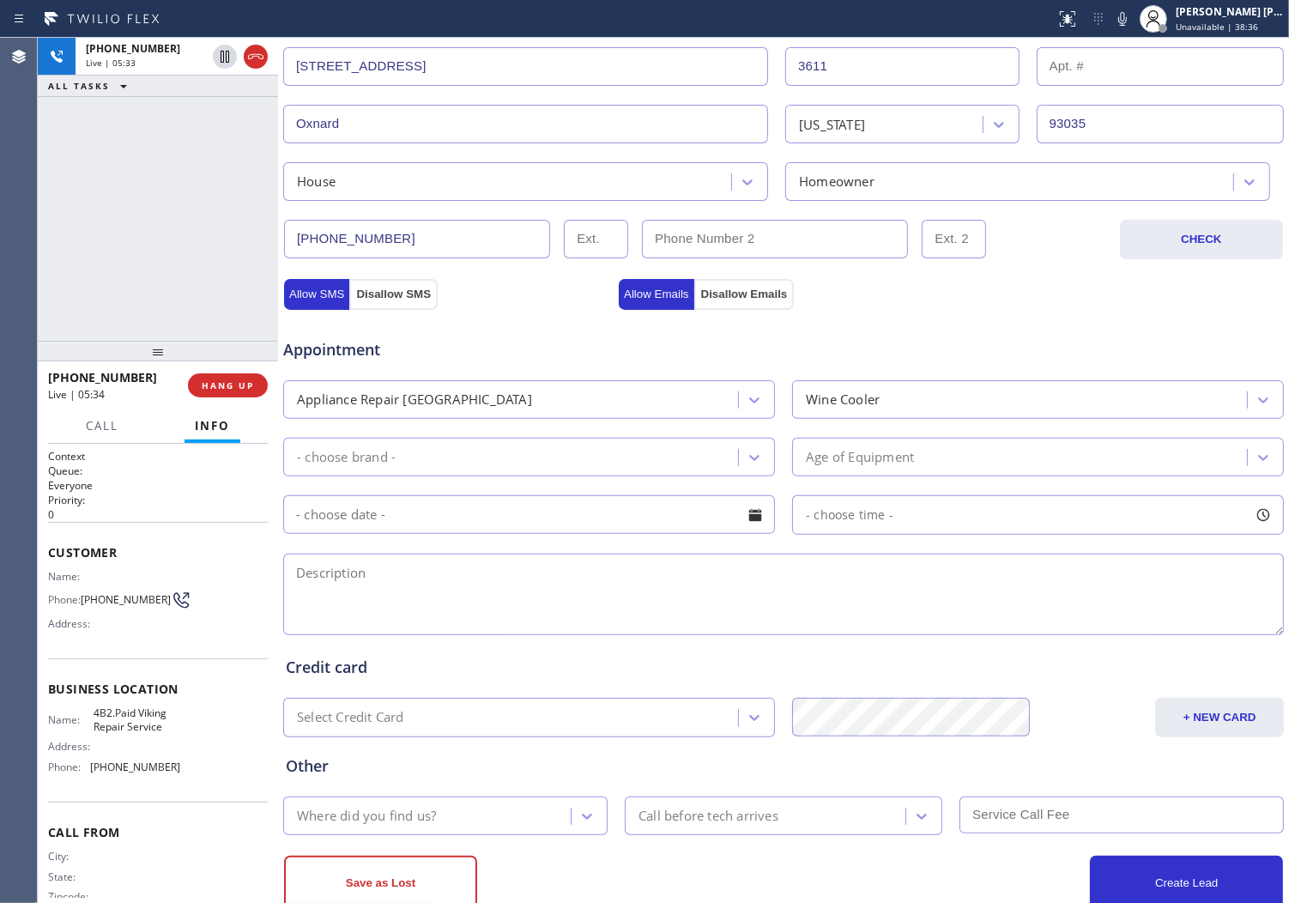
click at [546, 451] on div "- choose brand -" at bounding box center [513, 457] width 450 height 30
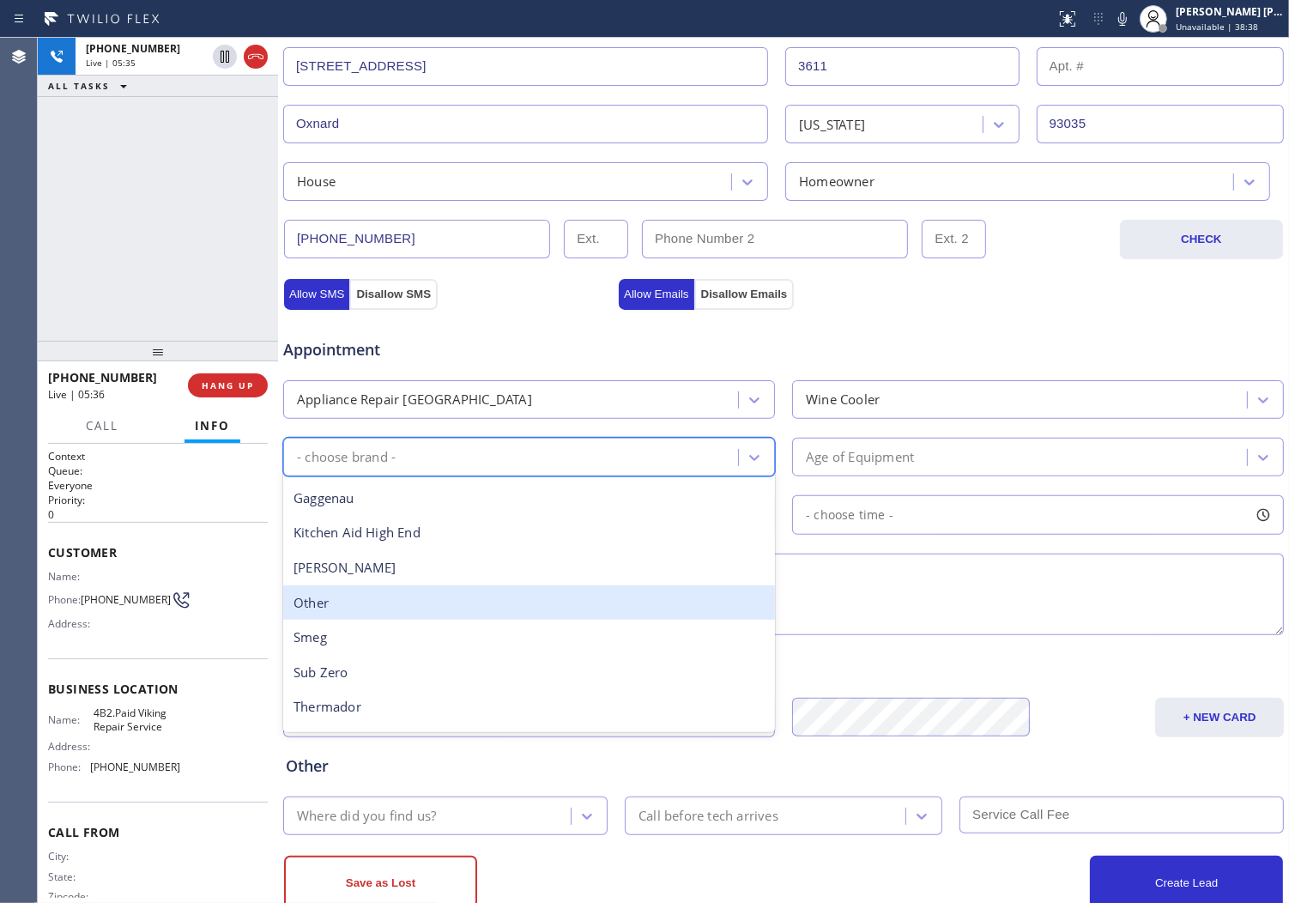
scroll to position [191, 0]
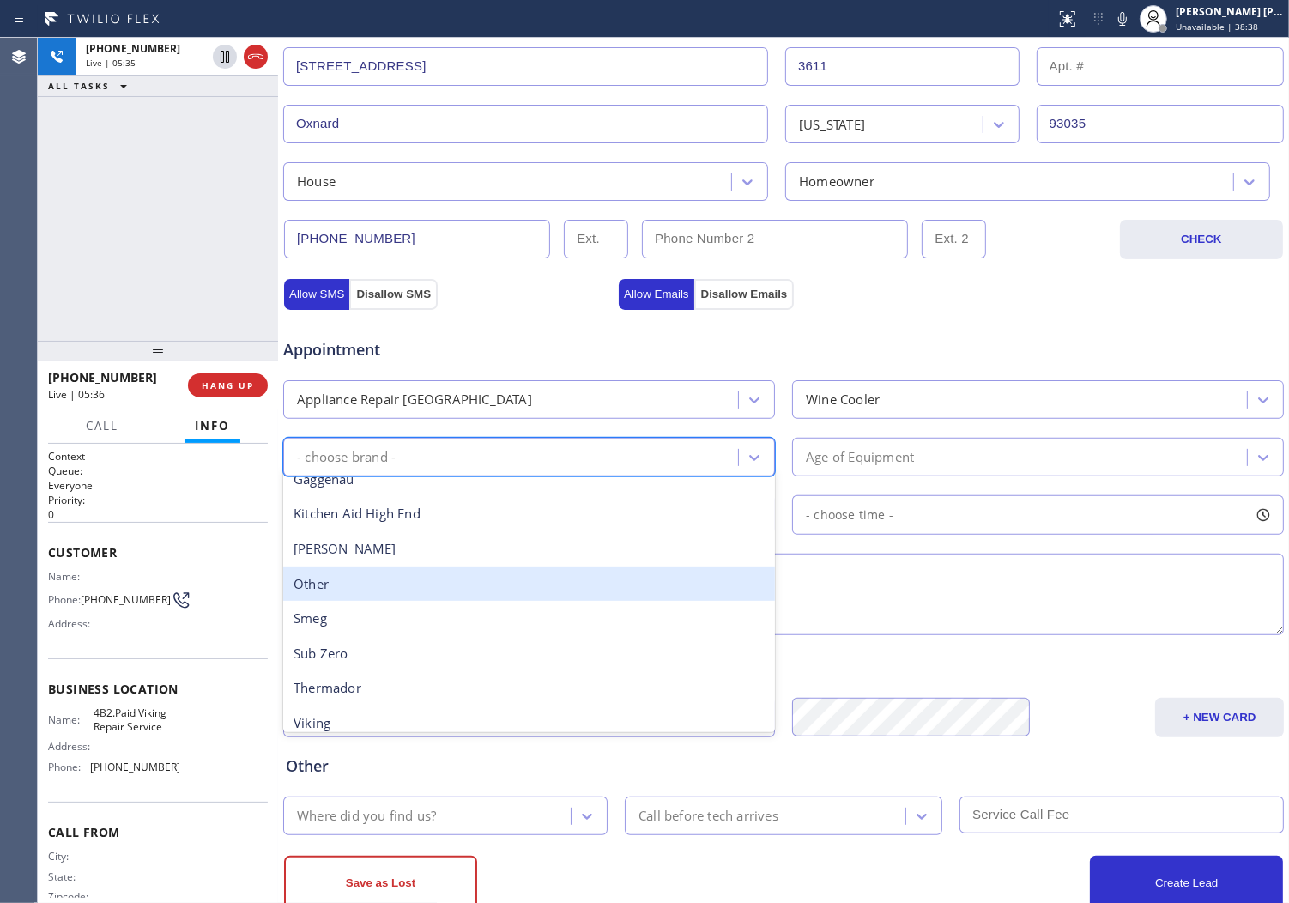
type input "v"
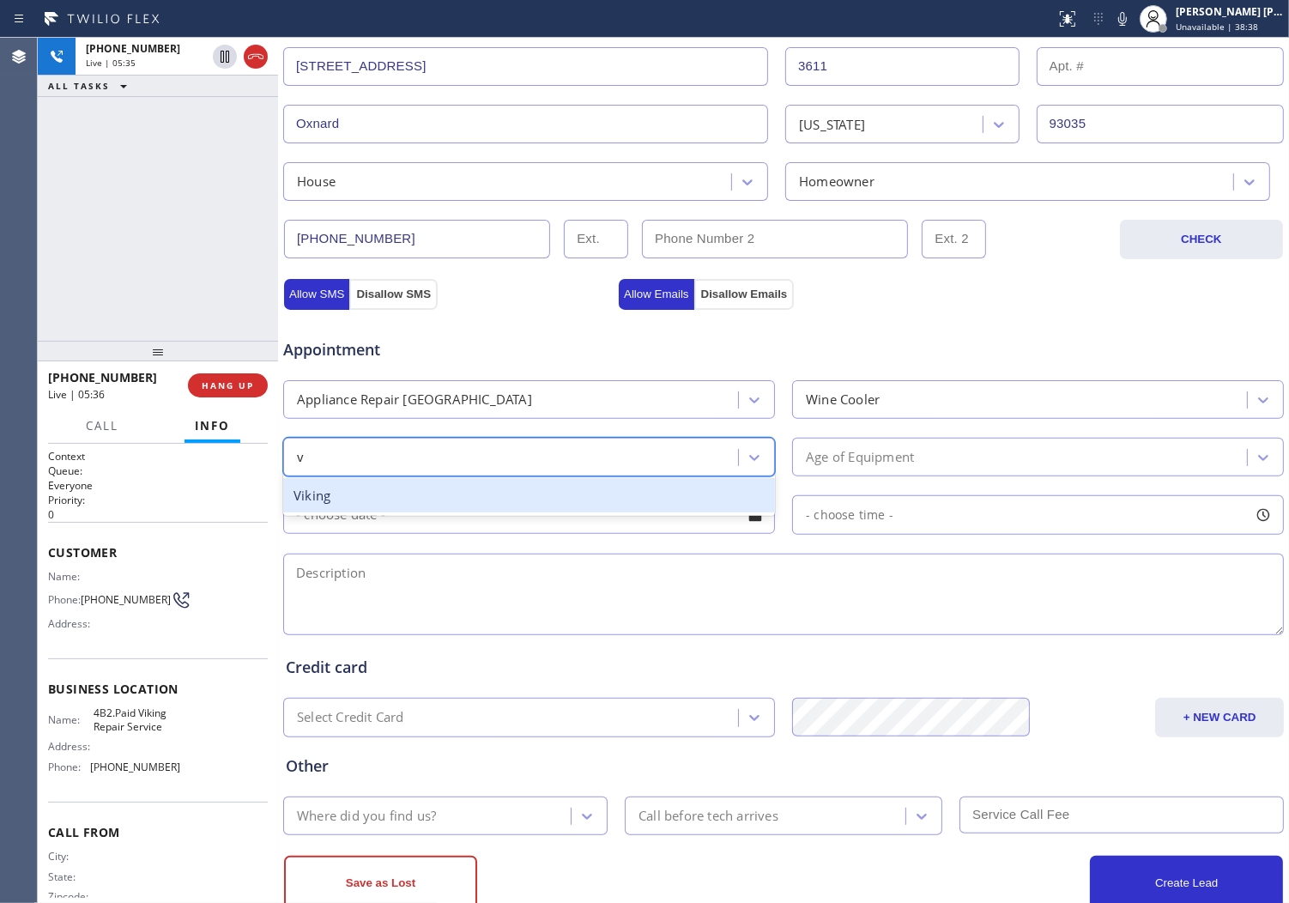
scroll to position [0, 0]
click at [388, 496] on div "Viking" at bounding box center [529, 495] width 492 height 35
click at [388, 496] on input "text" at bounding box center [529, 514] width 492 height 39
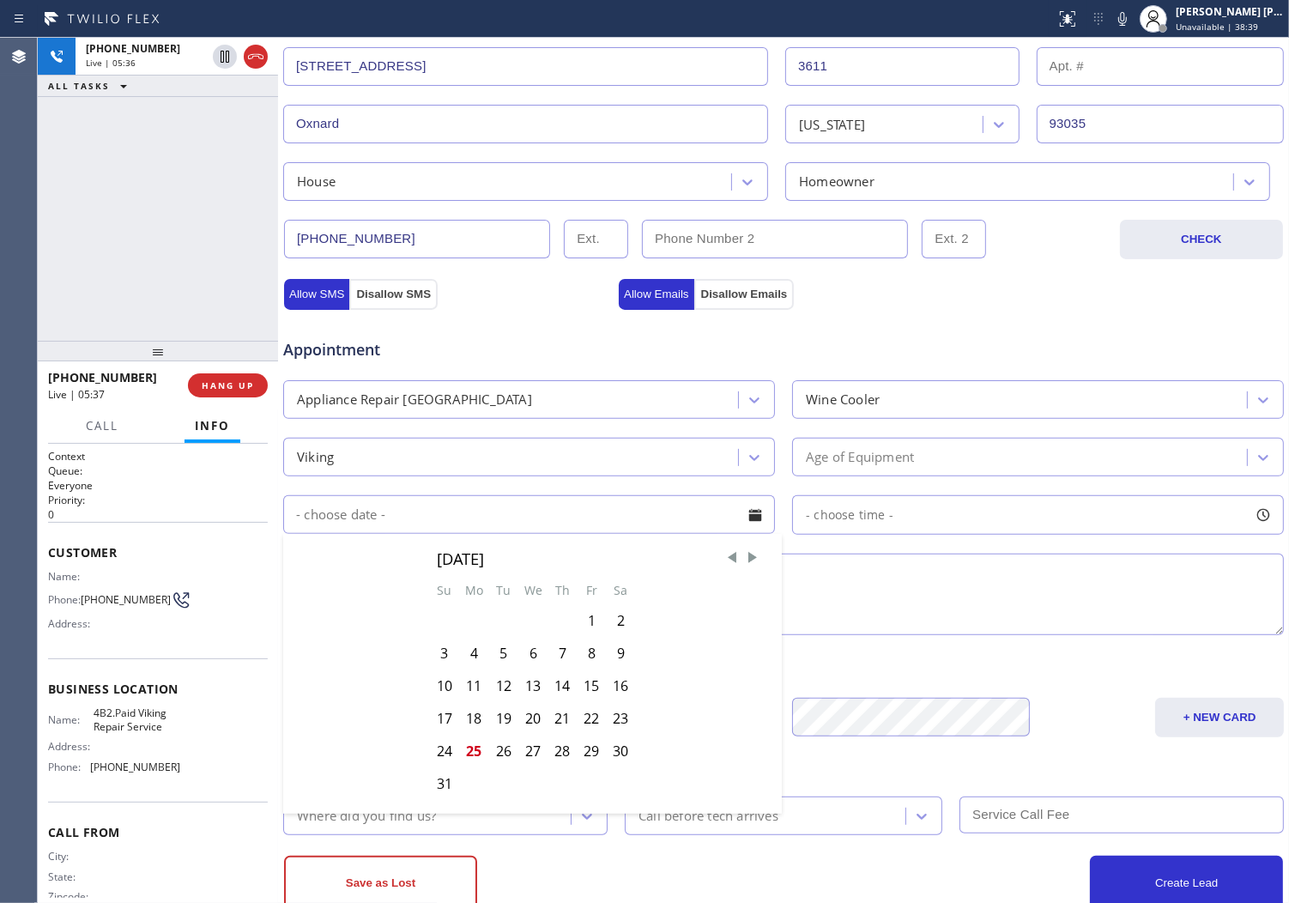
click at [945, 464] on div "Age of Equipment" at bounding box center [1022, 457] width 450 height 30
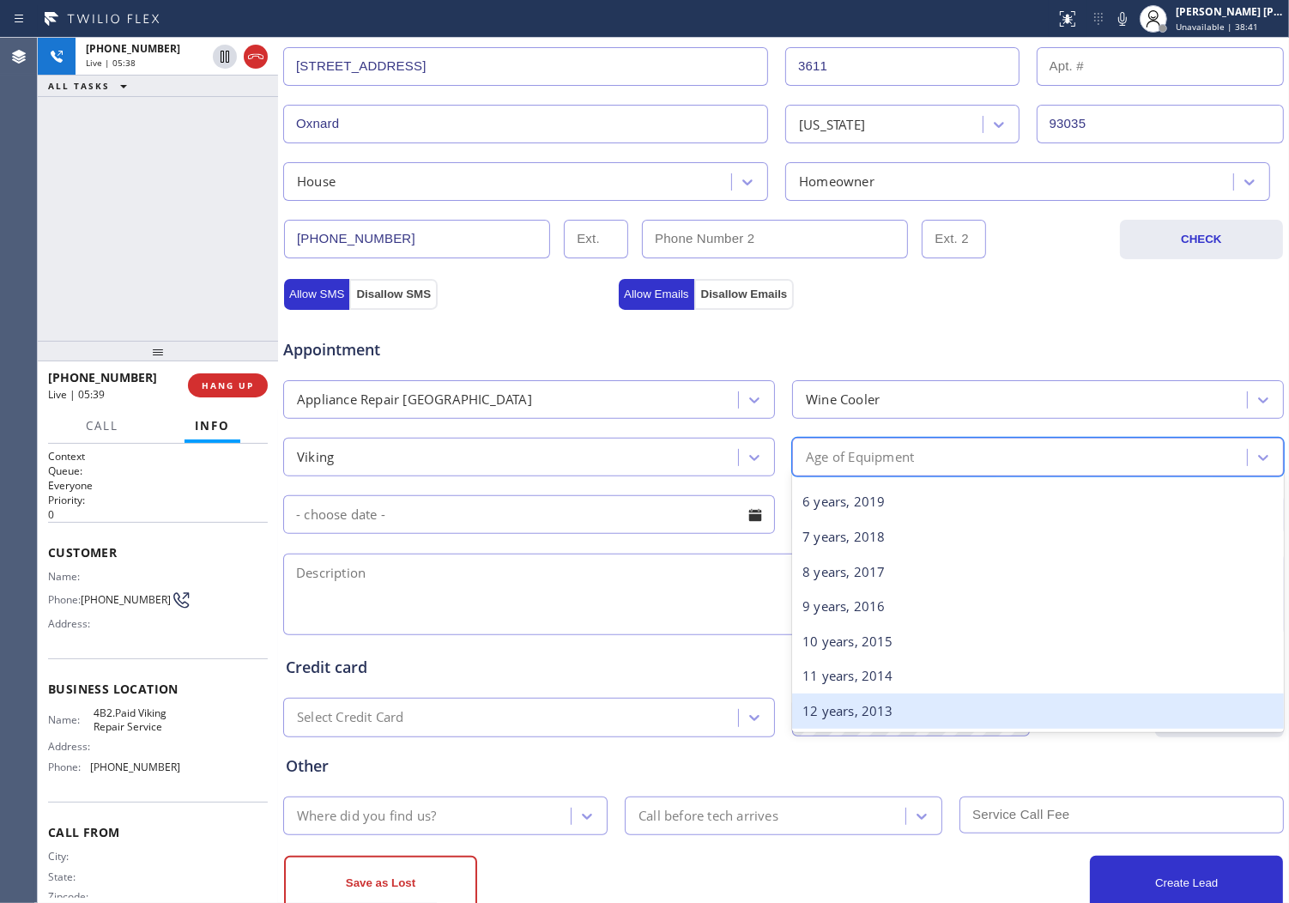
scroll to position [191, 0]
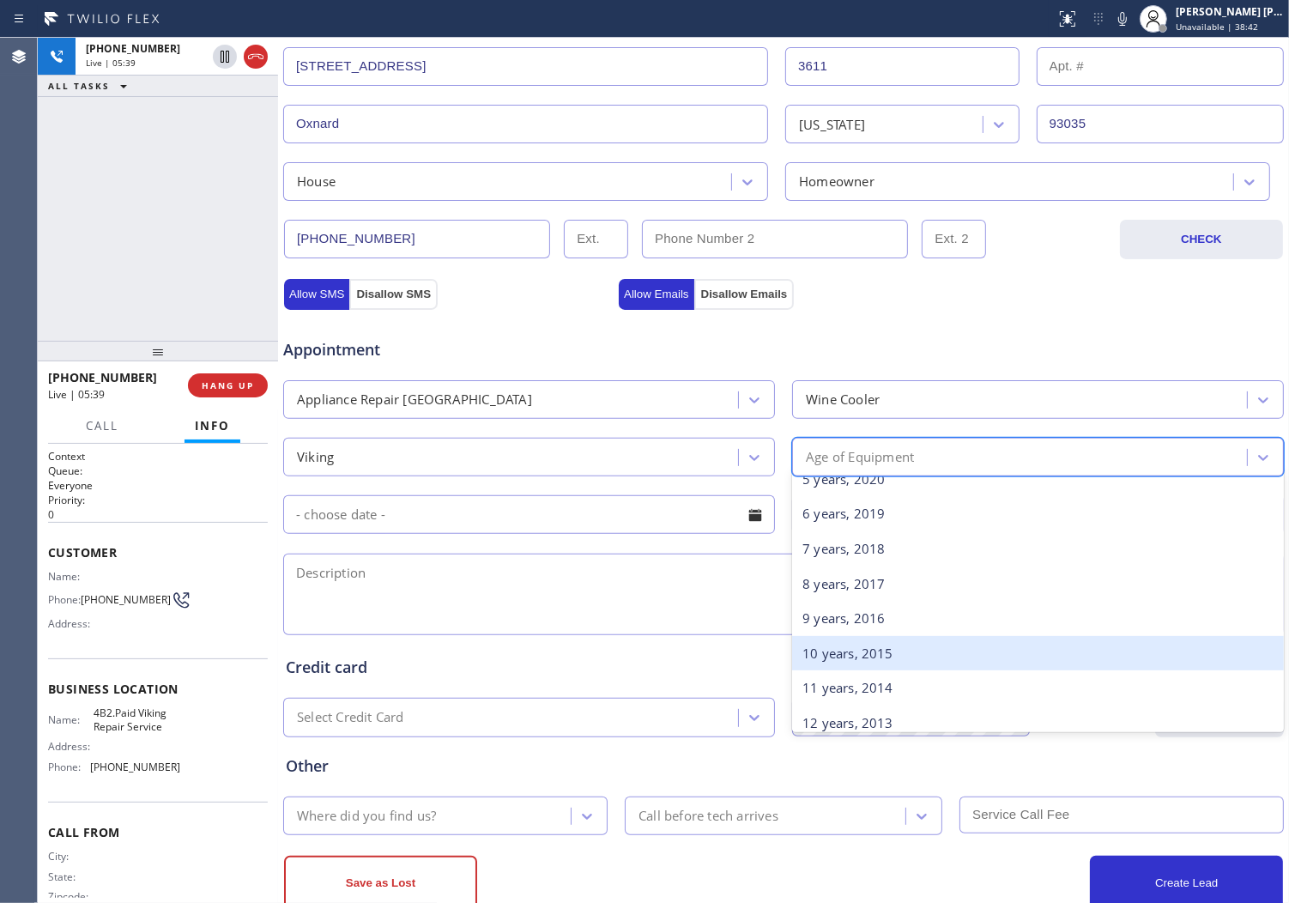
click at [882, 658] on div "10 years, 2015" at bounding box center [1038, 653] width 492 height 35
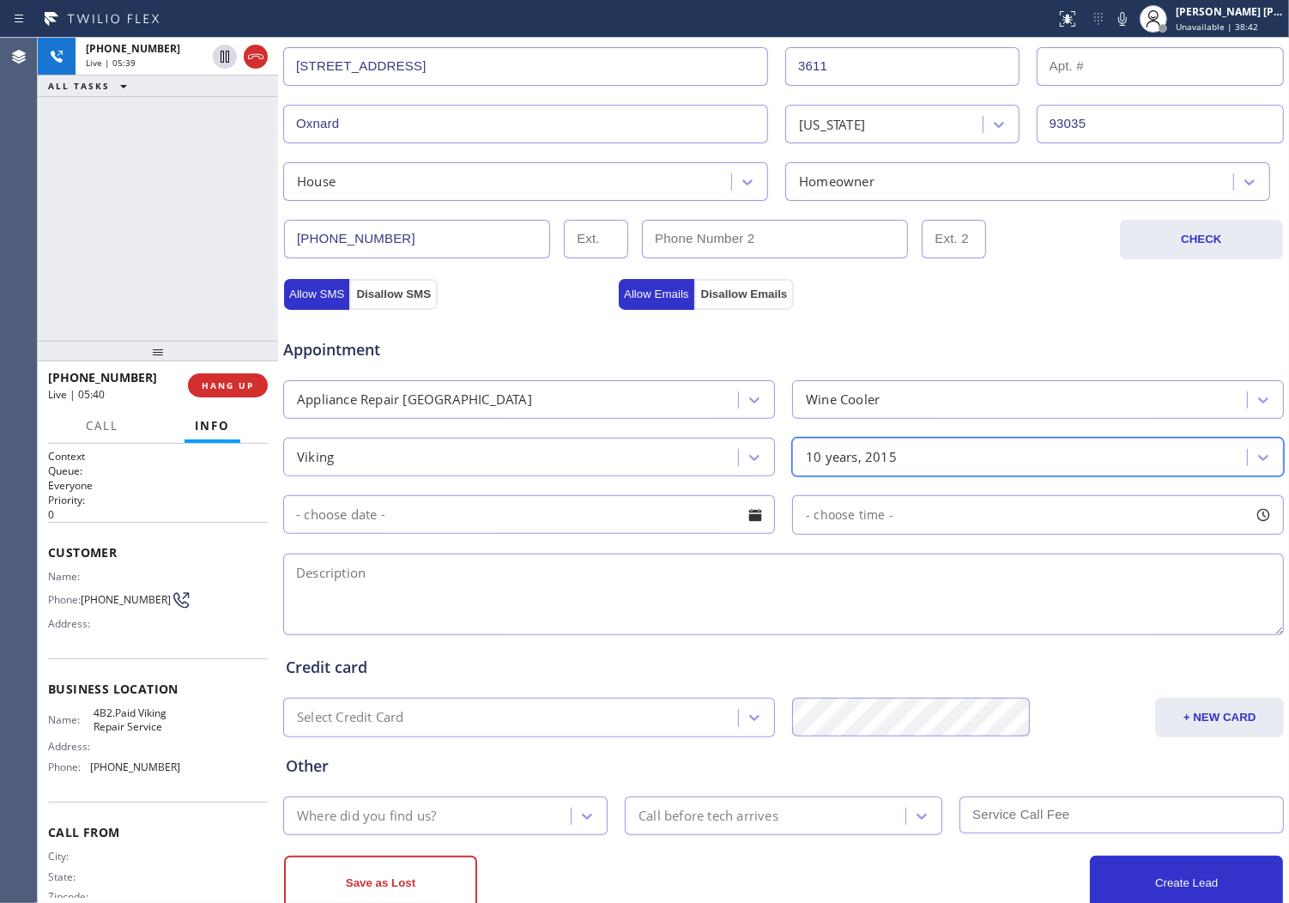
click at [743, 521] on div at bounding box center [755, 514] width 29 height 29
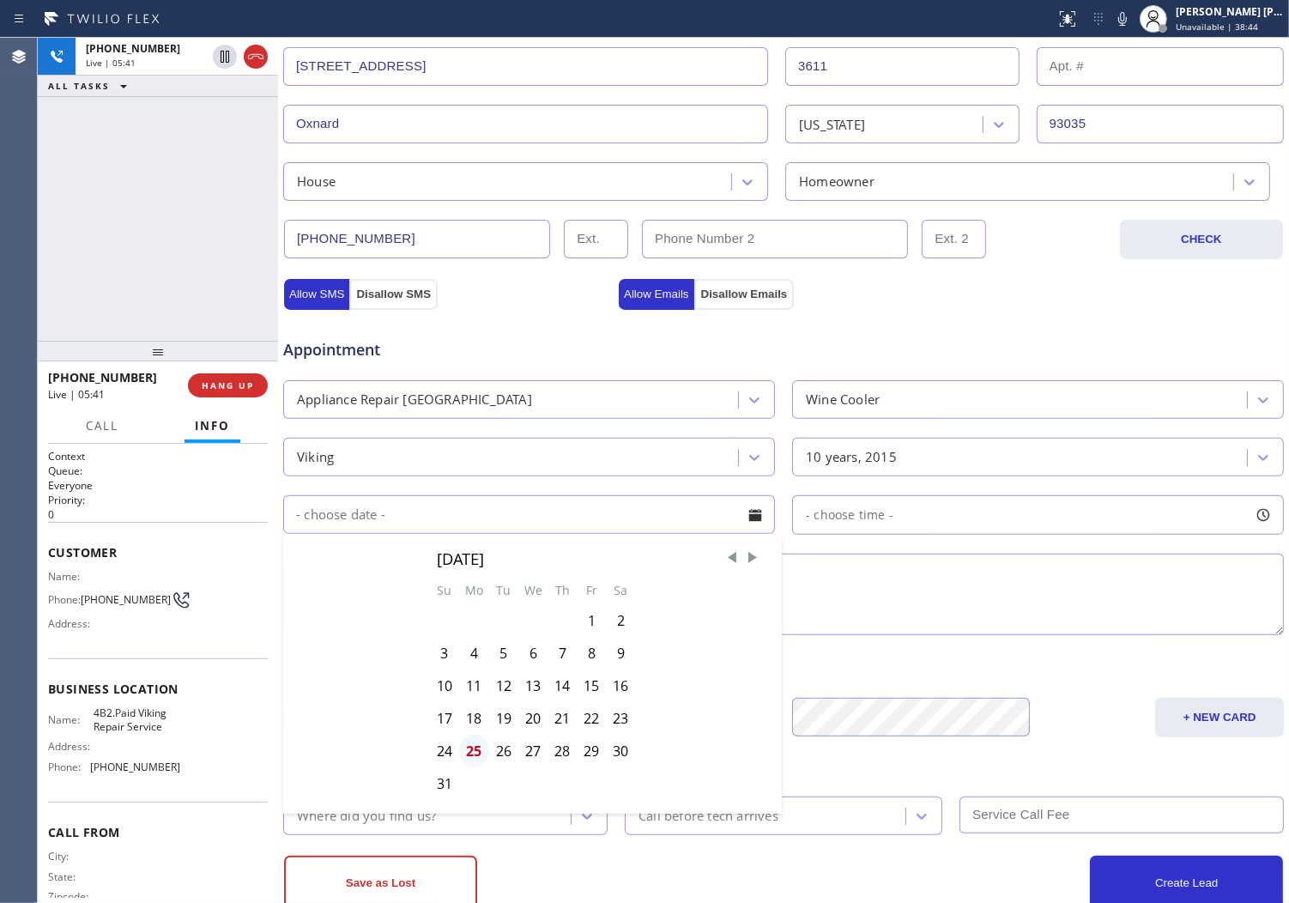
click at [474, 756] on div "25" at bounding box center [474, 751] width 30 height 33
type input "[DATE]"
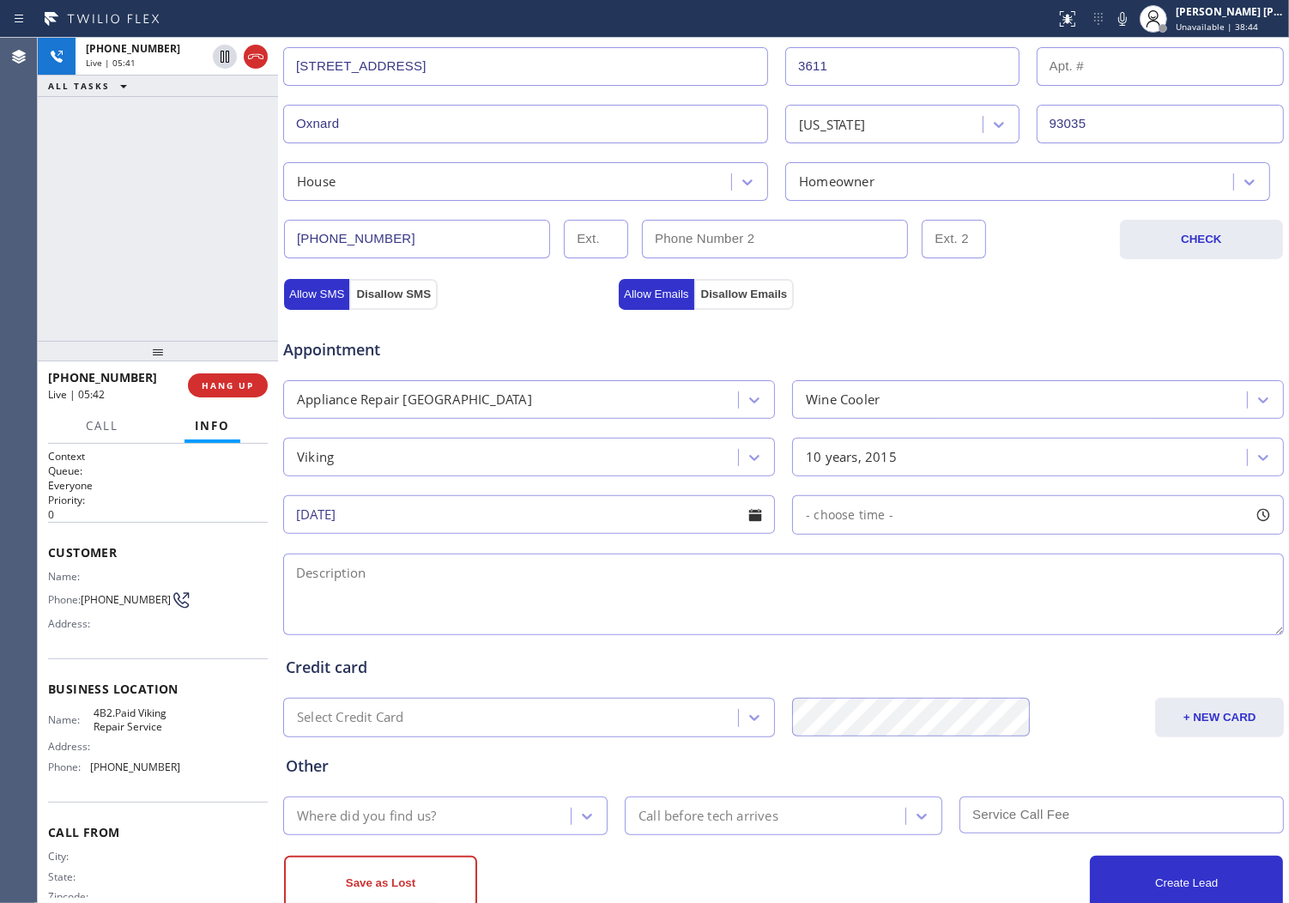
click at [1254, 513] on div at bounding box center [1263, 514] width 29 height 29
click at [803, 619] on div at bounding box center [809, 620] width 21 height 36
click at [960, 632] on div at bounding box center [970, 620] width 21 height 36
drag, startPoint x: 960, startPoint y: 632, endPoint x: 1032, endPoint y: 640, distance: 72.5
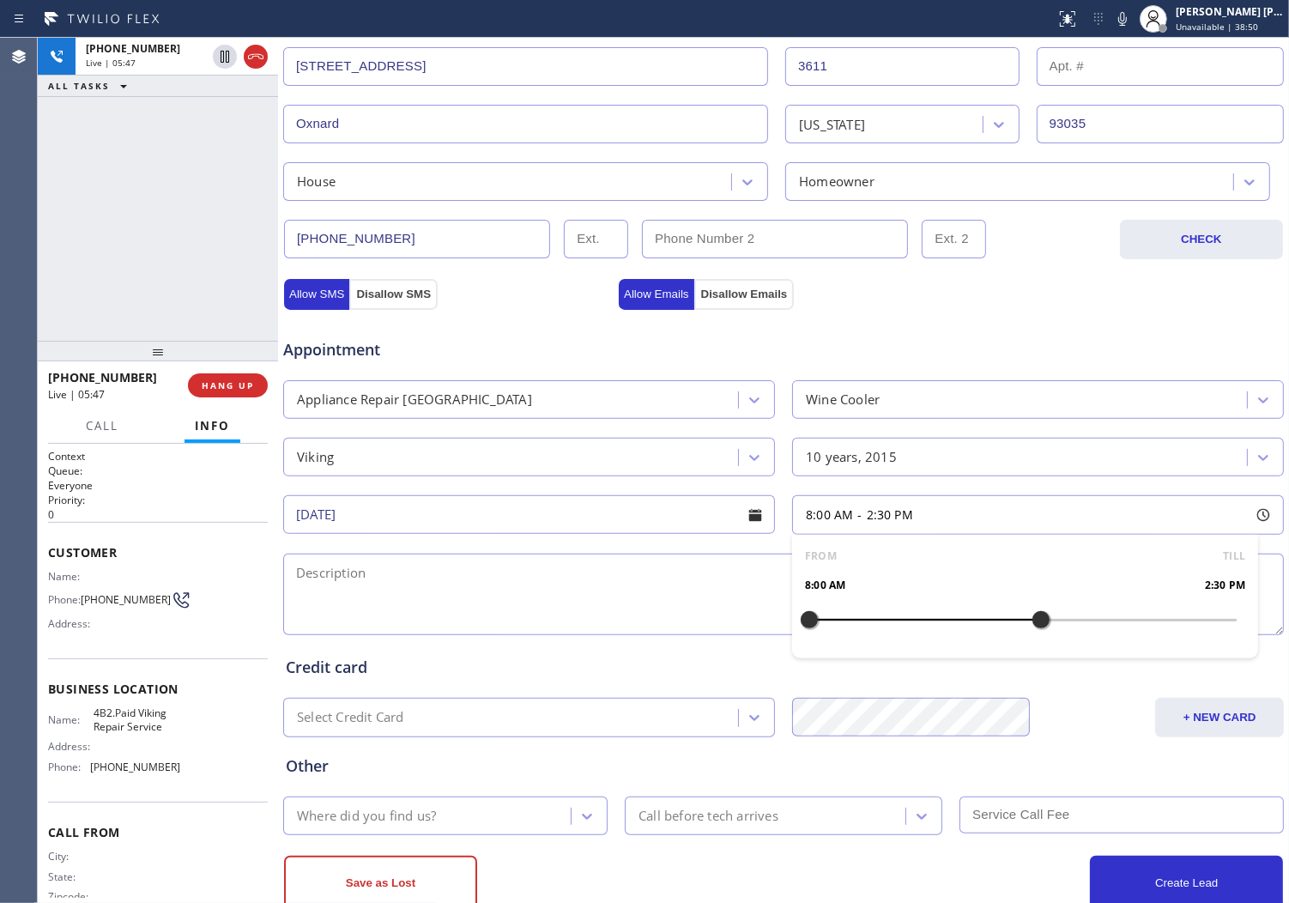
click at [1032, 640] on div "FROM TILL 8:00 AM 2:30 PM" at bounding box center [1025, 597] width 466 height 124
click at [1049, 621] on div at bounding box center [1059, 620] width 21 height 36
click at [809, 620] on div at bounding box center [809, 620] width 21 height 36
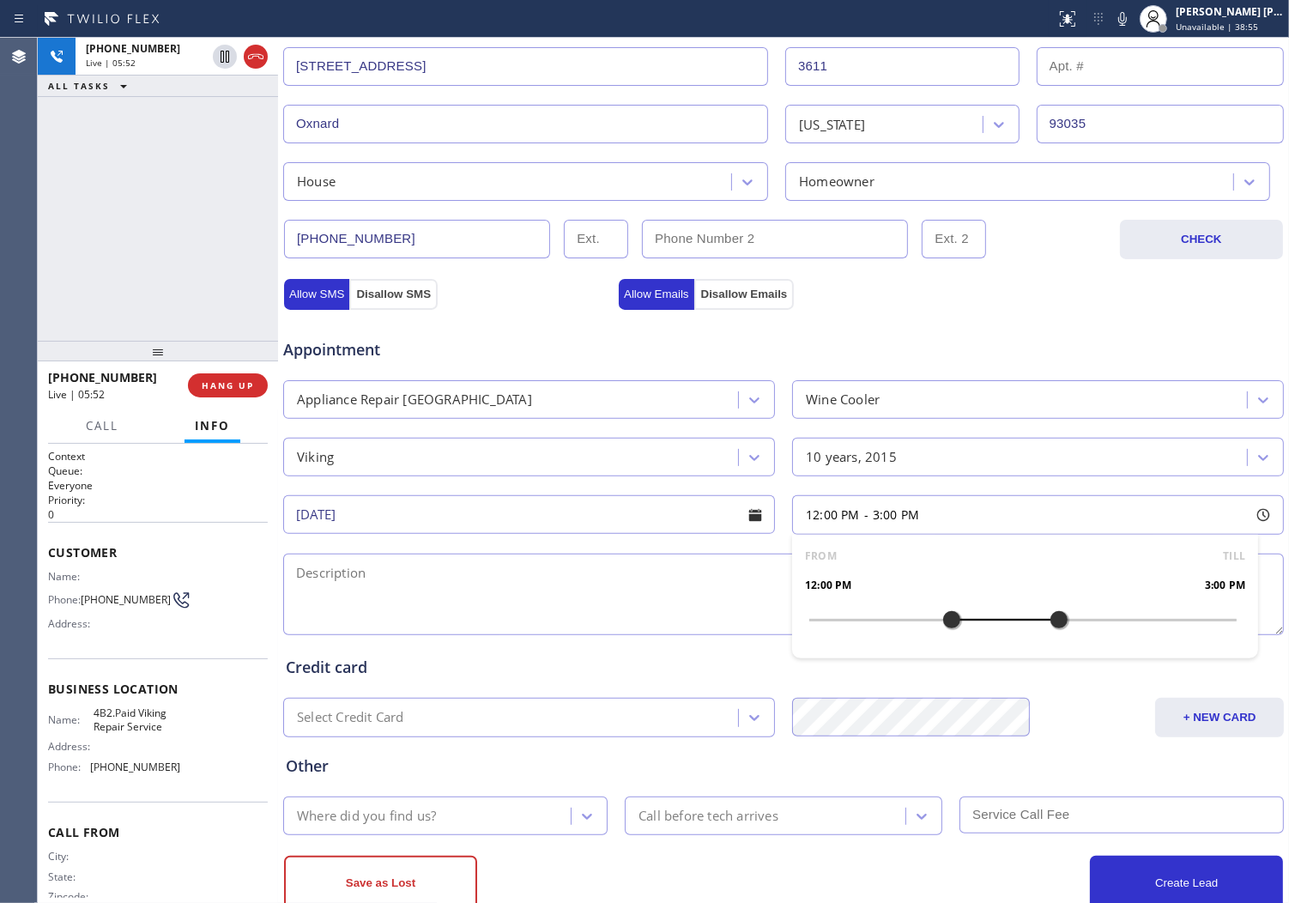
drag, startPoint x: 894, startPoint y: 622, endPoint x: 937, endPoint y: 625, distance: 43.0
click at [942, 625] on div at bounding box center [952, 620] width 21 height 36
click at [615, 567] on textarea at bounding box center [783, 595] width 1001 height 82
click at [615, 568] on textarea at bounding box center [783, 595] width 1001 height 82
click at [233, 227] on div "[PHONE_NUMBER] Live | 05:59 ALL TASKS ALL TASKS ACTIVE TASKS TASKS IN WRAP UP" at bounding box center [158, 189] width 240 height 303
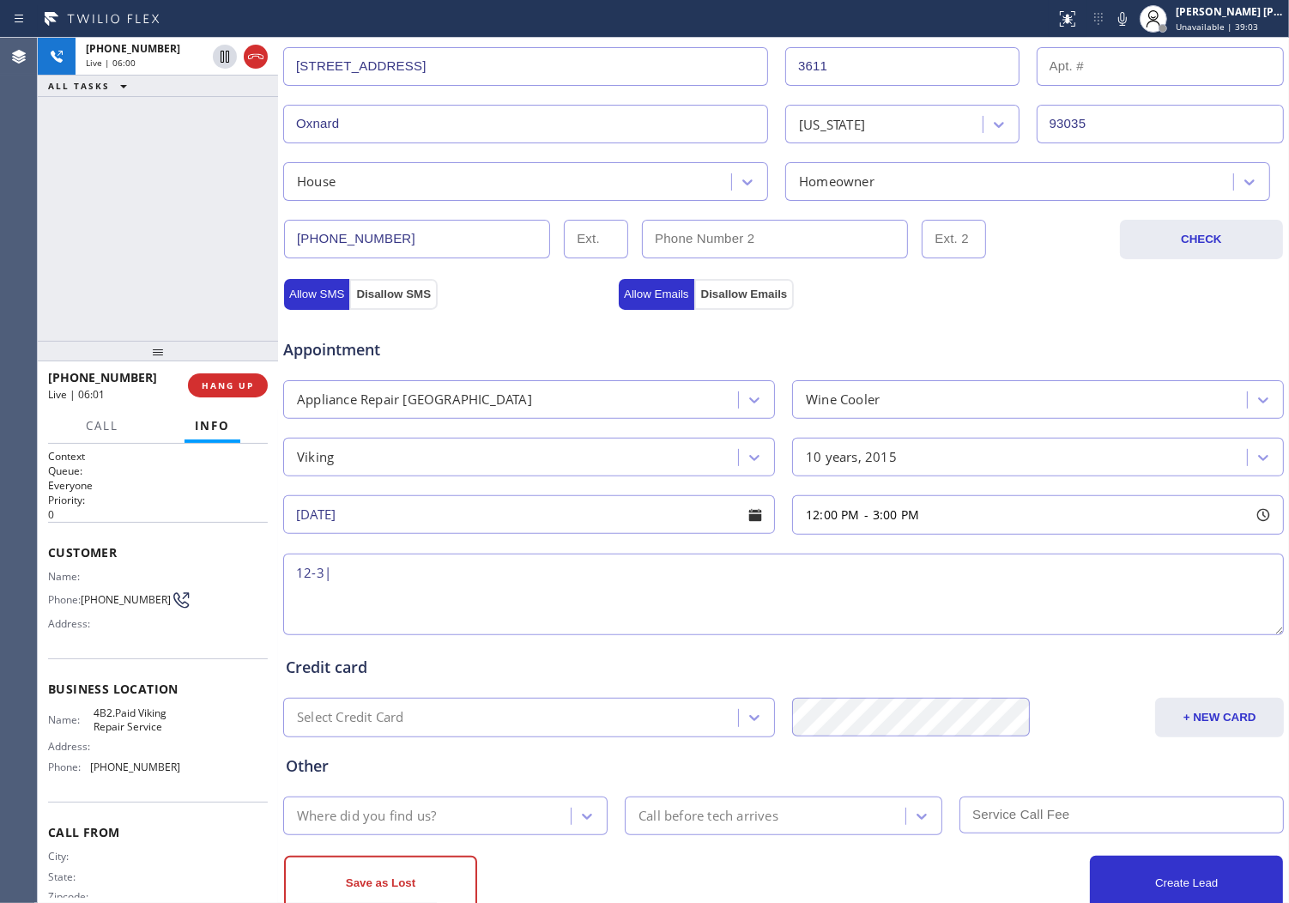
click at [329, 355] on span "Appointment" at bounding box center [448, 349] width 331 height 23
click at [441, 352] on span "Appointment" at bounding box center [448, 349] width 331 height 23
click at [446, 584] on textarea "12-3|" at bounding box center [783, 595] width 1001 height 82
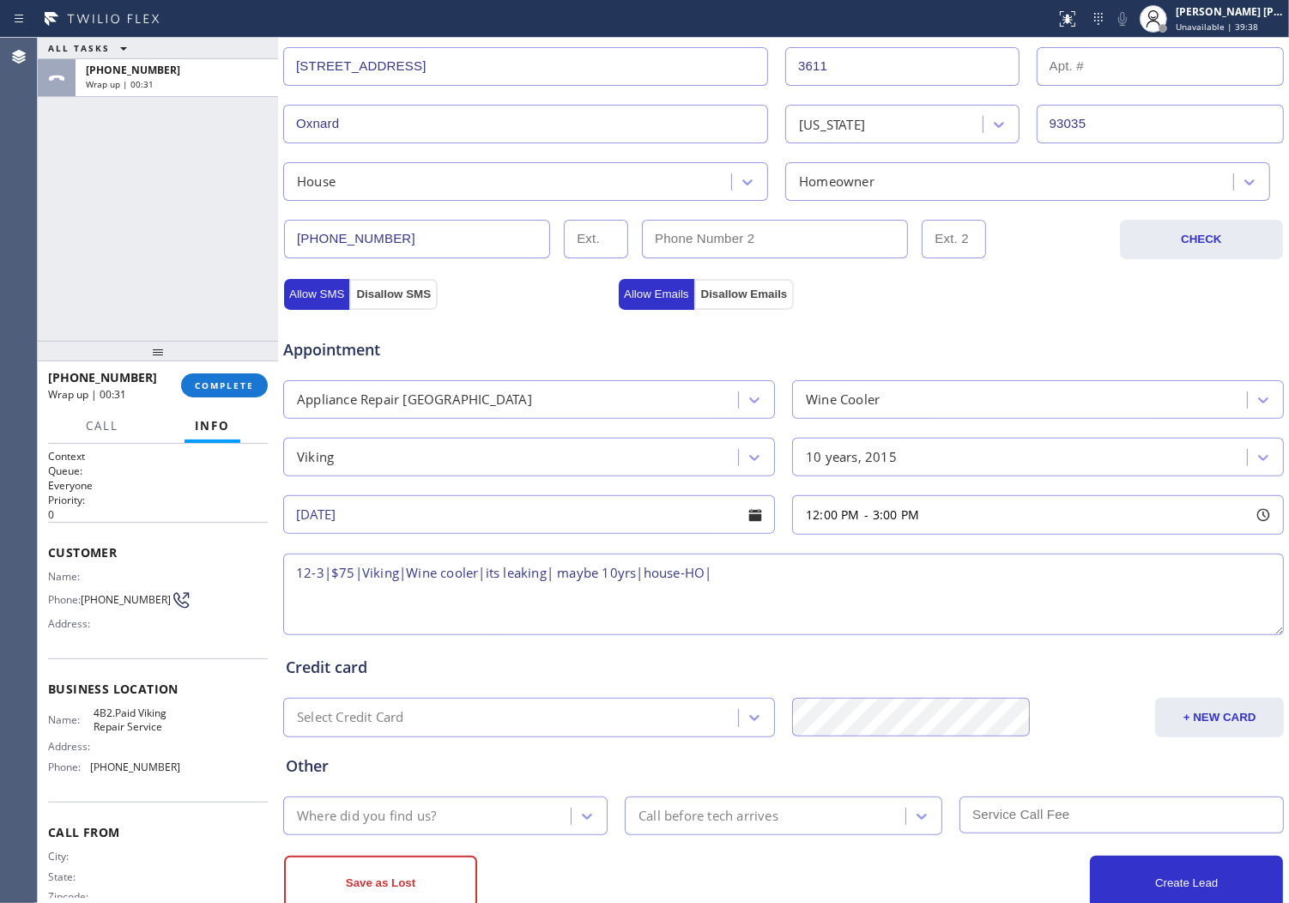
paste textarea "[STREET_ADDRESS]"
click at [106, 724] on span "4B2.Paid Viking Repair Service" at bounding box center [137, 719] width 86 height 27
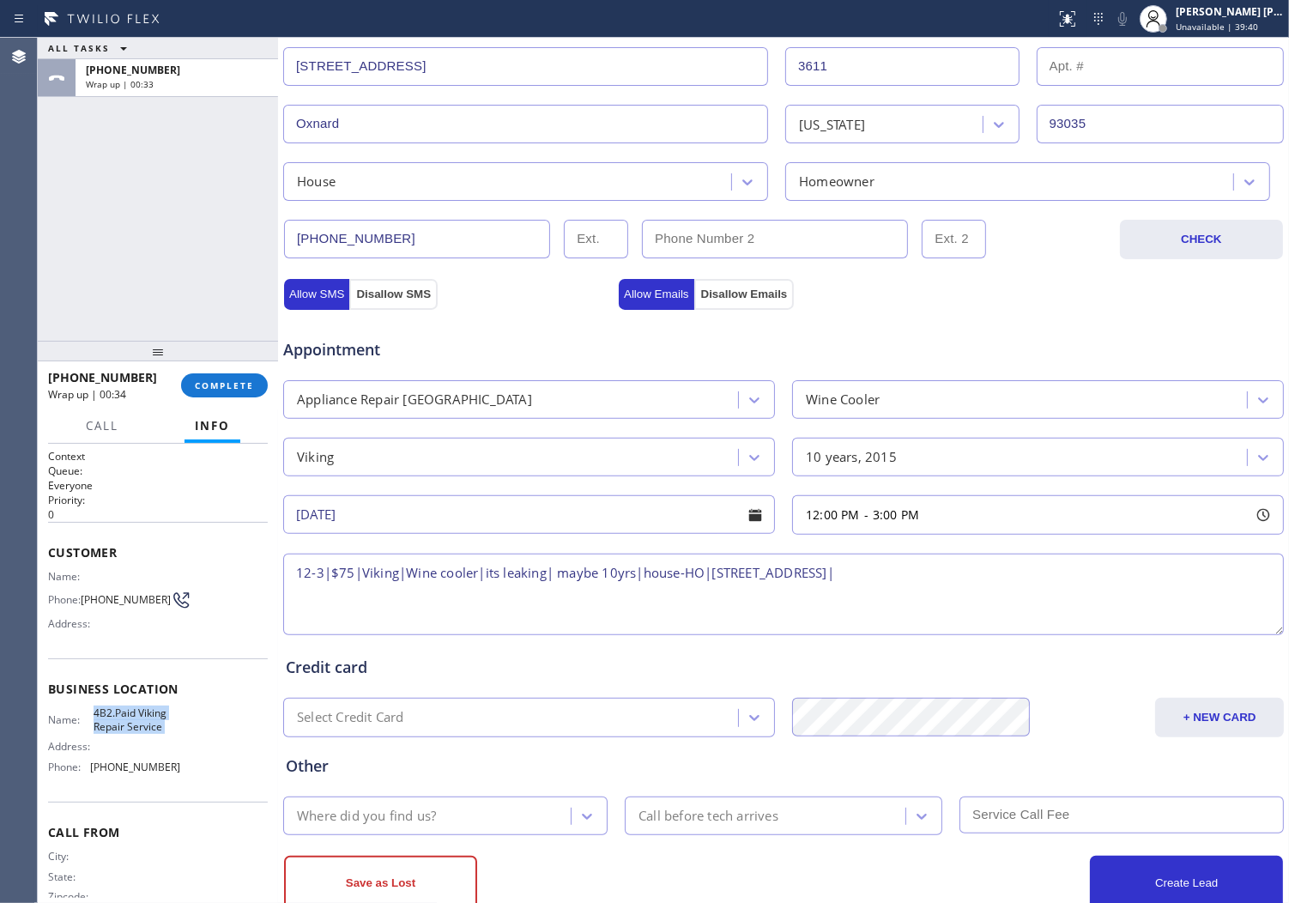
click at [106, 724] on span "4B2.Paid Viking Repair Service" at bounding box center [137, 719] width 86 height 27
click at [1020, 564] on textarea "12-3|$75|Viking|Wine cooler|its leaking| maybe 10yrs|house-HO|[STREET_ADDRESS]|" at bounding box center [783, 595] width 1001 height 82
paste textarea "4B2.Paid Viking Repair Service"
click at [353, 573] on textarea "12-3|$75|Viking|Wine cooler|its leaking| maybe 10yrs|house-HO|[STREET_ADDRESS]|…" at bounding box center [783, 595] width 1001 height 82
click at [1217, 579] on textarea "12-3|$38|Viking|Wine cooler|its leaking| maybe 10yrs|house-HO|[STREET_ADDRESS]|…" at bounding box center [783, 595] width 1001 height 82
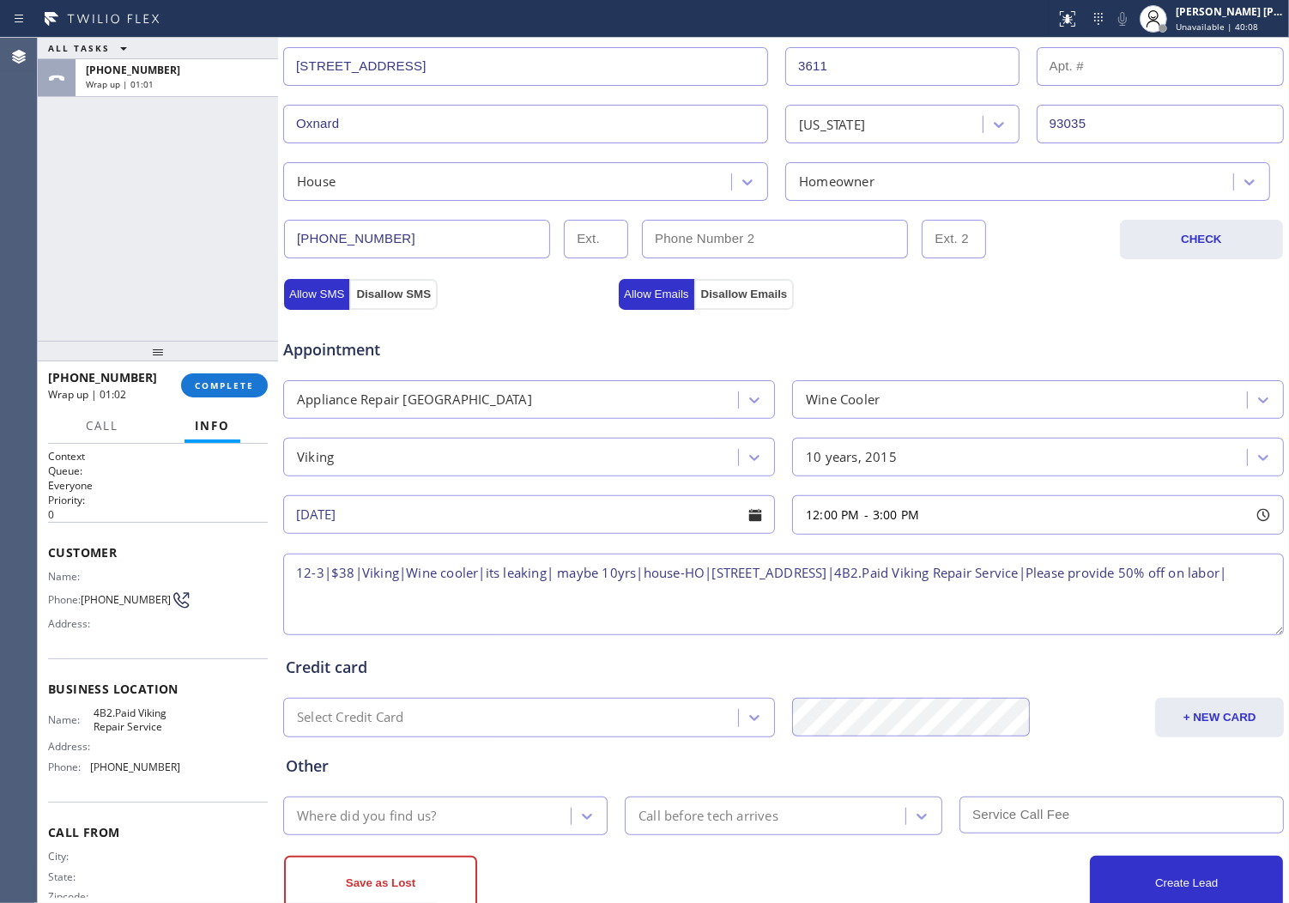
click at [312, 595] on textarea "12-3|$38|Viking|Wine cooler|its leaking| maybe 10yrs|house-HO|[STREET_ADDRESS]|…" at bounding box center [783, 595] width 1001 height 82
click at [427, 597] on textarea "12-3|$38|Viking|Wine cooler|its leaking| maybe 10yrs|house-HO|[STREET_ADDRESS]|…" at bounding box center [783, 595] width 1001 height 82
type textarea "12-3|$38|Viking|Wine cooler|its leaking| maybe 10yrs|house-HO|[STREET_ADDRESS]|…"
click at [294, 296] on button "Allow SMS" at bounding box center [316, 294] width 65 height 31
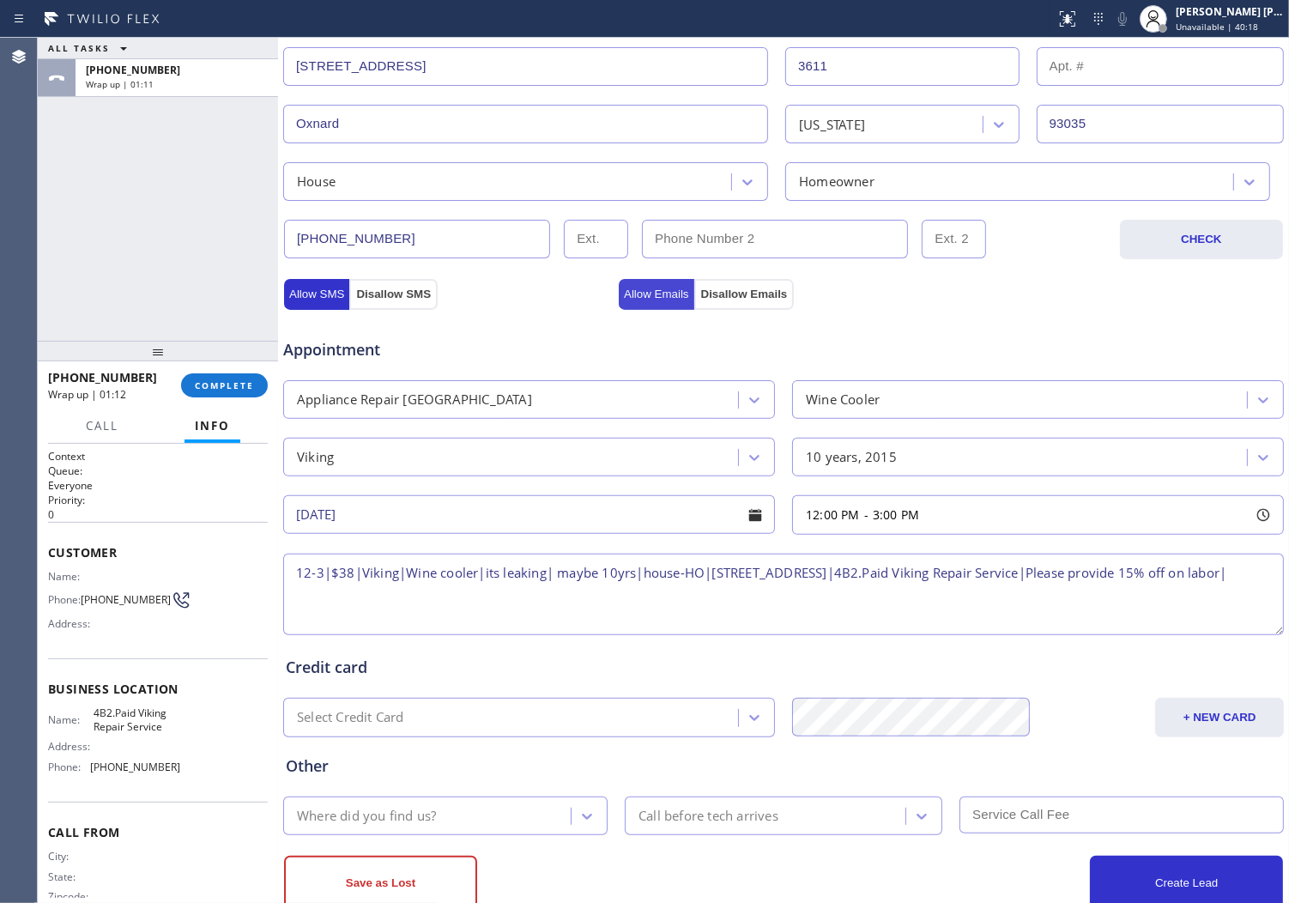
click at [627, 292] on button "Allow Emails" at bounding box center [657, 294] width 76 height 31
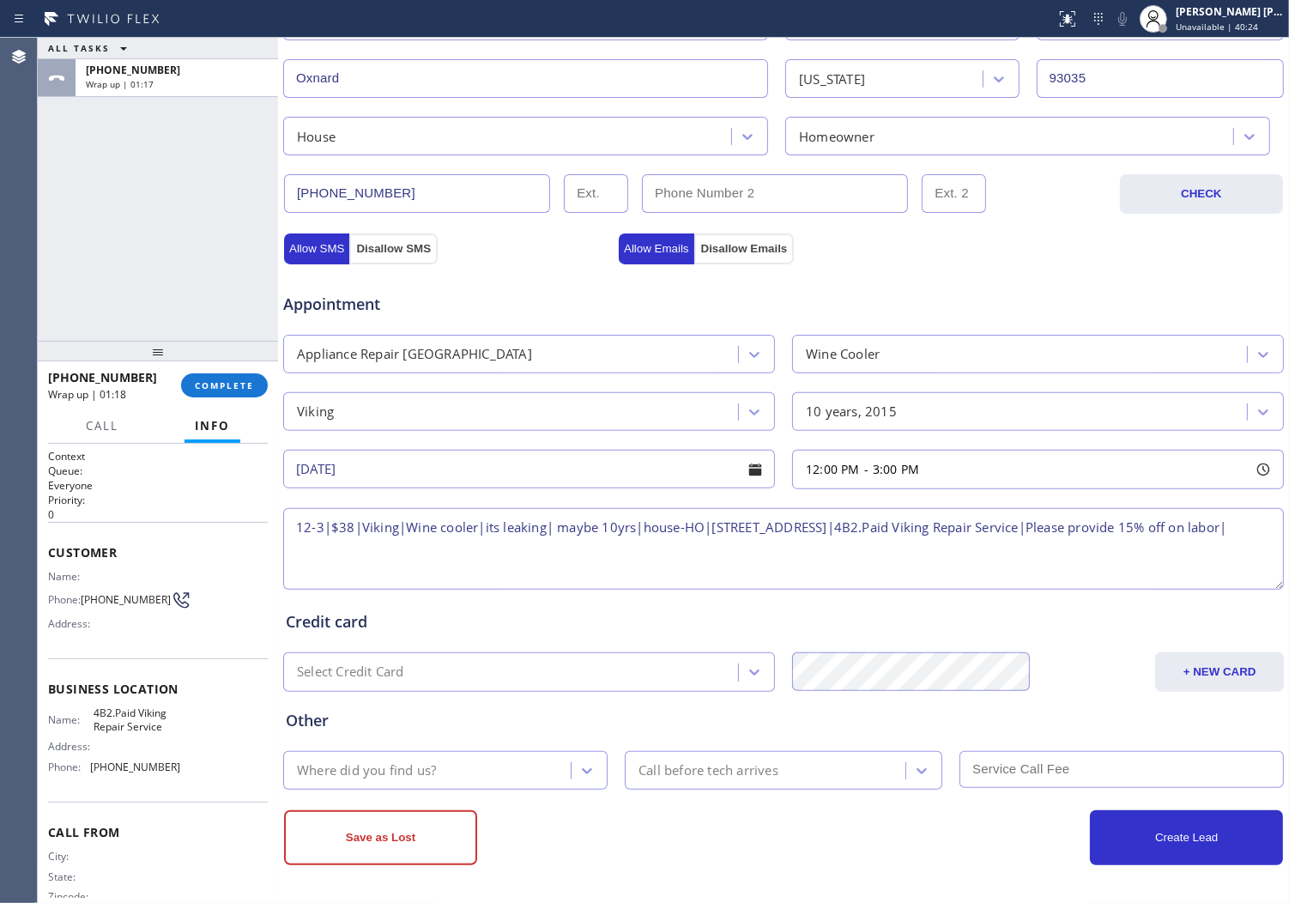
click at [508, 759] on div "Where did you find us?" at bounding box center [429, 770] width 282 height 30
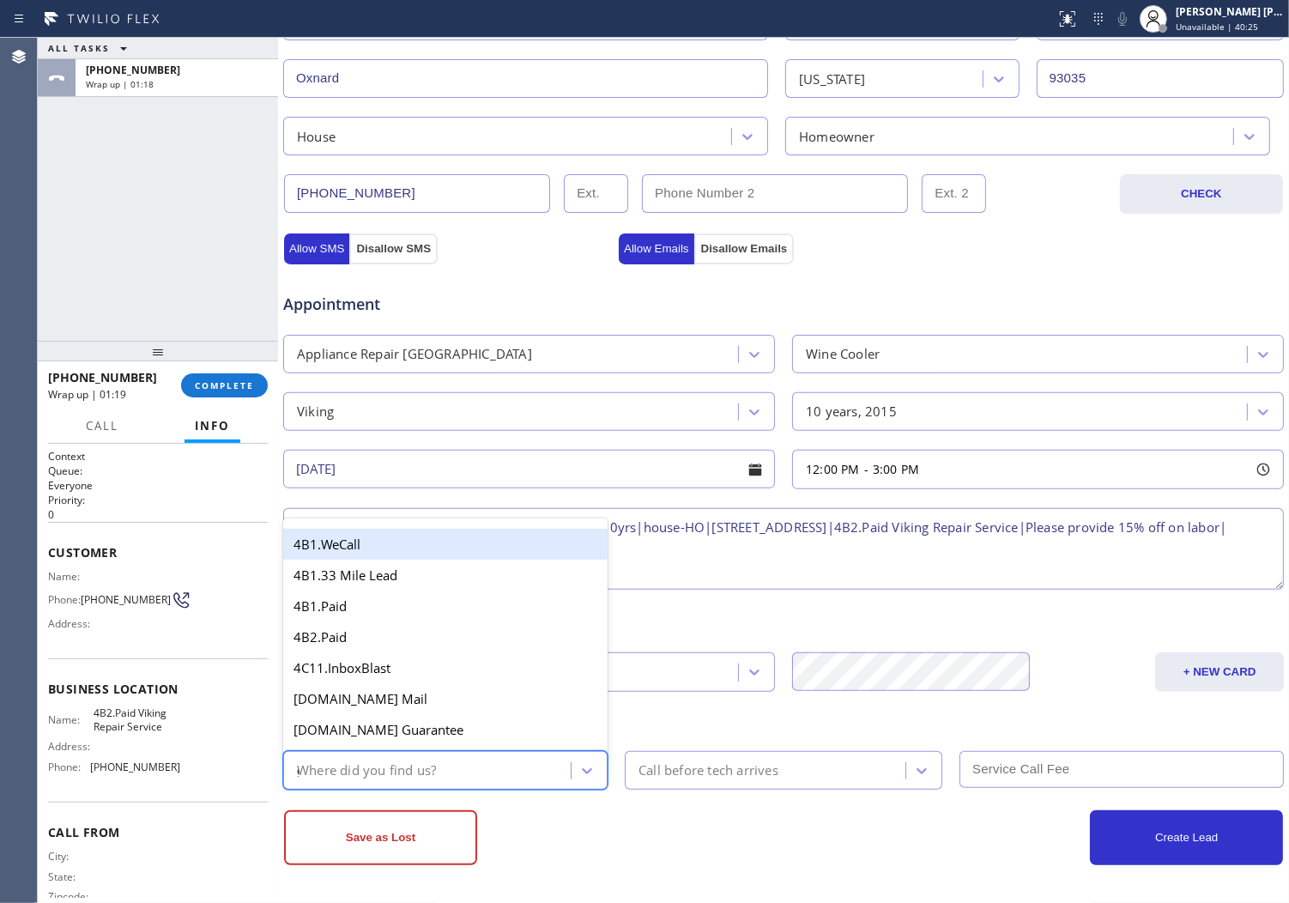
type input "go"
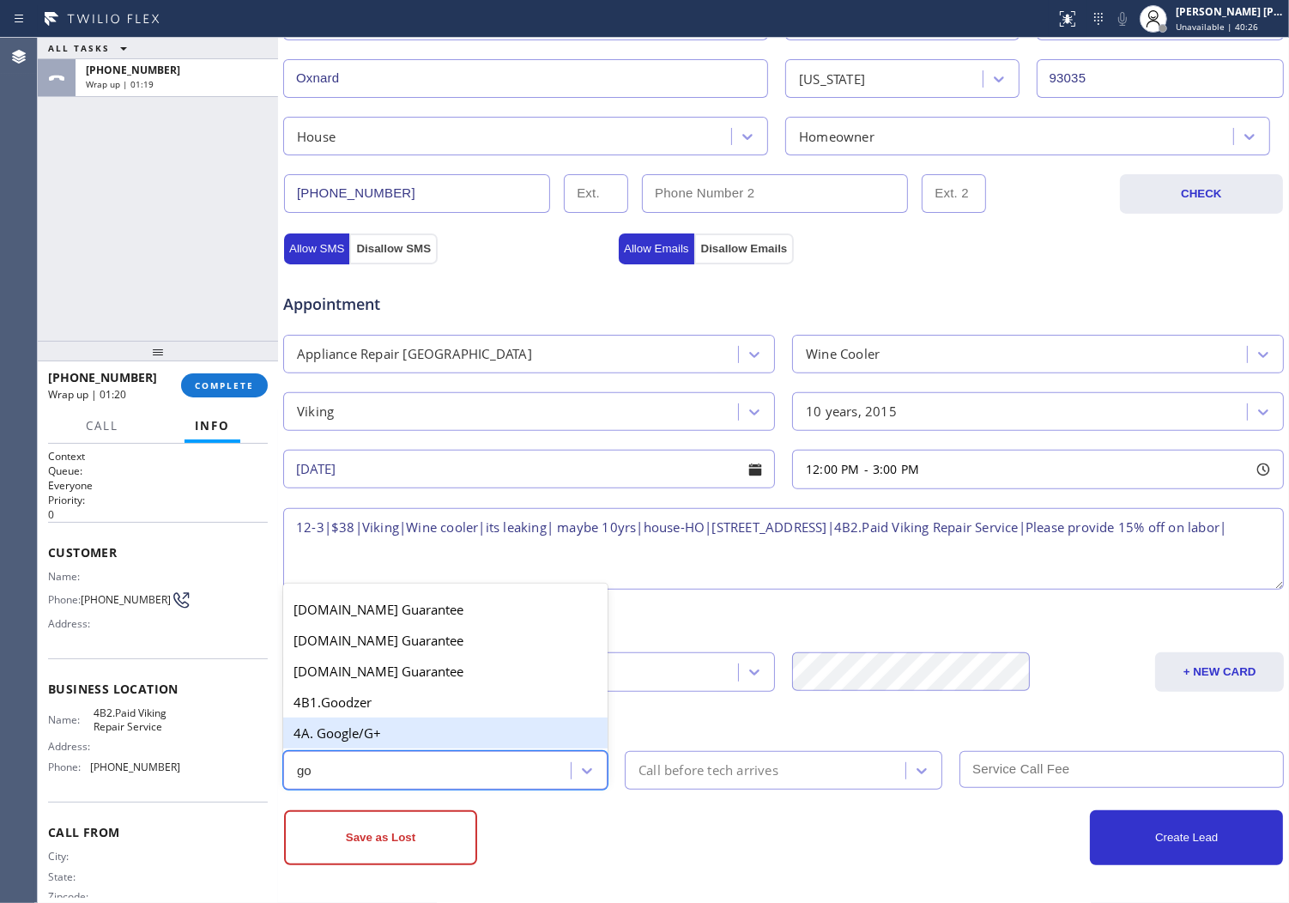
click at [458, 738] on div "4A. Google/G+" at bounding box center [445, 733] width 324 height 31
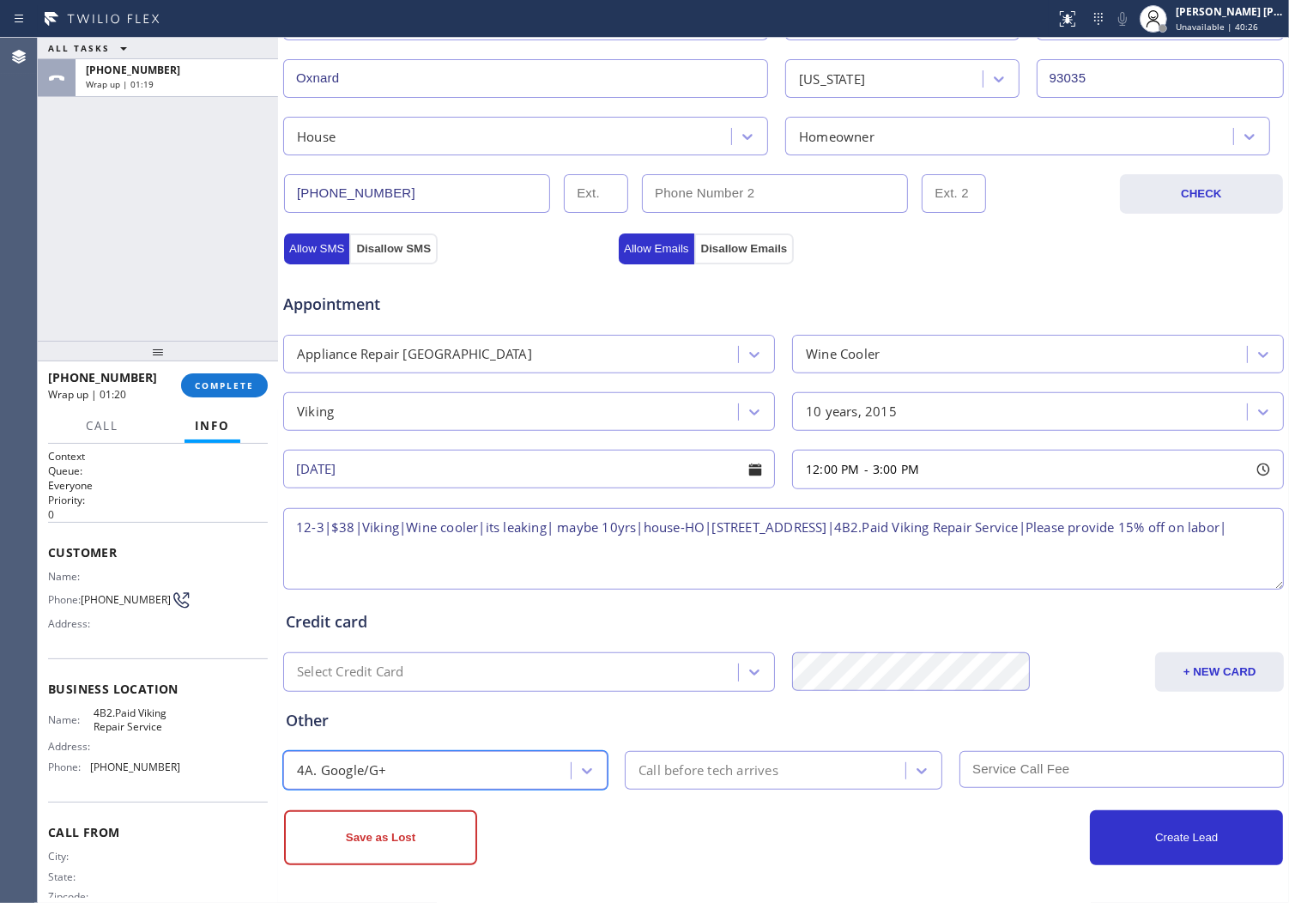
click at [736, 794] on div "Save as Lost Create Lead" at bounding box center [783, 828] width 1003 height 76
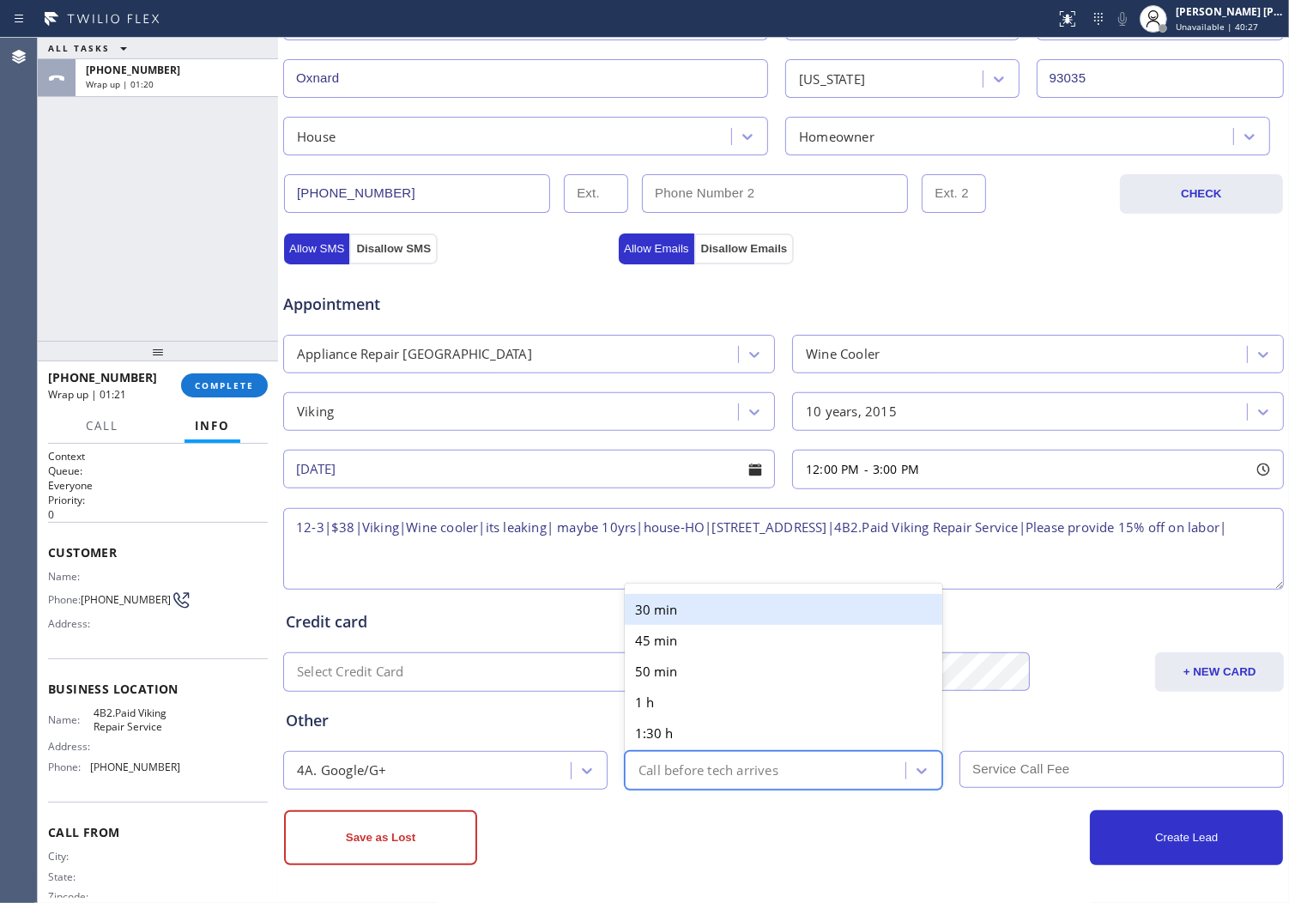
click at [741, 776] on div "Call before tech arrives" at bounding box center [709, 771] width 140 height 20
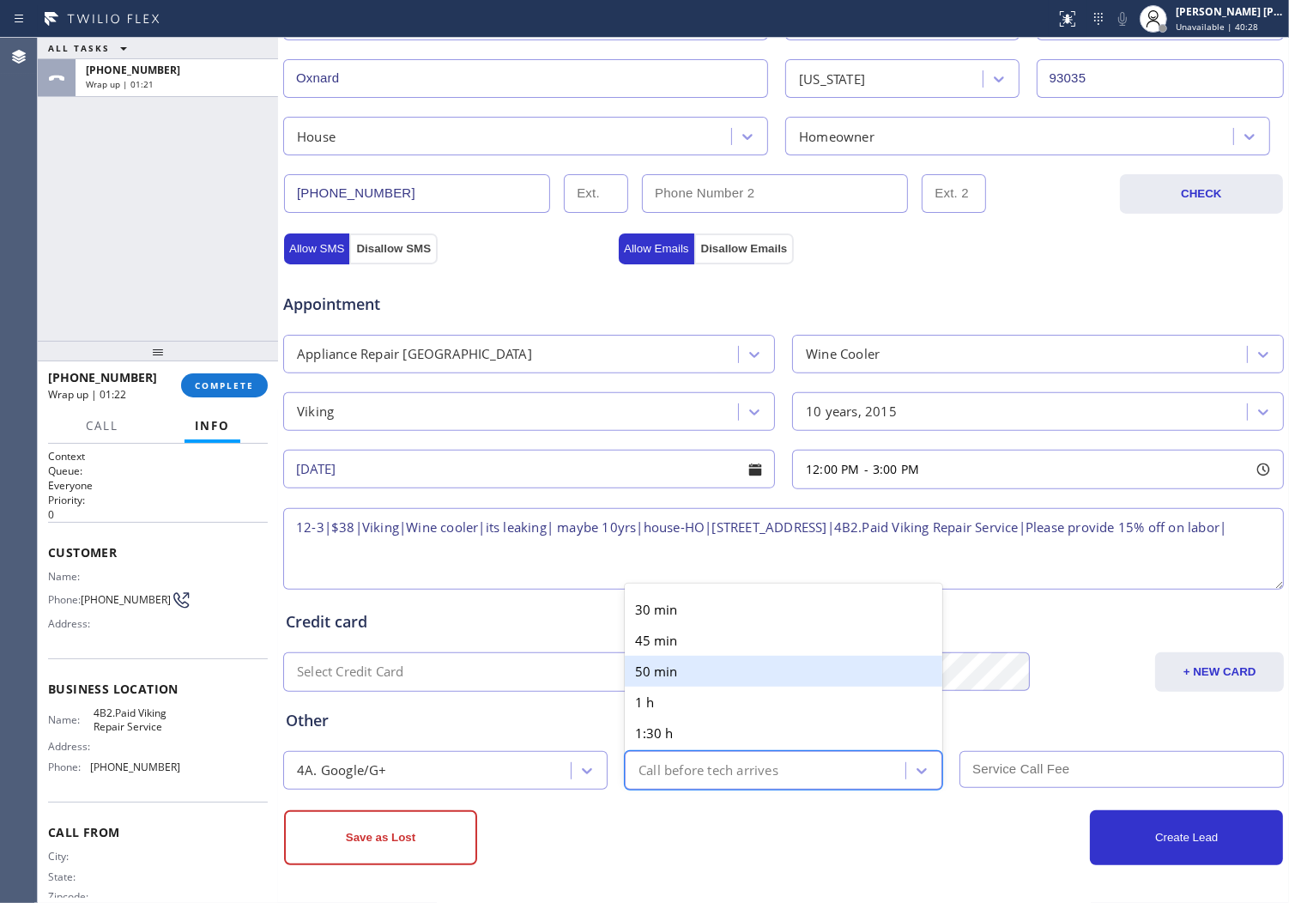
click at [700, 620] on div "30 min" at bounding box center [784, 609] width 318 height 31
click at [1011, 773] on input "text" at bounding box center [1122, 769] width 324 height 37
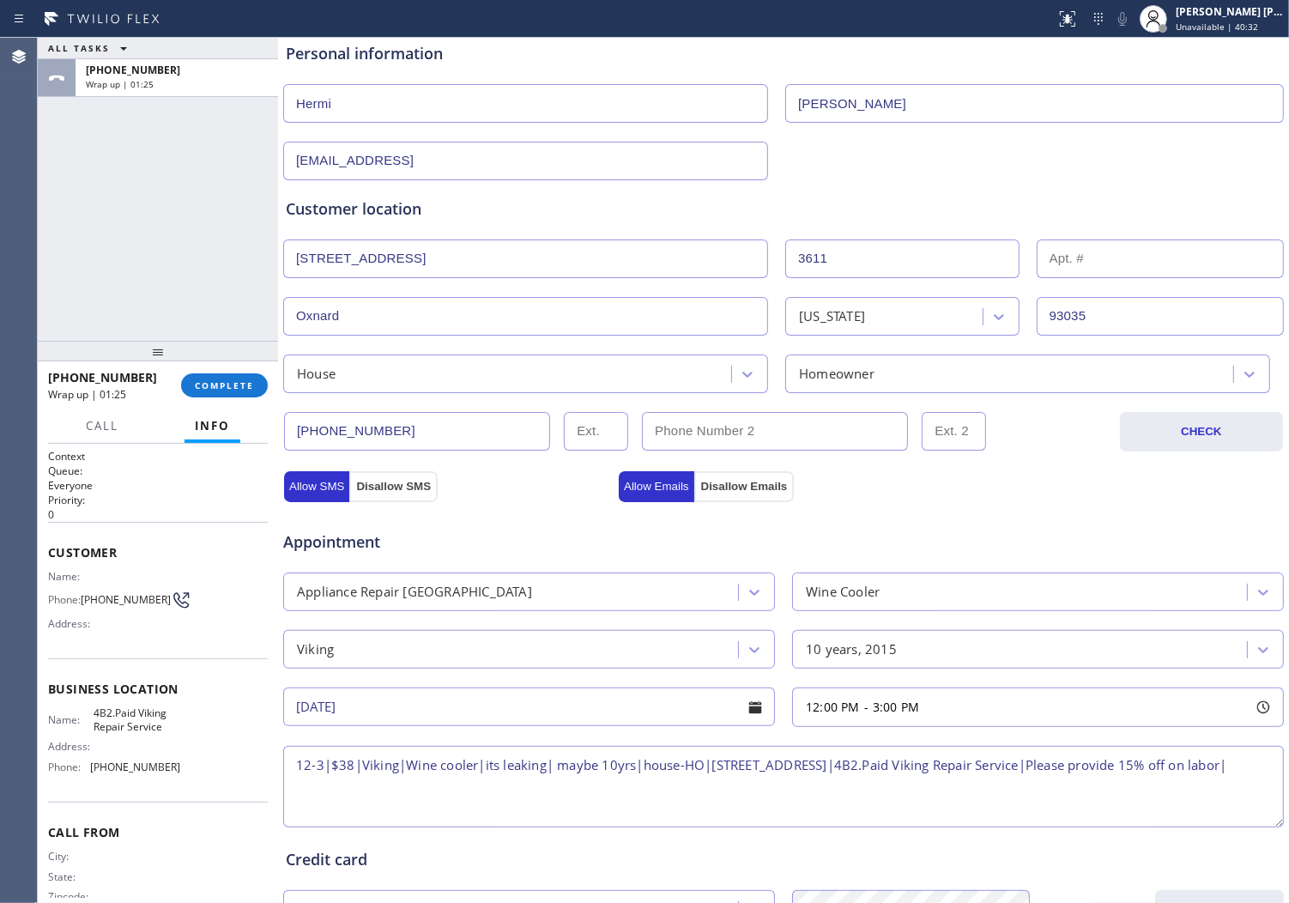
scroll to position [0, 0]
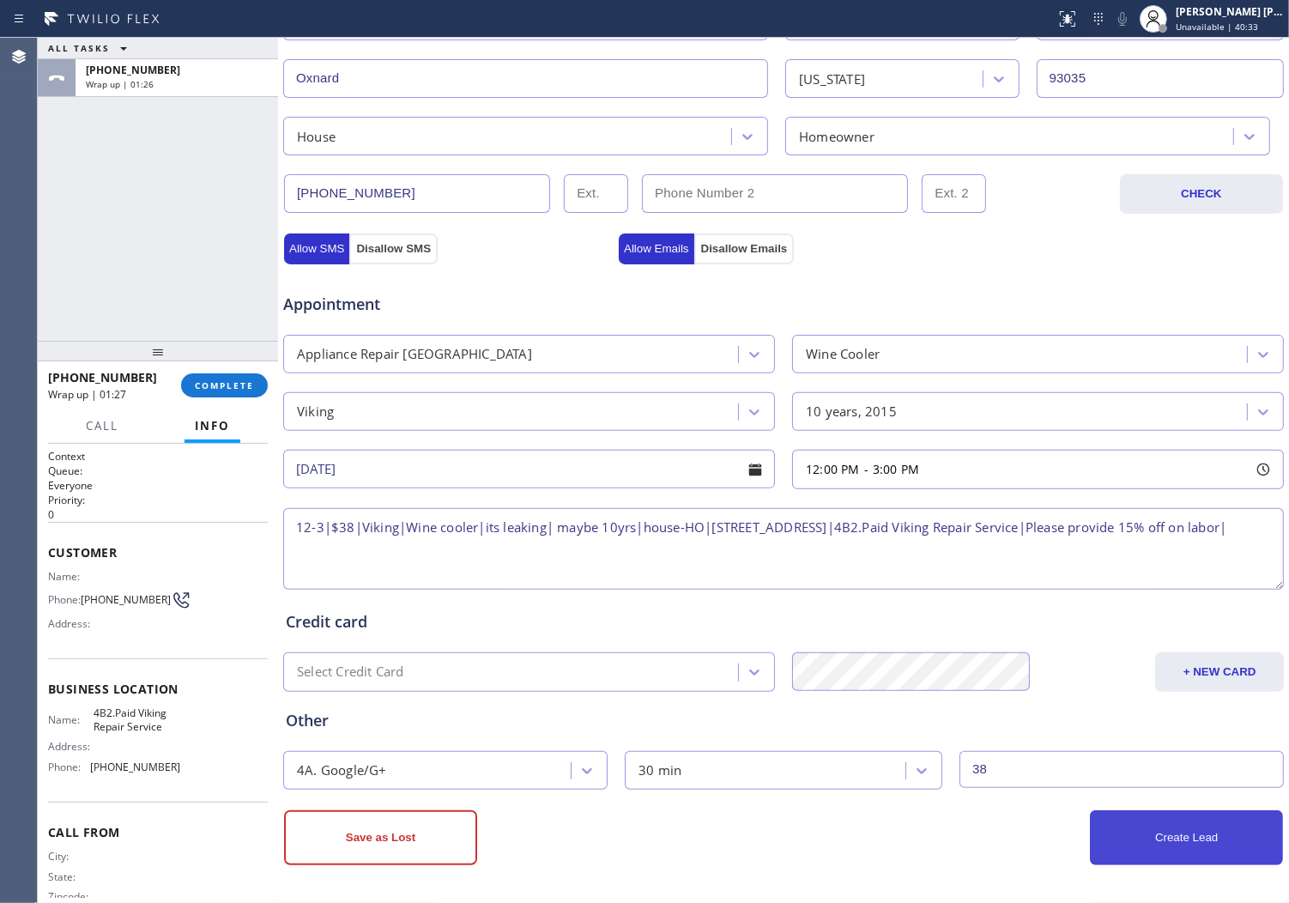
type input "38"
click at [1149, 864] on button "Create Lead" at bounding box center [1186, 837] width 193 height 55
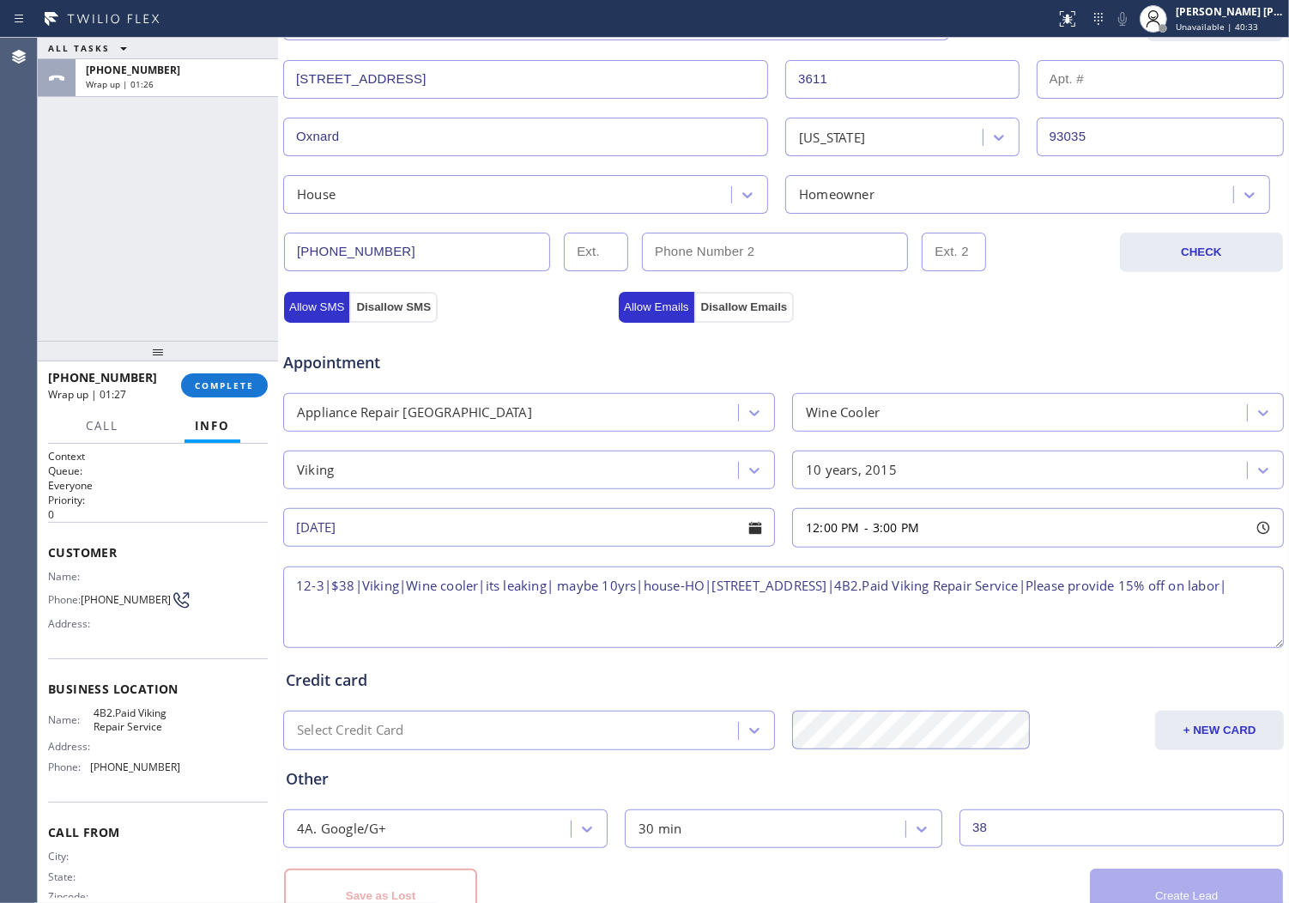
scroll to position [485, 0]
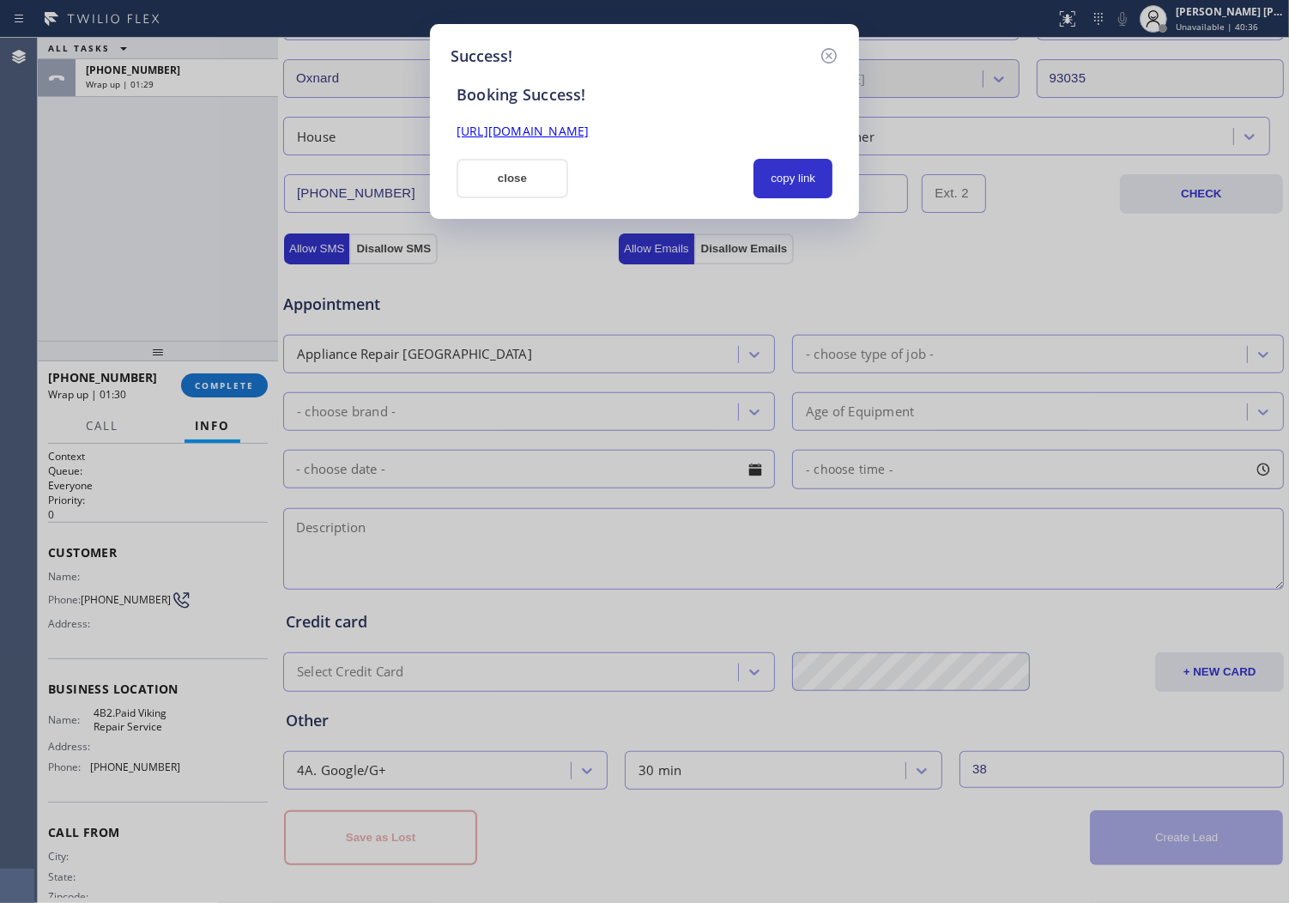
click at [597, 142] on div "Booking Success! [URL][DOMAIN_NAME] close copy link" at bounding box center [645, 133] width 388 height 130
click at [589, 130] on link "[URL][DOMAIN_NAME]" at bounding box center [523, 131] width 132 height 16
click at [505, 172] on button "close" at bounding box center [513, 178] width 112 height 39
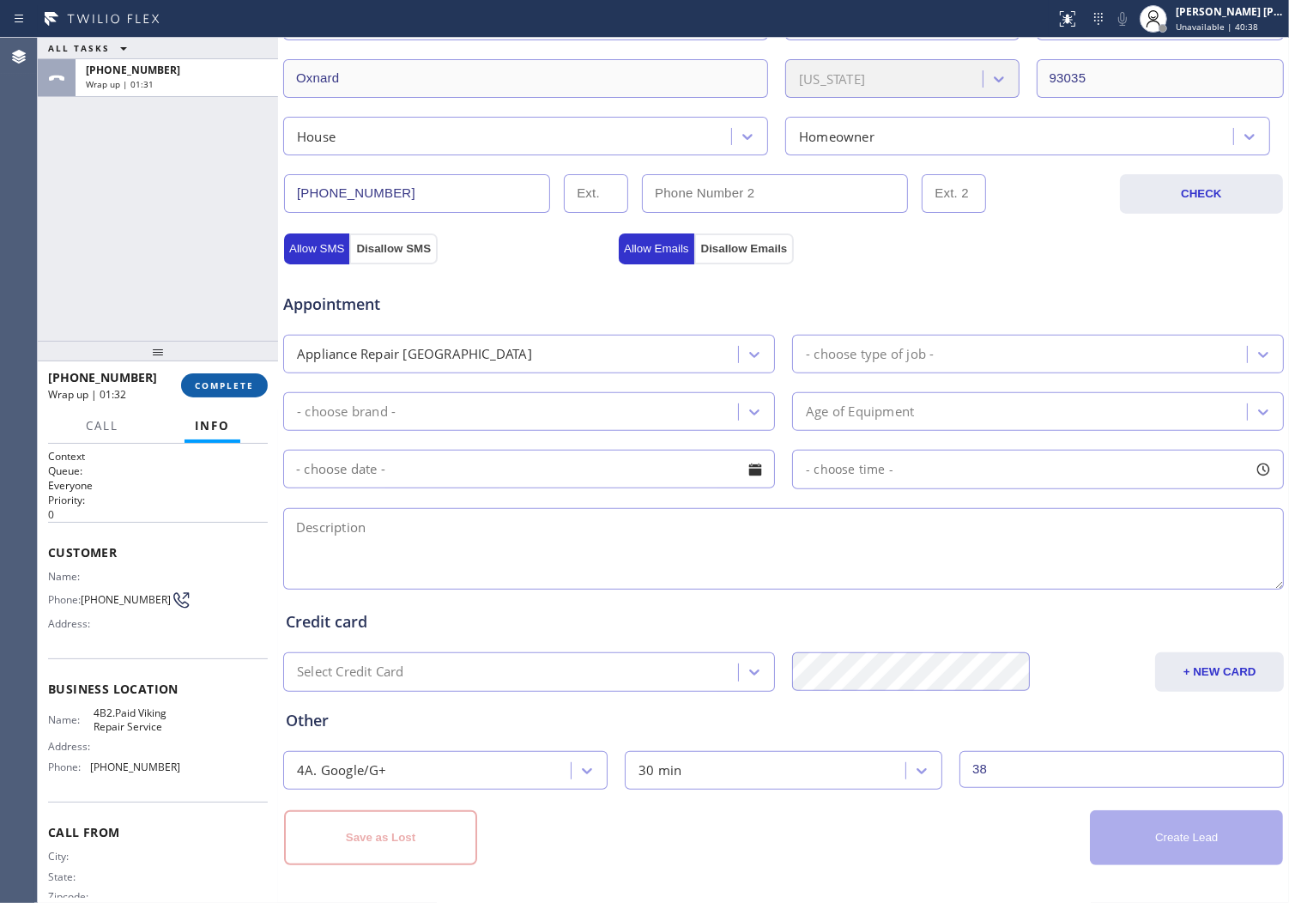
click at [251, 385] on span "COMPLETE" at bounding box center [224, 385] width 59 height 12
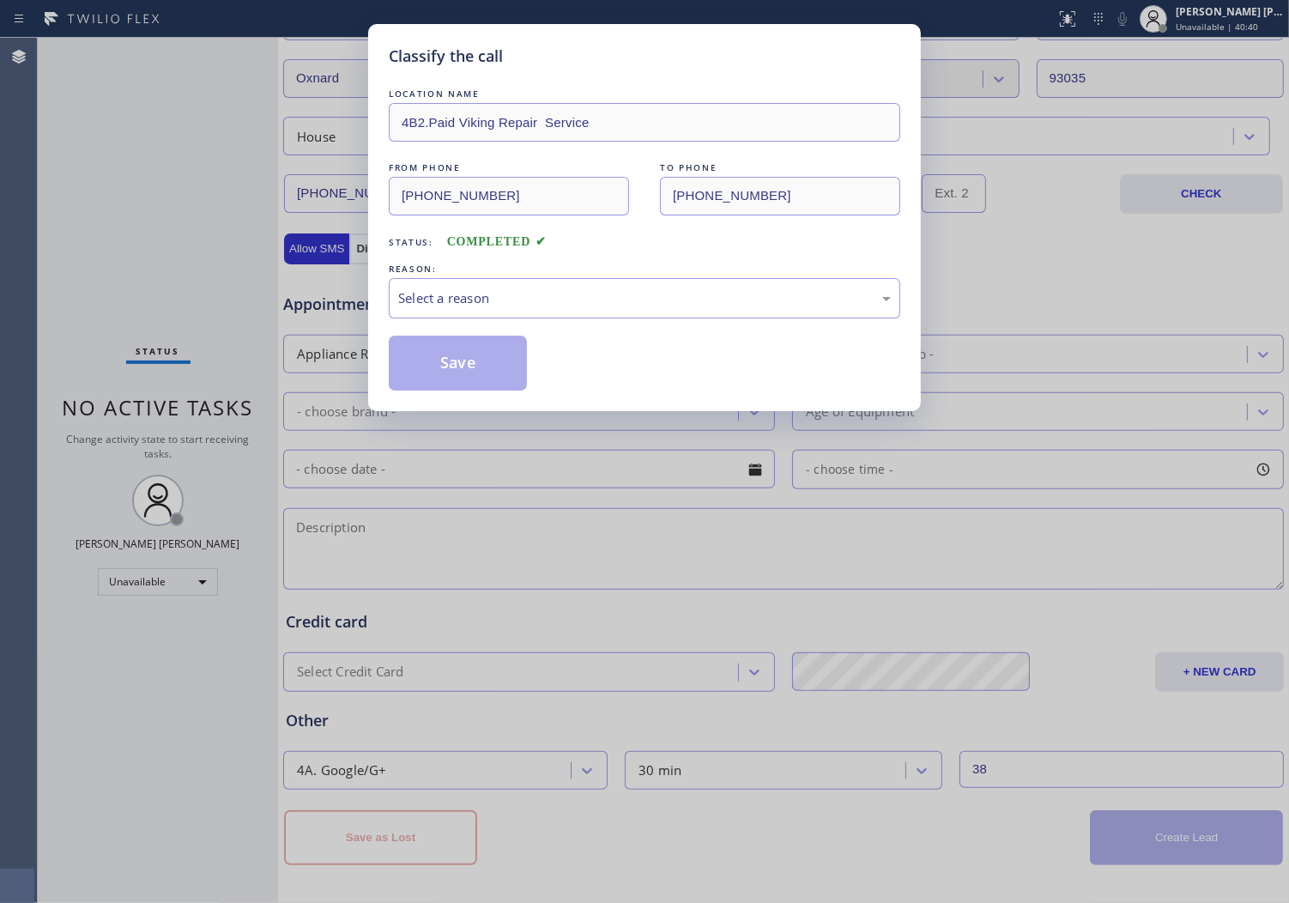
click at [545, 319] on div "LOCATION NAME 4B2.Paid Viking Repair Service FROM PHONE [PHONE_NUMBER] TO PHONE…" at bounding box center [645, 238] width 512 height 306
click at [553, 318] on div "Select a reason" at bounding box center [645, 298] width 512 height 40
click at [459, 356] on button "Save" at bounding box center [458, 363] width 138 height 55
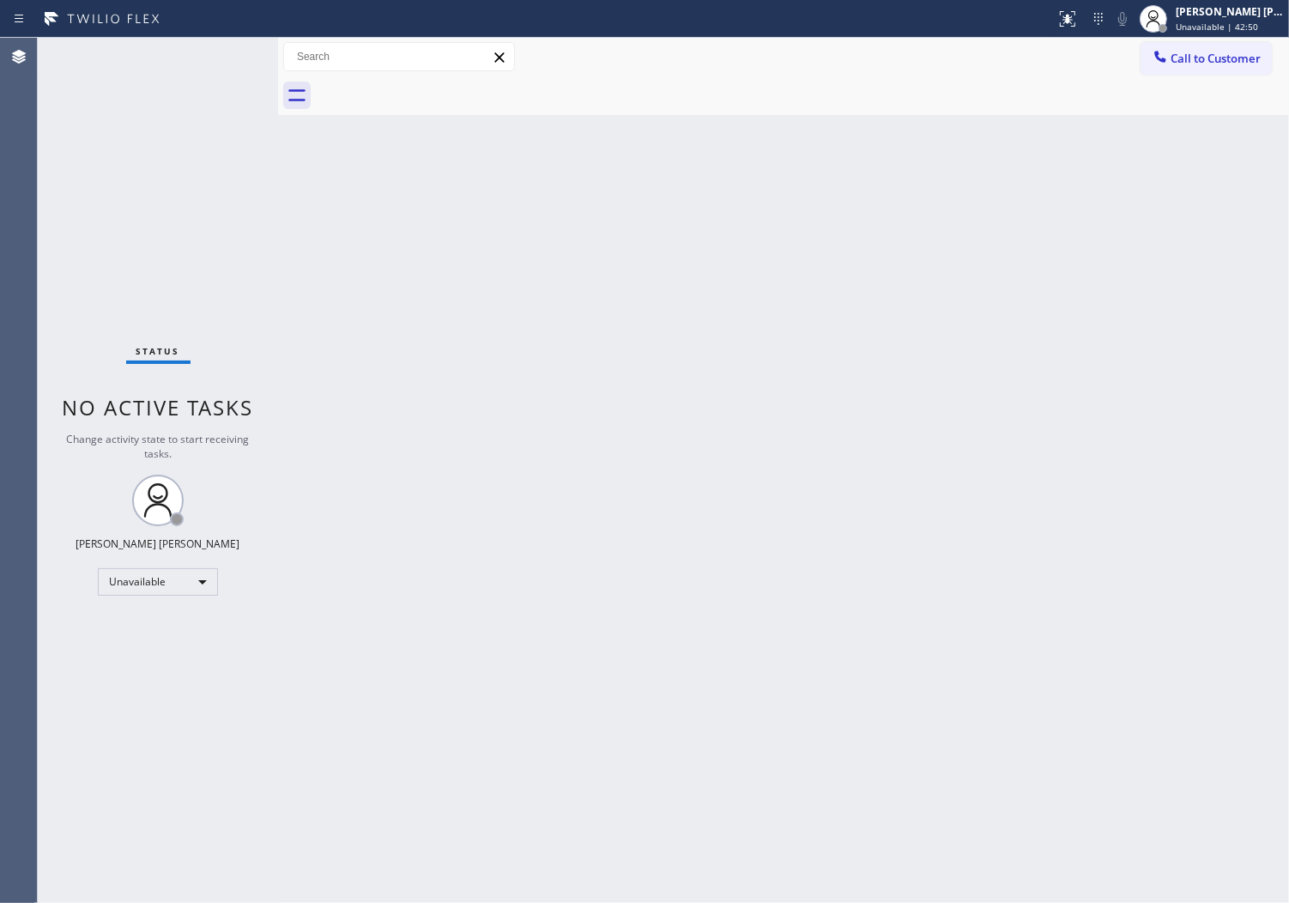
click at [1196, 62] on span "Call to Customer" at bounding box center [1216, 58] width 90 height 15
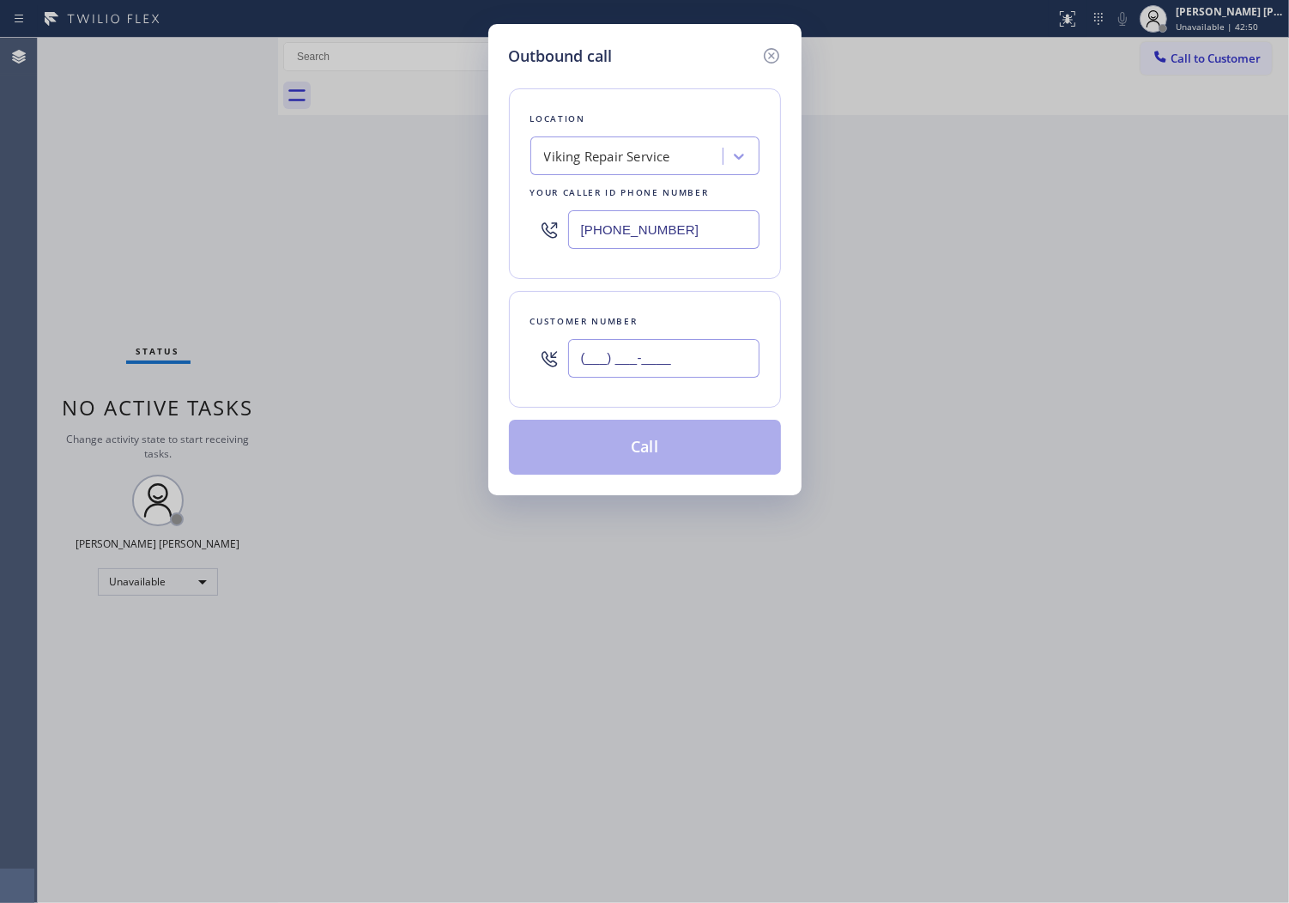
click at [676, 370] on input "(___) ___-____" at bounding box center [663, 358] width 191 height 39
paste input "818) 621-7968"
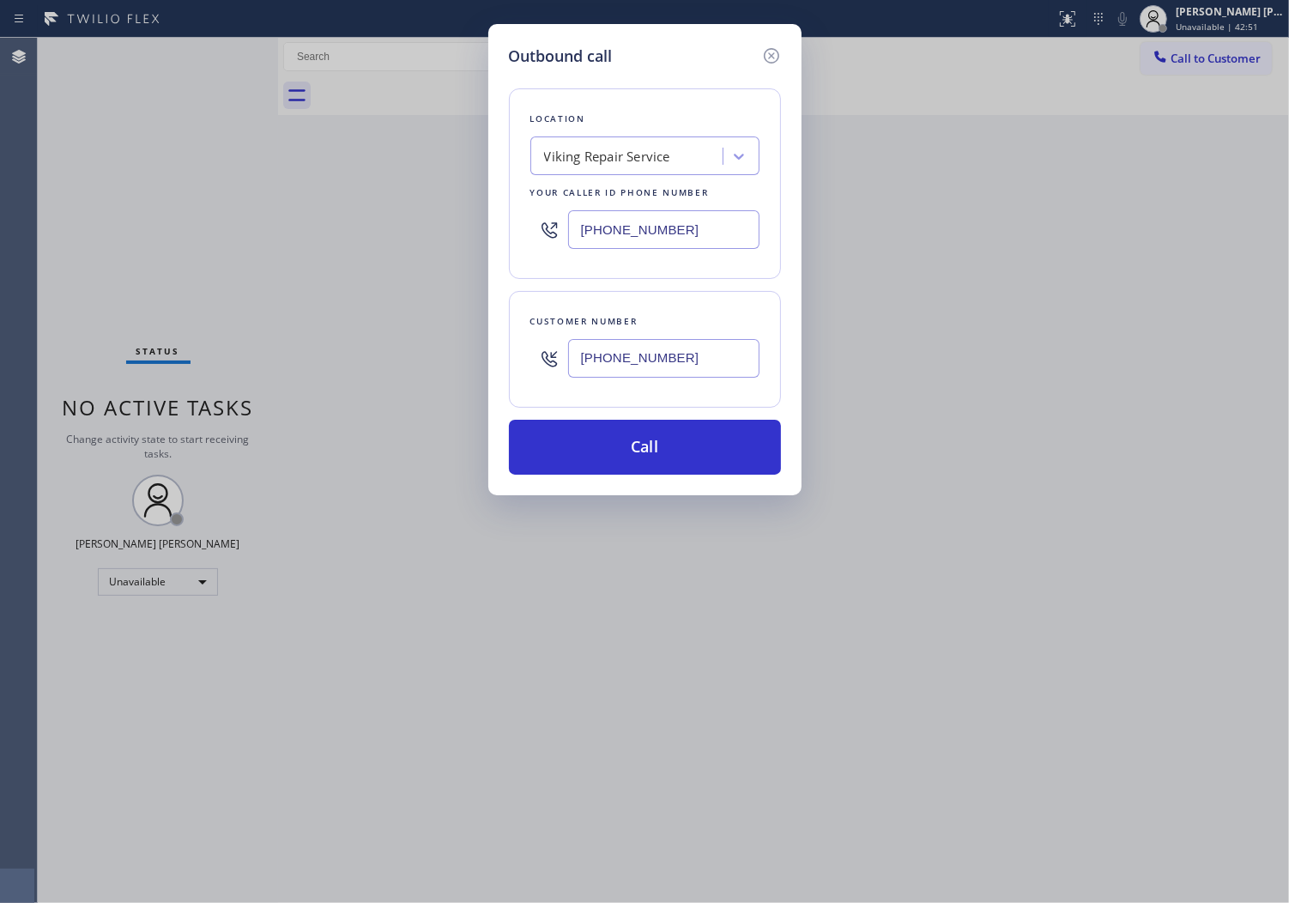
type input "[PHONE_NUMBER]"
click at [633, 225] on input "[PHONE_NUMBER]" at bounding box center [663, 229] width 191 height 39
paste input "669) 201-1130"
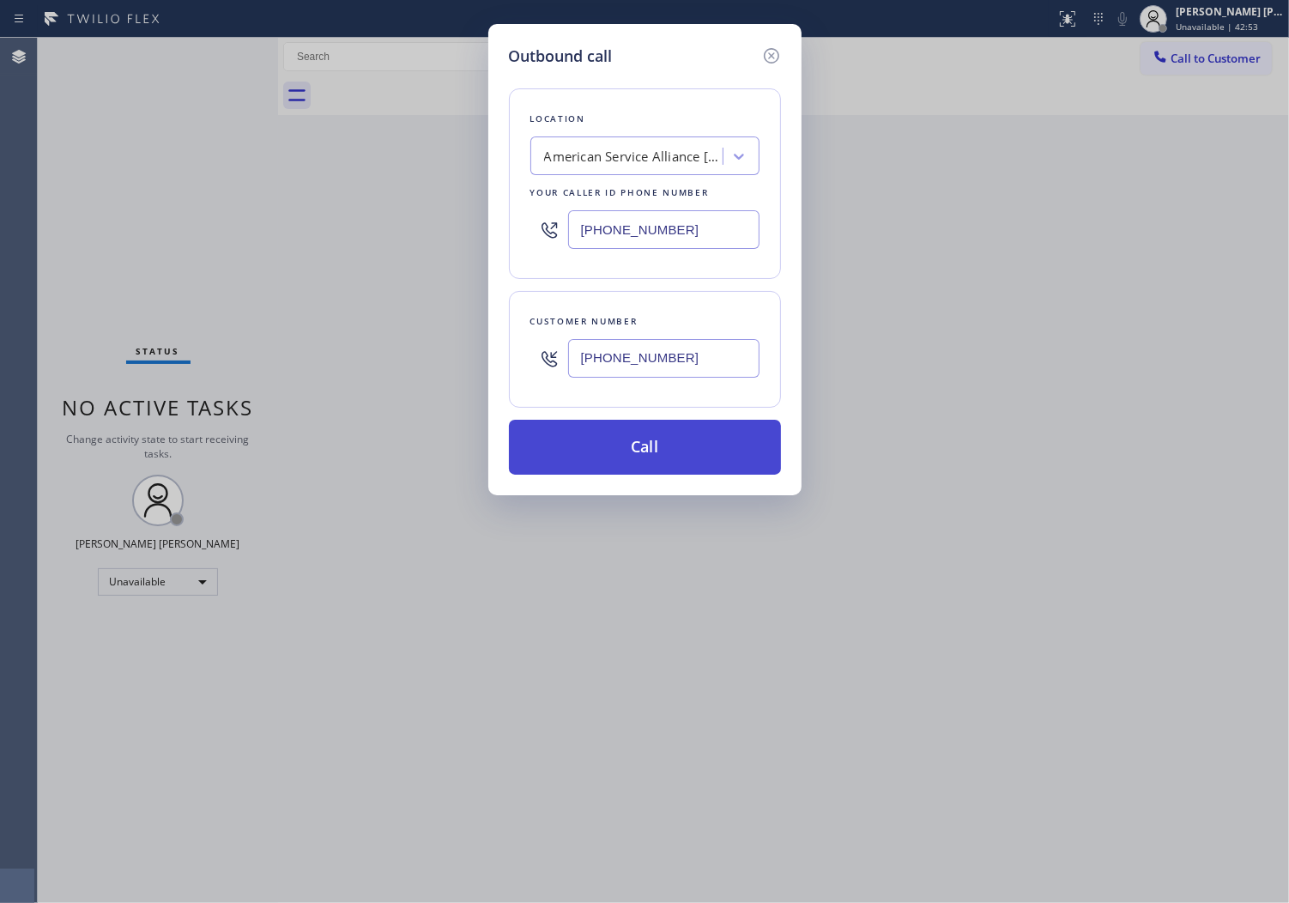
type input "[PHONE_NUMBER]"
click at [642, 445] on button "Call" at bounding box center [645, 447] width 272 height 55
drag, startPoint x: 642, startPoint y: 445, endPoint x: 872, endPoint y: 92, distance: 421.2
click at [642, 445] on button "Call" at bounding box center [645, 447] width 272 height 55
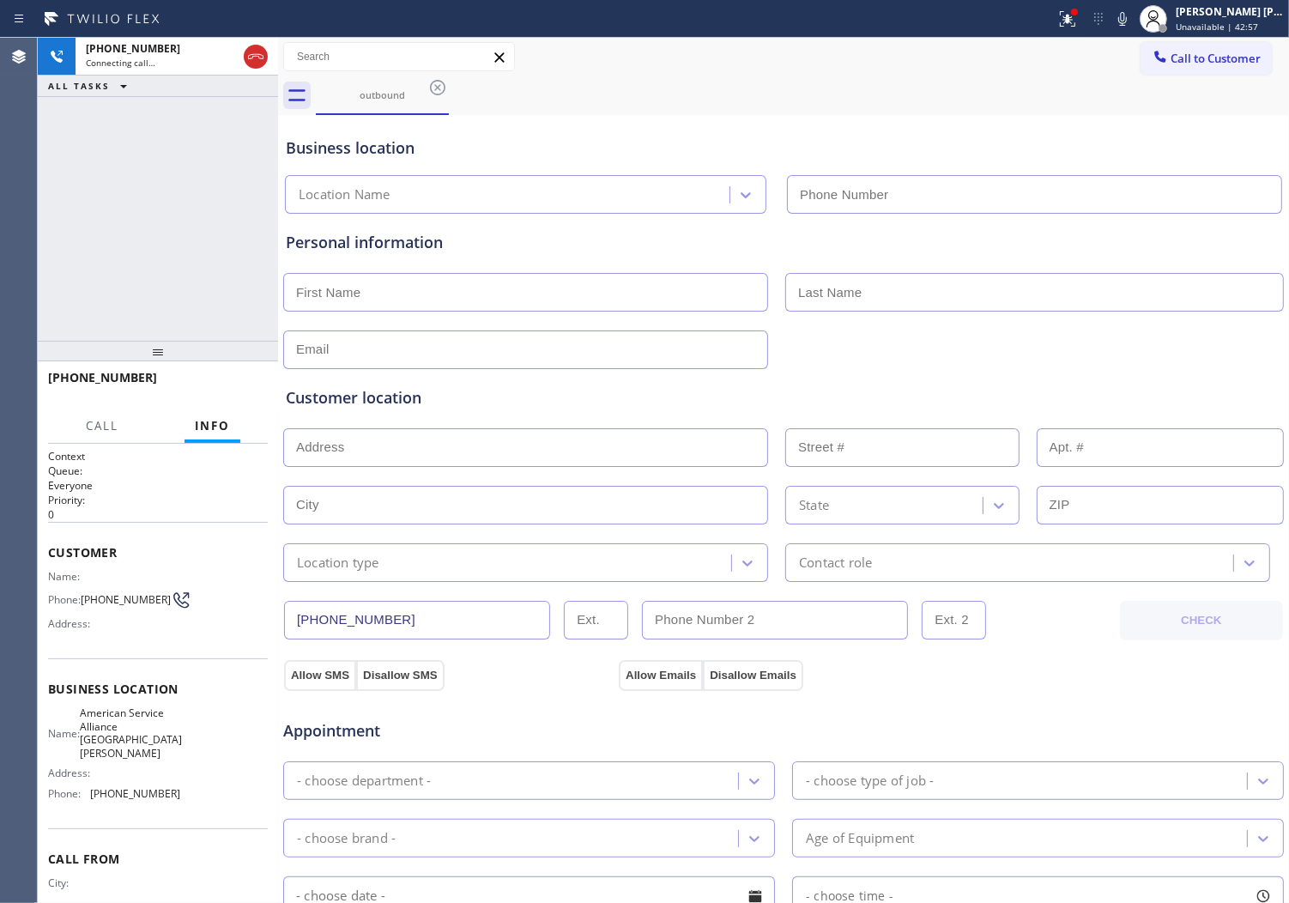
type input "[PHONE_NUMBER]"
click at [88, 384] on span "[PHONE_NUMBER]" at bounding box center [102, 377] width 109 height 16
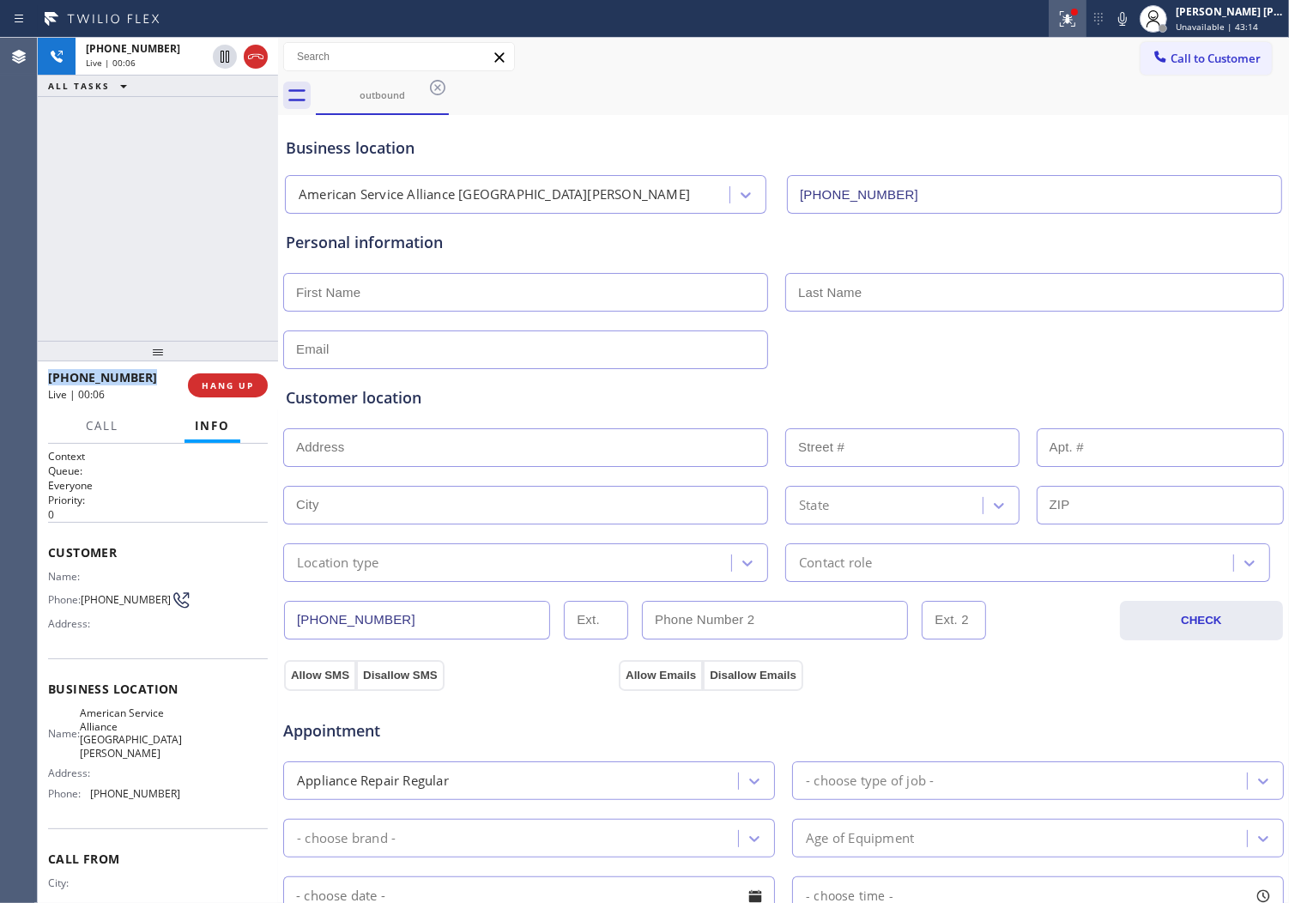
click at [1076, 21] on icon at bounding box center [1067, 18] width 15 height 15
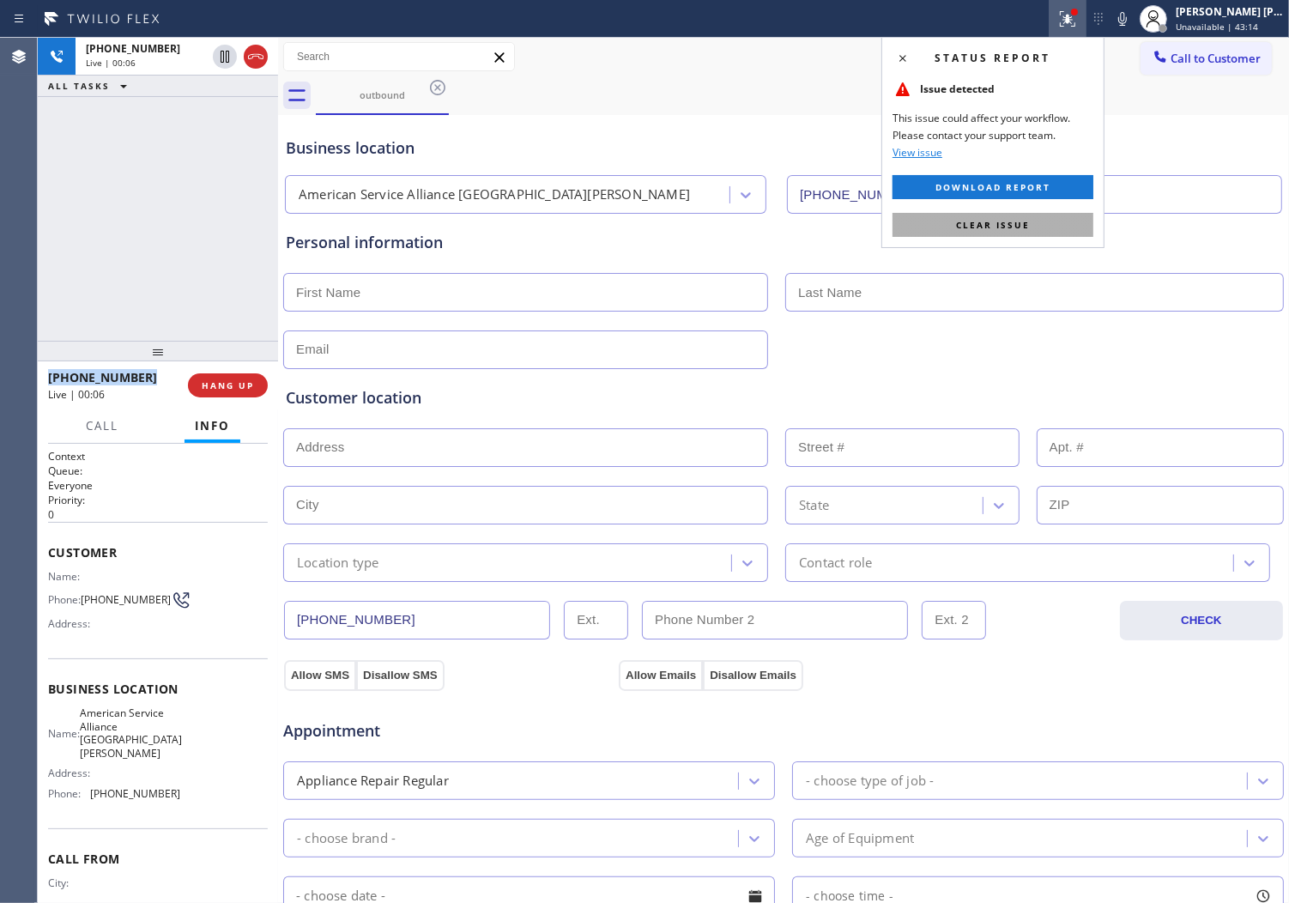
click at [1070, 226] on button "Clear issue" at bounding box center [993, 225] width 201 height 24
click at [1070, 226] on div "Personal information" at bounding box center [783, 291] width 1003 height 155
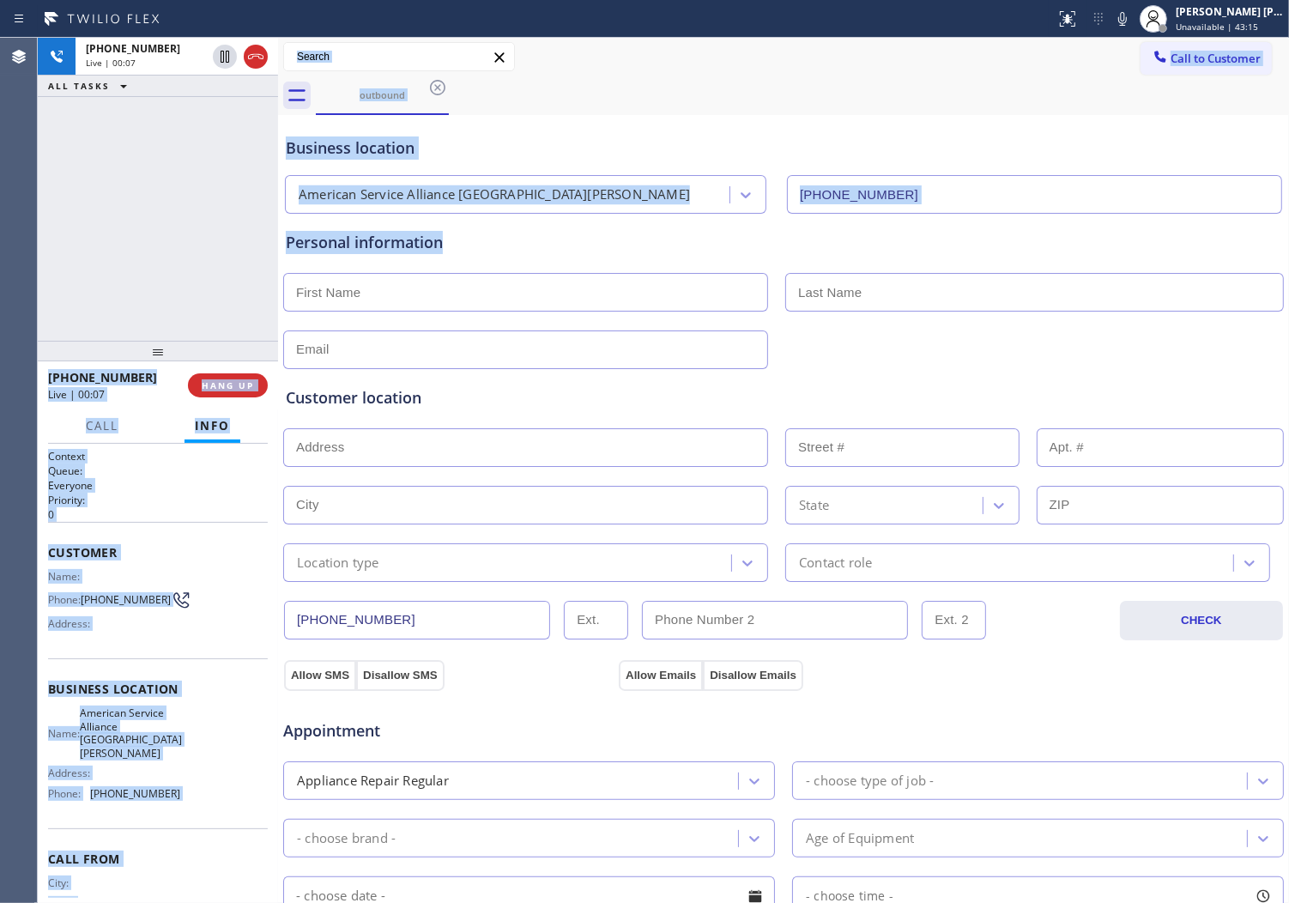
click at [783, 130] on div "Business location American Service Alliance [GEOGRAPHIC_DATA][PERSON_NAME] [PHO…" at bounding box center [783, 166] width 1003 height 94
click at [768, 123] on div "Business location American Service Alliance [GEOGRAPHIC_DATA][PERSON_NAME] [PHO…" at bounding box center [783, 166] width 1003 height 94
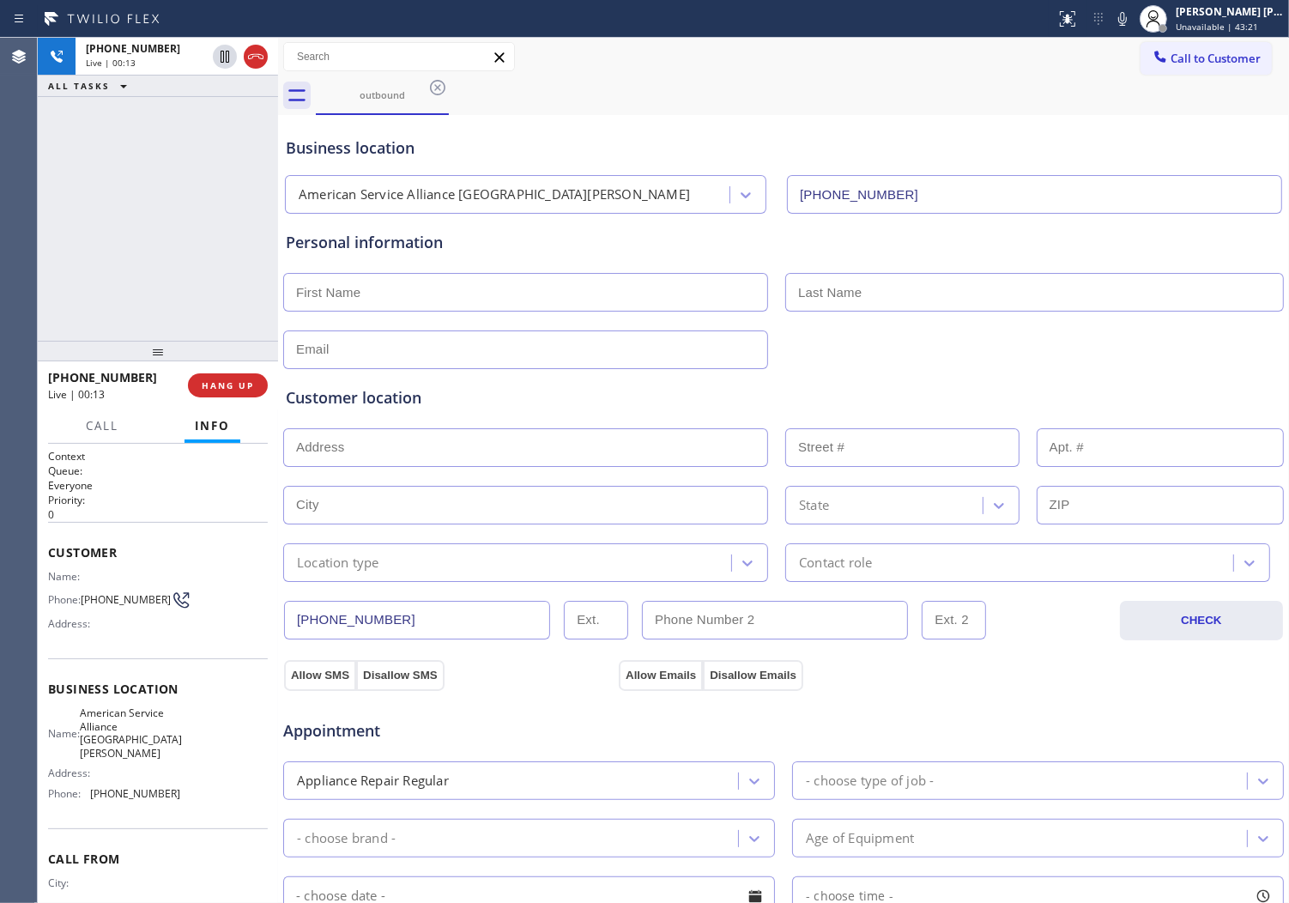
click at [392, 144] on div "Business location" at bounding box center [784, 147] width 996 height 23
click at [460, 137] on div "Business location" at bounding box center [784, 147] width 996 height 23
click at [371, 149] on div "Business location" at bounding box center [784, 147] width 996 height 23
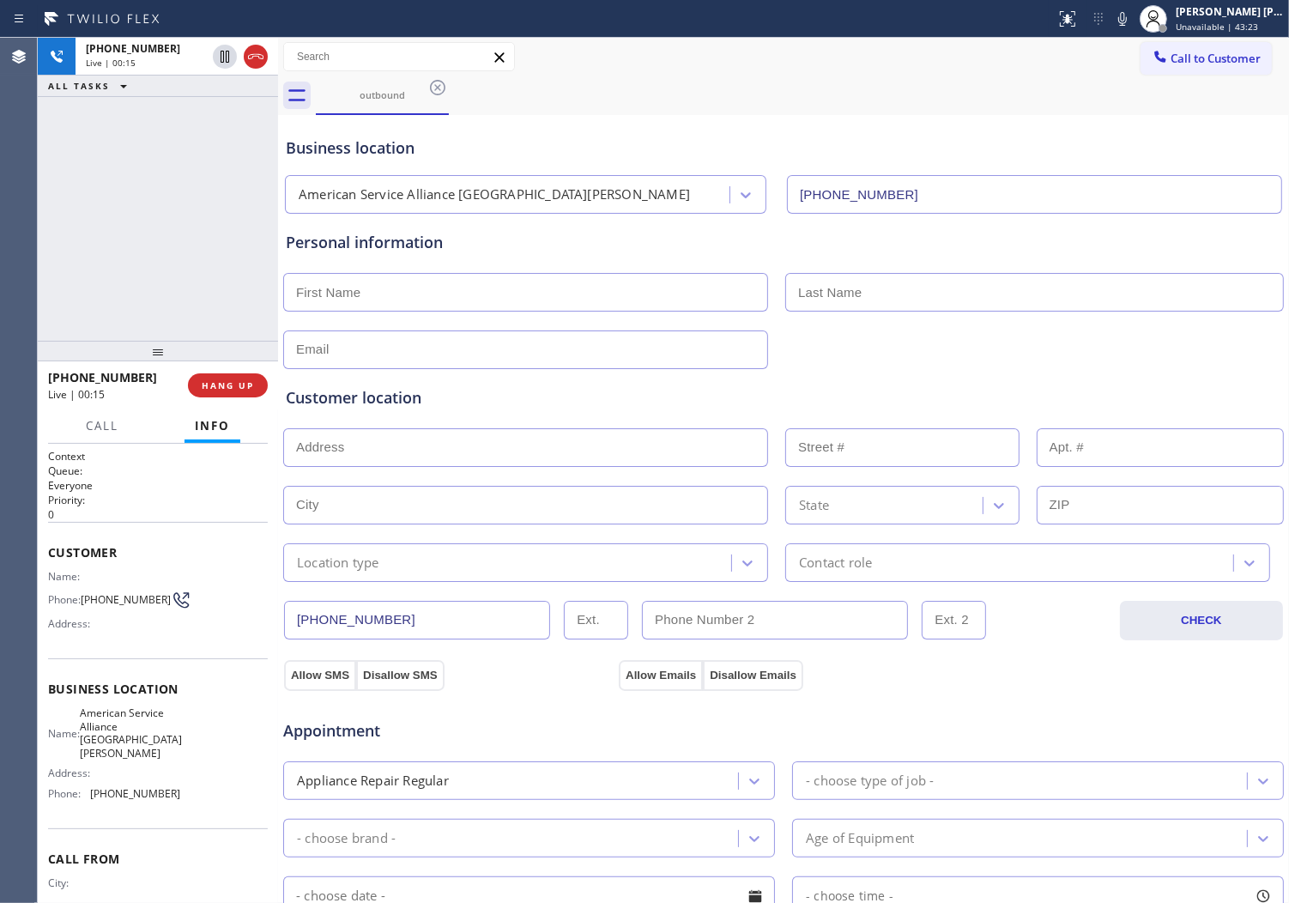
click at [371, 149] on div "Business location" at bounding box center [784, 147] width 996 height 23
click at [329, 146] on div "Business location" at bounding box center [784, 147] width 996 height 23
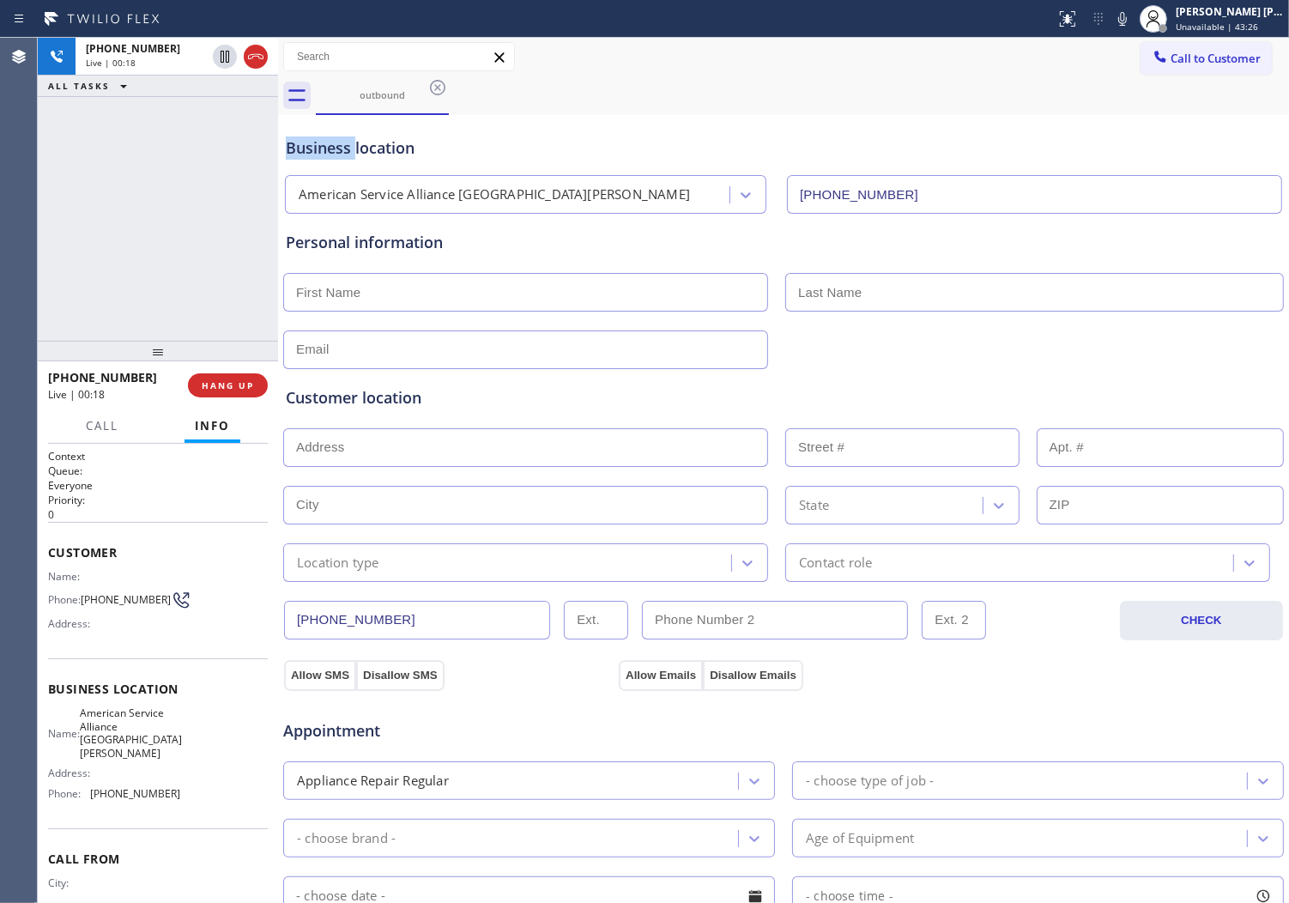
click at [375, 146] on div "Business location" at bounding box center [784, 147] width 996 height 23
click at [519, 120] on div "Business location American Service Alliance [GEOGRAPHIC_DATA][PERSON_NAME] [PHO…" at bounding box center [783, 166] width 1003 height 94
click at [519, 119] on div "Business location American Service Alliance [GEOGRAPHIC_DATA][PERSON_NAME] [PHO…" at bounding box center [783, 166] width 1003 height 94
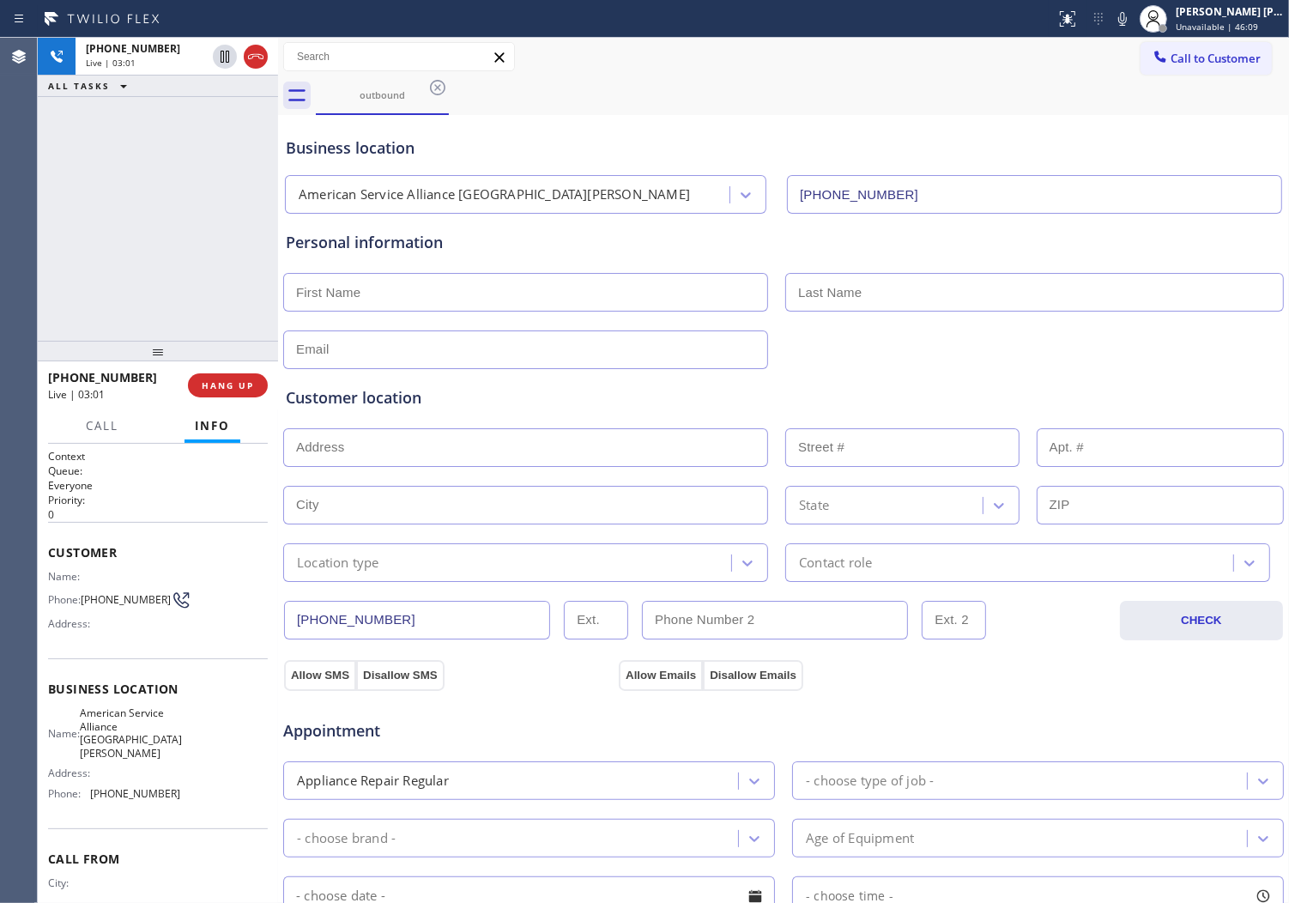
click at [361, 243] on div "Personal information" at bounding box center [784, 242] width 996 height 23
click at [361, 242] on div "Personal information" at bounding box center [784, 242] width 996 height 23
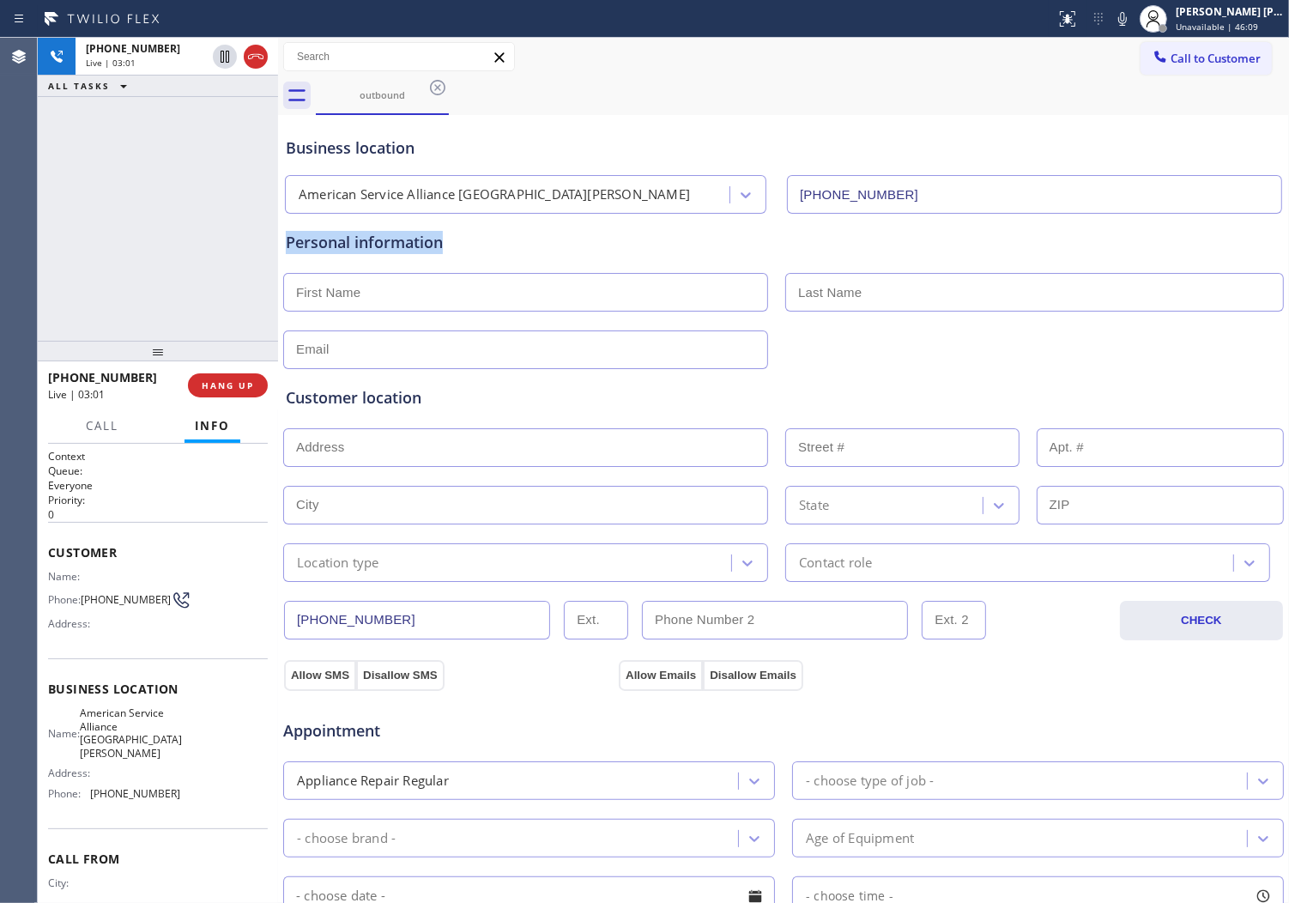
click at [504, 245] on div "Personal information" at bounding box center [784, 242] width 996 height 23
click at [398, 244] on div "Personal information" at bounding box center [784, 242] width 996 height 23
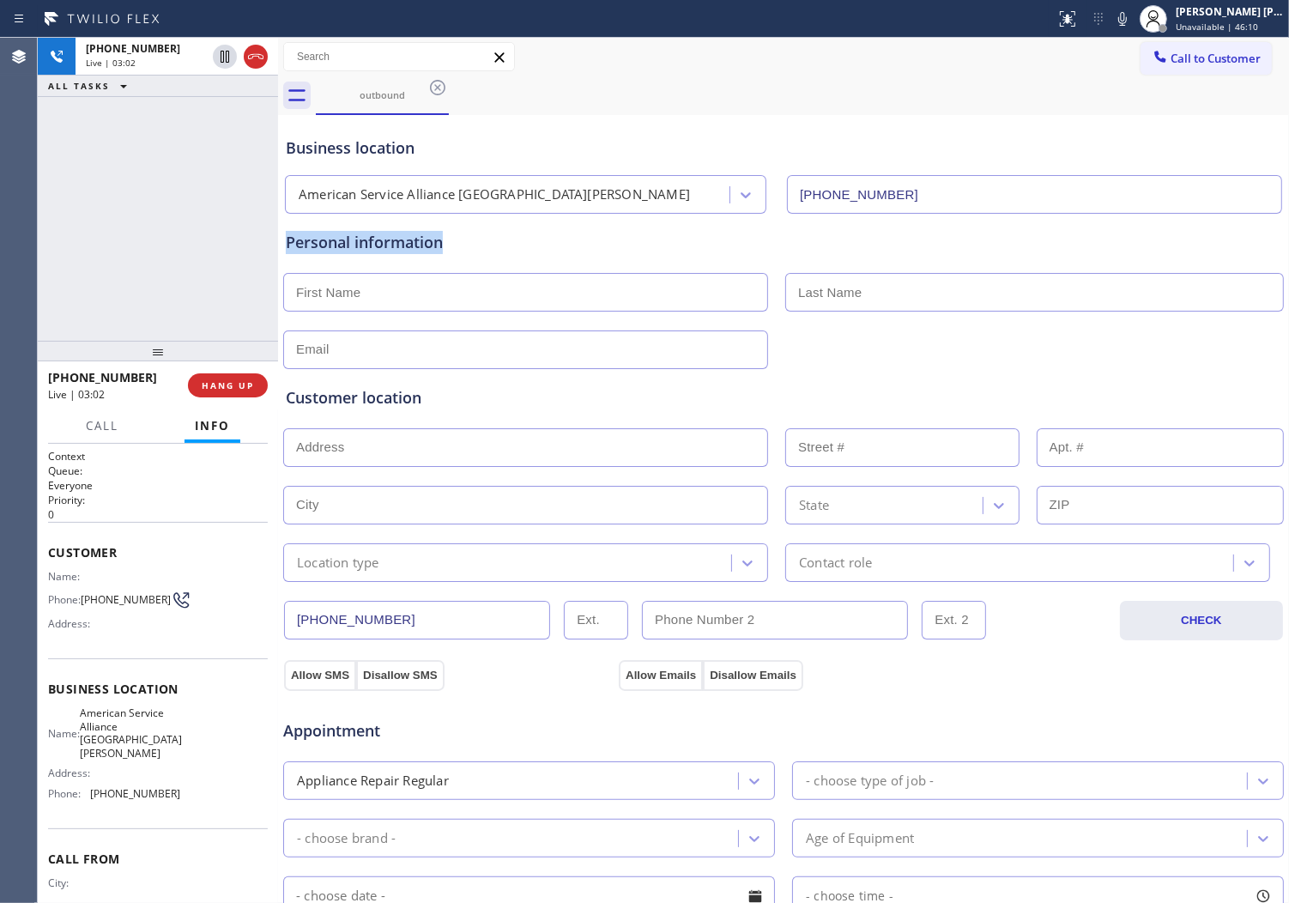
click at [347, 240] on div "Personal information" at bounding box center [784, 242] width 996 height 23
click at [446, 247] on div "Personal information" at bounding box center [784, 242] width 996 height 23
click at [406, 246] on div "Personal information" at bounding box center [784, 242] width 996 height 23
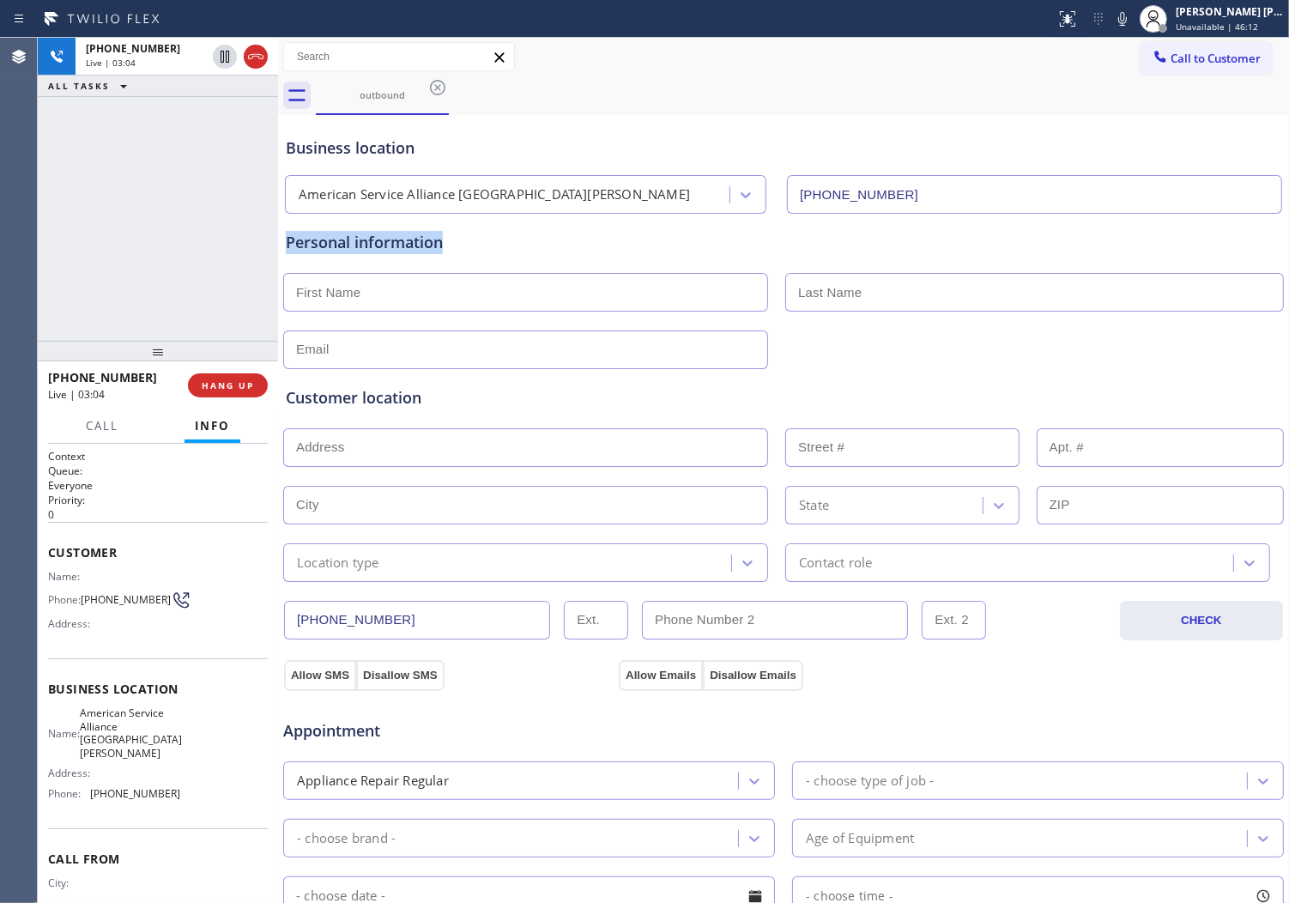
click at [474, 241] on div "Personal information" at bounding box center [784, 242] width 996 height 23
click at [446, 246] on div "Personal information" at bounding box center [784, 242] width 996 height 23
drag, startPoint x: 446, startPoint y: 246, endPoint x: 363, endPoint y: 243, distance: 83.3
click at [363, 243] on div "Personal information" at bounding box center [784, 242] width 996 height 23
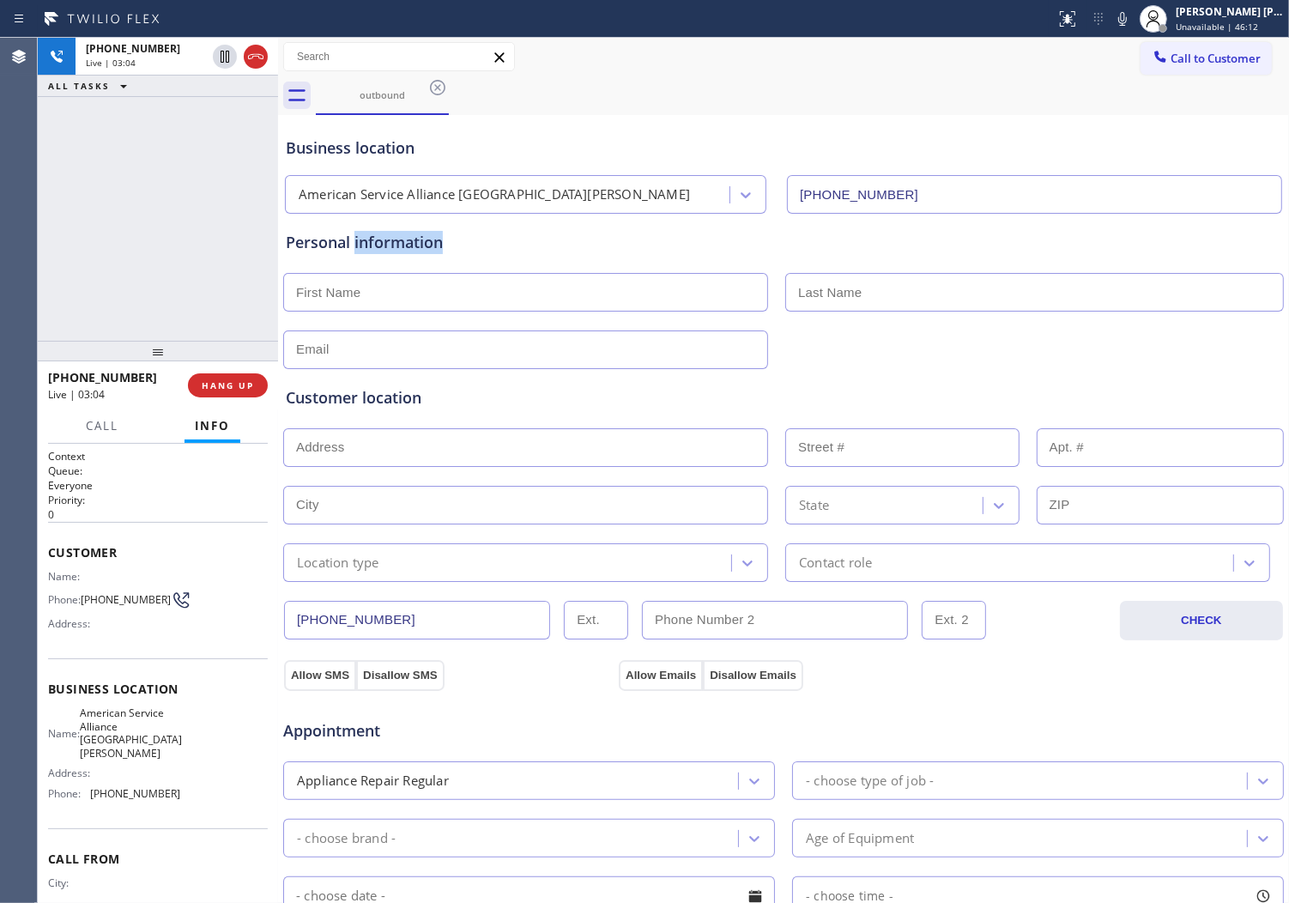
click at [363, 243] on div "Personal information" at bounding box center [784, 242] width 996 height 23
click at [469, 247] on div "Personal information" at bounding box center [784, 242] width 996 height 23
drag, startPoint x: 464, startPoint y: 245, endPoint x: 359, endPoint y: 243, distance: 104.7
click at [359, 243] on div "Personal information" at bounding box center [784, 242] width 996 height 23
click at [379, 244] on div "Personal information" at bounding box center [784, 242] width 996 height 23
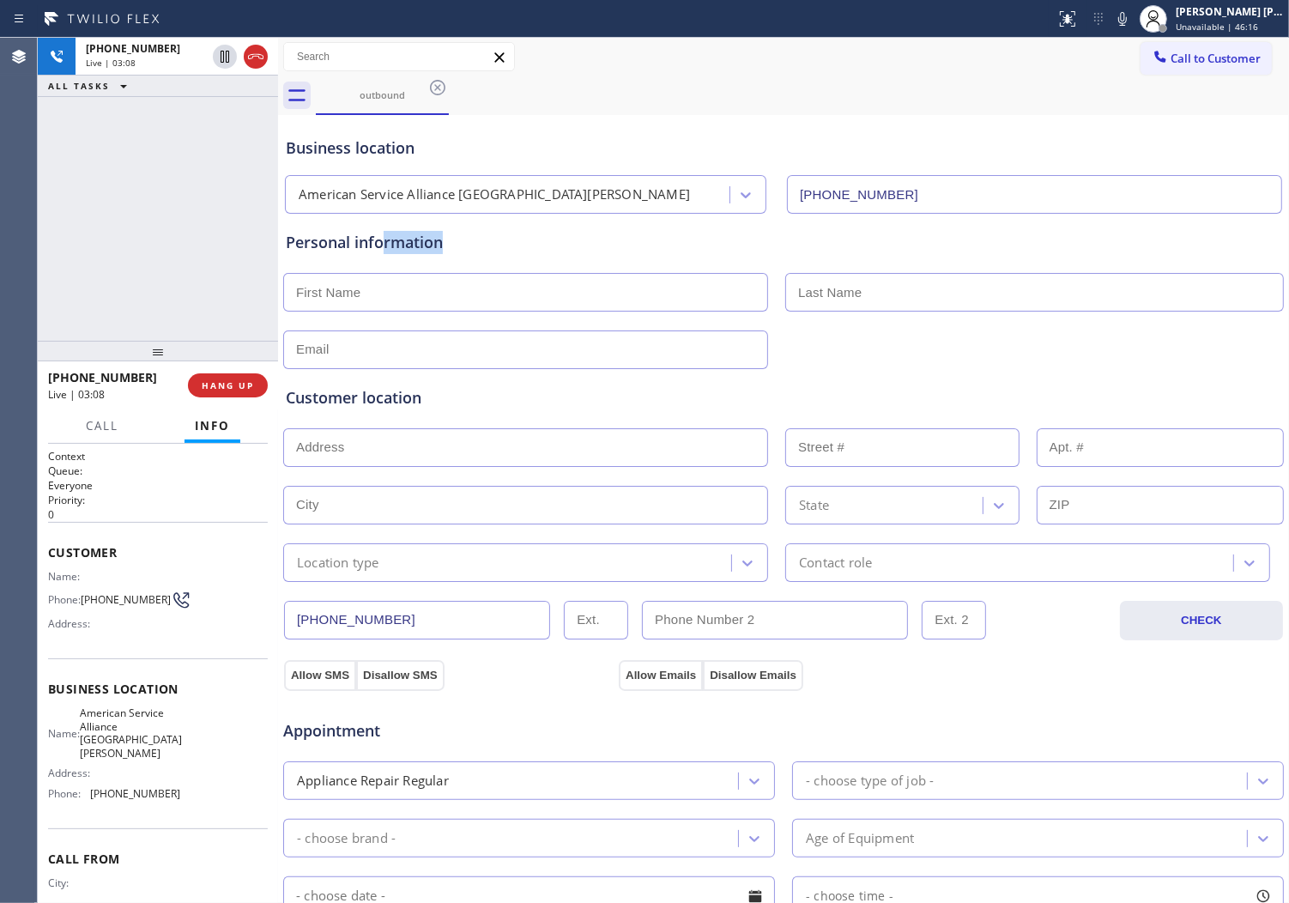
click at [379, 244] on div "Personal information" at bounding box center [784, 242] width 996 height 23
click at [479, 241] on div "Personal information" at bounding box center [784, 242] width 996 height 23
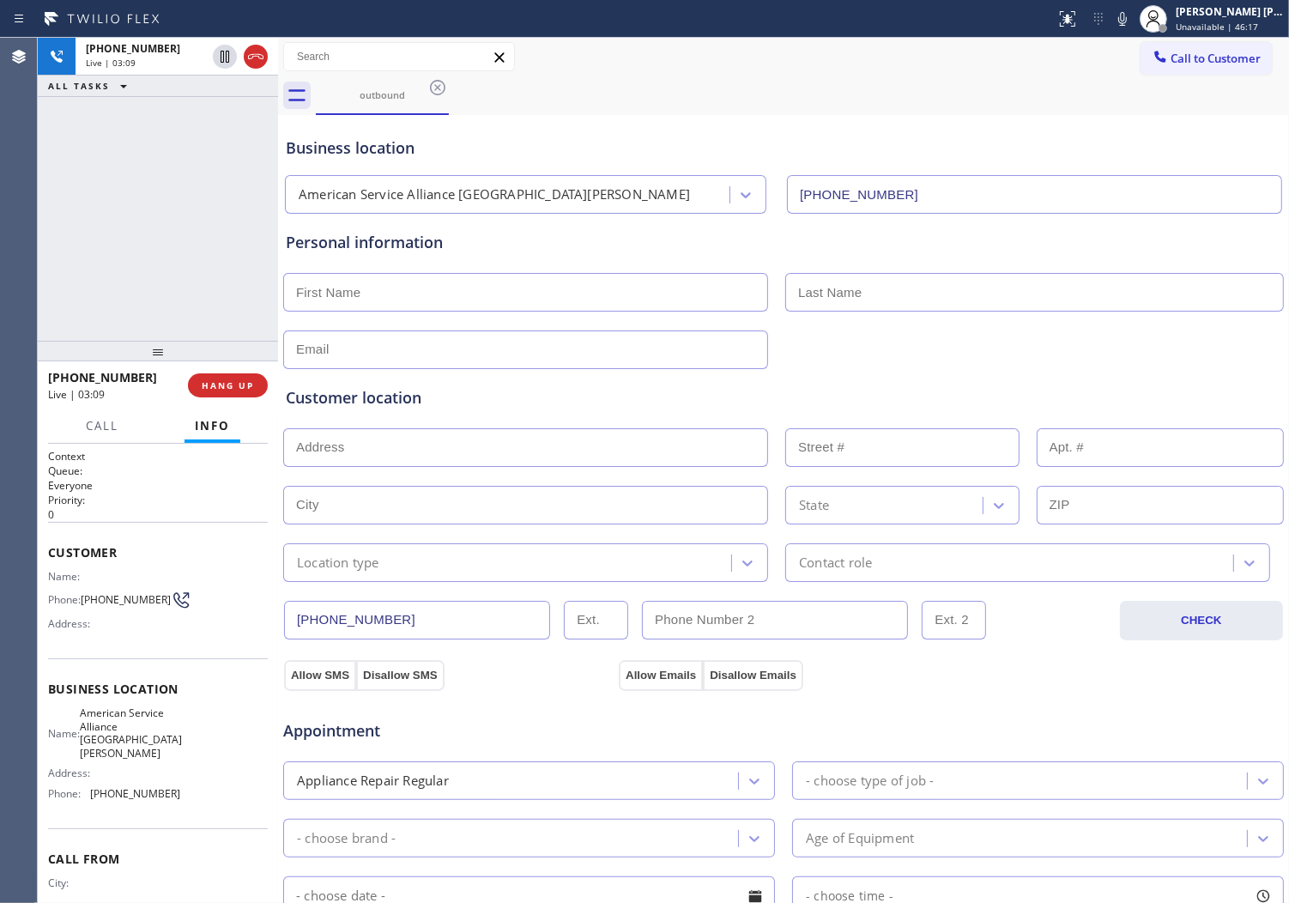
click at [479, 241] on div "Personal information" at bounding box center [784, 242] width 996 height 23
click at [373, 239] on div "Personal information" at bounding box center [784, 242] width 996 height 23
click at [522, 264] on div "Personal information" at bounding box center [784, 300] width 996 height 138
click at [397, 152] on div "Business location" at bounding box center [784, 147] width 996 height 23
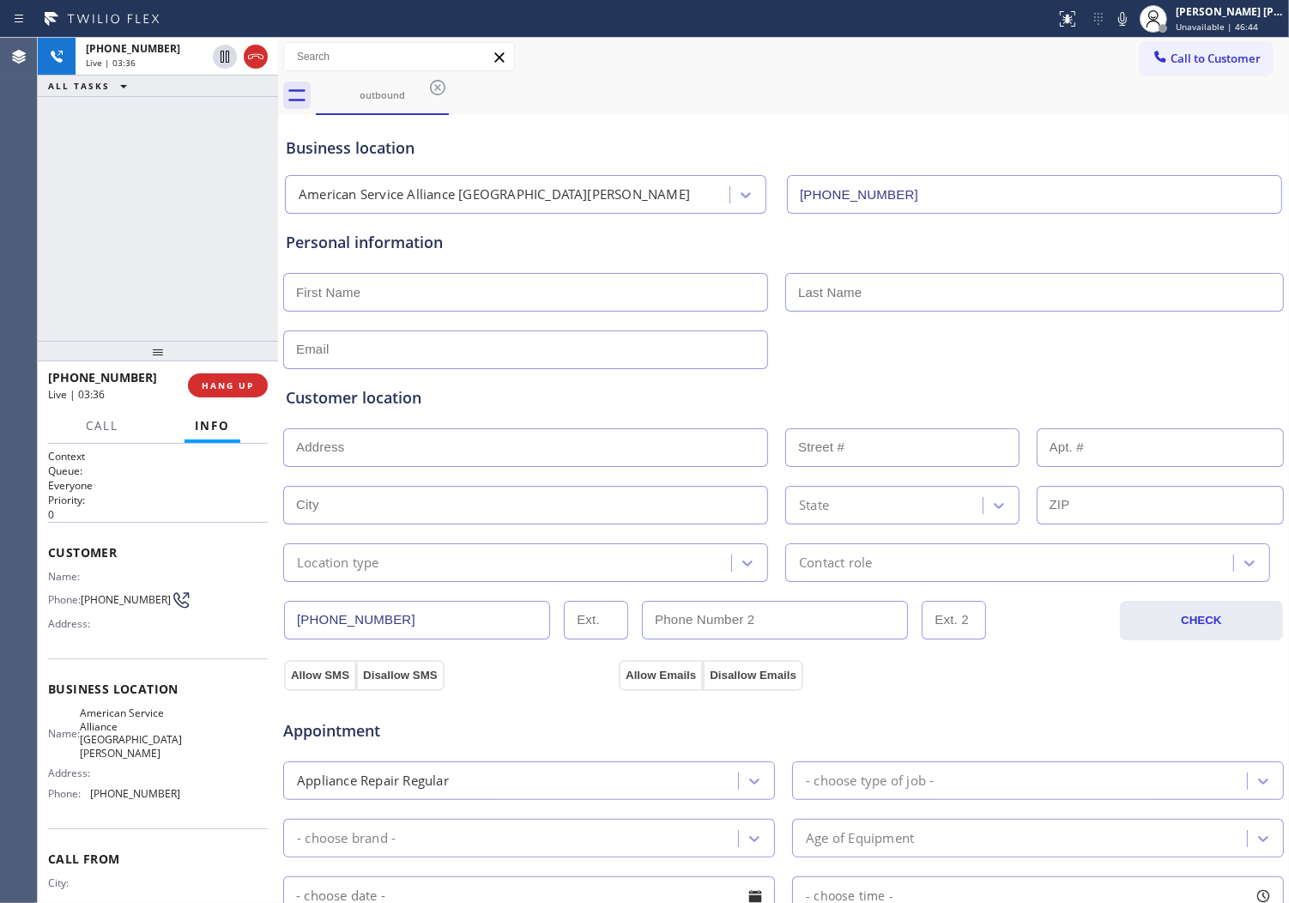
click at [397, 152] on div "Business location" at bounding box center [784, 147] width 996 height 23
click at [442, 144] on div "Business location" at bounding box center [784, 147] width 996 height 23
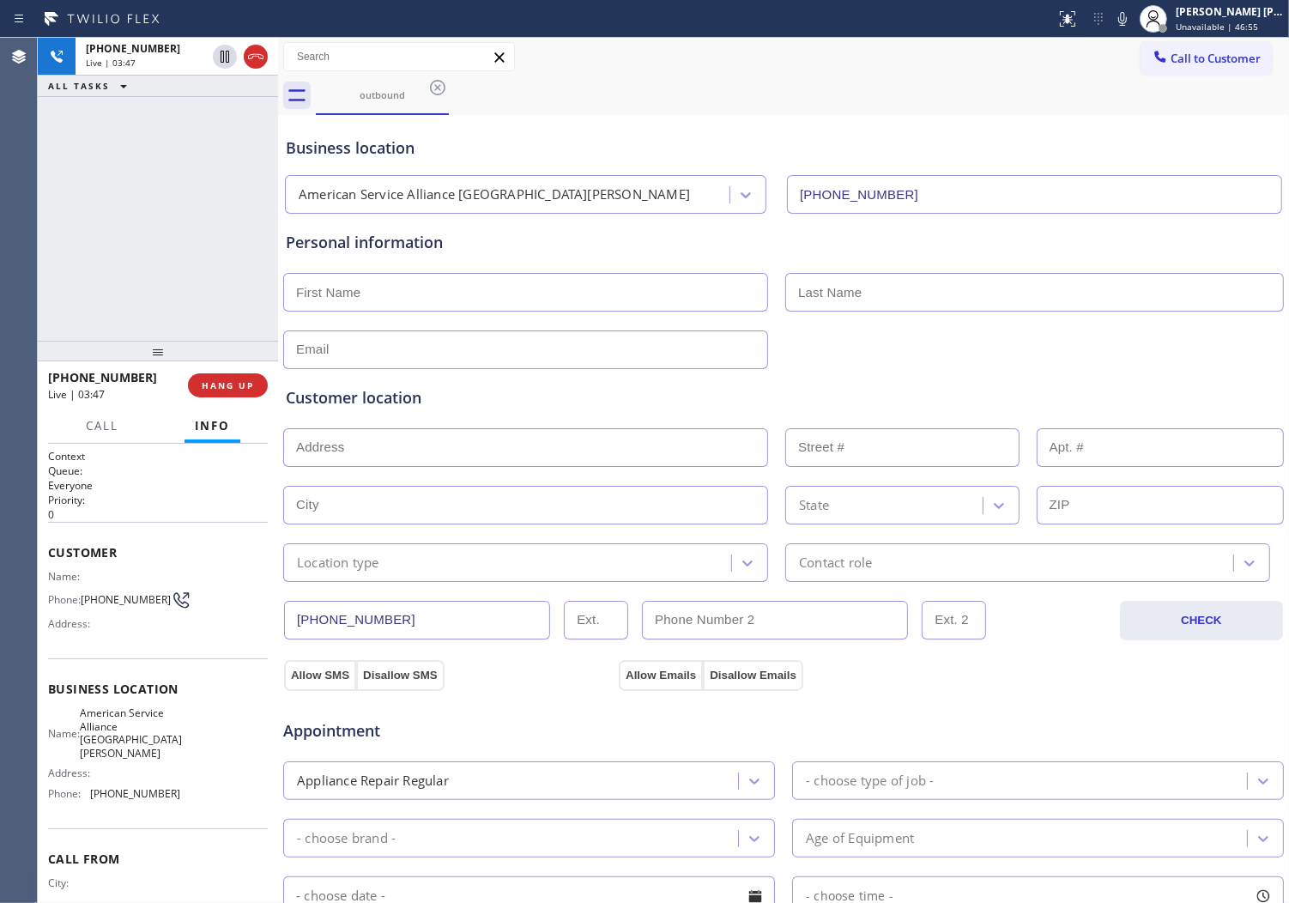
click at [50, 320] on div "[PHONE_NUMBER] Live | 03:47 ALL TASKS ALL TASKS ACTIVE TASKS TASKS IN WRAP UP" at bounding box center [158, 189] width 240 height 303
click at [387, 236] on div "Personal information" at bounding box center [784, 242] width 996 height 23
click at [388, 237] on div "Personal information" at bounding box center [784, 242] width 996 height 23
click at [390, 238] on div "Personal information" at bounding box center [784, 242] width 996 height 23
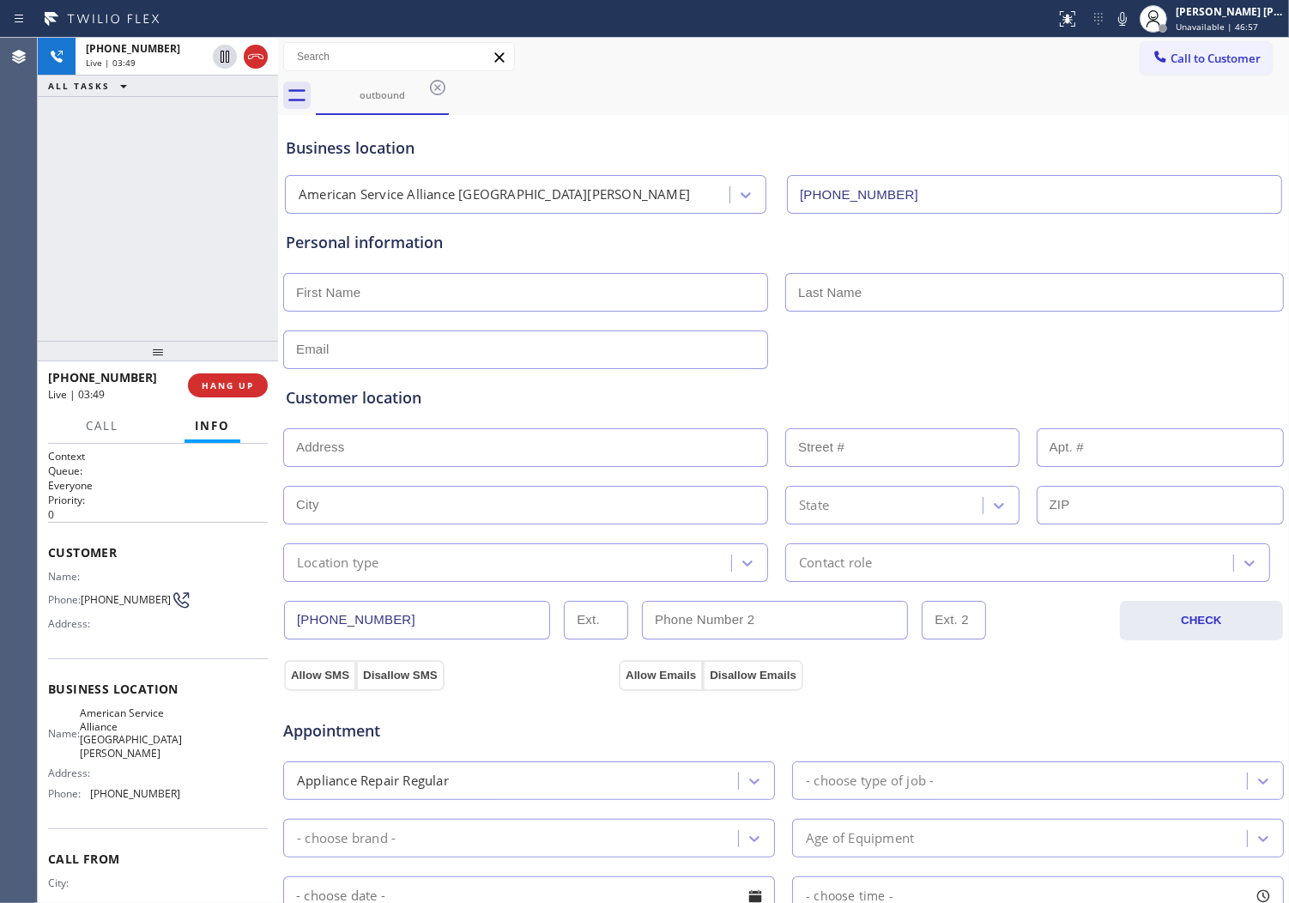
click at [383, 153] on div "Business location" at bounding box center [784, 147] width 996 height 23
click at [489, 143] on div "Business location" at bounding box center [784, 147] width 996 height 23
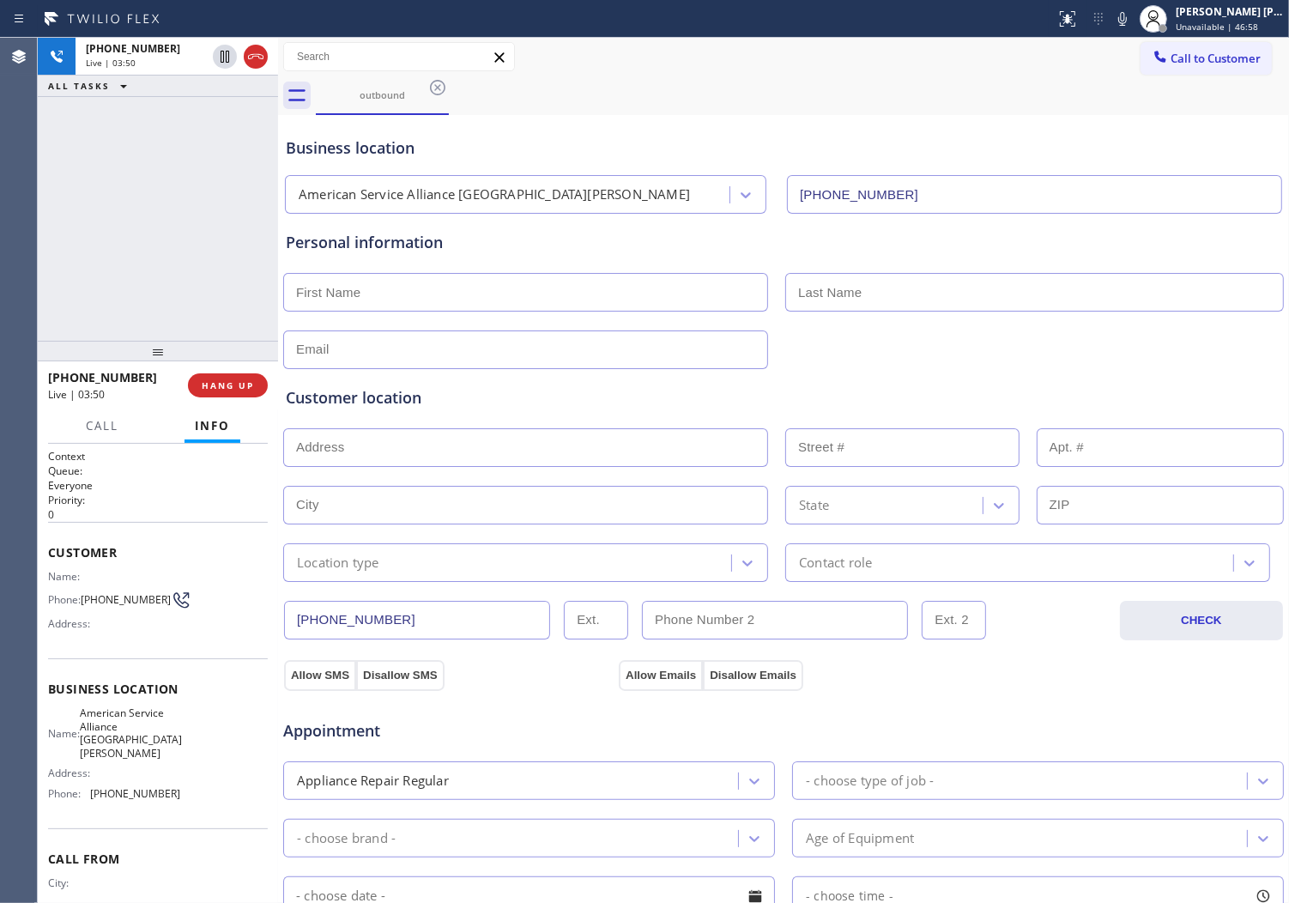
click at [409, 232] on div "Personal information" at bounding box center [784, 242] width 996 height 23
click at [408, 233] on div "Personal information" at bounding box center [784, 242] width 996 height 23
drag, startPoint x: 408, startPoint y: 233, endPoint x: 404, endPoint y: 211, distance: 21.7
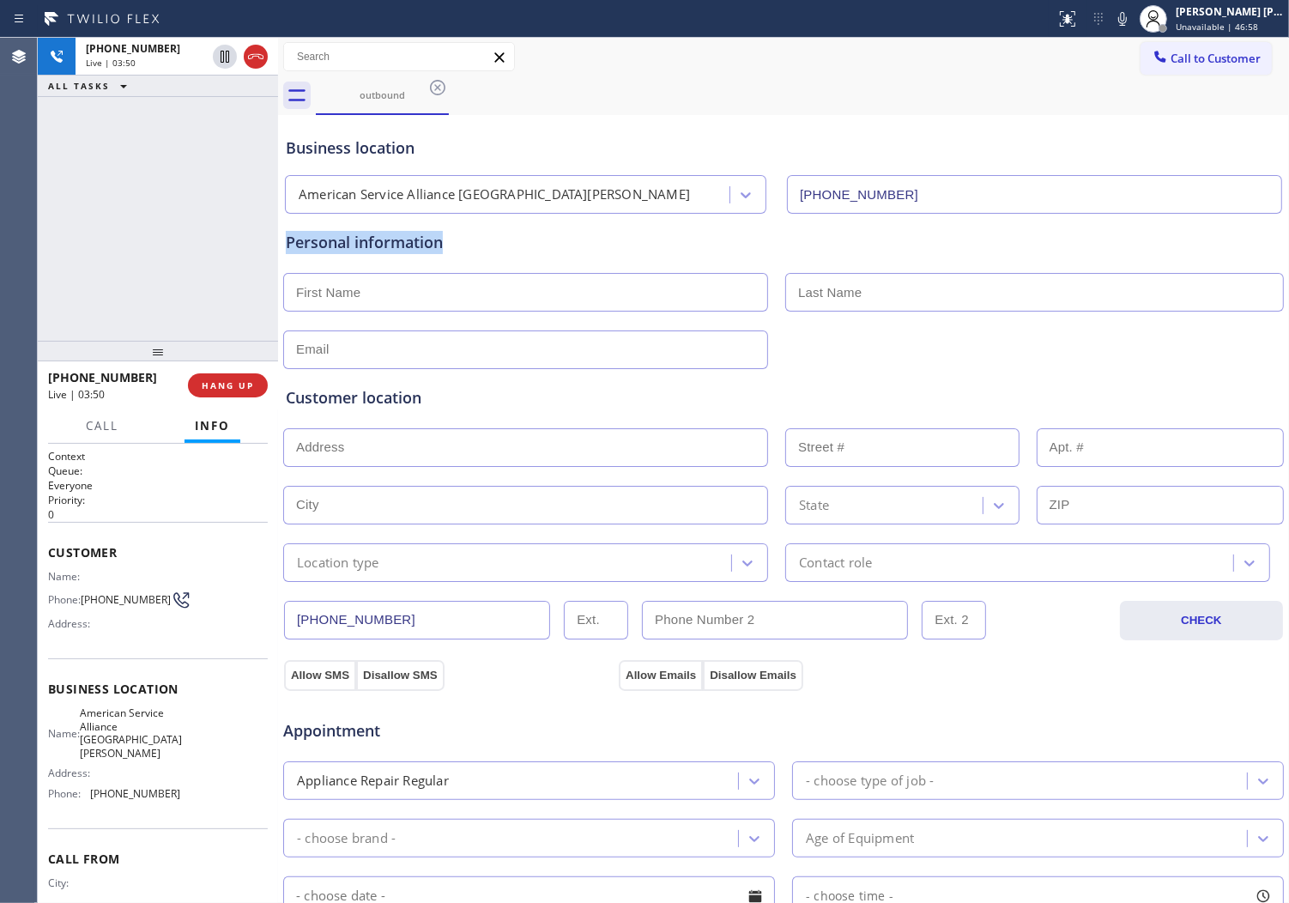
click at [408, 233] on div "Personal information" at bounding box center [784, 242] width 996 height 23
click at [393, 151] on div "Business location" at bounding box center [784, 147] width 996 height 23
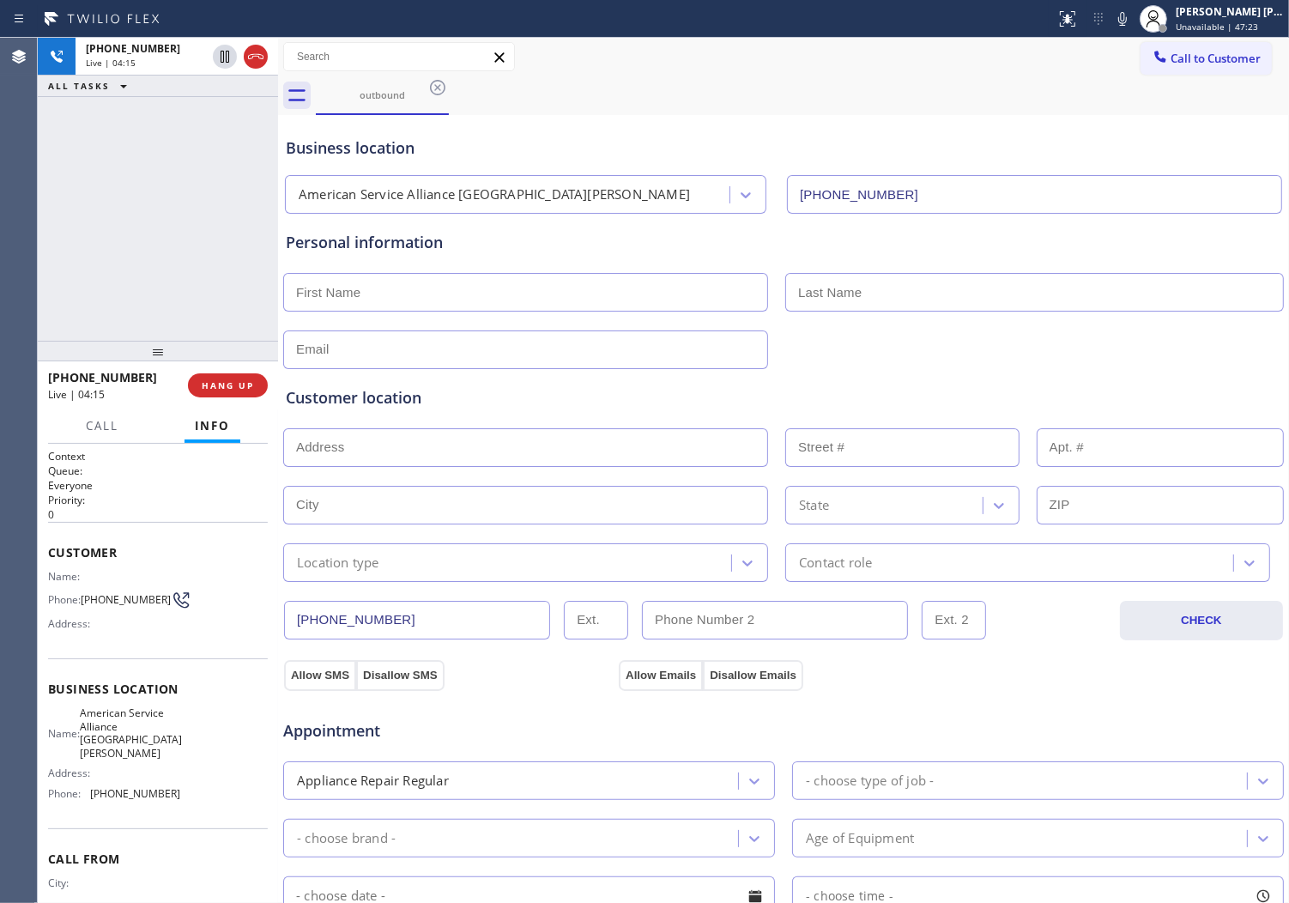
click at [885, 110] on div "outbound" at bounding box center [802, 95] width 973 height 39
click at [389, 290] on input "text" at bounding box center [525, 292] width 485 height 39
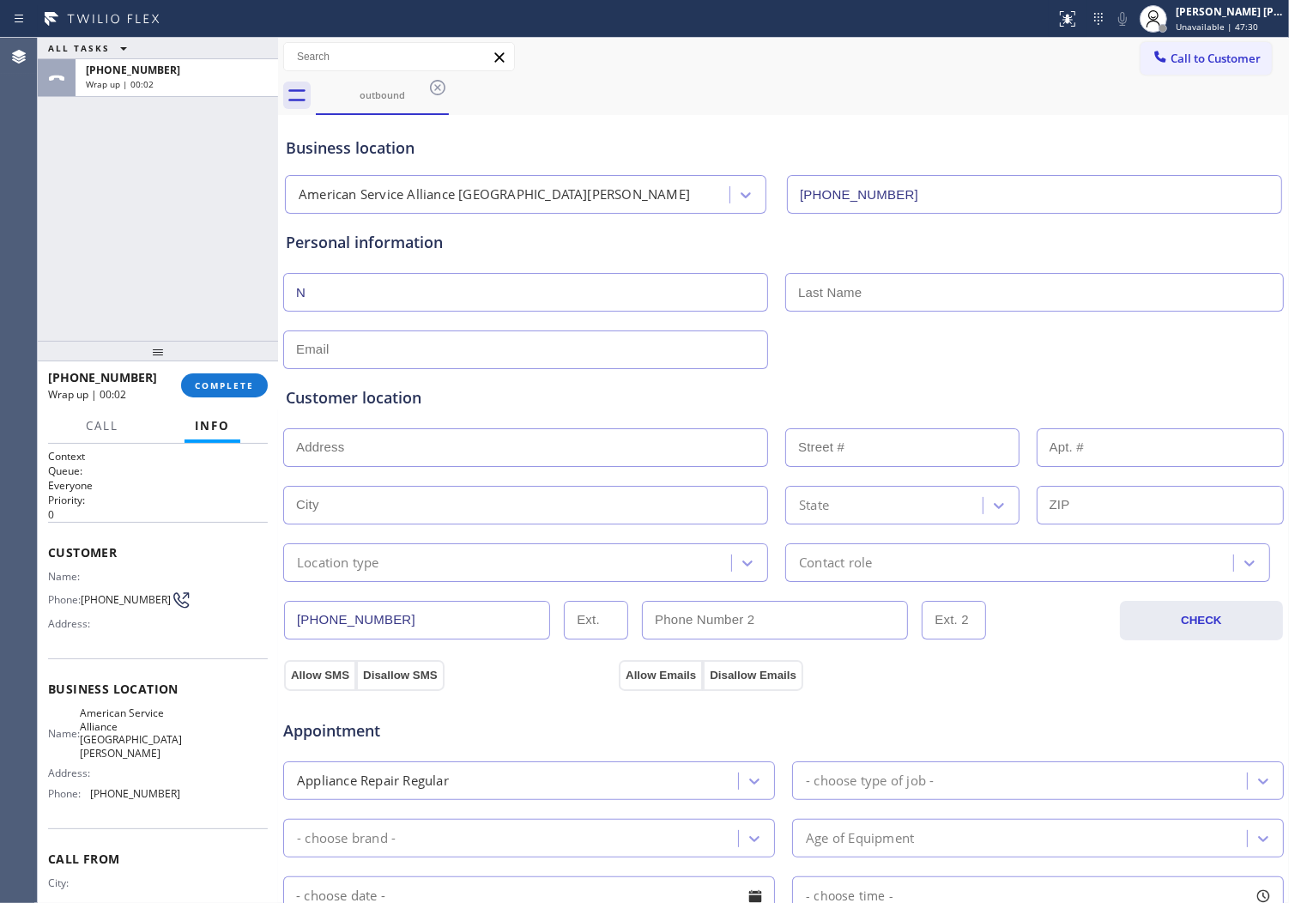
type input "N"
type input "i"
type input "N"
click at [889, 312] on div "Personal information" at bounding box center [784, 300] width 996 height 138
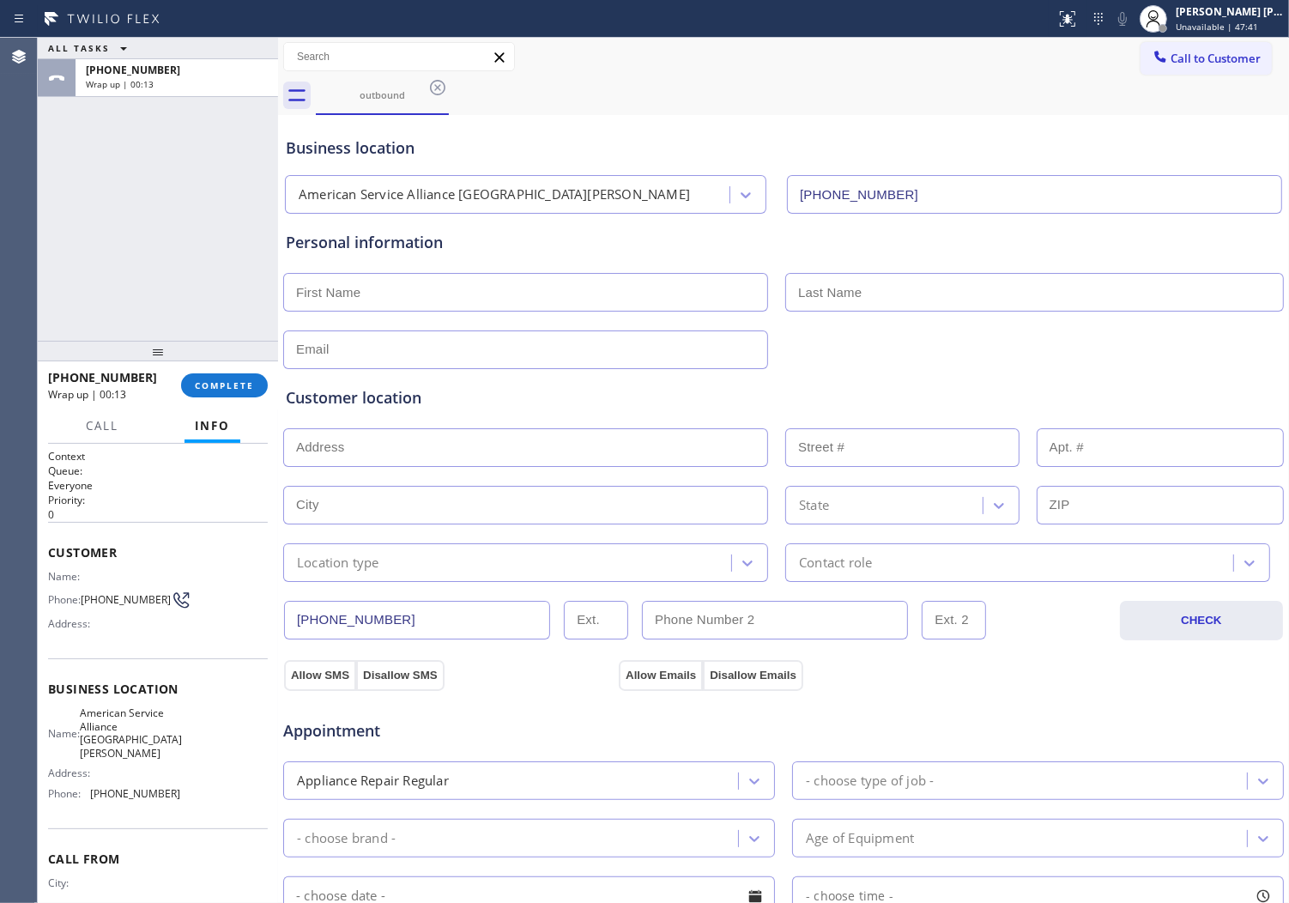
click at [887, 293] on input "text" at bounding box center [1034, 292] width 499 height 39
type input "M"
click at [371, 320] on div "Personal information" at bounding box center [784, 300] width 996 height 138
click at [388, 300] on input "text" at bounding box center [525, 292] width 485 height 39
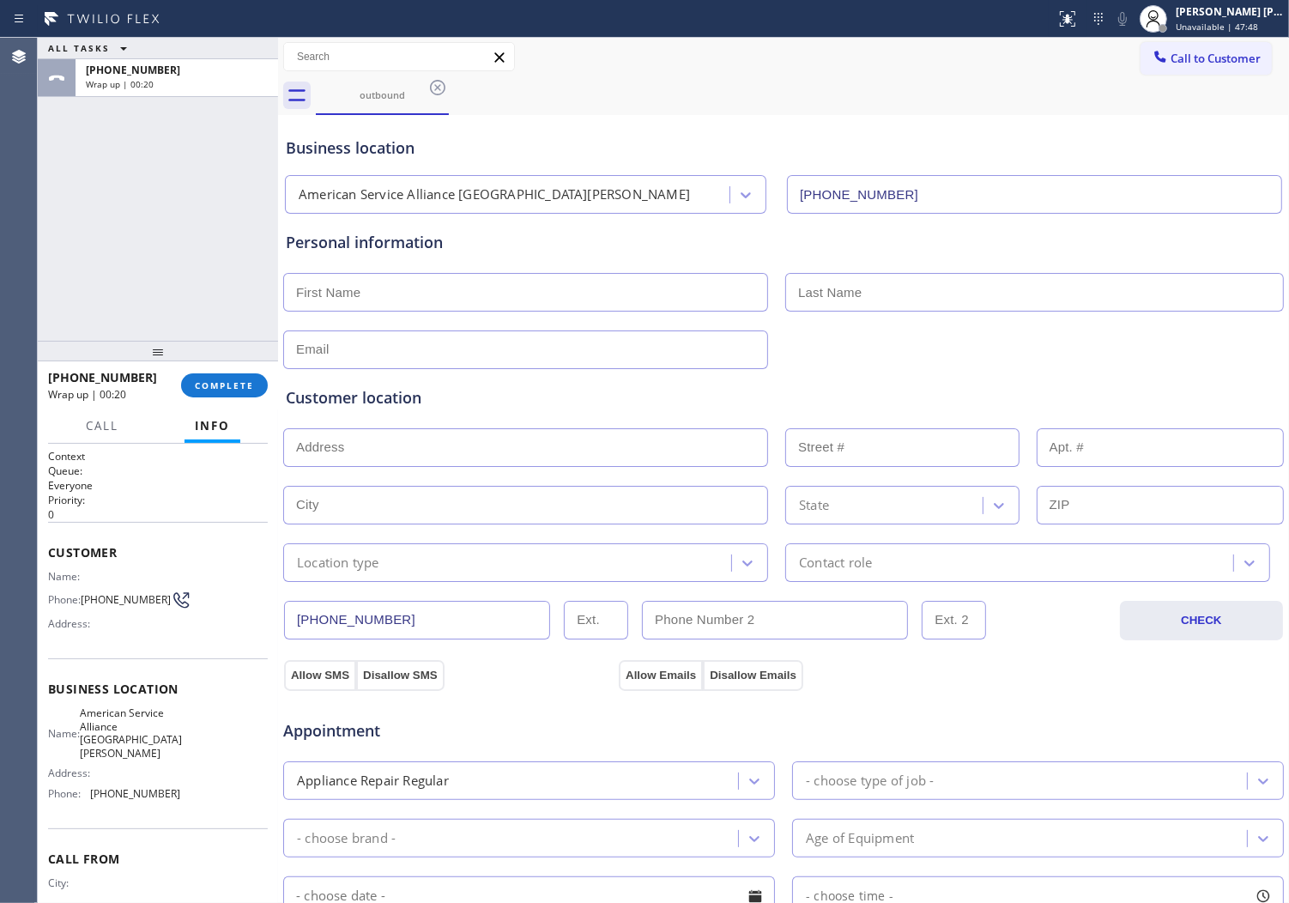
click at [388, 300] on input "text" at bounding box center [525, 292] width 485 height 39
type input "Ms"
drag, startPoint x: 842, startPoint y: 313, endPoint x: 846, endPoint y: 304, distance: 10.0
click at [844, 309] on div "Personal information Ms" at bounding box center [784, 300] width 996 height 138
click at [846, 301] on input "text" at bounding box center [1034, 292] width 499 height 39
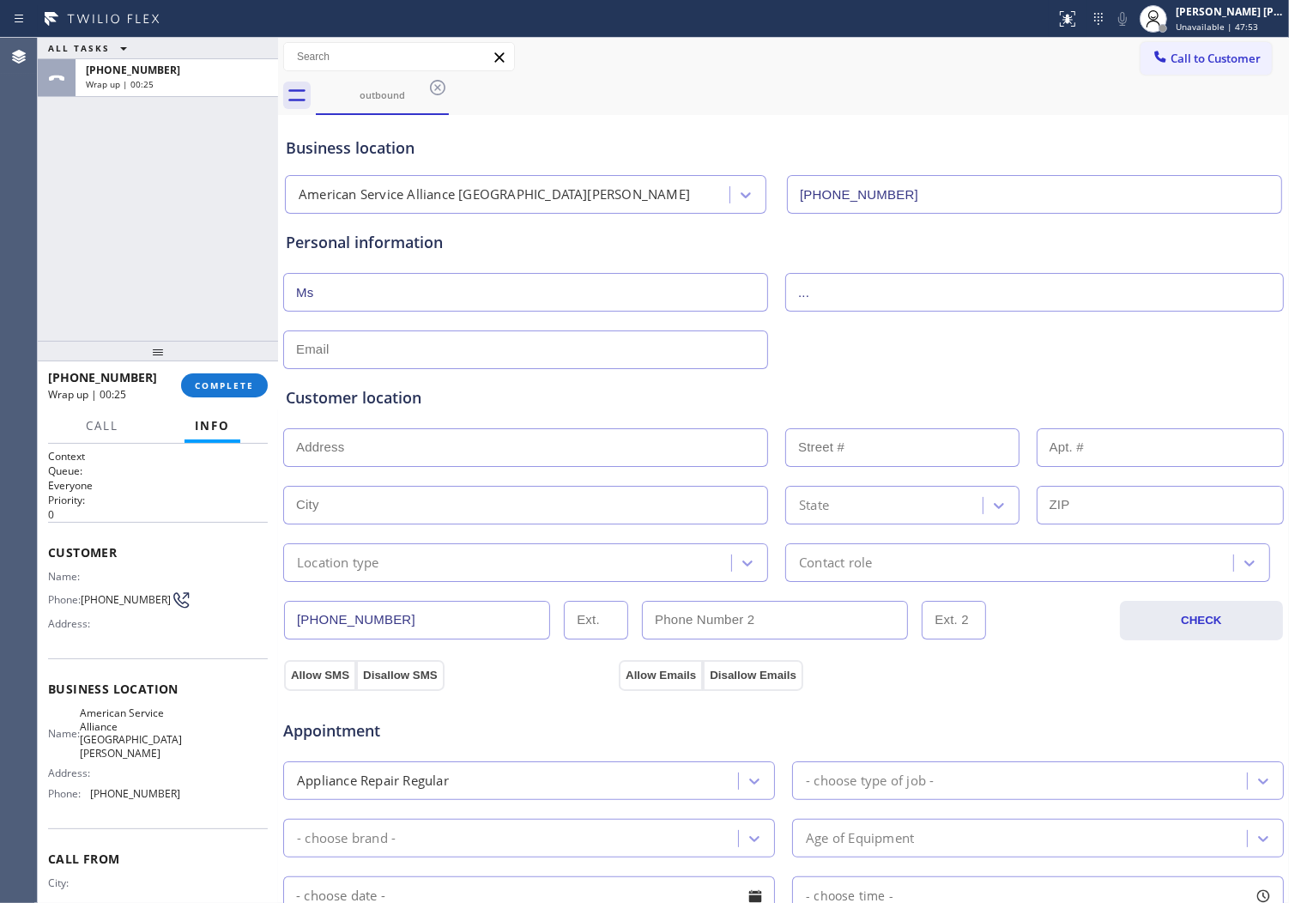
type input "..."
click at [482, 372] on div "Customer location >> ADD NEW ADDRESS << + NEW ADDRESS State Location type Conta…" at bounding box center [783, 475] width 1003 height 213
drag, startPoint x: 479, startPoint y: 374, endPoint x: 470, endPoint y: 355, distance: 20.7
click at [478, 373] on div "Customer location >> ADD NEW ADDRESS << + NEW ADDRESS State Location type Conta…" at bounding box center [783, 475] width 1003 height 213
click at [470, 355] on input "text" at bounding box center [525, 349] width 485 height 39
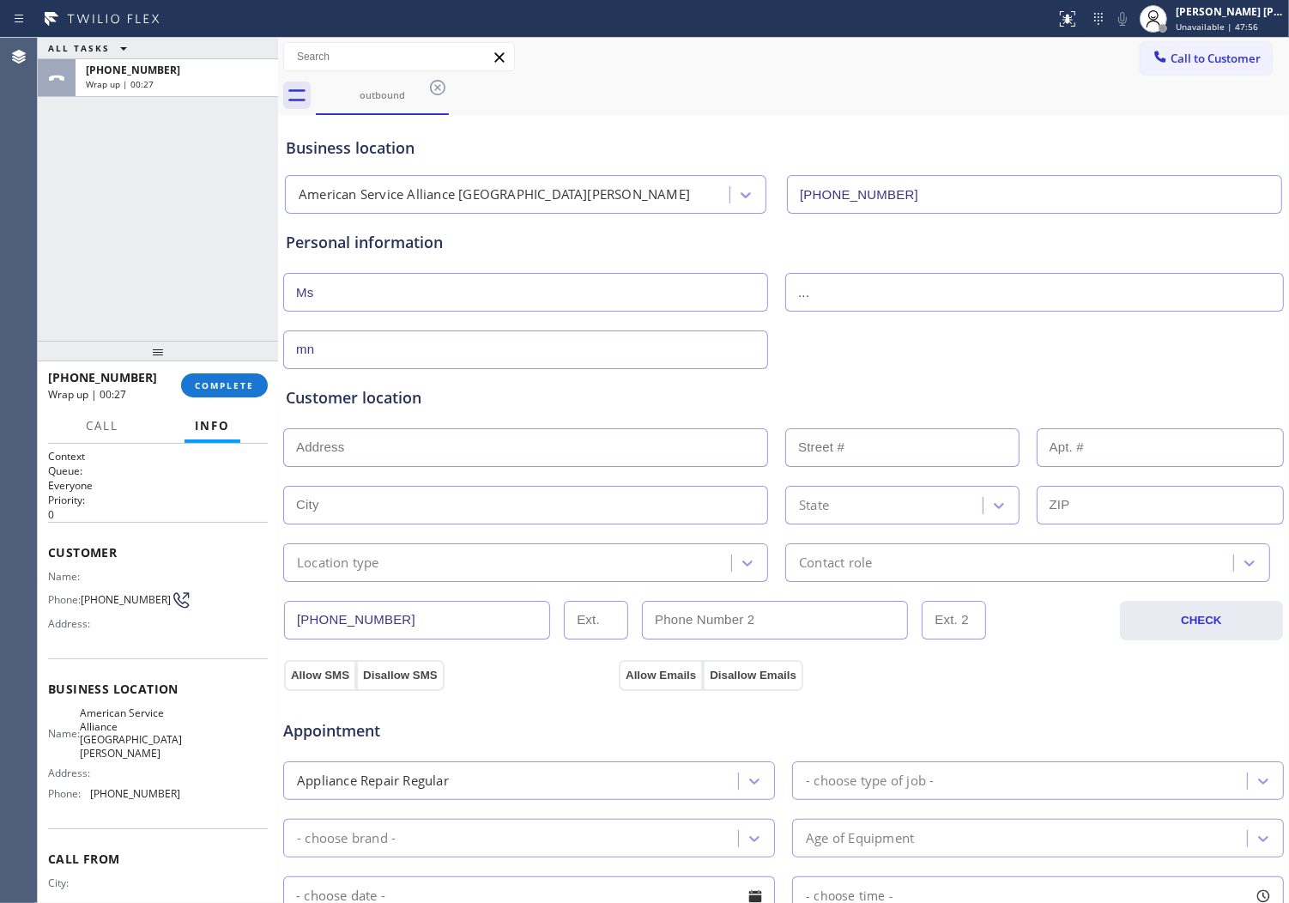
type input "m"
type input "[EMAIL_ADDRESS][DOMAIN_NAME]"
click at [595, 464] on input "text" at bounding box center [525, 447] width 485 height 39
paste input "94521"
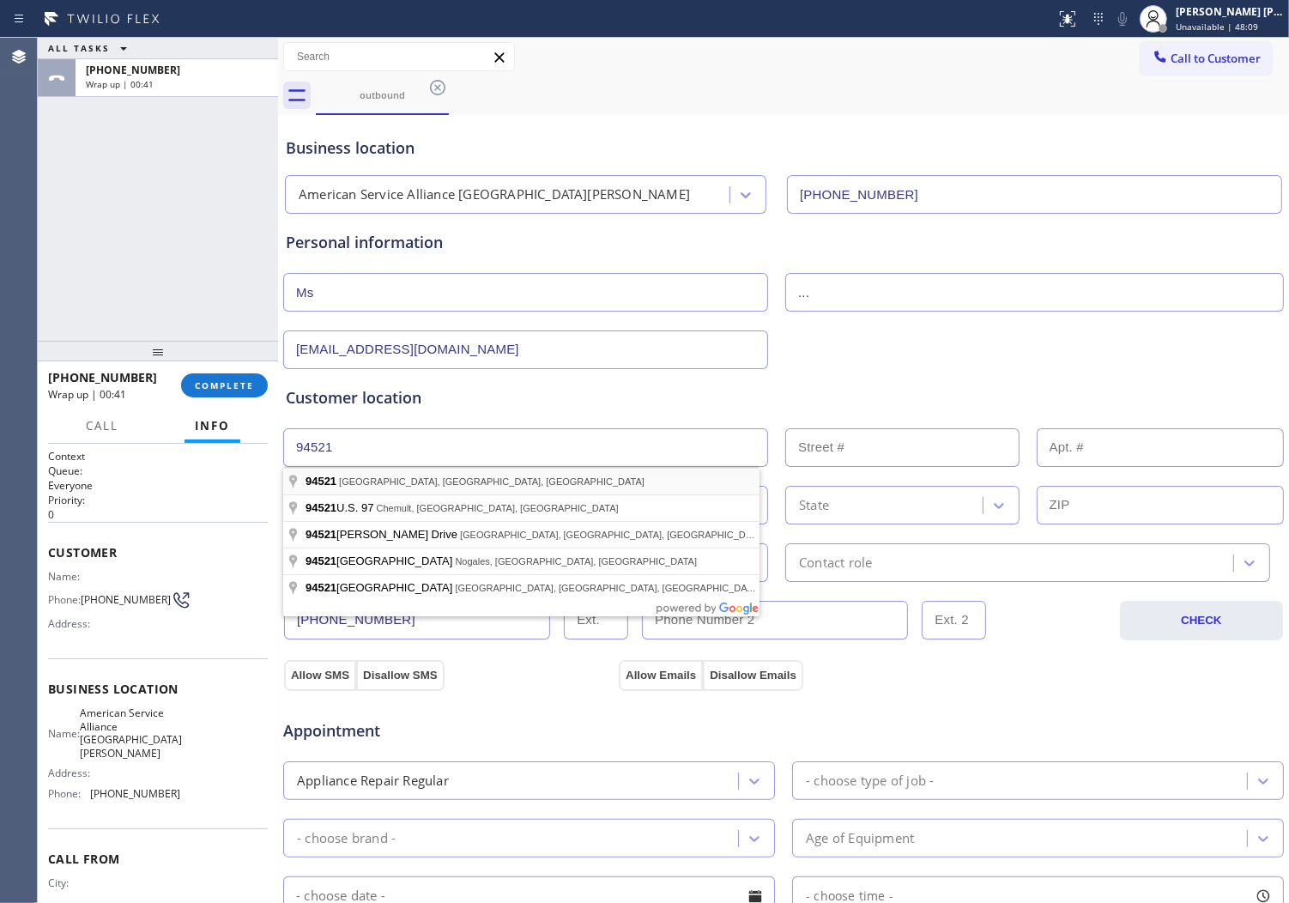
type input "[GEOGRAPHIC_DATA], [GEOGRAPHIC_DATA]"
drag, startPoint x: 487, startPoint y: 493, endPoint x: 505, endPoint y: 457, distance: 40.3
type input "[GEOGRAPHIC_DATA]"
type input "94521"
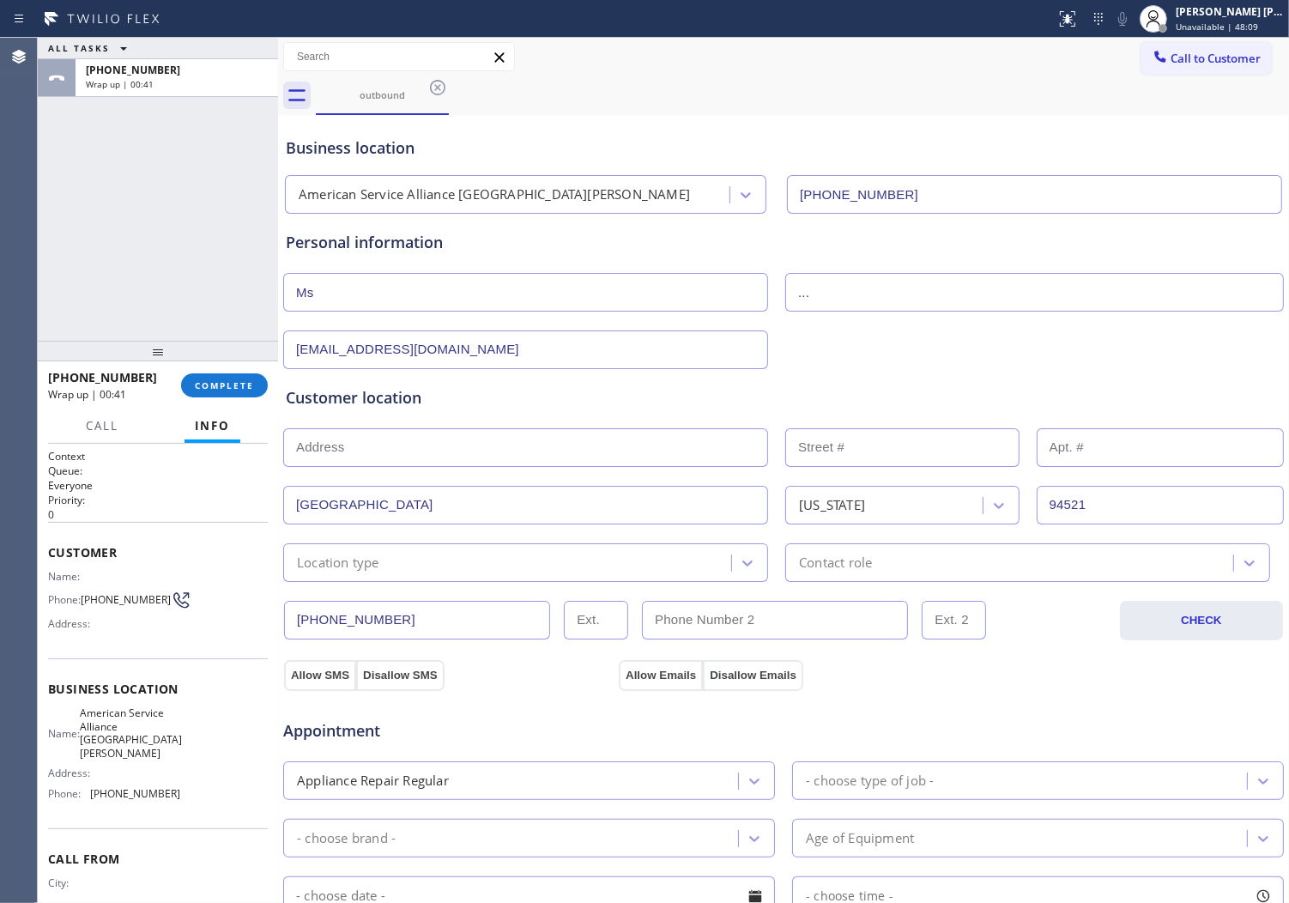
click at [518, 383] on div "Customer location >> ADD NEW ADDRESS << + NEW ADDRESS [GEOGRAPHIC_DATA][US_STAT…" at bounding box center [783, 475] width 1003 height 213
click at [558, 568] on div "Location type" at bounding box center [509, 563] width 443 height 30
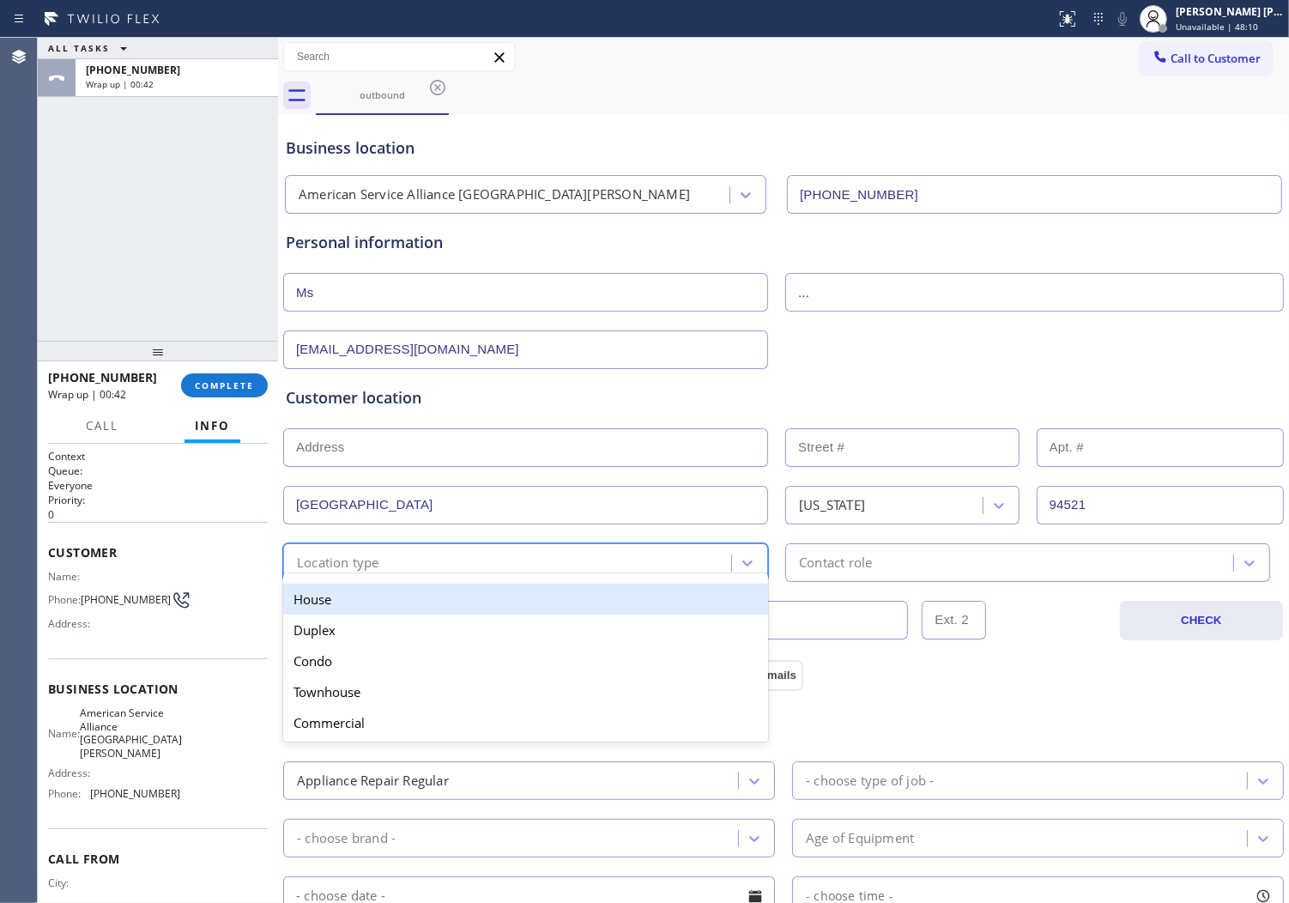
click at [512, 619] on div "Duplex" at bounding box center [525, 630] width 485 height 31
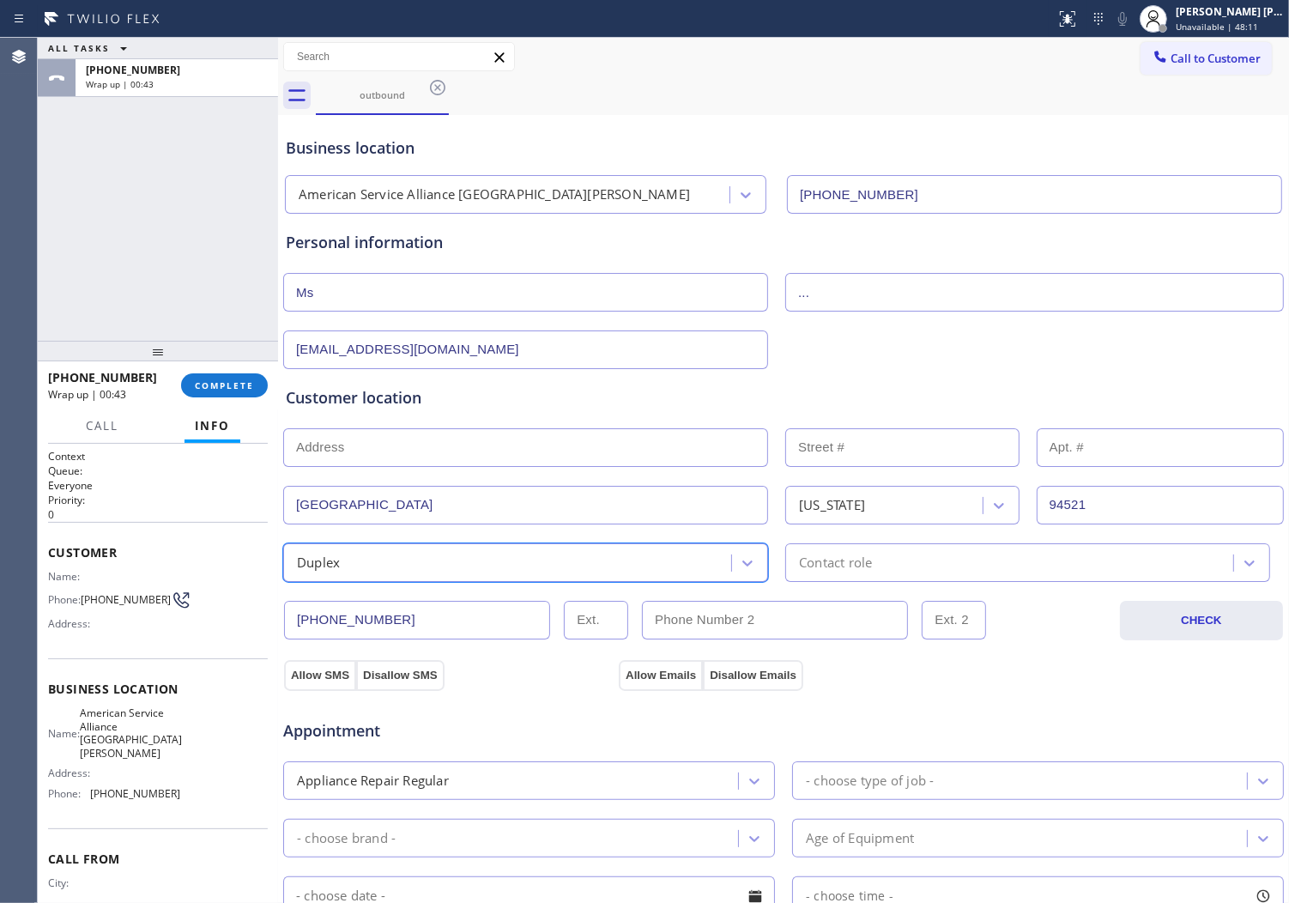
click at [528, 565] on div "Duplex" at bounding box center [509, 563] width 443 height 30
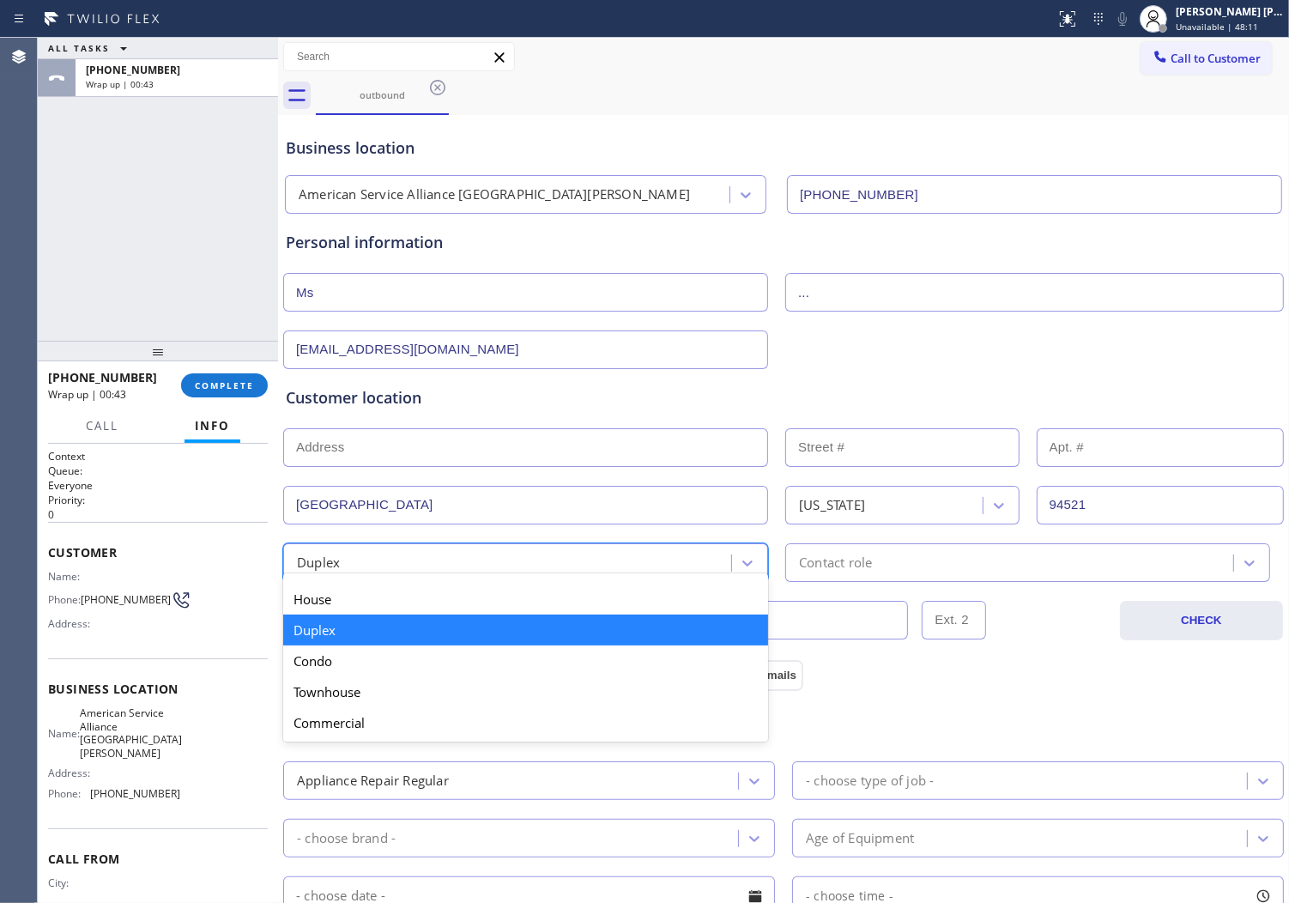
click at [511, 609] on div "House" at bounding box center [525, 599] width 485 height 31
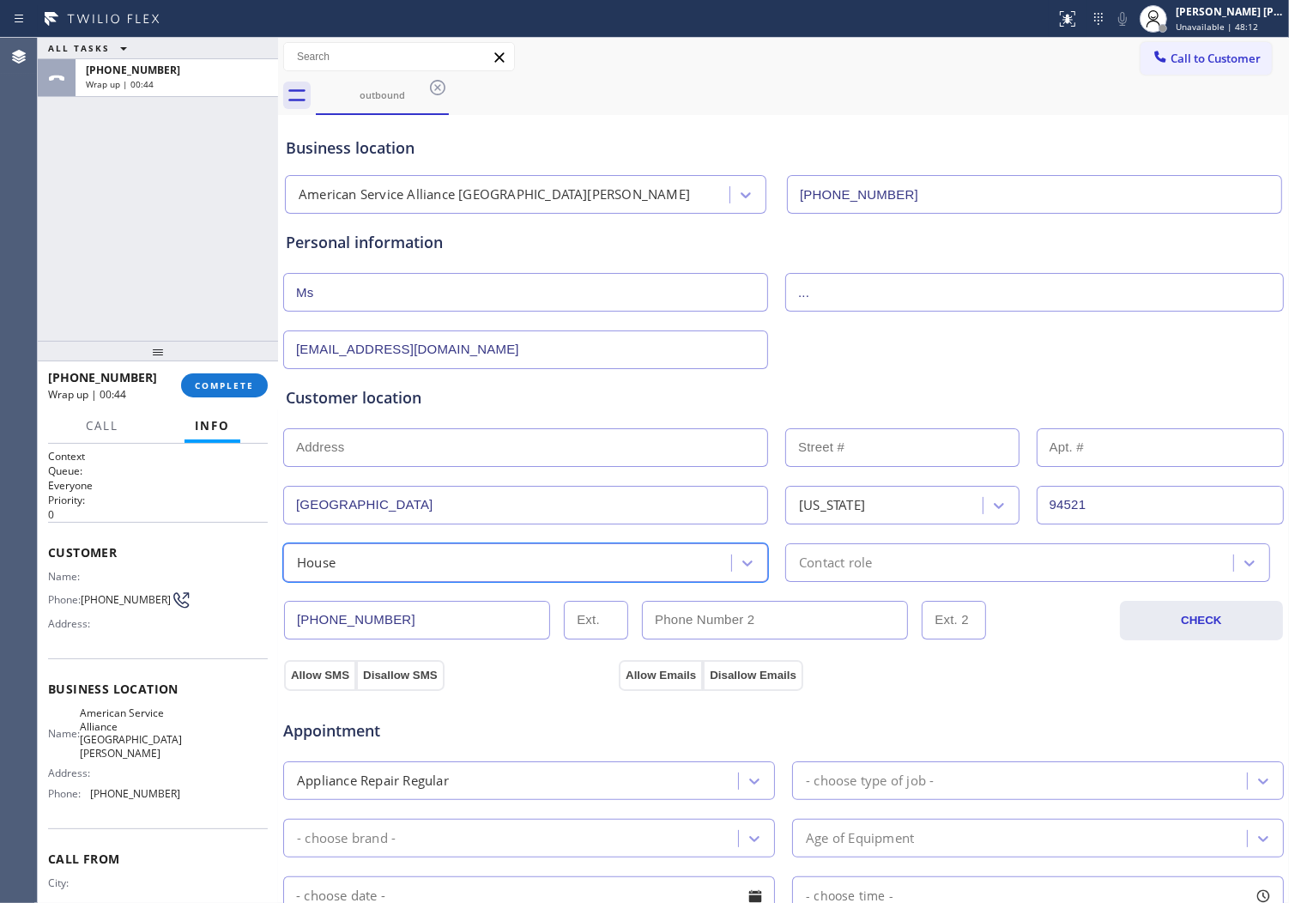
click at [799, 577] on div "Contact role" at bounding box center [1027, 562] width 485 height 39
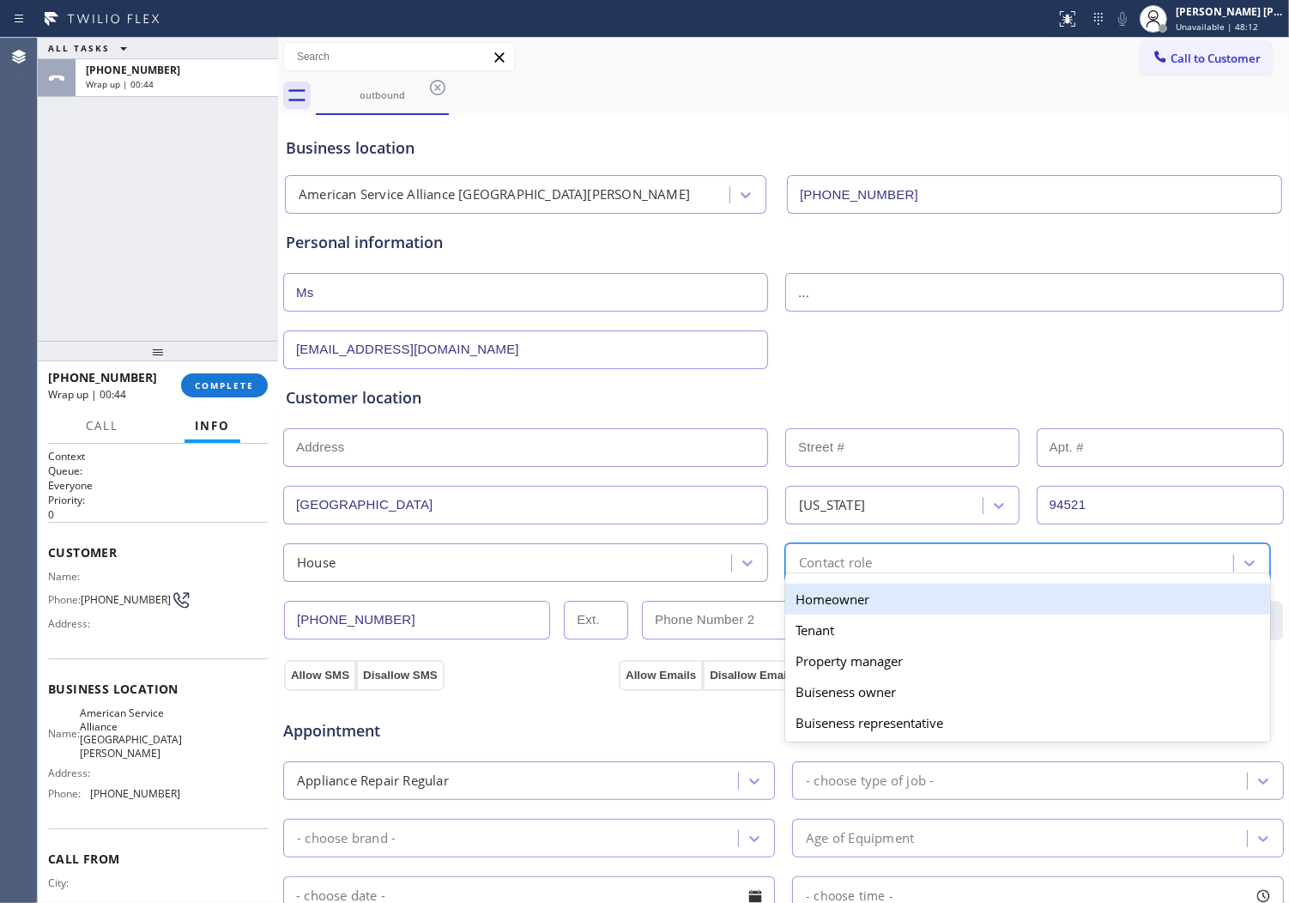
click at [811, 598] on div "Homeowner" at bounding box center [1027, 599] width 485 height 31
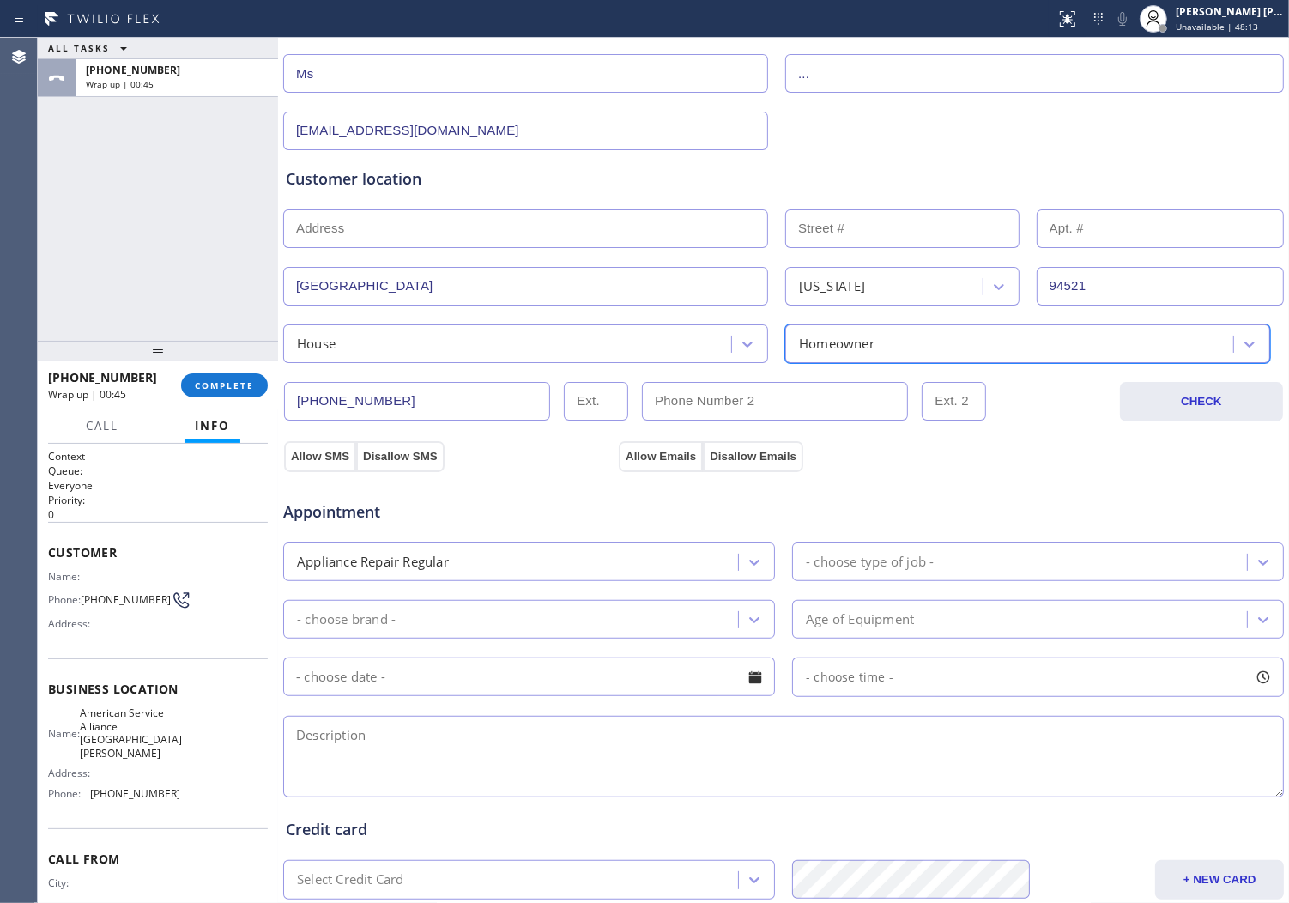
scroll to position [381, 0]
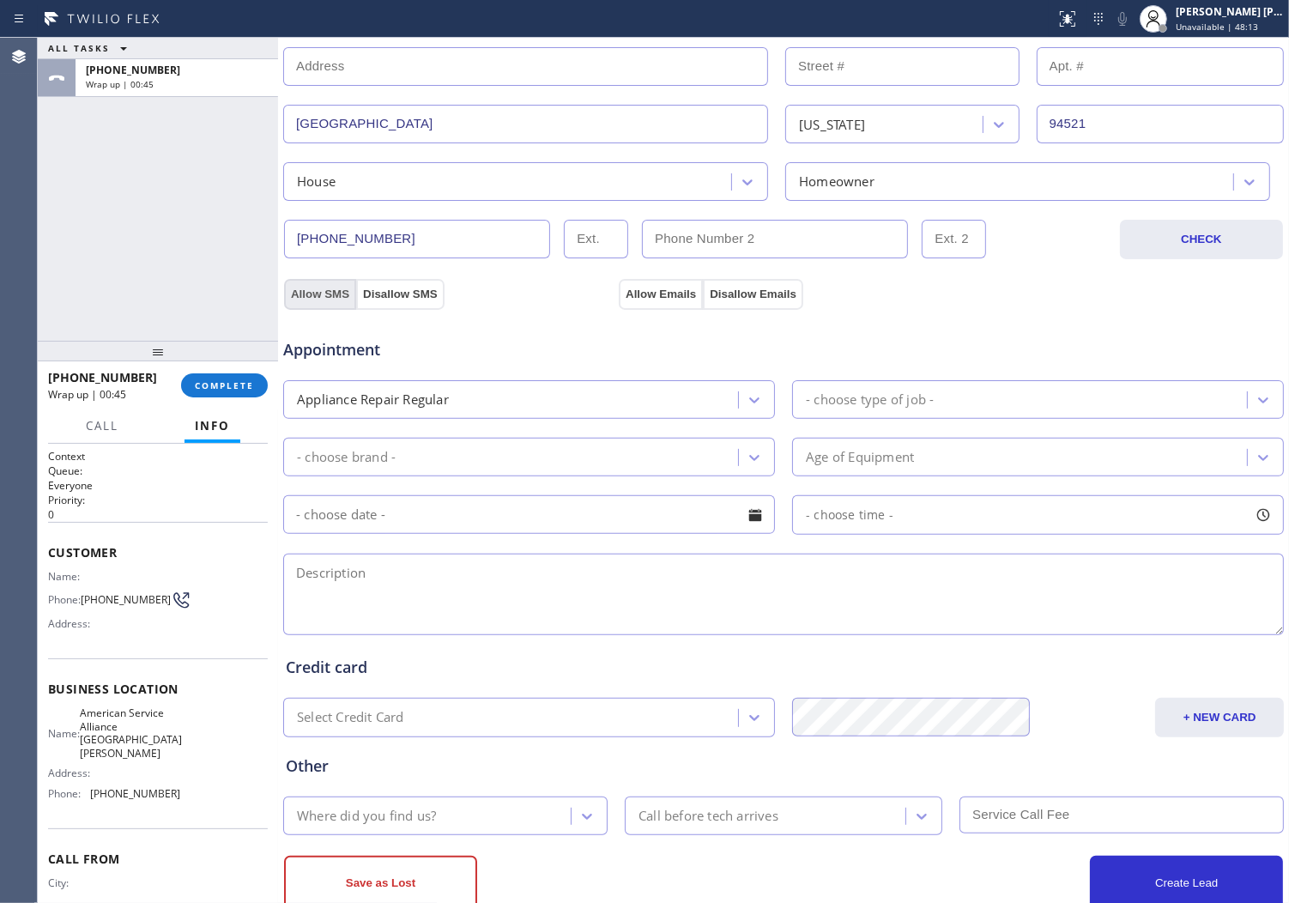
click at [307, 301] on button "Allow SMS" at bounding box center [320, 294] width 72 height 31
click at [628, 284] on button "Allow Emails" at bounding box center [661, 294] width 84 height 31
click at [947, 378] on div "Appliance Repair Regular - choose type of job -" at bounding box center [784, 398] width 1004 height 42
click at [934, 395] on div "- choose type of job -" at bounding box center [1022, 400] width 450 height 30
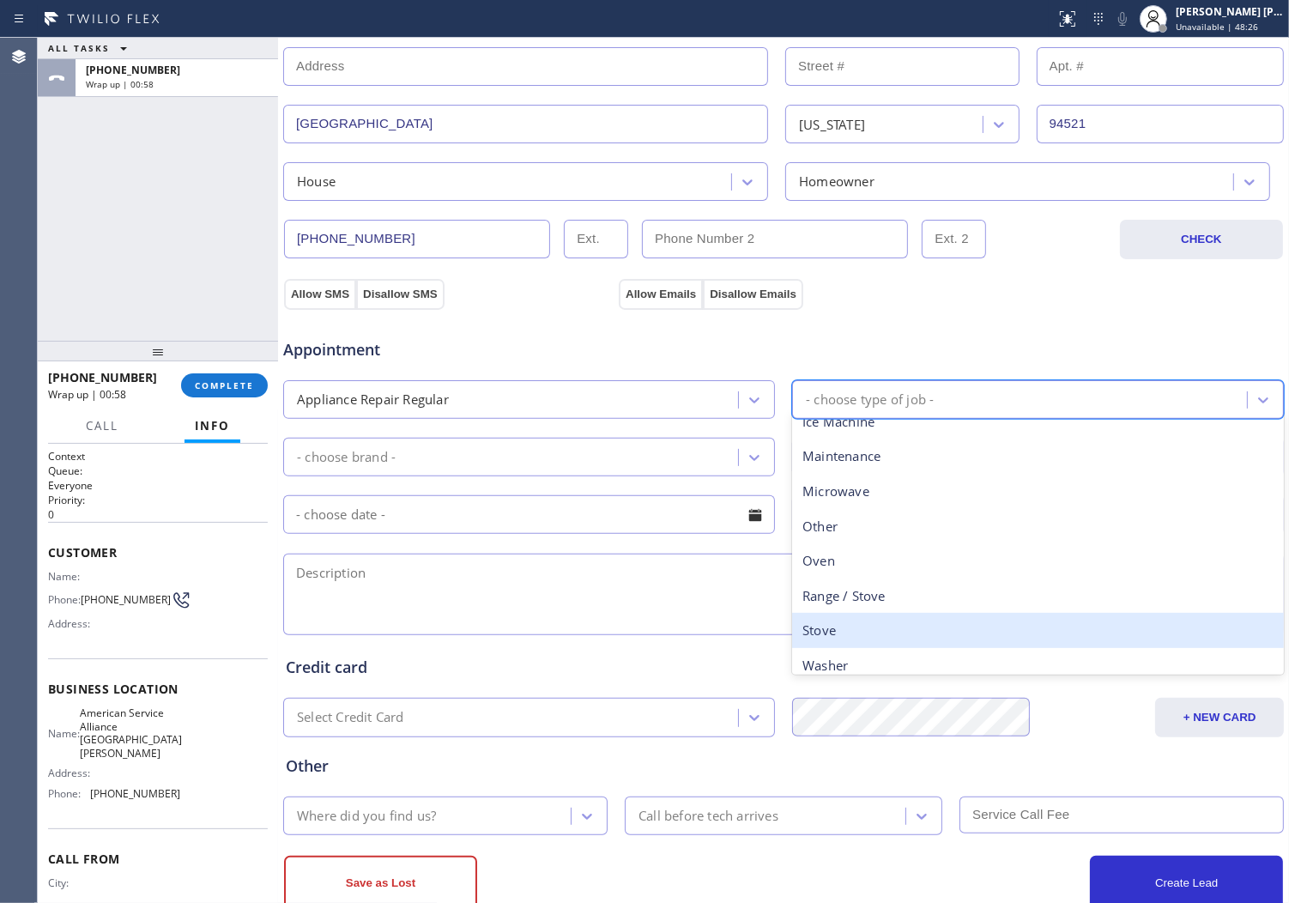
scroll to position [236, 0]
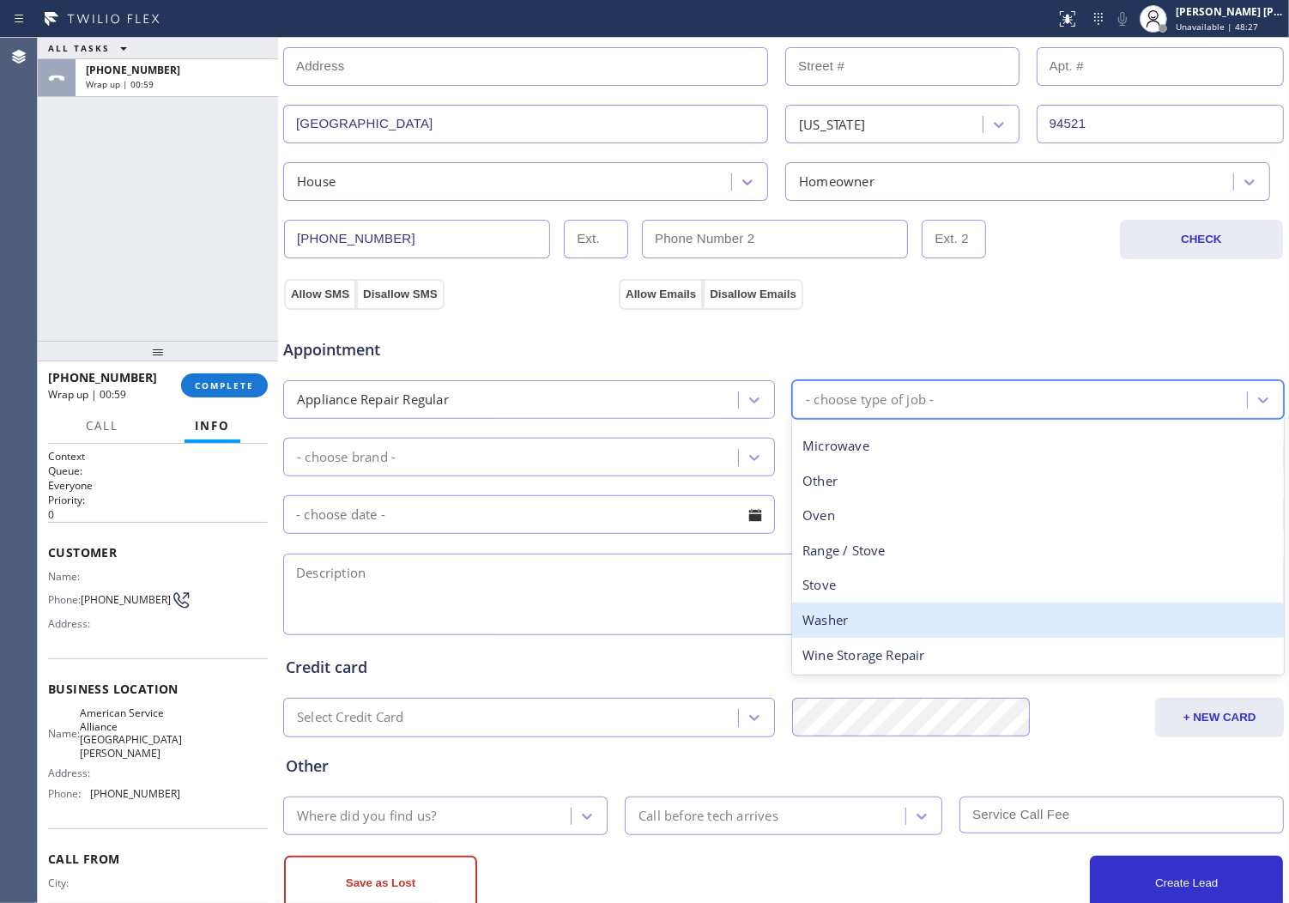
click at [880, 603] on div "Washer" at bounding box center [1038, 620] width 492 height 35
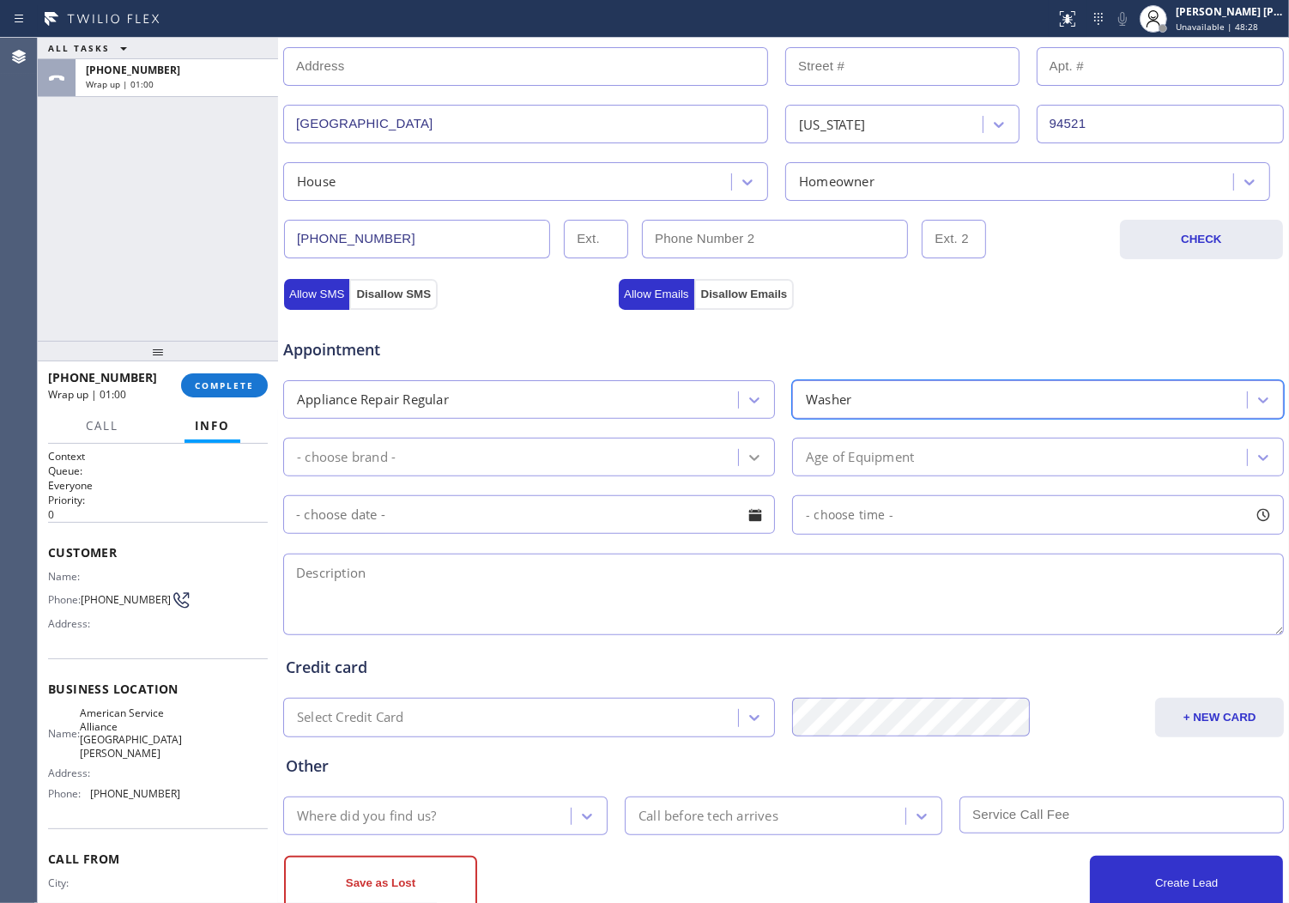
click at [746, 461] on icon at bounding box center [754, 457] width 17 height 17
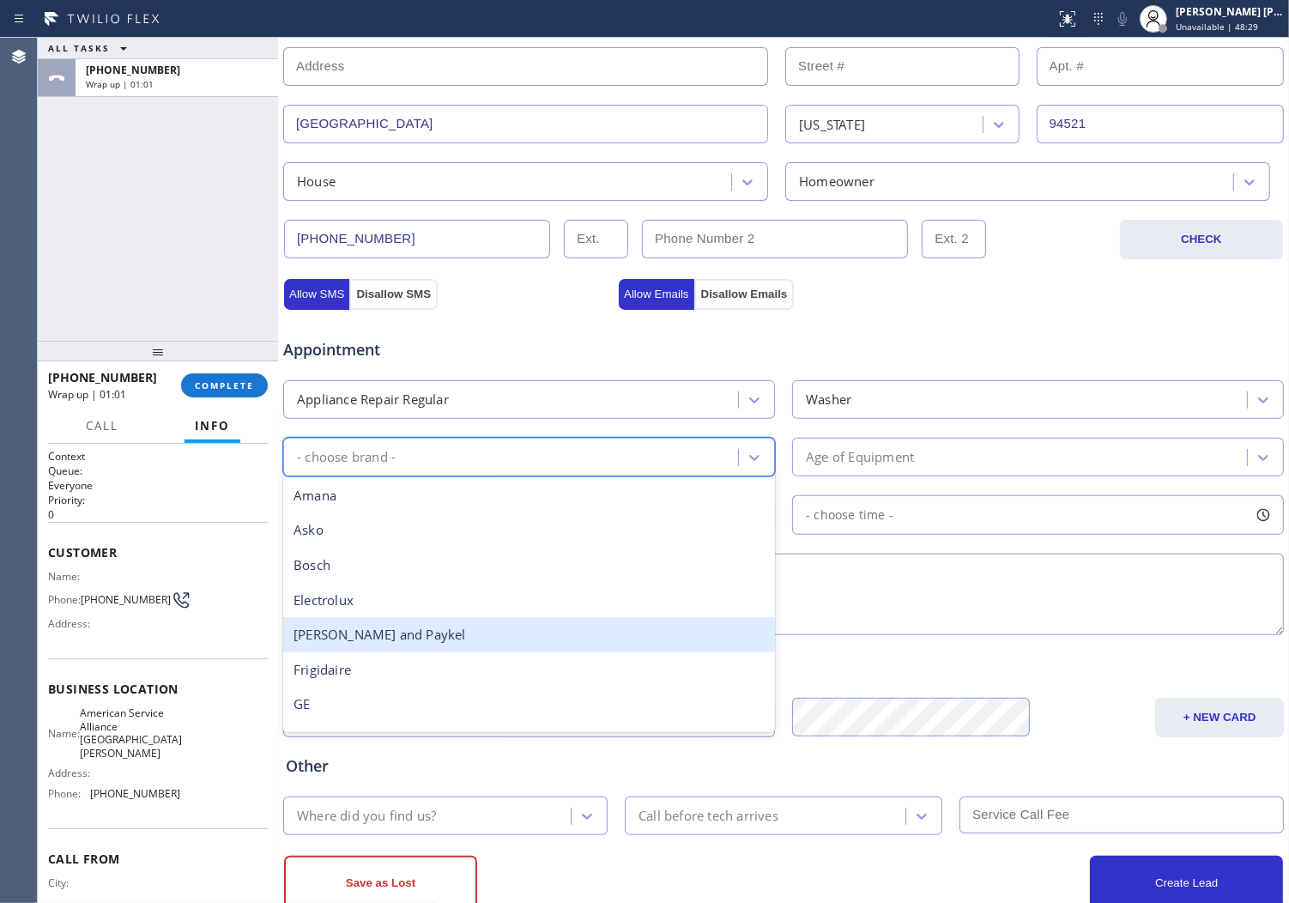
type input "k"
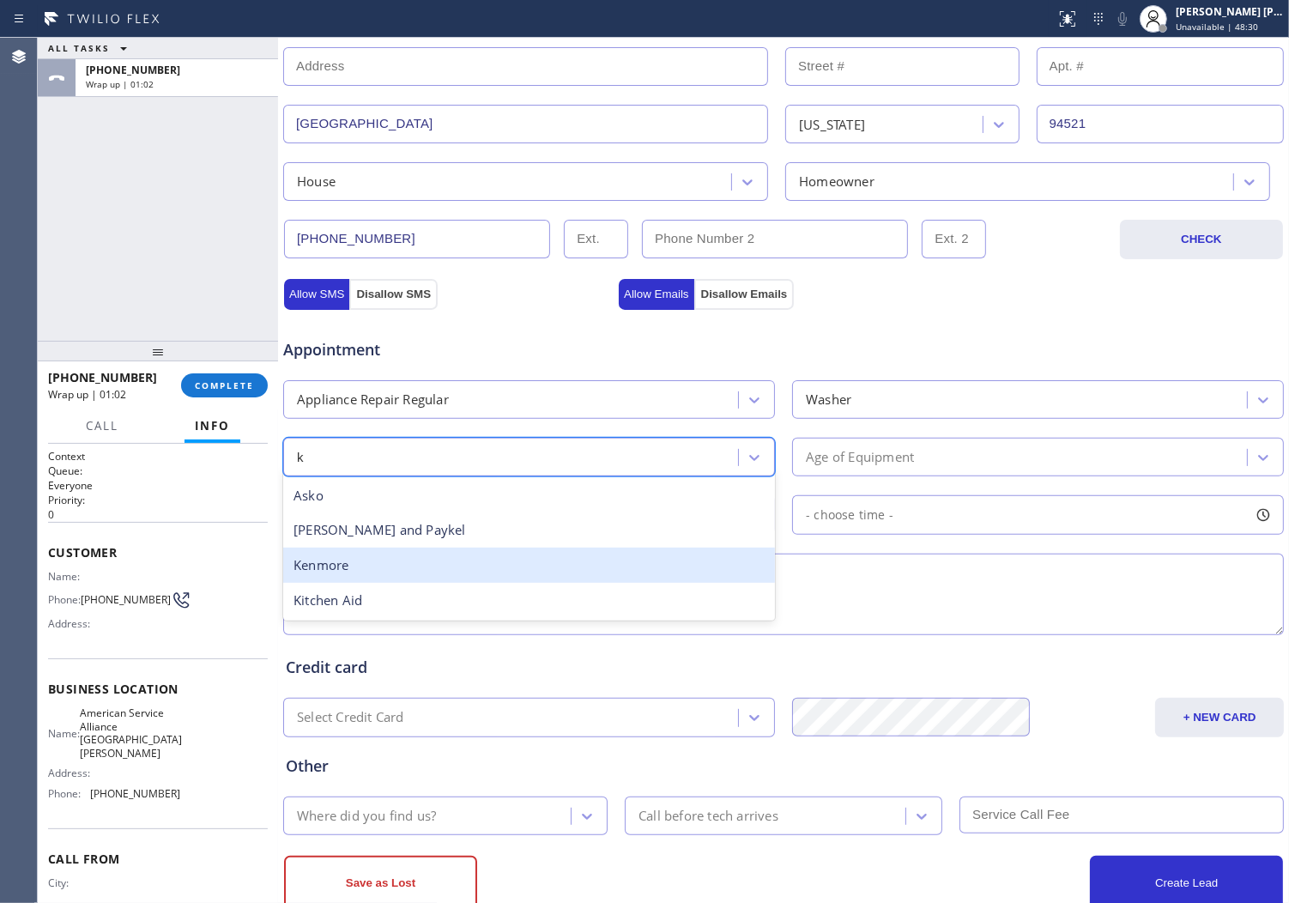
click at [418, 563] on div "Kenmore" at bounding box center [529, 565] width 492 height 35
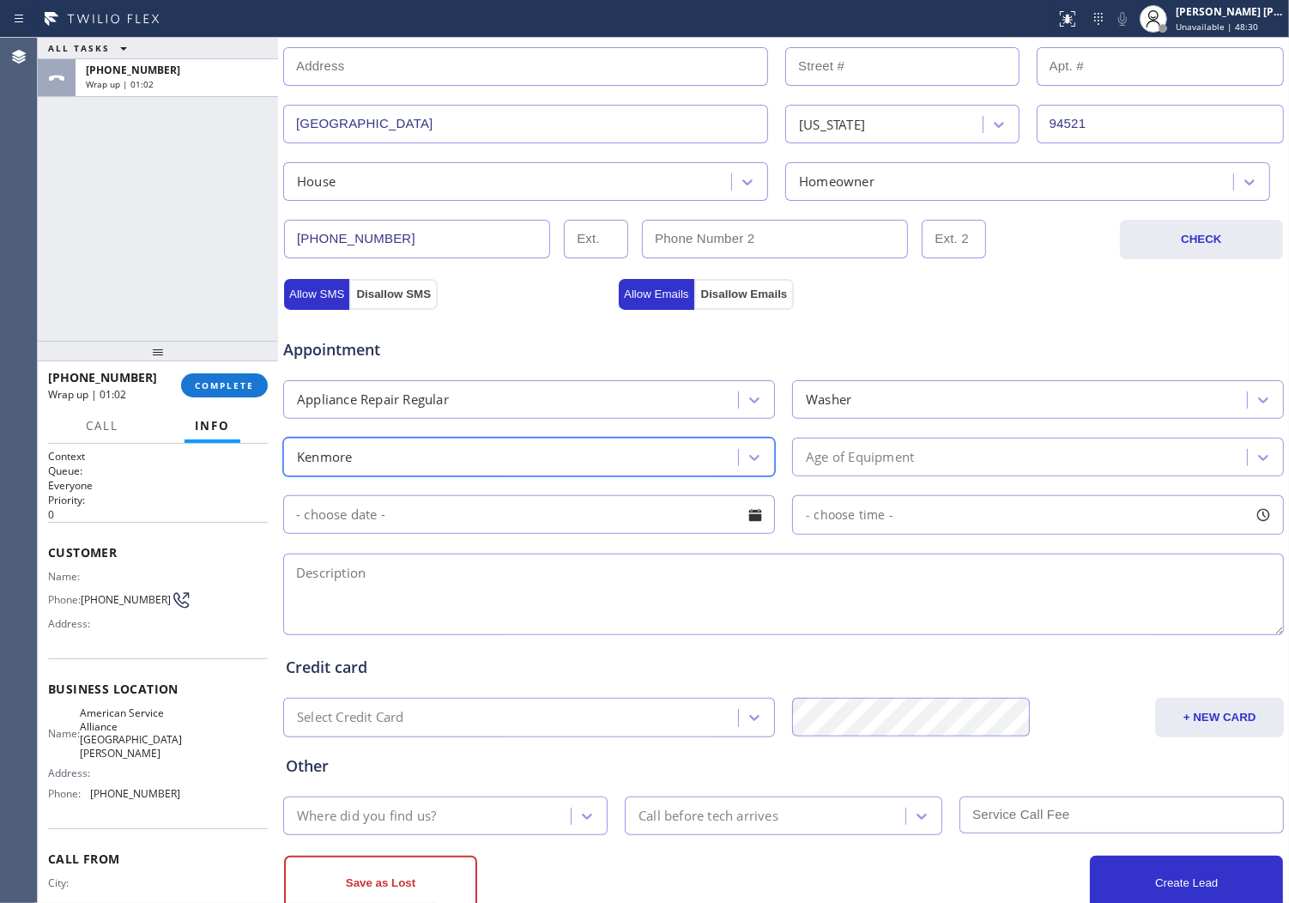
click at [874, 458] on div "Age of Equipment" at bounding box center [860, 457] width 108 height 20
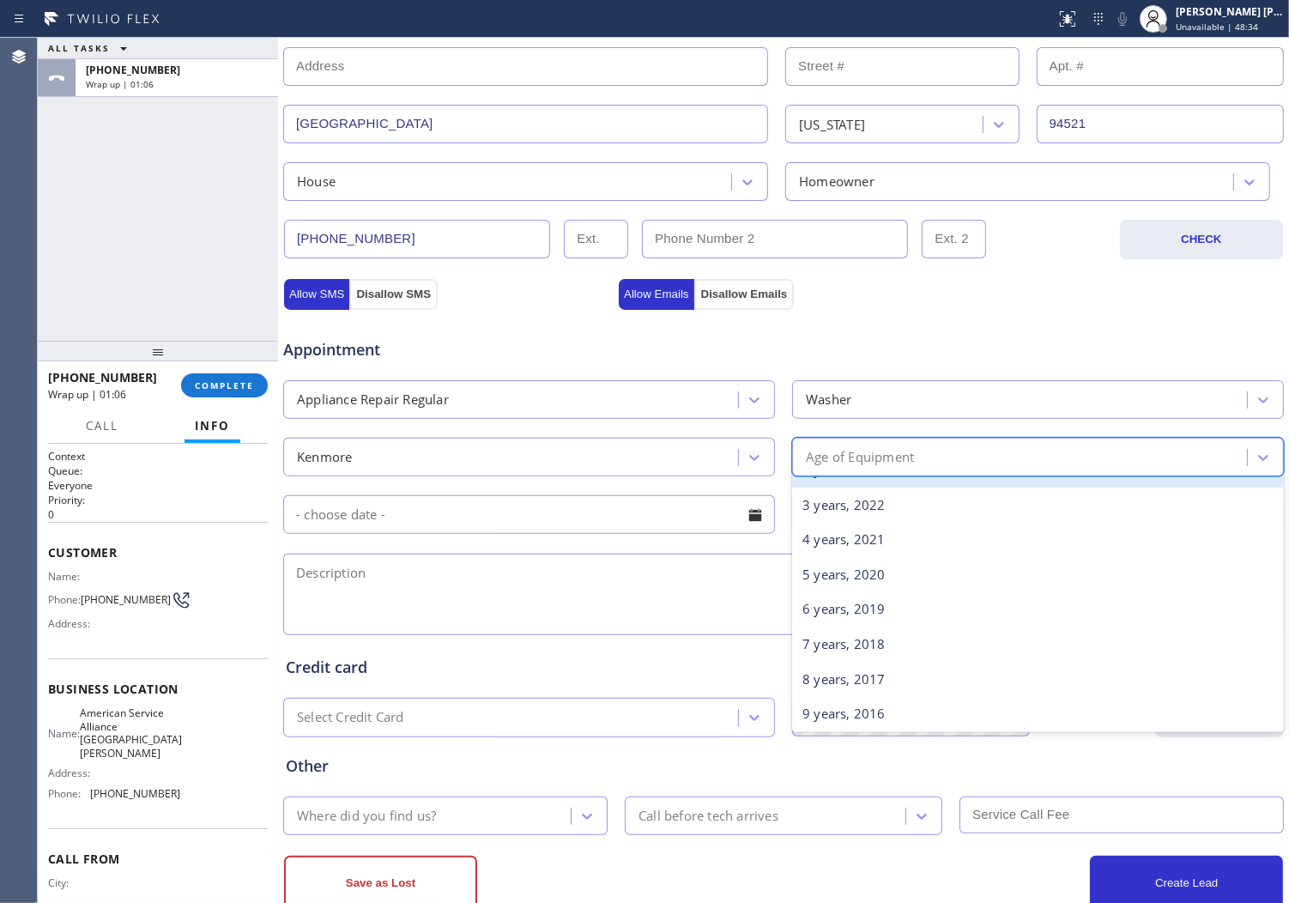
scroll to position [0, 0]
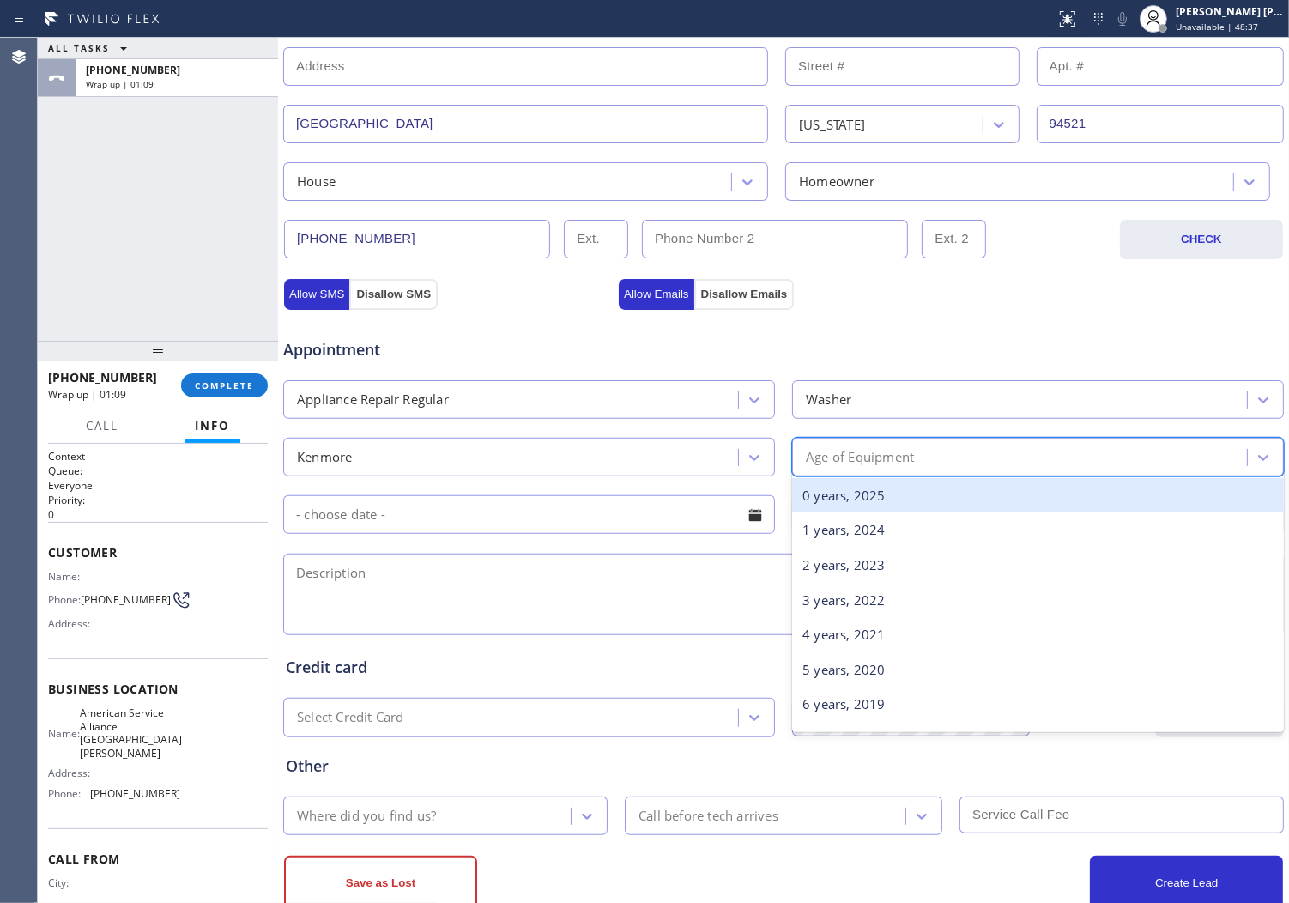
click at [908, 488] on div "0 years, 2025" at bounding box center [1038, 495] width 492 height 35
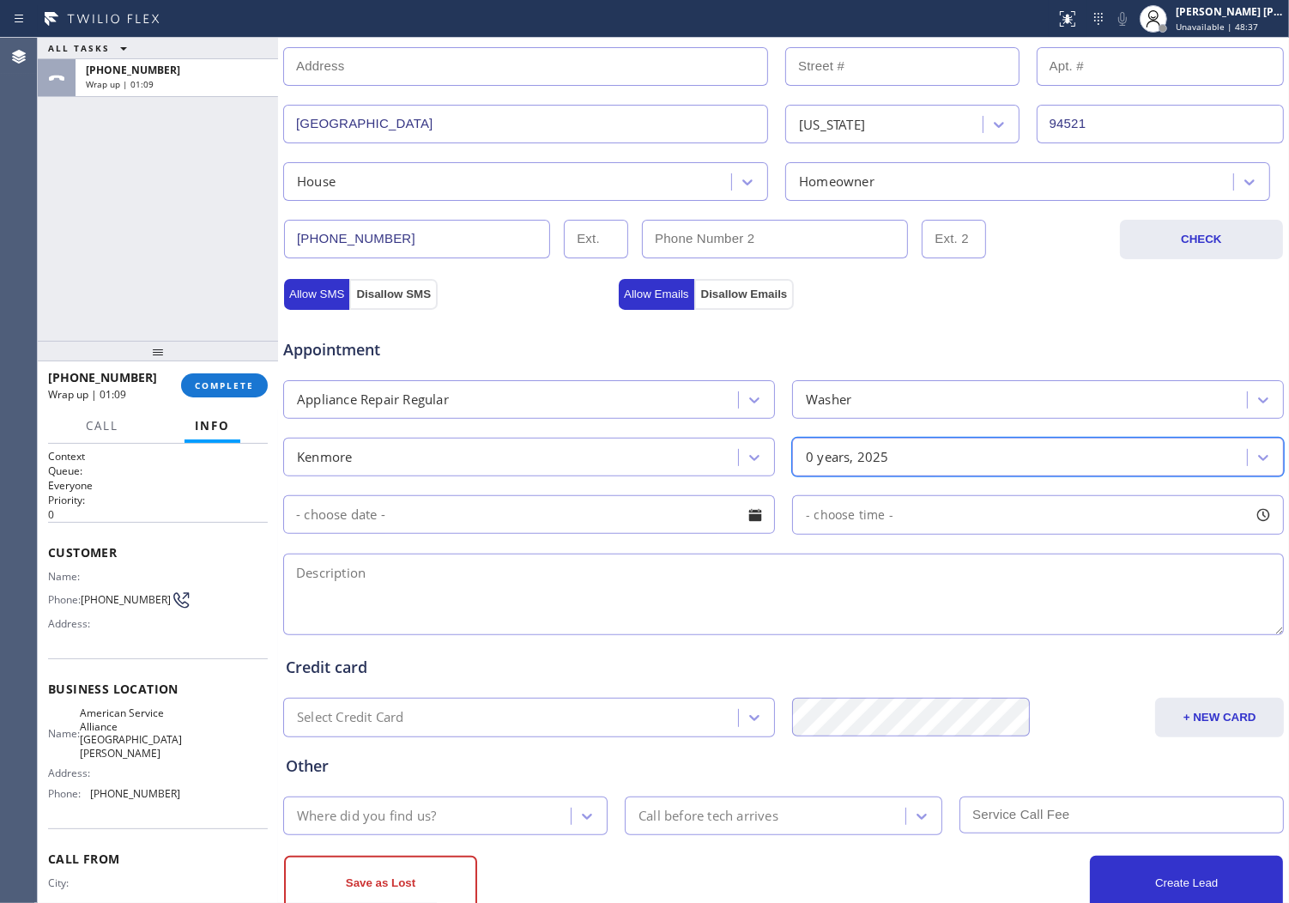
click at [576, 616] on textarea at bounding box center [783, 595] width 1001 height 82
click at [615, 613] on textarea at bounding box center [783, 595] width 1001 height 82
paste textarea "Kenmore/washing machine sbs/not draining/no idea/"
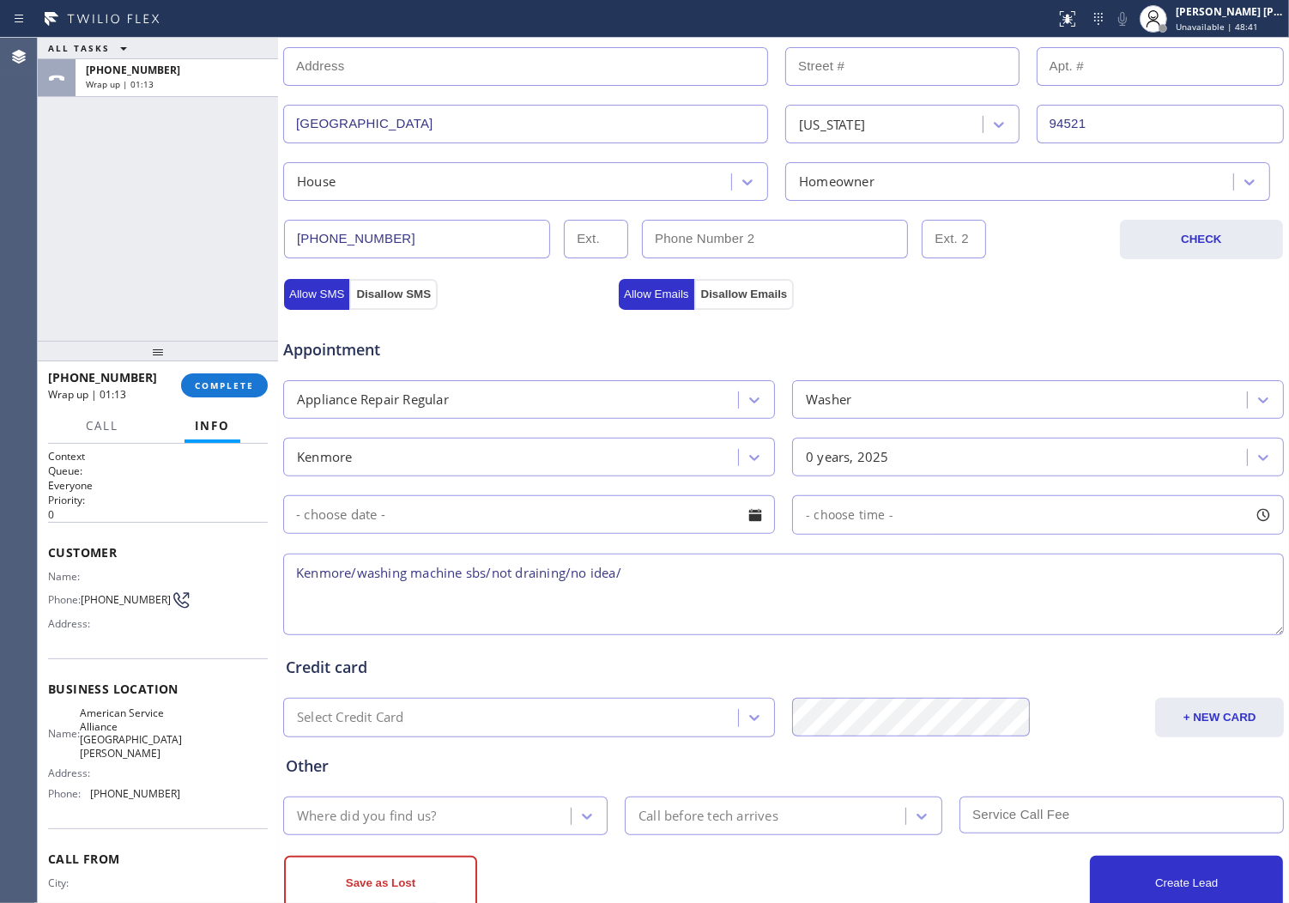
click at [693, 571] on textarea "Kenmore/washing machine sbs/not draining/no idea/" at bounding box center [783, 595] width 1001 height 82
click at [687, 571] on textarea "Kenmore/washing machine sbs/not draining/no idea/" at bounding box center [783, 595] width 1001 height 82
click at [687, 570] on textarea "Kenmore/washing machine sbs/not draining/no idea how old" at bounding box center [783, 595] width 1001 height 82
click at [679, 573] on textarea "Kenmore/washing machine sbs/not draining/no idea how old/VTA offered- declined" at bounding box center [783, 595] width 1001 height 82
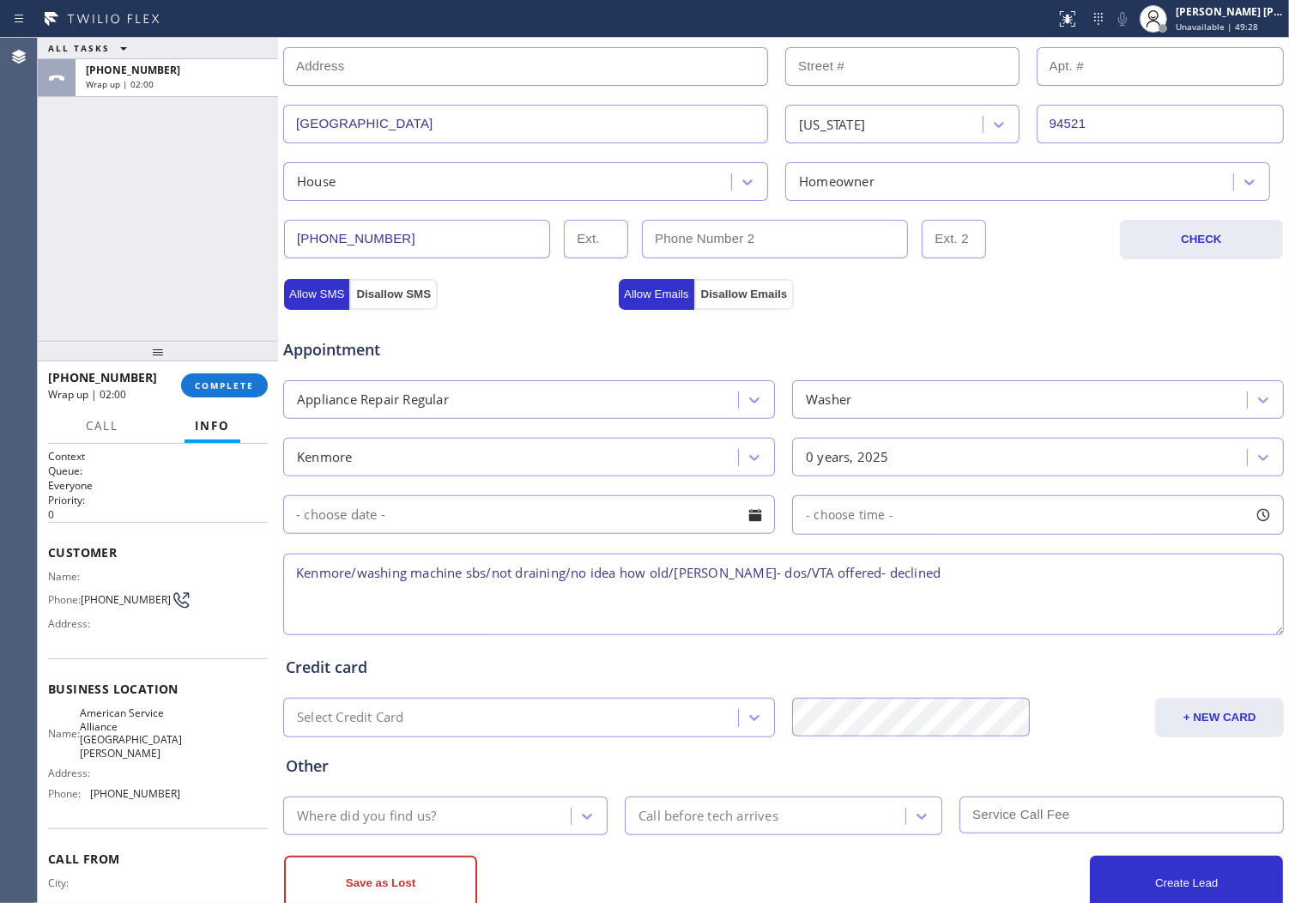
click at [730, 576] on textarea "Kenmore/washing machine sbs/not draining/no idea how old/[PERSON_NAME]- dos/VTA…" at bounding box center [783, 595] width 1001 height 82
type textarea "Kenmore/washing machine sbs/not draining/no idea how old/[PERSON_NAME]- NO LE/V…"
click at [310, 290] on button "Allow SMS" at bounding box center [316, 294] width 65 height 31
click at [658, 296] on button "Allow Emails" at bounding box center [657, 294] width 76 height 31
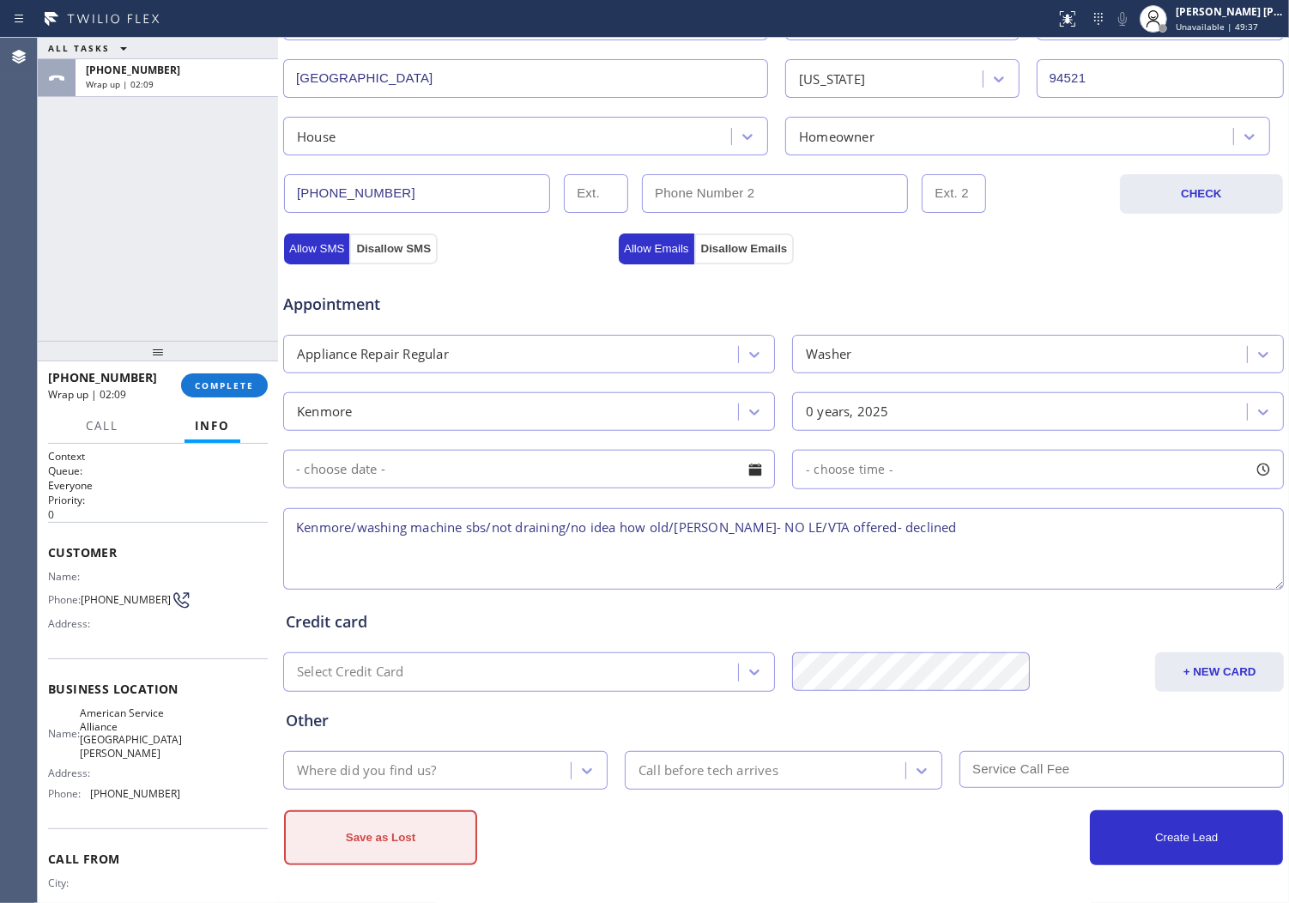
click at [393, 827] on button "Save as Lost" at bounding box center [380, 837] width 193 height 55
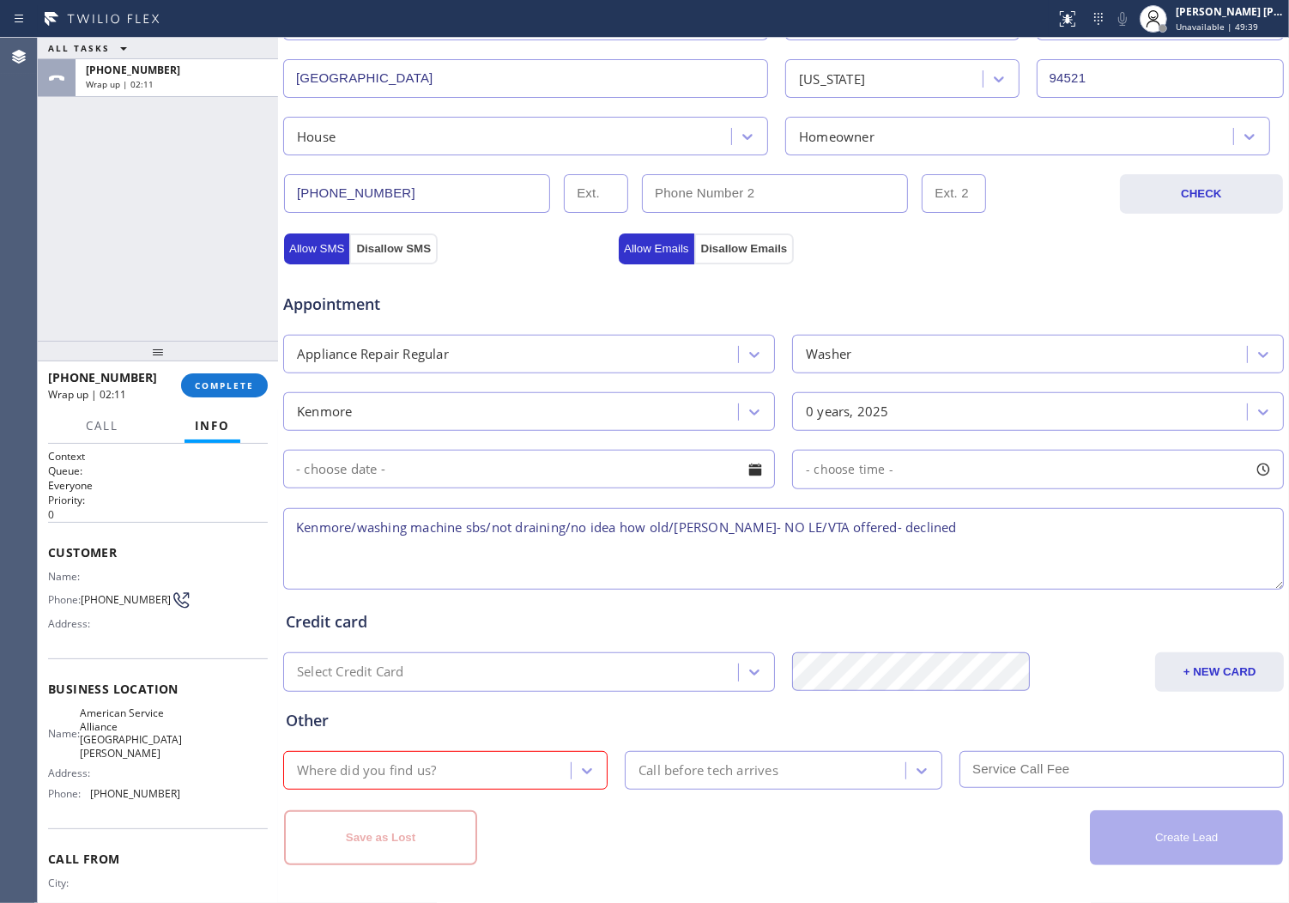
click at [551, 769] on div "Where did you find us?" at bounding box center [429, 770] width 282 height 30
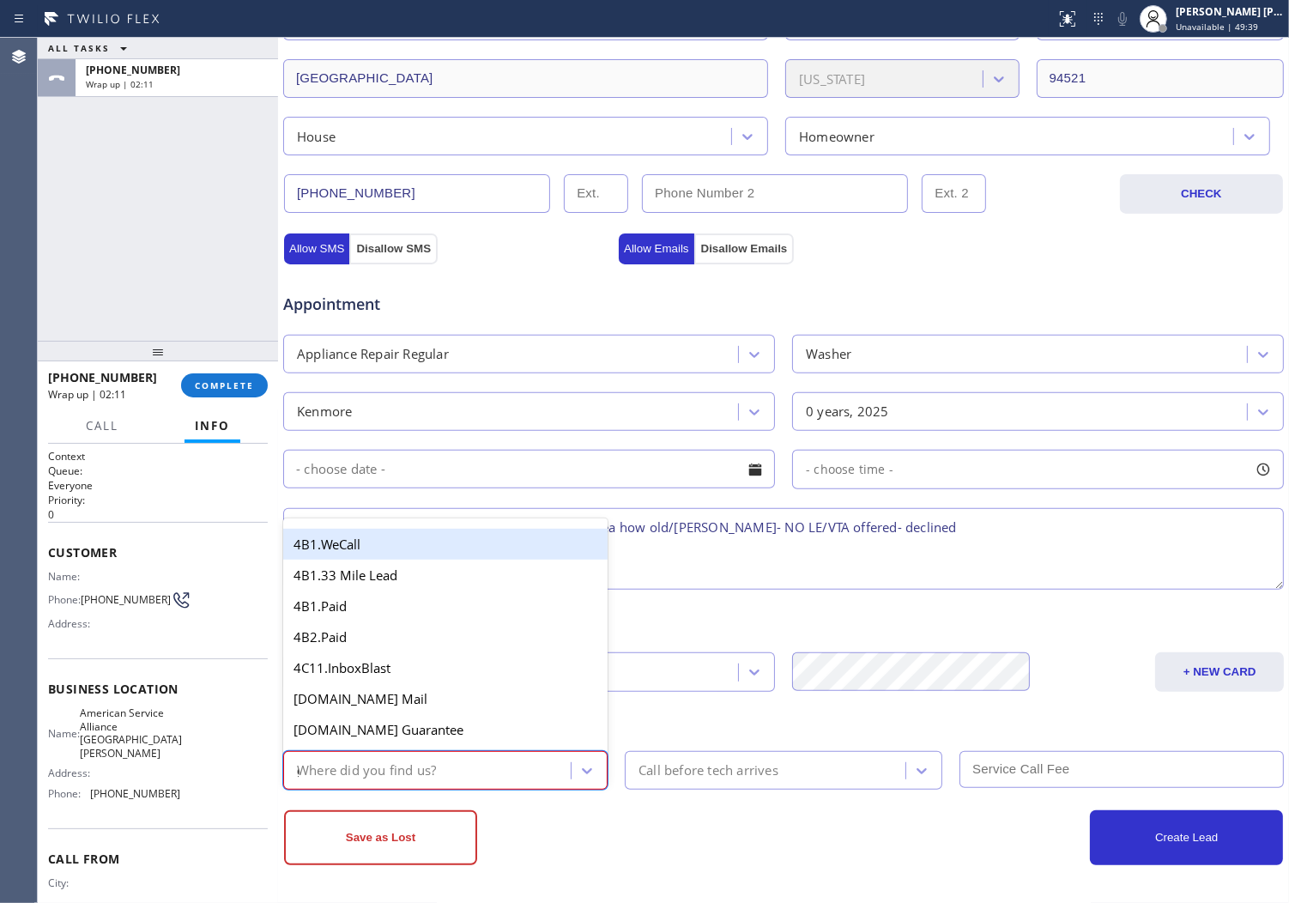
type input "go"
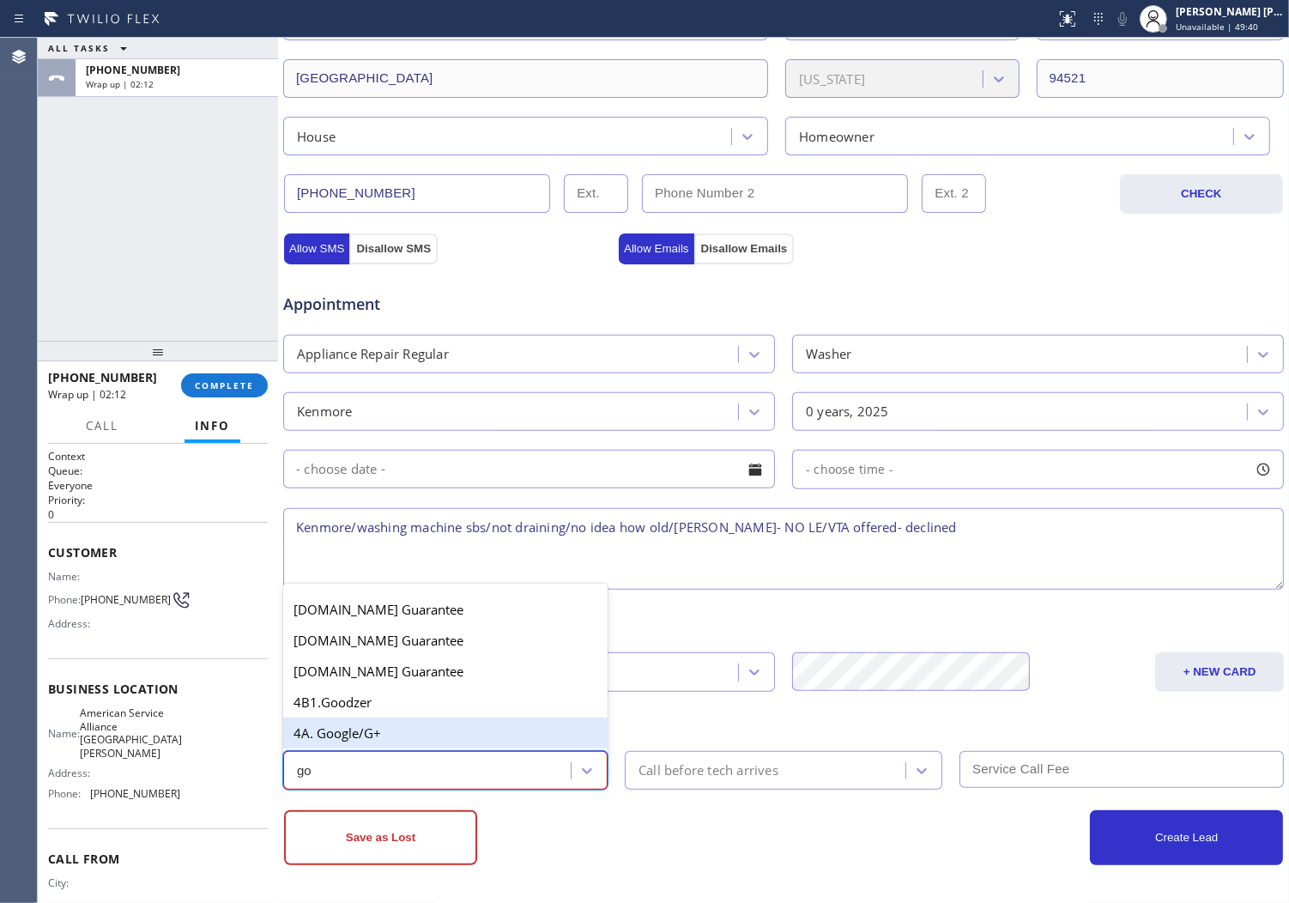
click at [518, 724] on div "4A. Google/G+" at bounding box center [445, 733] width 324 height 31
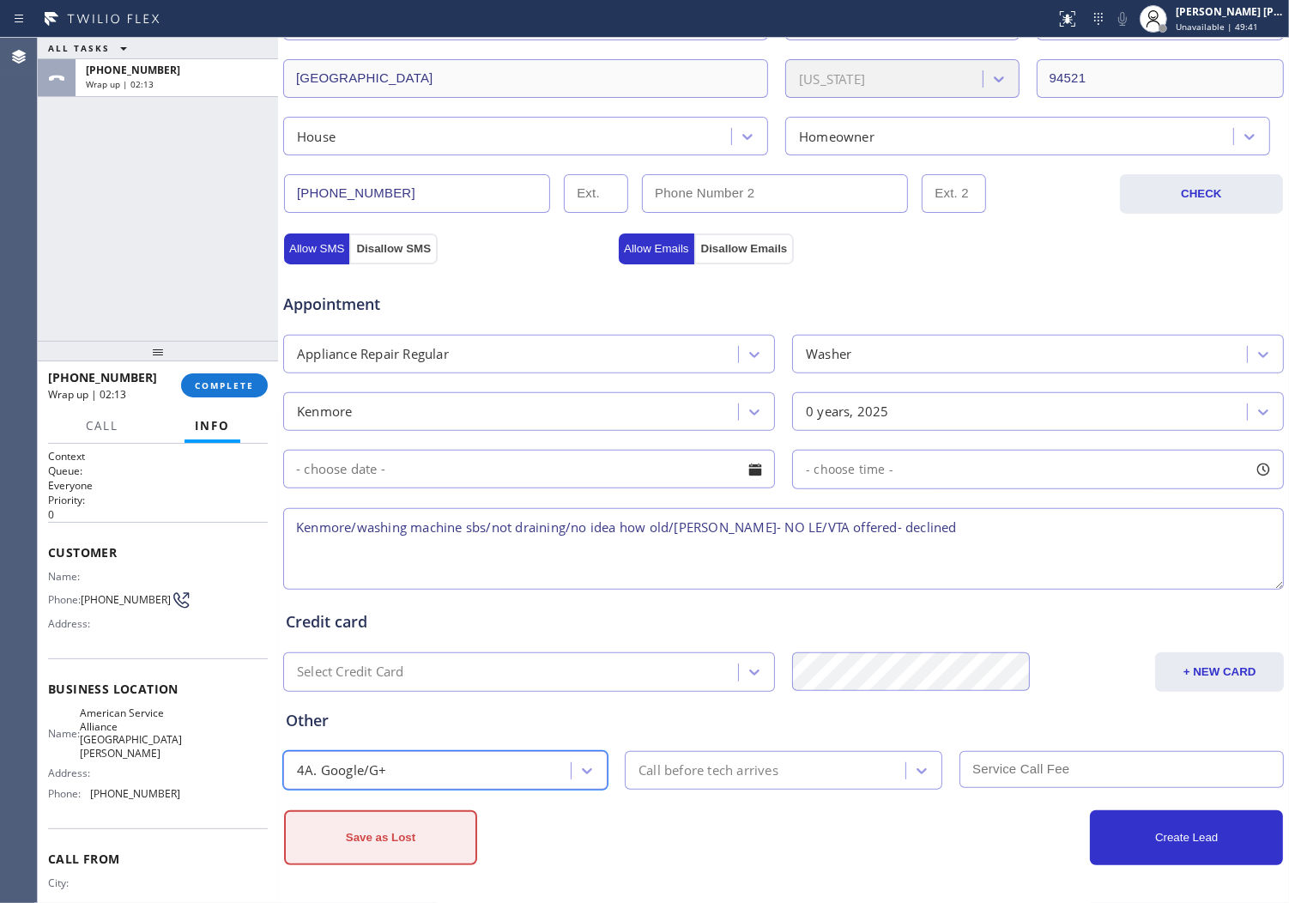
click at [455, 836] on button "Save as Lost" at bounding box center [380, 837] width 193 height 55
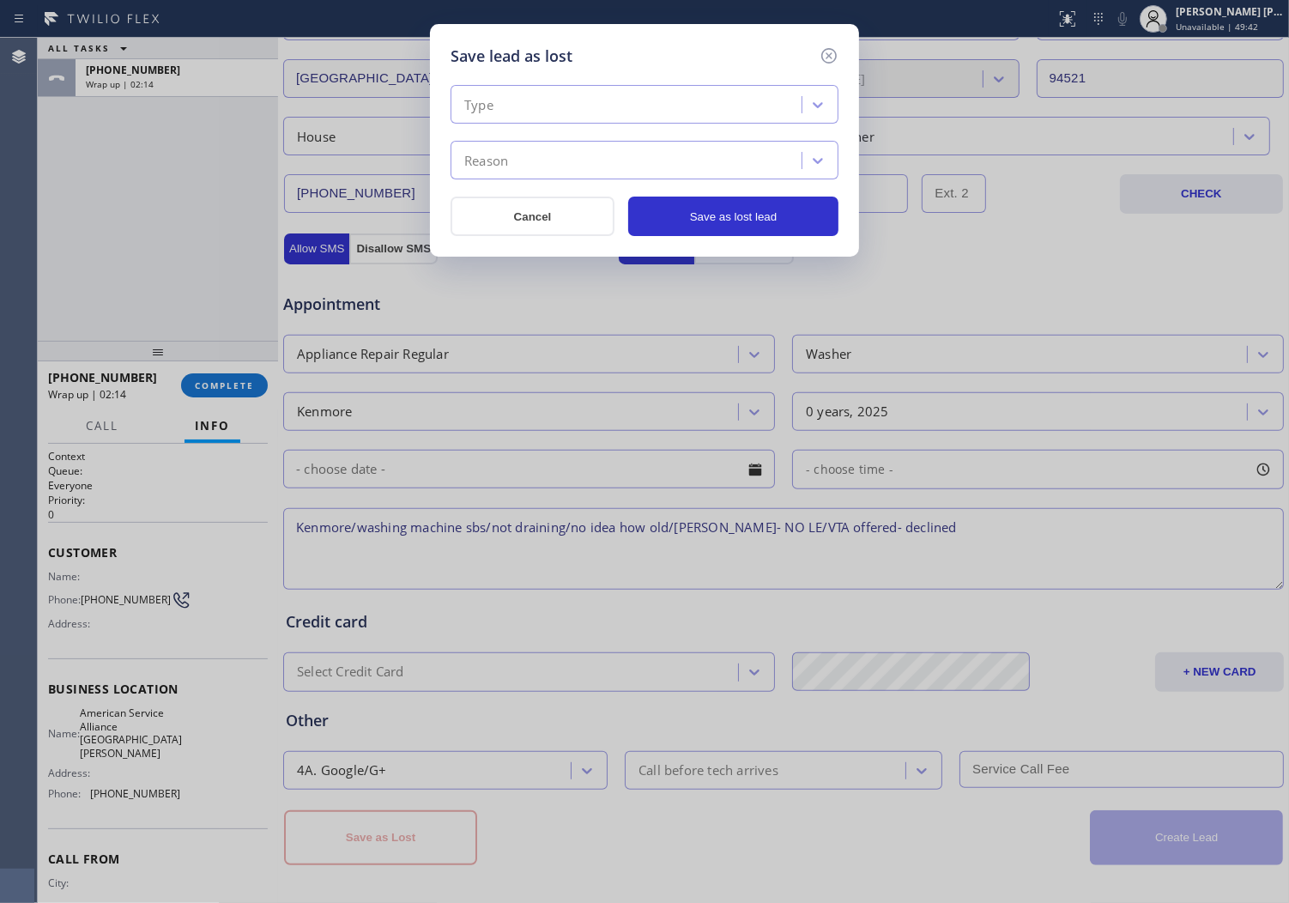
click at [589, 97] on div "Type" at bounding box center [629, 105] width 346 height 30
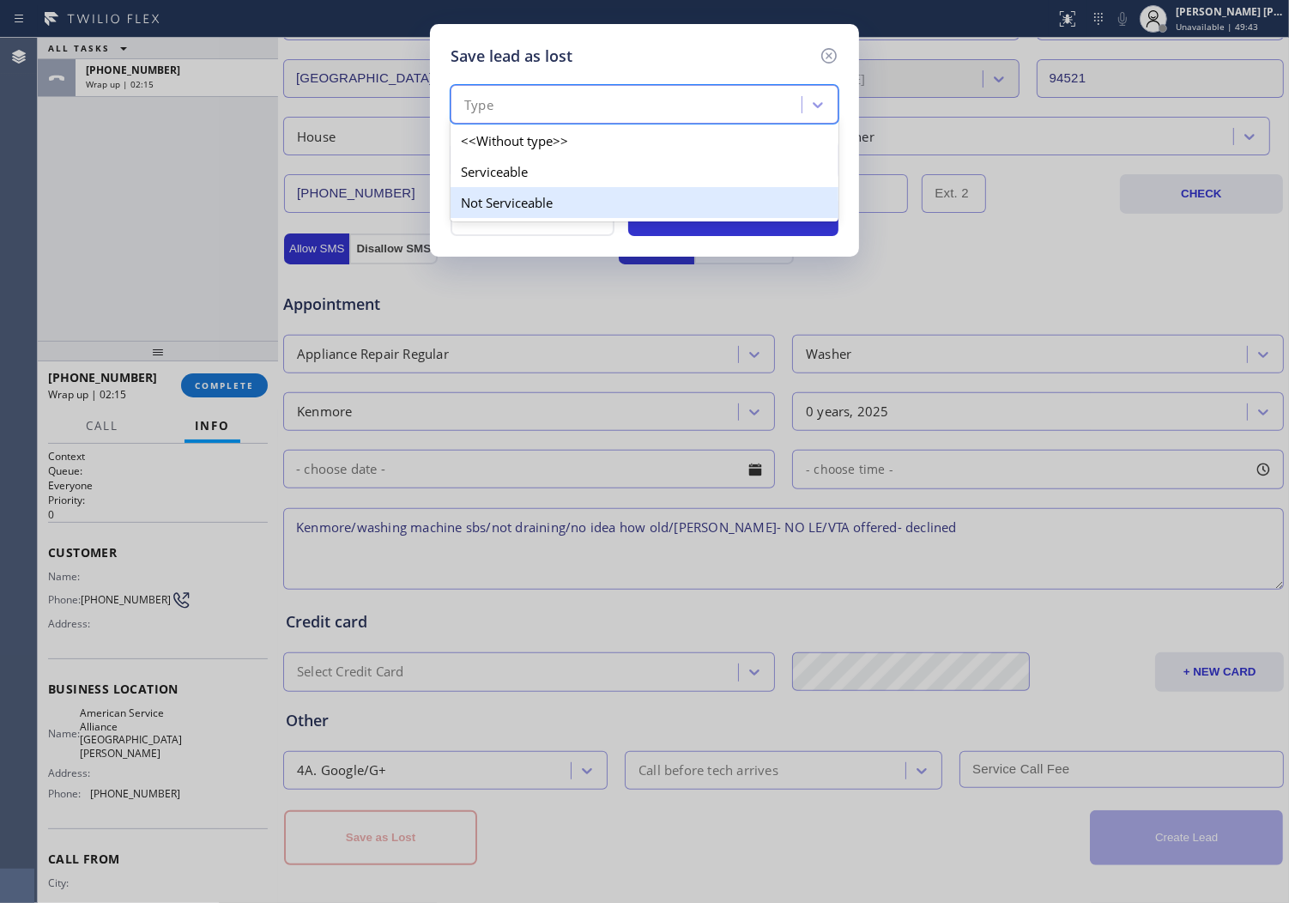
click at [553, 187] on div "Not Serviceable" at bounding box center [645, 202] width 388 height 31
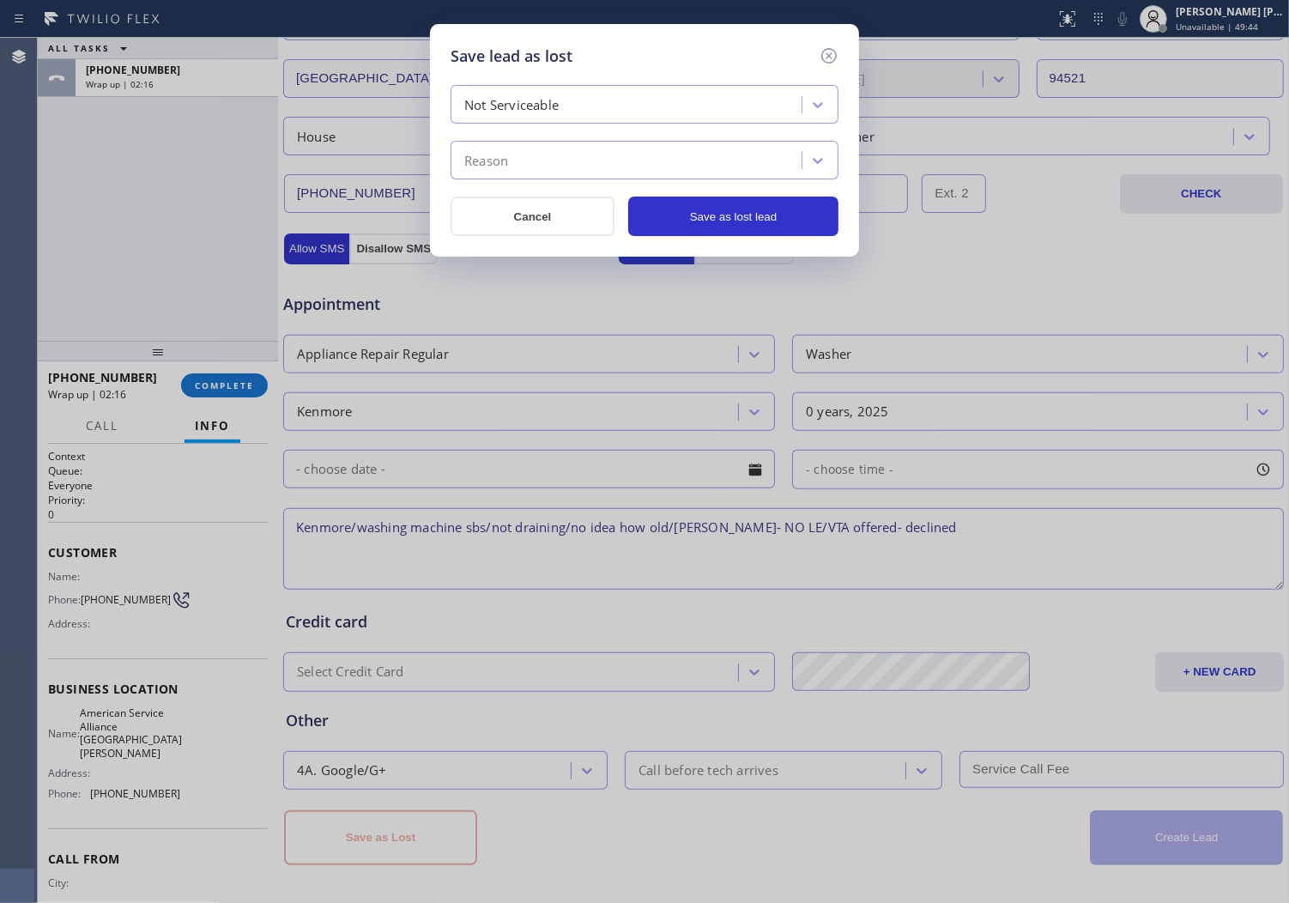
click at [584, 157] on div "Reason" at bounding box center [629, 161] width 346 height 30
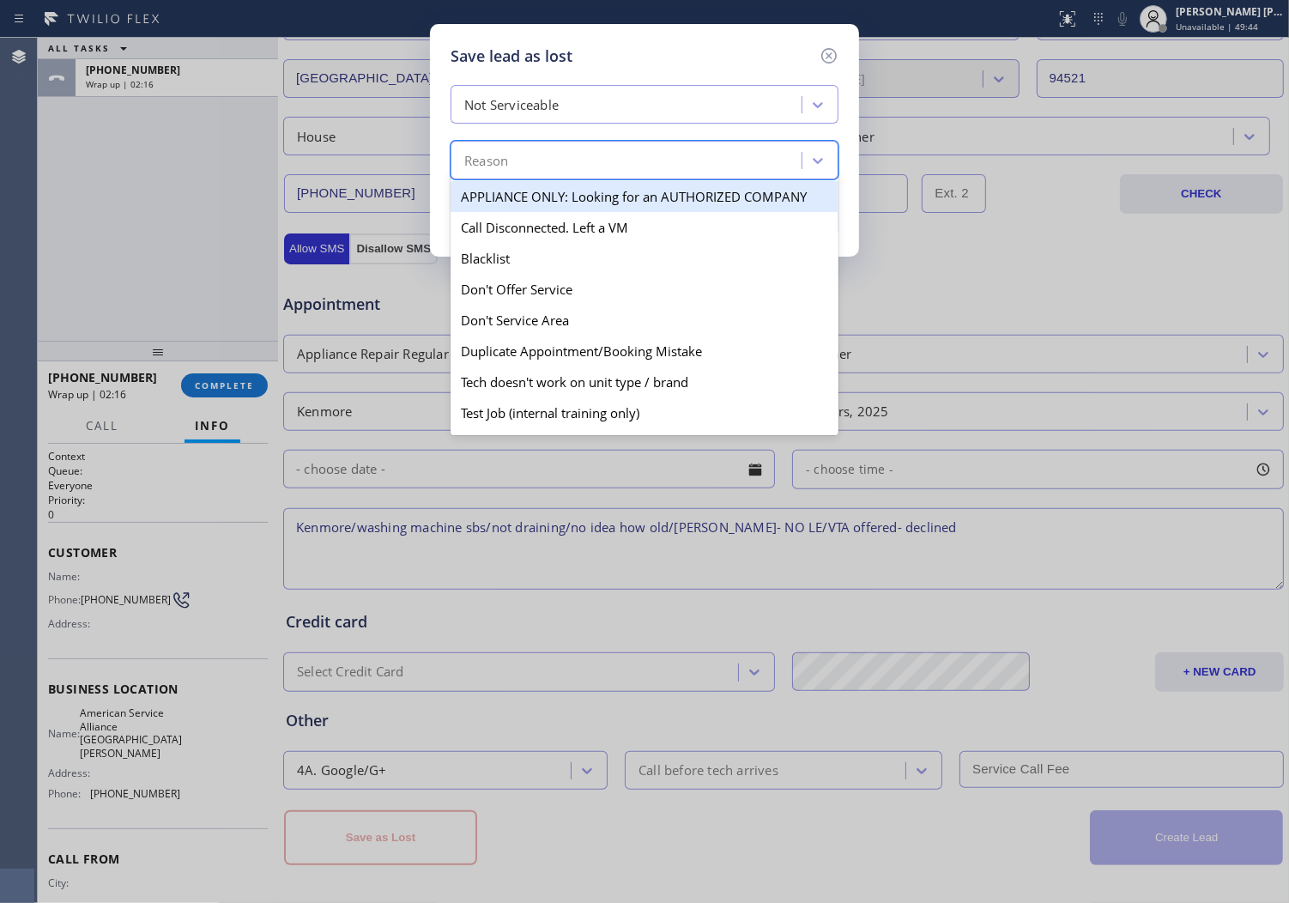
click at [575, 103] on div "Not Serviceable" at bounding box center [629, 105] width 346 height 30
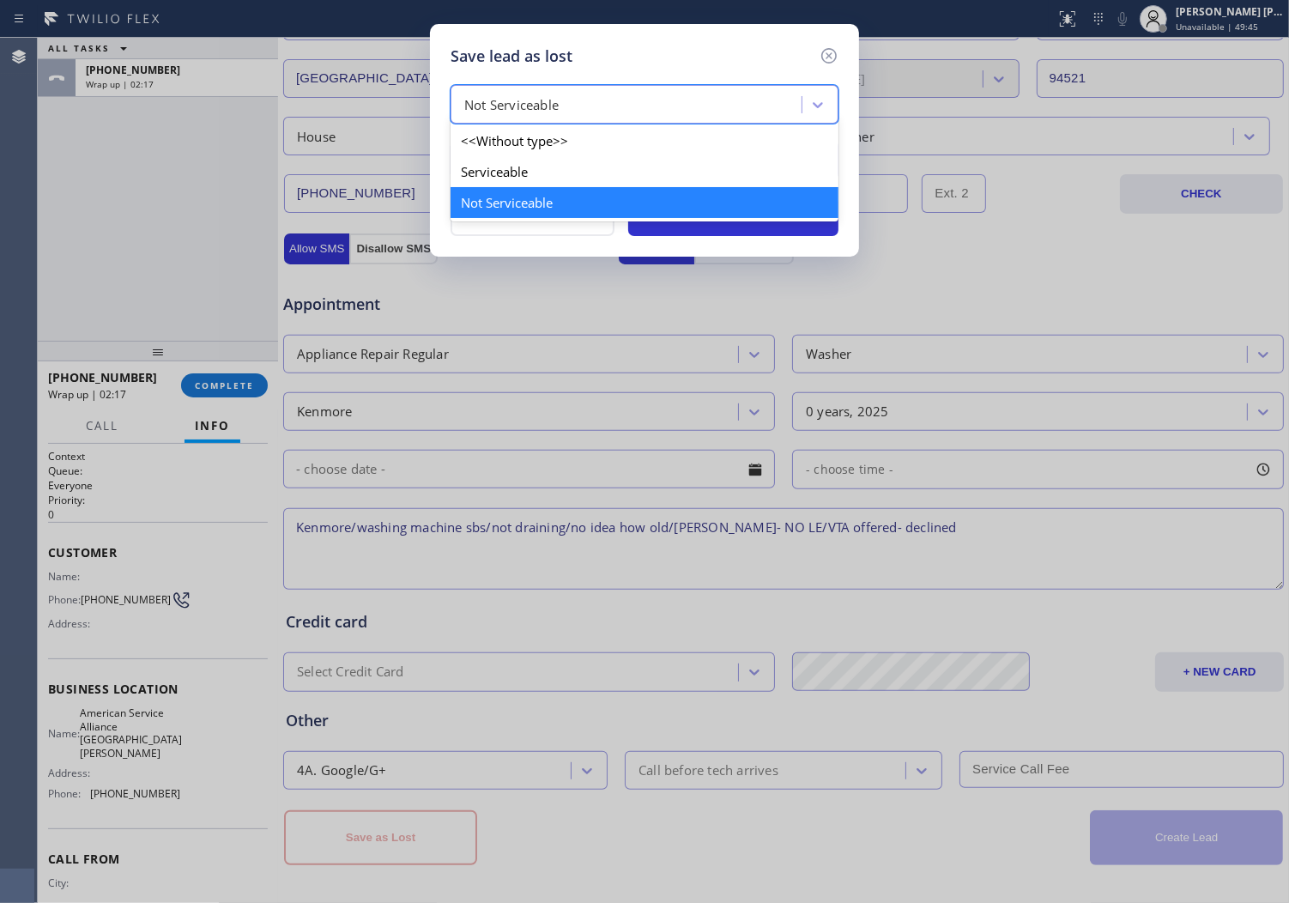
click at [558, 184] on div "Serviceable" at bounding box center [645, 171] width 388 height 31
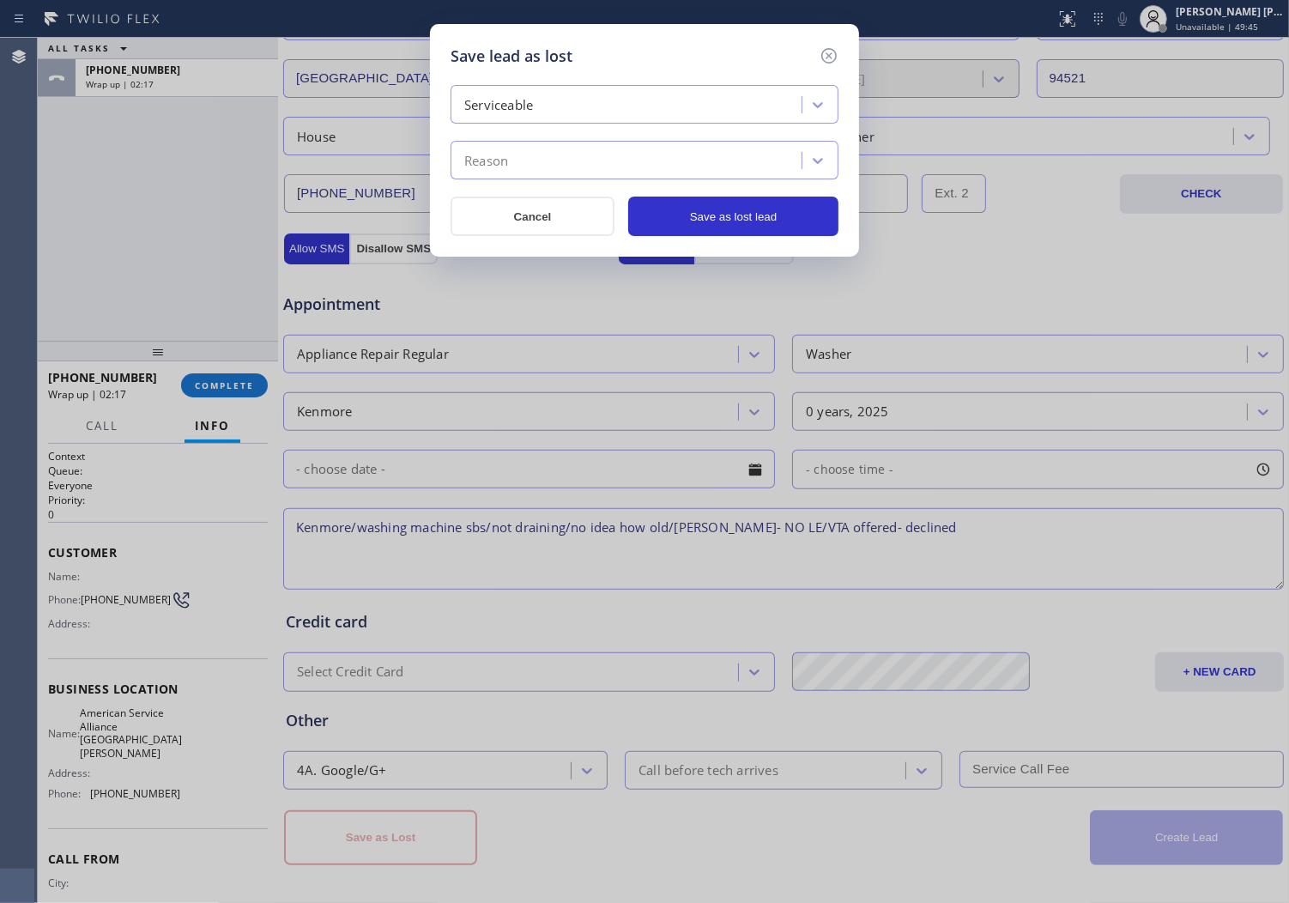
click at [564, 176] on div "Reason" at bounding box center [645, 160] width 388 height 39
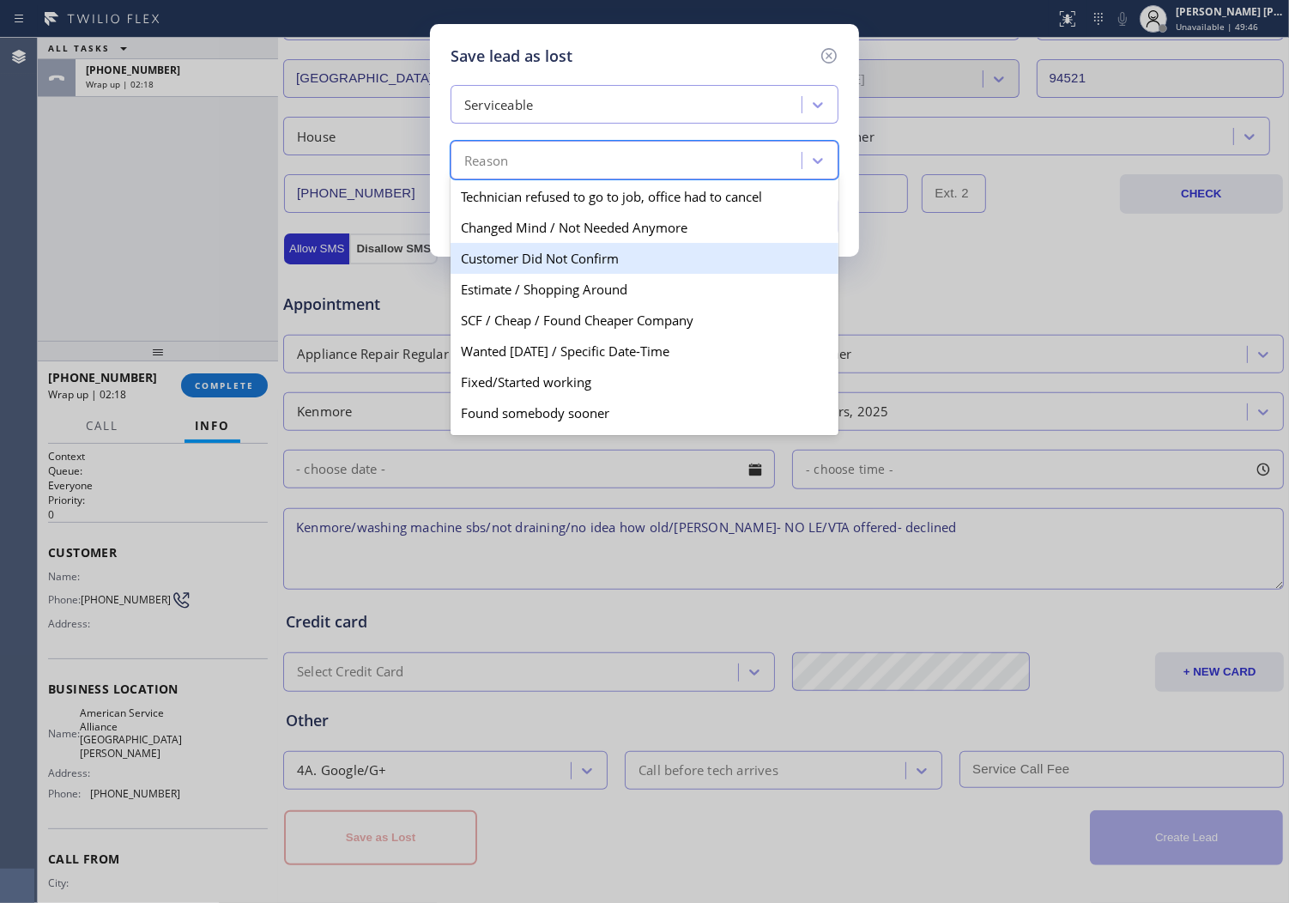
scroll to position [88, 0]
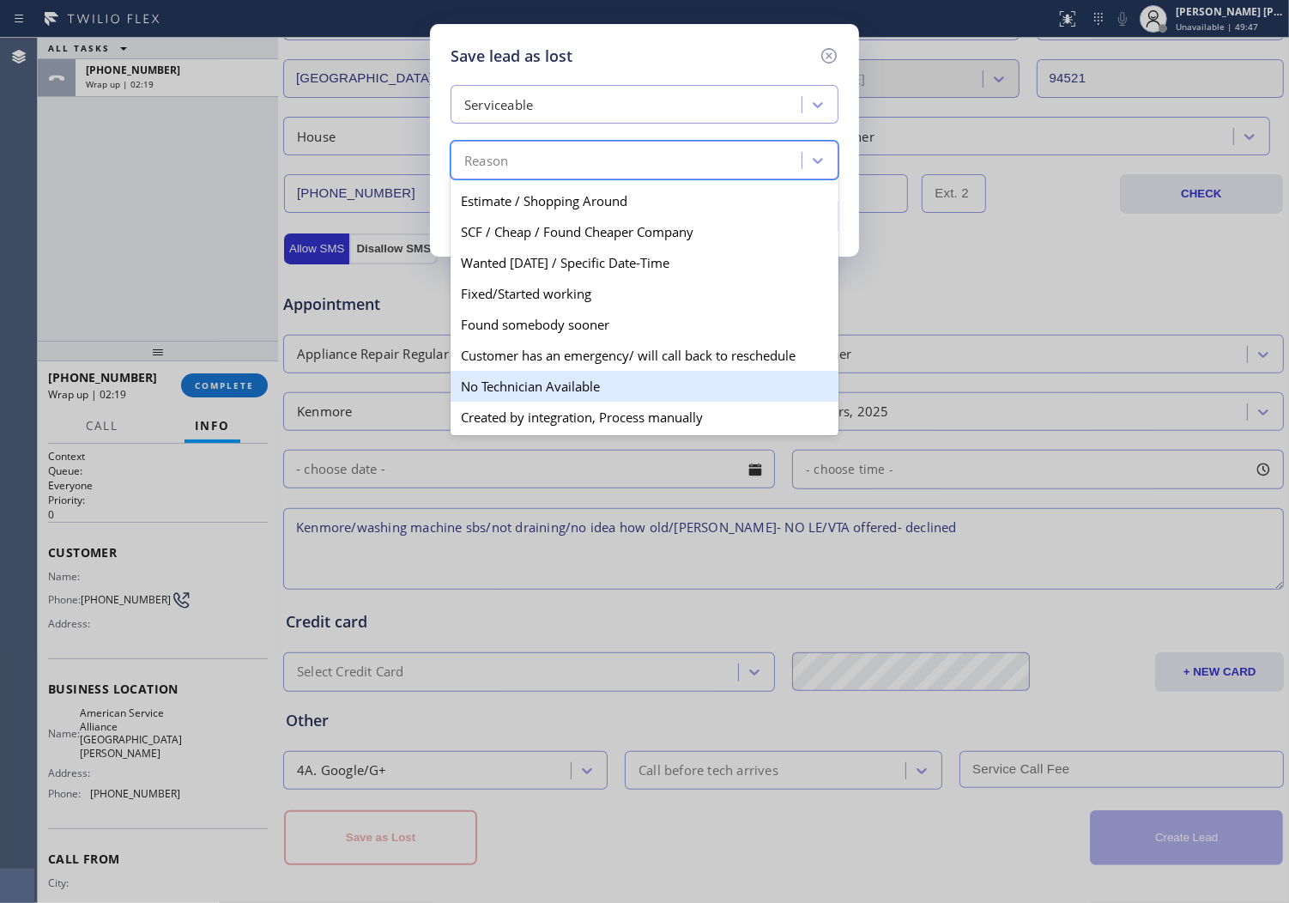
click at [589, 396] on div "No Technician Available" at bounding box center [645, 386] width 388 height 31
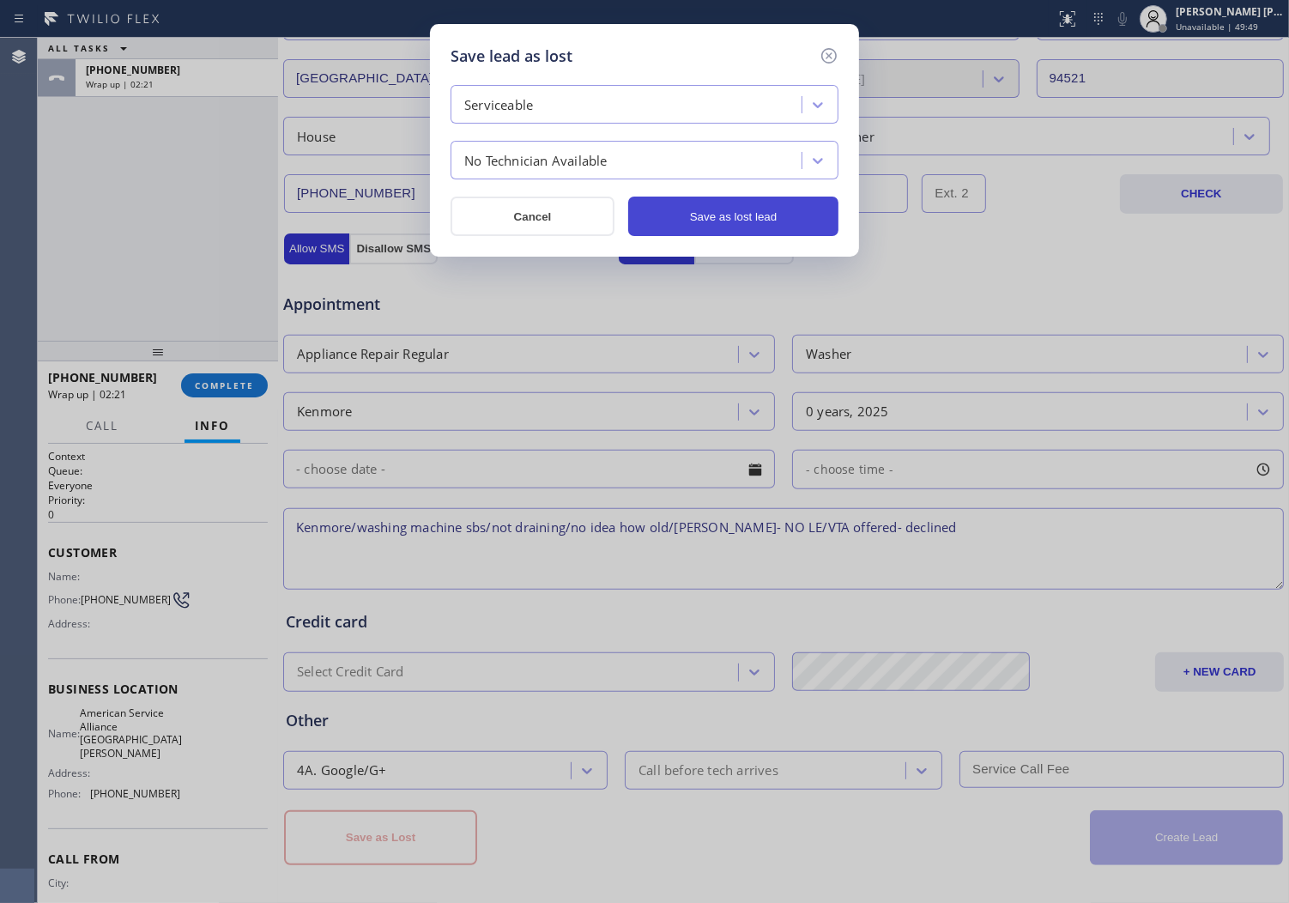
click at [711, 225] on button "Save as lost lead" at bounding box center [733, 216] width 210 height 39
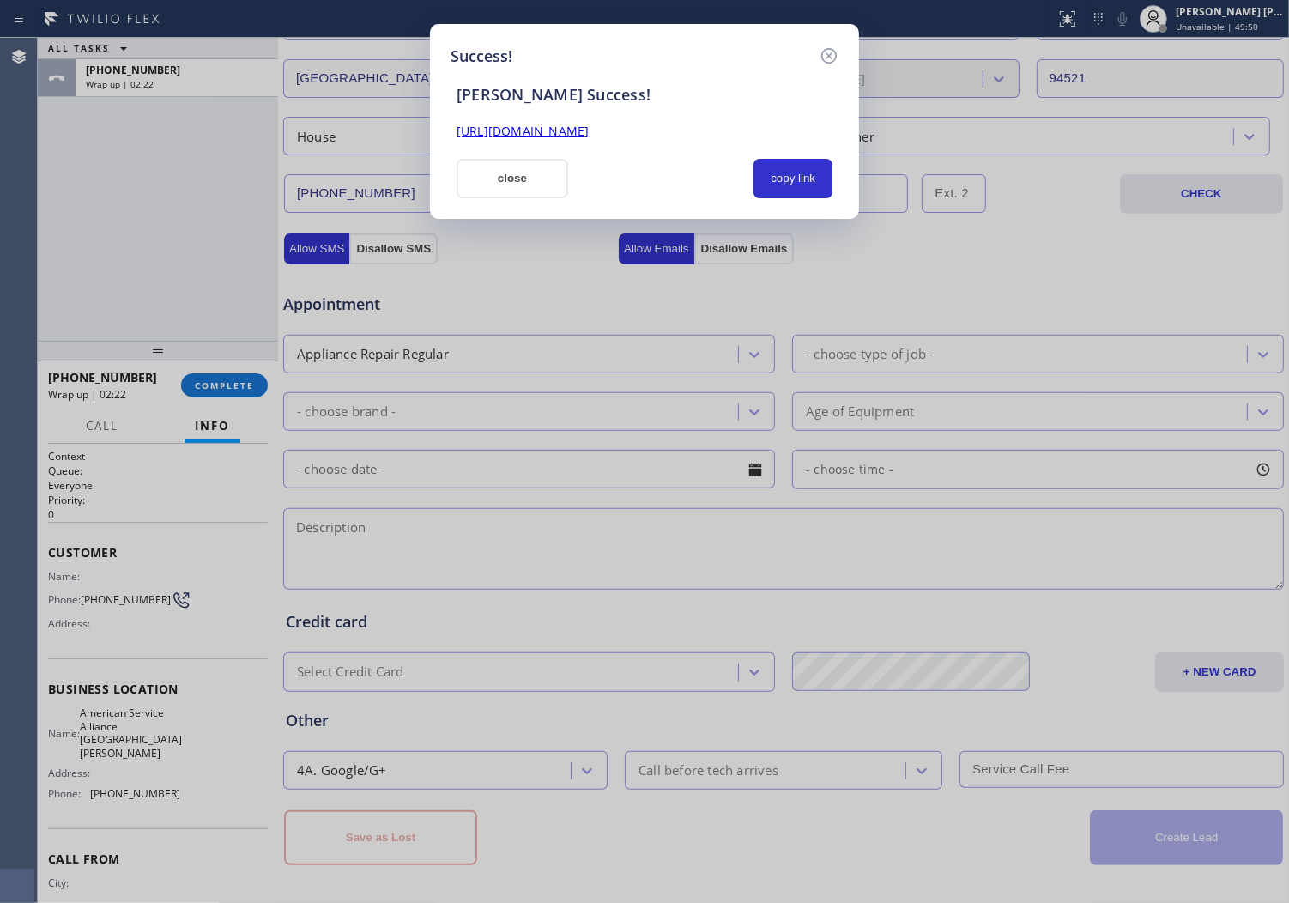
click at [578, 135] on link "[URL][DOMAIN_NAME]" at bounding box center [523, 131] width 132 height 16
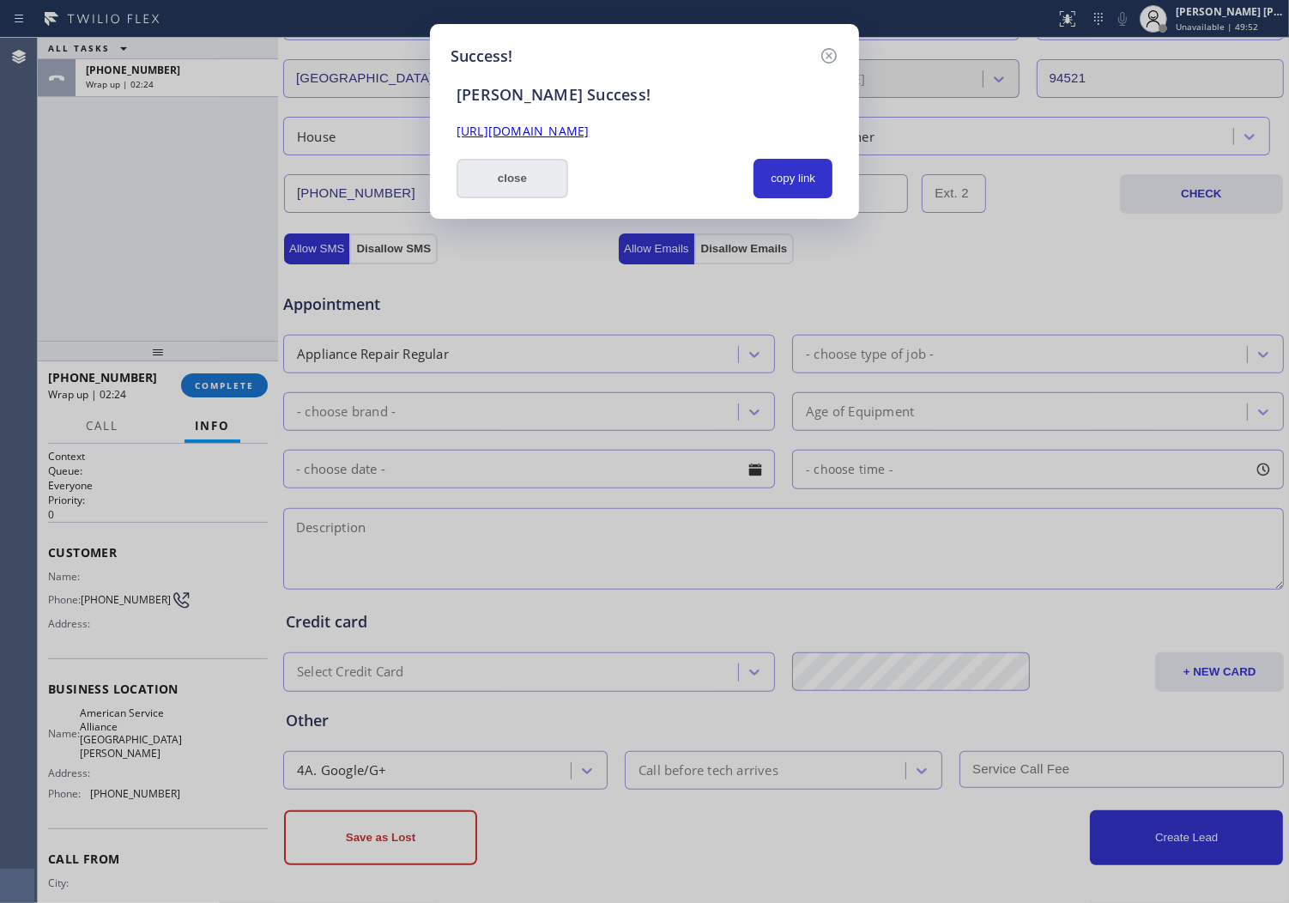
click at [555, 184] on button "close" at bounding box center [513, 178] width 112 height 39
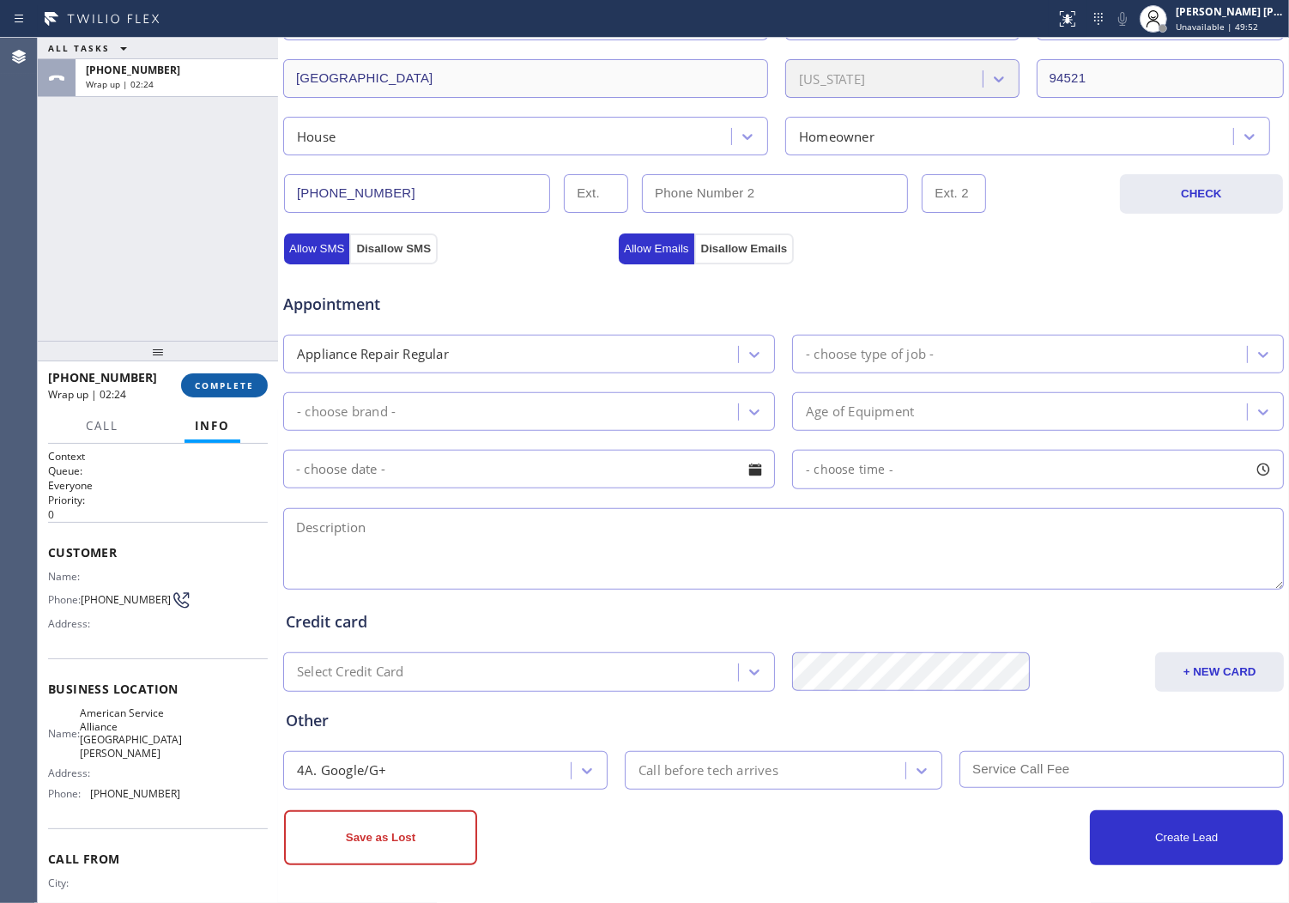
click at [254, 393] on button "COMPLETE" at bounding box center [224, 385] width 87 height 24
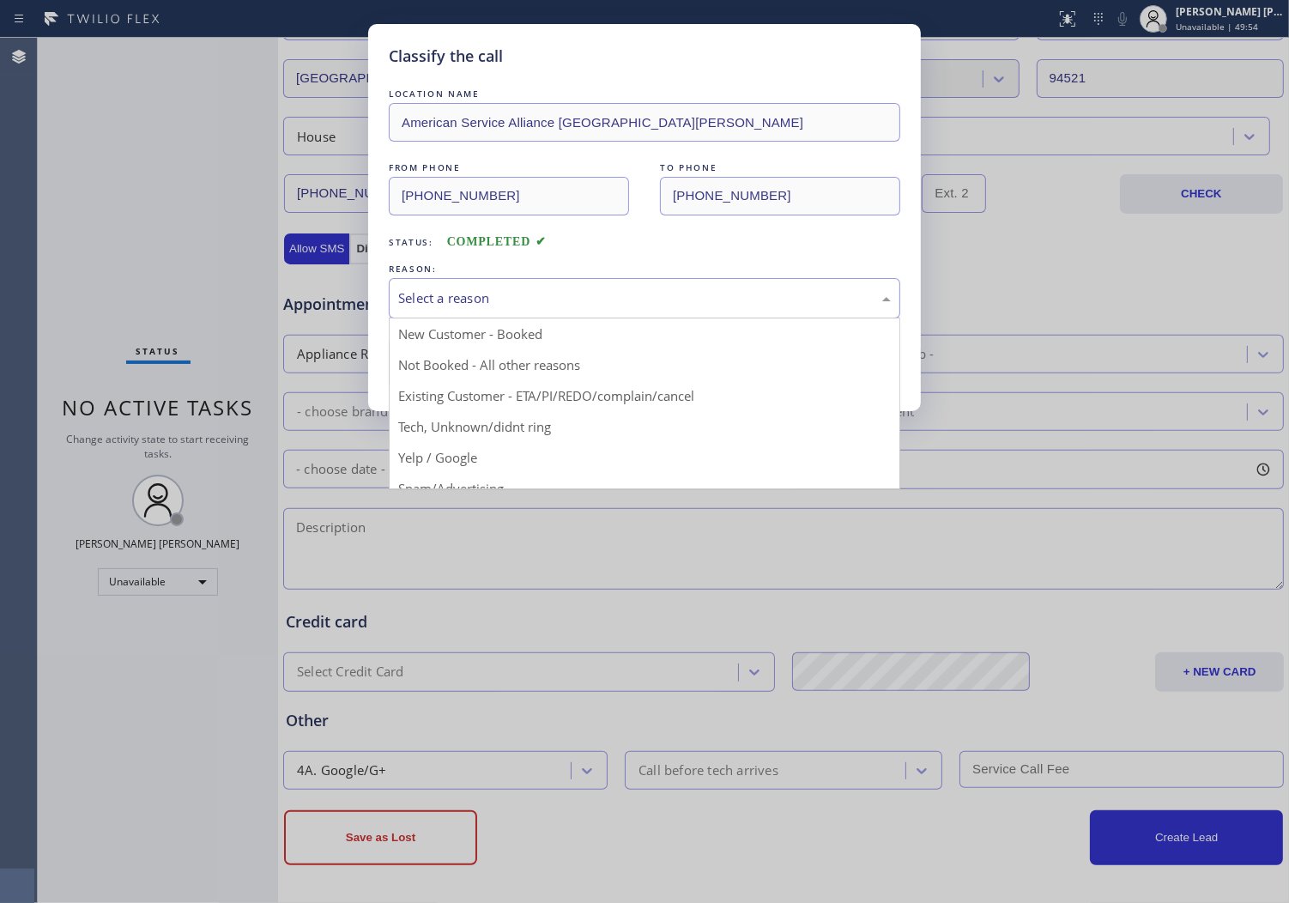
click at [577, 314] on div "Select a reason" at bounding box center [645, 298] width 512 height 40
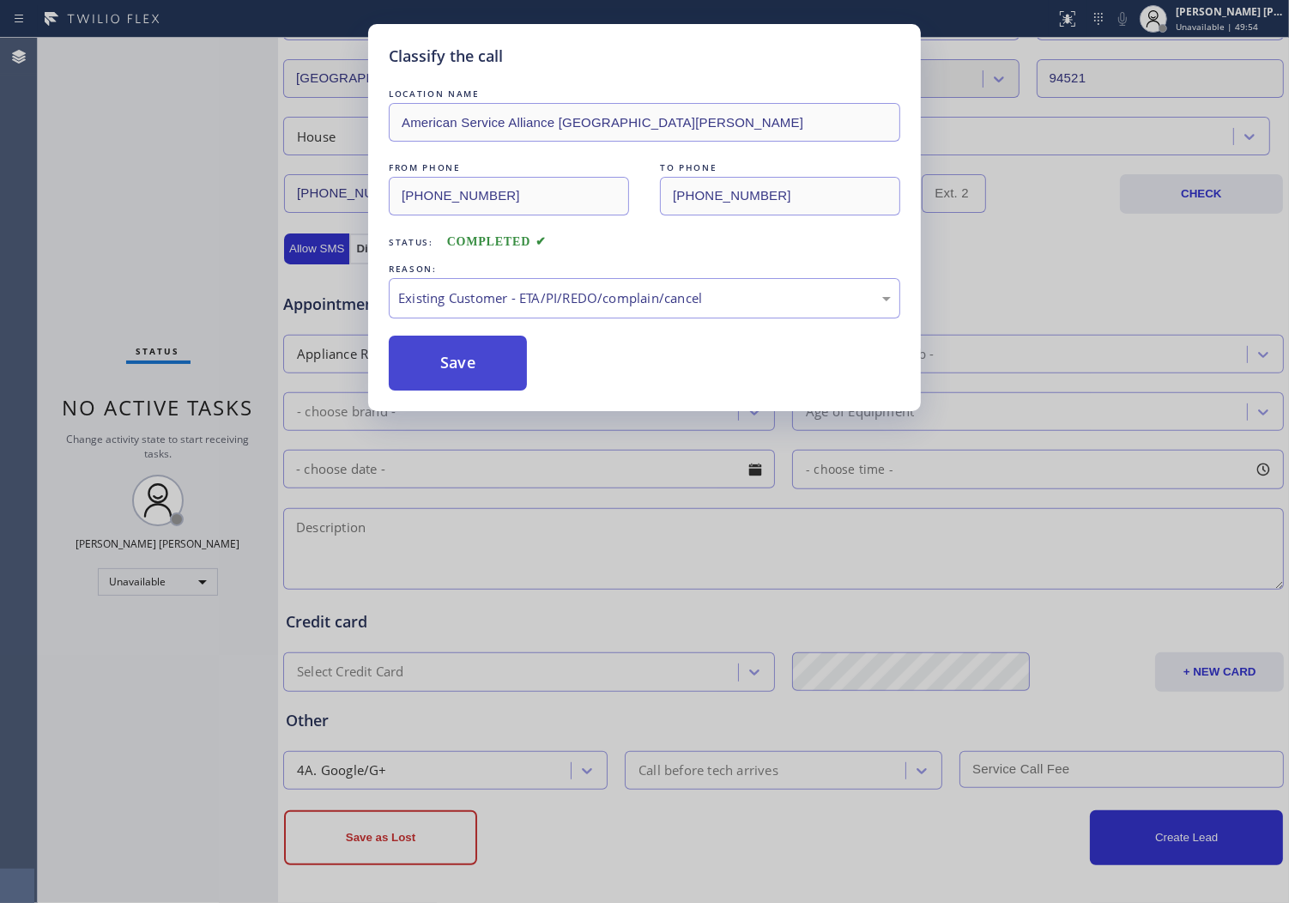
click at [489, 370] on button "Save" at bounding box center [458, 363] width 138 height 55
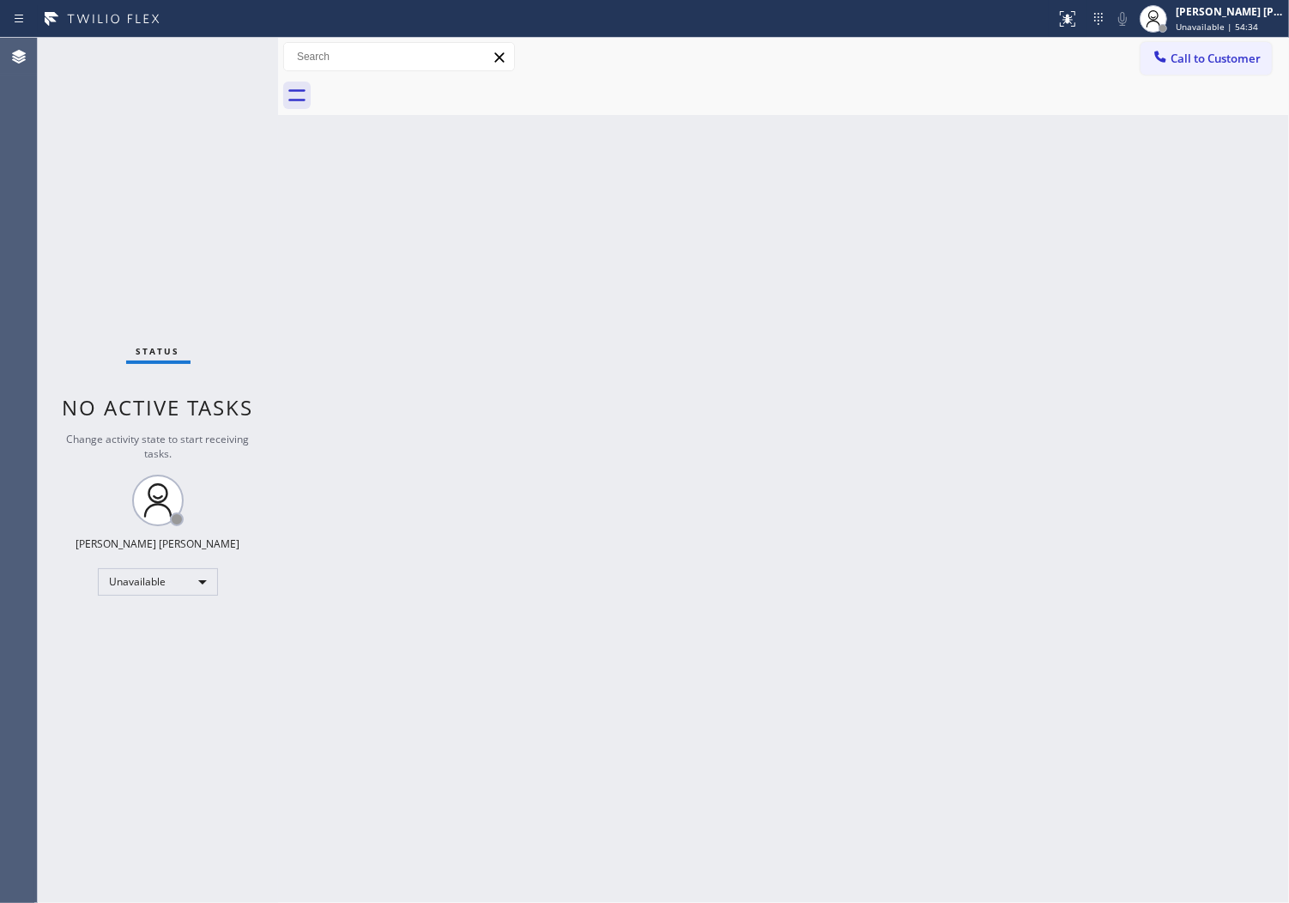
click at [1189, 78] on div at bounding box center [802, 95] width 973 height 39
click at [1197, 62] on span "Call to Customer" at bounding box center [1216, 58] width 90 height 15
click at [0, 0] on div "Outbound call Location American Service Alliance [GEOGRAPHIC_DATA][PERSON_NAME]…" at bounding box center [0, 0] width 0 height 0
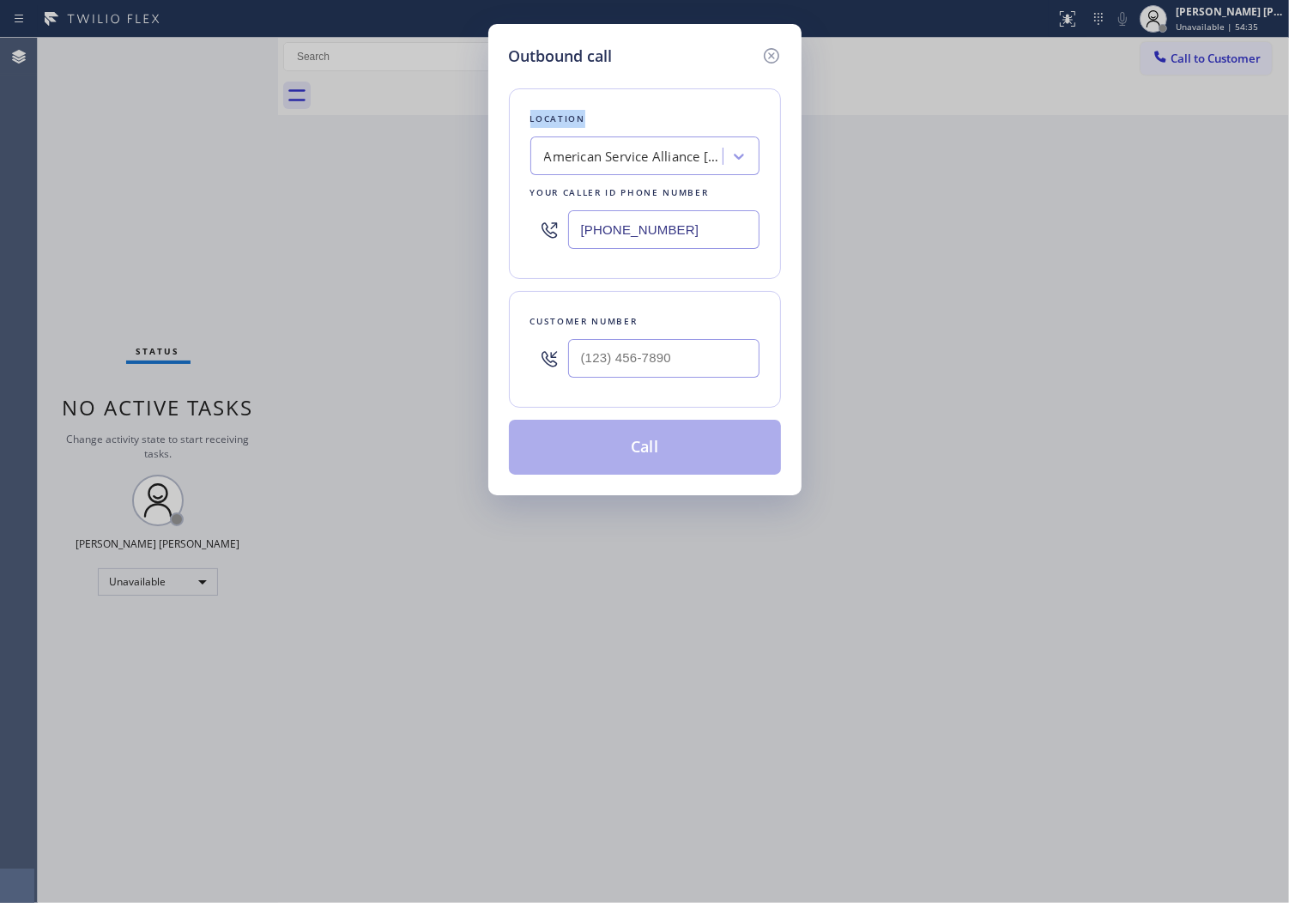
click at [640, 233] on input "[PHONE_NUMBER]" at bounding box center [663, 229] width 191 height 39
paste input "425) 906-1762"
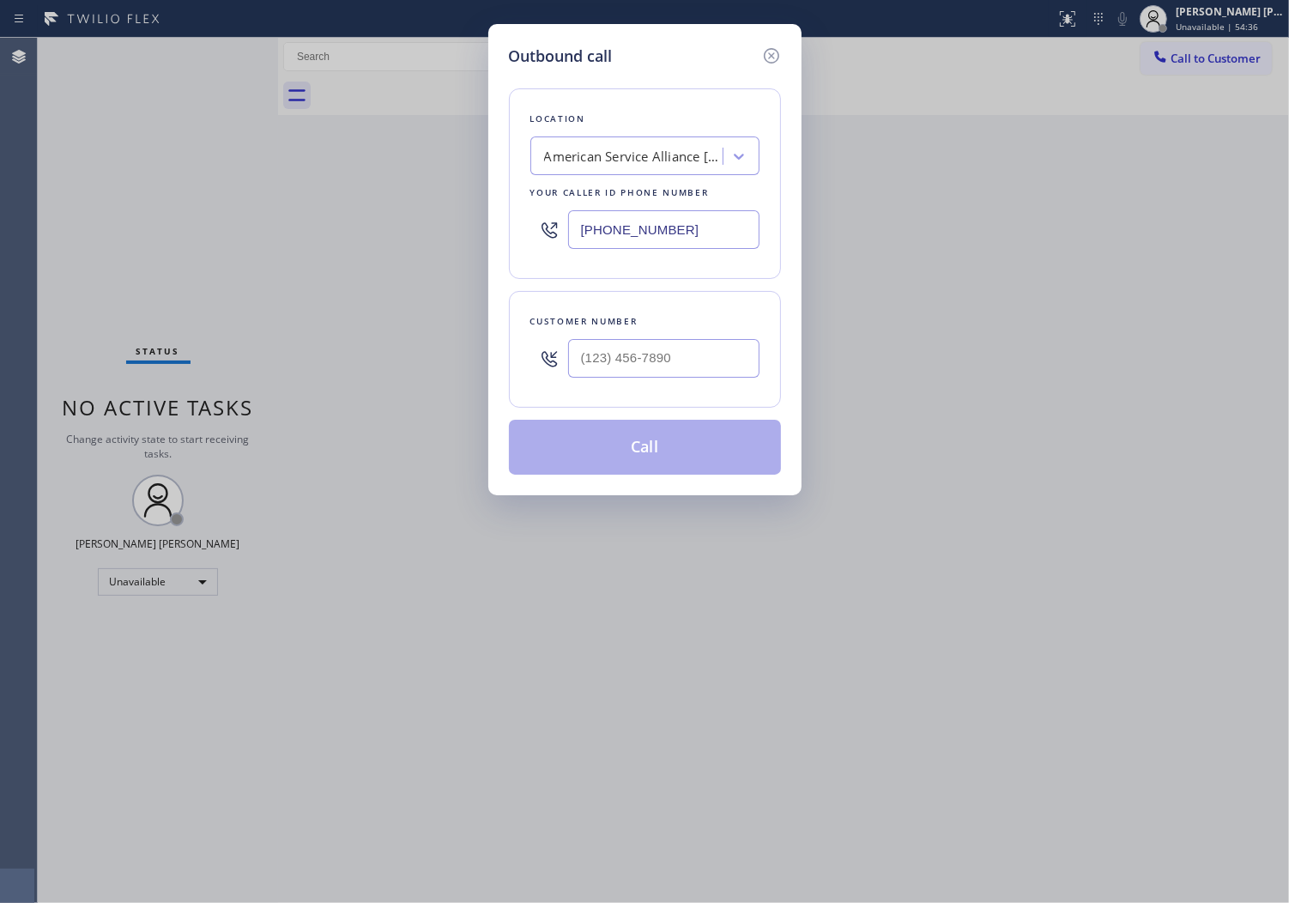
type input "[PHONE_NUMBER]"
click at [589, 361] on input "(___) ___-____" at bounding box center [663, 358] width 191 height 39
paste input "425) 346-3641"
click at [607, 349] on input "[PHONE_NUMBER]" at bounding box center [663, 358] width 191 height 39
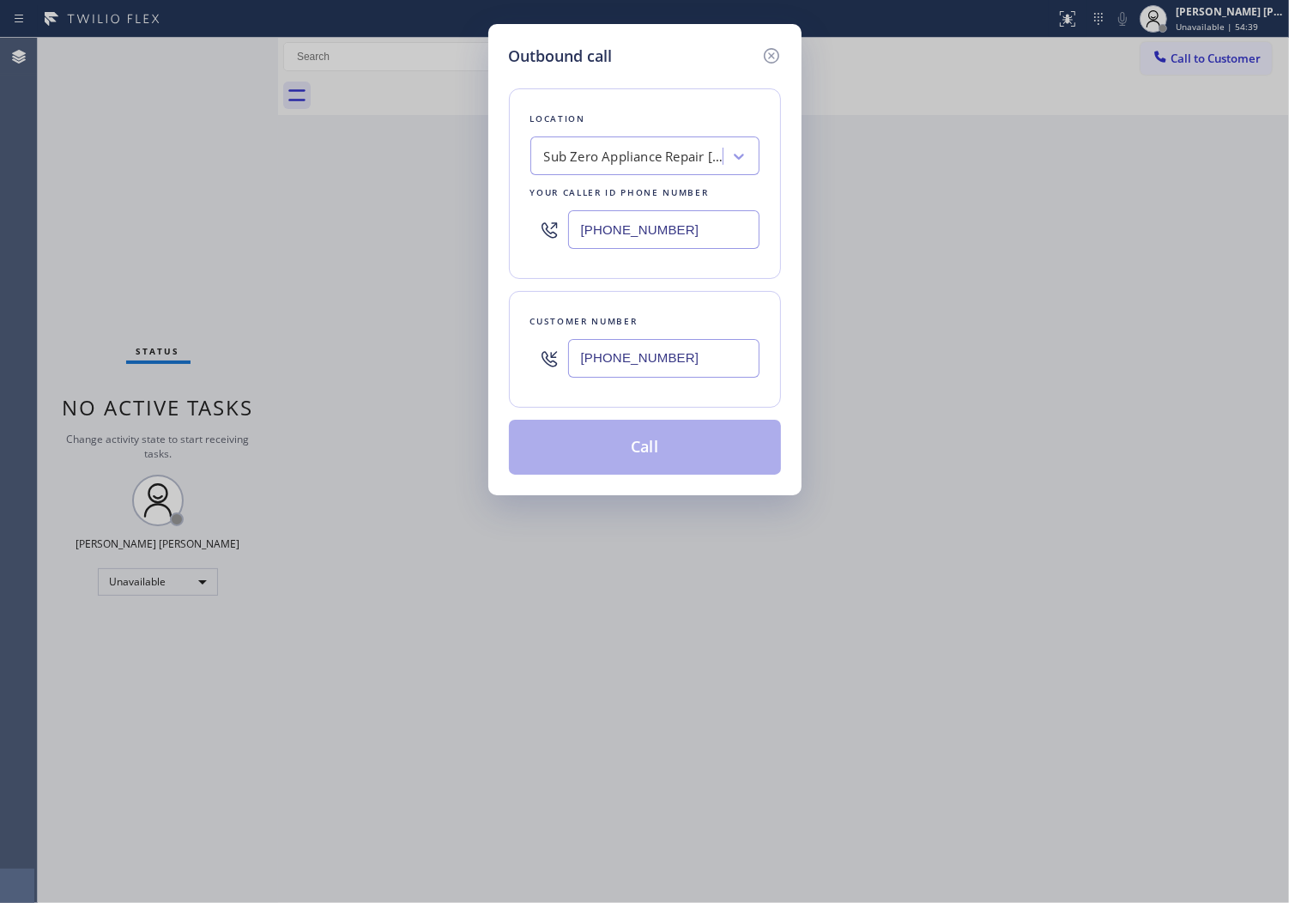
click at [607, 349] on input "[PHONE_NUMBER]" at bounding box center [663, 358] width 191 height 39
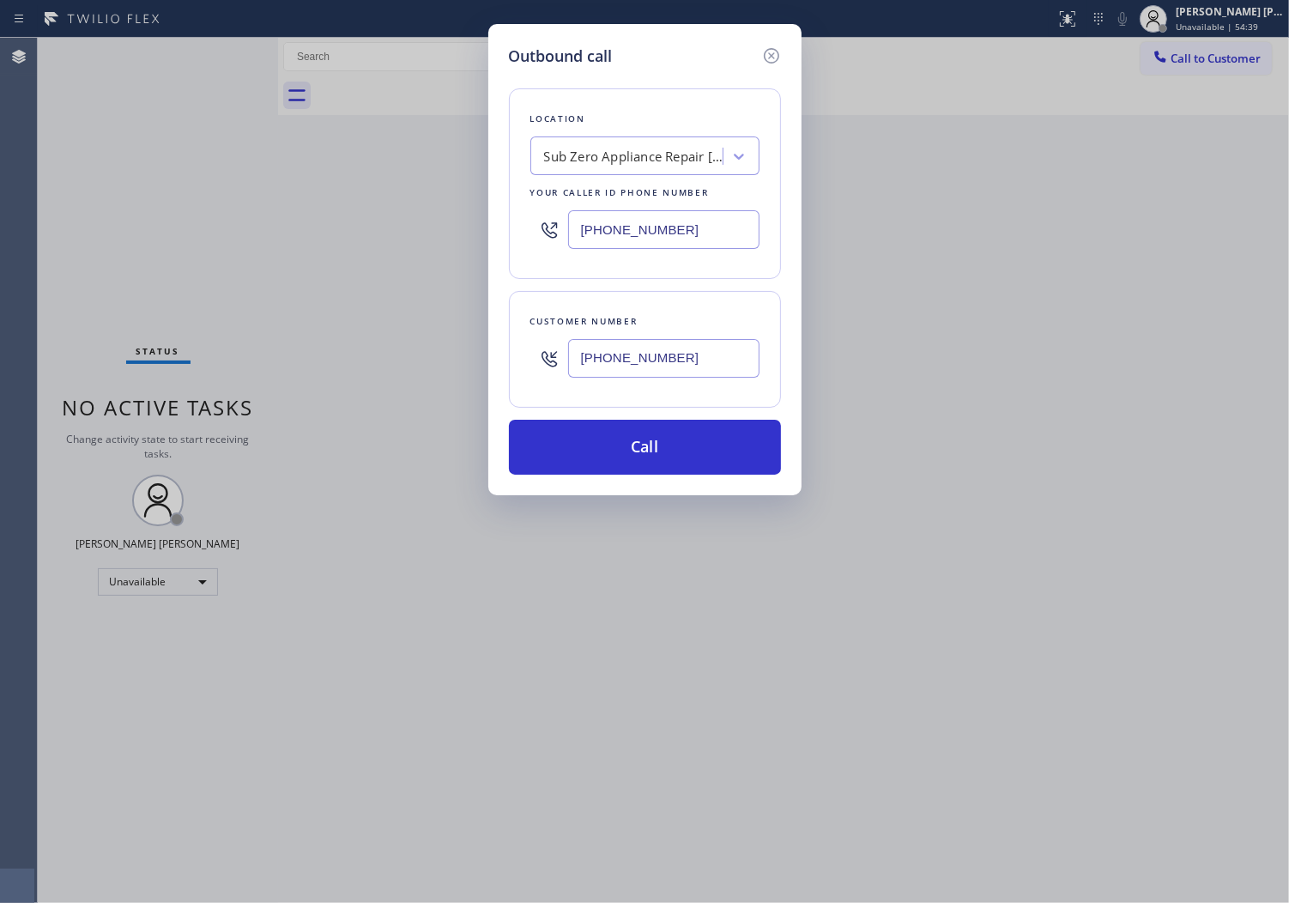
click at [607, 349] on input "[PHONE_NUMBER]" at bounding box center [663, 358] width 191 height 39
paste input "text"
type input "[PHONE_NUMBER]"
click at [661, 444] on button "Call" at bounding box center [645, 447] width 272 height 55
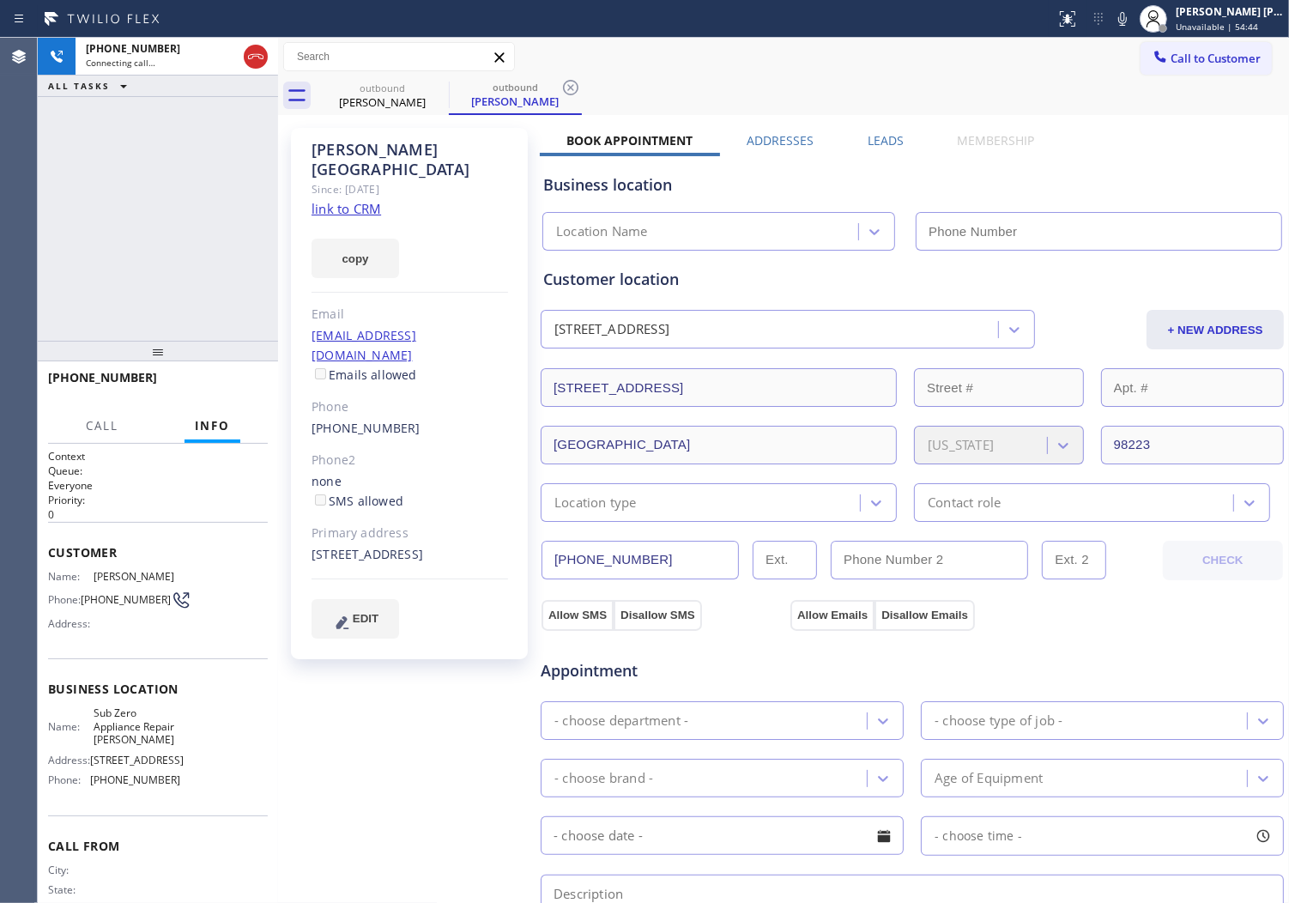
click at [156, 179] on div "[PHONE_NUMBER] Connecting call… ALL TASKS ALL TASKS ACTIVE TASKS TASKS IN WRAP …" at bounding box center [158, 189] width 240 height 303
type input "[PHONE_NUMBER]"
click at [11, 280] on div "Agent Desktop" at bounding box center [18, 470] width 37 height 865
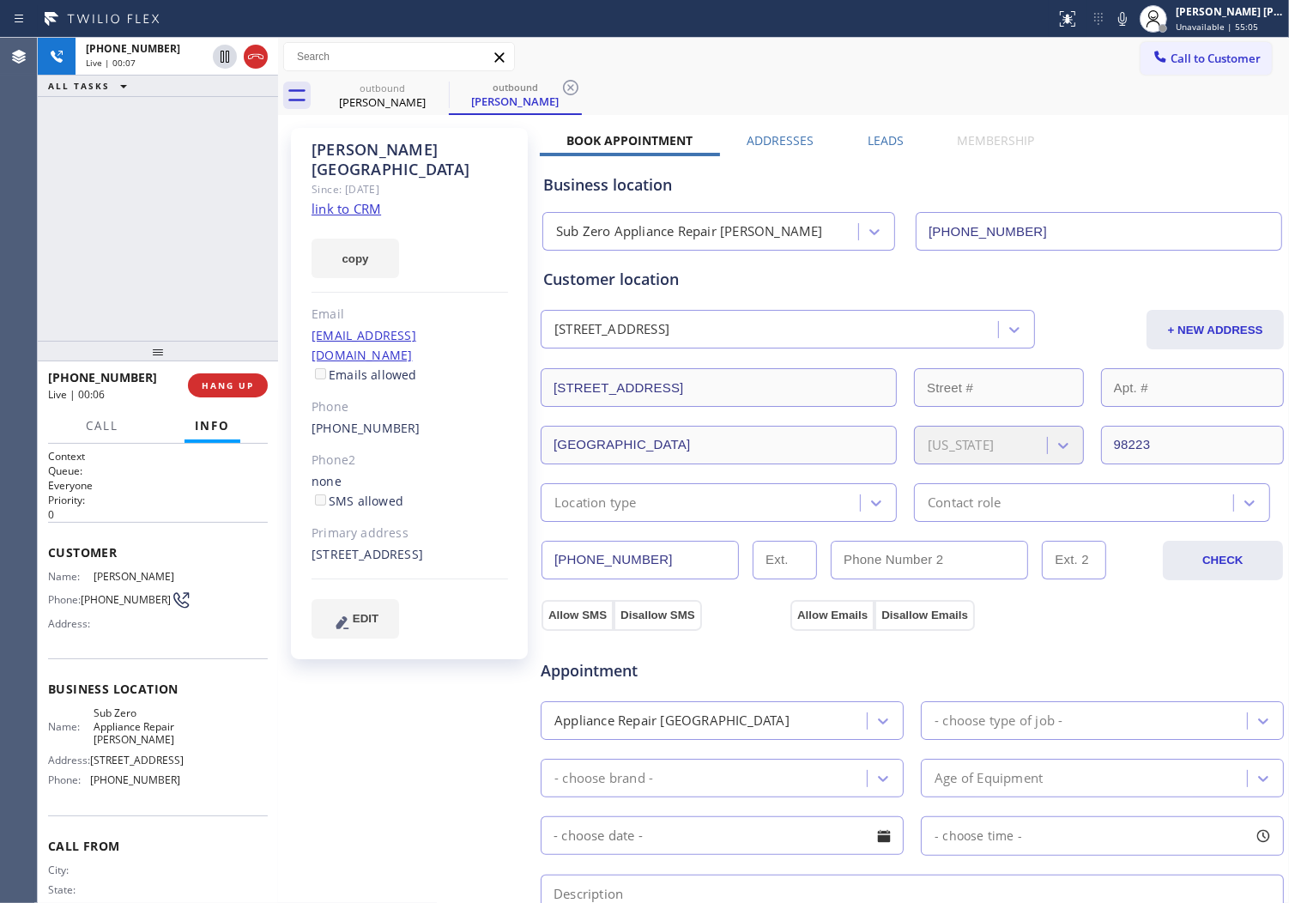
click at [1134, 5] on div "Status report No issues detected If you experience an issue, please download th…" at bounding box center [1169, 19] width 240 height 38
click at [1133, 20] on icon at bounding box center [1122, 19] width 21 height 21
click at [1127, 20] on icon at bounding box center [1122, 19] width 9 height 14
click at [259, 52] on div "[PHONE_NUMBER]" at bounding box center [177, 48] width 182 height 15
drag, startPoint x: 888, startPoint y: 140, endPoint x: 865, endPoint y: 134, distance: 23.1
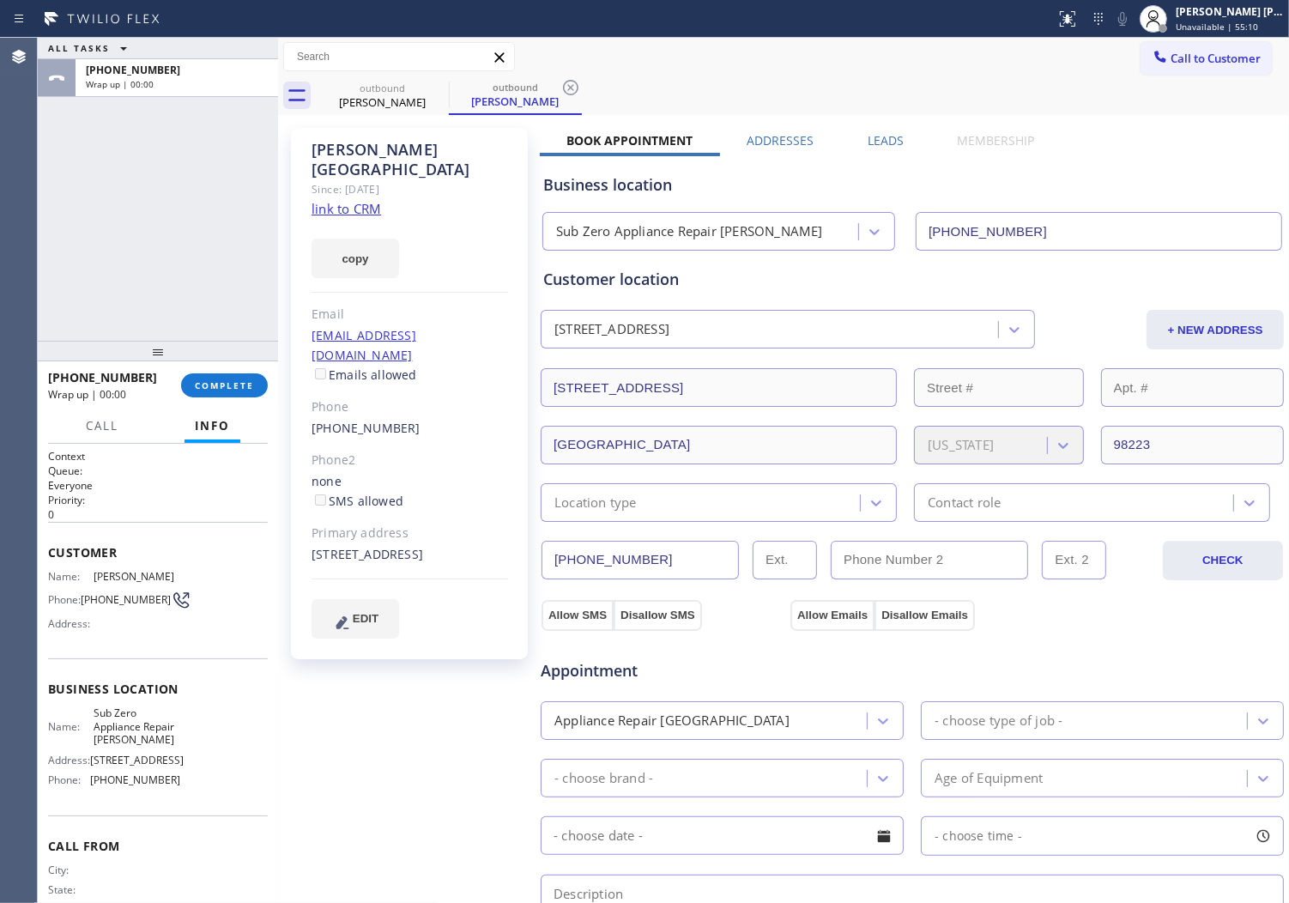
click at [888, 140] on label "Leads" at bounding box center [886, 140] width 36 height 16
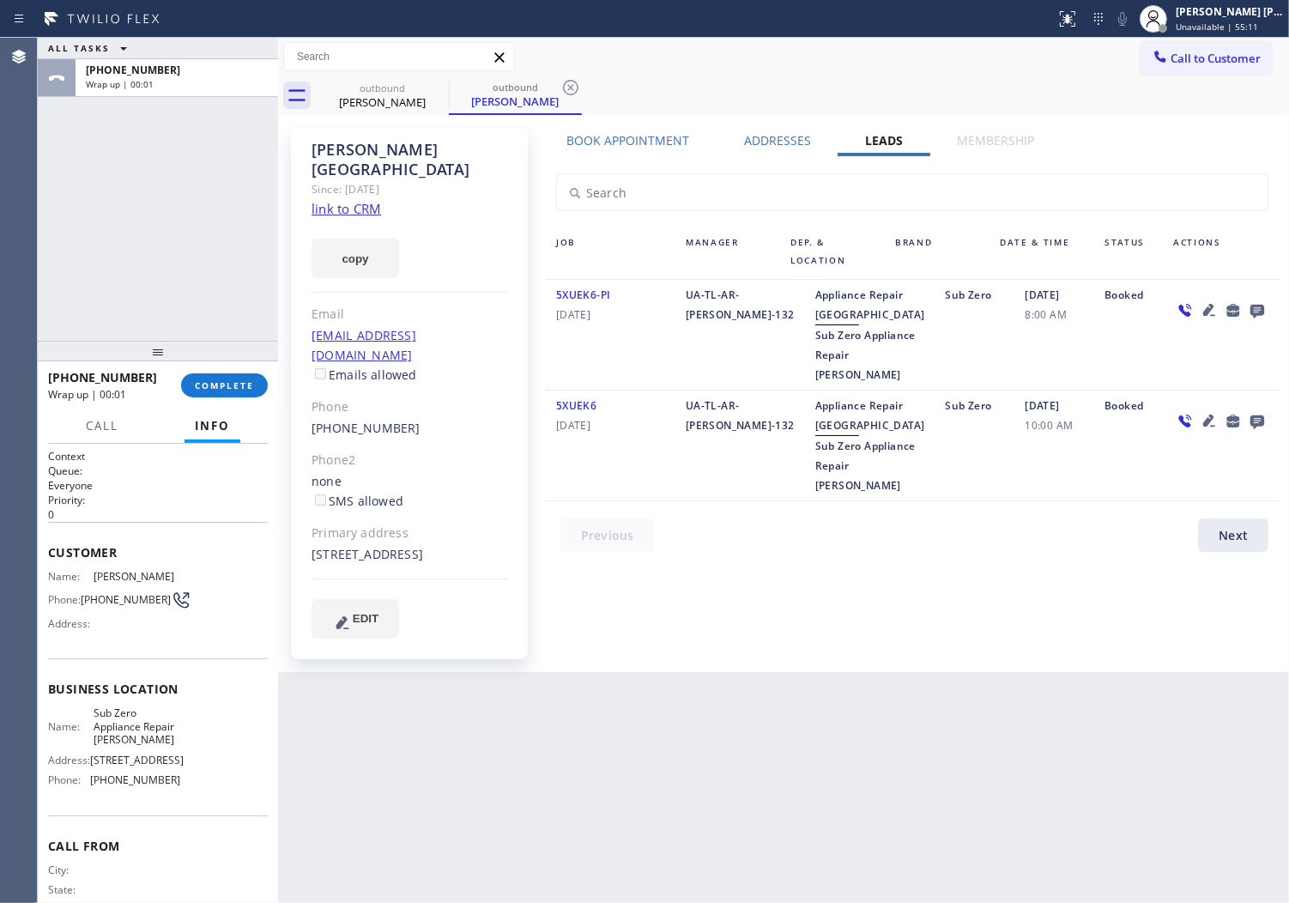
click at [1258, 309] on icon at bounding box center [1257, 310] width 21 height 21
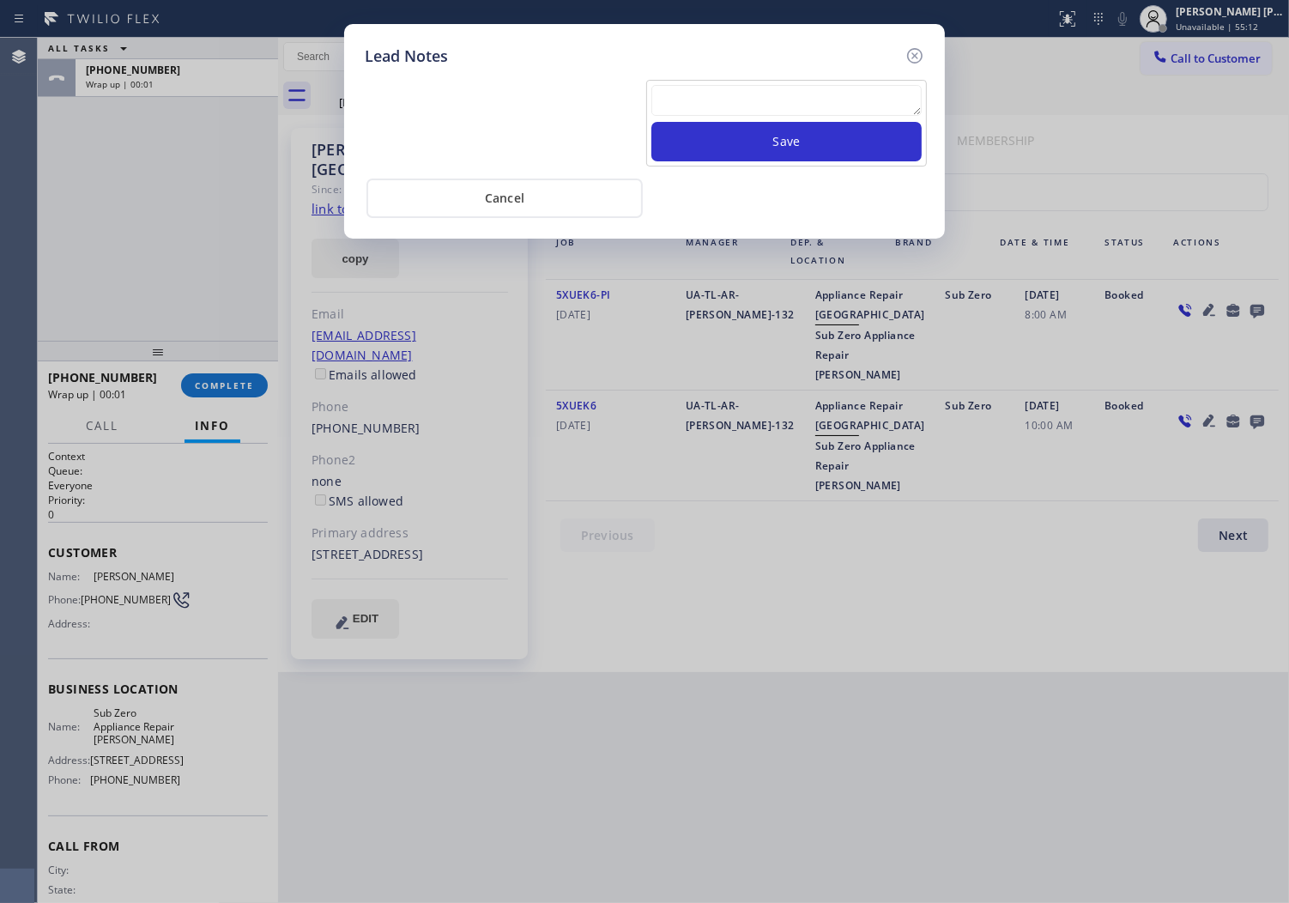
click at [1258, 309] on div "Lead Notes Save Cancel" at bounding box center [644, 451] width 1289 height 903
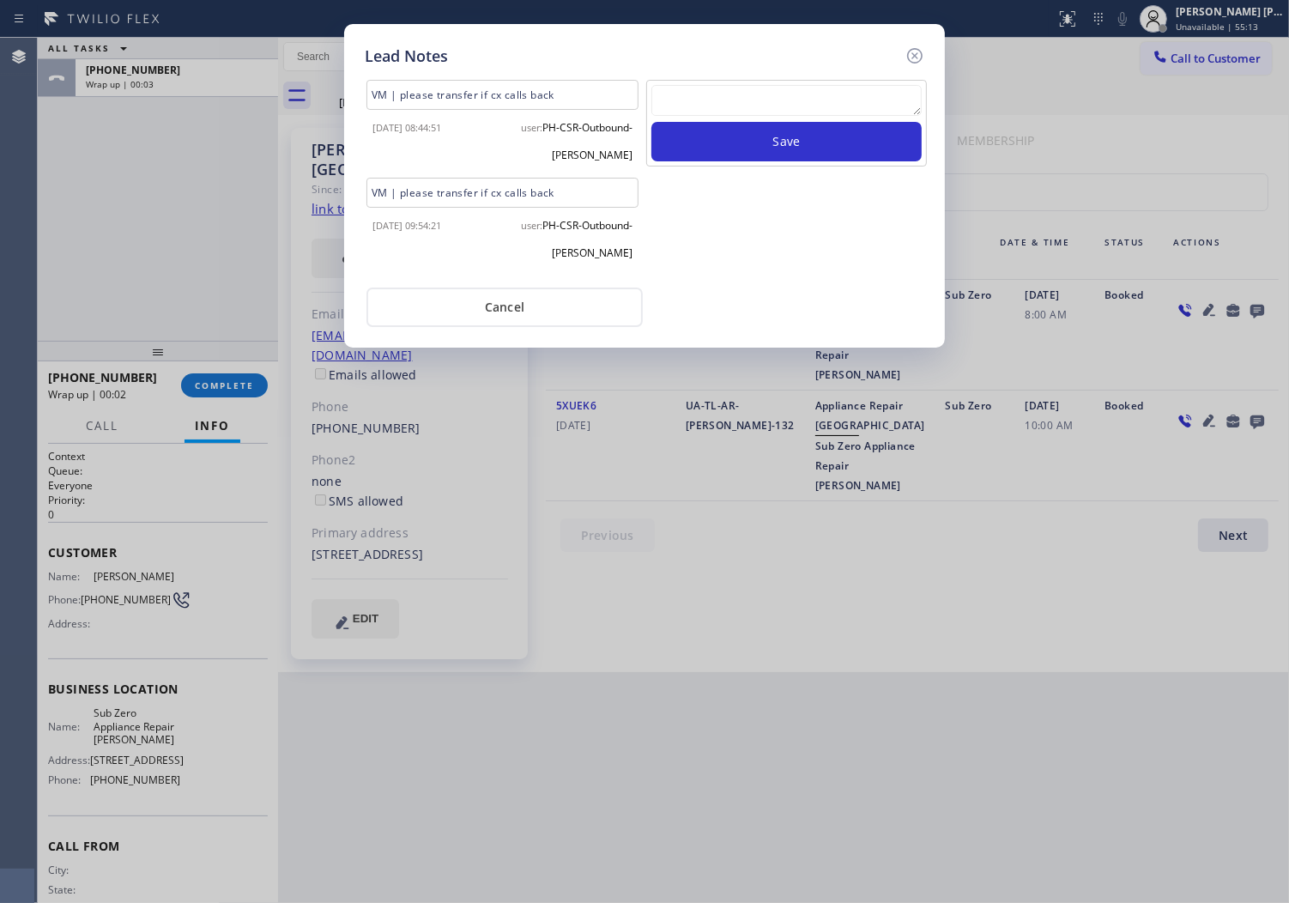
click at [845, 99] on textarea at bounding box center [787, 100] width 270 height 31
paste textarea "N/A- Please transfer"
type textarea "N/A- Please transfer"
click at [796, 156] on button "Save" at bounding box center [787, 141] width 270 height 39
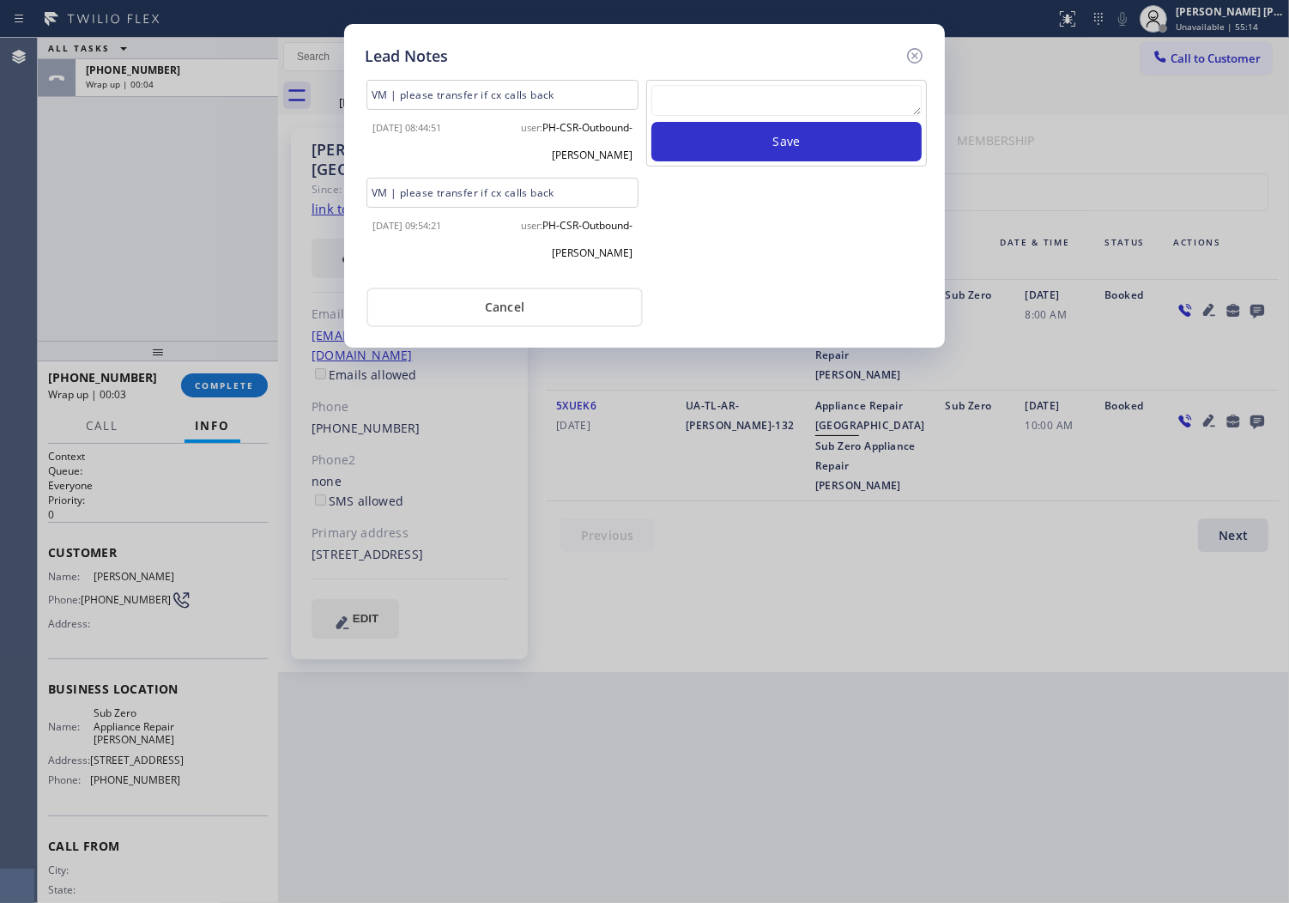
click at [916, 61] on icon at bounding box center [915, 55] width 21 height 21
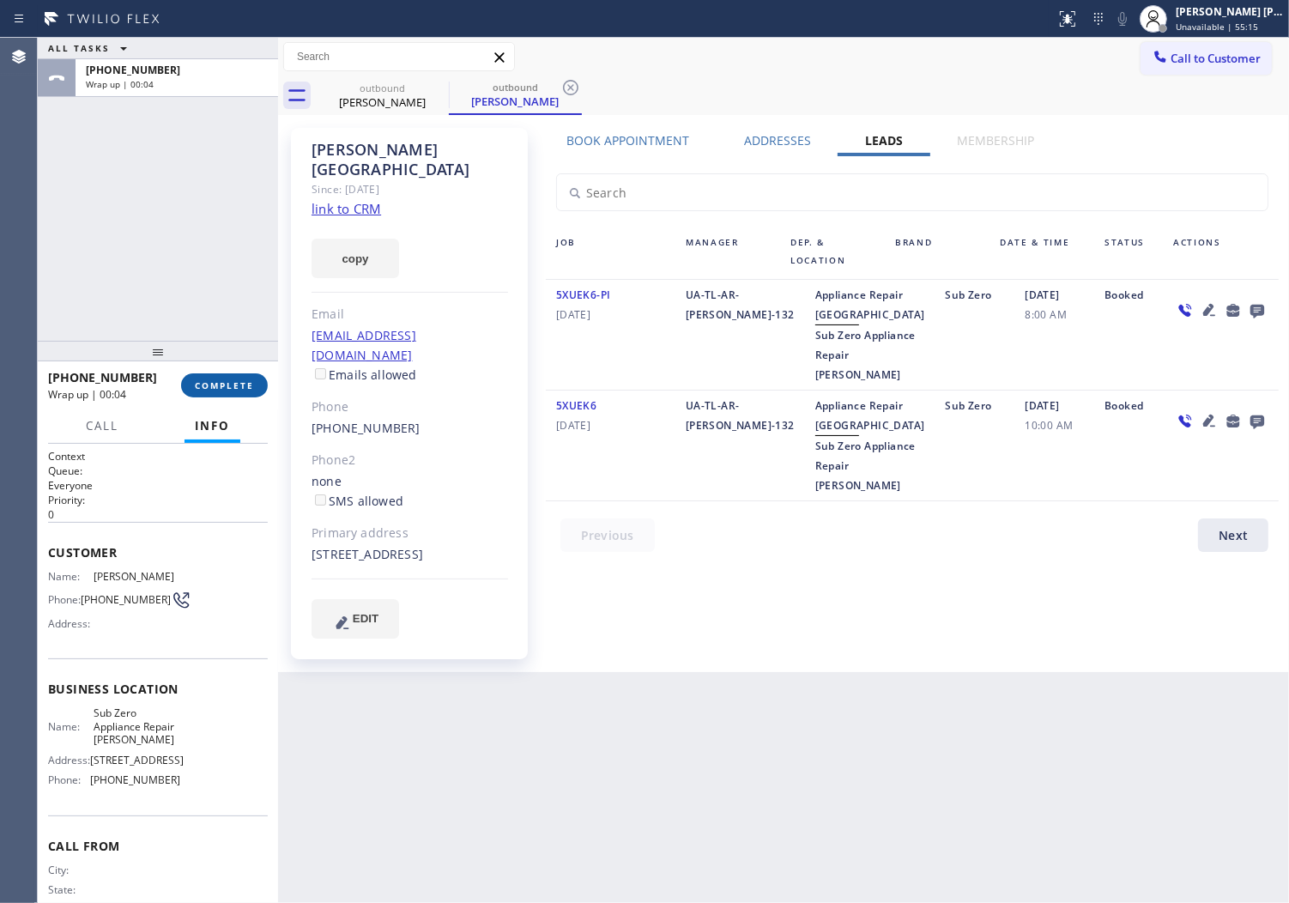
click at [233, 389] on span "COMPLETE" at bounding box center [224, 385] width 59 height 12
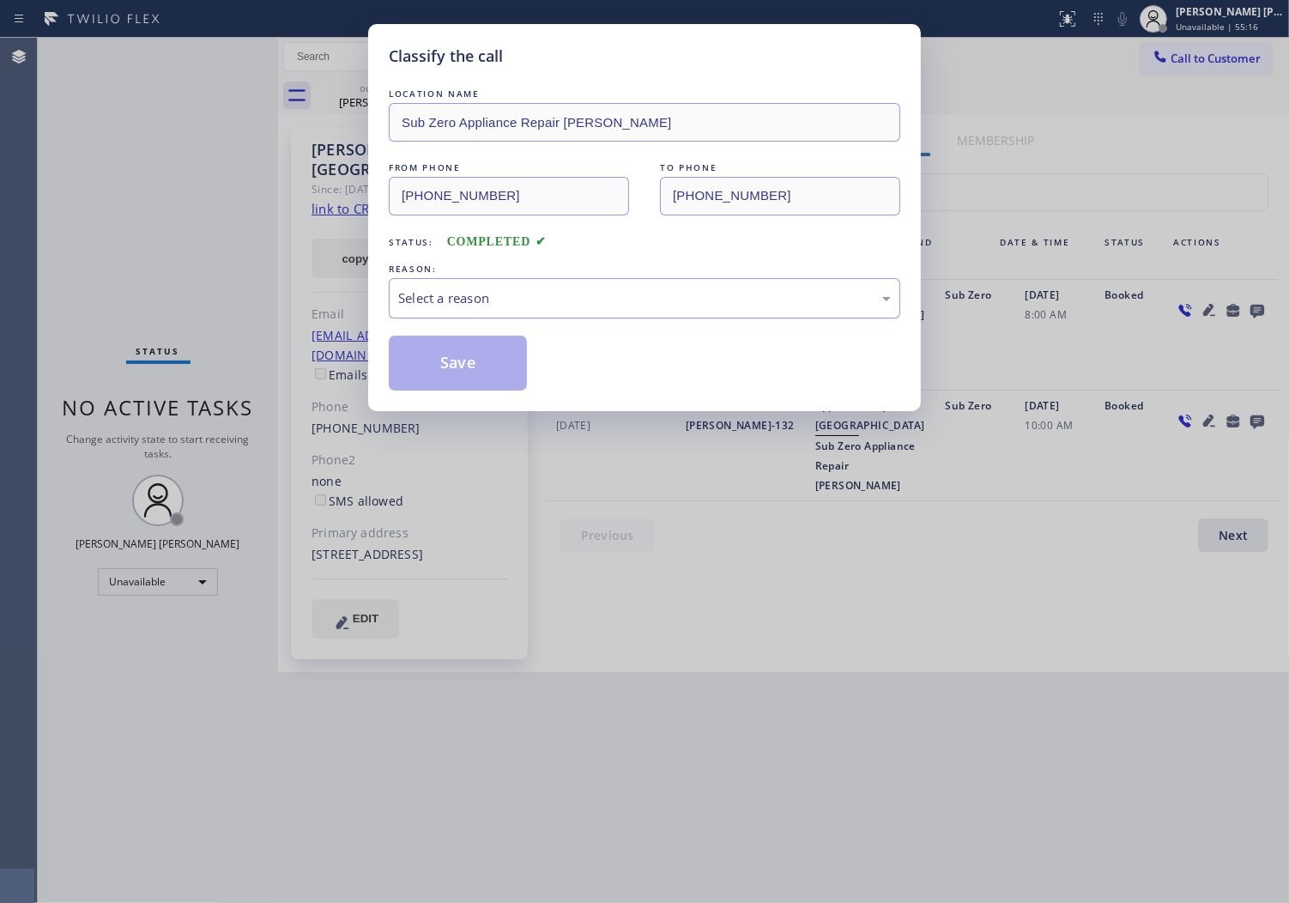
click at [529, 299] on div "Select a reason" at bounding box center [644, 298] width 493 height 20
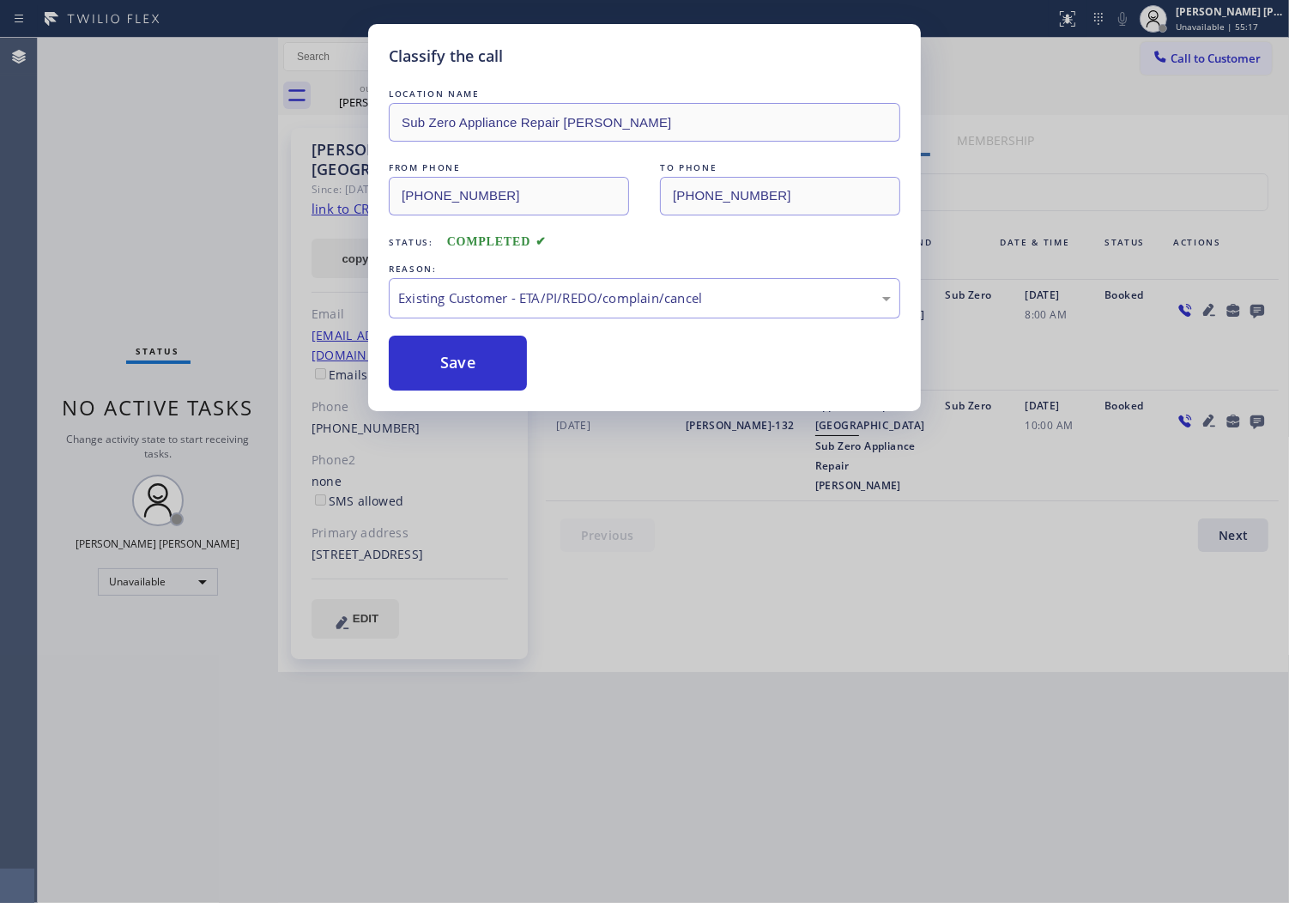
click at [464, 367] on button "Save" at bounding box center [458, 363] width 138 height 55
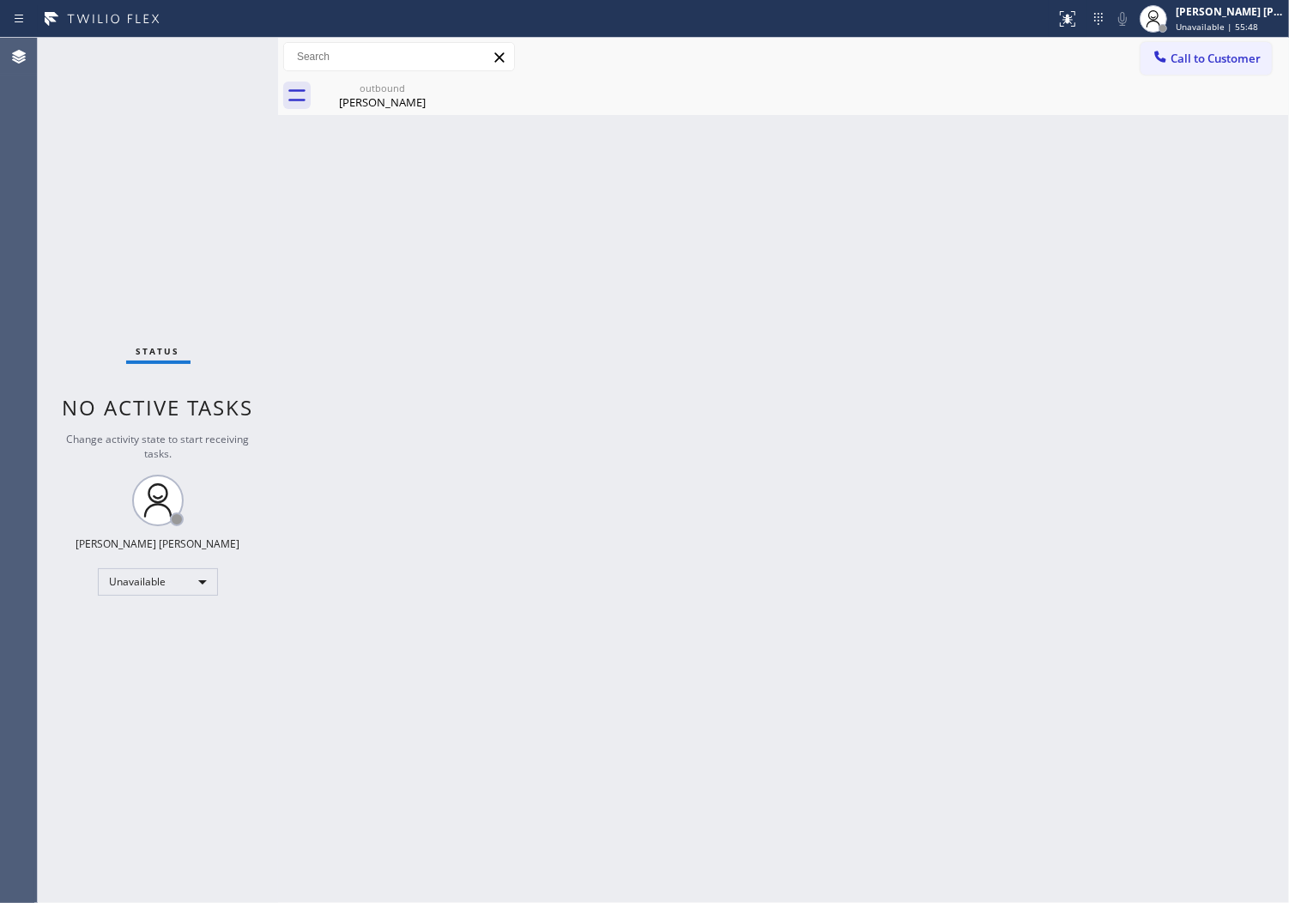
drag, startPoint x: 4, startPoint y: 347, endPoint x: 30, endPoint y: 338, distance: 27.1
click at [4, 347] on div "Agent Desktop" at bounding box center [18, 470] width 37 height 865
click at [1161, 65] on div at bounding box center [1160, 58] width 21 height 21
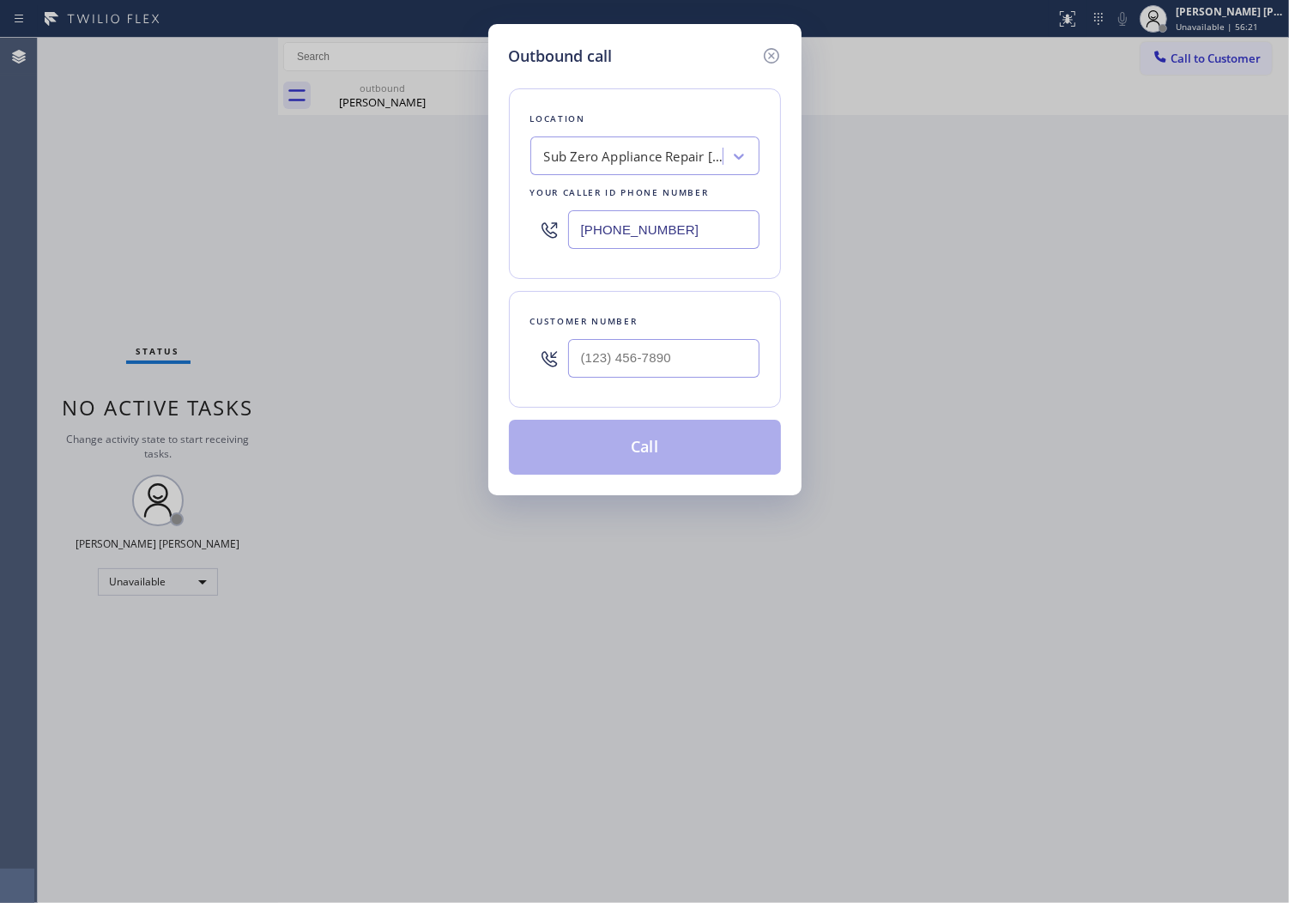
click at [592, 216] on input "[PHONE_NUMBER]" at bounding box center [663, 229] width 191 height 39
paste input "949) 799-3868"
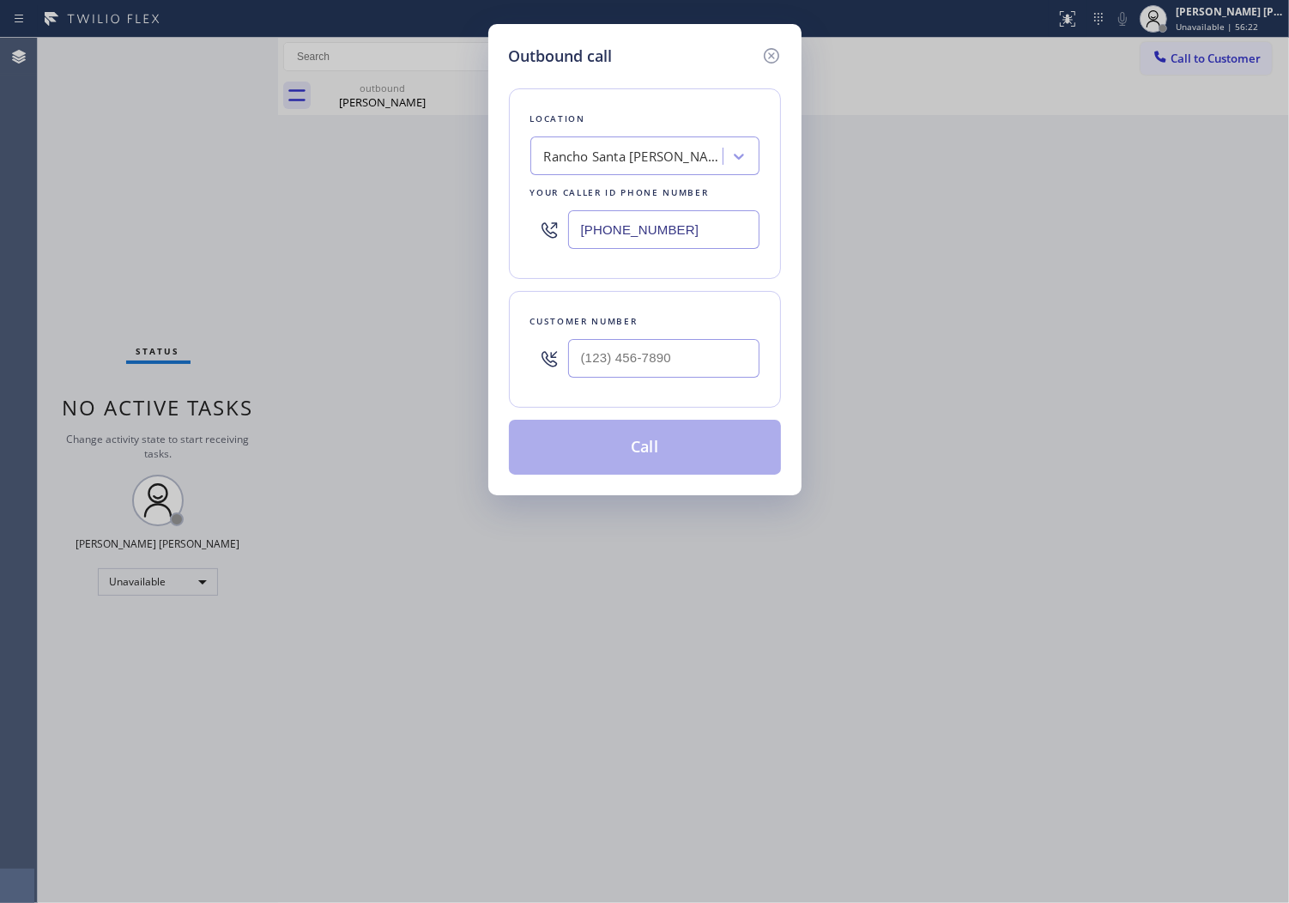
type input "[PHONE_NUMBER]"
click at [657, 365] on input "(___) ___-____" at bounding box center [663, 358] width 191 height 39
paste input "949) 293-2456"
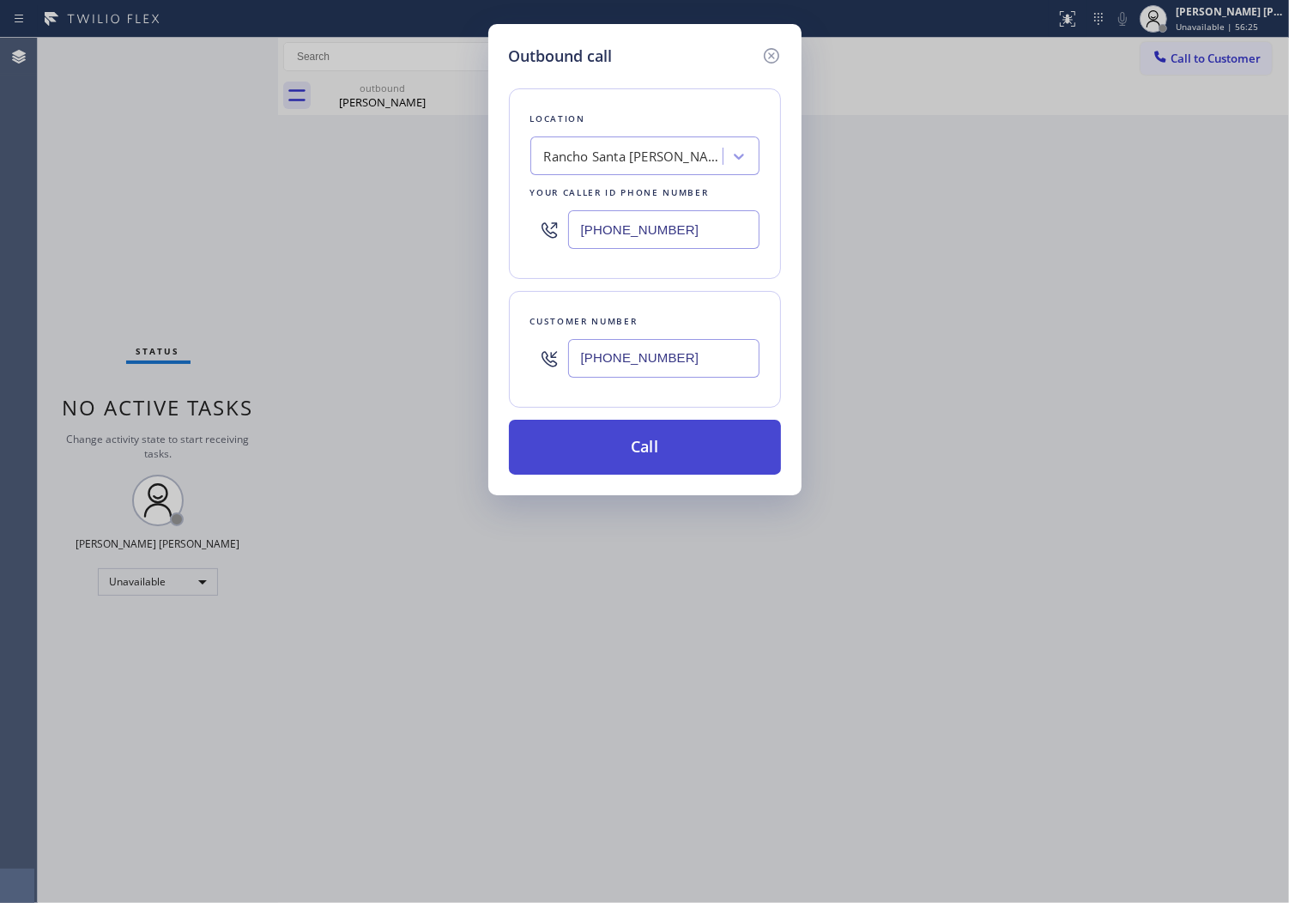
type input "[PHONE_NUMBER]"
click at [651, 450] on button "Call" at bounding box center [645, 447] width 272 height 55
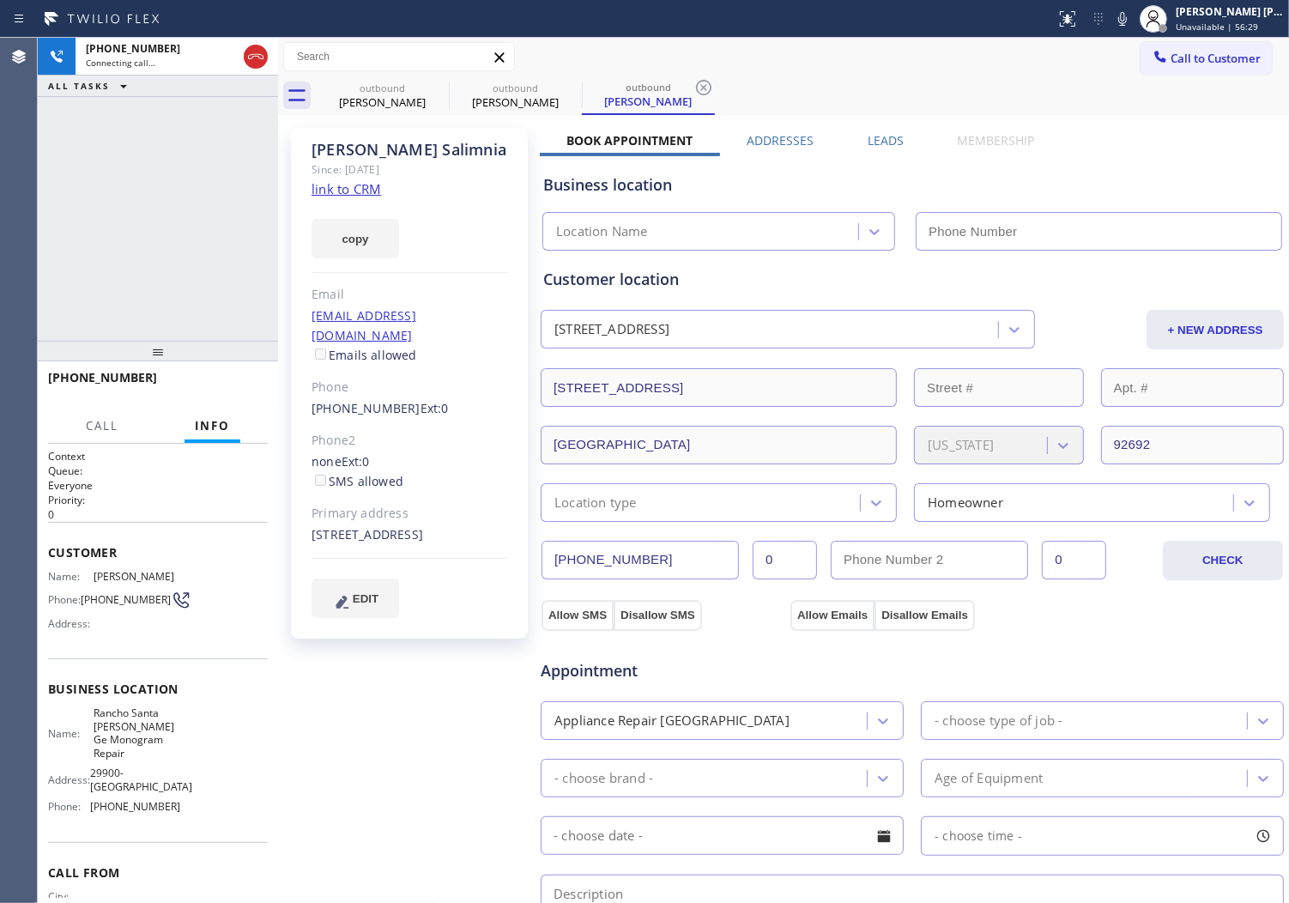
type input "[PHONE_NUMBER]"
click at [87, 409] on button "Call" at bounding box center [102, 425] width 53 height 33
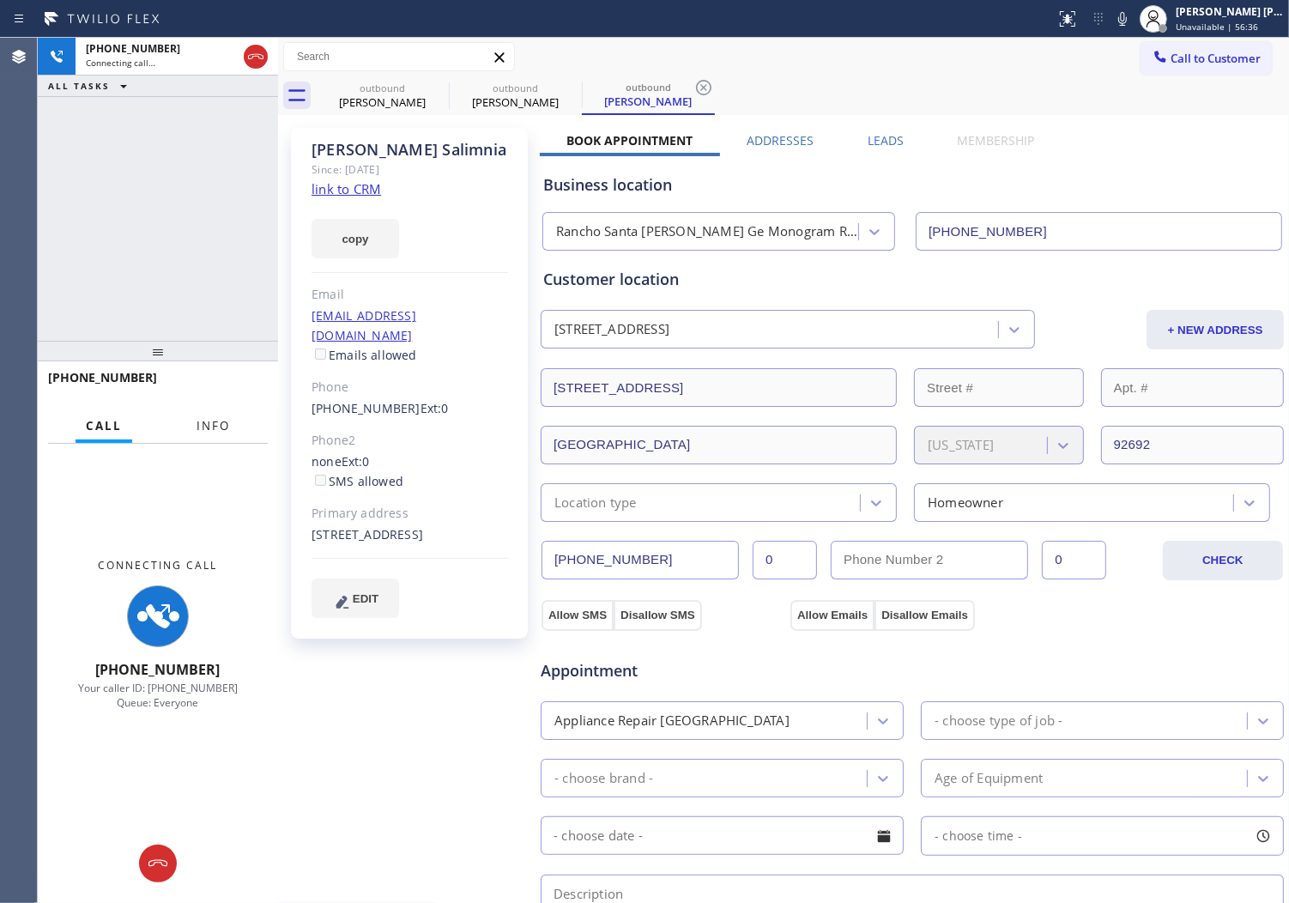
click at [199, 434] on button "Info" at bounding box center [213, 425] width 54 height 33
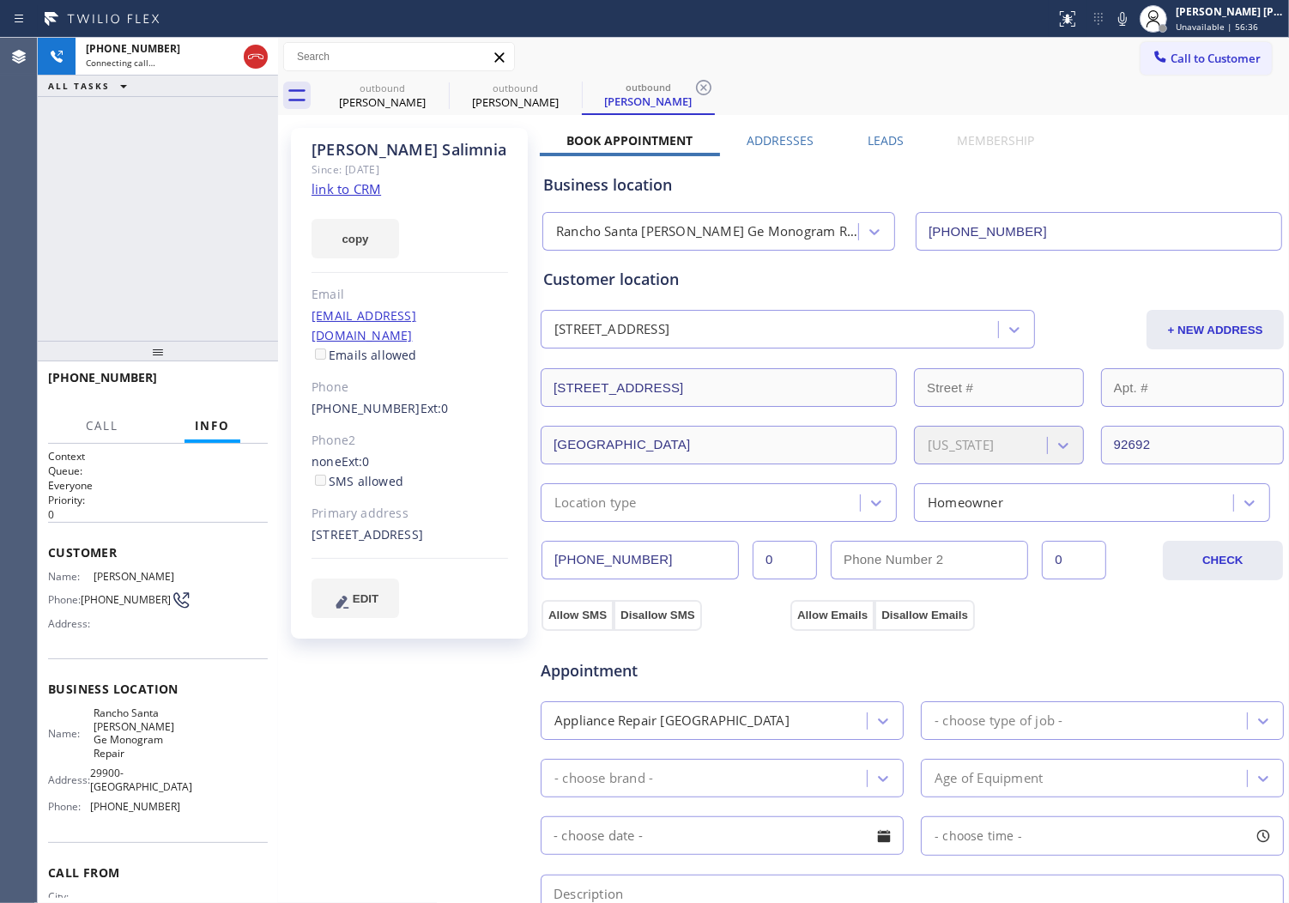
click at [365, 141] on div "[PERSON_NAME]" at bounding box center [410, 150] width 197 height 20
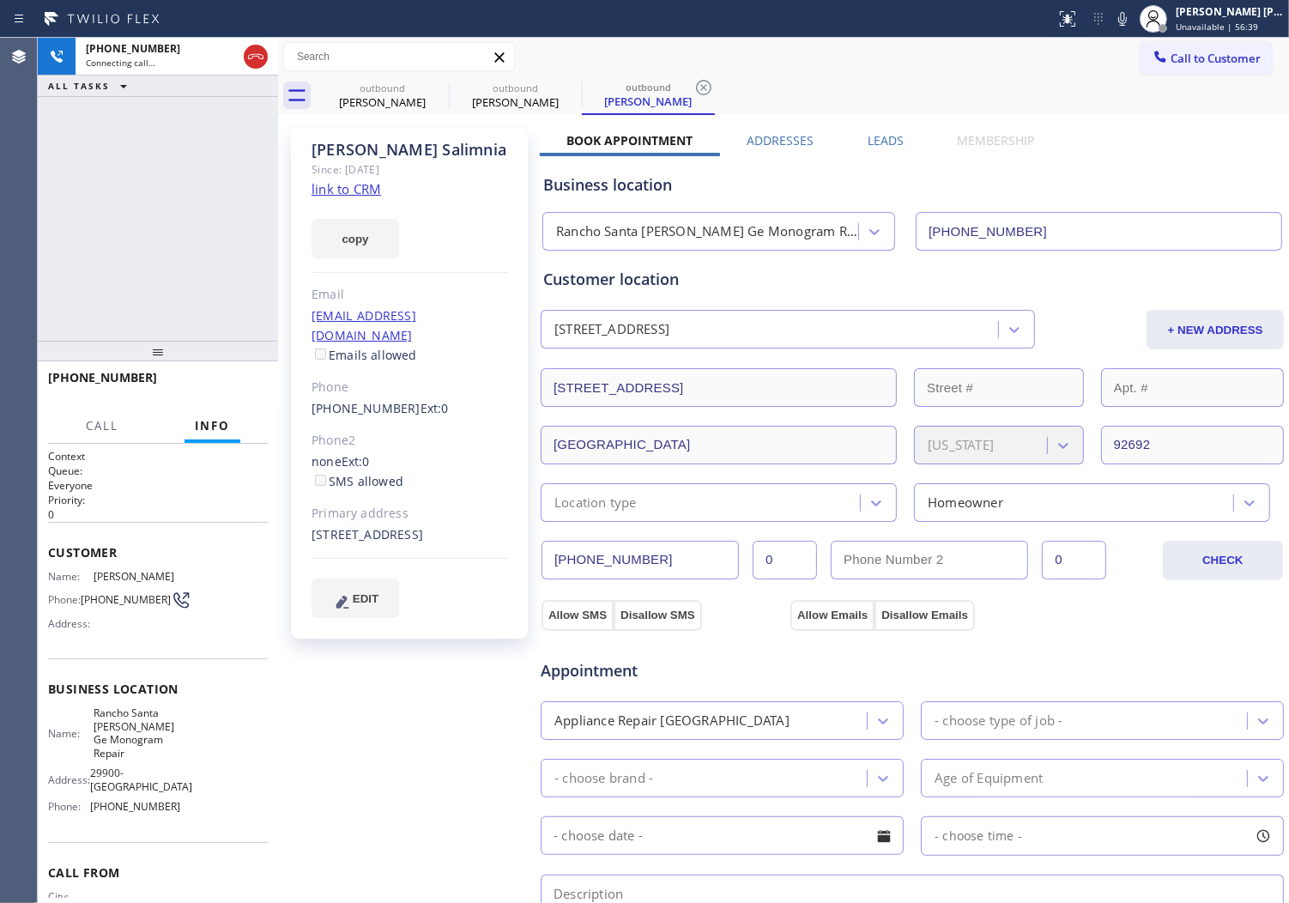
drag, startPoint x: 429, startPoint y: 86, endPoint x: 670, endPoint y: 639, distance: 602.8
click at [0, 0] on icon at bounding box center [0, 0] width 0 height 0
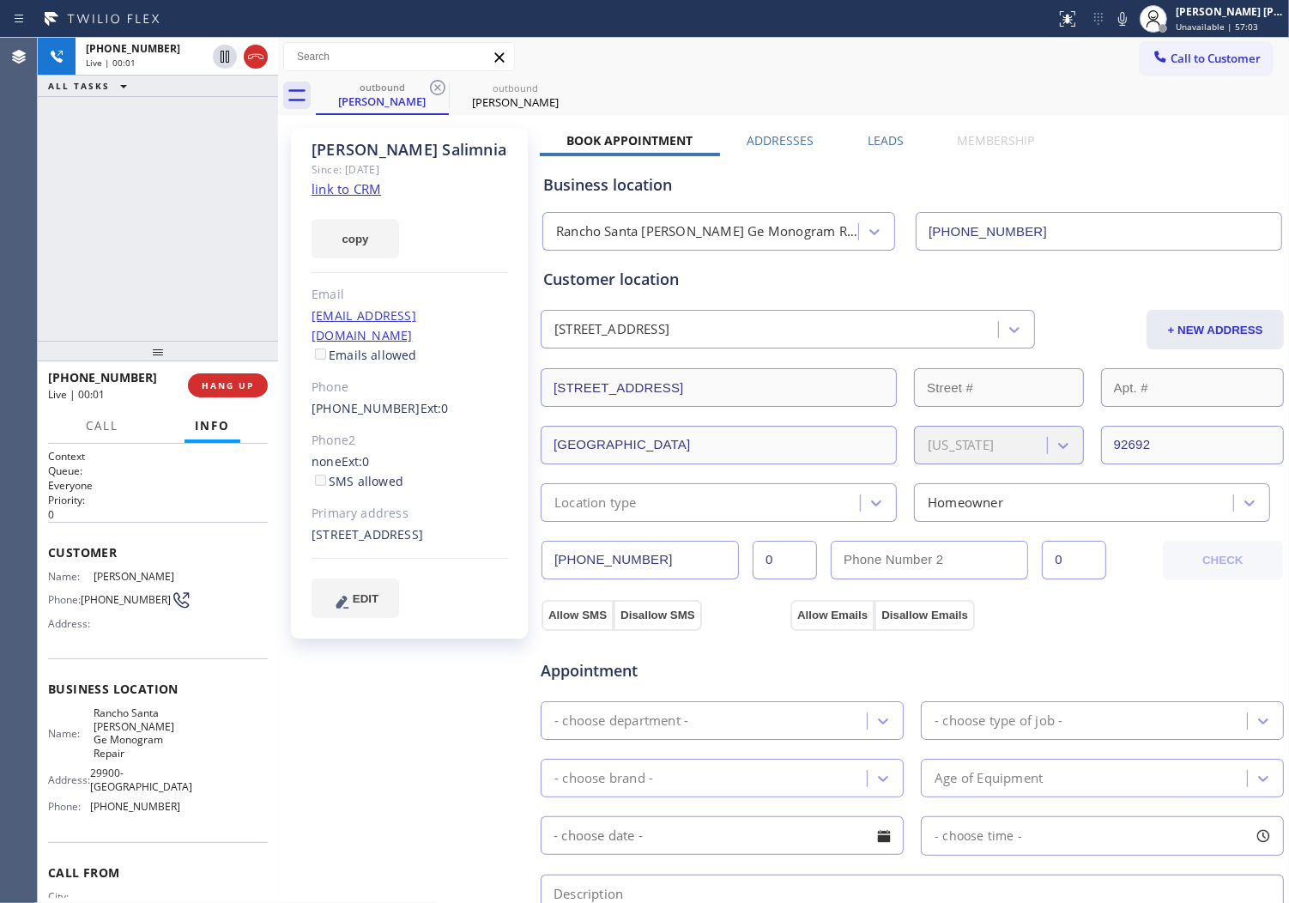
click at [18, 221] on div "Agent Desktop" at bounding box center [18, 470] width 37 height 865
click at [254, 58] on icon at bounding box center [256, 56] width 21 height 21
click at [868, 142] on label "Leads" at bounding box center [886, 140] width 36 height 16
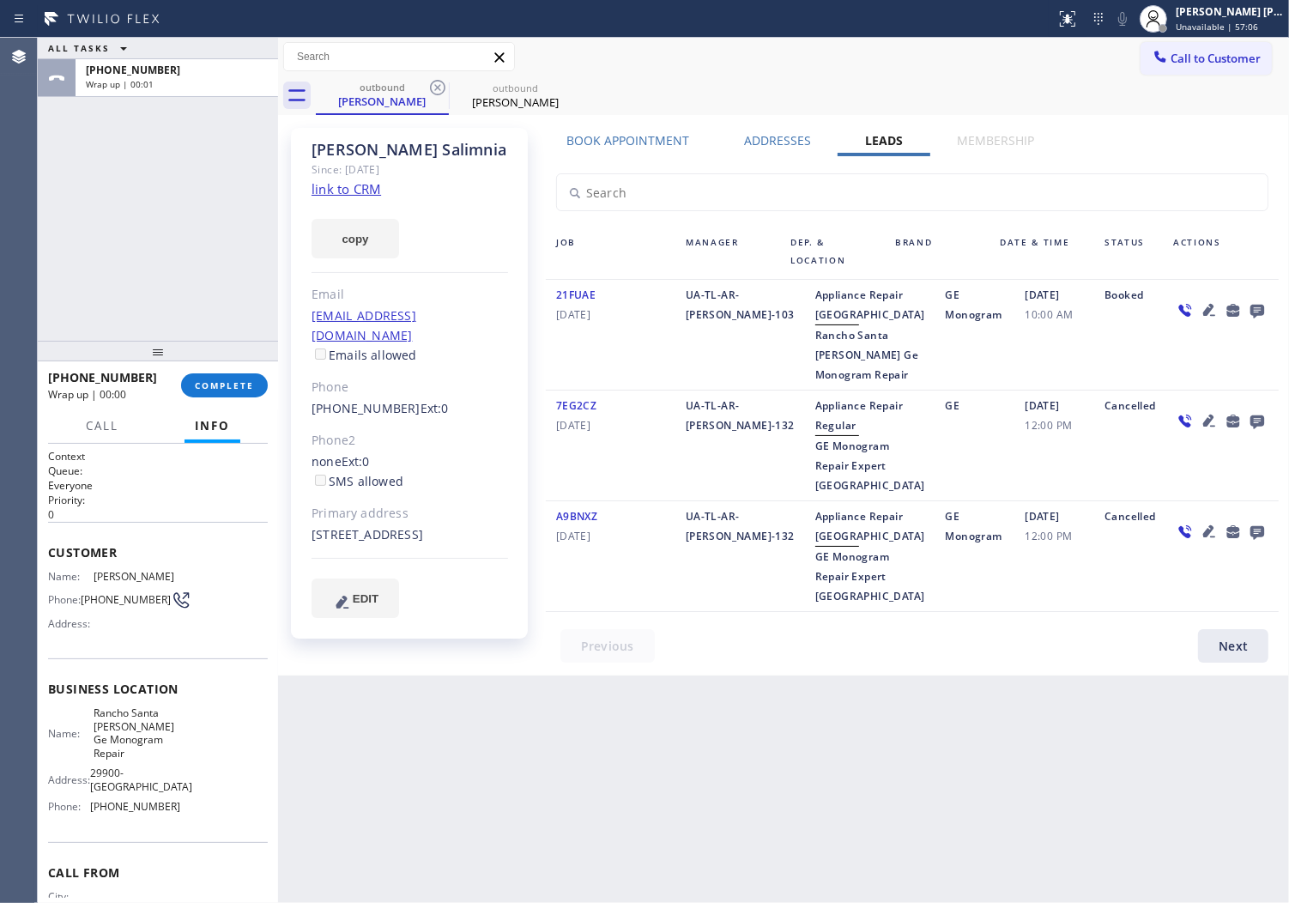
click at [1255, 314] on icon at bounding box center [1258, 312] width 14 height 14
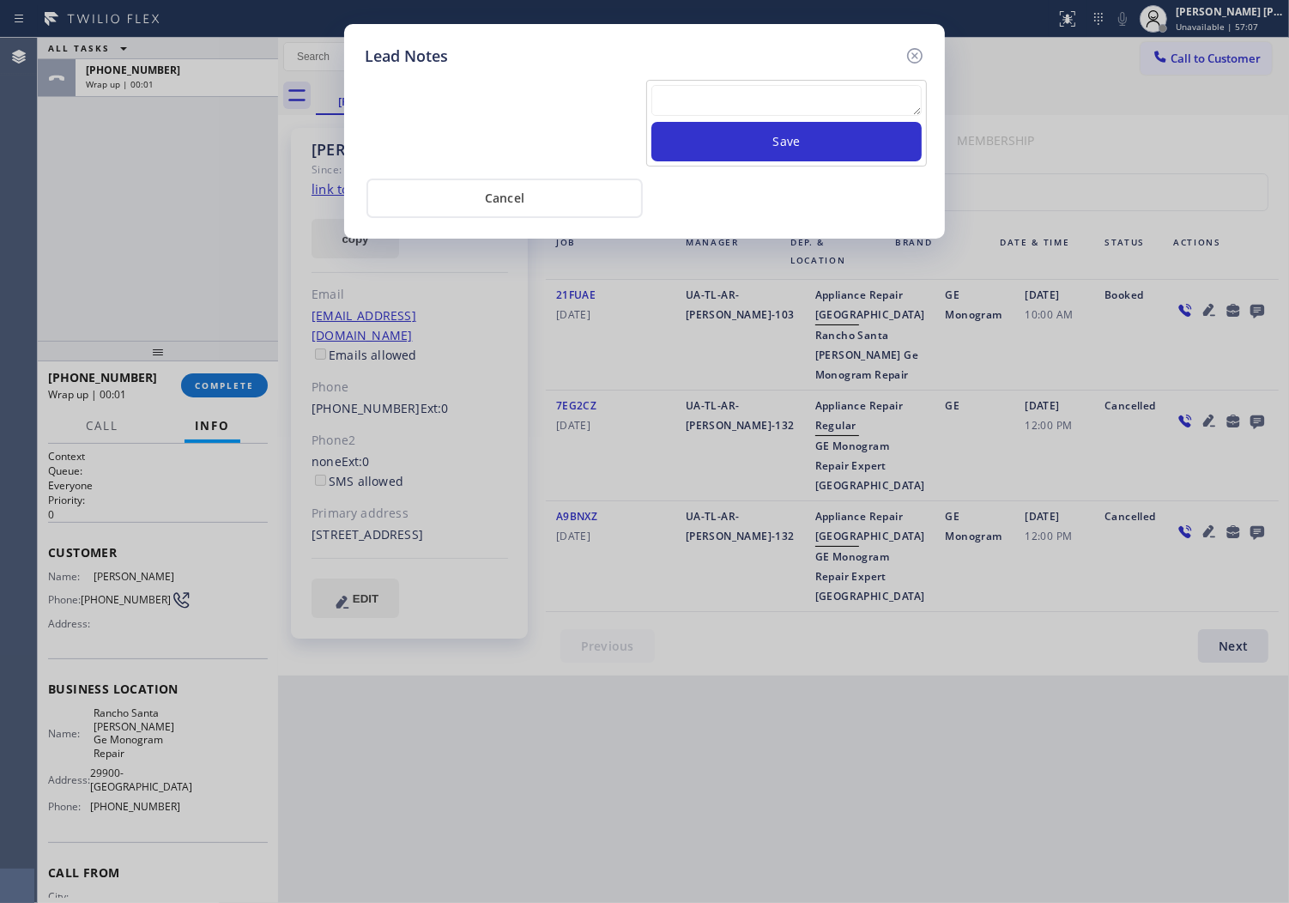
click at [862, 115] on textarea at bounding box center [787, 100] width 270 height 31
paste textarea "N/A- Please transfer"
type textarea "N/A- Please transfer"
click at [821, 136] on button "Save" at bounding box center [787, 141] width 270 height 39
click at [924, 55] on icon at bounding box center [915, 55] width 21 height 21
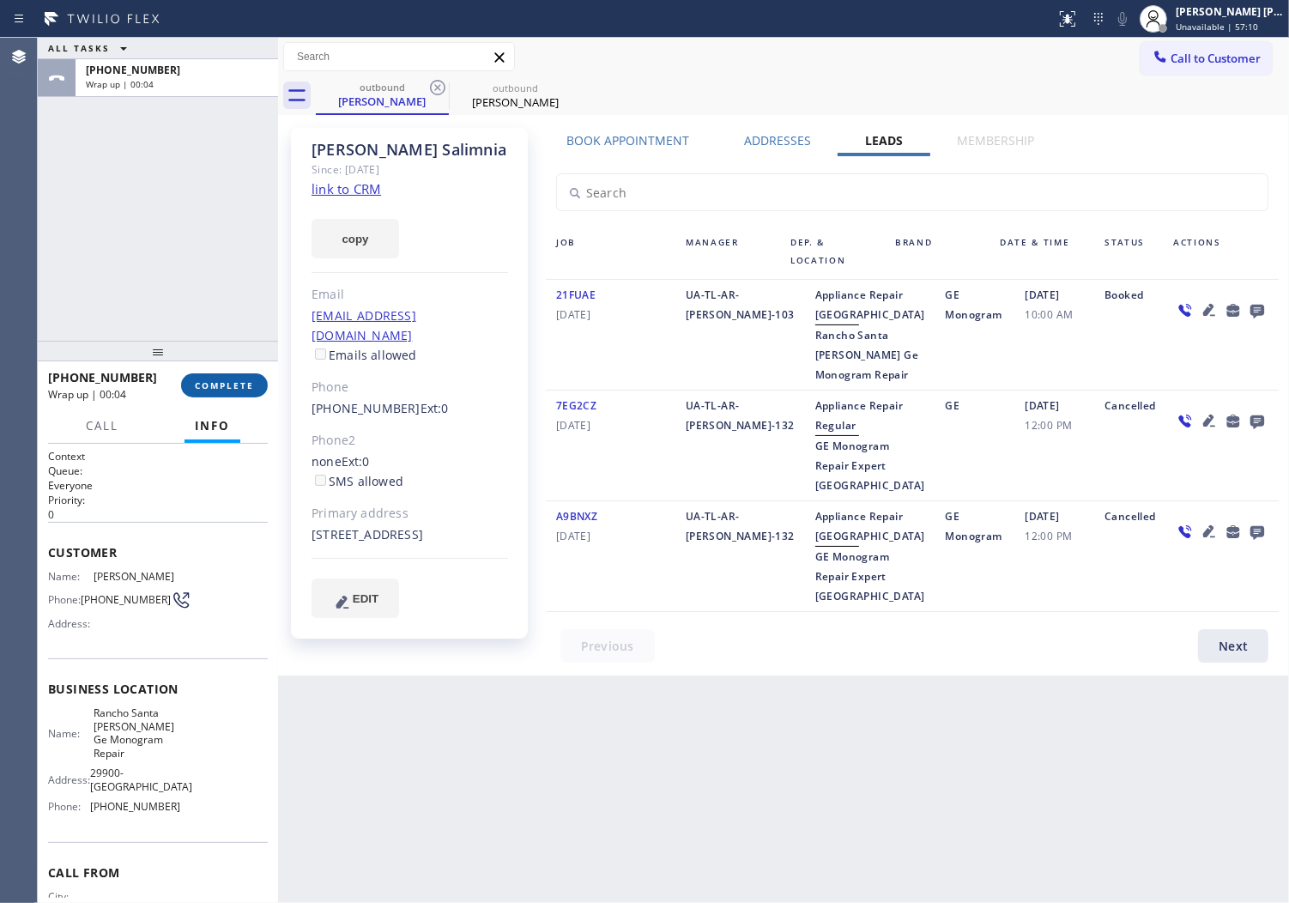
click at [251, 390] on span "COMPLETE" at bounding box center [224, 385] width 59 height 12
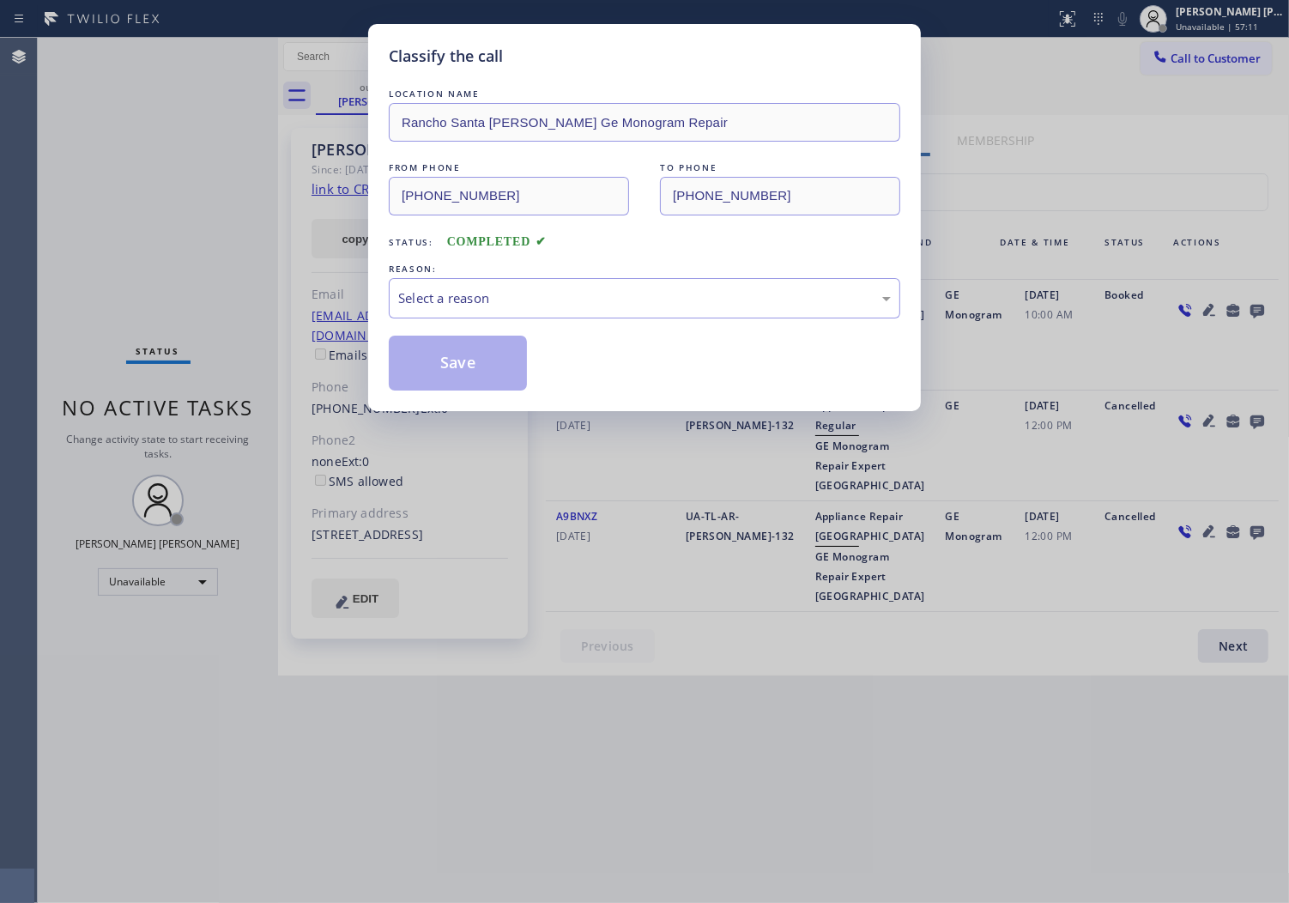
click at [492, 335] on div "LOCATION NAME [GEOGRAPHIC_DATA][PERSON_NAME] Ge Monogram Repair FROM PHONE [PHO…" at bounding box center [645, 238] width 512 height 306
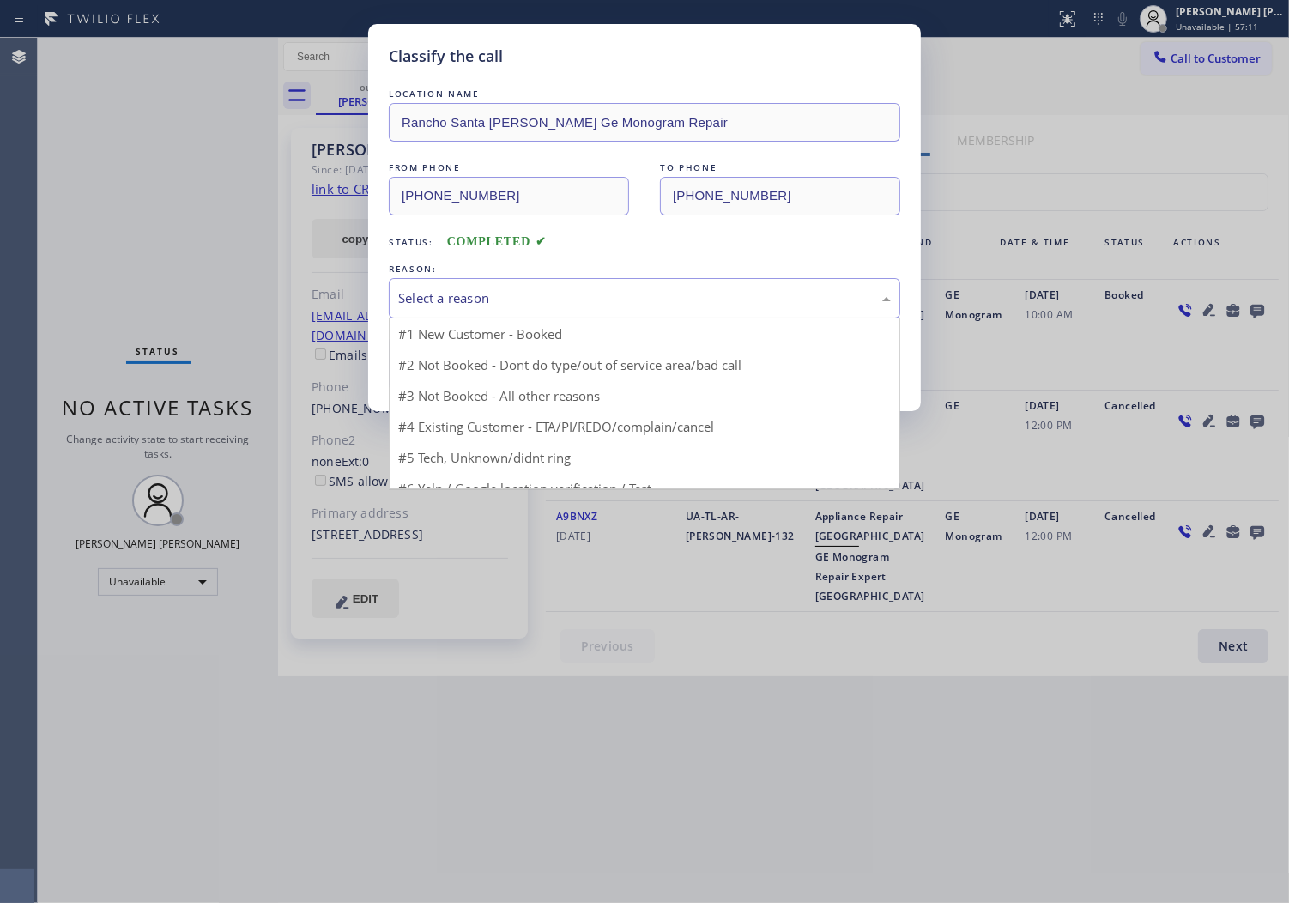
click at [490, 310] on div "Select a reason" at bounding box center [645, 298] width 512 height 40
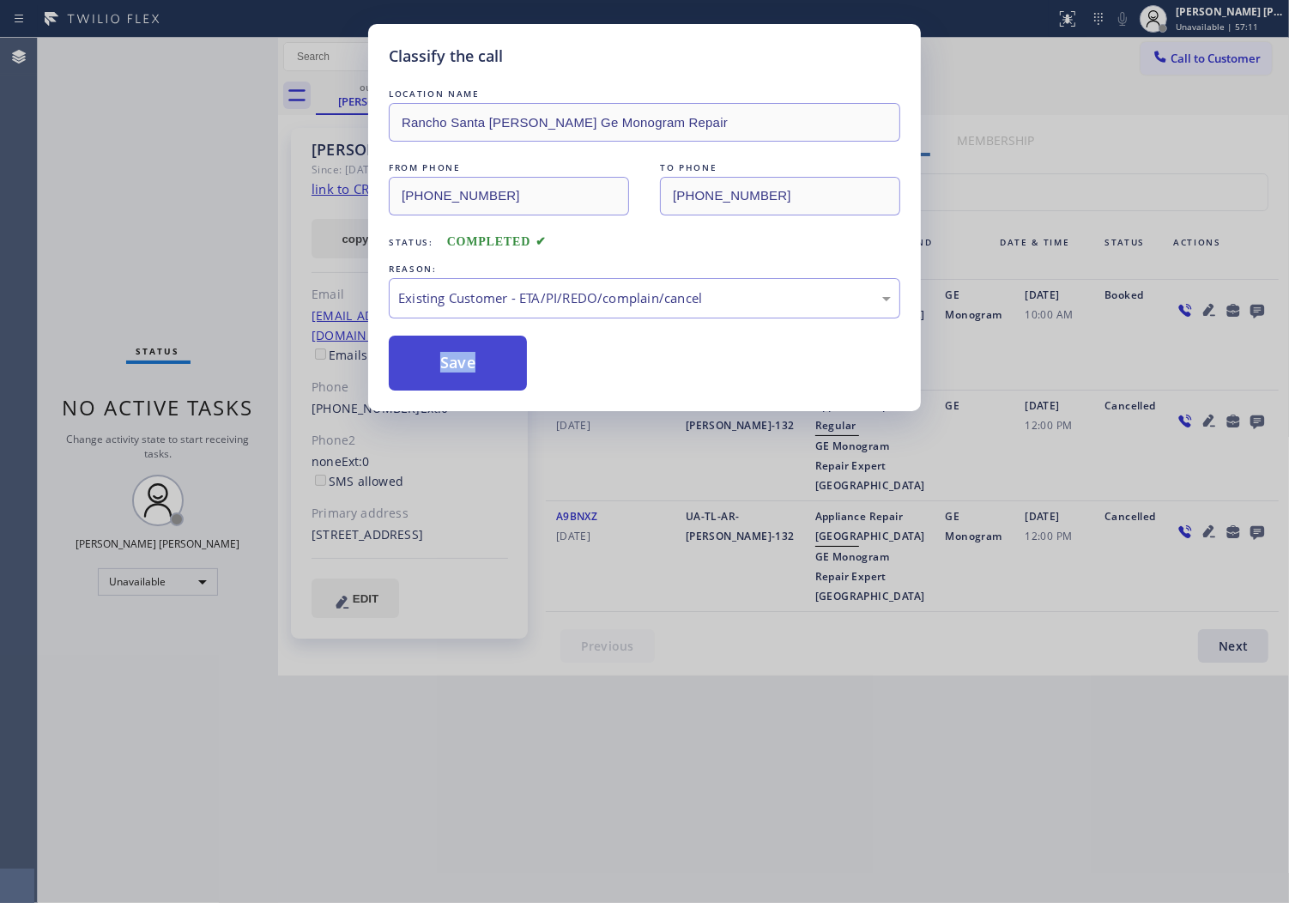
click at [448, 373] on button "Save" at bounding box center [458, 363] width 138 height 55
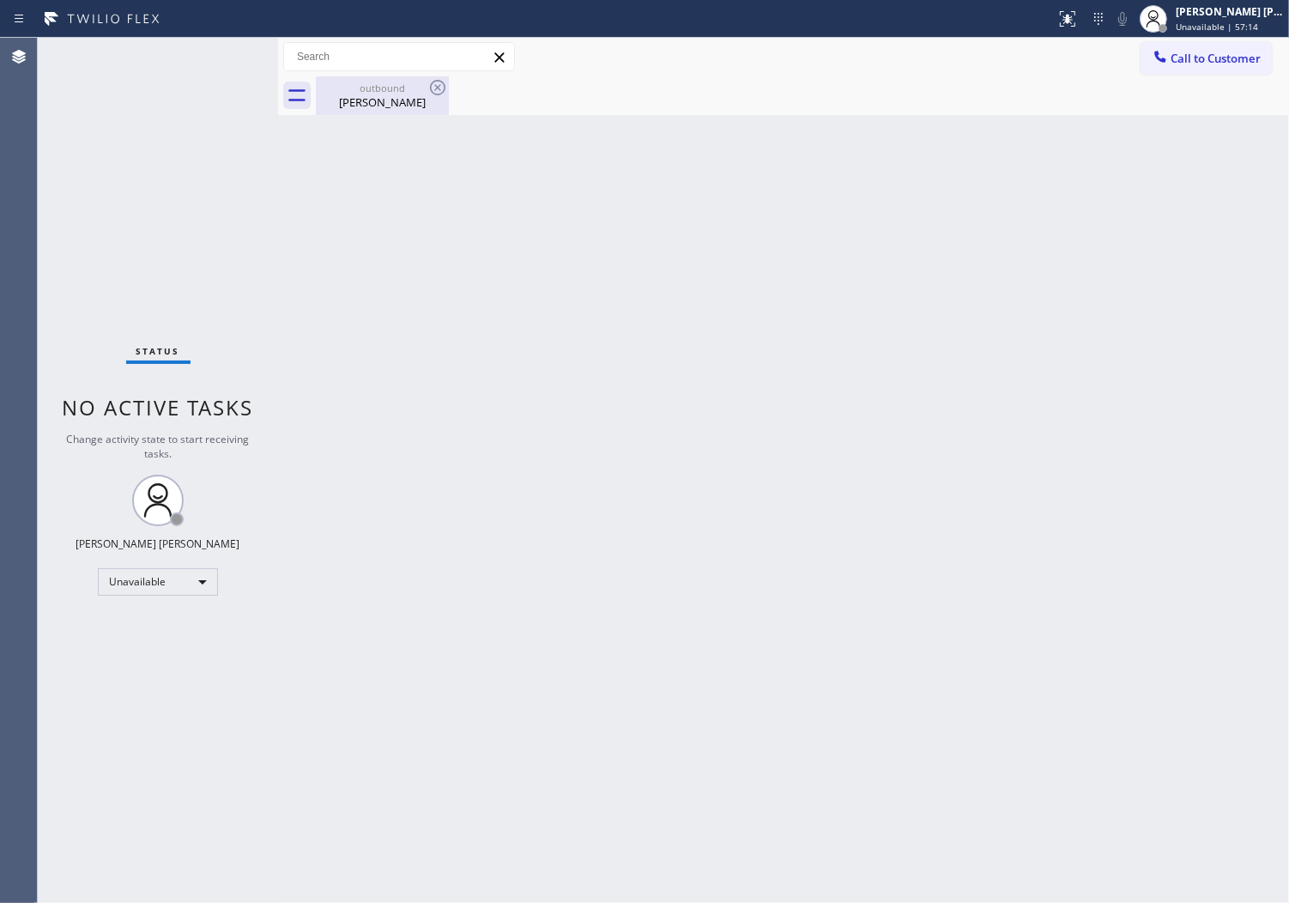
click at [401, 100] on div "[PERSON_NAME]" at bounding box center [383, 101] width 130 height 15
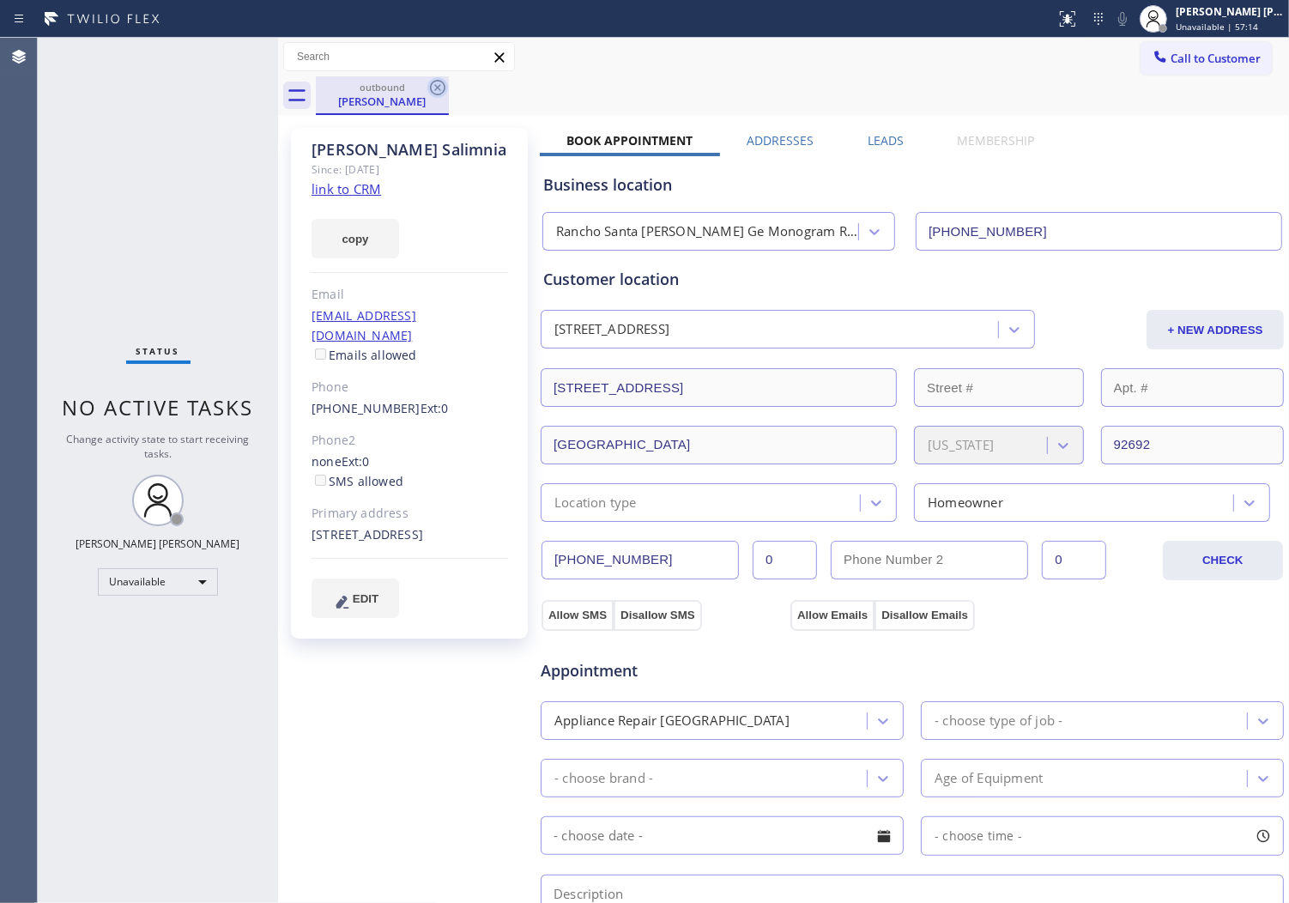
click at [440, 86] on icon at bounding box center [437, 87] width 21 height 21
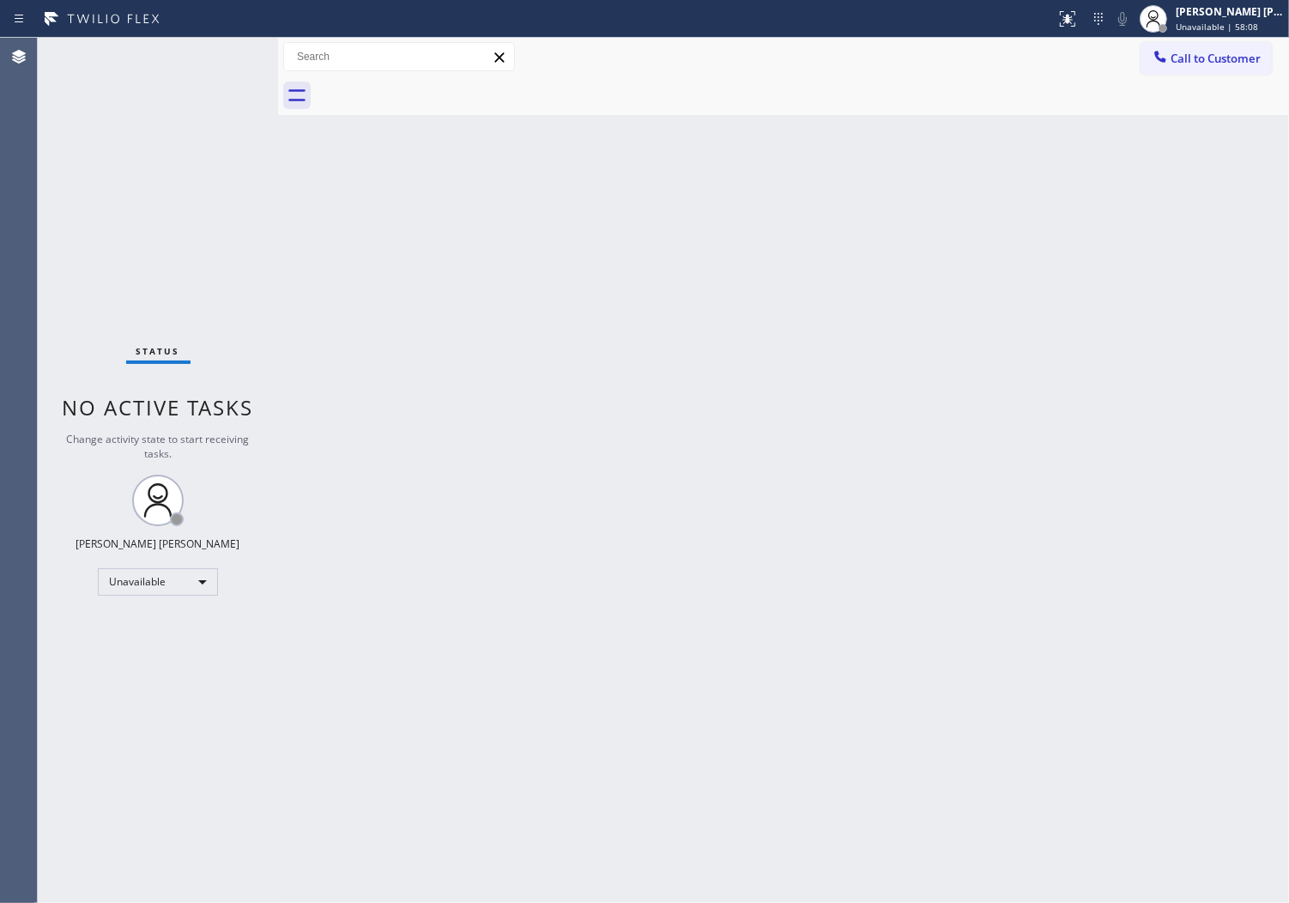
click at [1207, 58] on span "Call to Customer" at bounding box center [1216, 58] width 90 height 15
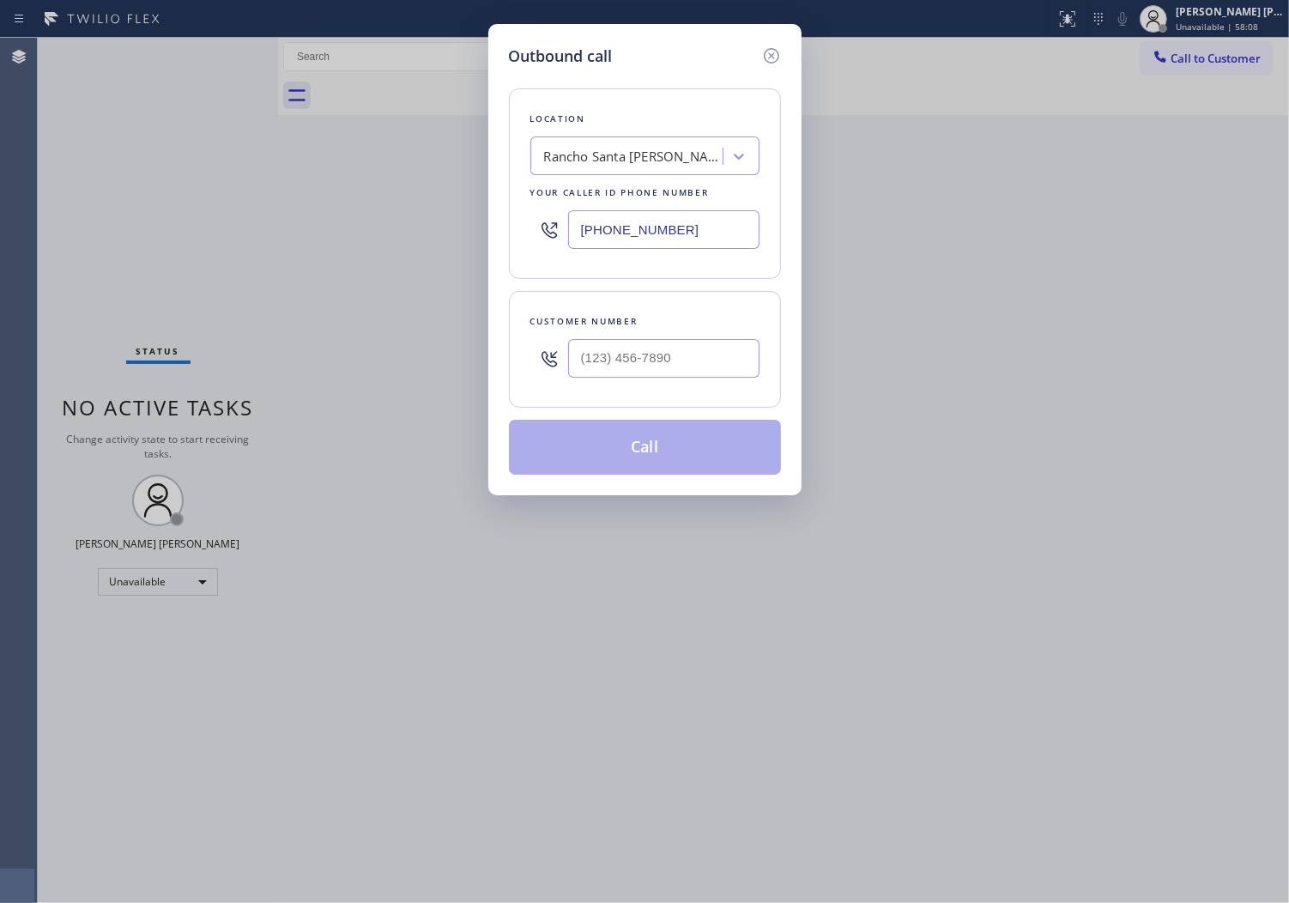
click at [632, 227] on input "[PHONE_NUMBER]" at bounding box center [663, 229] width 191 height 39
drag, startPoint x: 632, startPoint y: 227, endPoint x: 670, endPoint y: 213, distance: 40.5
click at [633, 227] on input "[PHONE_NUMBER]" at bounding box center [663, 229] width 191 height 39
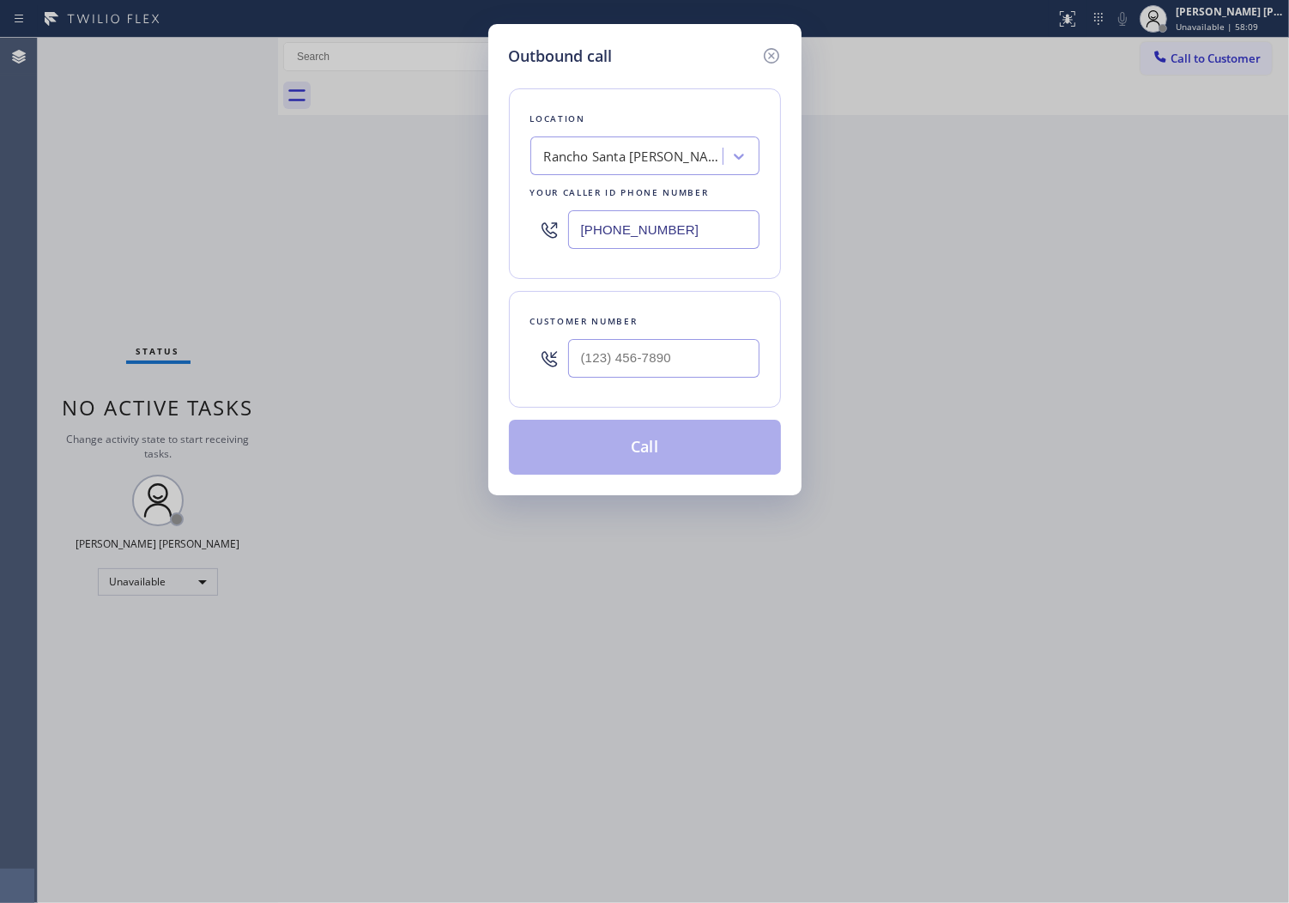
paste input "562) 379-4943"
type input "[PHONE_NUMBER]"
click at [646, 367] on input "(___) ___-____" at bounding box center [663, 358] width 191 height 39
paste input "562) 822-6206"
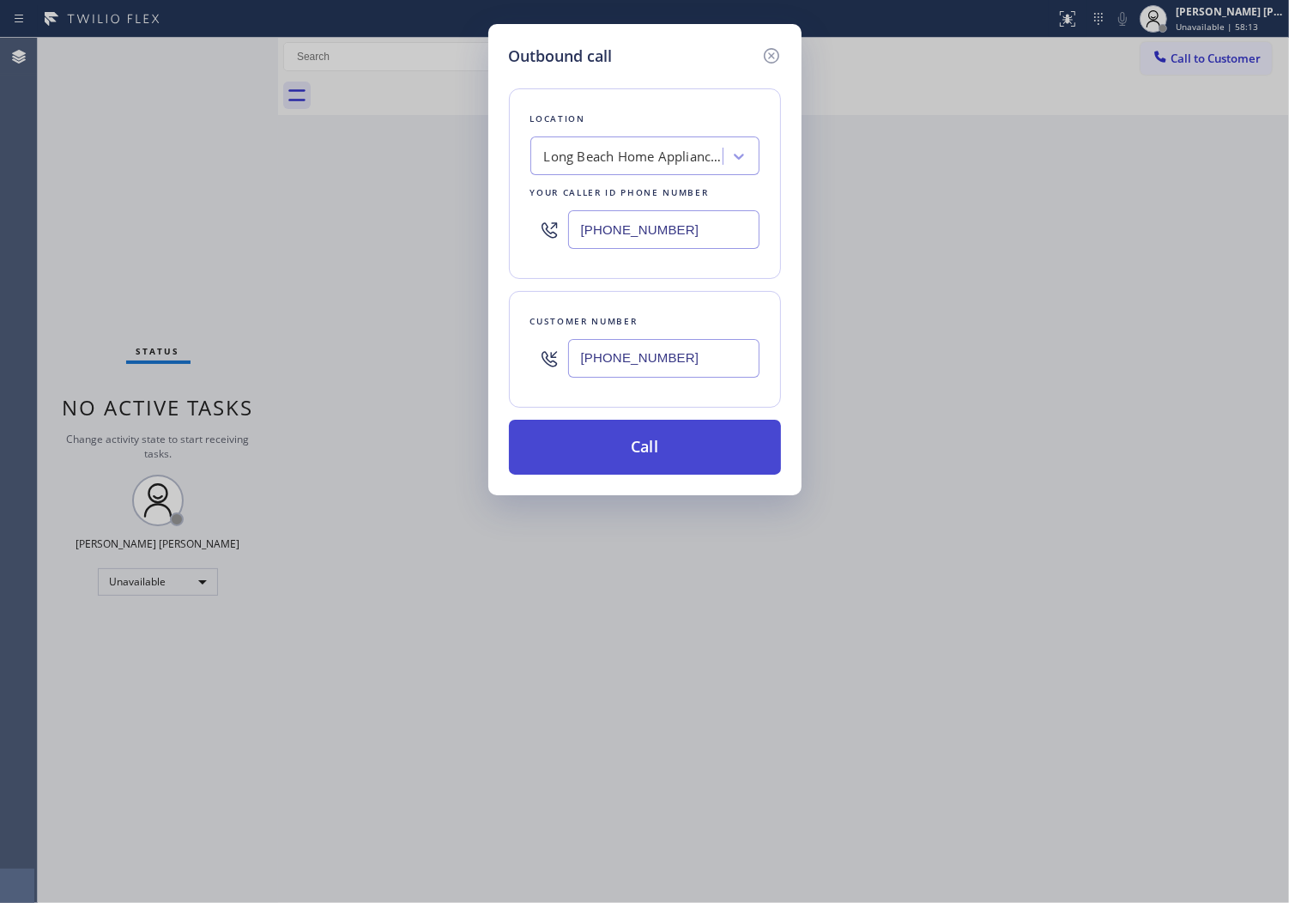
type input "[PHONE_NUMBER]"
click at [751, 446] on button "Call" at bounding box center [645, 447] width 272 height 55
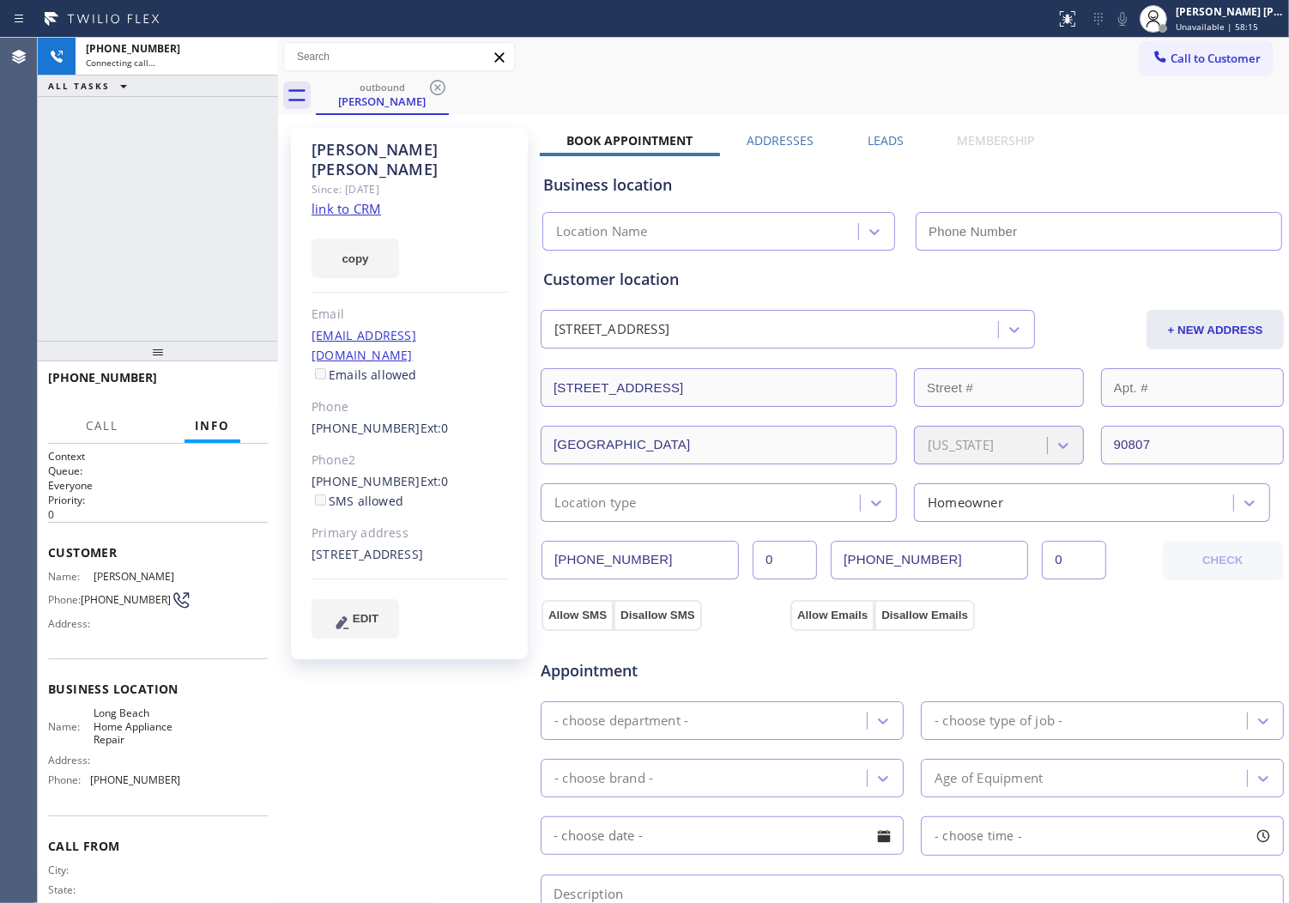
click at [373, 151] on div "outbound [PERSON_NAME] Call to Customer Outbound call Location Search location …" at bounding box center [783, 654] width 1011 height 1233
click at [176, 203] on div "[PHONE_NUMBER] Connecting call… ALL TASKS ALL TASKS ACTIVE TASKS TASKS IN WRAP …" at bounding box center [158, 189] width 240 height 303
type input "[PHONE_NUMBER]"
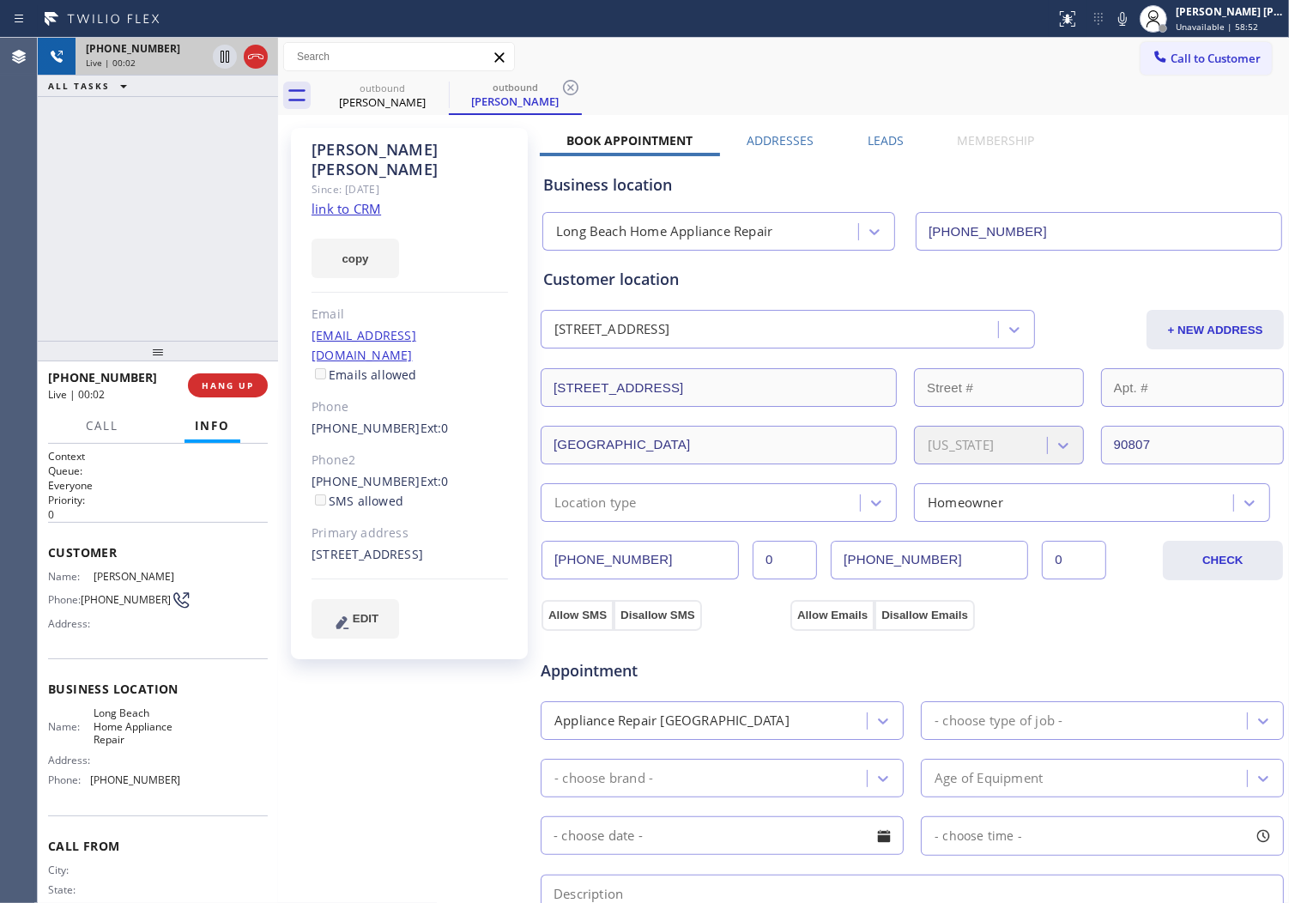
click at [249, 61] on icon at bounding box center [256, 56] width 21 height 21
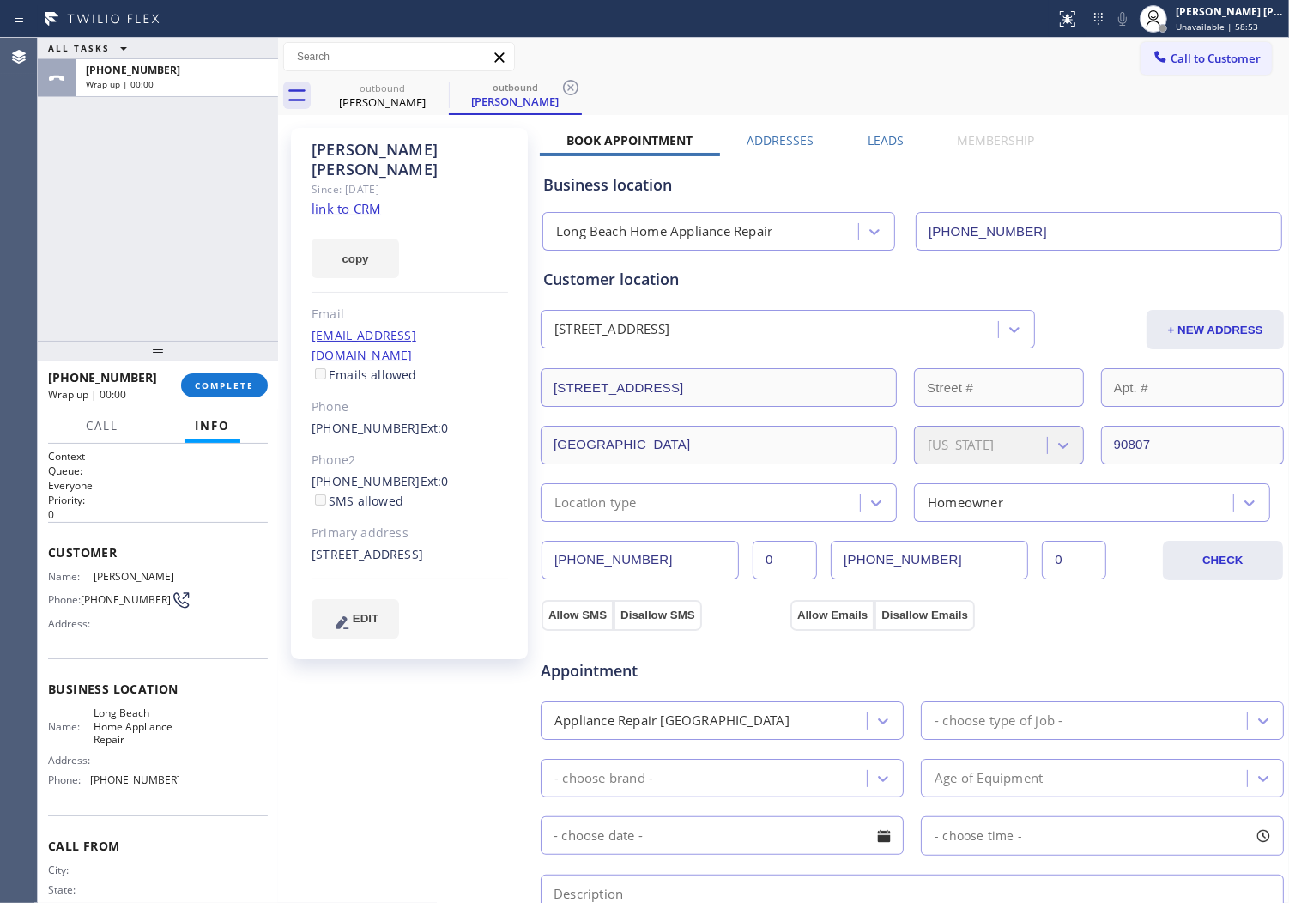
click at [895, 139] on label "Leads" at bounding box center [886, 140] width 36 height 16
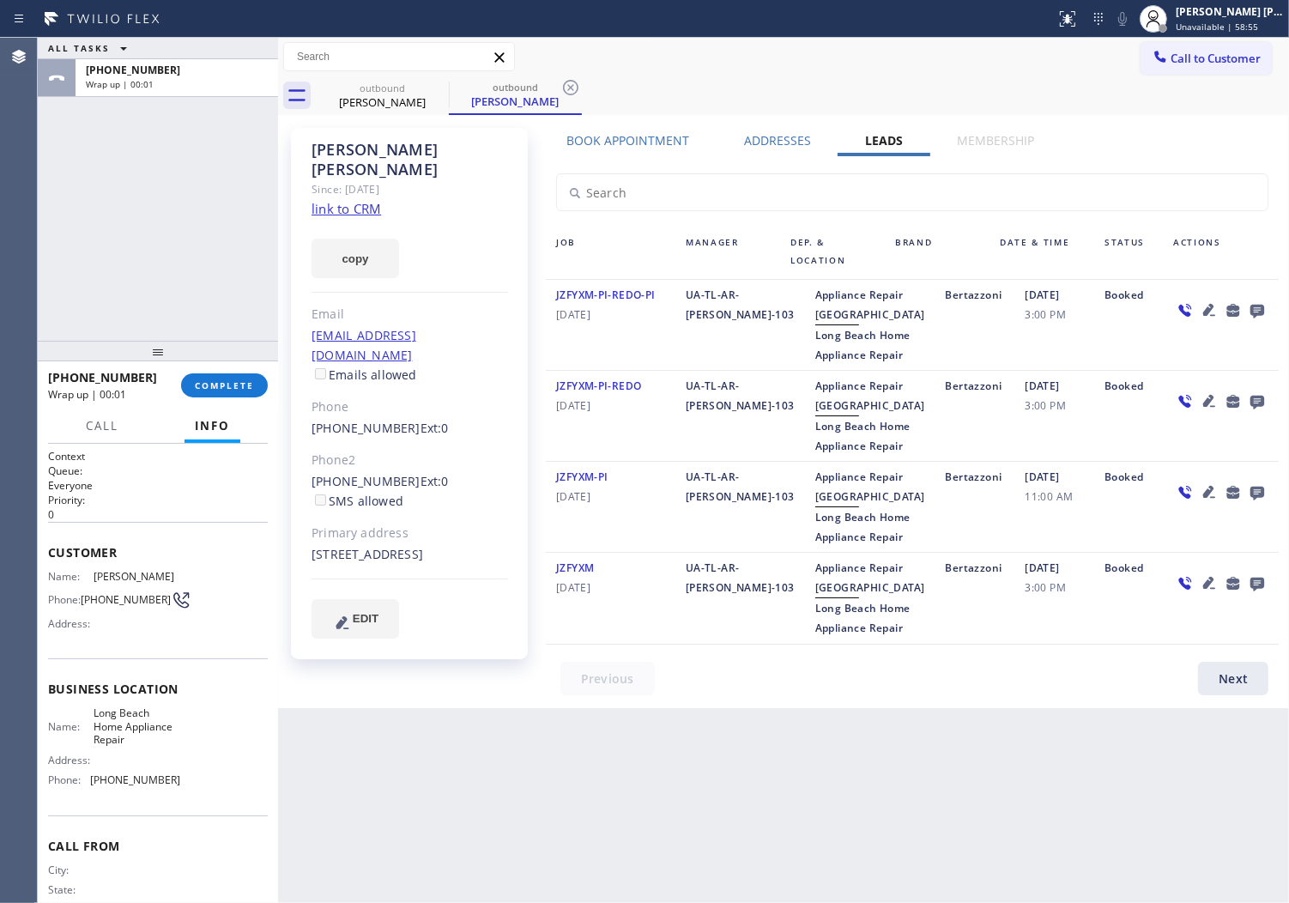
click at [1247, 309] on icon at bounding box center [1257, 310] width 21 height 21
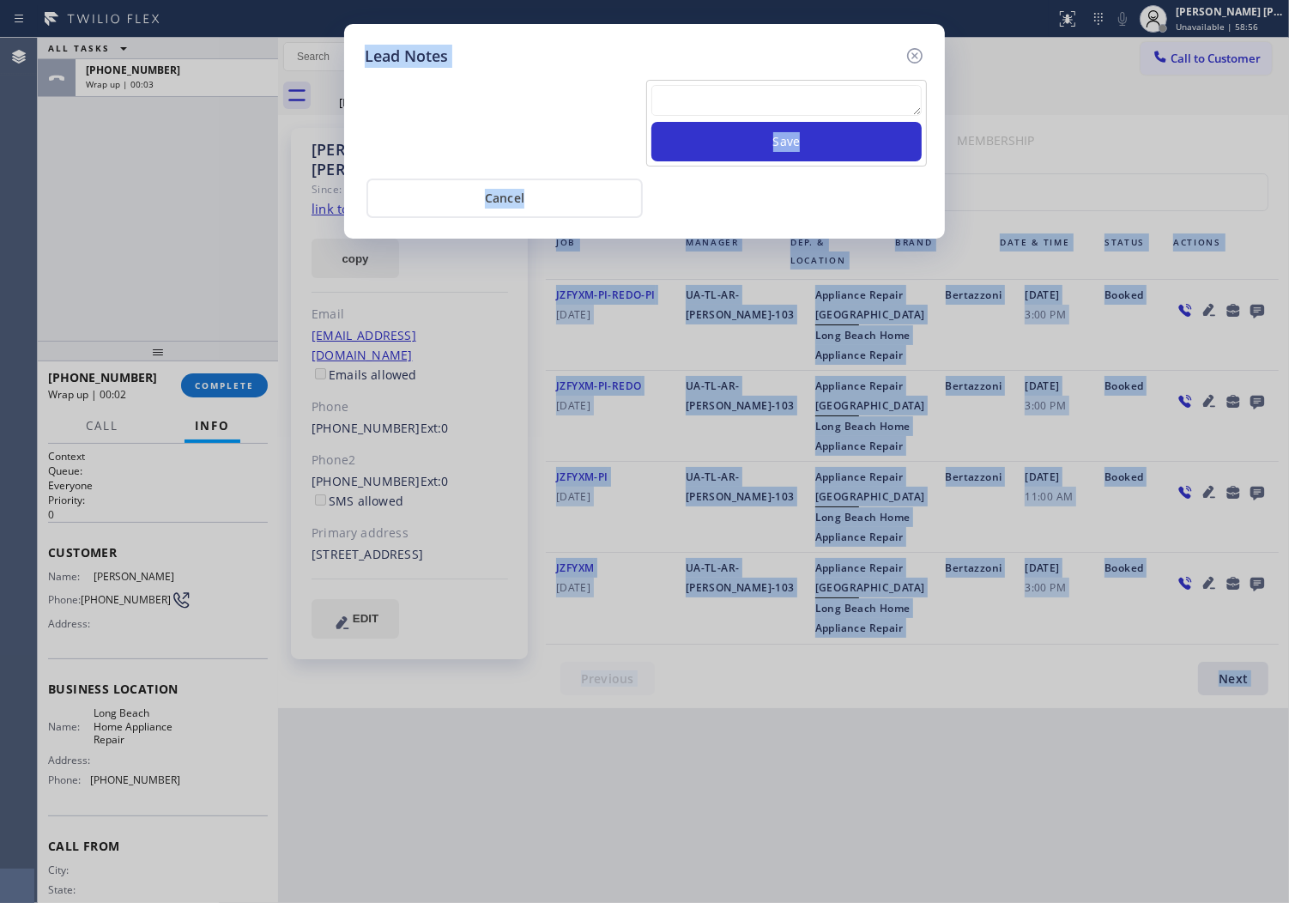
click at [923, 103] on div "Save" at bounding box center [786, 123] width 281 height 87
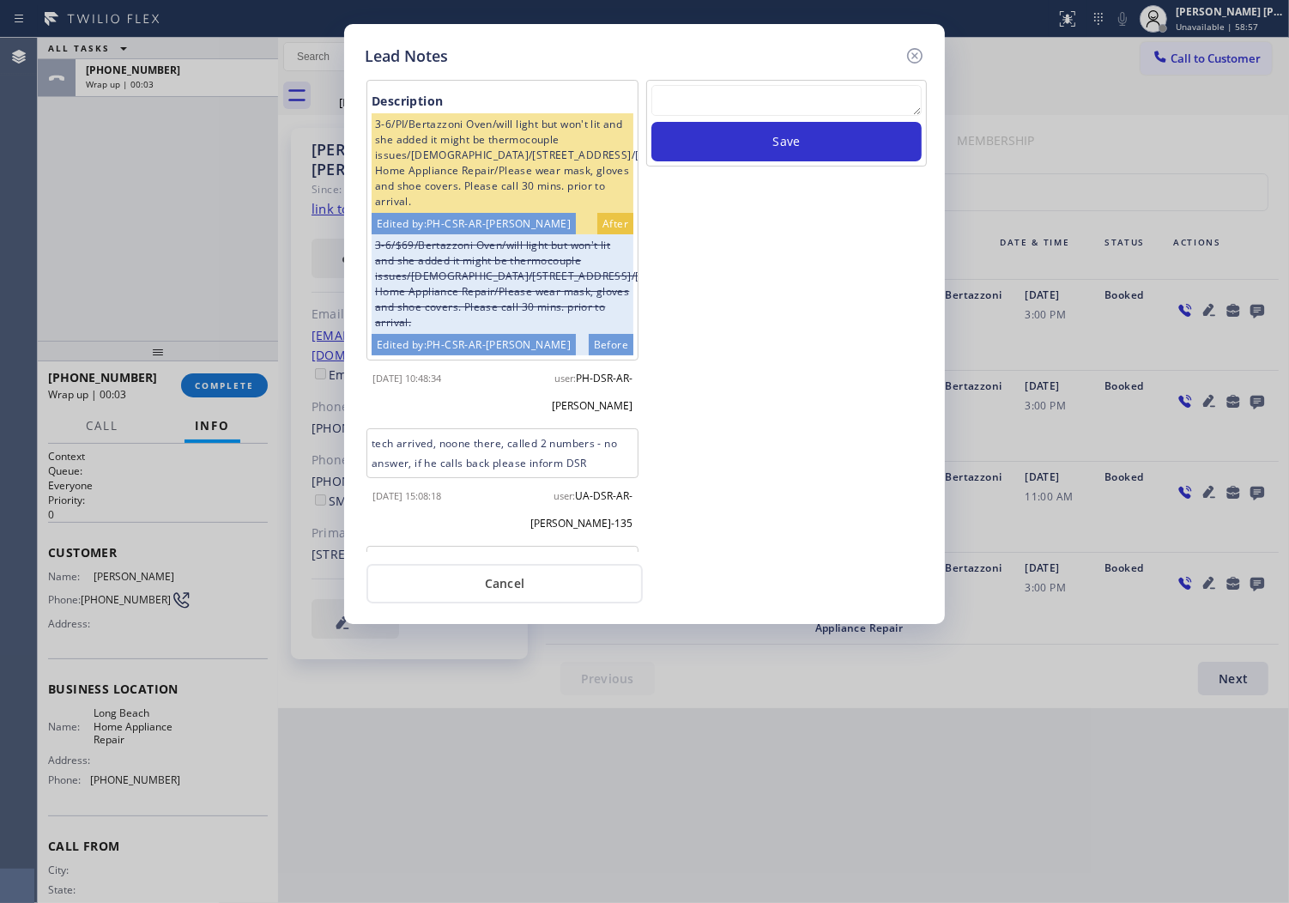
click at [895, 101] on textarea at bounding box center [787, 100] width 270 height 31
paste textarea "N/A- Please transfer"
type textarea "N/A- Please transfer"
click at [834, 149] on button "Save" at bounding box center [787, 141] width 270 height 39
click at [917, 58] on icon at bounding box center [915, 55] width 21 height 21
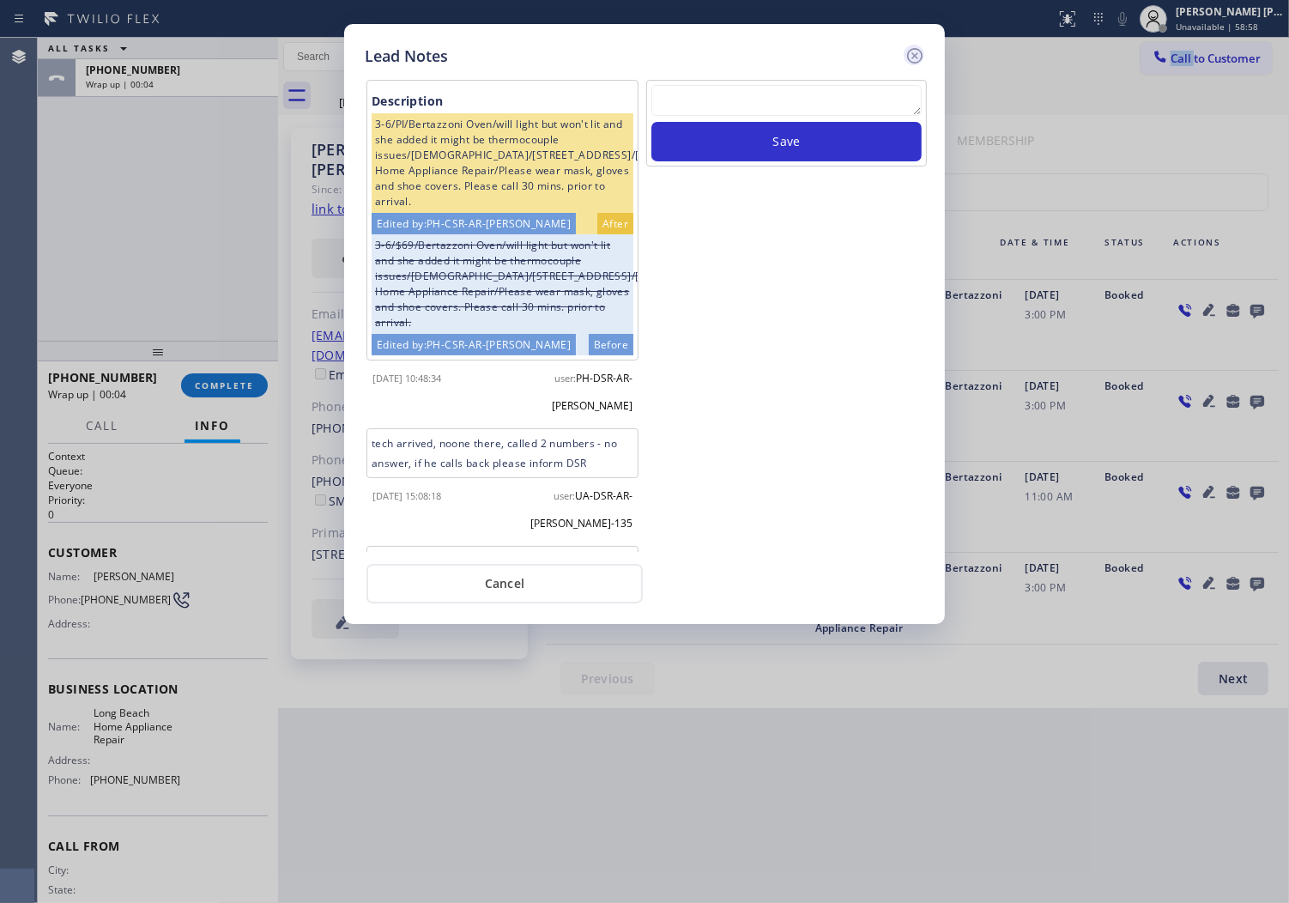
click at [917, 58] on div "Call to Customer Outbound call Location [GEOGRAPHIC_DATA] Home Appliance Repair…" at bounding box center [783, 57] width 1011 height 30
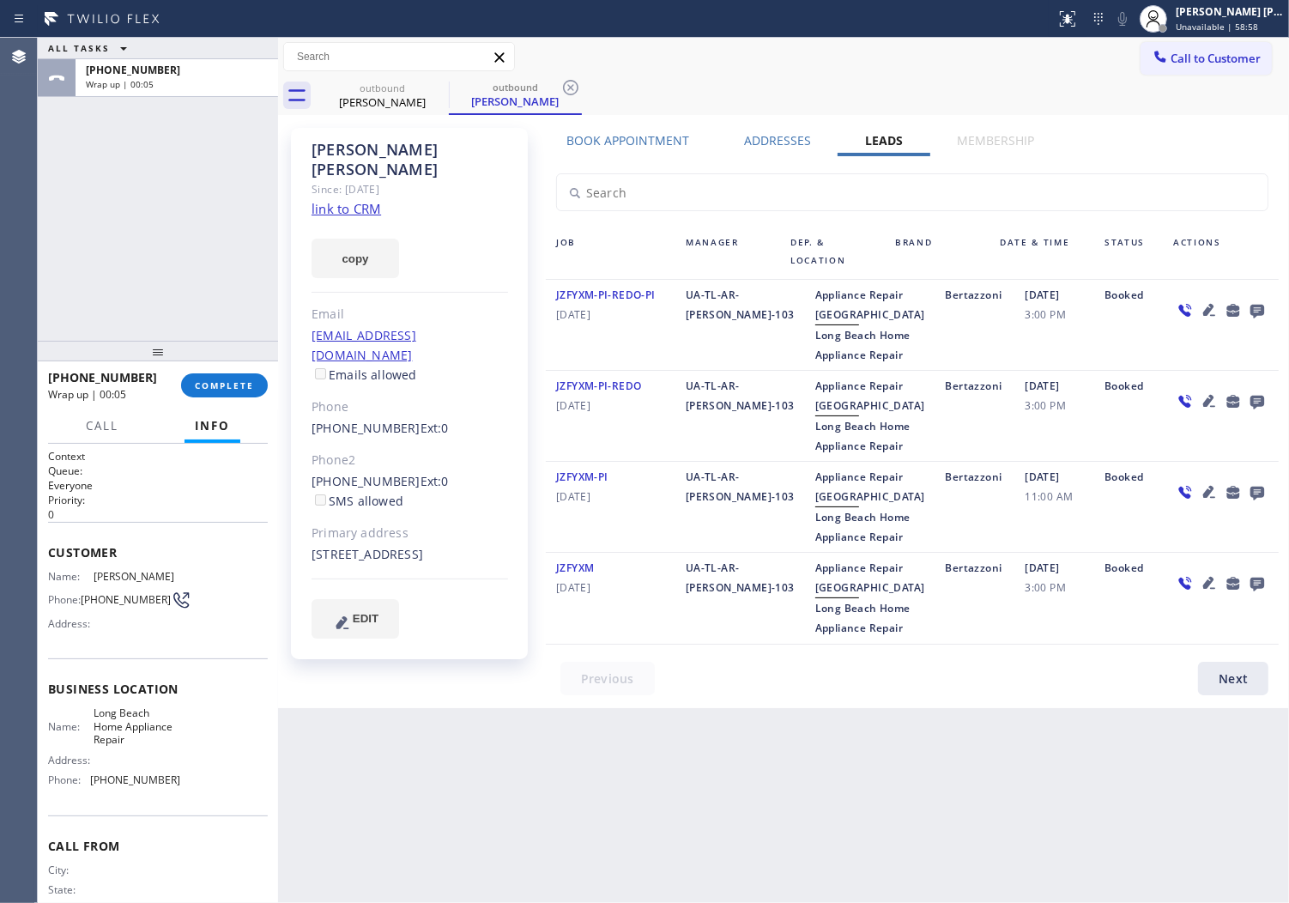
click at [278, 382] on div at bounding box center [278, 470] width 0 height 865
drag, startPoint x: 250, startPoint y: 372, endPoint x: 246, endPoint y: 384, distance: 12.8
click at [250, 373] on div "[PHONE_NUMBER] Wrap up | 00:05 COMPLETE" at bounding box center [158, 385] width 220 height 45
click at [246, 386] on span "COMPLETE" at bounding box center [224, 385] width 59 height 12
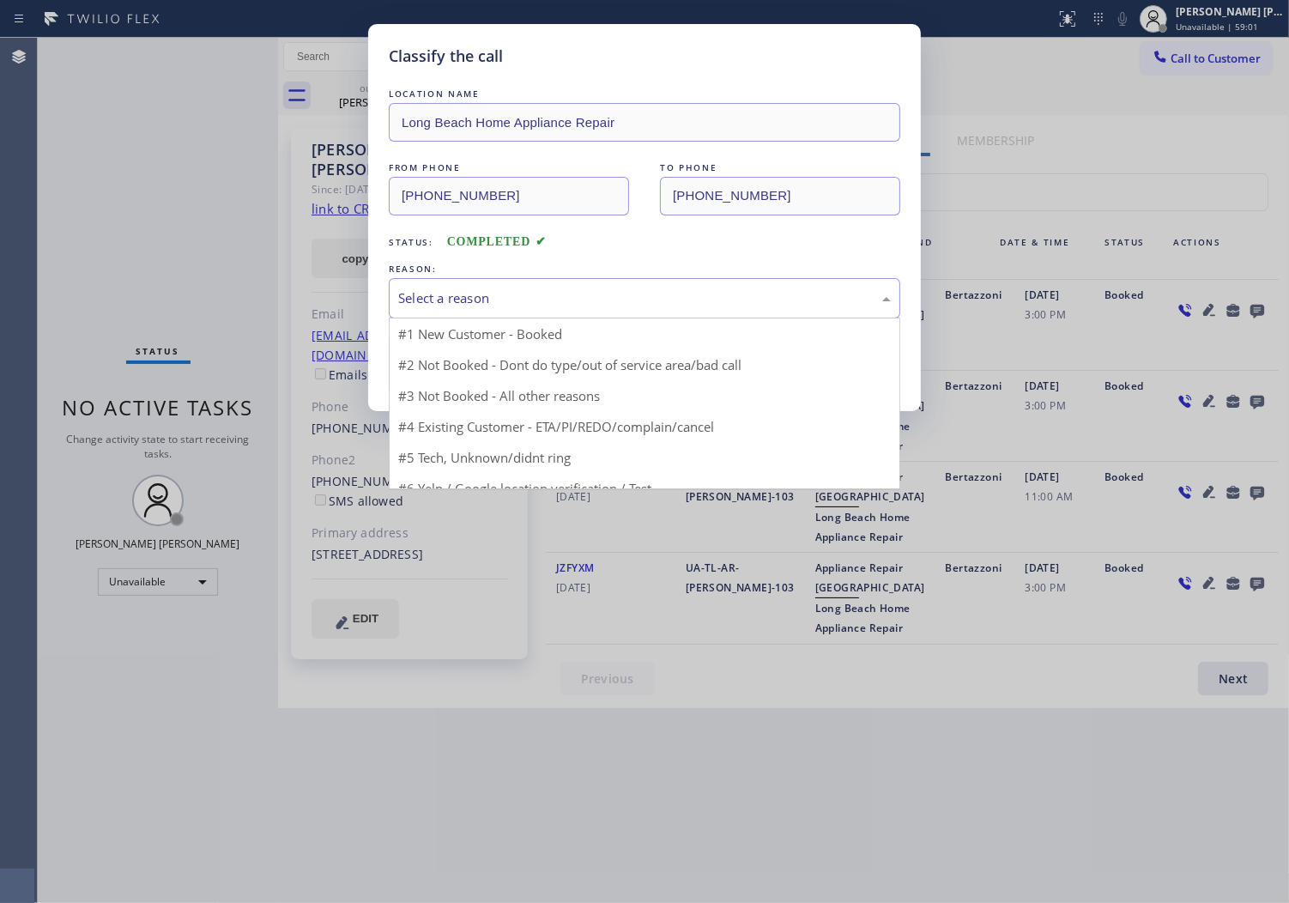
click at [554, 304] on div "Select a reason" at bounding box center [644, 298] width 493 height 20
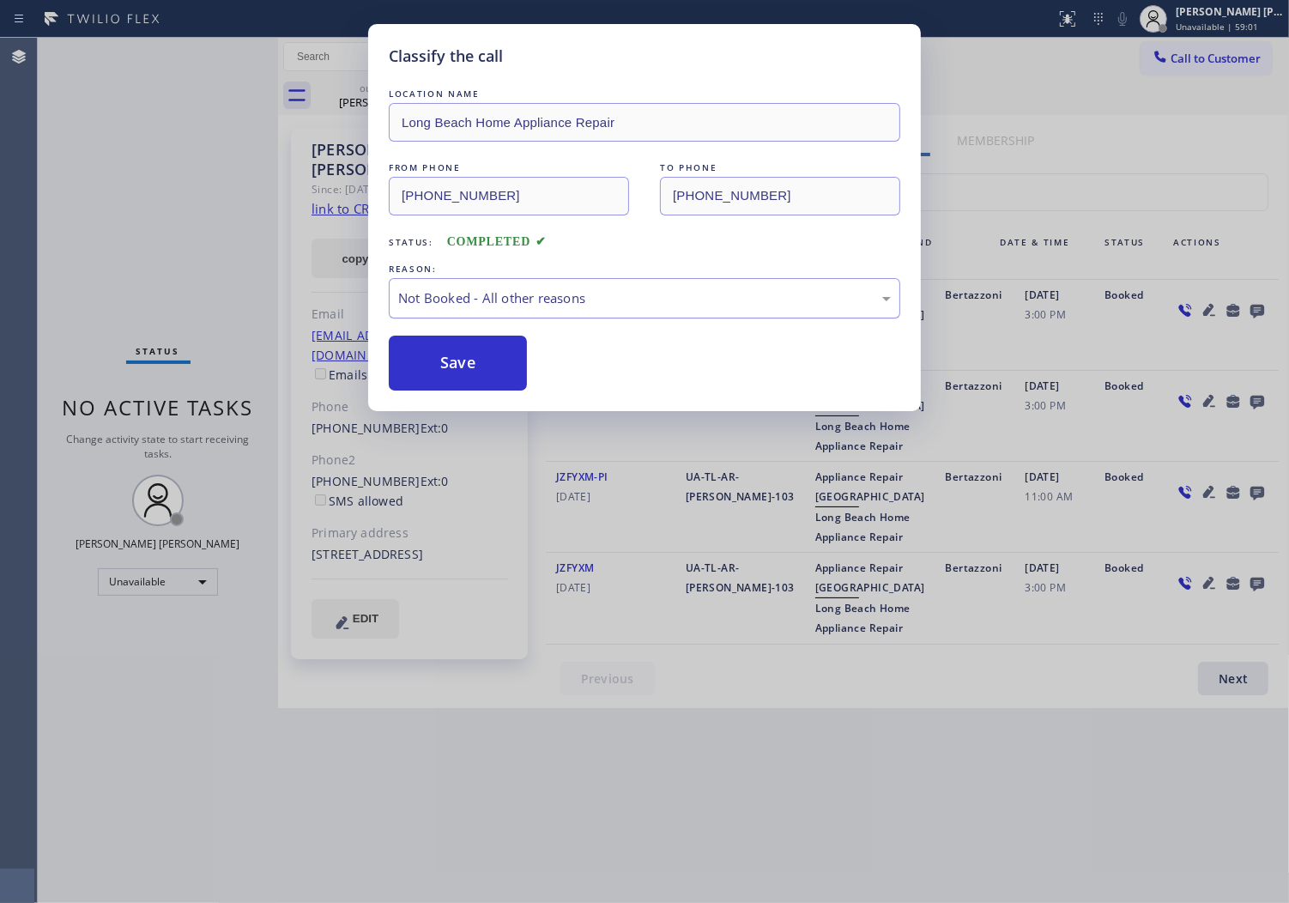
click at [499, 293] on div "Not Booked - All other reasons" at bounding box center [644, 298] width 493 height 20
click at [452, 379] on button "Save" at bounding box center [458, 363] width 138 height 55
drag, startPoint x: 452, startPoint y: 379, endPoint x: 1031, endPoint y: 1, distance: 691.4
click at [452, 379] on button "Save" at bounding box center [458, 363] width 138 height 55
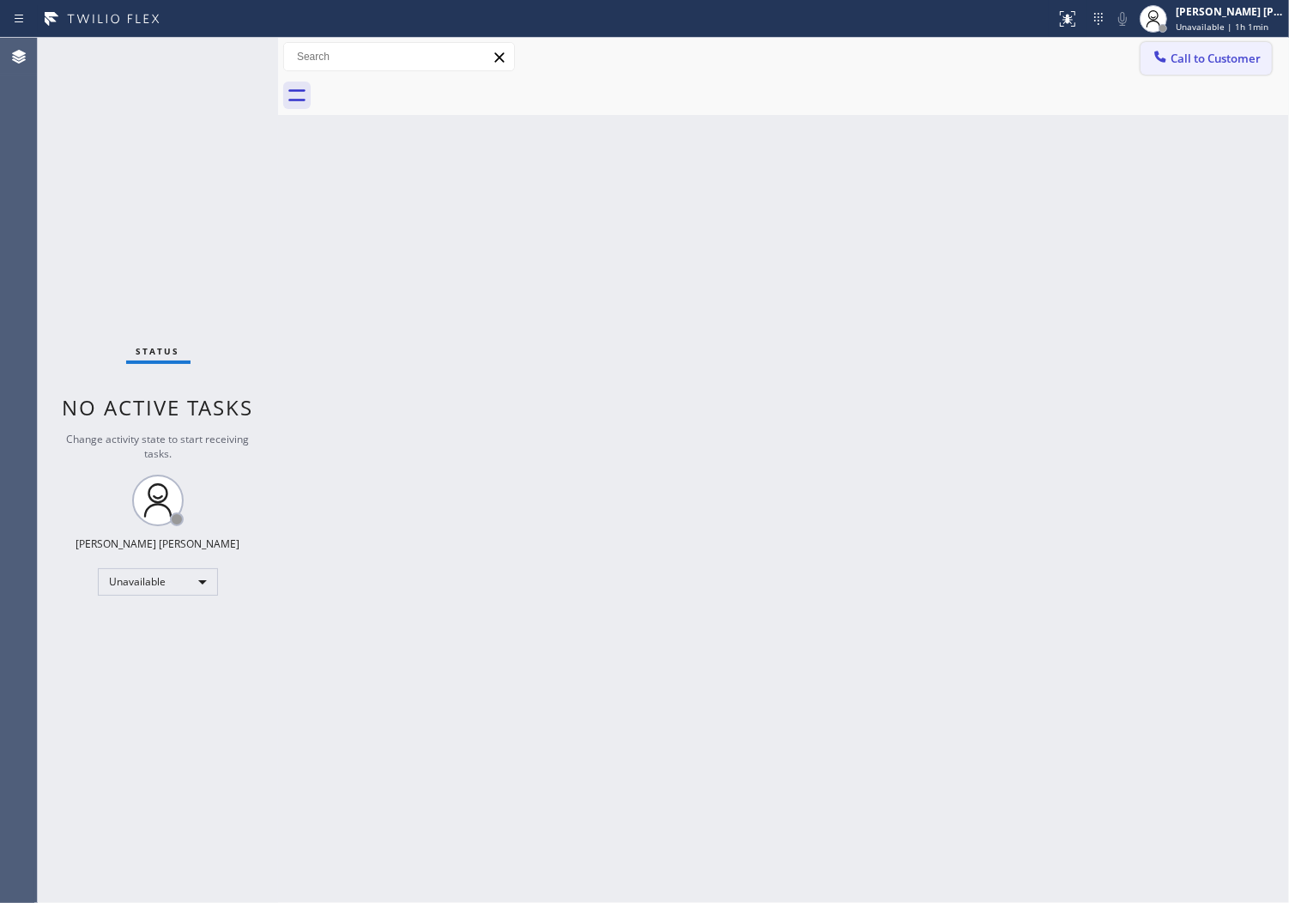
click at [1219, 56] on span "Call to Customer" at bounding box center [1216, 58] width 90 height 15
click at [0, 0] on div "Outbound call Location [GEOGRAPHIC_DATA] Home Appliance Repair Your caller id p…" at bounding box center [0, 0] width 0 height 0
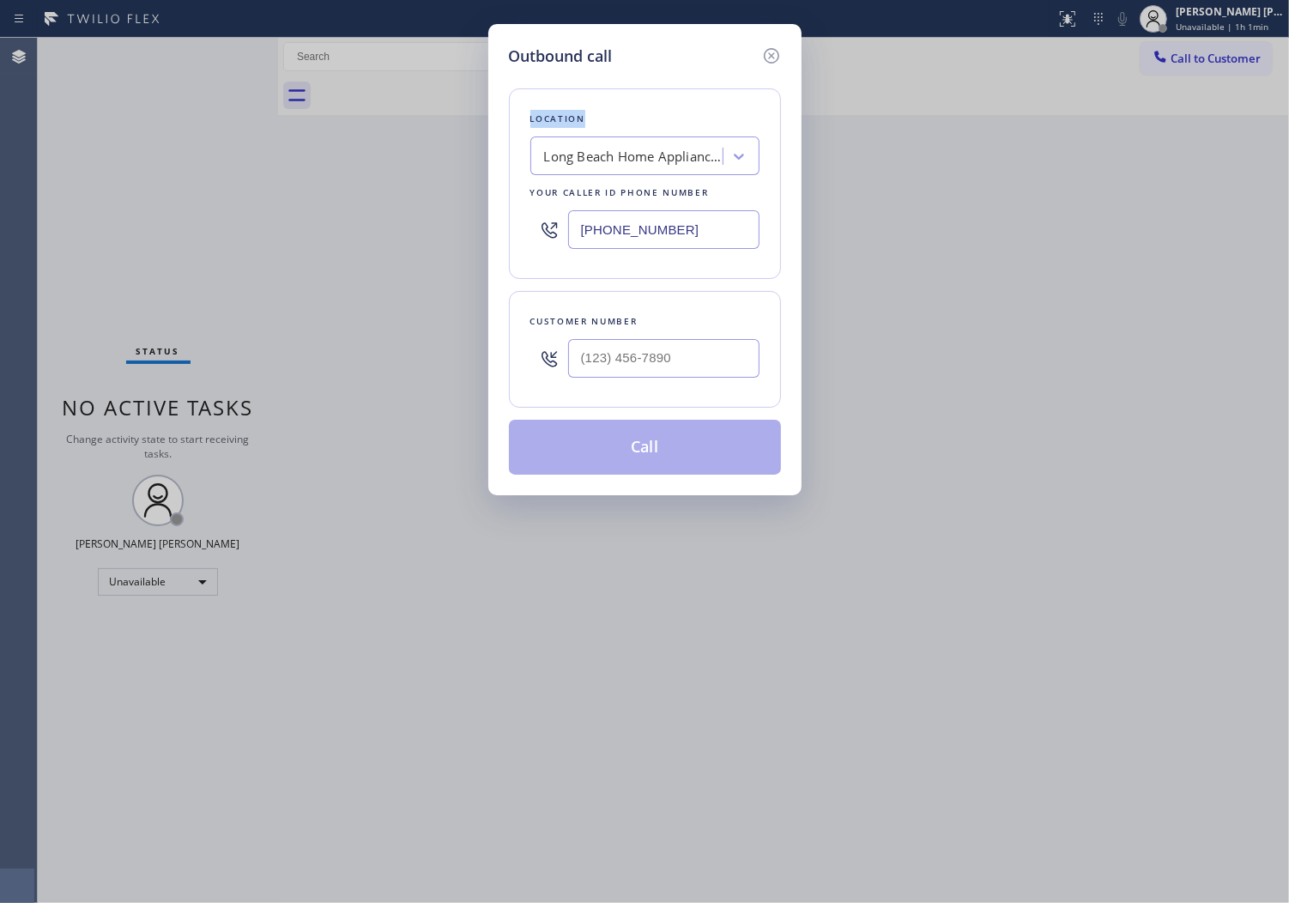
click at [611, 216] on input "[PHONE_NUMBER]" at bounding box center [663, 229] width 191 height 39
paste input "213) 277-6121"
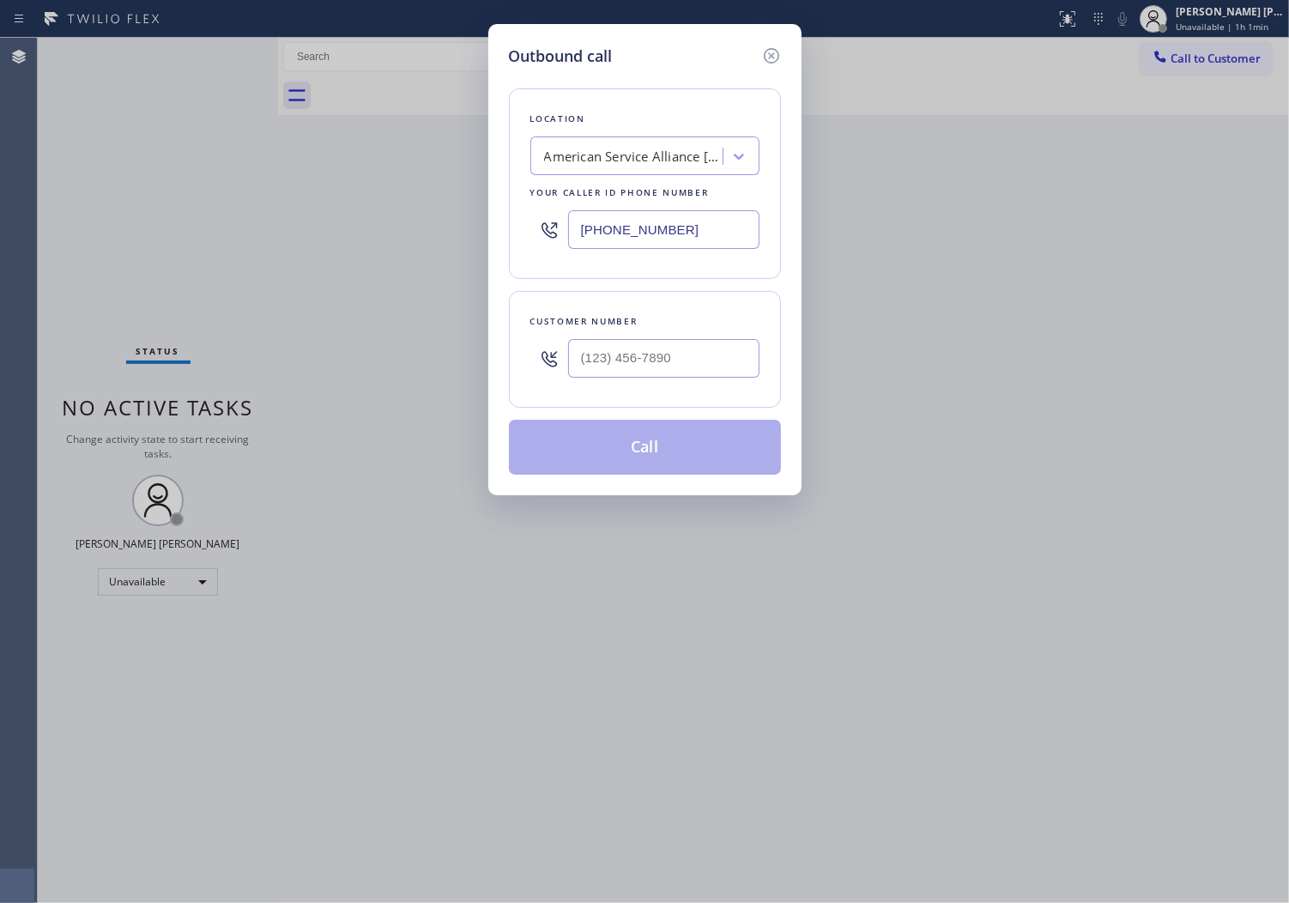
type input "[PHONE_NUMBER]"
click at [641, 341] on input "(___) ___-____" at bounding box center [663, 358] width 191 height 39
paste input "323) 314-5192"
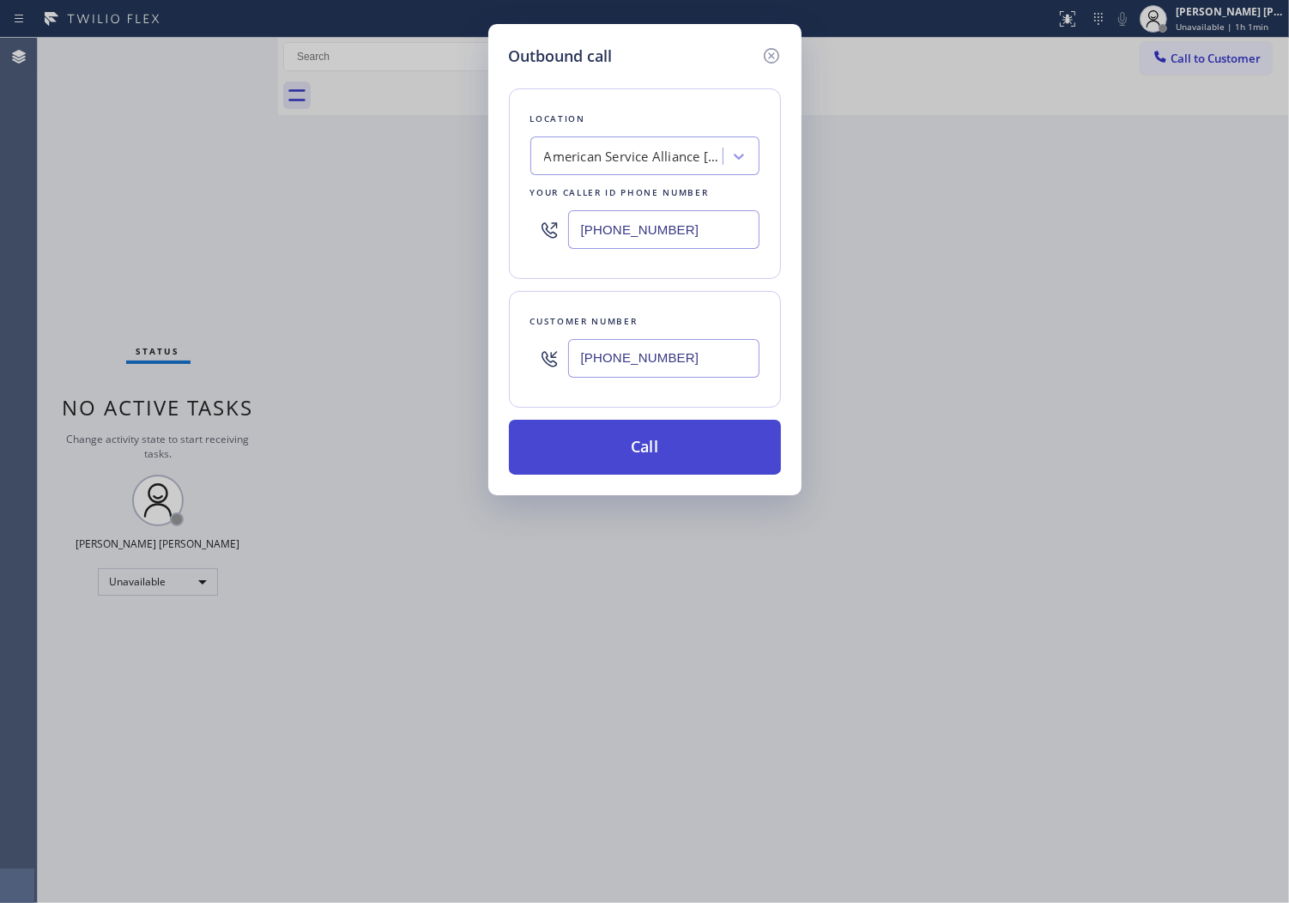
type input "[PHONE_NUMBER]"
click at [645, 464] on button "Call" at bounding box center [645, 447] width 272 height 55
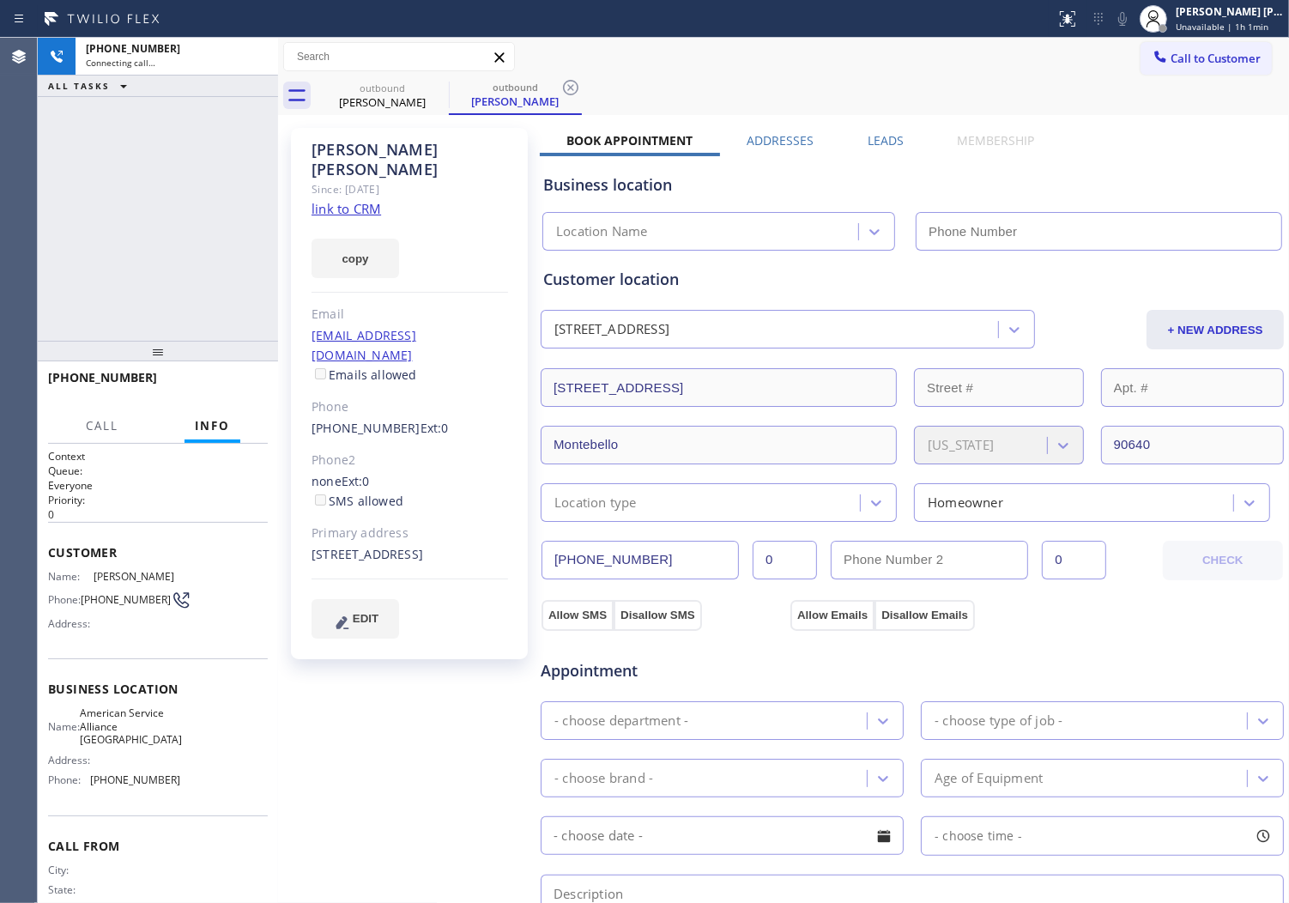
click at [349, 156] on div "[PERSON_NAME]" at bounding box center [410, 159] width 197 height 39
drag, startPoint x: 349, startPoint y: 156, endPoint x: 620, endPoint y: 176, distance: 271.1
click at [349, 156] on div "[PERSON_NAME]" at bounding box center [410, 159] width 197 height 39
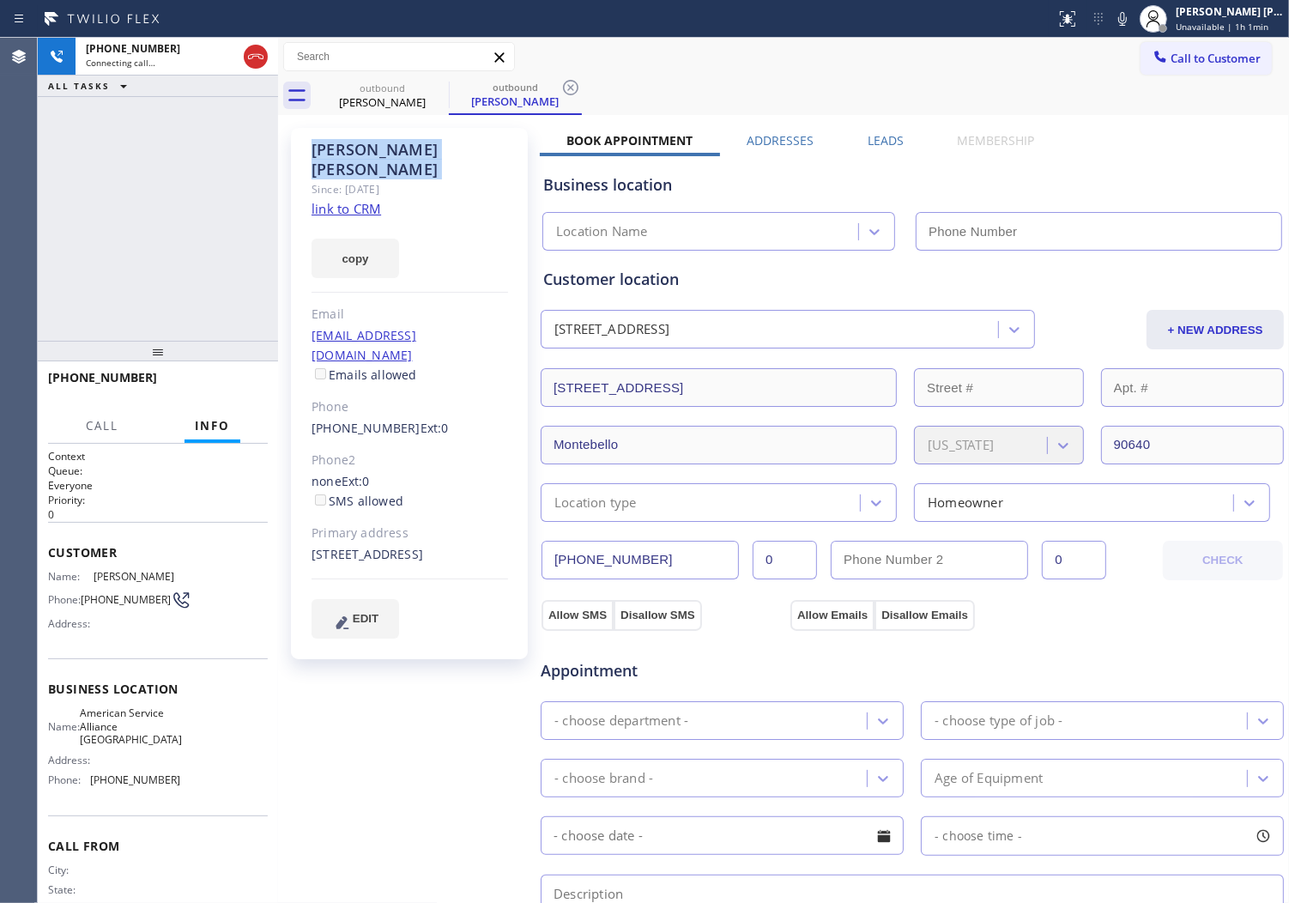
click at [349, 156] on div "[PERSON_NAME]" at bounding box center [410, 159] width 197 height 39
type input "[PHONE_NUMBER]"
click at [169, 215] on div "[PHONE_NUMBER] Connecting call… ALL TASKS ALL TASKS ACTIVE TASKS TASKS IN WRAP …" at bounding box center [158, 189] width 240 height 303
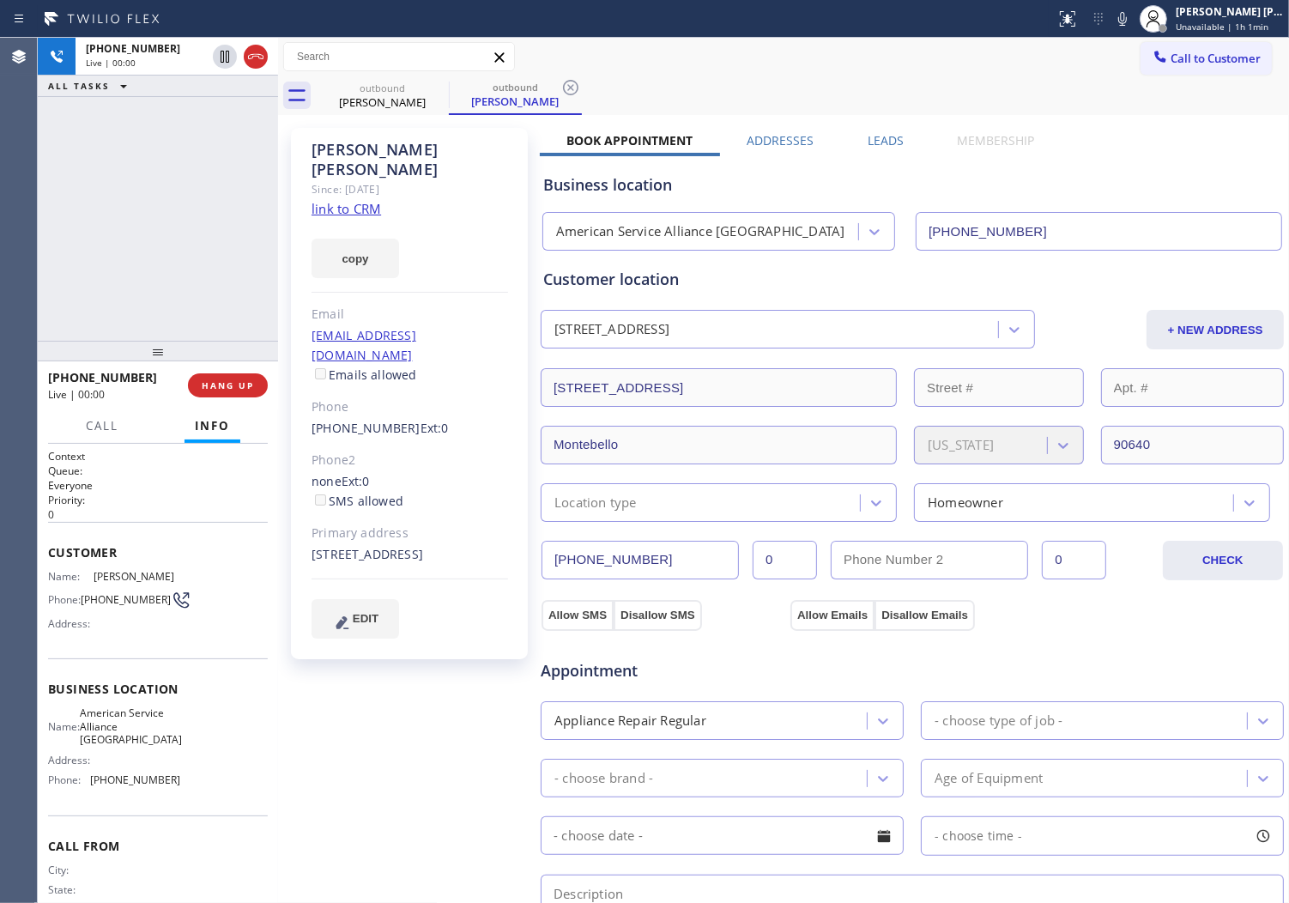
click at [5, 207] on div "Agent Desktop" at bounding box center [18, 470] width 37 height 865
click at [889, 132] on label "Leads" at bounding box center [886, 140] width 36 height 16
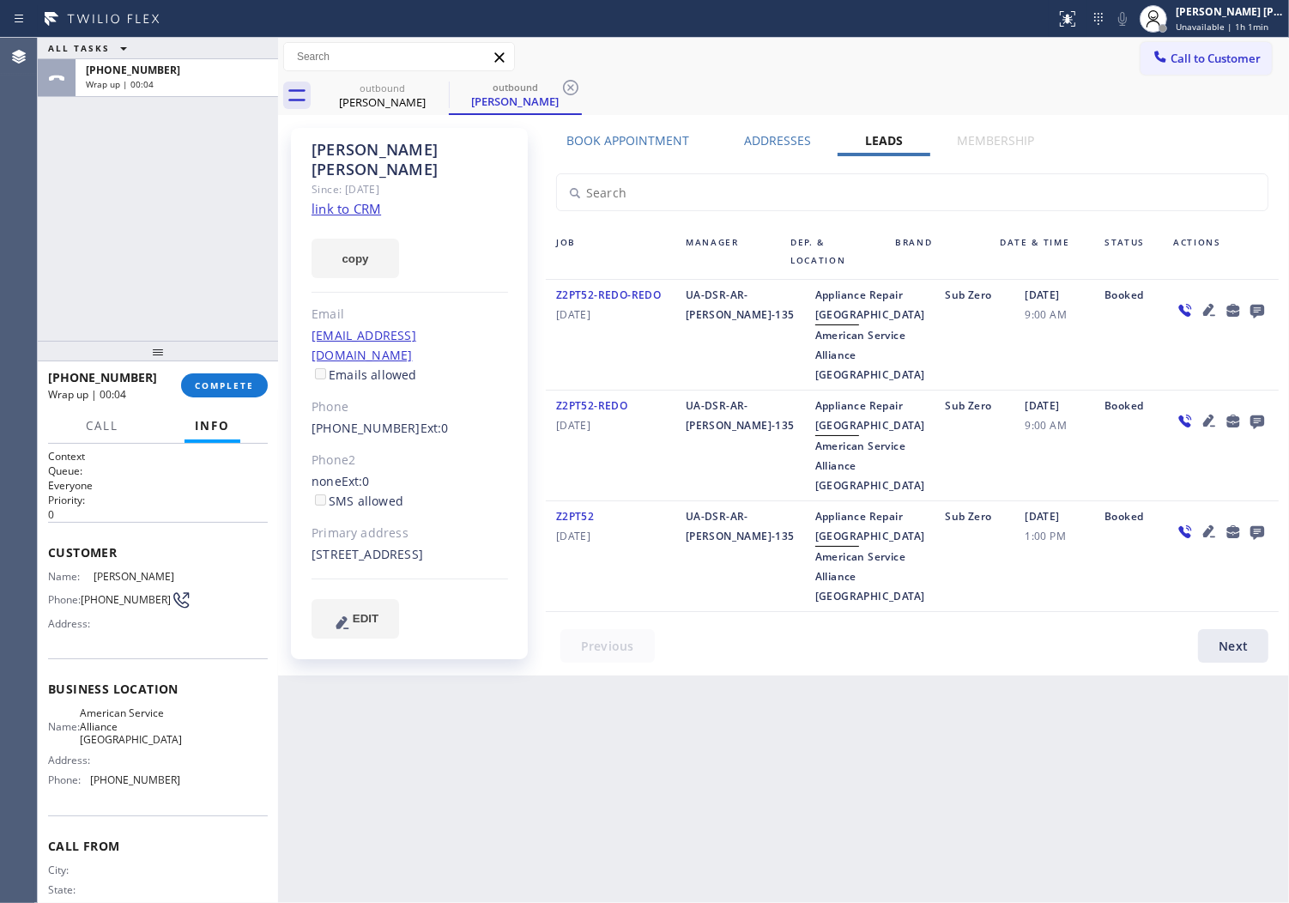
click at [1247, 300] on icon at bounding box center [1257, 310] width 21 height 21
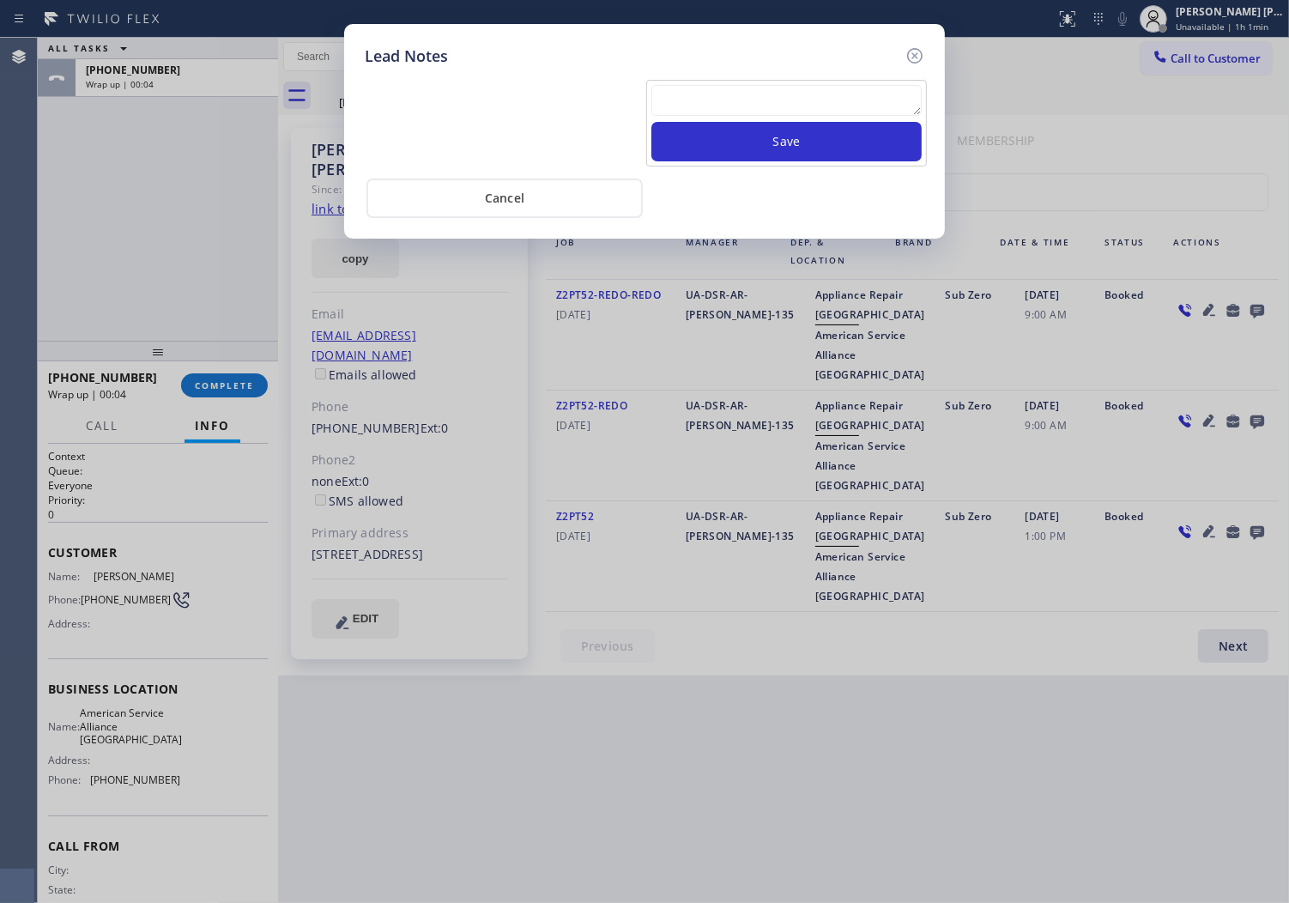
click at [843, 87] on textarea at bounding box center [787, 100] width 270 height 31
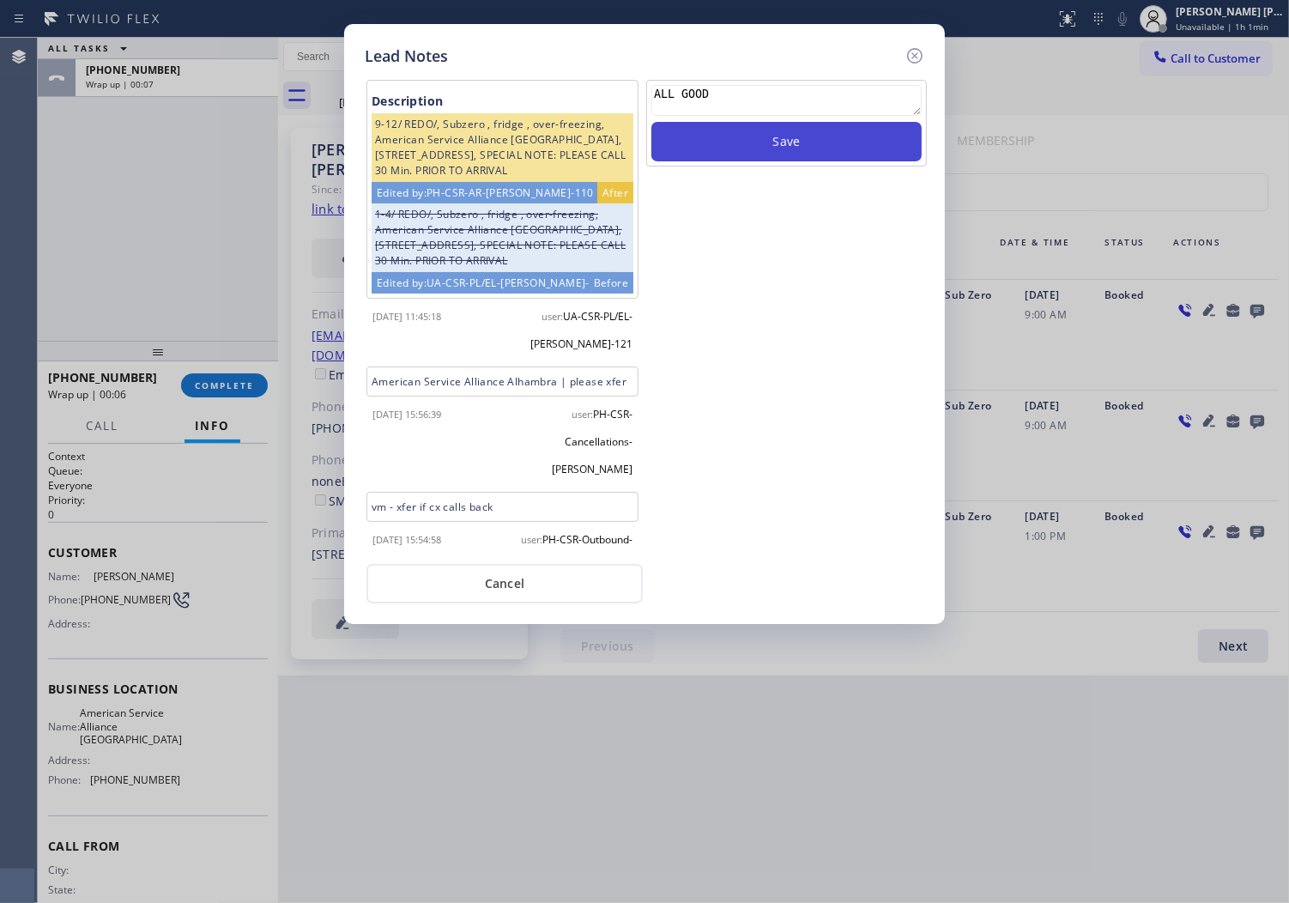
type textarea "ALL GOOD"
click at [798, 146] on button "Save" at bounding box center [787, 141] width 270 height 39
click at [921, 55] on icon at bounding box center [915, 55] width 21 height 21
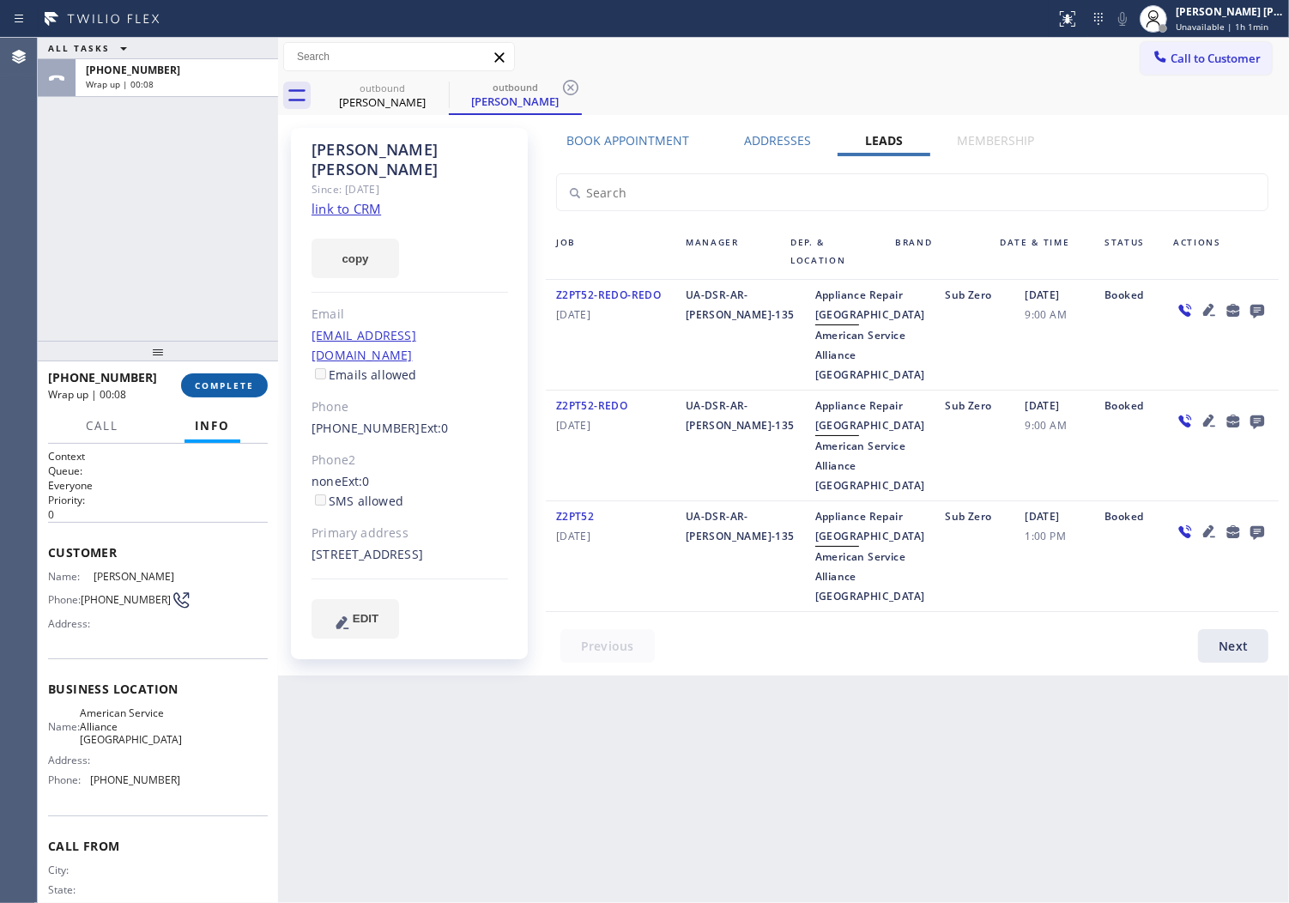
click at [247, 384] on span "COMPLETE" at bounding box center [224, 385] width 59 height 12
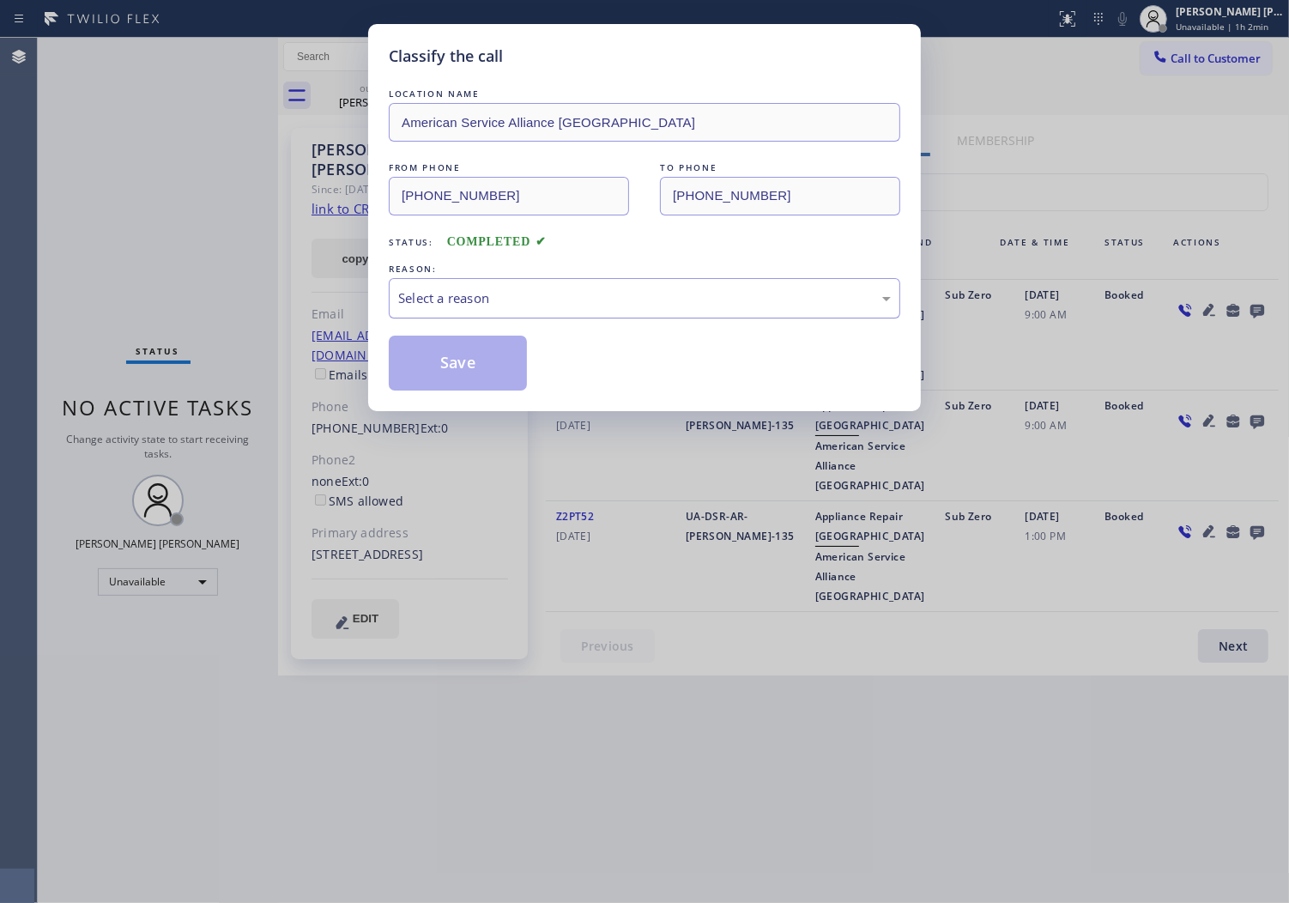
click at [597, 299] on div "Select a reason" at bounding box center [644, 298] width 493 height 20
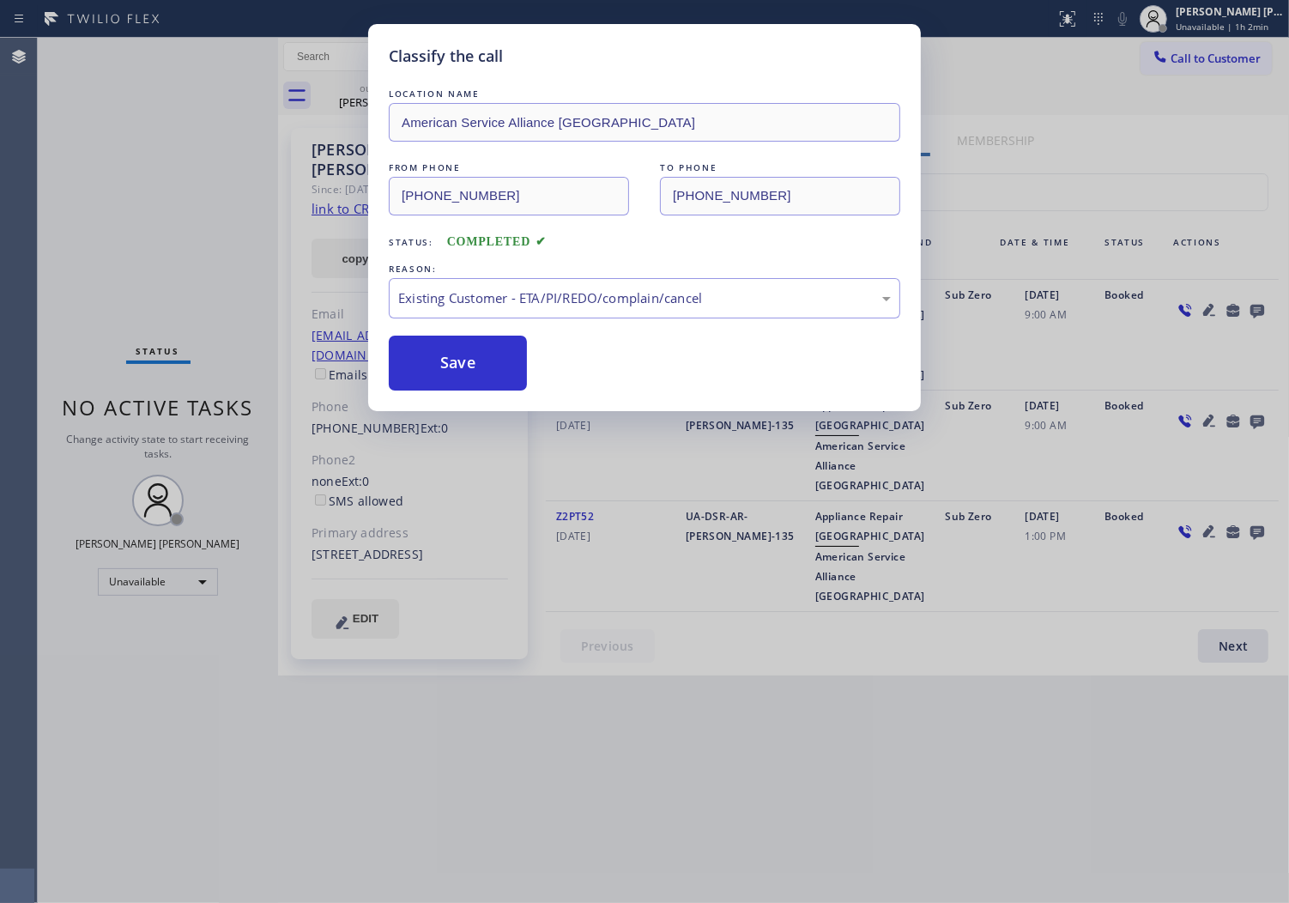
click at [449, 373] on button "Save" at bounding box center [458, 363] width 138 height 55
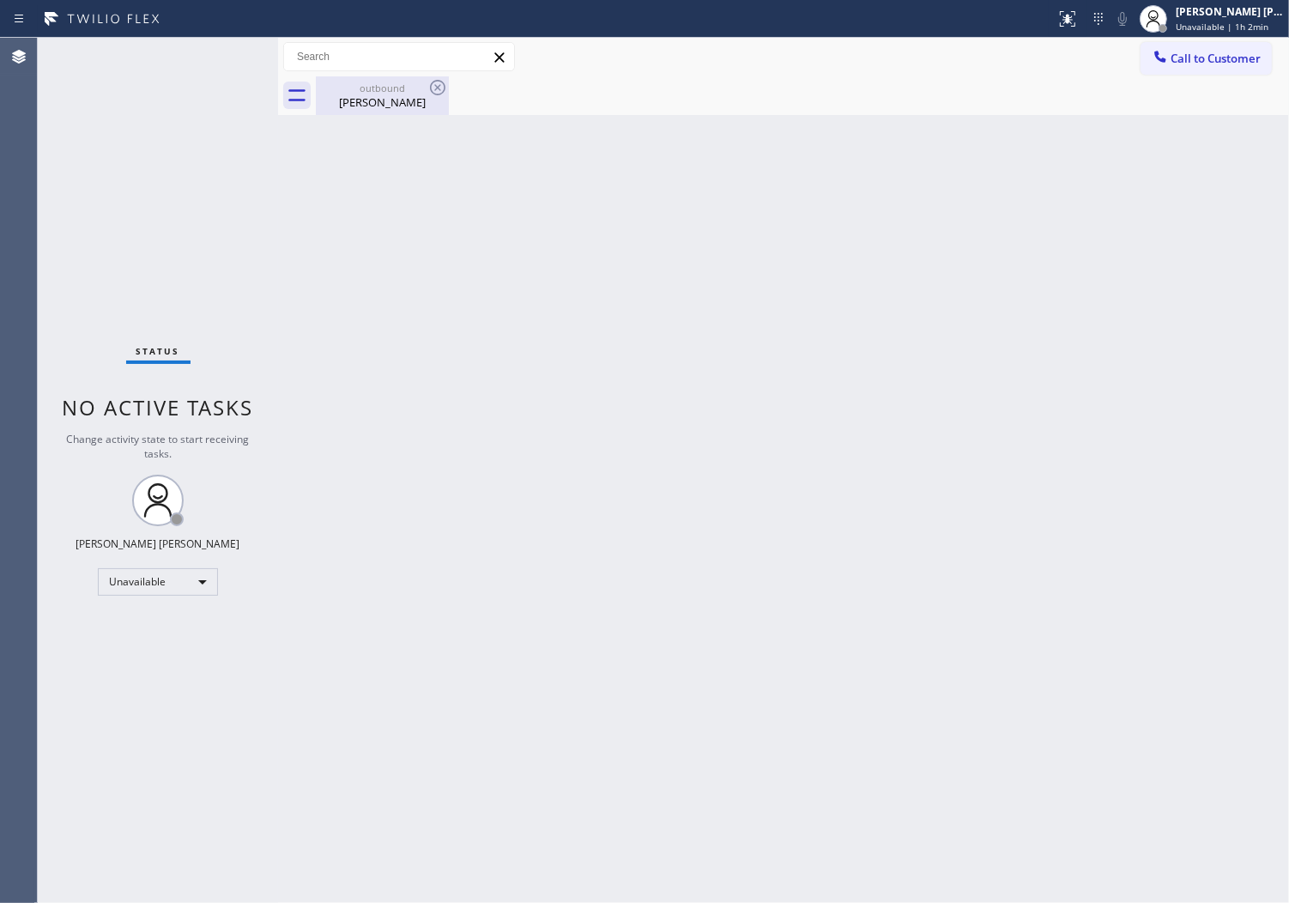
click at [409, 105] on div "[PERSON_NAME]" at bounding box center [383, 101] width 130 height 15
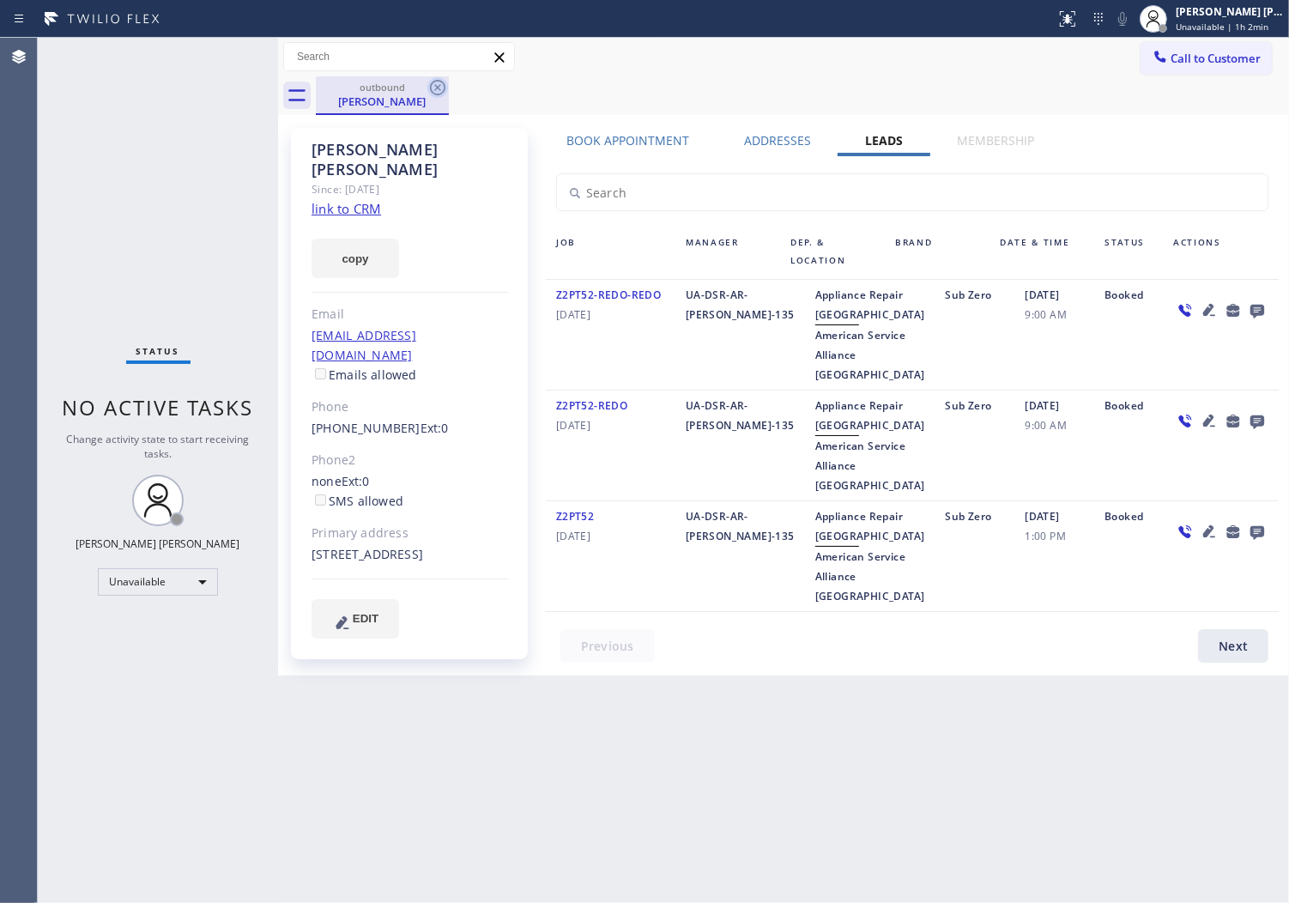
click at [435, 86] on icon at bounding box center [437, 87] width 15 height 15
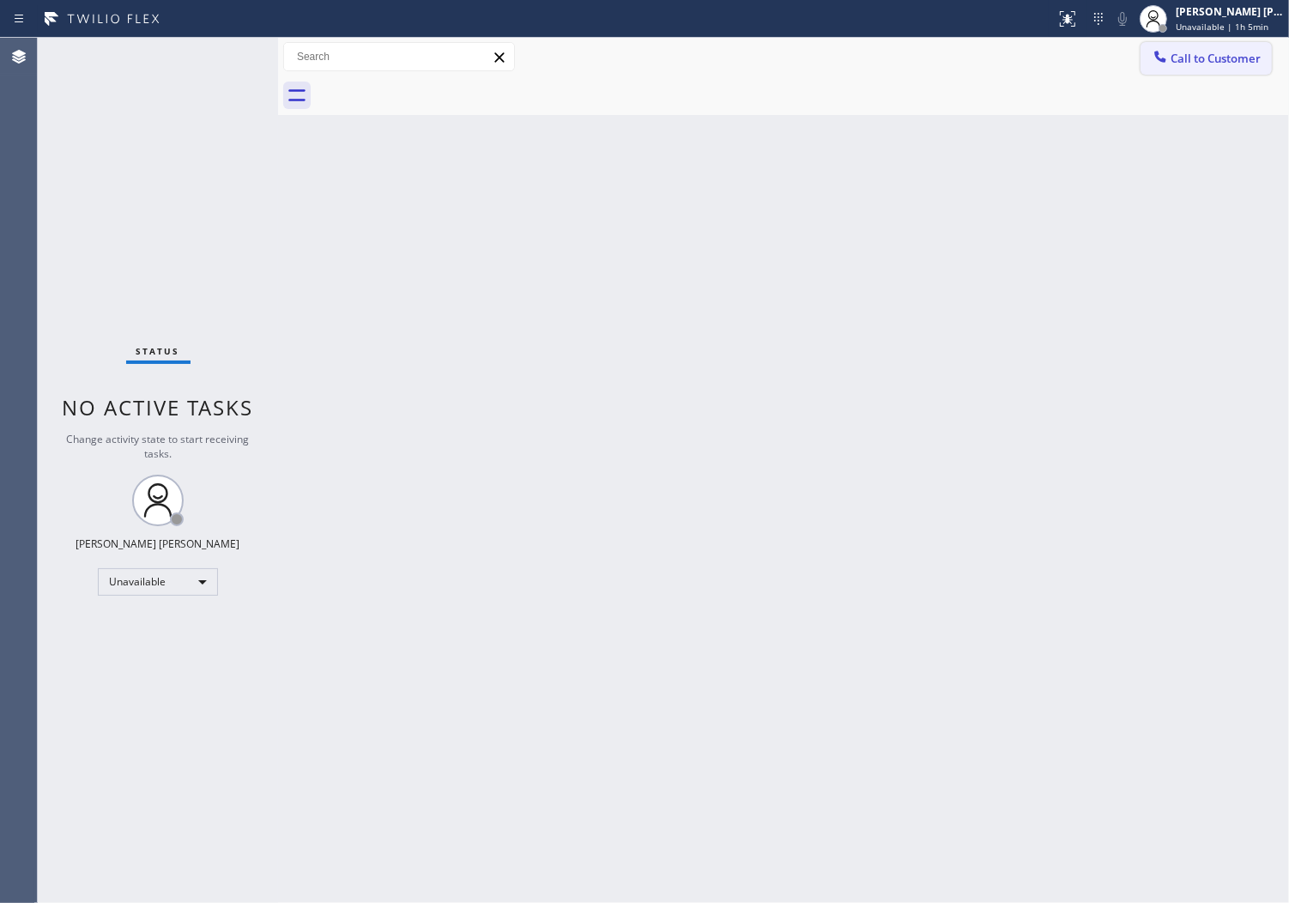
click at [1191, 55] on span "Call to Customer" at bounding box center [1216, 58] width 90 height 15
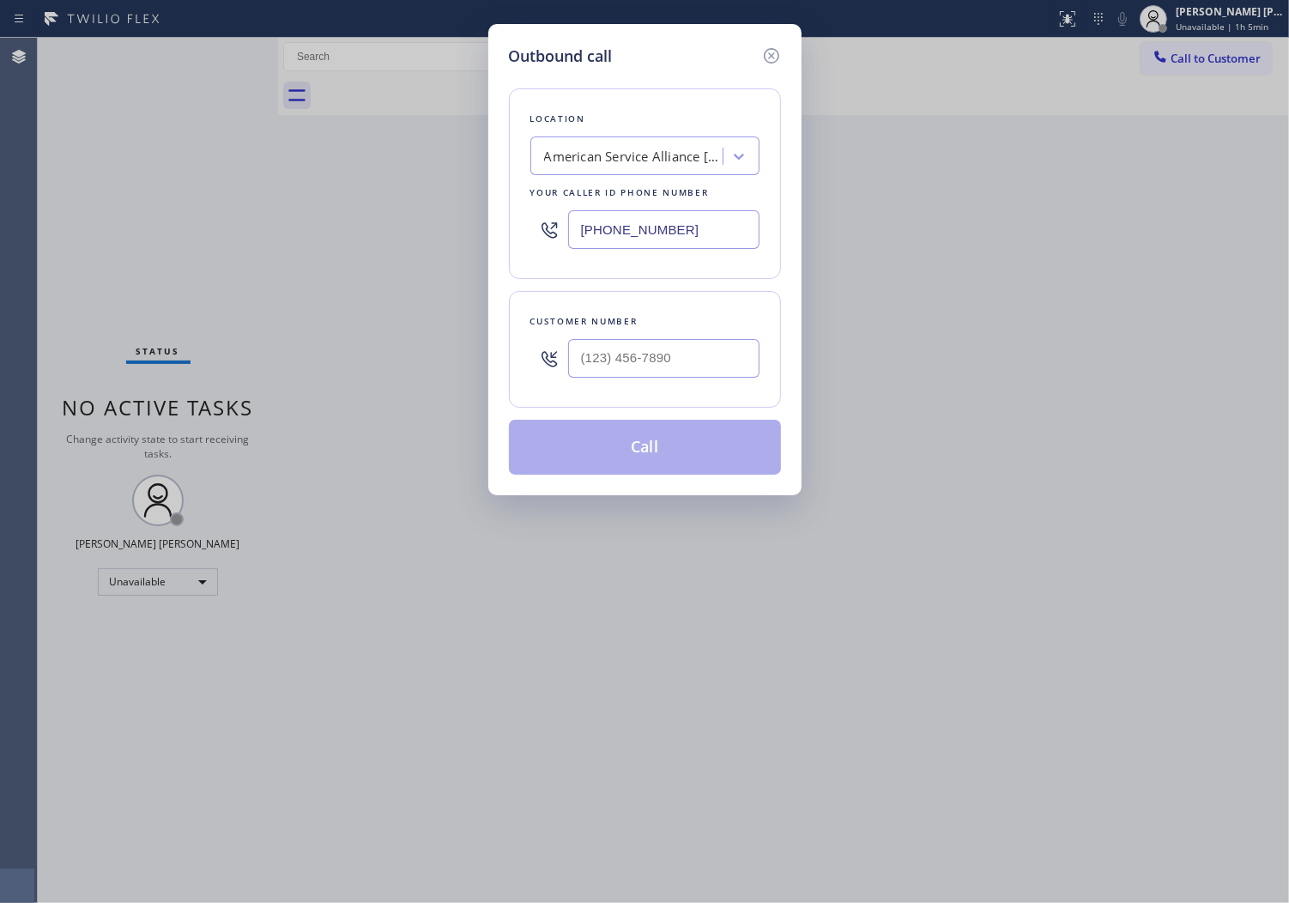
click at [656, 241] on input "[PHONE_NUMBER]" at bounding box center [663, 229] width 191 height 39
paste input "619) 473-7325"
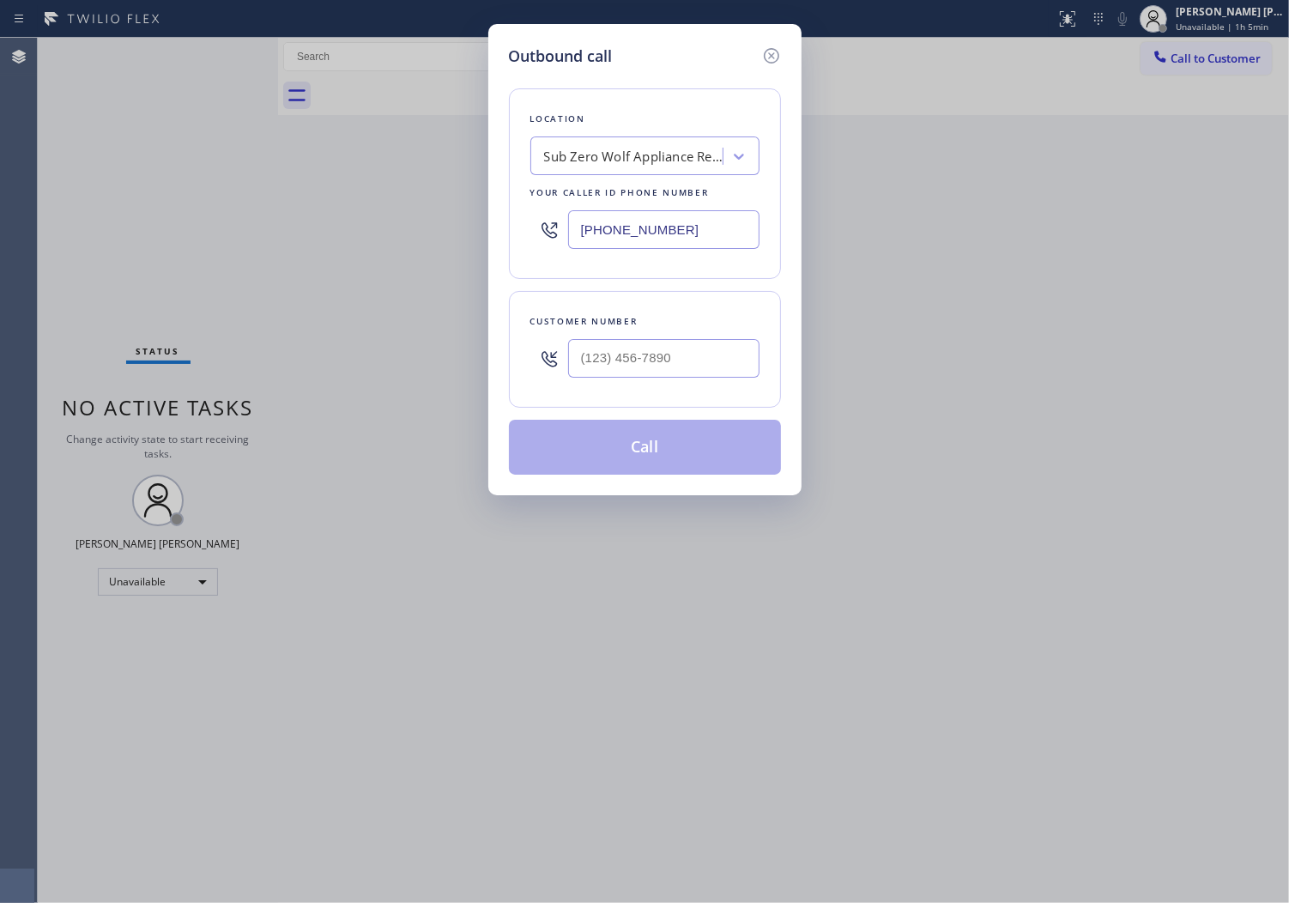
type input "[PHONE_NUMBER]"
click at [642, 359] on input "(___) ___-____" at bounding box center [663, 358] width 191 height 39
paste input "7605"
click at [646, 356] on input "(___) ___-7605" at bounding box center [663, 358] width 191 height 39
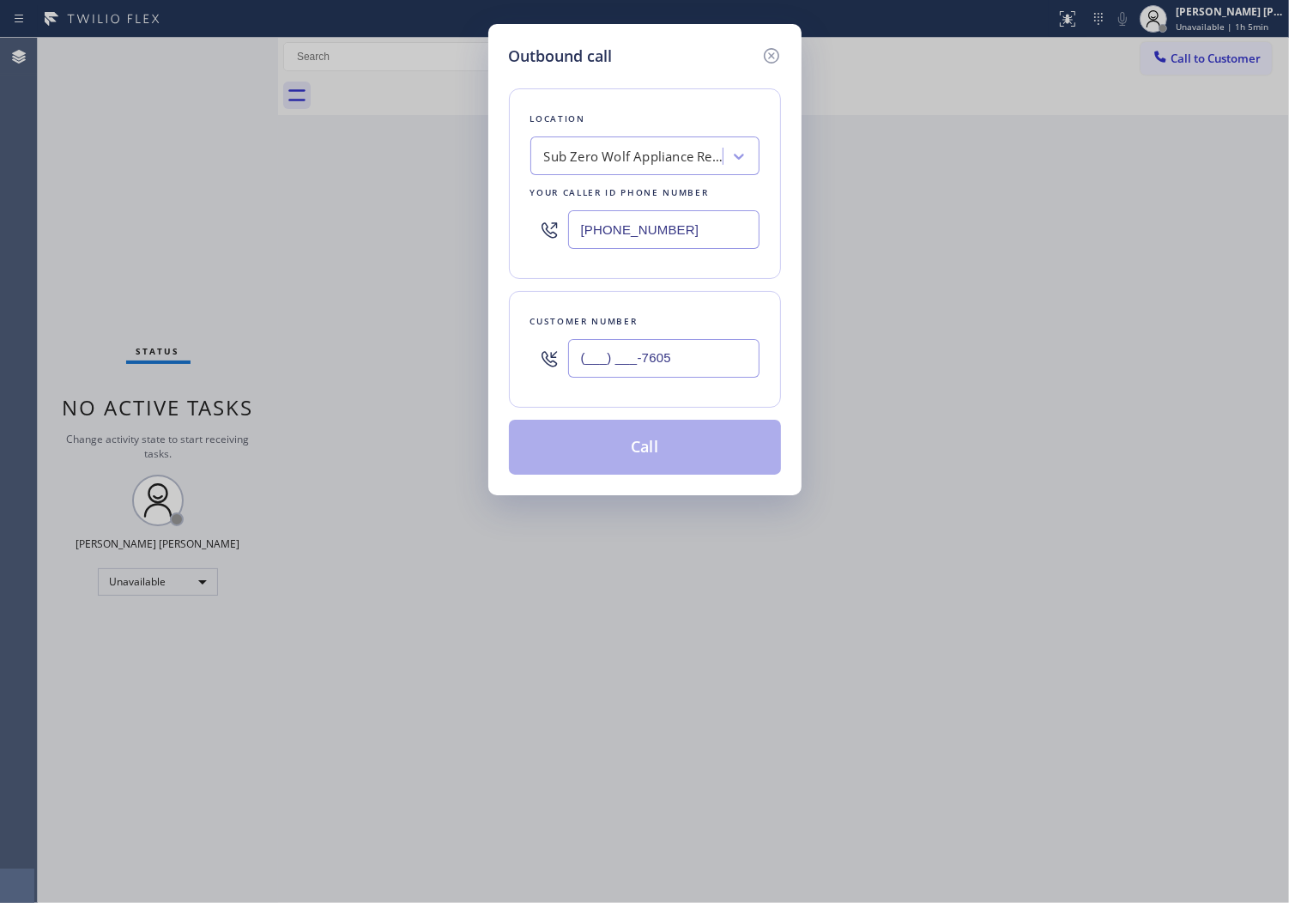
click at [646, 356] on input "(___) ___-7605" at bounding box center [663, 358] width 191 height 39
paste input "760) 519-7942"
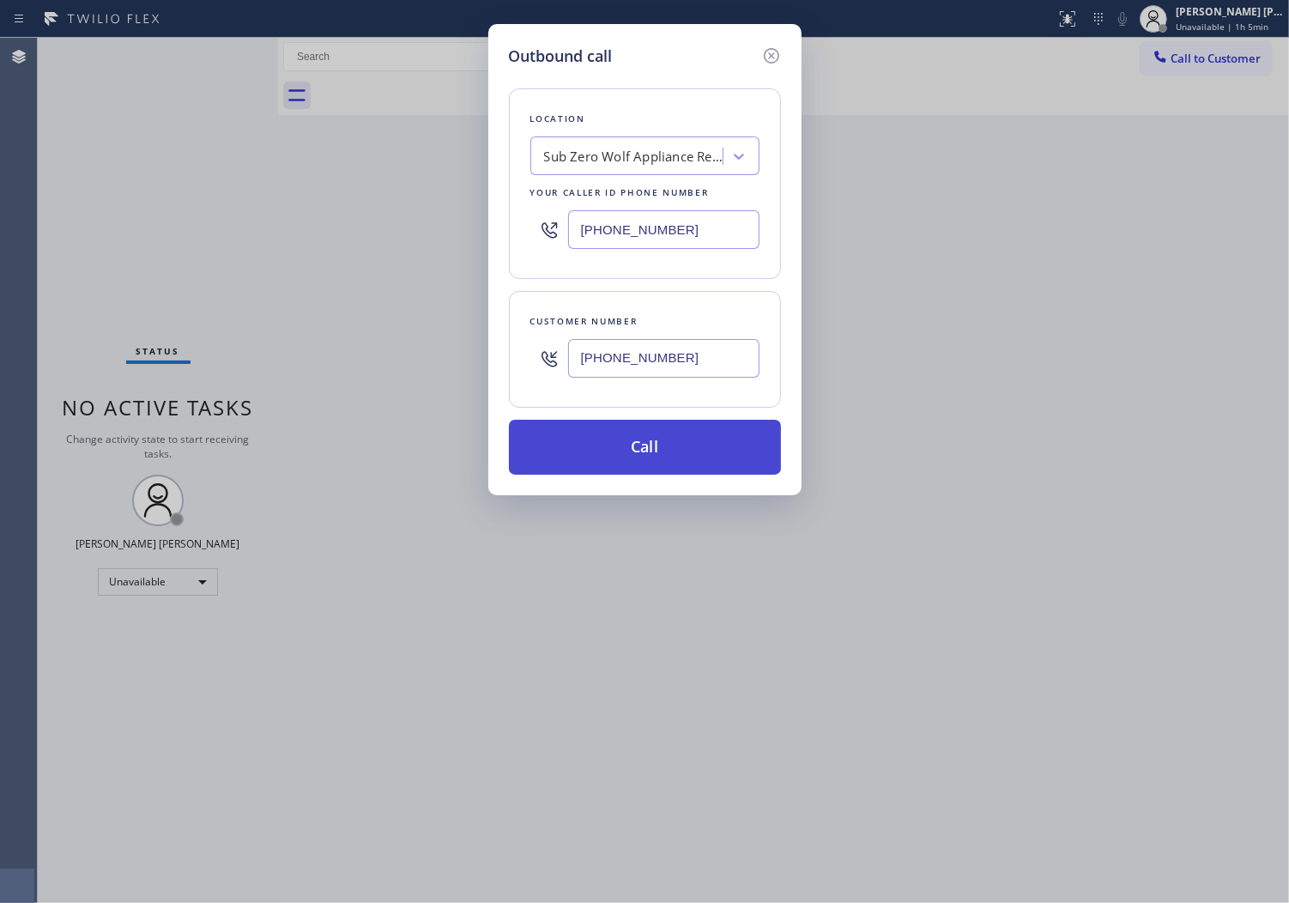
type input "[PHONE_NUMBER]"
click at [668, 445] on button "Call" at bounding box center [645, 447] width 272 height 55
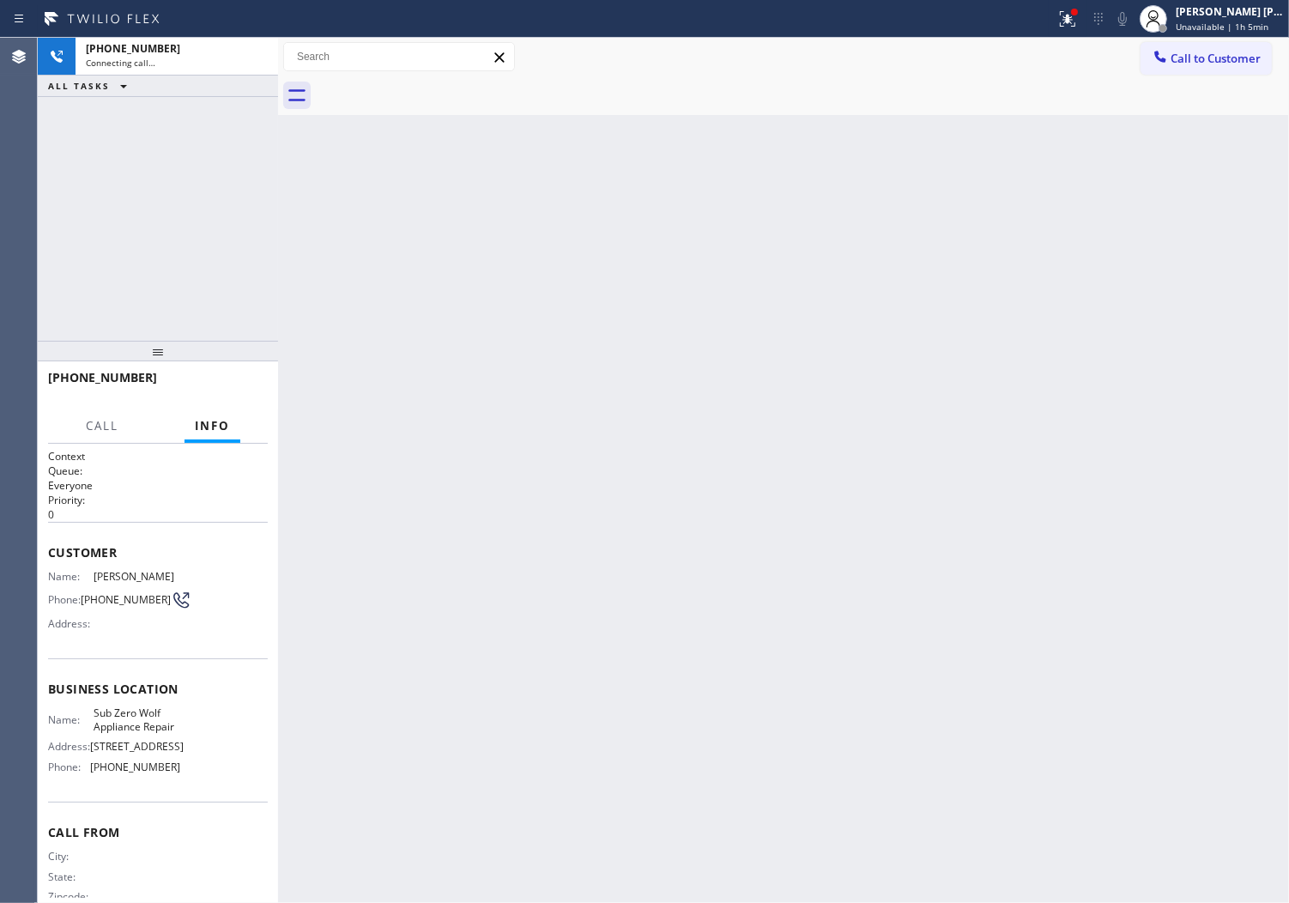
click at [1070, 21] on icon at bounding box center [1065, 17] width 10 height 12
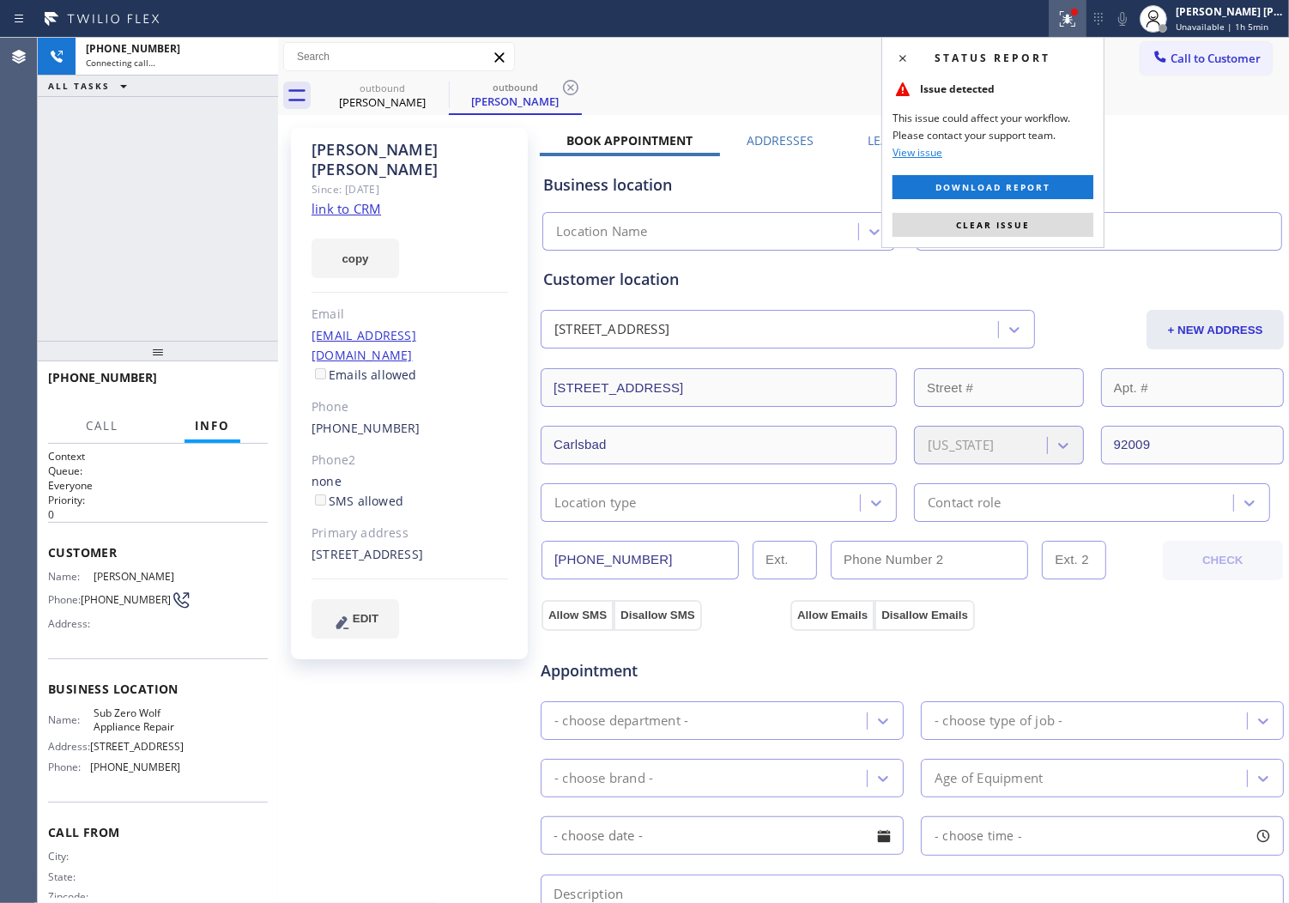
click at [1000, 219] on span "Clear issue" at bounding box center [993, 225] width 74 height 12
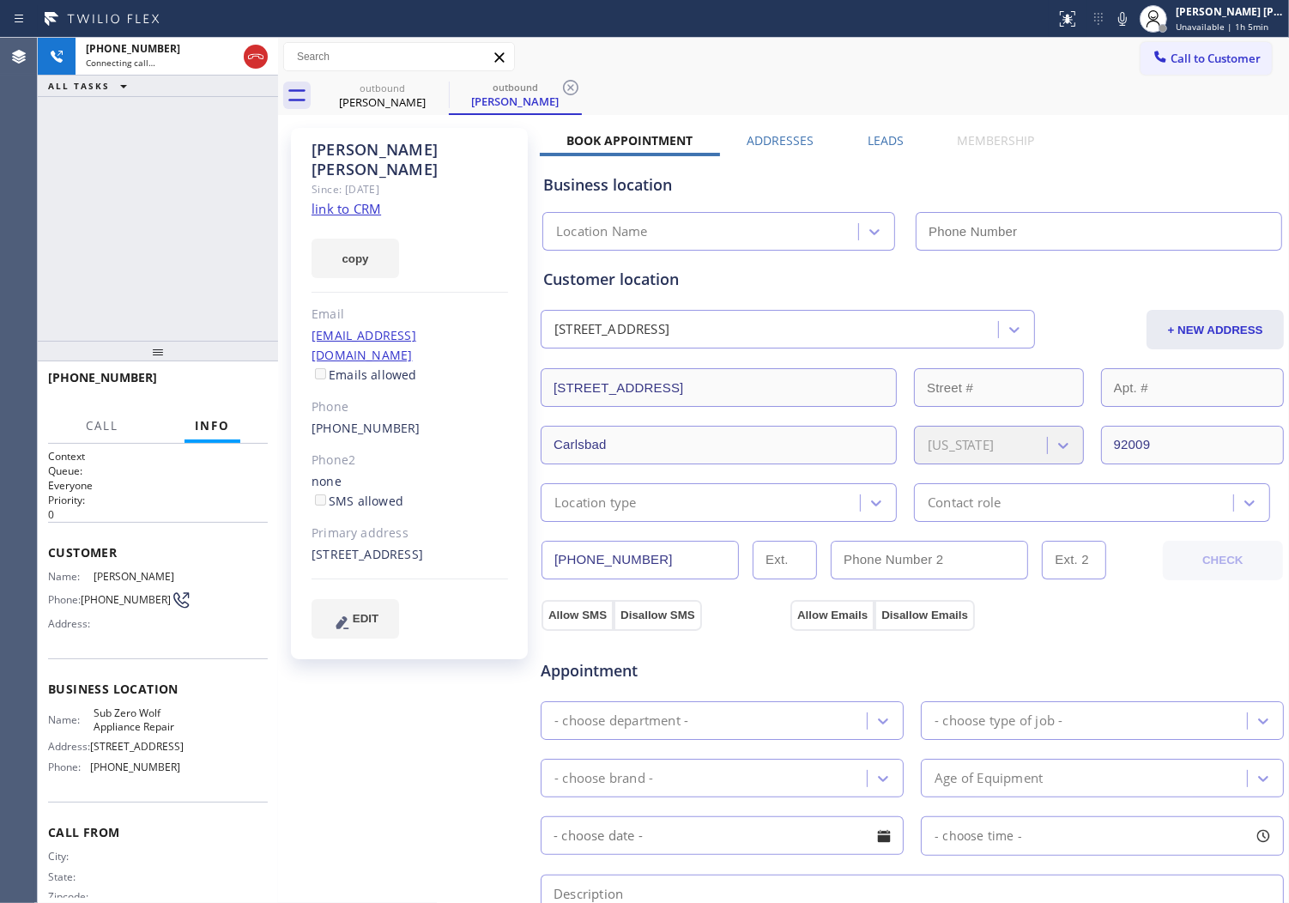
click at [350, 140] on div "[PERSON_NAME]" at bounding box center [410, 159] width 197 height 39
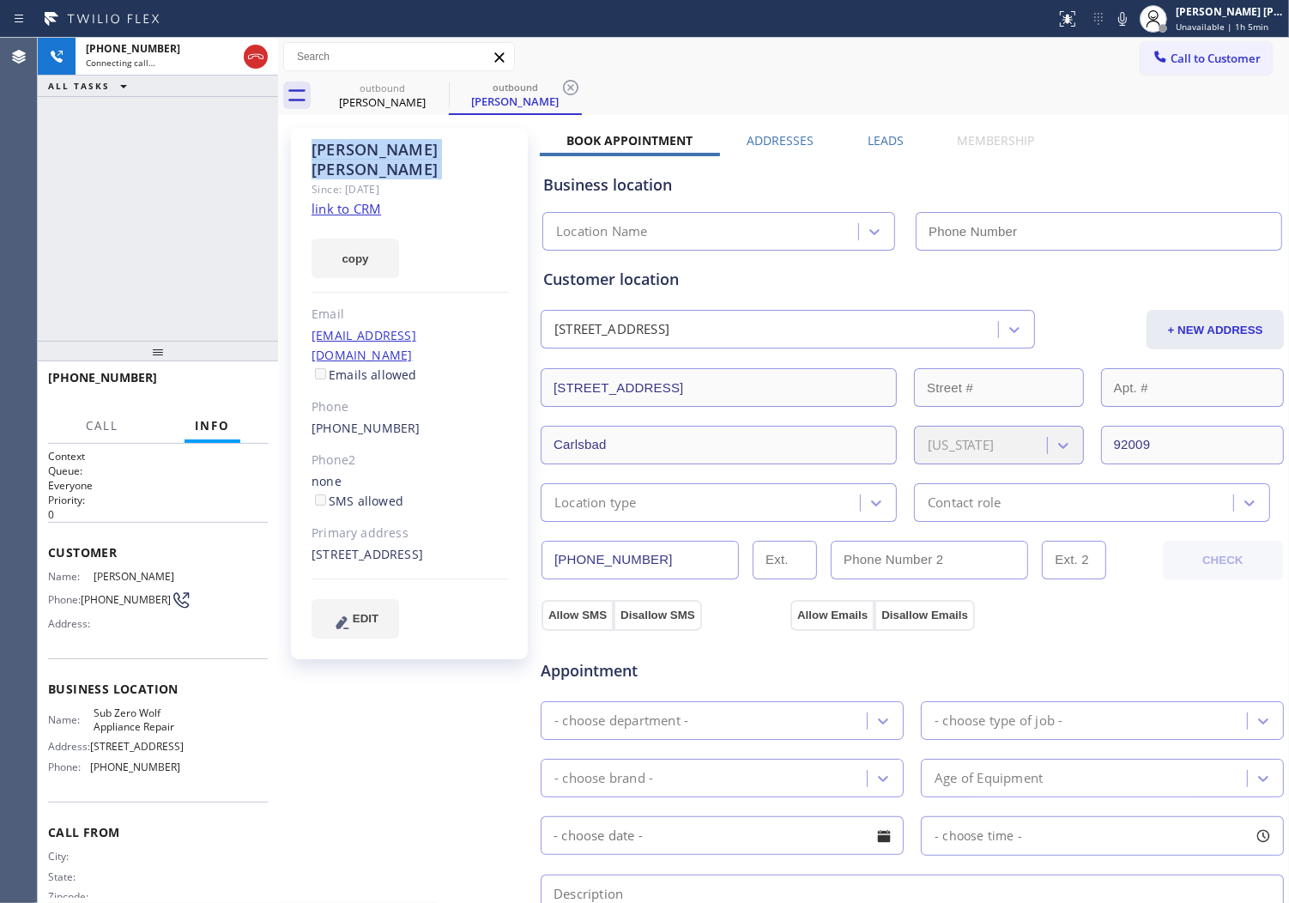
click at [350, 140] on div "[PERSON_NAME]" at bounding box center [410, 159] width 197 height 39
type input "[PHONE_NUMBER]"
drag, startPoint x: 792, startPoint y: 901, endPoint x: 819, endPoint y: 876, distance: 37.0
click at [821, 876] on textarea at bounding box center [912, 916] width 743 height 82
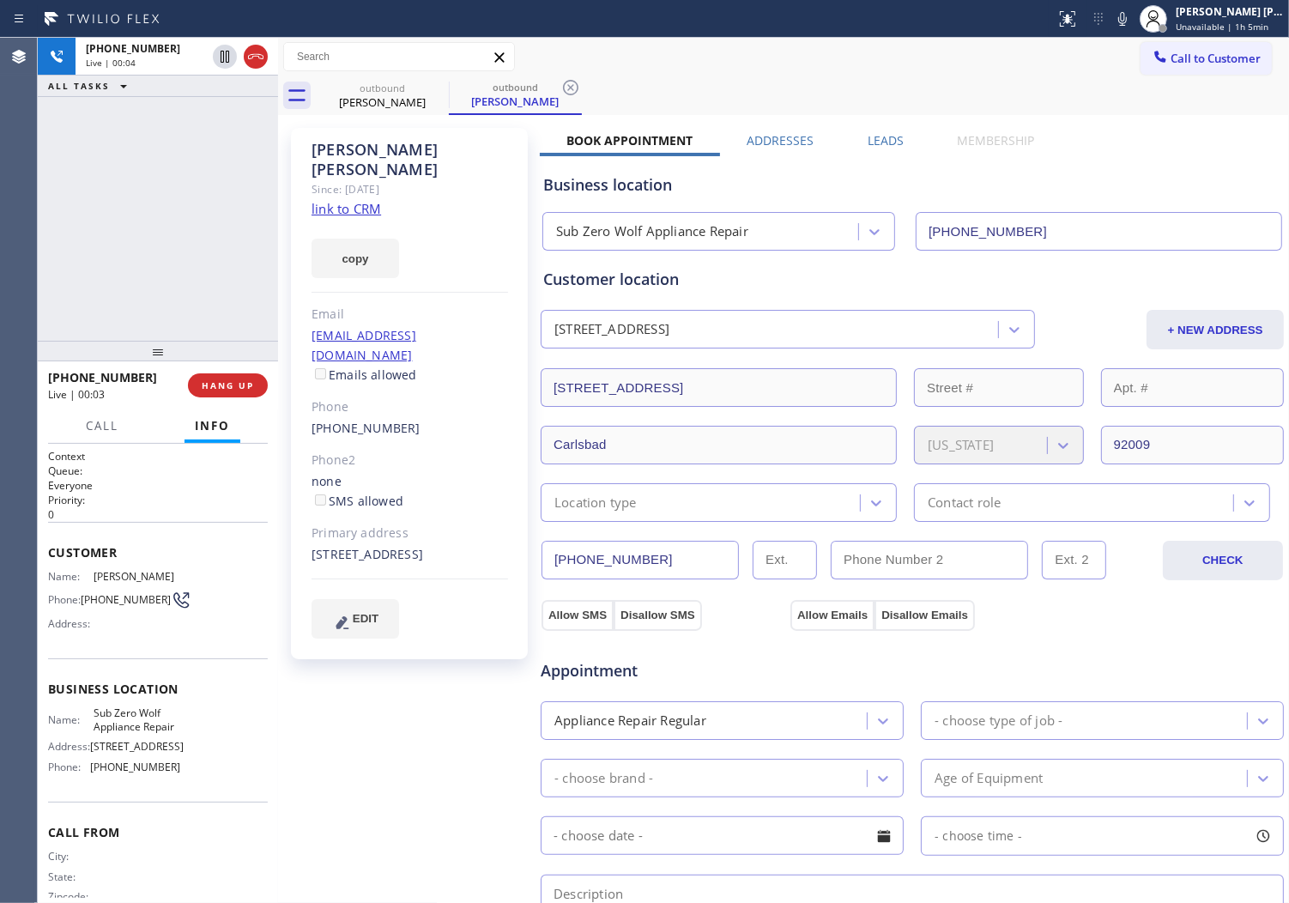
click at [67, 290] on div "[PHONE_NUMBER] Live | 00:04 ALL TASKS ALL TASKS ACTIVE TASKS TASKS IN WRAP UP" at bounding box center [158, 189] width 240 height 303
click at [877, 136] on label "Leads" at bounding box center [886, 140] width 36 height 16
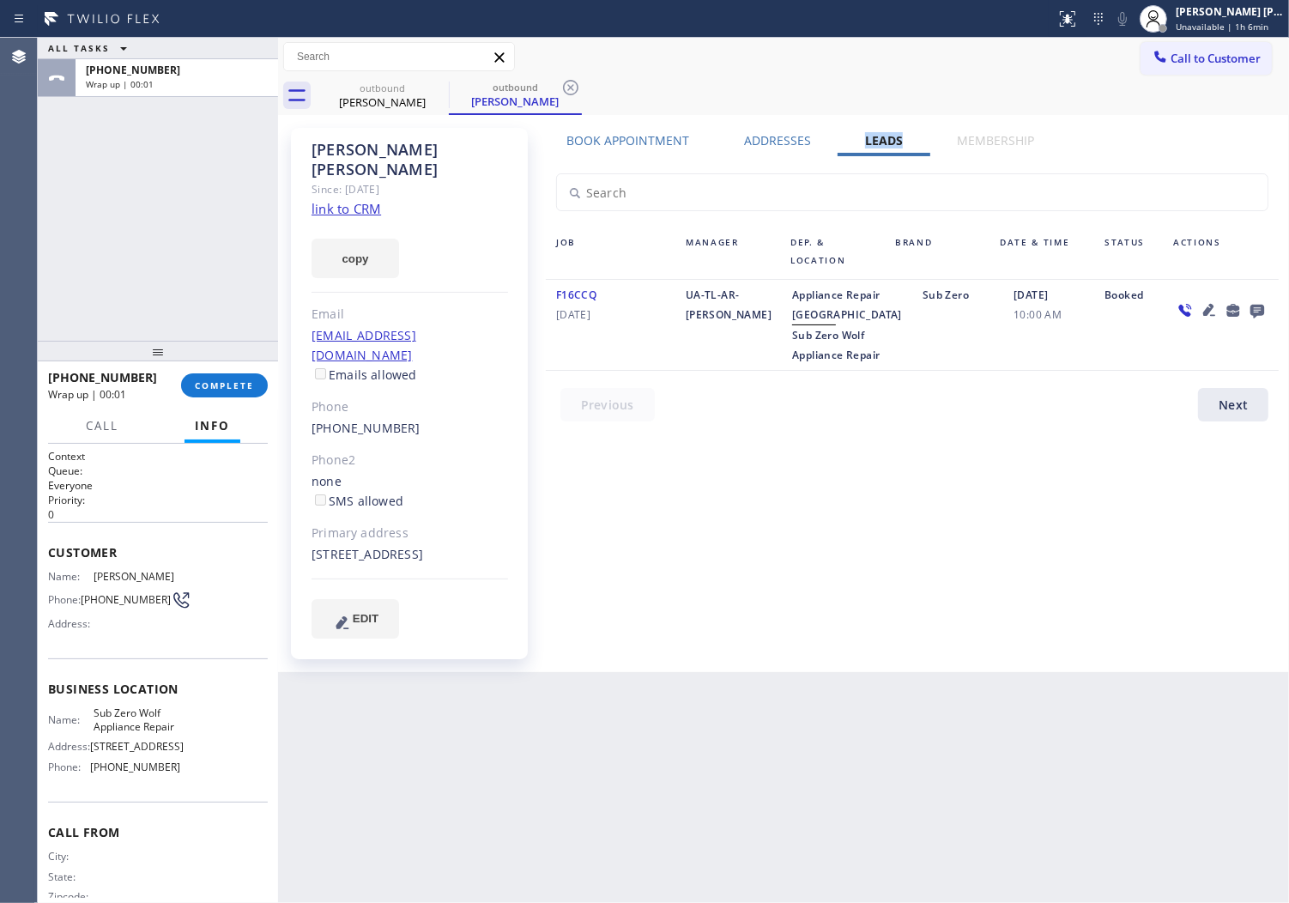
click at [1257, 319] on icon at bounding box center [1257, 310] width 21 height 21
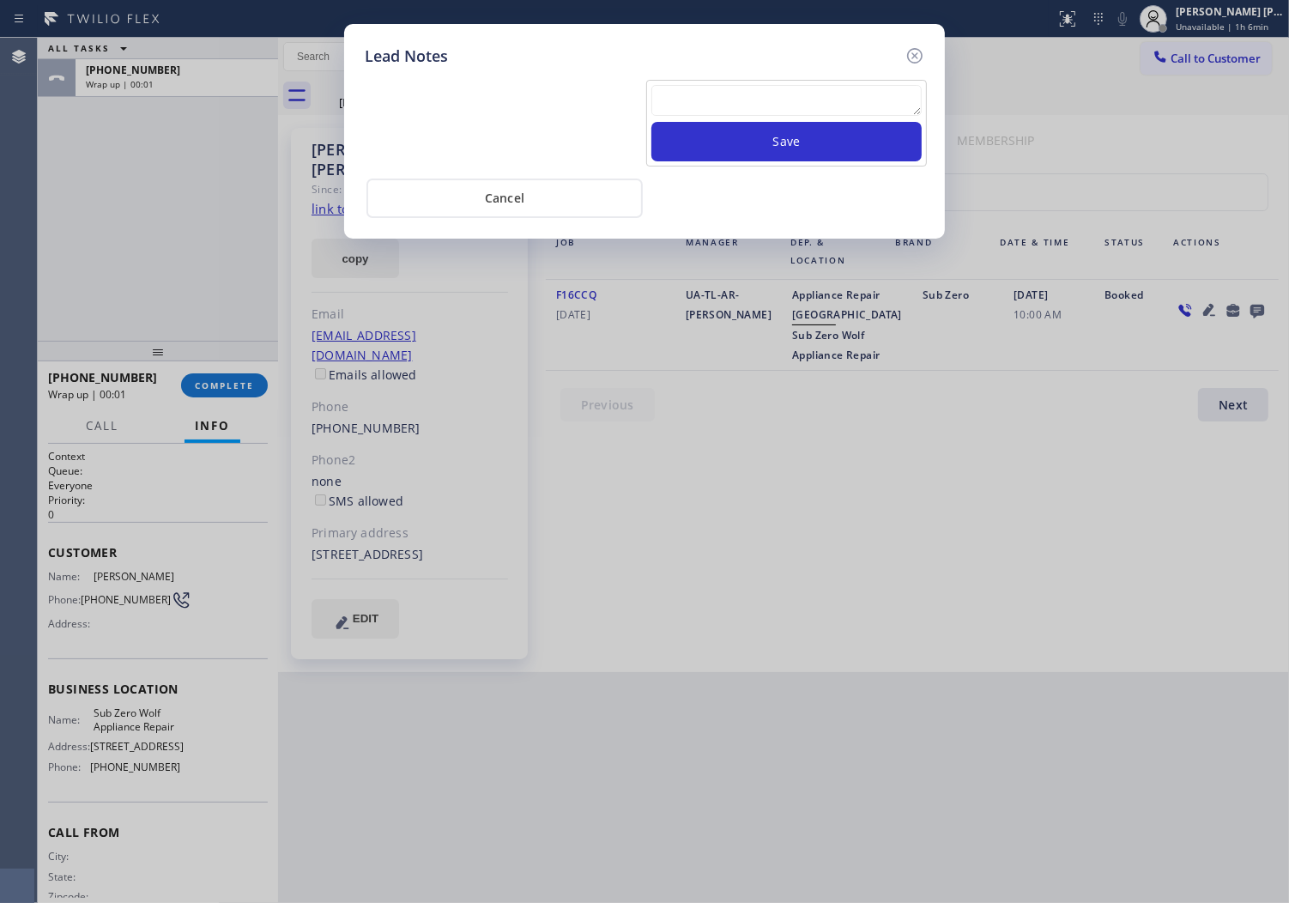
click at [688, 85] on textarea at bounding box center [787, 100] width 270 height 31
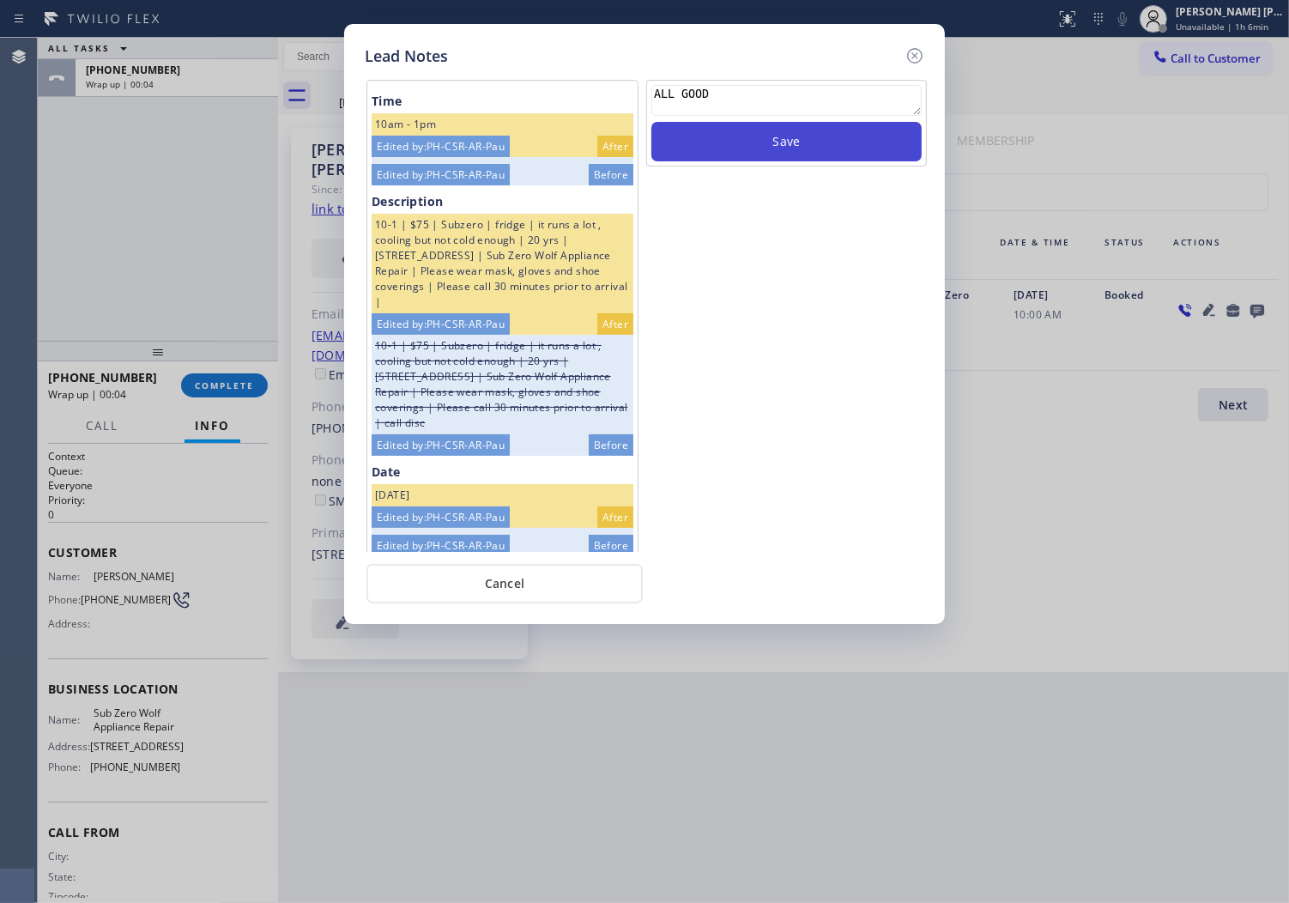
type textarea "ALL GOOD"
click at [801, 137] on button "Save" at bounding box center [787, 141] width 270 height 39
click at [915, 49] on icon at bounding box center [915, 55] width 21 height 21
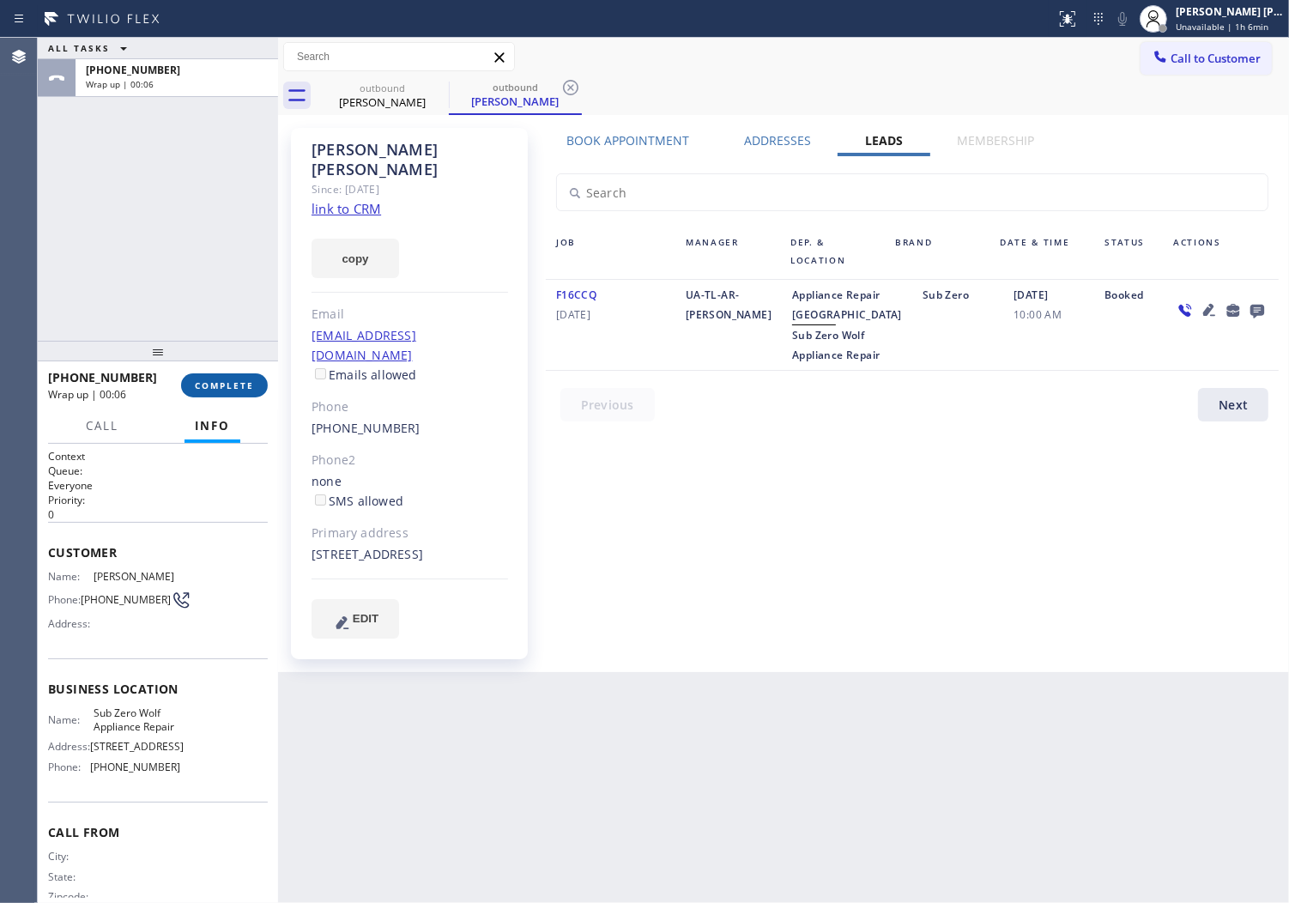
click at [259, 385] on button "COMPLETE" at bounding box center [224, 385] width 87 height 24
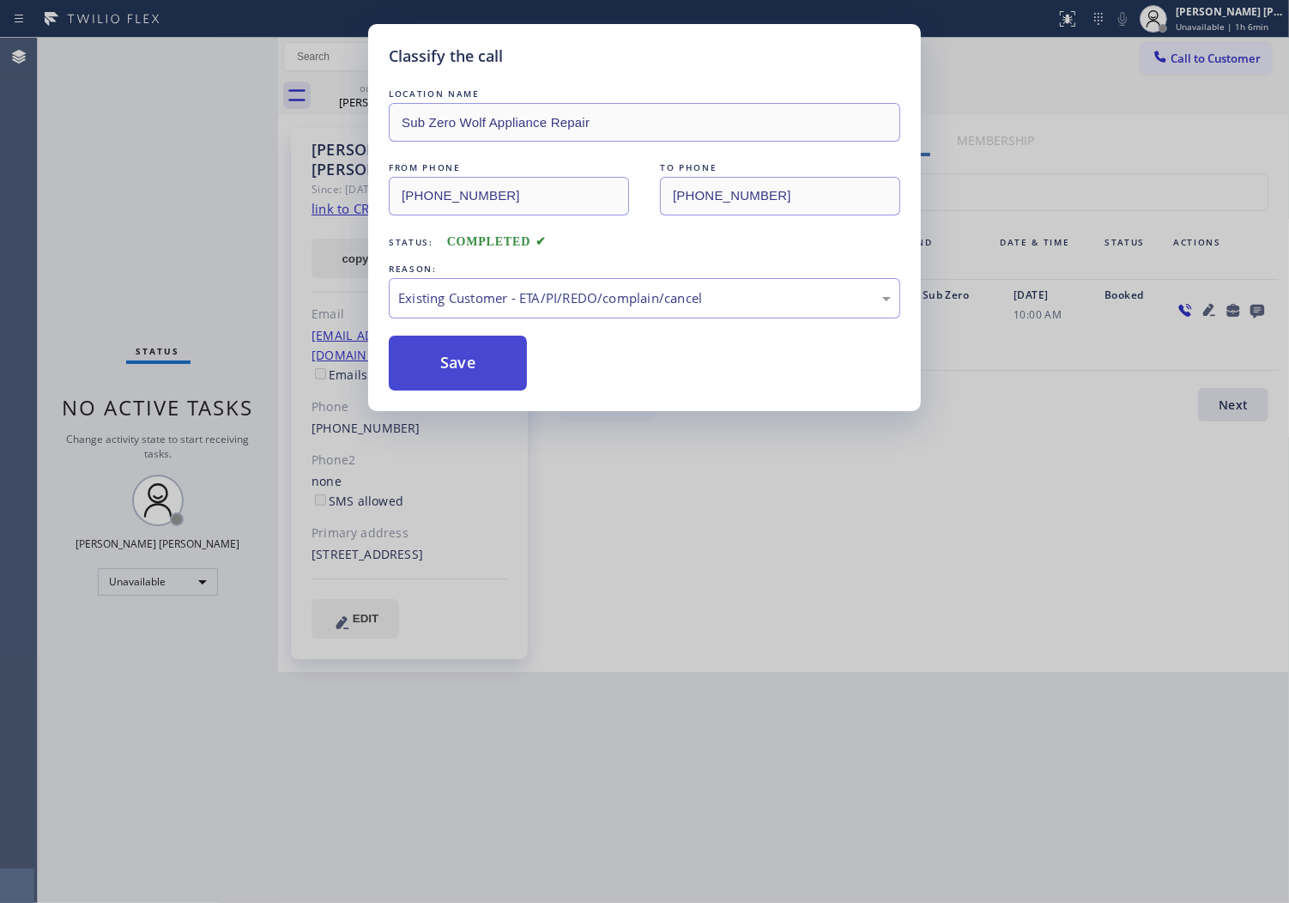
click at [476, 379] on button "Save" at bounding box center [458, 363] width 138 height 55
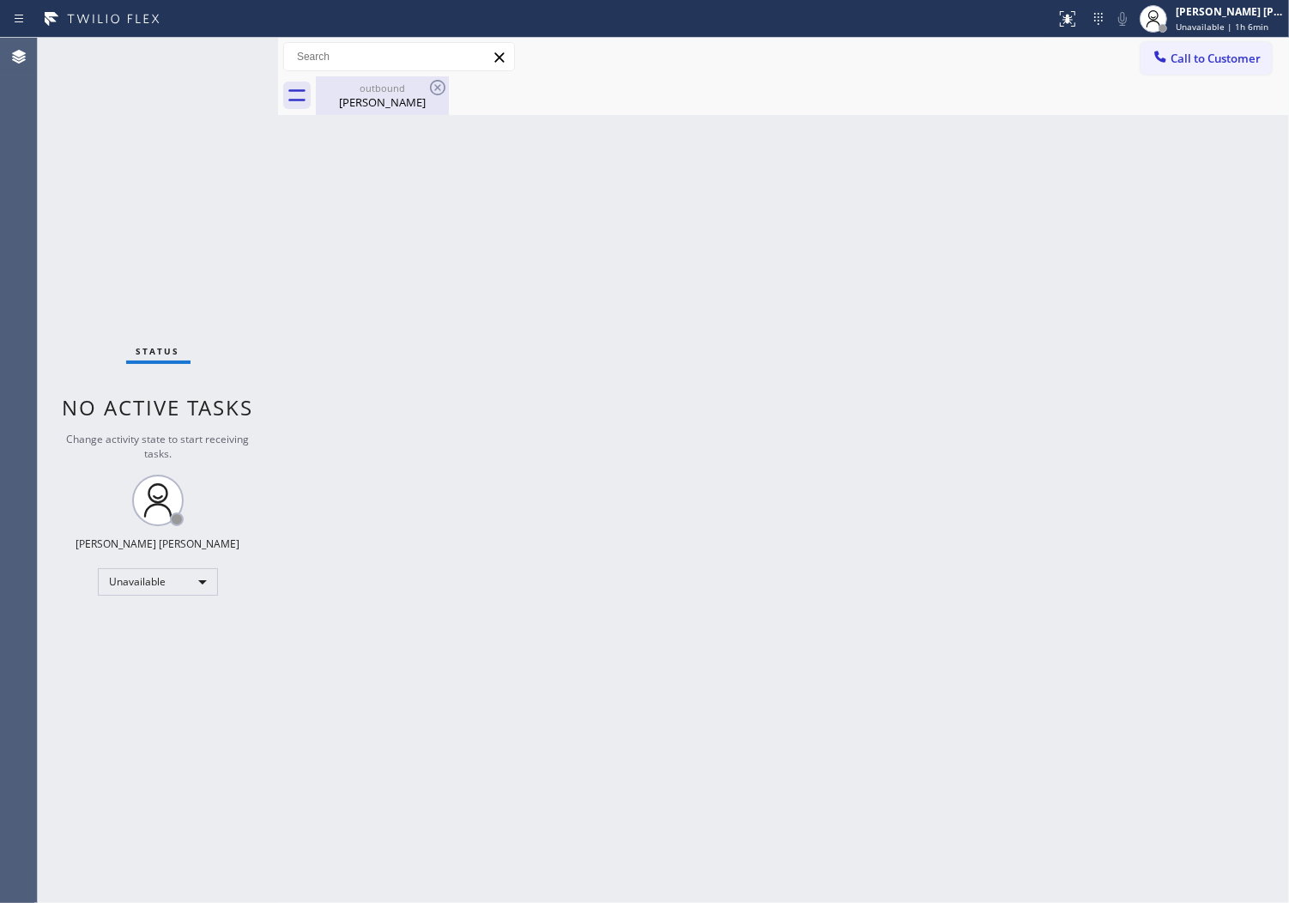
click at [423, 113] on div "outbound [PERSON_NAME]" at bounding box center [383, 95] width 130 height 39
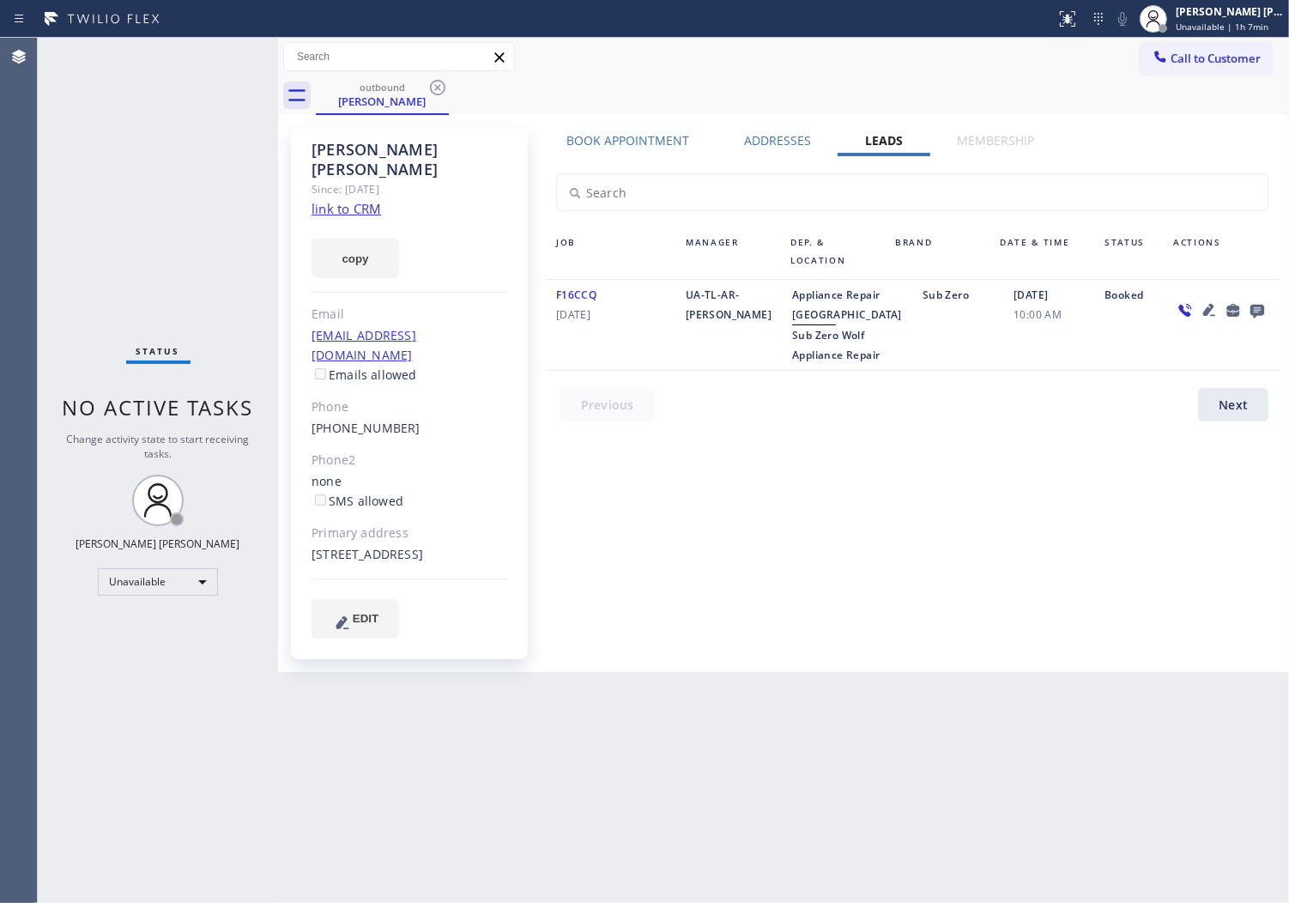
click at [436, 90] on icon at bounding box center [437, 87] width 21 height 21
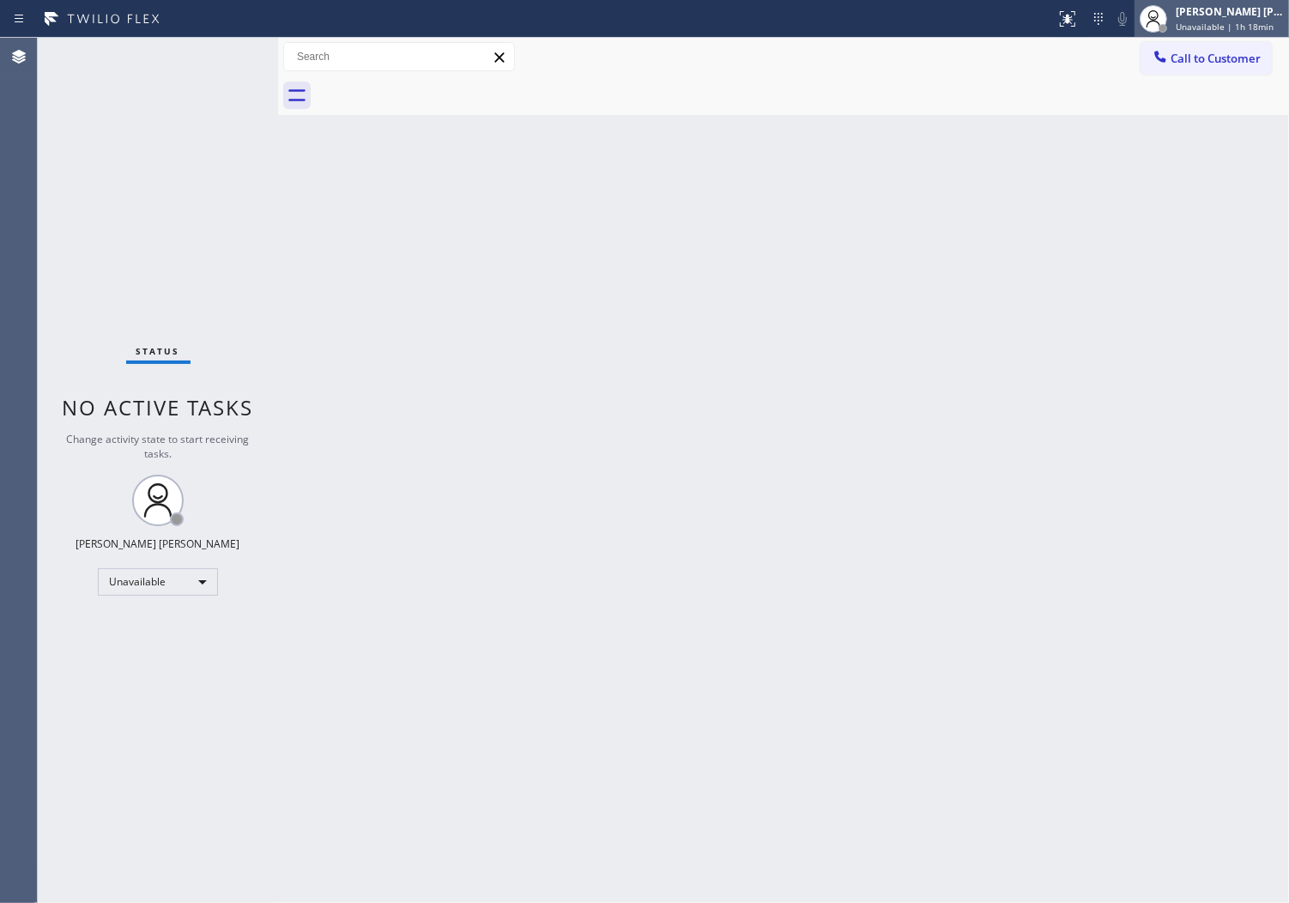
click at [1234, 21] on span "Unavailable | 1h 18min" at bounding box center [1225, 27] width 98 height 12
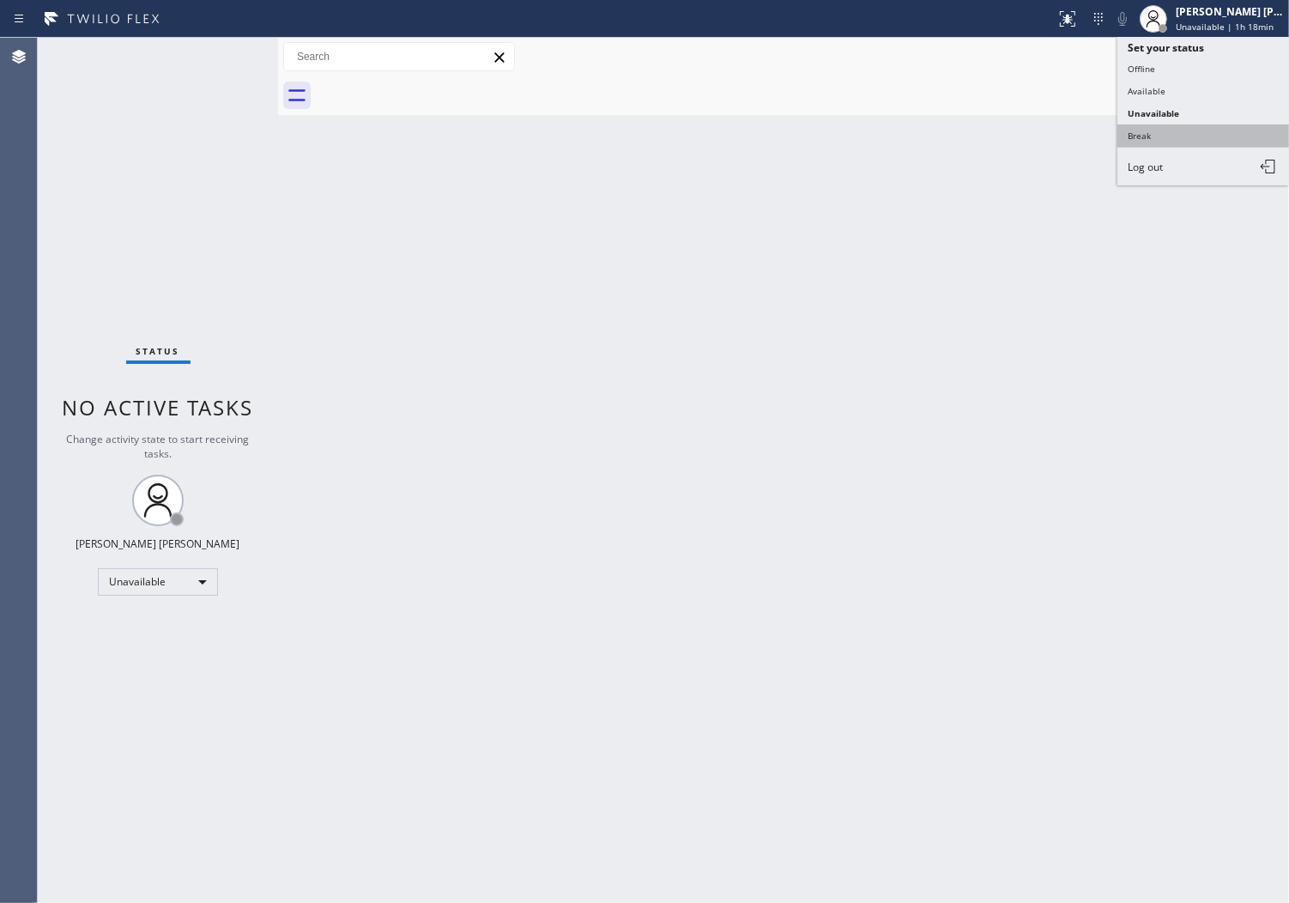
click at [1200, 130] on button "Break" at bounding box center [1204, 135] width 172 height 22
